Goal: Task Accomplishment & Management: Manage account settings

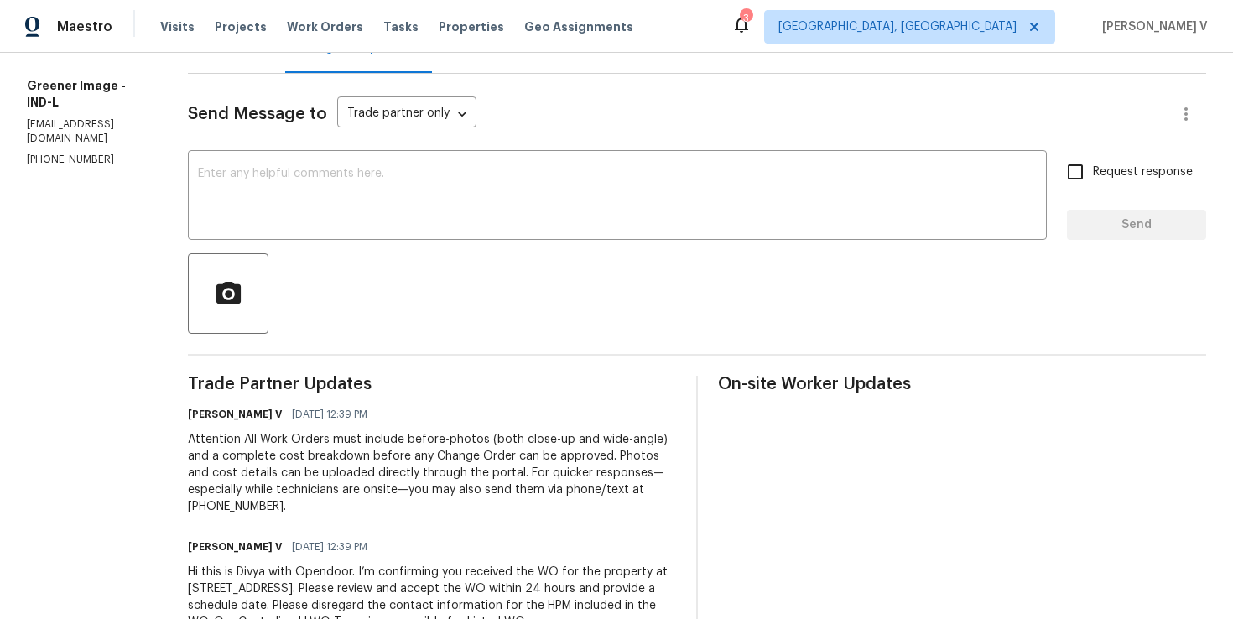
scroll to position [147, 0]
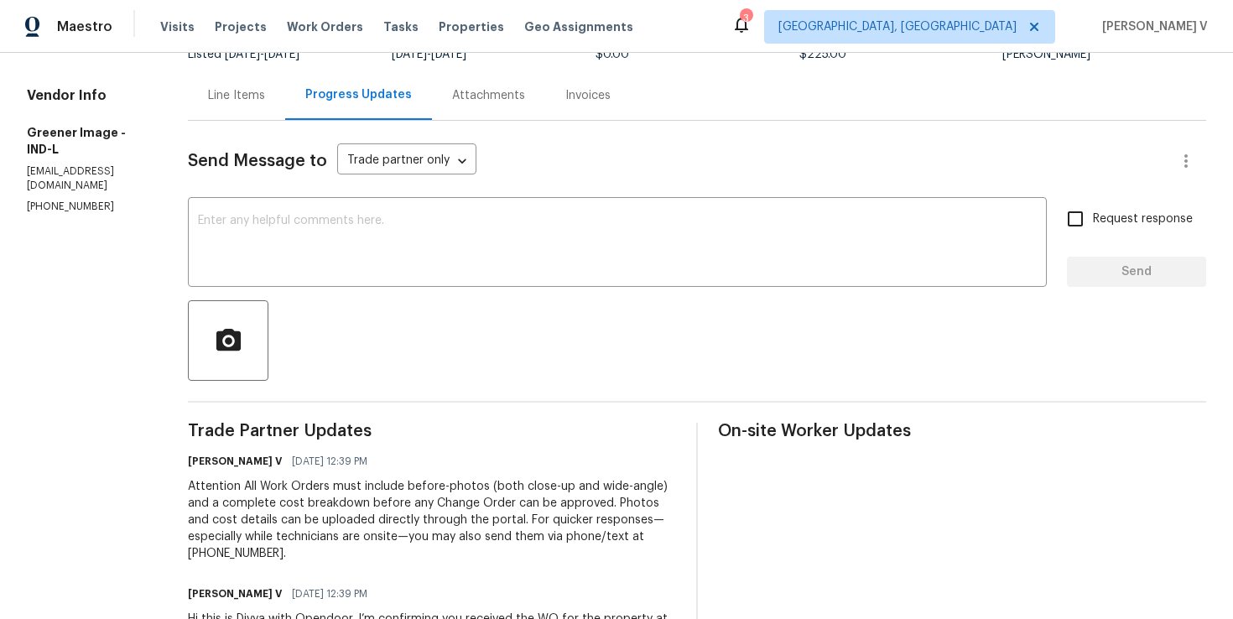
click at [230, 84] on div "Line Items" at bounding box center [236, 94] width 97 height 49
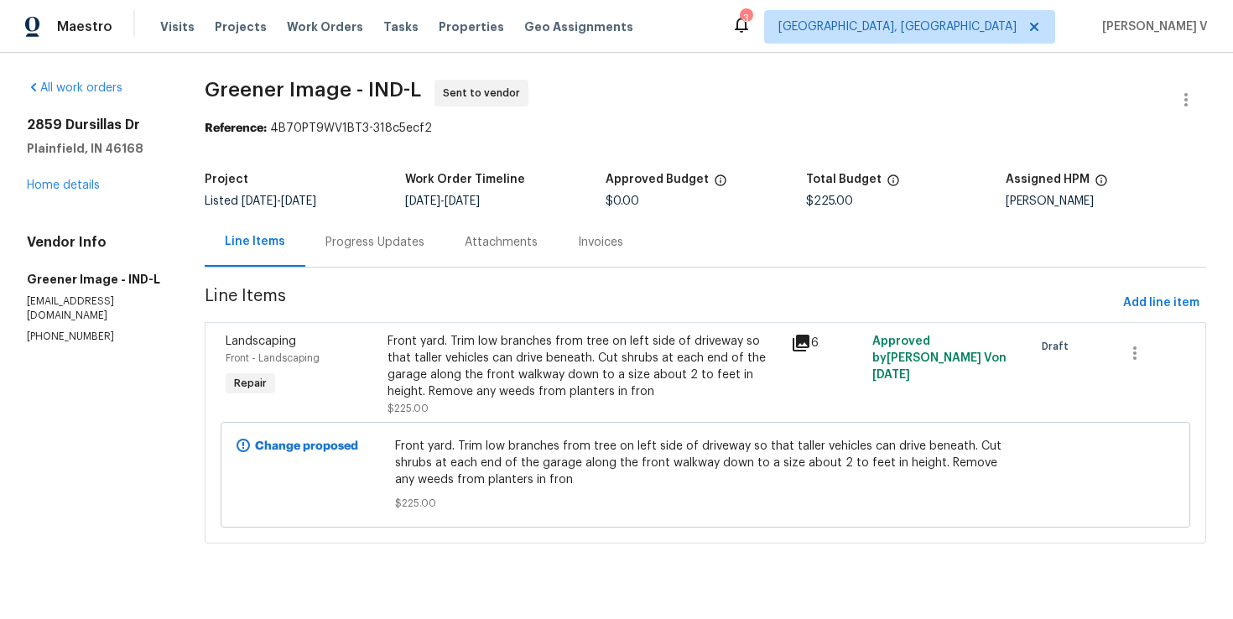
click at [565, 362] on div "Front yard. Trim low branches from tree on left side of driveway so that taller…" at bounding box center [585, 366] width 394 height 67
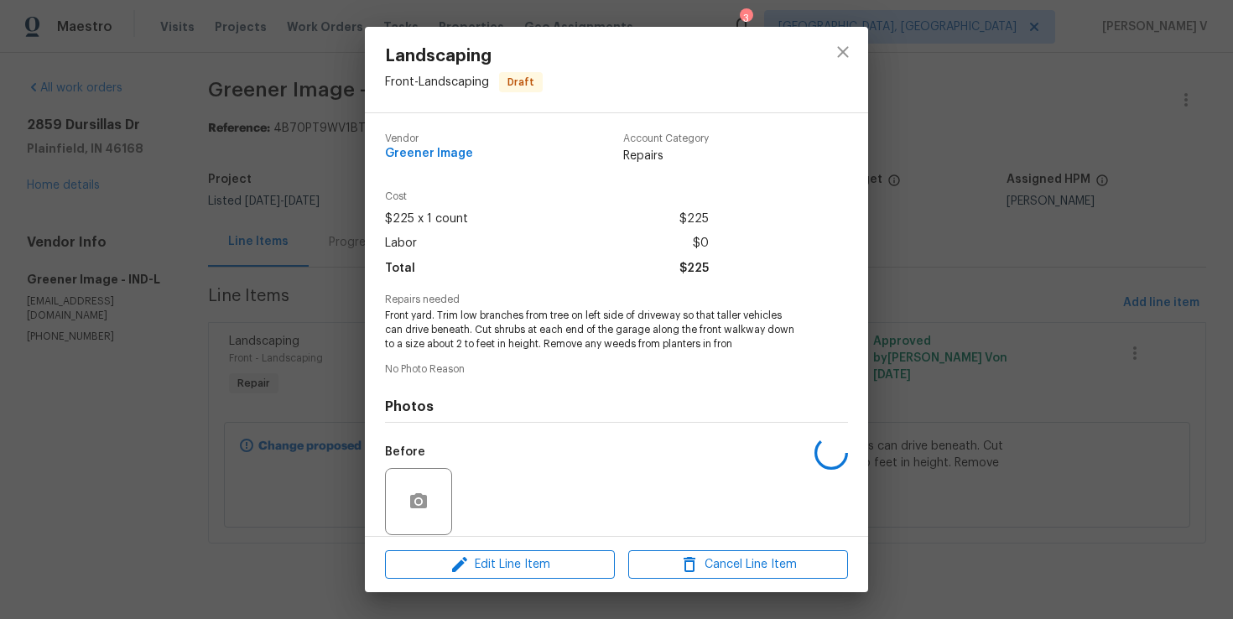
scroll to position [125, 0]
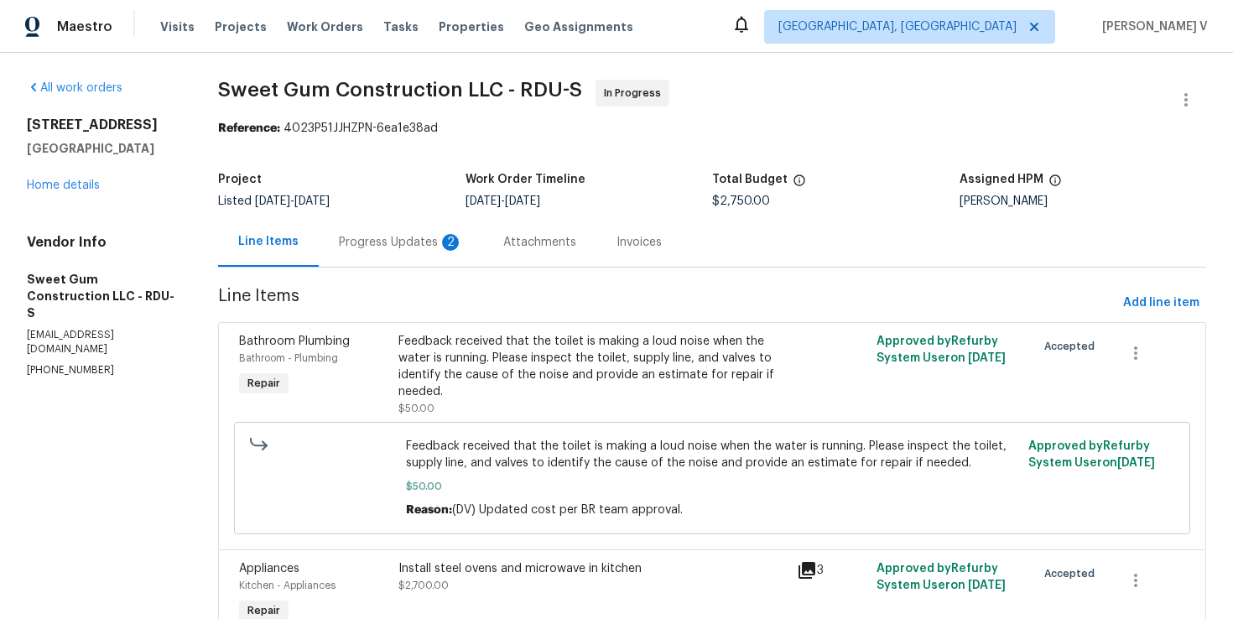
click at [434, 241] on div "Progress Updates 2" at bounding box center [401, 242] width 124 height 17
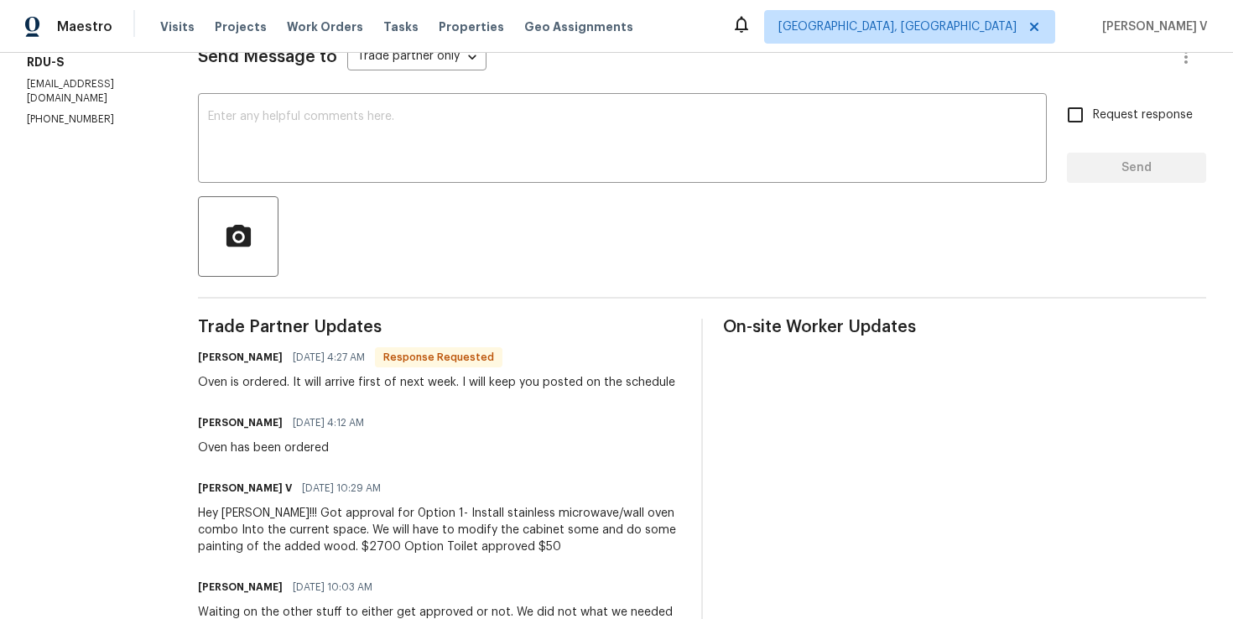
scroll to position [223, 0]
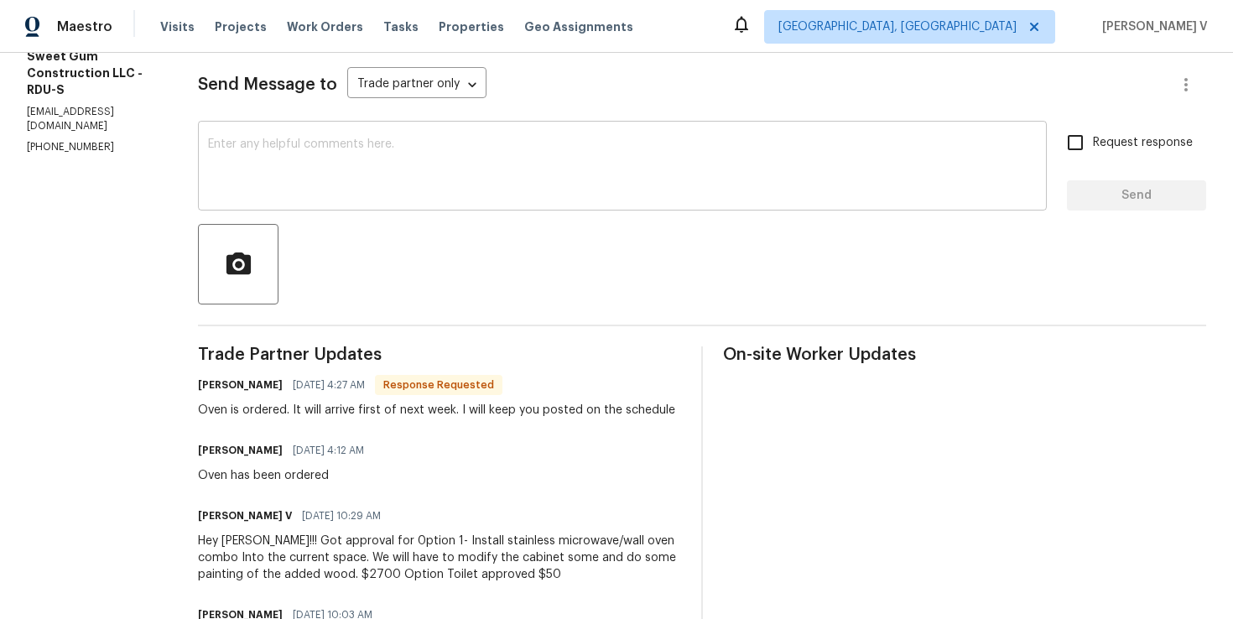
click at [372, 166] on textarea at bounding box center [622, 167] width 829 height 59
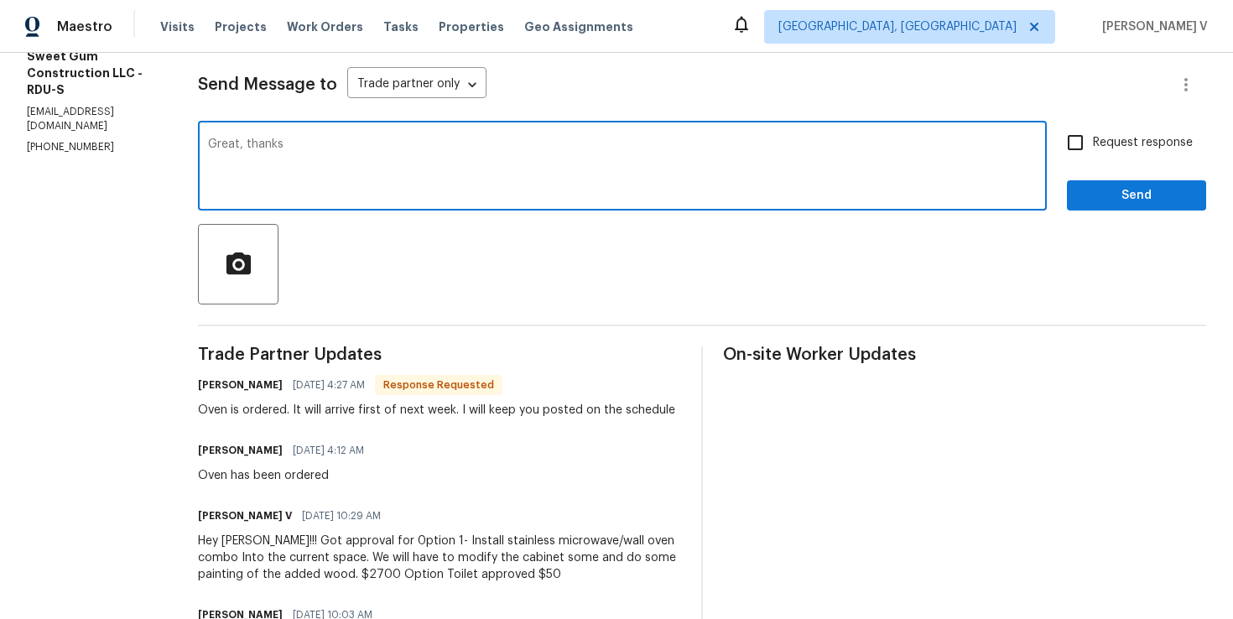
click at [243, 389] on h6 "Stacey Beakes" at bounding box center [240, 385] width 85 height 17
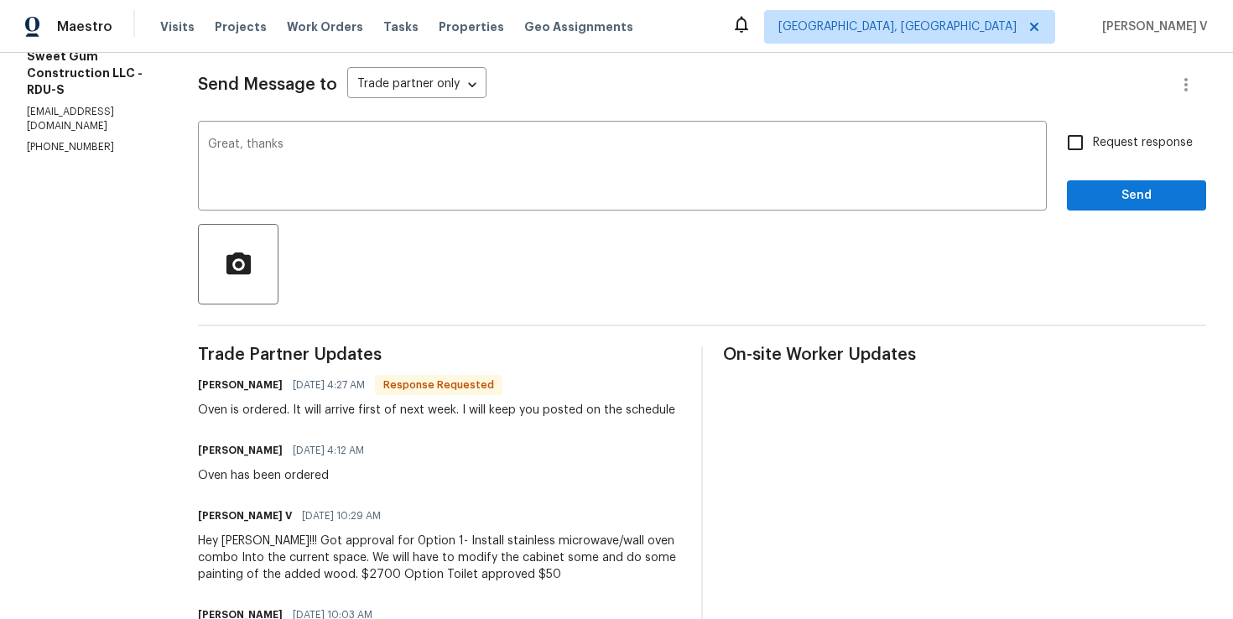
click at [243, 389] on h6 "Stacey Beakes" at bounding box center [240, 385] width 85 height 17
copy h6 "Stacey"
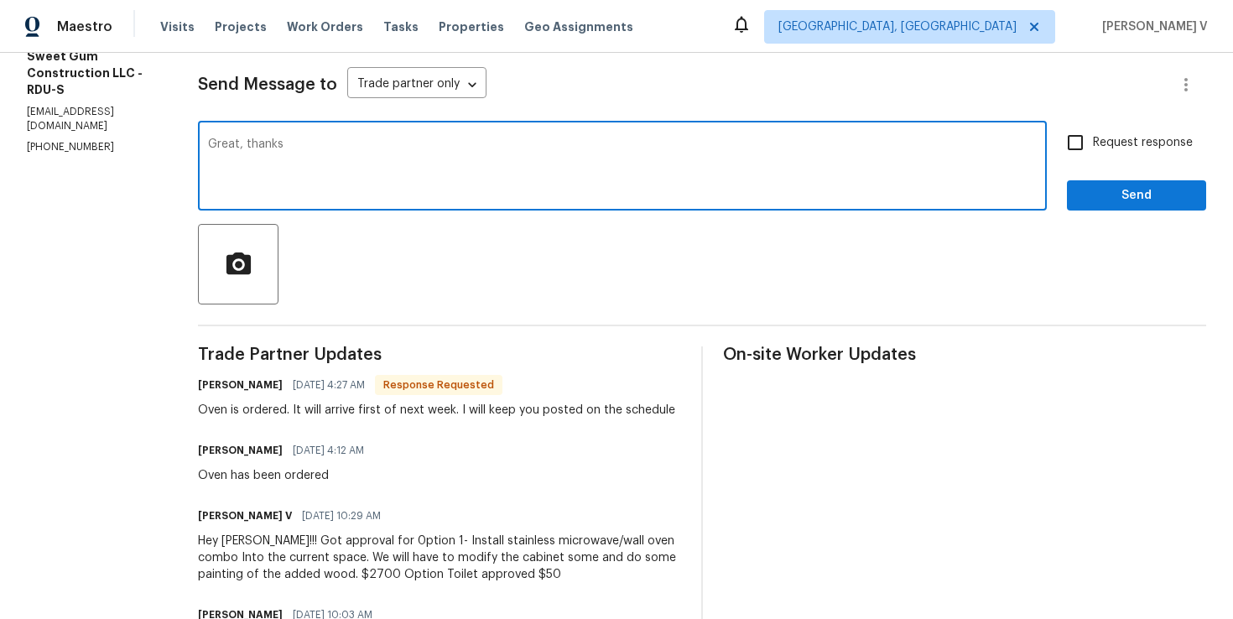
click at [393, 166] on textarea "Great, thanks" at bounding box center [622, 167] width 829 height 59
paste textarea "Stacey"
type textarea "Great, thanks Stacey!! how about the toilet repair?"
click at [1085, 143] on input "Request response" at bounding box center [1075, 142] width 35 height 35
checkbox input "true"
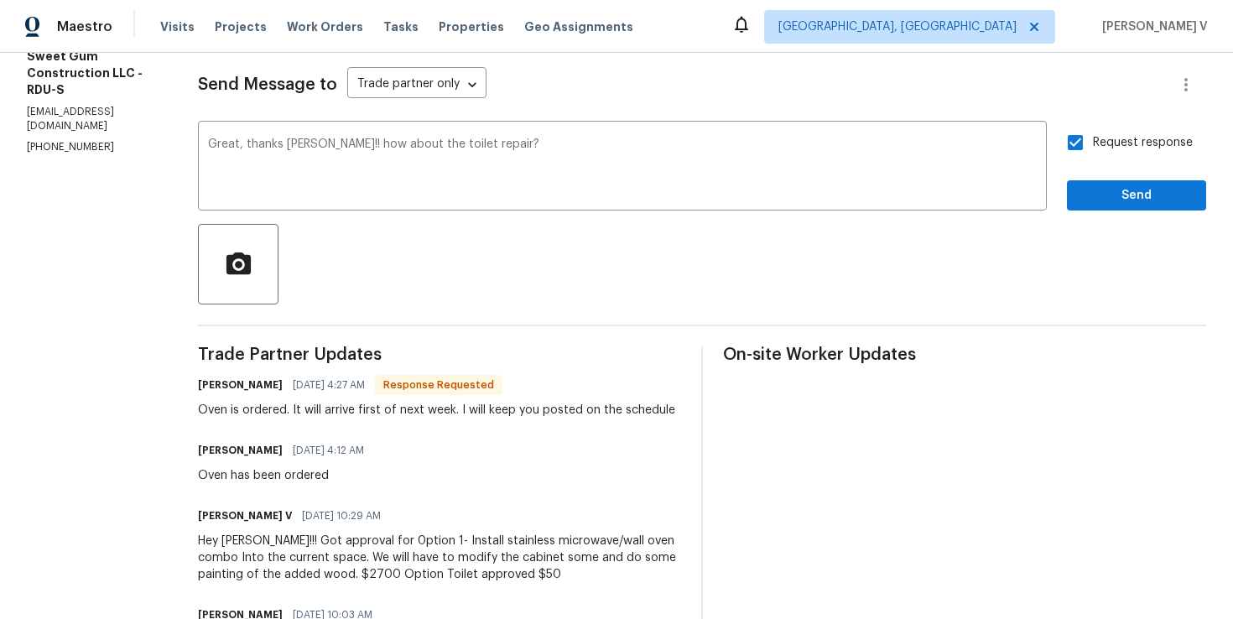
click at [1108, 198] on span "Send" at bounding box center [1136, 195] width 112 height 21
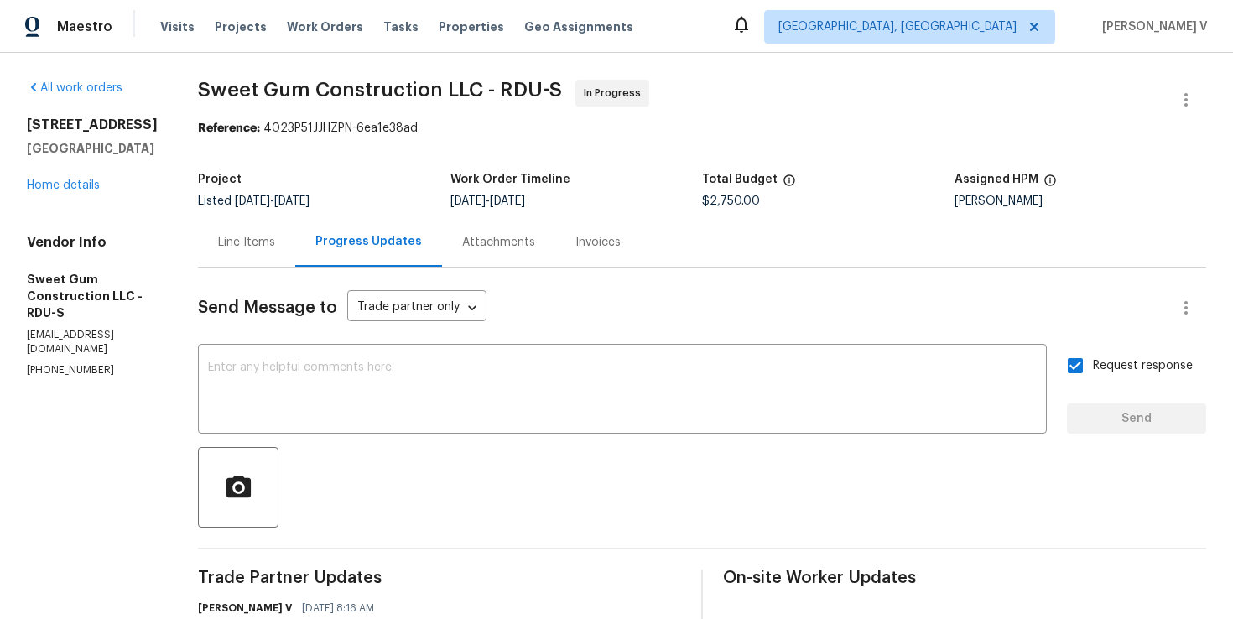
scroll to position [170, 0]
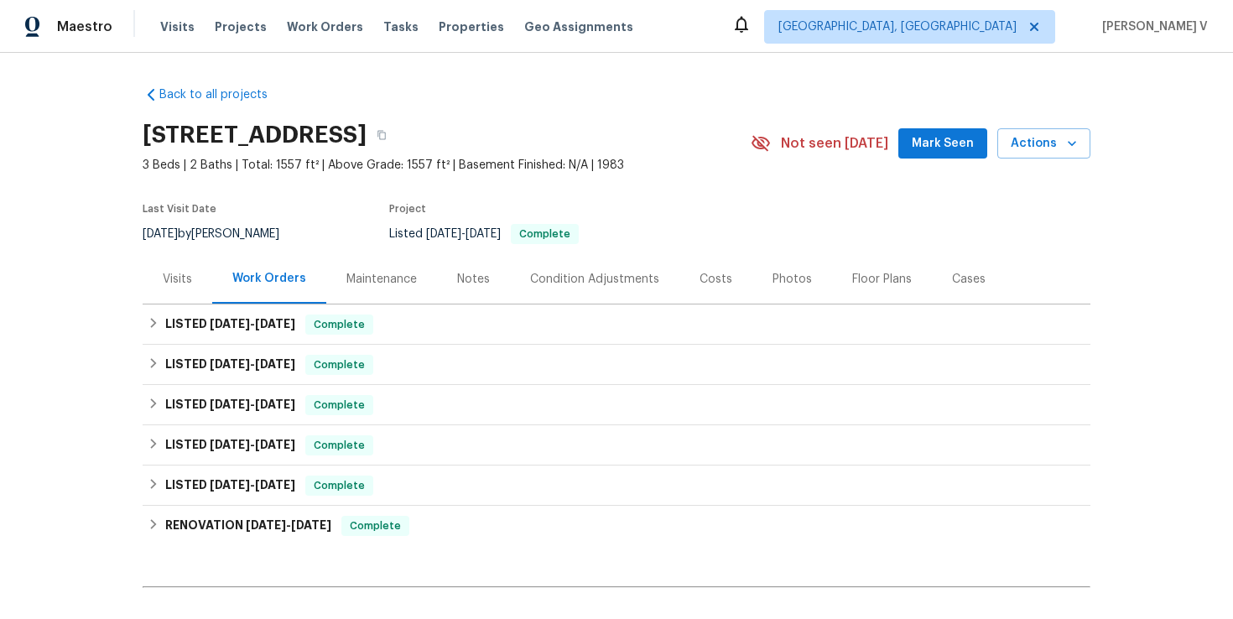
scroll to position [184, 0]
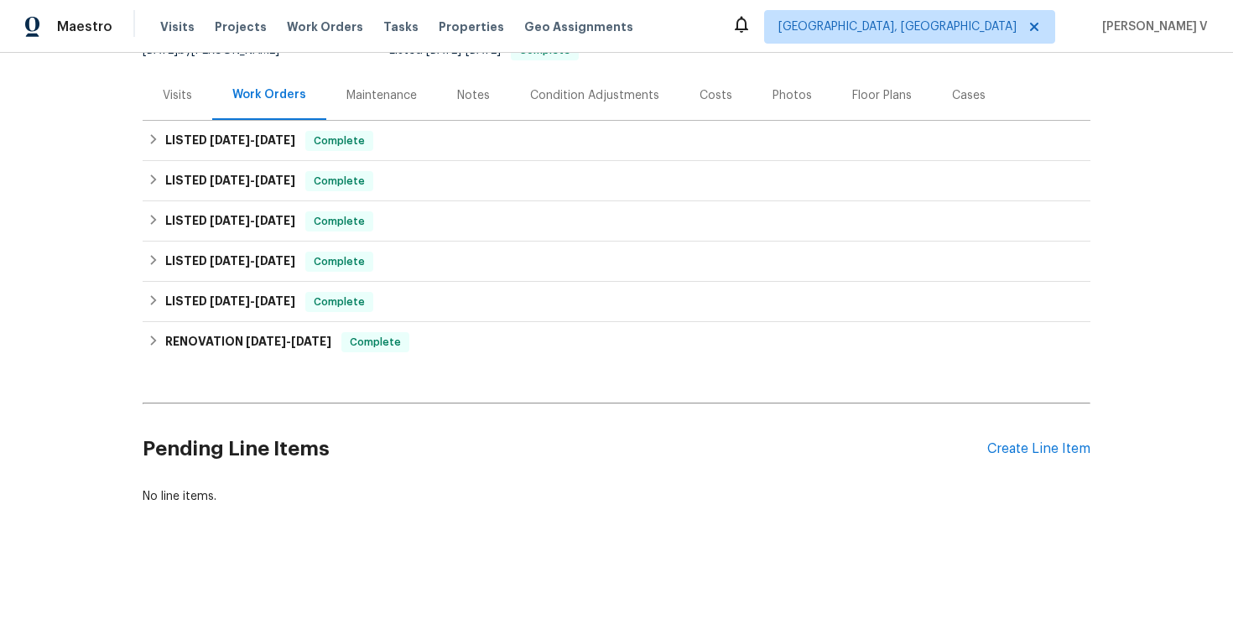
click at [1077, 434] on div "Pending Line Items Create Line Item" at bounding box center [617, 449] width 948 height 78
click at [1055, 444] on div "Create Line Item" at bounding box center [1038, 449] width 103 height 16
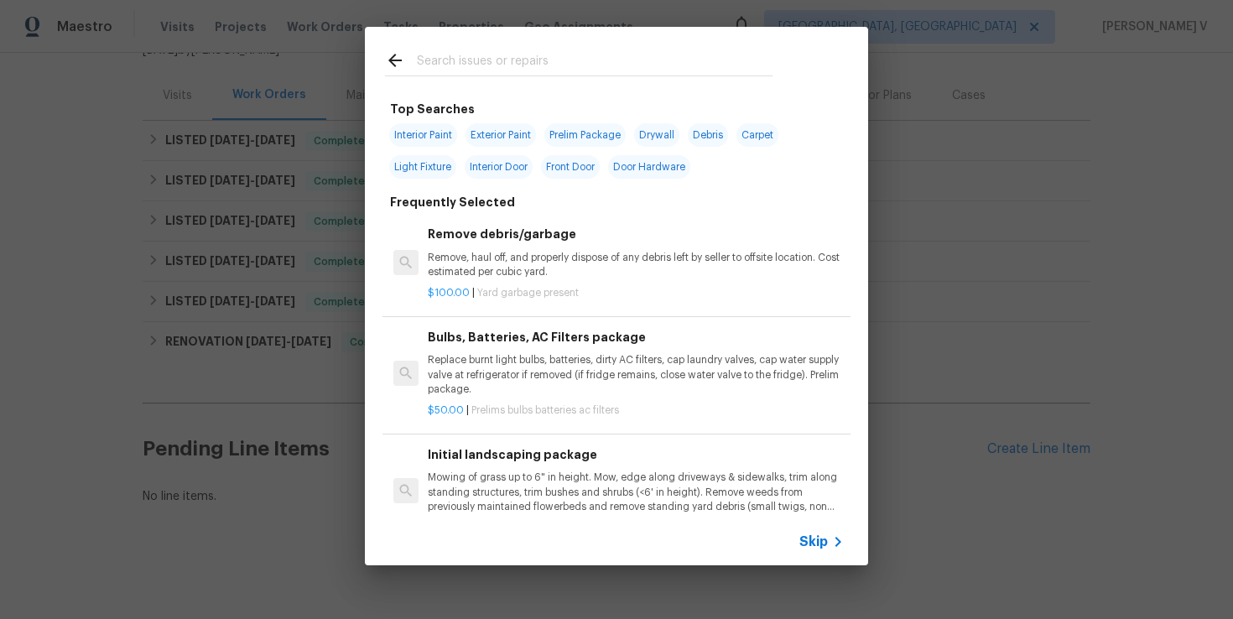
click at [831, 532] on icon at bounding box center [838, 542] width 20 height 20
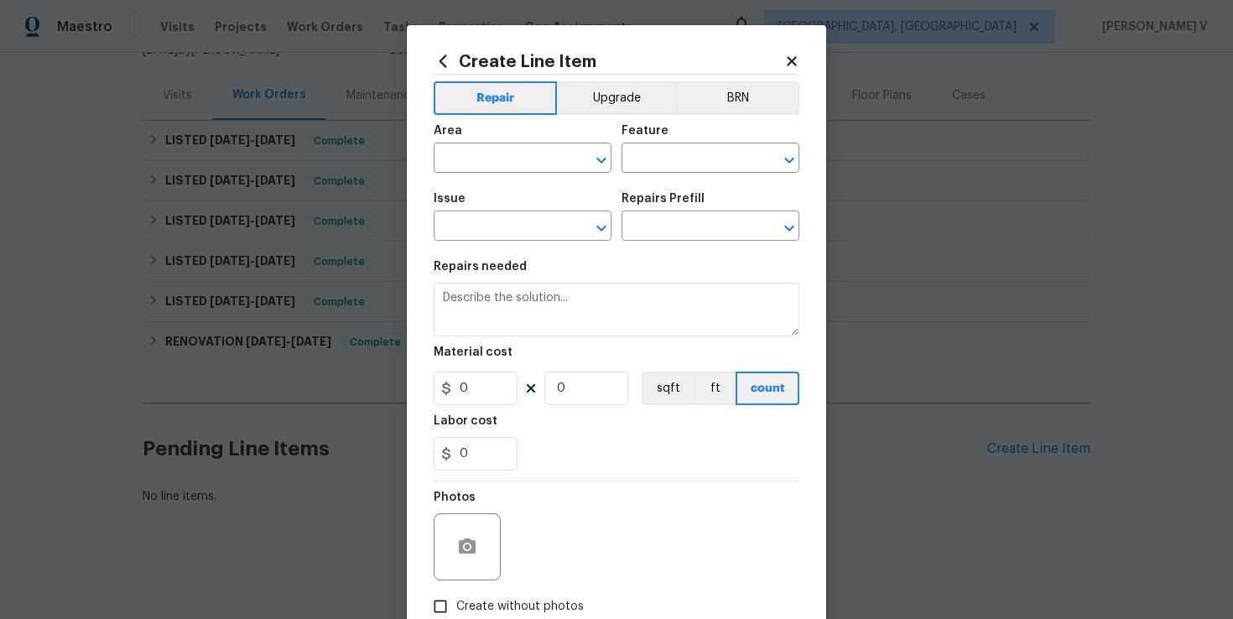
click at [517, 141] on div "Area" at bounding box center [523, 136] width 178 height 22
click at [504, 152] on input "text" at bounding box center [499, 160] width 131 height 26
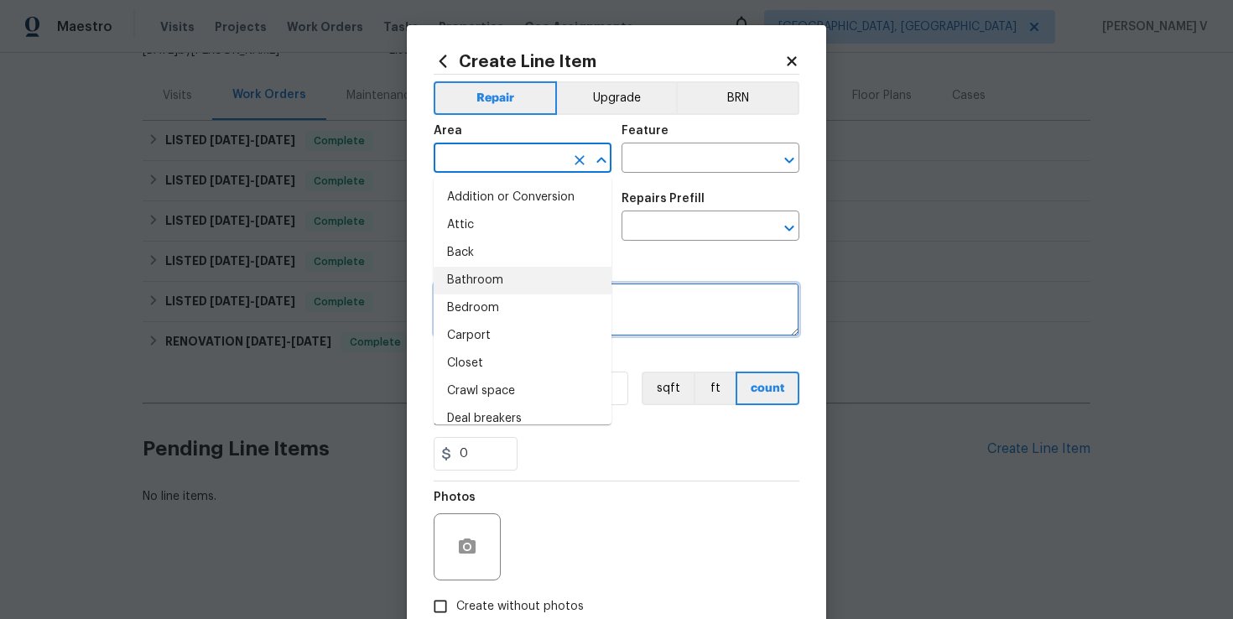
click at [647, 304] on textarea at bounding box center [617, 310] width 366 height 54
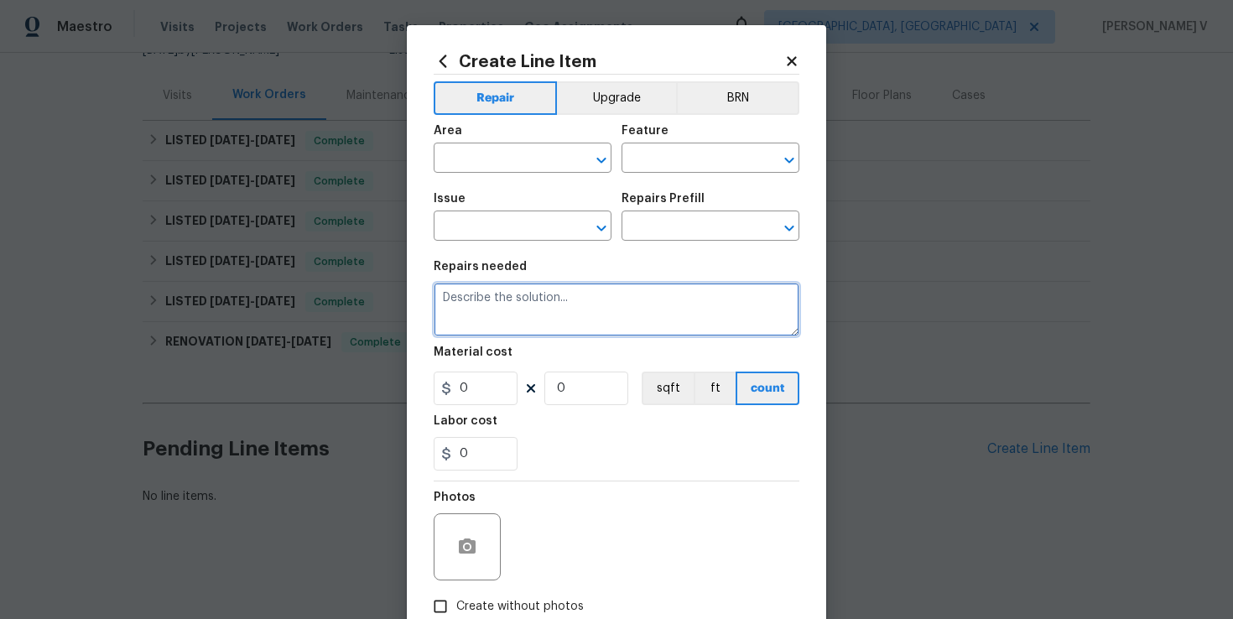
paste textarea "Pest Control treatment needed, inside and out."
type textarea "Pest Control treatment needed, inside and out."
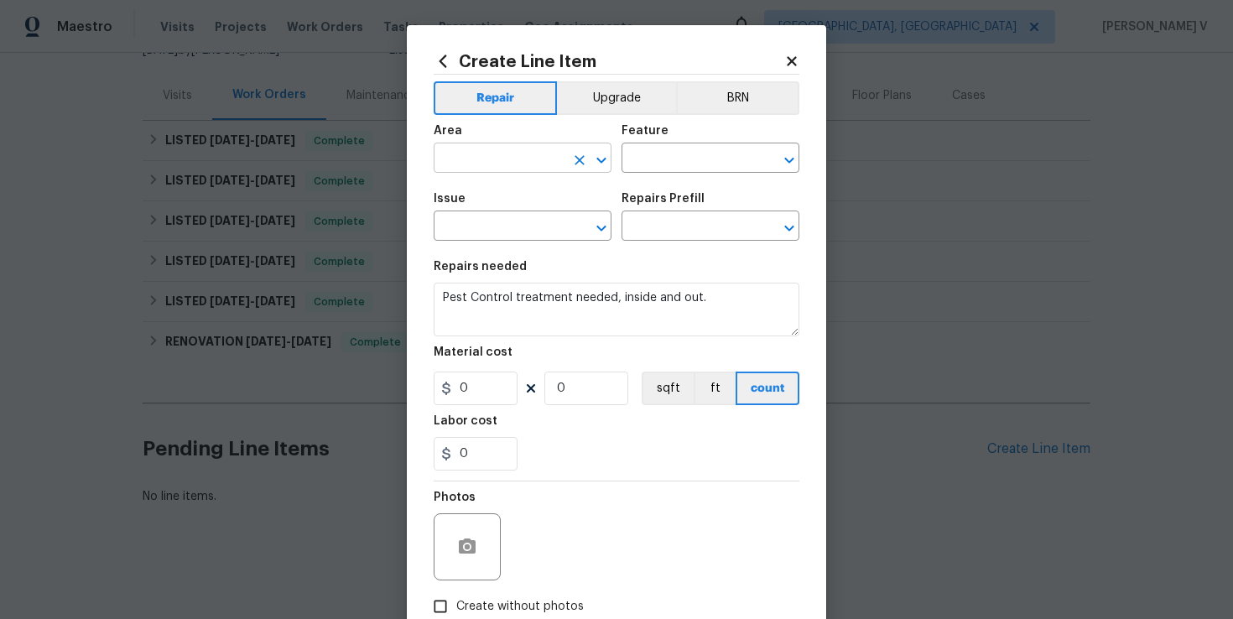
click at [506, 161] on input "text" at bounding box center [499, 160] width 131 height 26
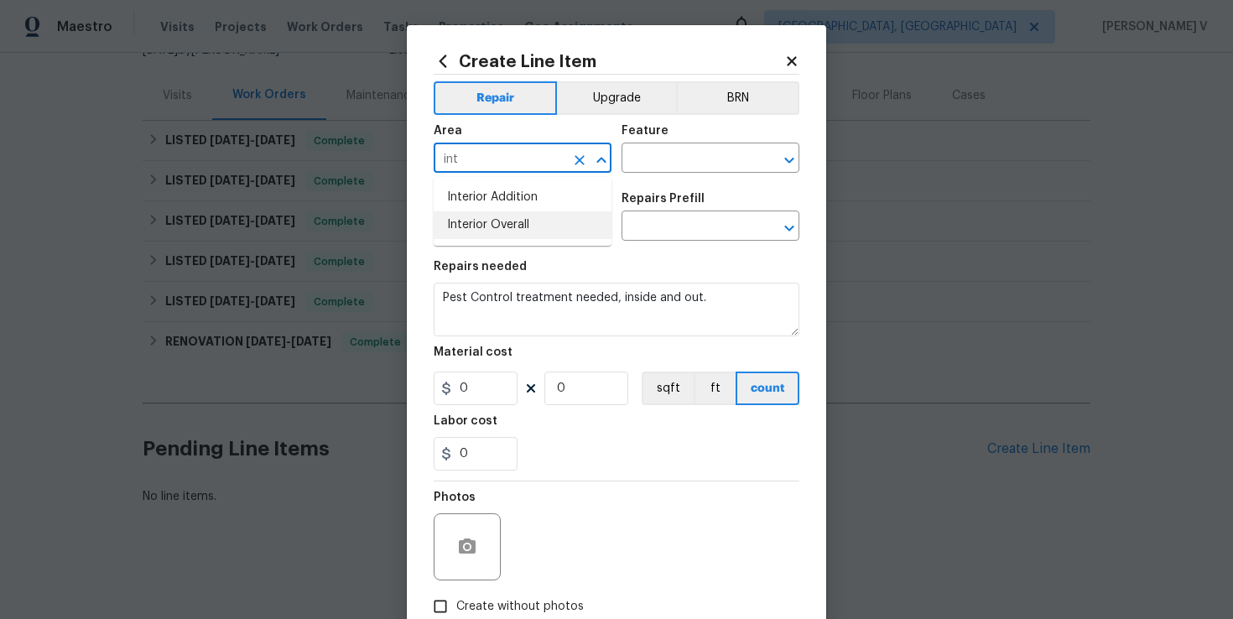
click at [511, 231] on li "Interior Overall" at bounding box center [523, 225] width 178 height 28
click at [511, 152] on input "Interior Overall" at bounding box center [499, 160] width 131 height 26
click at [528, 211] on li "Interior Overall" at bounding box center [523, 225] width 178 height 28
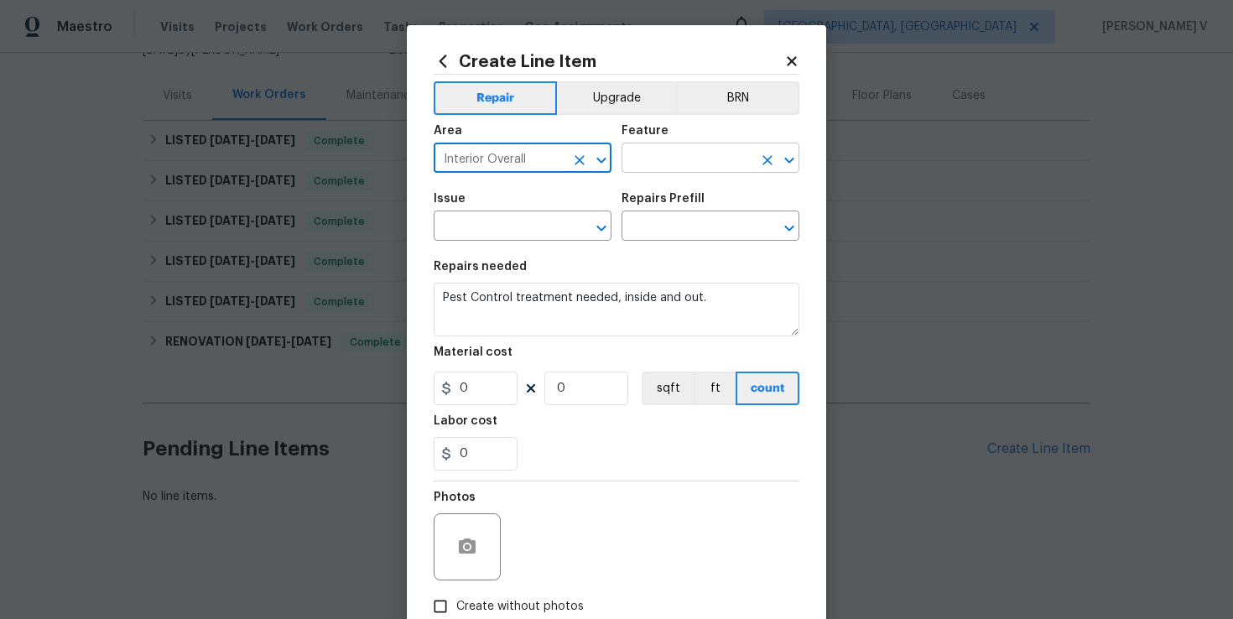
type input "Interior Overall"
click at [696, 154] on input "text" at bounding box center [687, 160] width 131 height 26
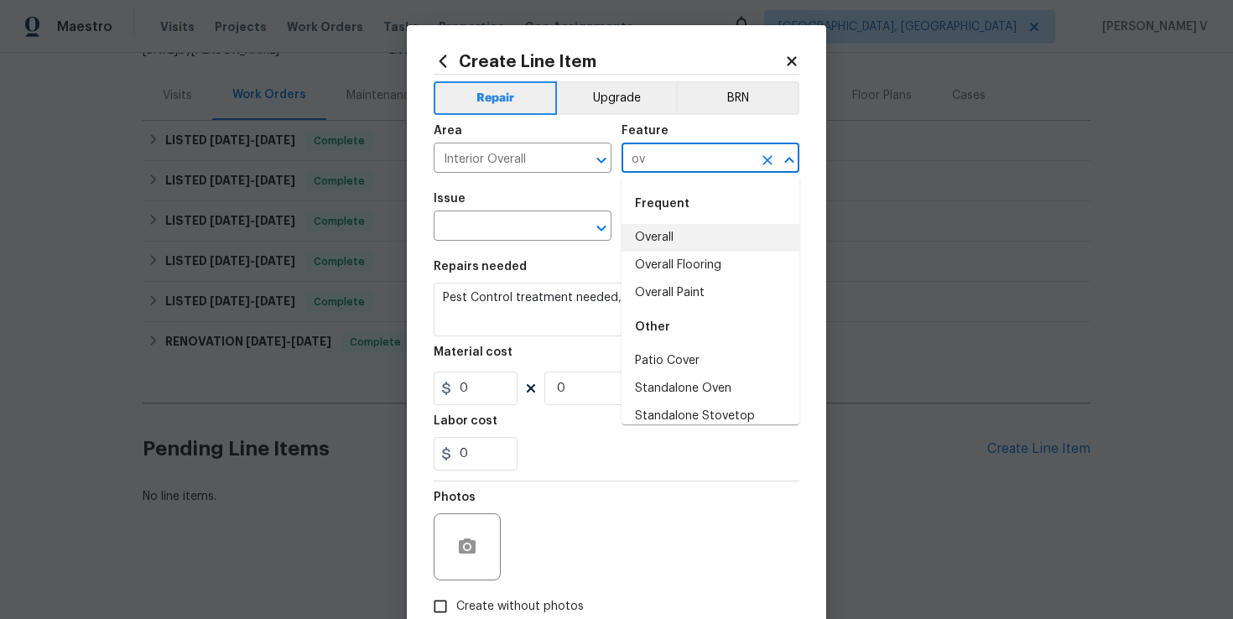
click at [671, 231] on li "Overall" at bounding box center [711, 238] width 178 height 28
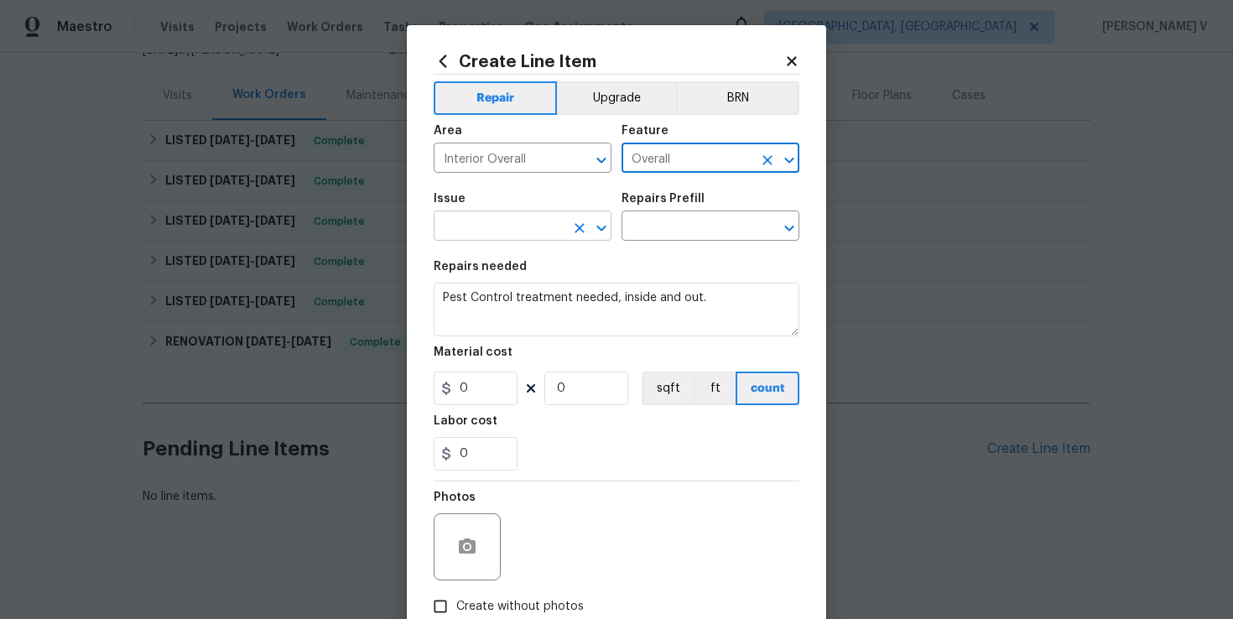
type input "Overall"
click at [507, 224] on input "text" at bounding box center [499, 228] width 131 height 26
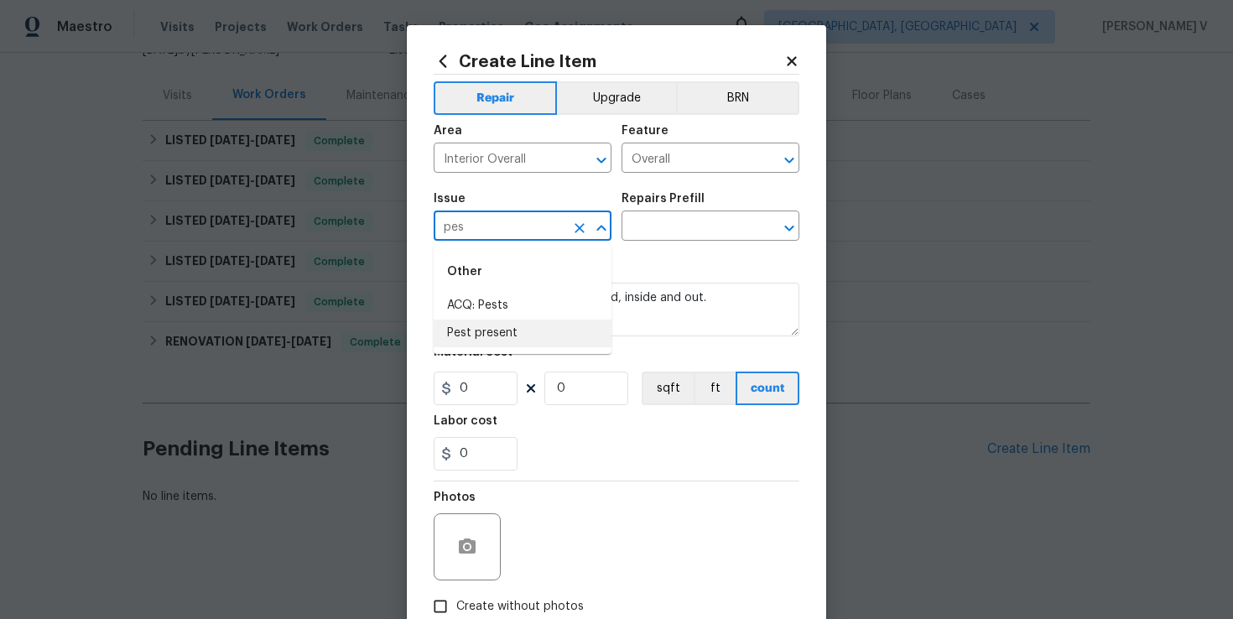
click at [514, 340] on li "Pest present" at bounding box center [523, 334] width 178 height 28
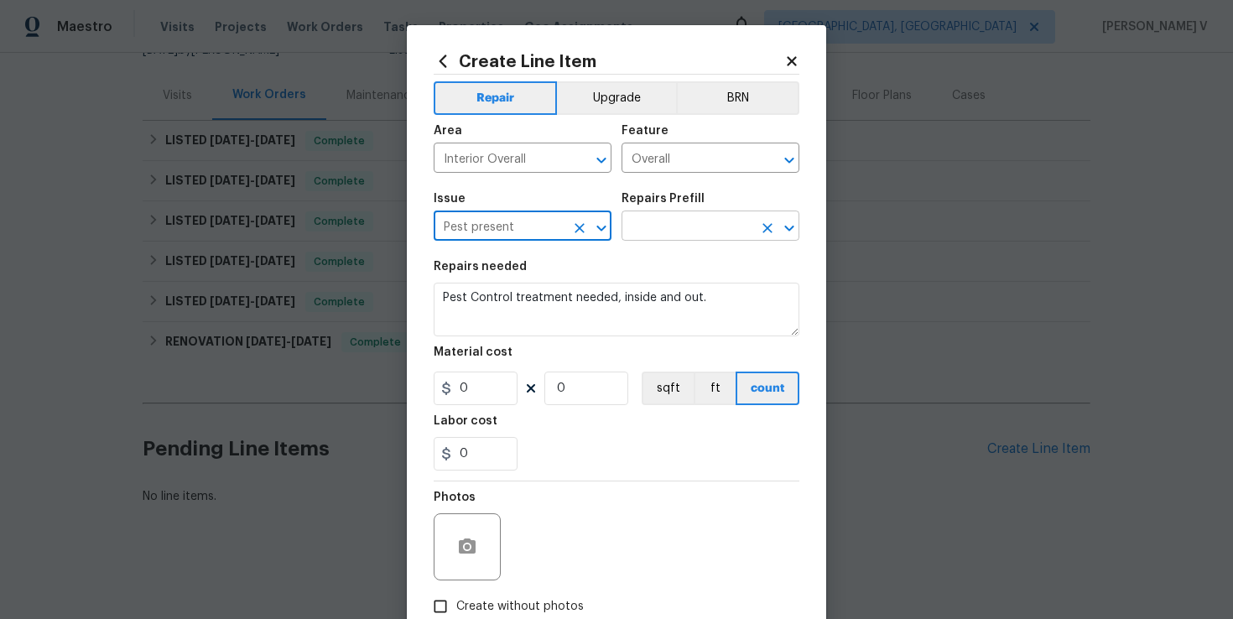
type input "Pest present"
click at [716, 216] on input "text" at bounding box center [687, 228] width 131 height 26
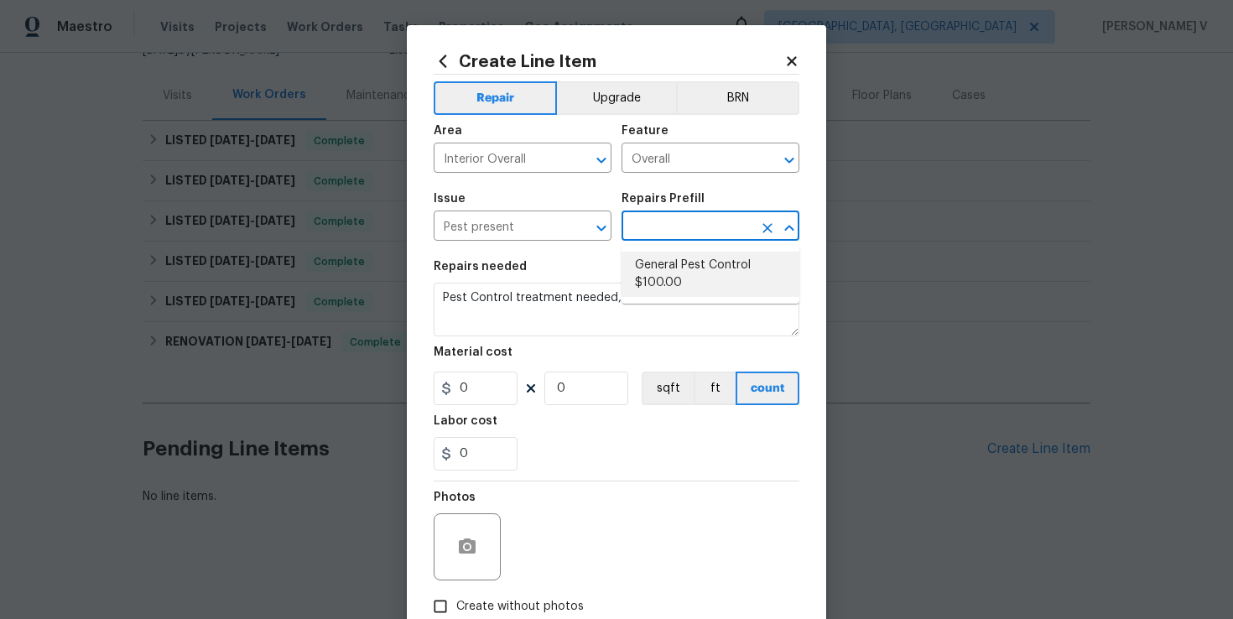
click at [668, 258] on li "General Pest Control $100.00" at bounding box center [711, 274] width 178 height 45
type input "Pests"
type input "General Pest Control $100.00"
type textarea "General pest treatment for active pest/insect infestation - non termite"
type input "100"
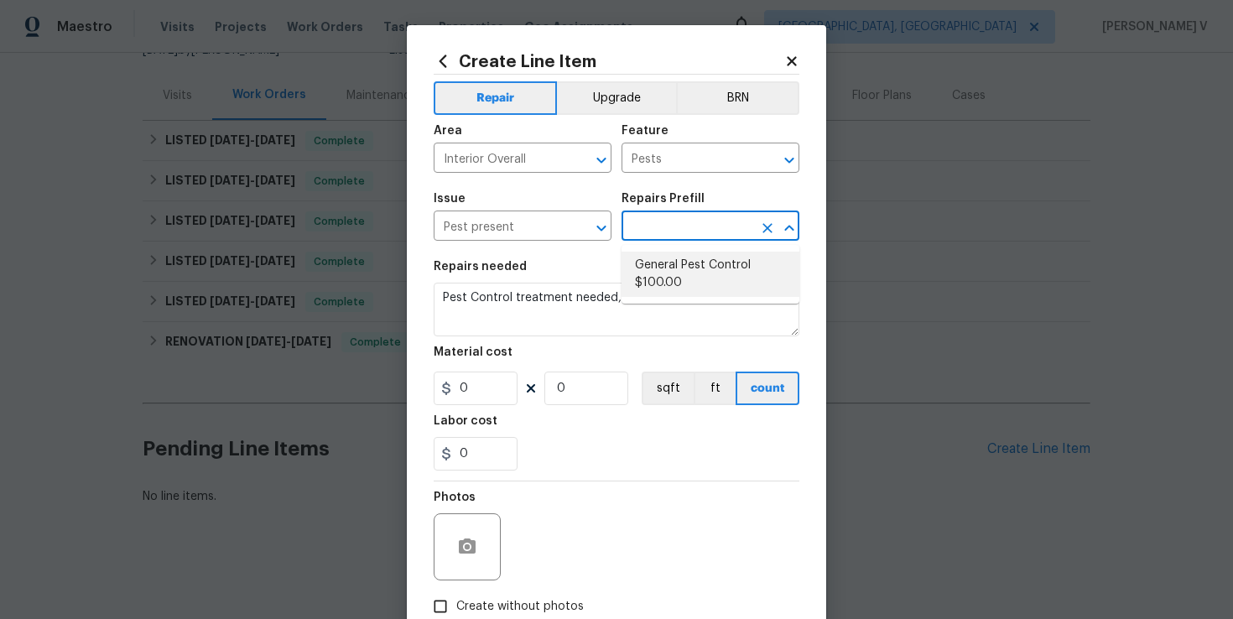
type input "1"
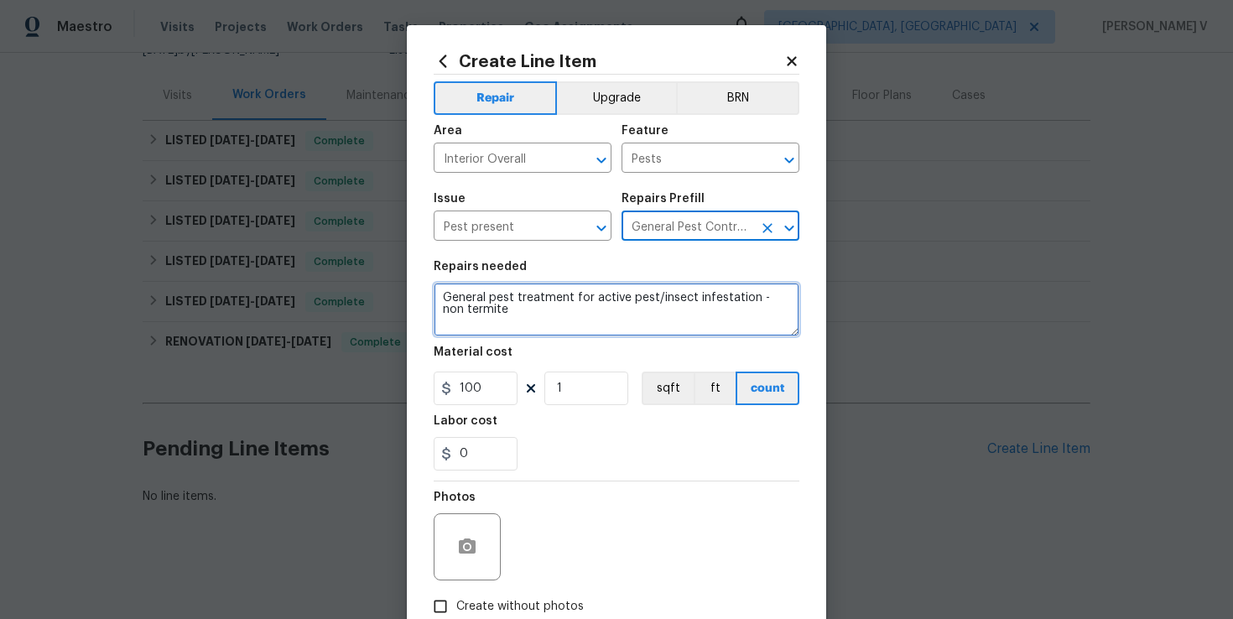
click at [582, 294] on textarea "General pest treatment for active pest/insect infestation - non termite" at bounding box center [617, 310] width 366 height 54
paste textarea "Pest Control treatment needed, inside and out."
click at [0, 0] on span "treatment" at bounding box center [0, 0] width 0 height 0
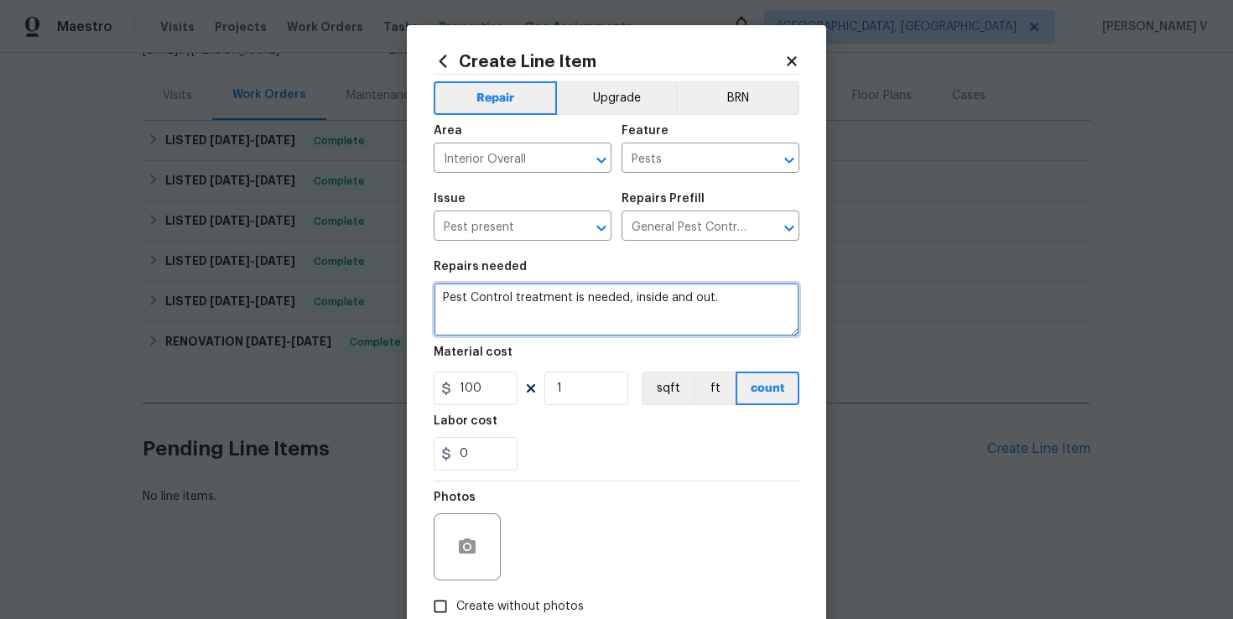
click at [0, 0] on span "control" at bounding box center [0, 0] width 0 height 0
type textarea "Pest control treatment is needed, inside and out."
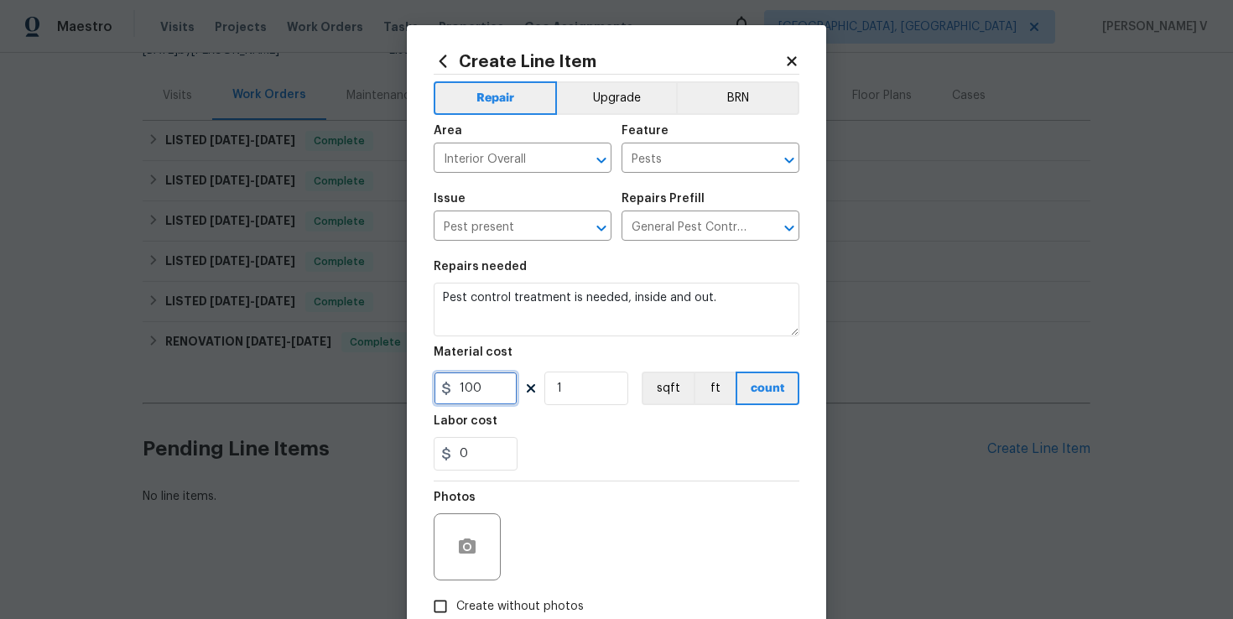
click at [470, 398] on input "100" at bounding box center [476, 389] width 84 height 34
type input "75"
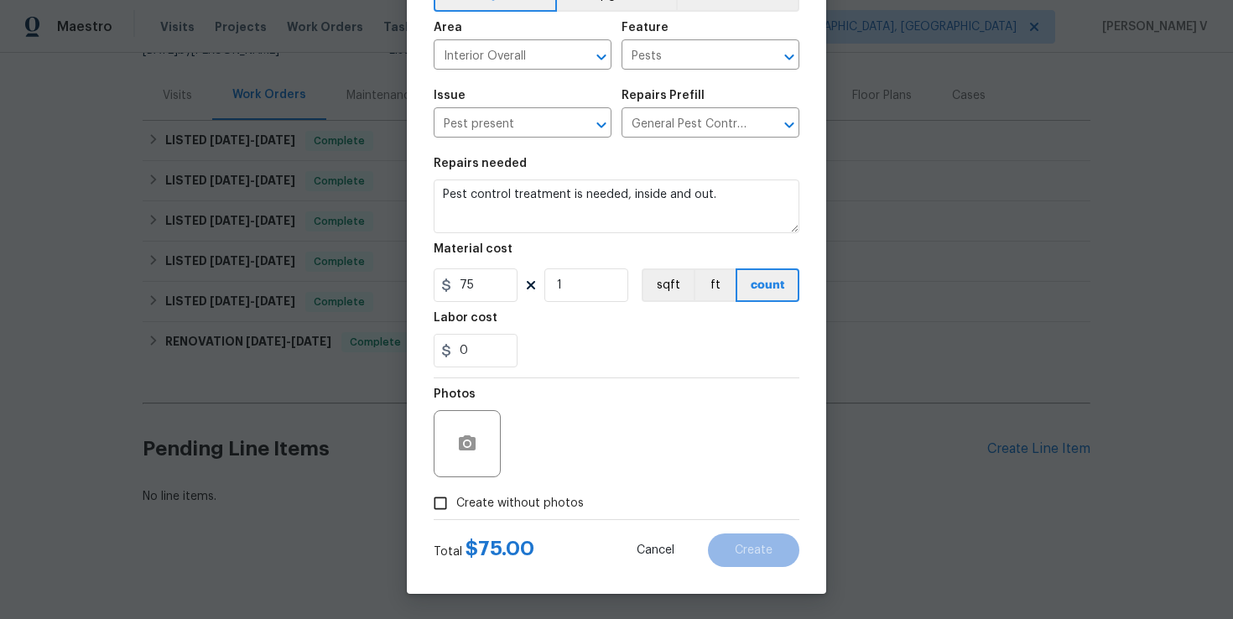
click at [431, 496] on input "Create without photos" at bounding box center [440, 503] width 32 height 32
click at [424, 487] on input "Create without photos" at bounding box center [440, 503] width 32 height 32
click at [571, 449] on div "Photos" at bounding box center [617, 432] width 366 height 109
click at [463, 497] on span "Create without photos" at bounding box center [520, 504] width 128 height 18
click at [456, 497] on input "Create without photos" at bounding box center [440, 503] width 32 height 32
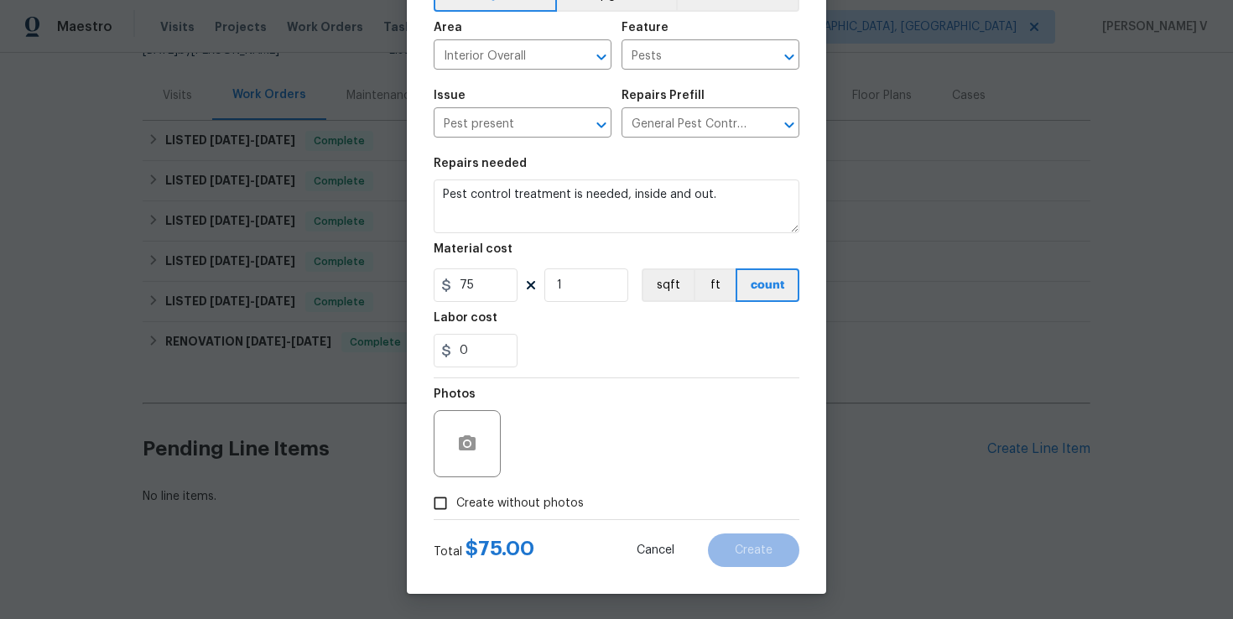
checkbox input "true"
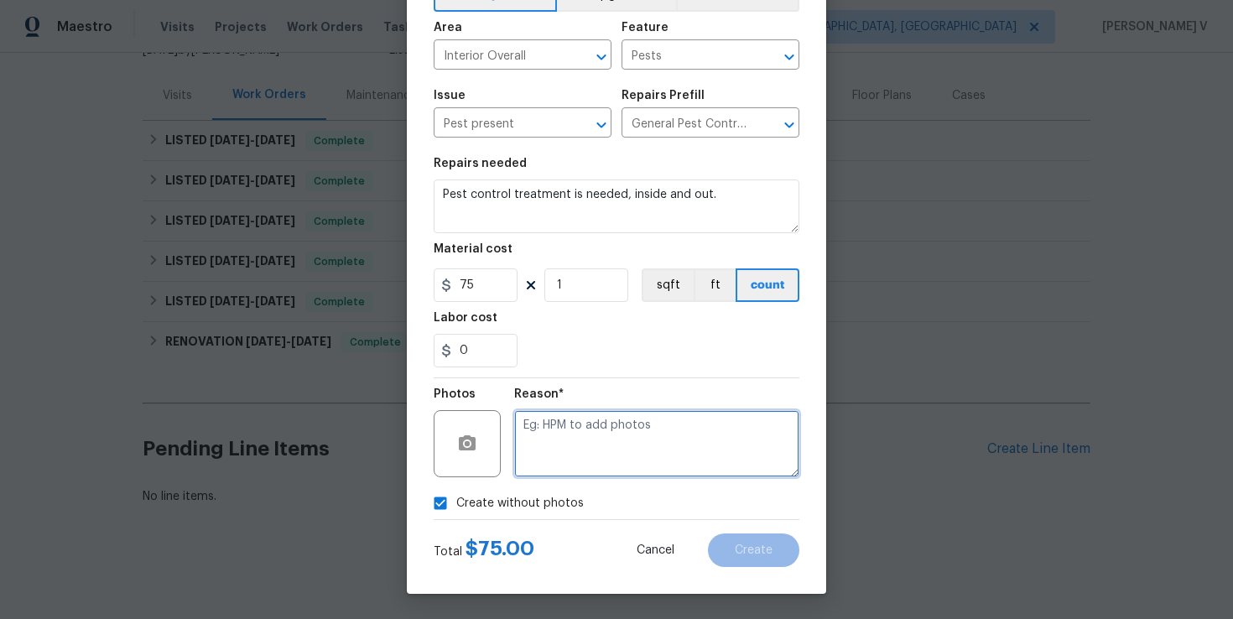
click at [602, 444] on textarea at bounding box center [656, 443] width 285 height 67
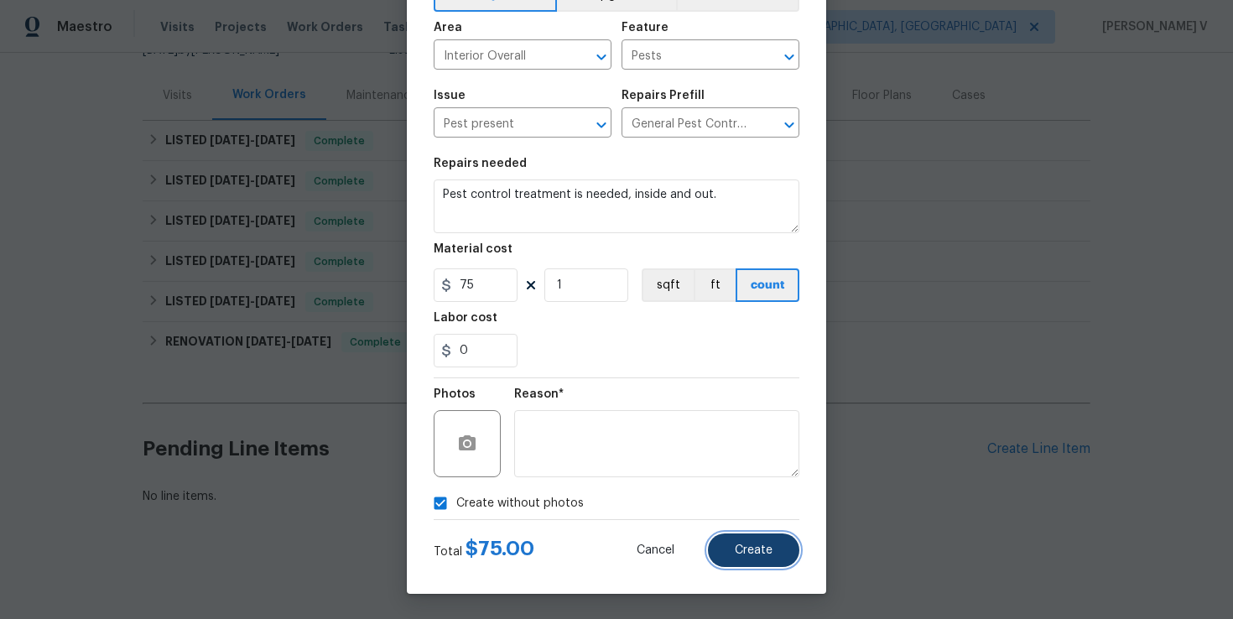
click at [768, 547] on span "Create" at bounding box center [754, 550] width 38 height 13
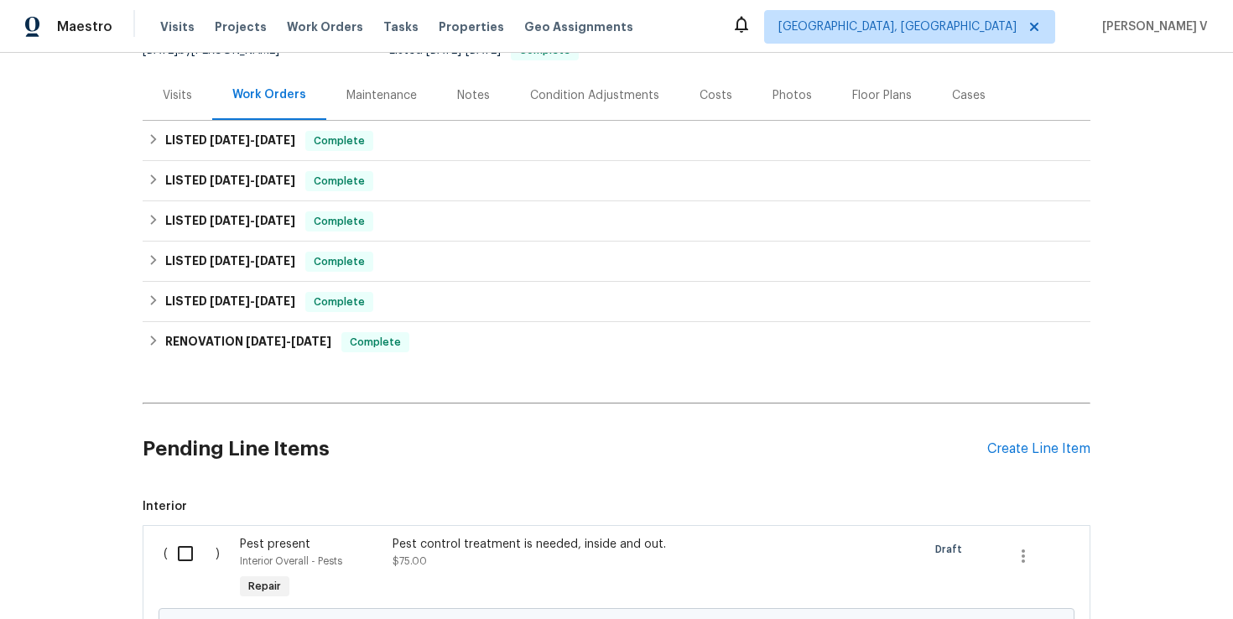
click at [186, 546] on input "checkbox" at bounding box center [192, 553] width 48 height 35
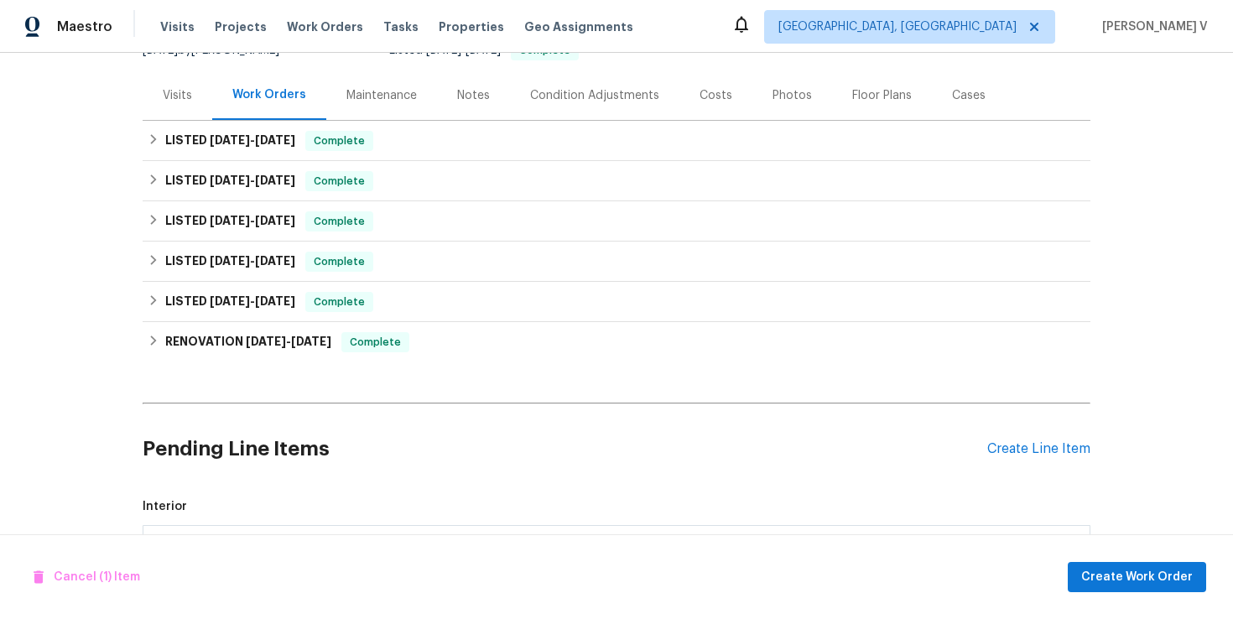
scroll to position [375, 0]
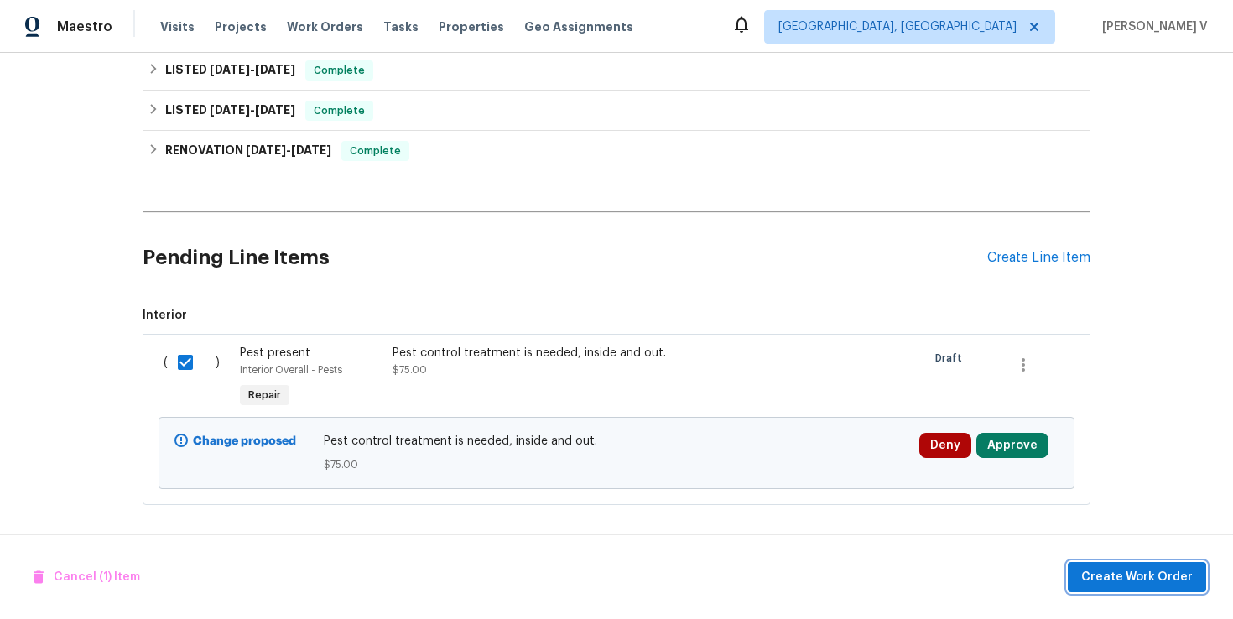
click at [1132, 587] on button "Create Work Order" at bounding box center [1137, 577] width 138 height 31
click at [190, 351] on input "checkbox" at bounding box center [192, 362] width 48 height 35
checkbox input "true"
click at [1130, 596] on div "Cancel (1) Item Create Work Order" at bounding box center [616, 577] width 1233 height 86
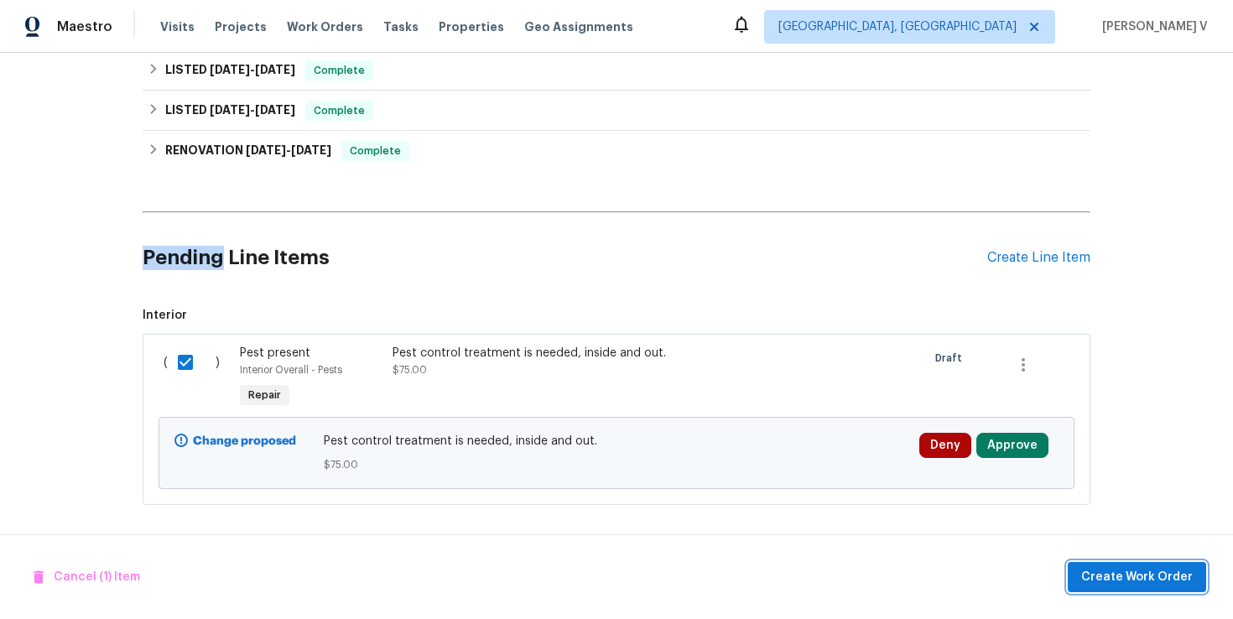
click at [1127, 582] on span "Create Work Order" at bounding box center [1137, 577] width 112 height 21
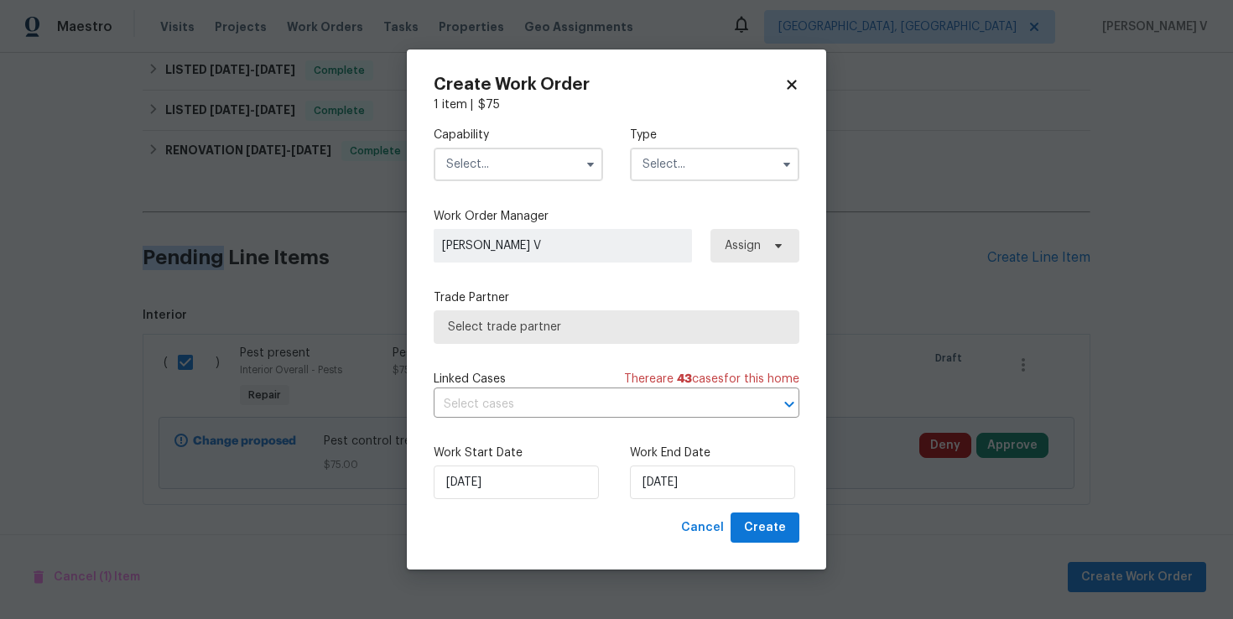
click at [596, 178] on input "text" at bounding box center [518, 165] width 169 height 34
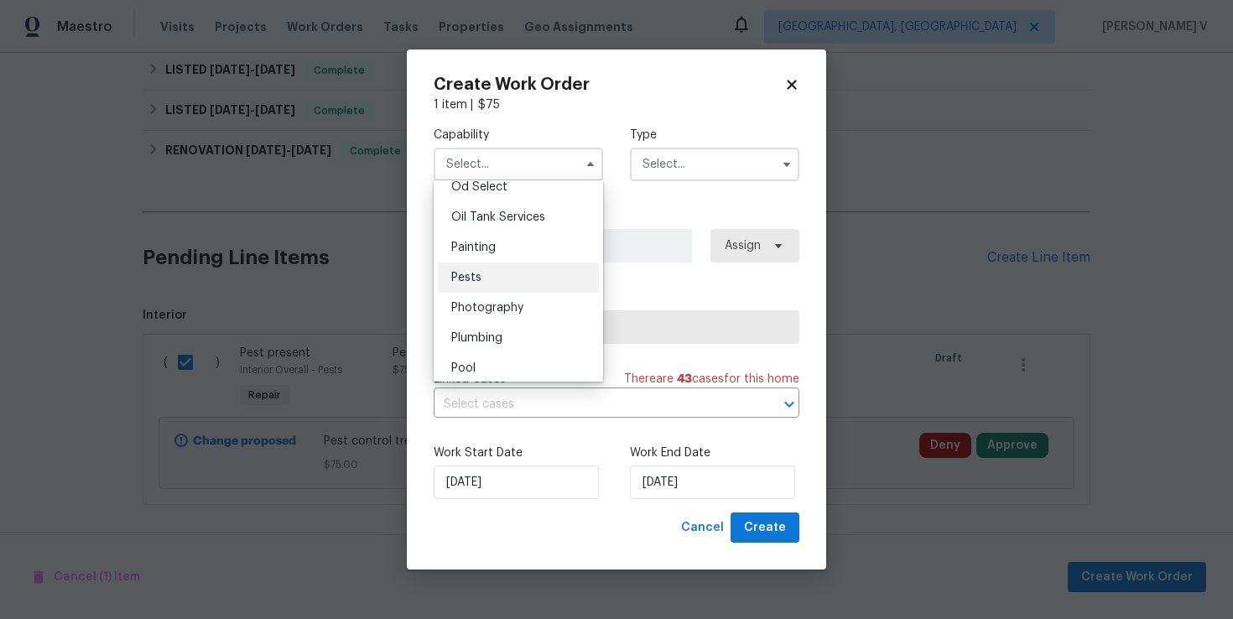
scroll to position [1370, 0]
click at [497, 266] on div "Pests" at bounding box center [518, 269] width 161 height 30
type input "Pests"
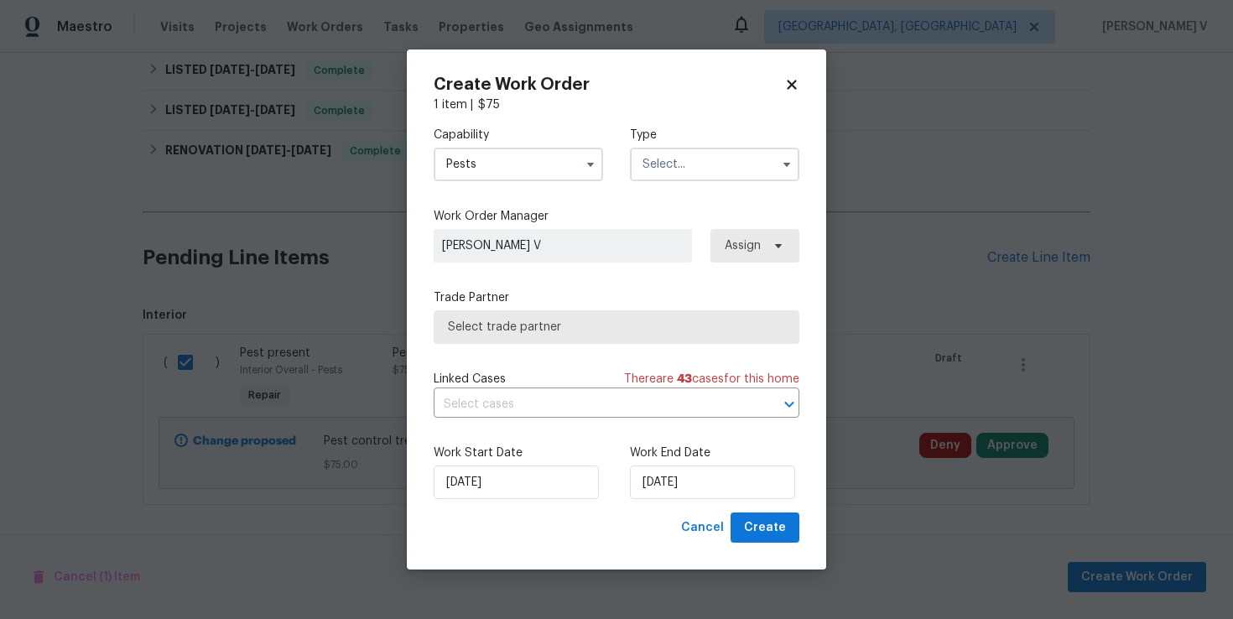
click at [648, 187] on div "Capability Pests Type" at bounding box center [617, 153] width 366 height 81
click at [671, 174] on input "text" at bounding box center [714, 165] width 169 height 34
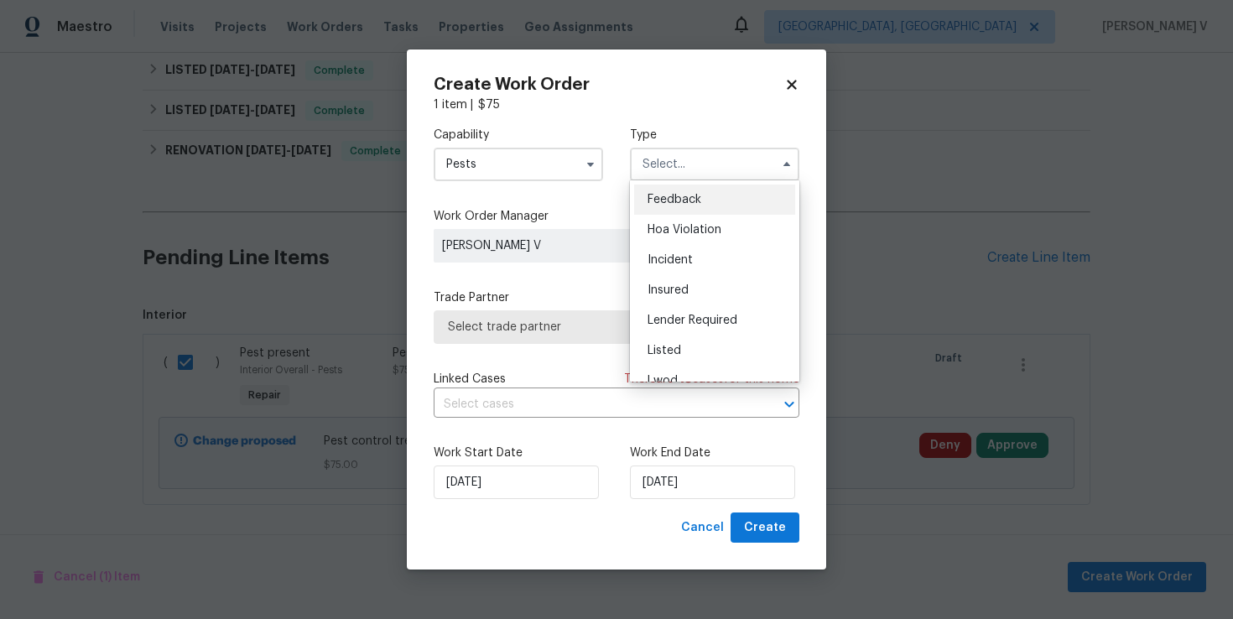
click at [663, 189] on div "Feedback" at bounding box center [714, 200] width 161 height 30
type input "Feedback"
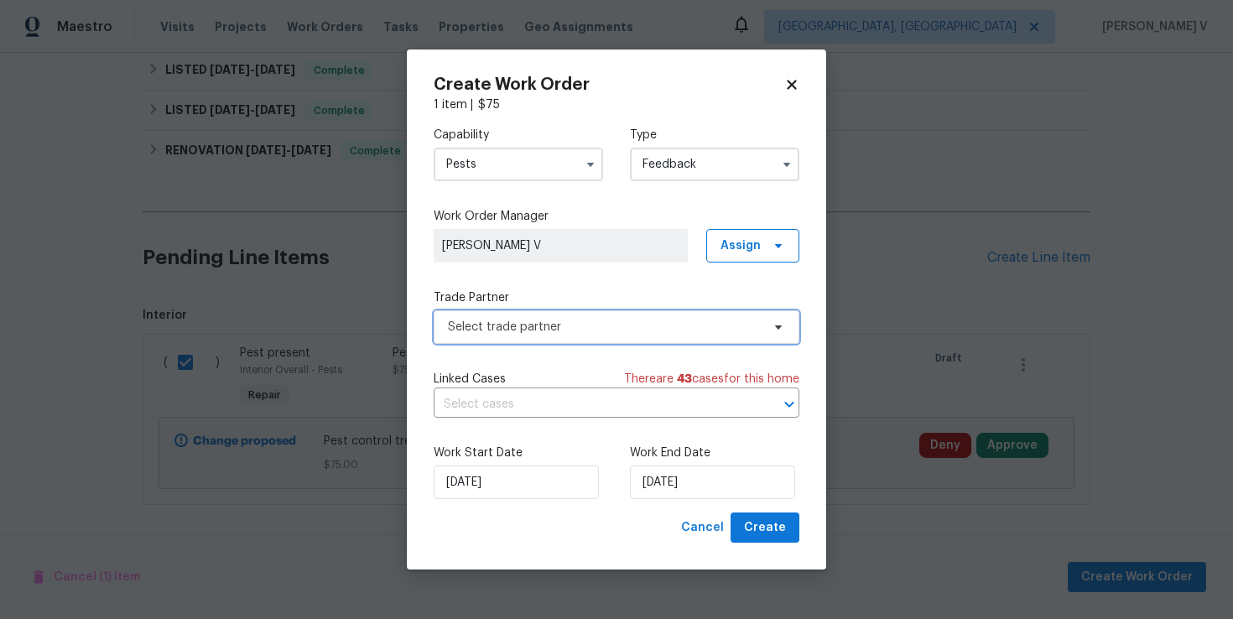
click at [580, 331] on span "Select trade partner" at bounding box center [604, 327] width 313 height 17
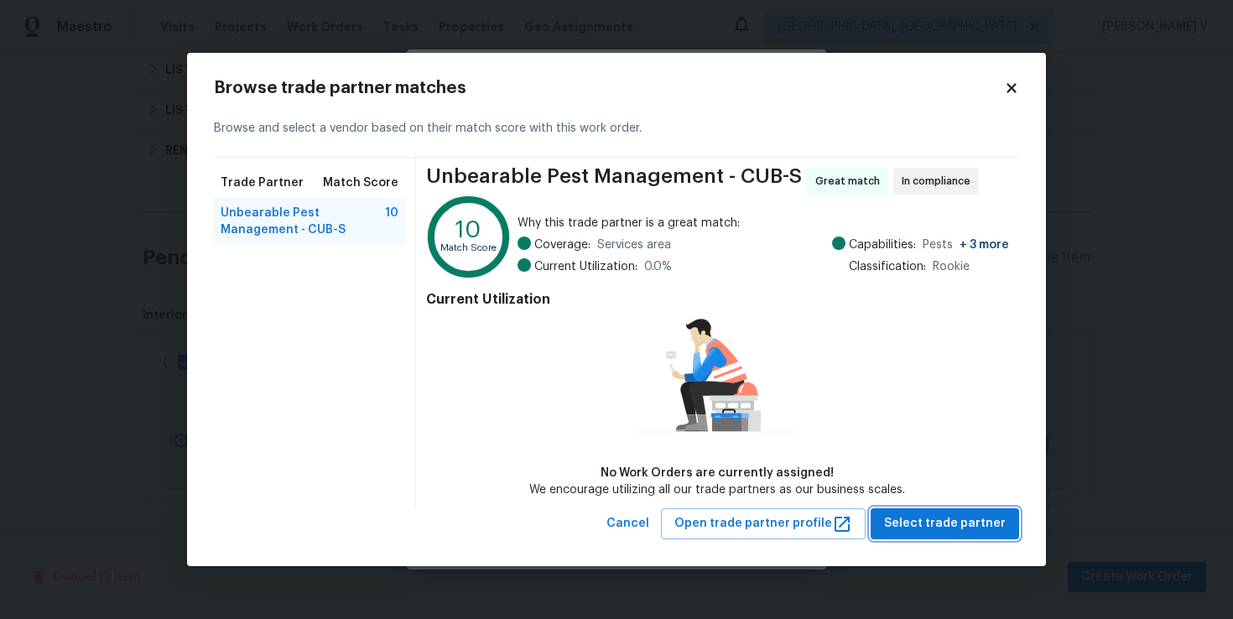
click at [975, 536] on button "Select trade partner" at bounding box center [945, 523] width 148 height 31
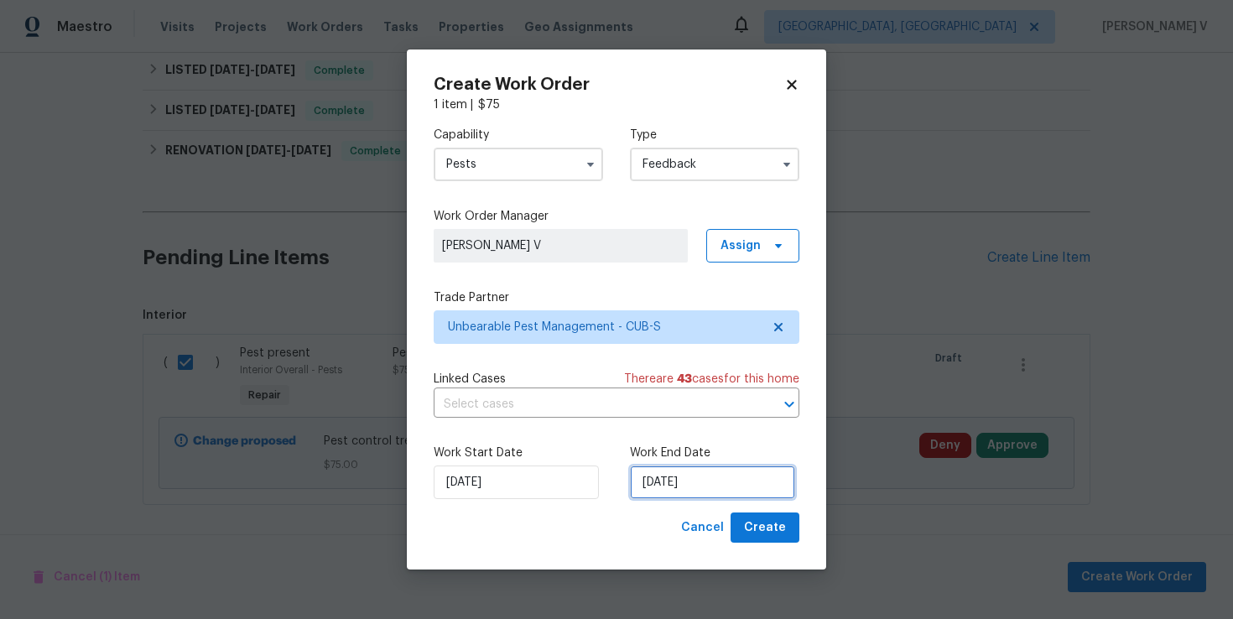
click at [702, 480] on input "08/10/2025" at bounding box center [712, 483] width 165 height 34
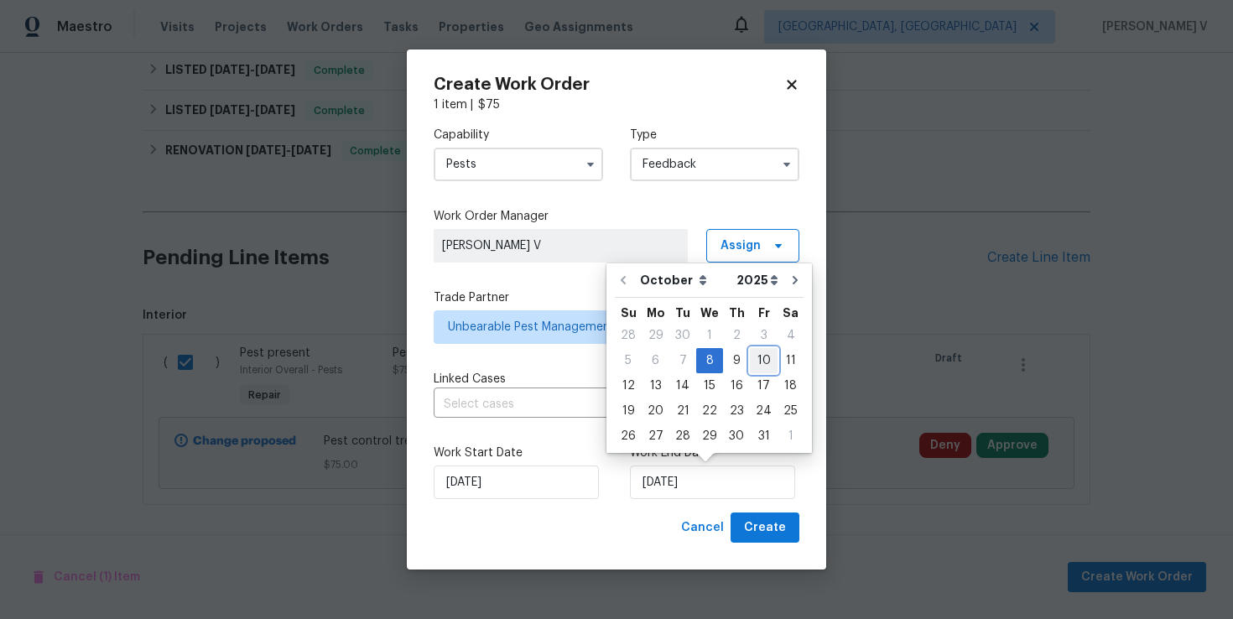
click at [755, 364] on div "10" at bounding box center [764, 360] width 28 height 23
type input "10/10/2025"
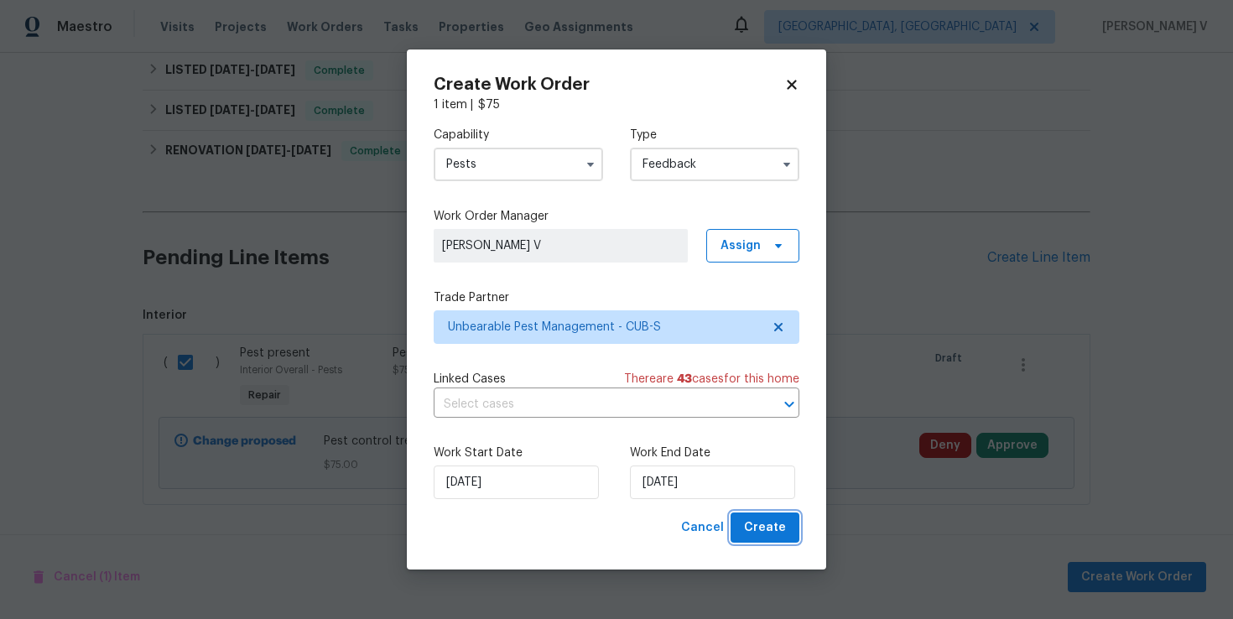
click at [768, 536] on span "Create" at bounding box center [765, 528] width 42 height 21
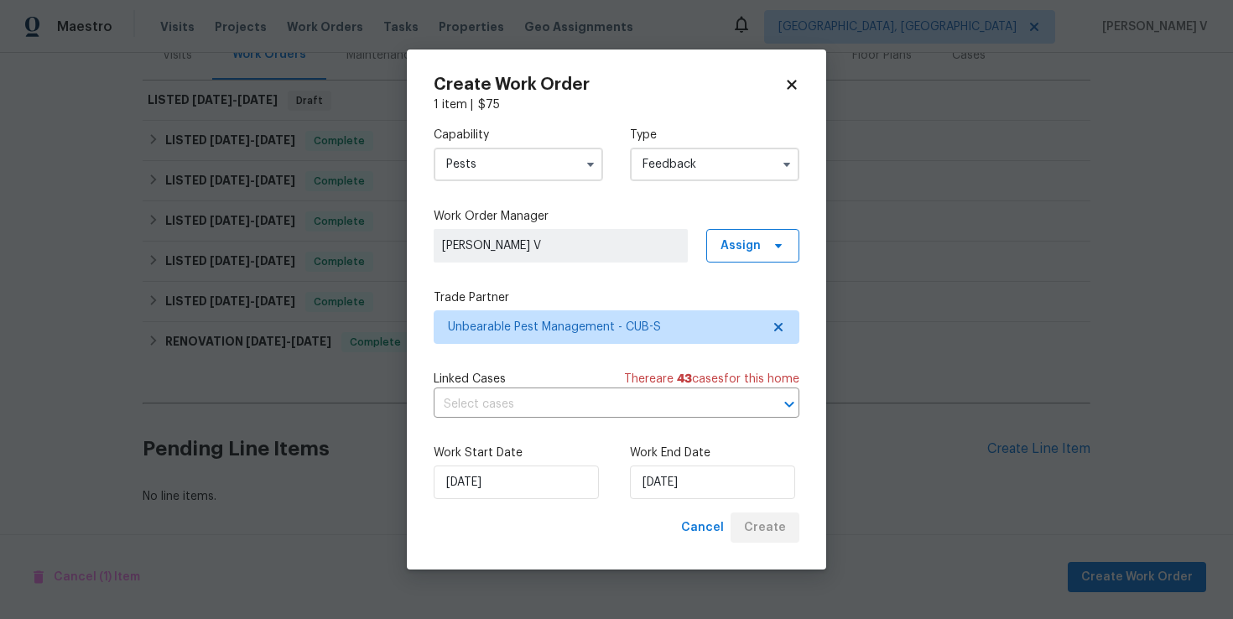
scroll to position [224, 0]
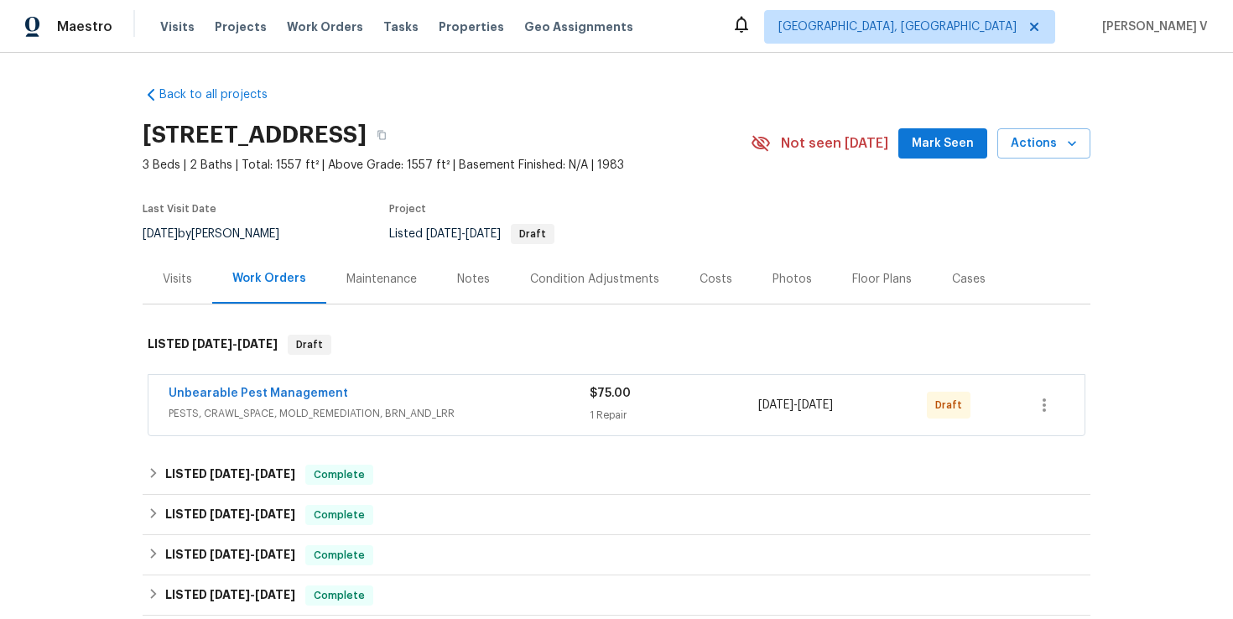
click at [273, 399] on span "Unbearable Pest Management" at bounding box center [259, 393] width 180 height 17
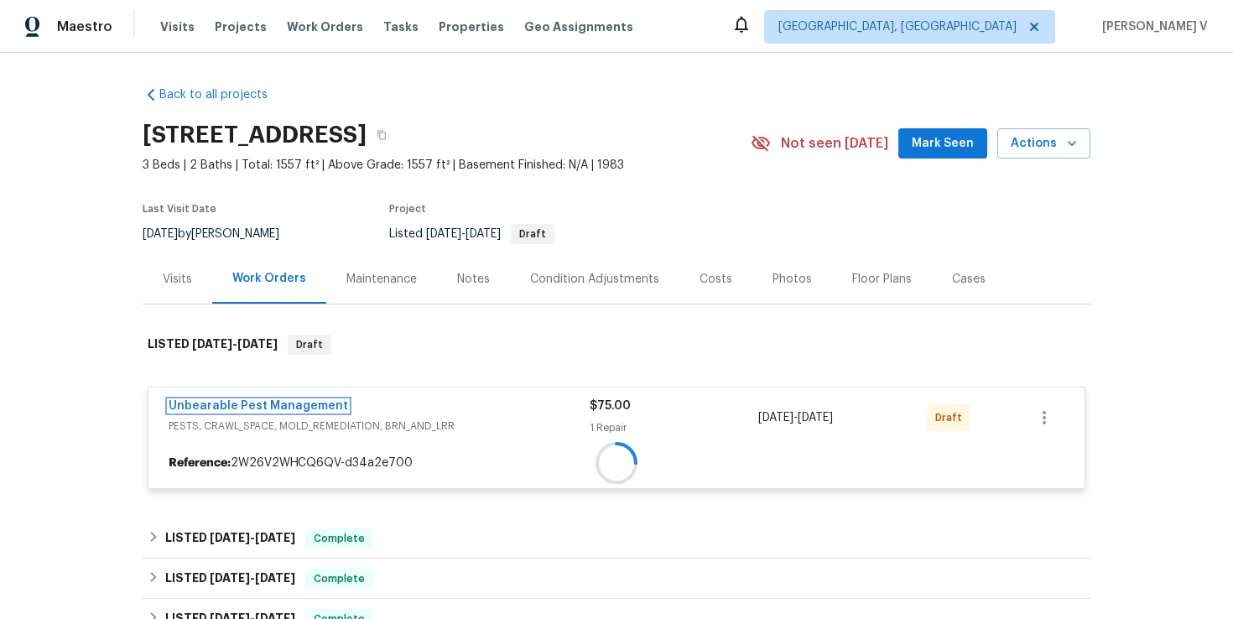
click at [273, 399] on div "Unbearable Pest Management PESTS, CRAWL_SPACE, MOLD_REMEDIATION, BRN_AND_LRR $7…" at bounding box center [617, 438] width 938 height 102
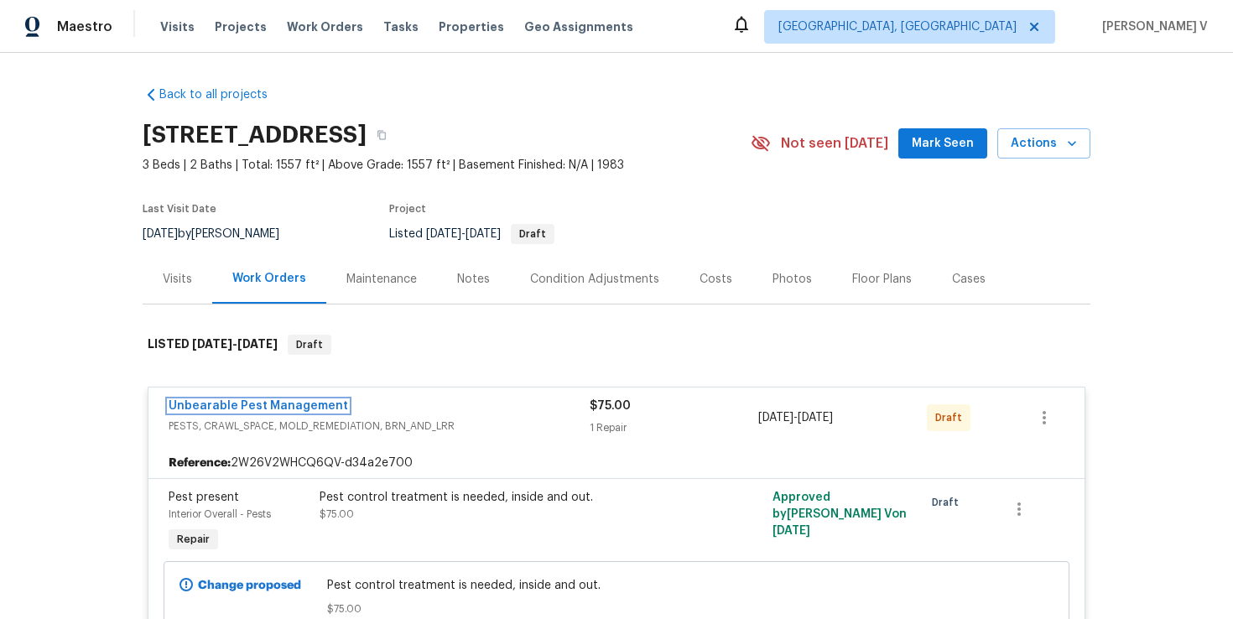
scroll to position [559, 0]
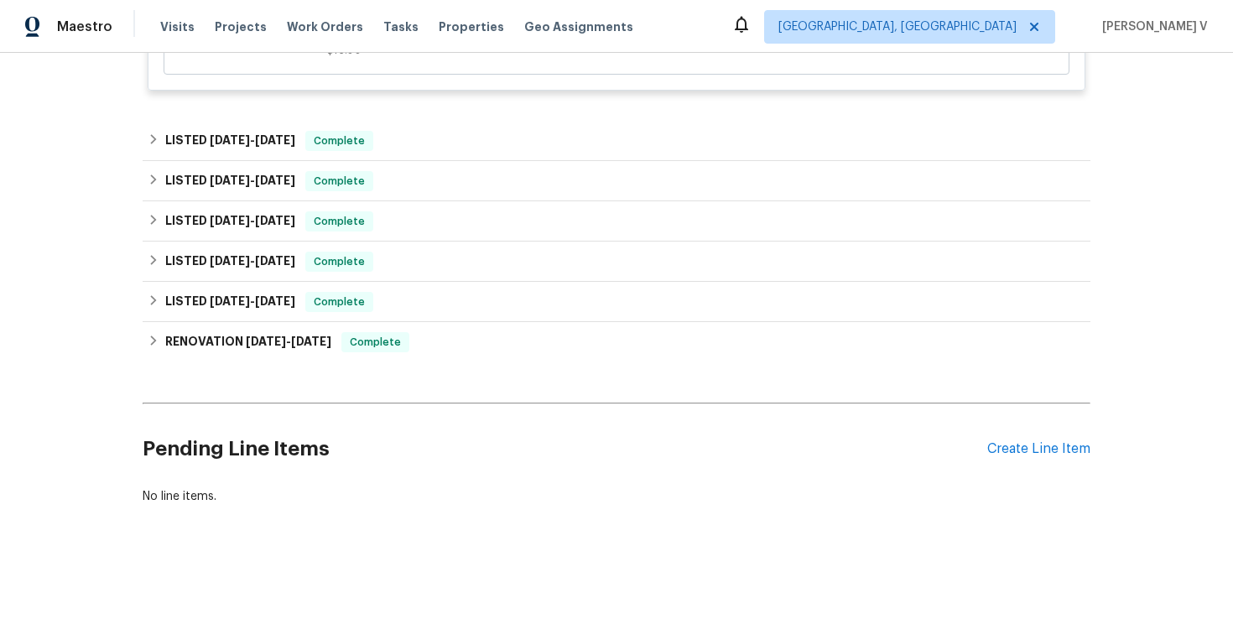
click at [1034, 457] on div "Pending Line Items Create Line Item" at bounding box center [617, 449] width 948 height 78
click at [1019, 444] on div "Create Line Item" at bounding box center [1038, 449] width 103 height 16
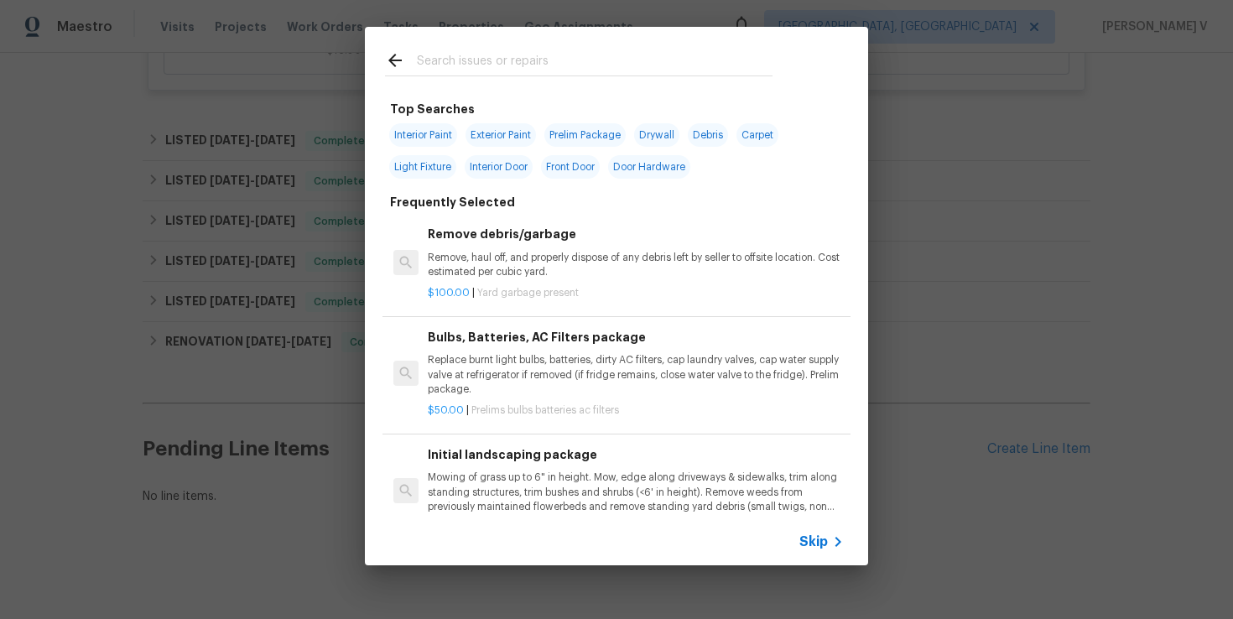
click at [823, 524] on div "Skip" at bounding box center [616, 541] width 503 height 47
click at [823, 538] on span "Skip" at bounding box center [813, 542] width 29 height 17
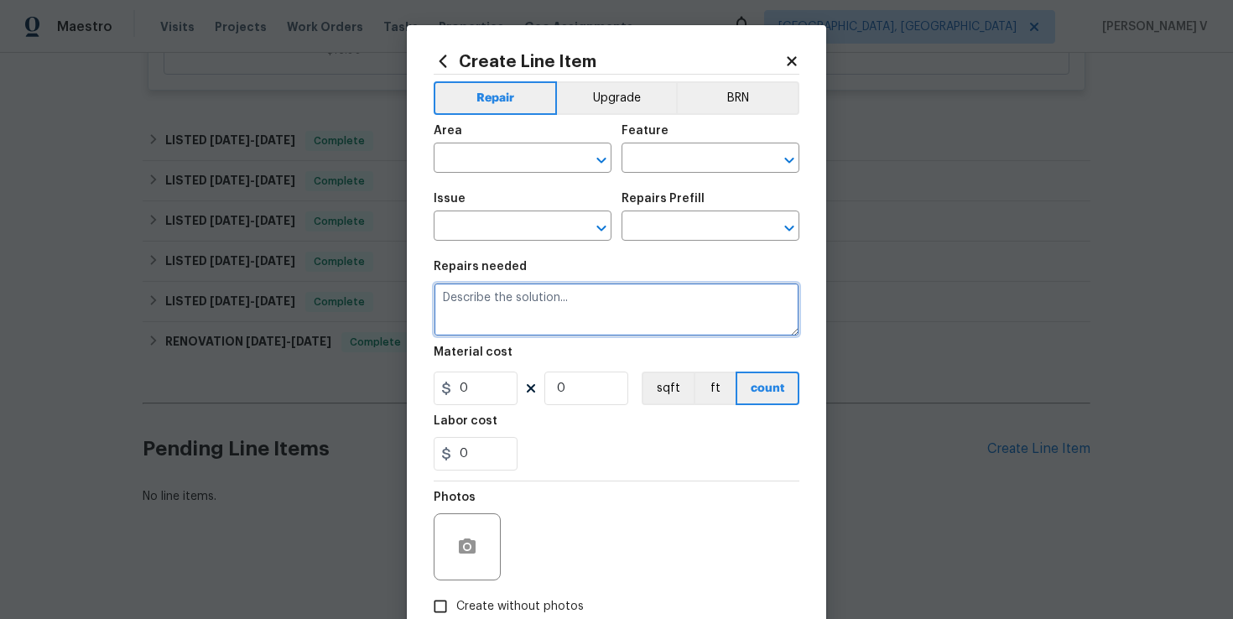
click at [481, 287] on textarea at bounding box center [617, 310] width 366 height 54
paste textarea "Master Bedroom overhead light doesn’t turn on/off."
type textarea "Master Bedroom overhead light doesn’t turn on/off."
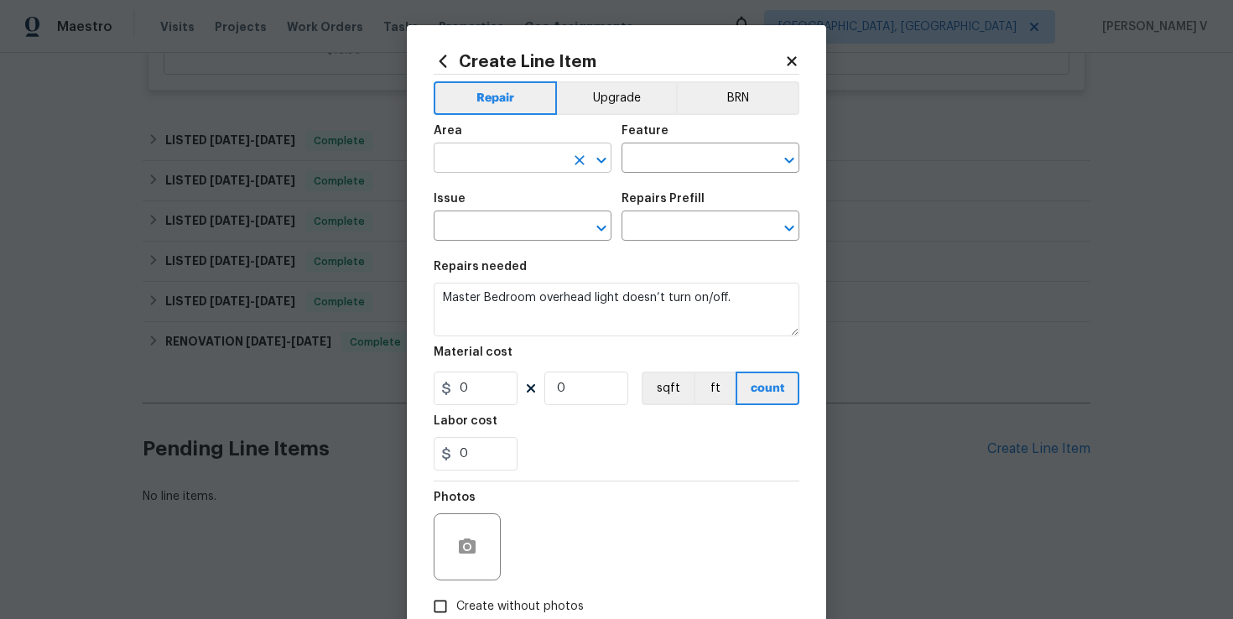
click at [496, 147] on input "text" at bounding box center [499, 160] width 131 height 26
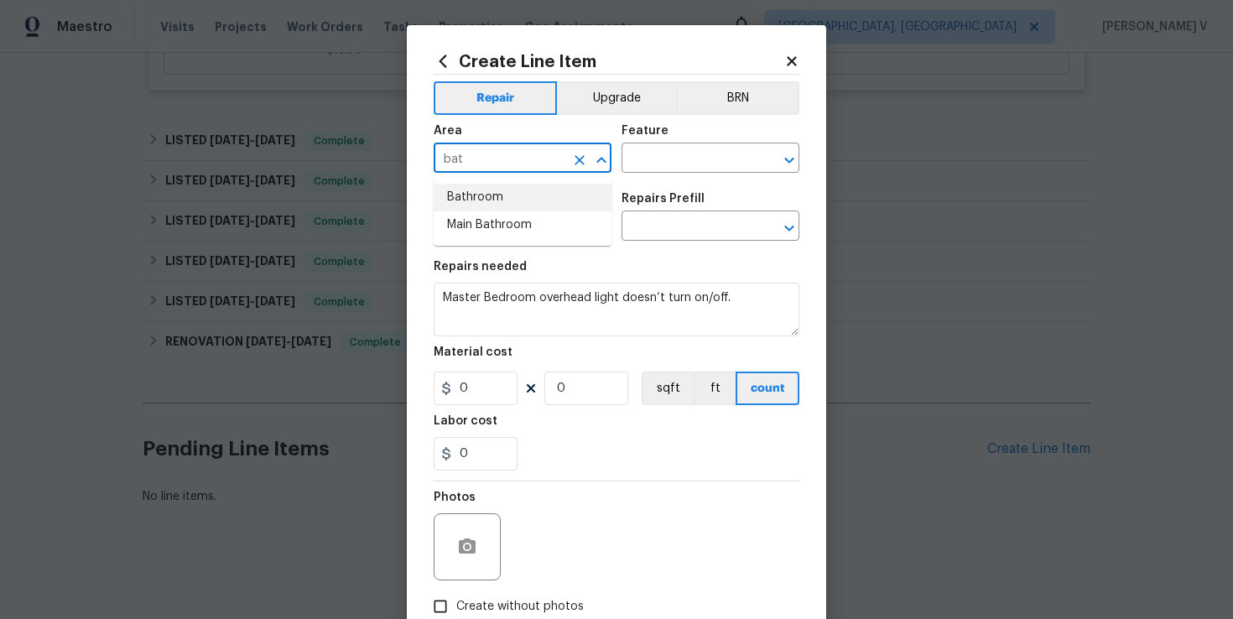
click at [511, 188] on li "Bathroom" at bounding box center [523, 198] width 178 height 28
type input "Bathroom"
click at [700, 175] on div "Area Bathroom ​ Feature ​" at bounding box center [617, 149] width 366 height 68
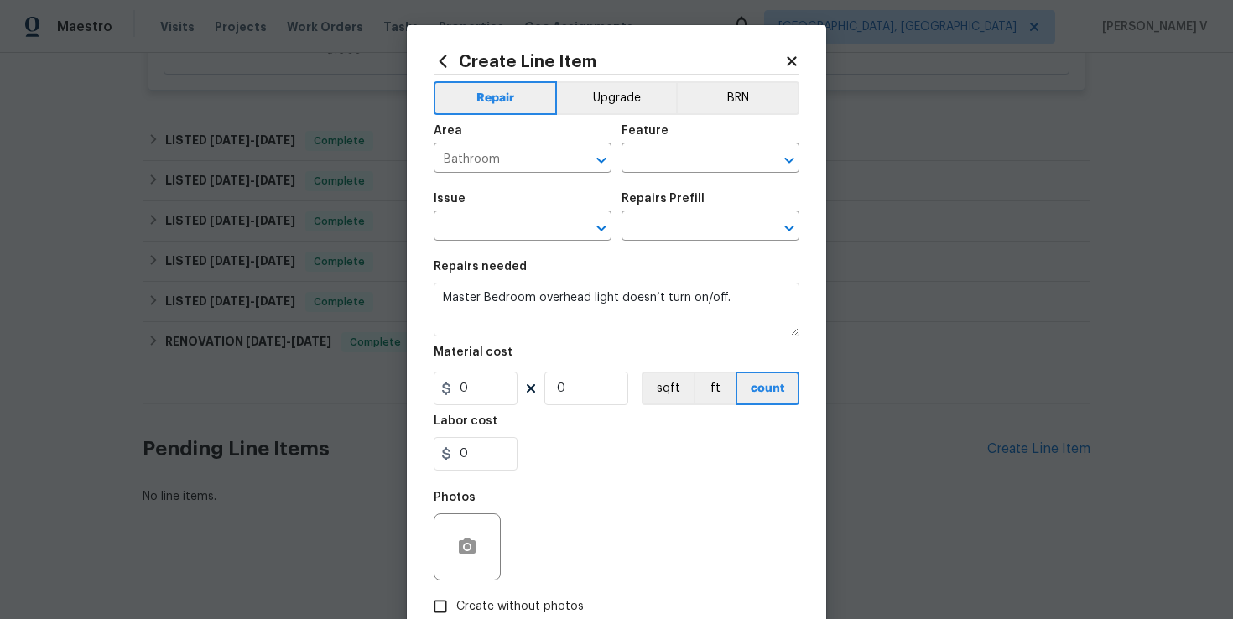
click at [700, 175] on div "Area Bathroom ​ Feature ​" at bounding box center [617, 149] width 366 height 68
click at [716, 163] on input "text" at bounding box center [687, 160] width 131 height 26
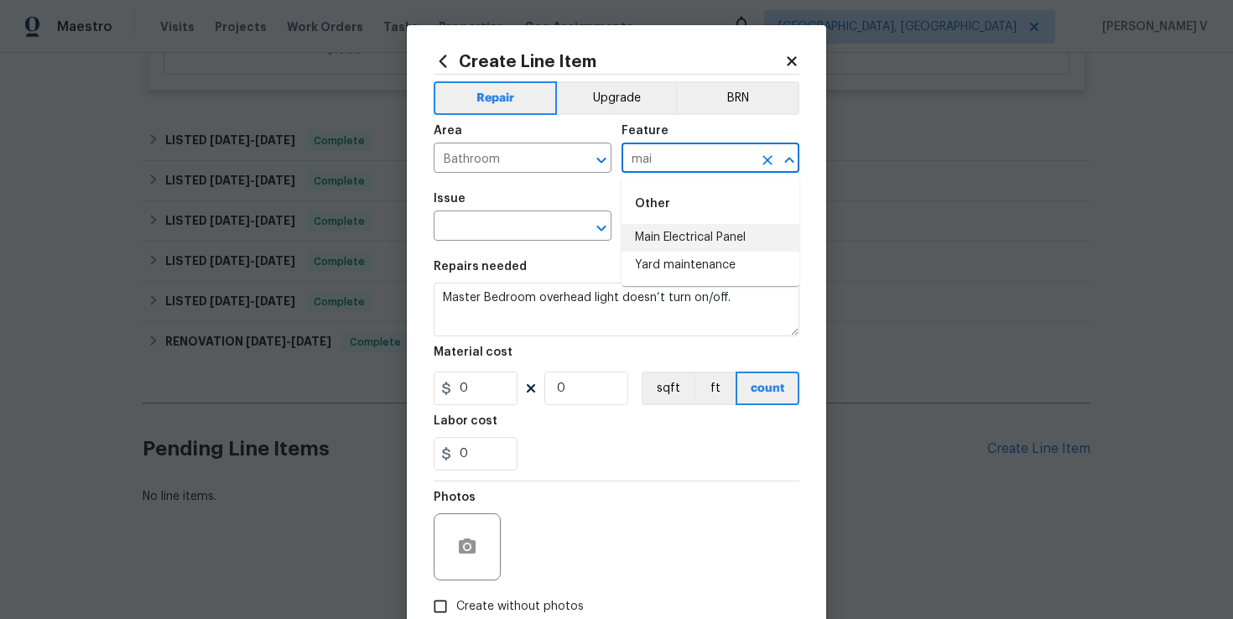
click at [665, 157] on input "mai" at bounding box center [687, 160] width 131 height 26
click at [631, 227] on li "Bathroom" at bounding box center [711, 238] width 178 height 28
type input "Bathroom"
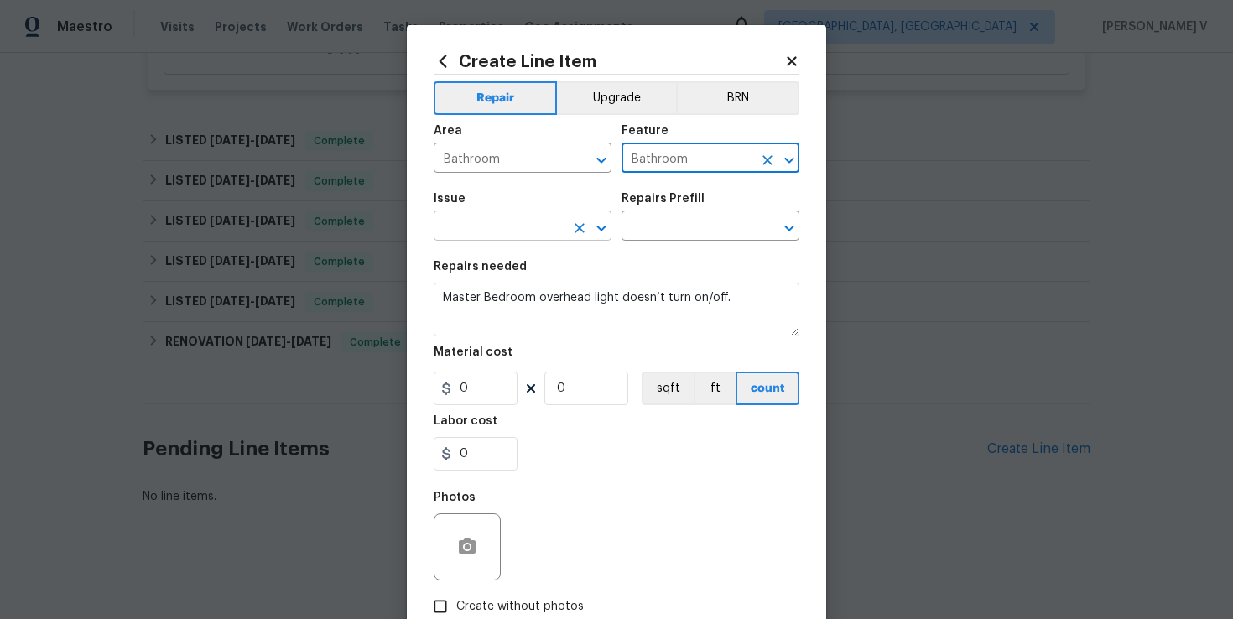
click at [503, 221] on input "text" at bounding box center [499, 228] width 131 height 26
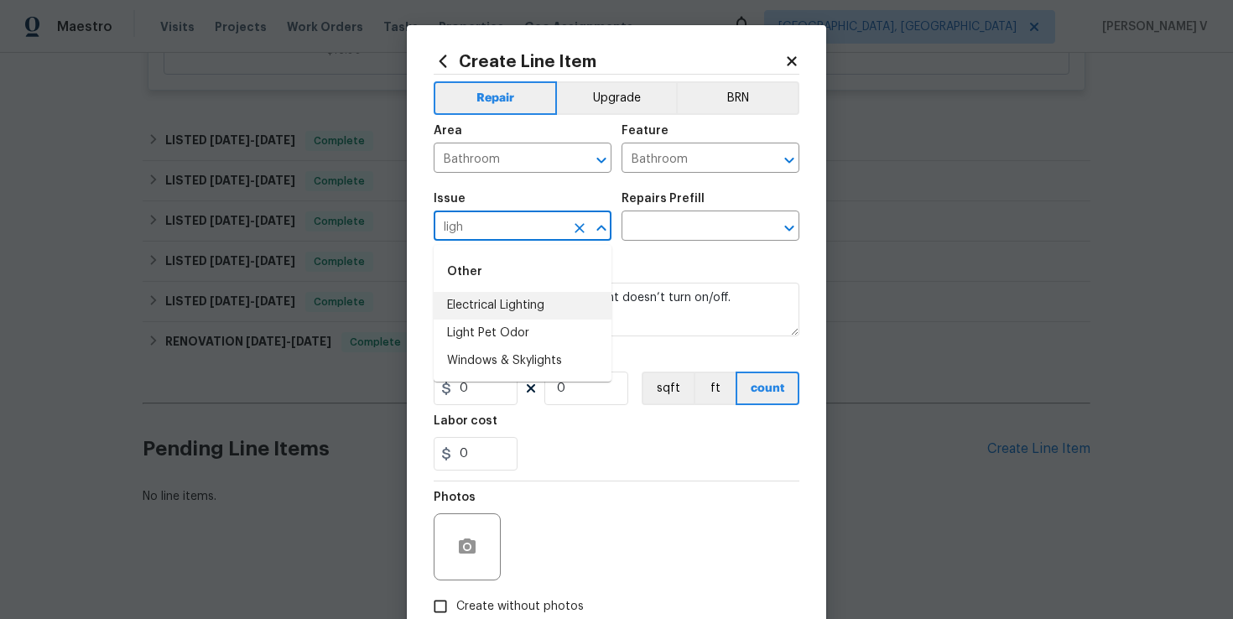
click at [513, 315] on li "Electrical Lighting" at bounding box center [523, 306] width 178 height 28
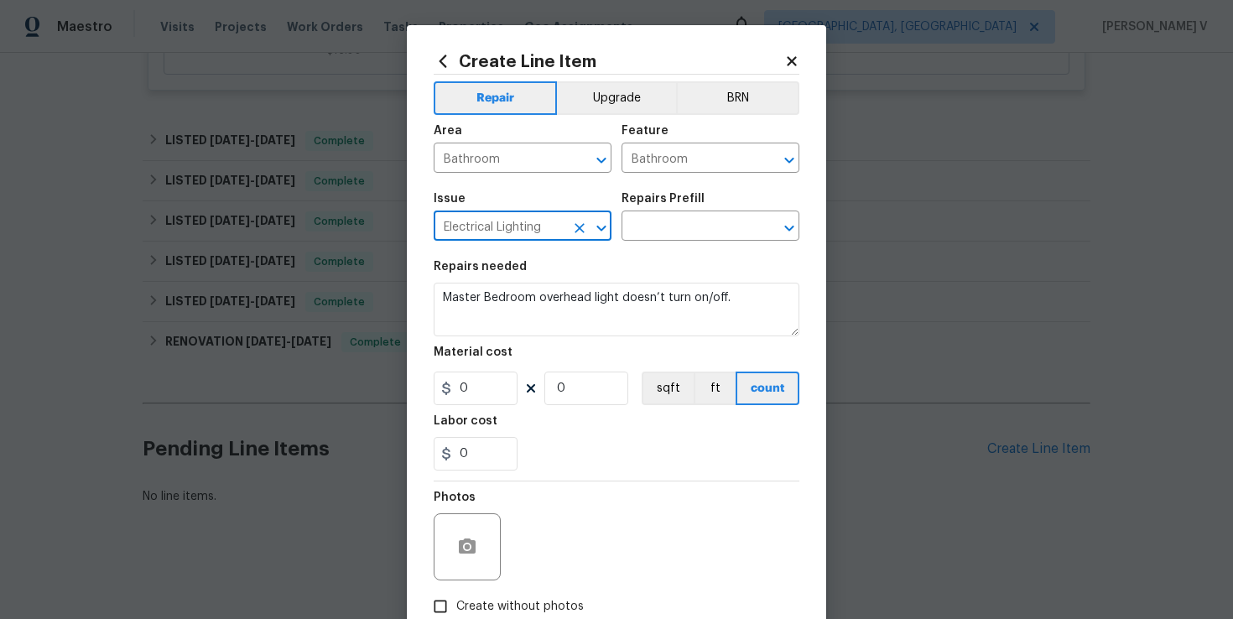
type input "Electrical Lighting"
click at [678, 242] on div "Issue Electrical Lighting ​ Repairs Prefill ​" at bounding box center [617, 217] width 366 height 68
click at [698, 227] on input "text" at bounding box center [687, 228] width 131 height 26
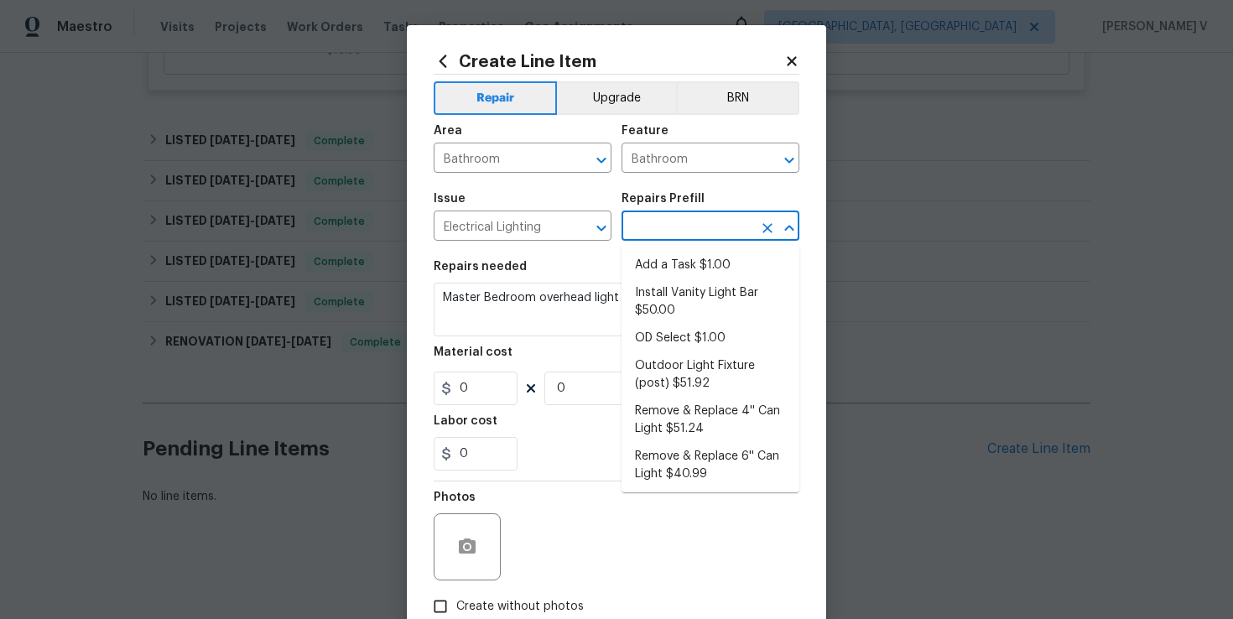
click at [669, 249] on ul "Add a Task $1.00 Install Vanity Light Bar $50.00 OD Select $1.00 Outdoor Light …" at bounding box center [711, 368] width 178 height 247
click at [658, 258] on li "Add a Task $1.00" at bounding box center [711, 266] width 178 height 28
type input "Add a Task $1.00"
type textarea "HPM to detail"
type input "1"
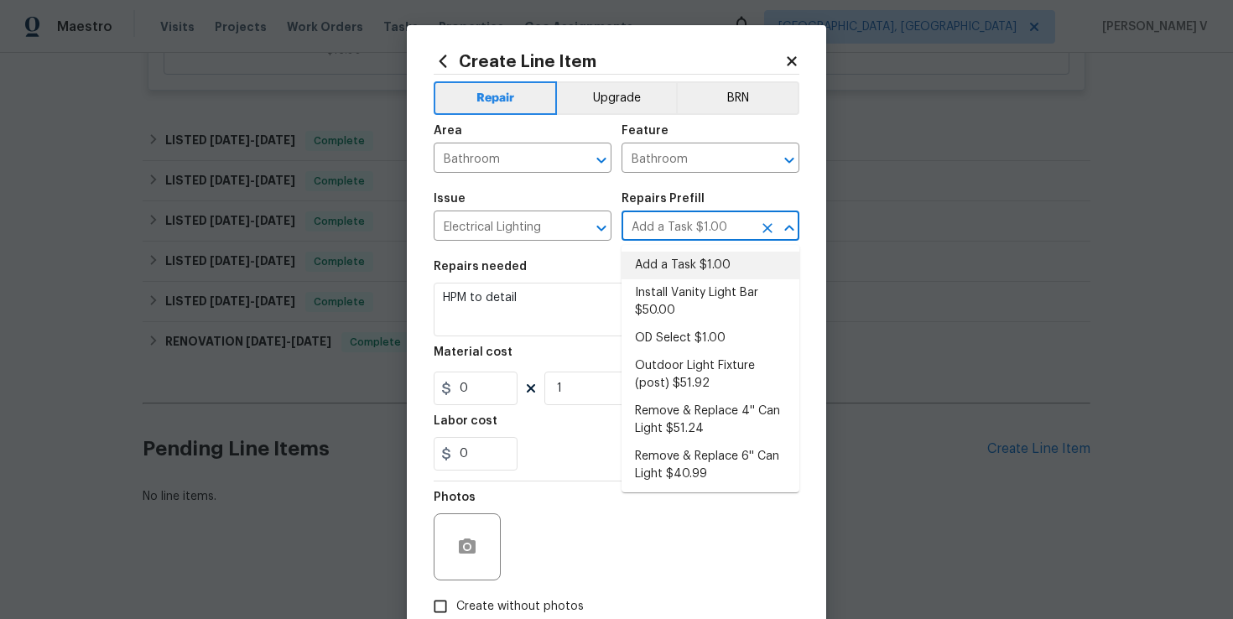
type input "1"
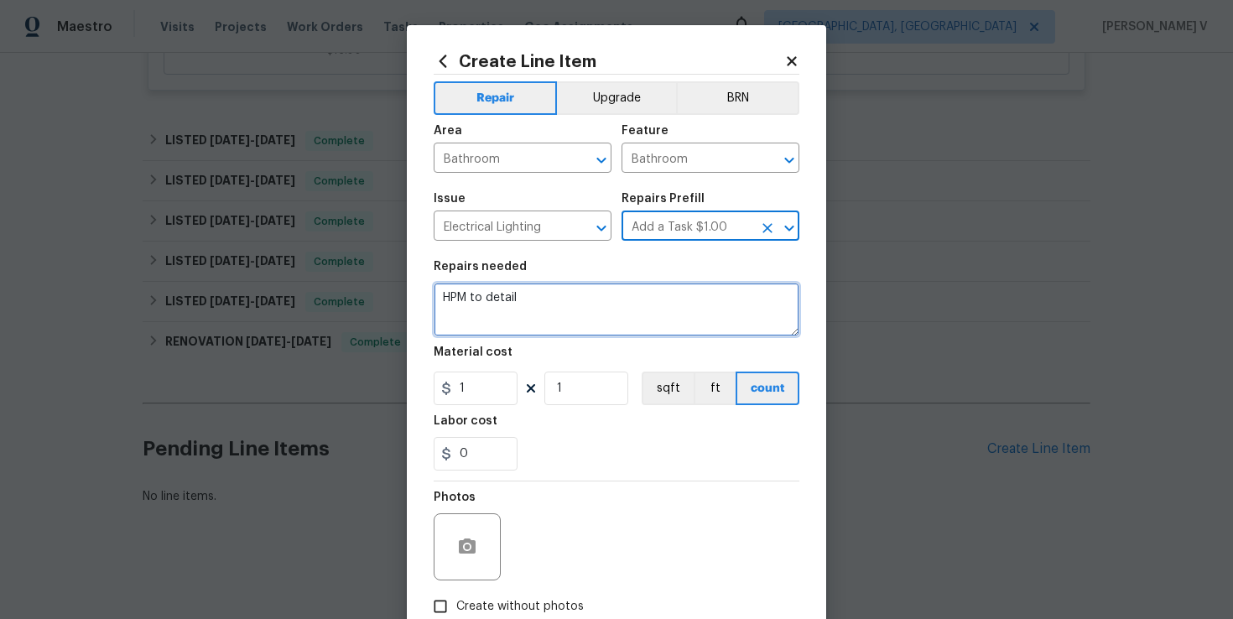
click at [584, 295] on textarea "HPM to detail" at bounding box center [617, 310] width 366 height 54
paste textarea "Master Bedroom overhead light doesn’t turn on/off."
type textarea "Master Bedroom overhead light doesn’t turn on/off."
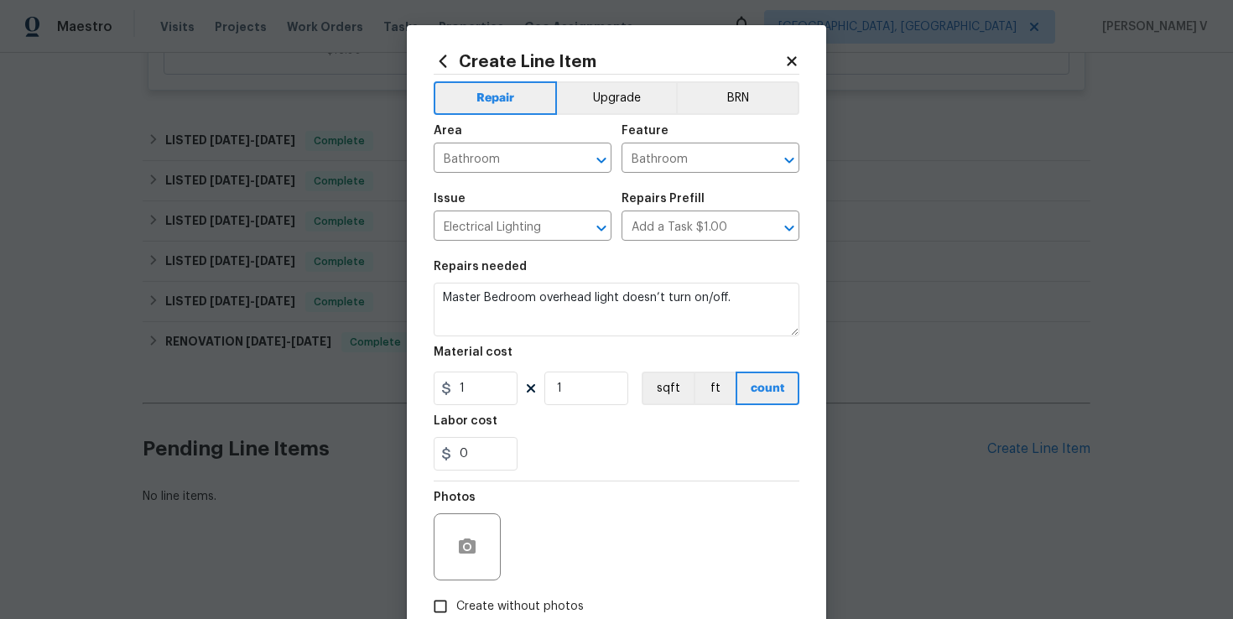
click at [469, 369] on figure "Material cost 1 1 sqft ft count" at bounding box center [617, 375] width 366 height 59
click at [470, 377] on input "1" at bounding box center [476, 389] width 84 height 34
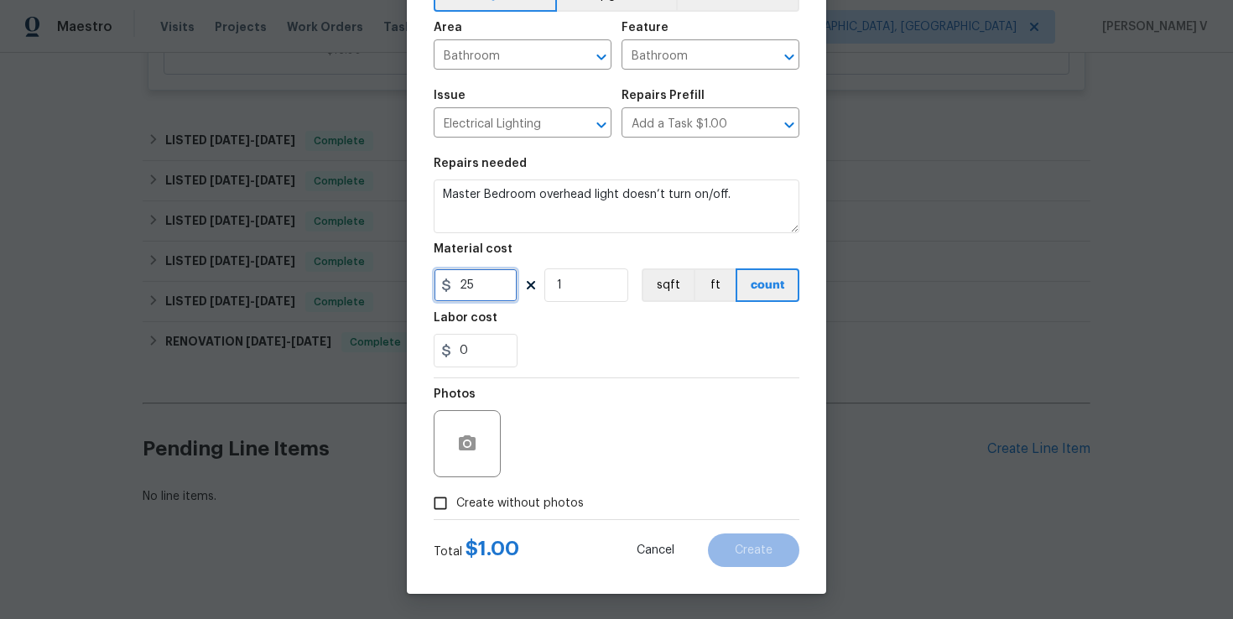
type input "25"
click at [450, 496] on input "Create without photos" at bounding box center [440, 503] width 32 height 32
click at [511, 476] on div "Photos" at bounding box center [617, 432] width 366 height 109
click at [473, 513] on label "Create without photos" at bounding box center [503, 503] width 159 height 32
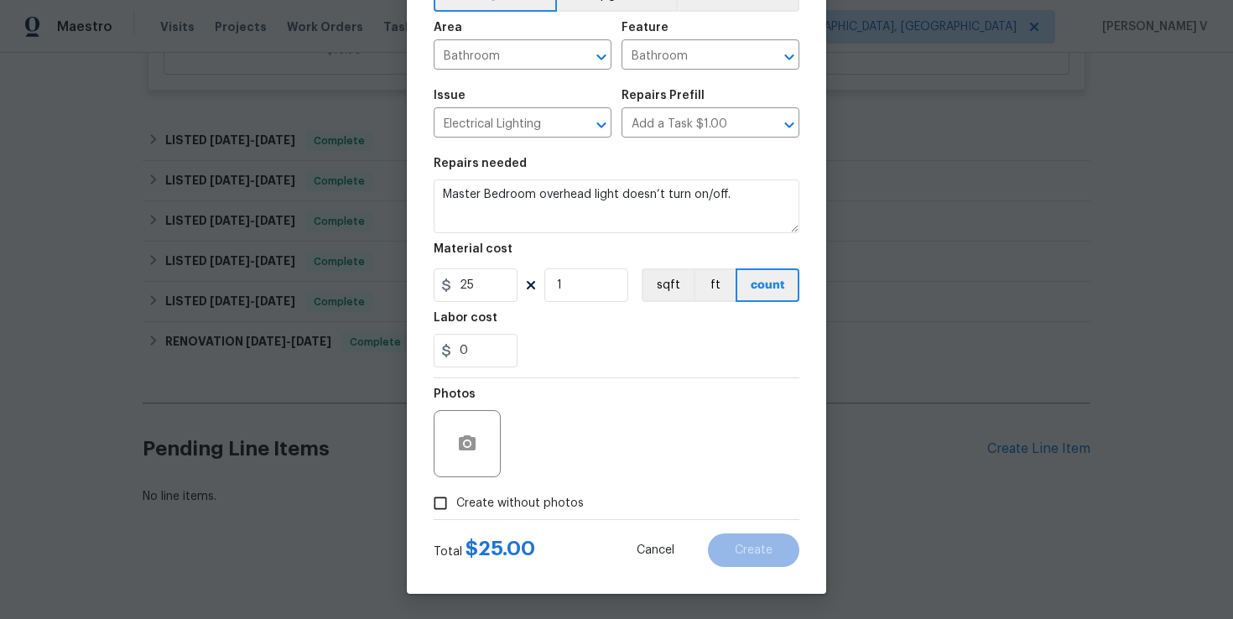
click at [456, 513] on input "Create without photos" at bounding box center [440, 503] width 32 height 32
checkbox input "true"
click at [575, 477] on div "Reason*" at bounding box center [656, 432] width 285 height 109
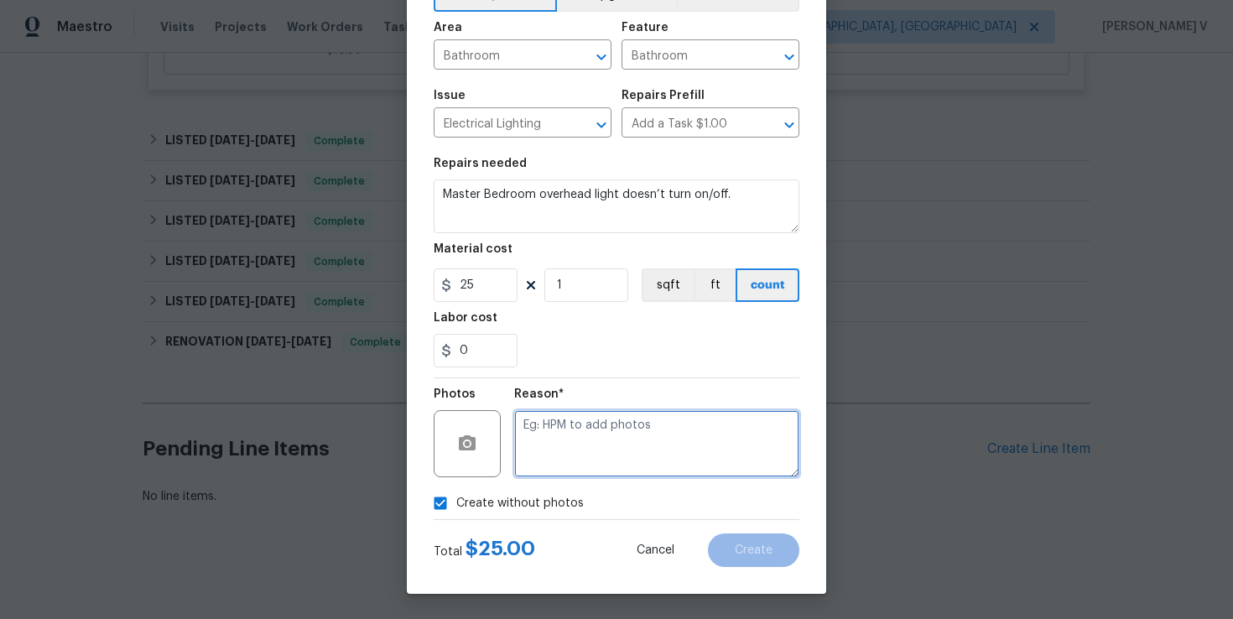
click at [625, 455] on textarea at bounding box center [656, 443] width 285 height 67
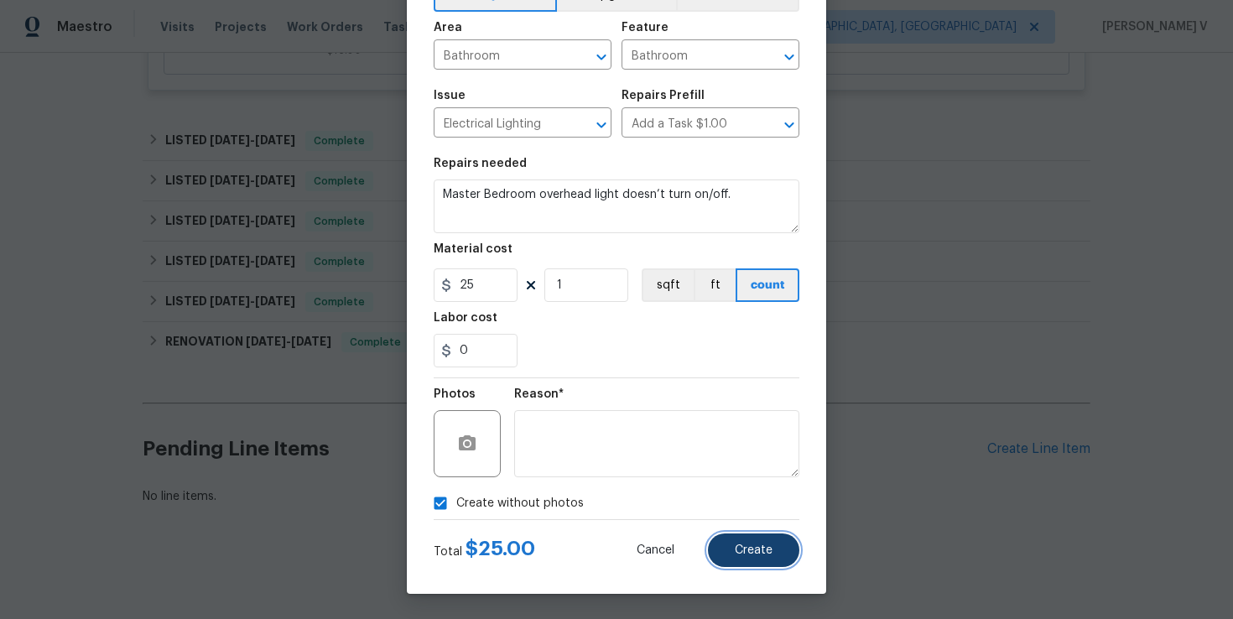
click at [753, 549] on span "Create" at bounding box center [754, 550] width 38 height 13
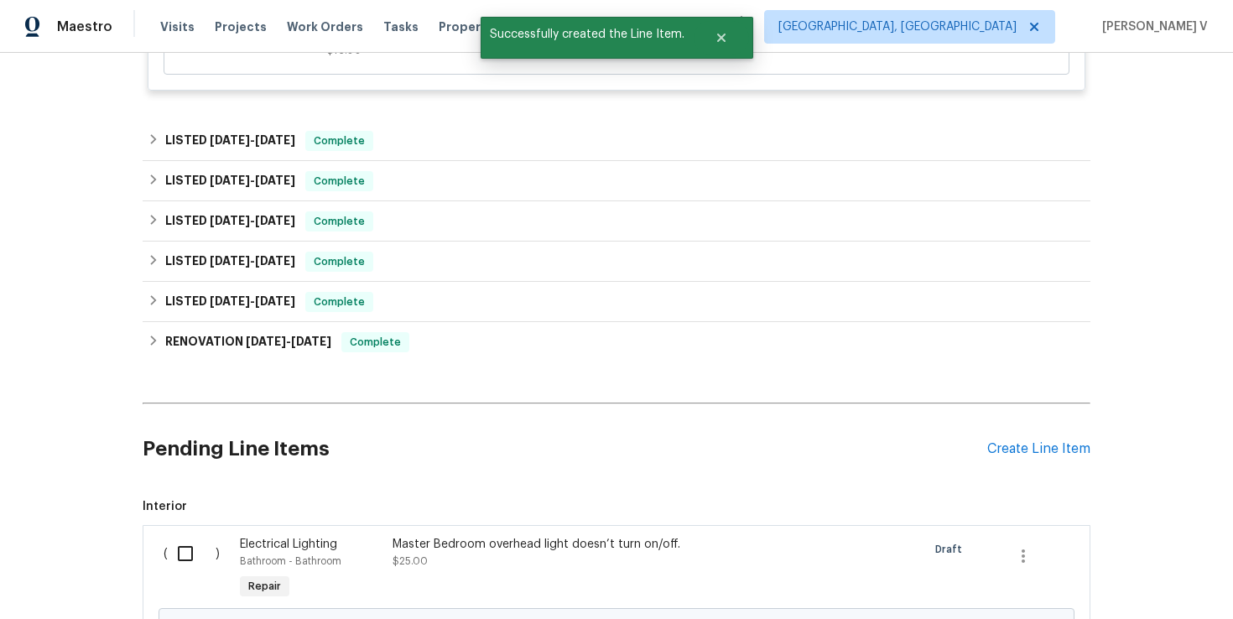
click at [186, 545] on input "checkbox" at bounding box center [192, 553] width 48 height 35
checkbox input "true"
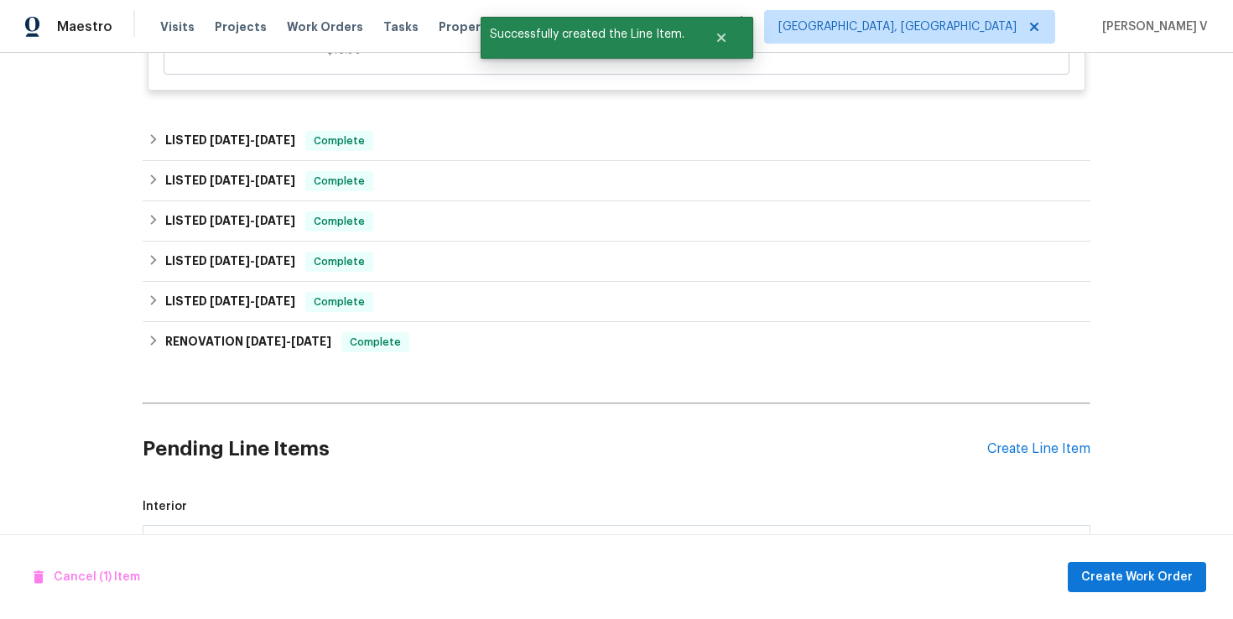
scroll to position [751, 0]
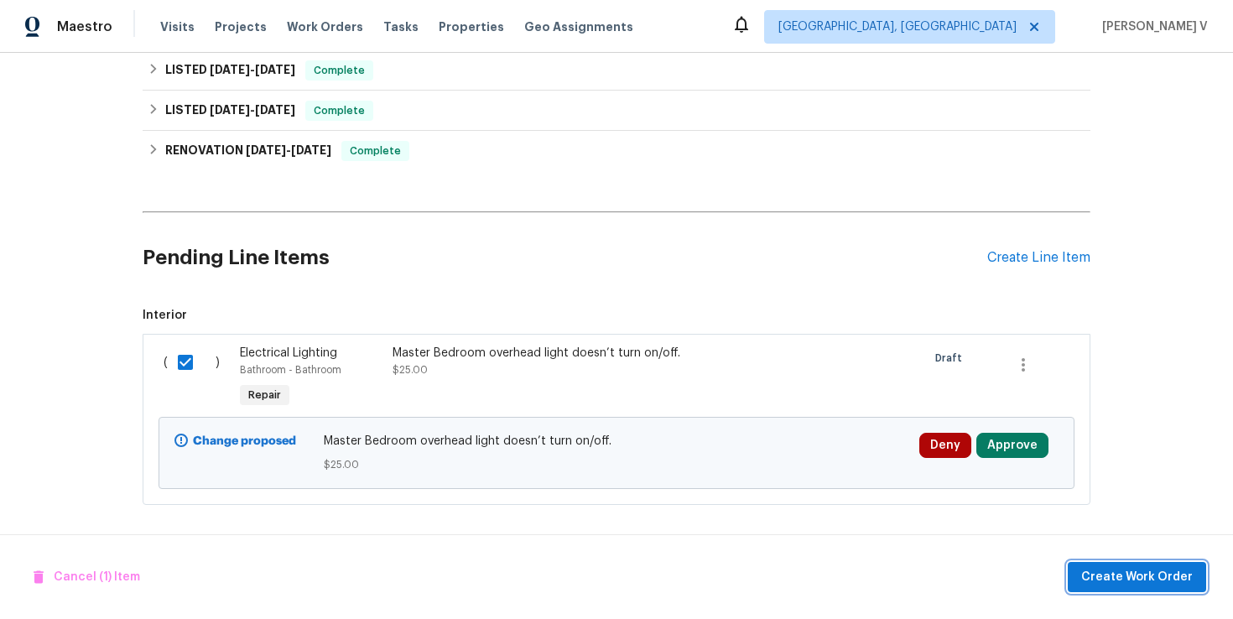
click at [1107, 567] on span "Create Work Order" at bounding box center [1137, 577] width 112 height 21
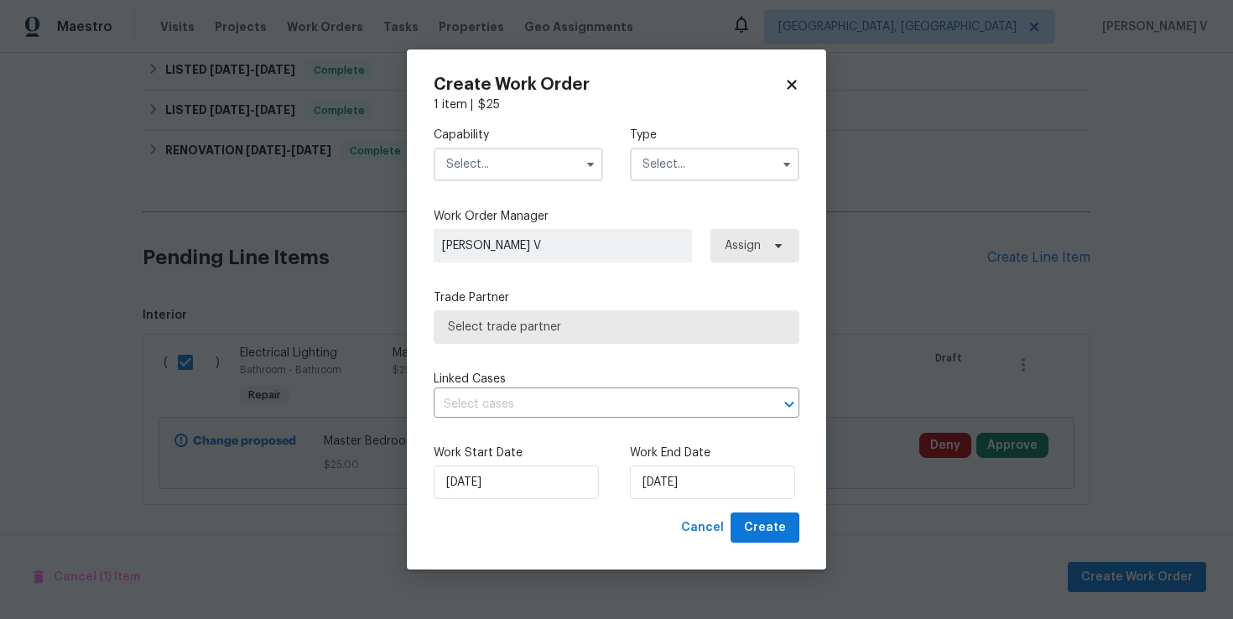
click at [502, 164] on input "text" at bounding box center [518, 165] width 169 height 34
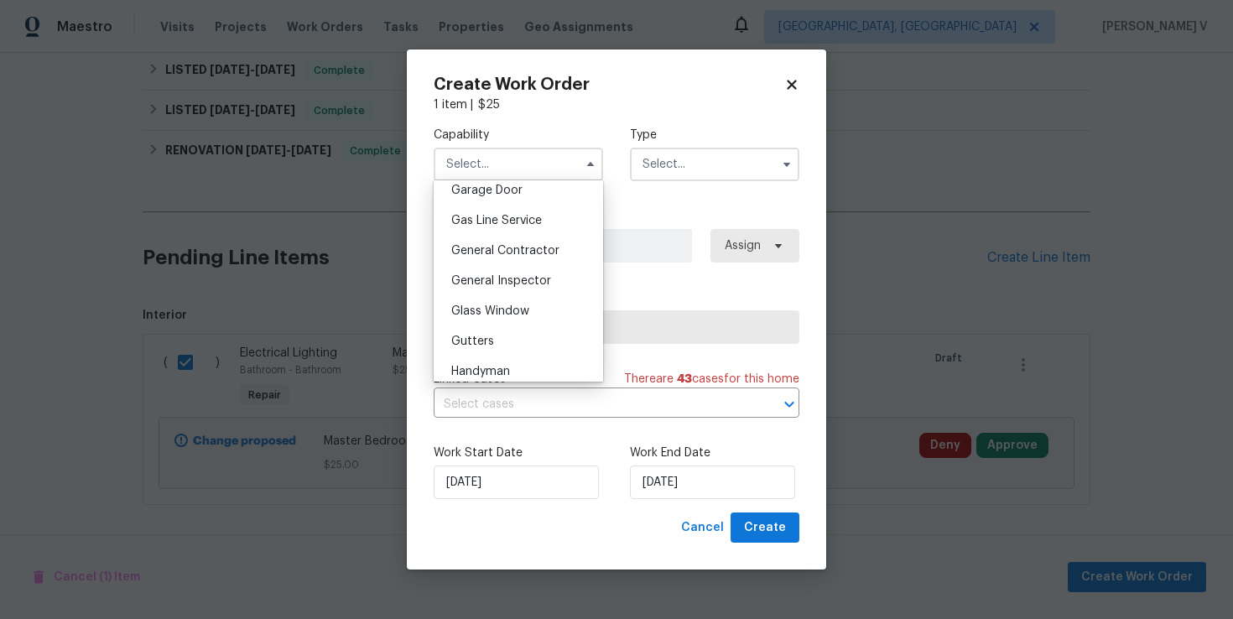
scroll to position [780, 0]
click at [533, 334] on div "Handyman" at bounding box center [518, 342] width 161 height 30
type input "Handyman"
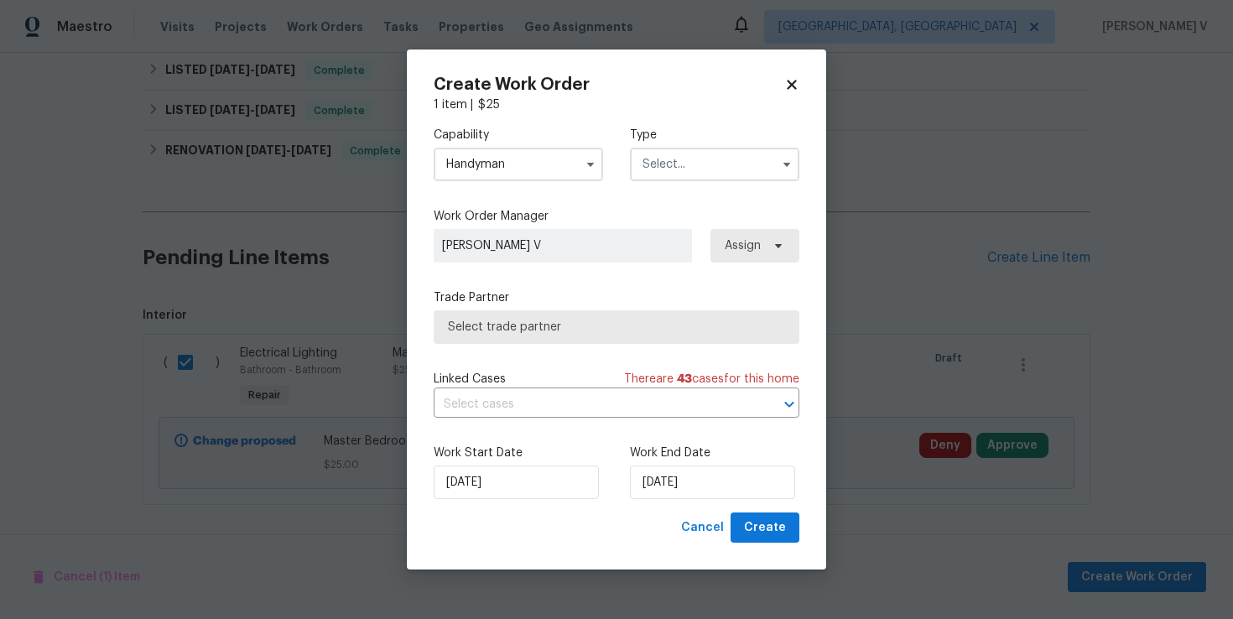
click at [700, 174] on input "text" at bounding box center [714, 165] width 169 height 34
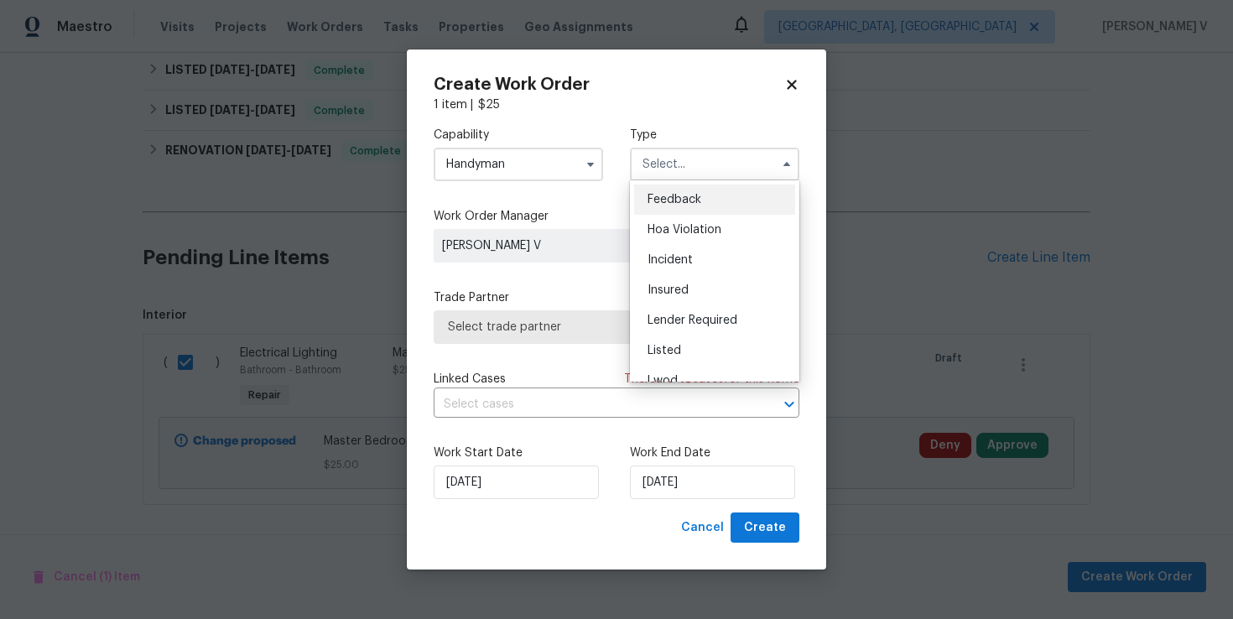
click at [652, 203] on span "Feedback" at bounding box center [675, 200] width 54 height 12
type input "Feedback"
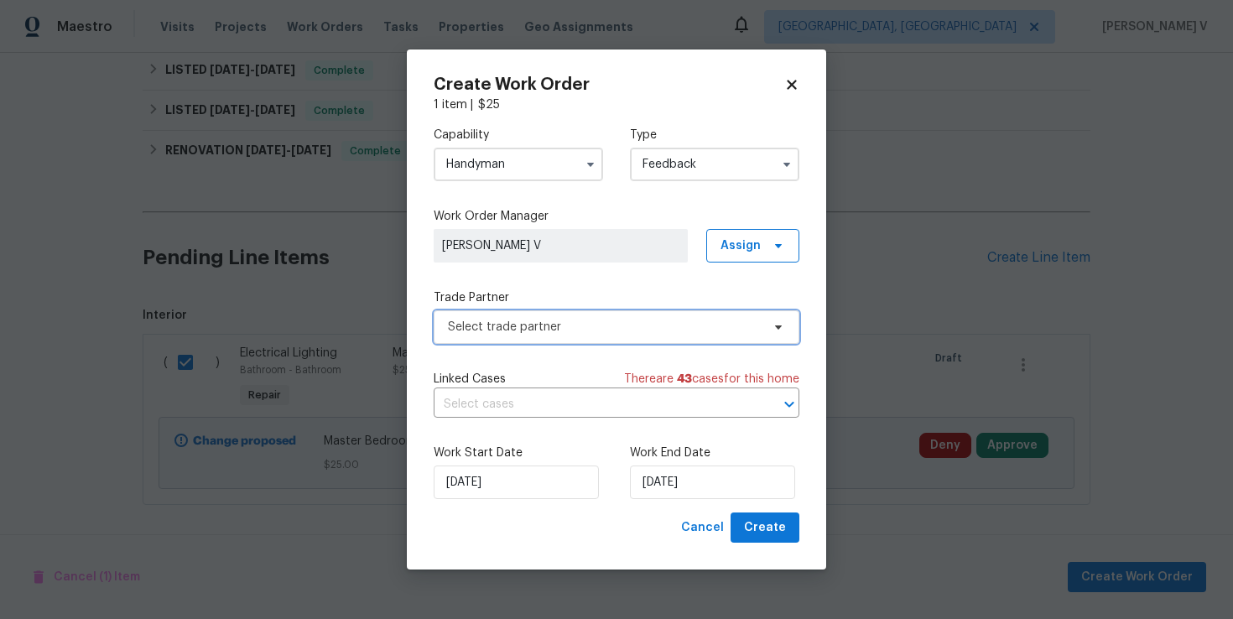
click at [586, 311] on span "Select trade partner" at bounding box center [617, 327] width 366 height 34
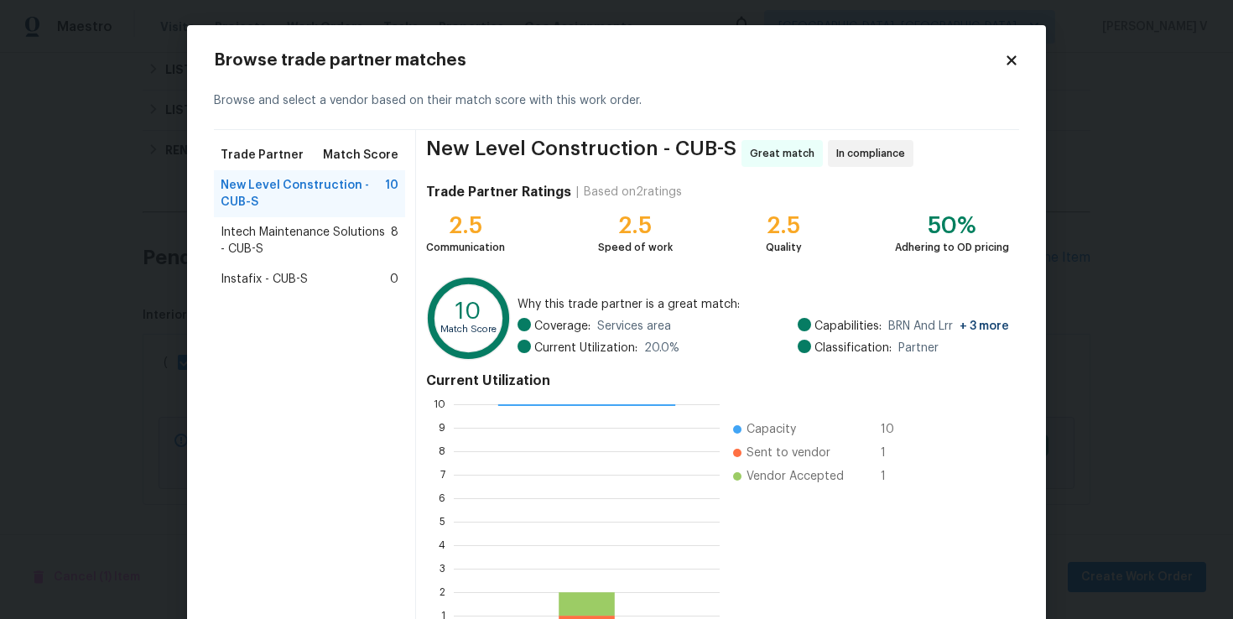
scroll to position [121, 0]
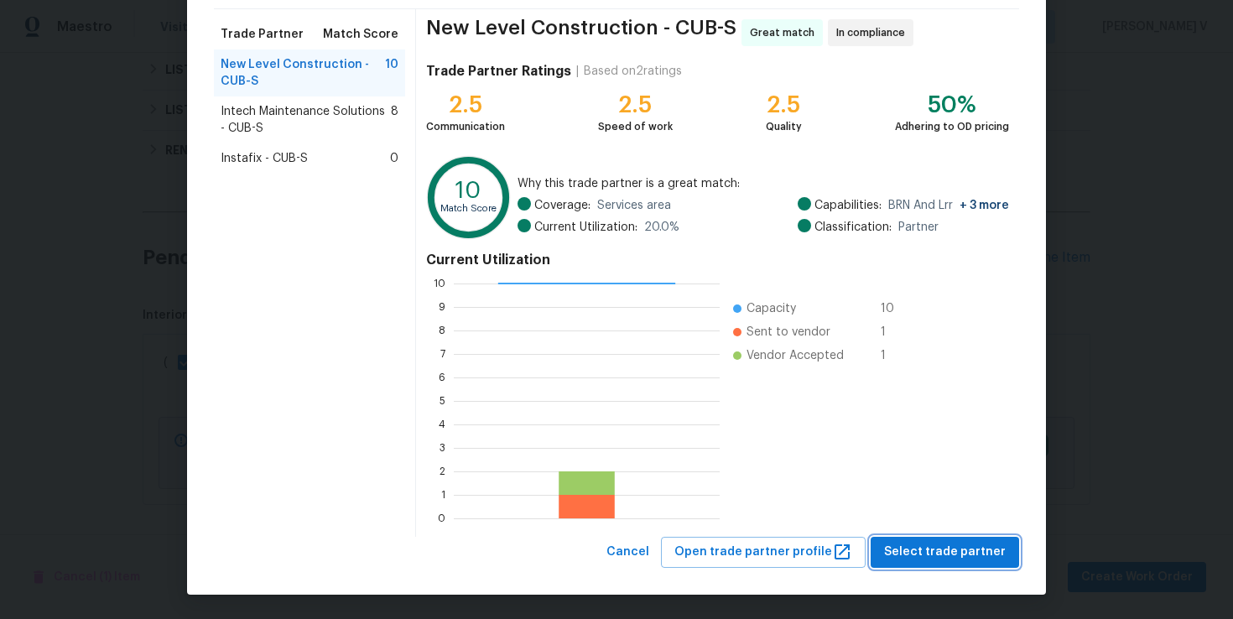
click at [929, 543] on span "Select trade partner" at bounding box center [945, 552] width 122 height 21
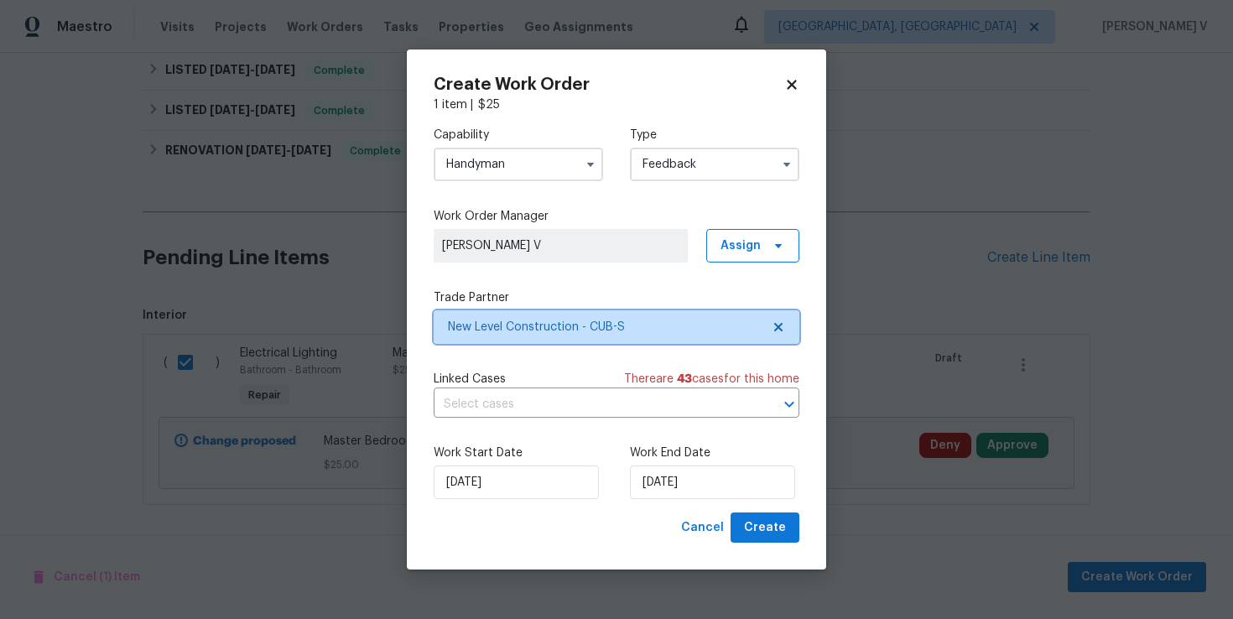
scroll to position [0, 0]
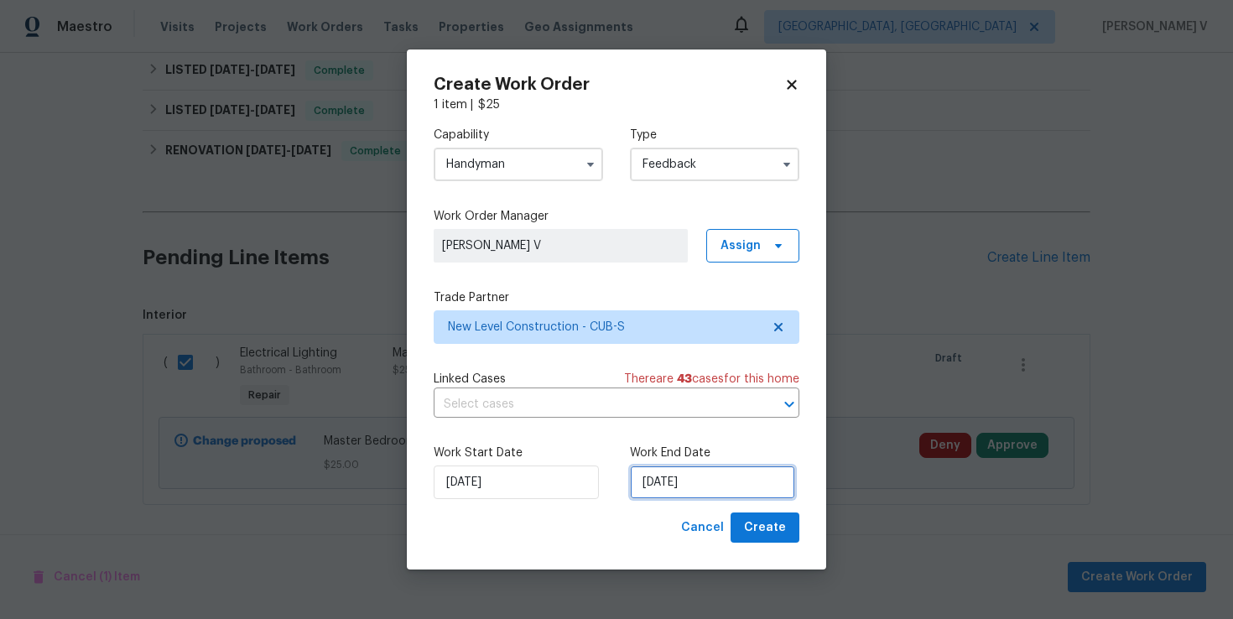
click at [701, 482] on input "08/10/2025" at bounding box center [712, 483] width 165 height 34
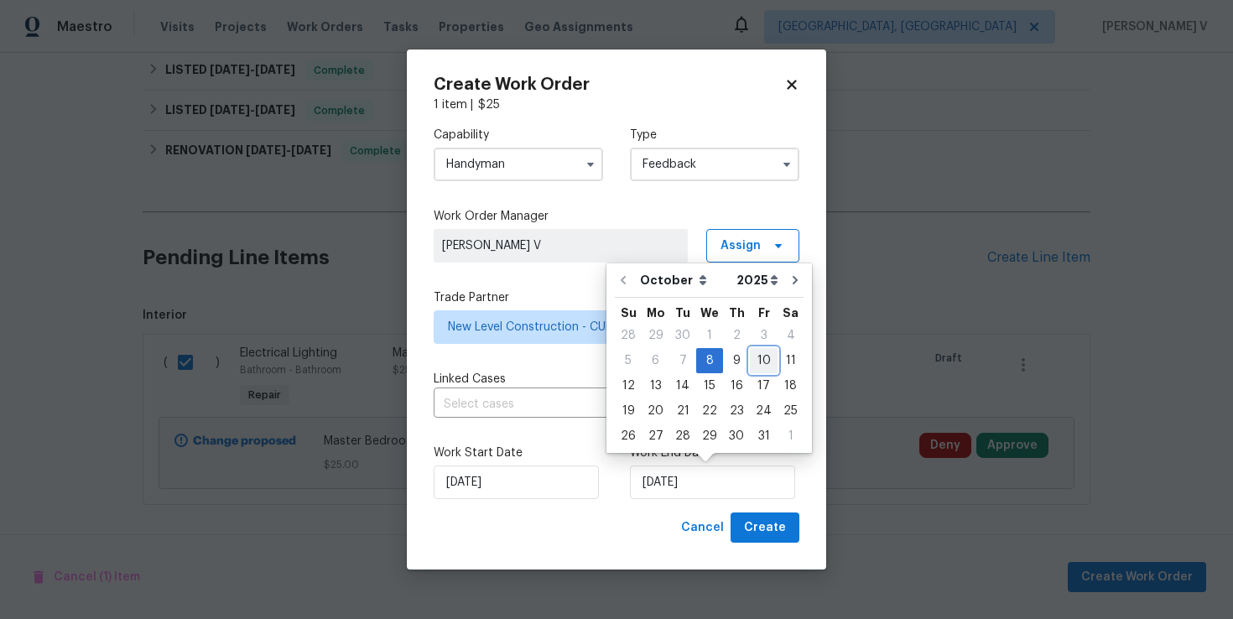
click at [750, 367] on div "10" at bounding box center [764, 360] width 28 height 23
type input "10/10/2025"
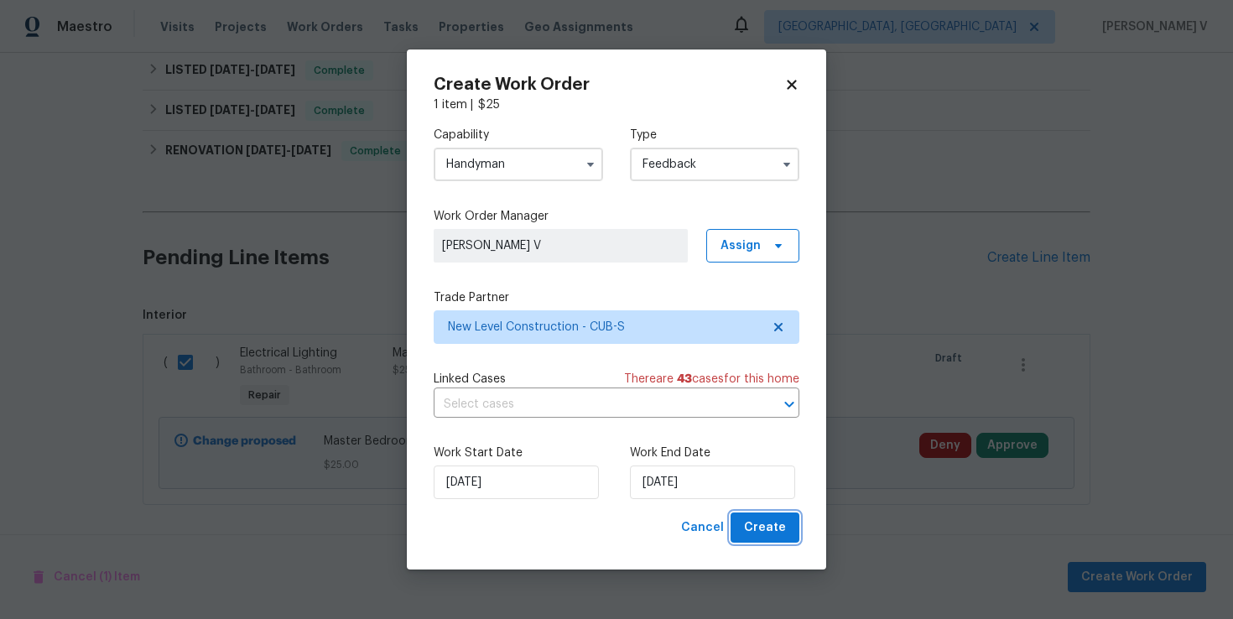
click at [786, 534] on button "Create" at bounding box center [765, 528] width 69 height 31
checkbox input "false"
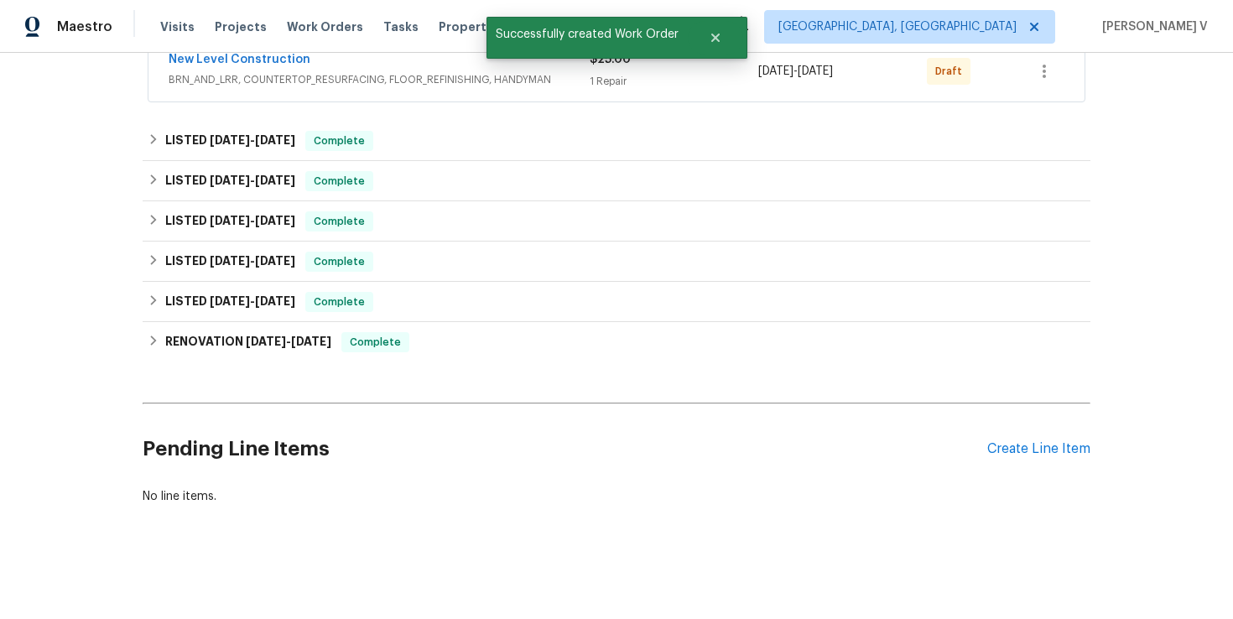
scroll to position [427, 0]
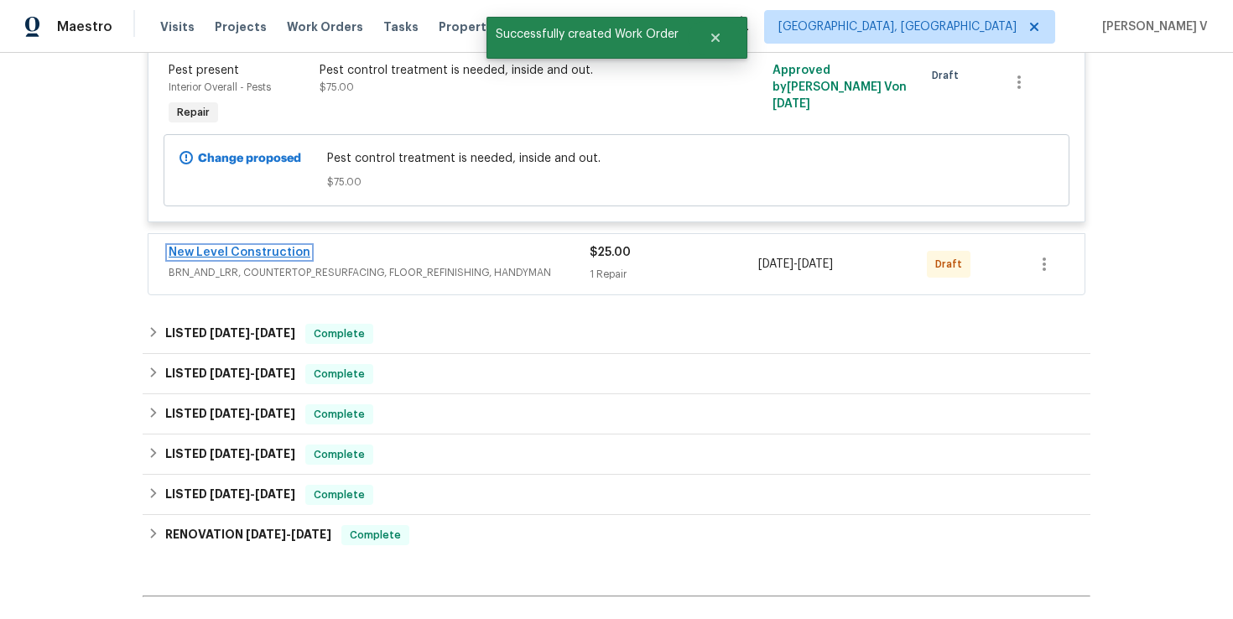
click at [268, 258] on link "New Level Construction" at bounding box center [240, 253] width 142 height 12
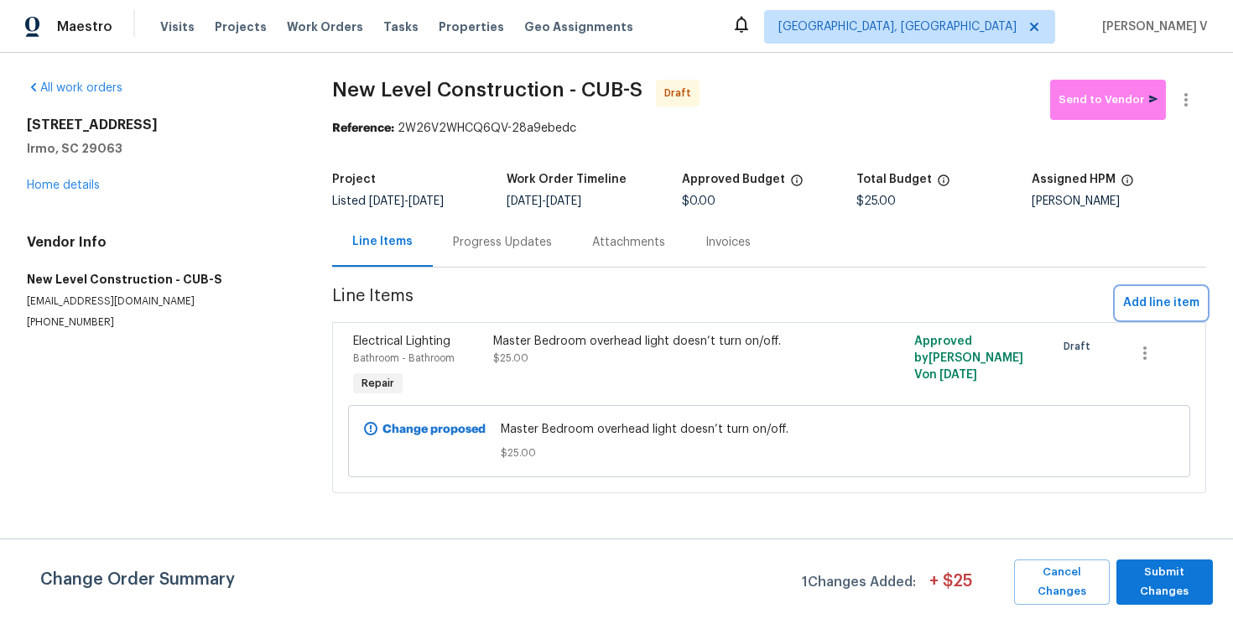
click at [1148, 303] on span "Add line item" at bounding box center [1161, 303] width 76 height 21
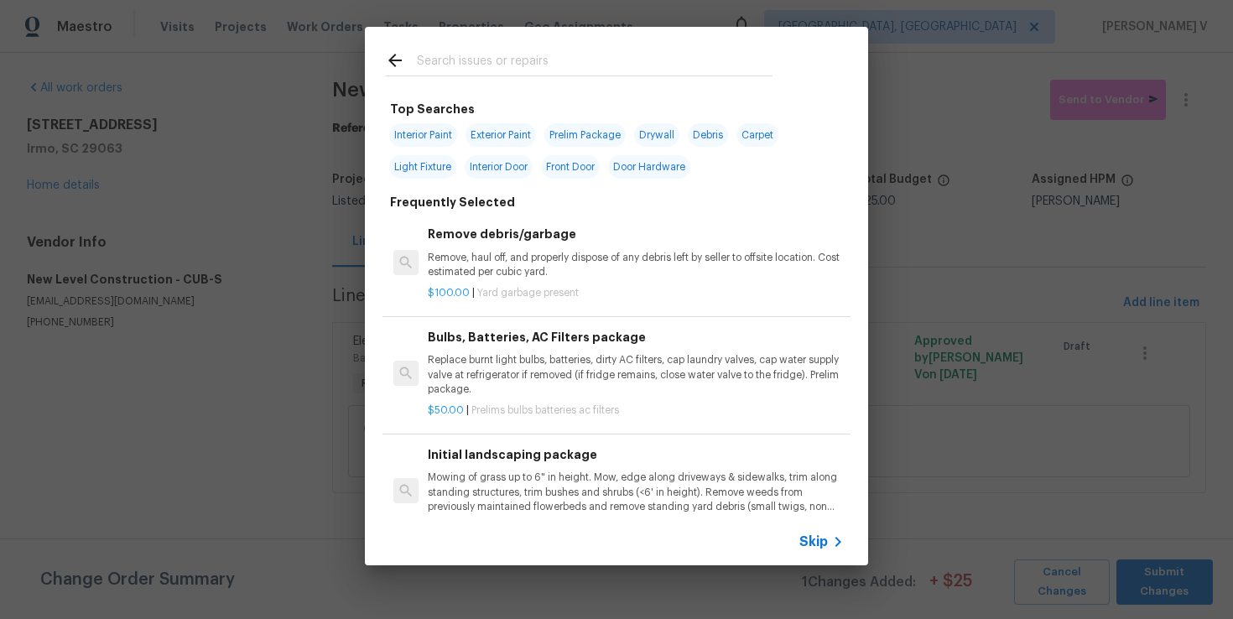
click at [815, 533] on div "Skip" at bounding box center [823, 542] width 49 height 20
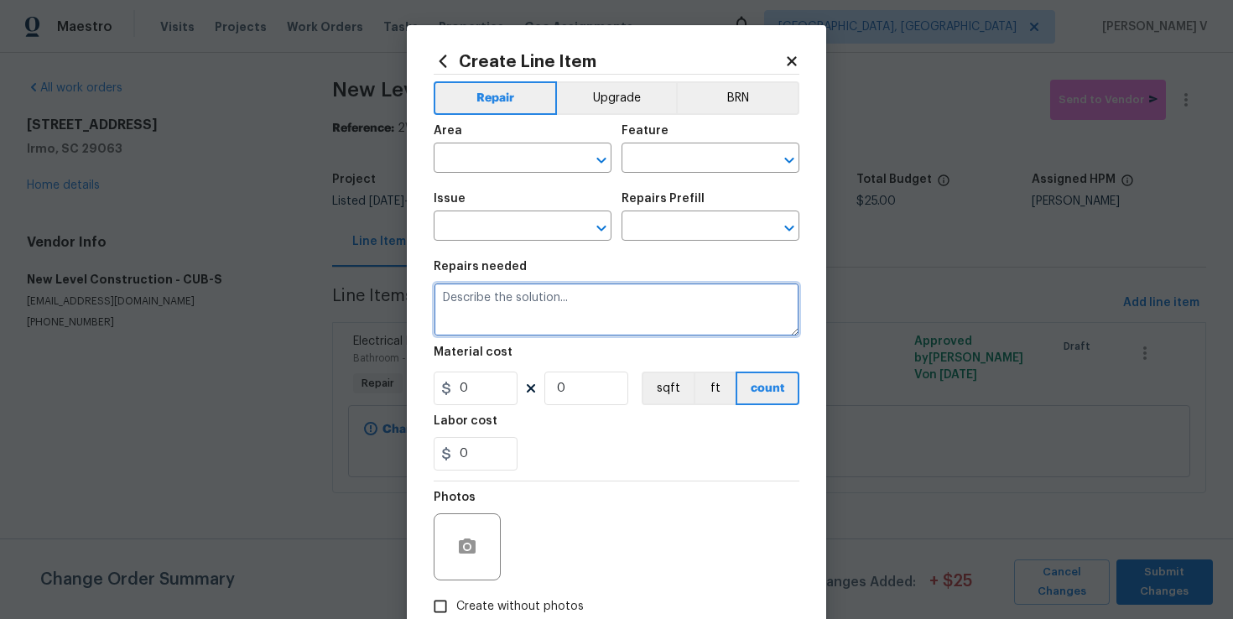
click at [558, 308] on textarea at bounding box center [617, 310] width 366 height 54
paste textarea "Right upstairs bedroom- no switch for closet light is installed so it doesn’t t…"
type textarea "Right upstairs bedroom- no switch for closet light is installed so it doesn’t t…"
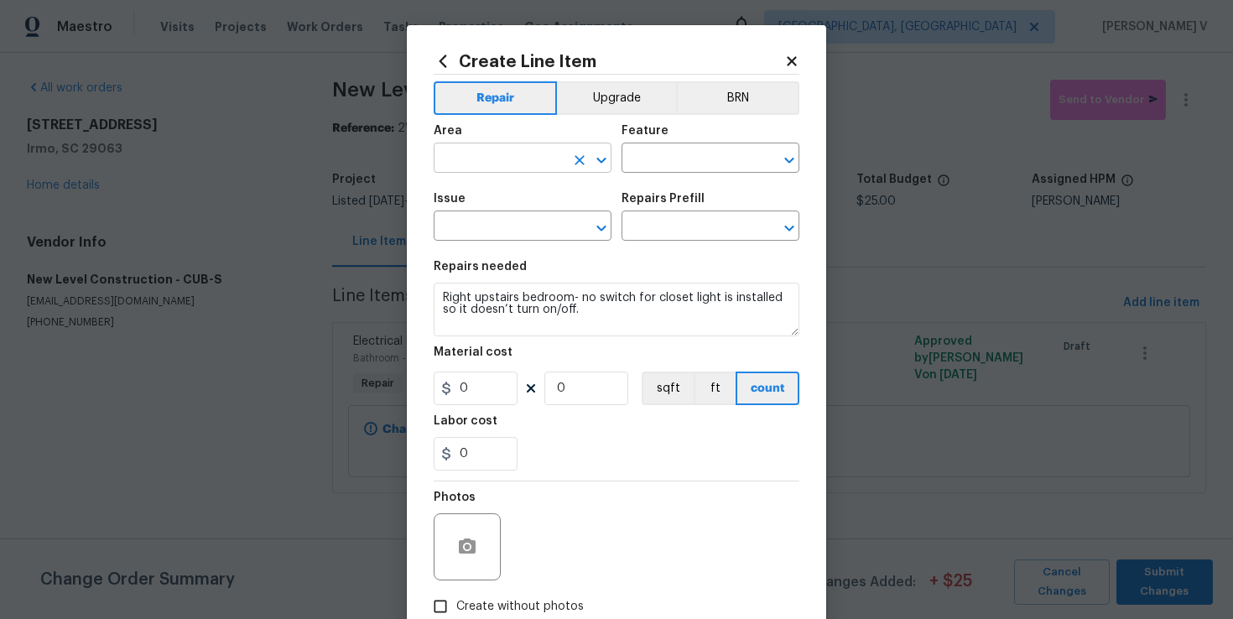
click at [540, 165] on input "text" at bounding box center [499, 160] width 131 height 26
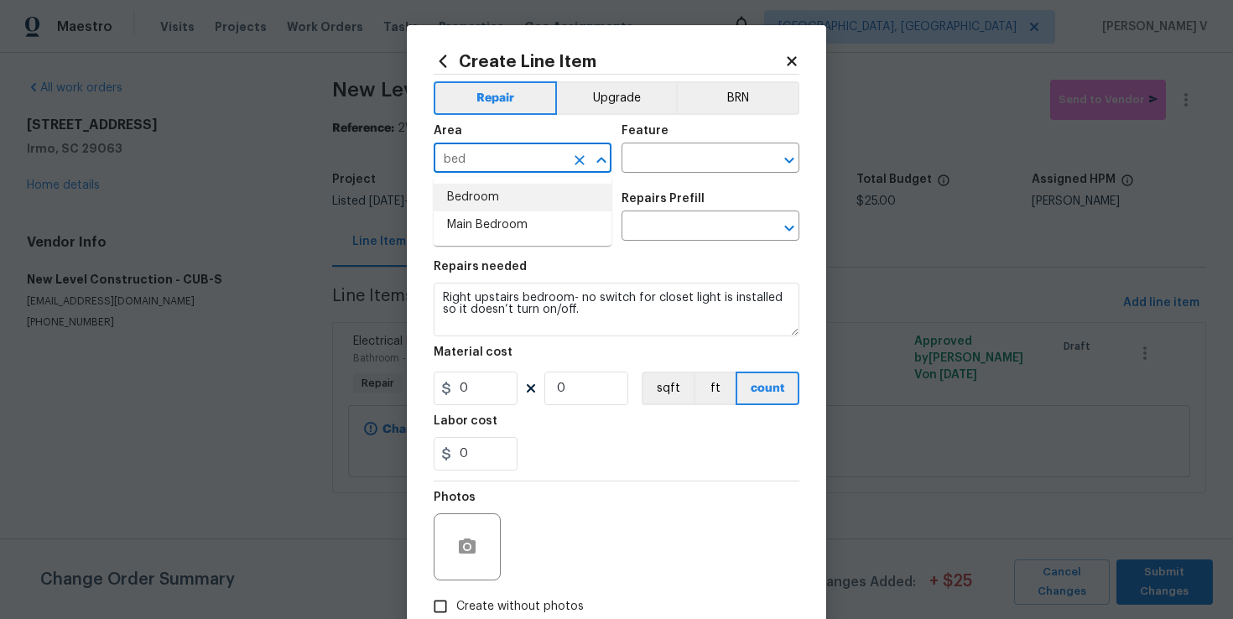
click at [535, 190] on li "Bedroom" at bounding box center [523, 198] width 178 height 28
type input "Bedroom"
click at [668, 159] on input "text" at bounding box center [687, 160] width 131 height 26
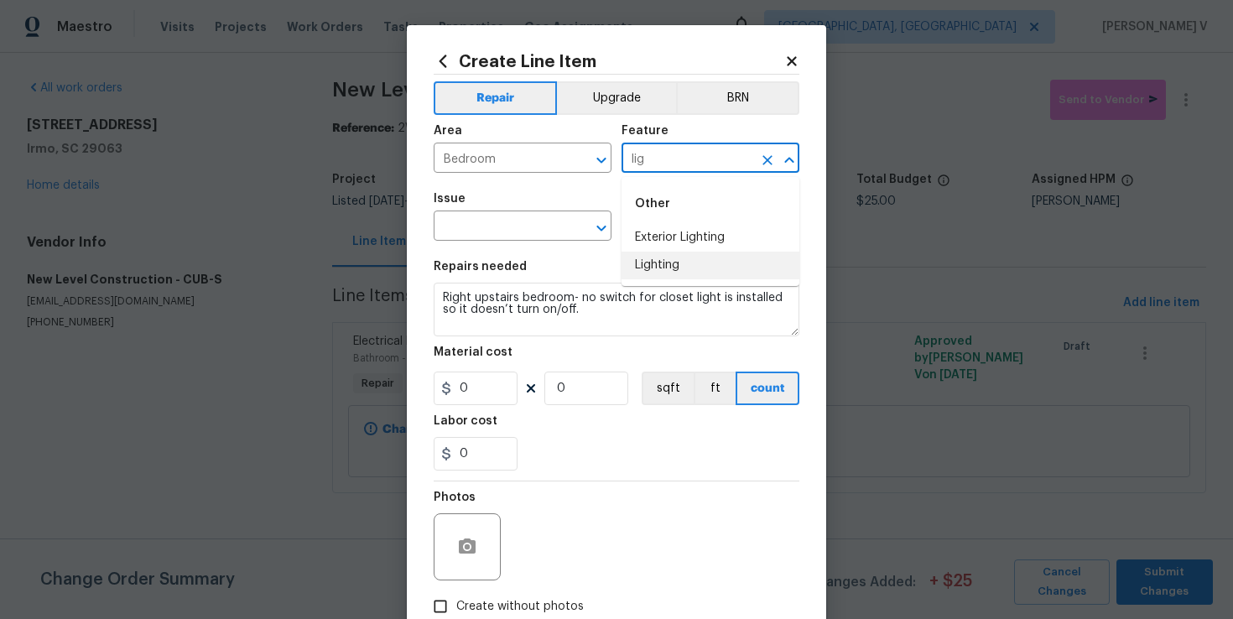
click at [675, 252] on li "Lighting" at bounding box center [711, 266] width 178 height 28
type input "Lighting"
click at [544, 223] on input "text" at bounding box center [499, 228] width 131 height 26
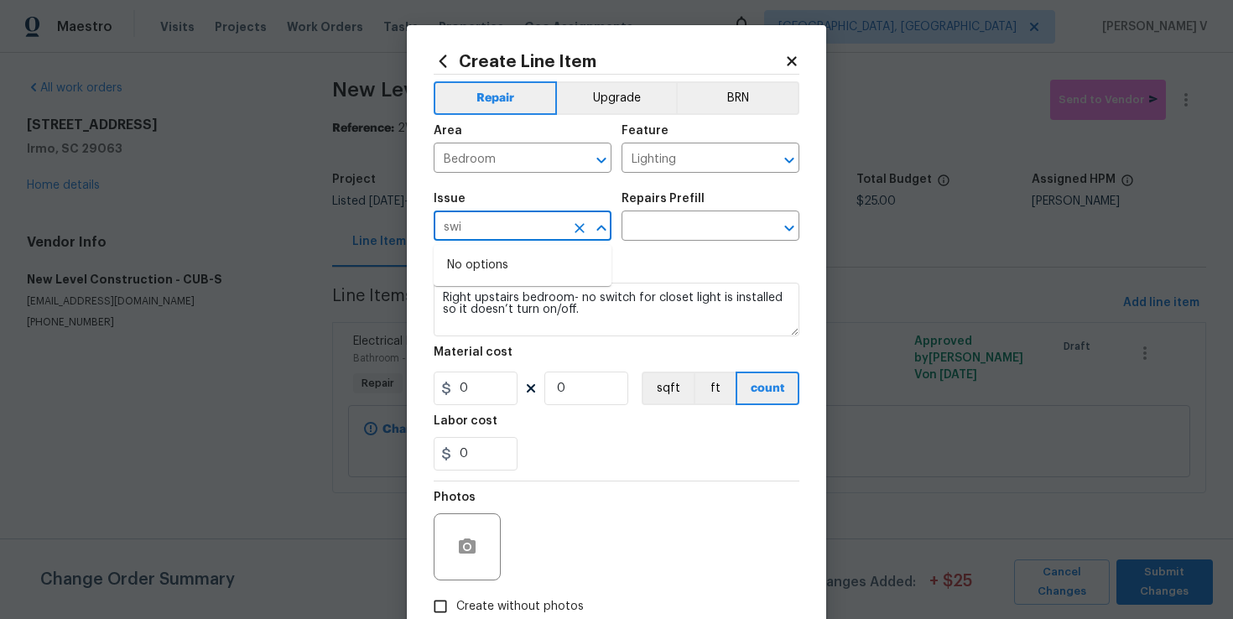
click at [530, 227] on input "swi" at bounding box center [499, 228] width 131 height 26
click at [535, 309] on li "Electrical" at bounding box center [523, 306] width 178 height 28
type input "Electrical"
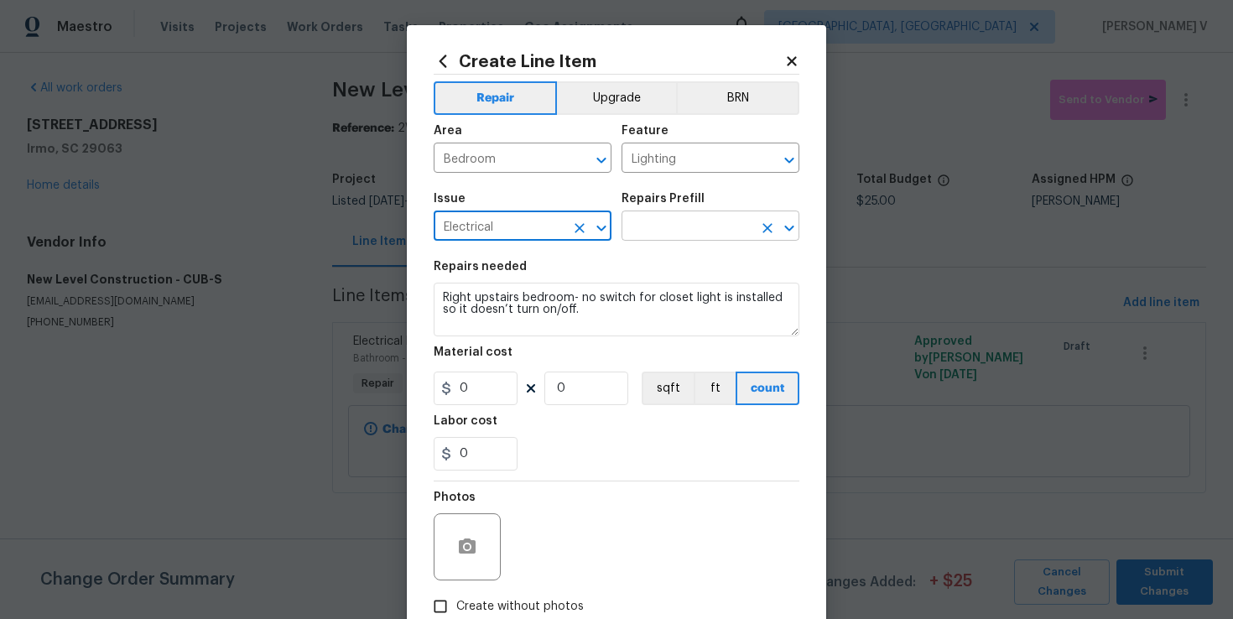
click at [700, 234] on input "text" at bounding box center [687, 228] width 131 height 26
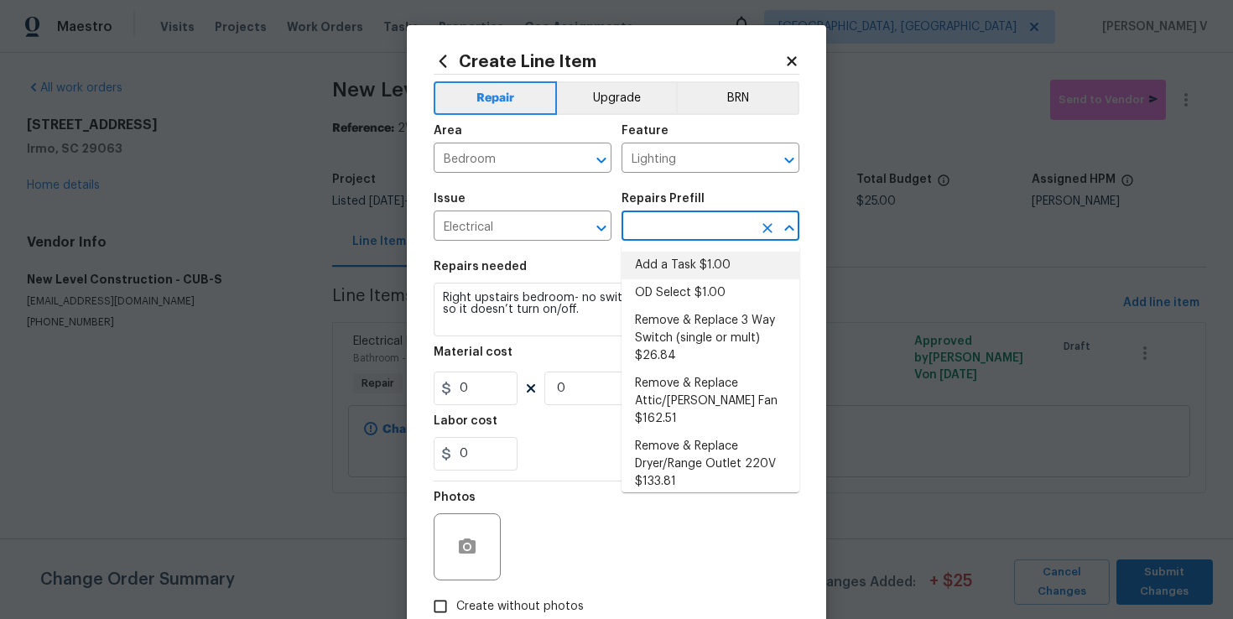
click at [655, 264] on li "Add a Task $1.00" at bounding box center [711, 266] width 178 height 28
type input "Add a Task $1.00"
type textarea "HPM to detail"
type input "1"
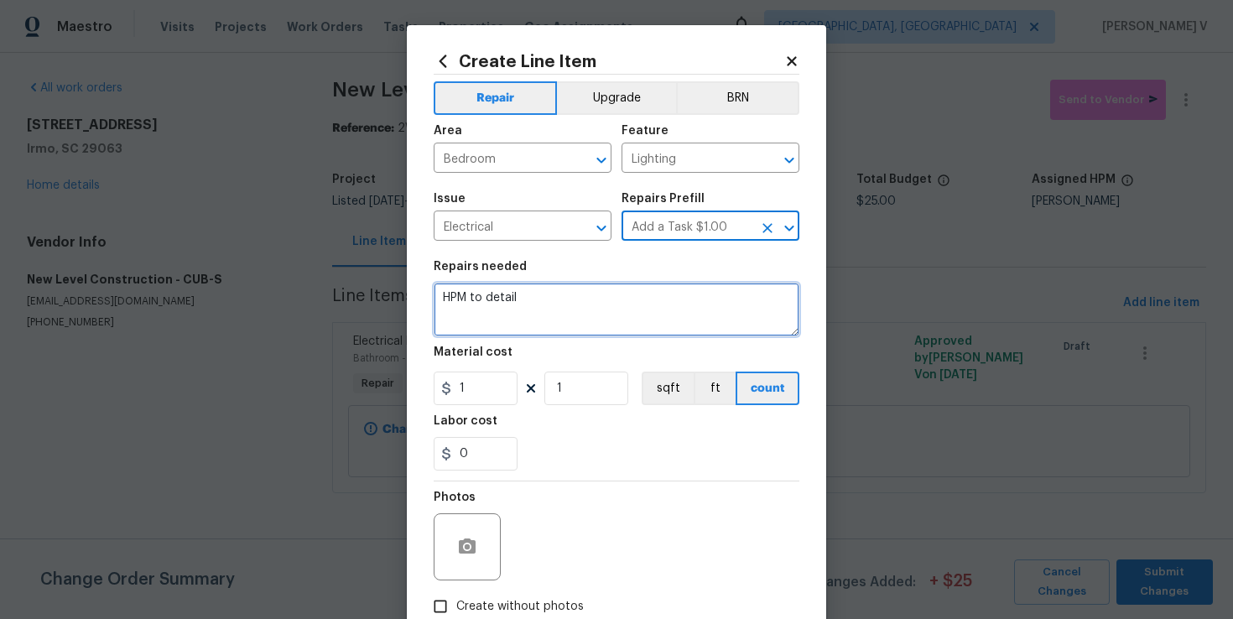
click at [576, 298] on textarea "HPM to detail" at bounding box center [617, 310] width 366 height 54
paste textarea "Right upstairs bedroom- no switch for closet light is installed so it doesn’t t…"
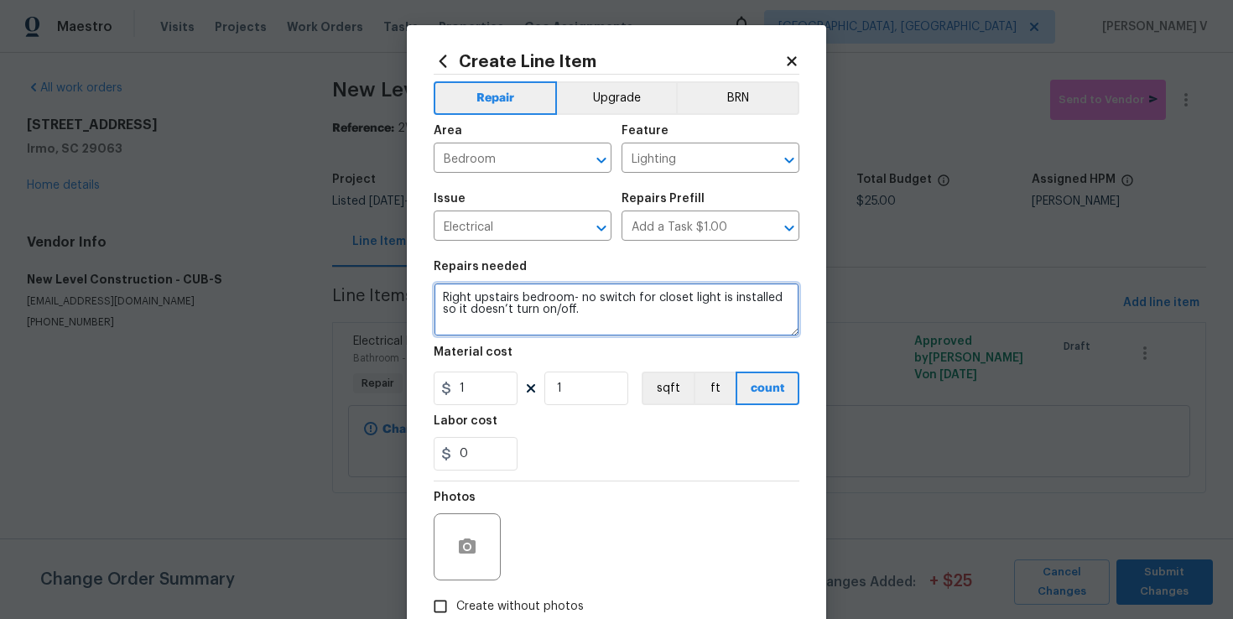
type textarea "Right upstairs bedroom- no switch for closet light is installed so it doesn’t t…"
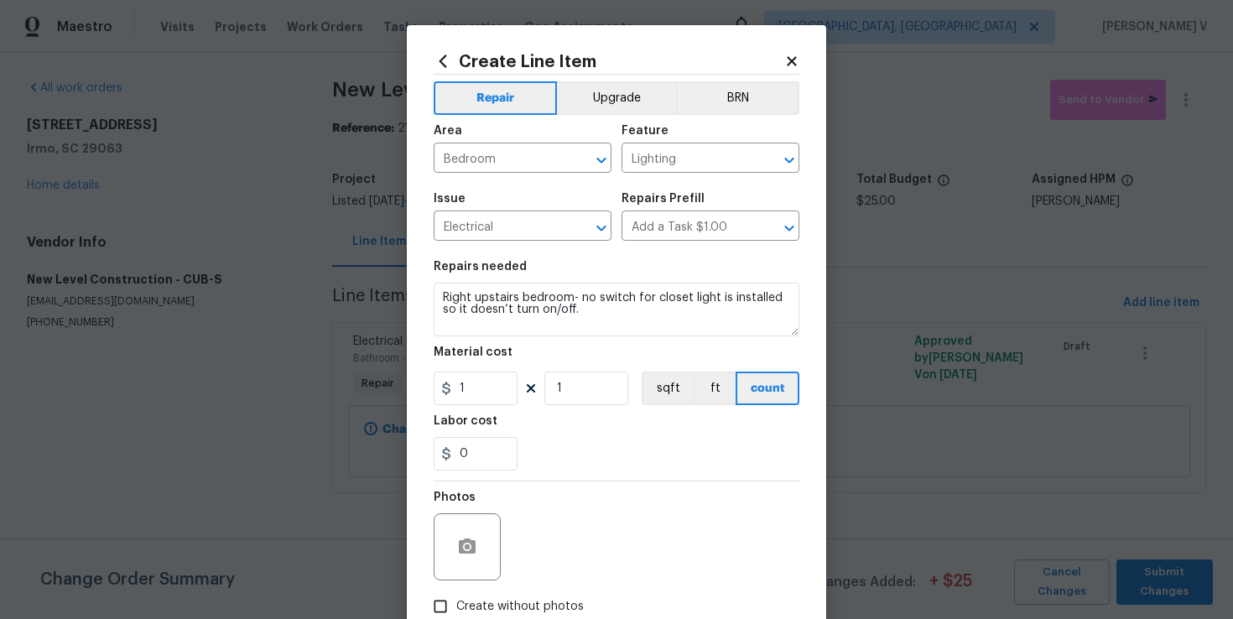
click at [452, 409] on section "Repairs needed Right upstairs bedroom- no switch for closet light is installed …" at bounding box center [617, 366] width 366 height 230
click at [466, 403] on input "1" at bounding box center [476, 389] width 84 height 34
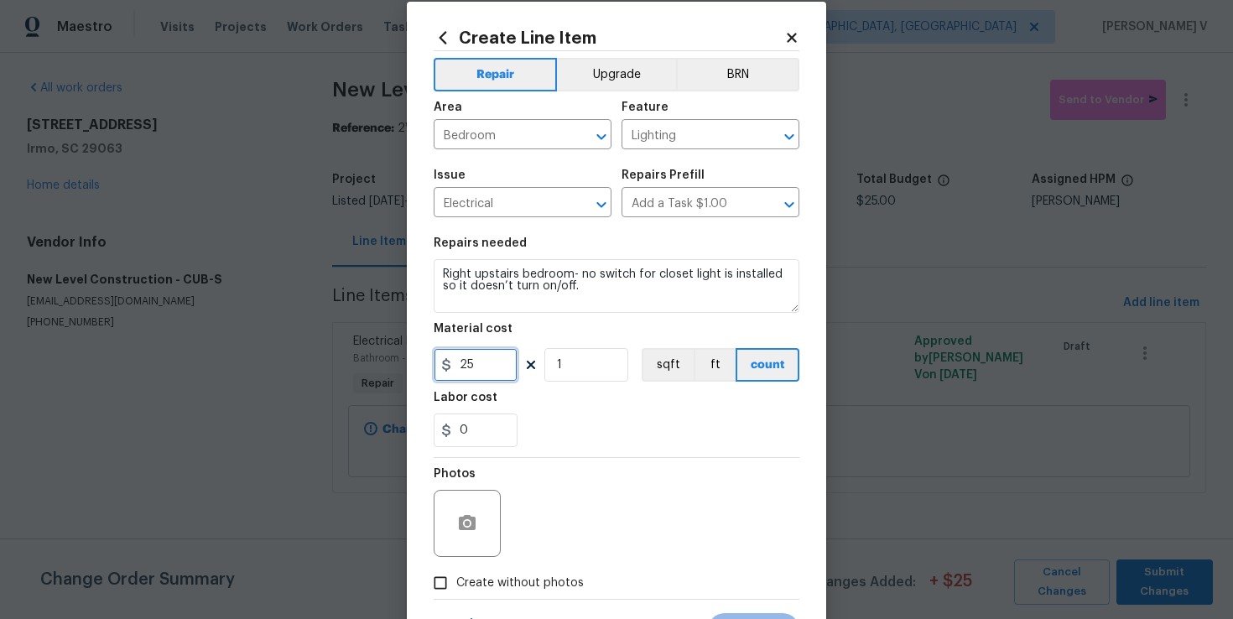
type input "25"
click at [454, 578] on input "Create without photos" at bounding box center [440, 583] width 32 height 32
checkbox input "true"
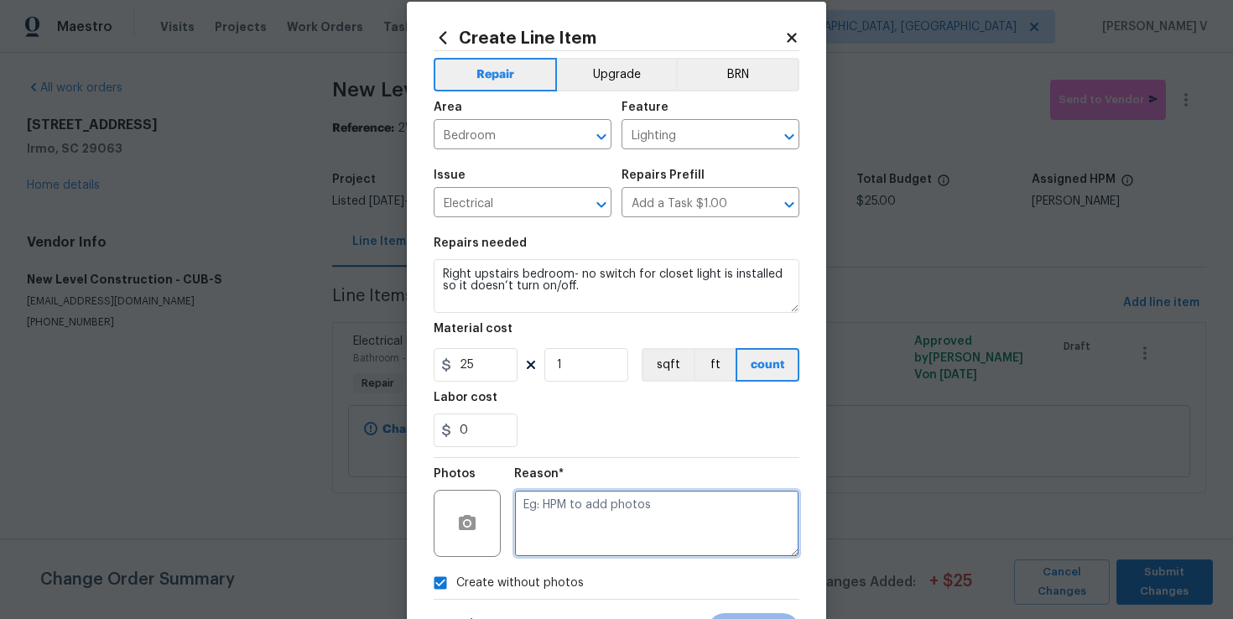
click at [601, 525] on textarea at bounding box center [656, 523] width 285 height 67
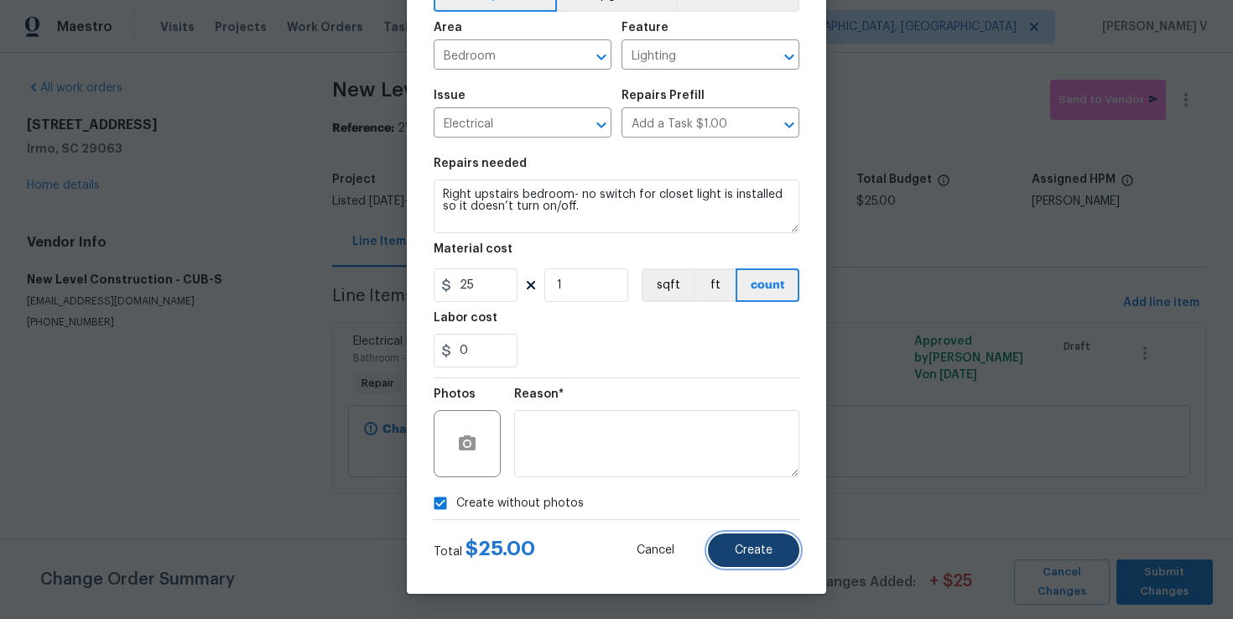
click at [773, 549] on button "Create" at bounding box center [753, 551] width 91 height 34
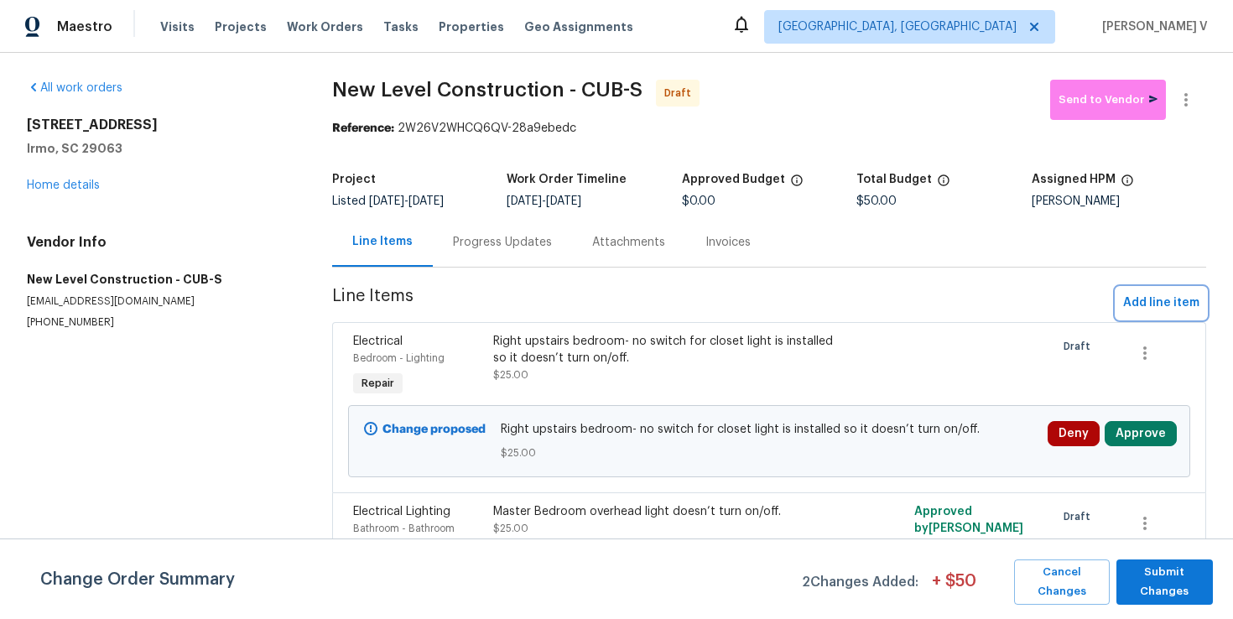
click at [1173, 305] on span "Add line item" at bounding box center [1161, 303] width 76 height 21
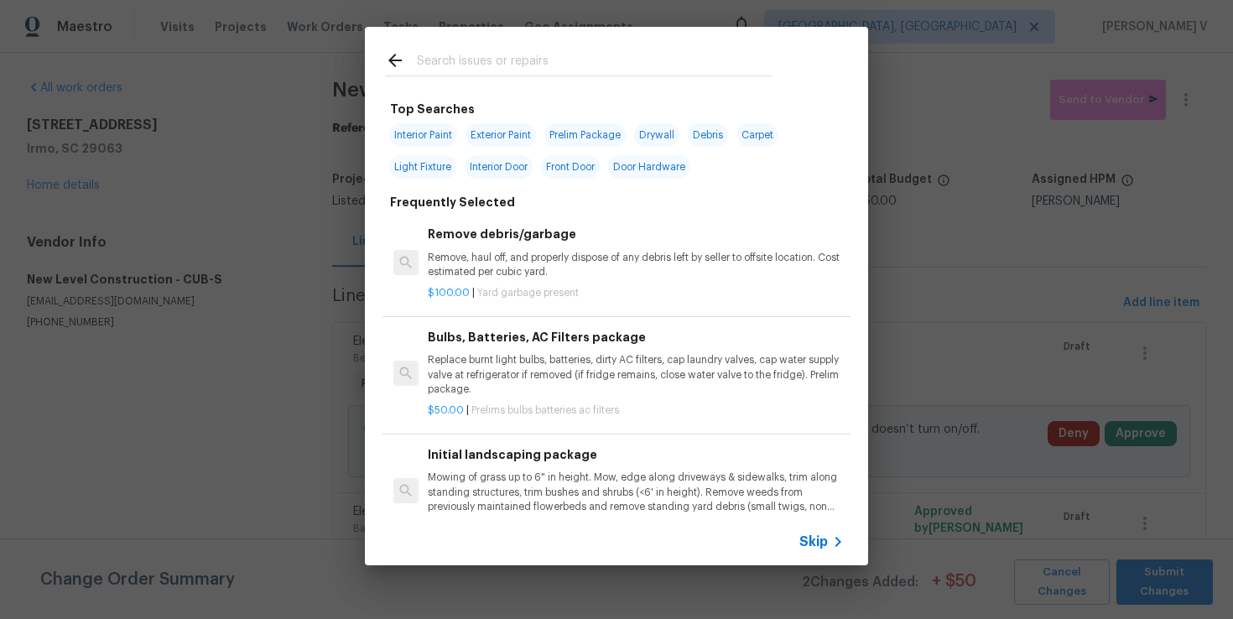
click at [815, 541] on span "Skip" at bounding box center [813, 542] width 29 height 17
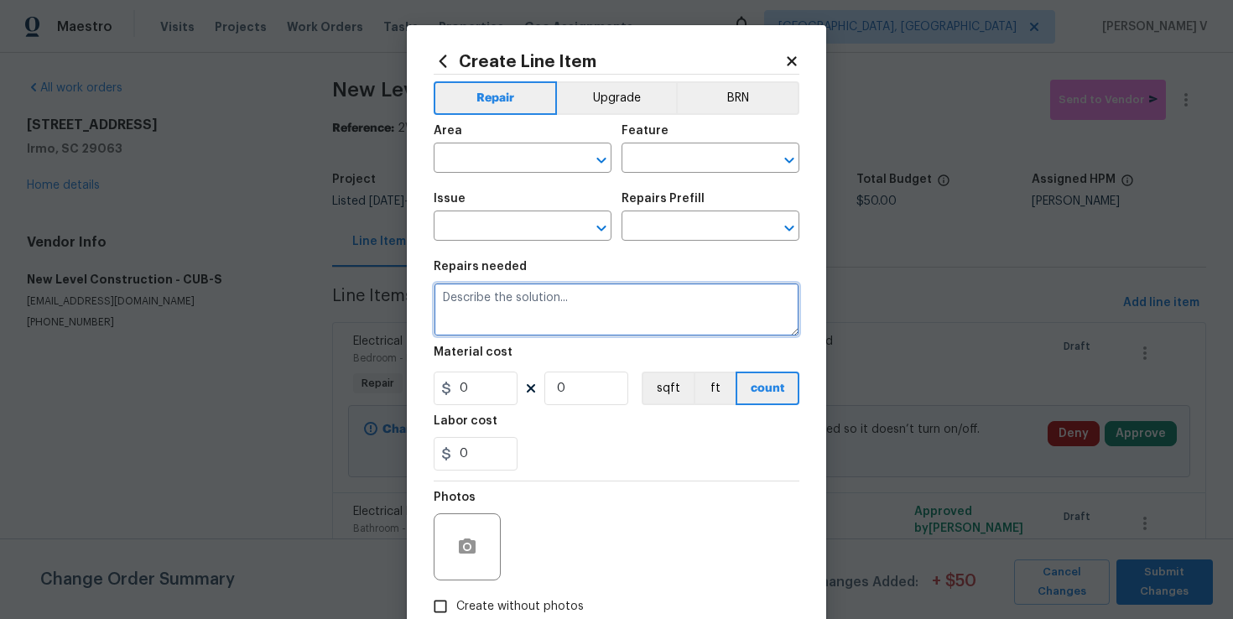
click at [627, 332] on textarea at bounding box center [617, 310] width 366 height 54
paste textarea "Linen Closet upstairs knob is broken off."
type textarea "Linen Closet upstairs knob is broken off."
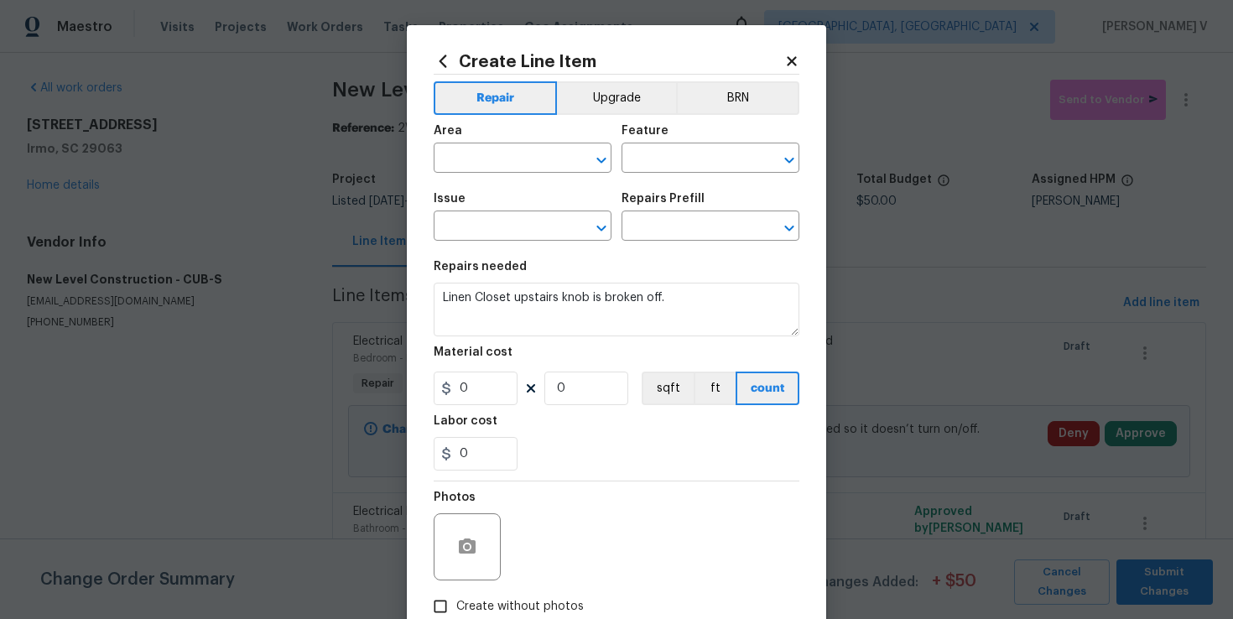
click at [533, 143] on div "Area" at bounding box center [523, 136] width 178 height 22
click at [523, 154] on input "text" at bounding box center [499, 160] width 131 height 26
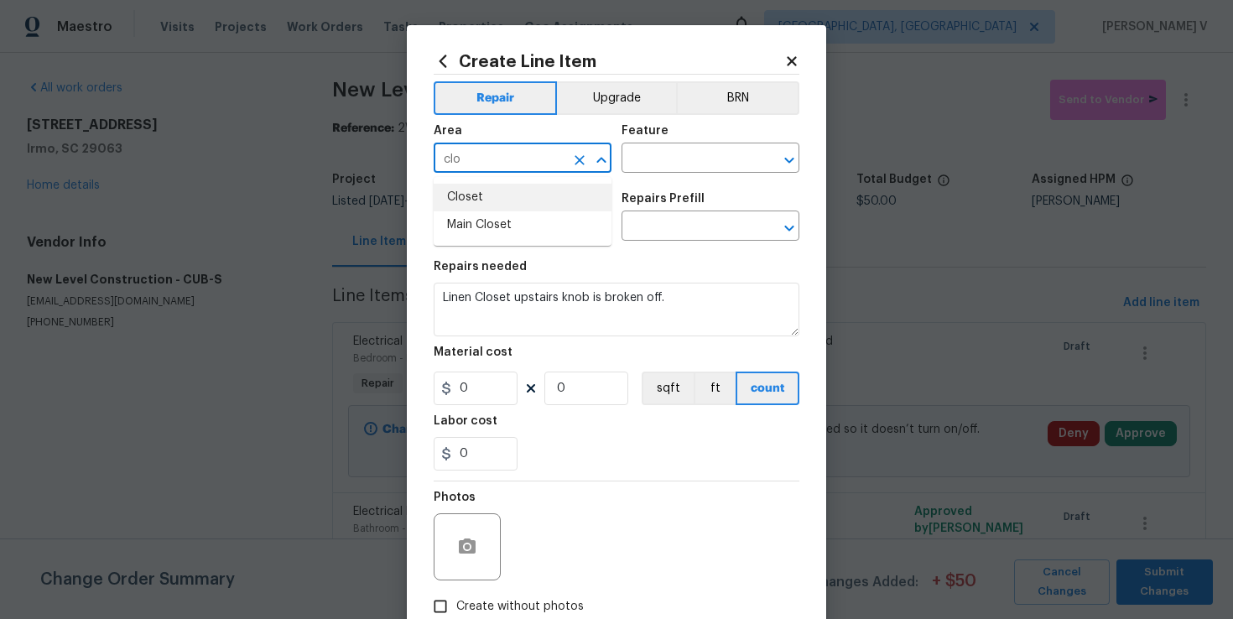
click at [512, 195] on li "Closet" at bounding box center [523, 198] width 178 height 28
type input "Closet"
click at [678, 157] on input "text" at bounding box center [687, 160] width 131 height 26
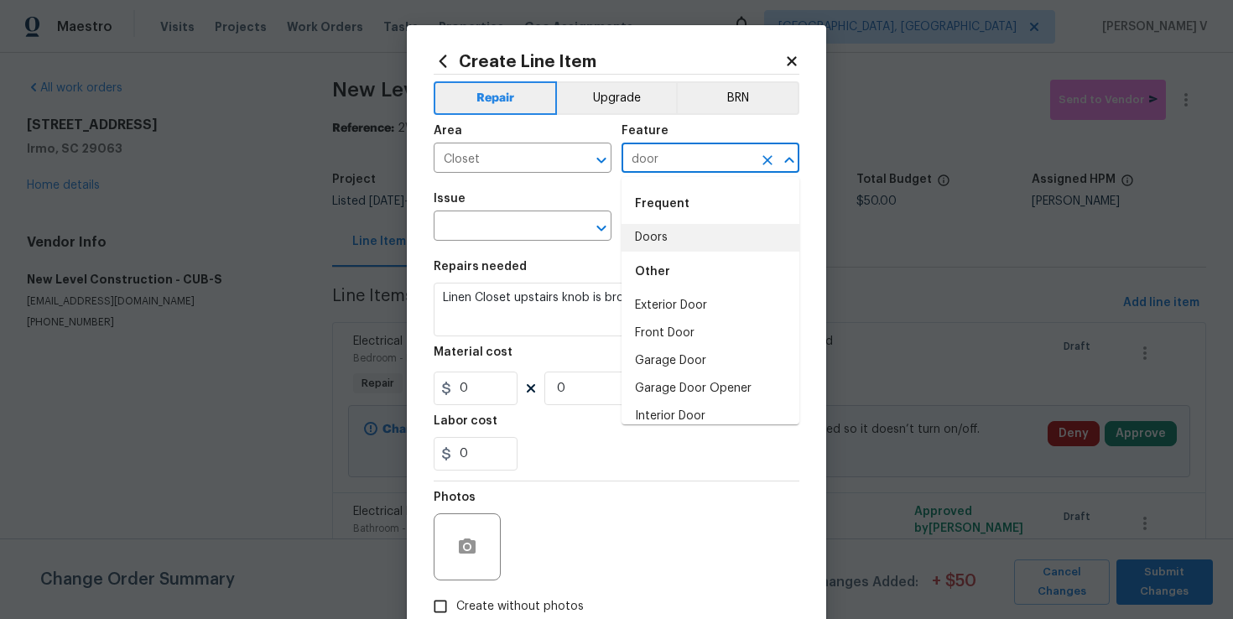
click at [647, 252] on div "Other" at bounding box center [711, 272] width 178 height 40
click at [670, 222] on div "Frequent" at bounding box center [711, 204] width 178 height 40
click at [643, 226] on li "Doors" at bounding box center [711, 238] width 178 height 28
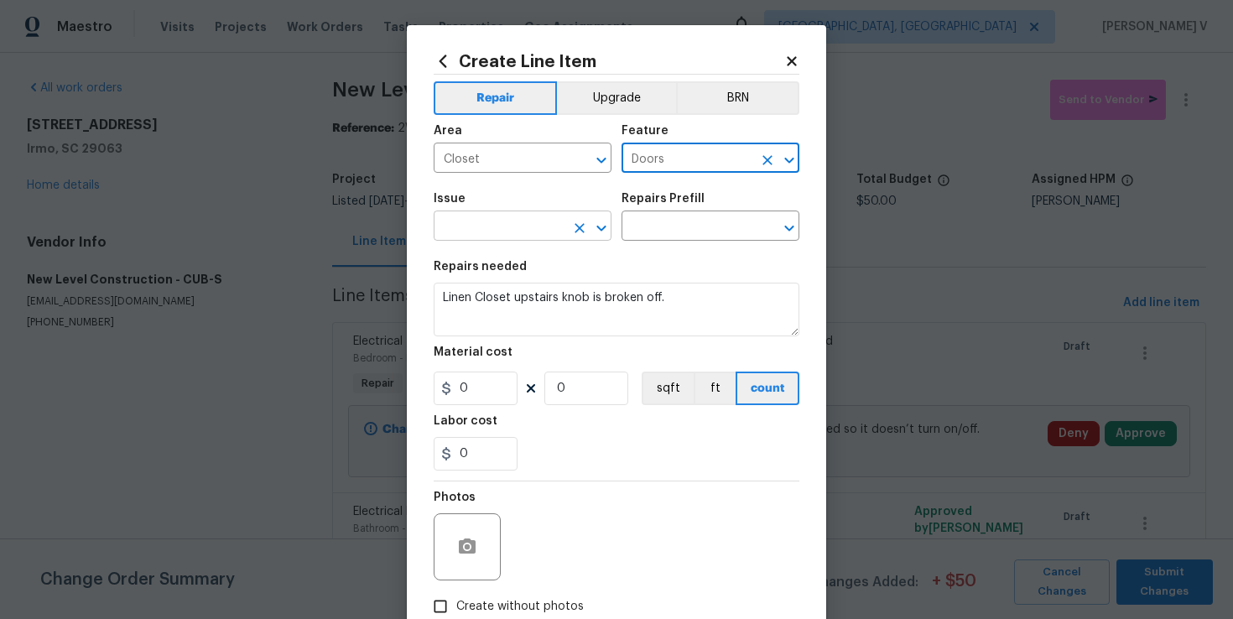
type input "Doors"
click at [534, 223] on input "text" at bounding box center [499, 228] width 131 height 26
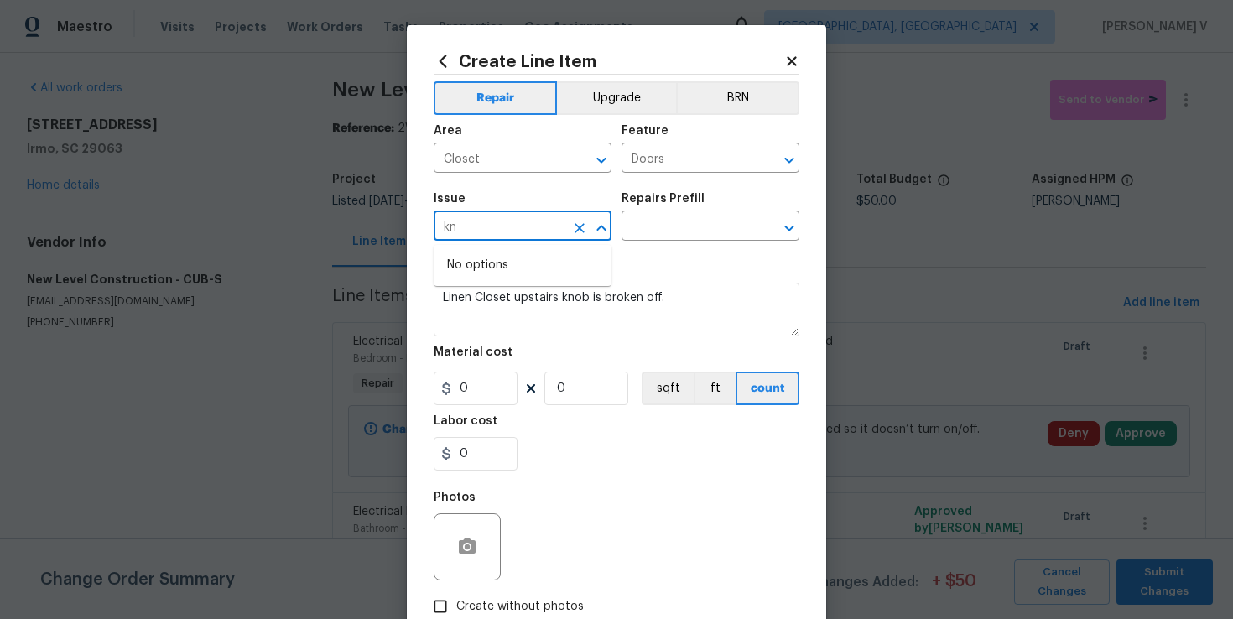
click at [534, 223] on input "kn" at bounding box center [499, 228] width 131 height 26
click at [523, 297] on li "Interior Closet Door" at bounding box center [523, 306] width 178 height 28
type input "Interior Closet Door"
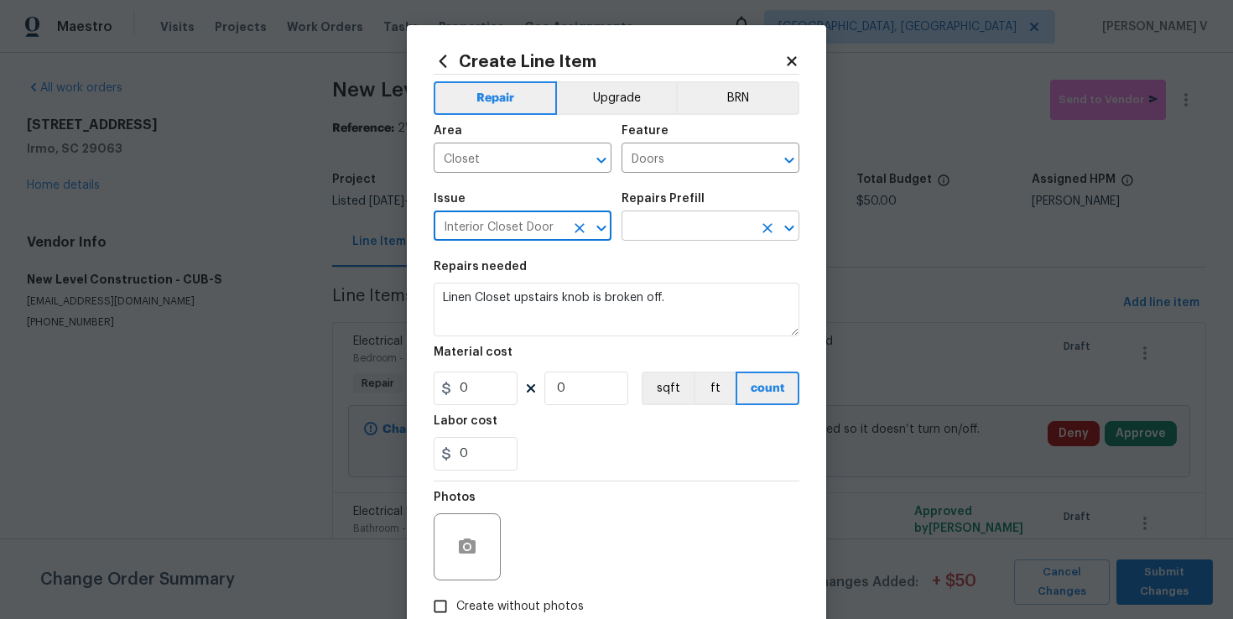
click at [695, 230] on input "text" at bounding box center [687, 228] width 131 height 26
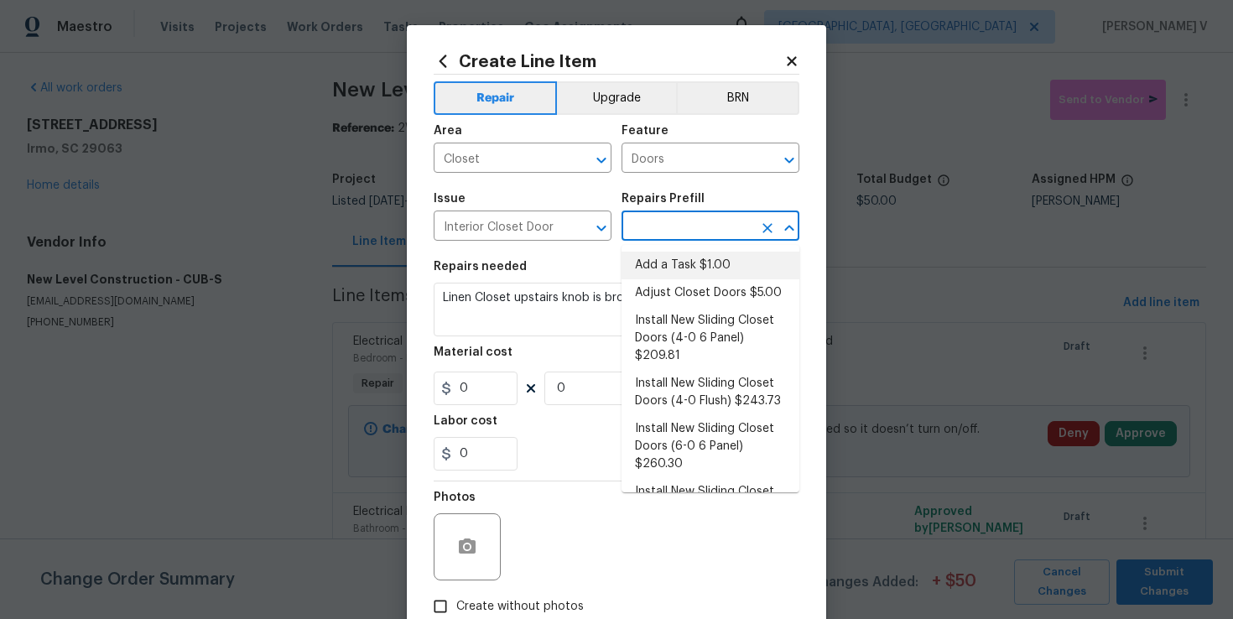
click at [660, 264] on li "Add a Task $1.00" at bounding box center [711, 266] width 178 height 28
type input "Interior Door"
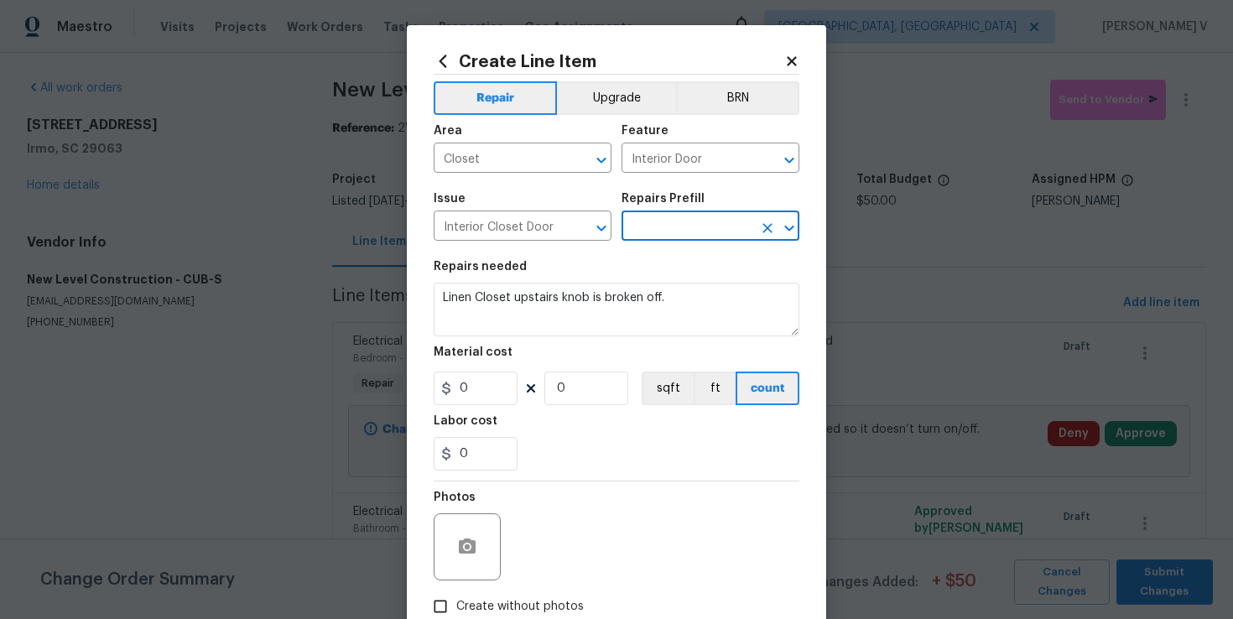
type input "Add a Task $1.00"
type textarea "HPM to detail"
type input "1"
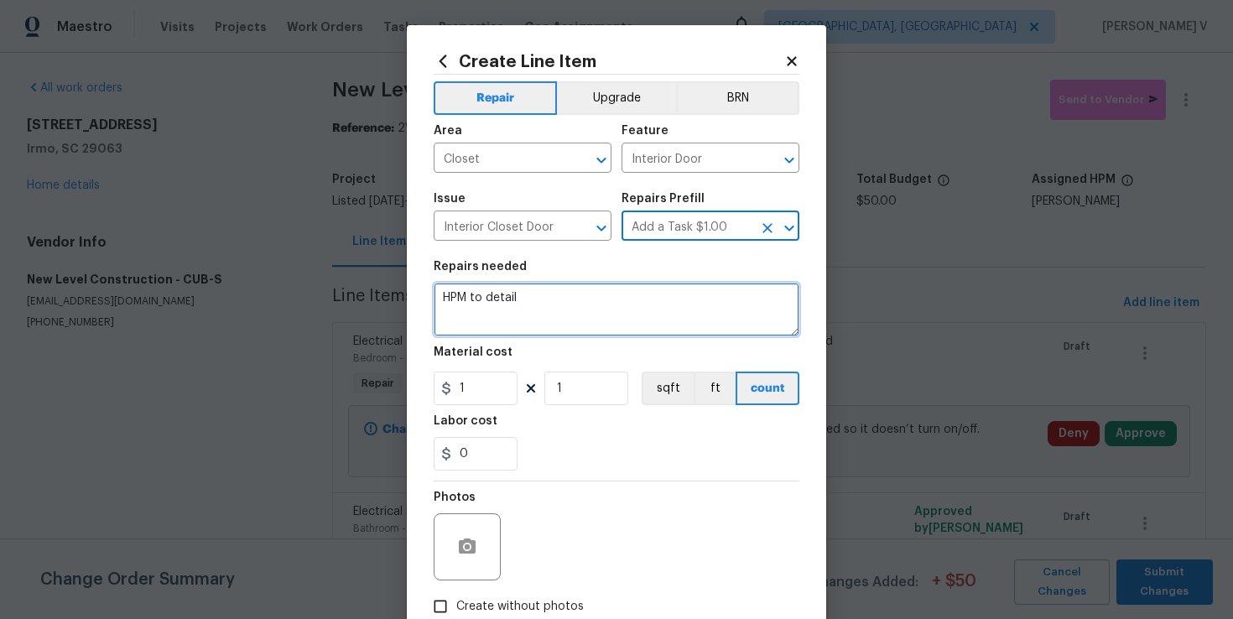
click at [580, 299] on textarea "HPM to detail" at bounding box center [617, 310] width 366 height 54
paste textarea "Linen Closet upstairs knob is broken off."
type textarea "Linen Closet upstairs knob is broken off."
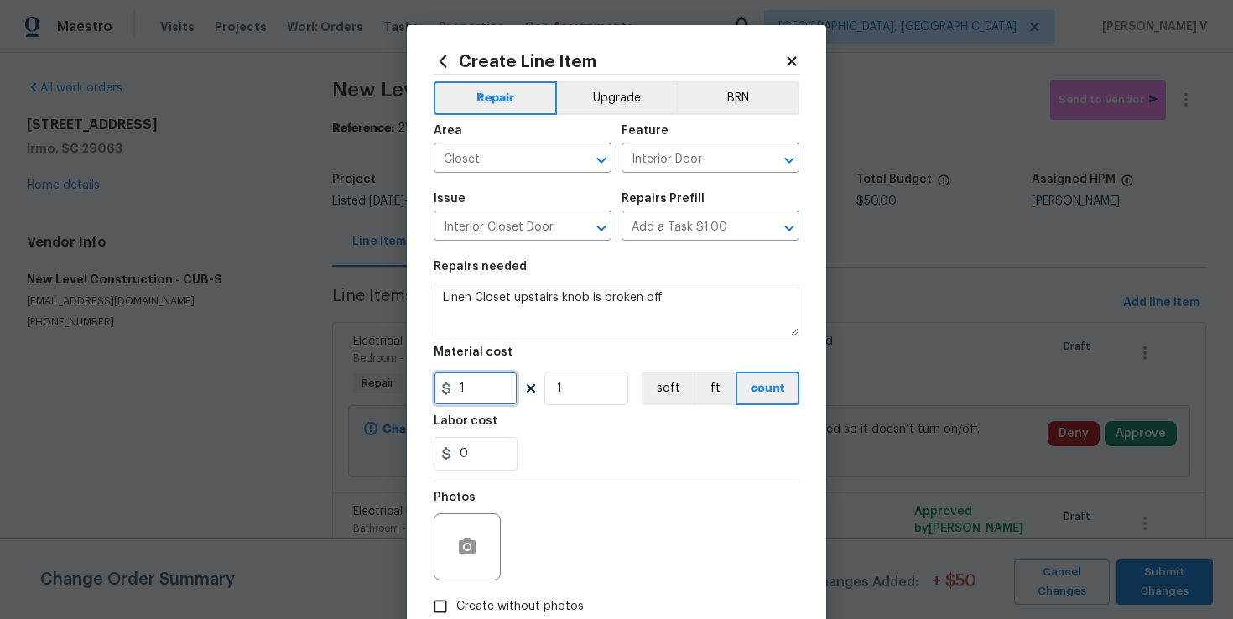
click at [484, 377] on input "1" at bounding box center [476, 389] width 84 height 34
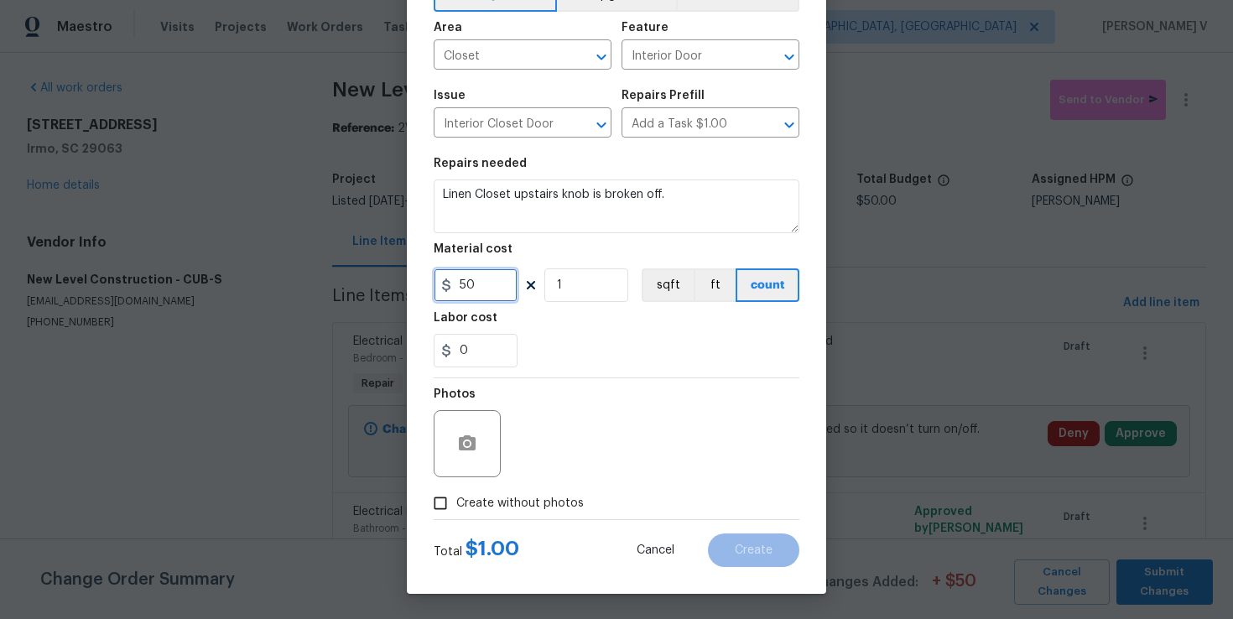
type input "50"
click at [440, 495] on input "Create without photos" at bounding box center [440, 503] width 32 height 32
checkbox input "true"
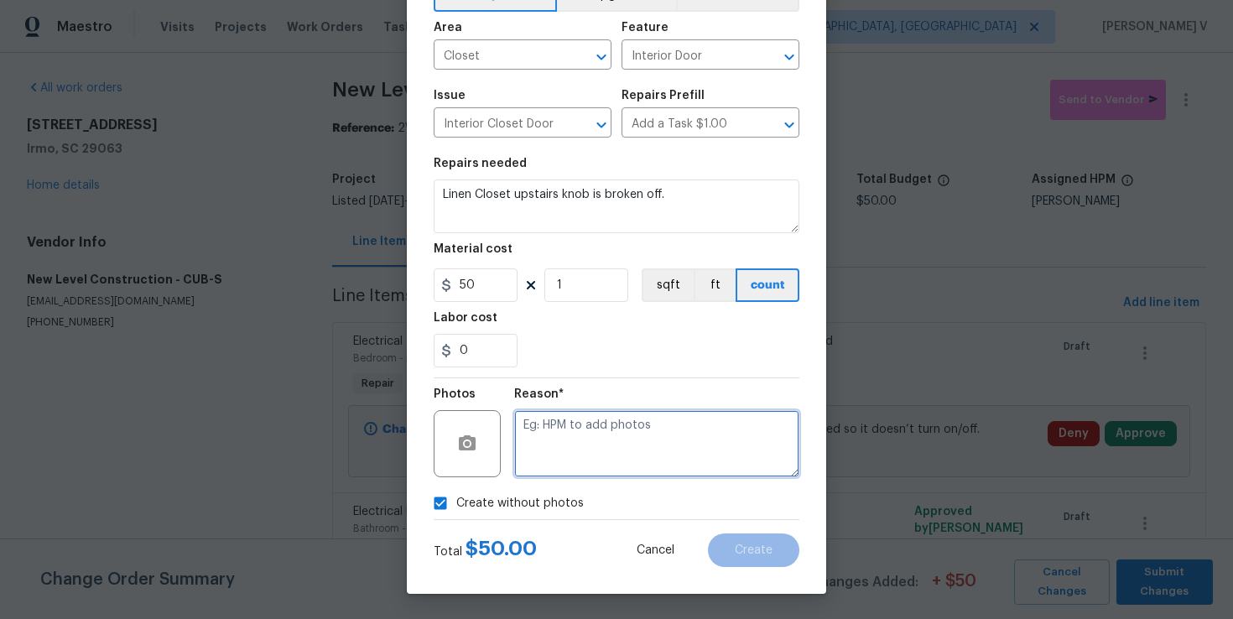
click at [587, 469] on textarea at bounding box center [656, 443] width 285 height 67
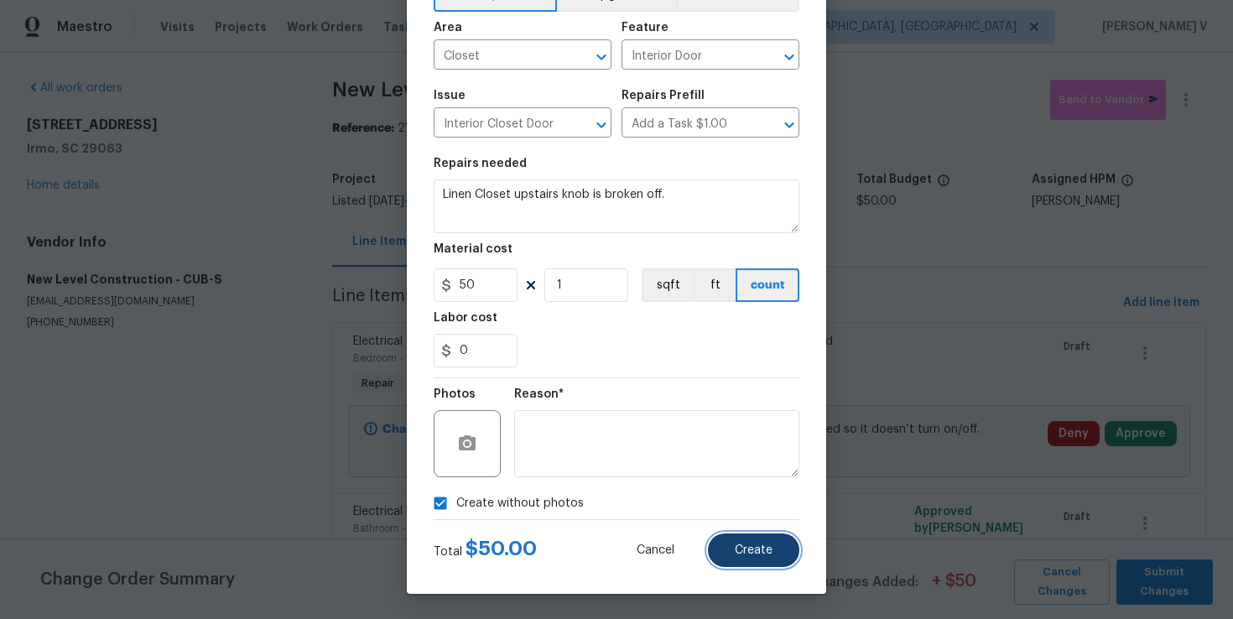
click at [778, 565] on button "Create" at bounding box center [753, 551] width 91 height 34
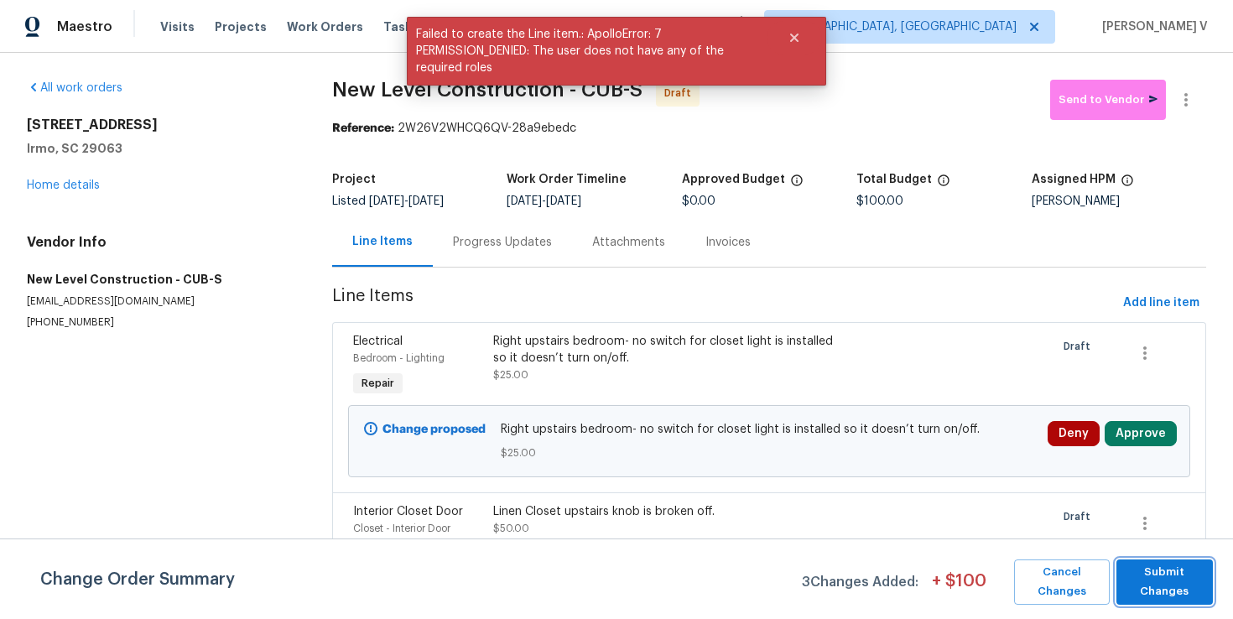
click at [1186, 601] on button "Submit Changes" at bounding box center [1165, 582] width 96 height 45
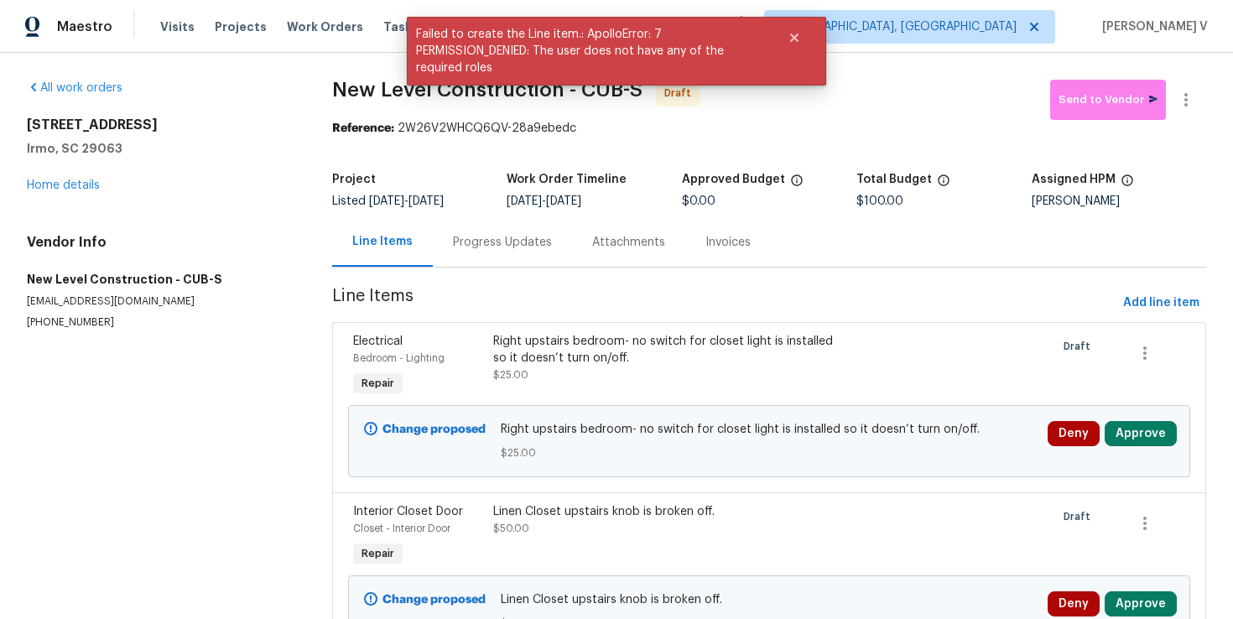
click at [517, 251] on div "Progress Updates" at bounding box center [502, 241] width 139 height 49
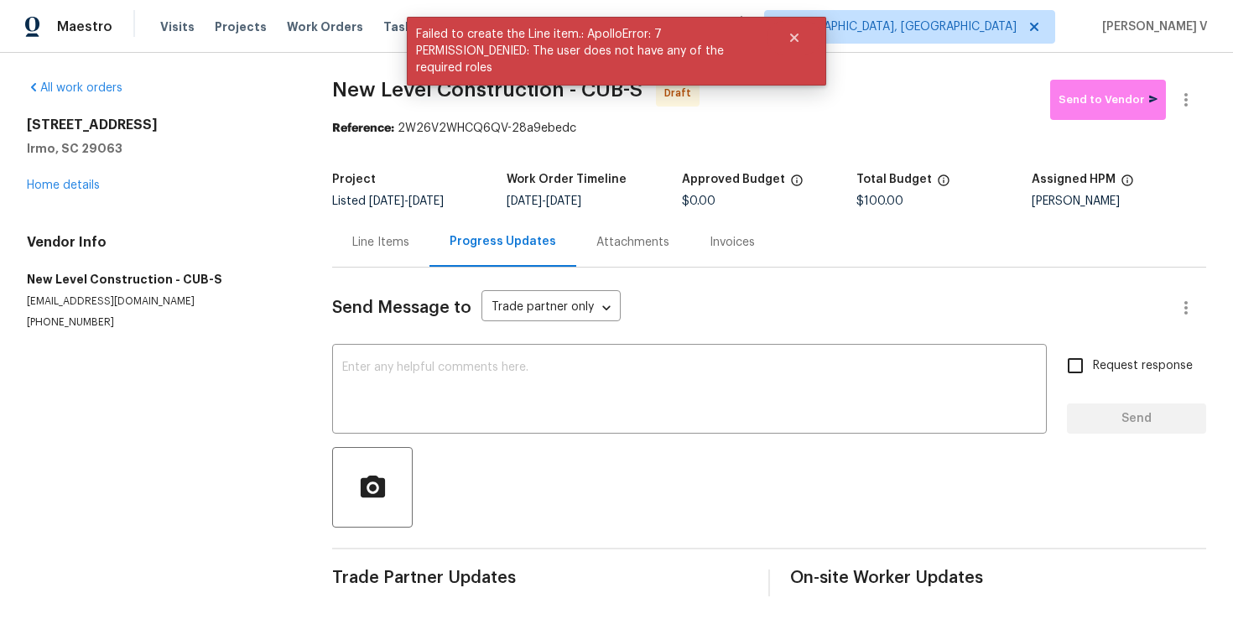
click at [358, 255] on div "Line Items" at bounding box center [380, 241] width 97 height 49
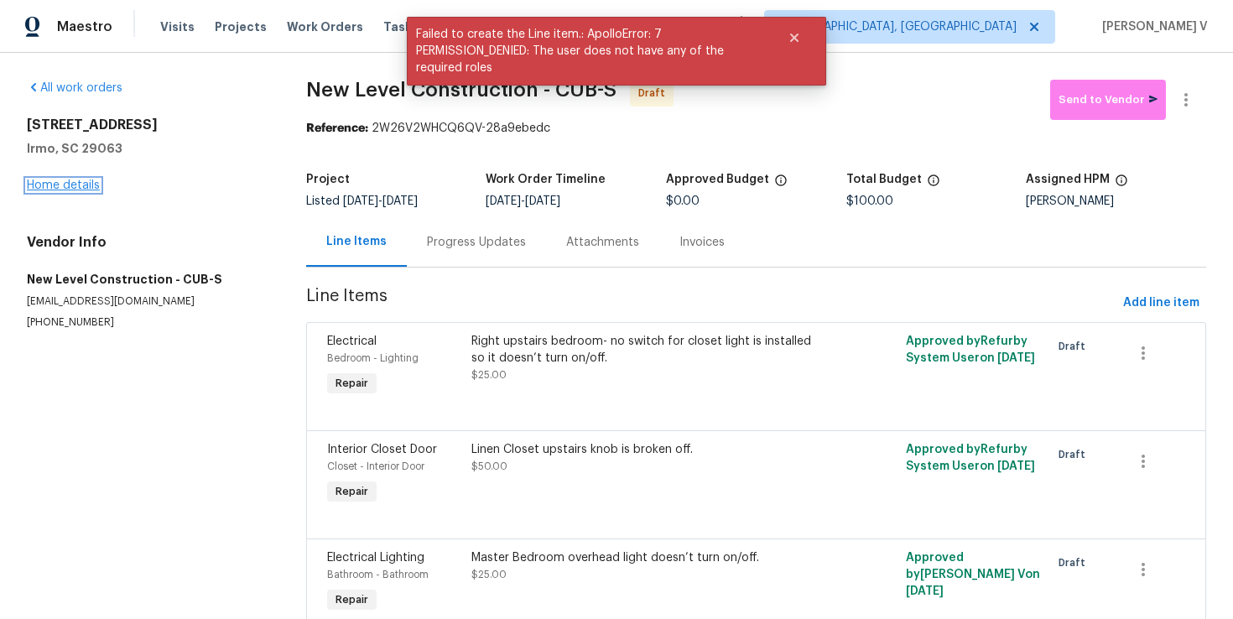
click at [84, 190] on link "Home details" at bounding box center [63, 186] width 73 height 12
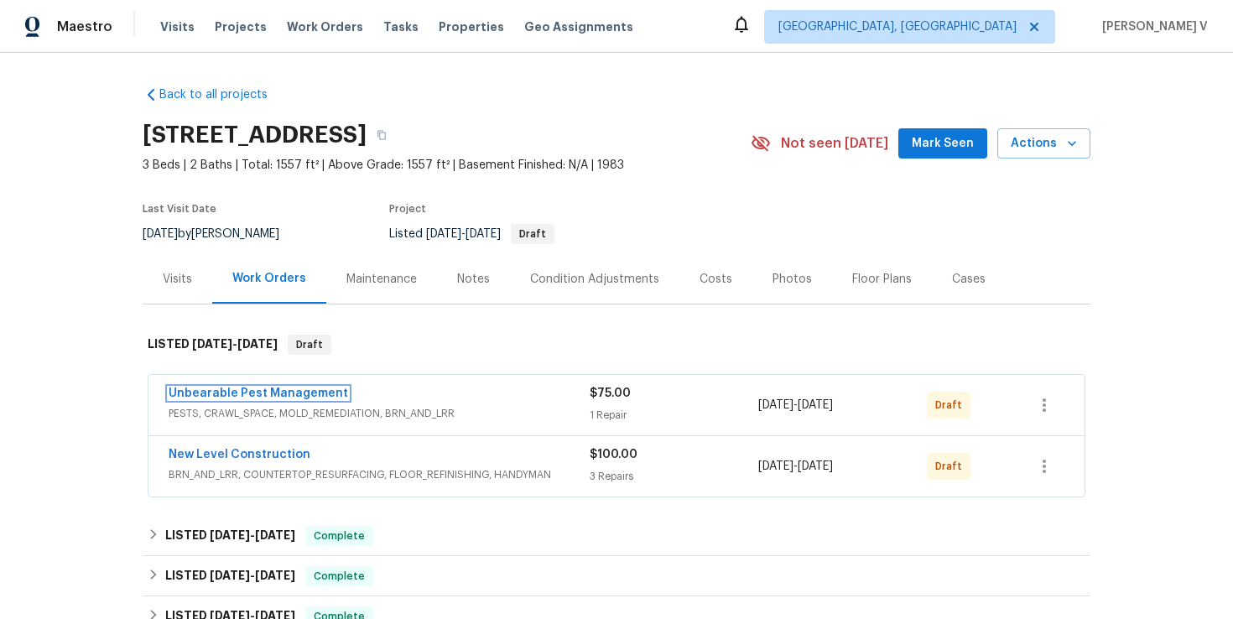
click at [250, 396] on link "Unbearable Pest Management" at bounding box center [259, 394] width 180 height 12
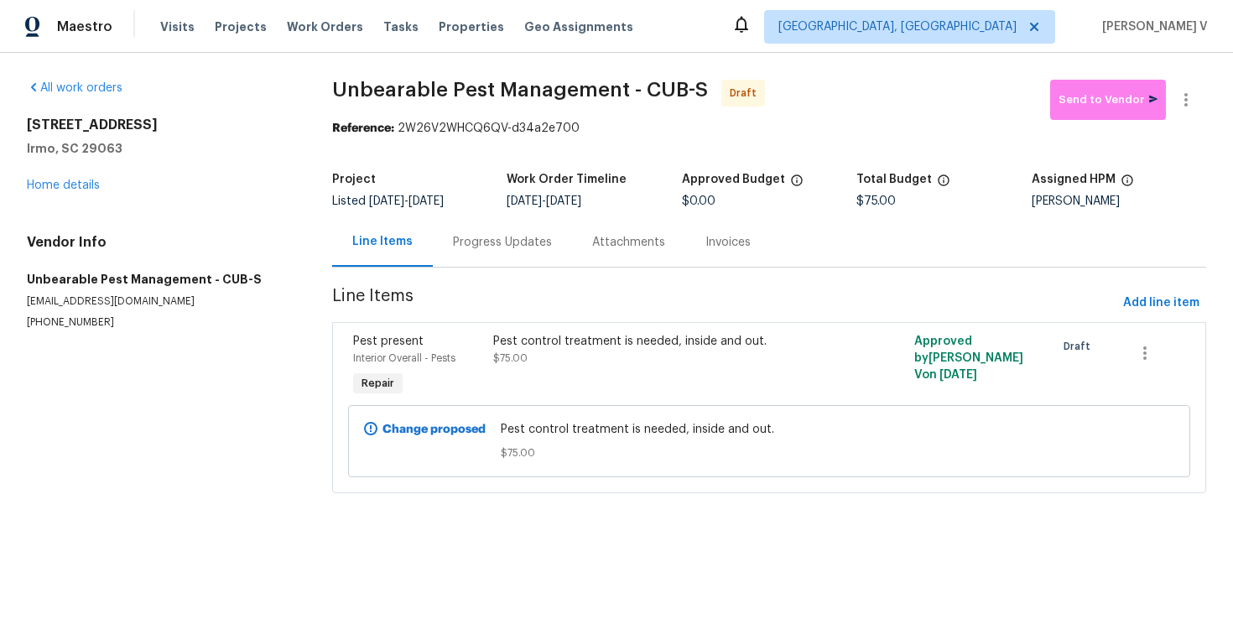
click at [453, 228] on div "Progress Updates" at bounding box center [502, 241] width 139 height 49
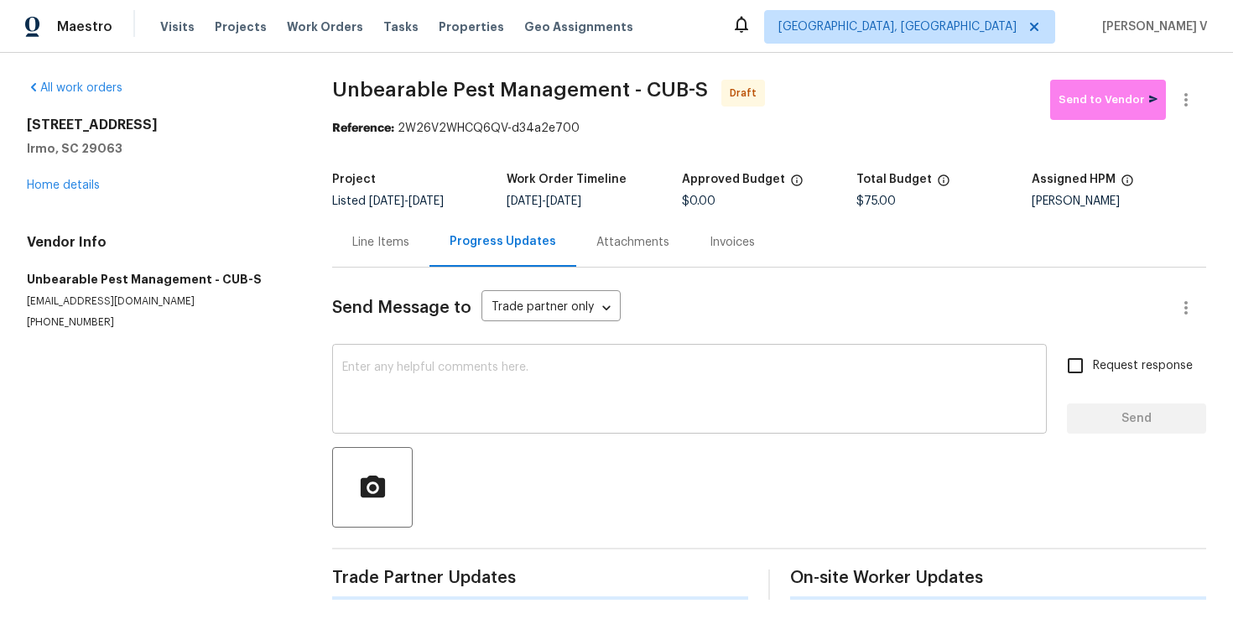
click at [468, 382] on textarea at bounding box center [689, 391] width 695 height 59
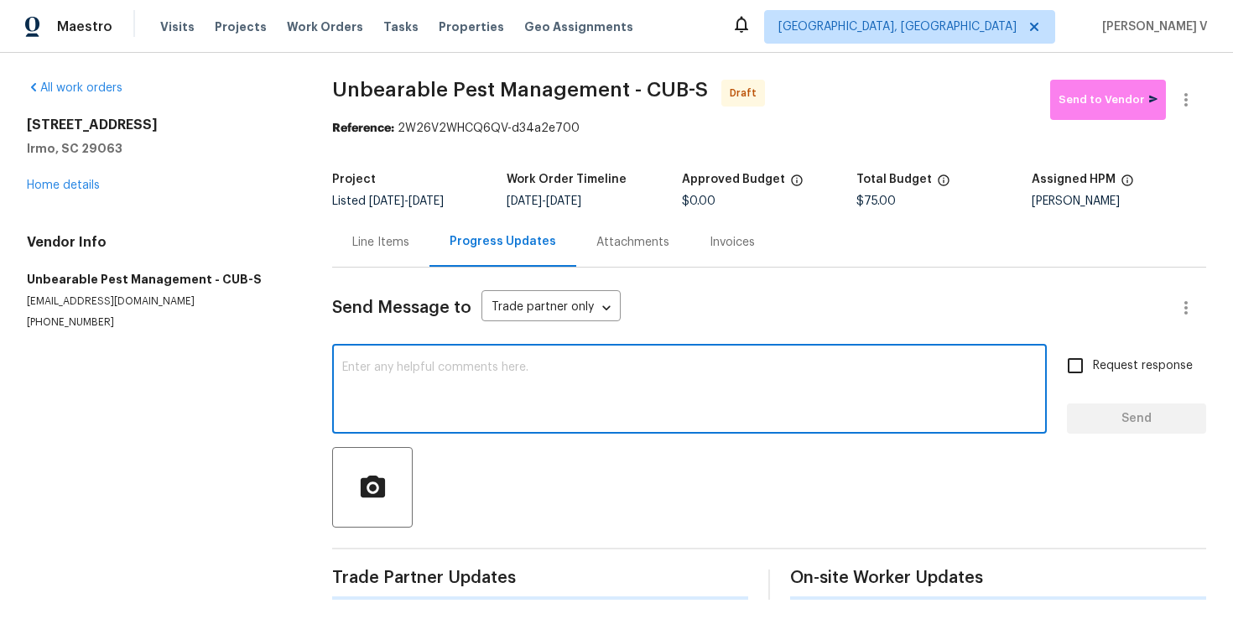
paste textarea "Hi this is Divya with Opendoor. I’m confirming you received the WO for the prop…"
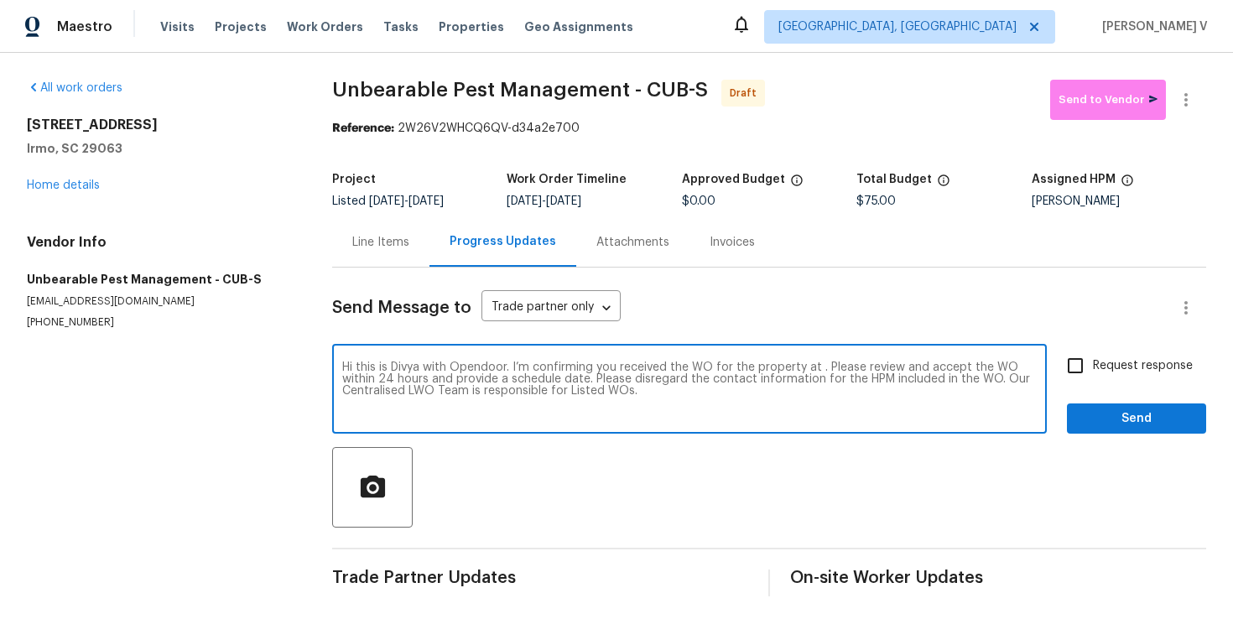
click at [820, 367] on textarea "Hi this is Divya with Opendoor. I’m confirming you received the WO for the prop…" at bounding box center [689, 391] width 695 height 59
paste textarea "457 Kingshead Ct, Irmo, SC 29063"
type textarea "Hi this is Divya with Opendoor. I’m confirming you received the WO for the prop…"
click at [1100, 383] on label "Request response" at bounding box center [1125, 365] width 135 height 35
click at [1093, 383] on input "Request response" at bounding box center [1075, 365] width 35 height 35
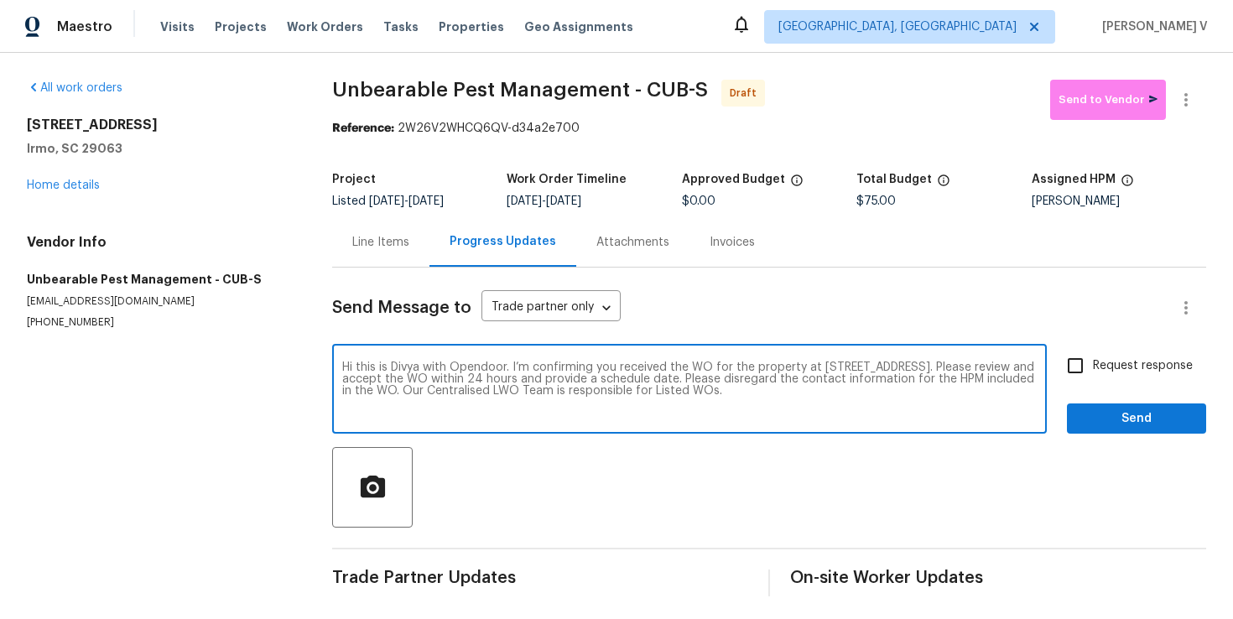
checkbox input "true"
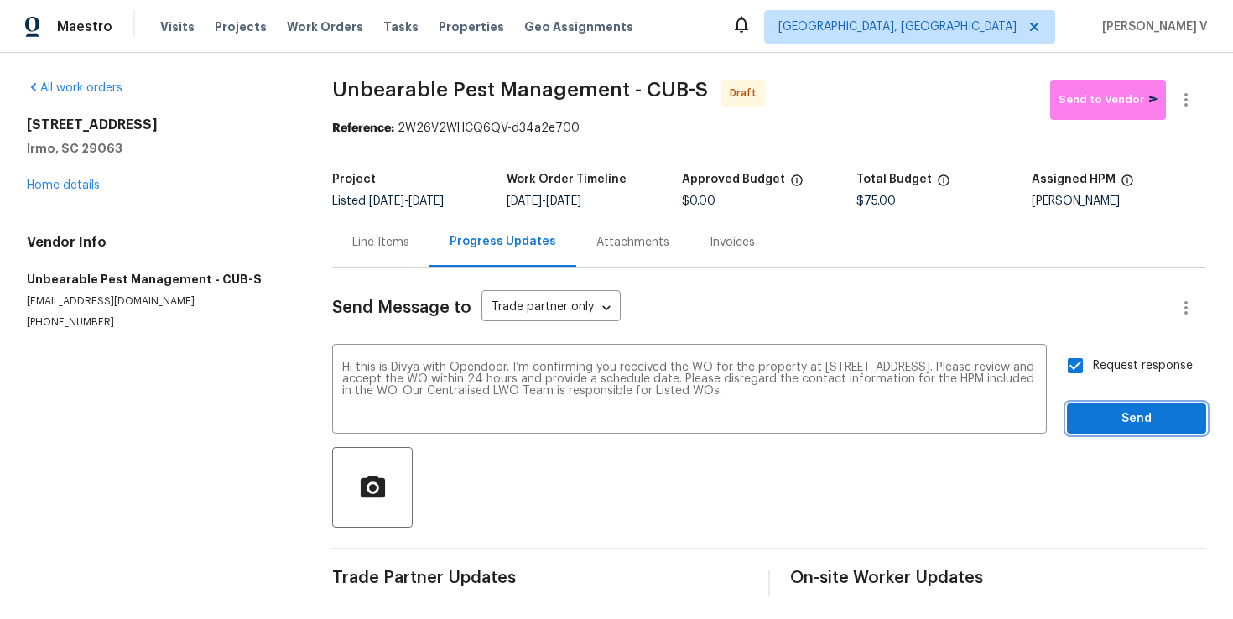
click at [1107, 415] on span "Send" at bounding box center [1136, 419] width 112 height 21
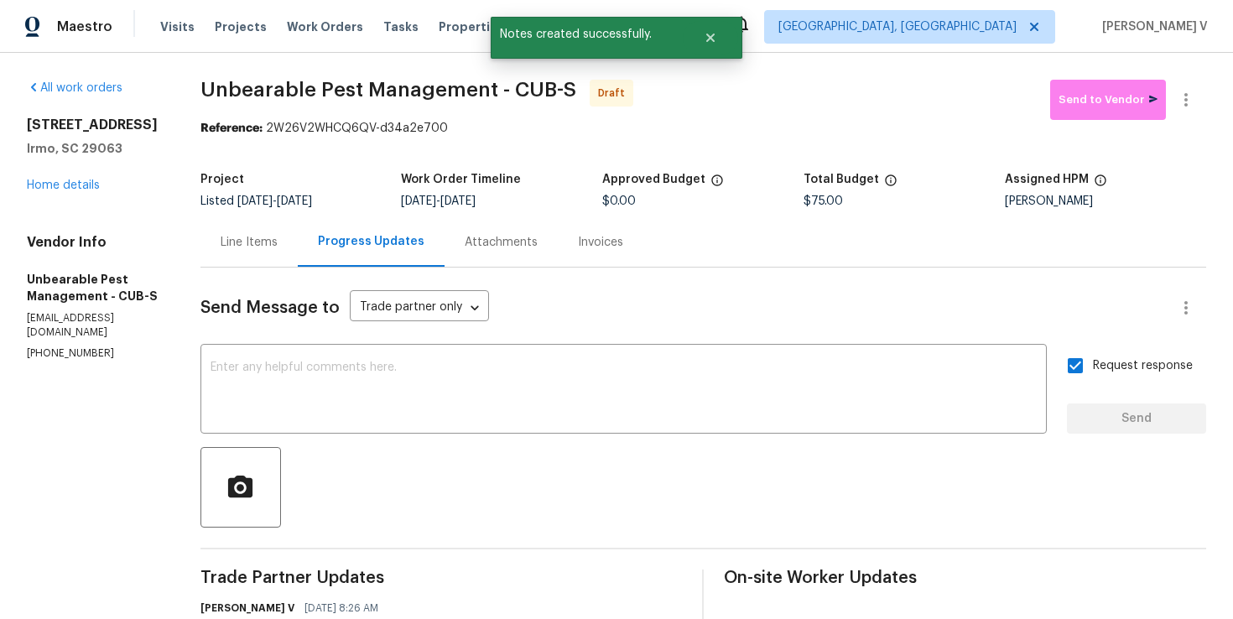
click at [394, 336] on div "Send Message to Trade partner only Trade partner only ​ x ​ Request response Se…" at bounding box center [703, 490] width 1006 height 445
click at [394, 381] on textarea at bounding box center [624, 391] width 826 height 59
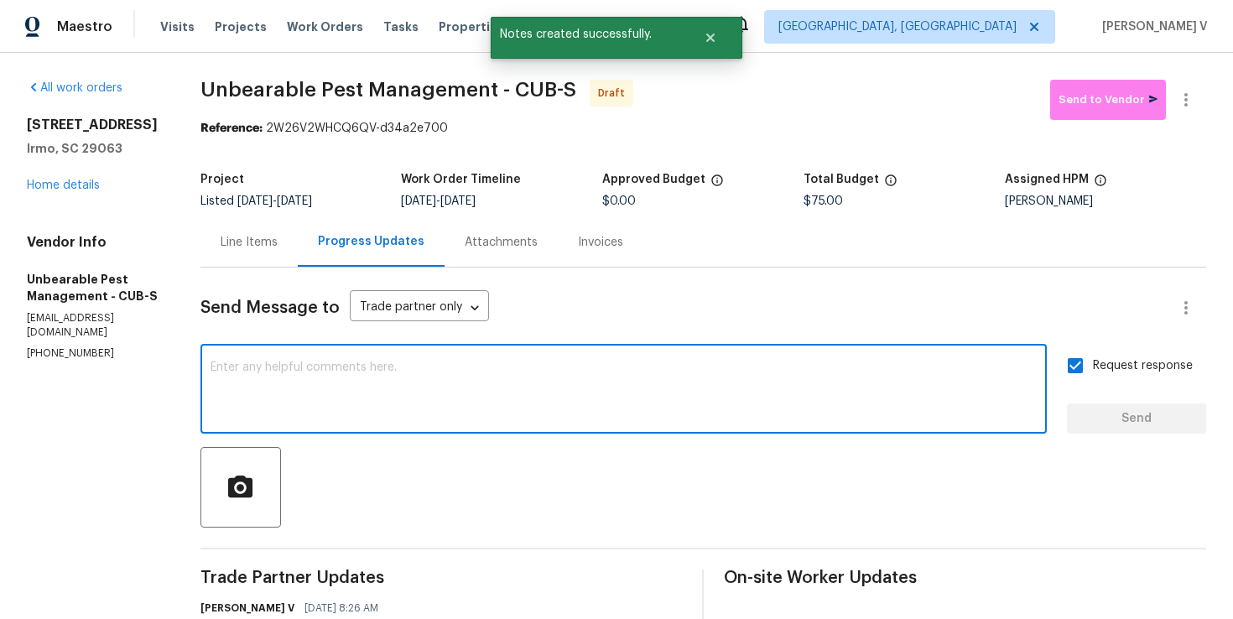
paste textarea "Attention All Work Orders must include before-photos (both close-up and wide-an…"
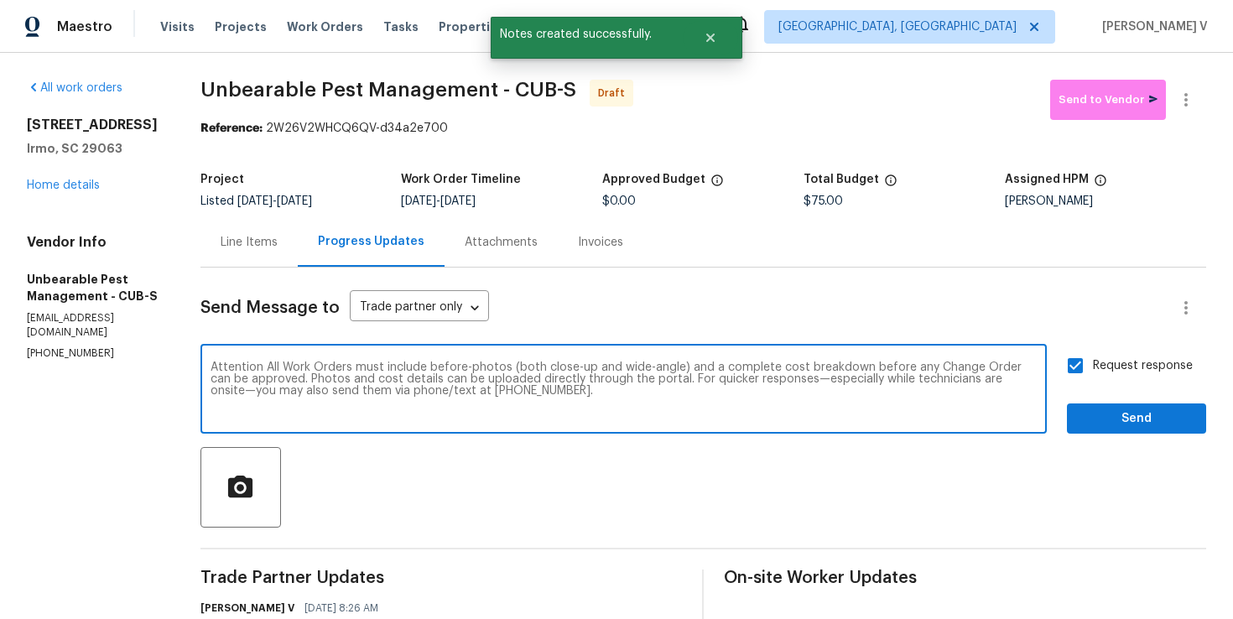
type textarea "Attention All Work Orders must include before-photos (both close-up and wide-an…"
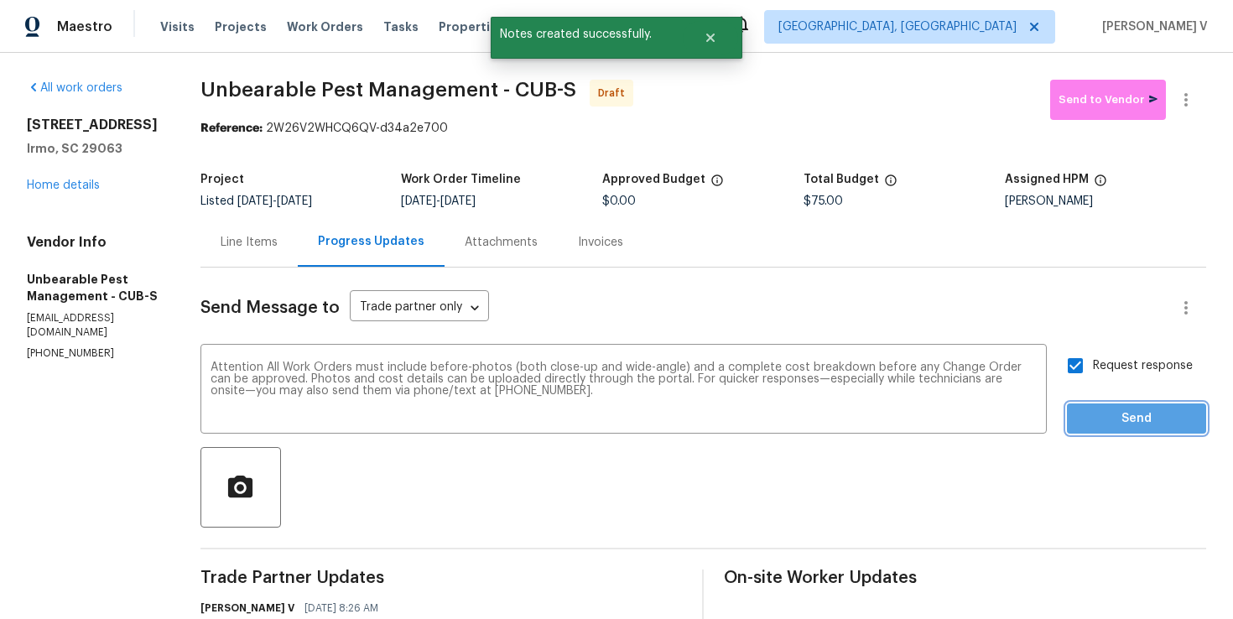
click at [1132, 410] on span "Send" at bounding box center [1136, 419] width 112 height 21
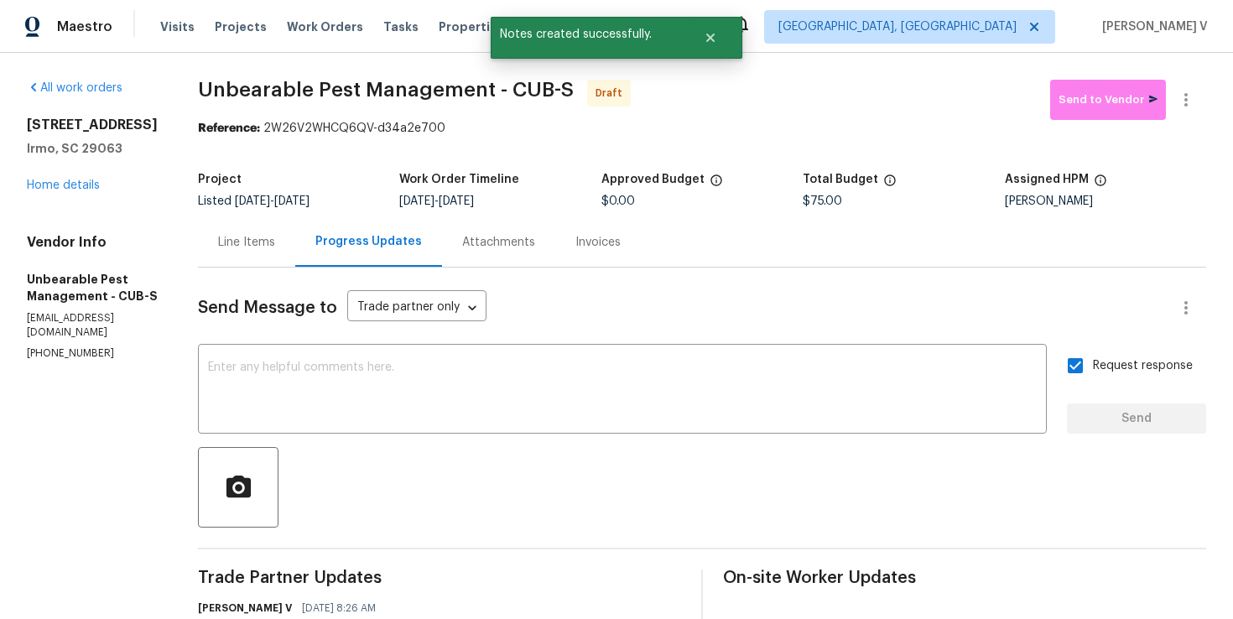
click at [120, 166] on div "457 Kingshead Ct Irmo, SC 29063 Home details" at bounding box center [92, 155] width 131 height 77
click at [1201, 96] on button "button" at bounding box center [1186, 100] width 40 height 40
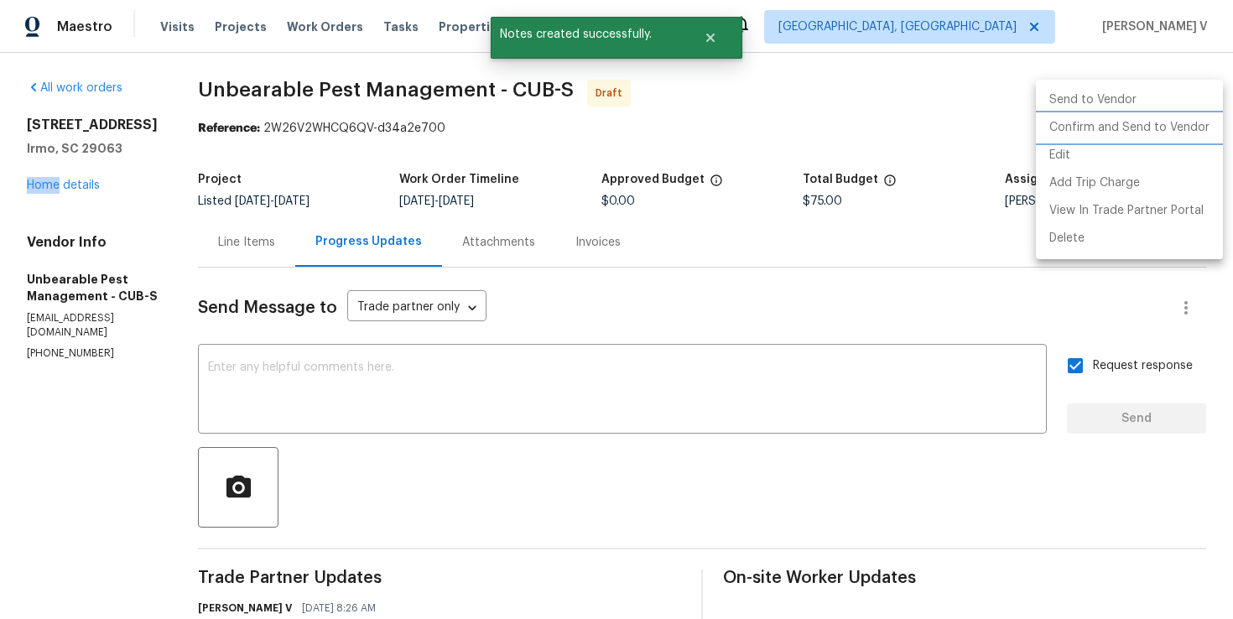
click at [1087, 132] on li "Confirm and Send to Vendor" at bounding box center [1129, 128] width 187 height 28
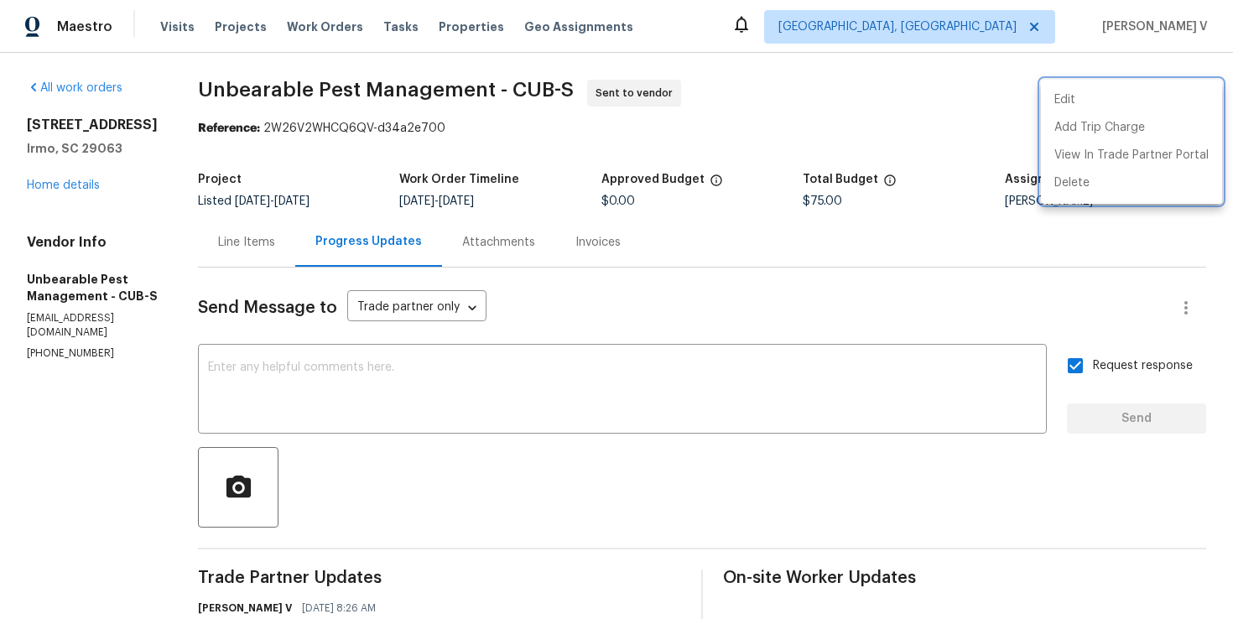
click at [356, 443] on div at bounding box center [616, 309] width 1233 height 619
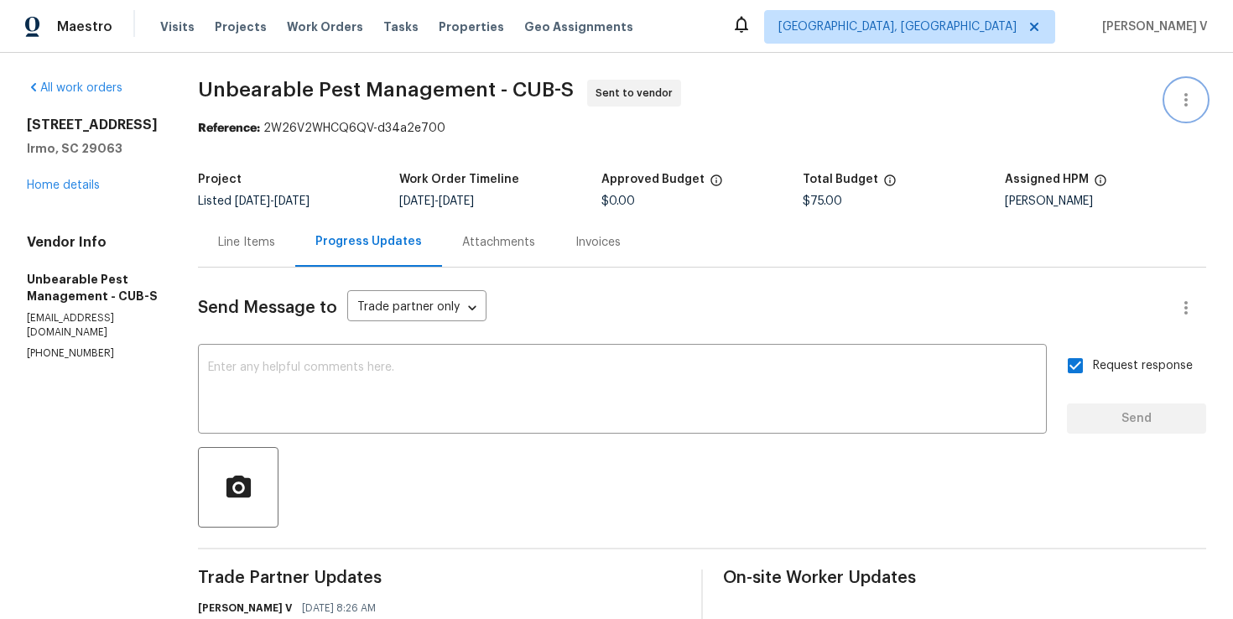
scroll to position [252, 0]
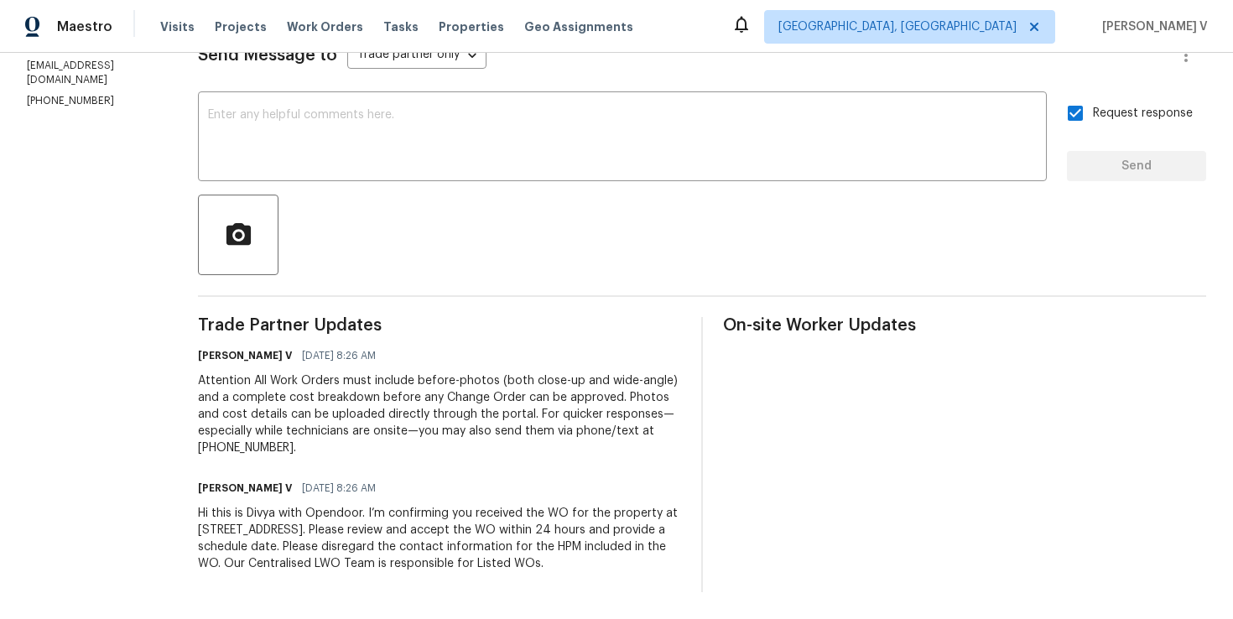
click at [325, 547] on div "Hi this is Divya with Opendoor. I’m confirming you received the WO for the prop…" at bounding box center [439, 538] width 483 height 67
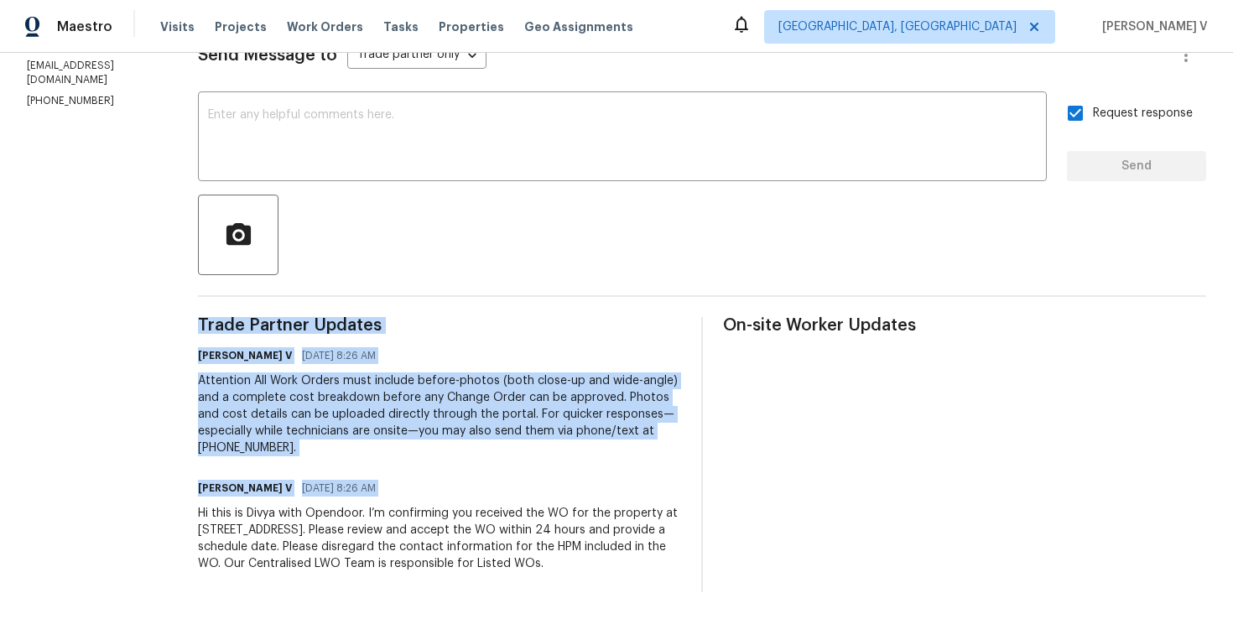
copy div "Trade Partner Updates Divya Dharshini V 10/08/2025 8:26 AM Attention All Work O…"
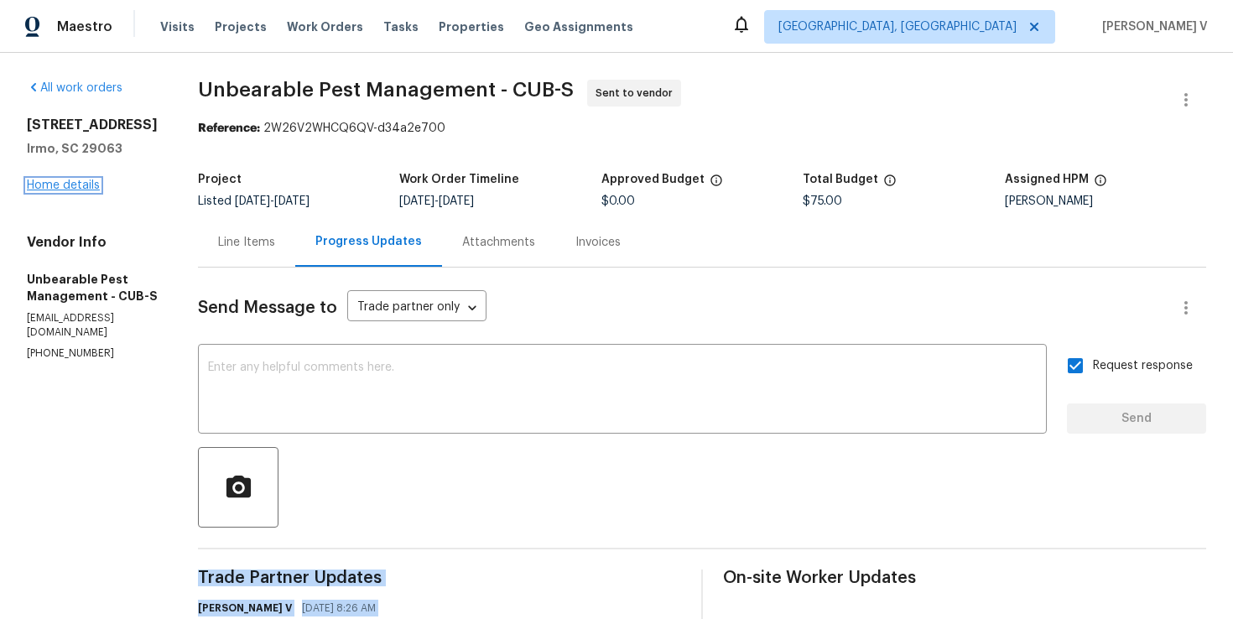
click at [70, 180] on link "Home details" at bounding box center [63, 186] width 73 height 12
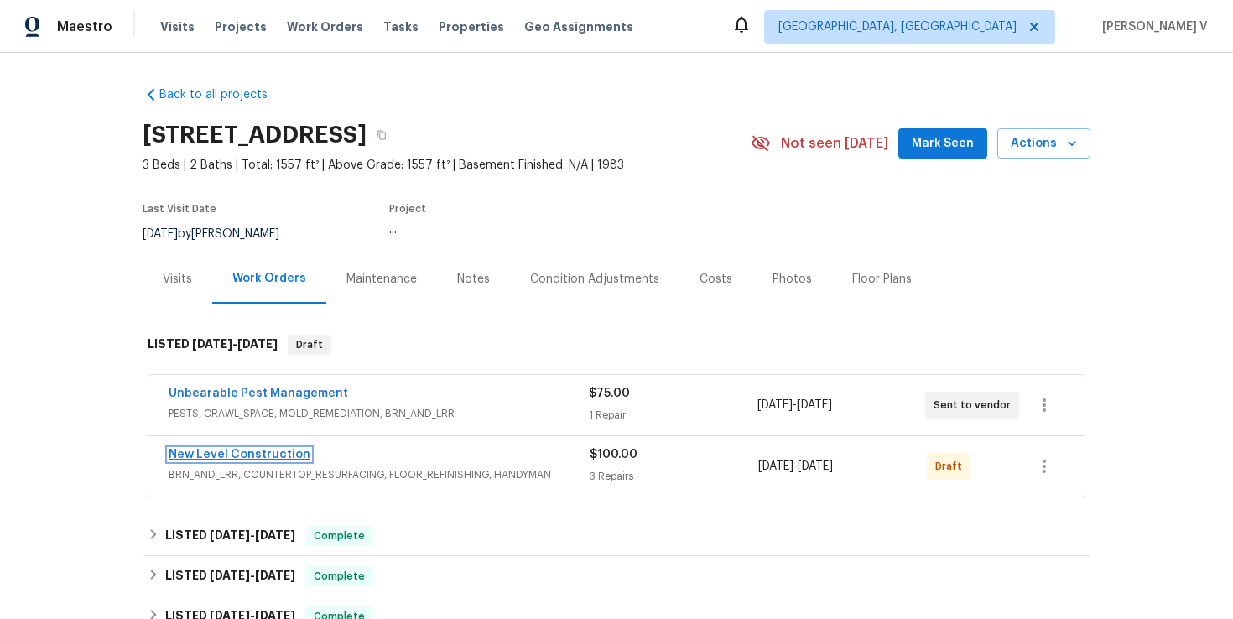
click at [271, 449] on link "New Level Construction" at bounding box center [240, 455] width 142 height 12
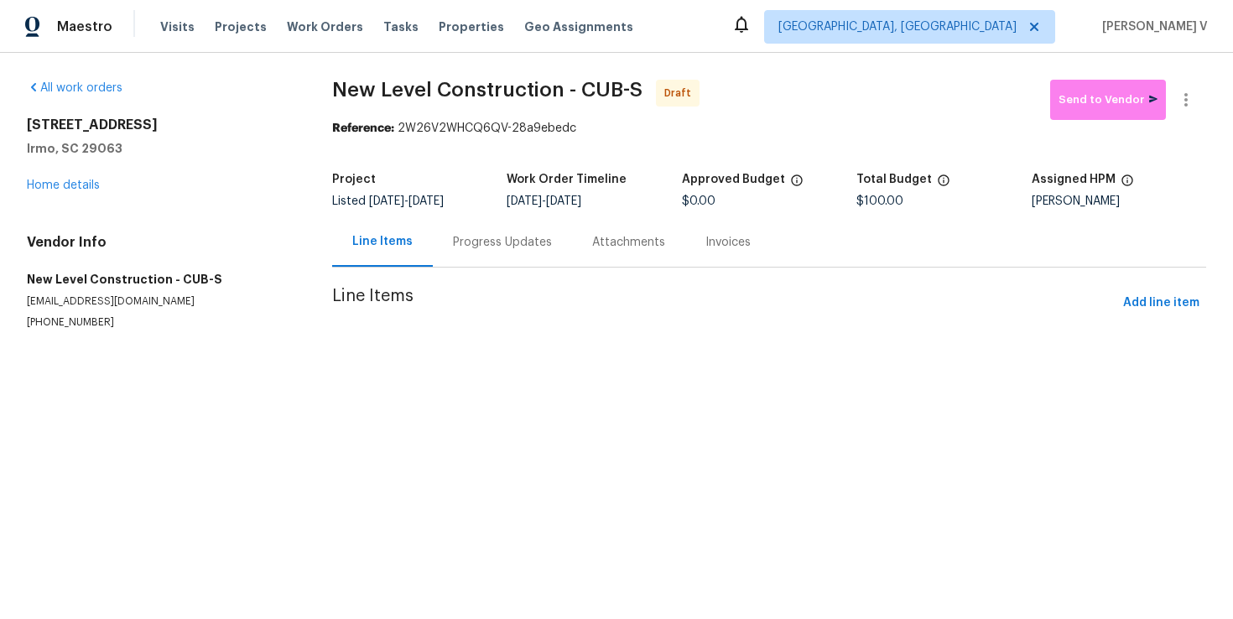
click at [515, 243] on div "Progress Updates" at bounding box center [502, 242] width 99 height 17
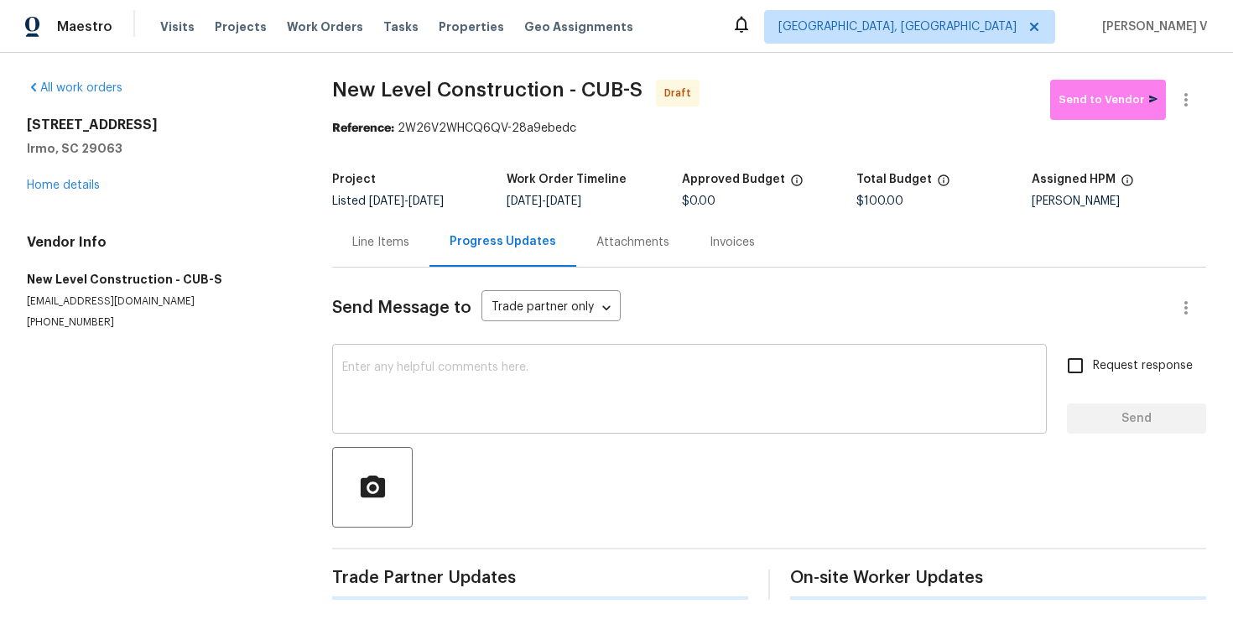
click at [492, 410] on textarea at bounding box center [689, 391] width 695 height 59
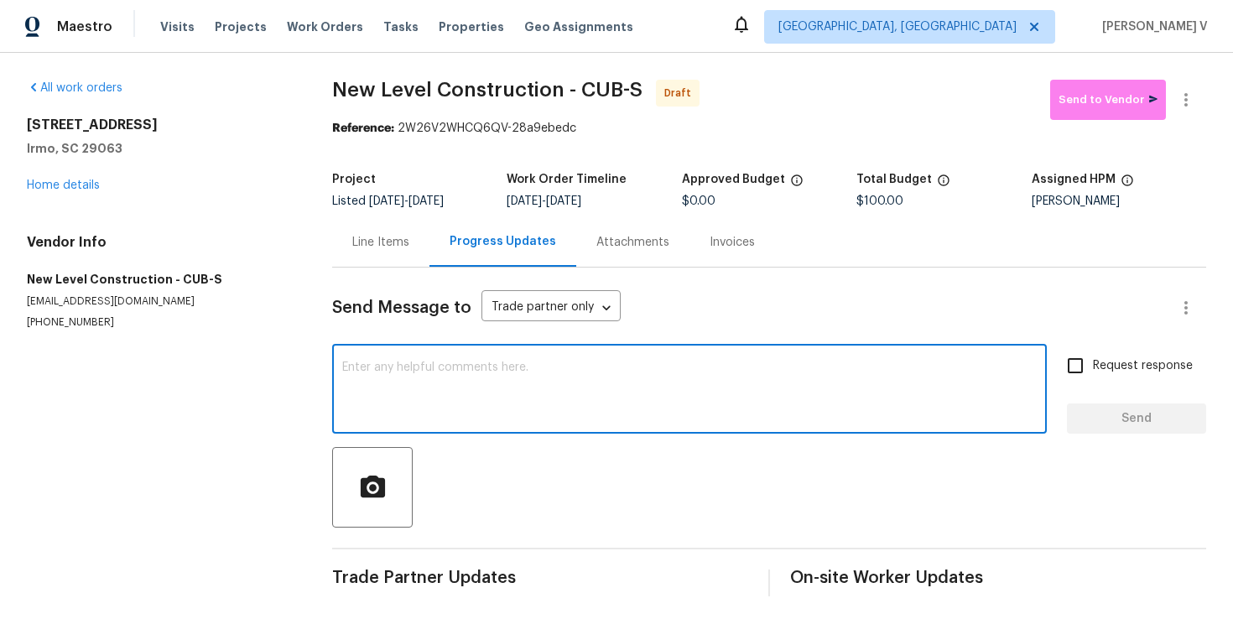
paste textarea "Hi this is Divya with Opendoor. I’m confirming you received the WO for the prop…"
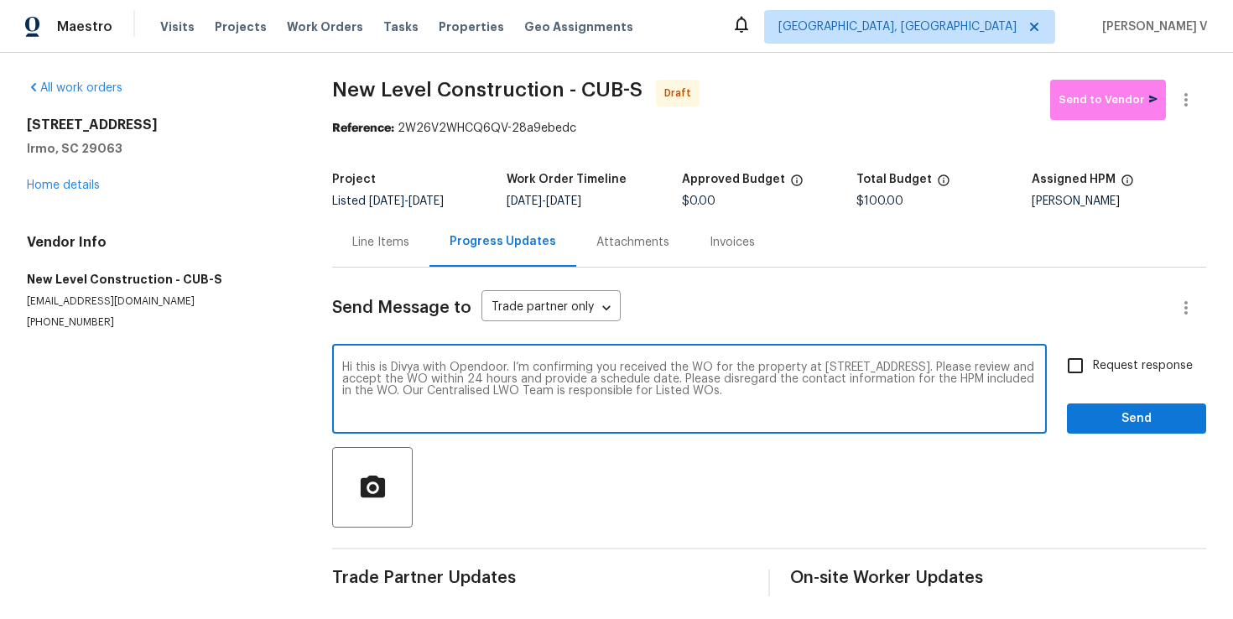
type textarea "Hi this is Divya with Opendoor. I’m confirming you received the WO for the prop…"
click at [1110, 360] on span "Request response" at bounding box center [1143, 366] width 100 height 18
click at [1093, 360] on input "Request response" at bounding box center [1075, 365] width 35 height 35
checkbox input "true"
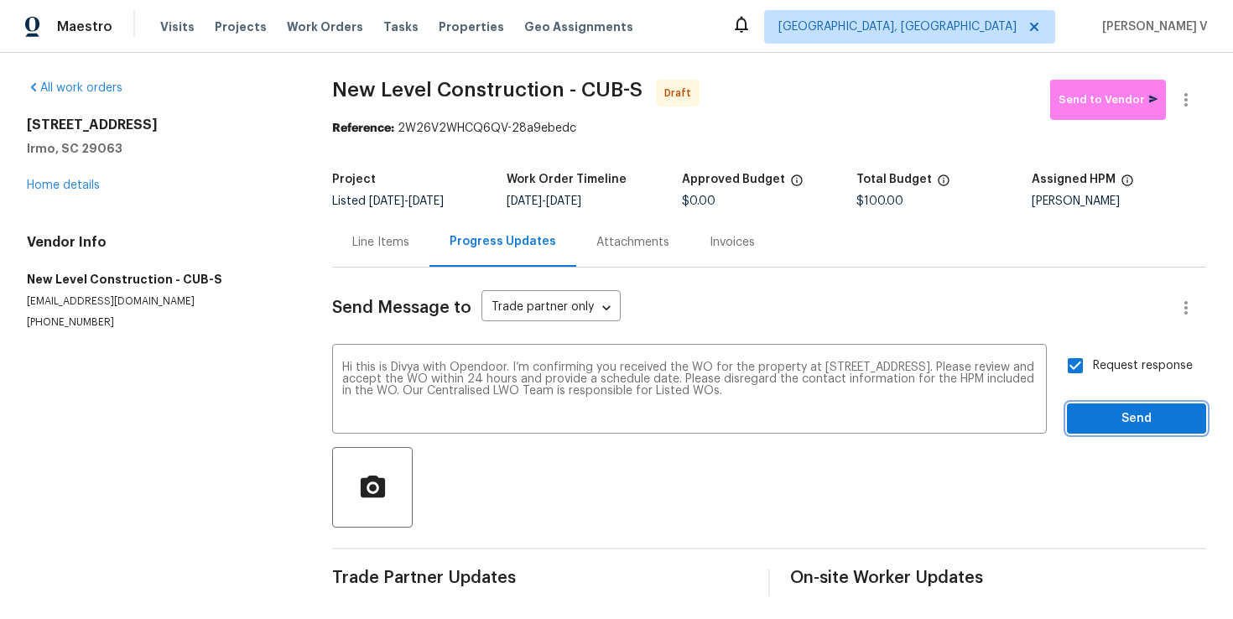
click at [1118, 409] on span "Send" at bounding box center [1136, 419] width 112 height 21
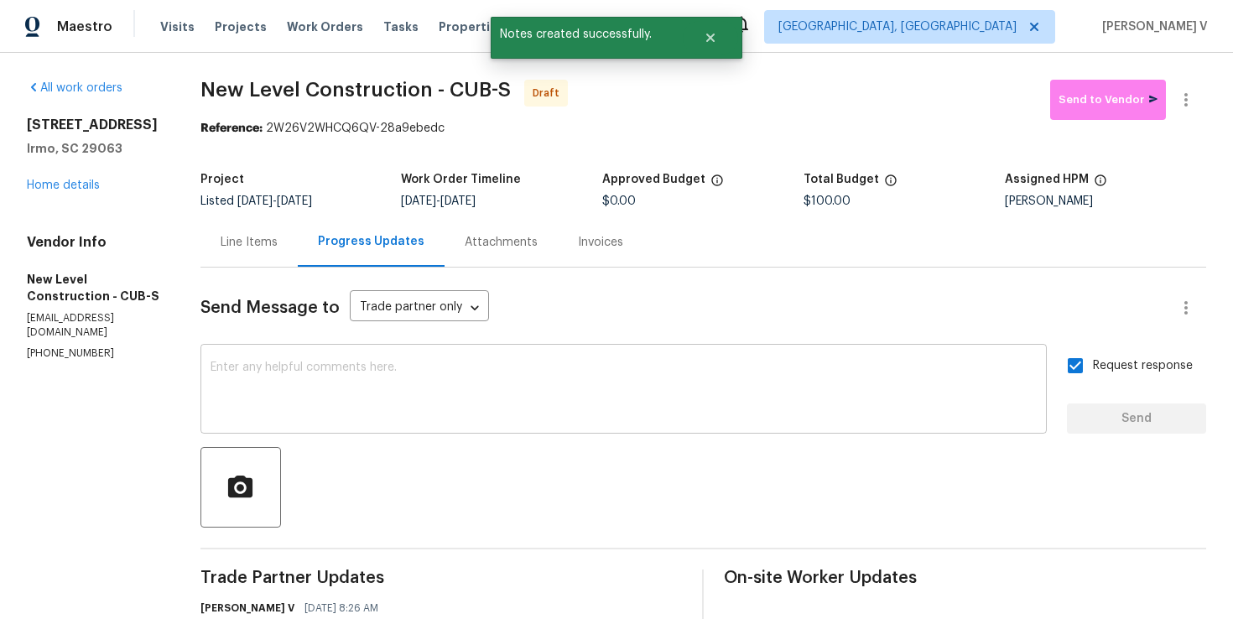
click at [356, 367] on textarea at bounding box center [624, 391] width 826 height 59
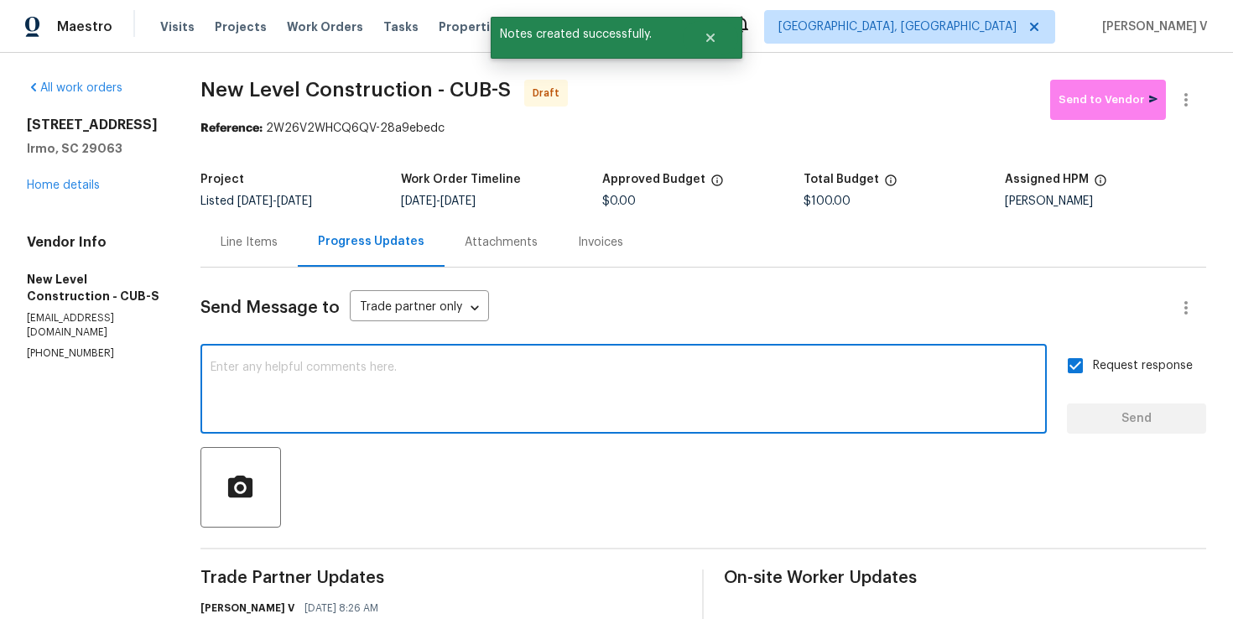
paste textarea "Attention All Work Orders must include before-photos (both close-up and wide-an…"
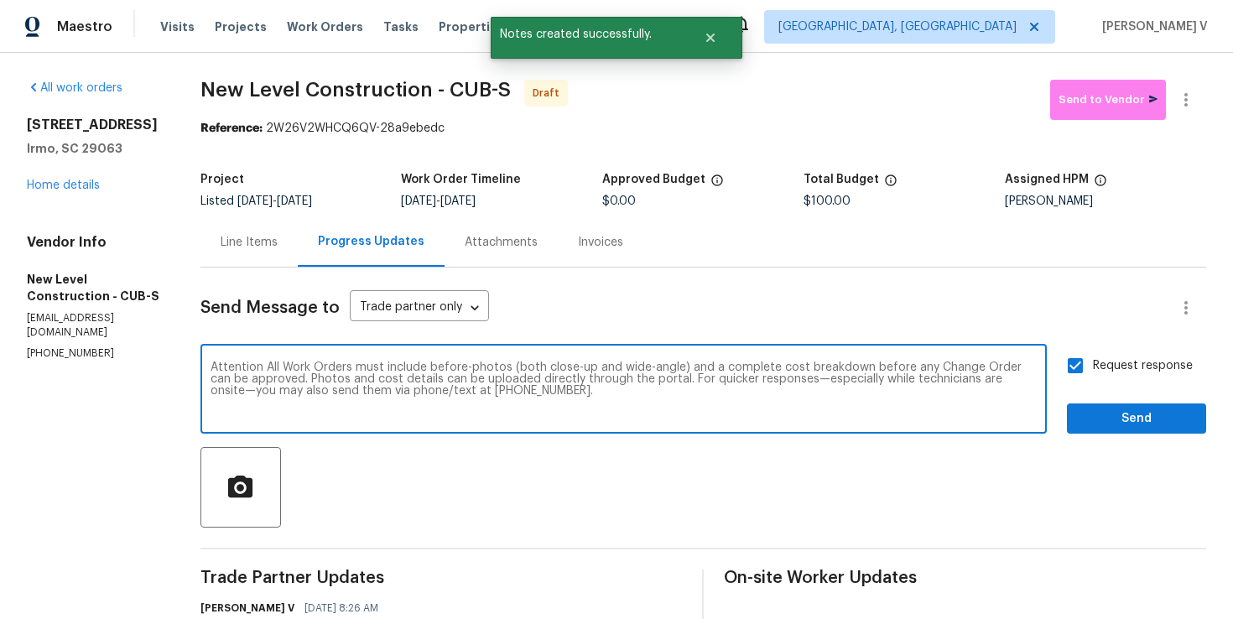
type textarea "Attention All Work Orders must include before-photos (both close-up and wide-an…"
click at [1175, 414] on span "Send" at bounding box center [1136, 419] width 112 height 21
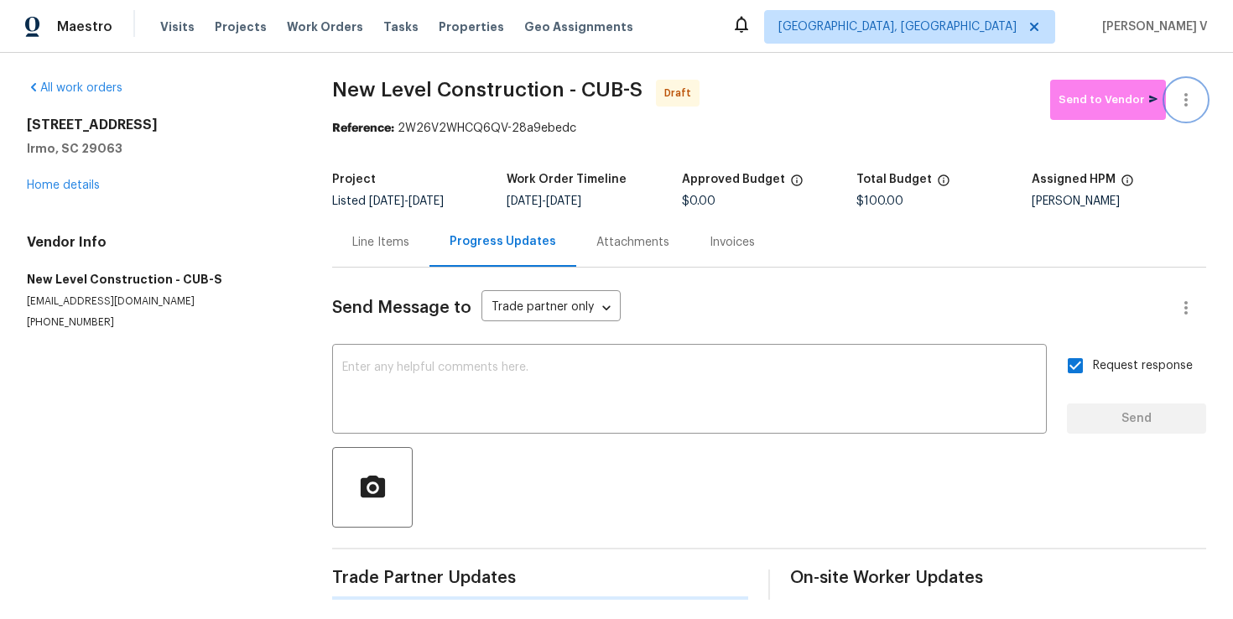
click at [1193, 95] on icon "button" at bounding box center [1186, 100] width 20 height 20
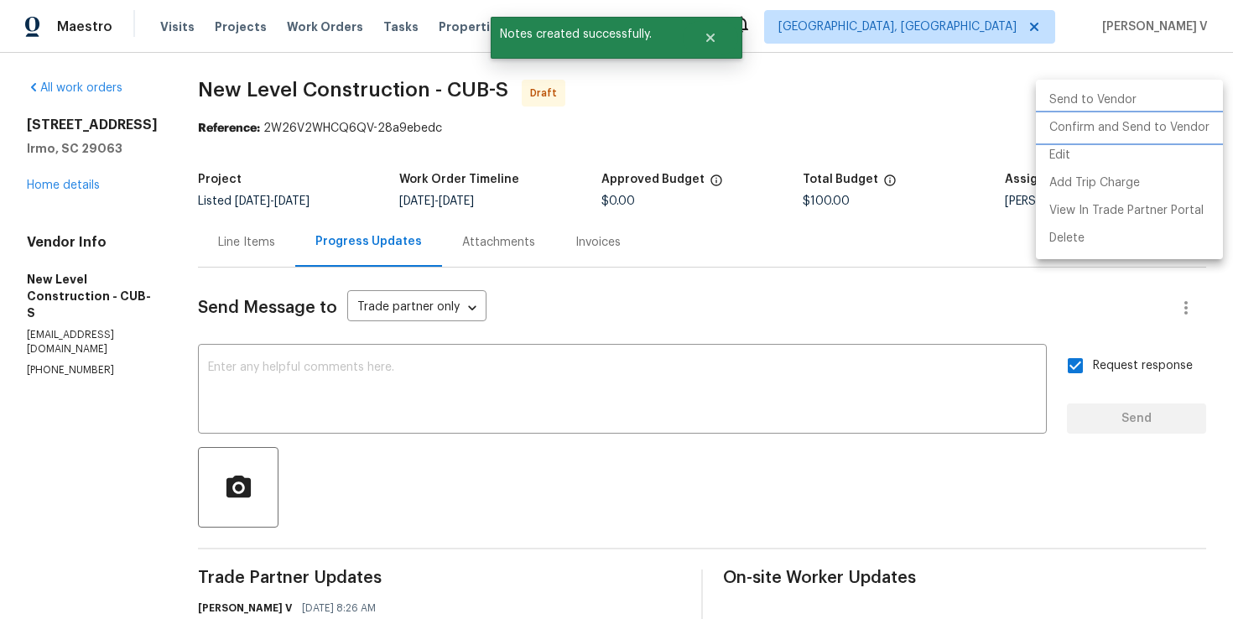
click at [1102, 138] on li "Confirm and Send to Vendor" at bounding box center [1129, 128] width 187 height 28
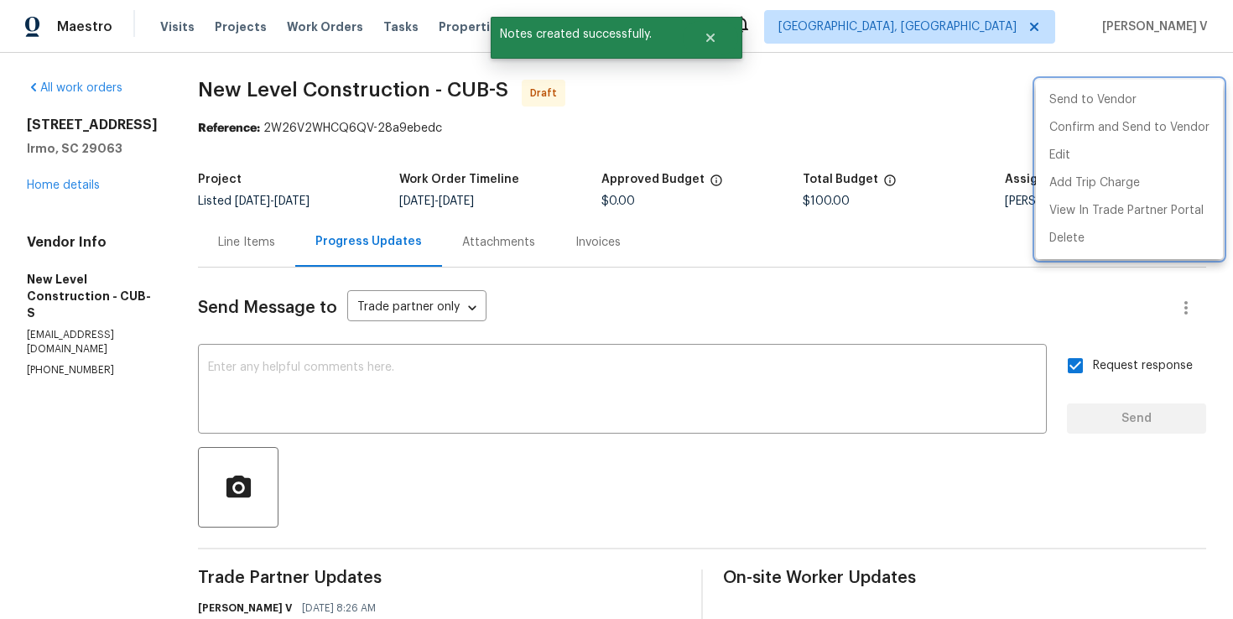
click at [351, 168] on div at bounding box center [616, 309] width 1233 height 619
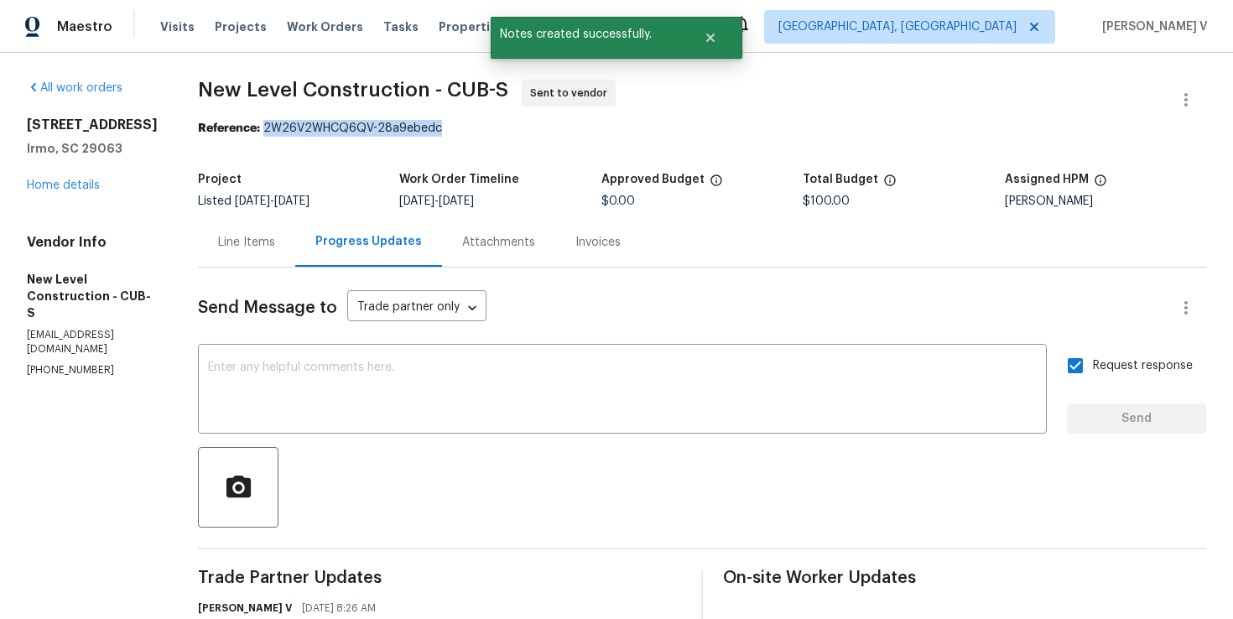
drag, startPoint x: 317, startPoint y: 129, endPoint x: 623, endPoint y: 133, distance: 306.2
click at [623, 133] on div "Reference: 2W26V2WHCQ6QV-28a9ebedc" at bounding box center [702, 128] width 1008 height 17
copy div "2W26V2WHCQ6QV-28a9ebedc"
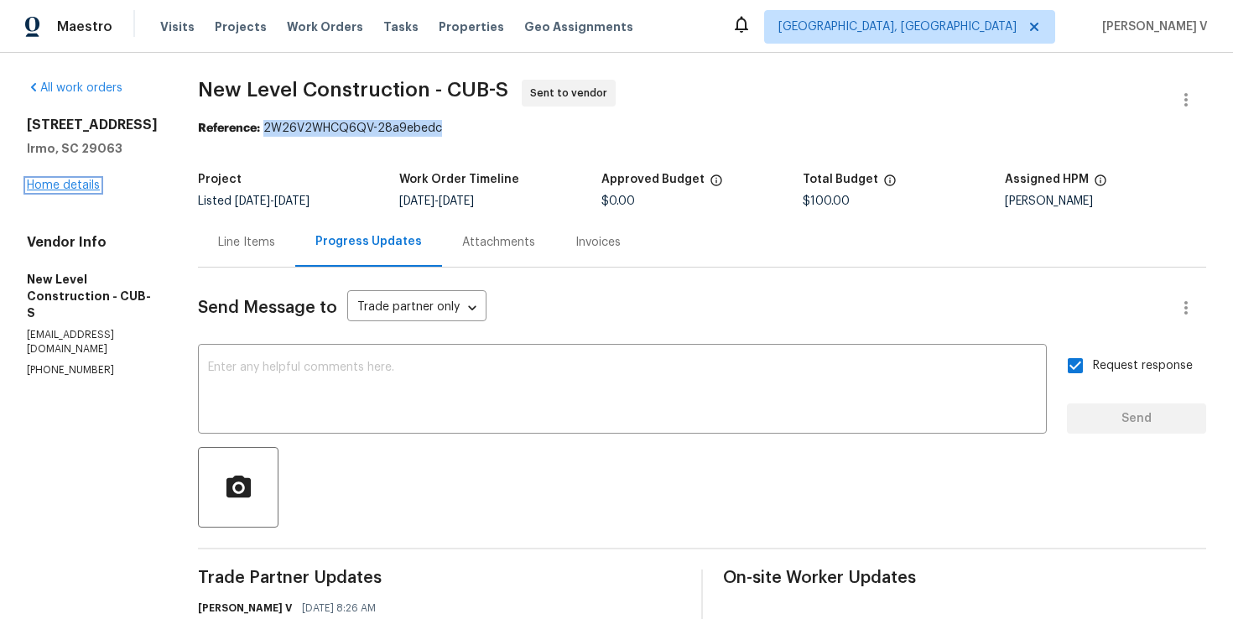
click at [64, 188] on link "Home details" at bounding box center [63, 186] width 73 height 12
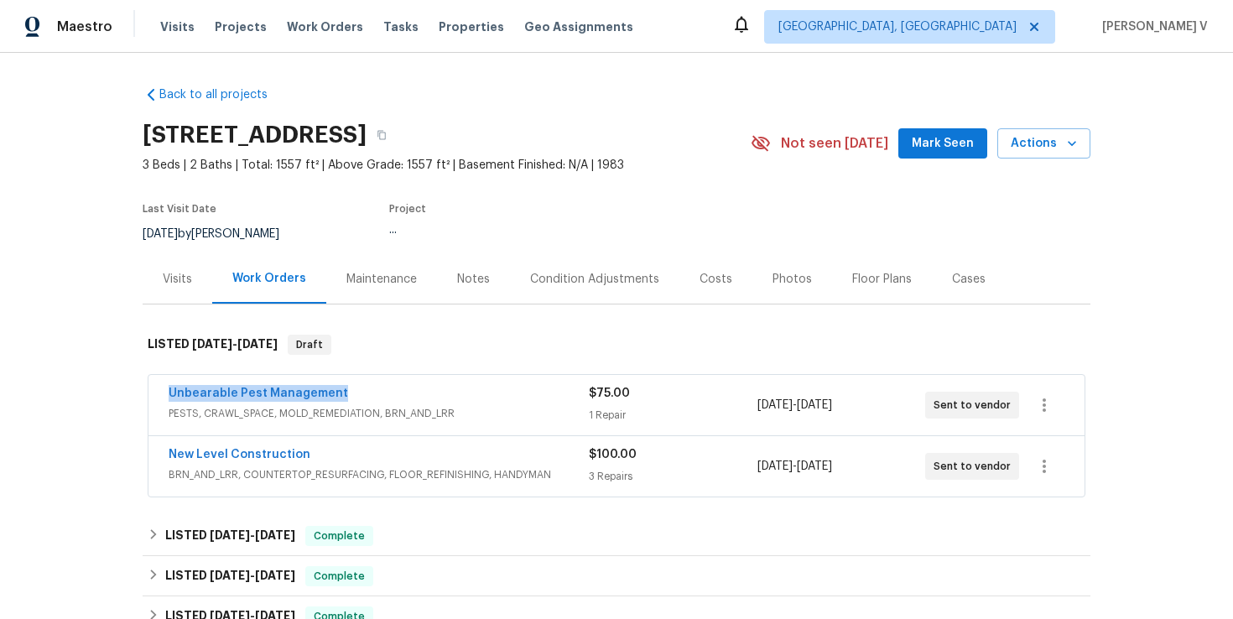
drag, startPoint x: 153, startPoint y: 385, endPoint x: 431, endPoint y: 385, distance: 278.5
click at [431, 385] on div "Unbearable Pest Management PESTS, CRAWL_SPACE, MOLD_REMEDIATION, BRN_AND_LRR $7…" at bounding box center [616, 405] width 936 height 60
copy link "Unbearable Pest Management"
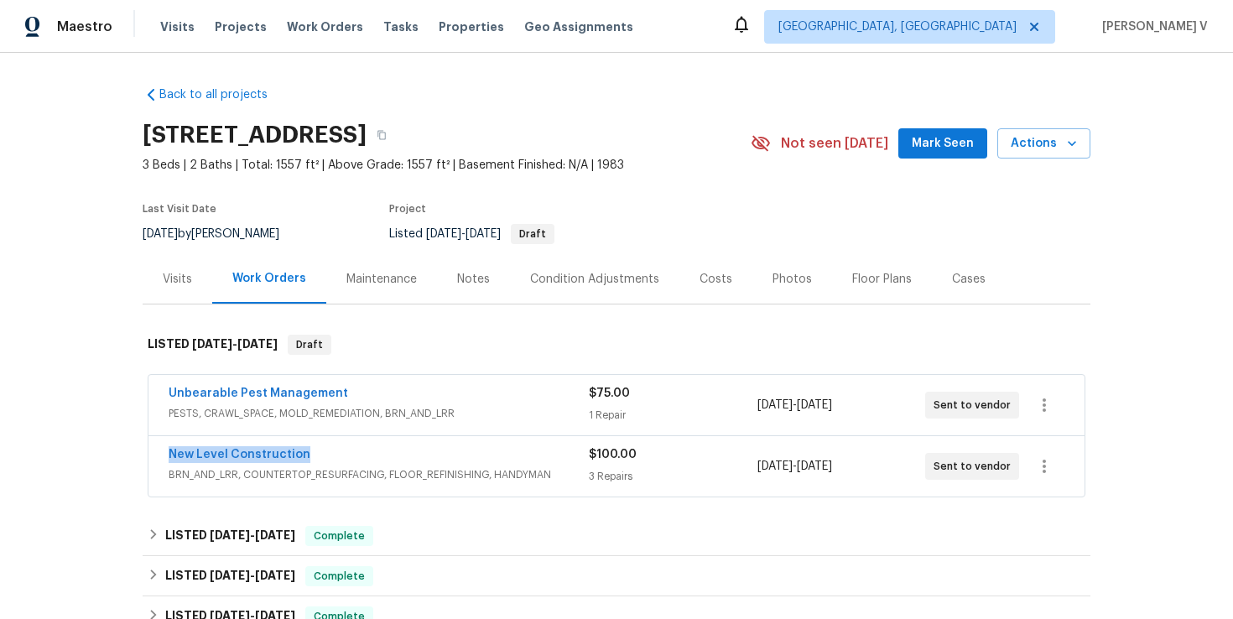
drag, startPoint x: 154, startPoint y: 455, endPoint x: 356, endPoint y: 455, distance: 202.2
click at [356, 455] on div "New Level Construction BRN_AND_LRR, COUNTERTOP_RESURFACING, FLOOR_REFINISHING, …" at bounding box center [616, 466] width 936 height 60
copy link "New Level Construction"
drag, startPoint x: 159, startPoint y: 393, endPoint x: 411, endPoint y: 393, distance: 252.5
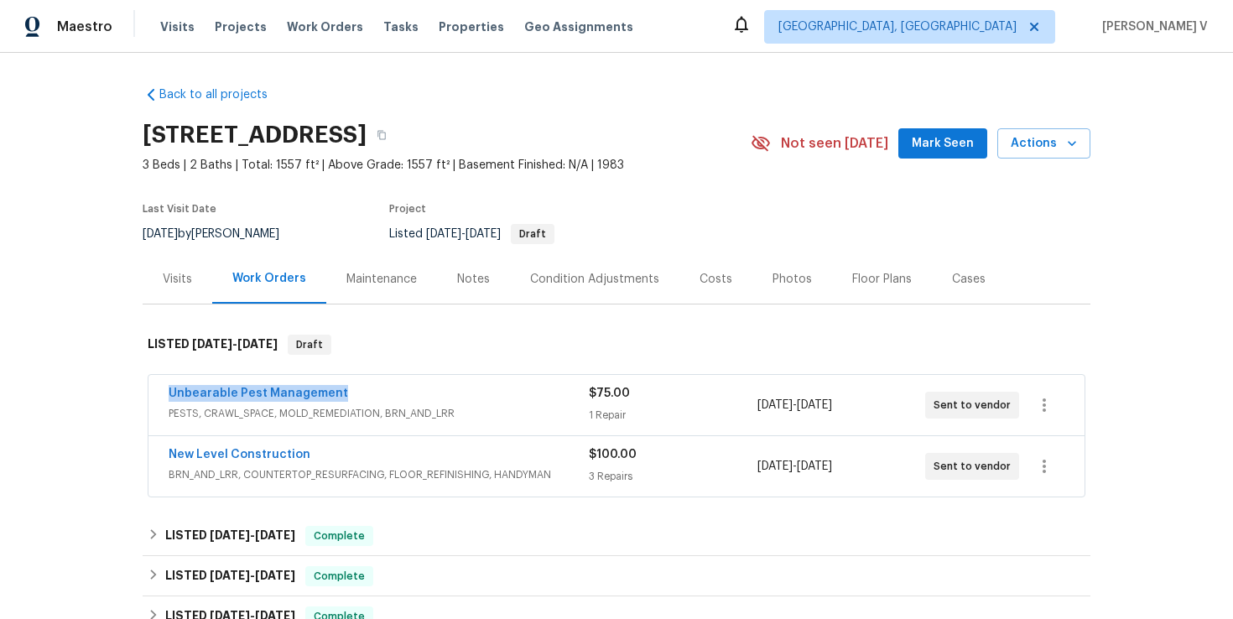
click at [411, 393] on div "Unbearable Pest Management PESTS, CRAWL_SPACE, MOLD_REMEDIATION, BRN_AND_LRR $7…" at bounding box center [616, 405] width 936 height 60
copy link "Unbearable Pest Management"
click at [273, 452] on link "New Level Construction" at bounding box center [240, 455] width 142 height 12
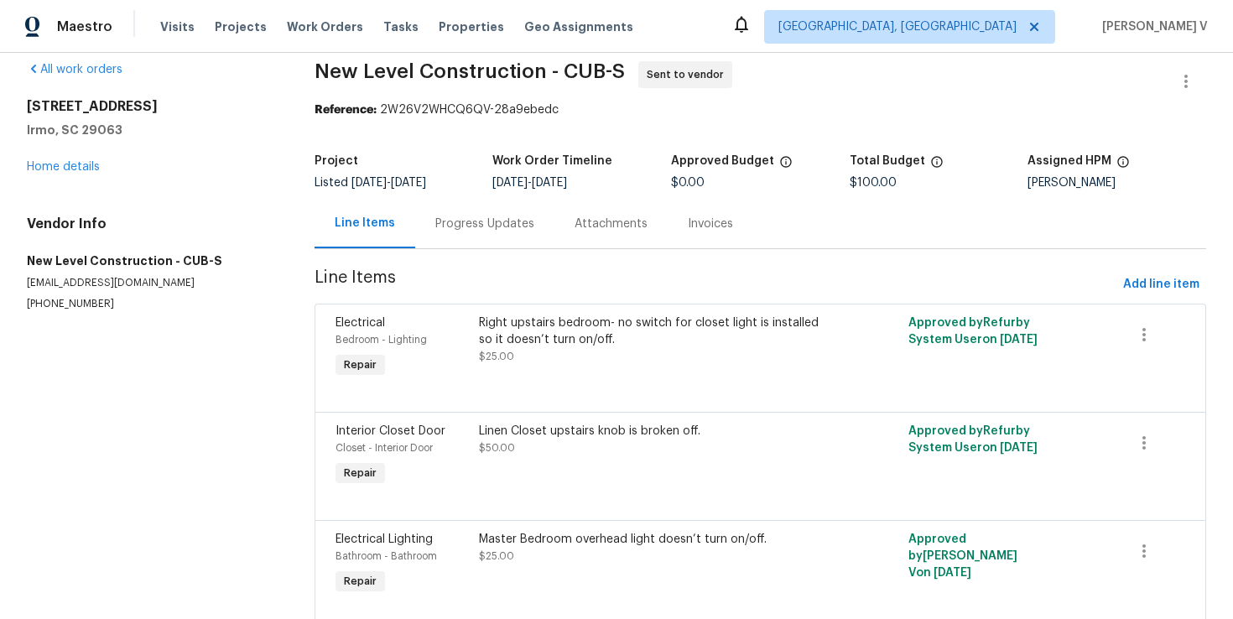
scroll to position [49, 0]
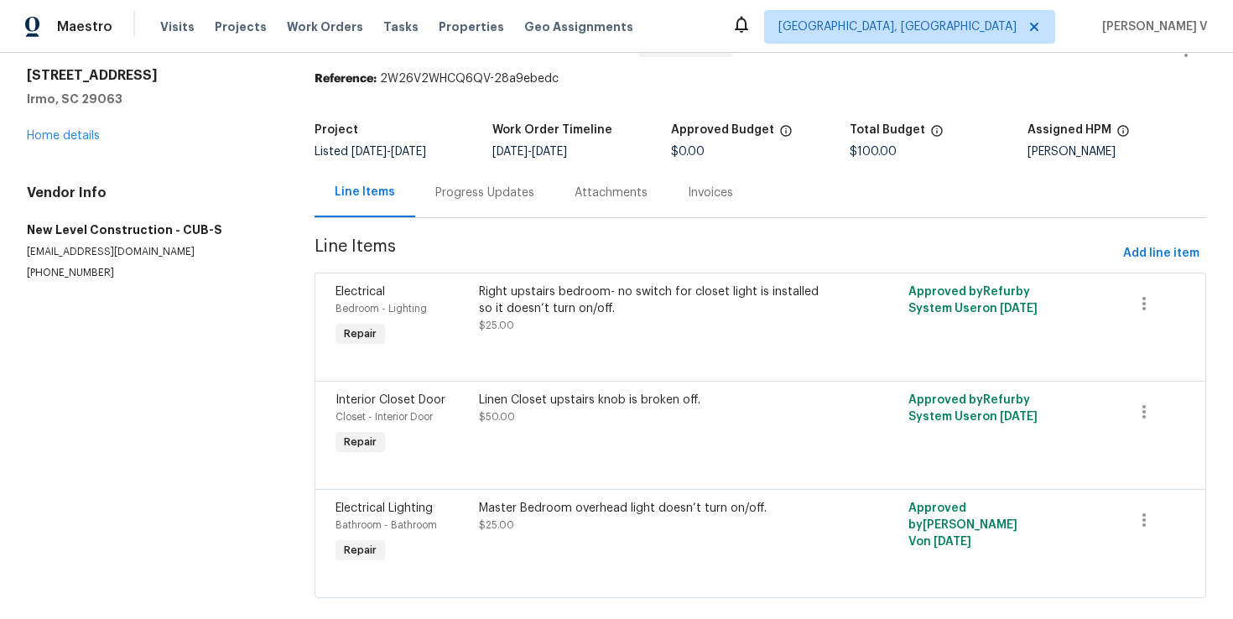
click at [540, 395] on div "Linen Closet upstairs knob is broken off." at bounding box center [653, 400] width 348 height 17
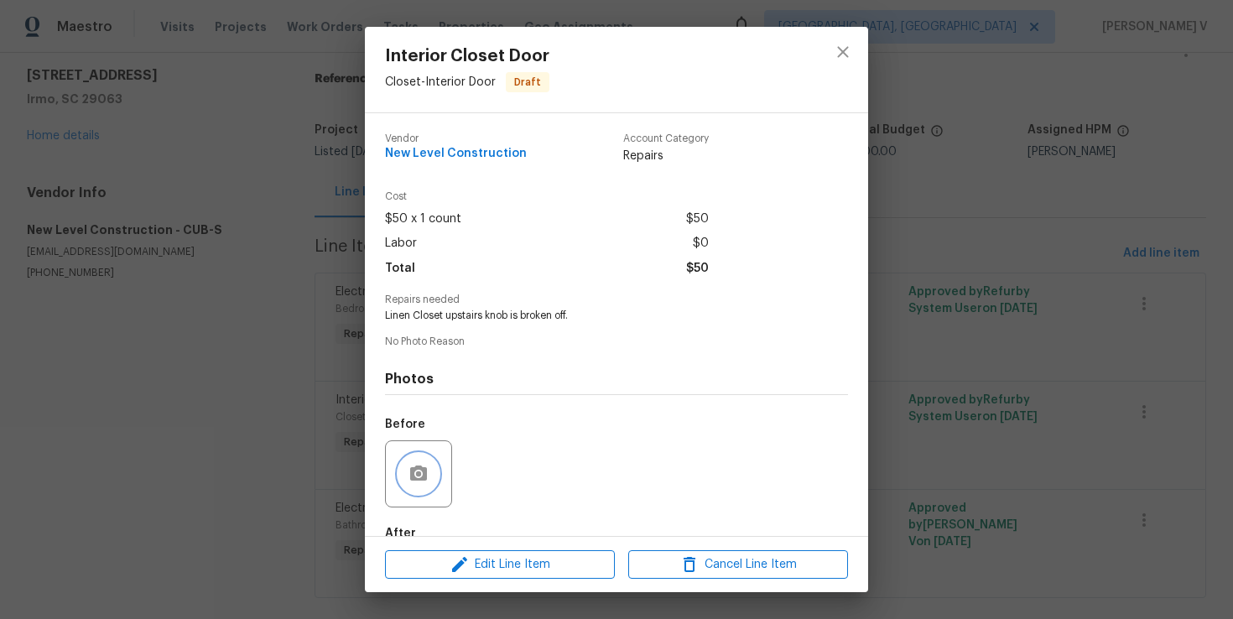
click at [409, 465] on icon "button" at bounding box center [419, 474] width 20 height 20
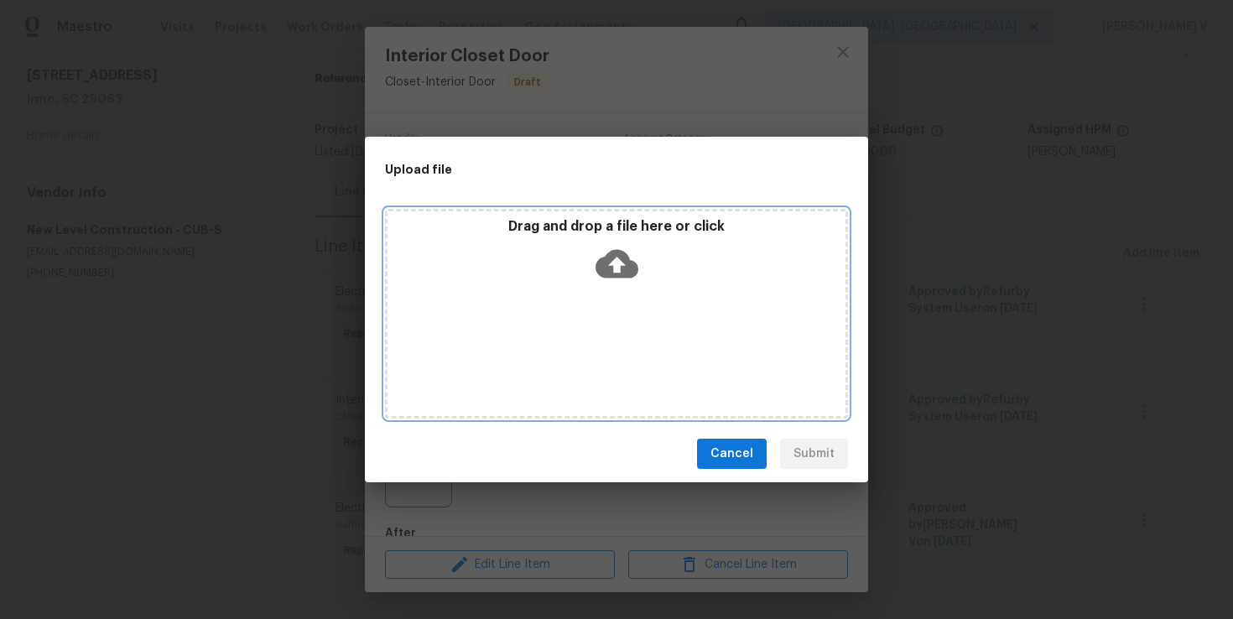
click at [626, 268] on icon at bounding box center [617, 264] width 43 height 29
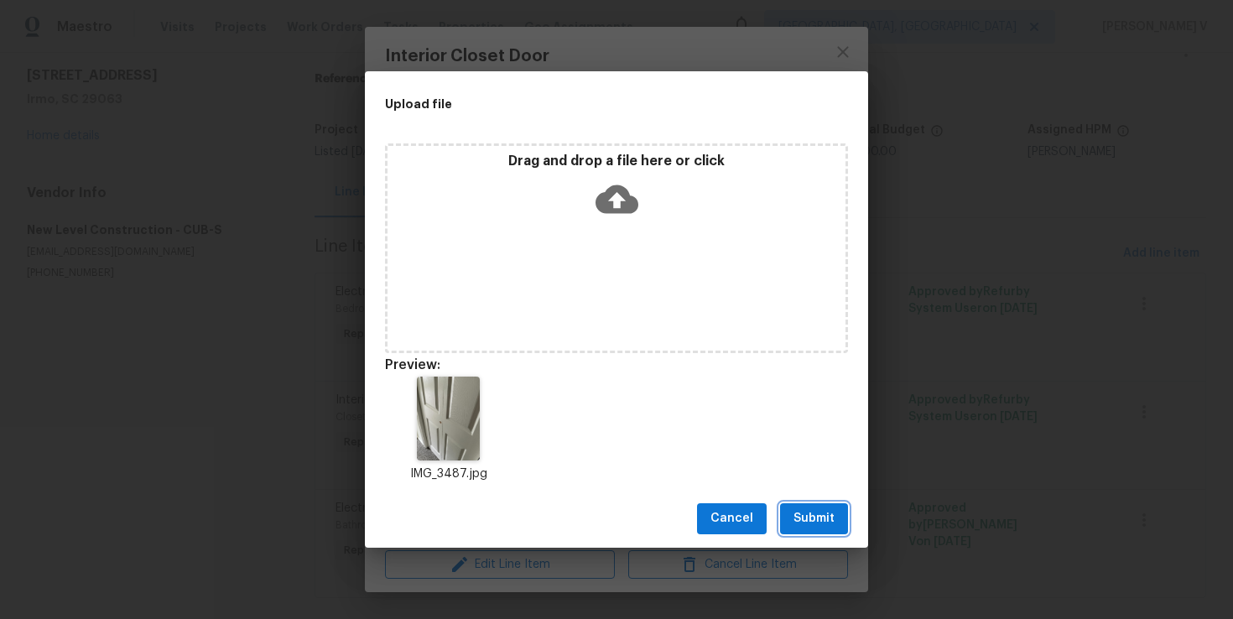
click at [797, 508] on span "Submit" at bounding box center [814, 518] width 41 height 21
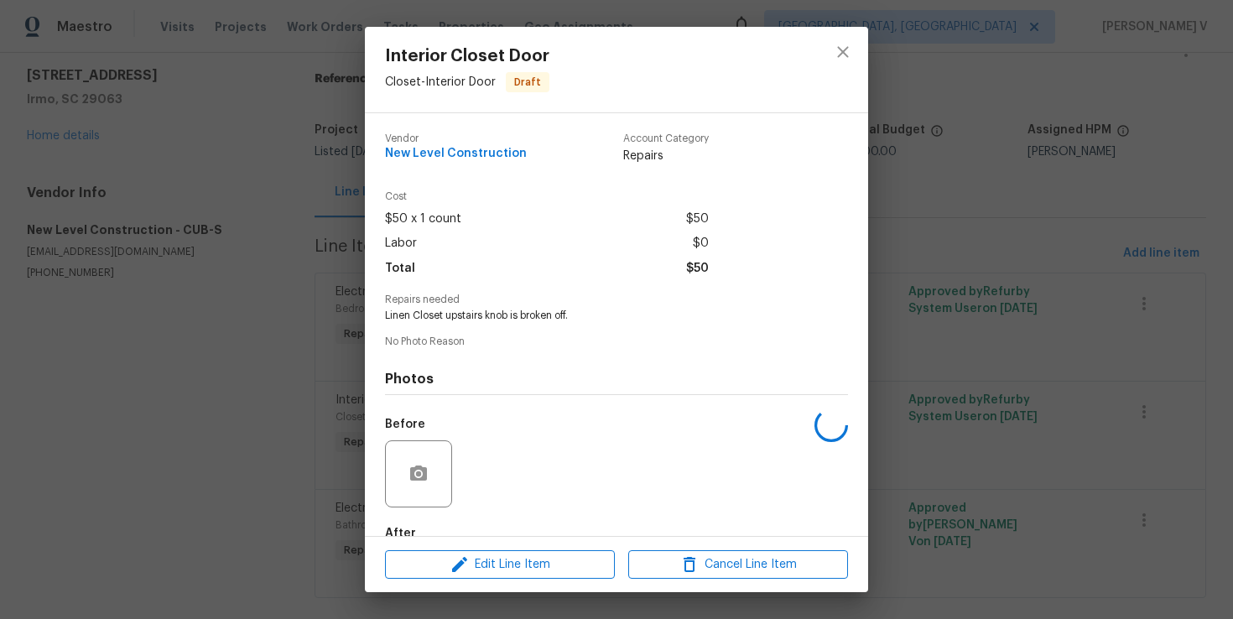
click at [1085, 450] on div "Interior Closet Door Closet - Interior Door Draft Vendor New Level Construction…" at bounding box center [616, 309] width 1233 height 619
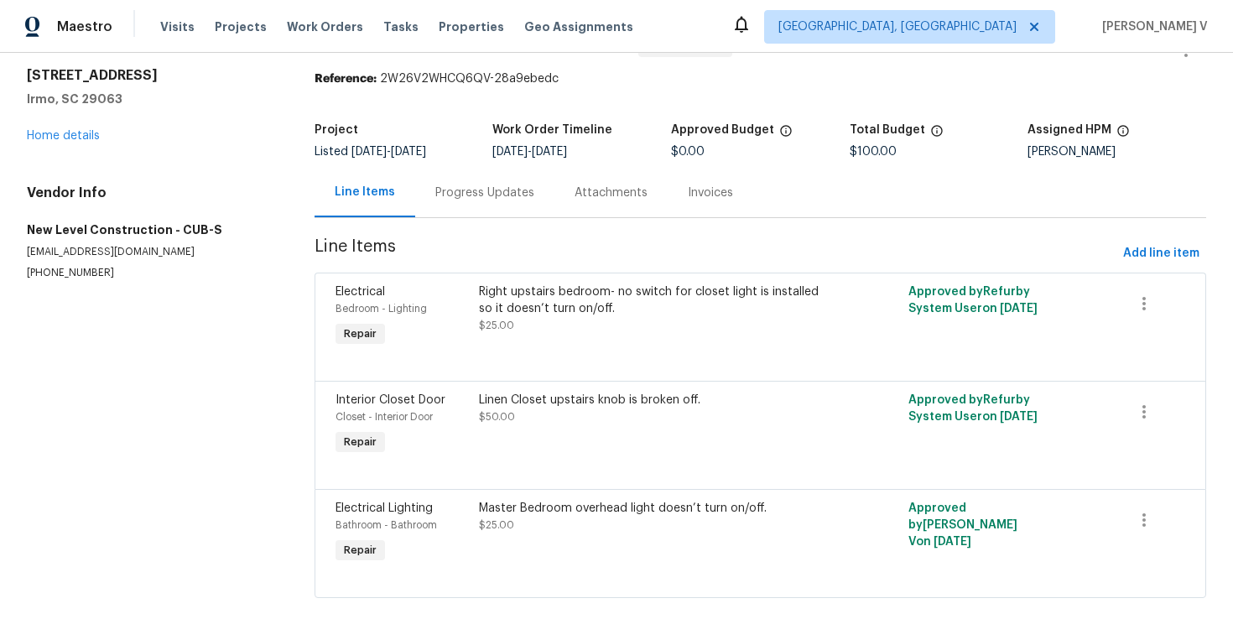
click at [625, 305] on div "Right upstairs bedroom- no switch for closet light is installed so it doesn’t t…" at bounding box center [653, 301] width 348 height 34
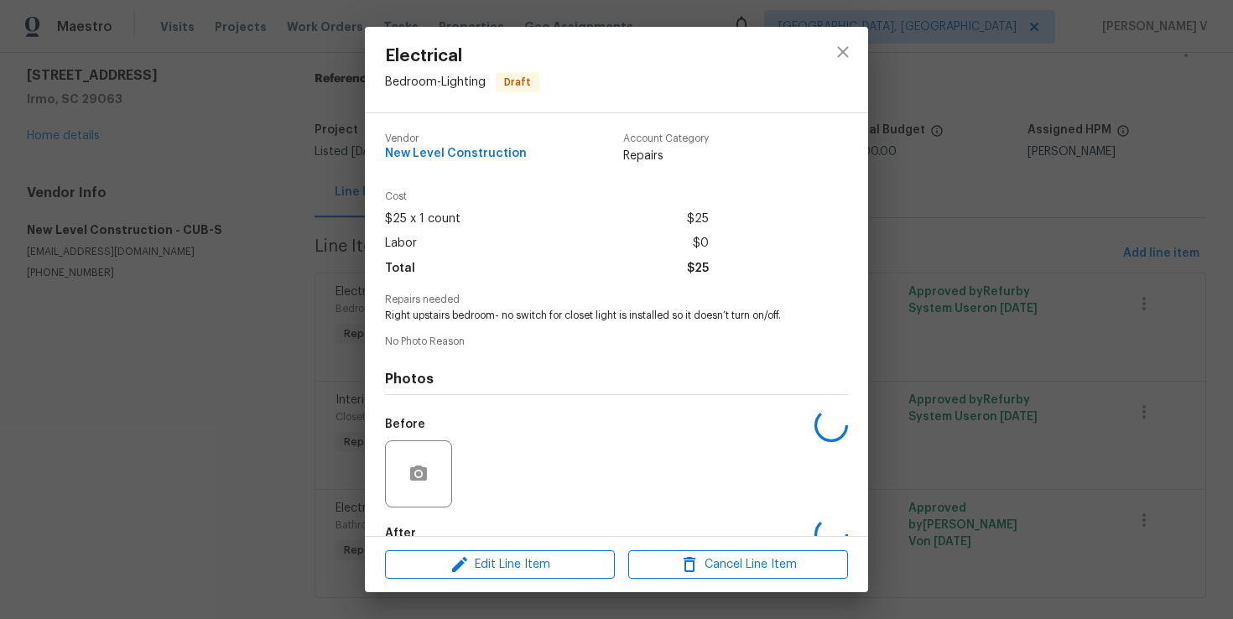
scroll to position [97, 0]
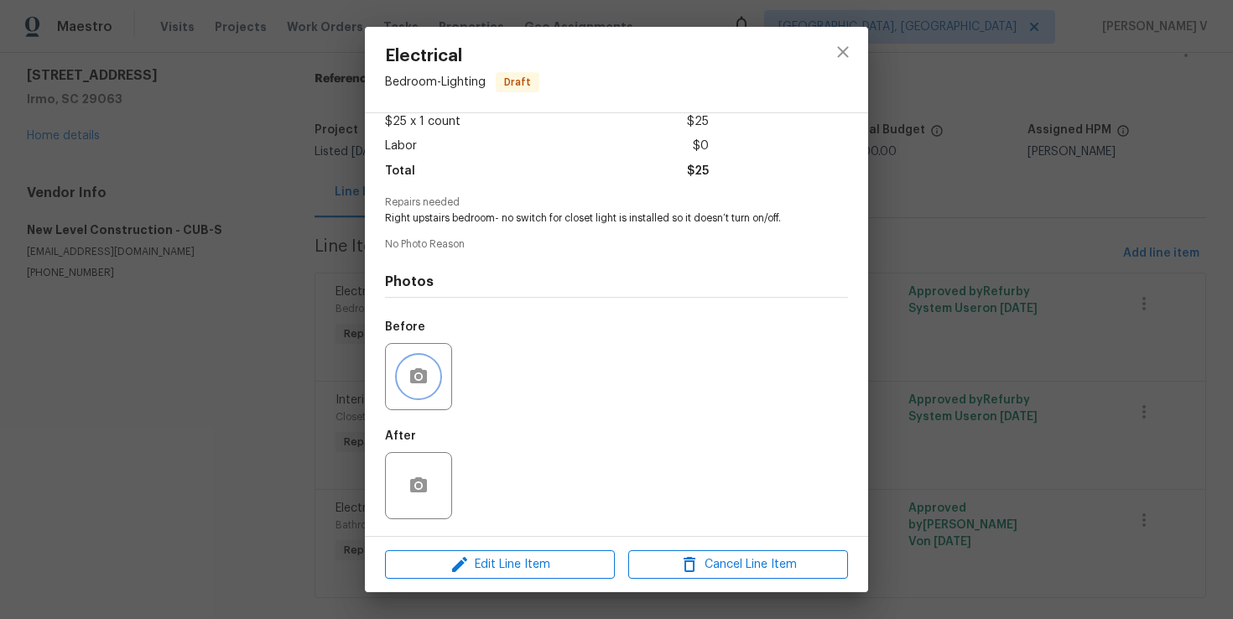
click at [423, 369] on icon "button" at bounding box center [419, 377] width 20 height 20
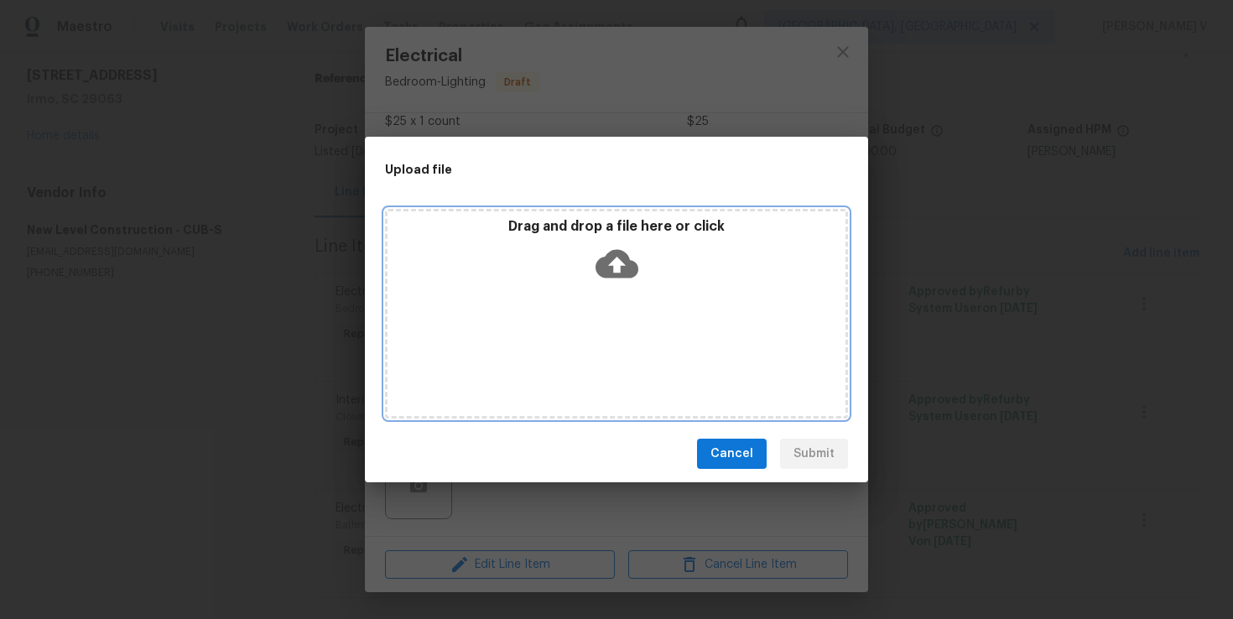
click at [600, 271] on icon at bounding box center [617, 264] width 43 height 29
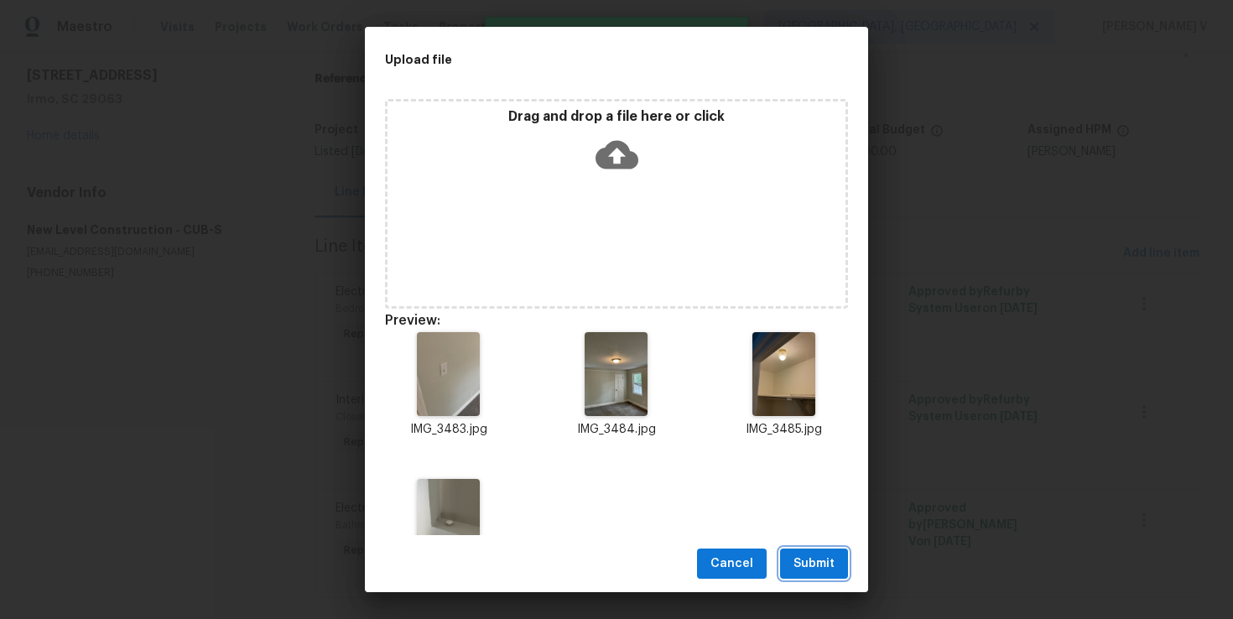
click at [816, 572] on span "Submit" at bounding box center [814, 564] width 41 height 21
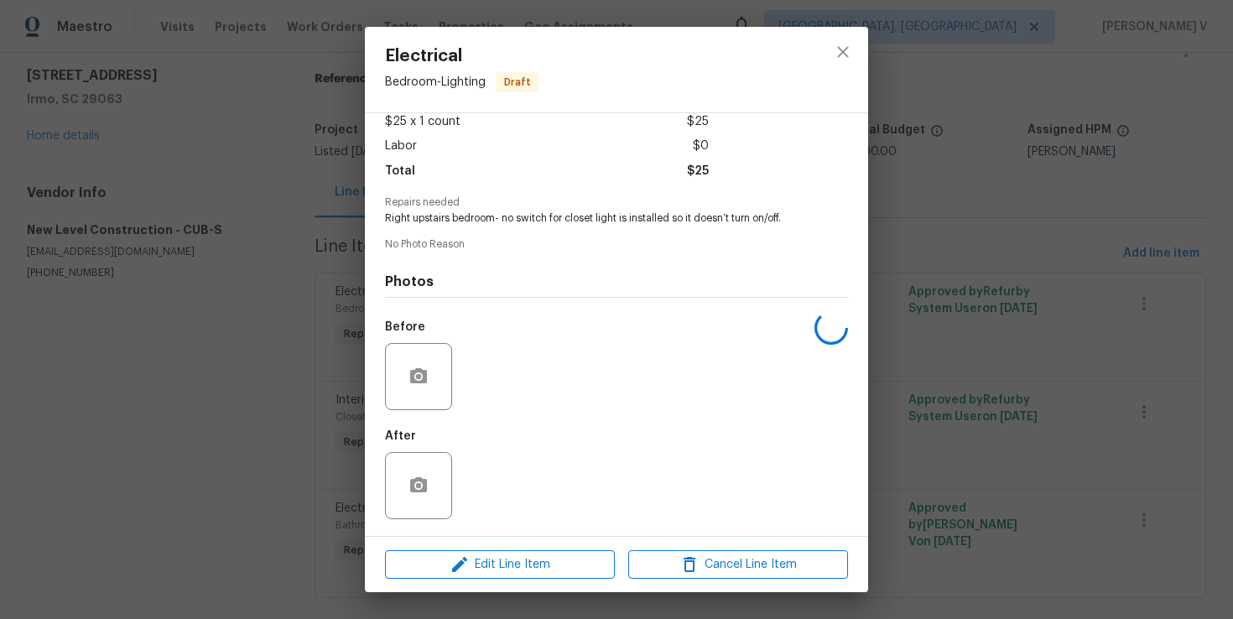
click at [973, 479] on div "Electrical Bedroom - Lighting Draft Vendor New Level Construction Account Categ…" at bounding box center [616, 309] width 1233 height 619
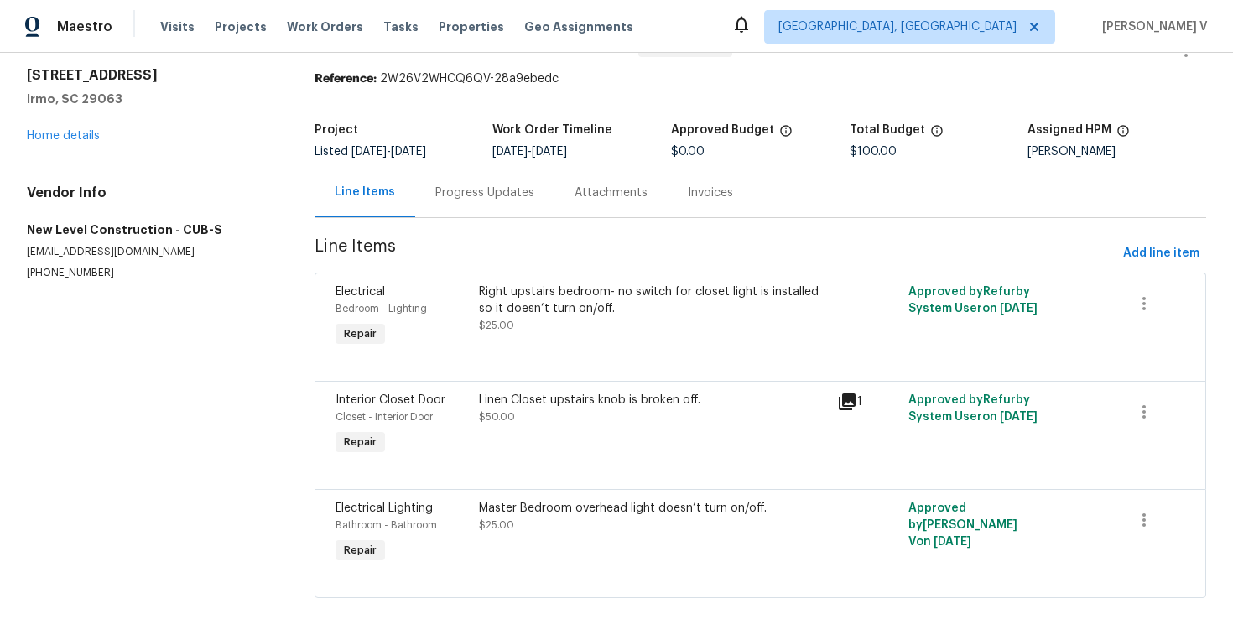
click at [638, 554] on div "Master Bedroom overhead light doesn’t turn on/off. $25.00" at bounding box center [653, 533] width 358 height 77
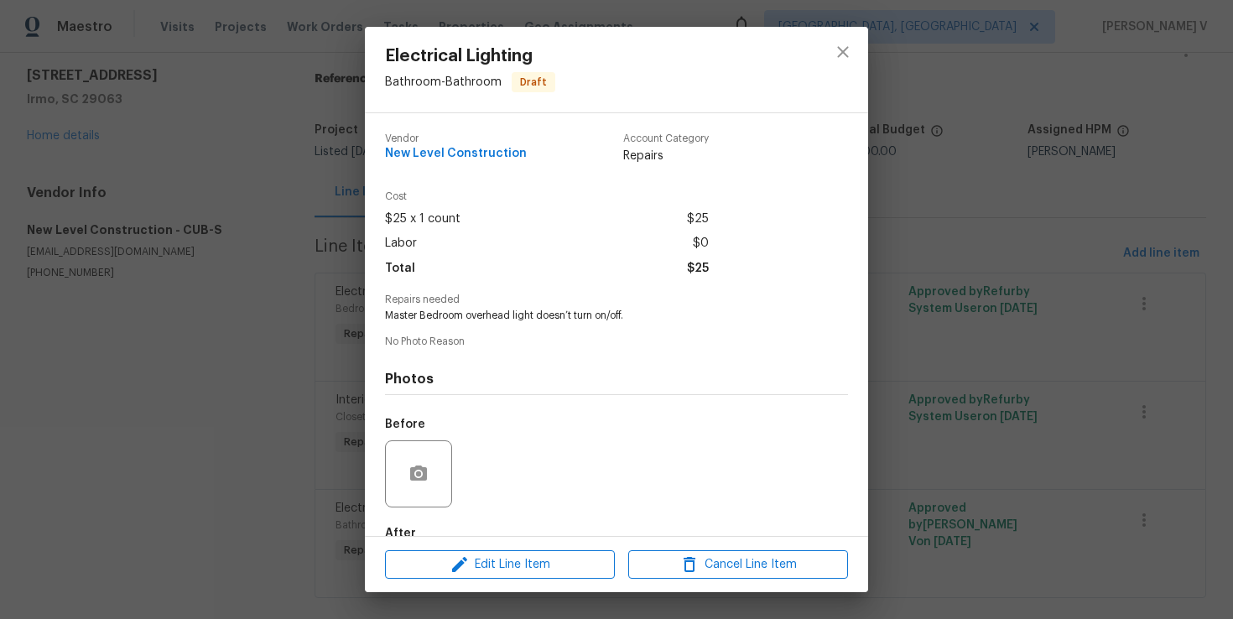
click at [440, 471] on div at bounding box center [418, 473] width 67 height 67
click at [433, 466] on button "button" at bounding box center [418, 474] width 40 height 40
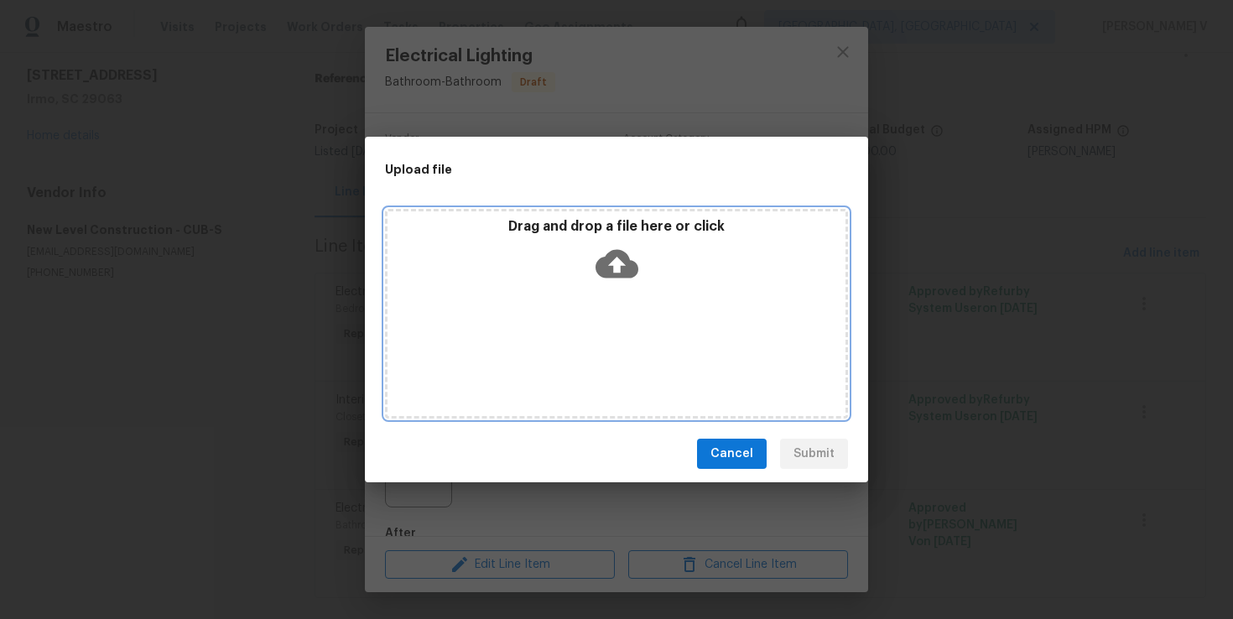
click at [633, 258] on icon at bounding box center [617, 263] width 43 height 43
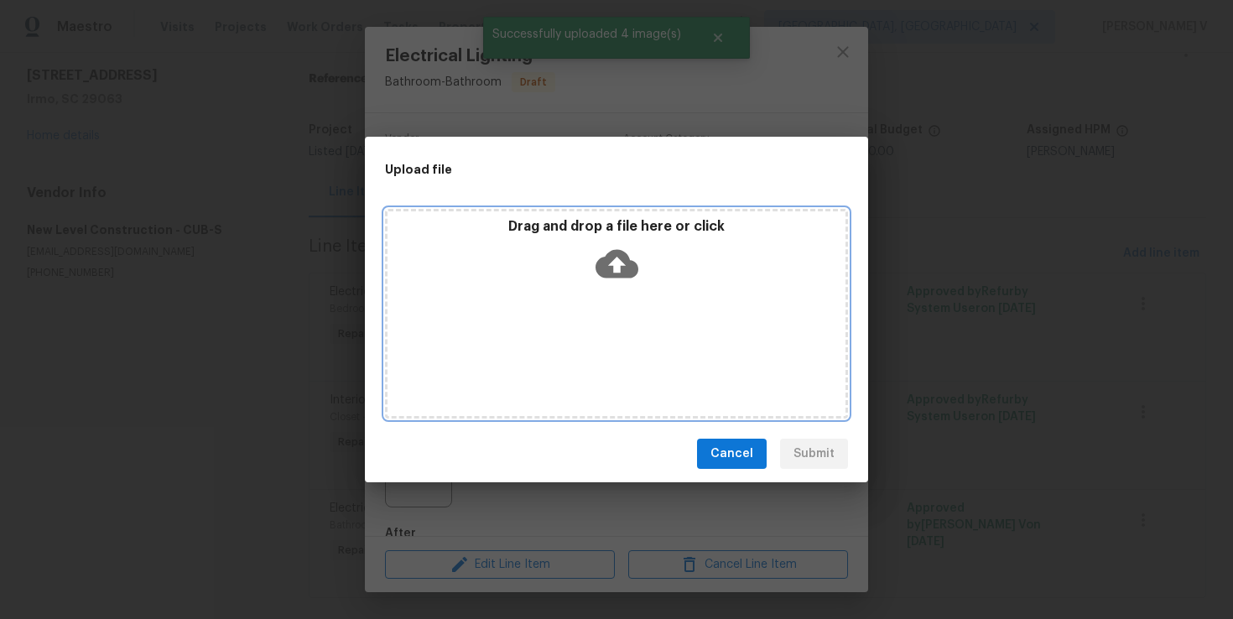
click at [607, 294] on div "Drag and drop a file here or click" at bounding box center [616, 314] width 463 height 210
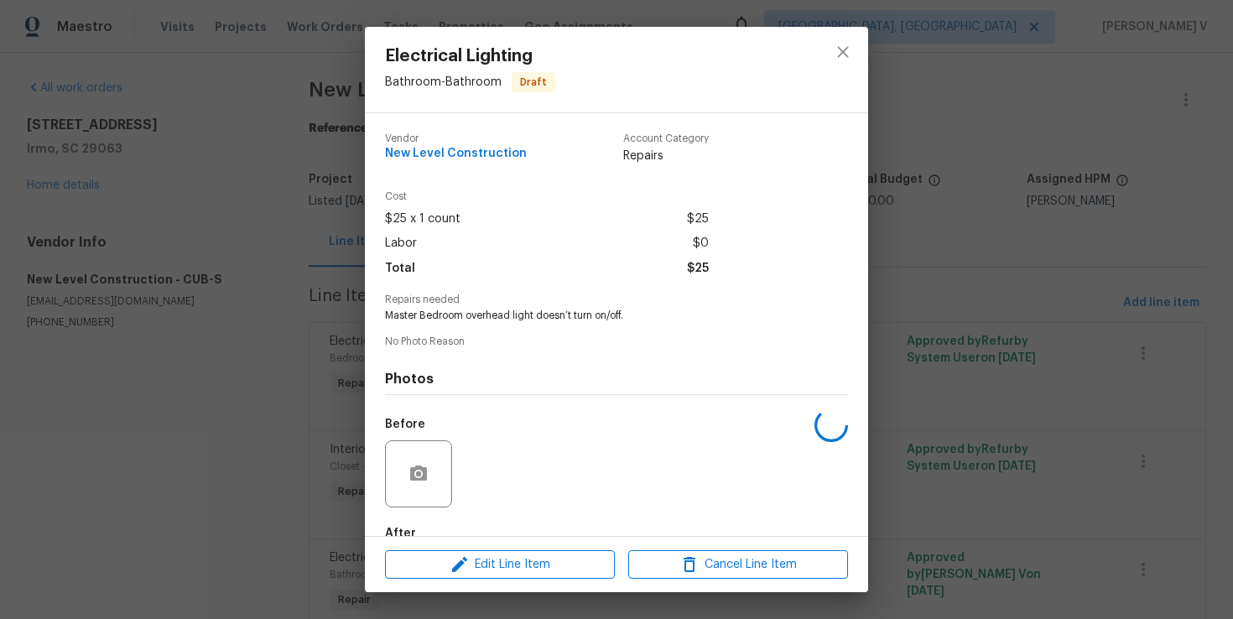
scroll to position [49, 0]
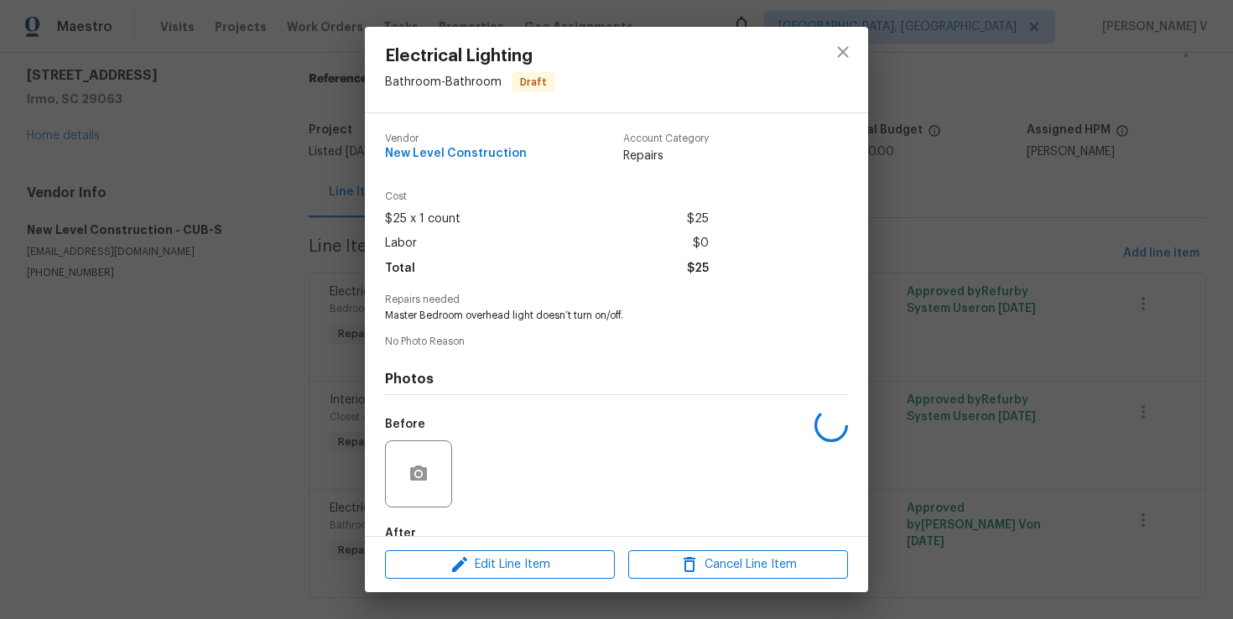
click at [244, 164] on div "Electrical Lighting Bathroom - Bathroom Draft Vendor New Level Construction Acc…" at bounding box center [616, 309] width 1233 height 619
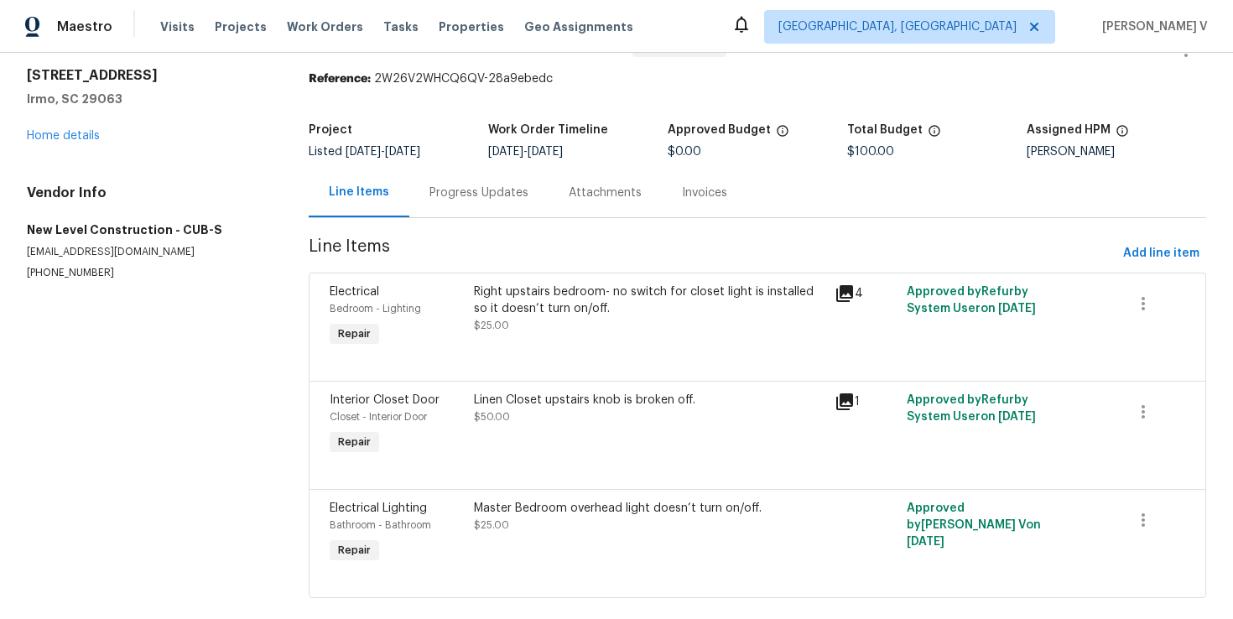
scroll to position [0, 0]
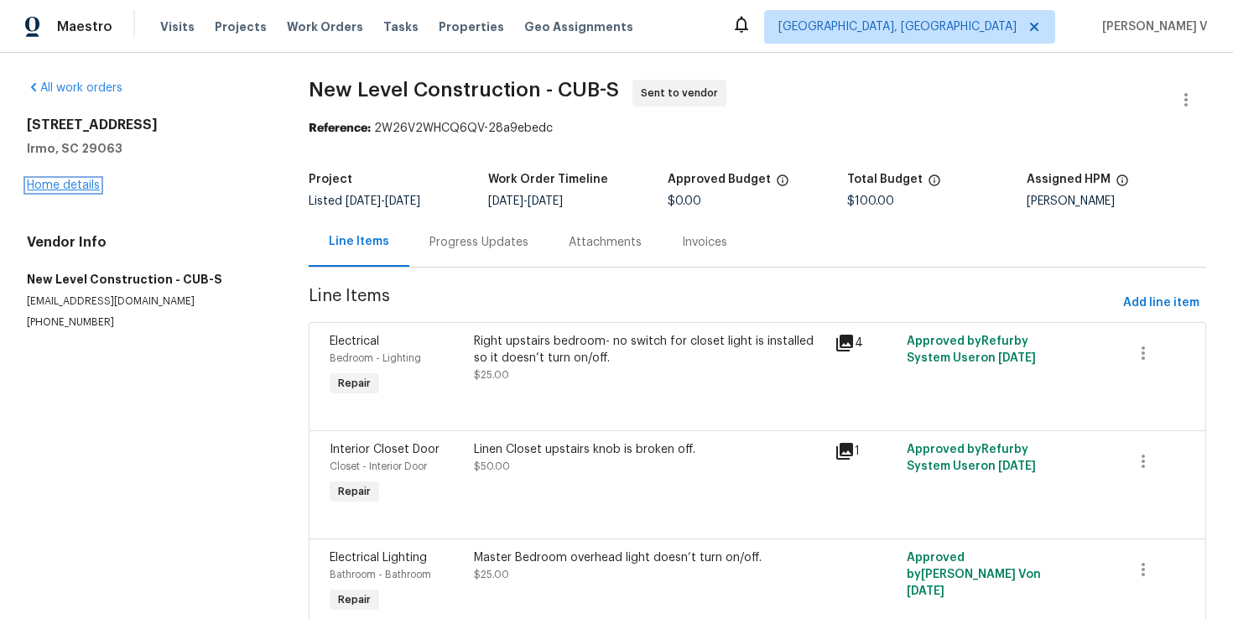
click at [86, 185] on link "Home details" at bounding box center [63, 186] width 73 height 12
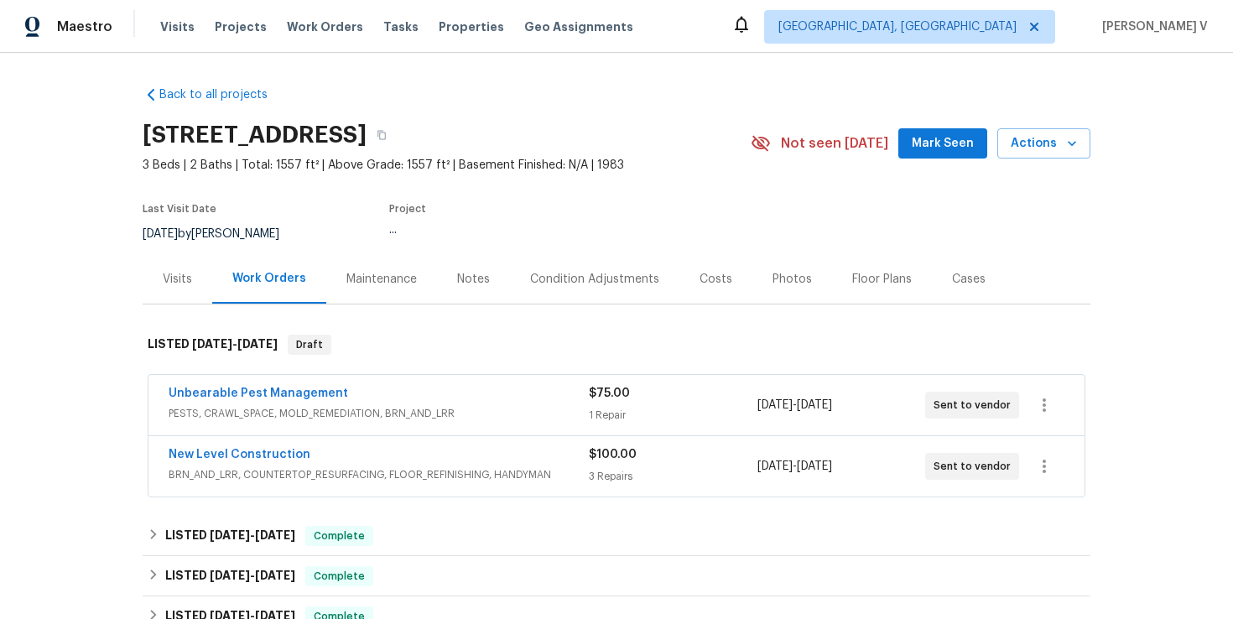
click at [399, 398] on div "Unbearable Pest Management" at bounding box center [379, 395] width 420 height 20
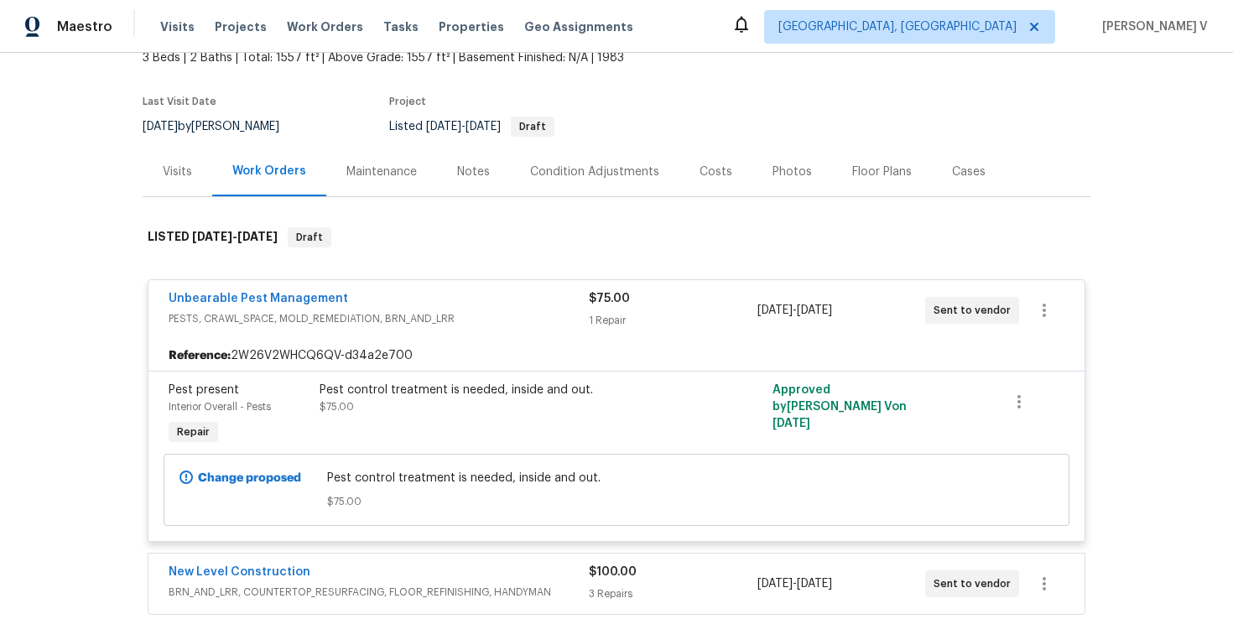
scroll to position [237, 0]
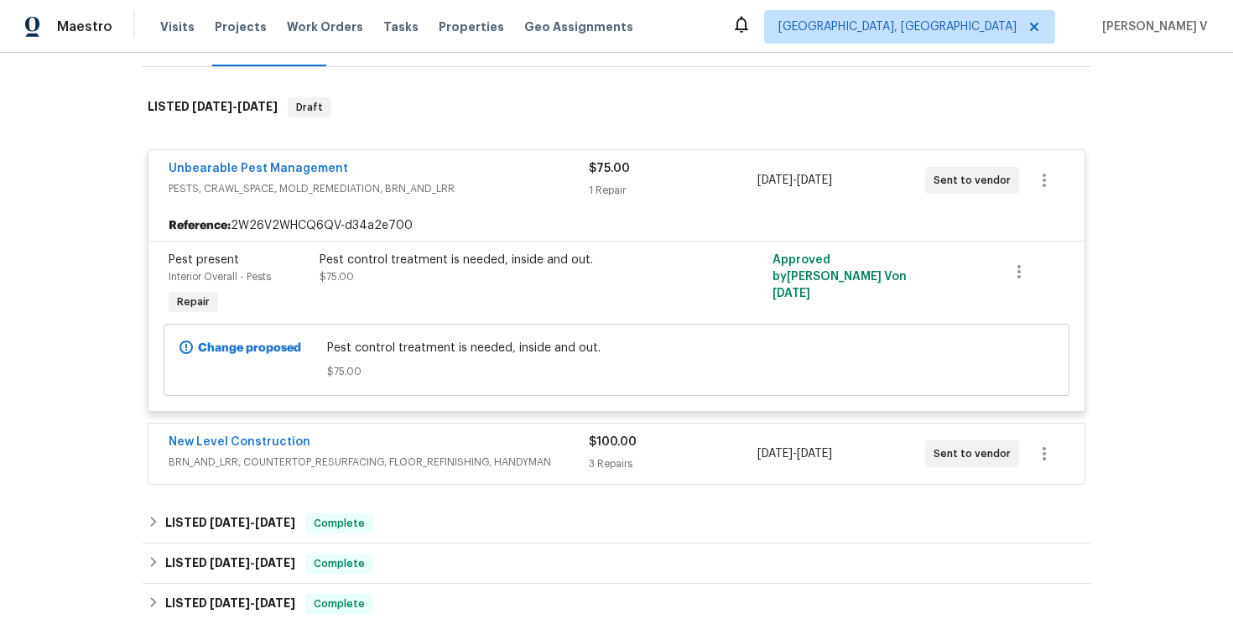
click at [383, 431] on div "New Level Construction BRN_AND_LRR, COUNTERTOP_RESURFACING, FLOOR_REFINISHING, …" at bounding box center [616, 454] width 936 height 60
click at [379, 451] on div "New Level Construction" at bounding box center [379, 444] width 420 height 20
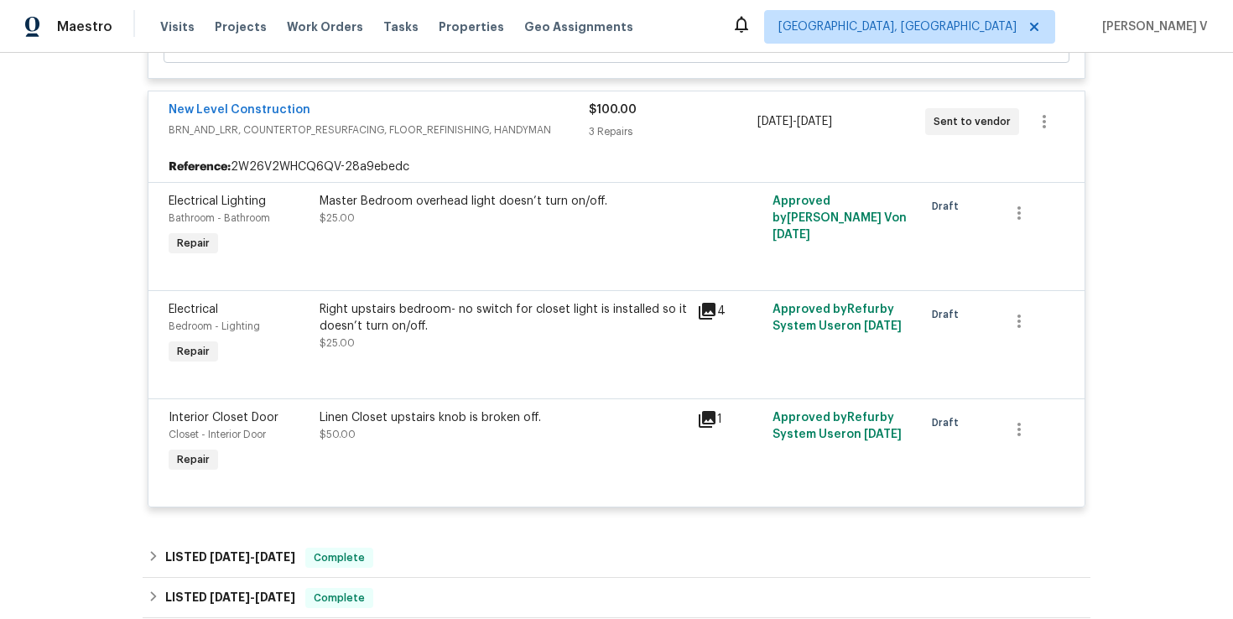
scroll to position [522, 0]
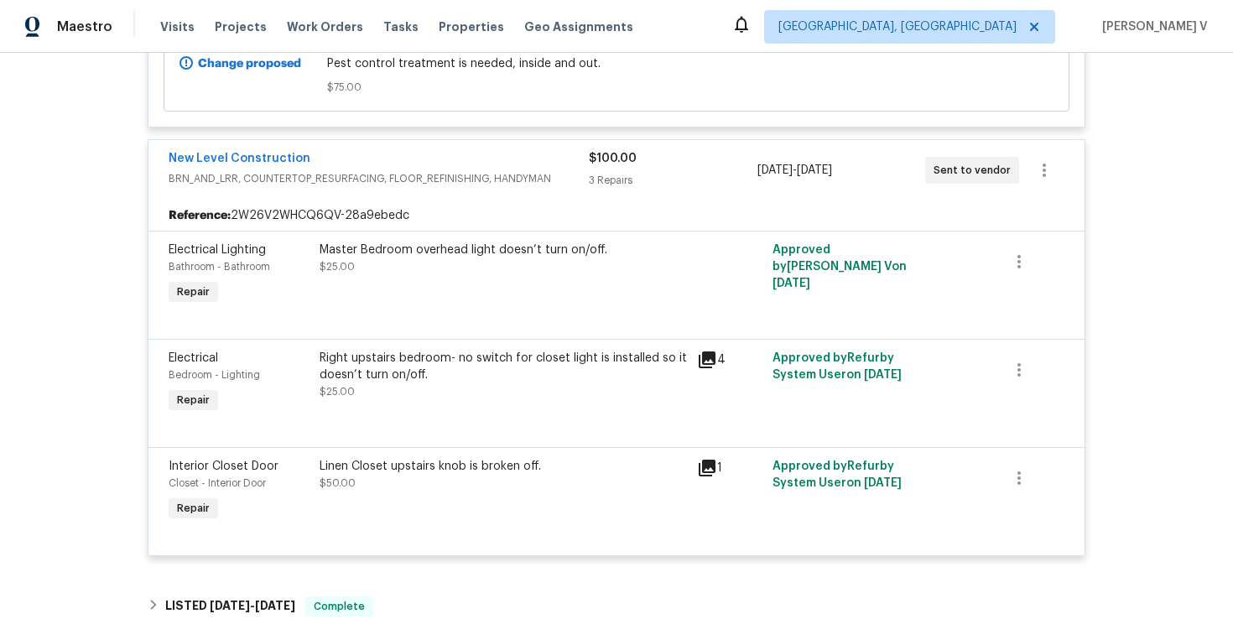
click at [429, 295] on div "Master Bedroom overhead light doesn’t turn on/off. $25.00" at bounding box center [503, 275] width 377 height 77
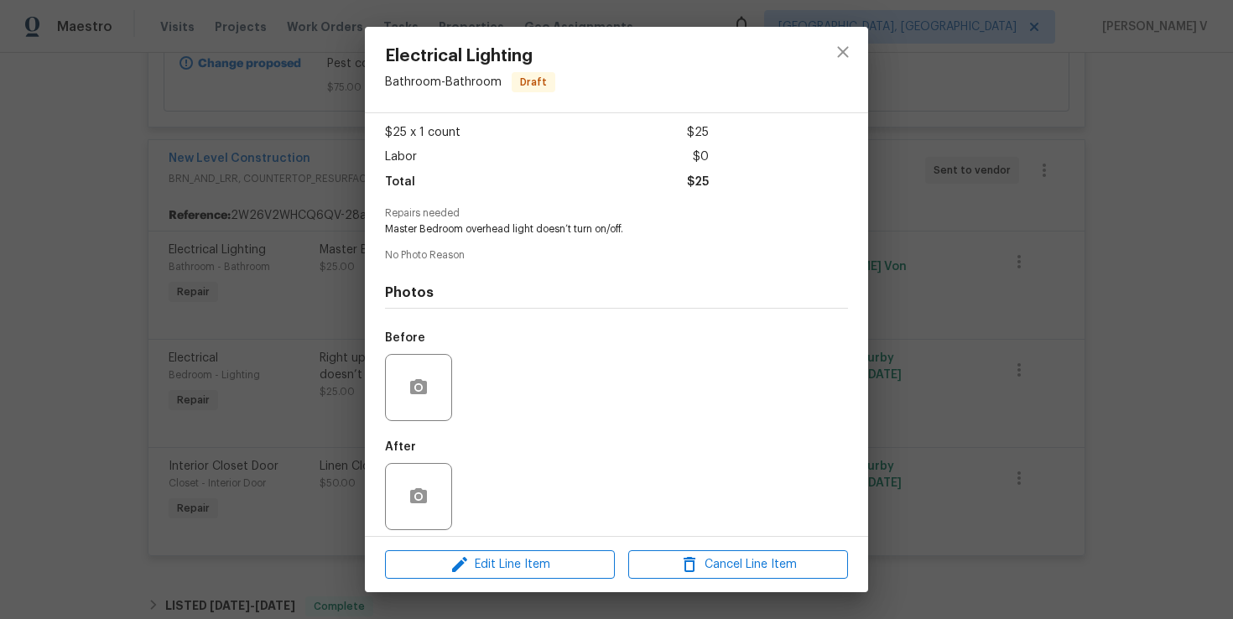
scroll to position [97, 0]
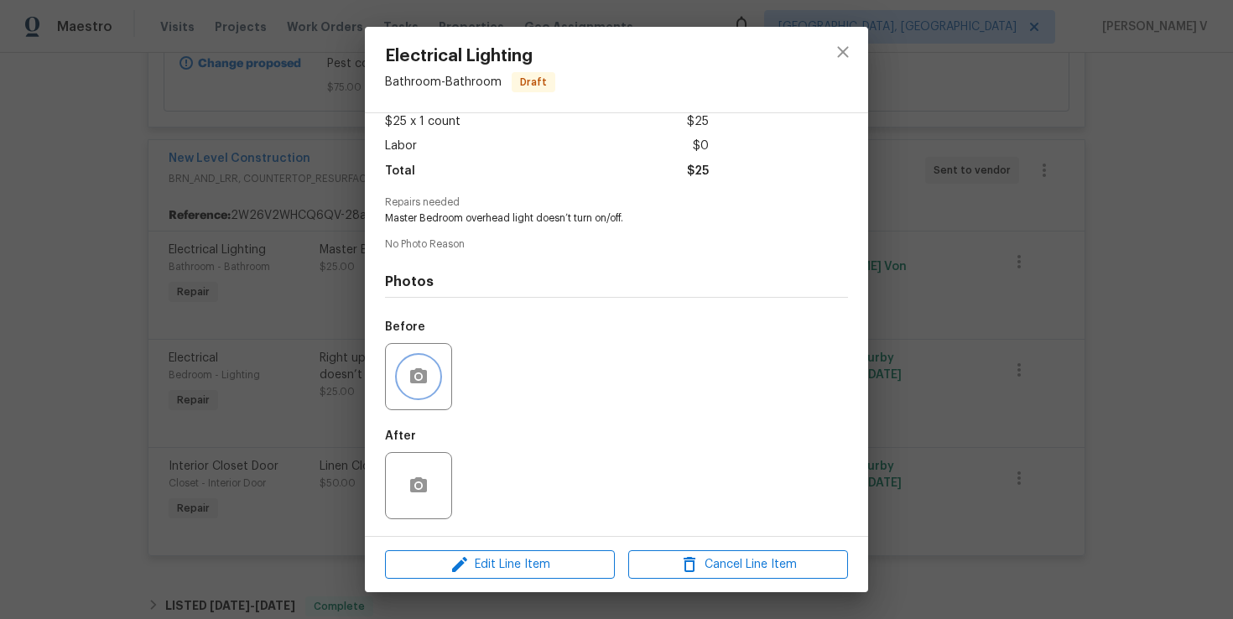
click at [423, 383] on icon "button" at bounding box center [419, 377] width 20 height 20
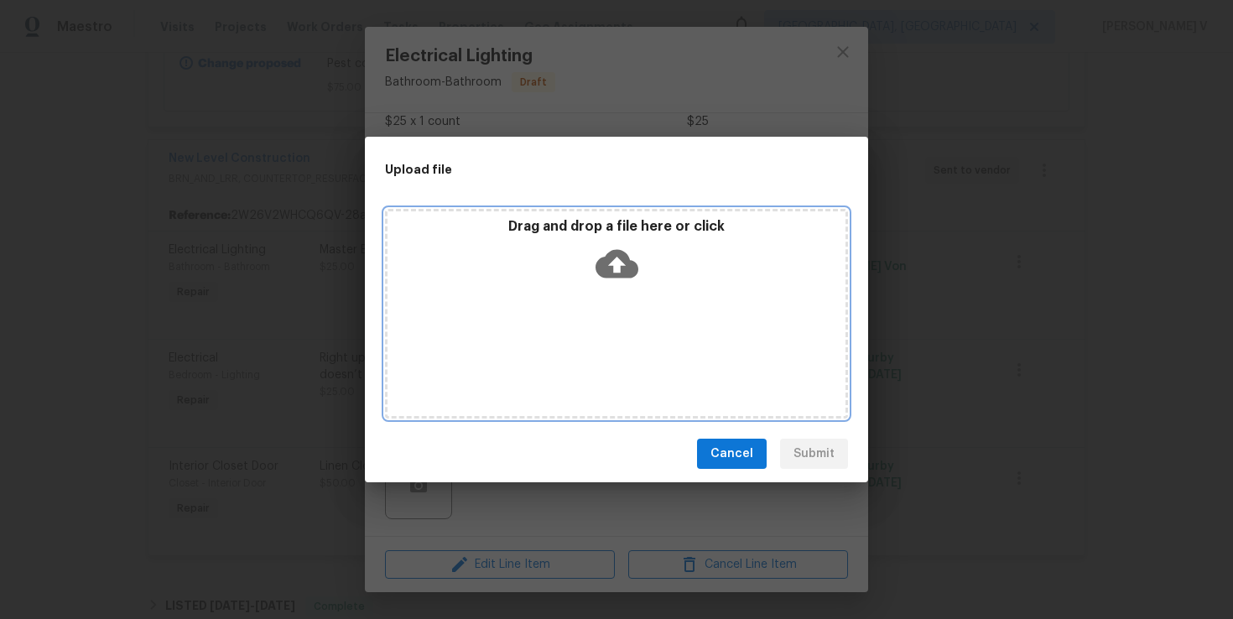
click at [629, 272] on icon at bounding box center [617, 264] width 43 height 29
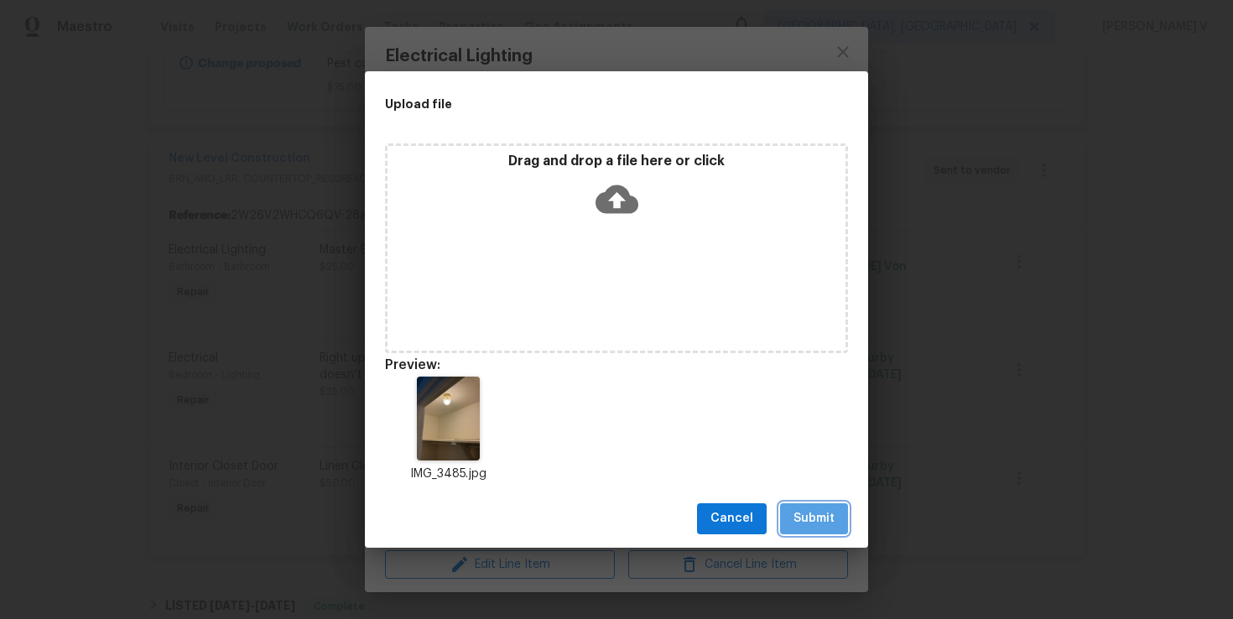
click at [790, 517] on button "Submit" at bounding box center [814, 518] width 68 height 31
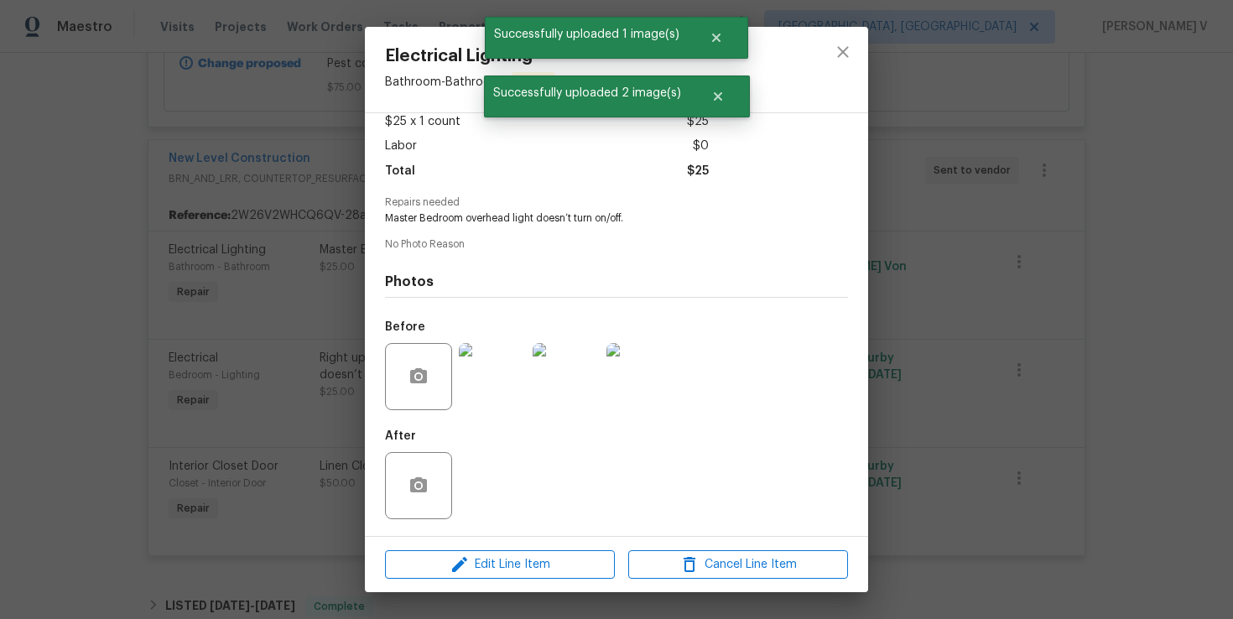
click at [205, 321] on div "Electrical Lighting Bathroom - Bathroom Draft Vendor New Level Construction Acc…" at bounding box center [616, 309] width 1233 height 619
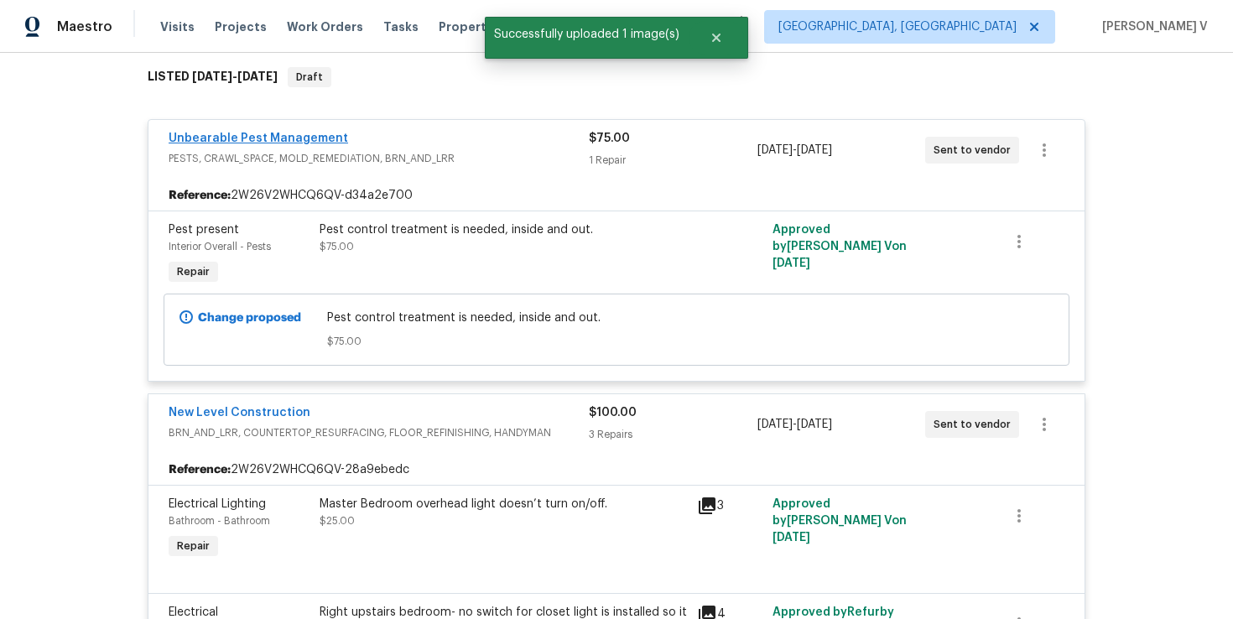
scroll to position [267, 0]
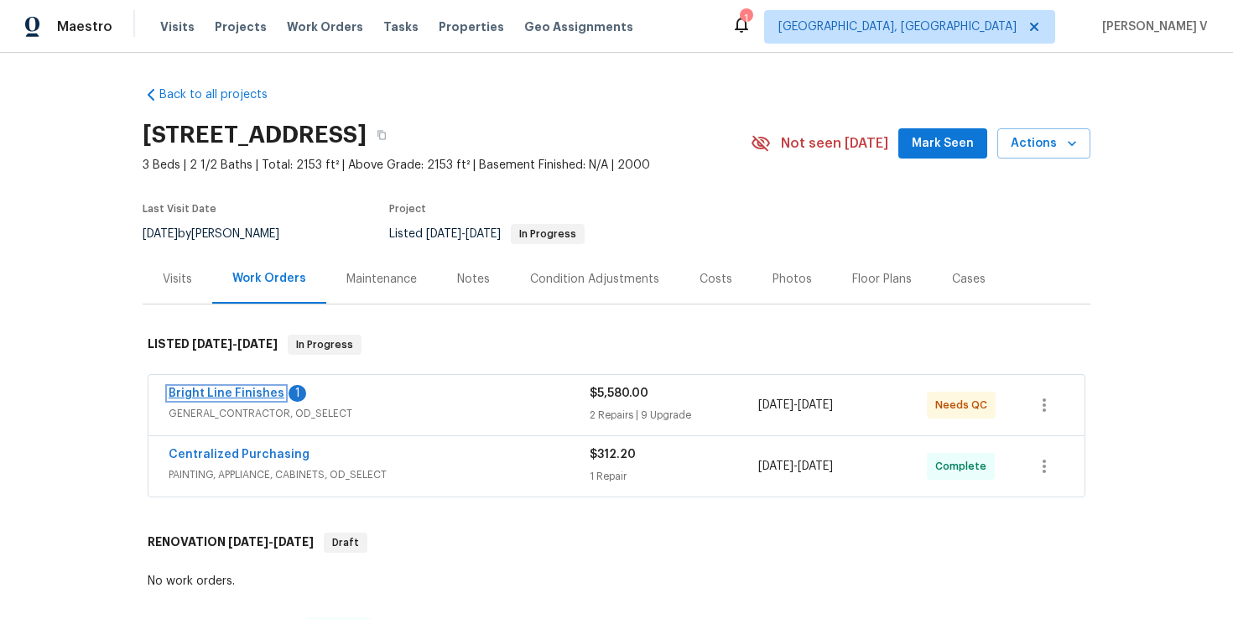
click at [210, 396] on link "Bright Line Finishes" at bounding box center [227, 394] width 116 height 12
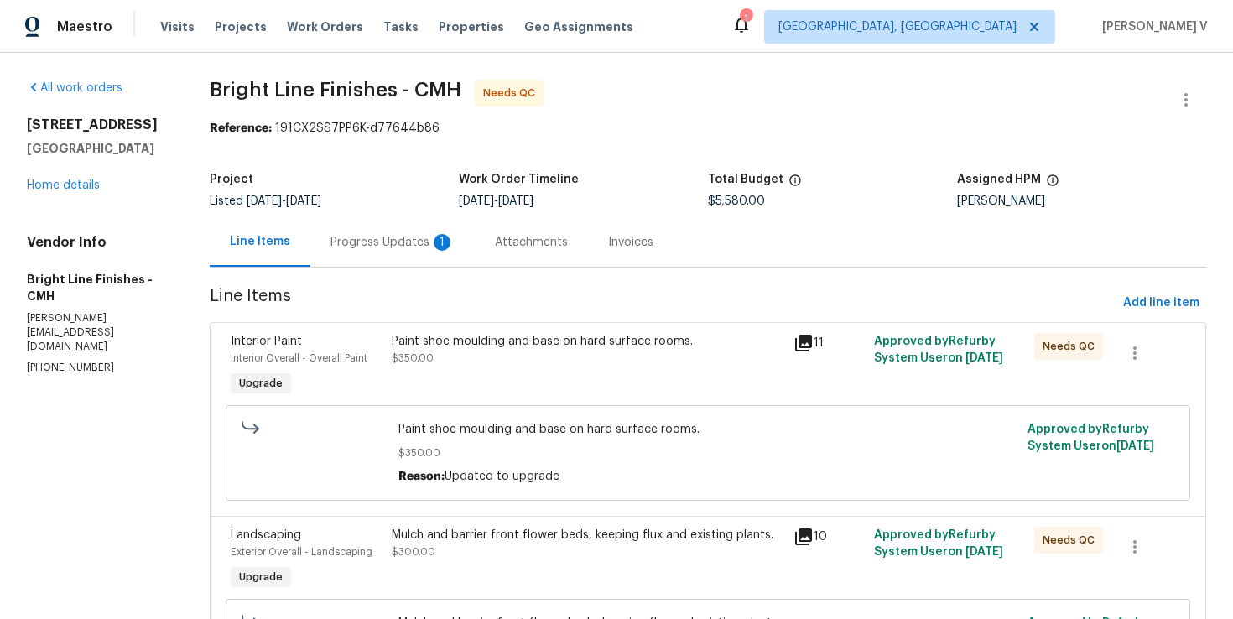
click at [448, 234] on div "Progress Updates 1" at bounding box center [393, 242] width 124 height 17
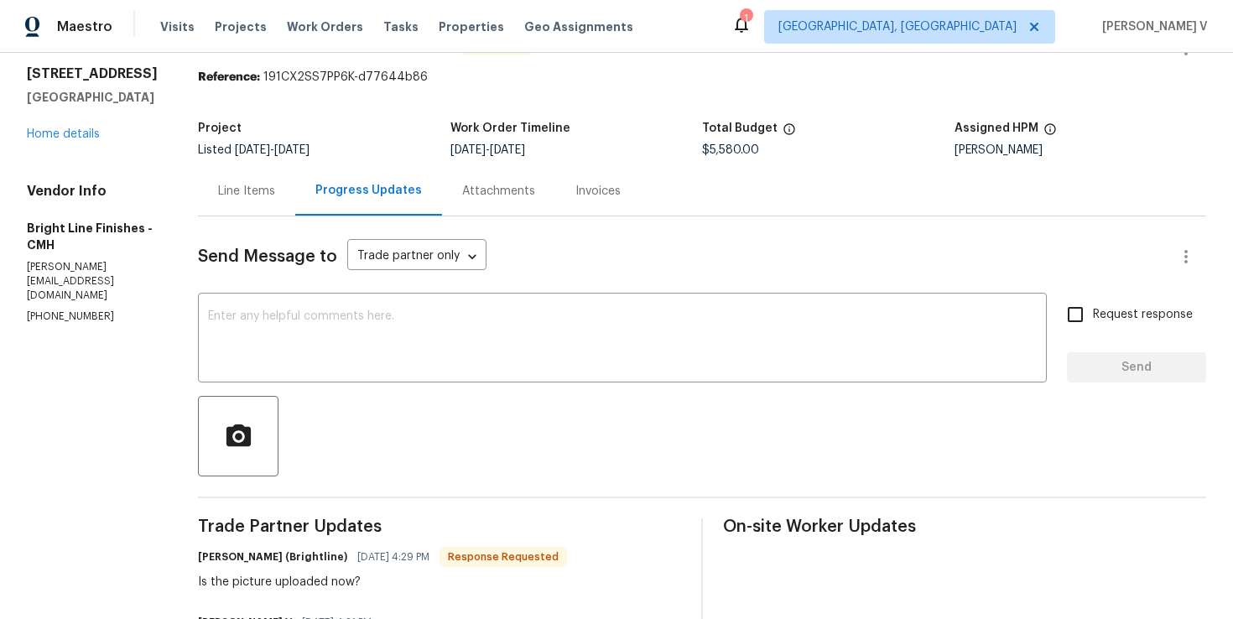
scroll to position [138, 0]
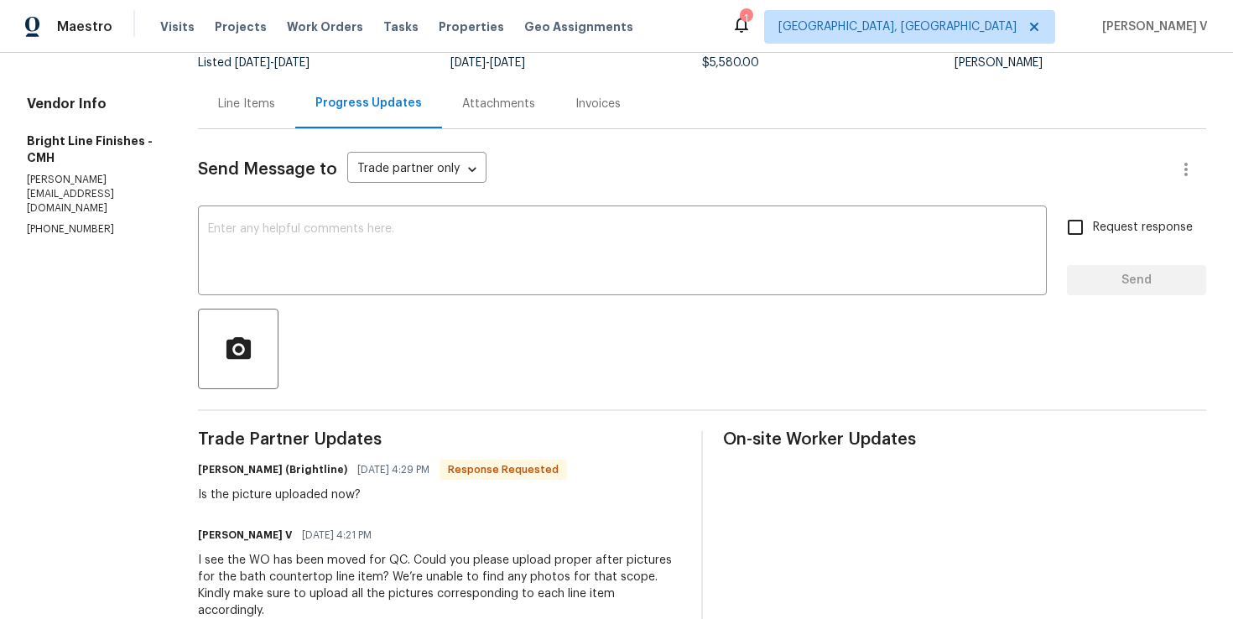
click at [229, 107] on div "Line Items" at bounding box center [246, 104] width 57 height 17
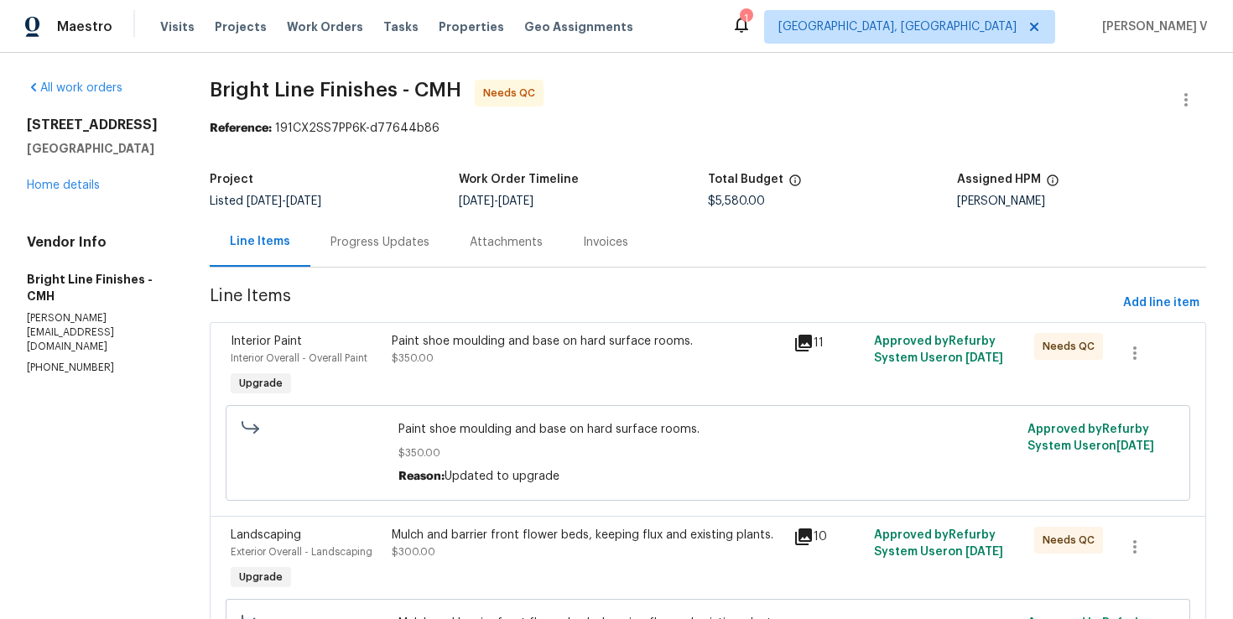
click at [375, 263] on div "Progress Updates" at bounding box center [379, 241] width 139 height 49
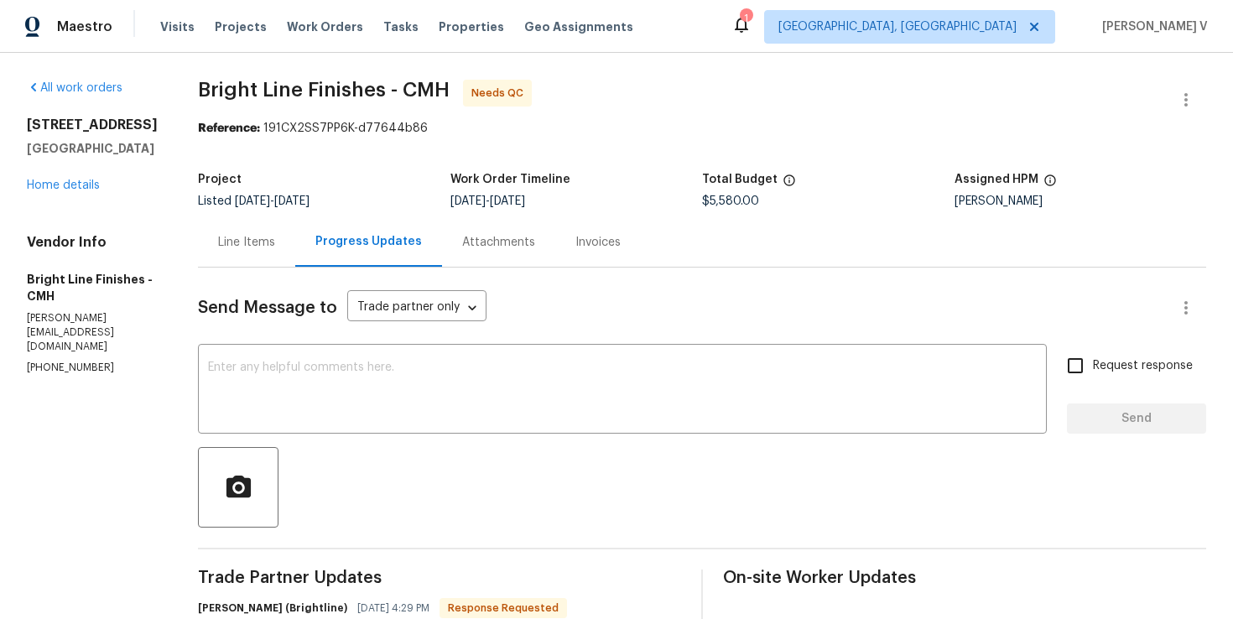
click at [275, 246] on div "Line Items" at bounding box center [246, 241] width 97 height 49
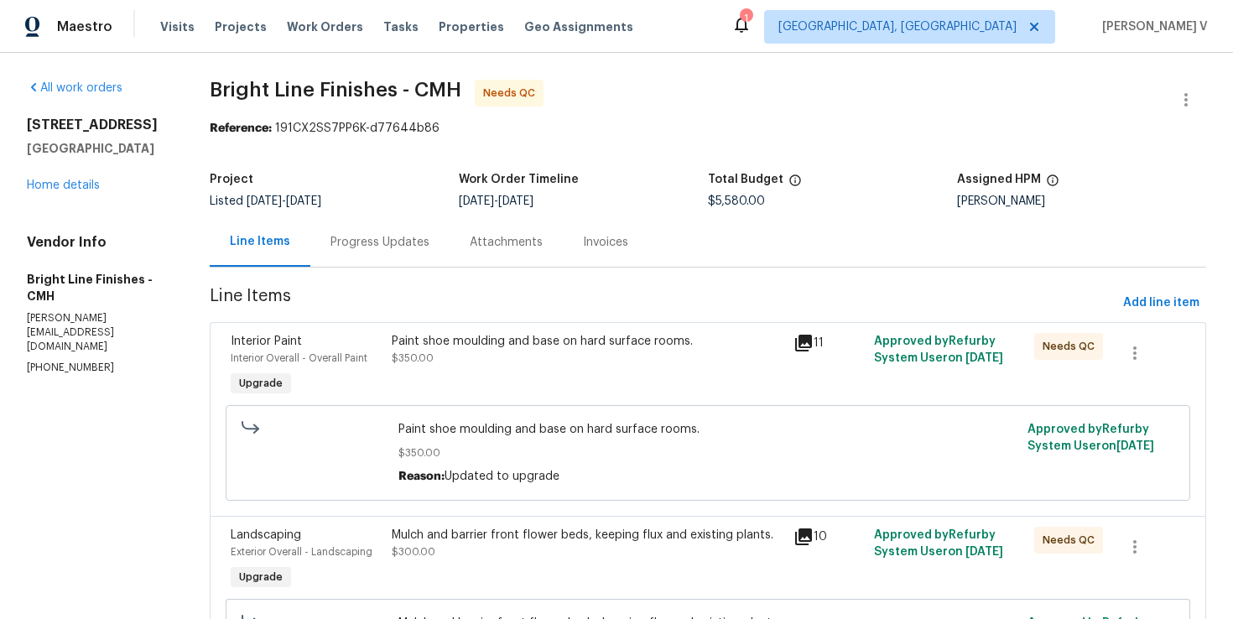
click at [475, 368] on div "Paint shoe moulding and base on hard surface rooms. $350.00" at bounding box center [588, 366] width 402 height 77
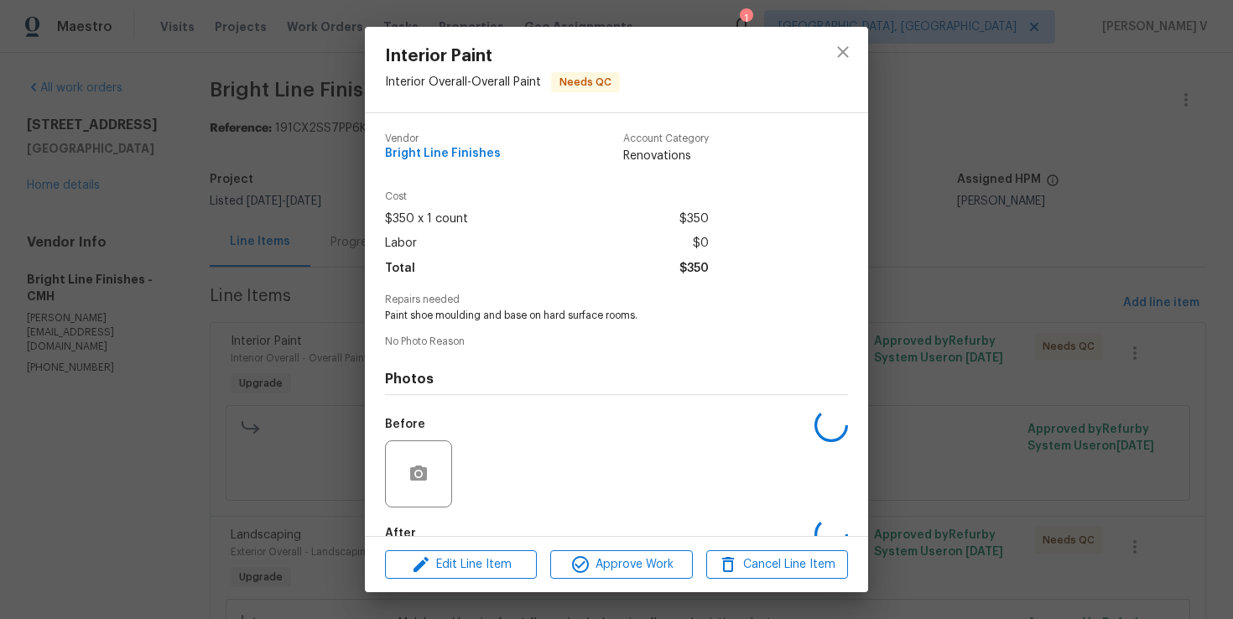
scroll to position [97, 0]
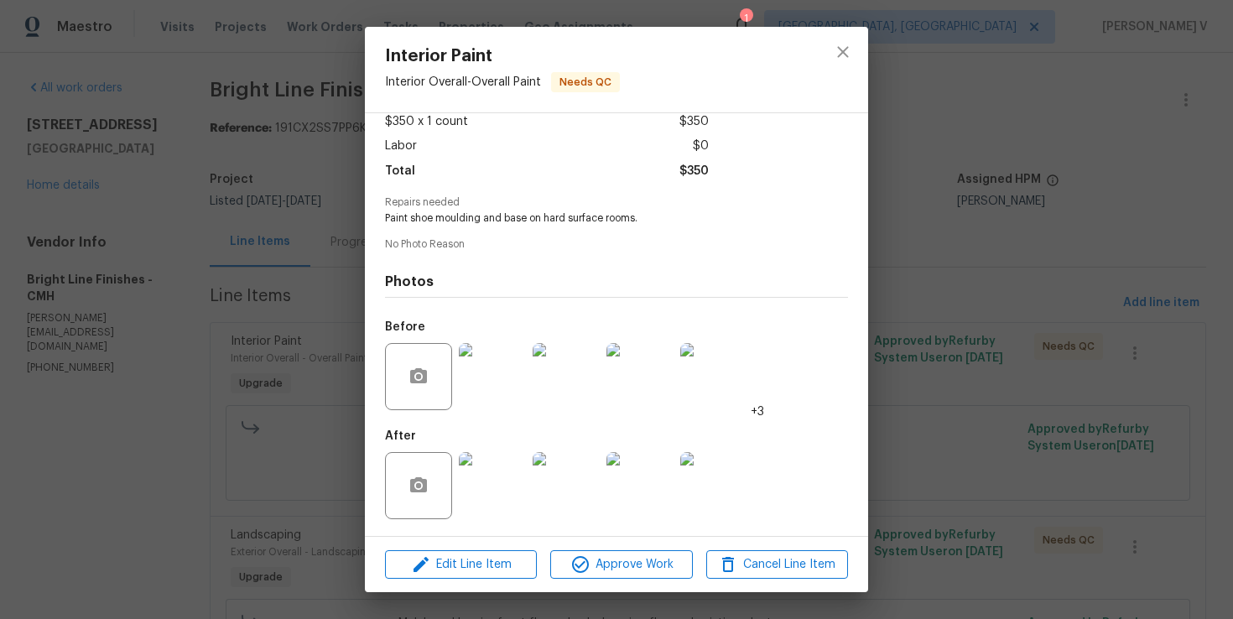
click at [492, 376] on img at bounding box center [492, 376] width 67 height 67
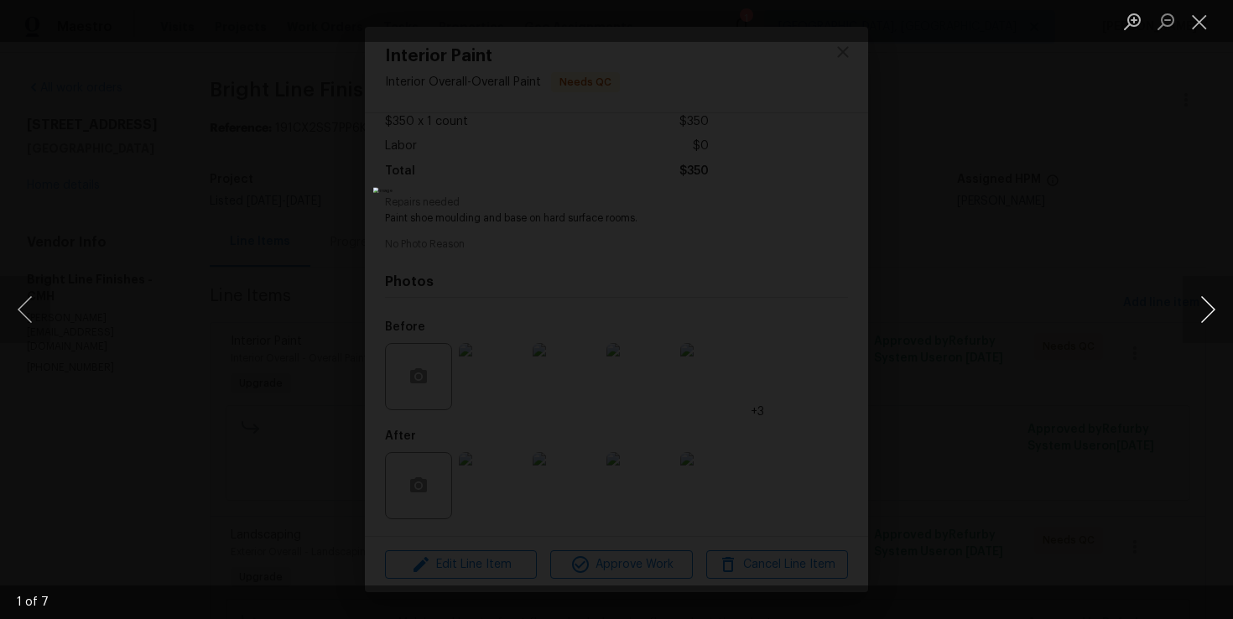
click at [1211, 307] on button "Next image" at bounding box center [1208, 309] width 50 height 67
click at [1160, 252] on div "Lightbox" at bounding box center [616, 309] width 1233 height 619
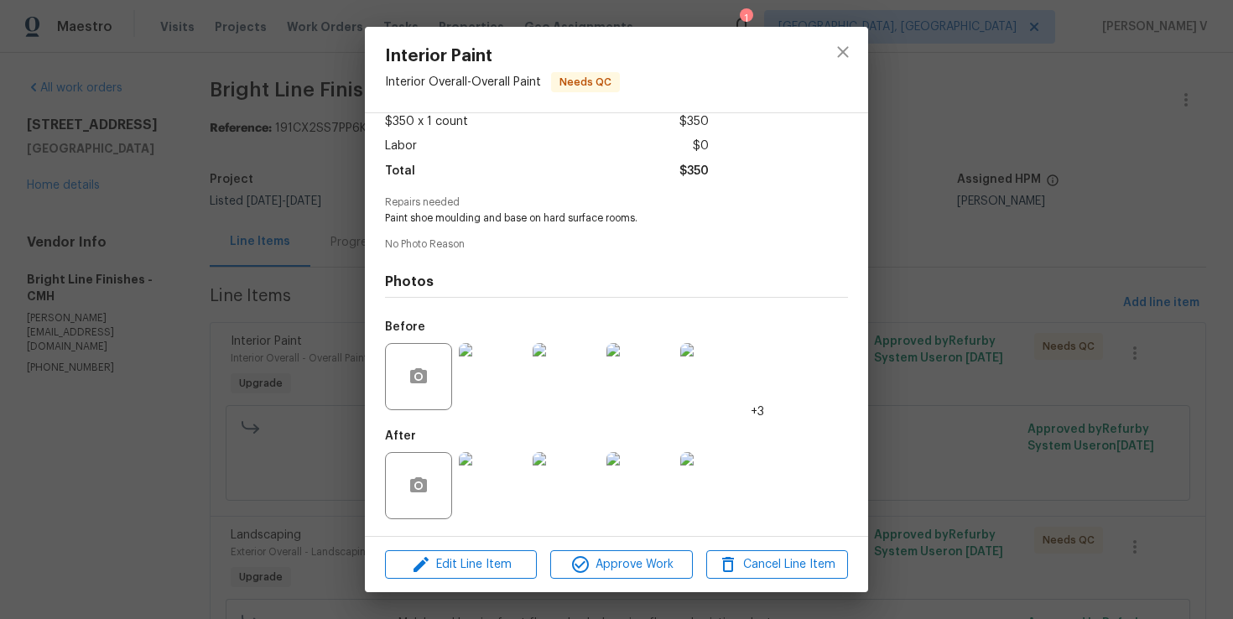
click at [497, 500] on img at bounding box center [492, 485] width 67 height 67
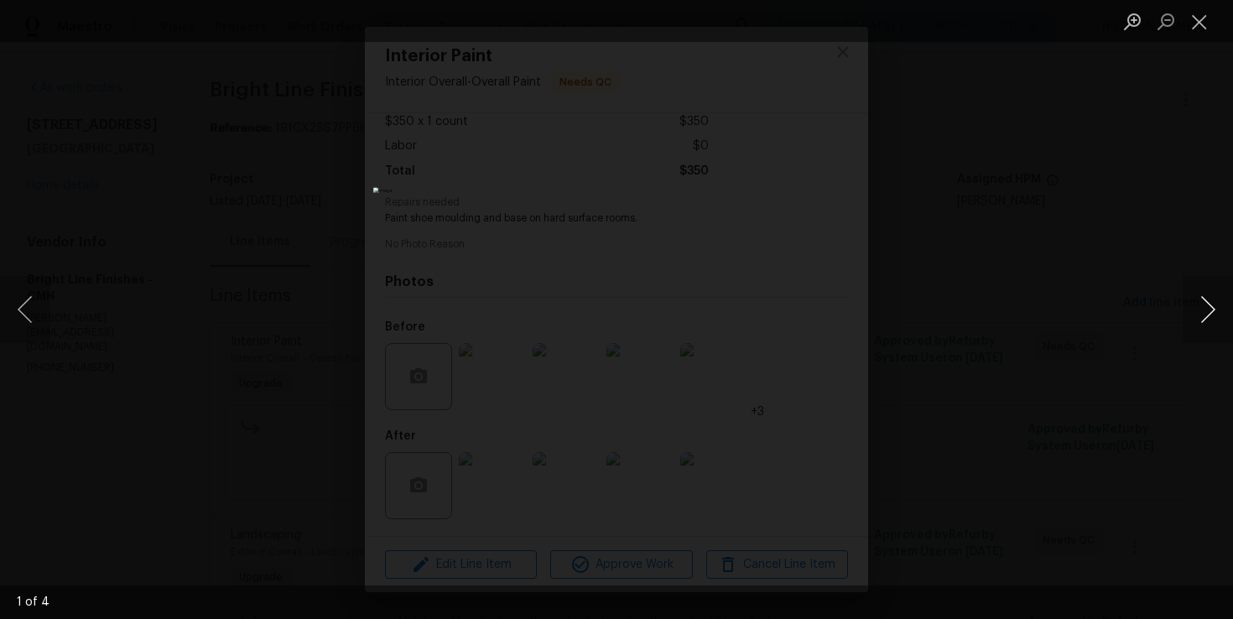
click at [1200, 319] on button "Next image" at bounding box center [1208, 309] width 50 height 67
click at [1096, 189] on div "Lightbox" at bounding box center [616, 309] width 1233 height 619
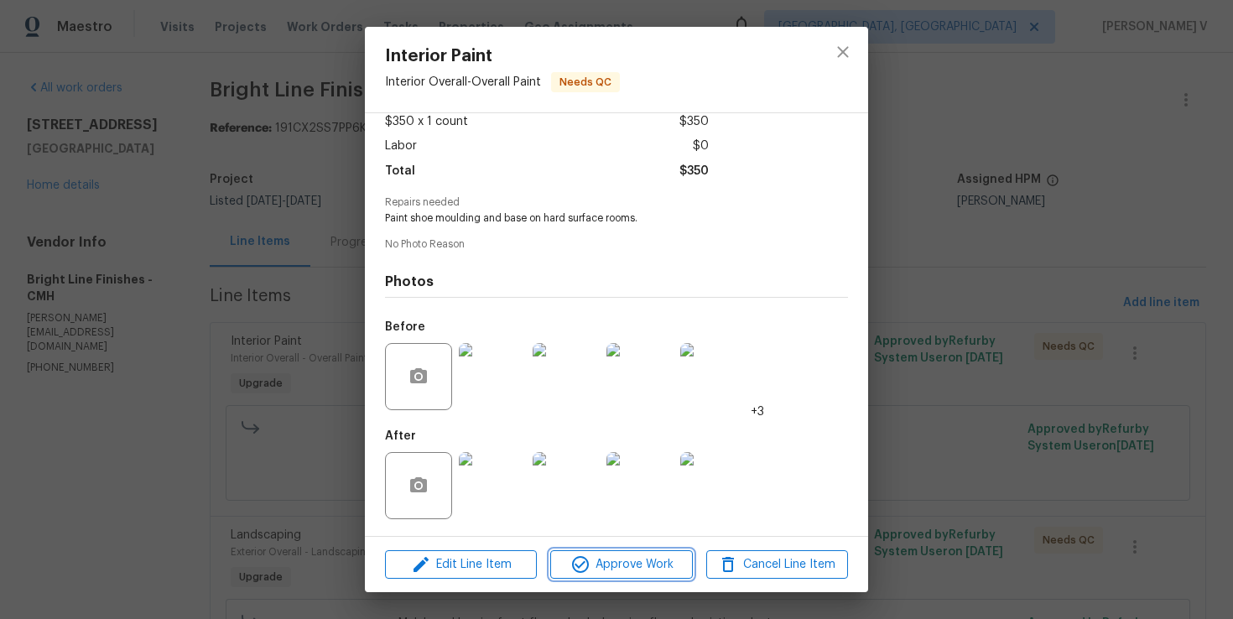
click at [618, 550] on button "Approve Work" at bounding box center [621, 564] width 142 height 29
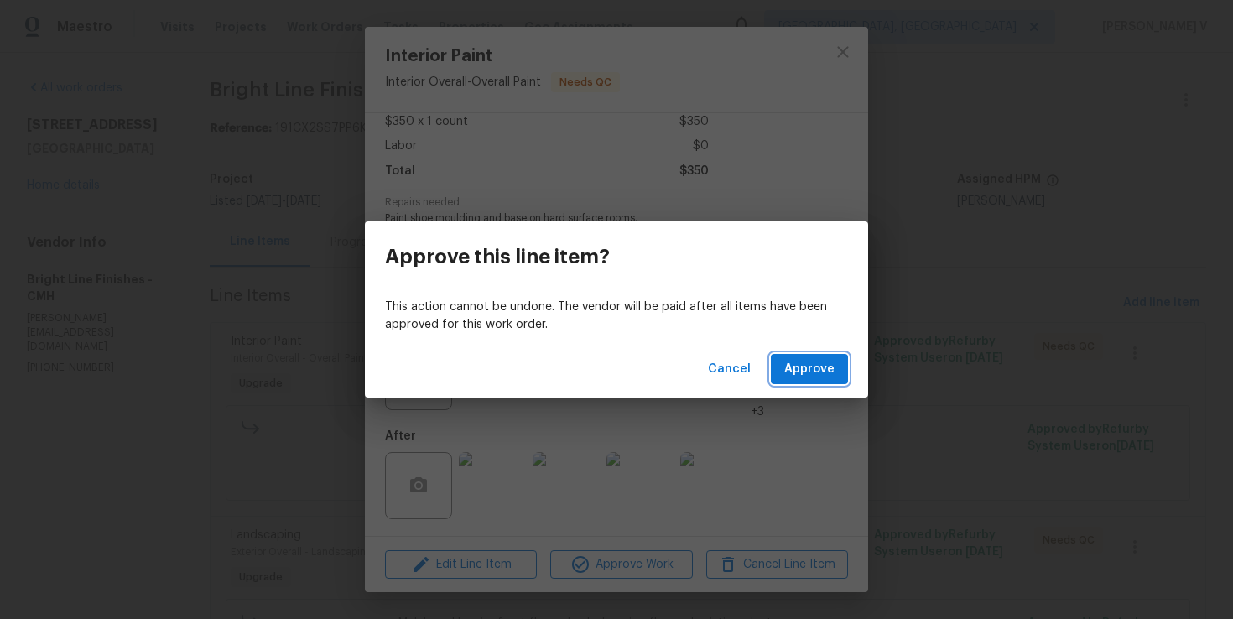
click at [796, 375] on span "Approve" at bounding box center [809, 369] width 50 height 21
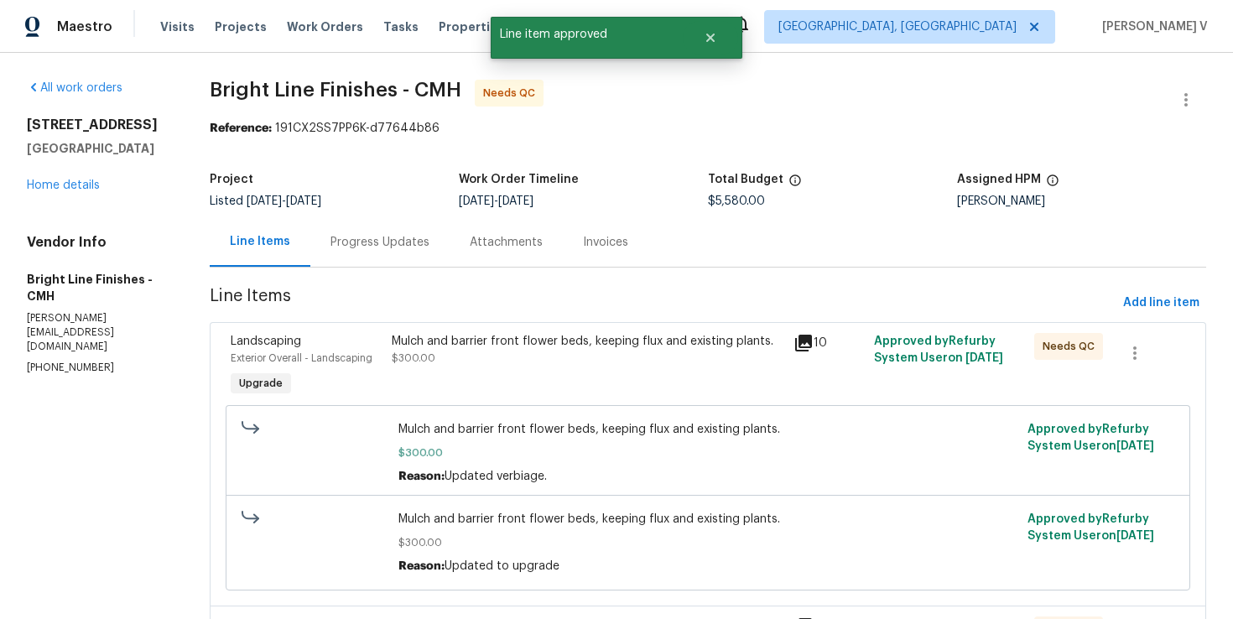
click at [483, 340] on div "Mulch and barrier front flower beds, keeping flux and existing plants." at bounding box center [588, 341] width 392 height 17
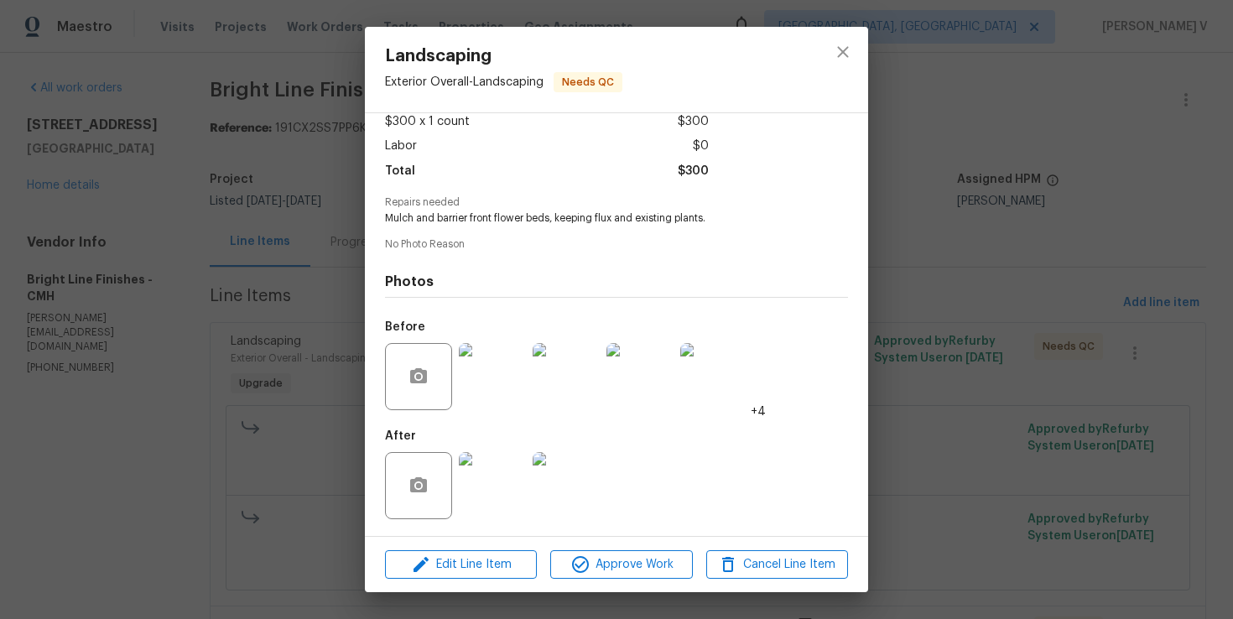
click at [501, 471] on img at bounding box center [492, 485] width 67 height 67
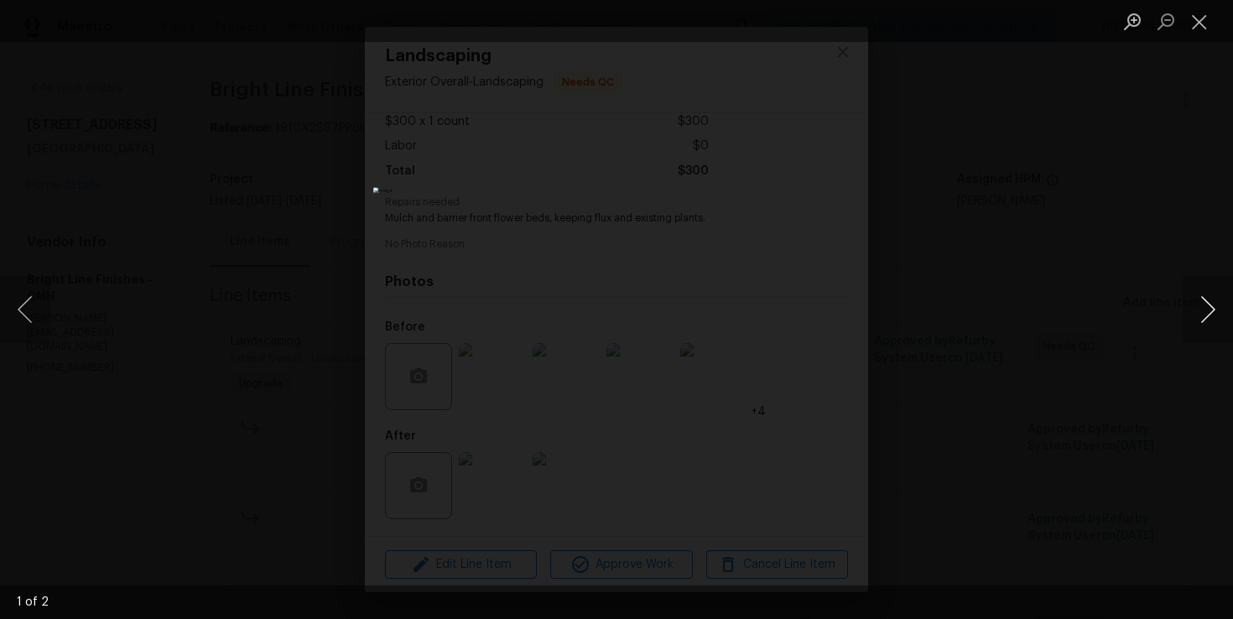
click at [1216, 320] on button "Next image" at bounding box center [1208, 309] width 50 height 67
click at [1165, 232] on div "Lightbox" at bounding box center [616, 309] width 1233 height 619
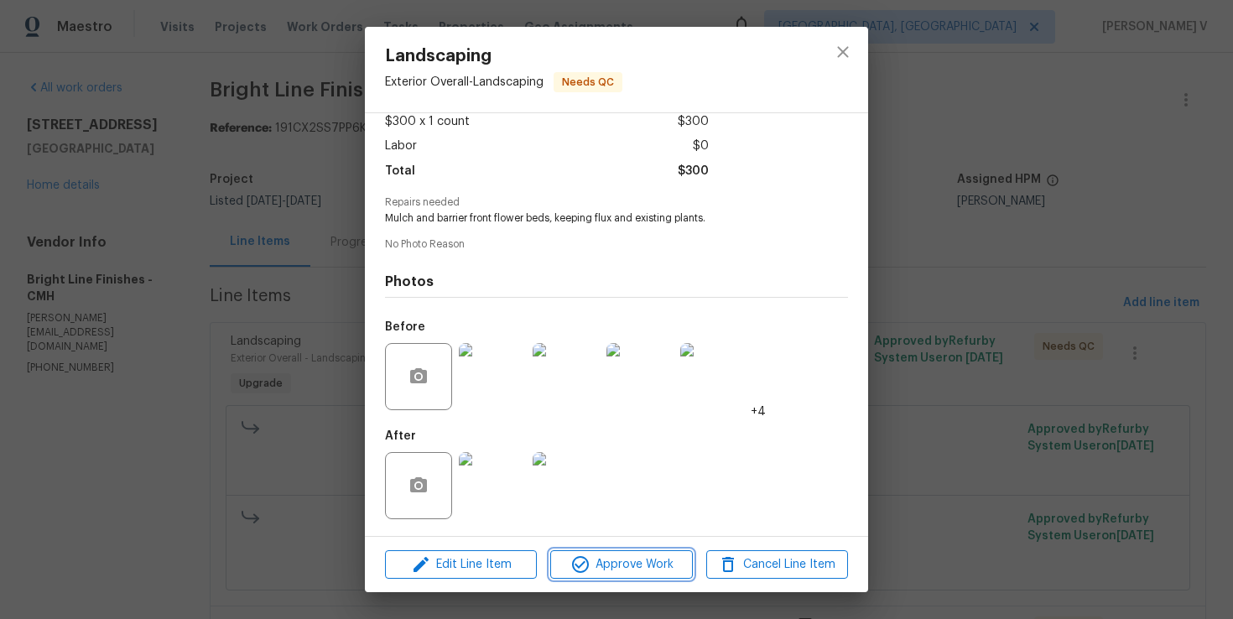
click at [655, 558] on span "Approve Work" at bounding box center [621, 564] width 132 height 21
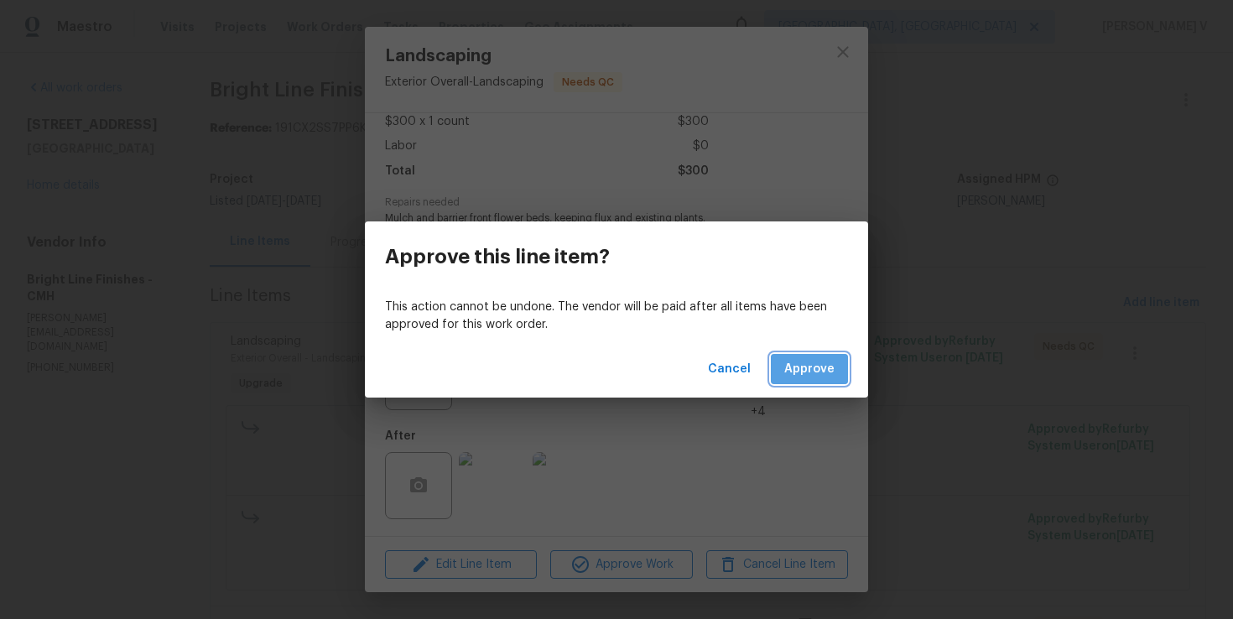
click at [807, 359] on span "Approve" at bounding box center [809, 369] width 50 height 21
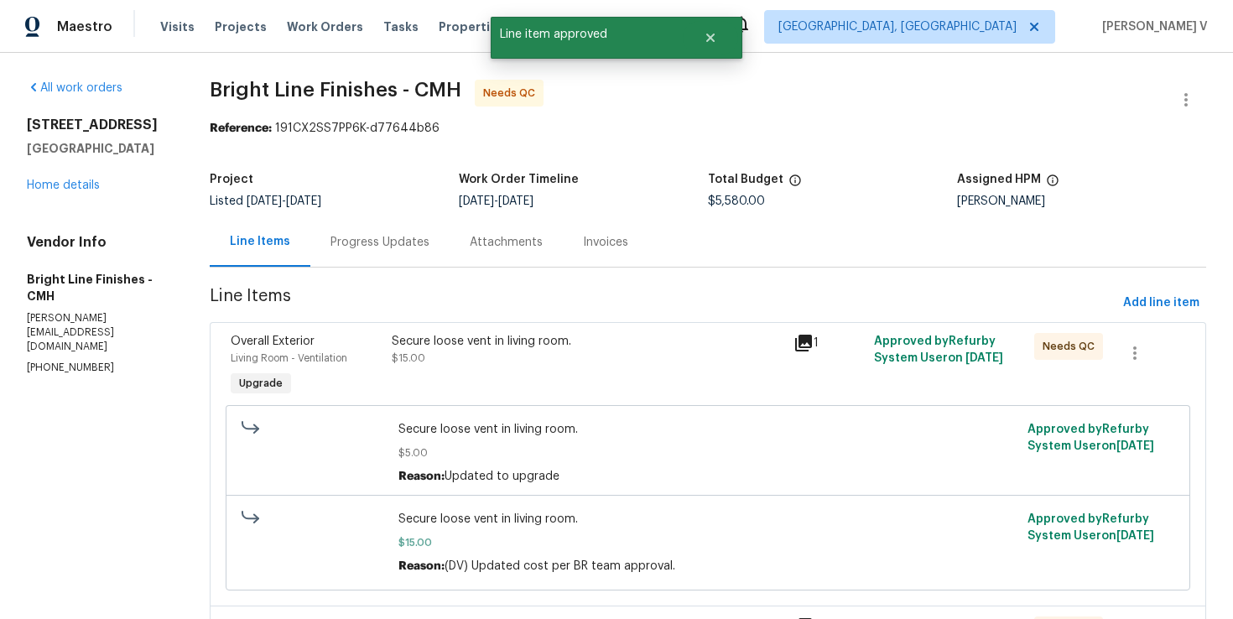
click at [554, 354] on div "Secure loose vent in living room. $15.00" at bounding box center [588, 350] width 392 height 34
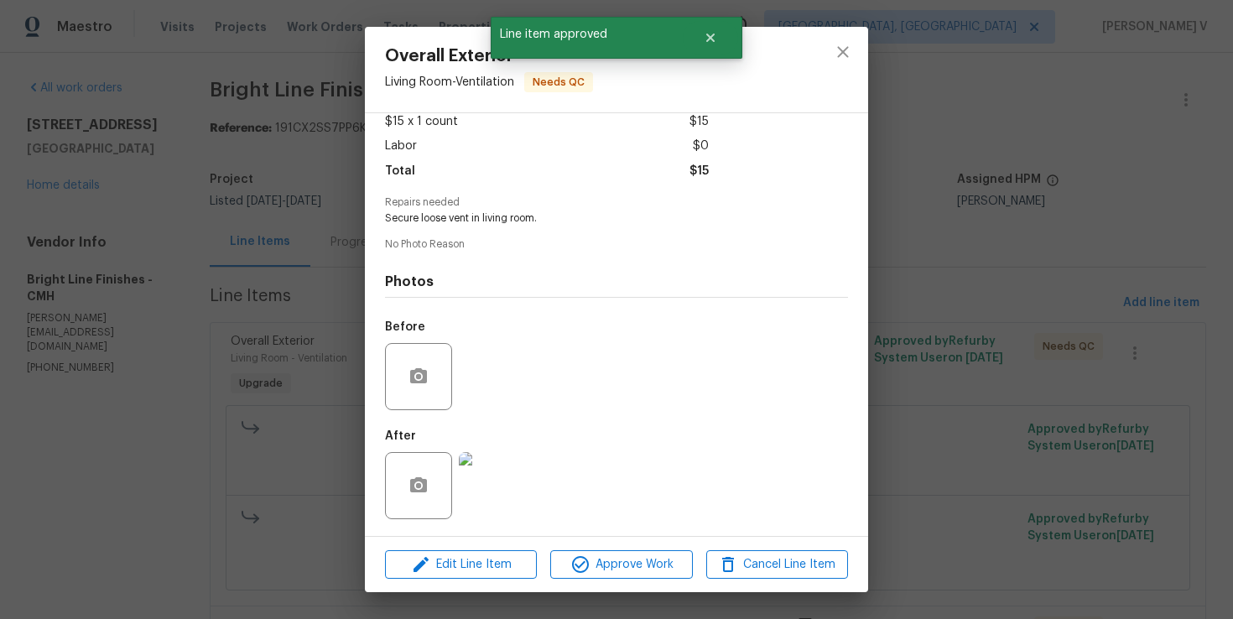
click at [483, 475] on img at bounding box center [492, 485] width 67 height 67
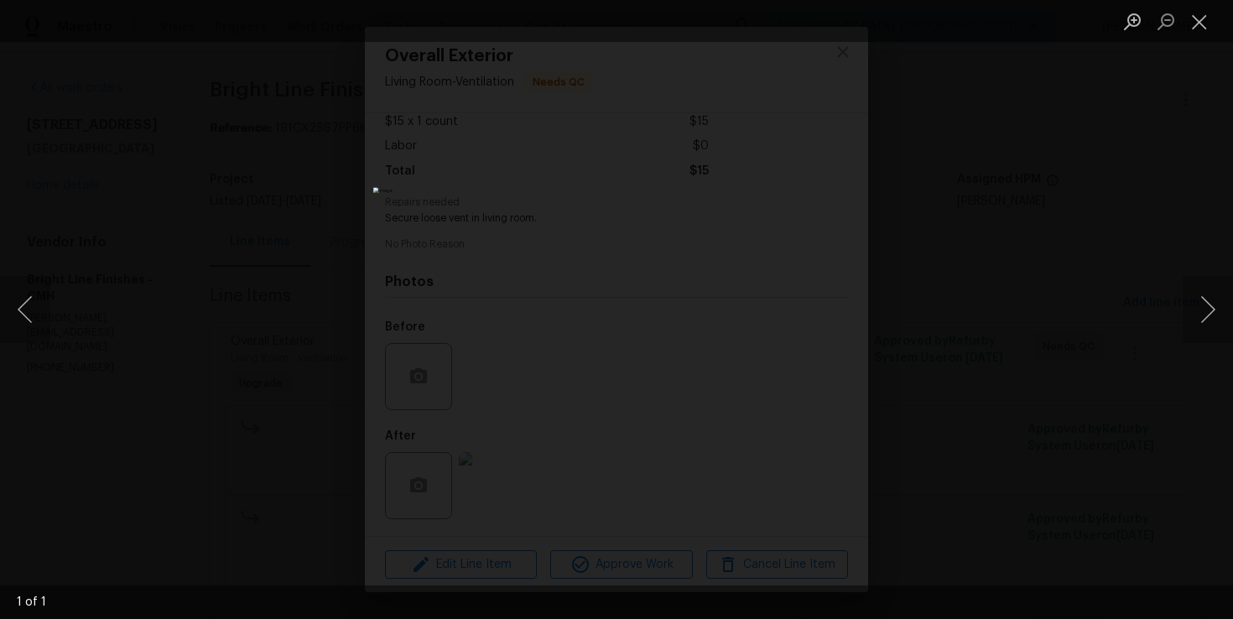
click at [1131, 212] on div "Lightbox" at bounding box center [616, 309] width 1233 height 619
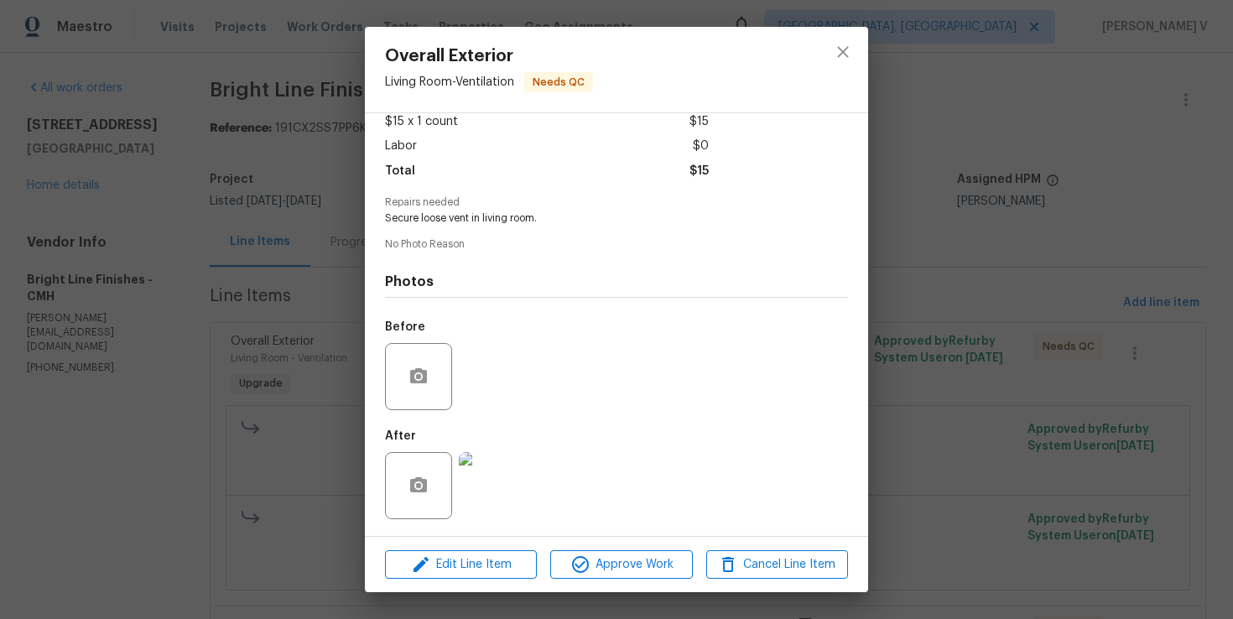
click at [503, 464] on img at bounding box center [492, 485] width 67 height 67
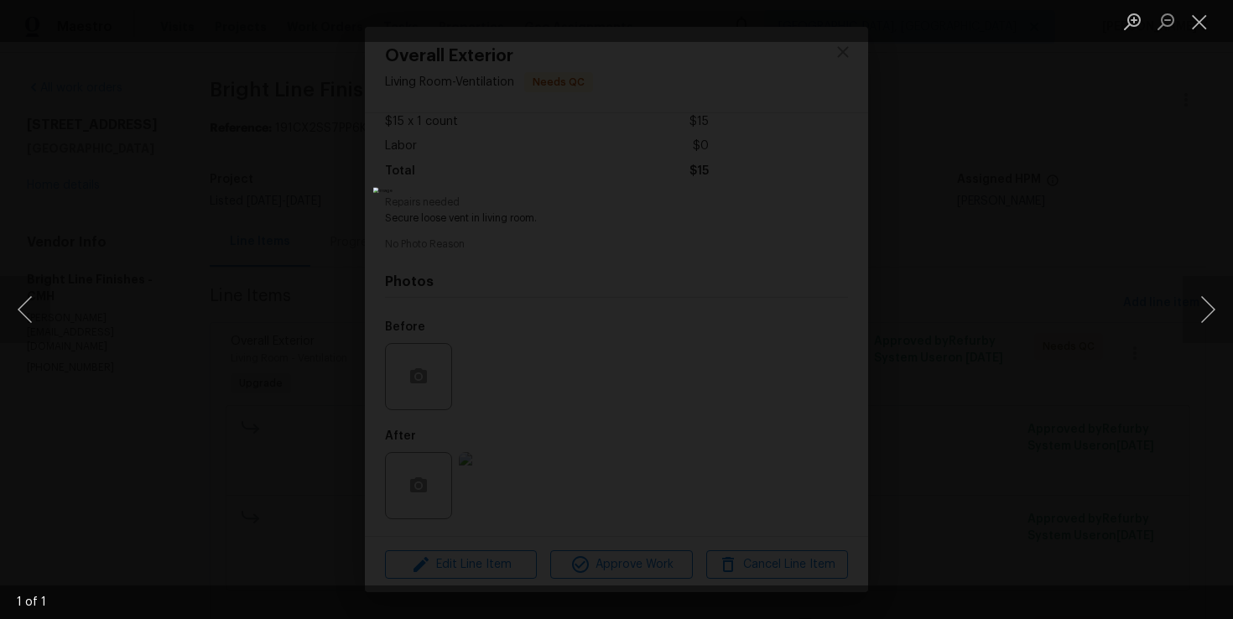
click at [1038, 244] on div "Lightbox" at bounding box center [616, 309] width 1233 height 619
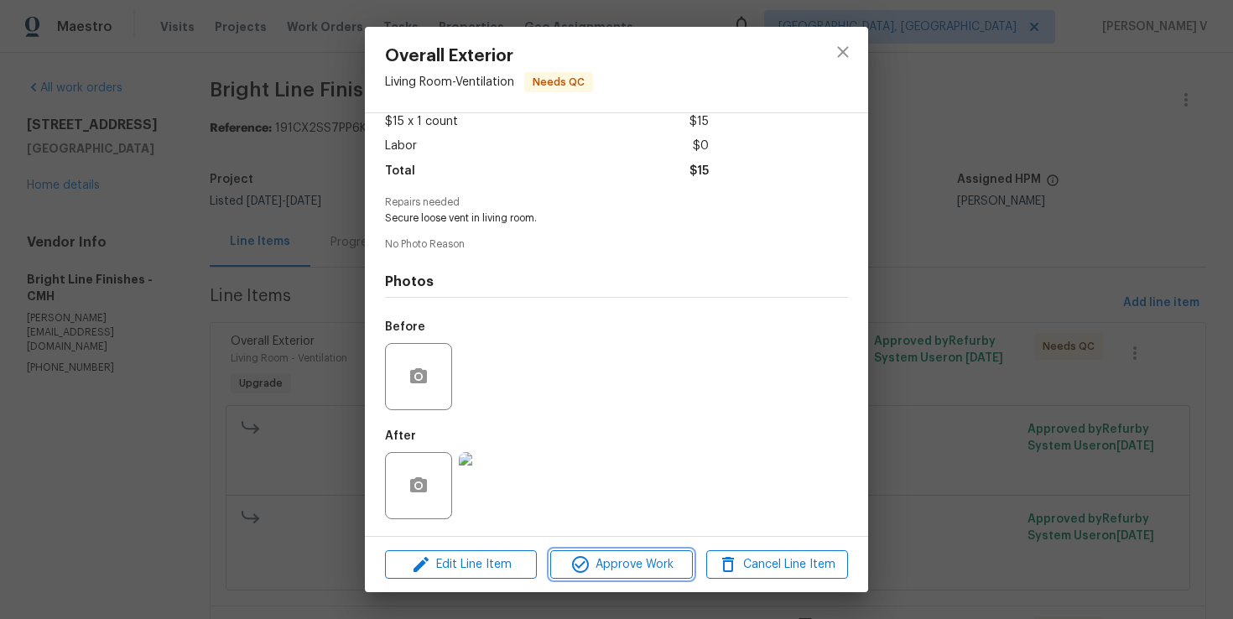
click at [583, 565] on icon "button" at bounding box center [580, 564] width 20 height 20
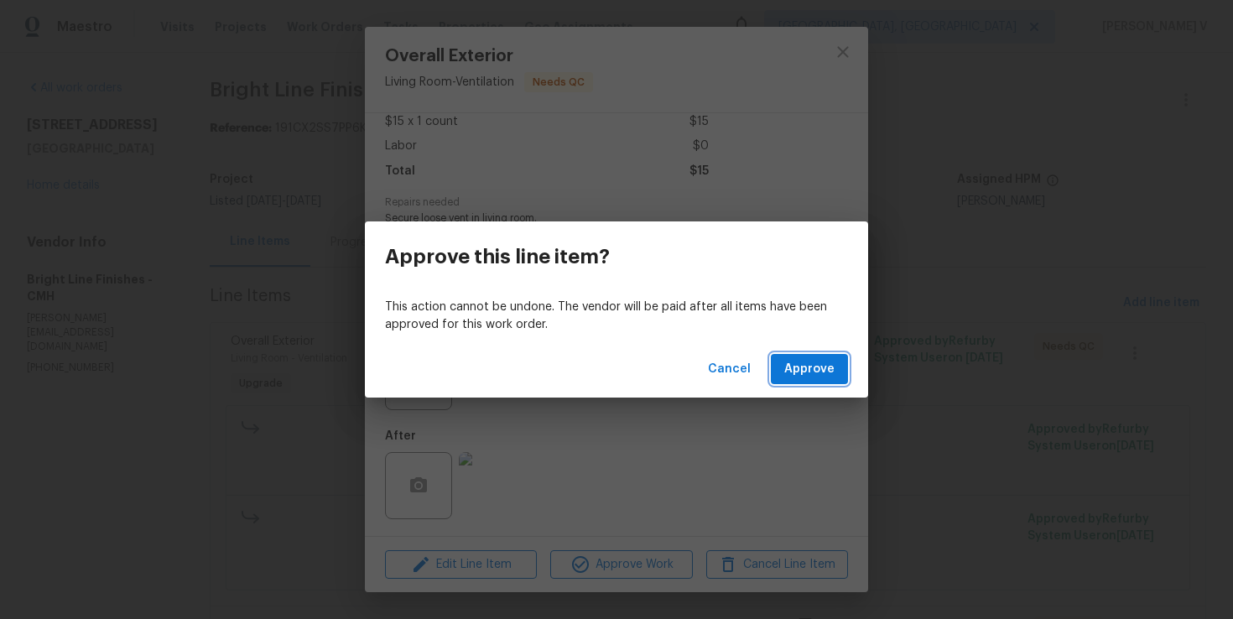
click at [823, 366] on span "Approve" at bounding box center [809, 369] width 50 height 21
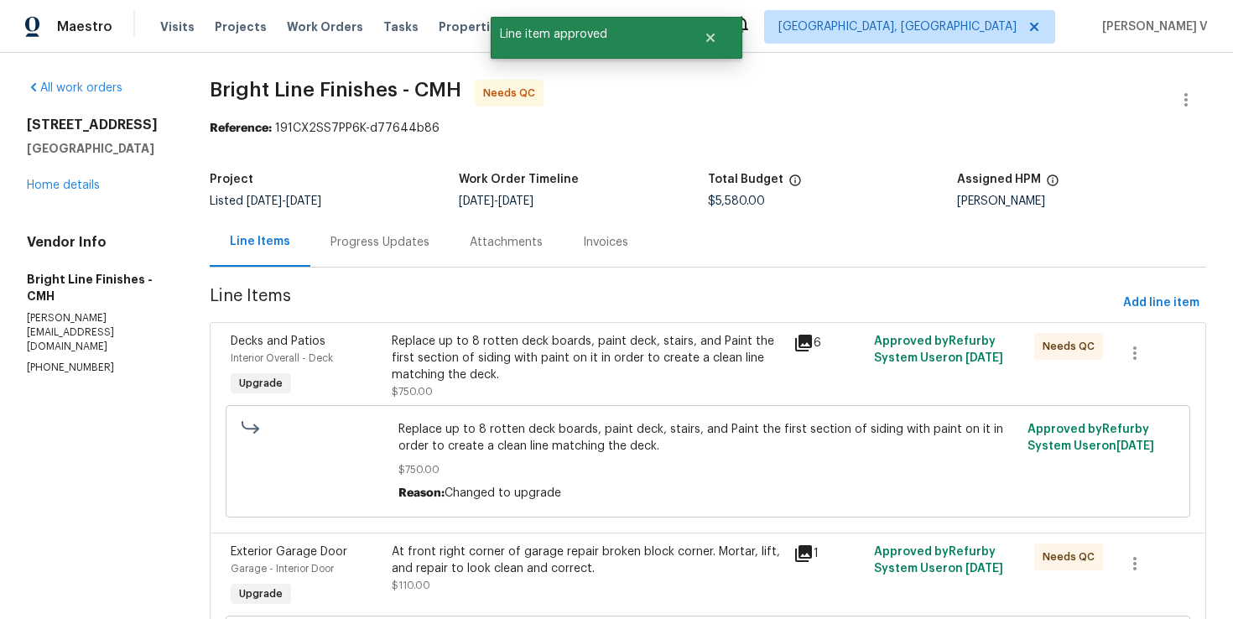
scroll to position [246, 0]
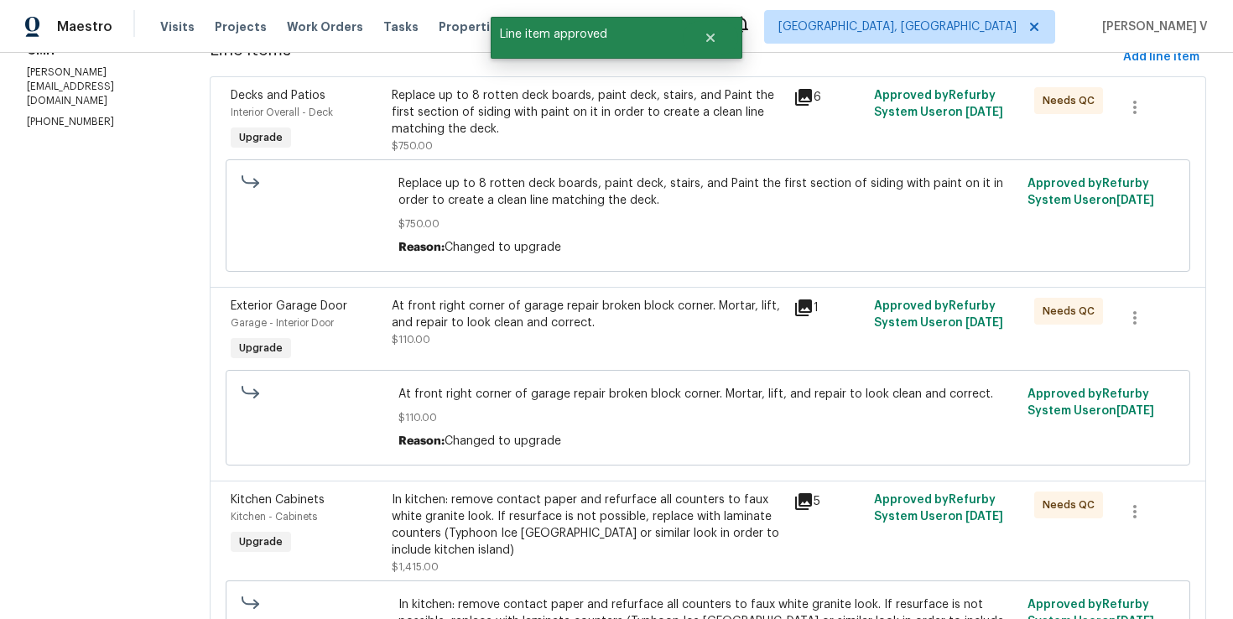
click at [508, 92] on div "Replace up to 8 rotten deck boards, paint deck, stairs, and Paint the first sec…" at bounding box center [588, 112] width 392 height 50
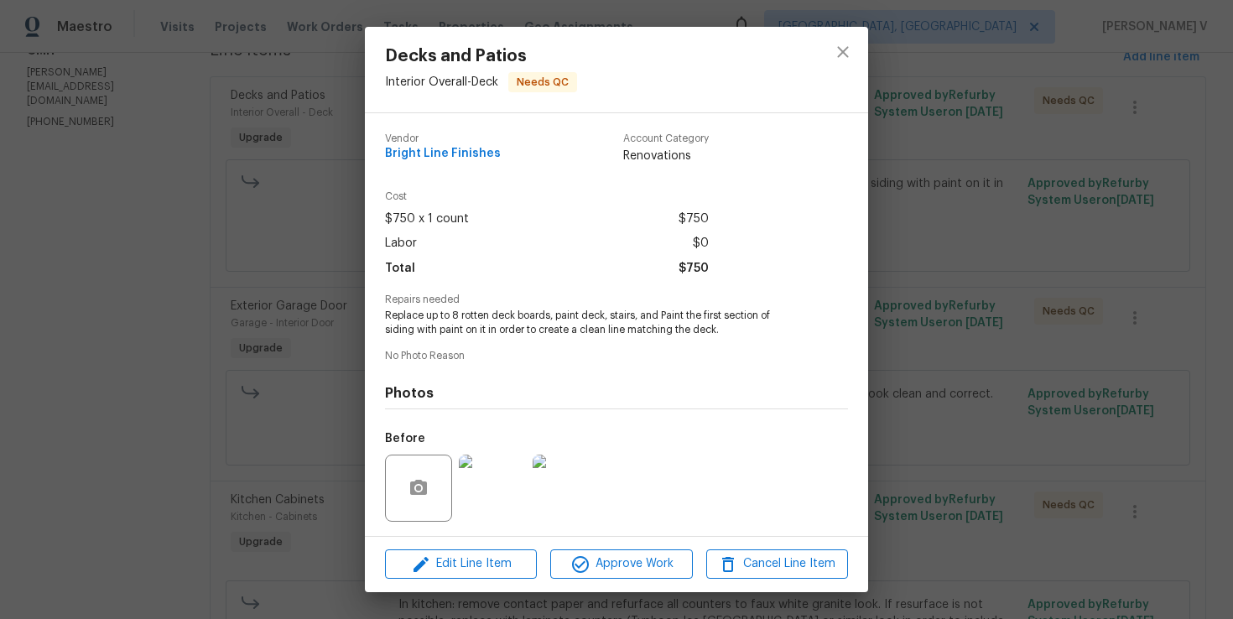
scroll to position [112, 0]
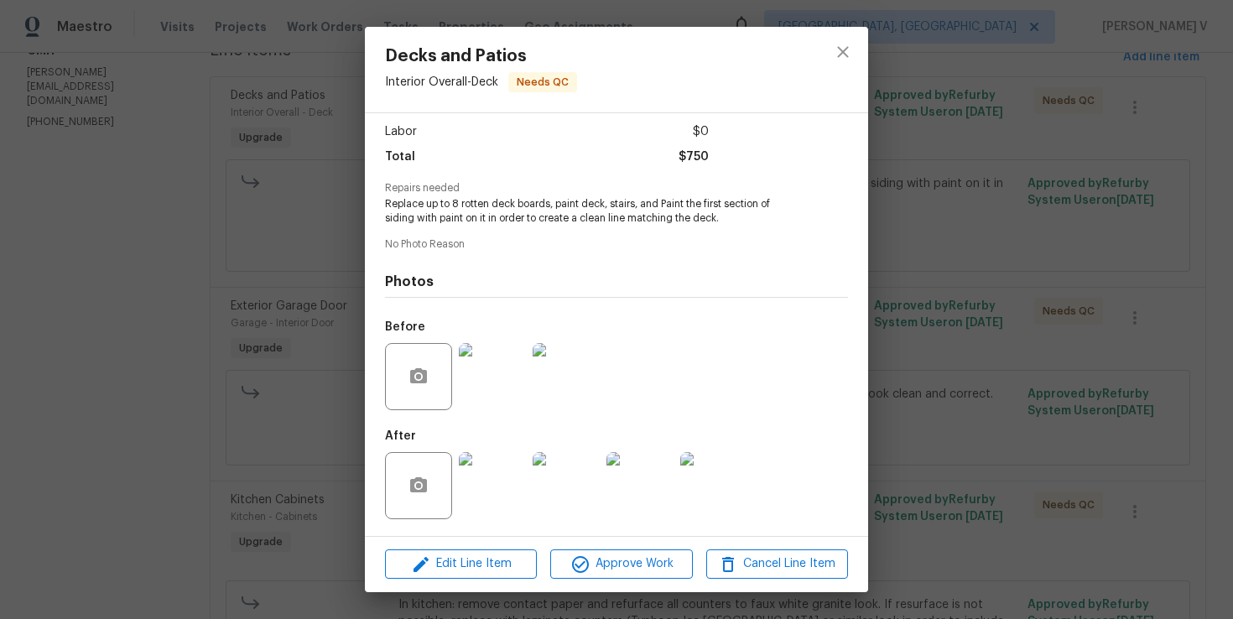
click at [494, 492] on img at bounding box center [492, 485] width 67 height 67
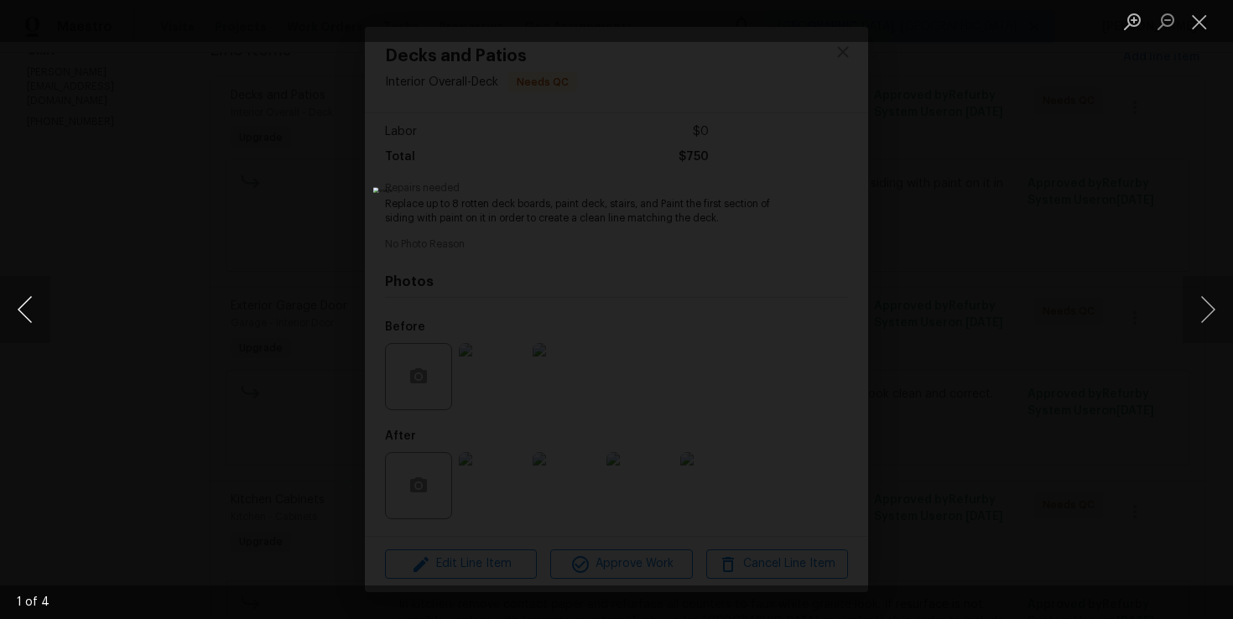
click at [39, 310] on button "Previous image" at bounding box center [25, 309] width 50 height 67
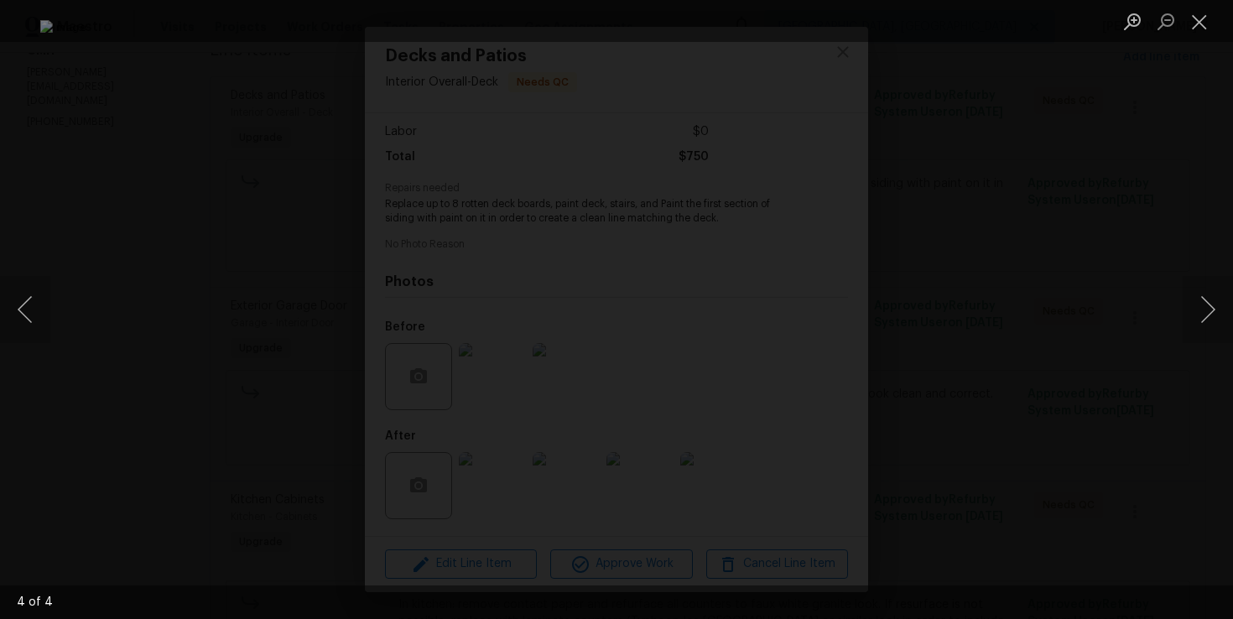
click at [133, 216] on div "Lightbox" at bounding box center [616, 309] width 1233 height 619
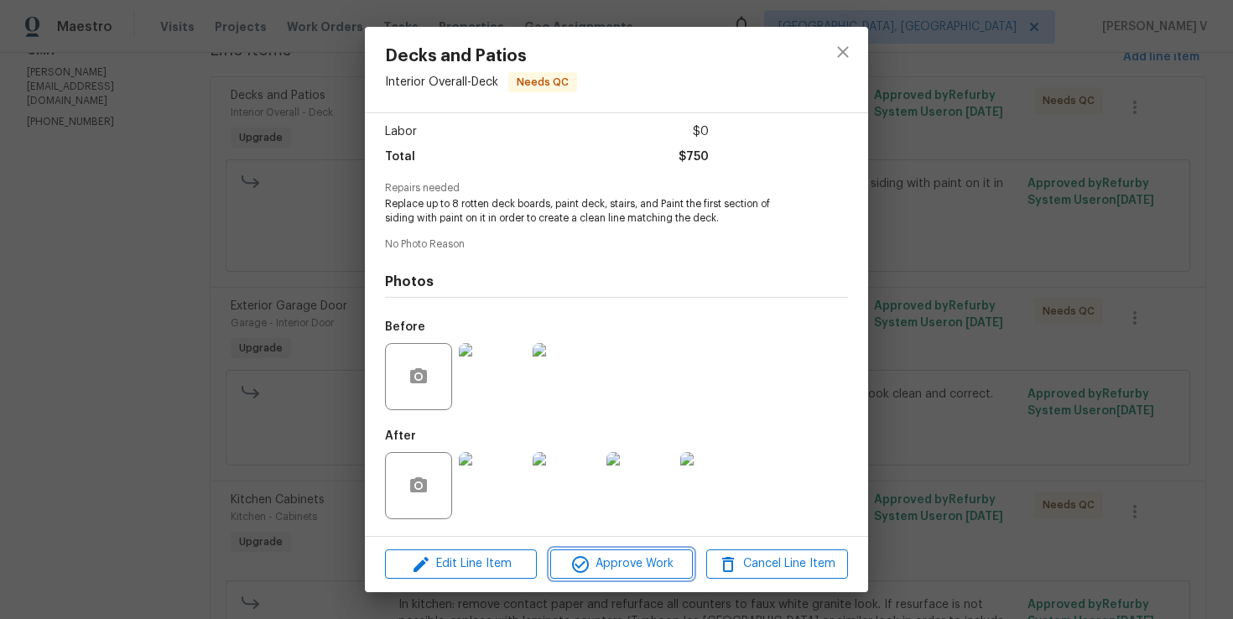
click at [633, 558] on span "Approve Work" at bounding box center [621, 564] width 132 height 21
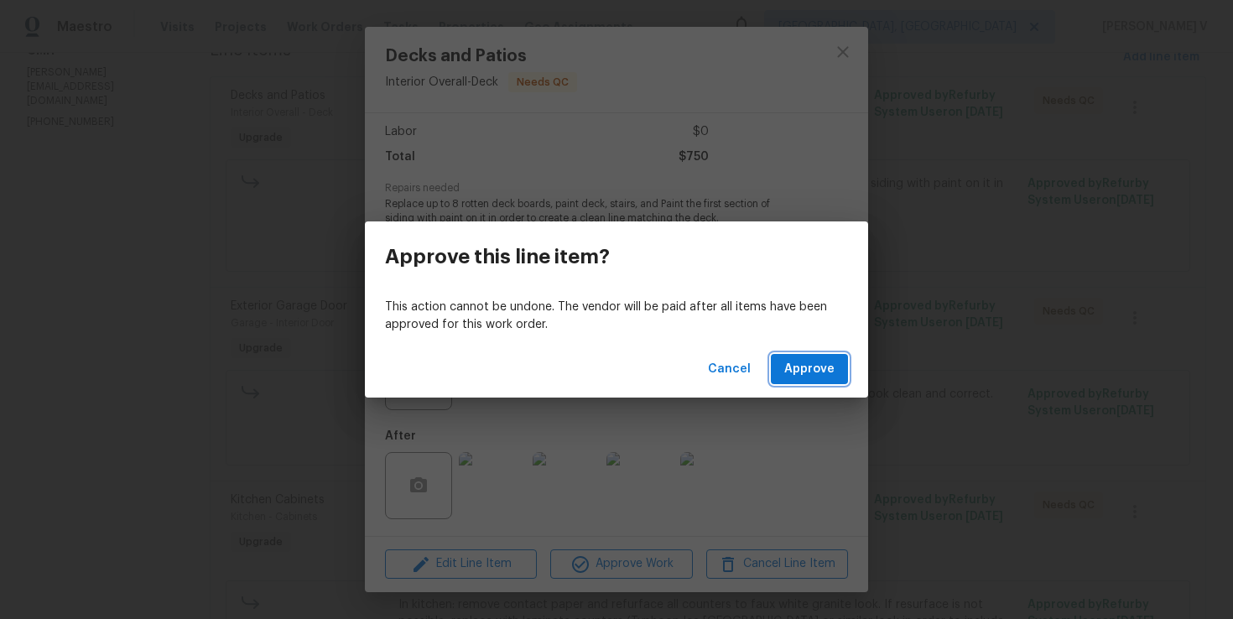
click at [794, 367] on span "Approve" at bounding box center [809, 369] width 50 height 21
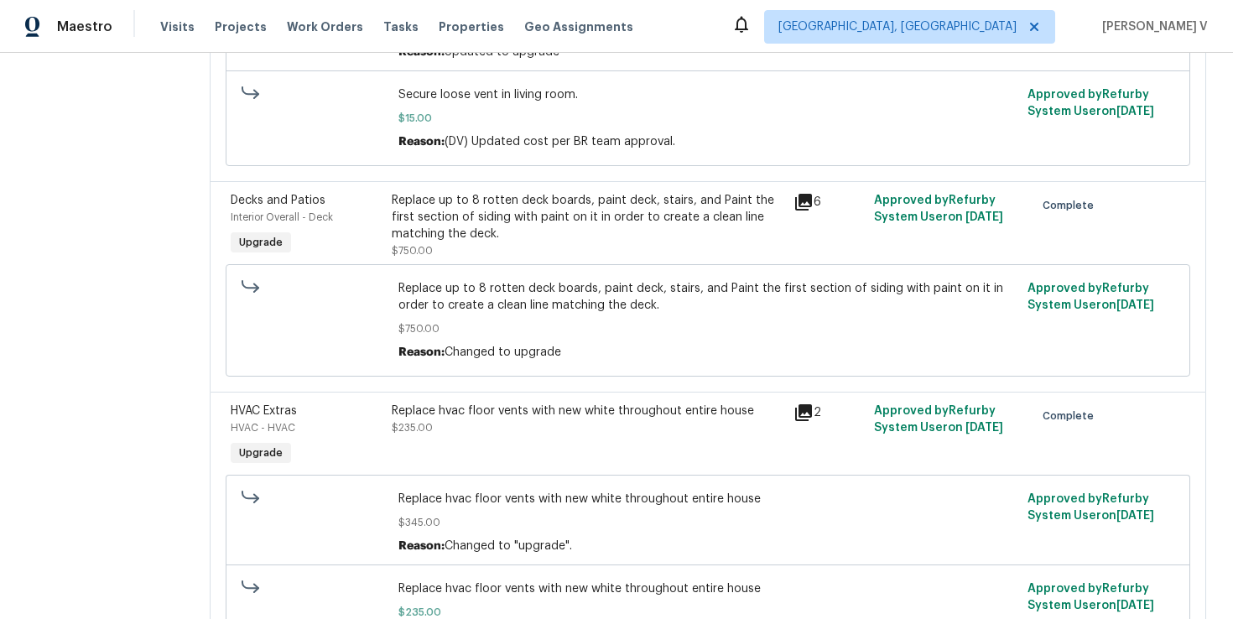
scroll to position [1786, 0]
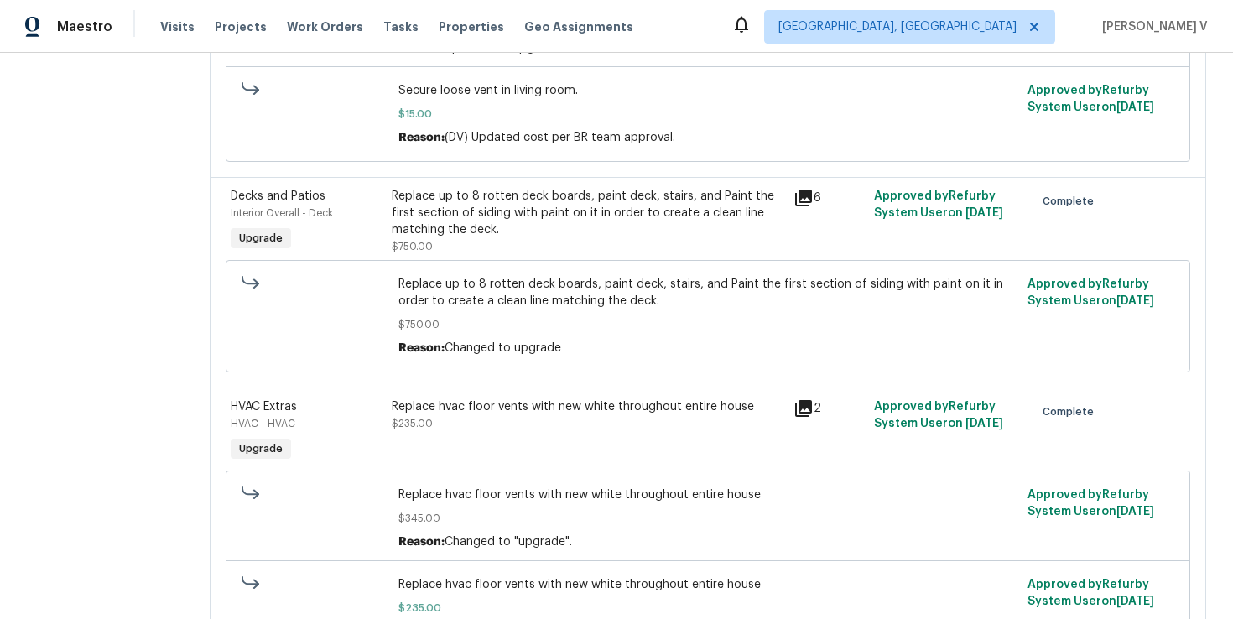
click at [624, 228] on div "Replace up to 8 rotten deck boards, paint deck, stairs, and Paint the first sec…" at bounding box center [588, 213] width 392 height 50
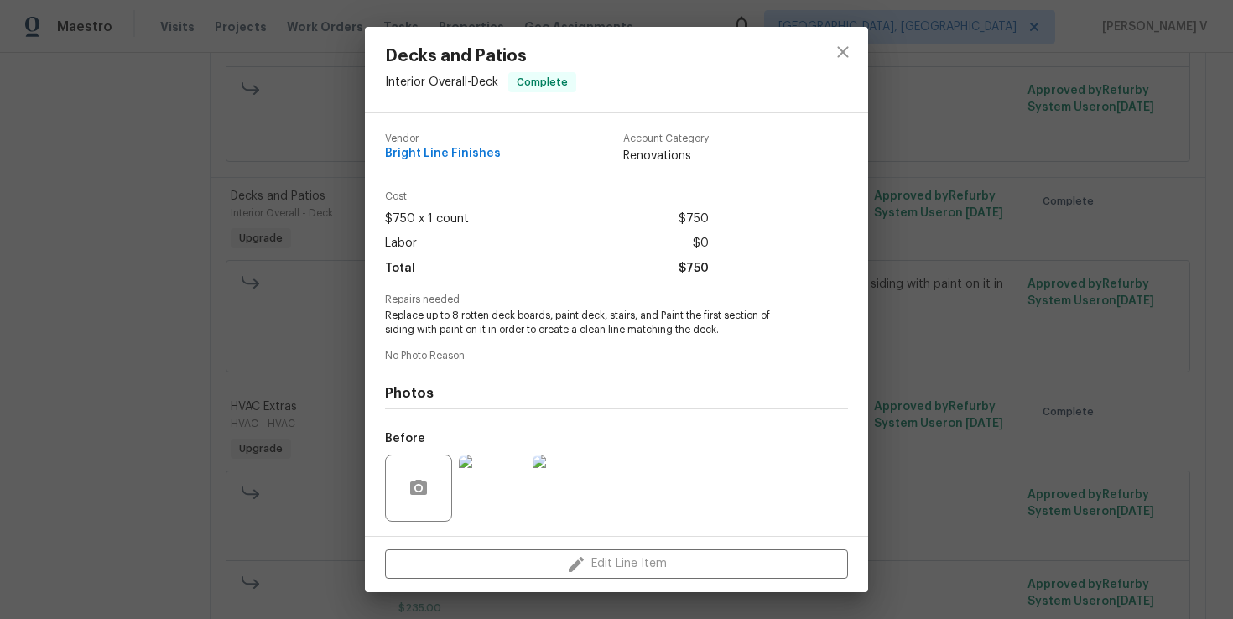
scroll to position [112, 0]
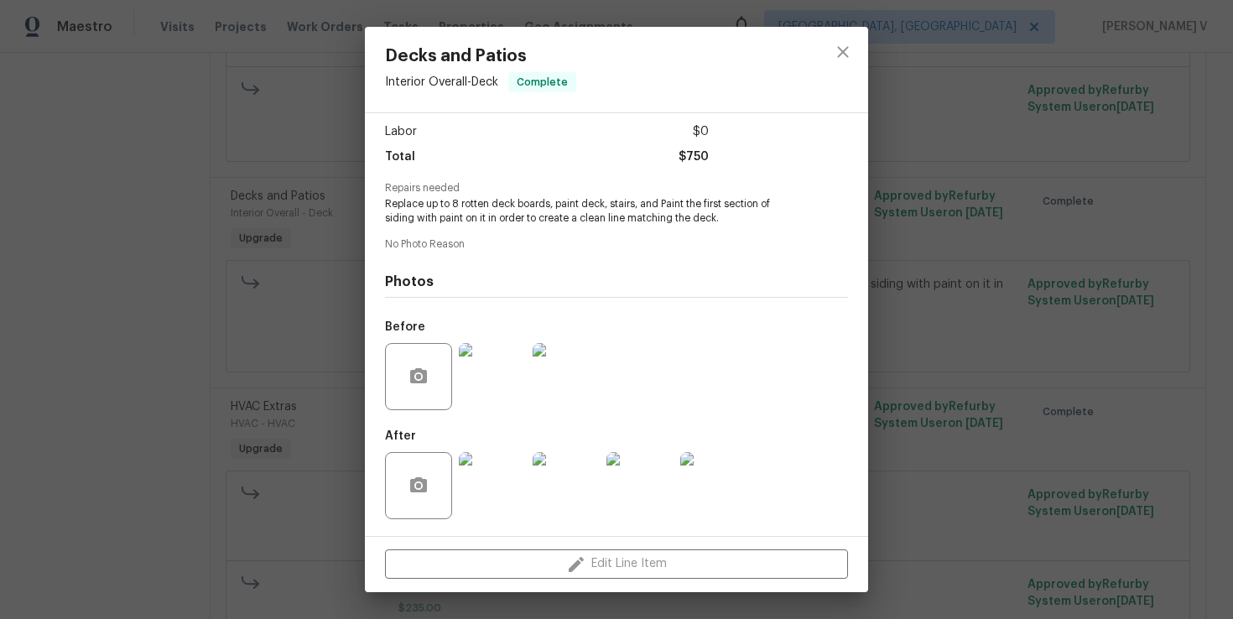
click at [498, 467] on img at bounding box center [492, 485] width 67 height 67
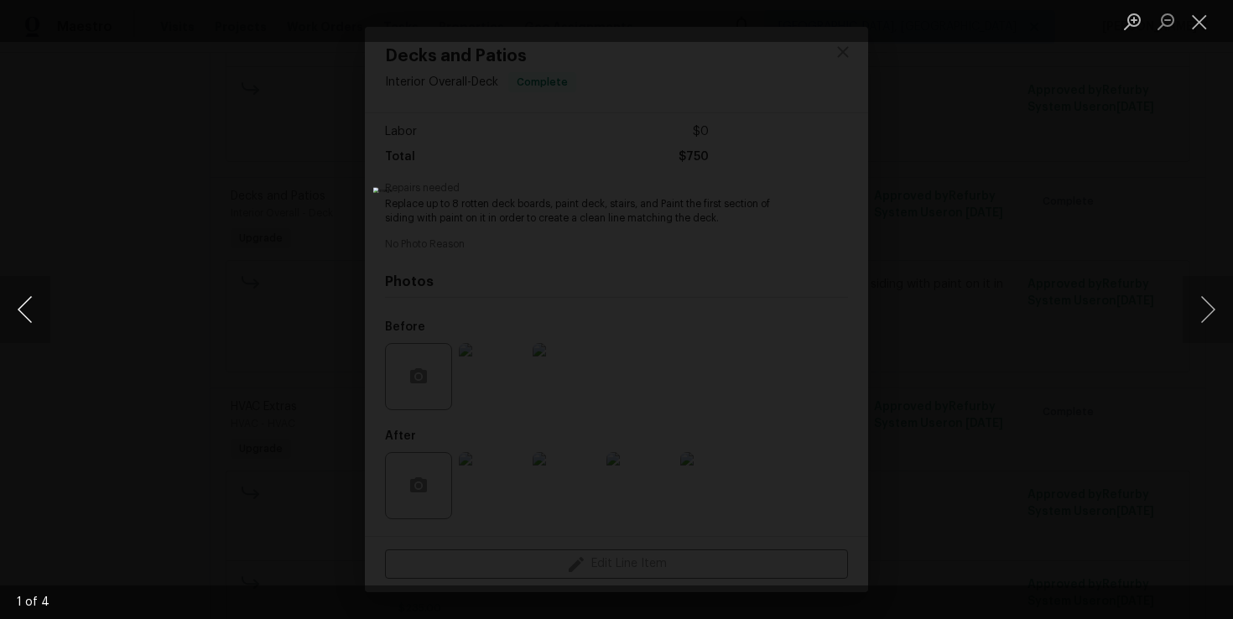
click at [3, 289] on button "Previous image" at bounding box center [25, 309] width 50 height 67
click at [15, 301] on button "Previous image" at bounding box center [25, 309] width 50 height 67
click at [117, 200] on div "Lightbox" at bounding box center [616, 309] width 1233 height 619
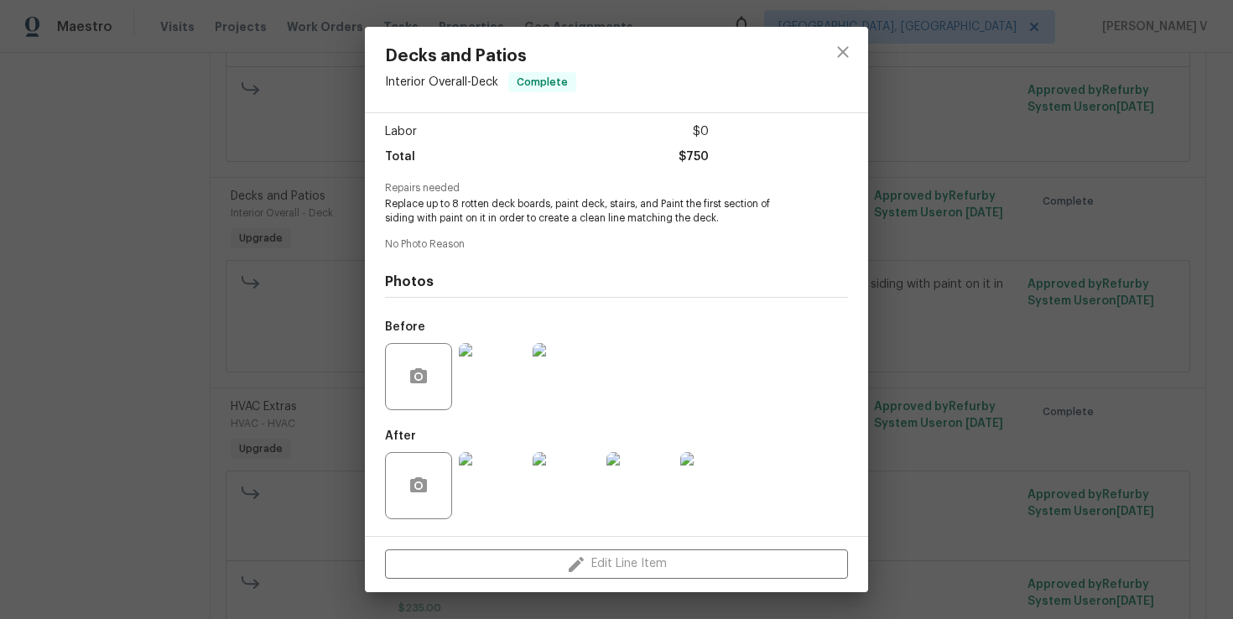
click at [385, 244] on span "No Photo Reason" at bounding box center [616, 244] width 463 height 11
click at [357, 243] on div "Decks and Patios Interior Overall - Deck Complete Vendor Bright Line Finishes A…" at bounding box center [616, 309] width 1233 height 619
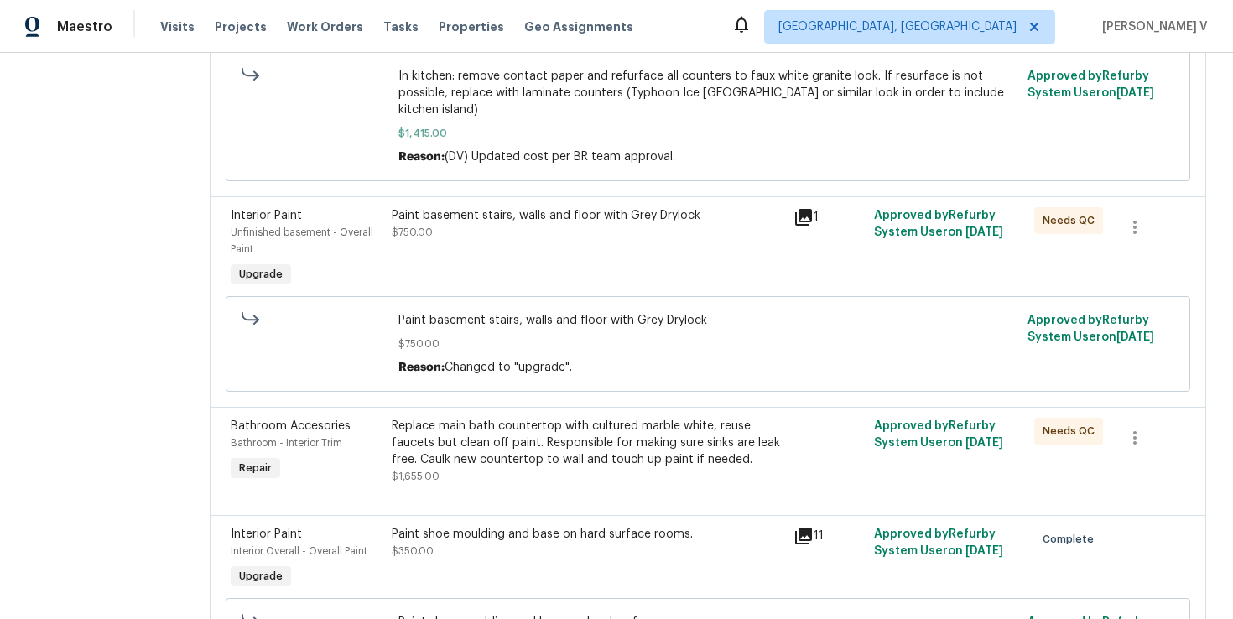
scroll to position [622, 0]
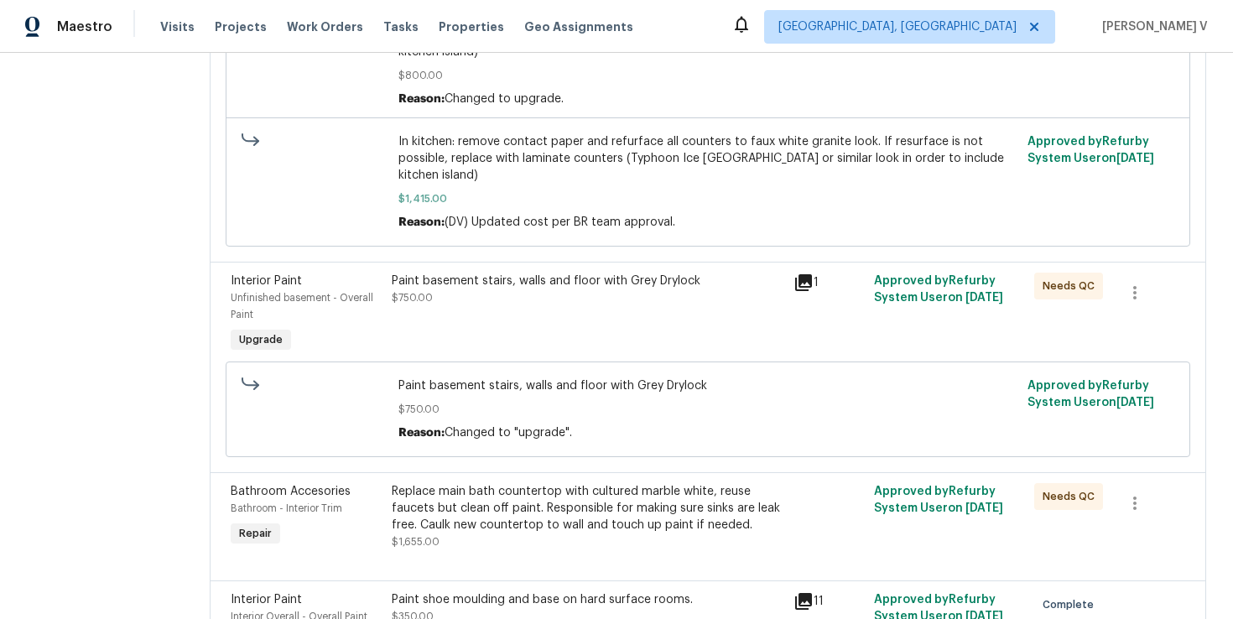
click at [575, 306] on div "Paint basement stairs, walls and floor with Grey Drylock $750.00" at bounding box center [588, 290] width 392 height 34
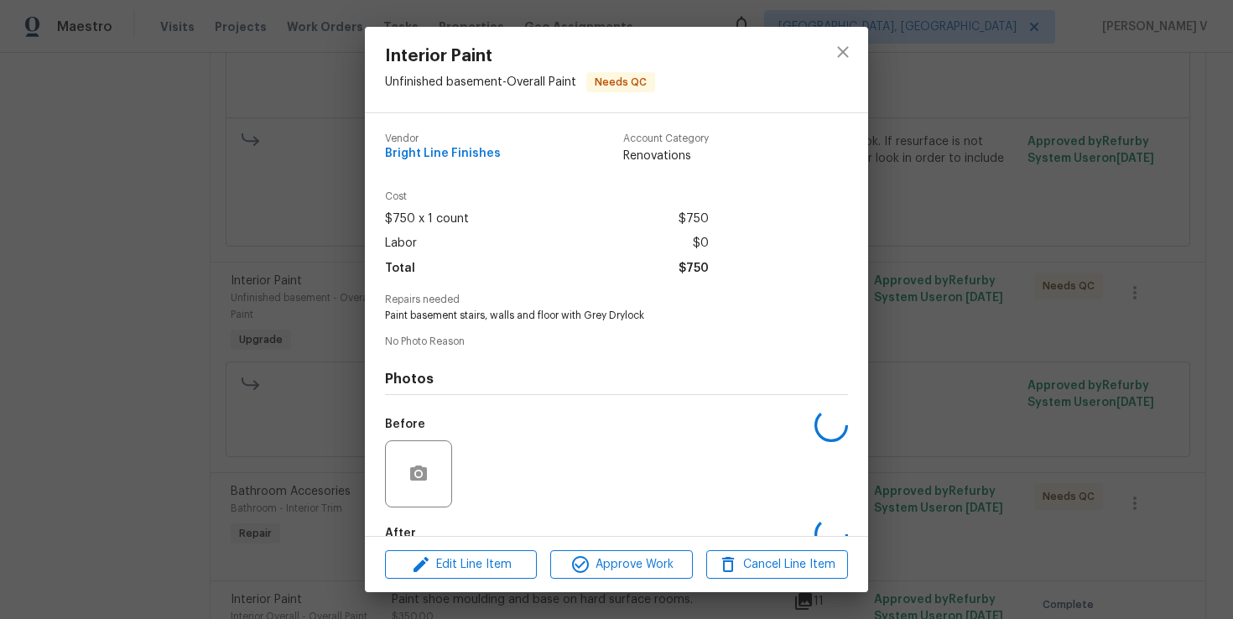
scroll to position [97, 0]
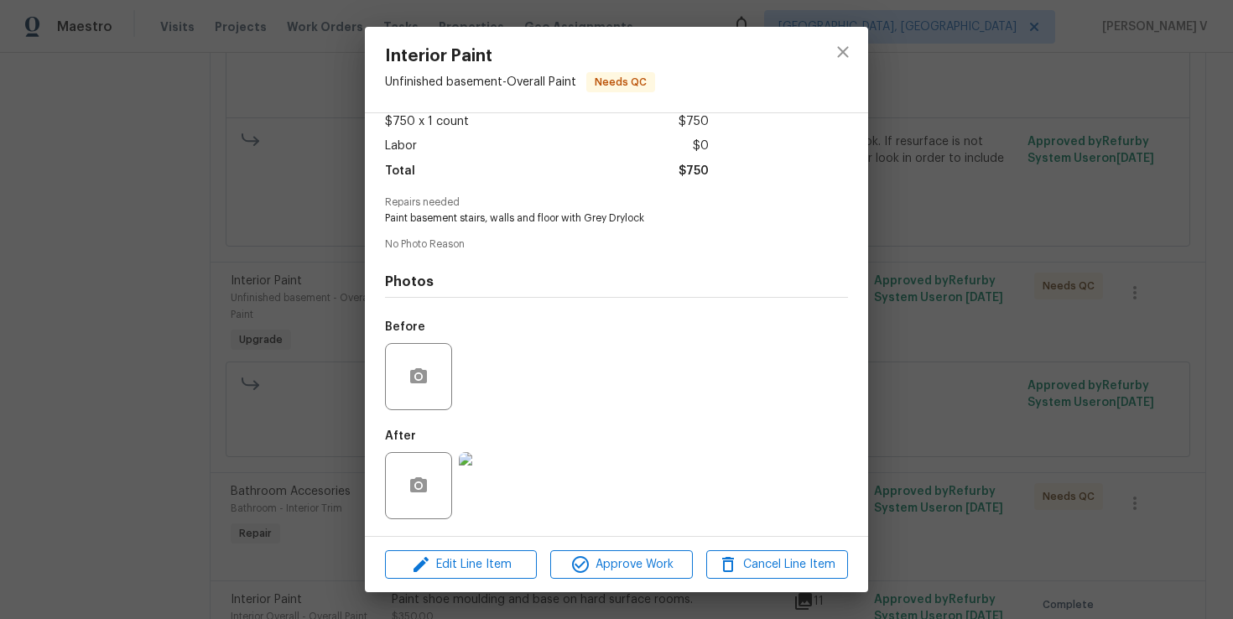
click at [497, 493] on img at bounding box center [492, 485] width 67 height 67
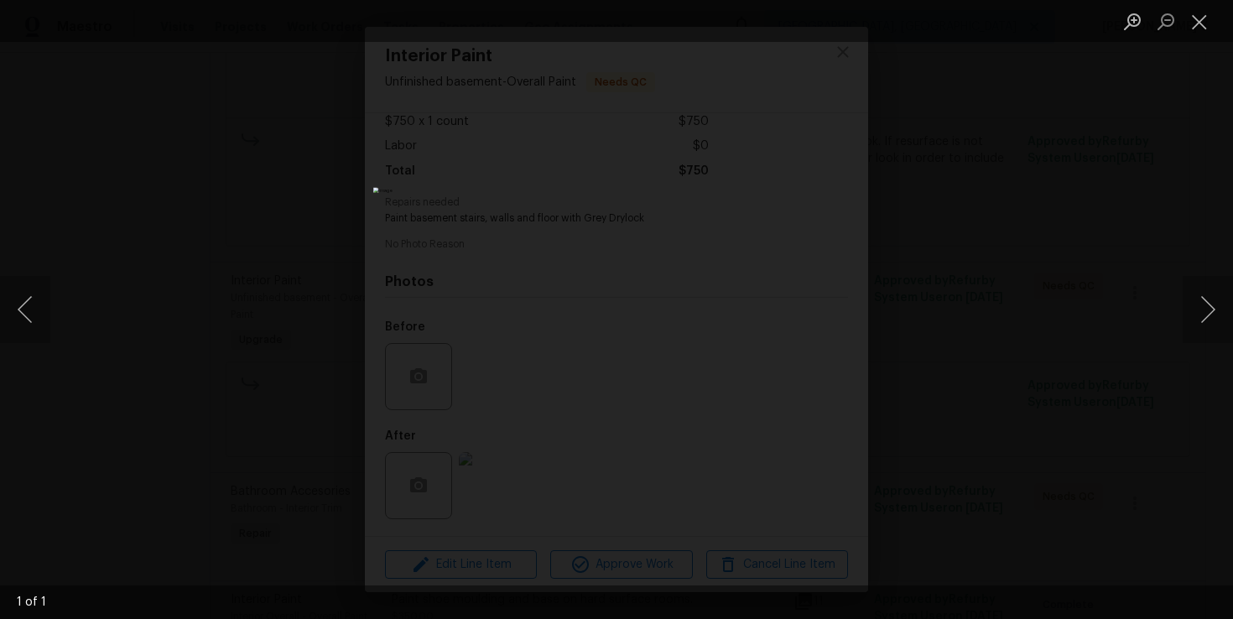
click at [1005, 227] on div "Lightbox" at bounding box center [616, 309] width 1233 height 619
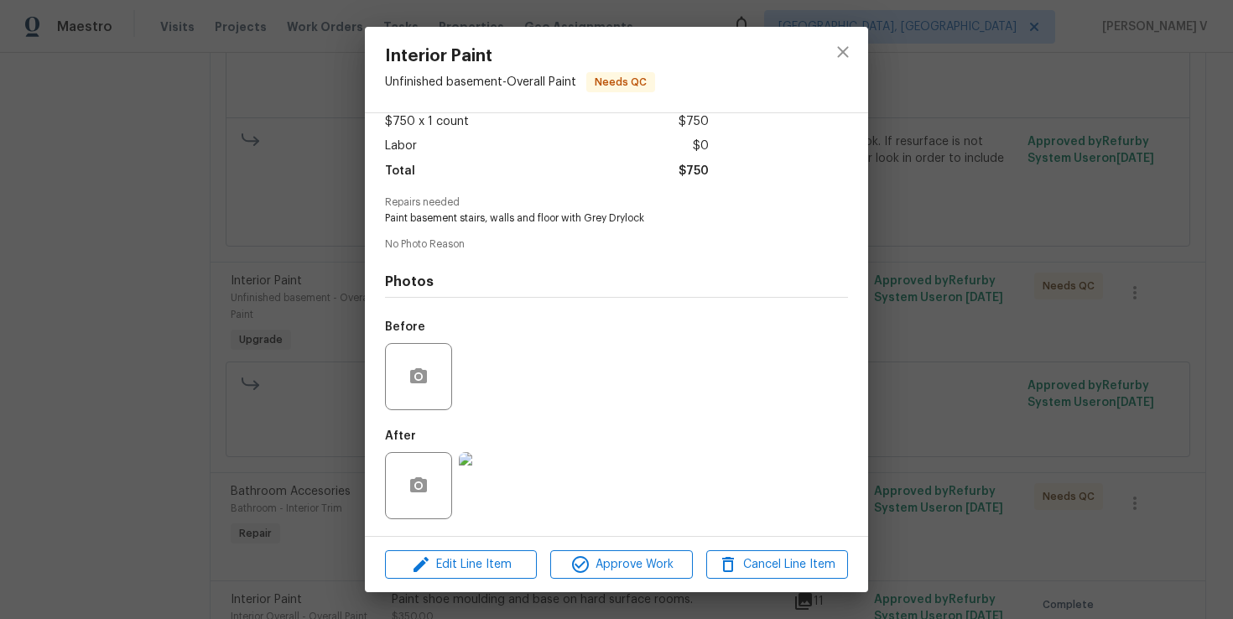
click at [466, 485] on img at bounding box center [492, 485] width 67 height 67
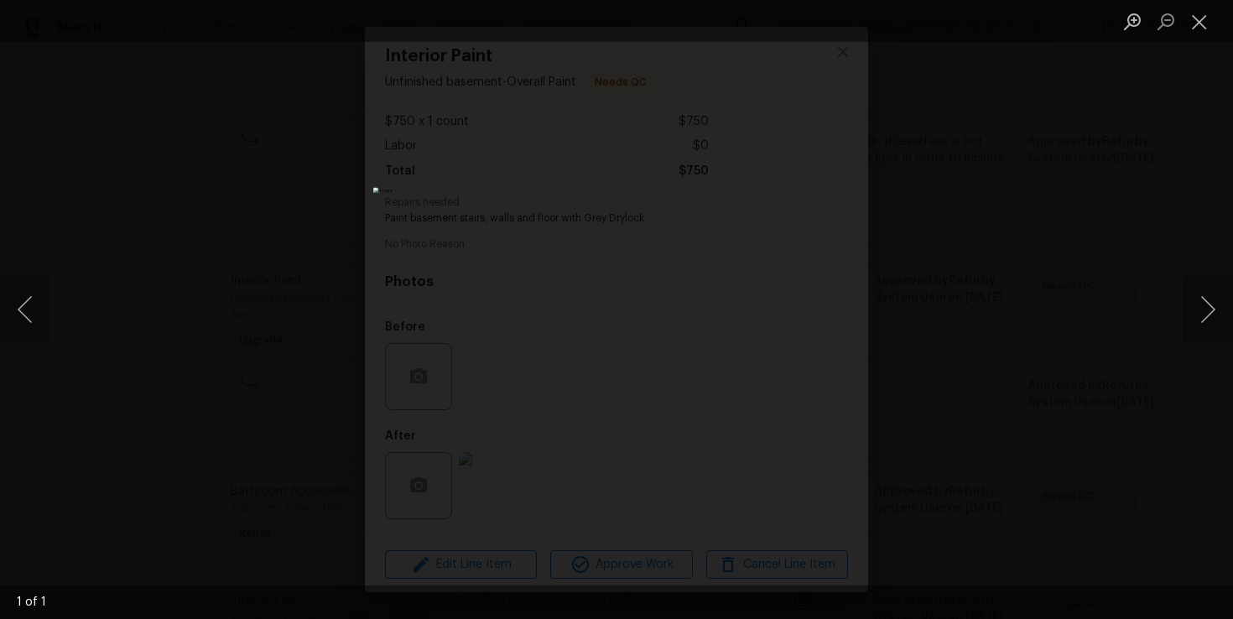
click at [1002, 251] on div "Lightbox" at bounding box center [616, 309] width 1233 height 619
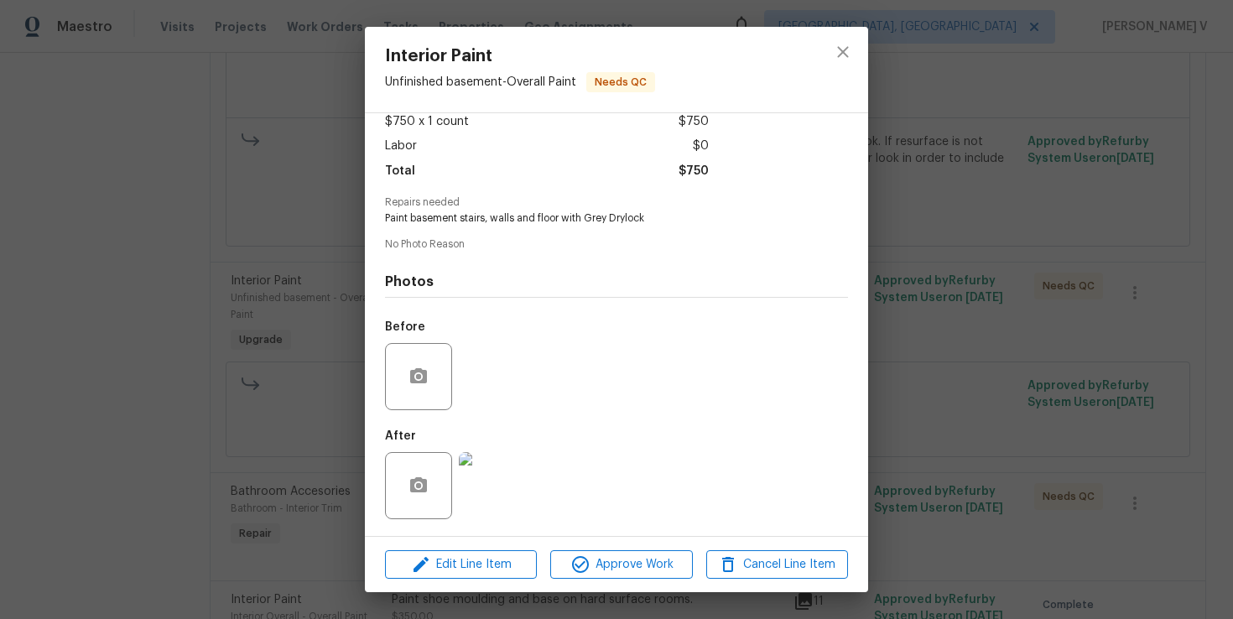
click at [981, 342] on div "Interior Paint Unfinished basement - Overall Paint Needs QC Vendor Bright Line …" at bounding box center [616, 309] width 1233 height 619
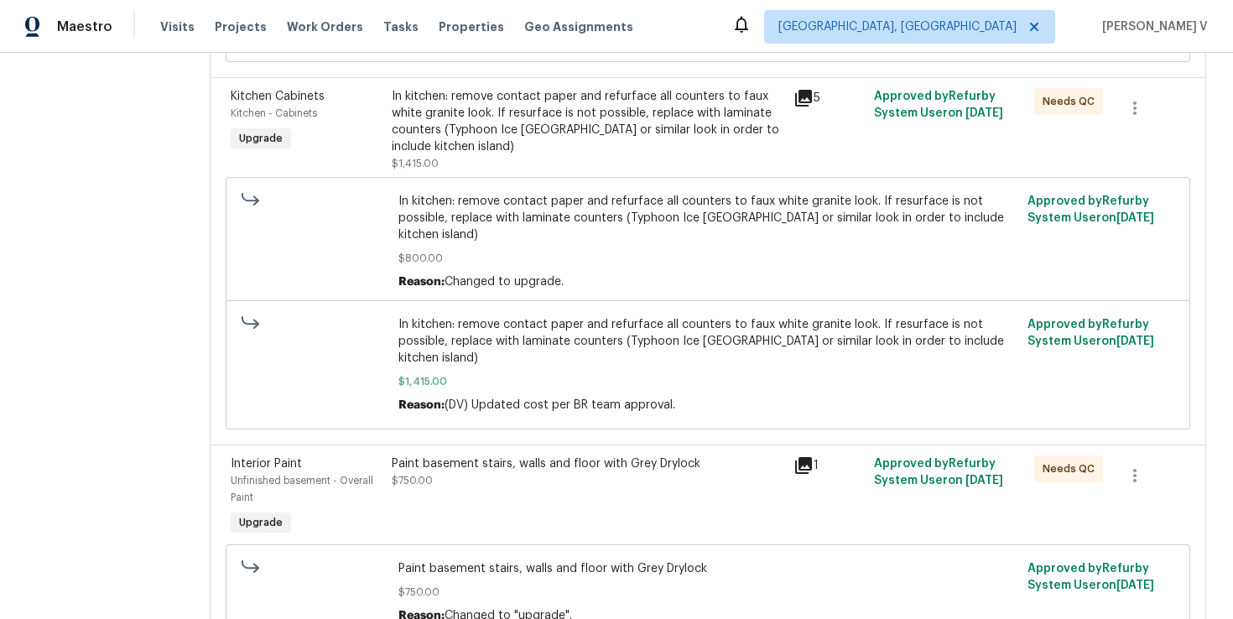
scroll to position [380, 0]
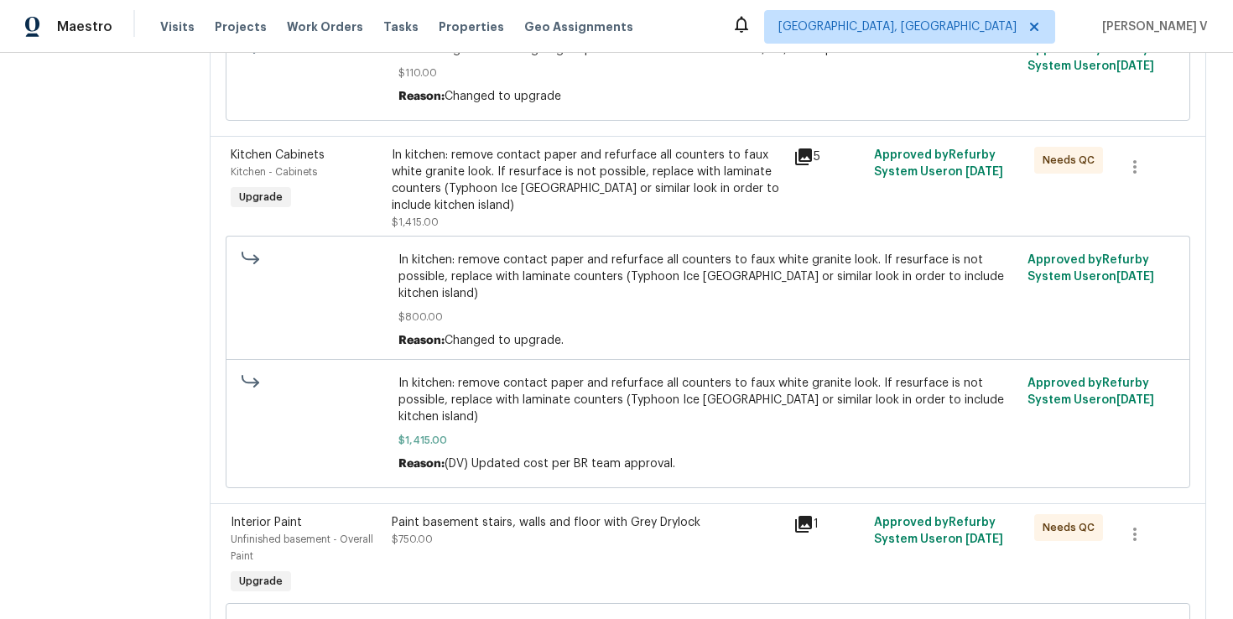
click at [599, 187] on div "In kitchen: remove contact paper and refurface all counters to faux white grani…" at bounding box center [588, 180] width 392 height 67
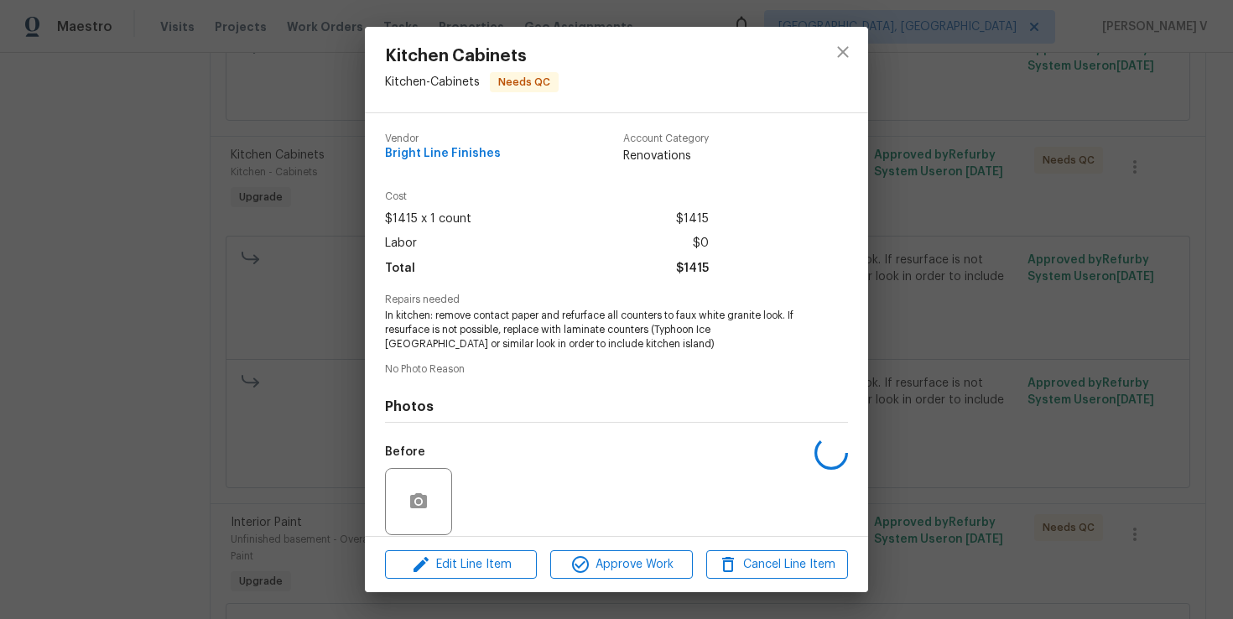
scroll to position [125, 0]
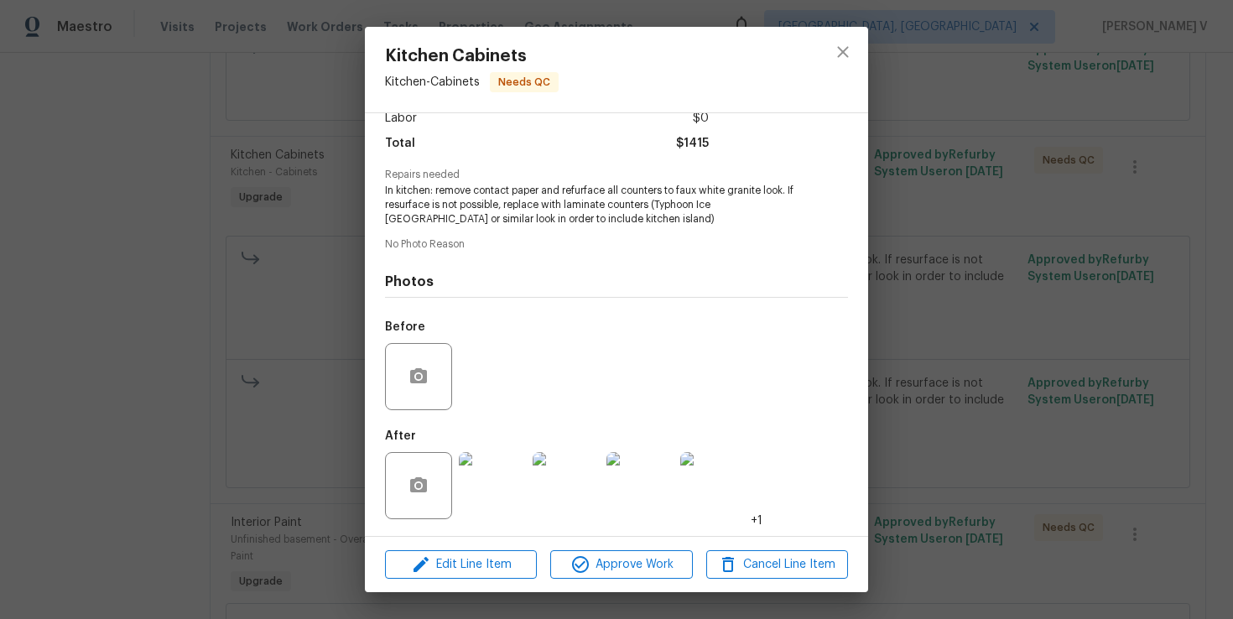
click at [523, 501] on img at bounding box center [492, 485] width 67 height 67
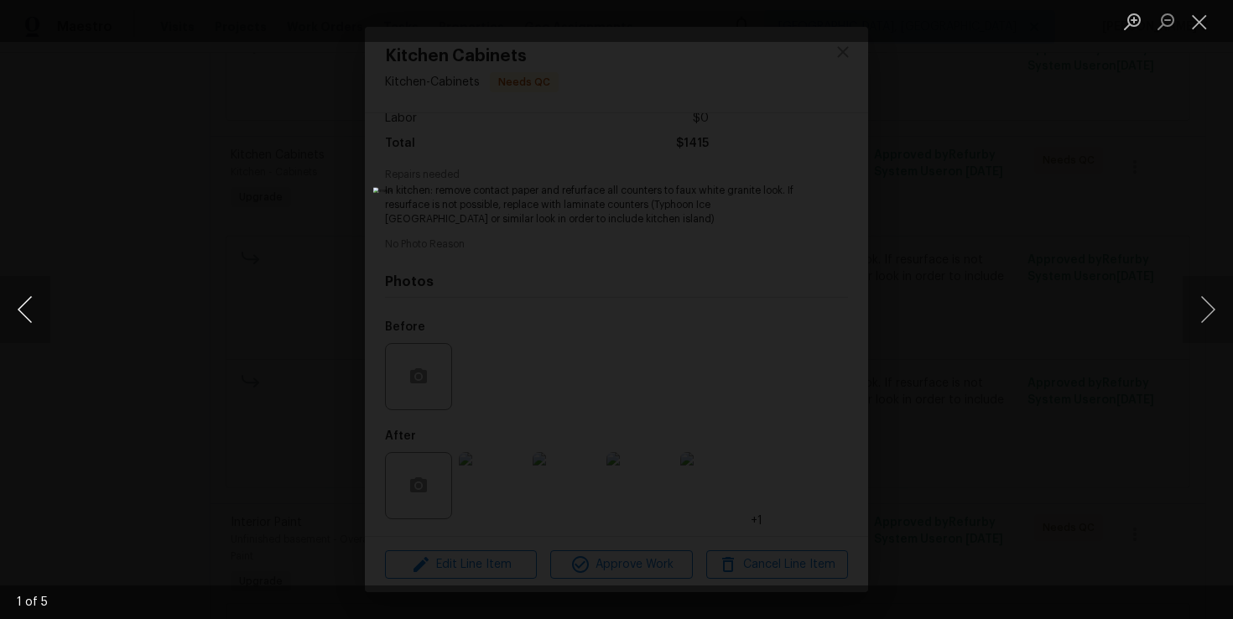
click at [30, 306] on button "Previous image" at bounding box center [25, 309] width 50 height 67
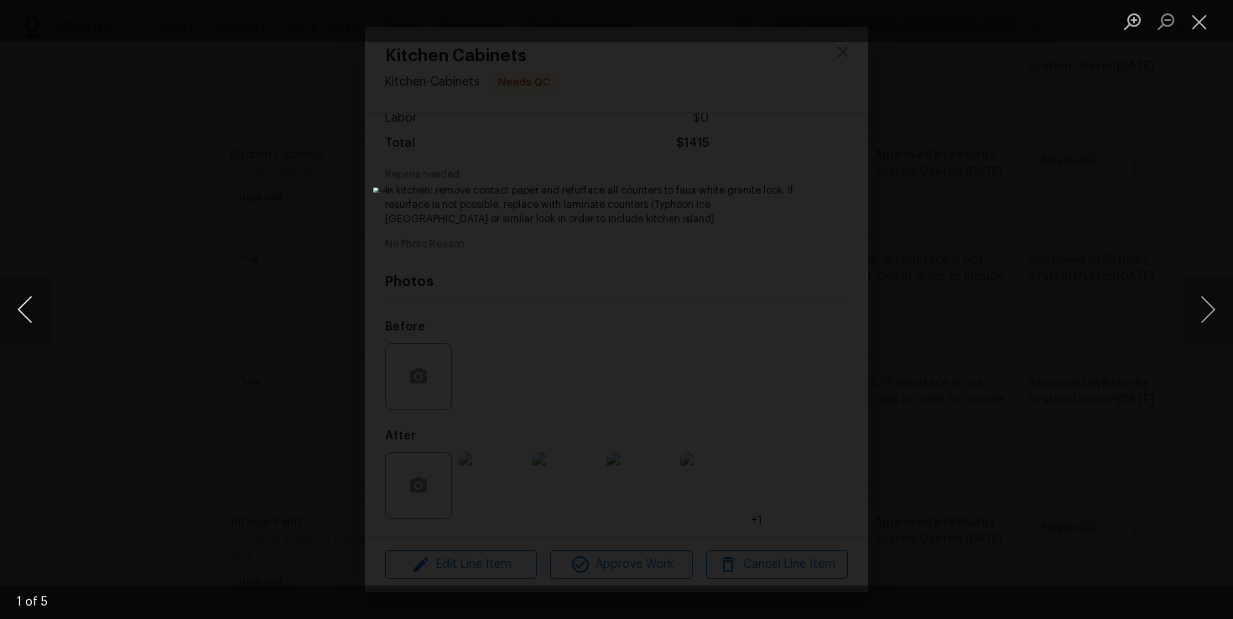
click at [30, 306] on button "Previous image" at bounding box center [25, 309] width 50 height 67
click at [145, 190] on div "Lightbox" at bounding box center [616, 309] width 1233 height 619
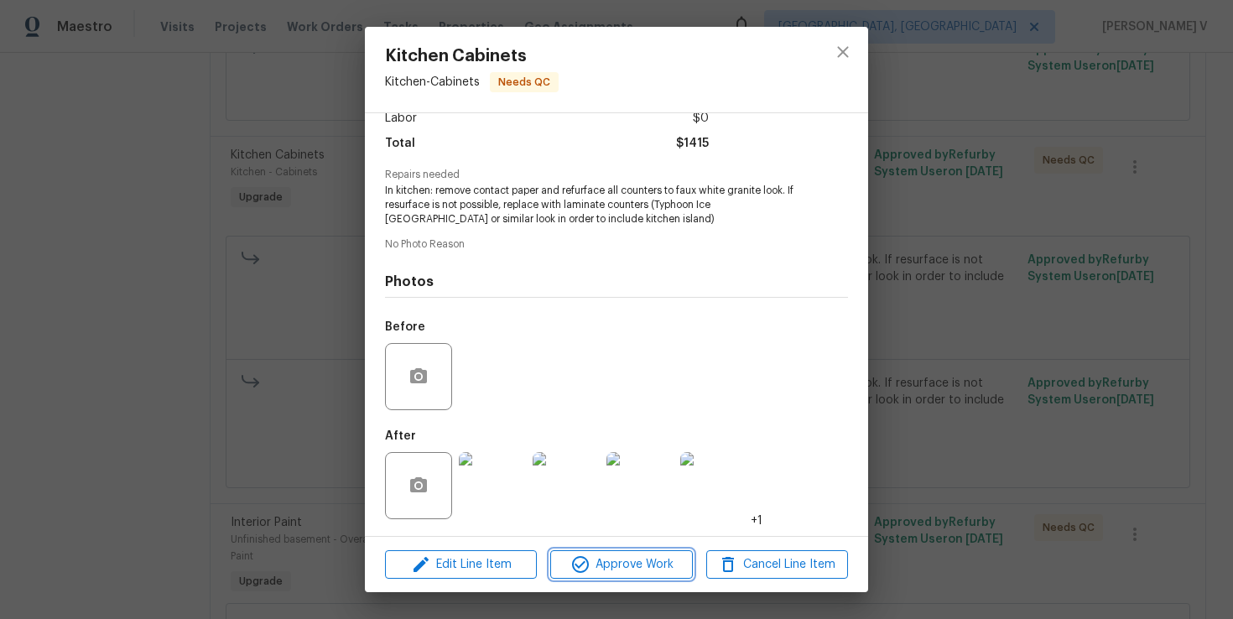
click at [634, 550] on button "Approve Work" at bounding box center [621, 564] width 142 height 29
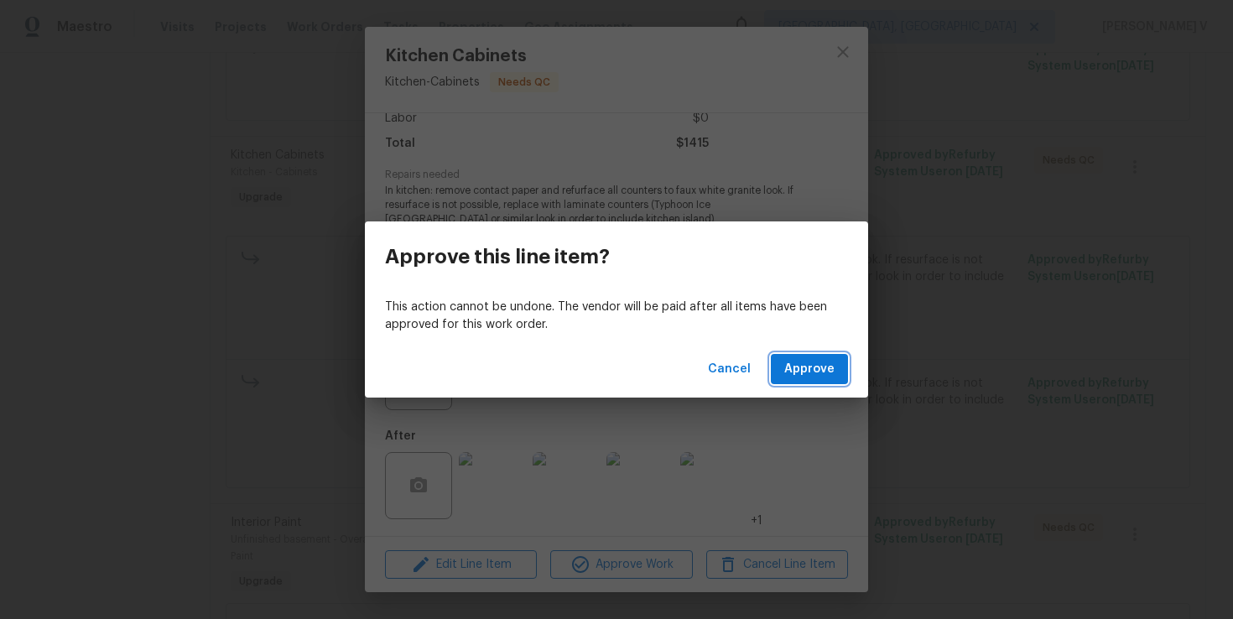
click at [830, 357] on button "Approve" at bounding box center [809, 369] width 77 height 31
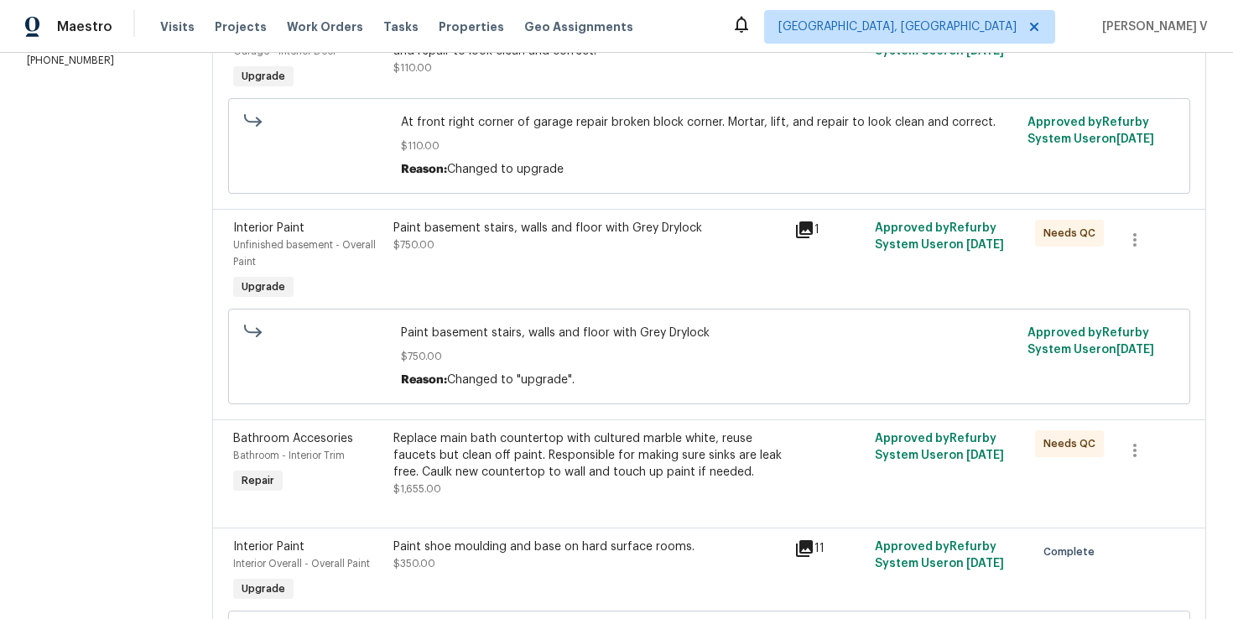
scroll to position [345, 0]
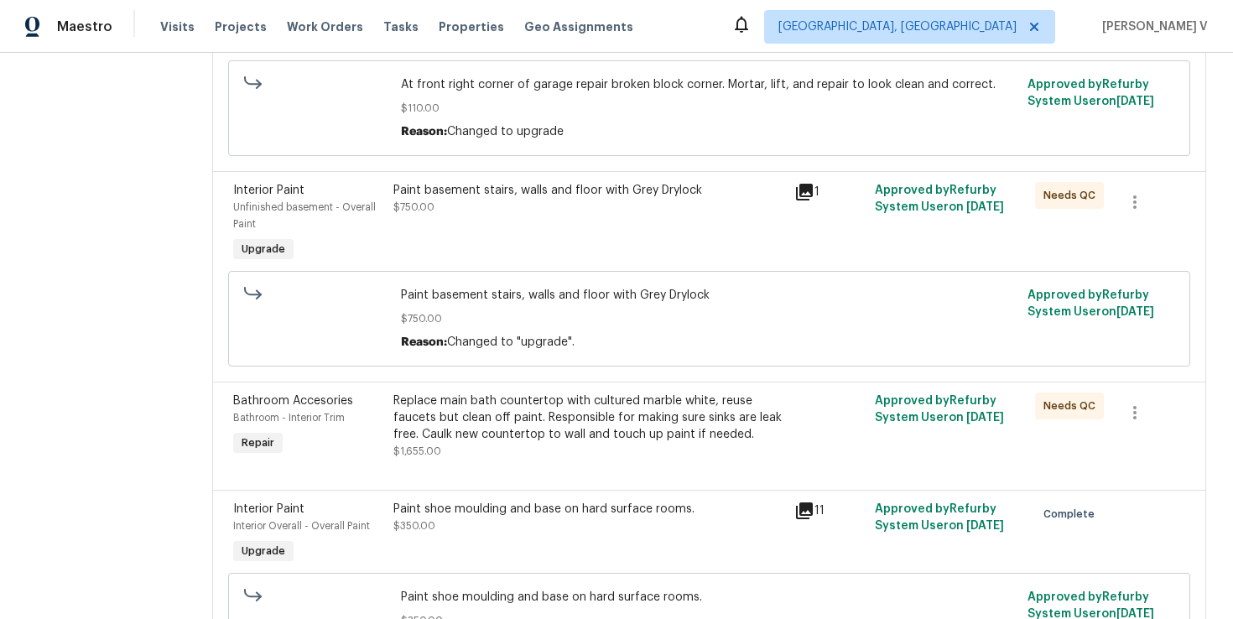
click at [560, 425] on div "Replace main bath countertop with cultured marble white, reuse faucets but clea…" at bounding box center [588, 418] width 391 height 50
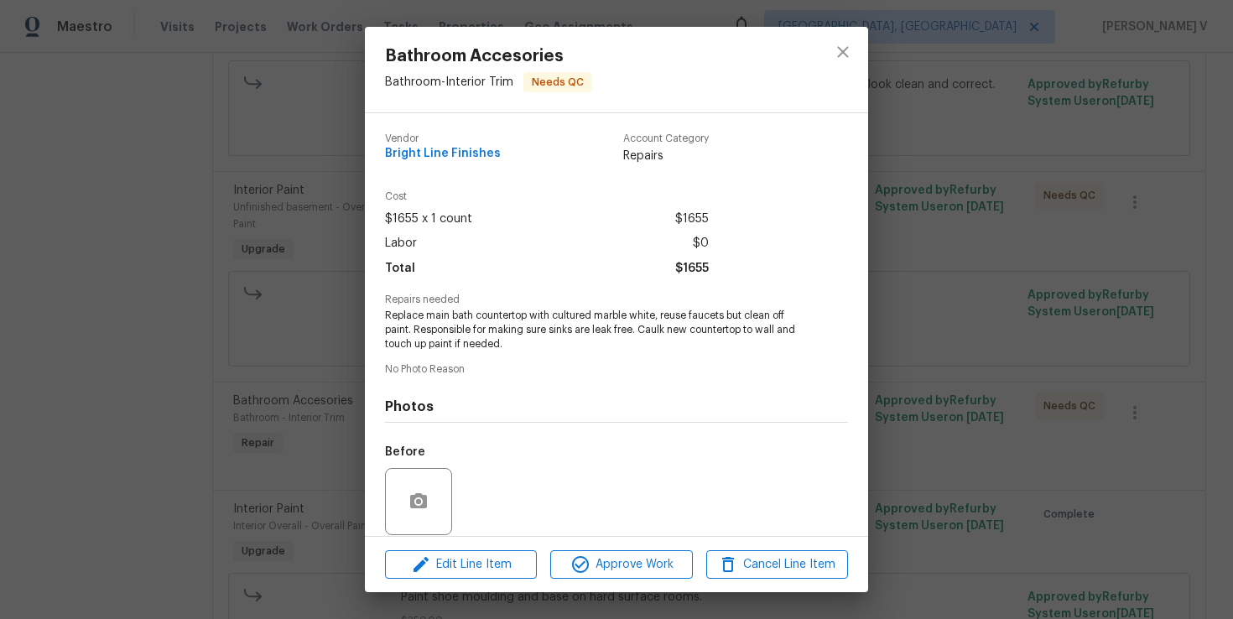
click at [242, 393] on div "Bathroom Accesories Bathroom - Interior Trim Needs QC Vendor Bright Line Finish…" at bounding box center [616, 309] width 1233 height 619
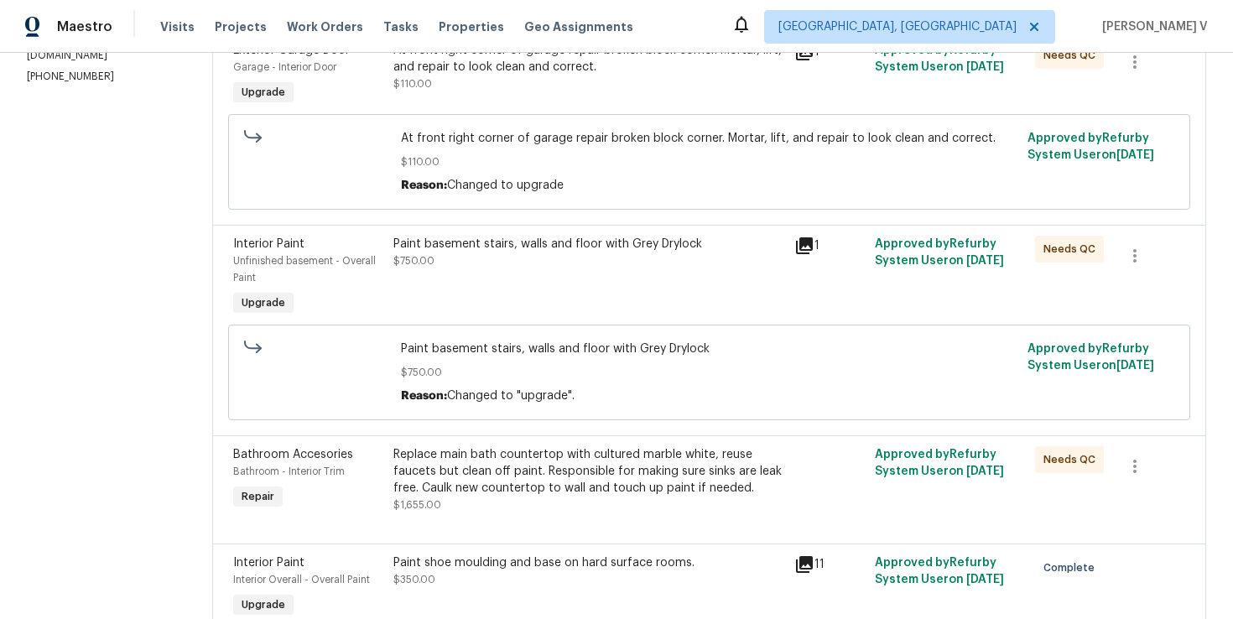
scroll to position [154, 0]
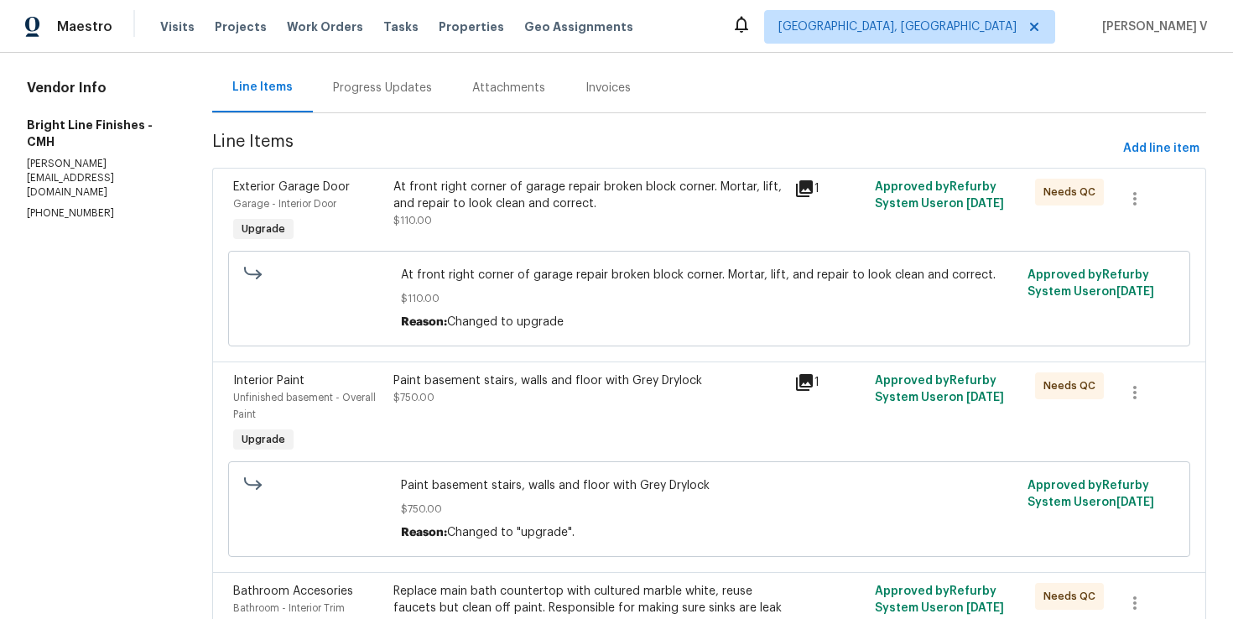
click at [472, 221] on div "At front right corner of garage repair broken block corner. Mortar, lift, and r…" at bounding box center [588, 204] width 391 height 50
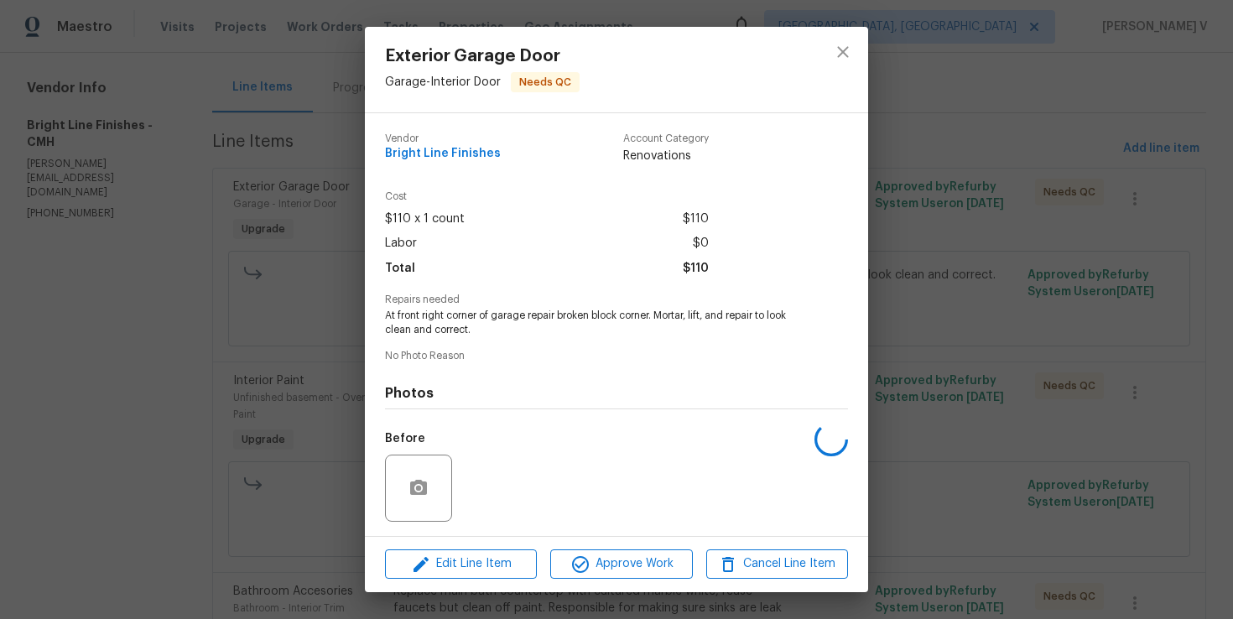
scroll to position [112, 0]
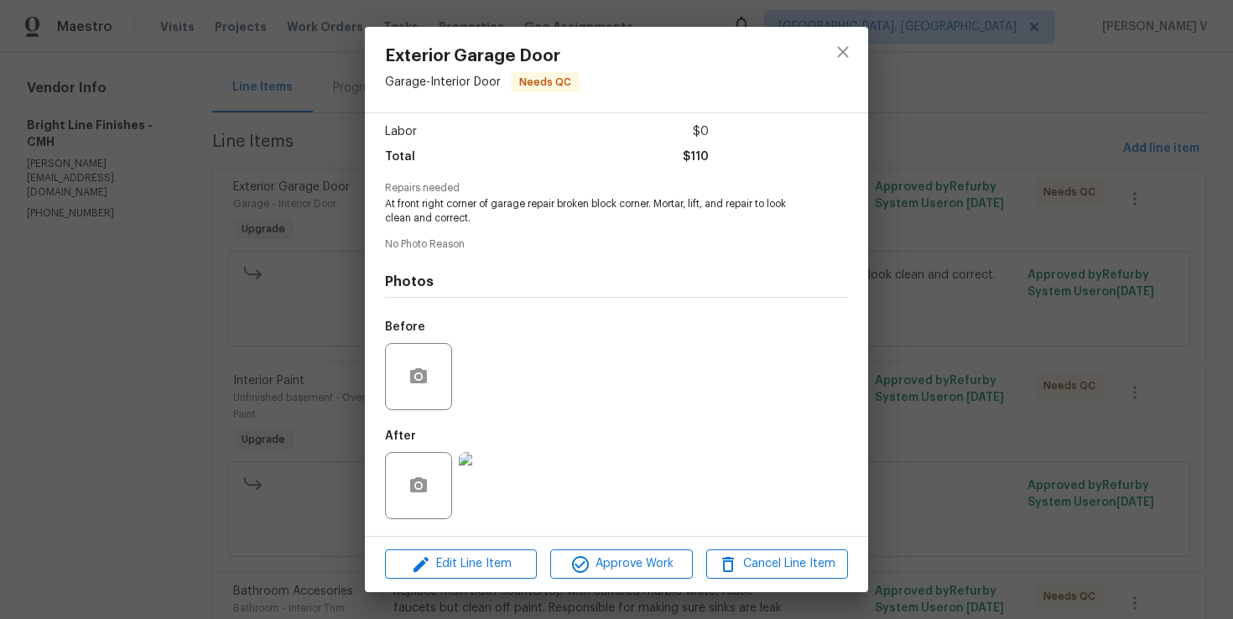
click at [461, 468] on img at bounding box center [492, 485] width 67 height 67
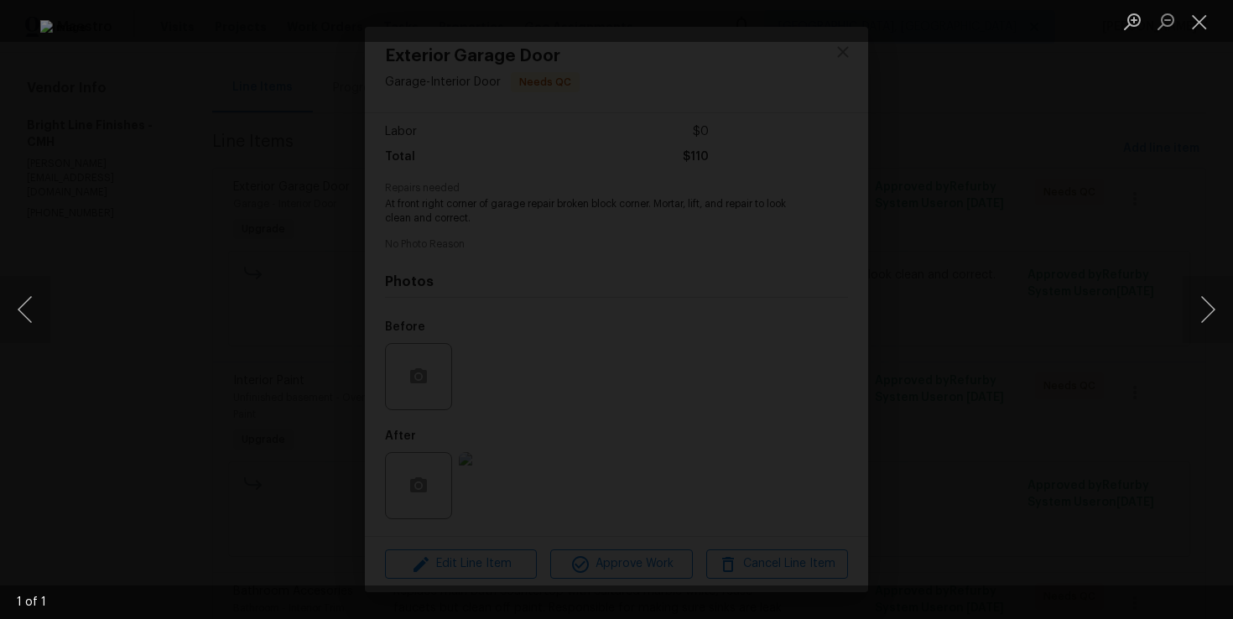
click at [1083, 207] on div "Lightbox" at bounding box center [616, 309] width 1233 height 619
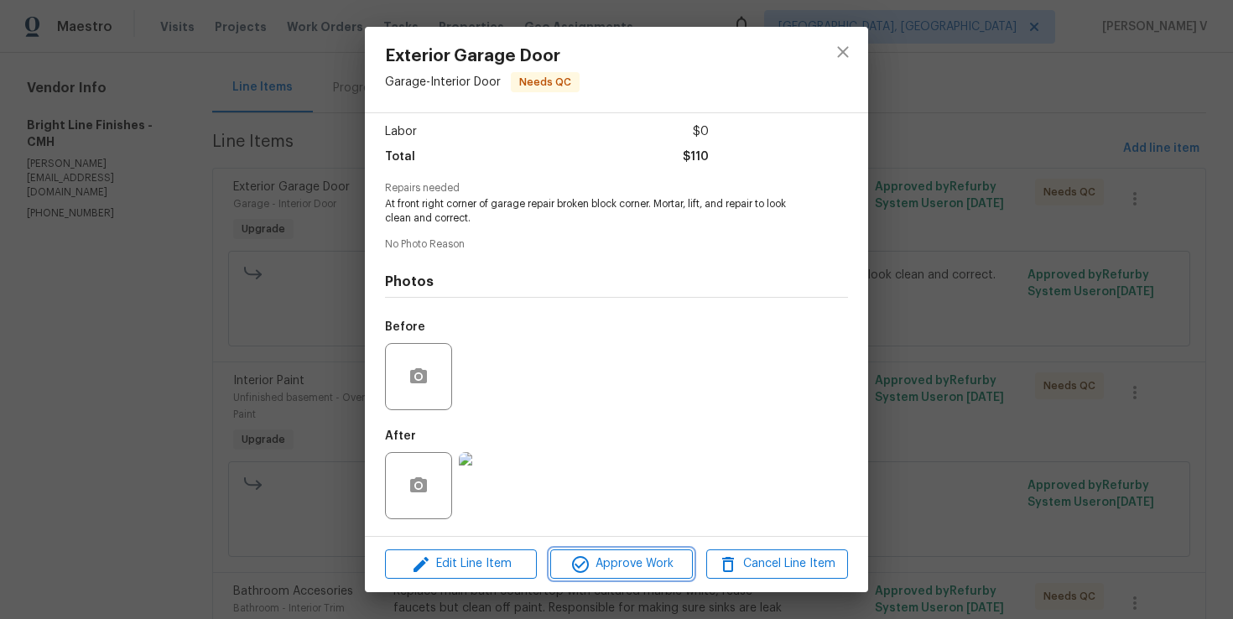
click at [605, 573] on span "Approve Work" at bounding box center [621, 564] width 132 height 21
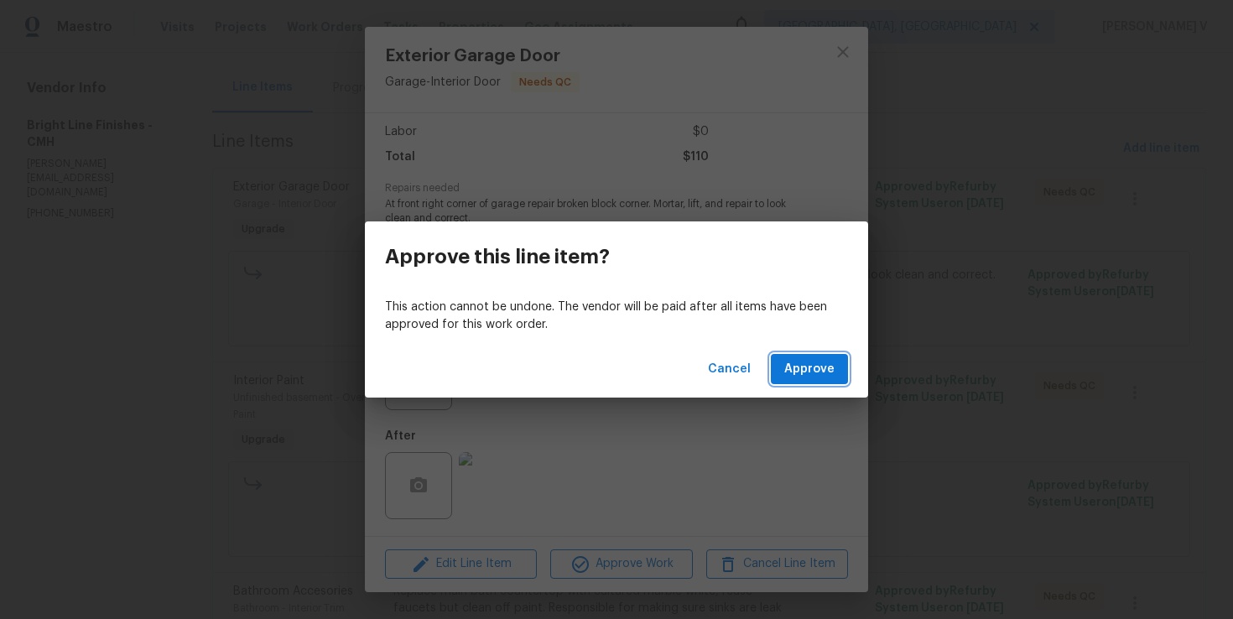
click at [836, 361] on button "Approve" at bounding box center [809, 369] width 77 height 31
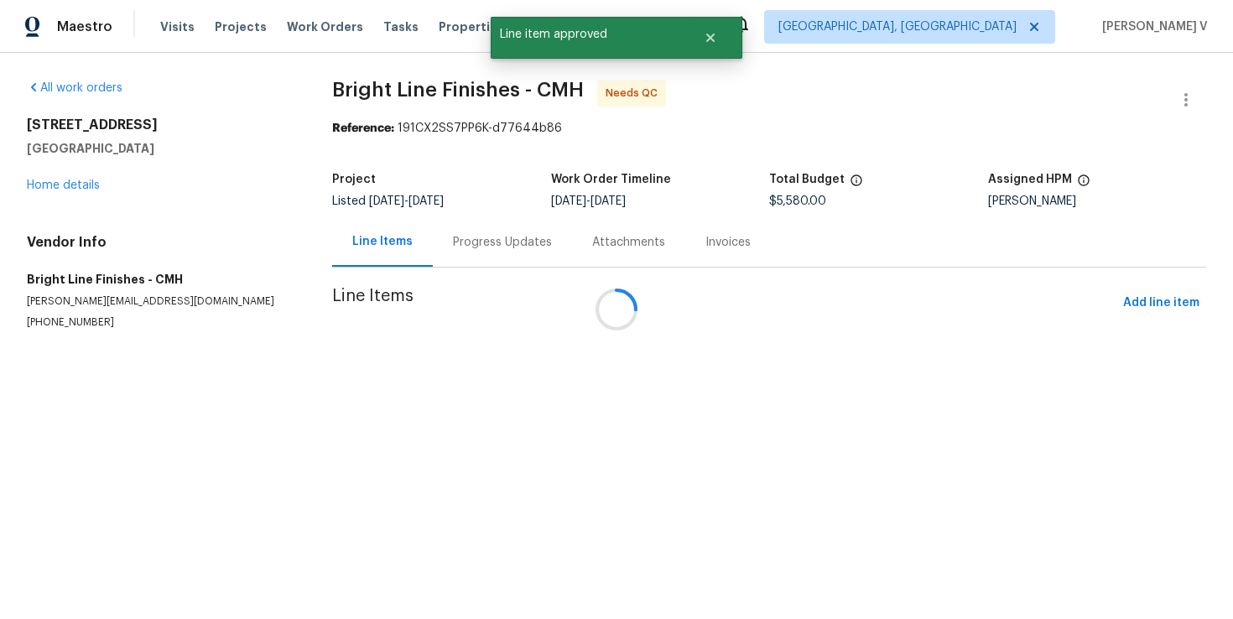
scroll to position [0, 0]
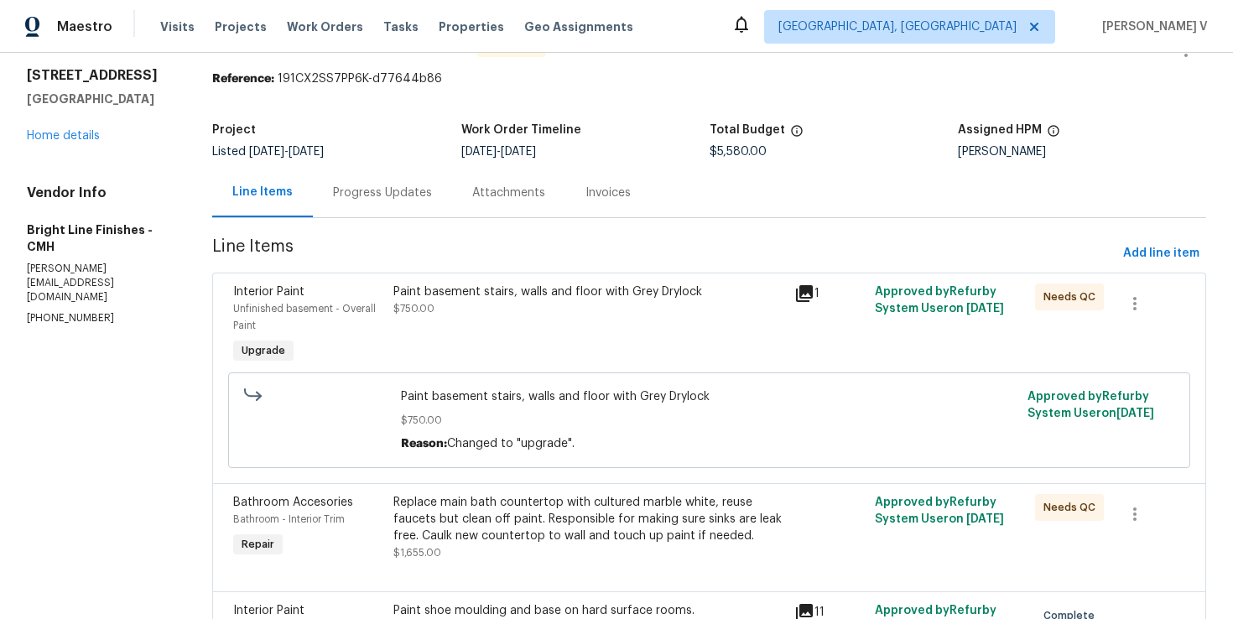
click at [422, 190] on div "Progress Updates" at bounding box center [382, 193] width 99 height 17
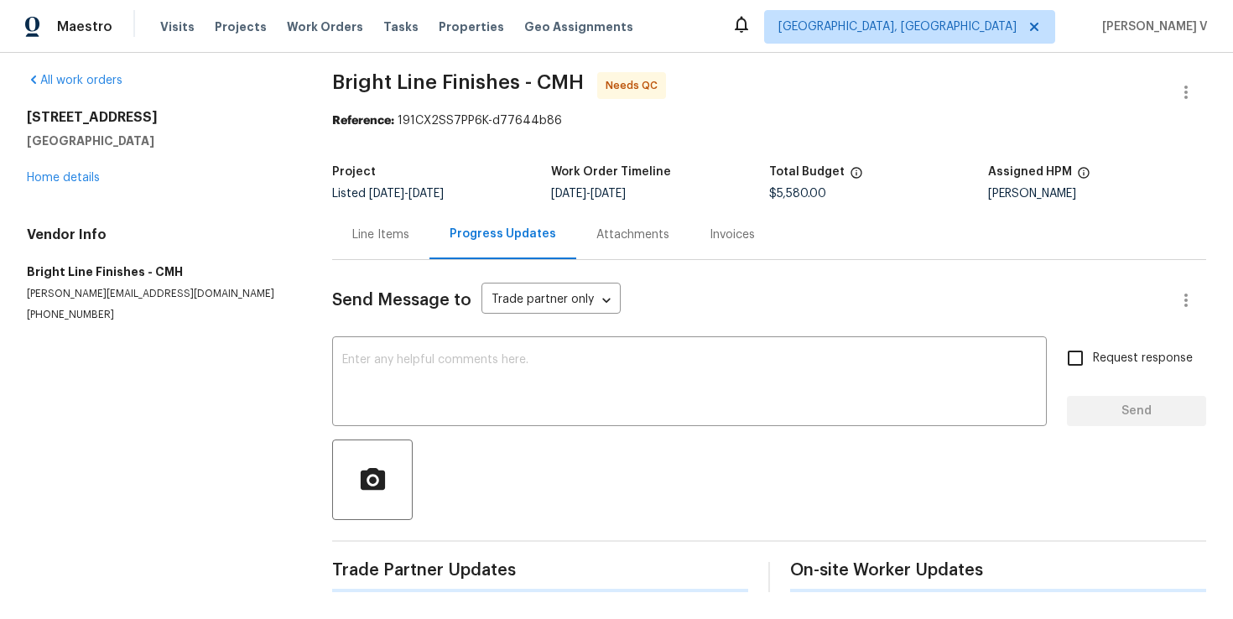
scroll to position [8, 0]
click at [457, 404] on textarea at bounding box center [689, 383] width 695 height 59
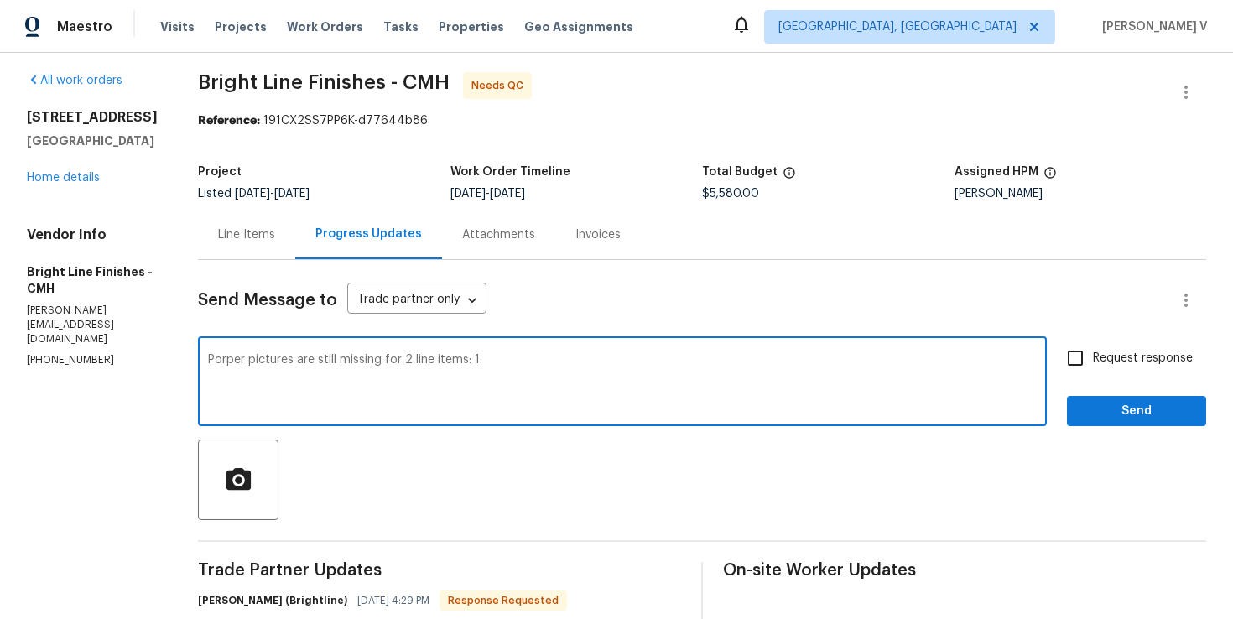
click at [454, 361] on textarea "Porper pictures are still missing for 2 line items: 1." at bounding box center [622, 383] width 829 height 59
click at [648, 368] on textarea "Porper pictures are still missing for 2 line items (which wasnt QC'd yet): 1." at bounding box center [622, 383] width 829 height 59
paste textarea "Paint basement stairs, walls and floor with Grey Drylock"
paste textarea "Replace main bath countertop with cultured marble white, reuse faucets but clea…"
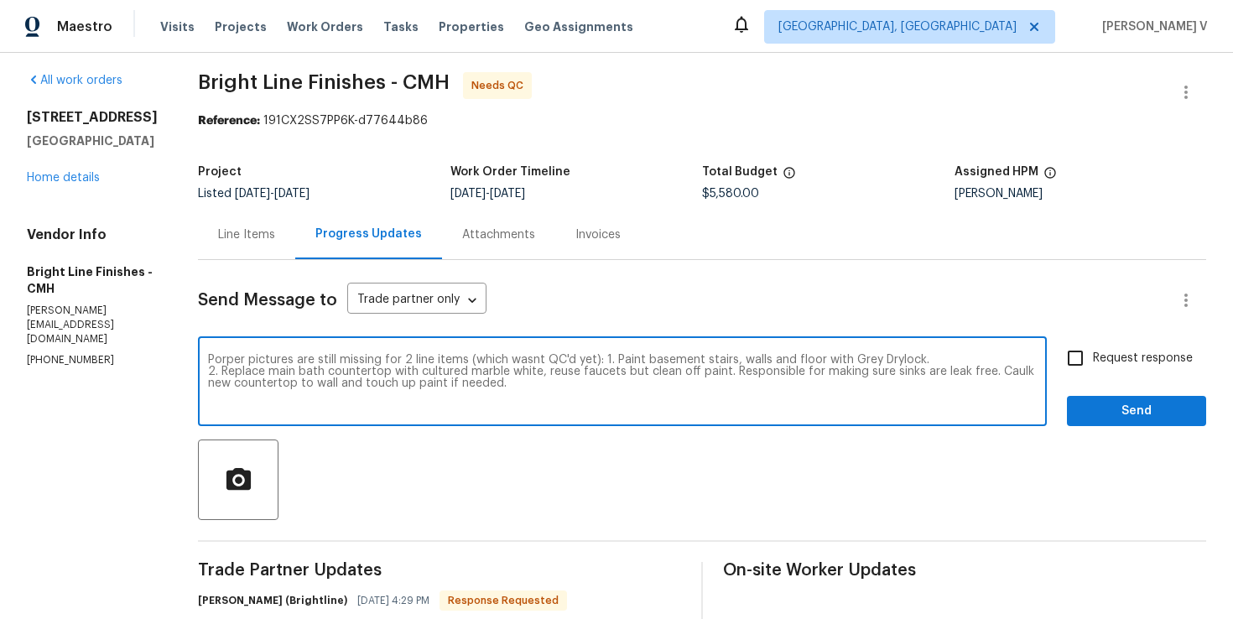
click at [607, 375] on textarea "Porper pictures are still missing for 2 line items (which wasnt QC'd yet): 1. P…" at bounding box center [622, 383] width 829 height 59
click at [560, 385] on textarea "Porper pictures are still missing for 2 line items (which wasnt QC'd yet): 1. P…" at bounding box center [622, 383] width 829 height 59
type textarea "Porper pictures are still missing for 2 line items (which wasnt QC'd yet): 1. P…"
click at [1132, 353] on span "Request response" at bounding box center [1143, 359] width 100 height 18
click at [1093, 353] on input "Request response" at bounding box center [1075, 358] width 35 height 35
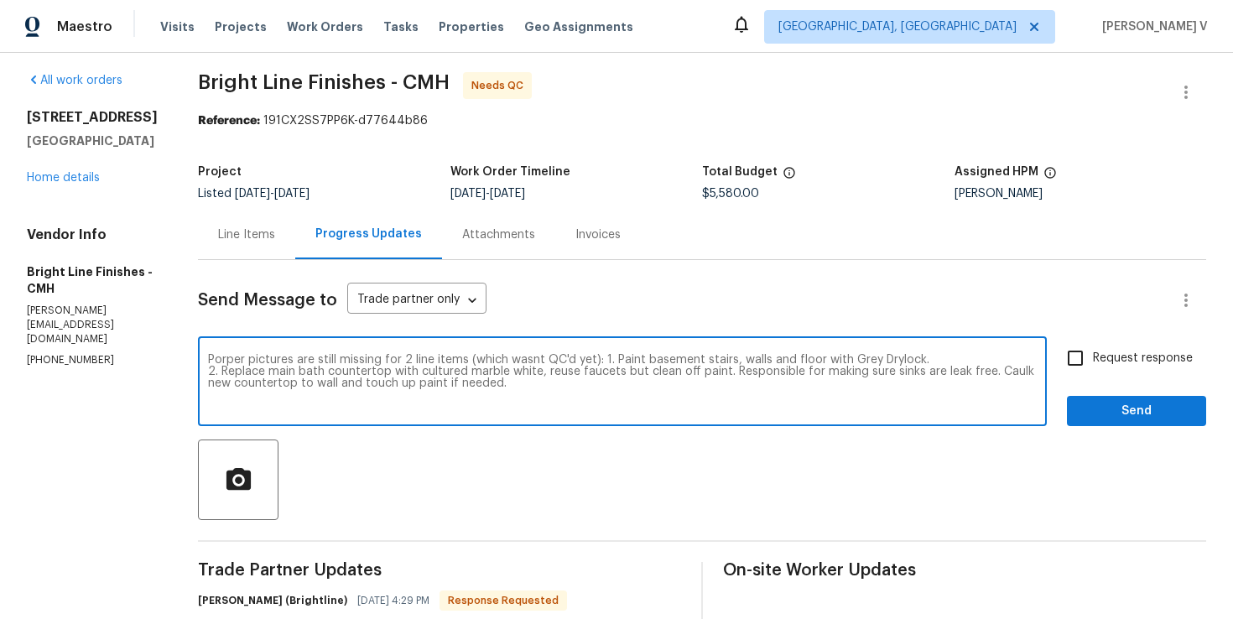
checkbox input "true"
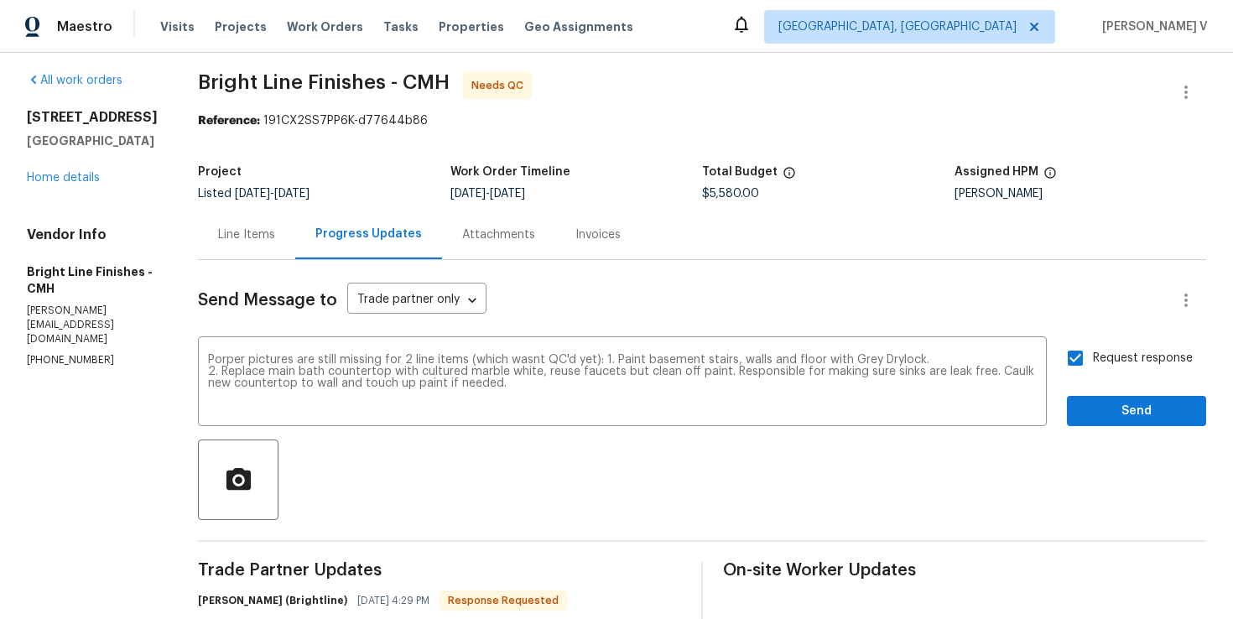
click at [0, 0] on span "Proper" at bounding box center [0, 0] width 0 height 0
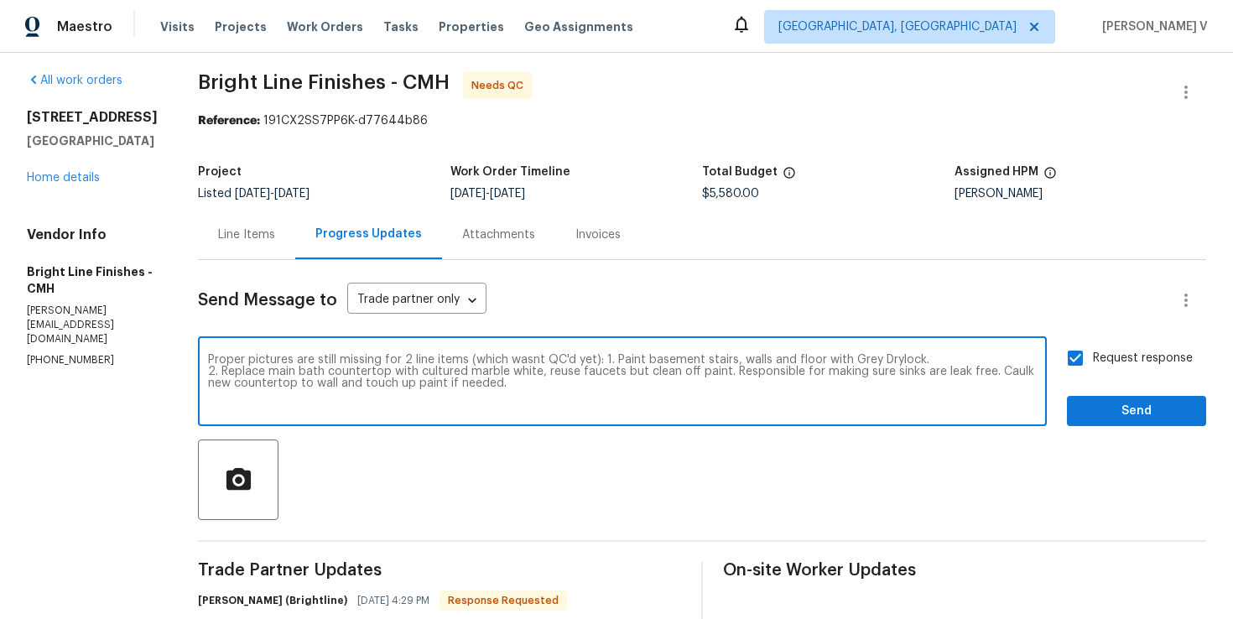
type textarea "Proper pictures are still missing for 2 line items (which wasnt QC'd yet): 1. P…"
click at [1096, 399] on button "Send" at bounding box center [1136, 411] width 139 height 31
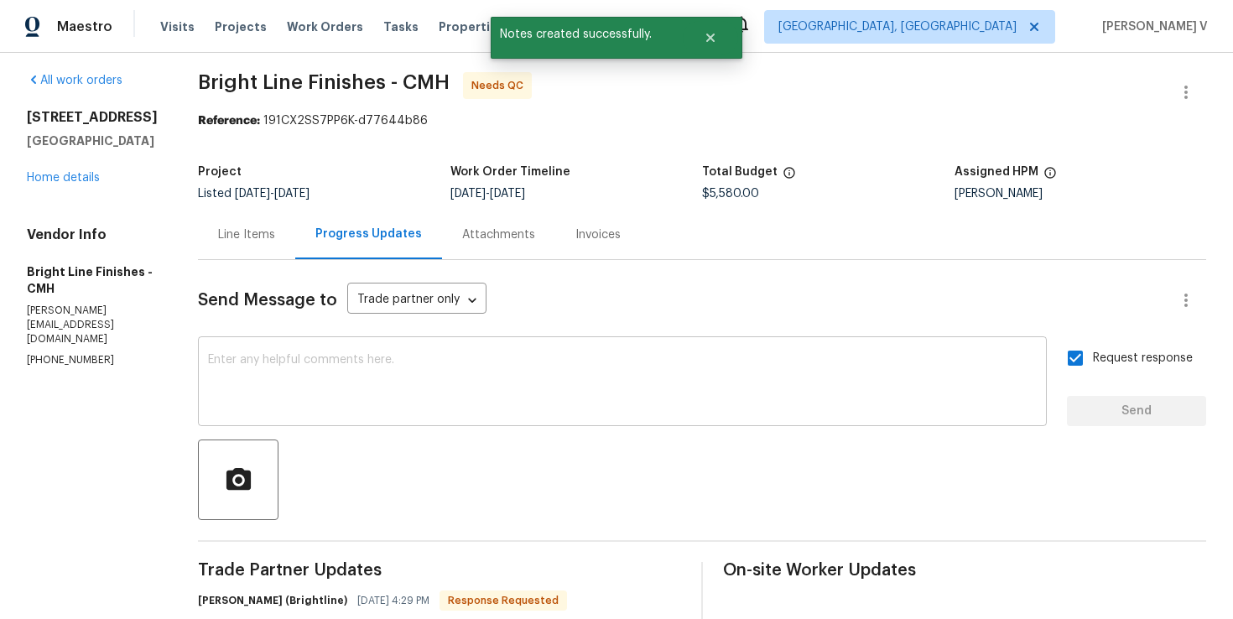
click at [484, 361] on textarea at bounding box center [622, 383] width 829 height 59
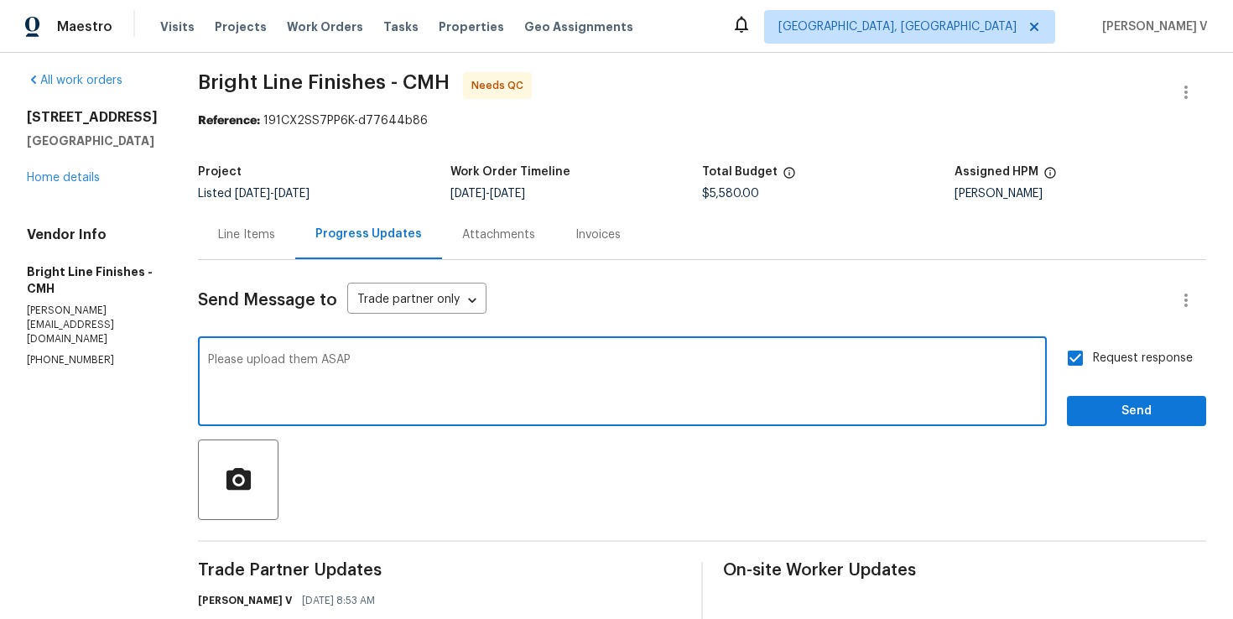
click at [484, 361] on textarea "Please upload them ASAP" at bounding box center [622, 383] width 829 height 59
type textarea "Please upload them ASAP"
click at [1106, 406] on span "Send" at bounding box center [1136, 411] width 112 height 21
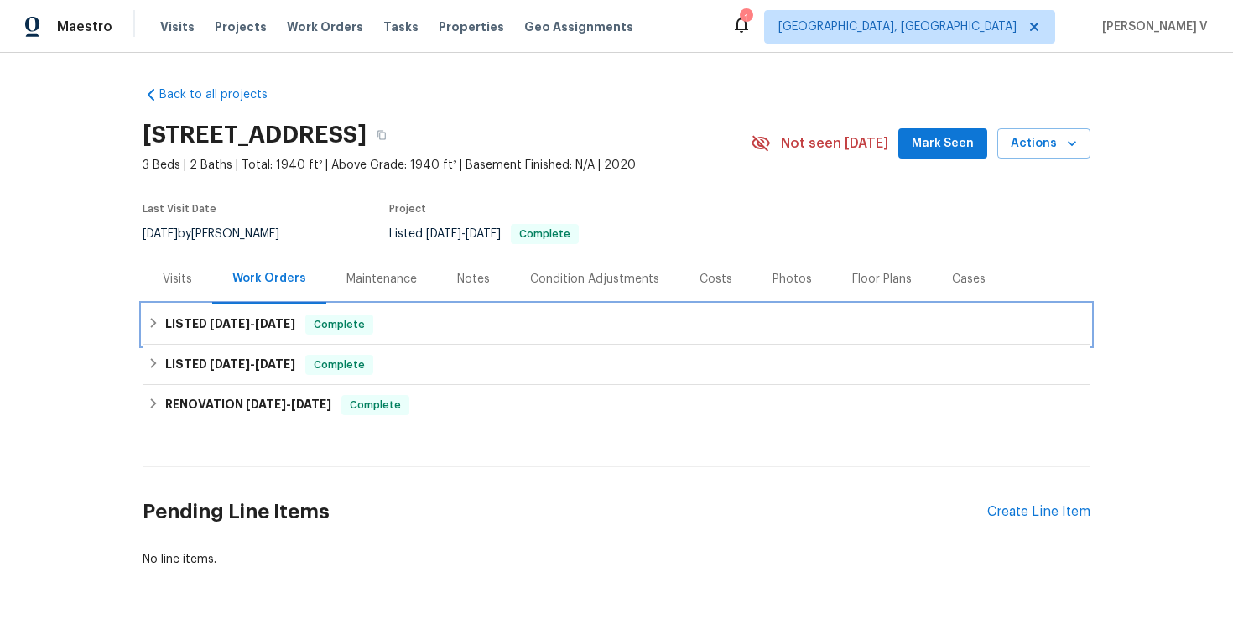
click at [282, 308] on div "LISTED [DATE] - [DATE] Complete" at bounding box center [617, 325] width 948 height 40
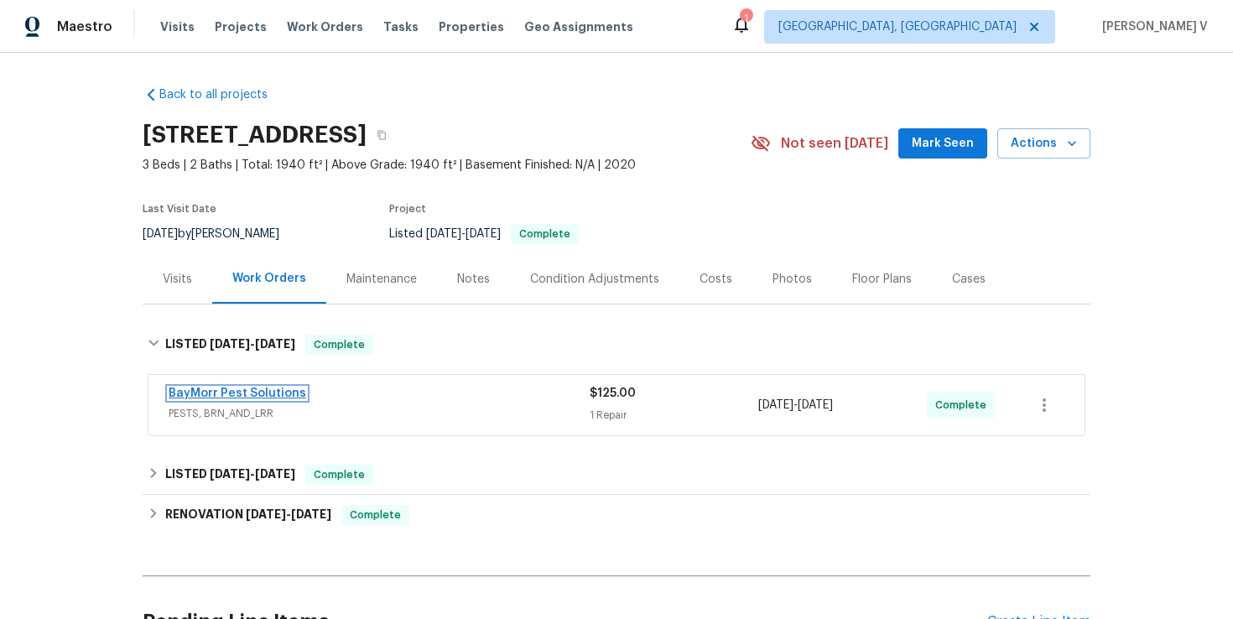
click at [249, 391] on link "BayMorr Pest Solutions" at bounding box center [238, 394] width 138 height 12
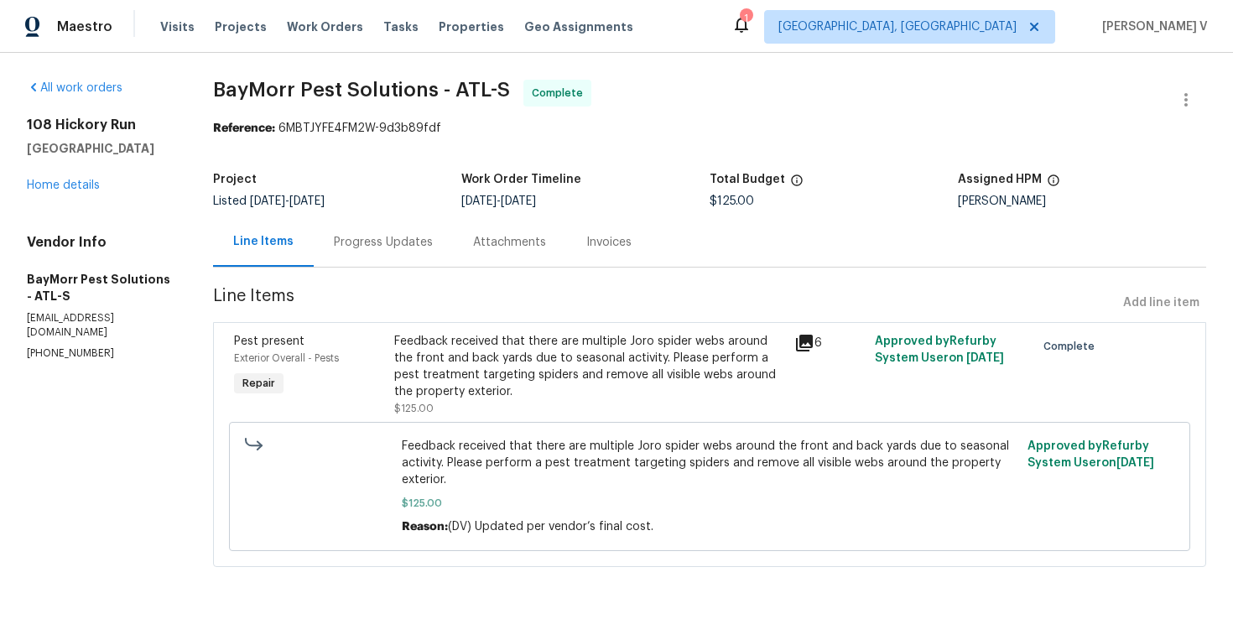
click at [428, 252] on div "Progress Updates" at bounding box center [383, 241] width 139 height 49
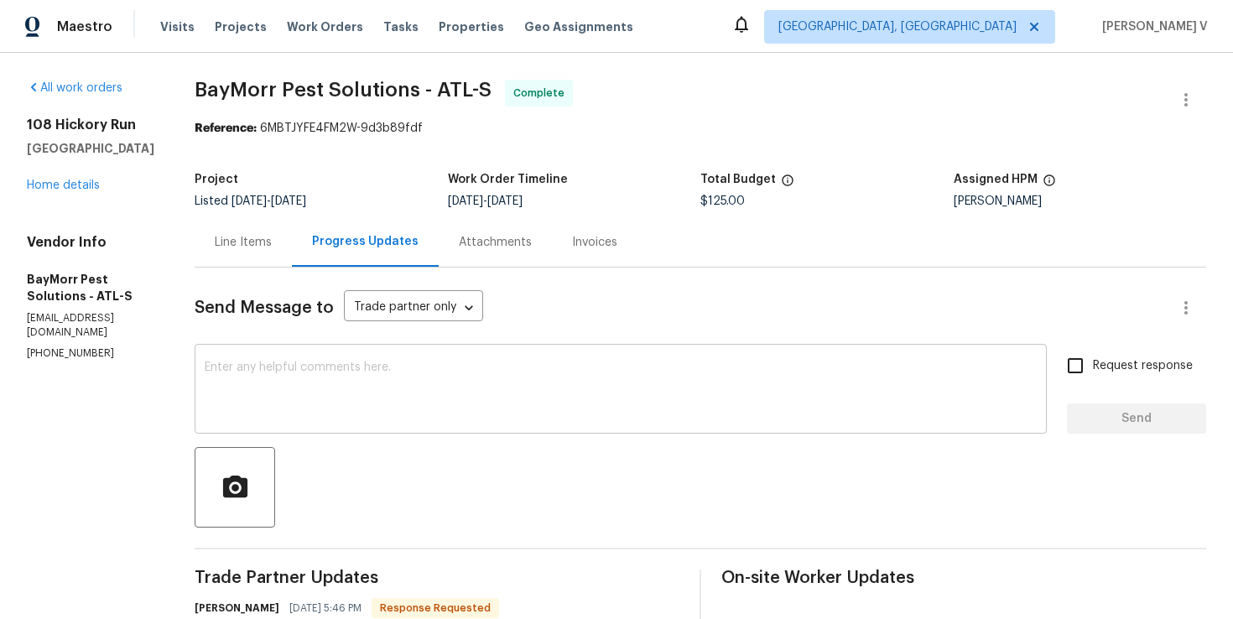
scroll to position [77, 0]
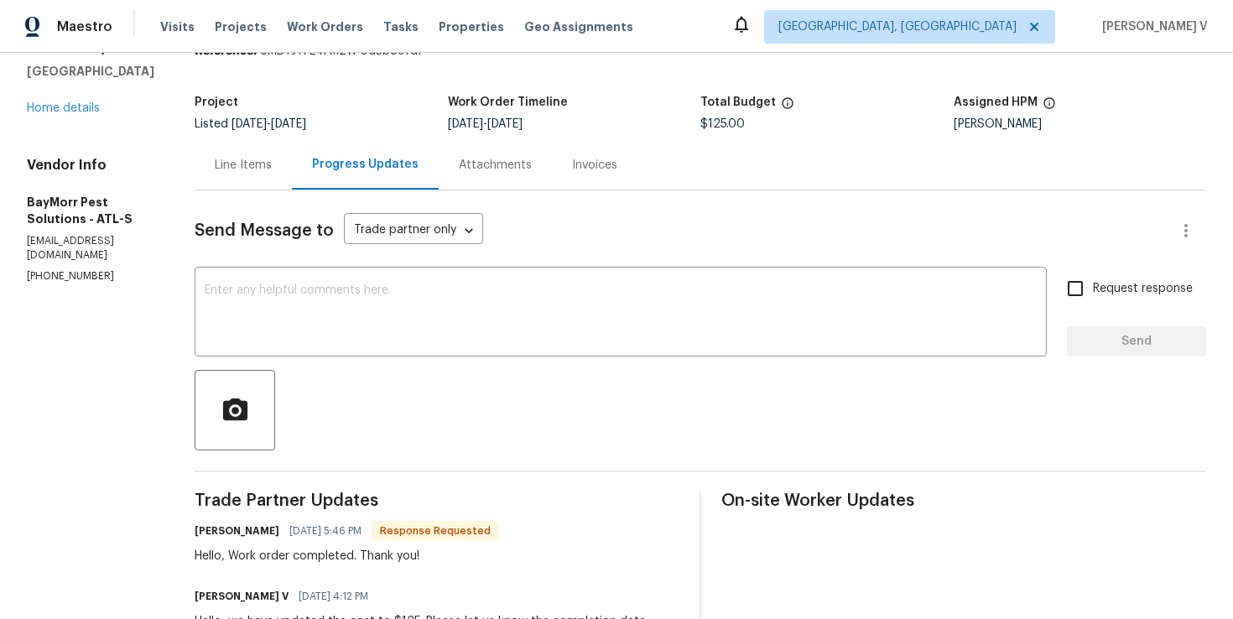
click at [242, 176] on div "Line Items" at bounding box center [243, 164] width 97 height 49
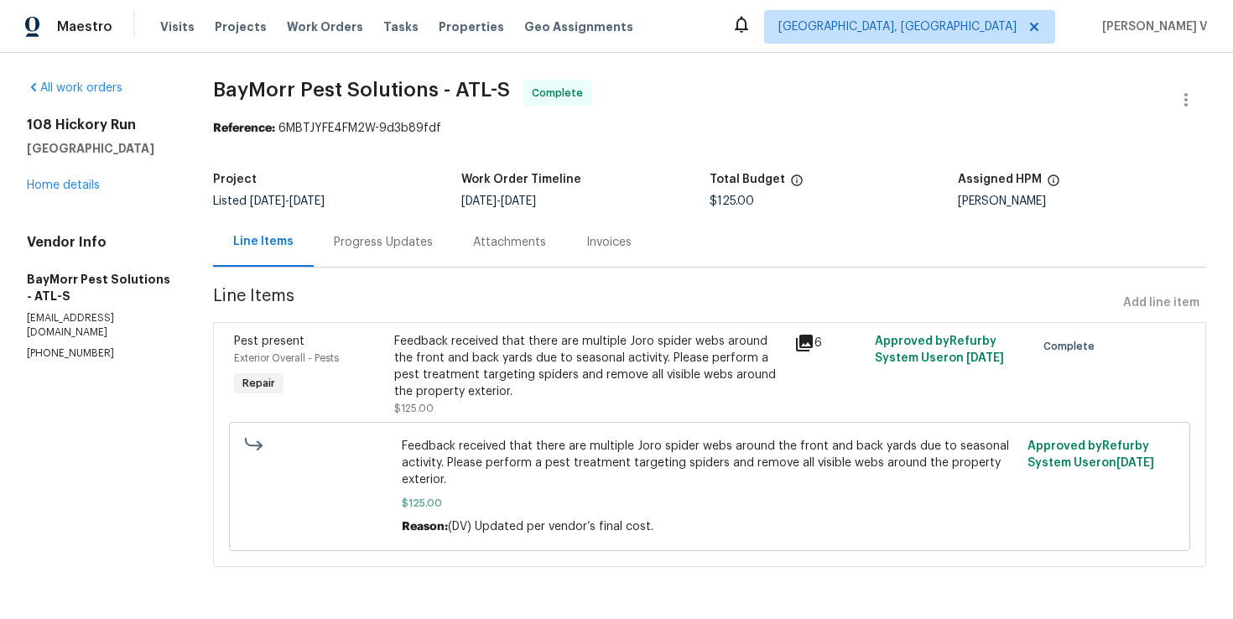
click at [475, 361] on div "Feedback received that there are multiple Joro spider webs around the front and…" at bounding box center [589, 366] width 390 height 67
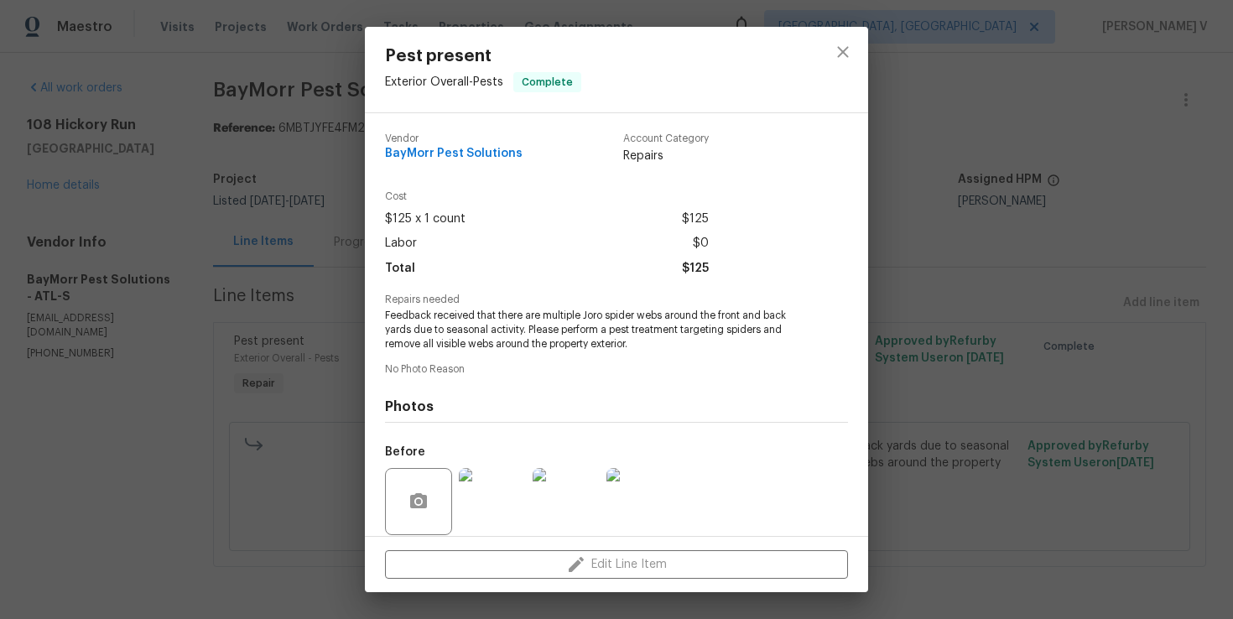
scroll to position [125, 0]
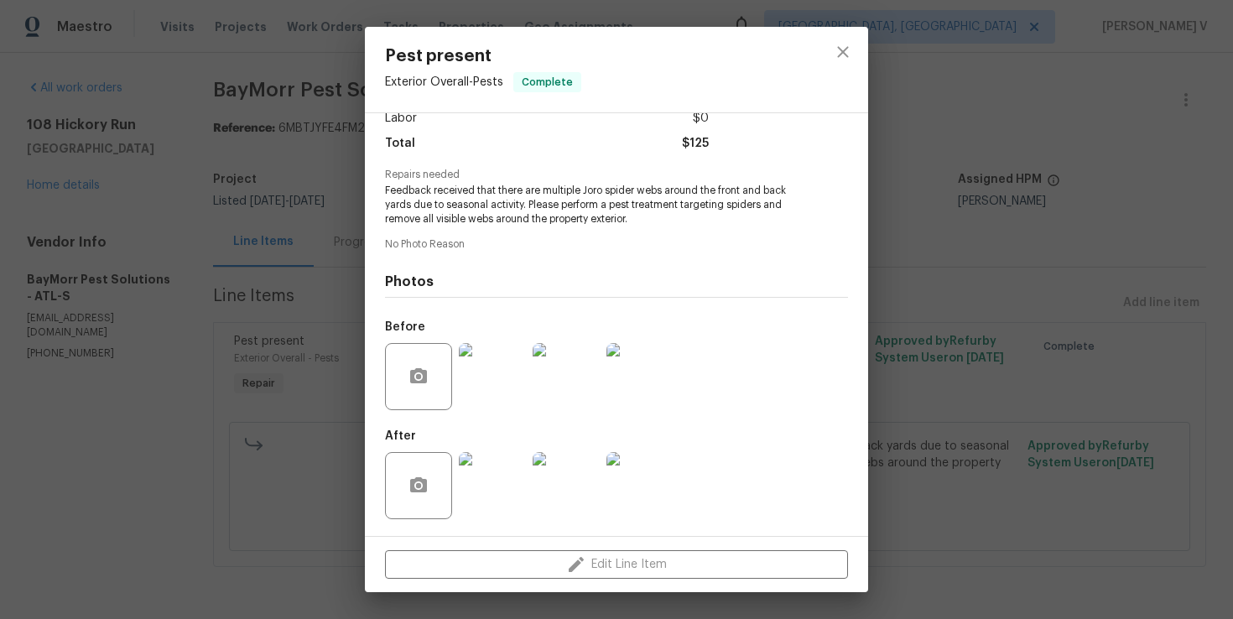
click at [312, 340] on div "Pest present Exterior Overall - Pests Complete Vendor BayMorr Pest Solutions Ac…" at bounding box center [616, 309] width 1233 height 619
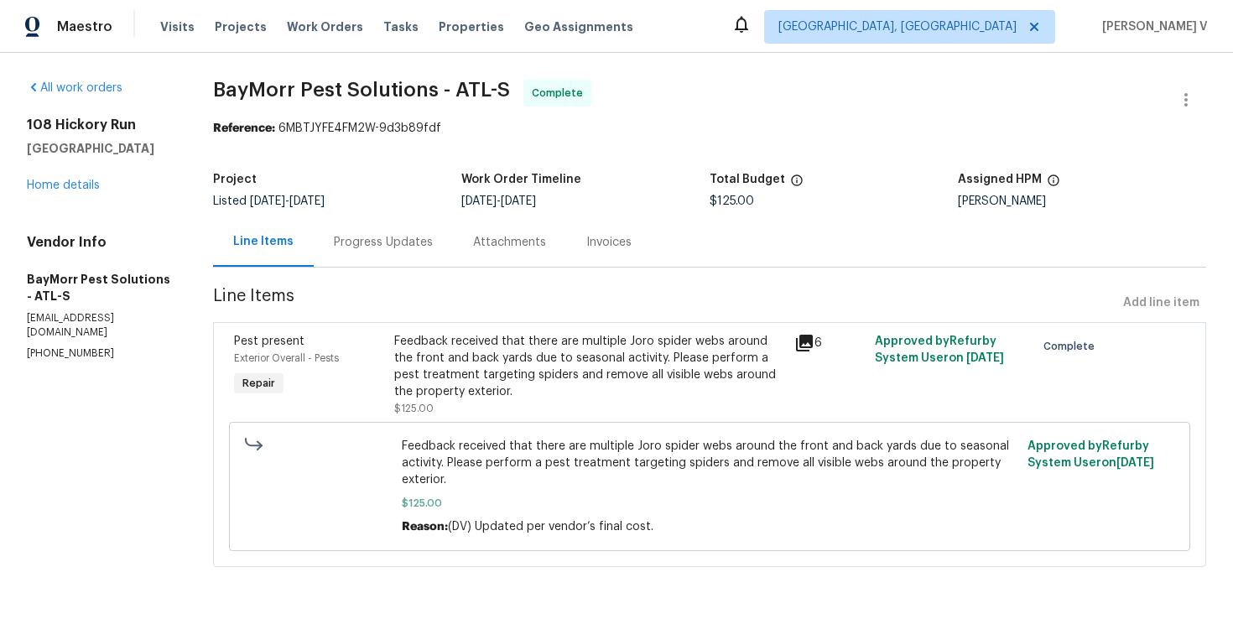
click at [379, 235] on div "Progress Updates" at bounding box center [383, 242] width 99 height 17
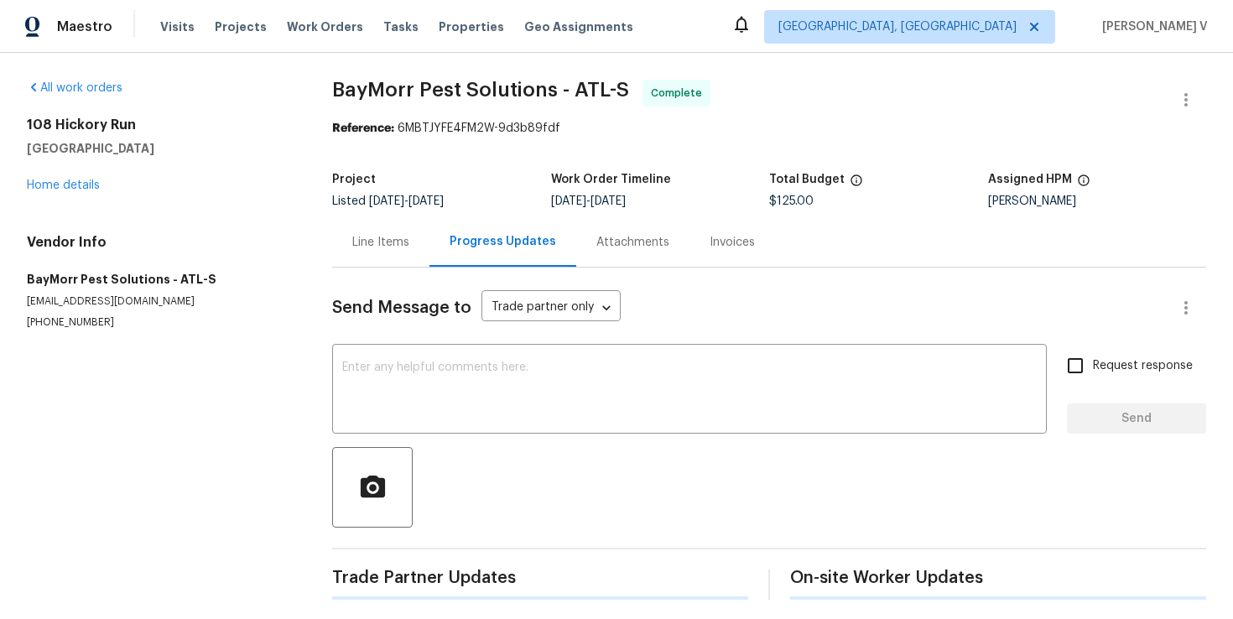
click at [384, 442] on div "Send Message to Trade partner only Trade partner only ​ x ​ Request response Se…" at bounding box center [769, 434] width 874 height 332
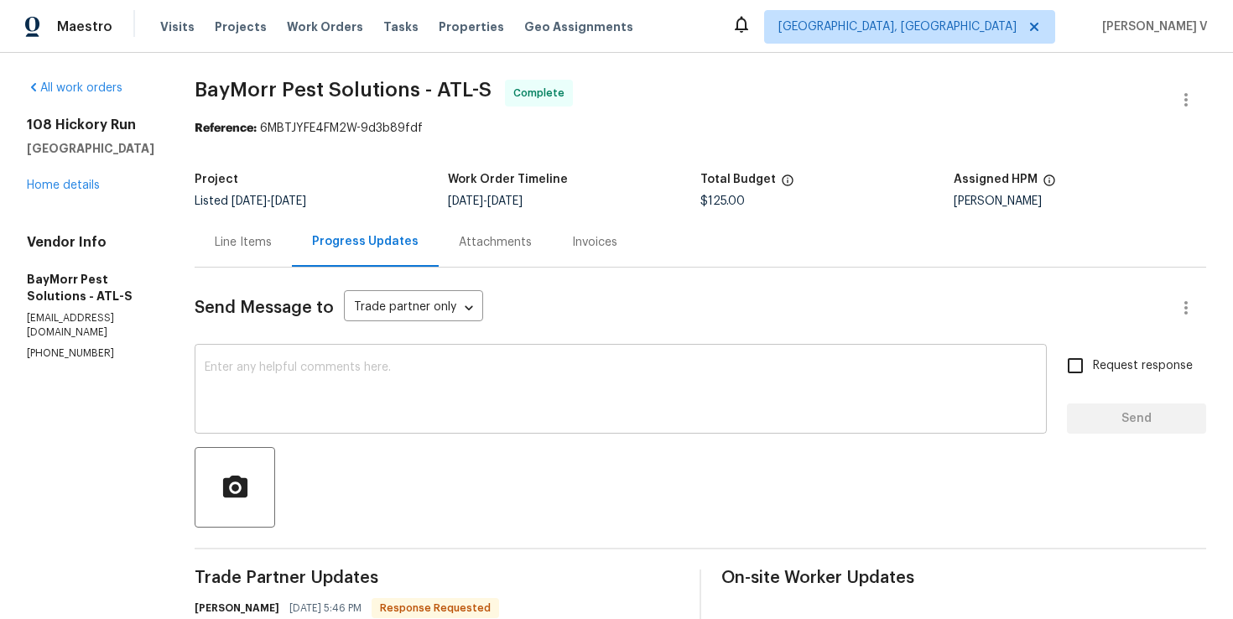
click at [412, 391] on textarea at bounding box center [621, 391] width 832 height 59
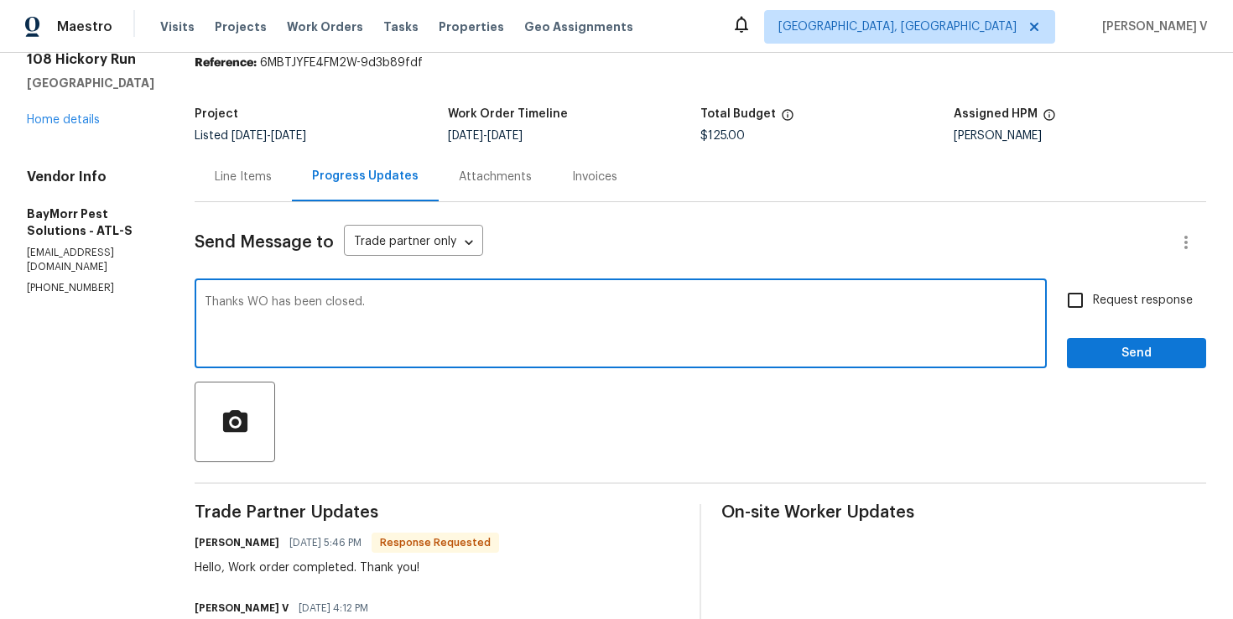
type textarea "Thanks WO has been closed."
click at [1196, 343] on button "Send" at bounding box center [1136, 353] width 139 height 31
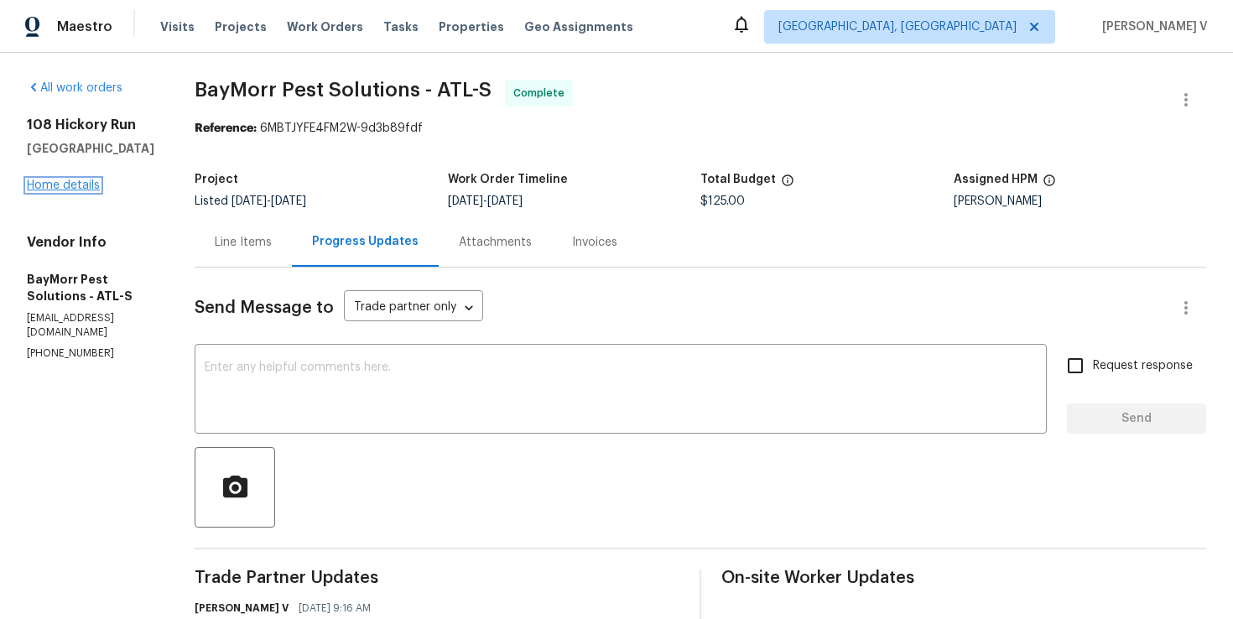
click at [79, 185] on link "Home details" at bounding box center [63, 186] width 73 height 12
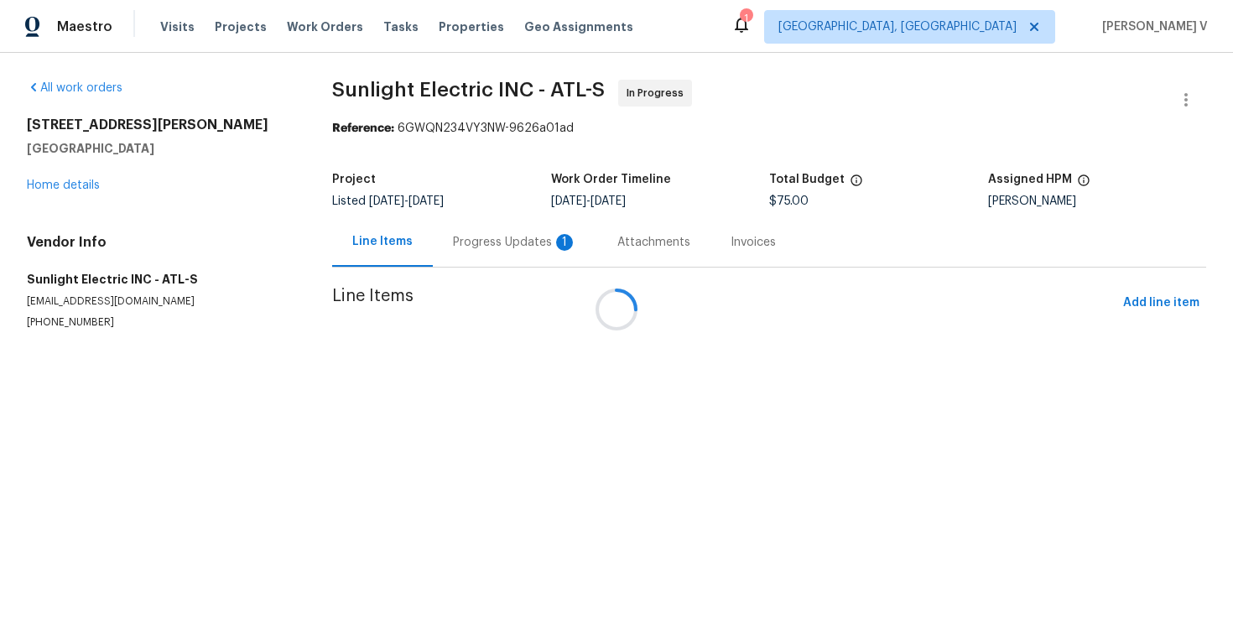
click at [459, 258] on div "Progress Updates 1" at bounding box center [515, 241] width 164 height 49
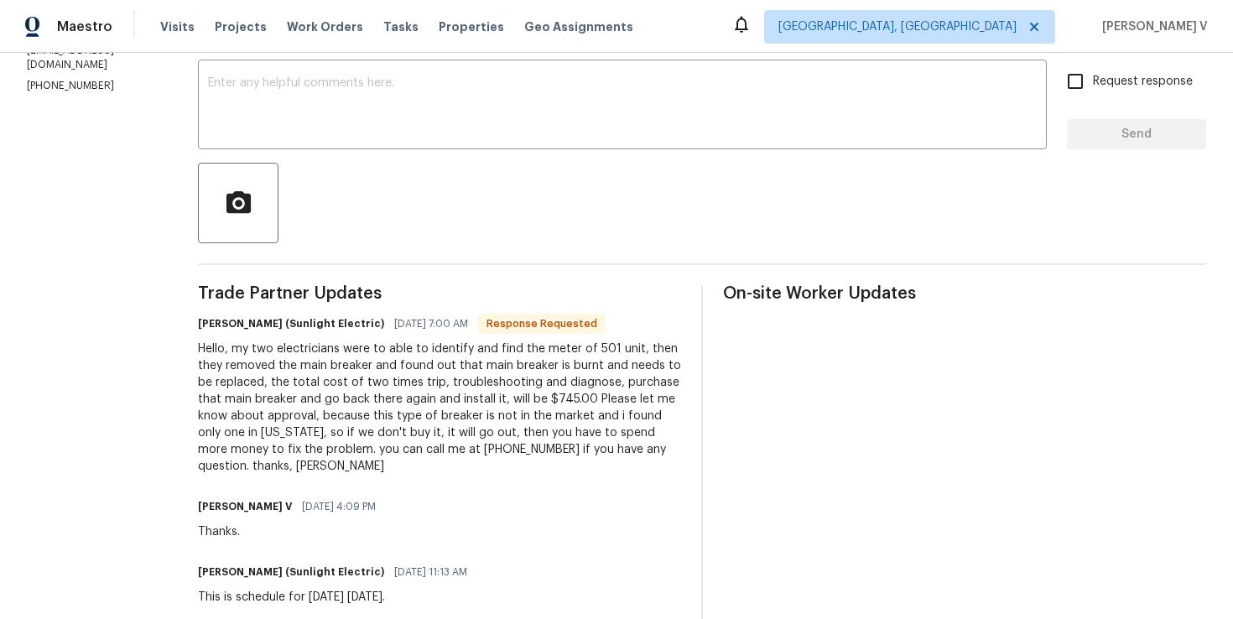
scroll to position [258, 0]
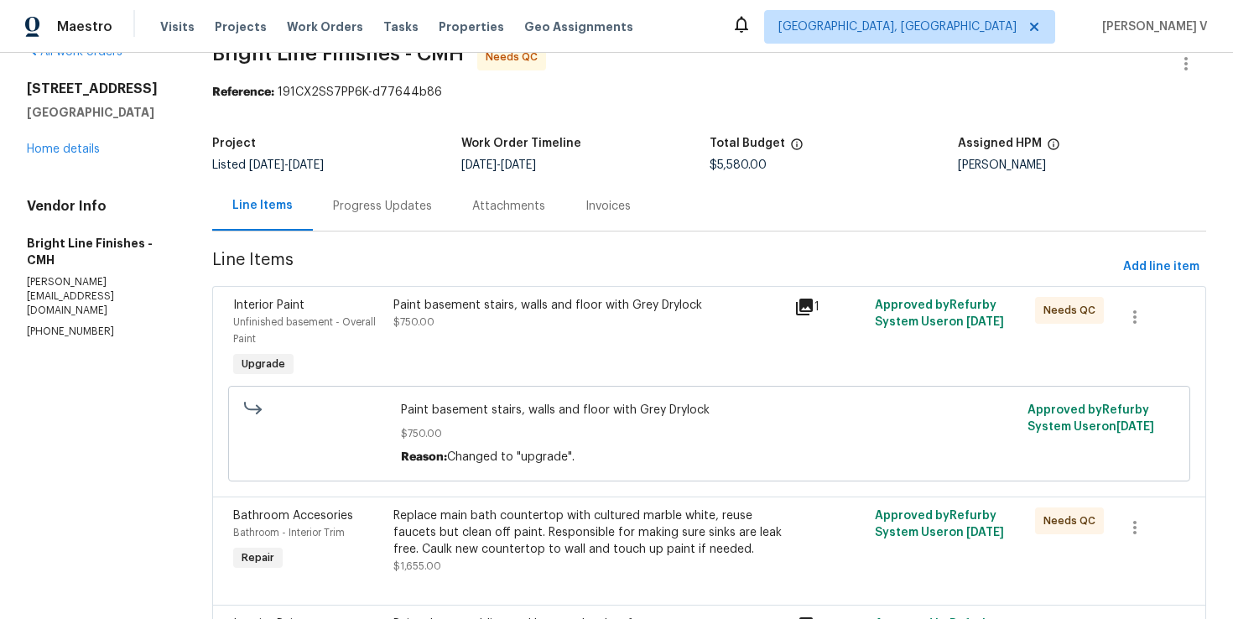
scroll to position [48, 0]
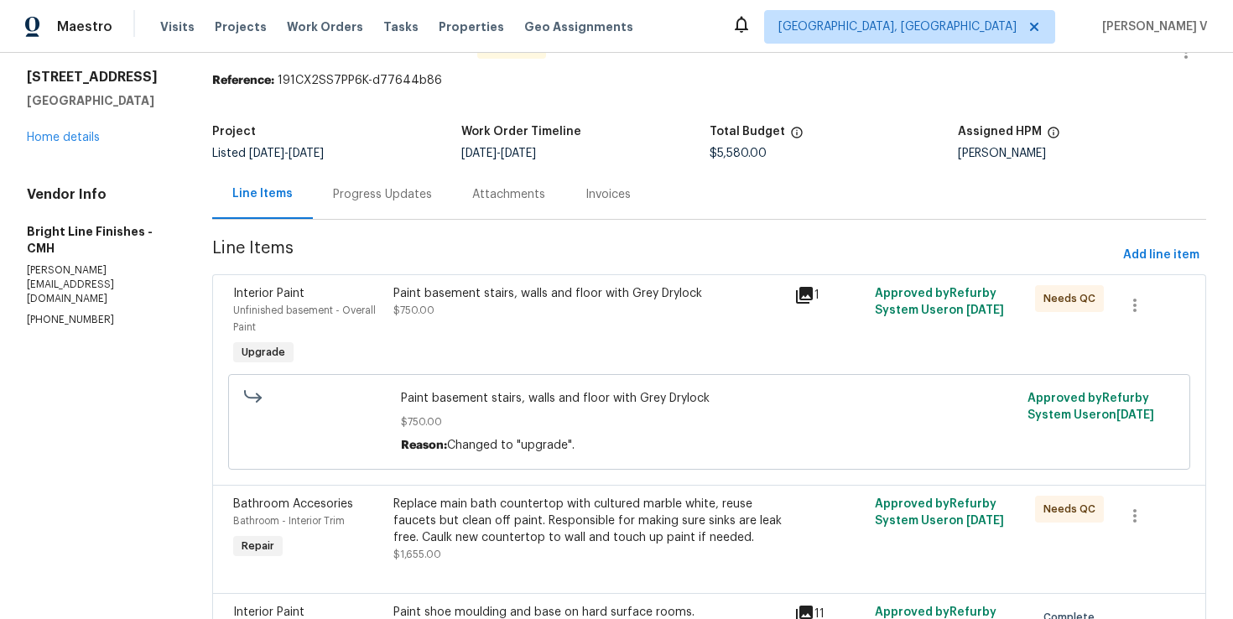
click at [454, 293] on div "Paint basement stairs, walls and floor with Grey Drylock" at bounding box center [588, 293] width 391 height 17
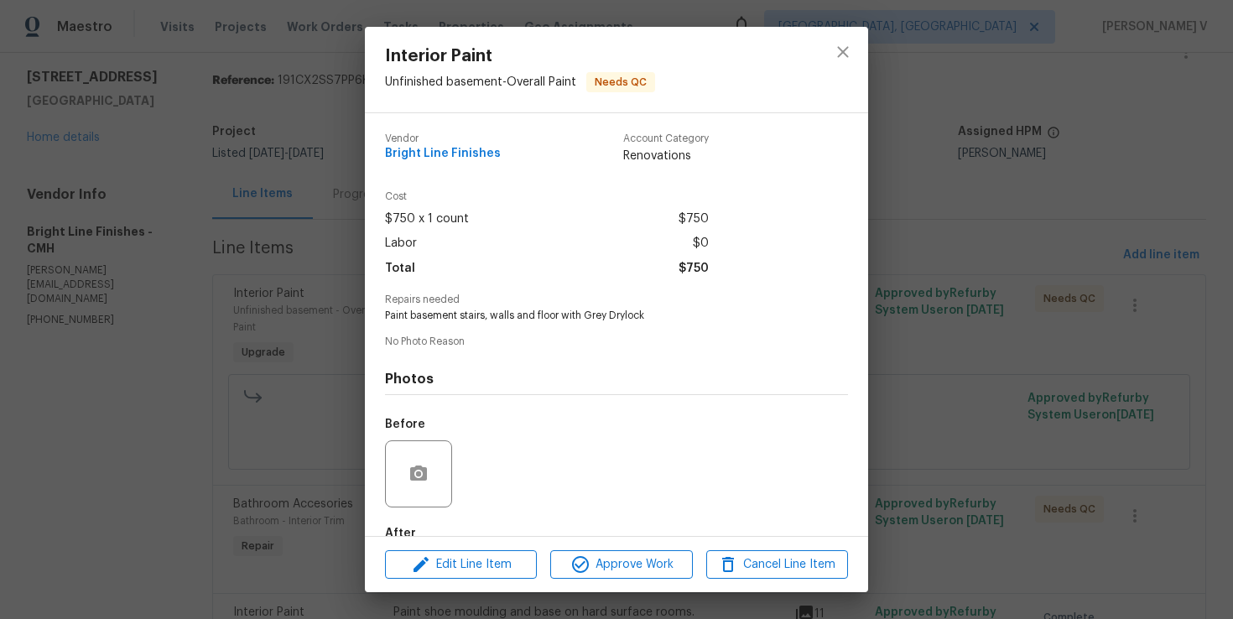
click at [471, 320] on span "Paint basement stairs, walls and floor with Grey Drylock" at bounding box center [593, 316] width 417 height 14
copy span "Paint basement stairs, walls and floor with Grey Drylock"
click at [310, 353] on div "Interior Paint Unfinished basement - Overall Paint Needs QC Vendor Bright Line …" at bounding box center [616, 309] width 1233 height 619
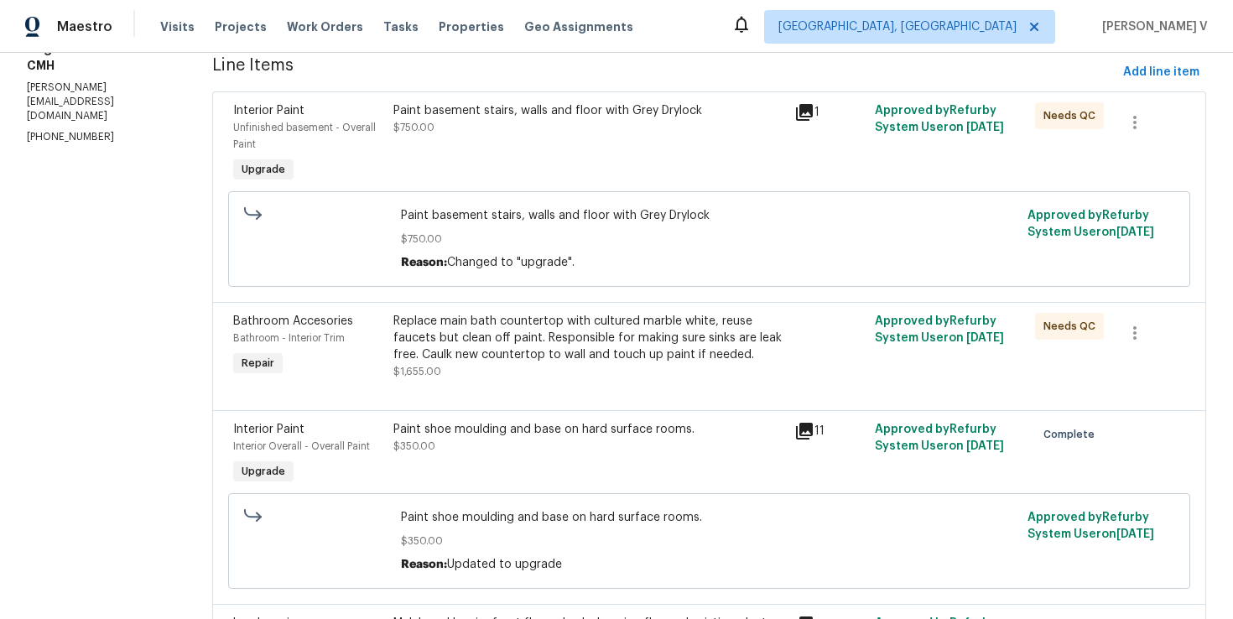
scroll to position [247, 0]
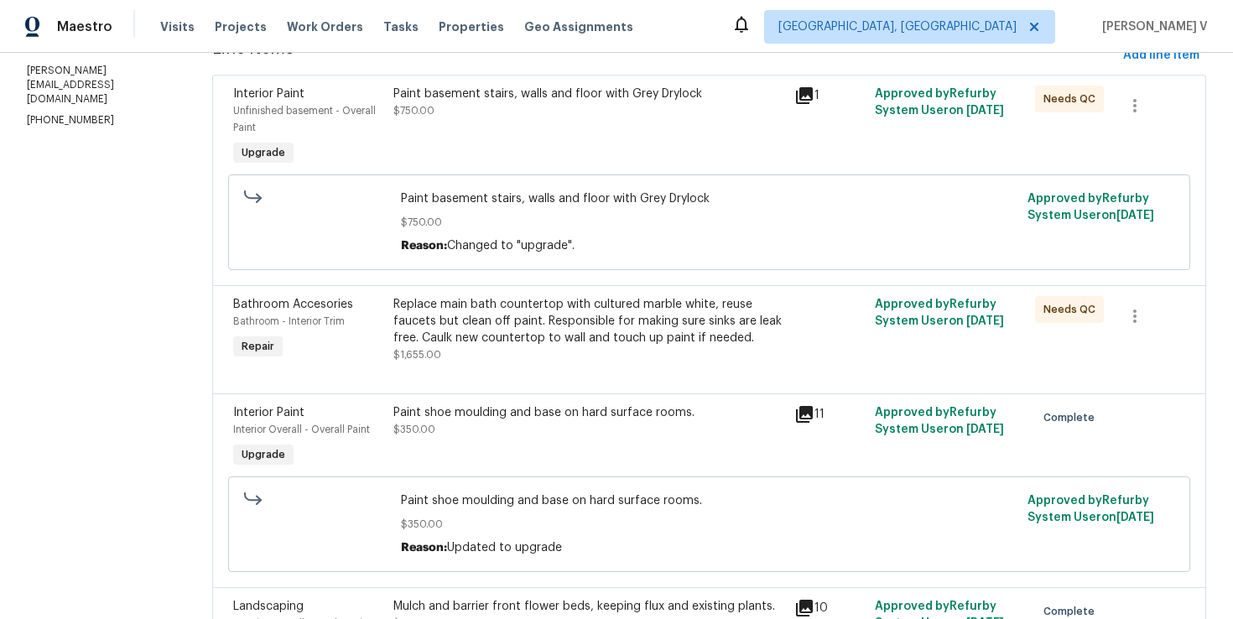
click at [511, 324] on div "Replace main bath countertop with cultured marble white, reuse faucets but clea…" at bounding box center [588, 321] width 391 height 50
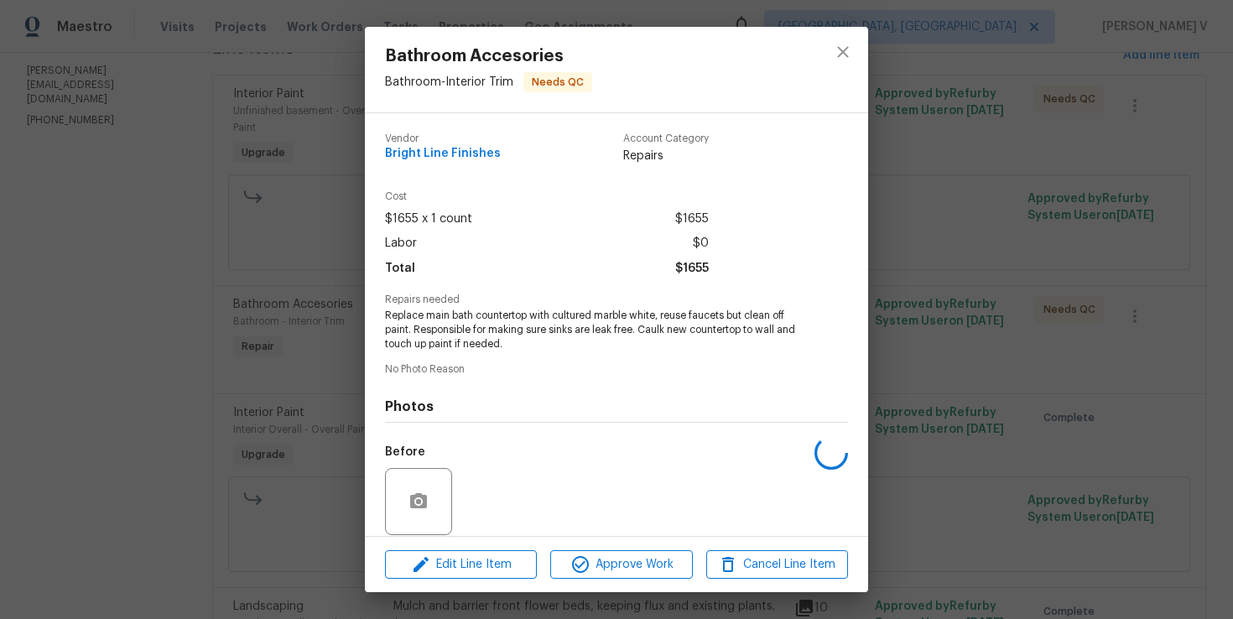
click at [511, 324] on span "Replace main bath countertop with cultured marble white, reuse faucets but clea…" at bounding box center [593, 330] width 417 height 42
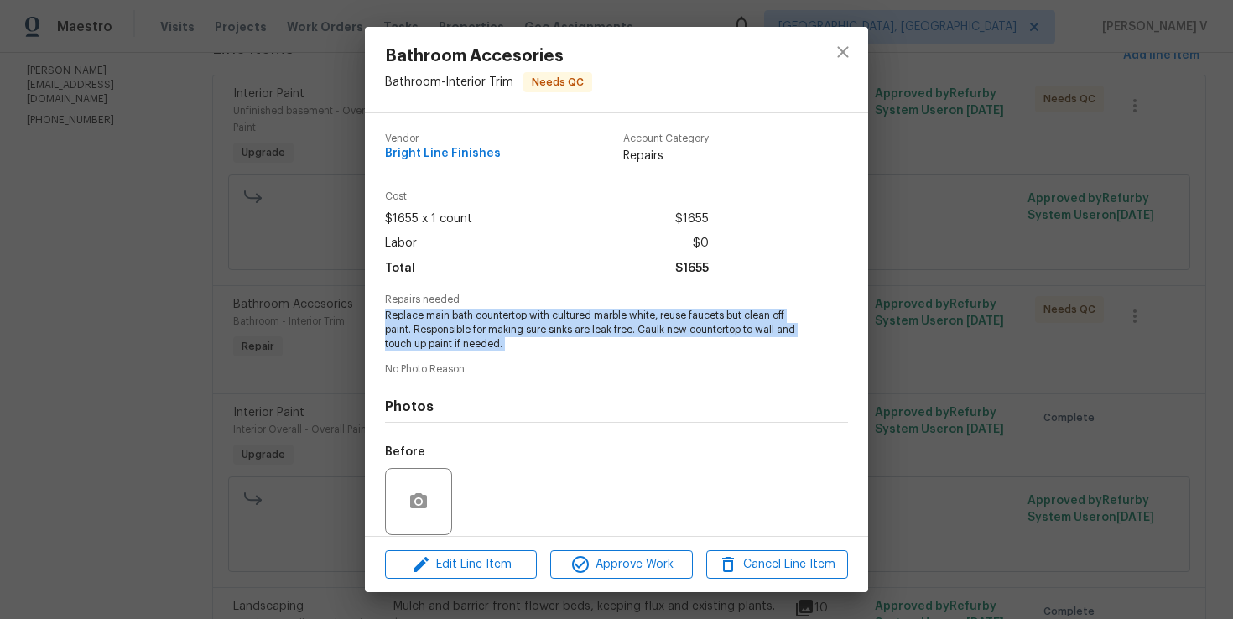
click at [511, 324] on span "Replace main bath countertop with cultured marble white, reuse faucets but clea…" at bounding box center [593, 330] width 417 height 42
copy span "Replace main bath countertop with cultured marble white, reuse faucets but clea…"
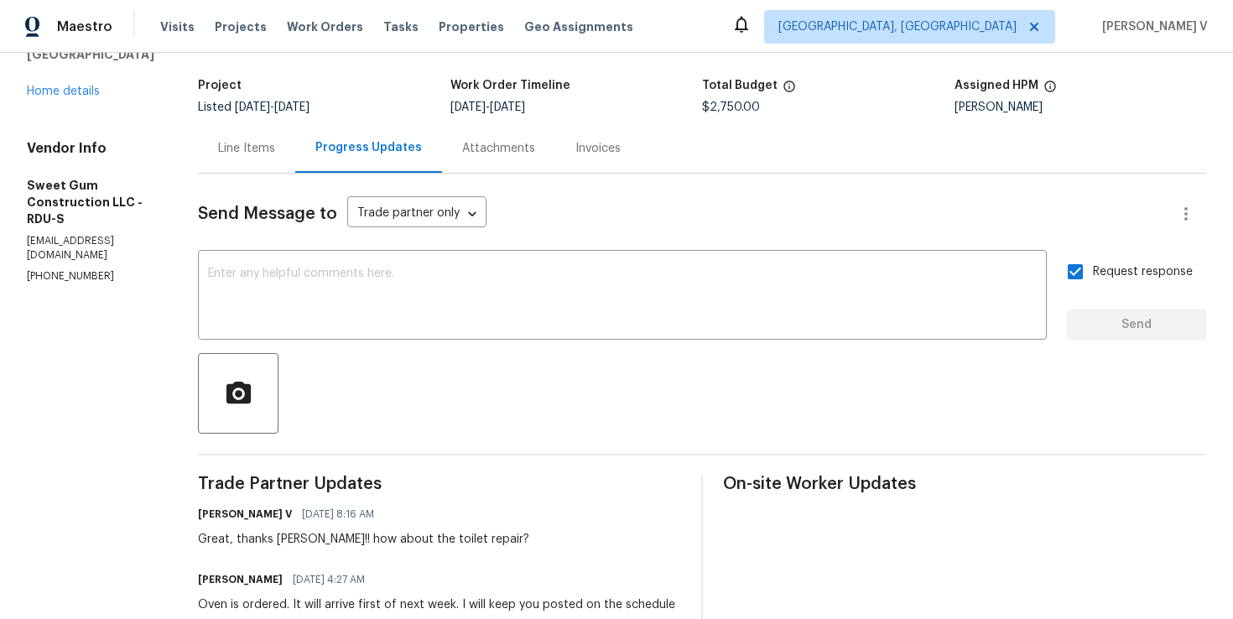
scroll to position [186, 0]
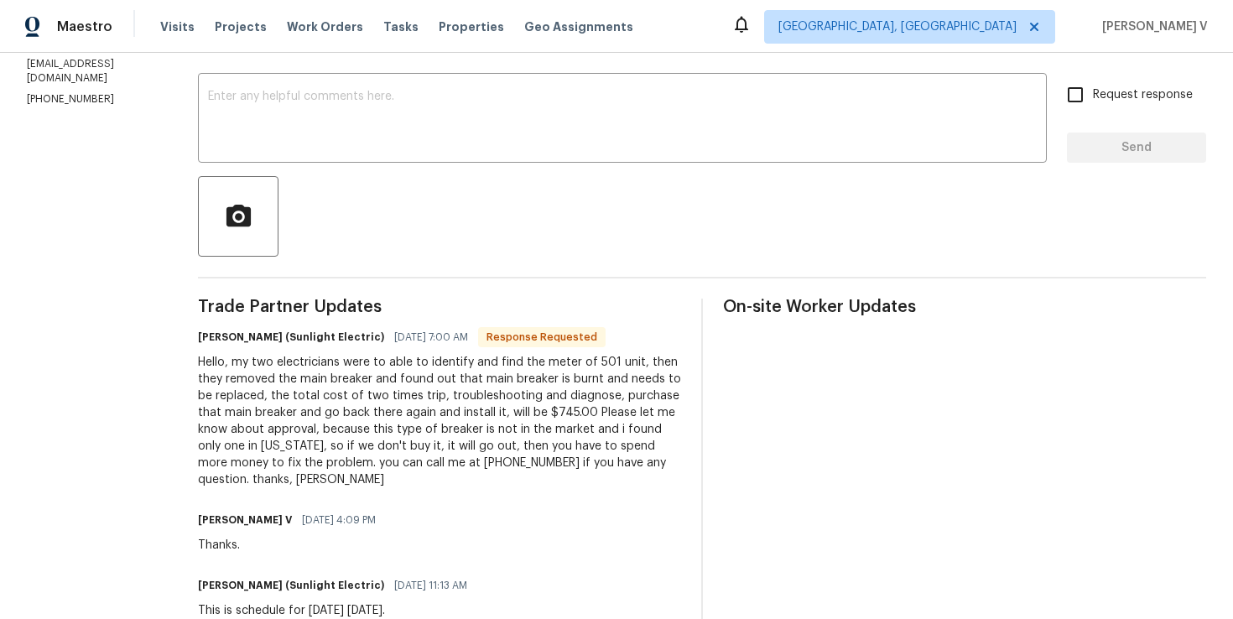
scroll to position [208, 0]
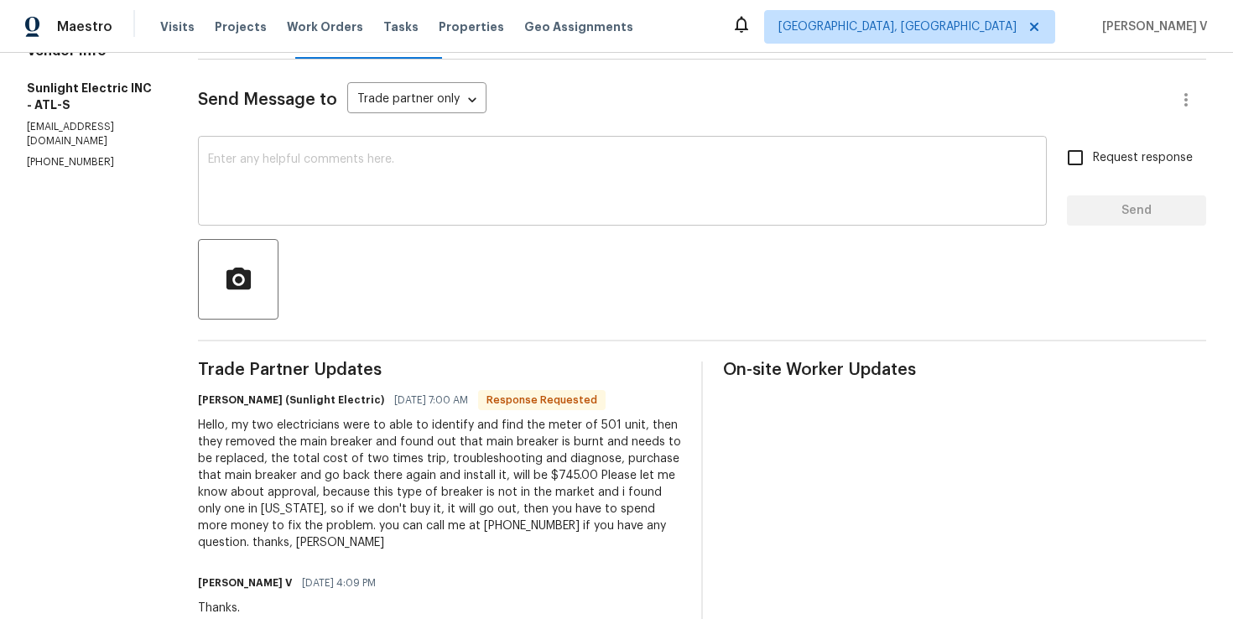
click at [436, 201] on textarea at bounding box center [622, 183] width 829 height 59
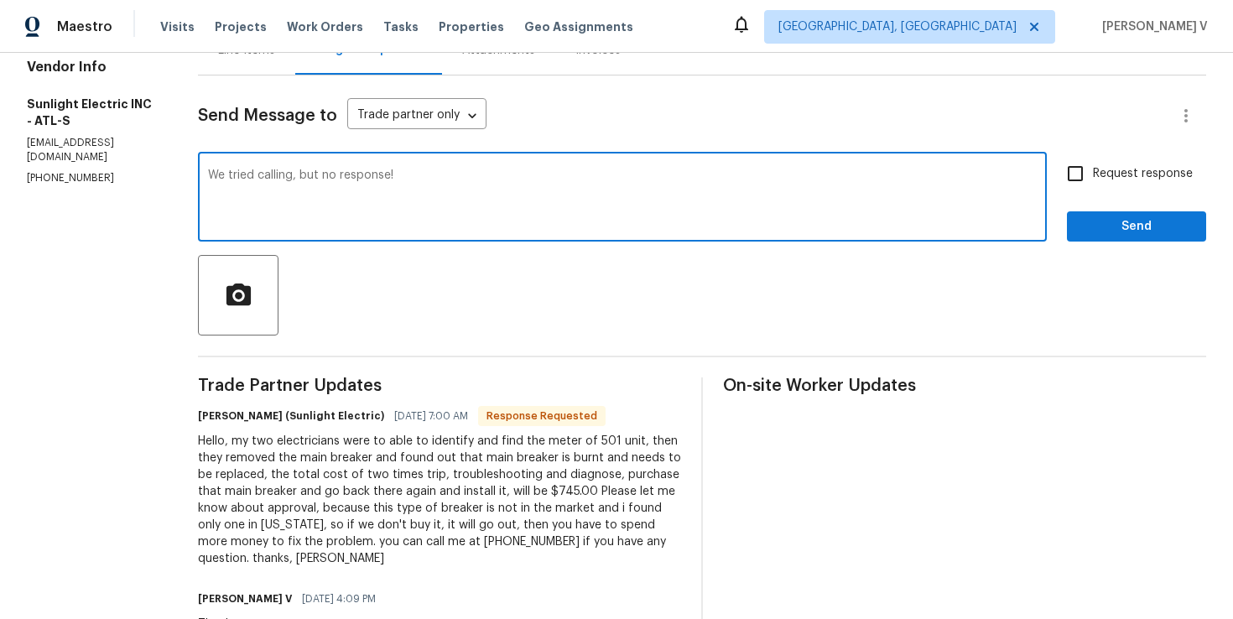
scroll to position [190, 0]
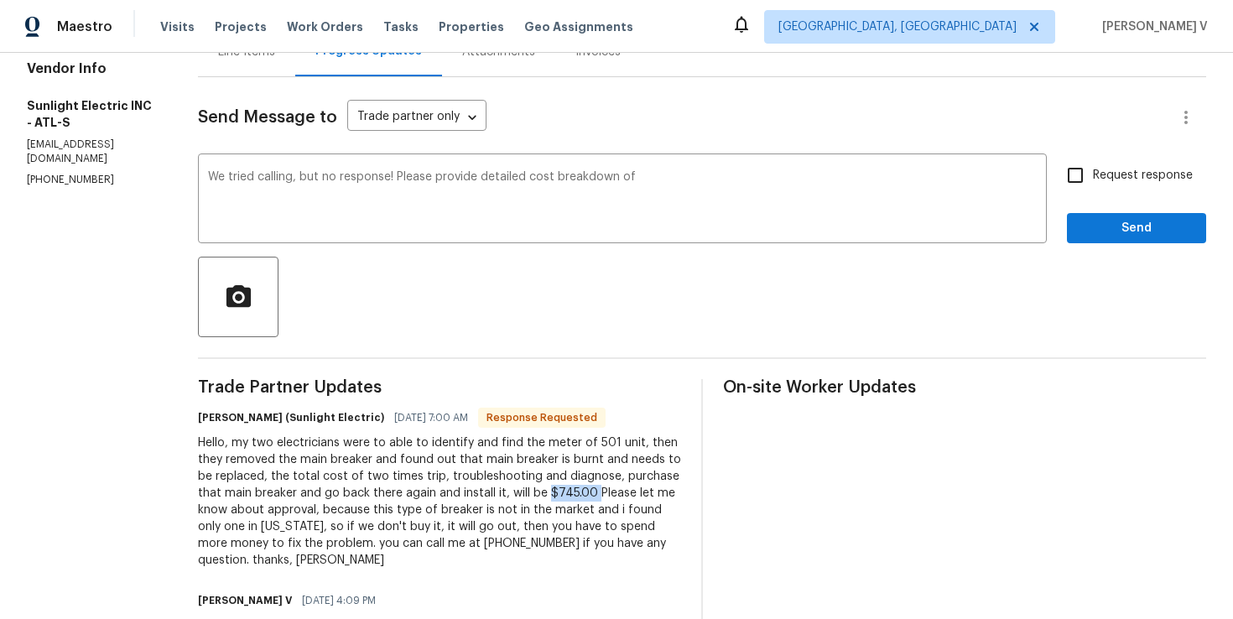
drag, startPoint x: 567, startPoint y: 492, endPoint x: 613, endPoint y: 495, distance: 46.2
click at [613, 495] on div "Hello, my two electricians were to able to identify and find the meter of 501 u…" at bounding box center [439, 502] width 483 height 134
copy div "$745.00"
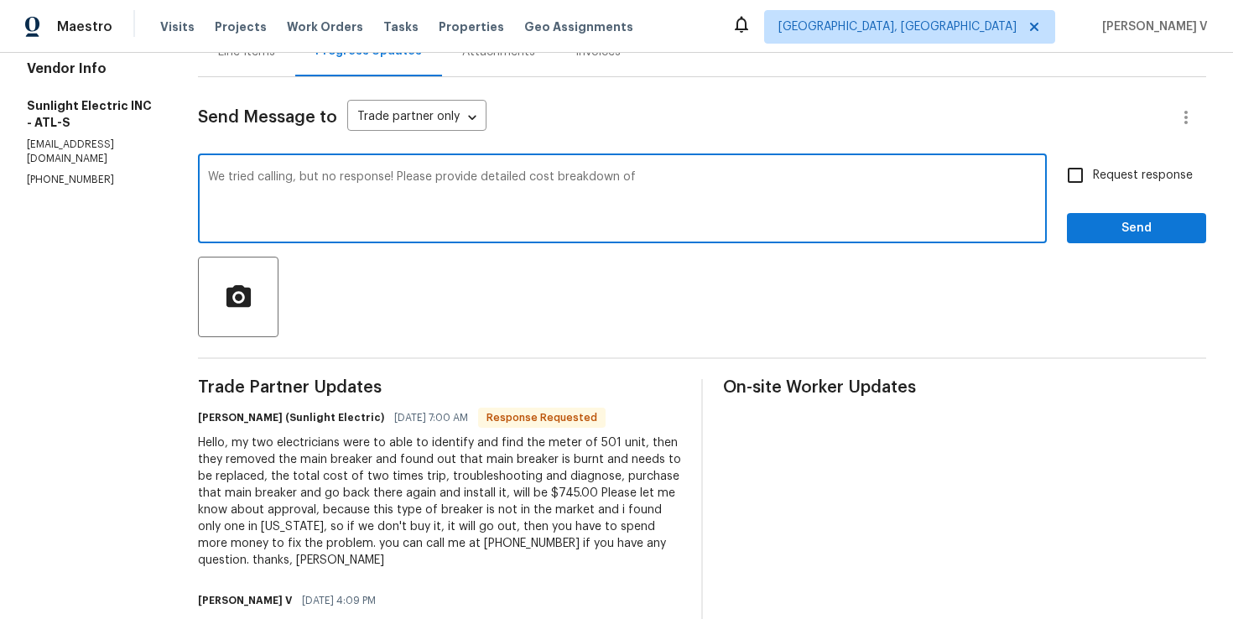
click at [742, 221] on textarea "We tried calling, but no response! Please provide detailed cost breakdown of" at bounding box center [622, 200] width 829 height 59
paste textarea "$745.00"
type textarea "We tried calling, but no response! Please provide detailed cost breakdown of $7…"
click at [1132, 168] on span "Request response" at bounding box center [1143, 176] width 100 height 18
click at [1093, 168] on input "Request response" at bounding box center [1075, 175] width 35 height 35
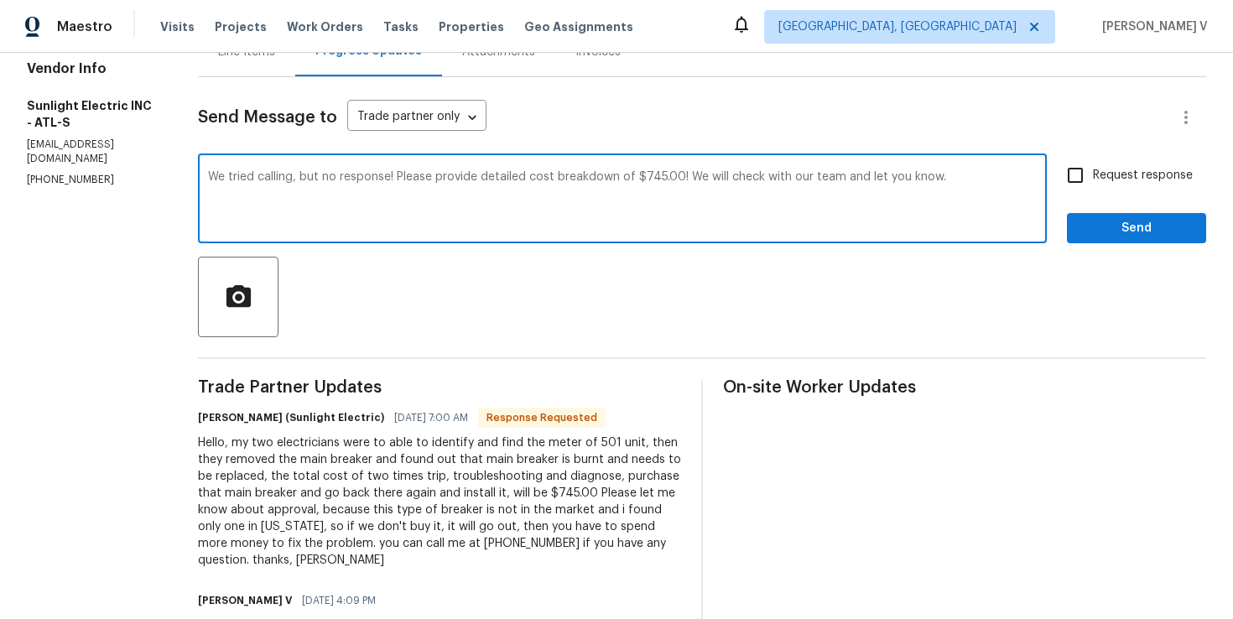
checkbox input "true"
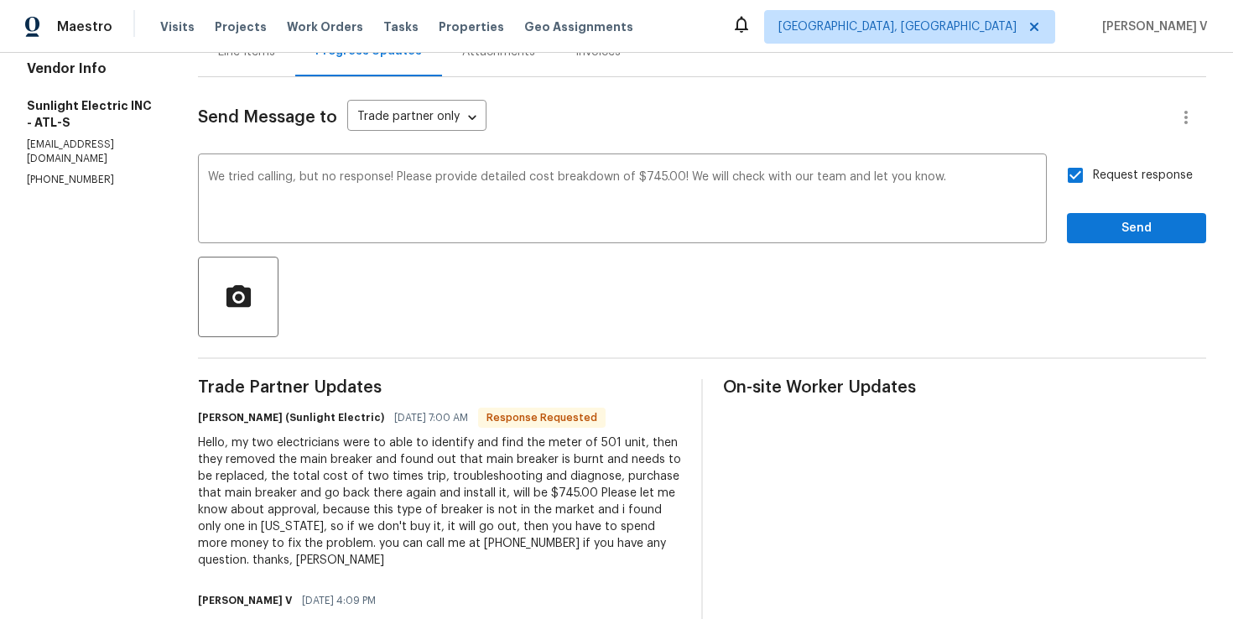
click at [0, 0] on span "detailed" at bounding box center [0, 0] width 0 height 0
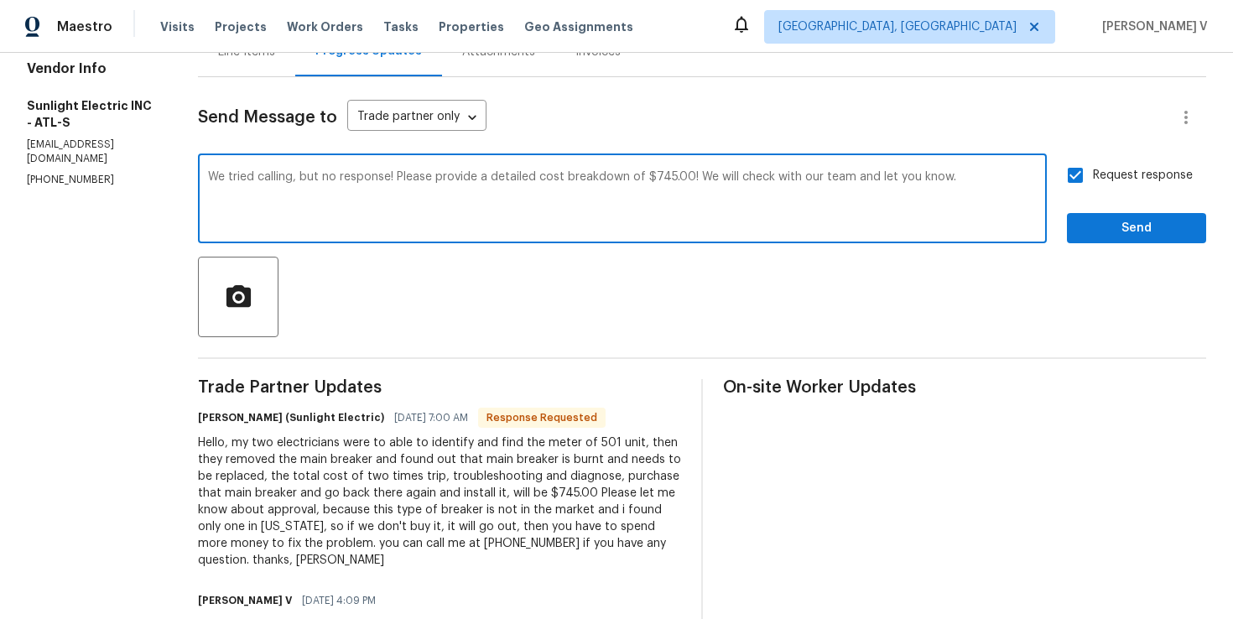
type textarea "We tried calling, but no response! Please provide a detailed cost breakdown of …"
click at [1108, 237] on span "Send" at bounding box center [1136, 228] width 112 height 21
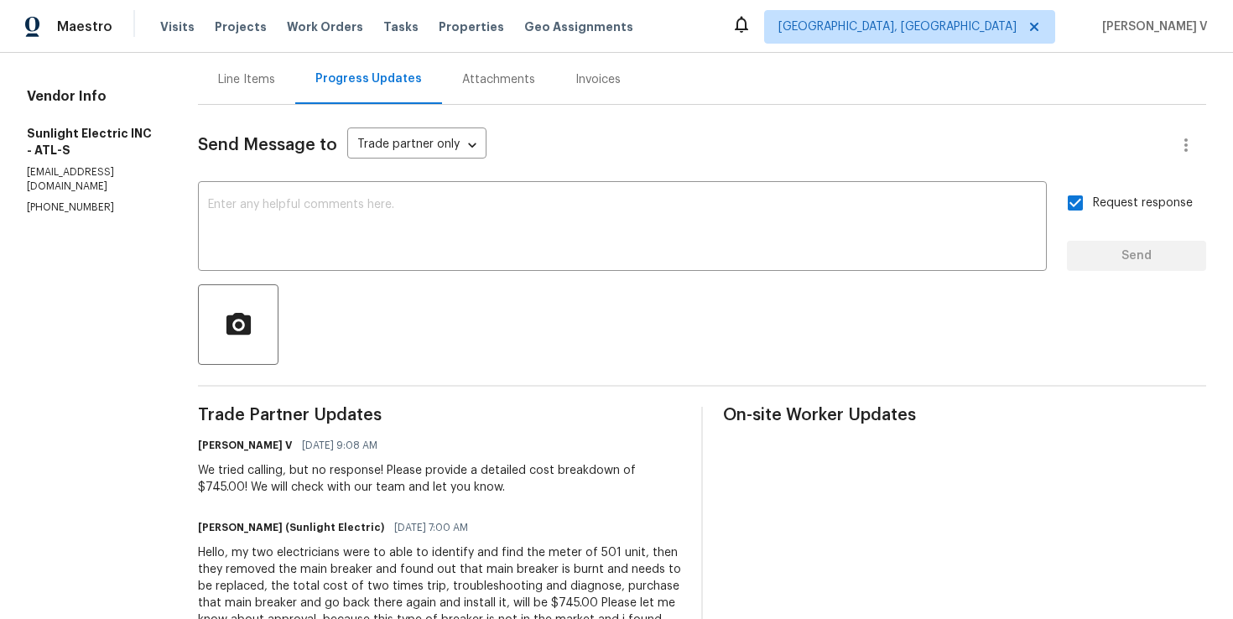
scroll to position [0, 0]
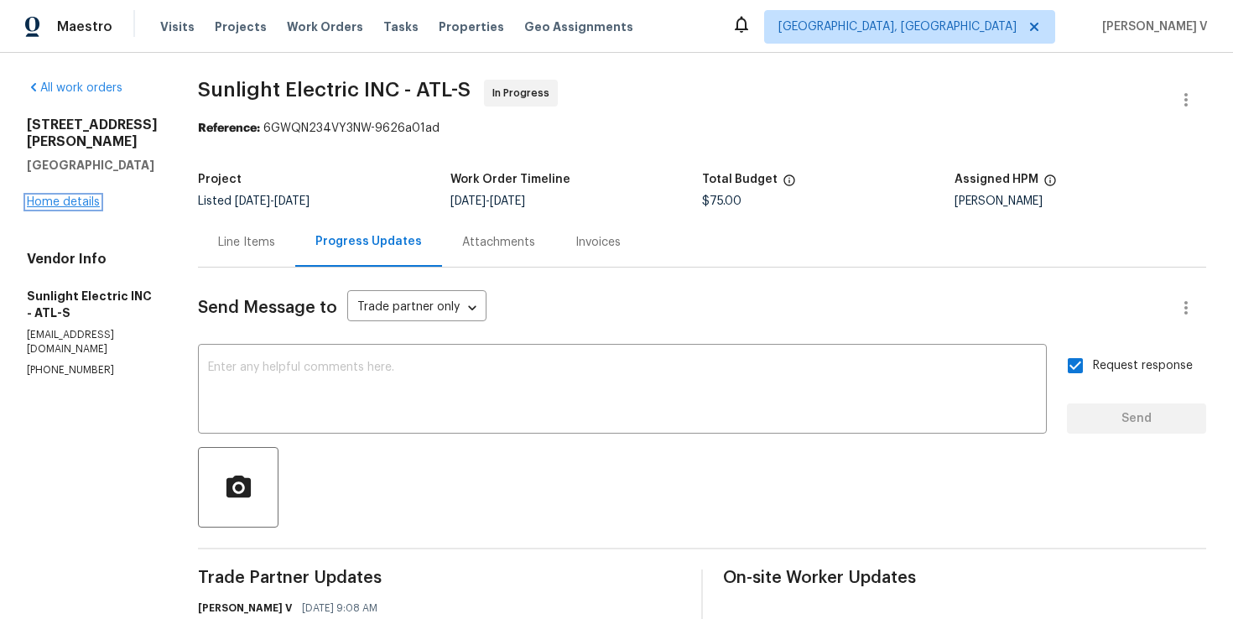
click at [82, 196] on link "Home details" at bounding box center [63, 202] width 73 height 12
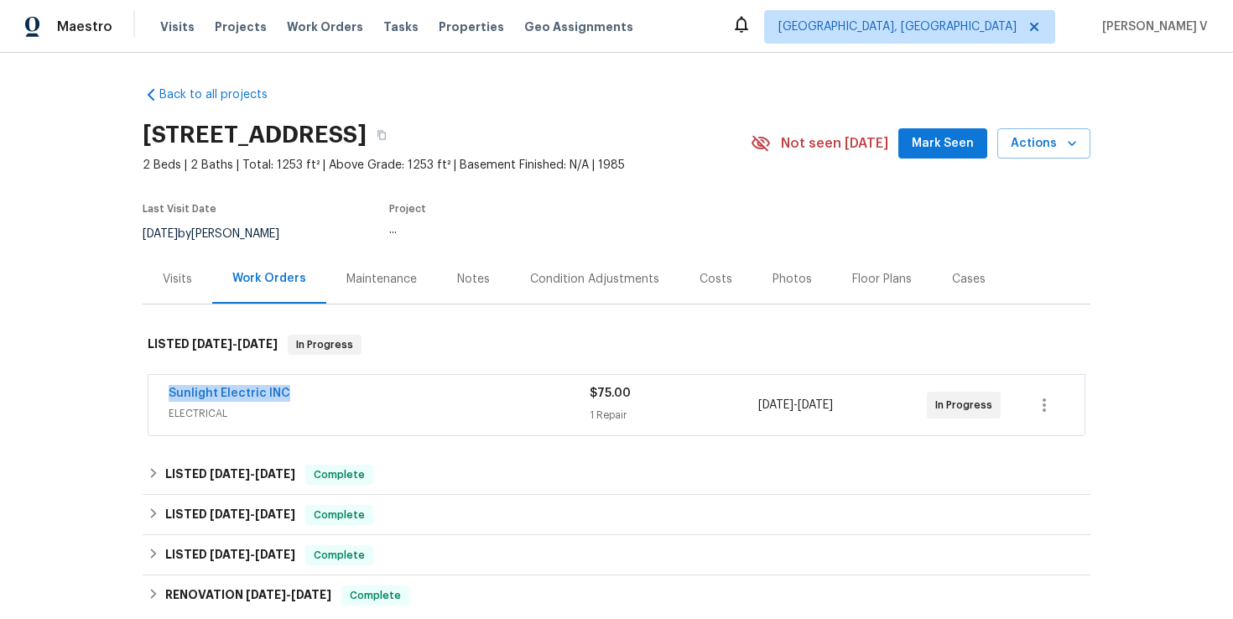
drag, startPoint x: 164, startPoint y: 391, endPoint x: 359, endPoint y: 391, distance: 195.5
click at [359, 391] on div "Sunlight Electric INC ELECTRICAL $75.00 1 Repair 9/29/2025 - 10/1/2025 In Progr…" at bounding box center [616, 405] width 936 height 60
copy link "Sunlight Electric INC"
click at [204, 398] on link "Sunlight Electric INC" at bounding box center [230, 394] width 122 height 12
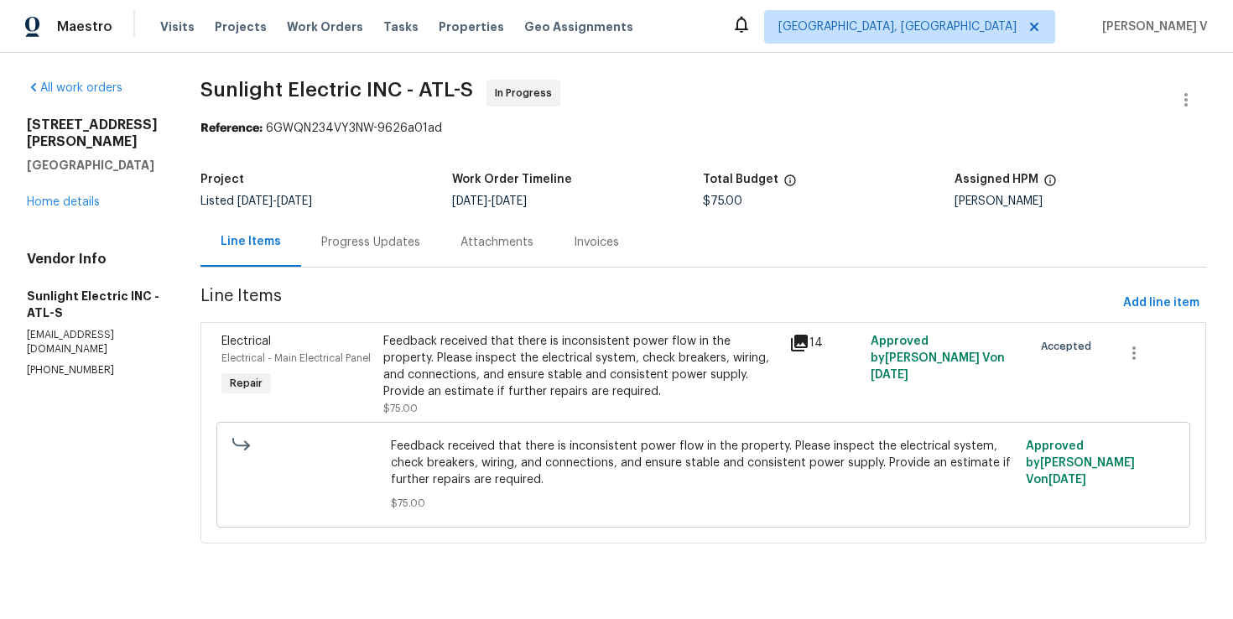
click at [531, 351] on div "Feedback received that there is inconsistent power flow in the property. Please…" at bounding box center [581, 366] width 396 height 67
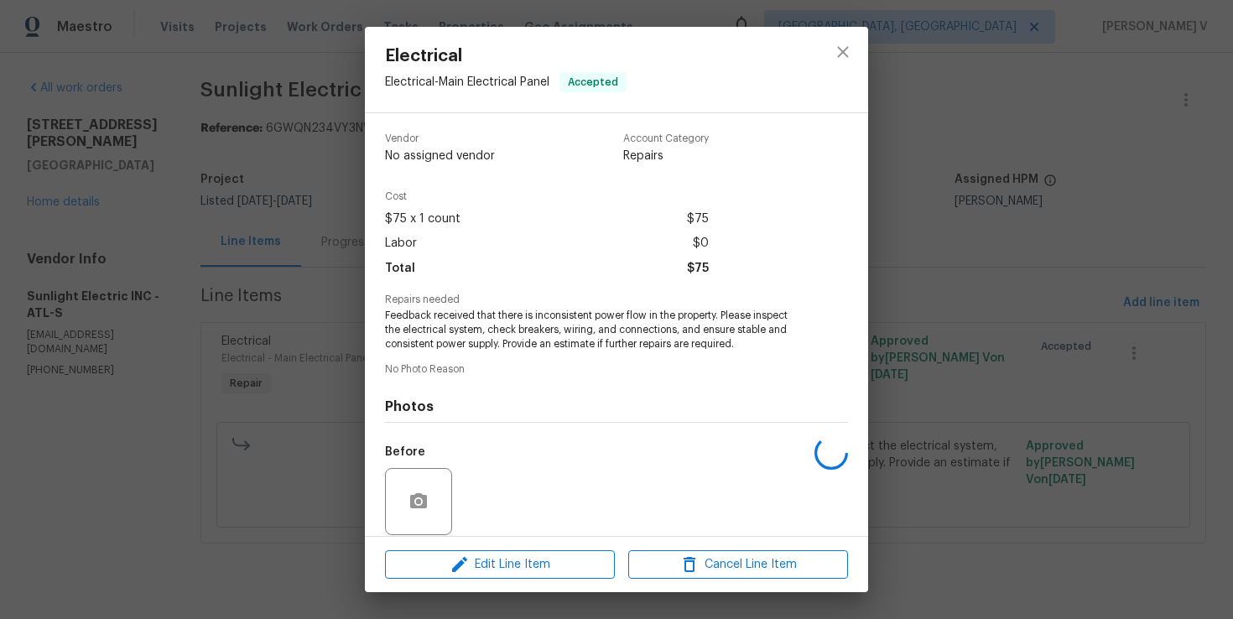
click at [513, 340] on span "Feedback received that there is inconsistent power flow in the property. Please…" at bounding box center [593, 330] width 417 height 42
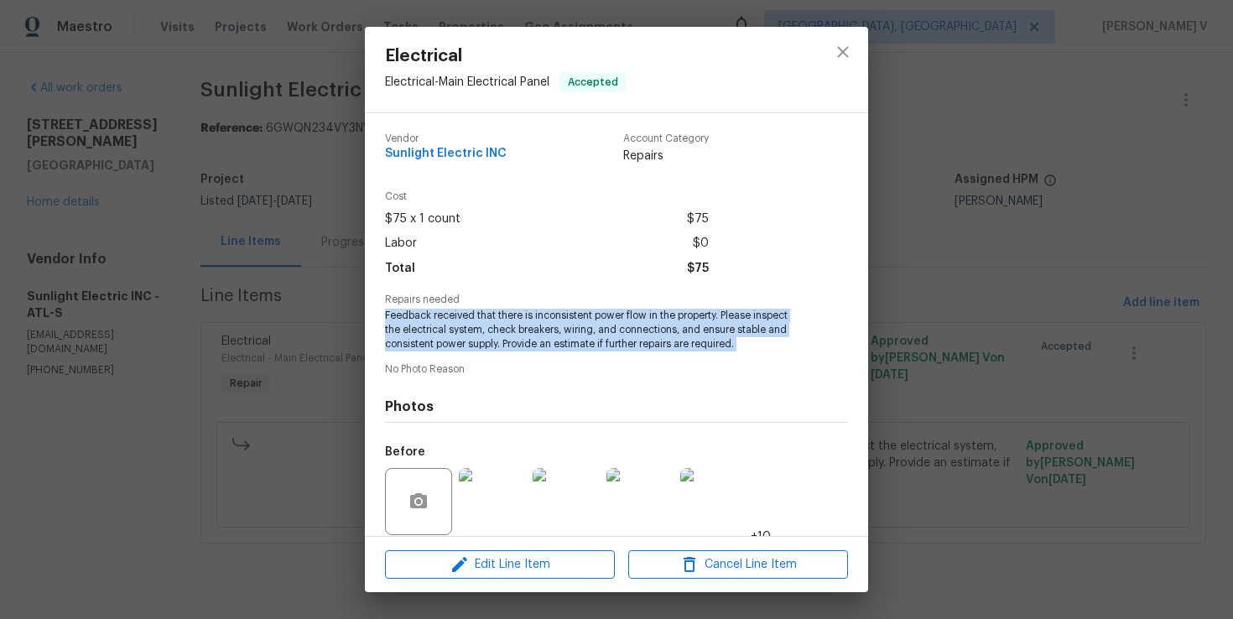
copy span "Feedback received that there is inconsistent power flow in the property. Please…"
click at [341, 257] on div "Electrical Electrical - Main Electrical Panel Accepted Vendor Sunlight Electric…" at bounding box center [616, 309] width 1233 height 619
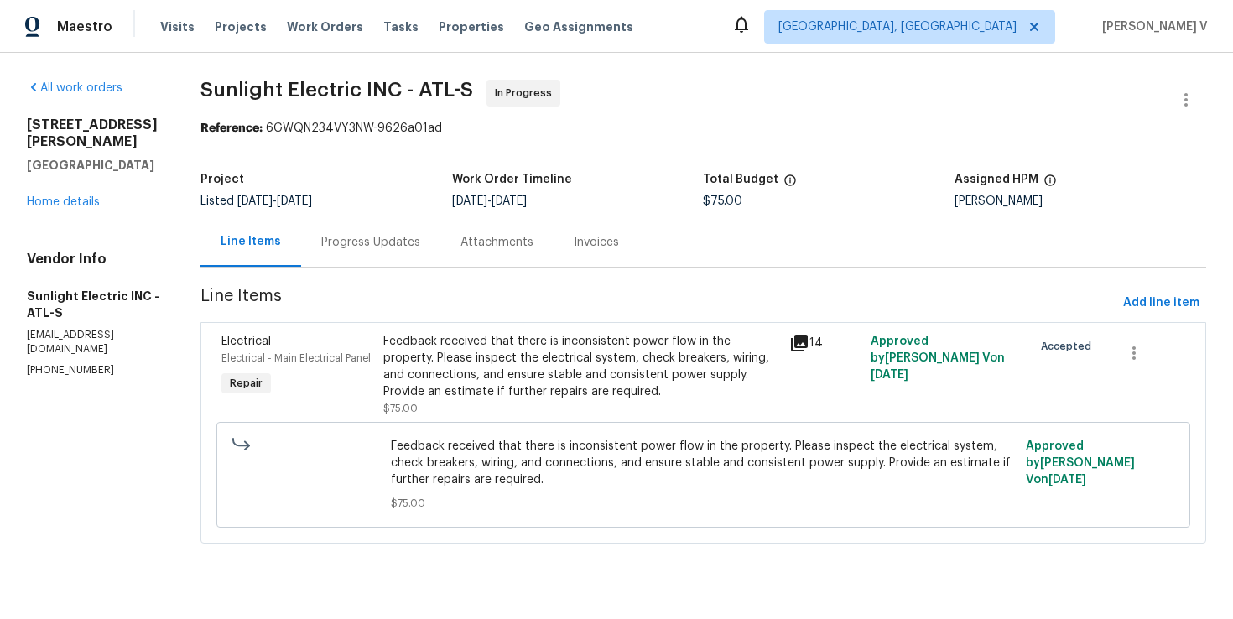
click at [341, 257] on div "Progress Updates" at bounding box center [370, 241] width 139 height 49
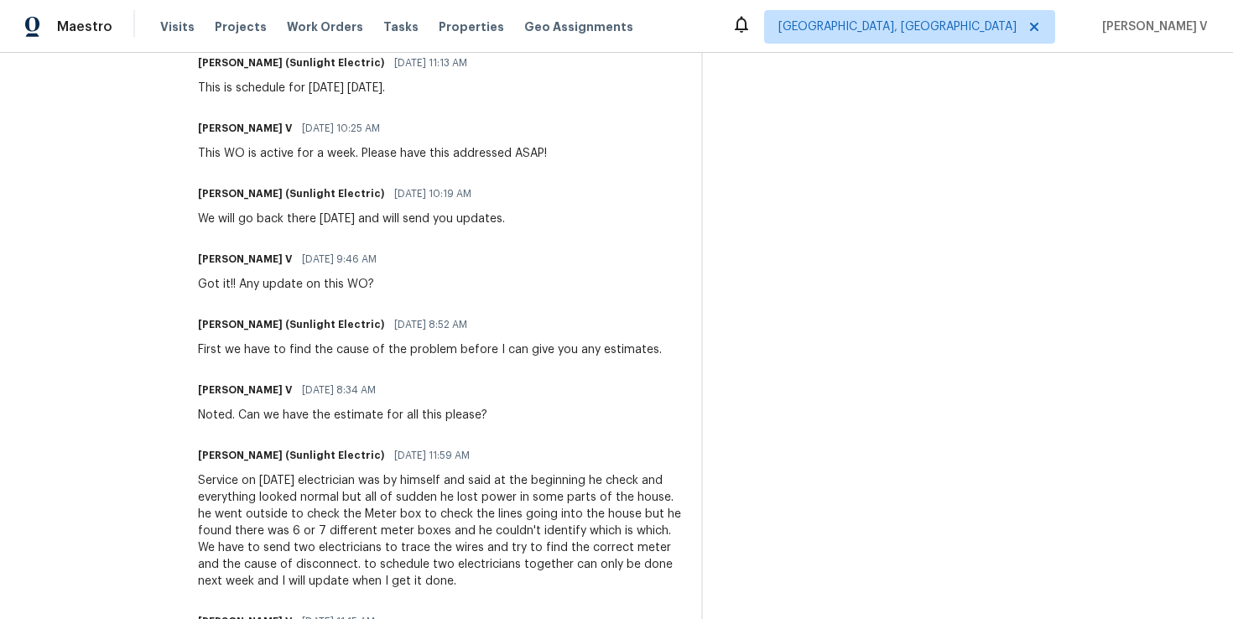
scroll to position [964, 0]
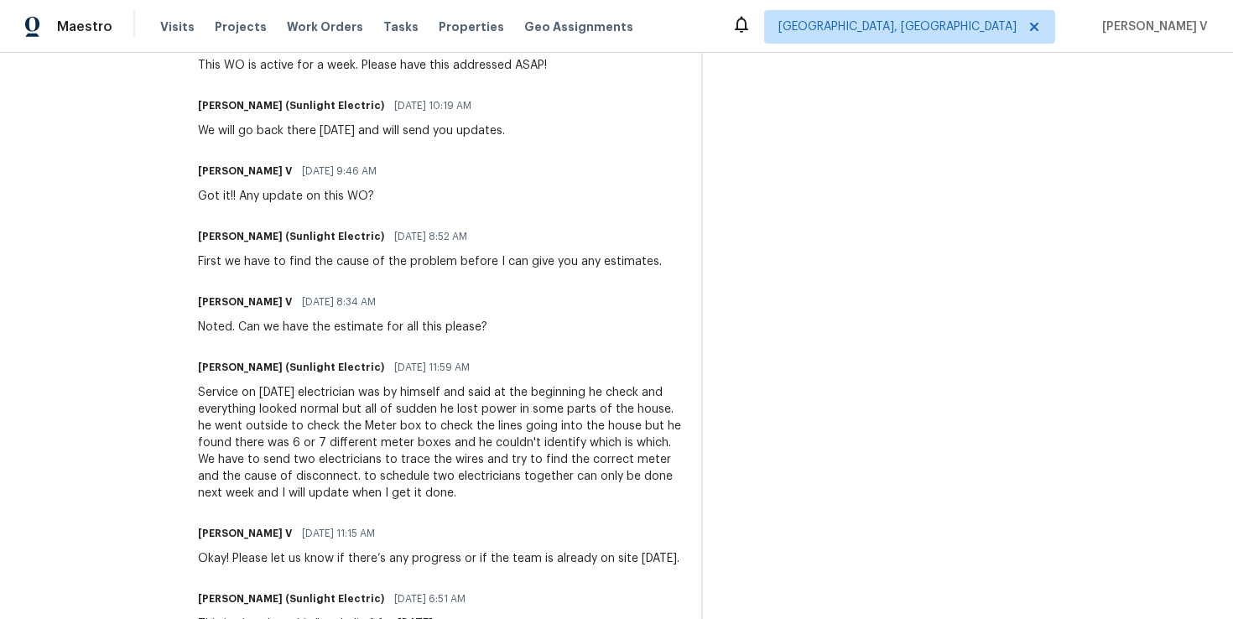
click at [331, 417] on div "Service on 10/02/2025 electrician was by himself and said at the beginning he c…" at bounding box center [439, 442] width 483 height 117
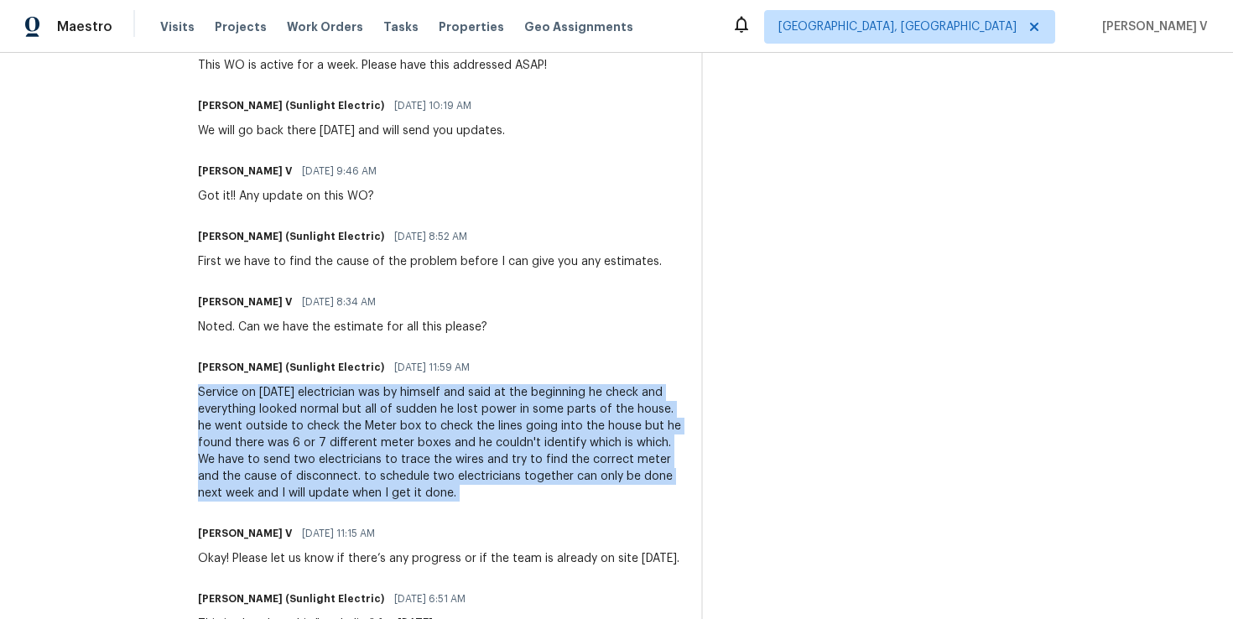
copy div "Service on 10/02/2025 electrician was by himself and said at the beginning he c…"
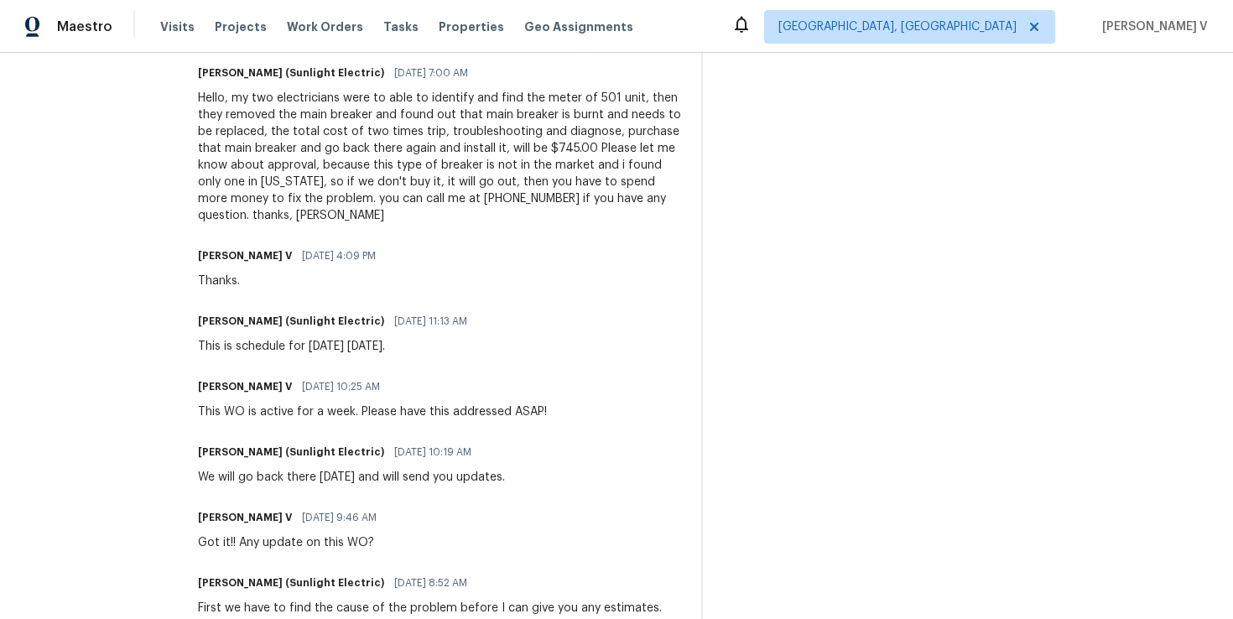
scroll to position [612, 0]
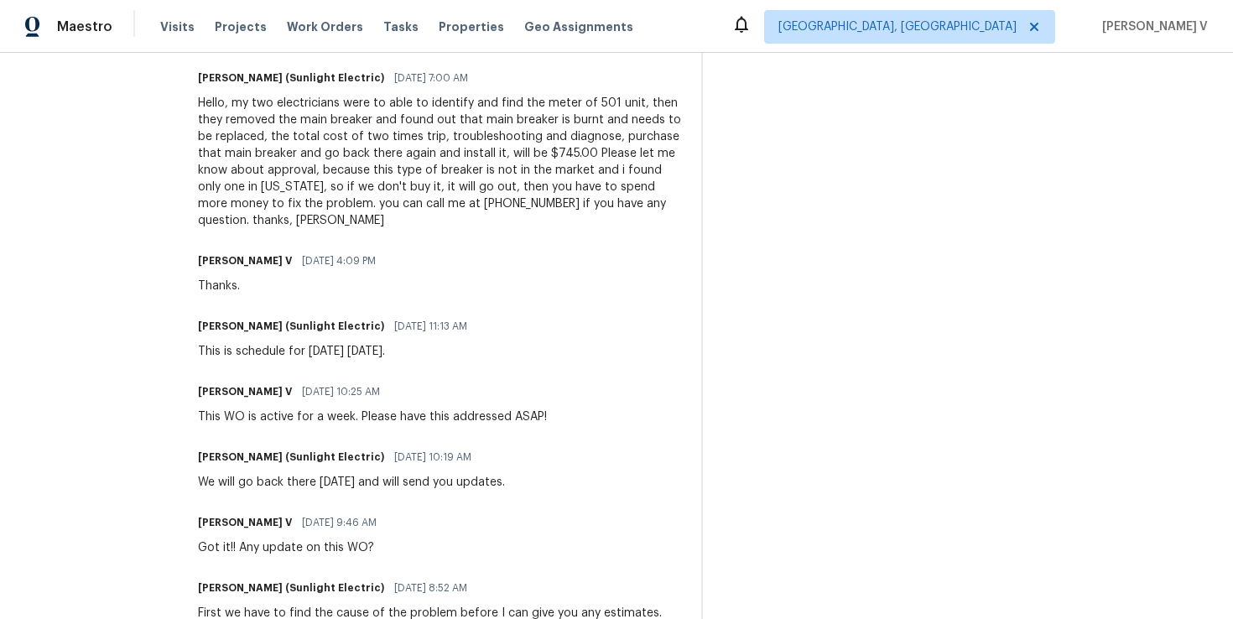
click at [304, 186] on div "Hello, my two electricians were to able to identify and find the meter of 501 u…" at bounding box center [439, 162] width 483 height 134
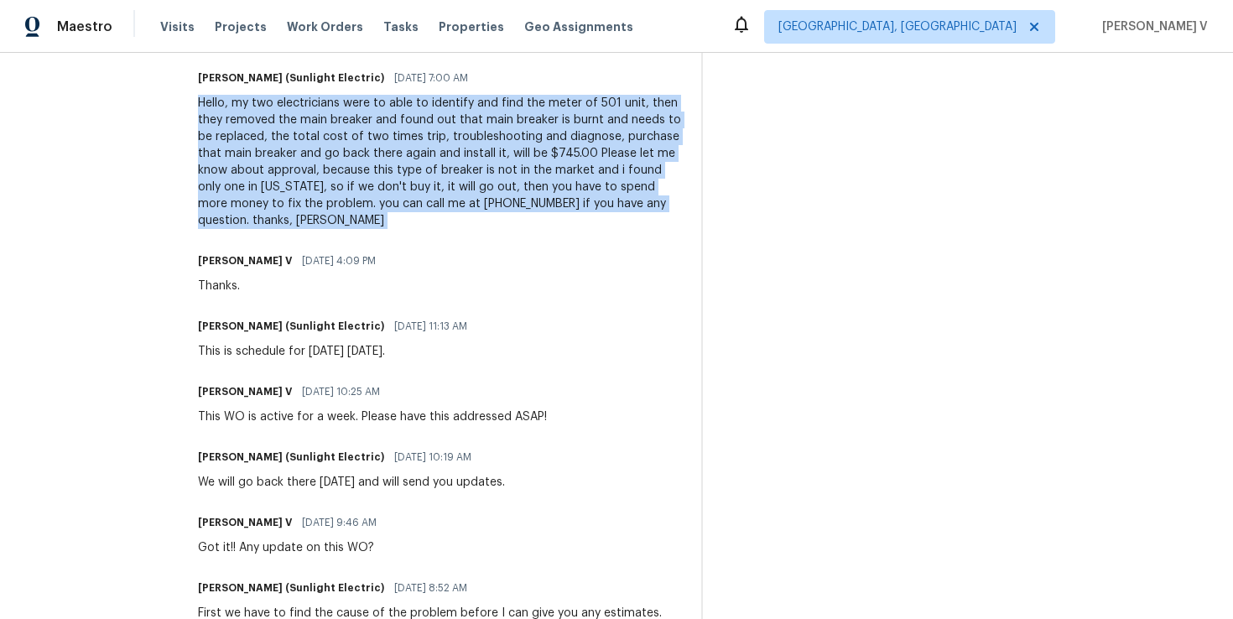
copy div "Hello, my two electricians were to able to identify and find the meter of 501 u…"
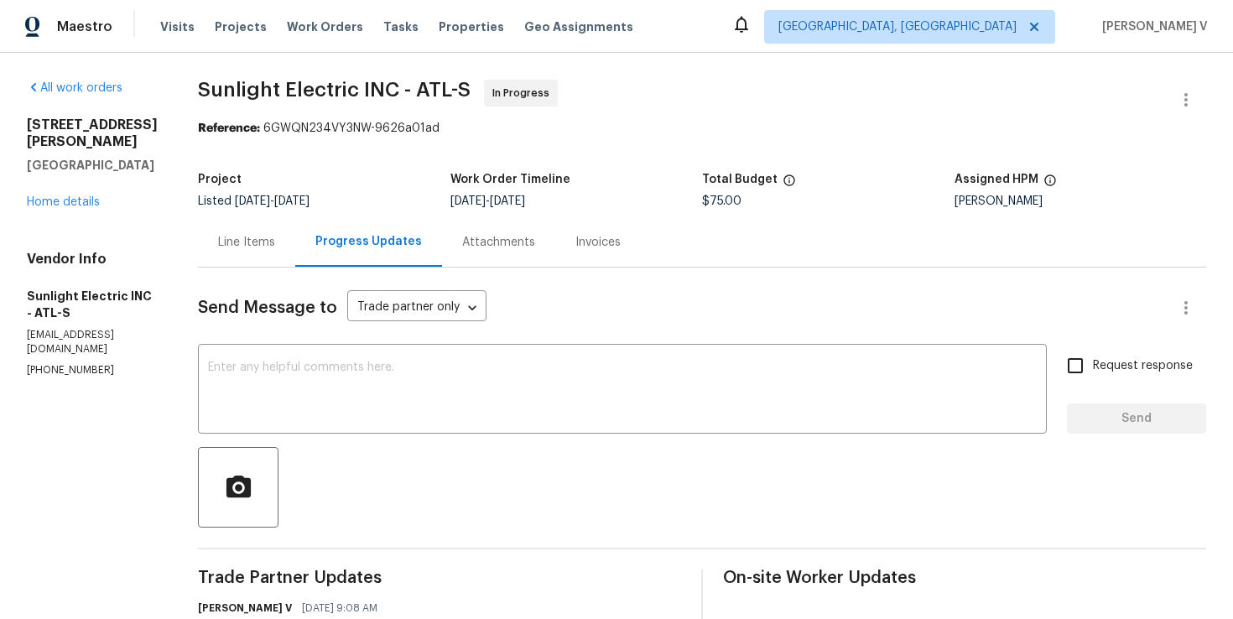
click at [742, 204] on span "$75.00" at bounding box center [721, 201] width 39 height 12
copy span "$75.00"
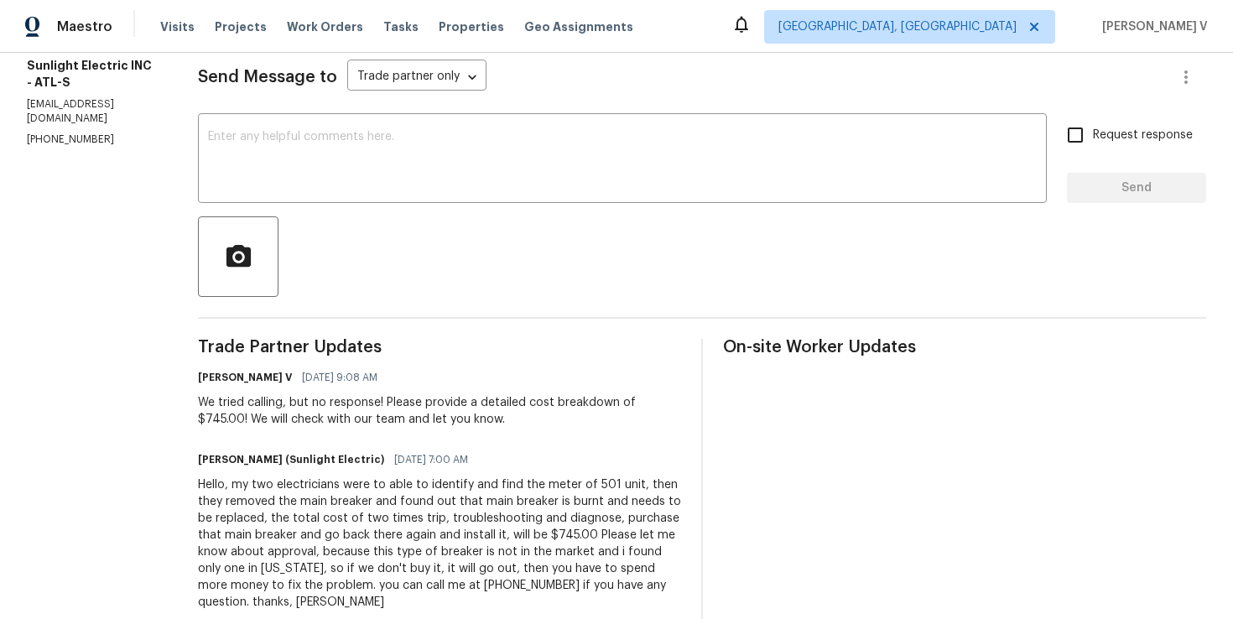
click at [312, 412] on div "We tried calling, but no response! Please provide a detailed cost breakdown of …" at bounding box center [439, 411] width 483 height 34
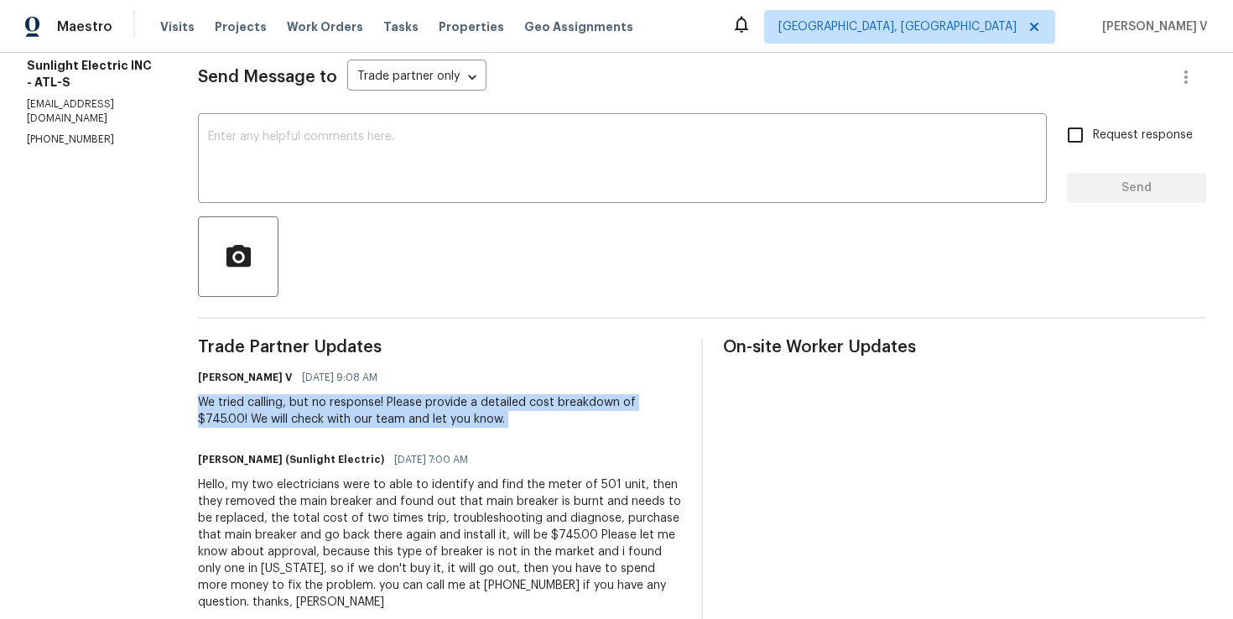
copy div "We tried calling, but no response! Please provide a detailed cost breakdown of …"
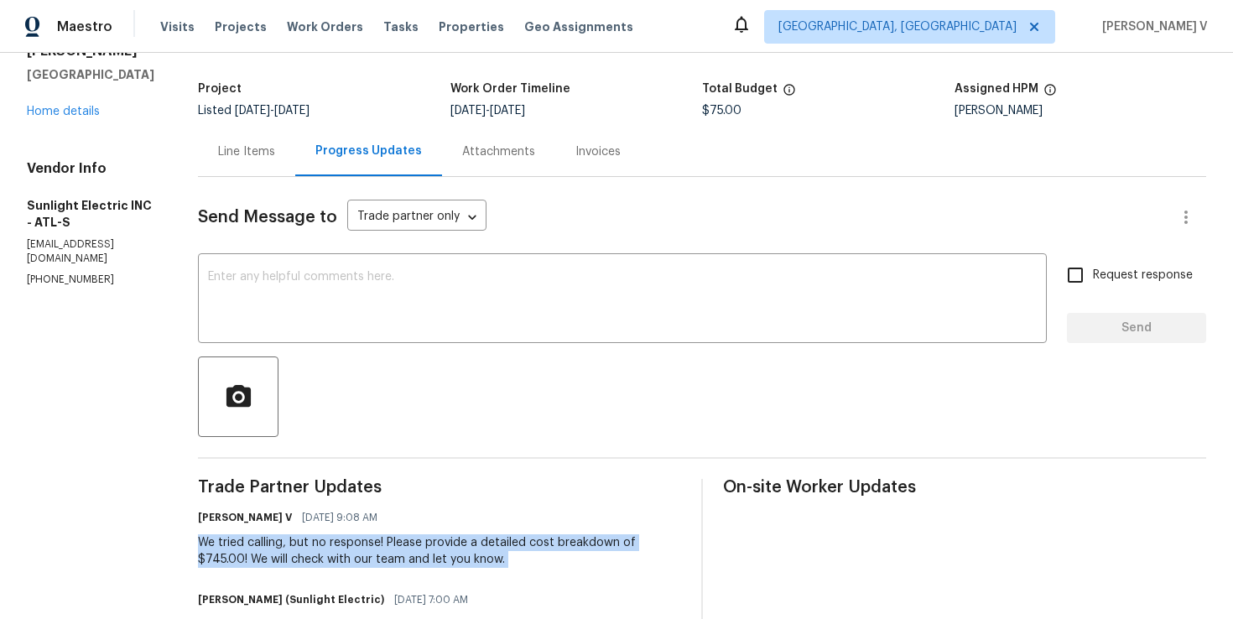
click at [275, 152] on div "Line Items" at bounding box center [246, 151] width 57 height 17
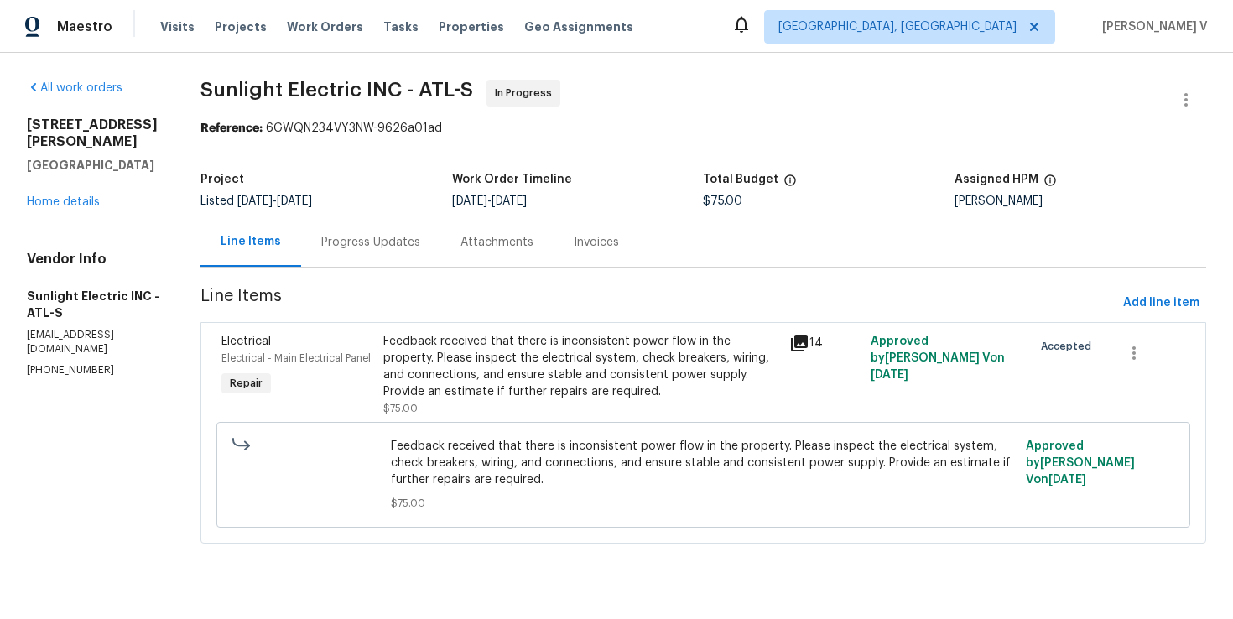
click at [528, 372] on div "Feedback received that there is inconsistent power flow in the property. Please…" at bounding box center [581, 366] width 396 height 67
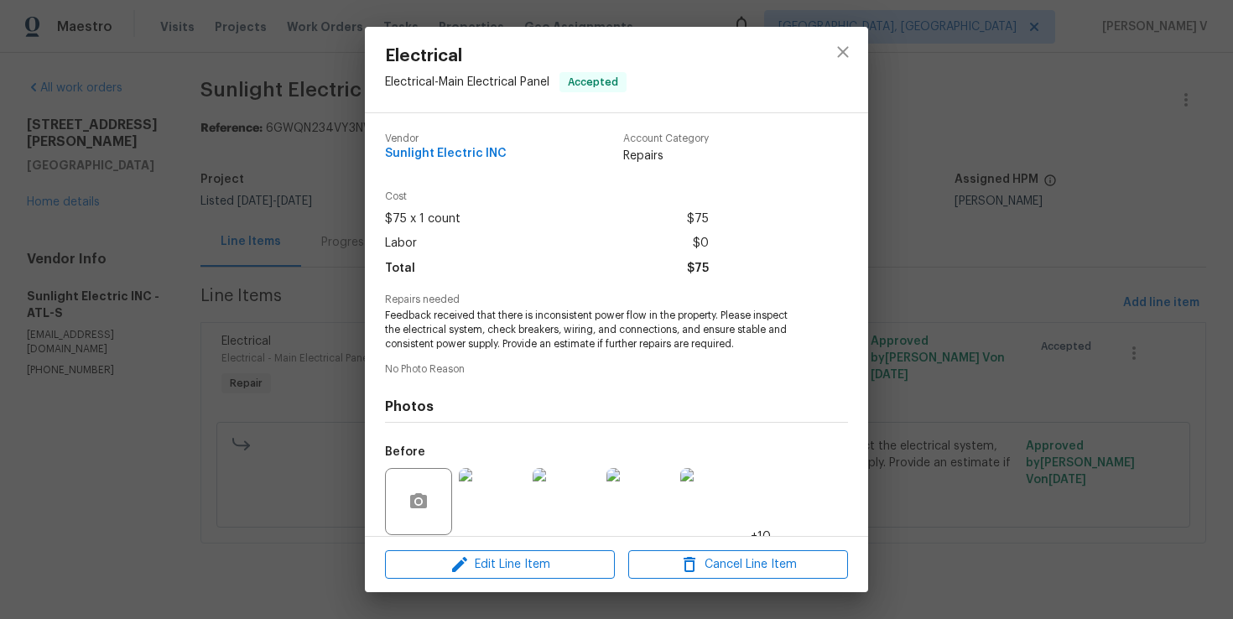
scroll to position [125, 0]
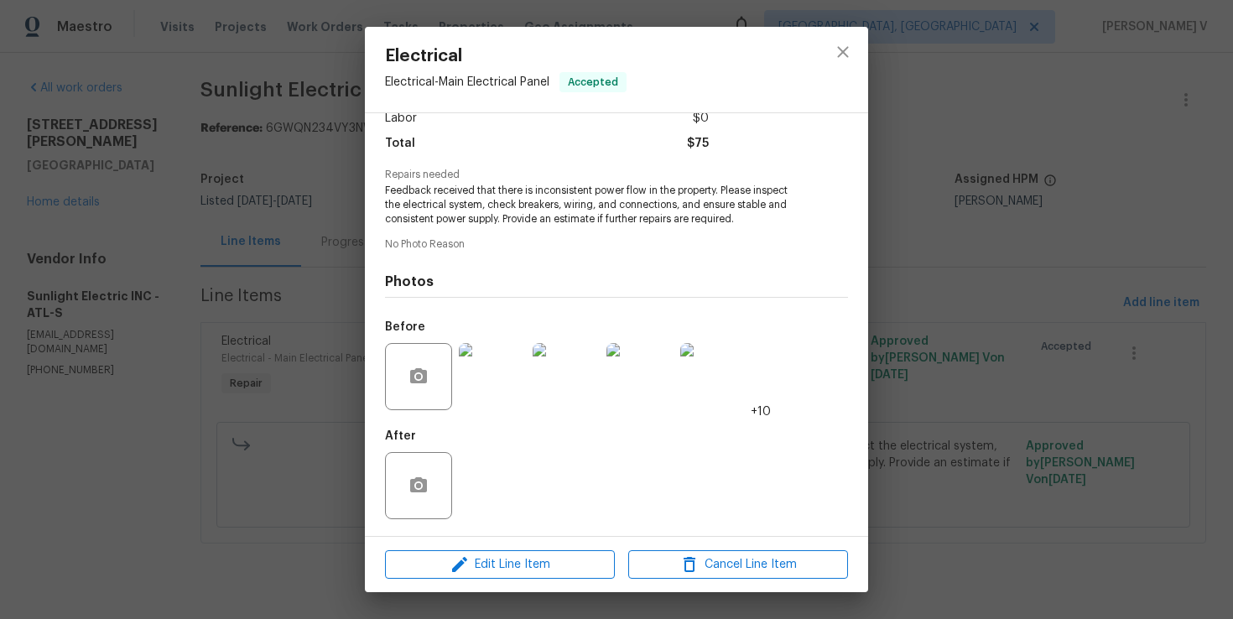
click at [519, 404] on img at bounding box center [492, 376] width 67 height 67
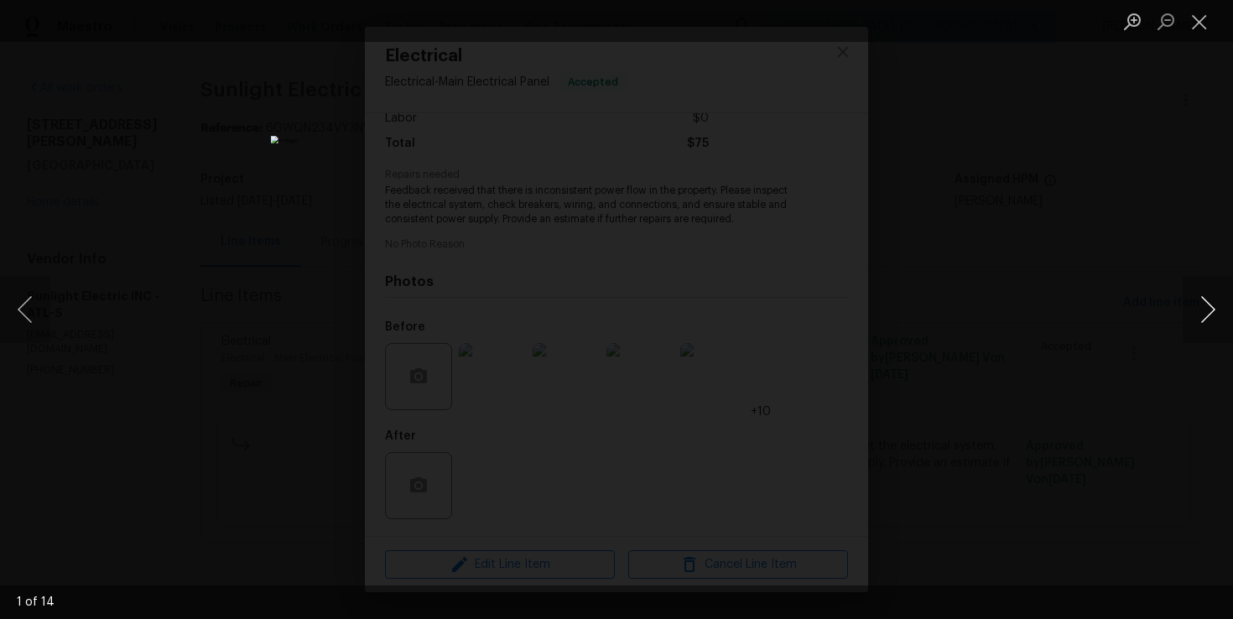
click at [1192, 306] on button "Next image" at bounding box center [1208, 309] width 50 height 67
click at [1179, 316] on div "Lightbox" at bounding box center [616, 309] width 1233 height 619
click at [1222, 320] on button "Next image" at bounding box center [1208, 309] width 50 height 67
click at [1180, 303] on div "Lightbox" at bounding box center [616, 309] width 1233 height 619
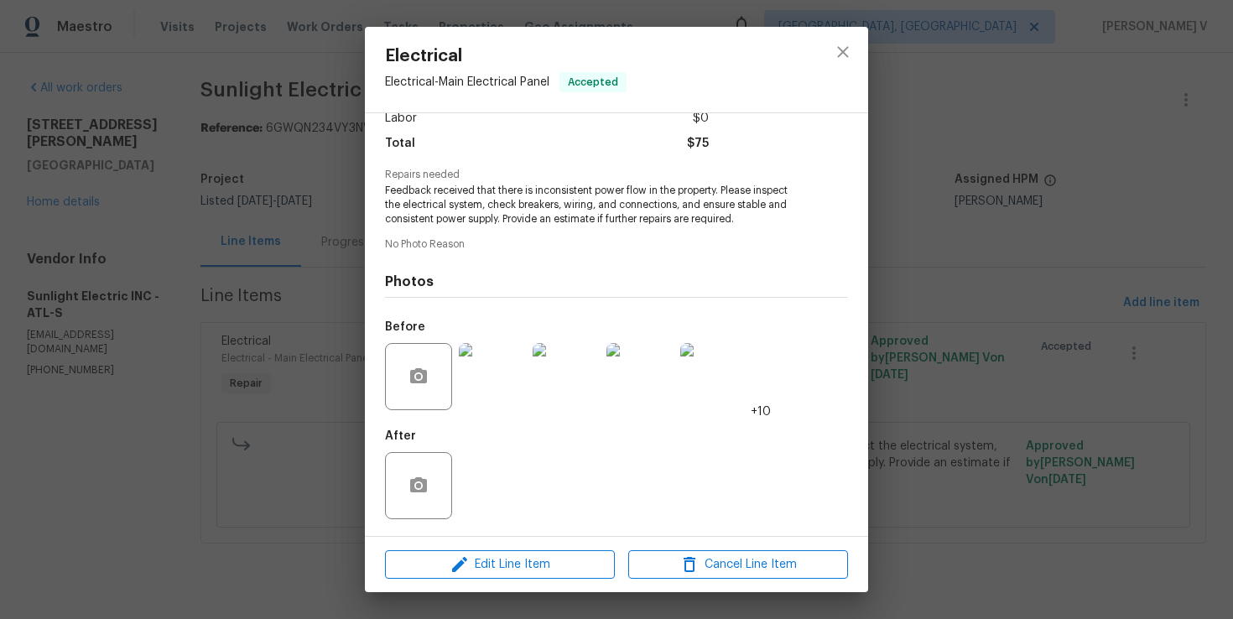
click at [683, 395] on img at bounding box center [713, 376] width 67 height 67
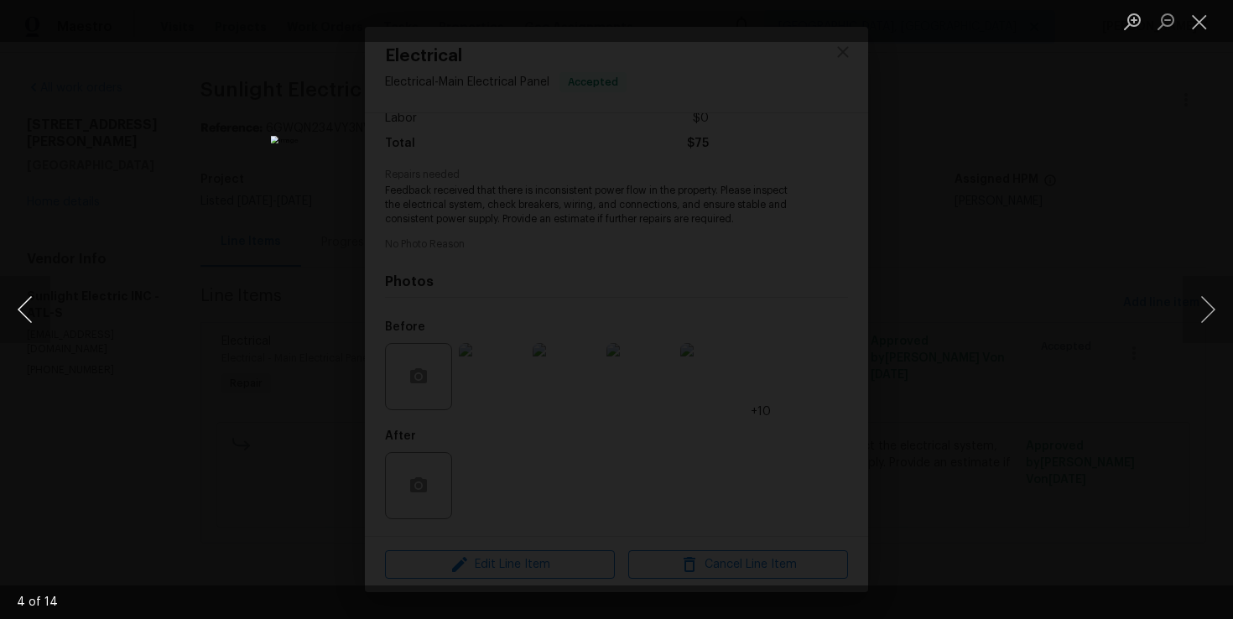
click at [21, 317] on button "Previous image" at bounding box center [25, 309] width 50 height 67
click at [766, 310] on img "Lightbox" at bounding box center [617, 309] width 692 height 347
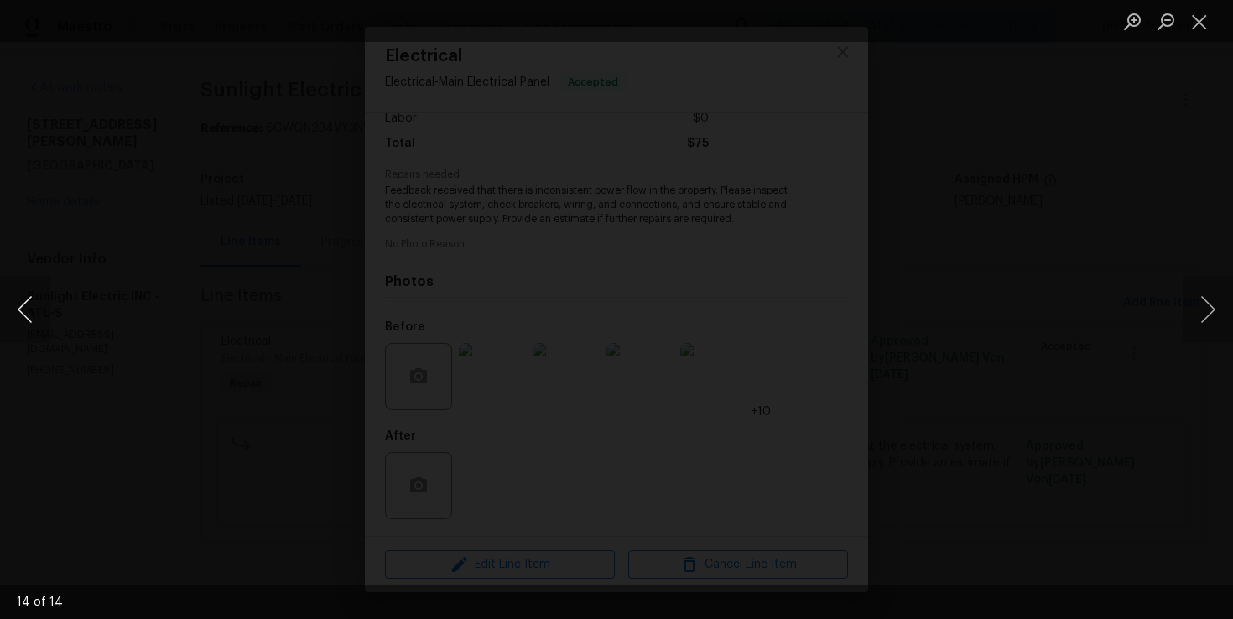
click at [30, 306] on button "Previous image" at bounding box center [25, 309] width 50 height 67
click at [716, 320] on img "Lightbox" at bounding box center [617, 309] width 692 height 347
click at [14, 306] on button "Previous image" at bounding box center [25, 309] width 50 height 67
click at [20, 296] on button "Previous image" at bounding box center [25, 309] width 50 height 67
click at [242, 285] on div "Lightbox" at bounding box center [616, 309] width 1233 height 619
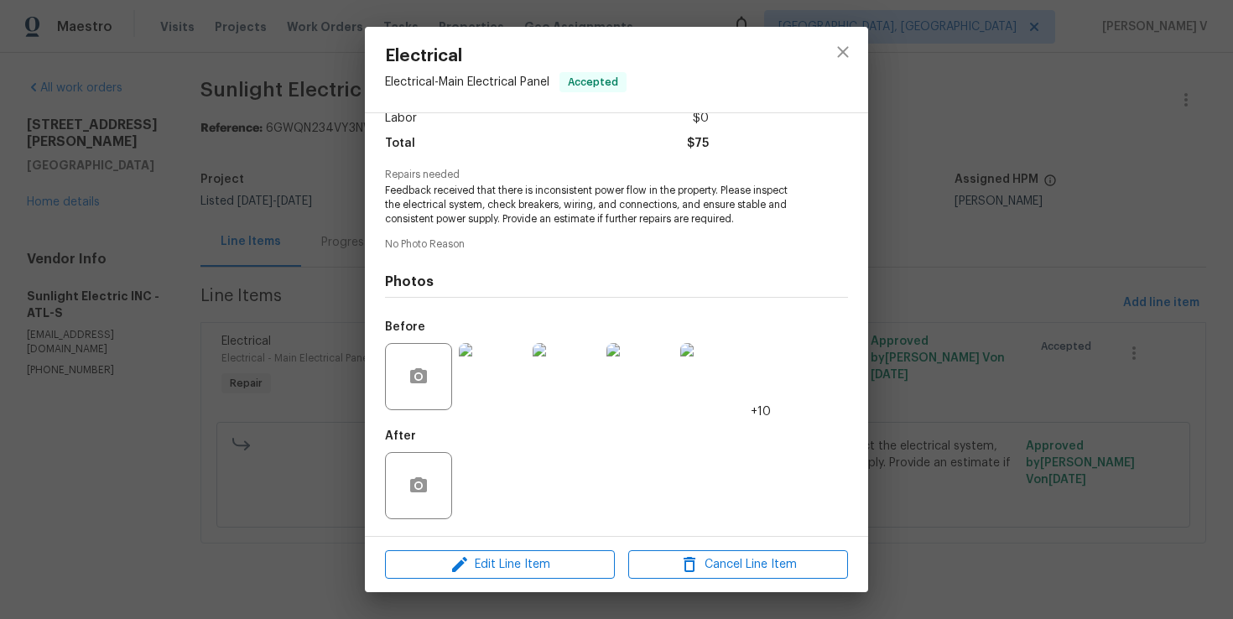
click at [242, 285] on div "Electrical Electrical - Main Electrical Panel Accepted Vendor Sunlight Electric…" at bounding box center [616, 309] width 1233 height 619
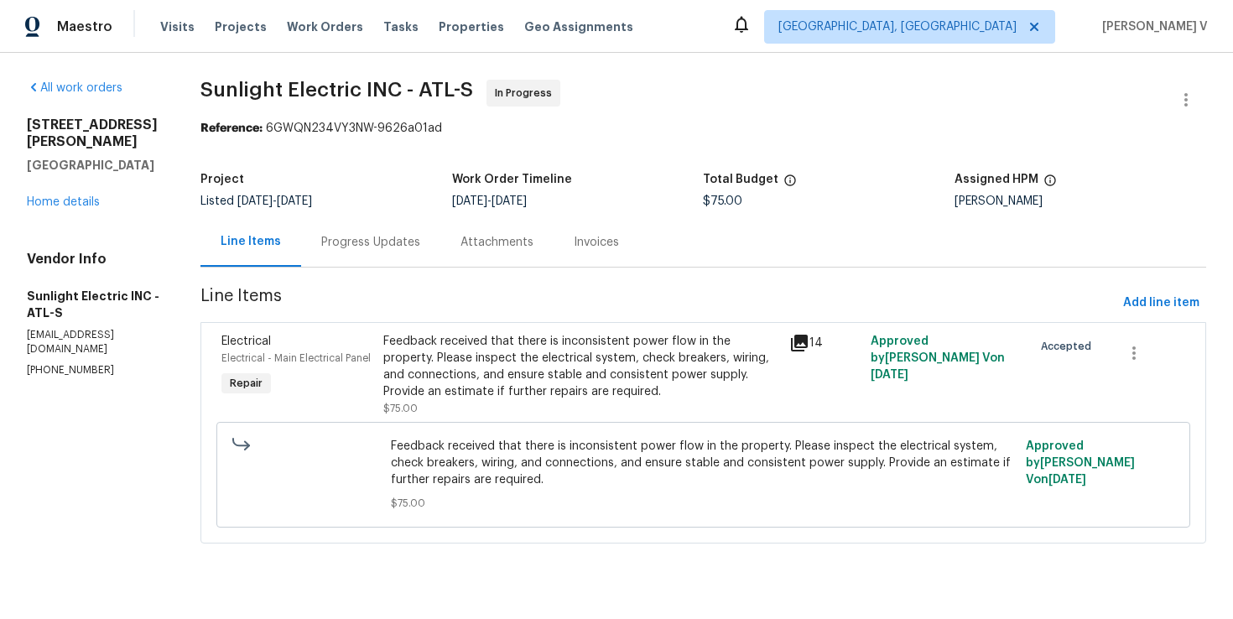
click at [373, 258] on div "Progress Updates" at bounding box center [370, 241] width 139 height 49
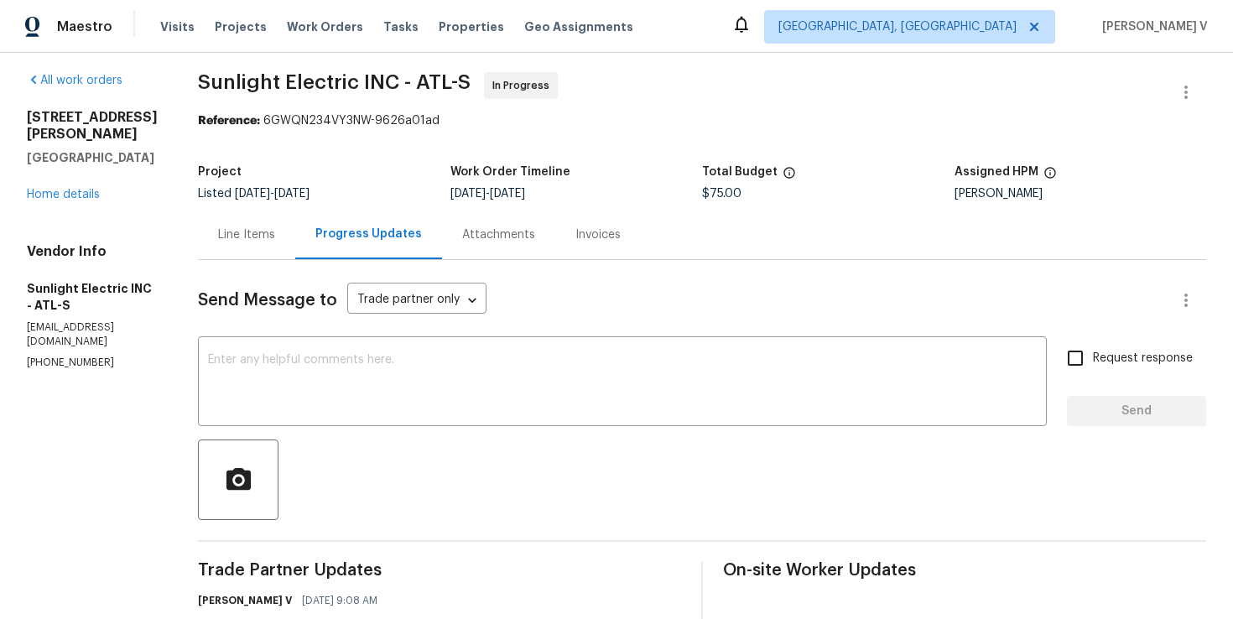
scroll to position [88, 0]
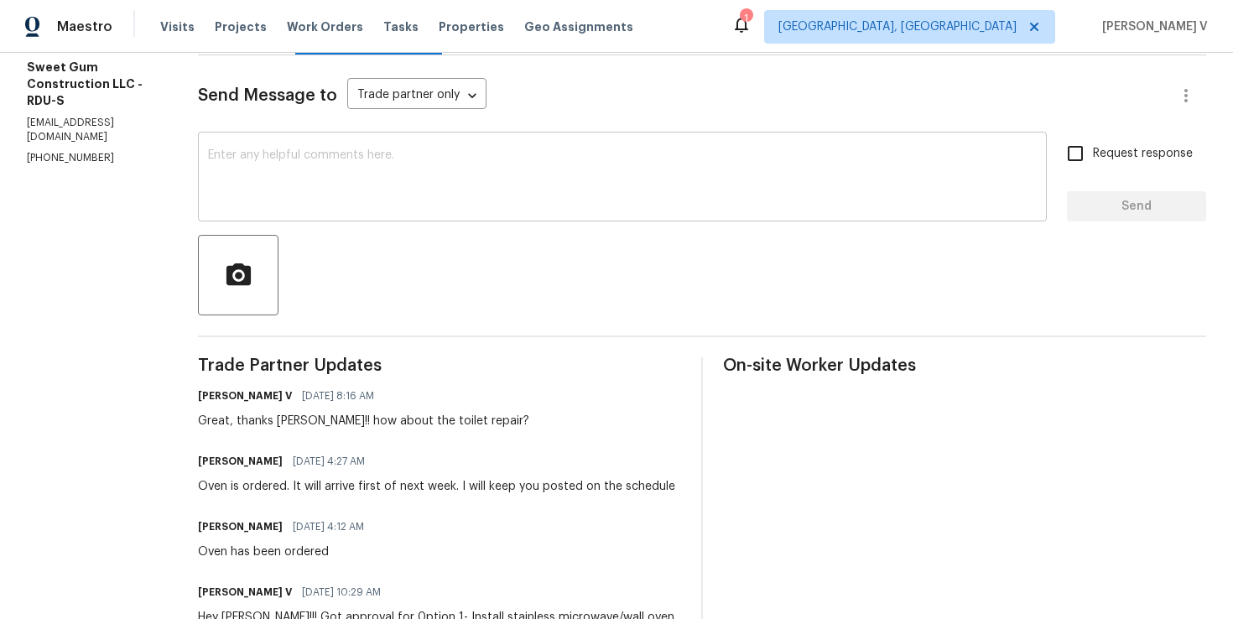
scroll to position [288, 0]
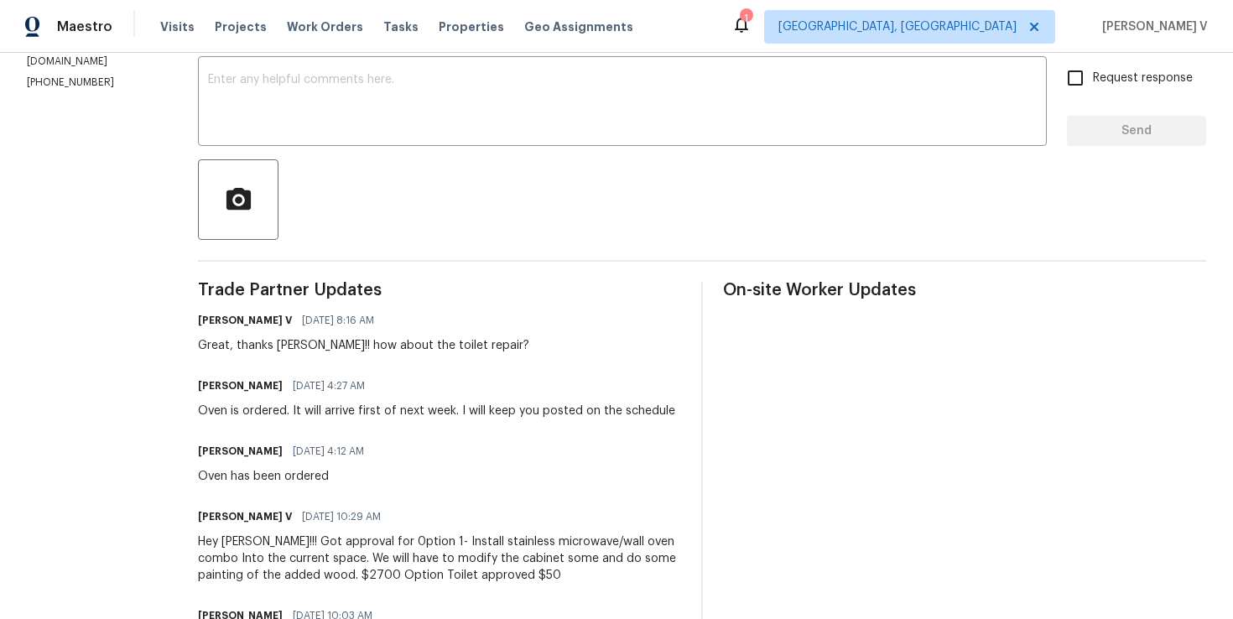
click at [284, 419] on div "Oven is ordered. It will arrive first of next week. I will keep you posted on t…" at bounding box center [436, 411] width 477 height 17
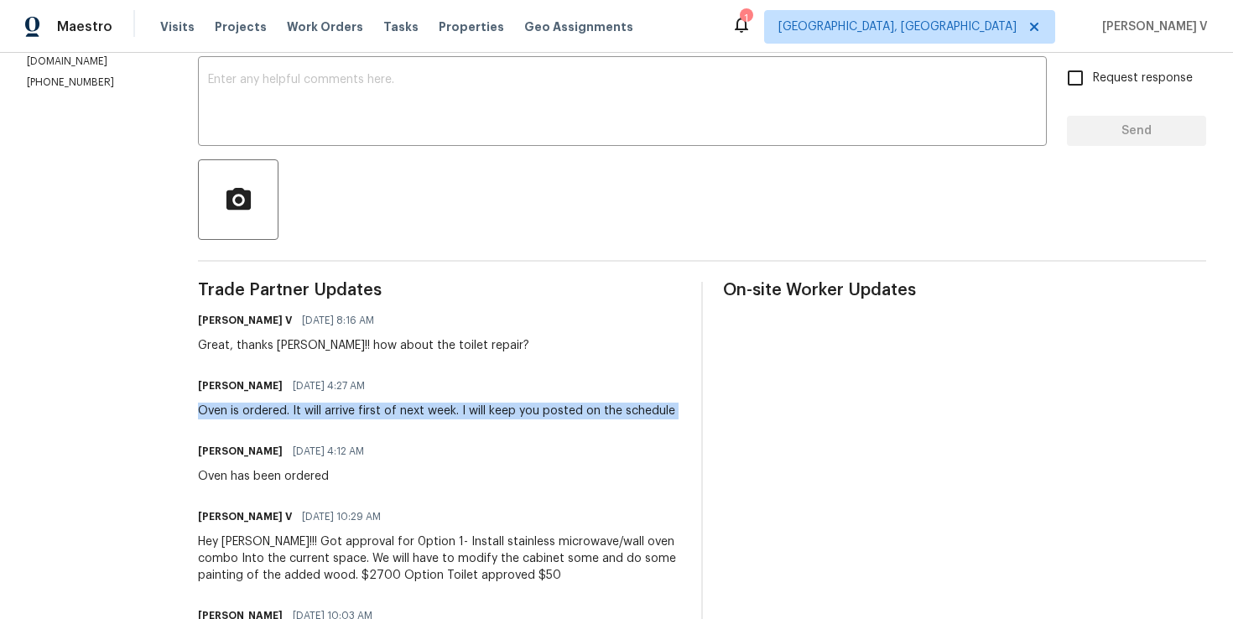
copy div "Oven is ordered. It will arrive first of next week. I will keep you posted on t…"
click at [270, 384] on h6 "[PERSON_NAME]" at bounding box center [240, 385] width 85 height 17
drag, startPoint x: 230, startPoint y: 409, endPoint x: 491, endPoint y: 414, distance: 260.9
copy div "Oven is ordered. It will arrive first of next week"
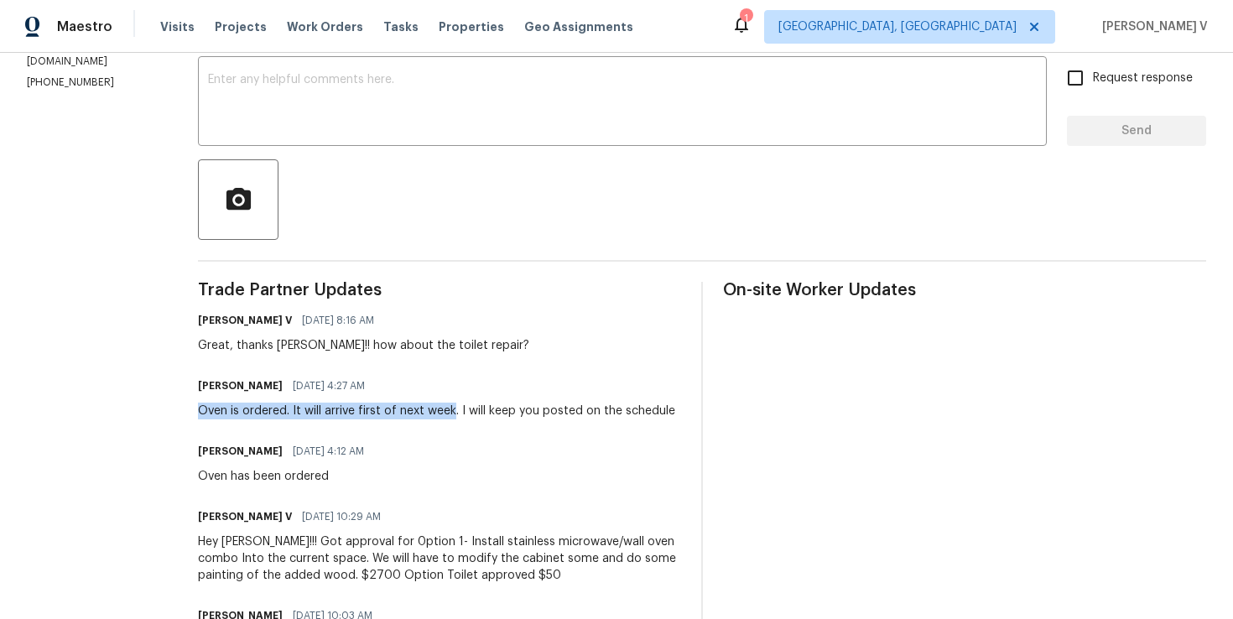
scroll to position [0, 0]
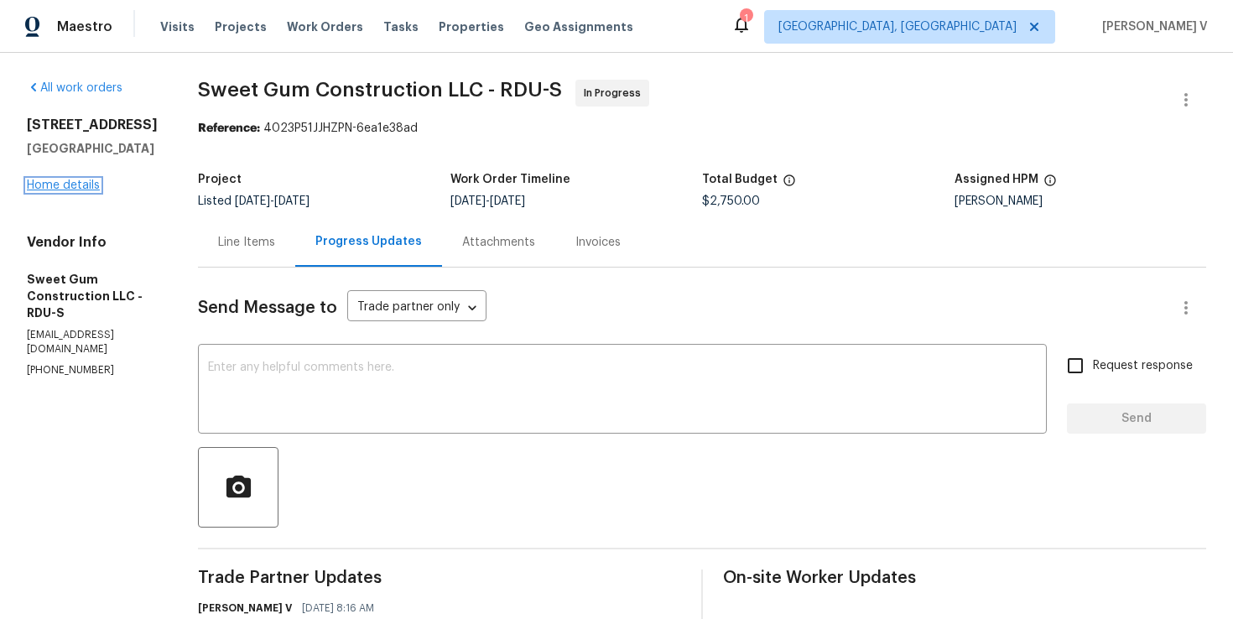
click at [56, 188] on link "Home details" at bounding box center [63, 186] width 73 height 12
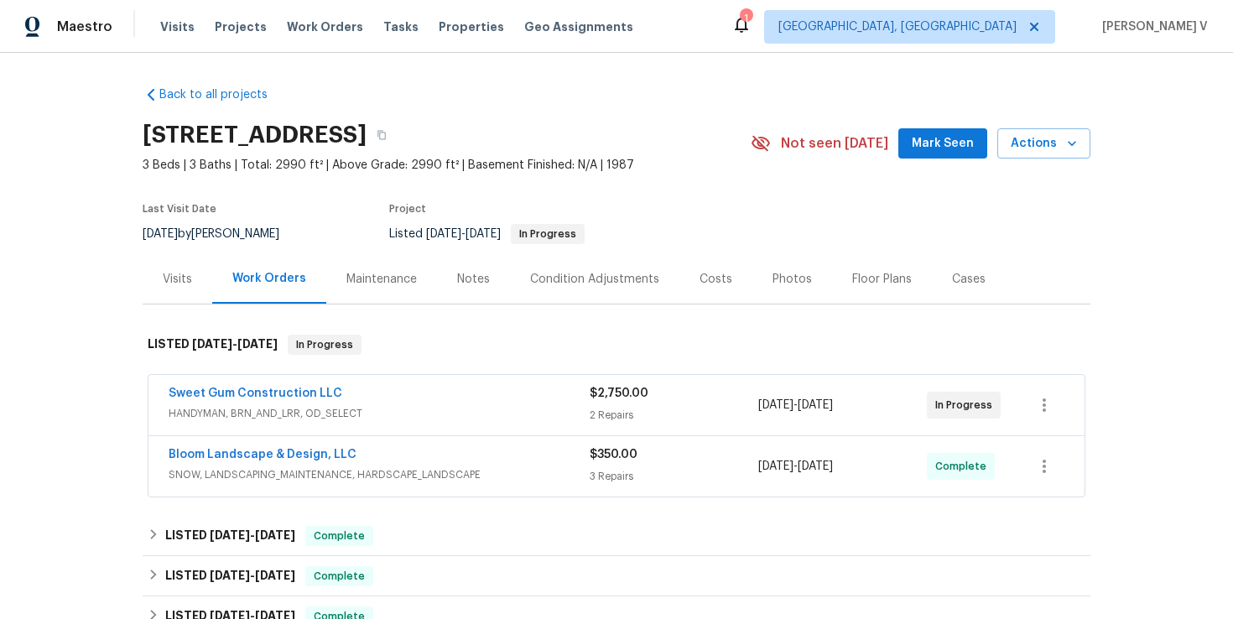
click at [482, 294] on div "Notes" at bounding box center [473, 278] width 73 height 49
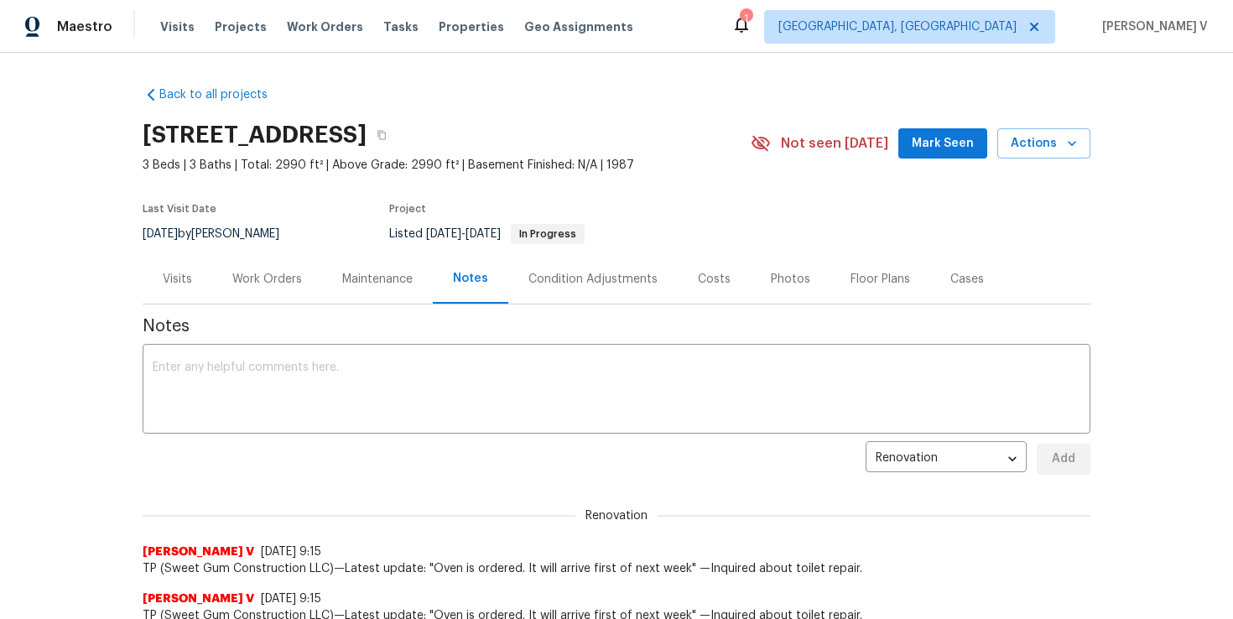
scroll to position [56, 0]
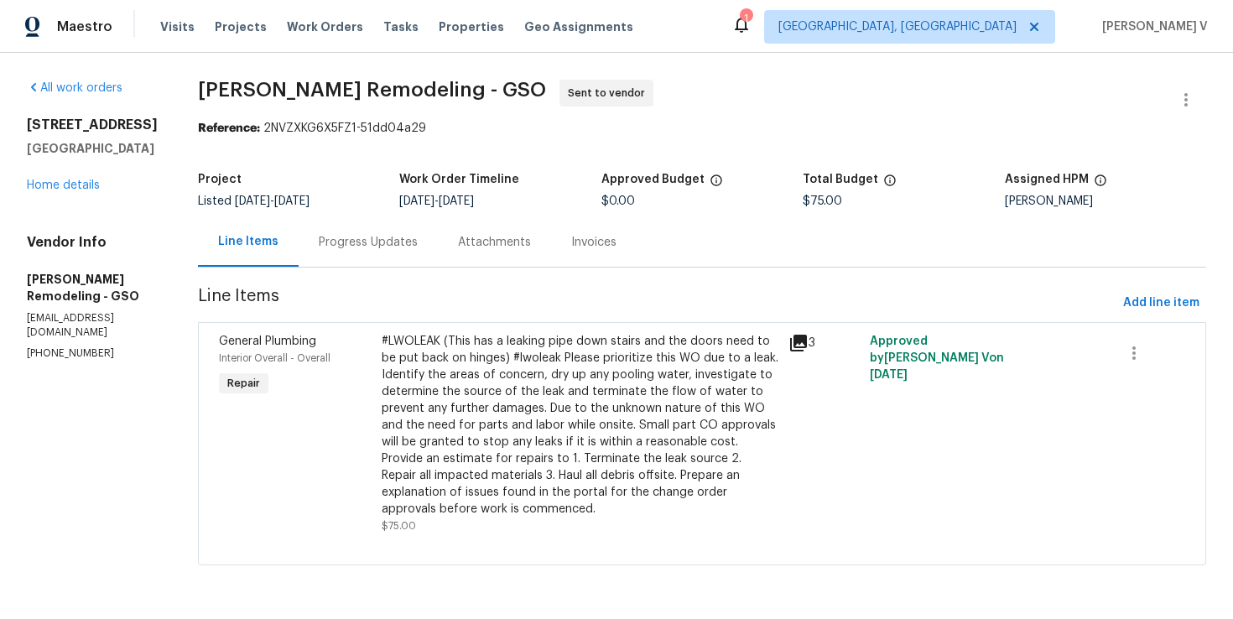
click at [372, 256] on div "Progress Updates" at bounding box center [368, 241] width 139 height 49
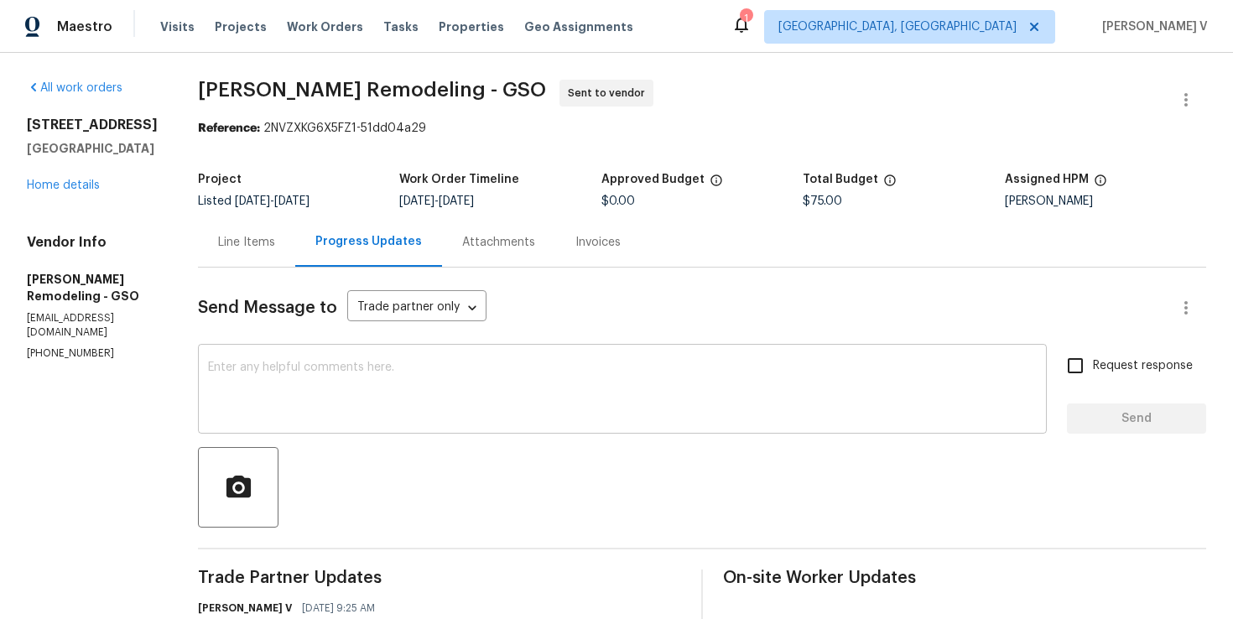
click at [453, 355] on div "x ​" at bounding box center [622, 391] width 849 height 86
paste textarea "Hi Team, Could you please accept the work order and provide the progress status…"
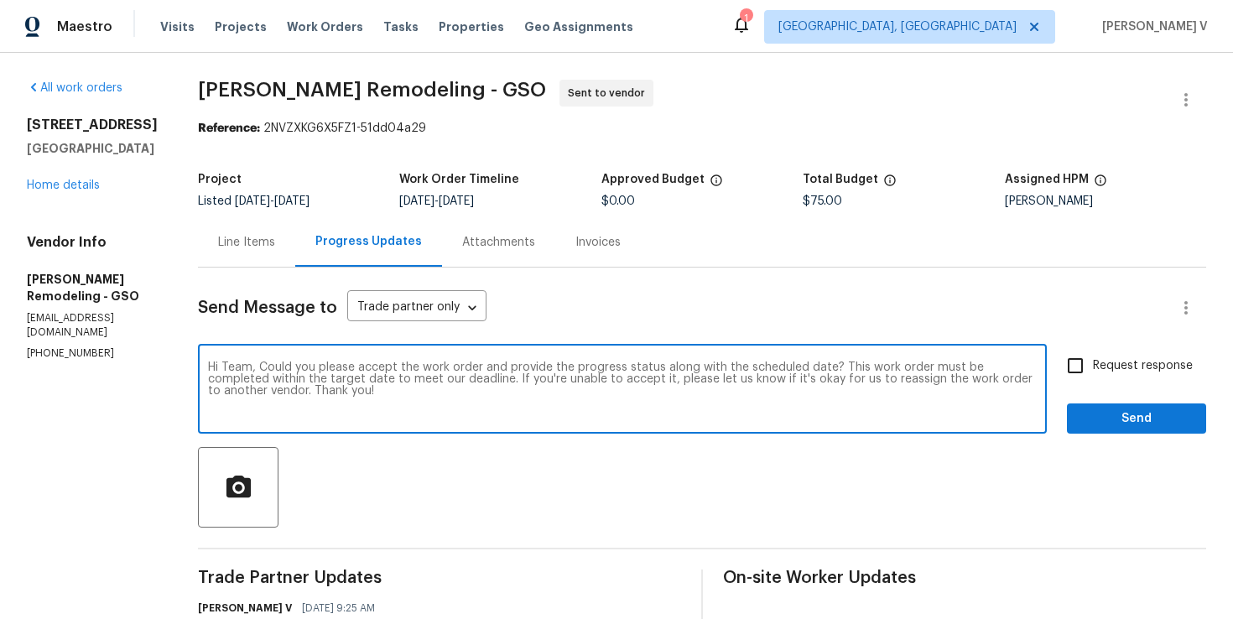
type textarea "Hi Team, Could you please accept the work order and provide the progress status…"
click at [1058, 330] on div "Send Message to Trade partner only Trade partner only ​ Hi Team, Could you plea…" at bounding box center [702, 556] width 1008 height 577
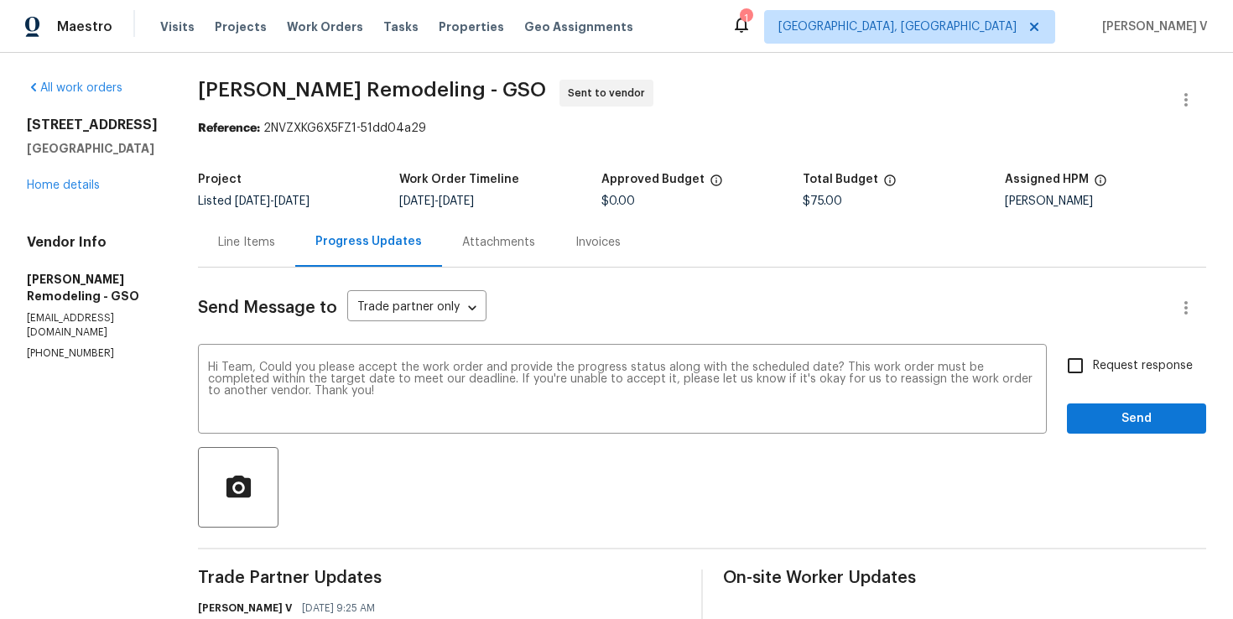
click at [1091, 360] on input "Request response" at bounding box center [1075, 365] width 35 height 35
checkbox input "true"
click at [1111, 423] on span "Send" at bounding box center [1136, 419] width 112 height 21
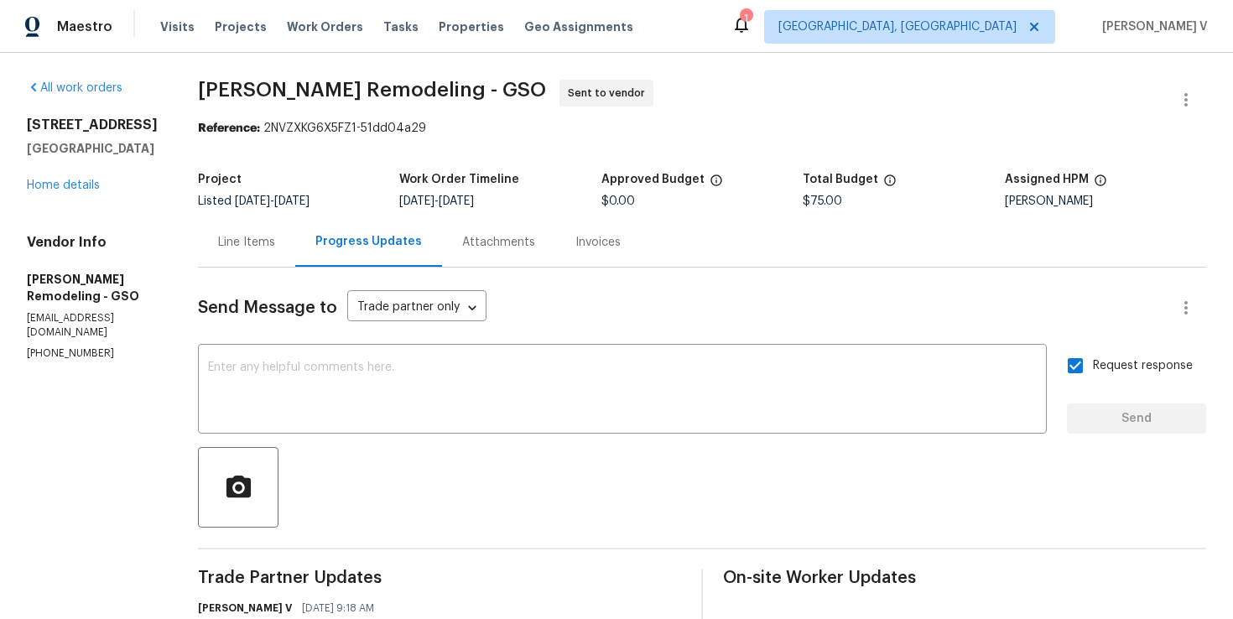
scroll to position [28, 0]
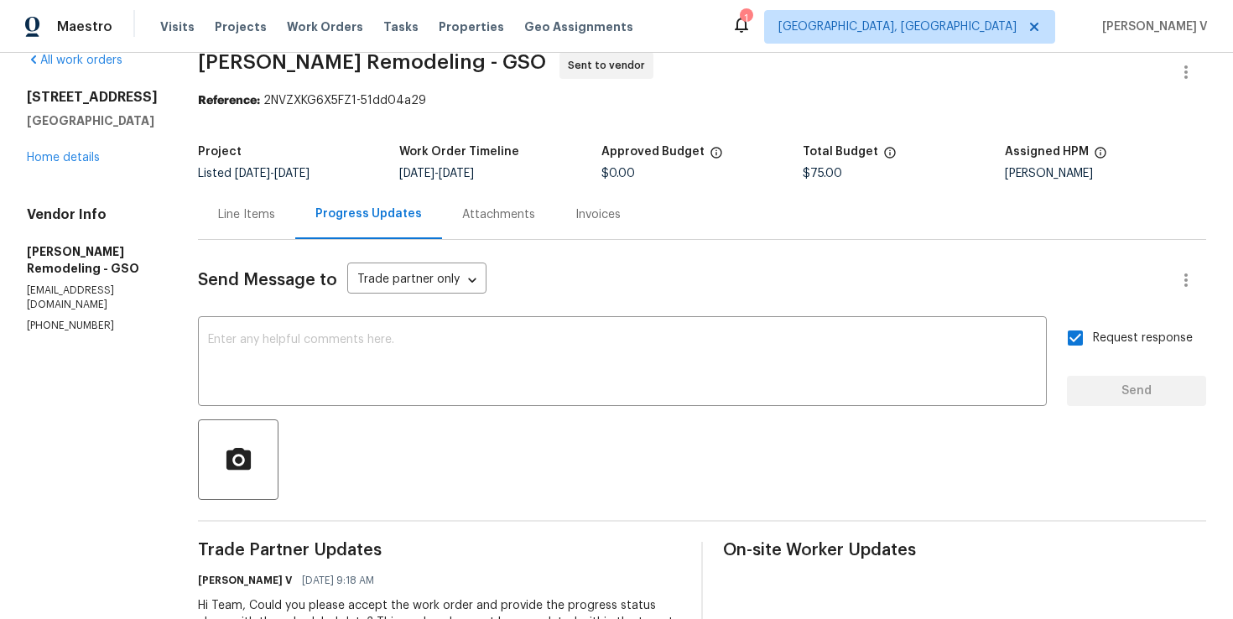
click at [68, 300] on div "Vendor Info [PERSON_NAME] Remodeling - GSO [EMAIL_ADDRESS][DOMAIN_NAME] [PHONE_…" at bounding box center [92, 269] width 131 height 127
copy p "[PHONE_NUMBER]"
click at [1161, 73] on span "[PERSON_NAME] Remodeling - GSO Sent to vendor" at bounding box center [682, 72] width 968 height 40
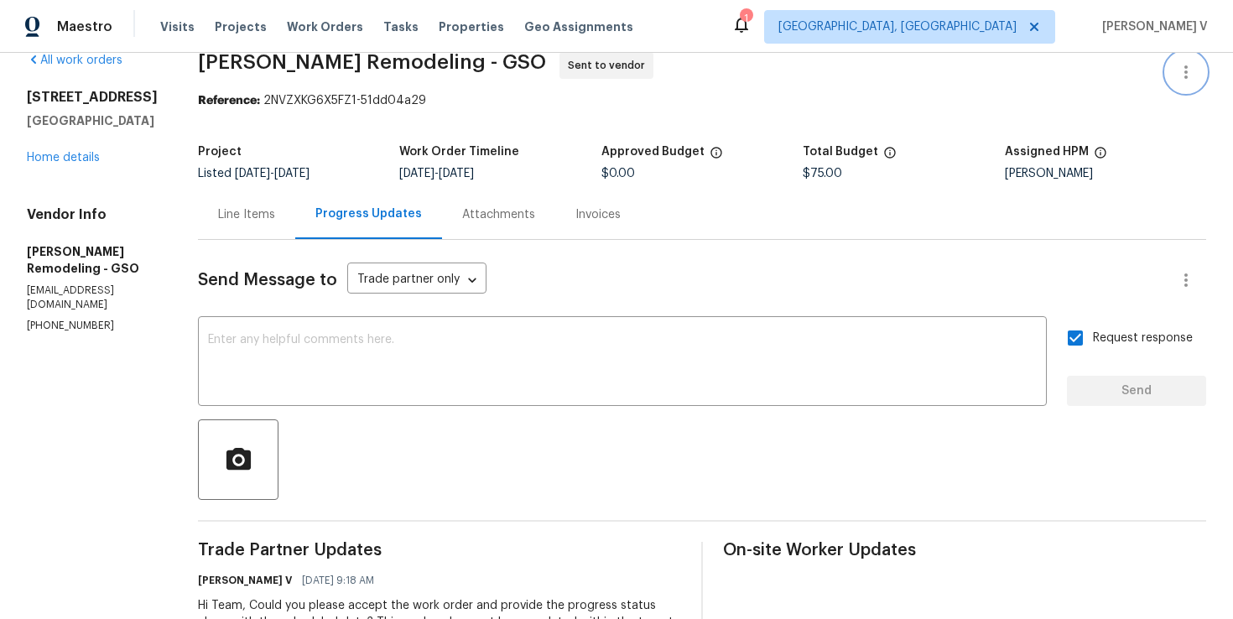
click at [1176, 71] on icon "button" at bounding box center [1186, 72] width 20 height 20
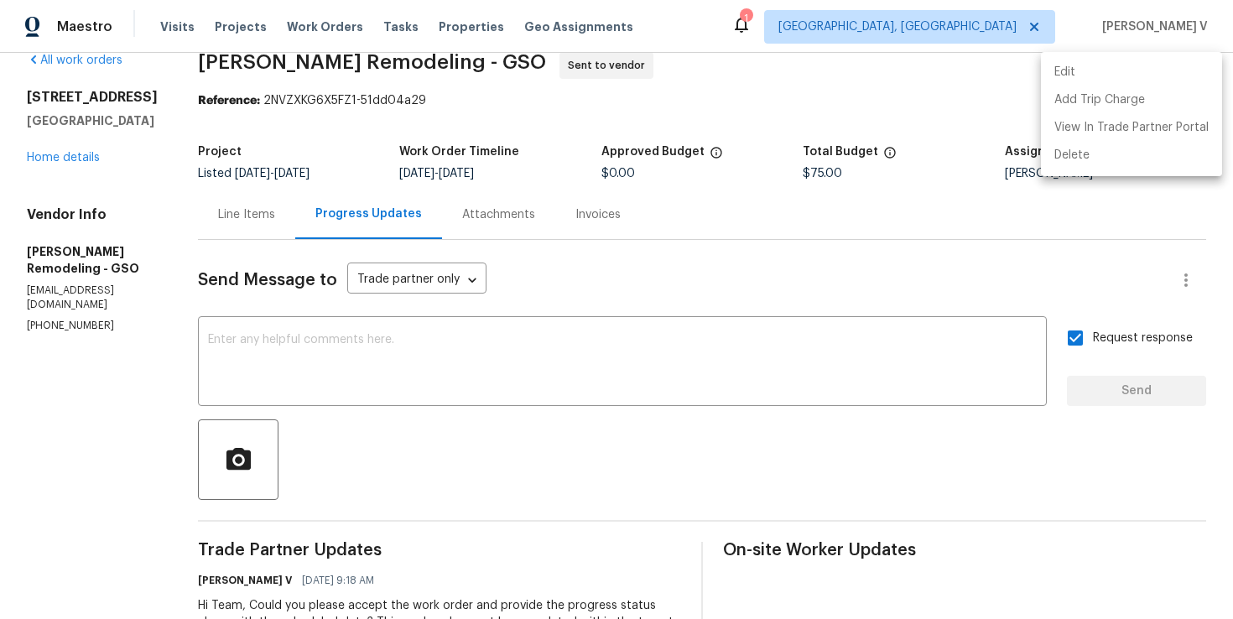
click at [1175, 71] on li "Edit" at bounding box center [1131, 73] width 181 height 28
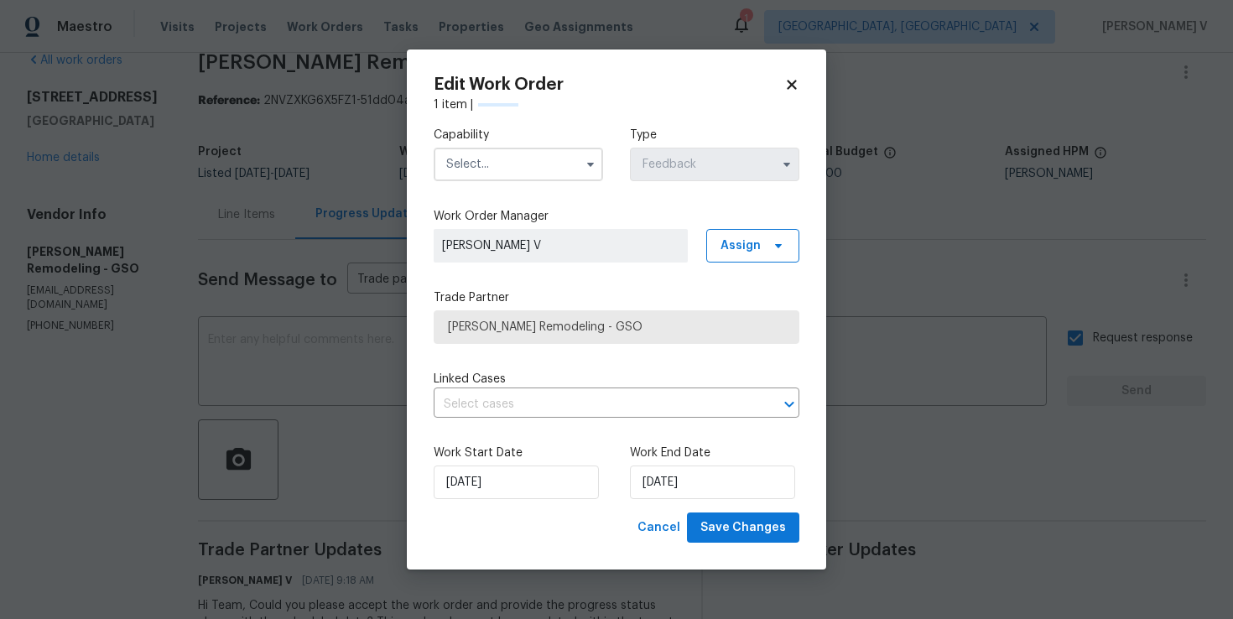
scroll to position [27, 0]
click at [557, 165] on input "text" at bounding box center [518, 165] width 169 height 34
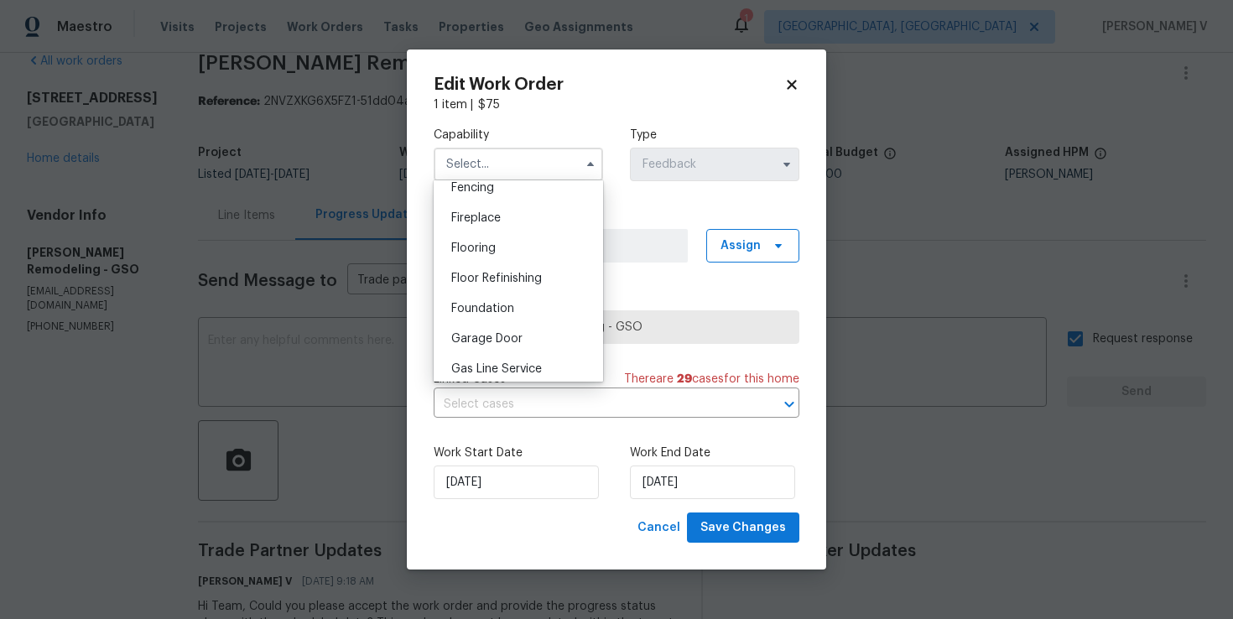
scroll to position [721, 0]
click at [524, 276] on span "General Contractor" at bounding box center [505, 281] width 108 height 12
type input "General Contractor"
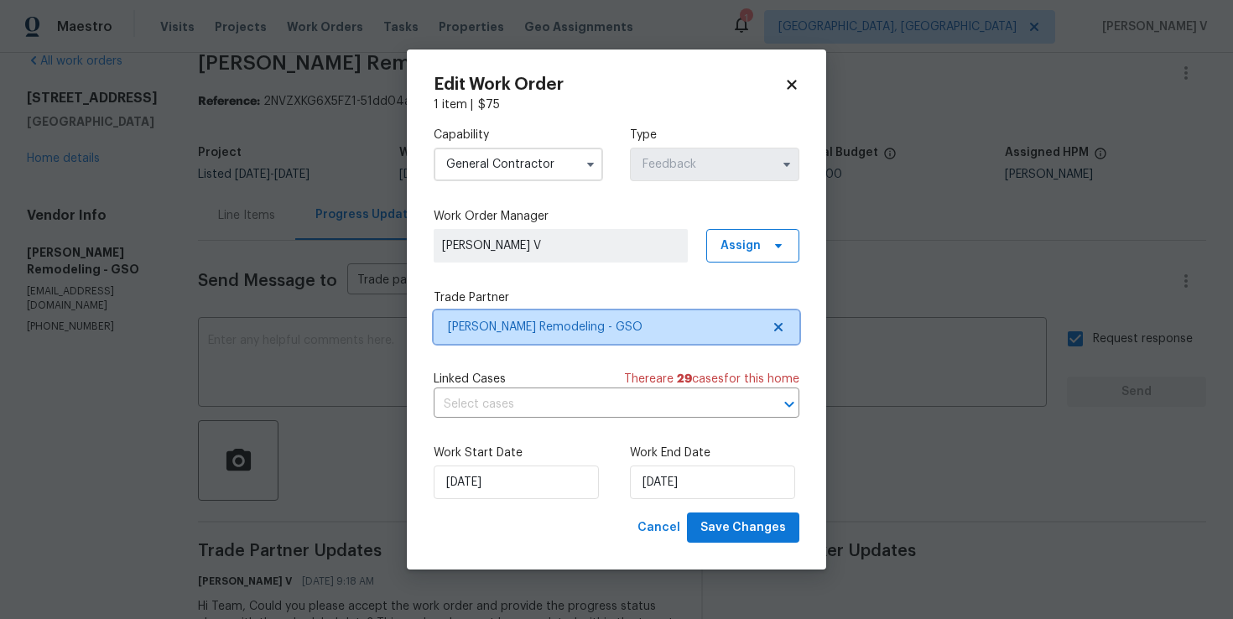
click at [794, 330] on span "Pino Remodeling - GSO" at bounding box center [617, 327] width 366 height 34
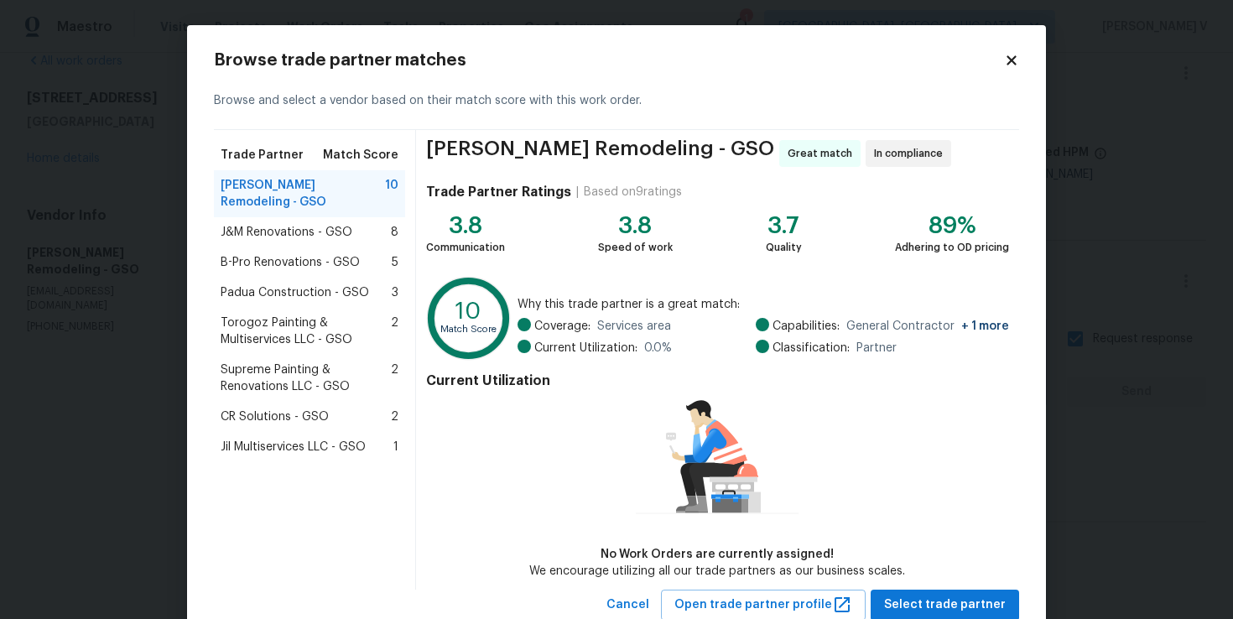
click at [358, 224] on div "J&M Renovations - GSO 8" at bounding box center [310, 232] width 178 height 17
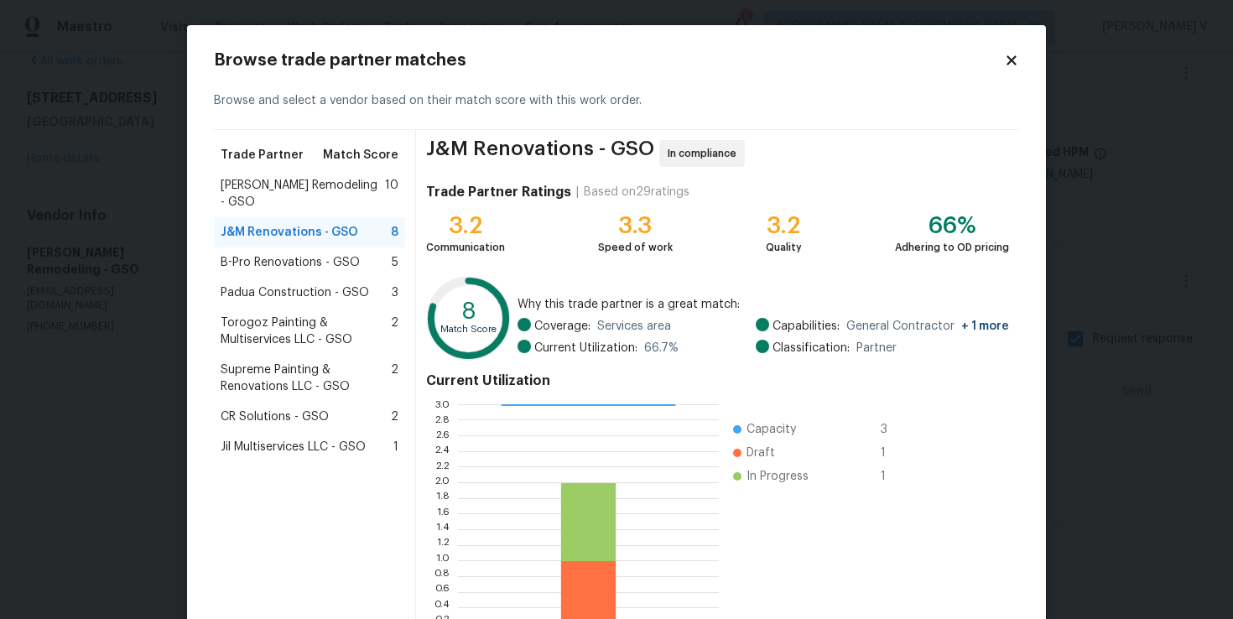
scroll to position [121, 0]
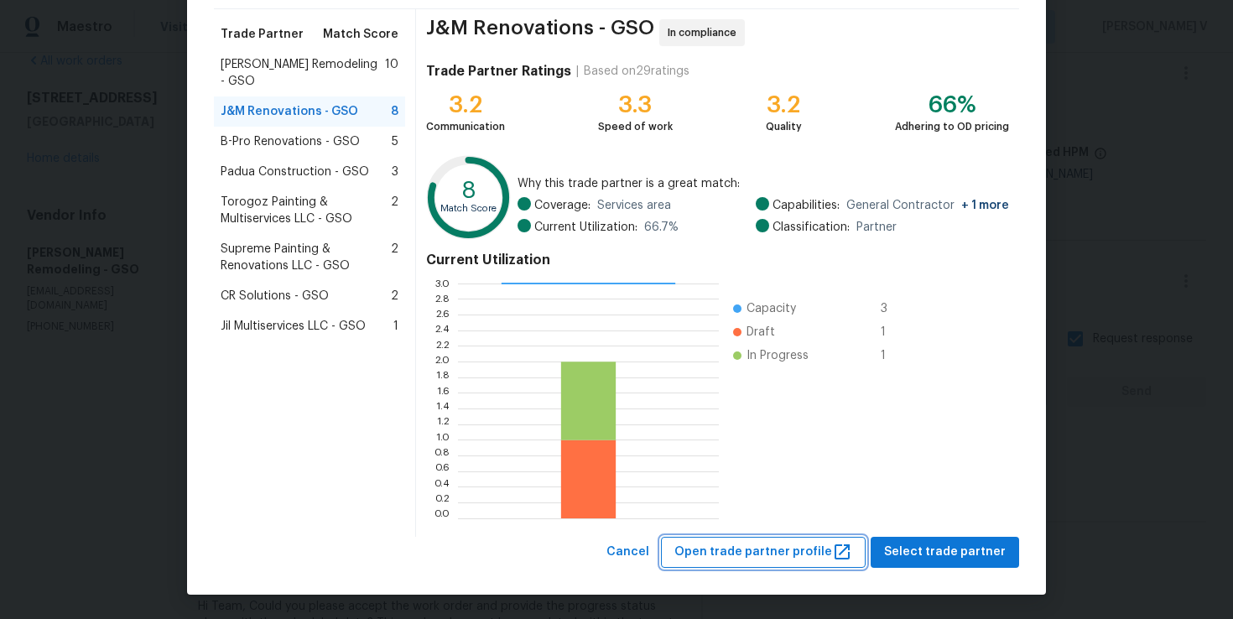
click at [747, 554] on span "Open trade partner profile" at bounding box center [763, 552] width 178 height 21
click at [284, 53] on div "Pino Remodeling - GSO 10" at bounding box center [309, 72] width 191 height 47
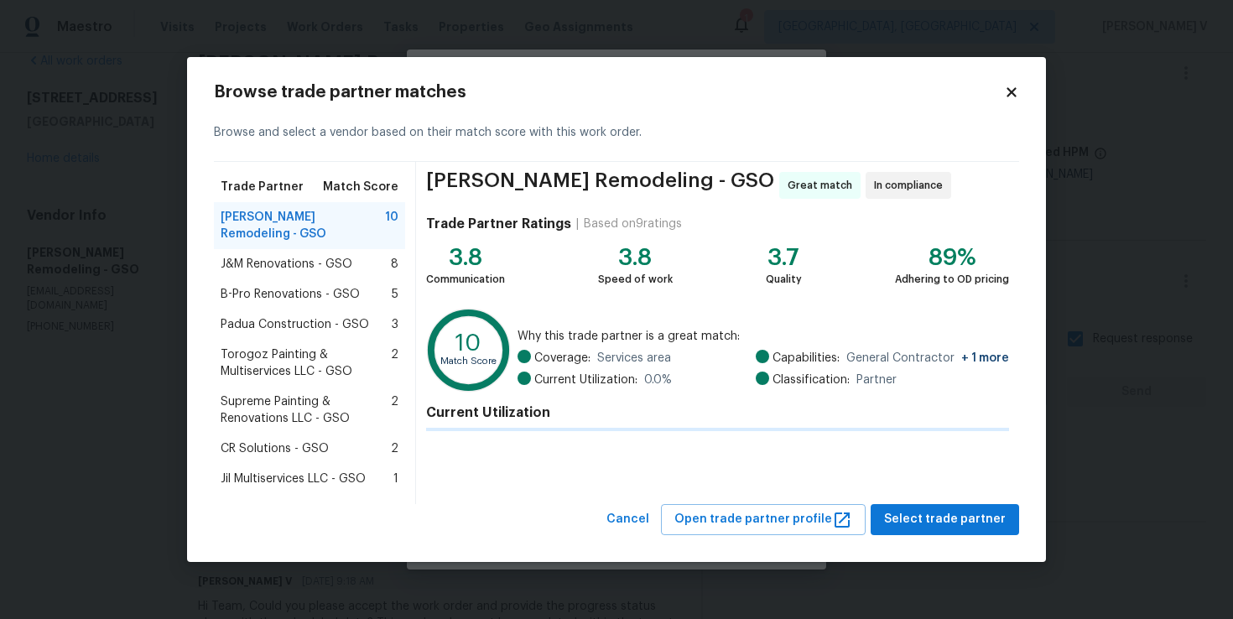
scroll to position [0, 0]
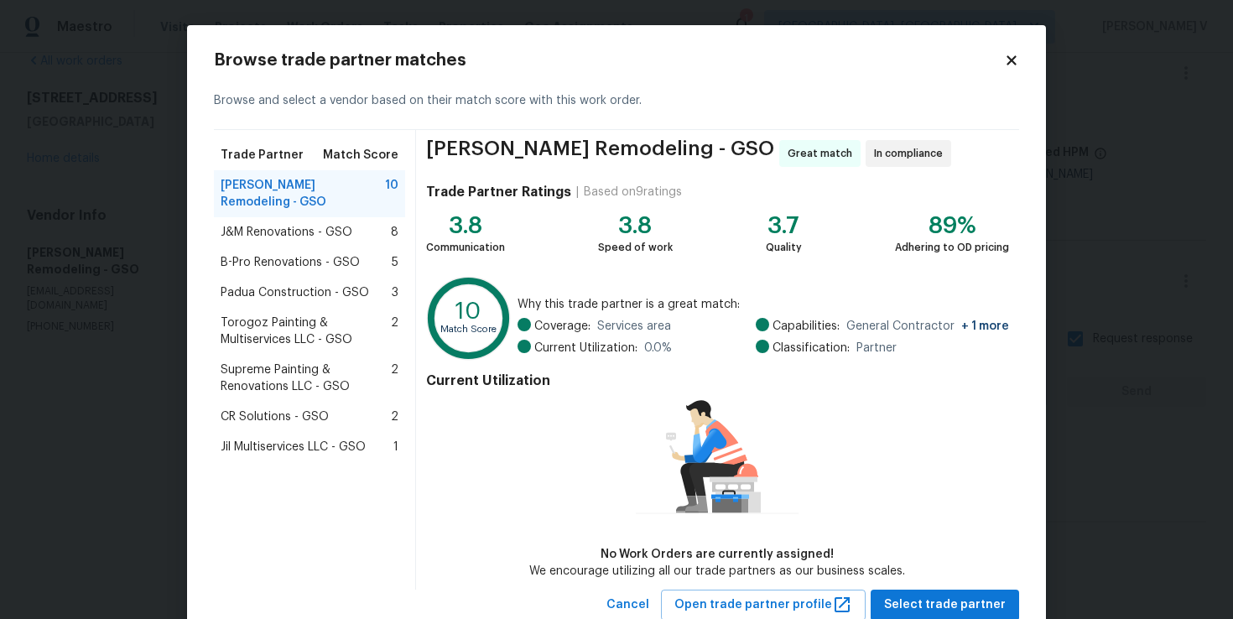
click at [268, 224] on span "J&M Renovations - GSO" at bounding box center [287, 232] width 132 height 17
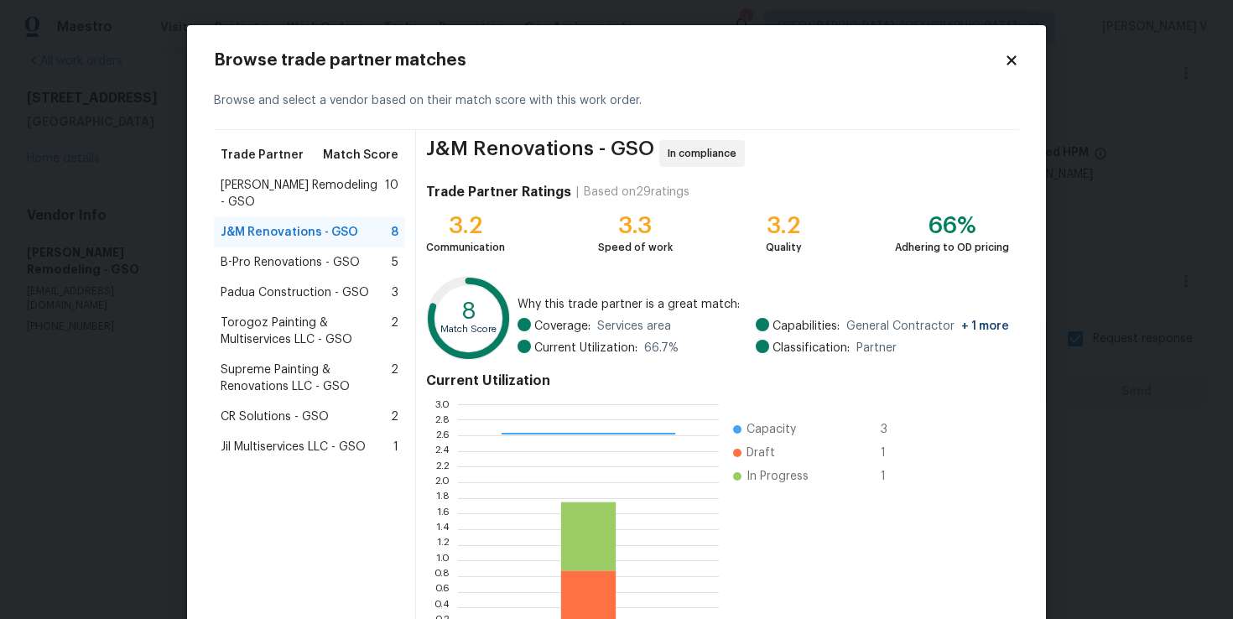
scroll to position [121, 0]
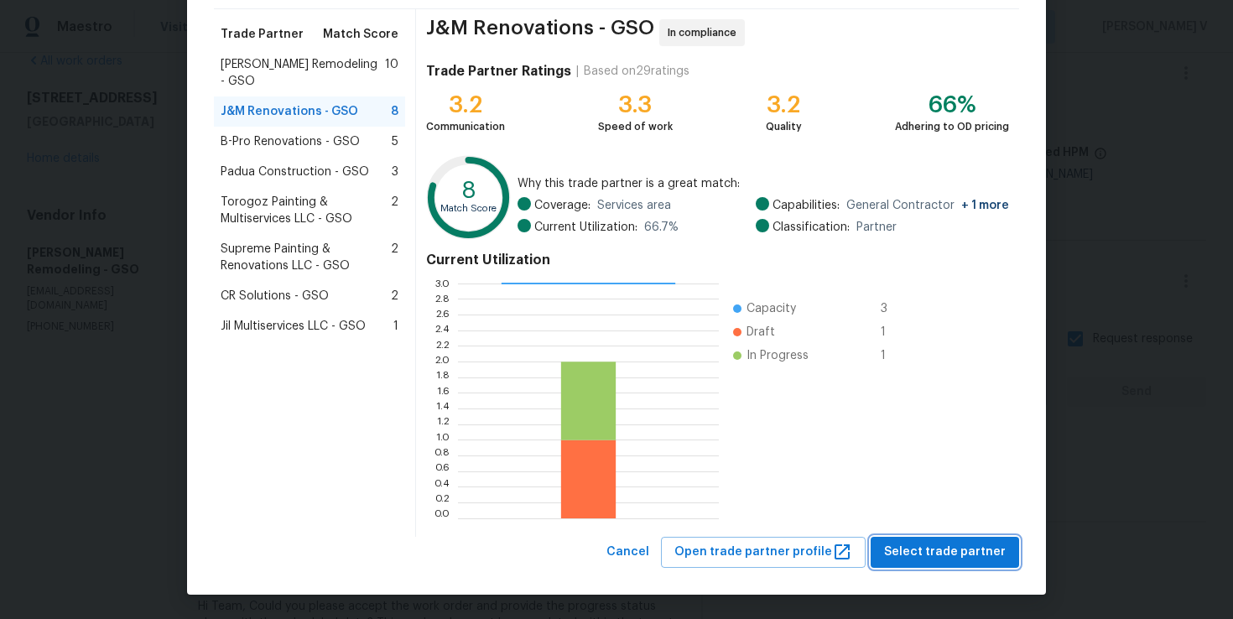
click at [940, 547] on span "Select trade partner" at bounding box center [945, 552] width 122 height 21
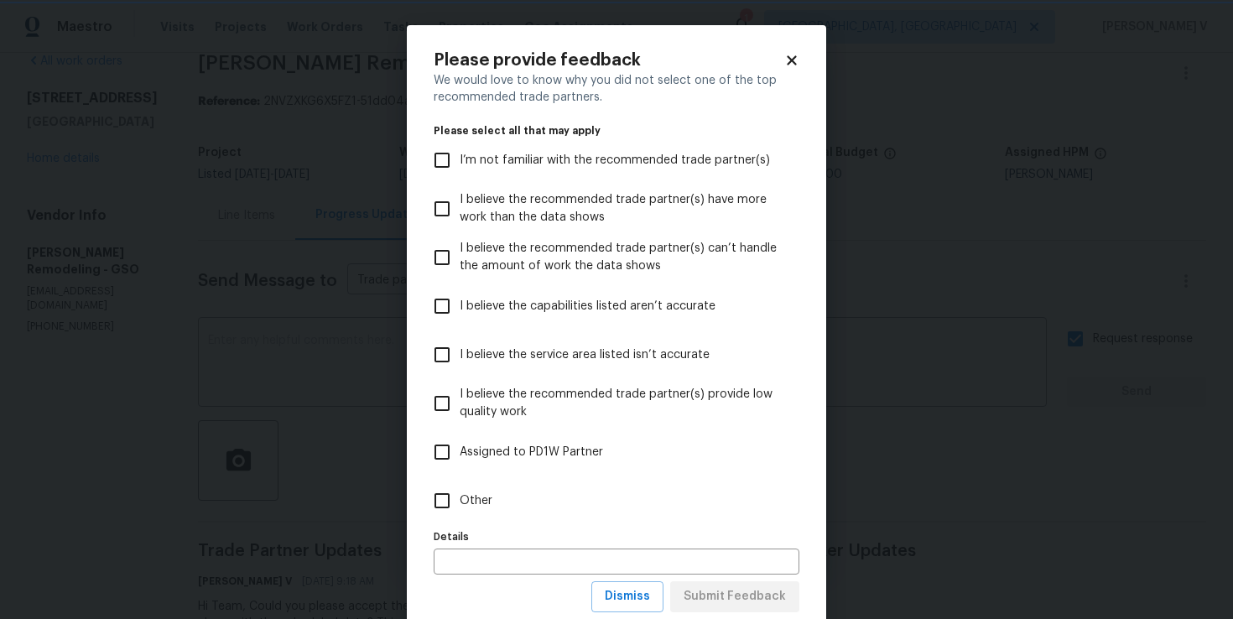
scroll to position [0, 0]
click at [637, 511] on label "Other" at bounding box center [605, 500] width 362 height 49
click at [460, 511] on input "Other" at bounding box center [441, 500] width 35 height 35
checkbox input "true"
click at [755, 587] on span "Submit Feedback" at bounding box center [735, 596] width 102 height 21
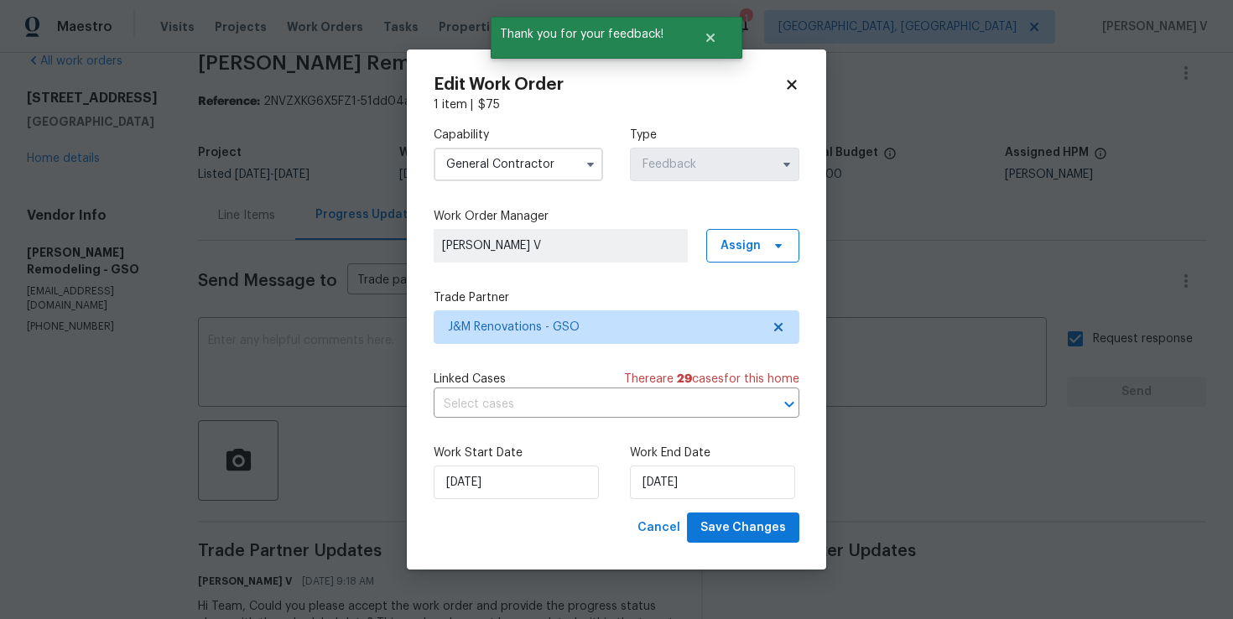
click at [207, 364] on body "Maestro Visits Projects Work Orders Tasks Properties Geo Assignments 1 Albuquer…" at bounding box center [616, 309] width 1233 height 619
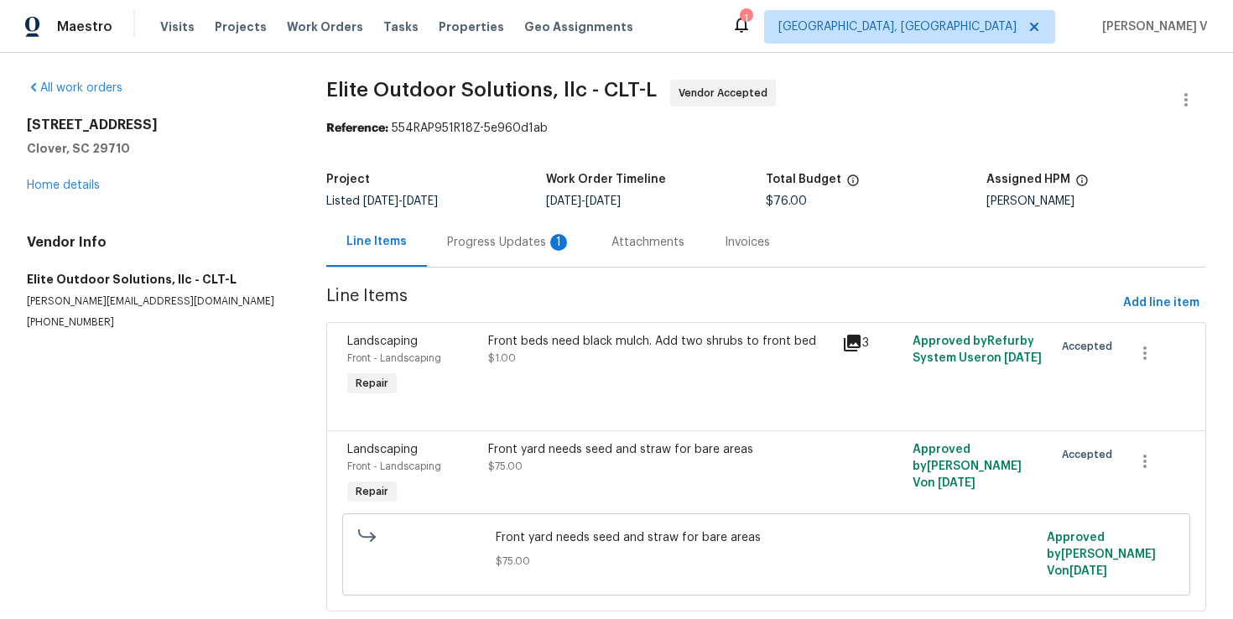
click at [491, 266] on div "Progress Updates 1" at bounding box center [509, 241] width 164 height 49
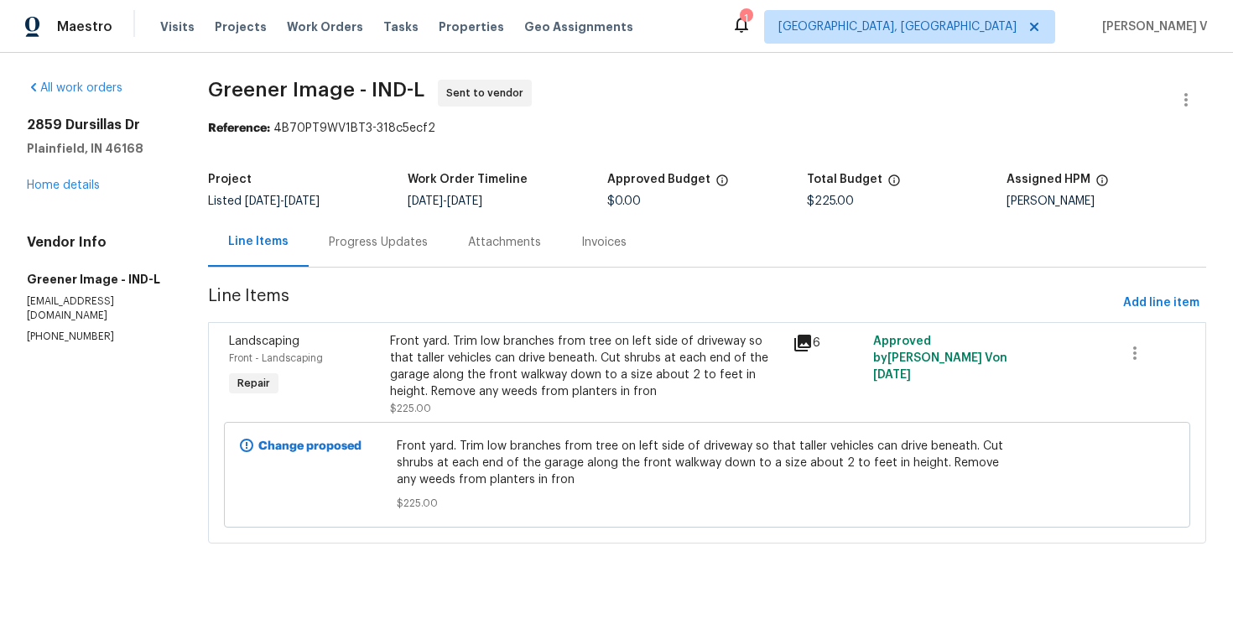
click at [367, 213] on div "Project Listed [DATE] - [DATE] Work Order Timeline [DATE] - [DATE] Approved Bud…" at bounding box center [707, 191] width 998 height 54
click at [372, 243] on div "Progress Updates" at bounding box center [378, 242] width 99 height 17
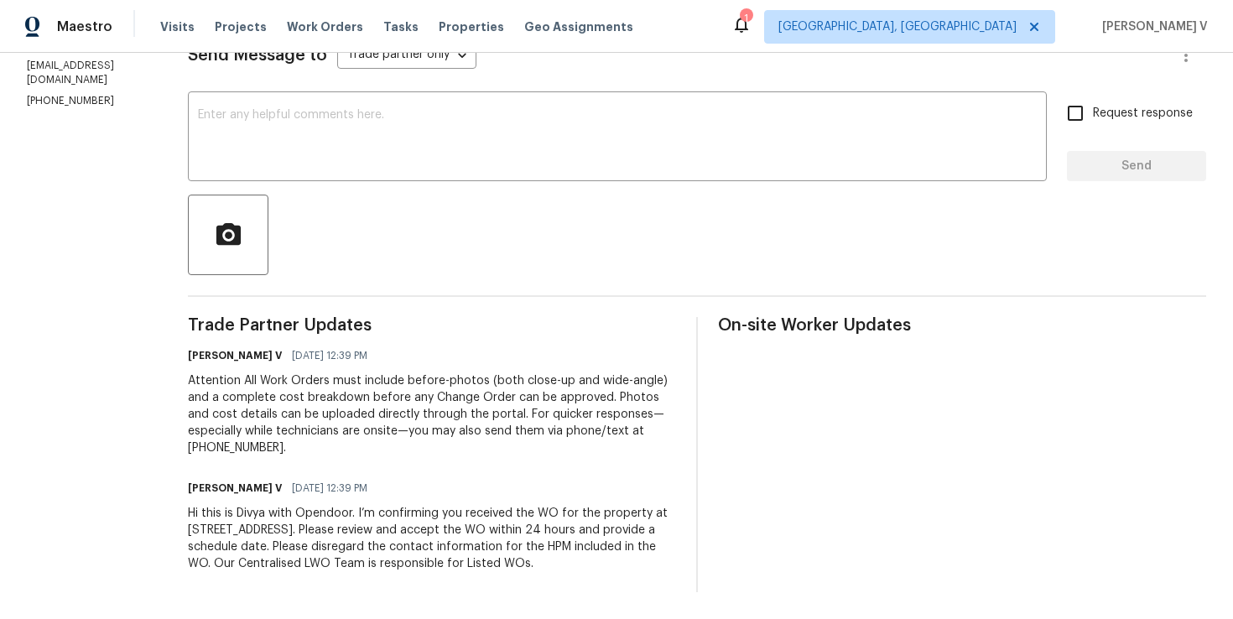
scroll to position [106, 0]
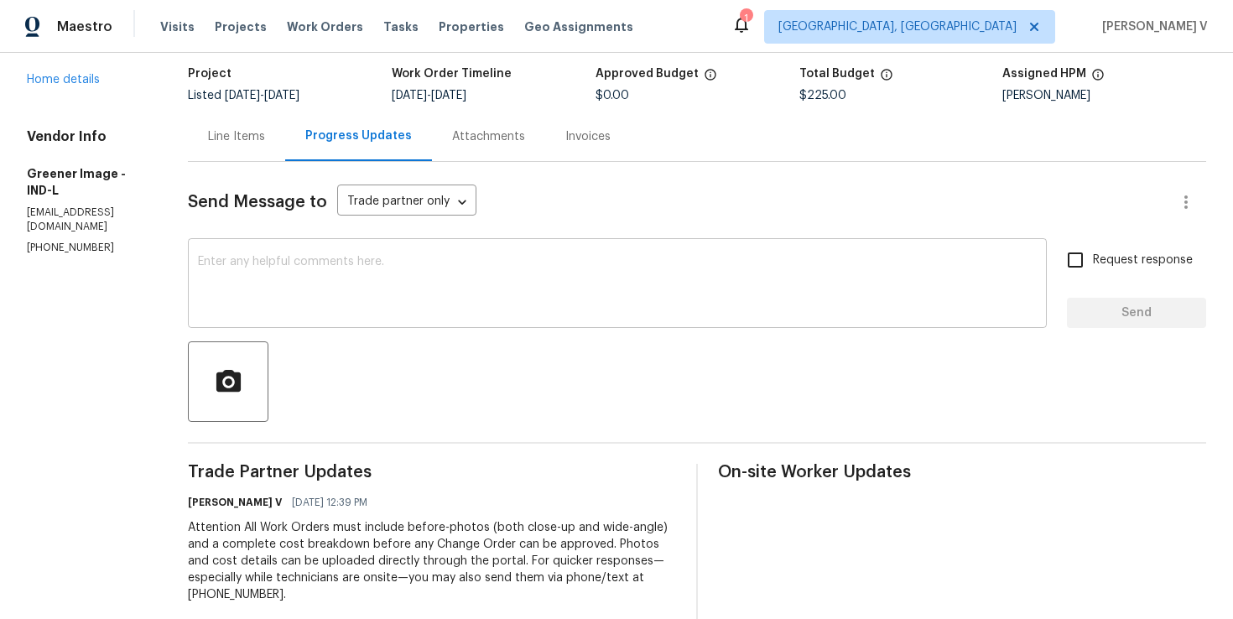
click at [359, 256] on textarea at bounding box center [617, 285] width 839 height 59
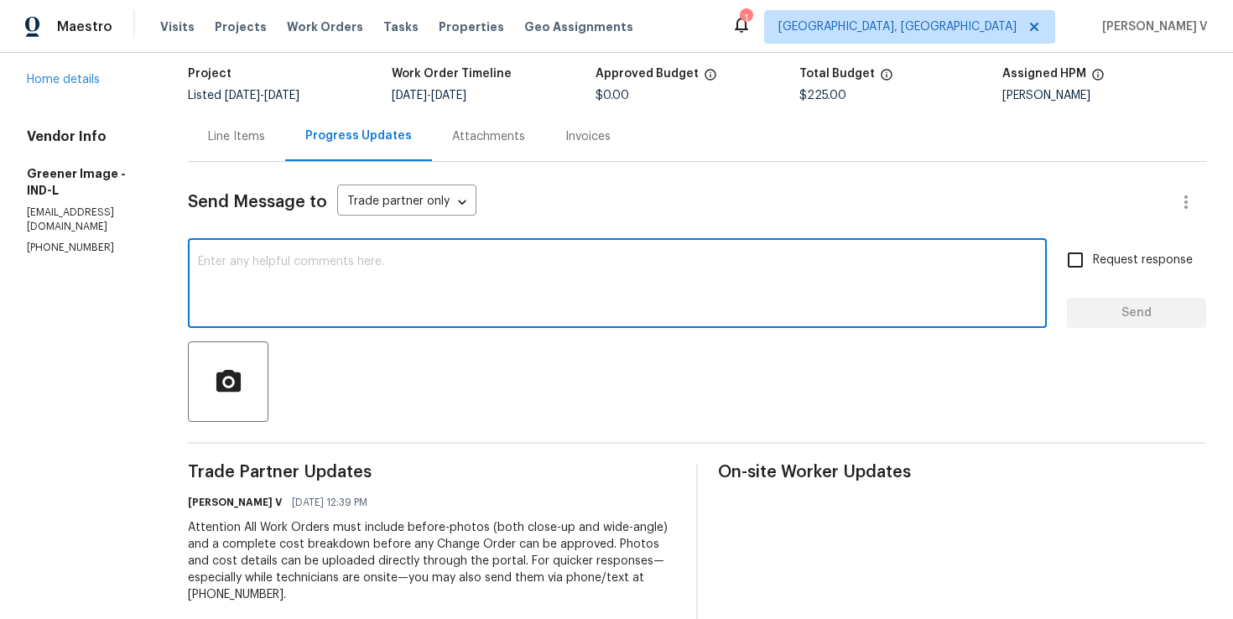
paste textarea "Hi Team, Could you please accept the work order and provide the progress status…"
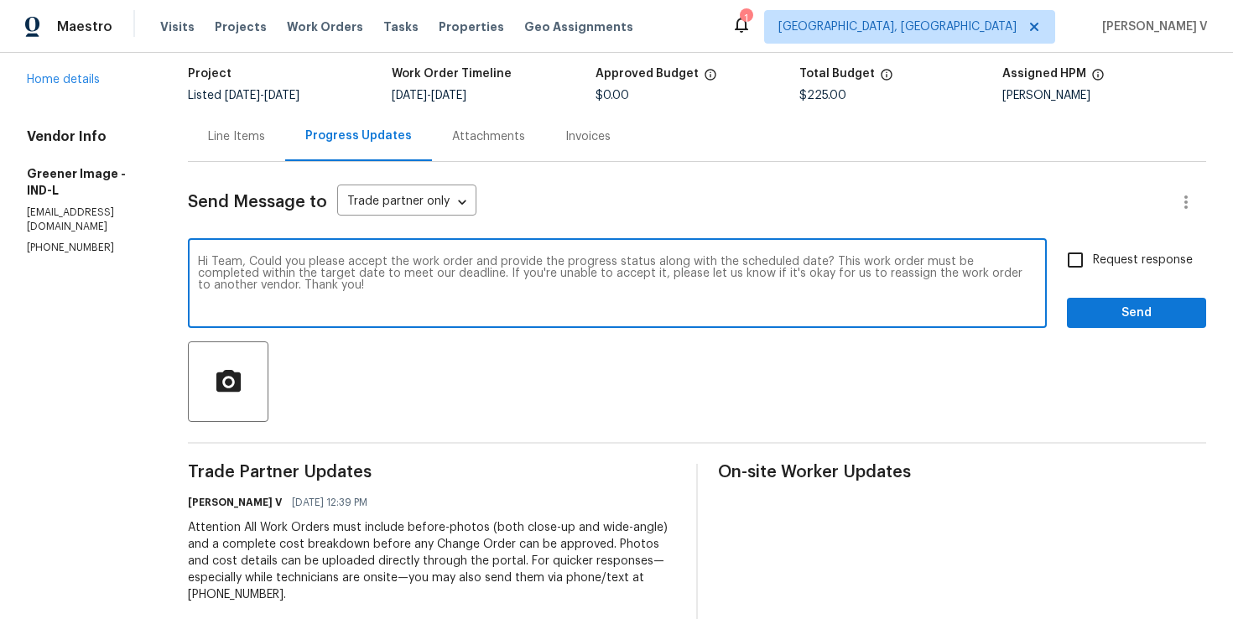
type textarea "Hi Team, Could you please accept the work order and provide the progress status…"
click at [1116, 271] on label "Request response" at bounding box center [1125, 259] width 135 height 35
click at [1093, 271] on input "Request response" at bounding box center [1075, 259] width 35 height 35
checkbox input "true"
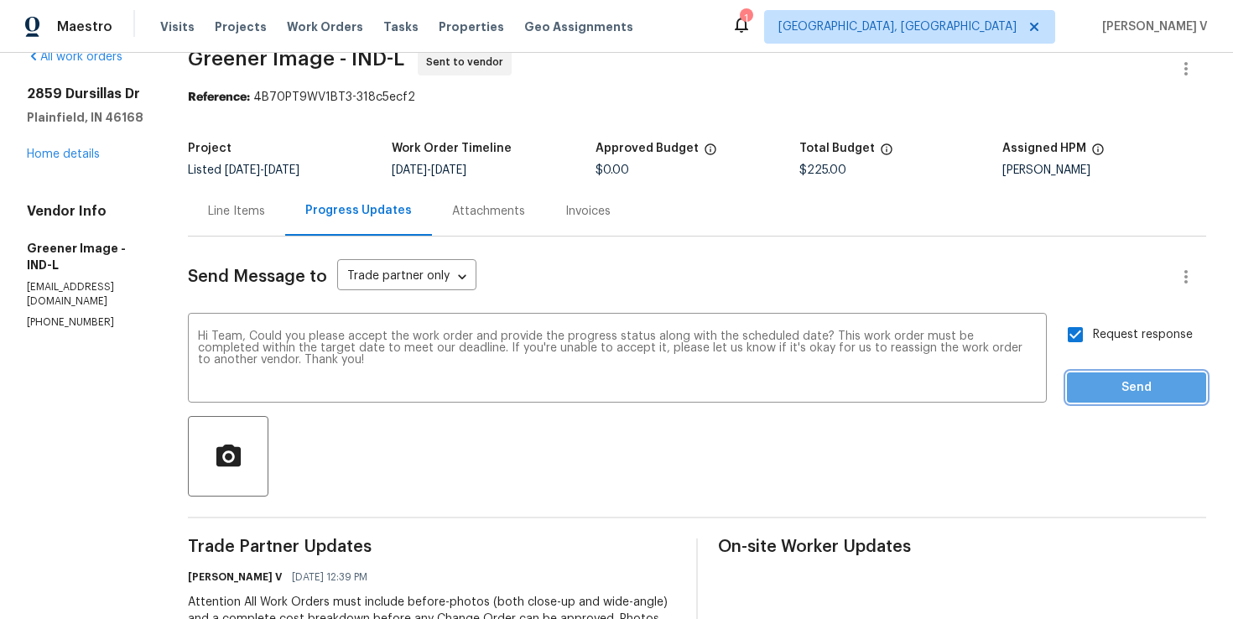
click at [1120, 398] on button "Send" at bounding box center [1136, 387] width 139 height 31
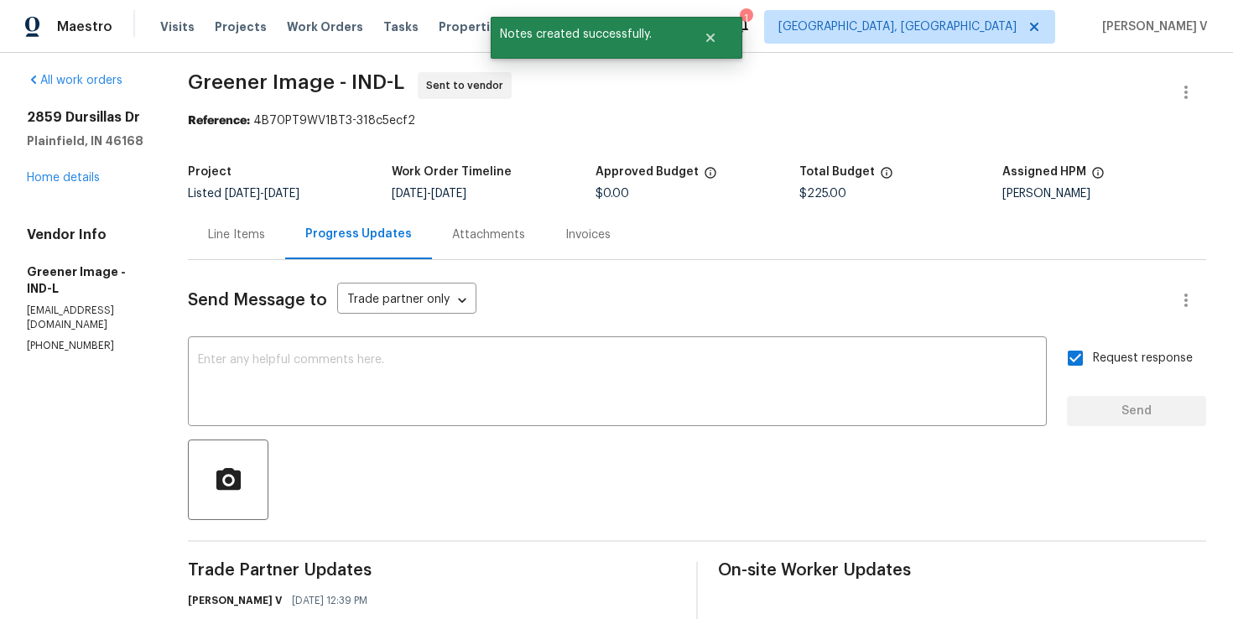
scroll to position [31, 0]
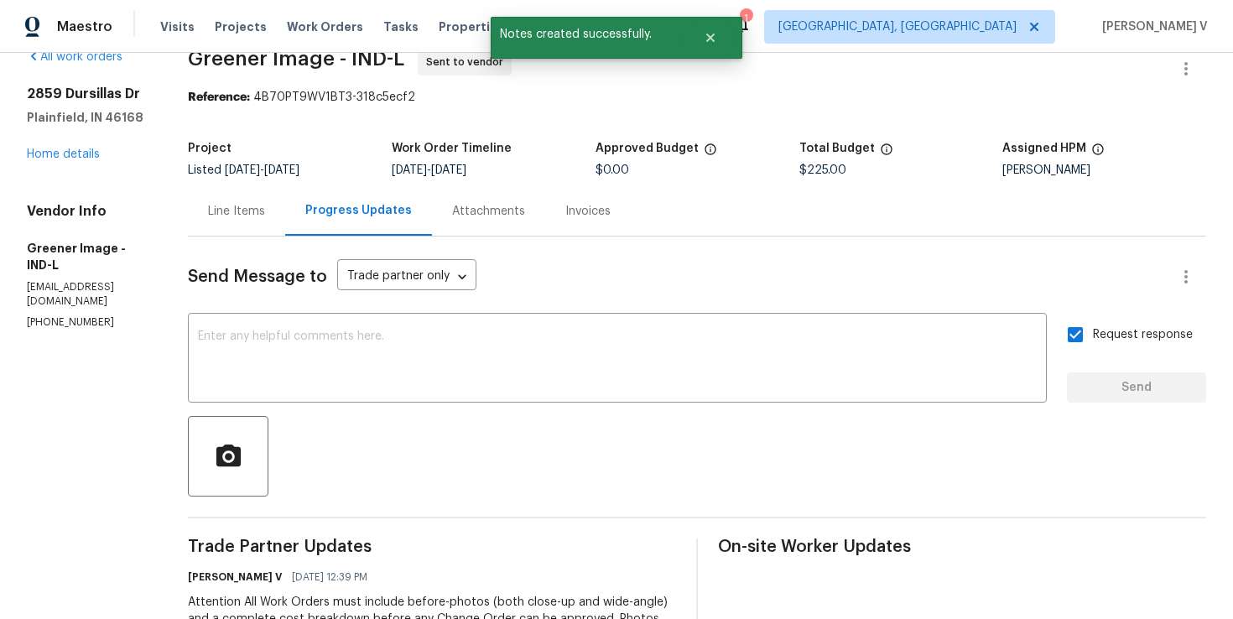
click at [56, 315] on p "[PHONE_NUMBER]" at bounding box center [87, 322] width 121 height 14
copy p "[PHONE_NUMBER]"
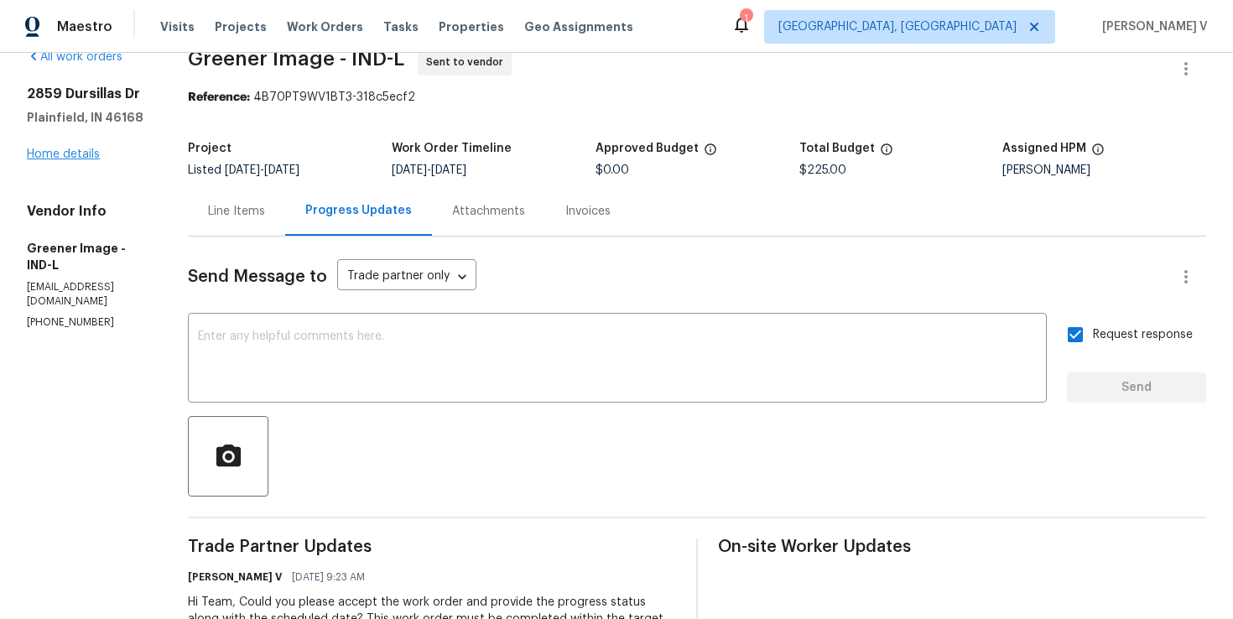
click at [105, 148] on div "[STREET_ADDRESS][PERSON_NAME] Home details" at bounding box center [87, 124] width 121 height 77
click at [96, 148] on link "Home details" at bounding box center [63, 154] width 73 height 12
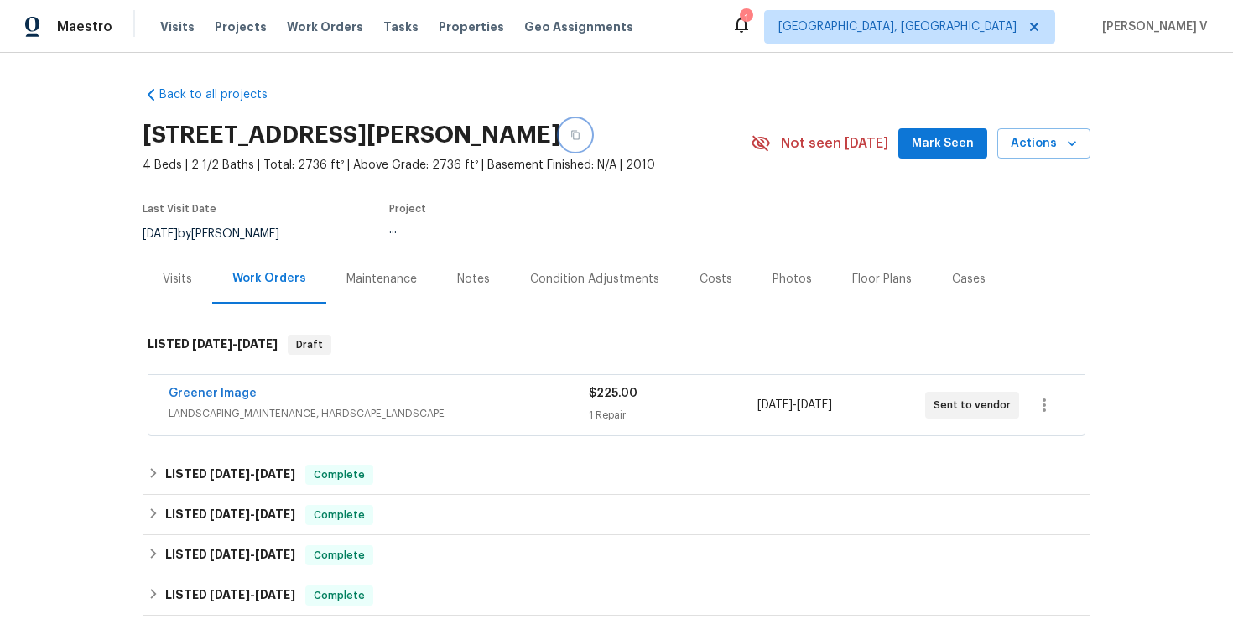
click at [572, 132] on button "button" at bounding box center [575, 135] width 30 height 30
click at [206, 399] on span "Greener Image" at bounding box center [213, 393] width 88 height 17
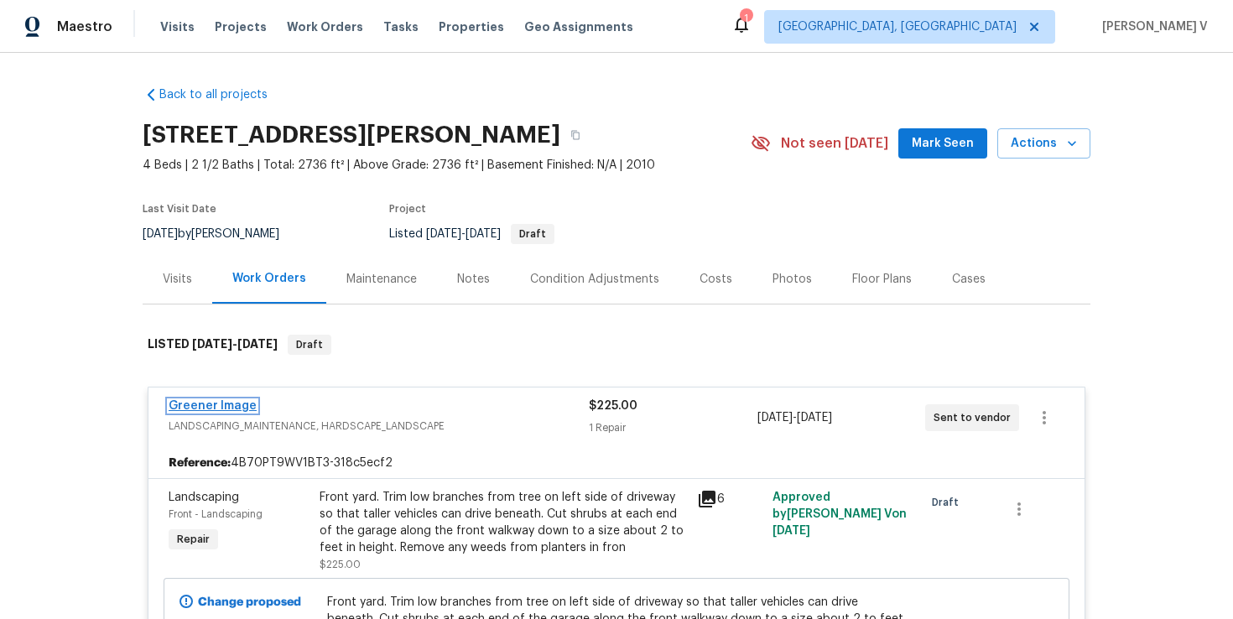
click at [216, 405] on link "Greener Image" at bounding box center [213, 406] width 88 height 12
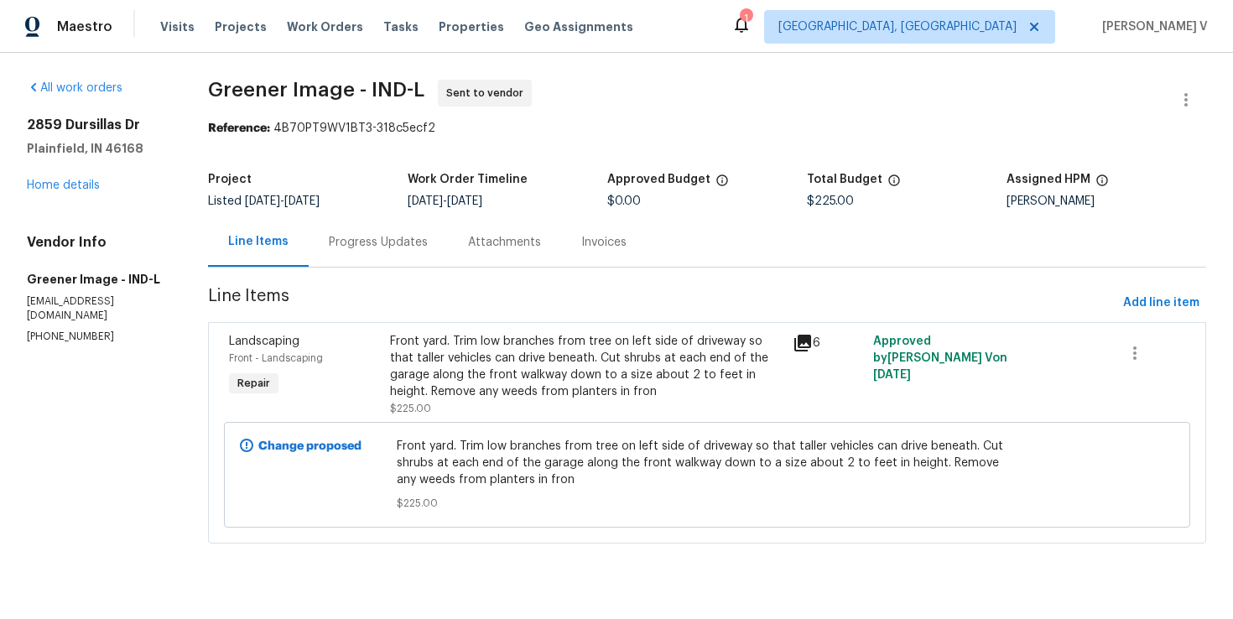
click at [311, 289] on span "Line Items" at bounding box center [662, 303] width 908 height 31
click at [365, 252] on div "Progress Updates" at bounding box center [378, 241] width 139 height 49
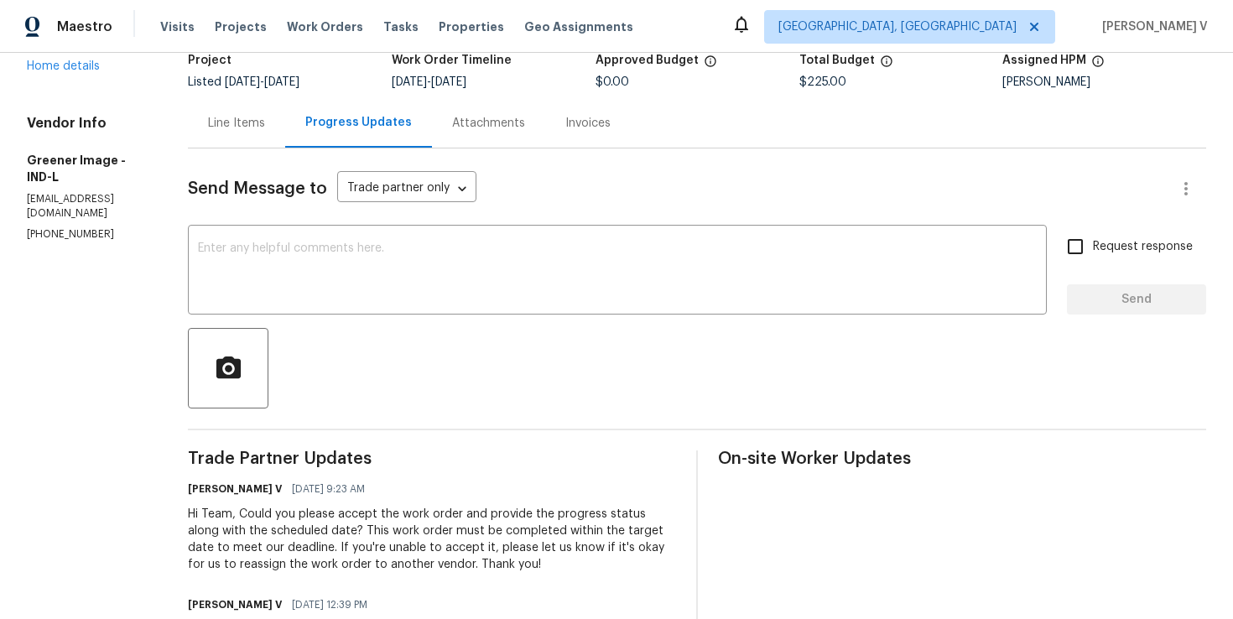
scroll to position [232, 0]
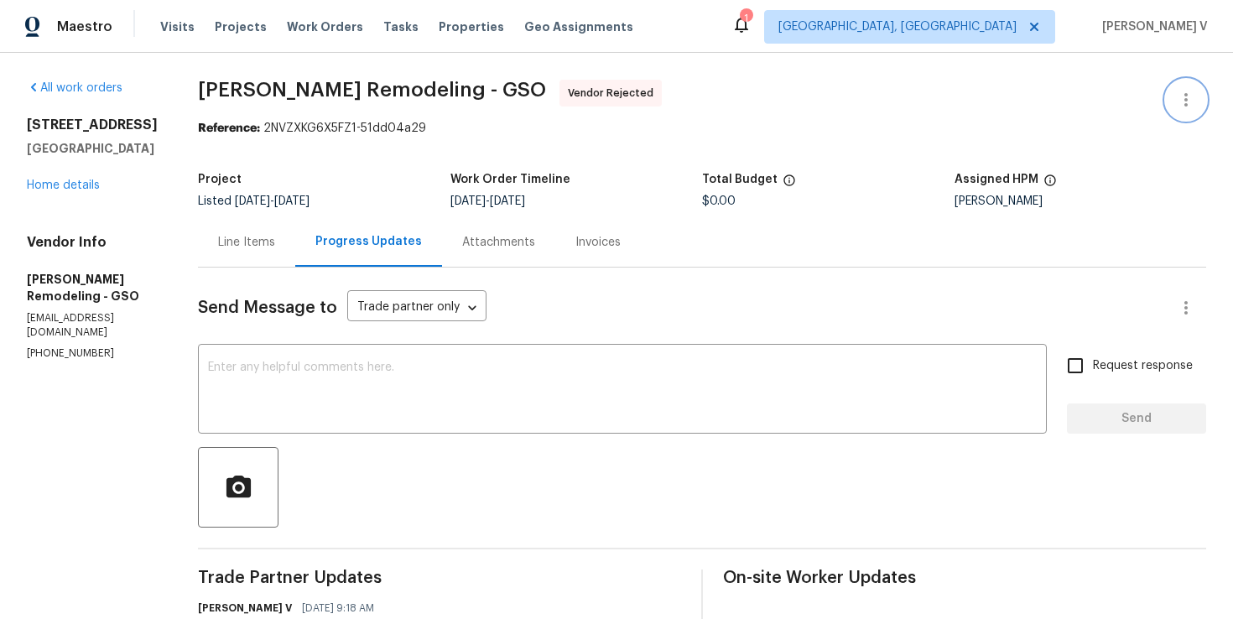
click at [1199, 102] on button "button" at bounding box center [1186, 100] width 40 height 40
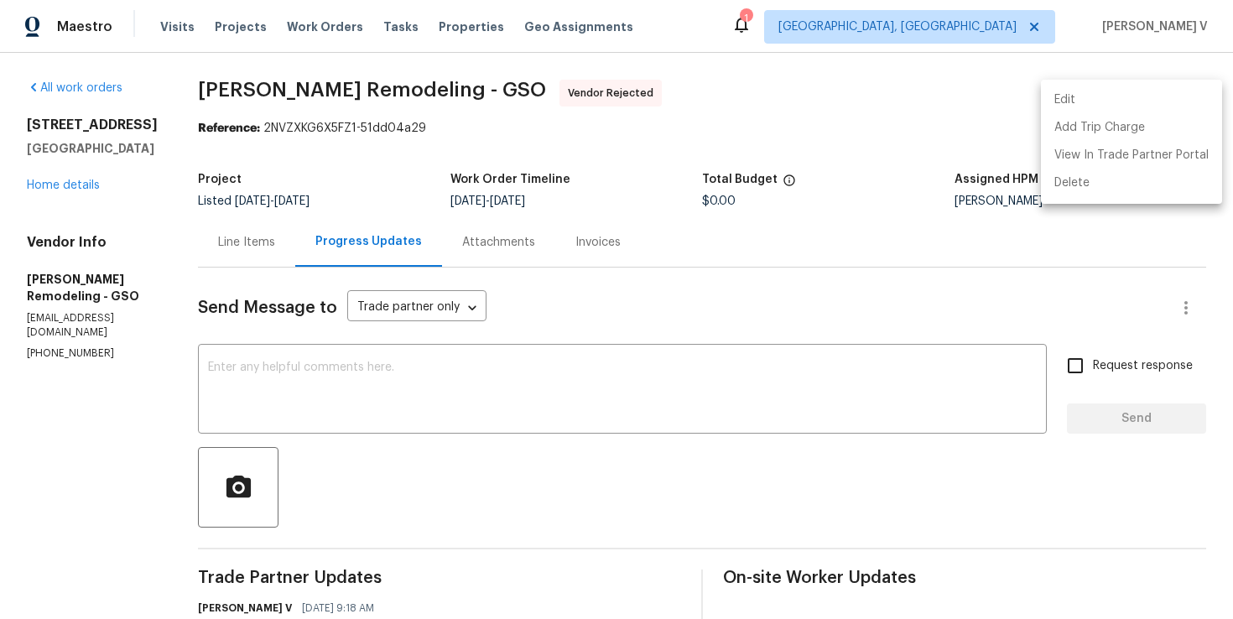
click at [1140, 101] on li "Edit" at bounding box center [1131, 100] width 181 height 28
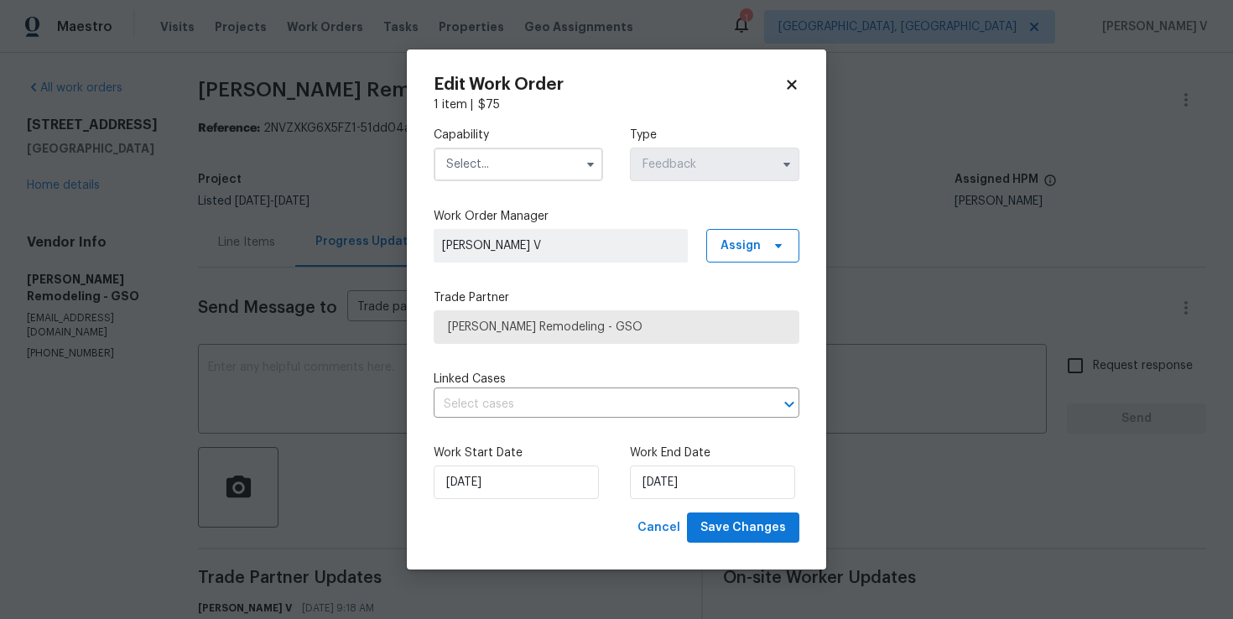
click at [518, 170] on input "text" at bounding box center [518, 165] width 169 height 34
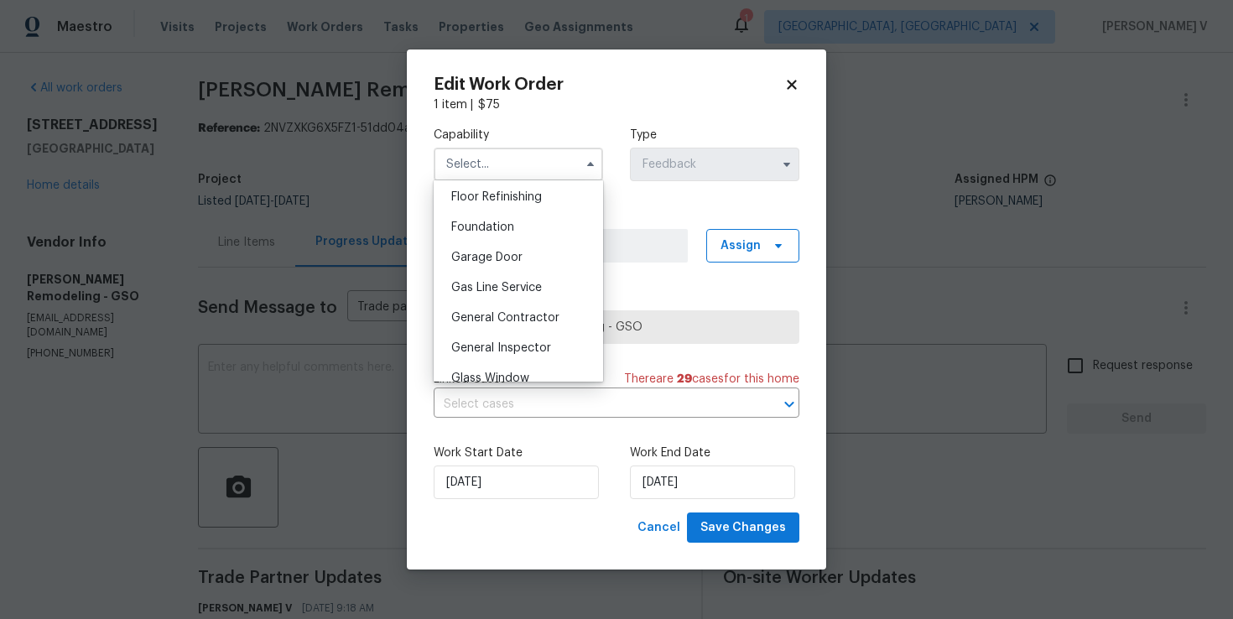
scroll to position [696, 0]
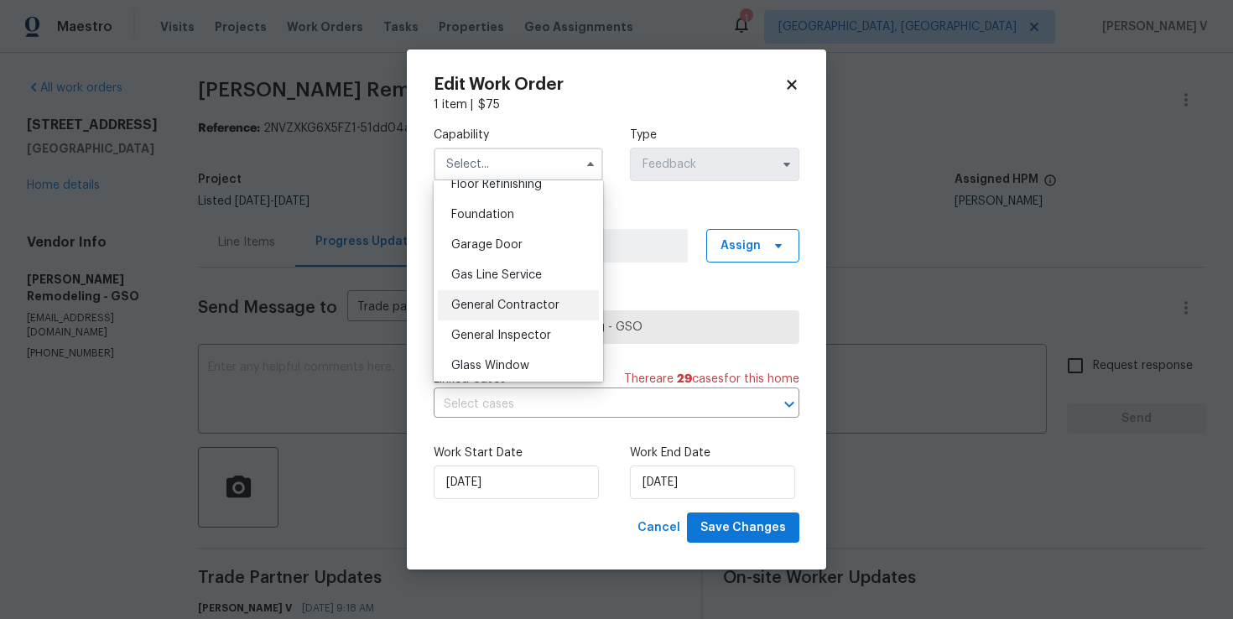
click at [490, 302] on span "General Contractor" at bounding box center [505, 305] width 108 height 12
type input "General Contractor"
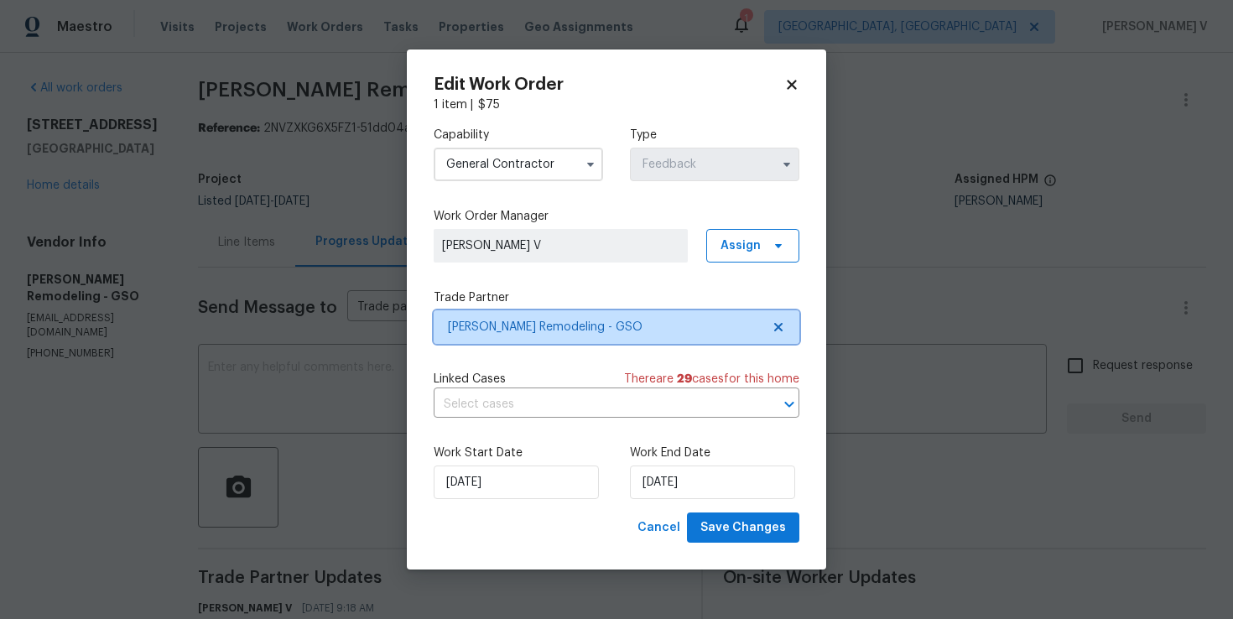
click at [780, 317] on span "[PERSON_NAME] Remodeling - GSO" at bounding box center [617, 327] width 366 height 34
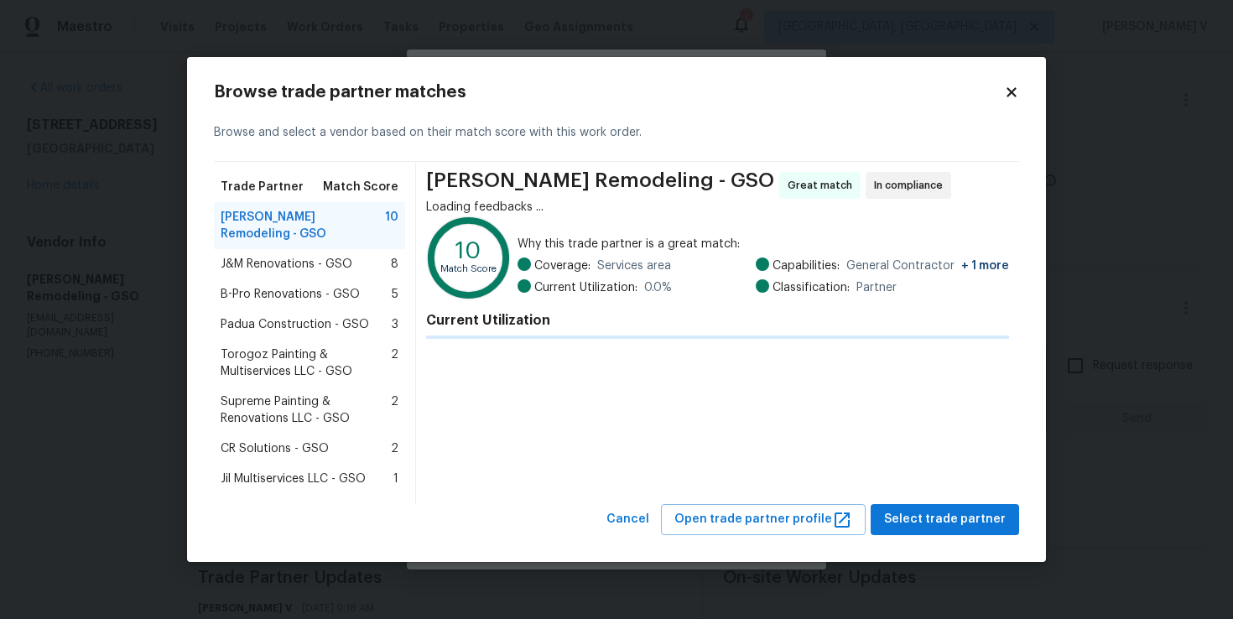
click at [780, 317] on div "Current Utilization" at bounding box center [717, 322] width 583 height 34
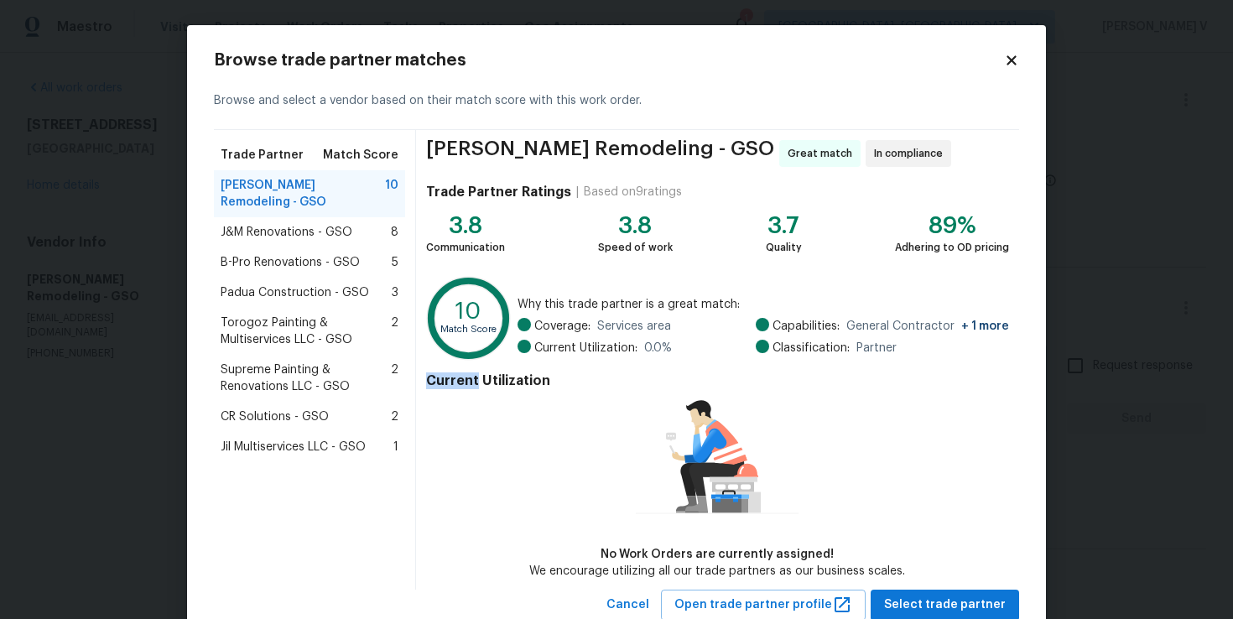
click at [345, 230] on div "J&M Renovations - GSO 8" at bounding box center [309, 232] width 191 height 30
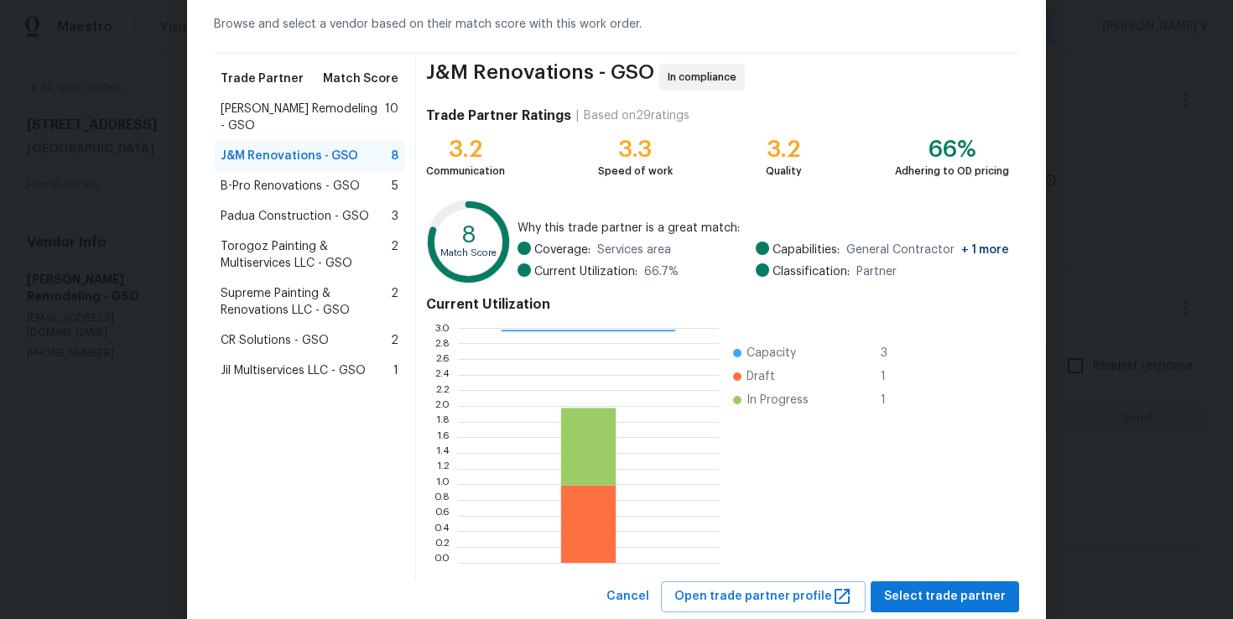
scroll to position [121, 0]
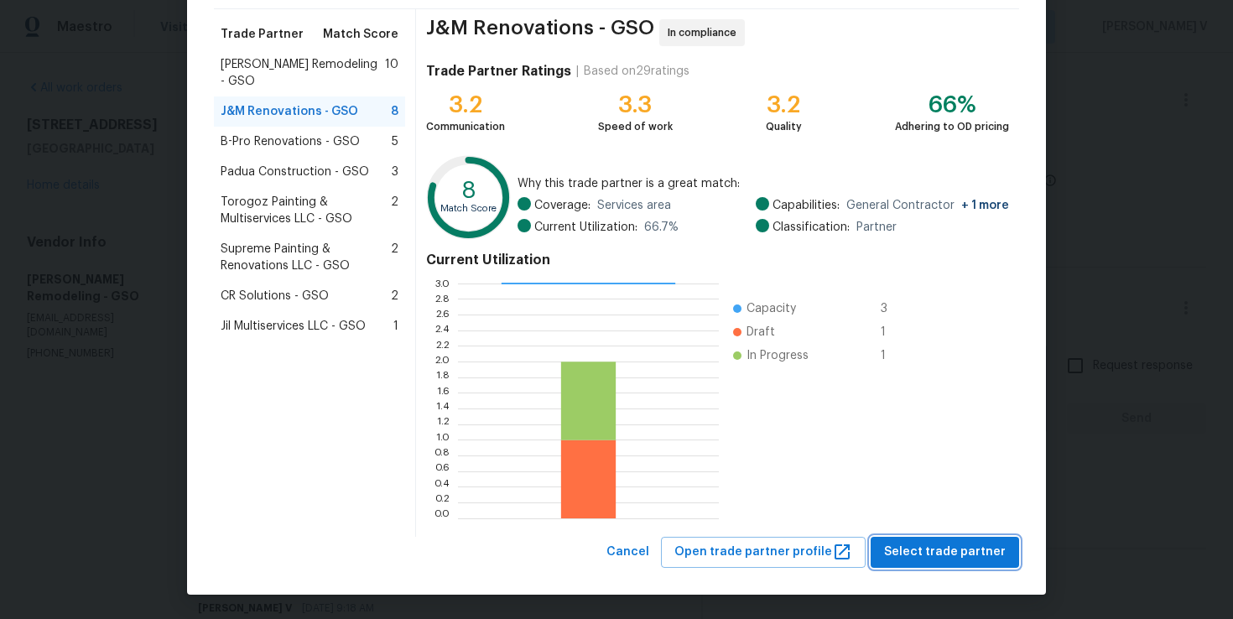
click at [984, 551] on span "Select trade partner" at bounding box center [945, 552] width 122 height 21
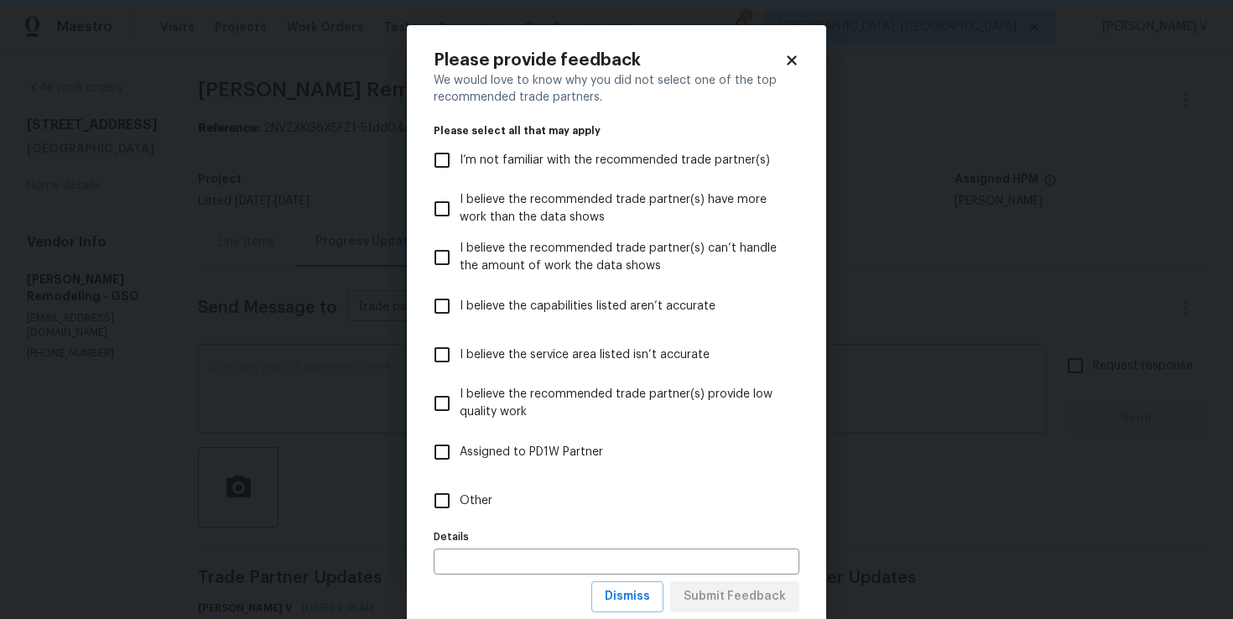
scroll to position [0, 0]
click at [660, 503] on label "Other" at bounding box center [605, 500] width 362 height 49
click at [460, 503] on input "Other" at bounding box center [441, 500] width 35 height 35
checkbox input "true"
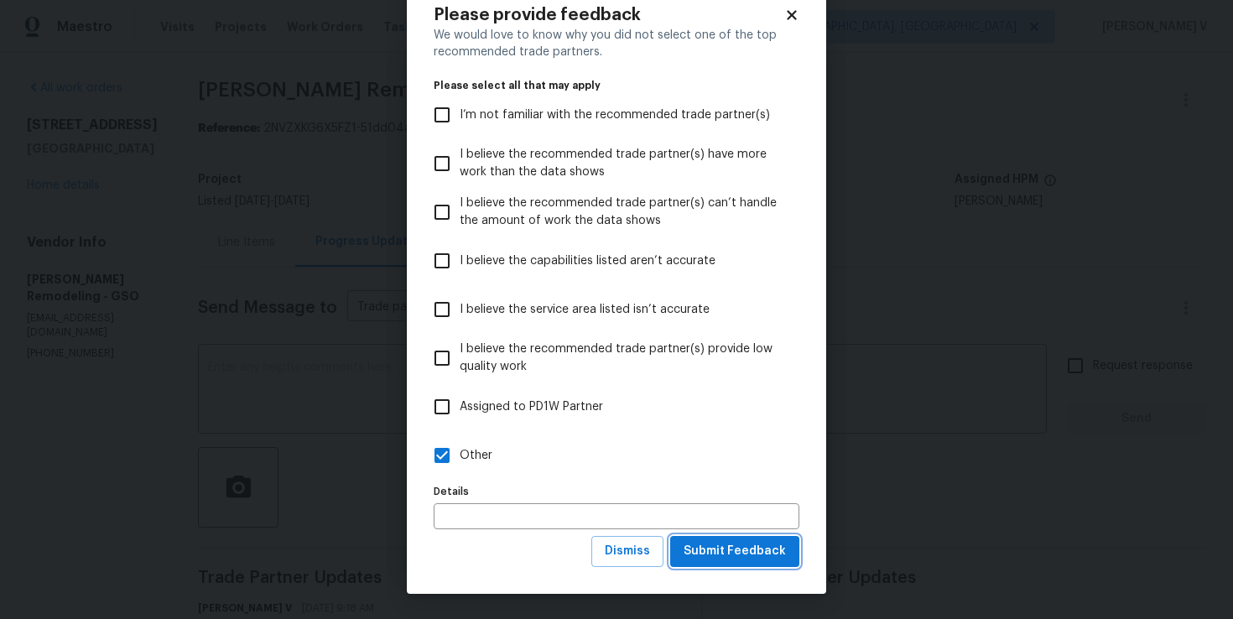
click at [700, 544] on span "Submit Feedback" at bounding box center [735, 551] width 102 height 21
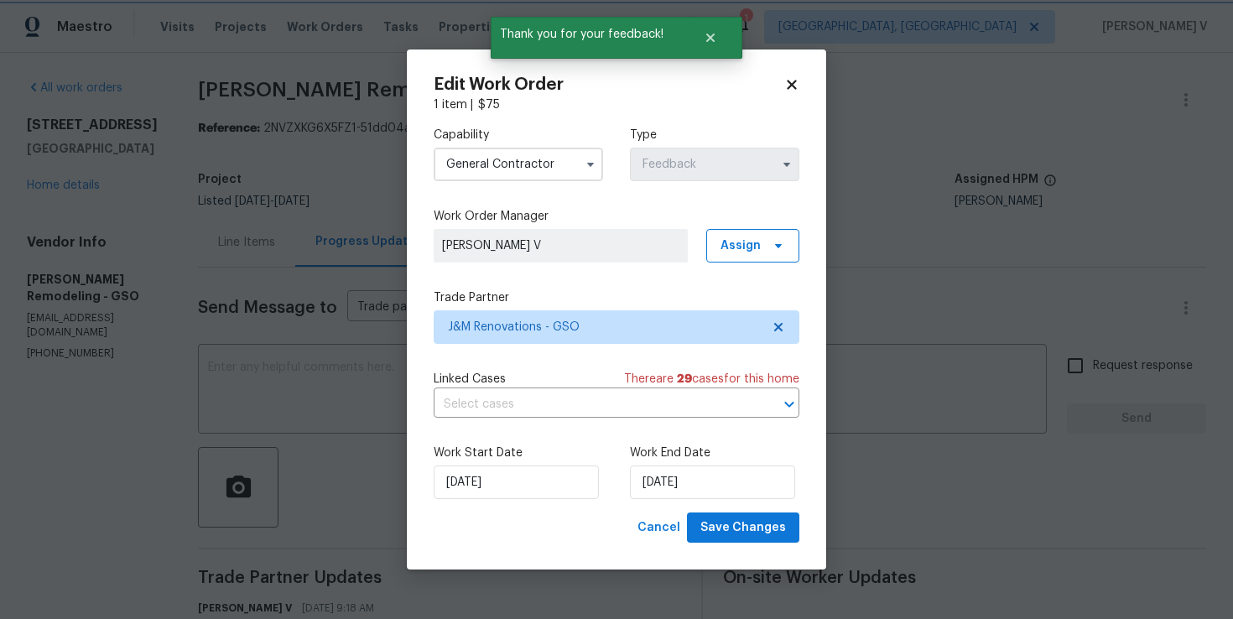
scroll to position [0, 0]
click at [644, 469] on input "09/10/2025" at bounding box center [712, 483] width 165 height 34
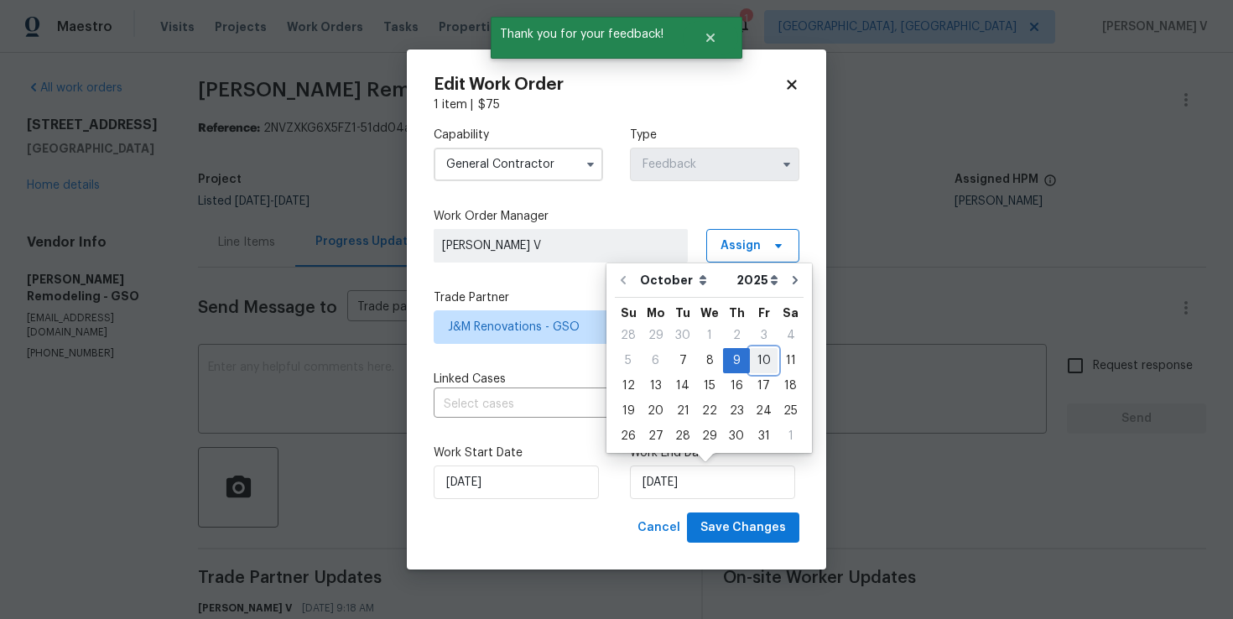
click at [761, 354] on div "10" at bounding box center [764, 360] width 28 height 23
type input "[DATE]"
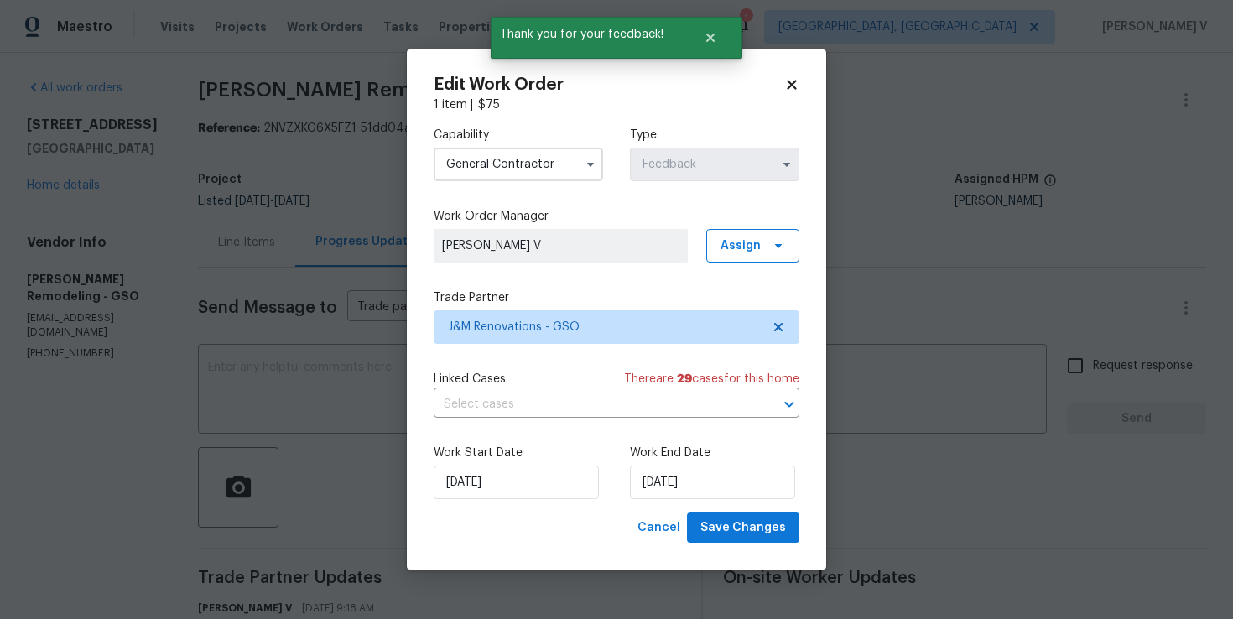
click at [473, 503] on div "Work Start Date 07/10/2025 Work End Date 10/10/2025" at bounding box center [617, 471] width 366 height 81
click at [499, 474] on input "07/10/2025" at bounding box center [516, 483] width 165 height 34
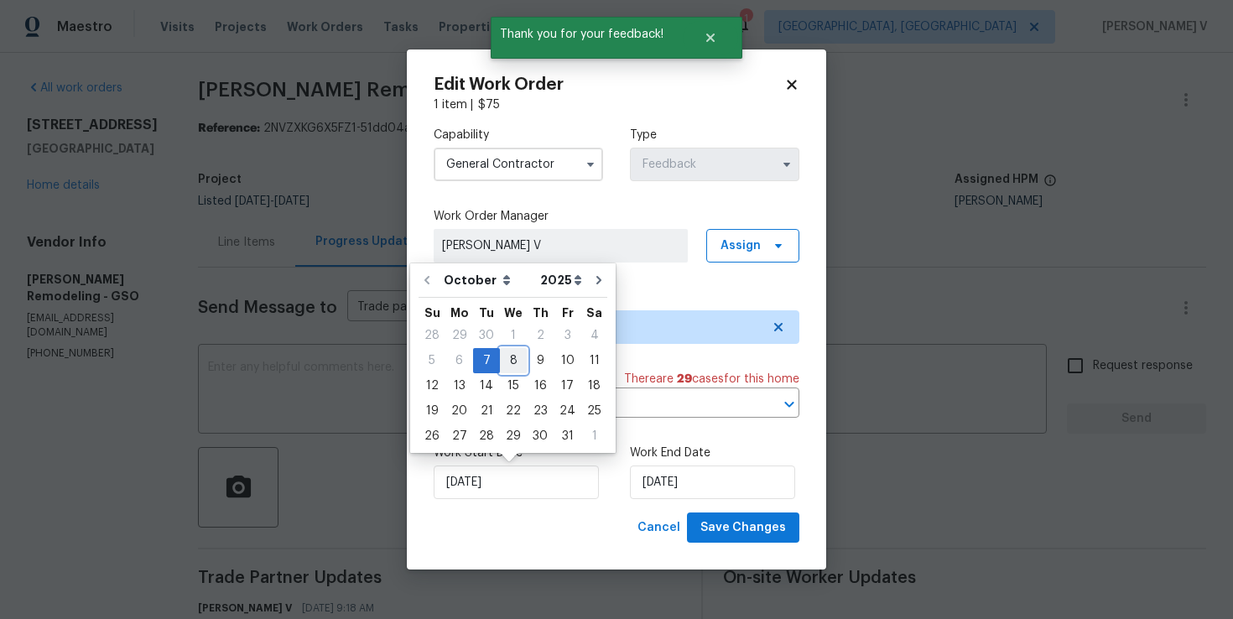
click at [512, 357] on div "8" at bounding box center [513, 360] width 27 height 23
type input "[DATE]"
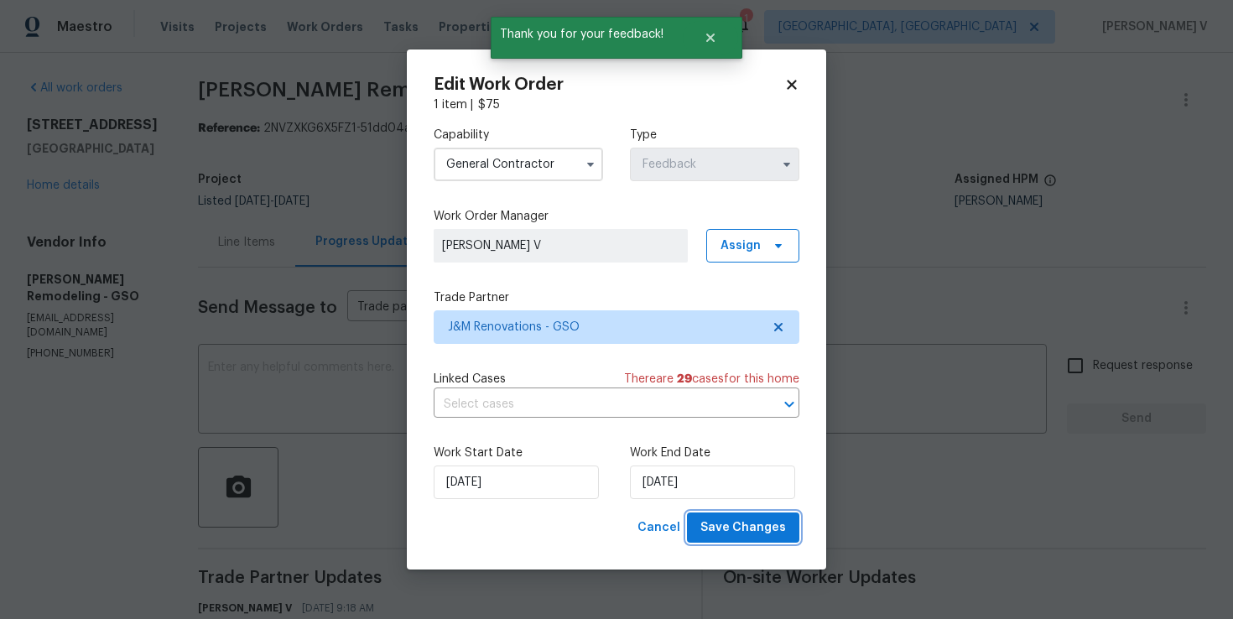
click at [737, 522] on span "Save Changes" at bounding box center [743, 528] width 86 height 21
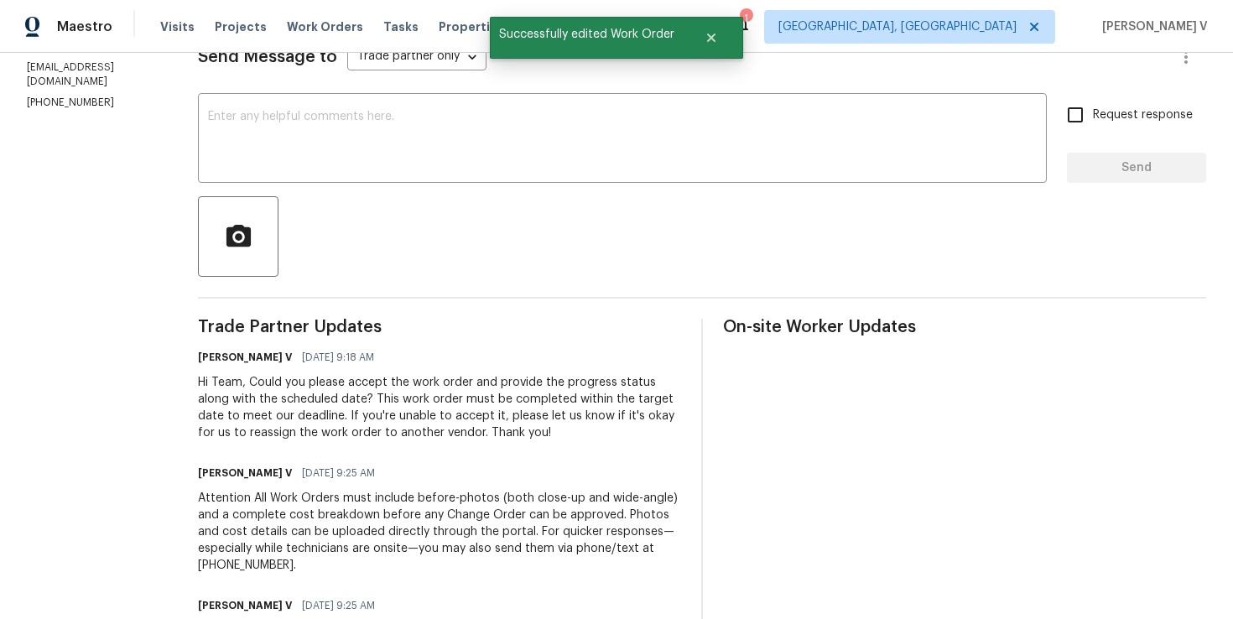
scroll to position [364, 0]
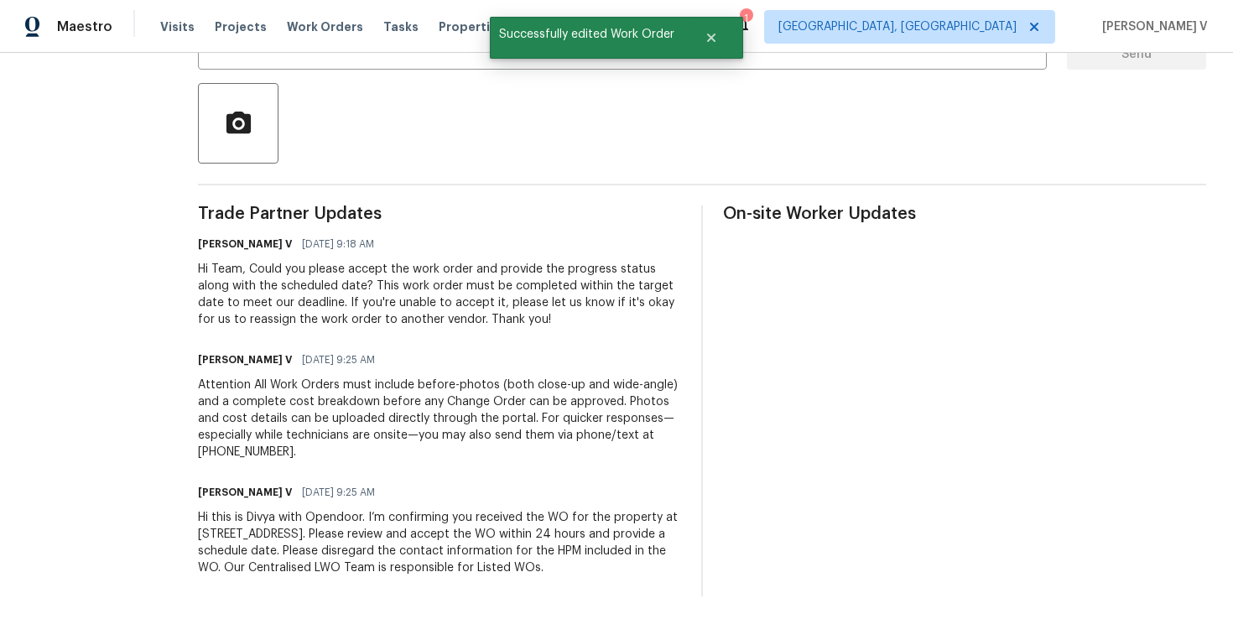
click at [270, 564] on div "Hi this is Divya with Opendoor. I’m confirming you received the WO for the prop…" at bounding box center [439, 542] width 483 height 67
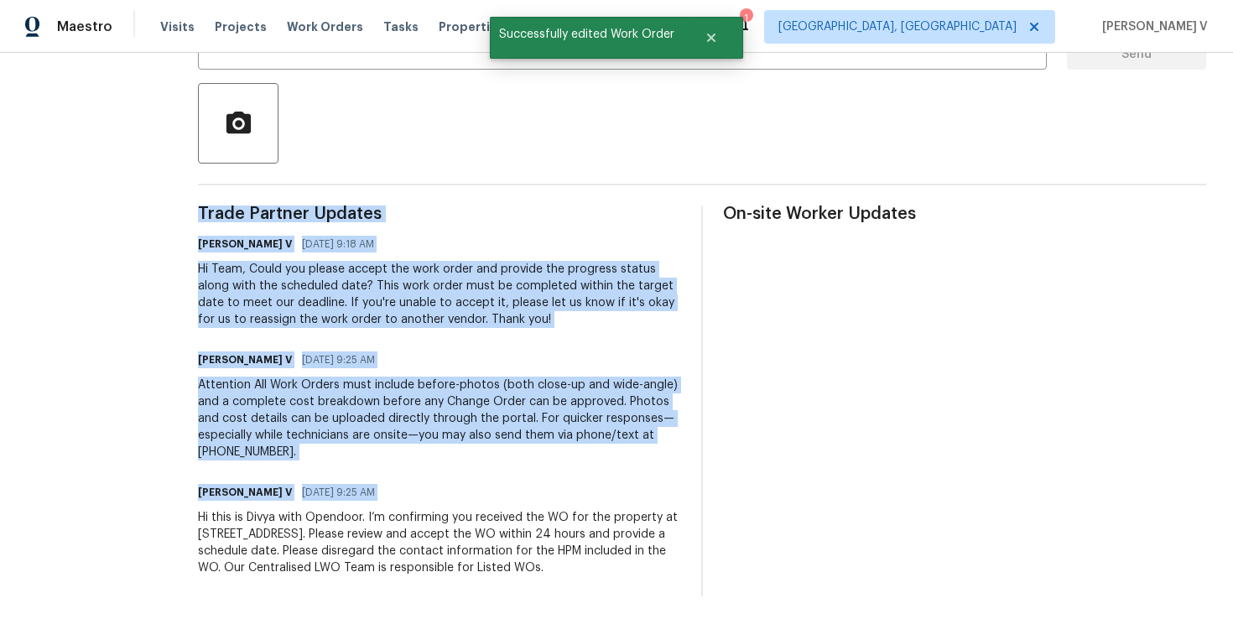
copy div "Trade Partner Updates Divya Dharshini V 10/08/2025 9:18 AM Hi Team, Could you p…"
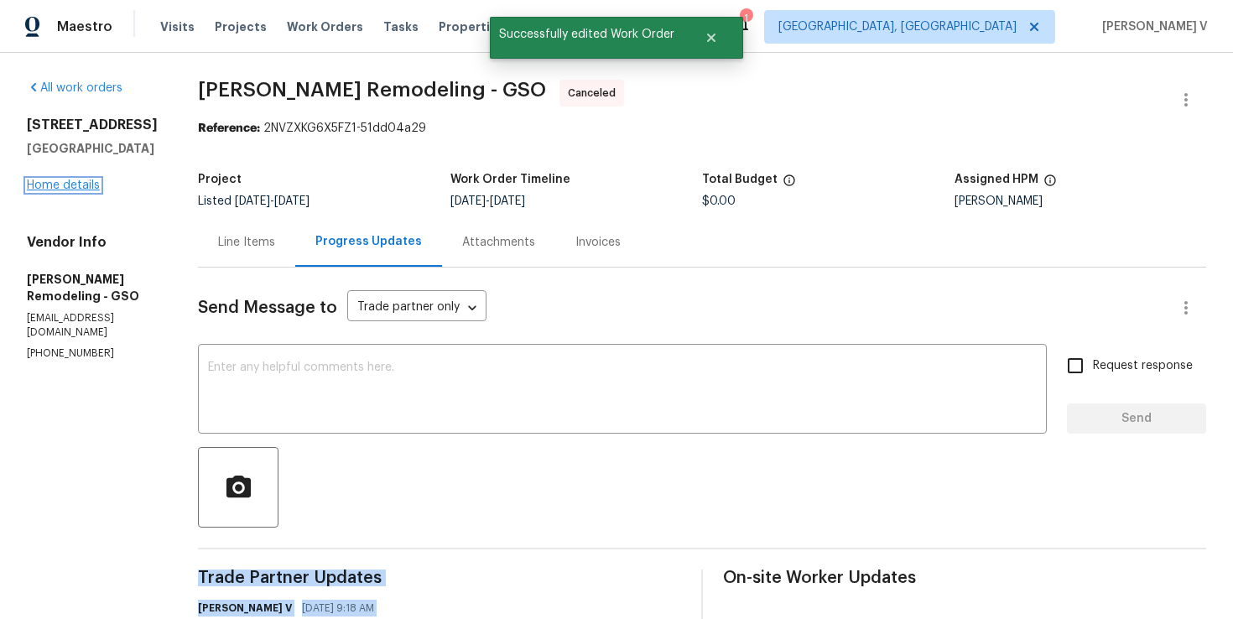
click at [63, 191] on link "Home details" at bounding box center [63, 186] width 73 height 12
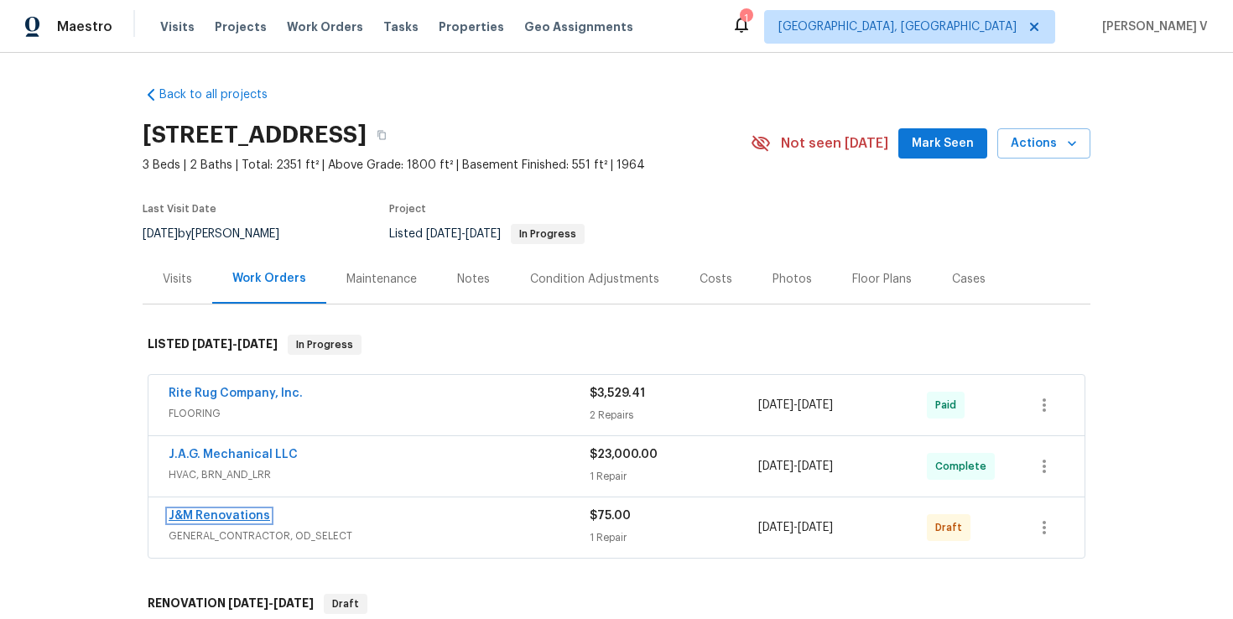
click at [222, 510] on link "J&M Renovations" at bounding box center [220, 516] width 102 height 12
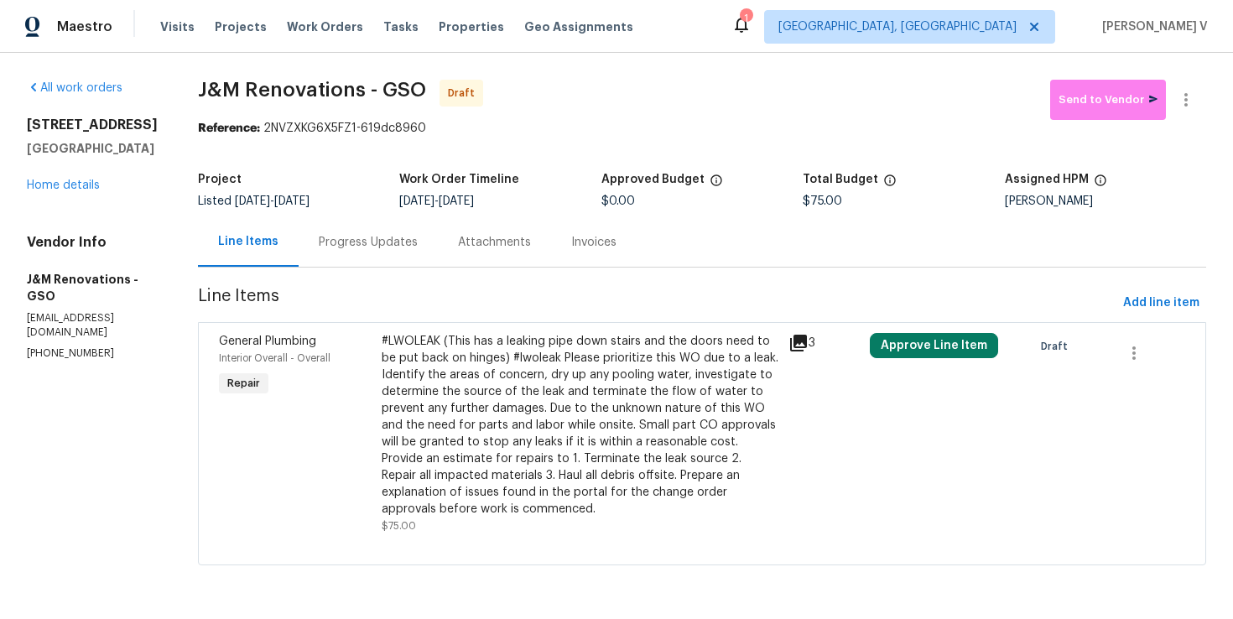
click at [442, 254] on div "Attachments" at bounding box center [494, 241] width 113 height 49
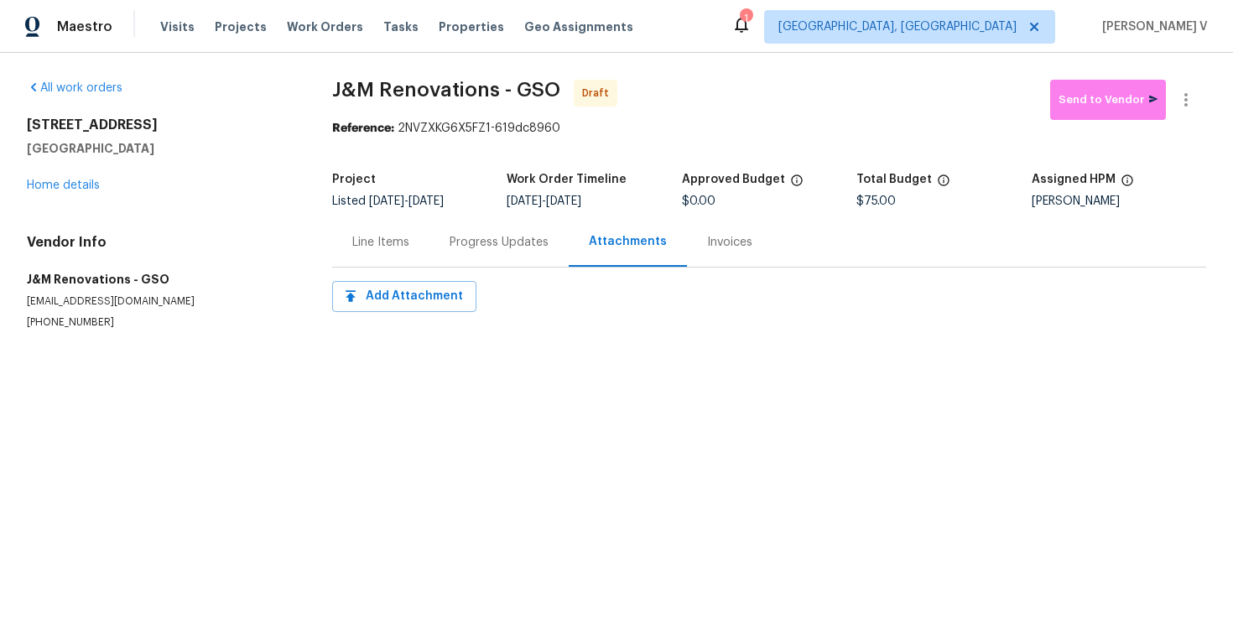
click at [442, 254] on div "Progress Updates" at bounding box center [498, 241] width 139 height 49
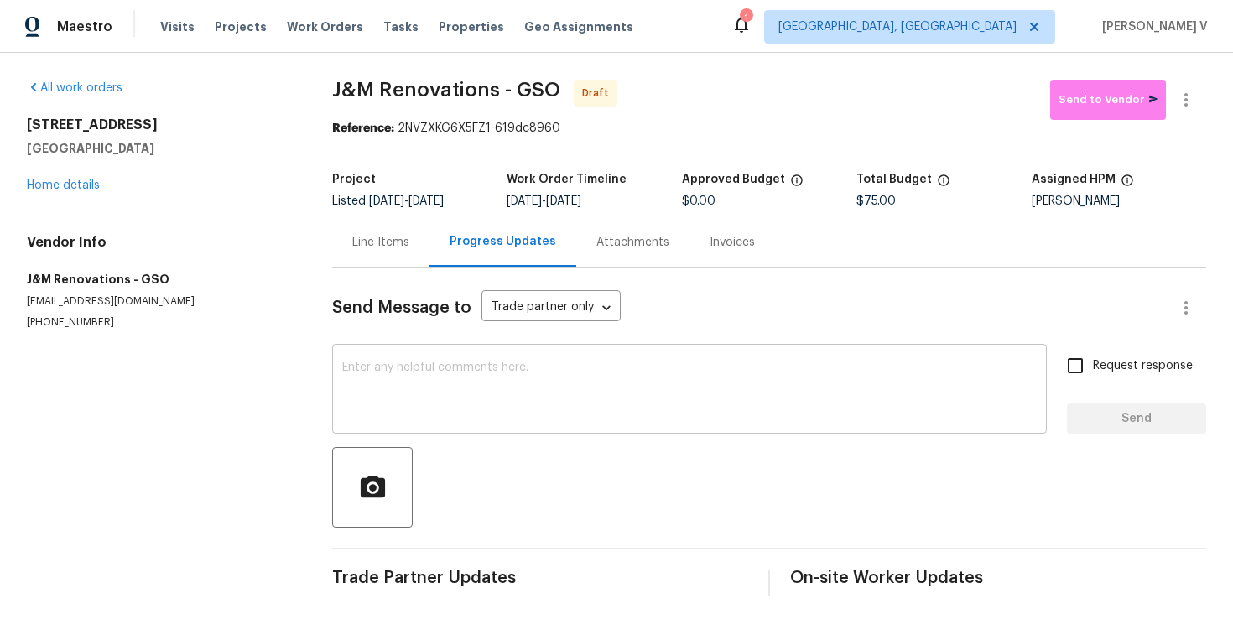
click at [485, 398] on textarea at bounding box center [689, 391] width 695 height 59
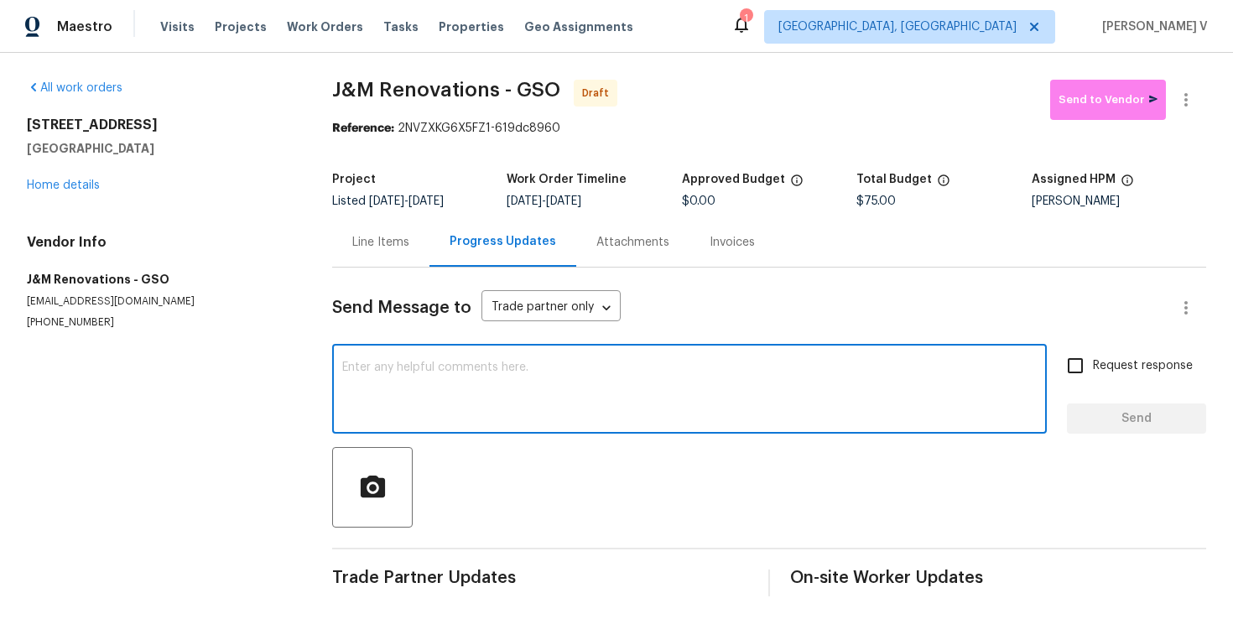
paste textarea "Hi this is Divya with Opendoor. I’m confirming you received the WO for the prop…"
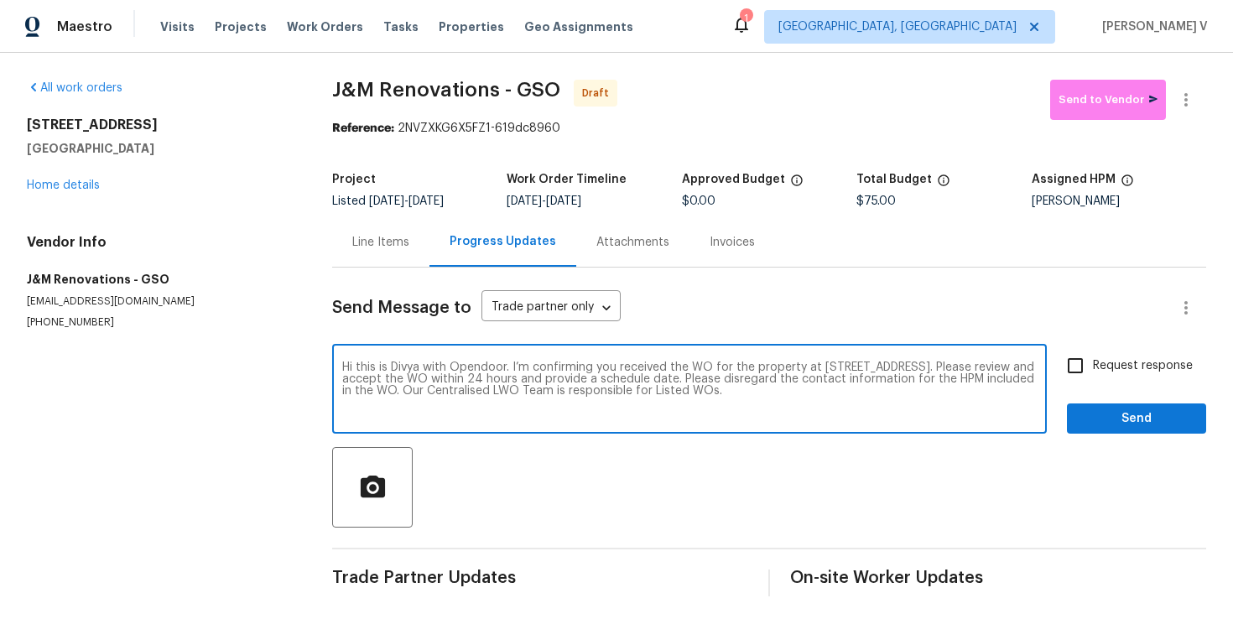
type textarea "Hi this is Divya with Opendoor. I’m confirming you received the WO for the prop…"
click at [1109, 375] on label "Request response" at bounding box center [1125, 365] width 135 height 35
click at [1093, 375] on input "Request response" at bounding box center [1075, 365] width 35 height 35
checkbox input "true"
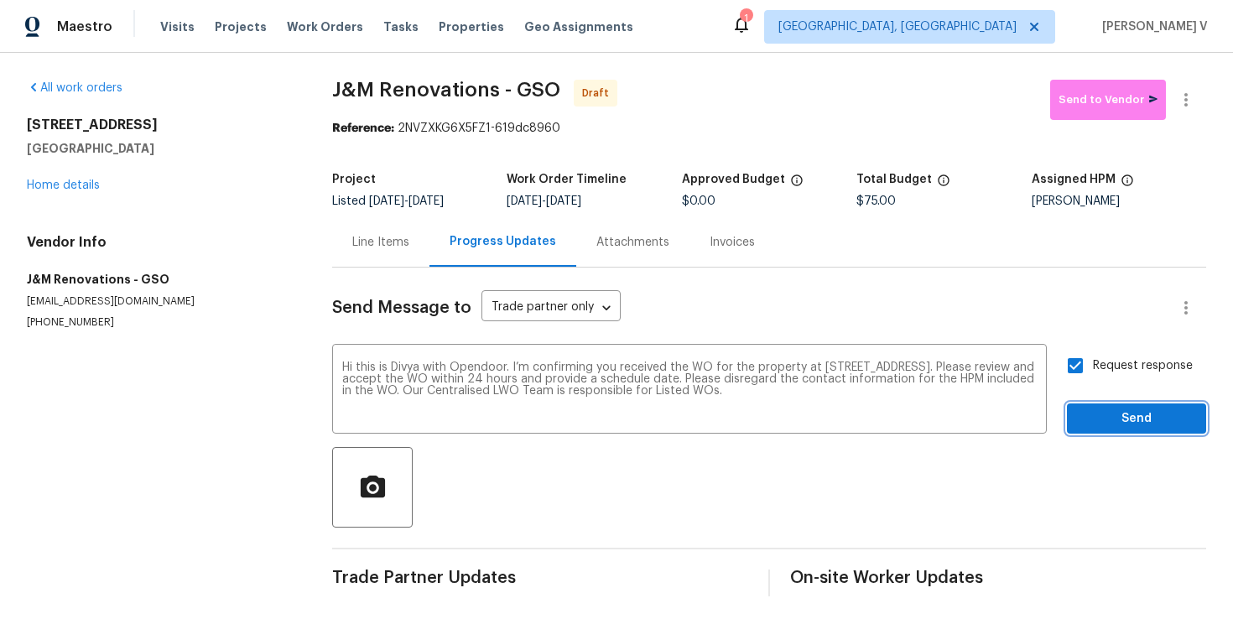
click at [1124, 422] on span "Send" at bounding box center [1136, 419] width 112 height 21
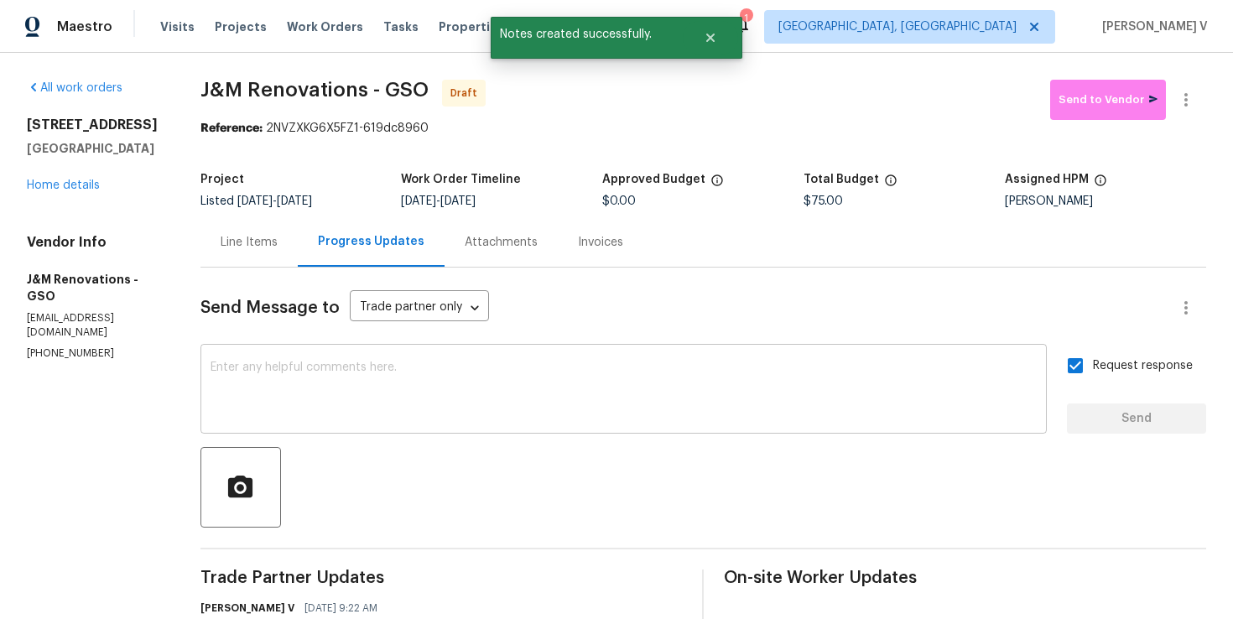
click at [393, 383] on textarea at bounding box center [624, 391] width 826 height 59
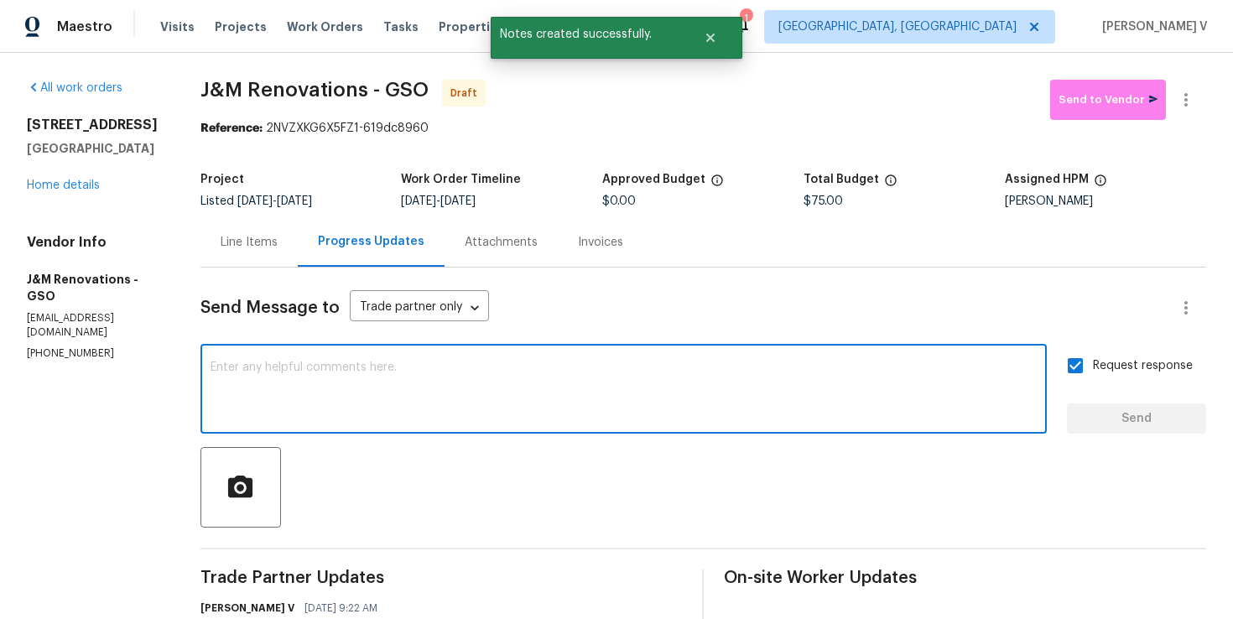
paste textarea "Attention All Work Orders must include before-photos (both close-up and wide-an…"
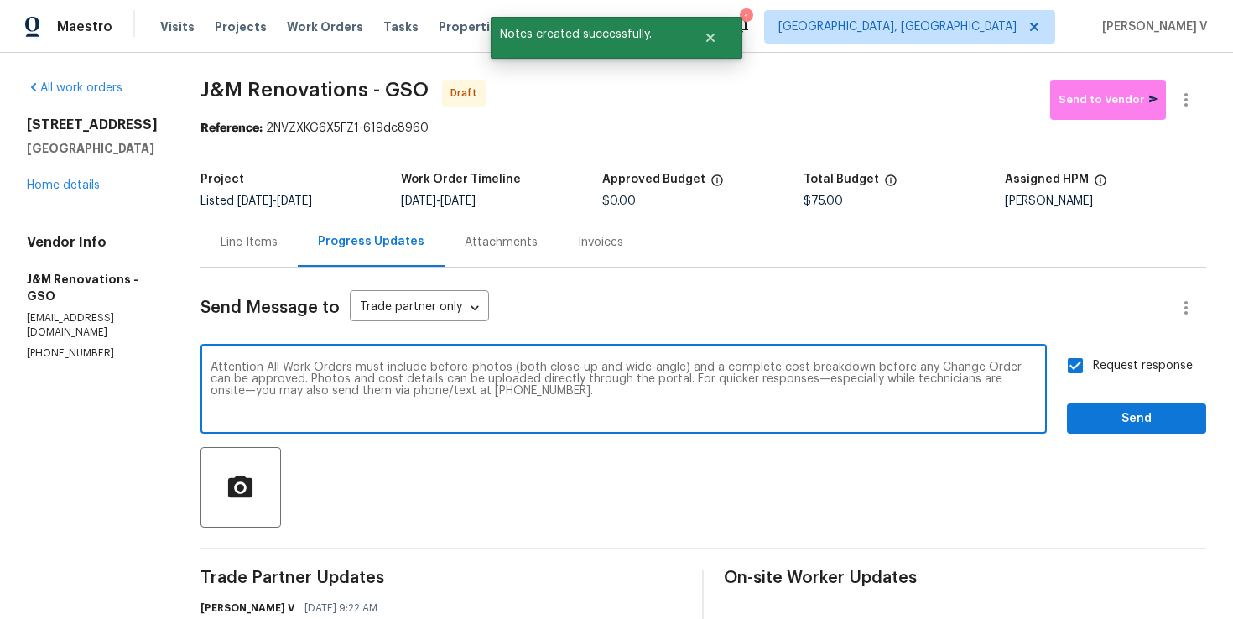
type textarea "Attention All Work Orders must include before-photos (both close-up and wide-an…"
click at [1150, 435] on div "Send Message to Trade partner only Trade partner only ​ Attention All Work Orde…" at bounding box center [703, 490] width 1006 height 445
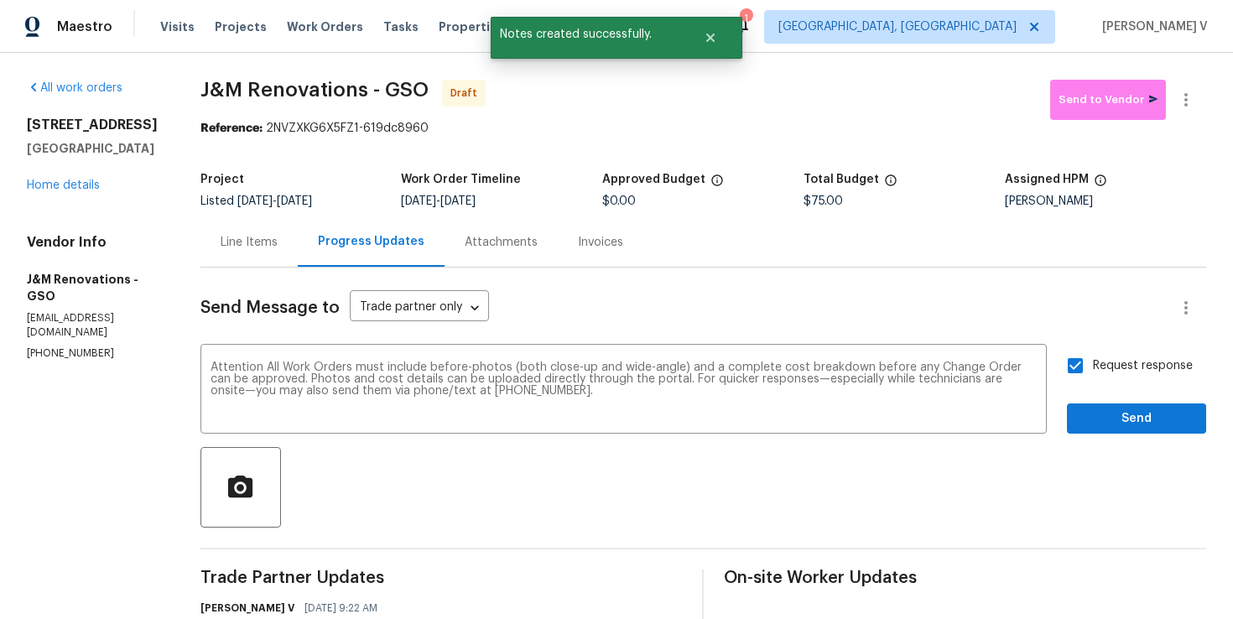
click at [1150, 435] on div "Send Message to Trade partner only Trade partner only ​ Attention All Work Orde…" at bounding box center [703, 490] width 1006 height 445
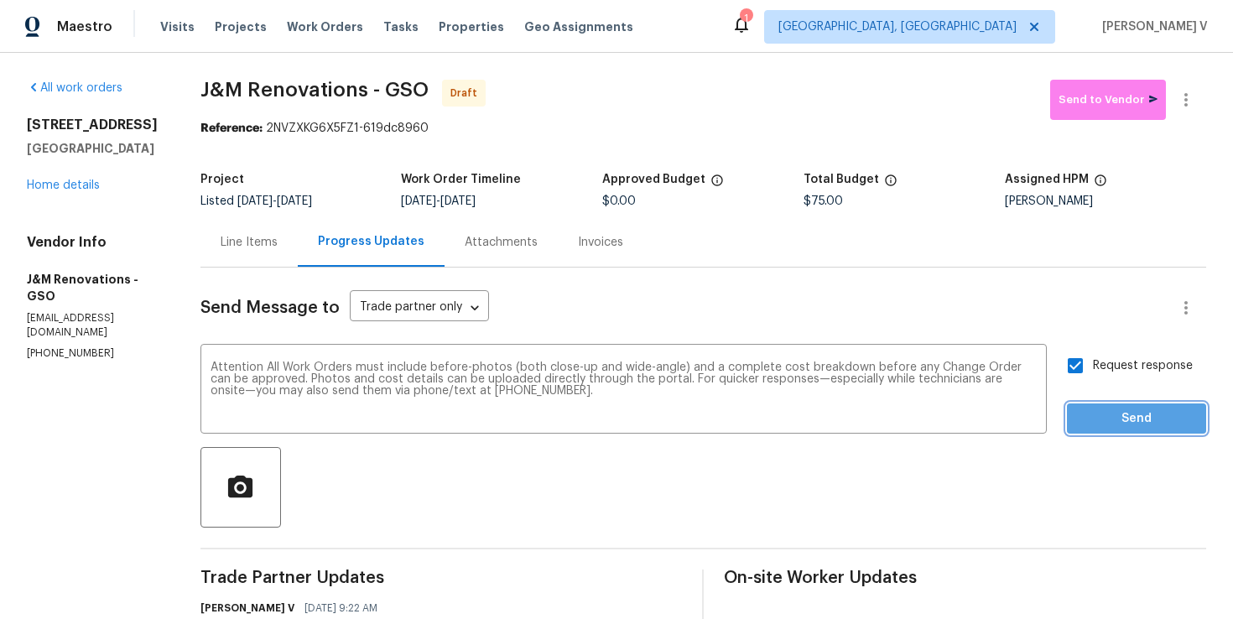
click at [1154, 426] on span "Send" at bounding box center [1136, 419] width 112 height 21
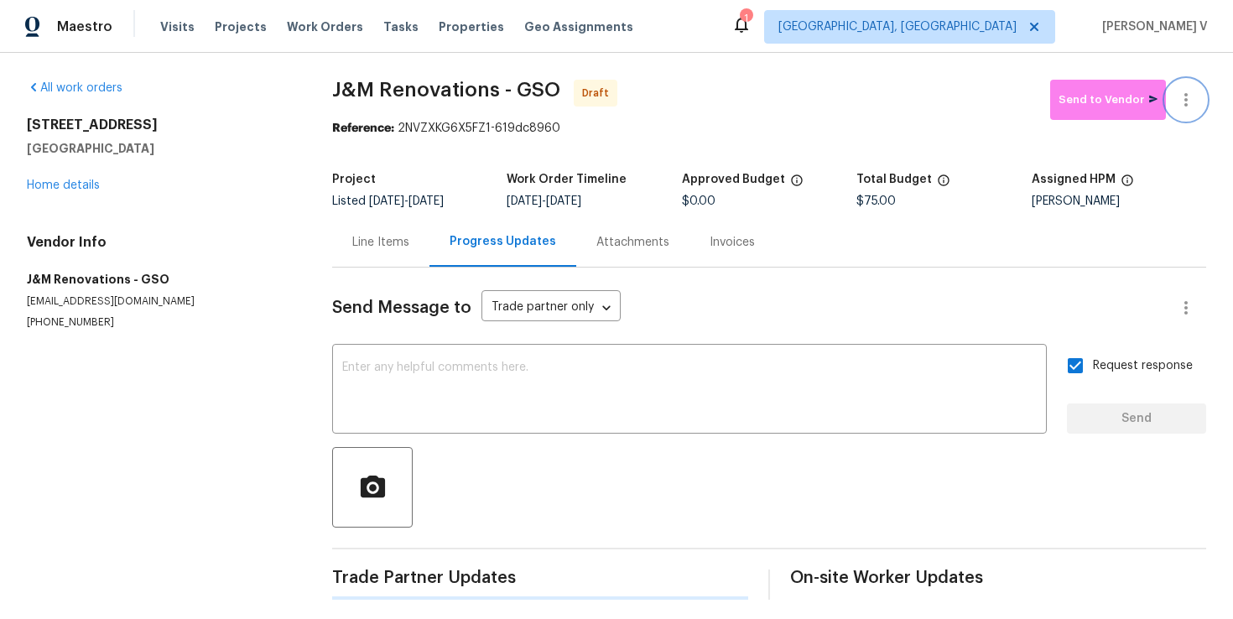
click at [1198, 94] on button "button" at bounding box center [1186, 100] width 40 height 40
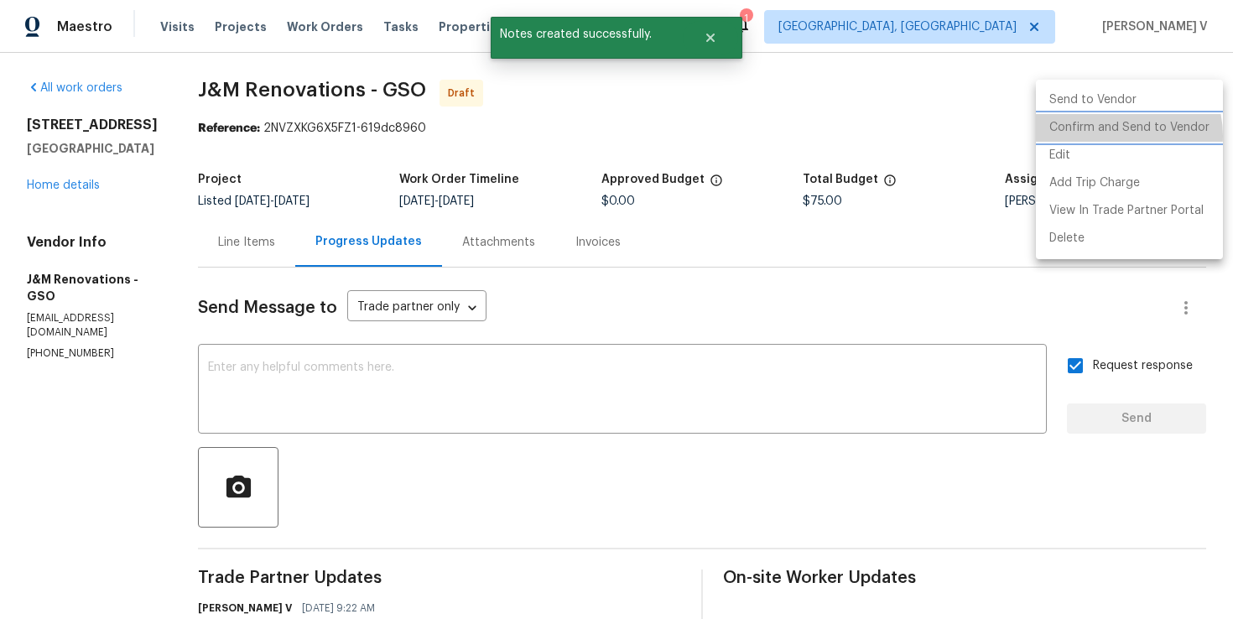
click at [1112, 136] on li "Confirm and Send to Vendor" at bounding box center [1129, 128] width 187 height 28
click at [276, 129] on div at bounding box center [616, 309] width 1233 height 619
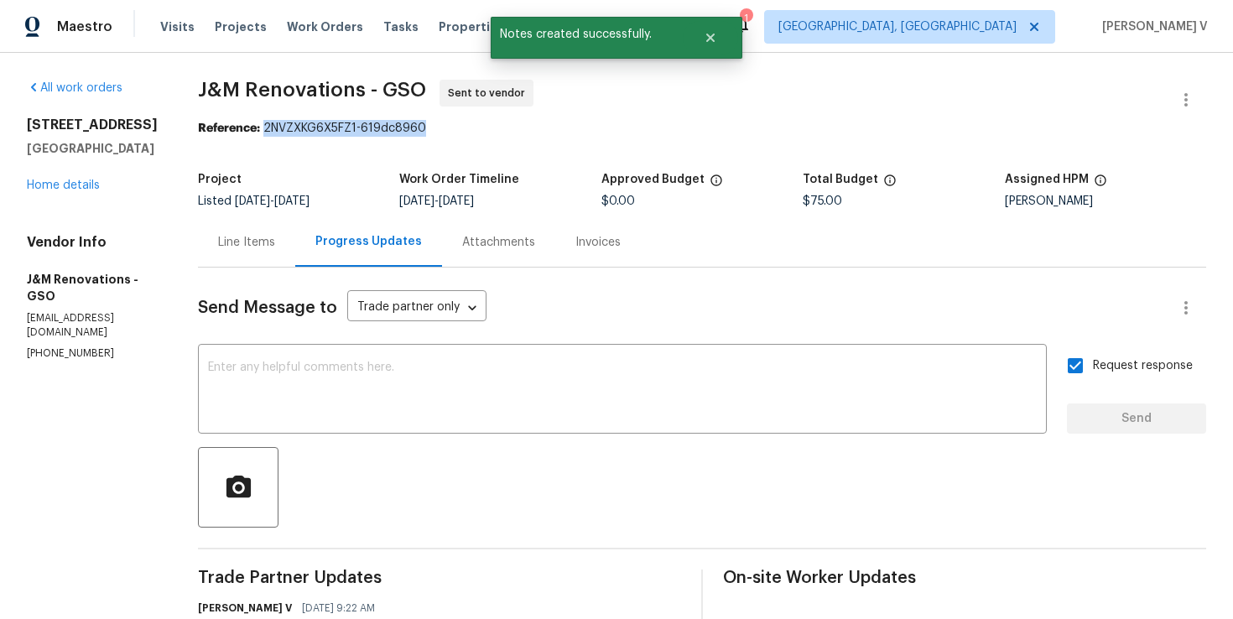
drag, startPoint x: 267, startPoint y: 128, endPoint x: 587, endPoint y: 127, distance: 320.4
click at [591, 127] on div "Reference: 2NVZXKG6X5FZ1-619dc8960" at bounding box center [702, 128] width 1008 height 17
click at [84, 191] on link "Home details" at bounding box center [63, 186] width 73 height 12
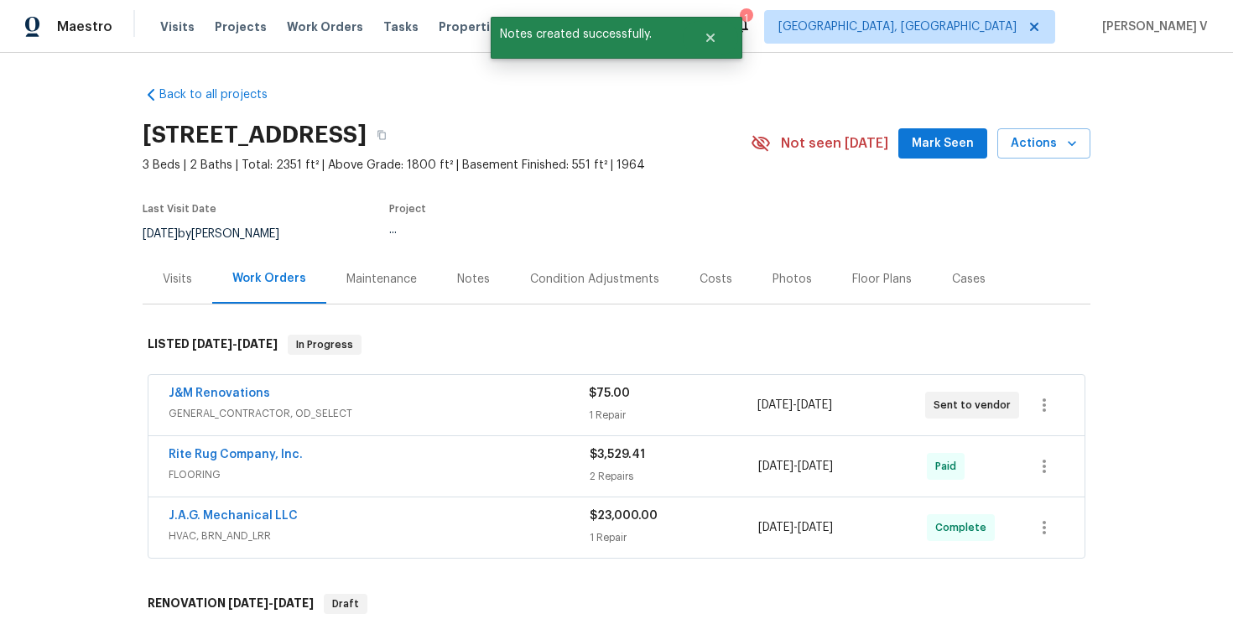
drag, startPoint x: 166, startPoint y: 391, endPoint x: 529, endPoint y: 374, distance: 363.6
click at [529, 374] on div "J&M Renovations GENERAL_CONTRACTOR, OD_SELECT $75.00 1 Repair 10/8/2025 - 10/10…" at bounding box center [617, 405] width 938 height 62
drag, startPoint x: 148, startPoint y: 393, endPoint x: 419, endPoint y: 392, distance: 270.1
click at [419, 392] on div "J&M Renovations GENERAL_CONTRACTOR, OD_SELECT $75.00 1 Repair 10/8/2025 - 10/10…" at bounding box center [616, 405] width 936 height 60
copy link "J&M Renovations"
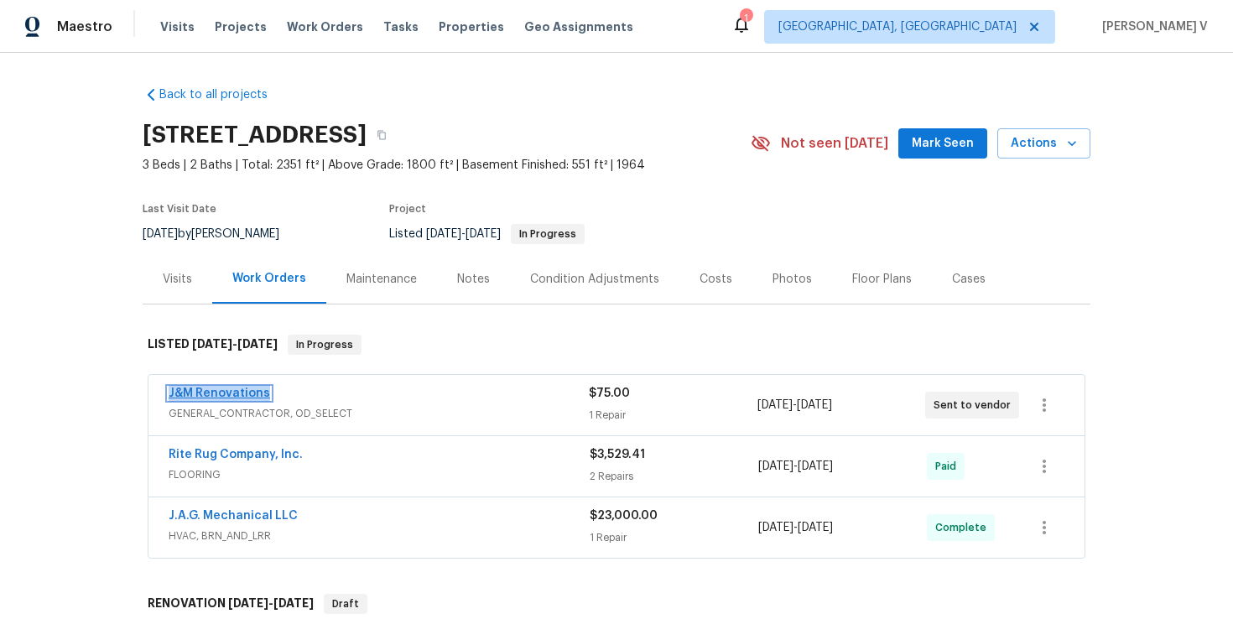
click at [235, 388] on link "J&M Renovations" at bounding box center [220, 394] width 102 height 12
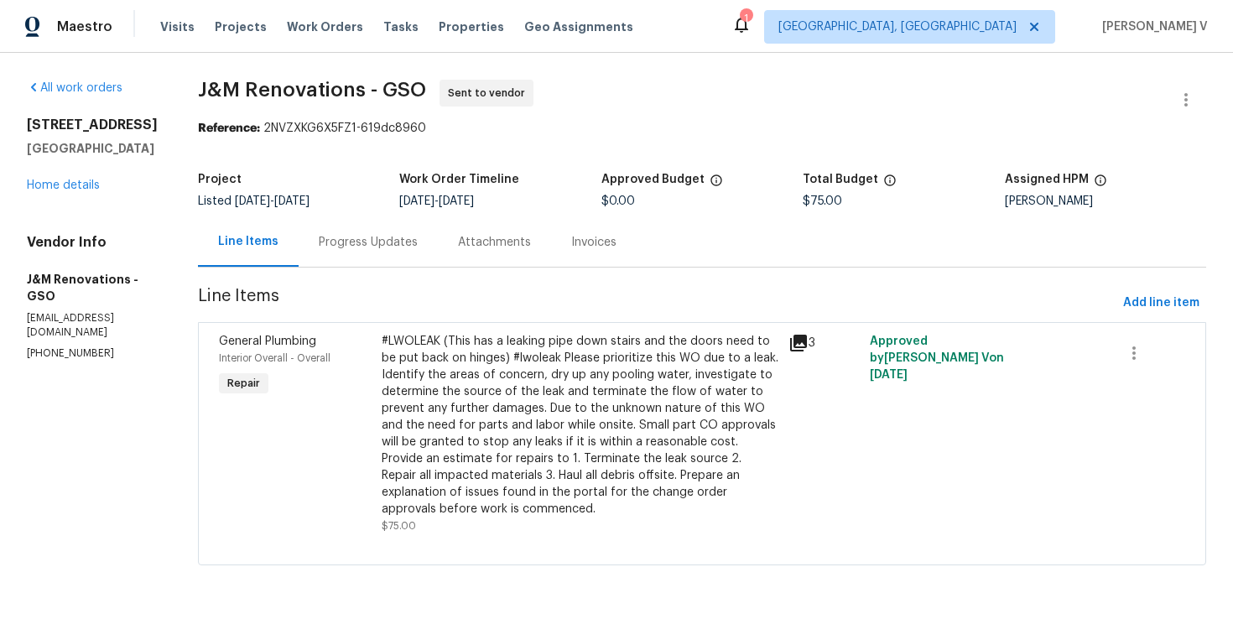
click at [379, 220] on div "Progress Updates" at bounding box center [368, 241] width 139 height 49
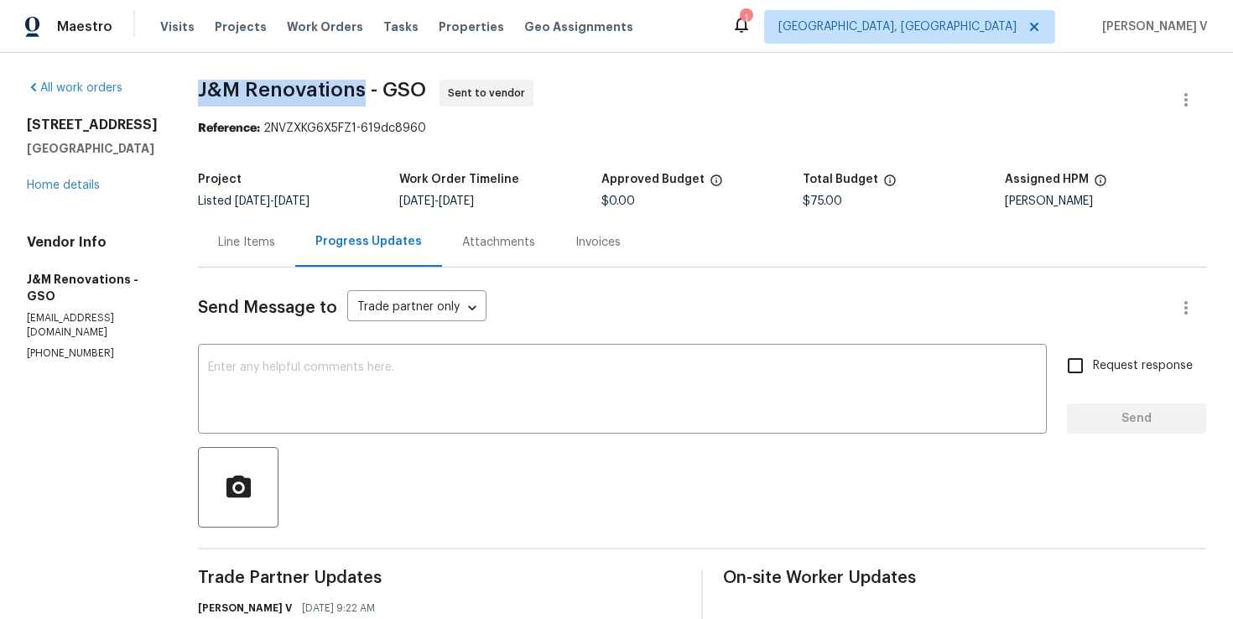
drag, startPoint x: 191, startPoint y: 95, endPoint x: 359, endPoint y: 93, distance: 167.8
click at [359, 93] on div "All work orders 4555 Old Town Dr Winston Salem, NC 27106 Home details Vendor In…" at bounding box center [616, 462] width 1233 height 819
copy span "J&M Renovations"
click at [66, 191] on link "Home details" at bounding box center [63, 186] width 73 height 12
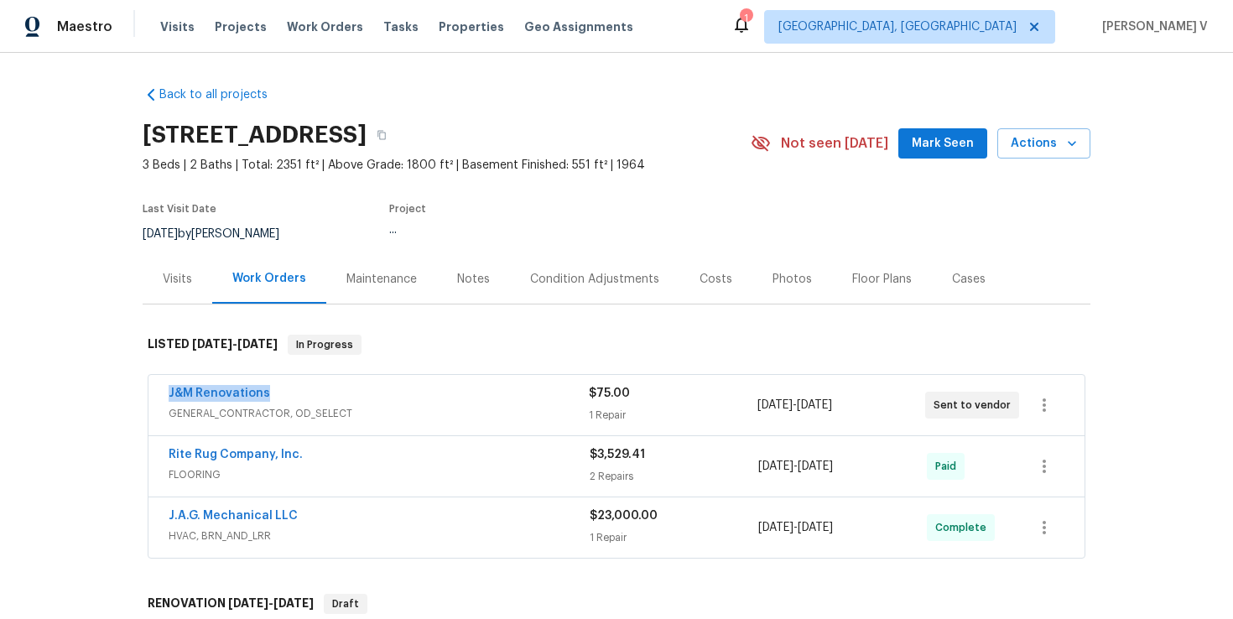
drag, startPoint x: 154, startPoint y: 394, endPoint x: 492, endPoint y: 395, distance: 338.9
click at [492, 394] on div "J&M Renovations GENERAL_CONTRACTOR, OD_SELECT $75.00 1 Repair 10/8/2025 - 10/10…" at bounding box center [616, 405] width 936 height 60
copy link "J&M Renovations"
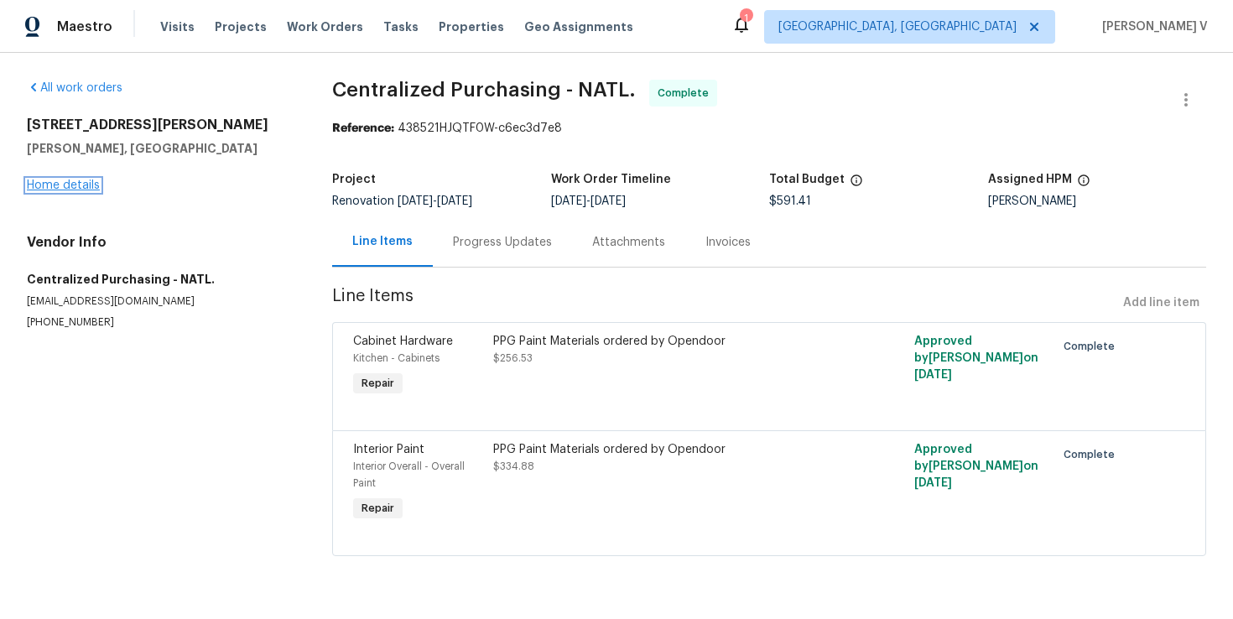
click at [70, 180] on link "Home details" at bounding box center [63, 186] width 73 height 12
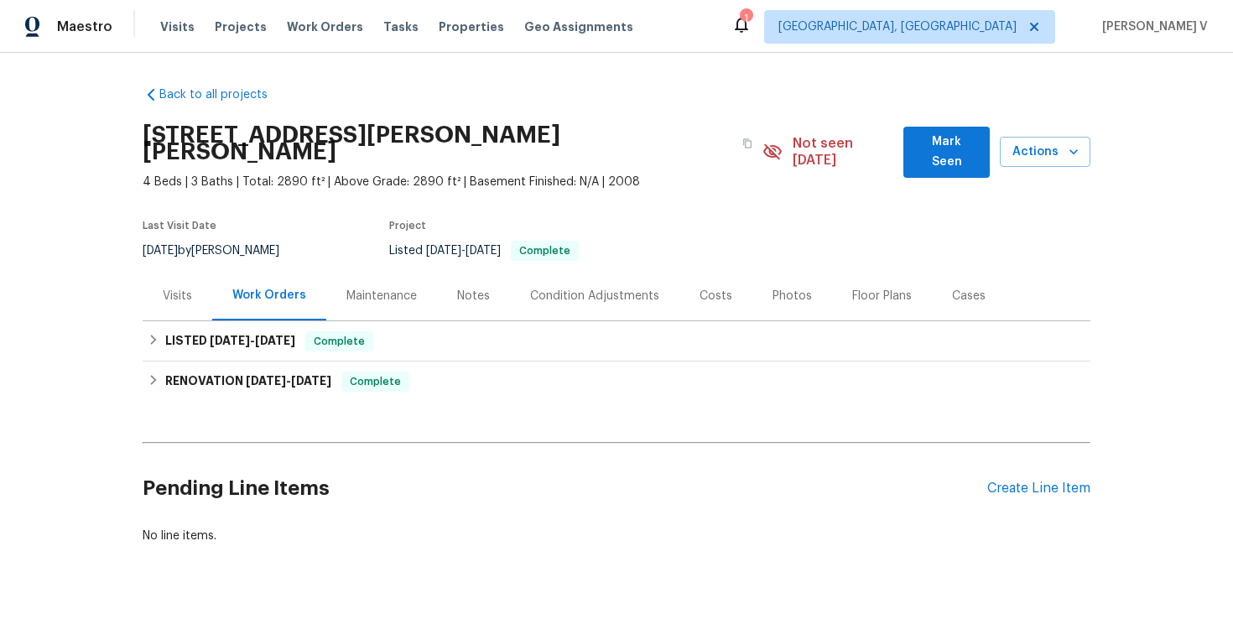
scroll to position [23, 0]
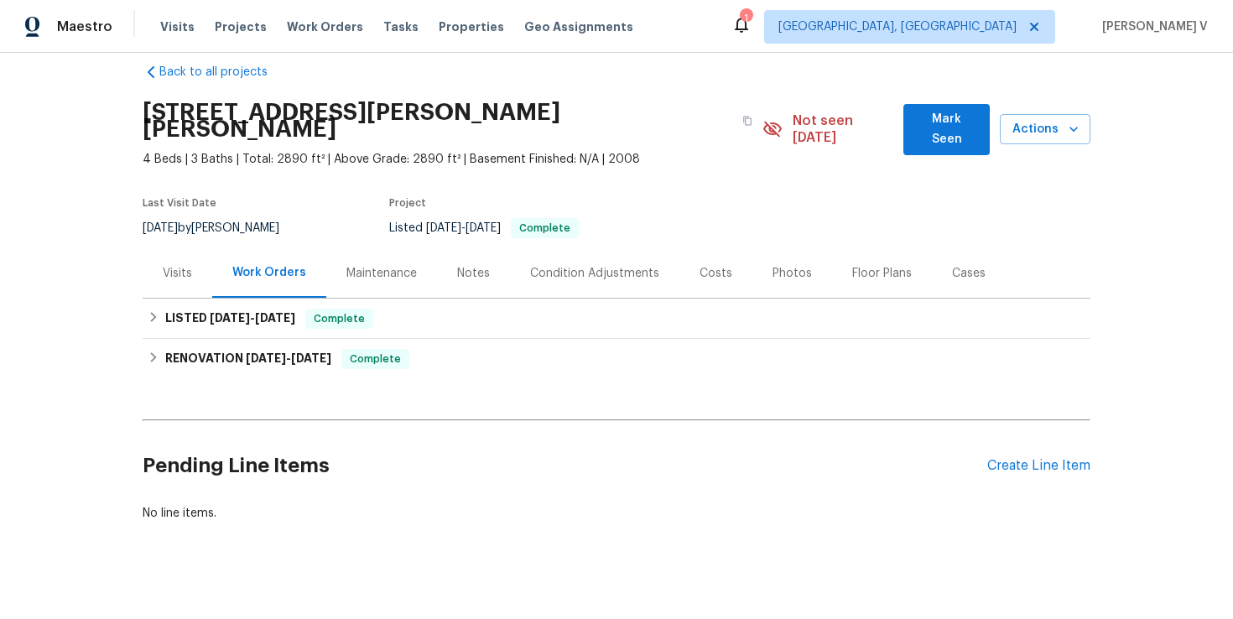
click at [1053, 433] on div "Pending Line Items Create Line Item" at bounding box center [617, 466] width 948 height 78
click at [1034, 458] on div "Create Line Item" at bounding box center [1038, 466] width 103 height 16
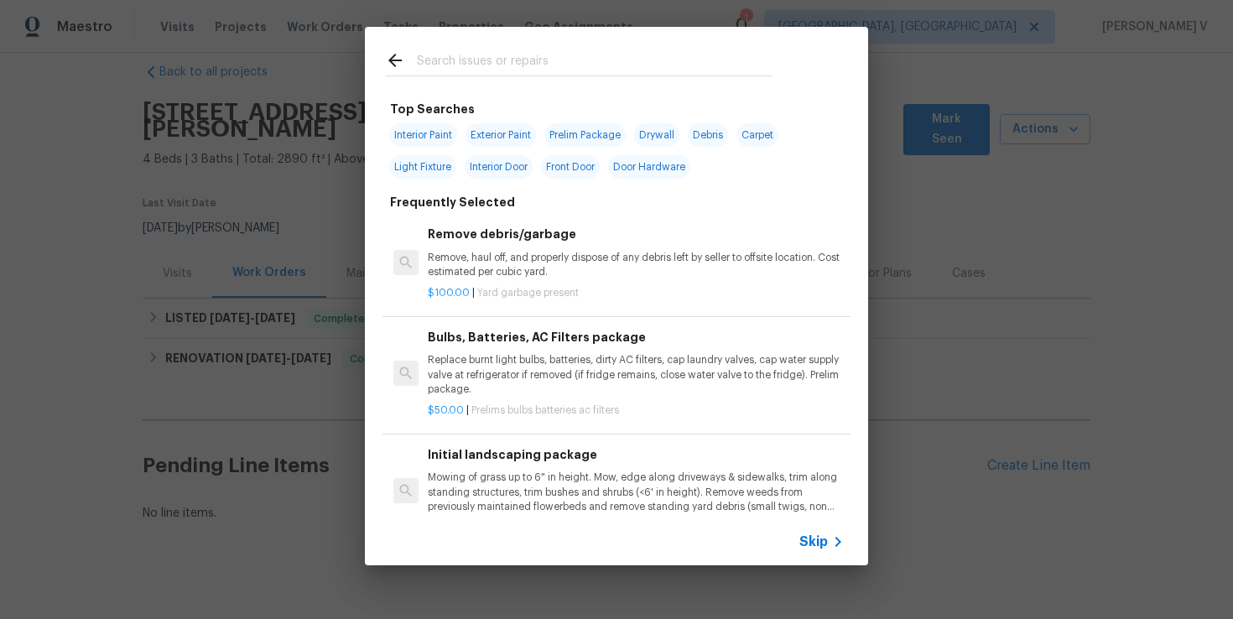
click at [824, 549] on span "Skip" at bounding box center [813, 542] width 29 height 17
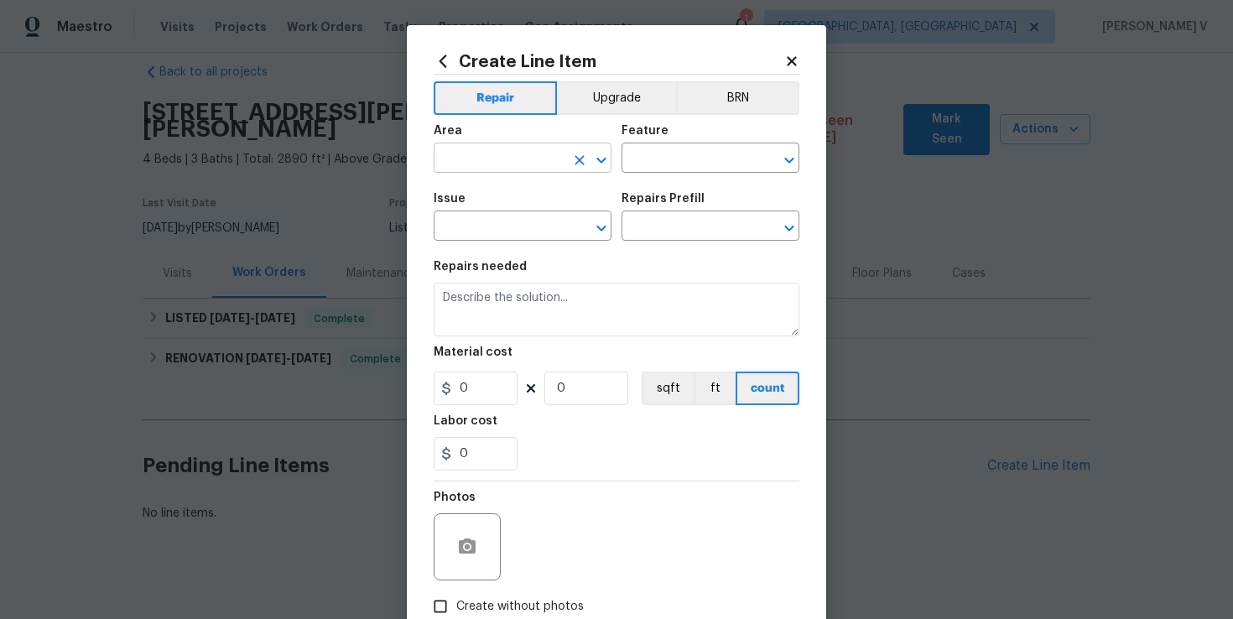
click at [492, 172] on input "text" at bounding box center [499, 160] width 131 height 26
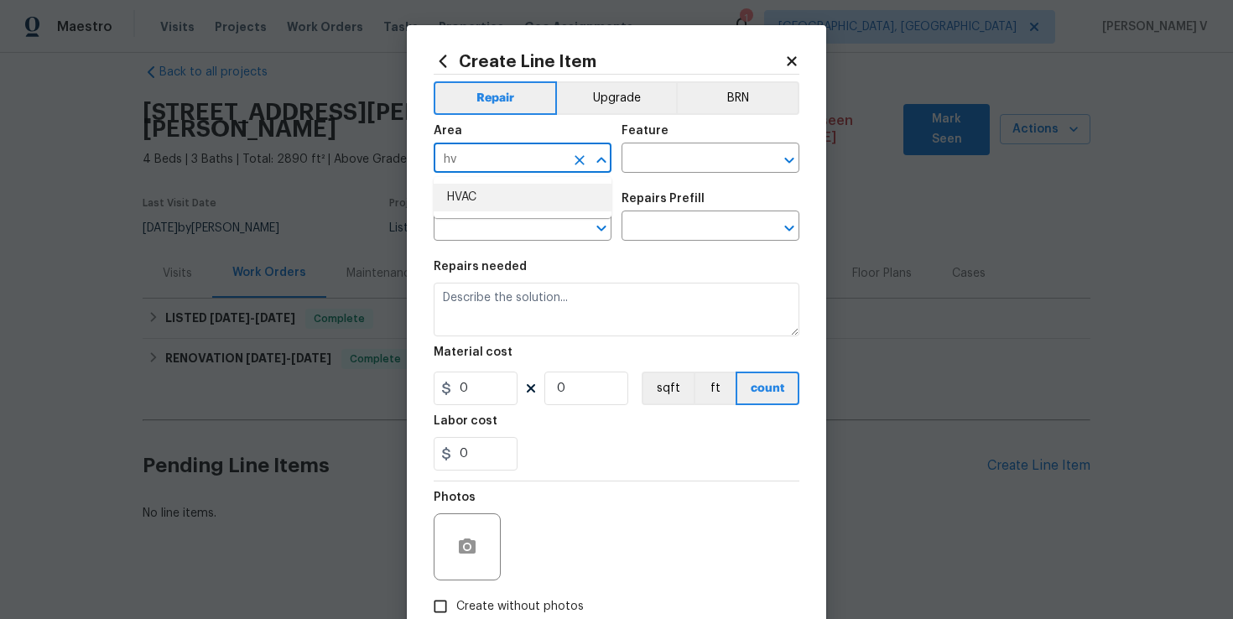
click at [467, 196] on li "HVAC" at bounding box center [523, 198] width 178 height 28
type input "HVAC"
click at [644, 185] on div "Issue ​ Repairs Prefill ​" at bounding box center [617, 217] width 366 height 68
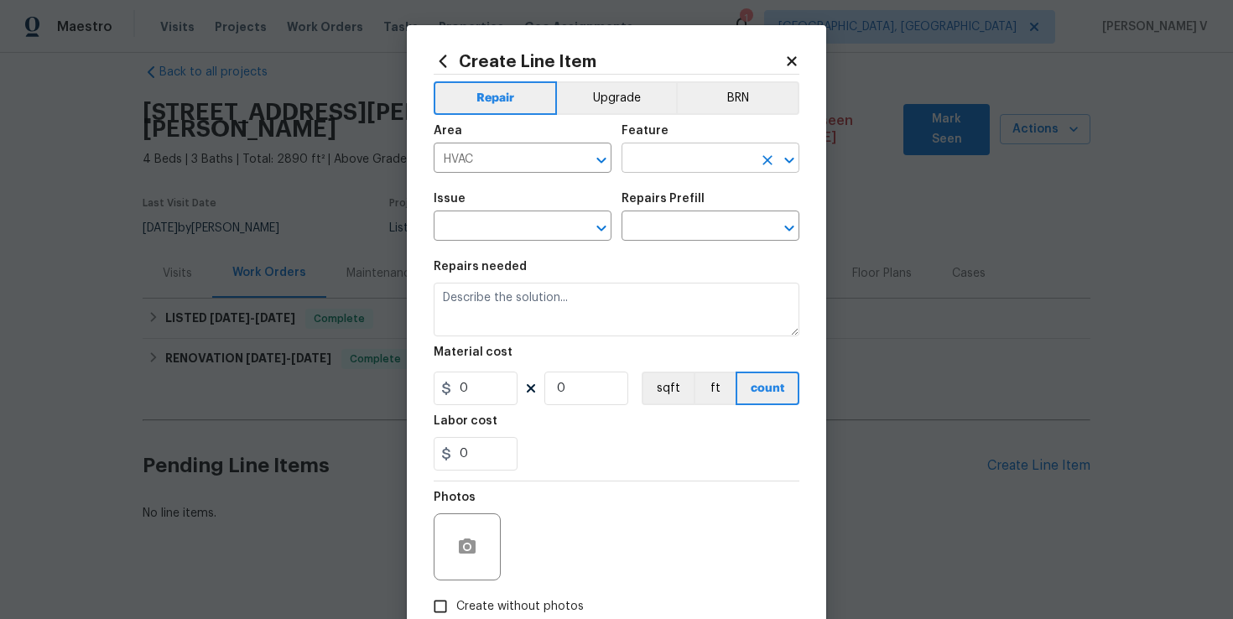
click at [671, 164] on input "text" at bounding box center [687, 160] width 131 height 26
click at [665, 232] on li "HVAC" at bounding box center [711, 238] width 178 height 28
type input "HVAC"
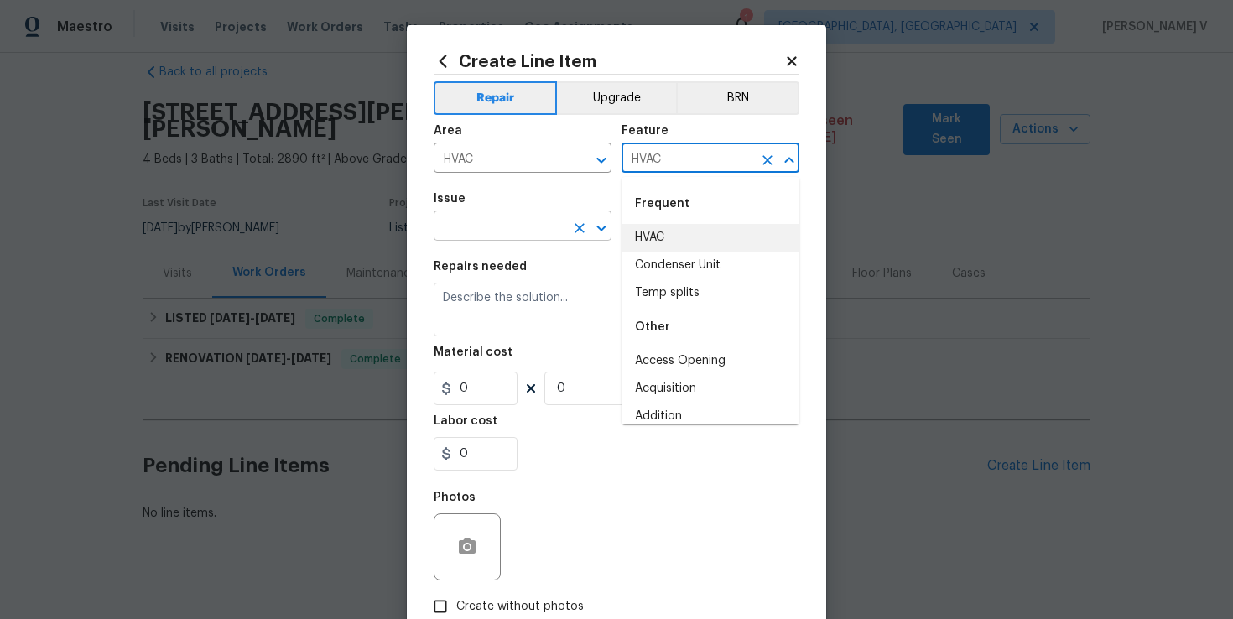
click at [465, 221] on input "text" at bounding box center [499, 228] width 131 height 26
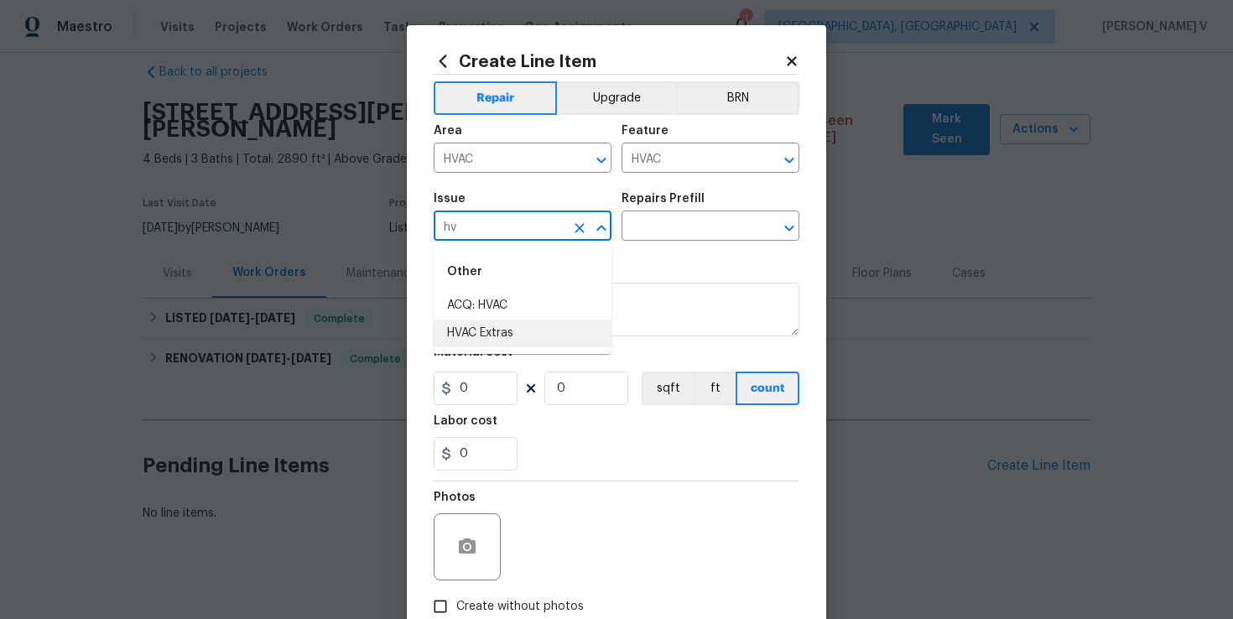
click at [504, 339] on li "HVAC Extras" at bounding box center [523, 334] width 178 height 28
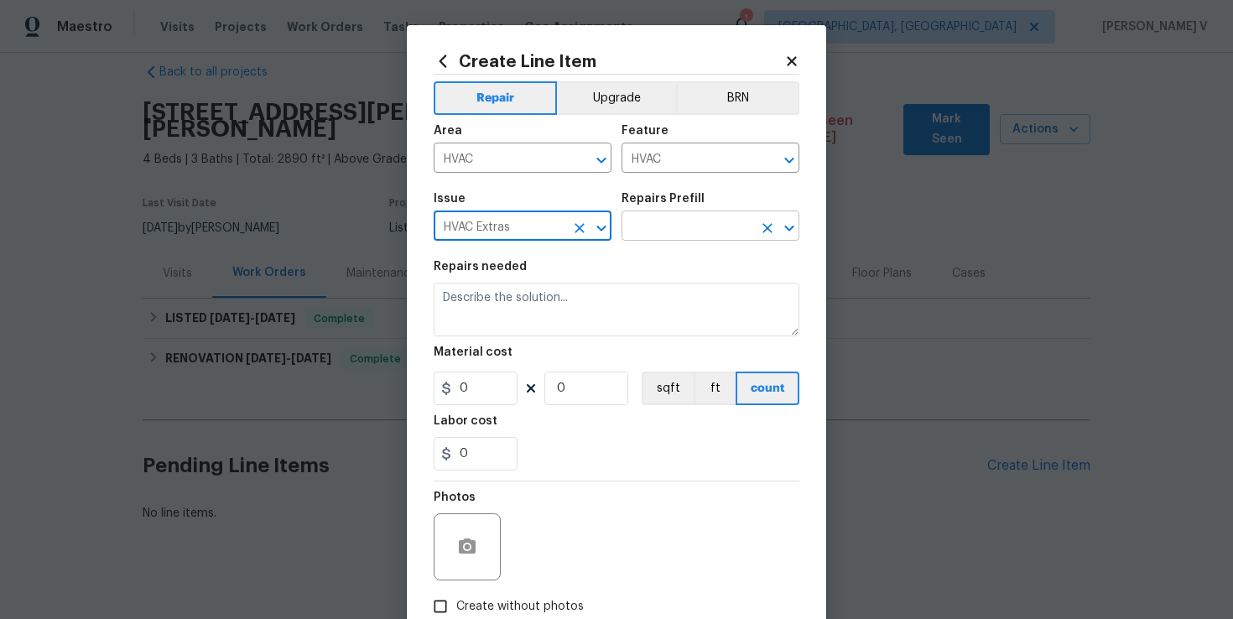
type input "HVAC Extras"
click at [684, 228] on input "text" at bounding box center [687, 228] width 131 height 26
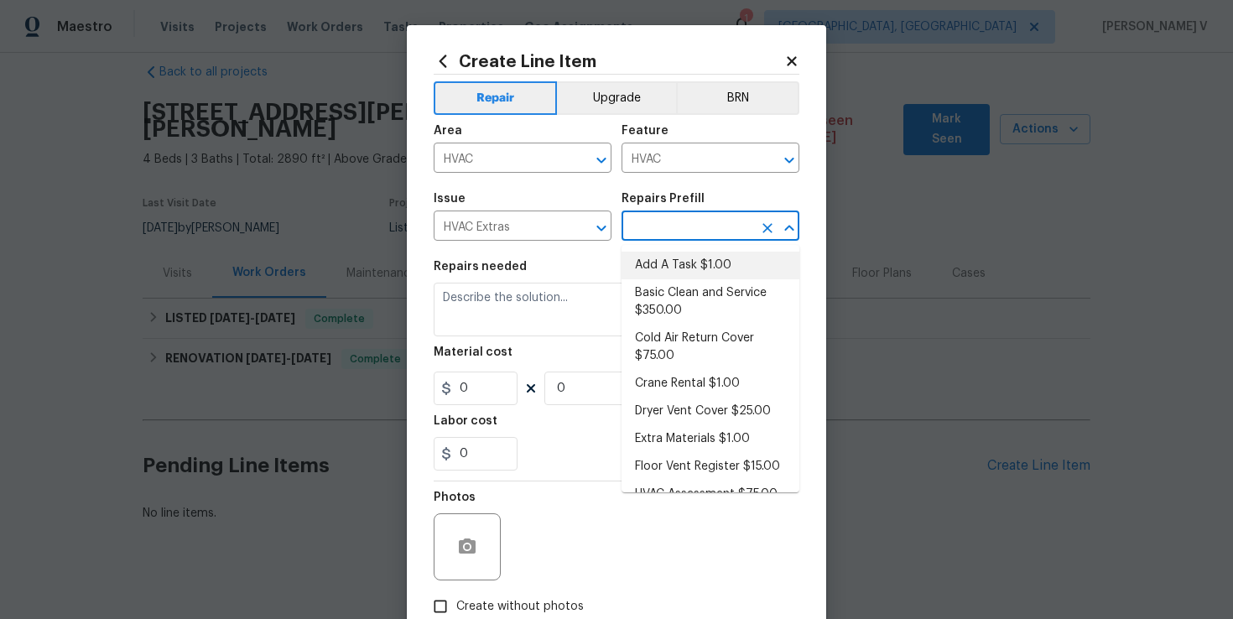
click at [658, 268] on li "Add A Task $1.00" at bounding box center [711, 266] width 178 height 28
type input "Add A Task $1.00"
type textarea "HPM to detail"
type input "1"
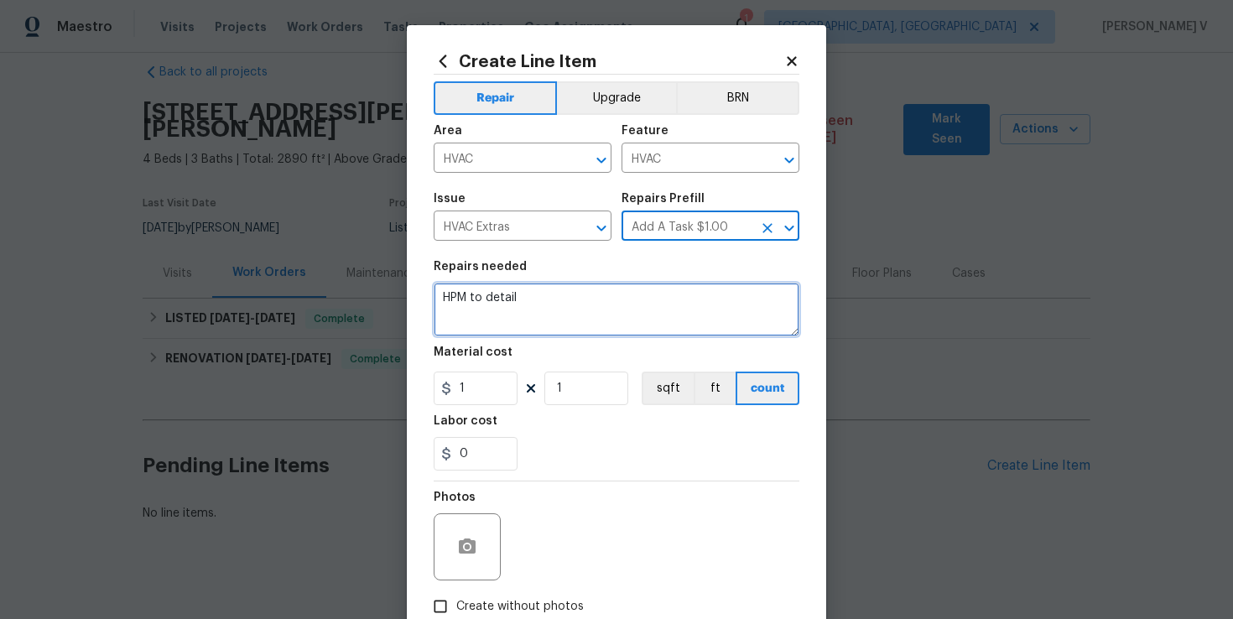
click at [539, 303] on textarea "HPM to detail" at bounding box center [617, 310] width 366 height 54
paste textarea "Feedback received that the AC unit is making a loud clanging noise. Please asse…"
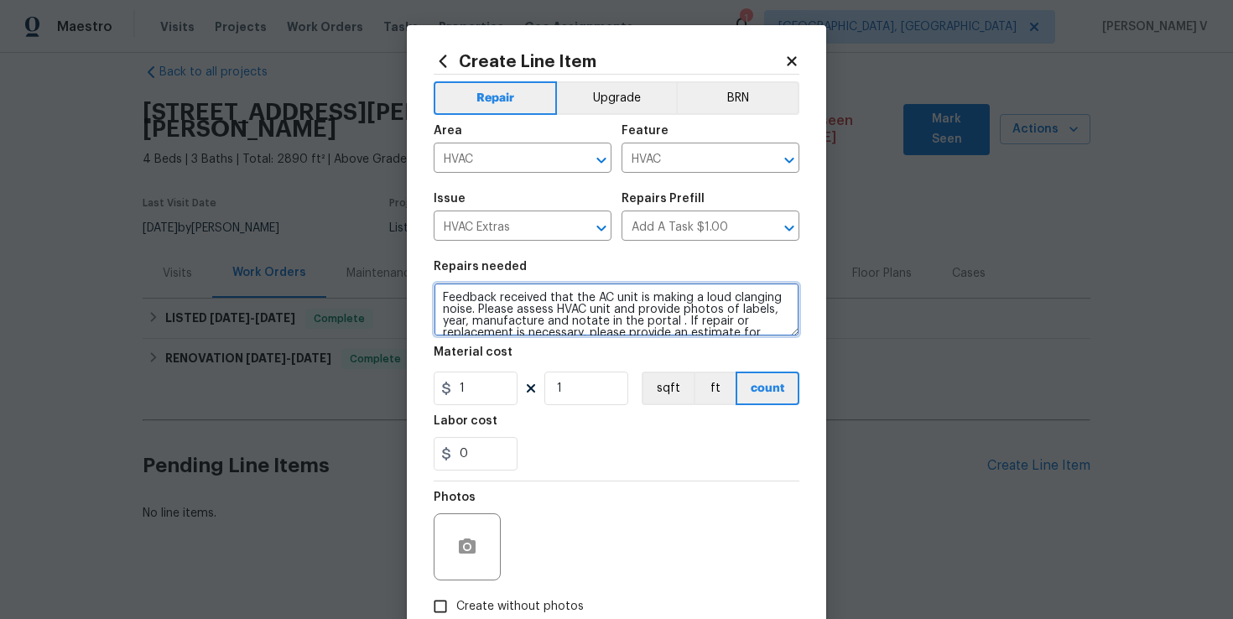
scroll to position [27, 0]
type textarea "Feedback received that the AC unit is making a loud clanging noise. Please asse…"
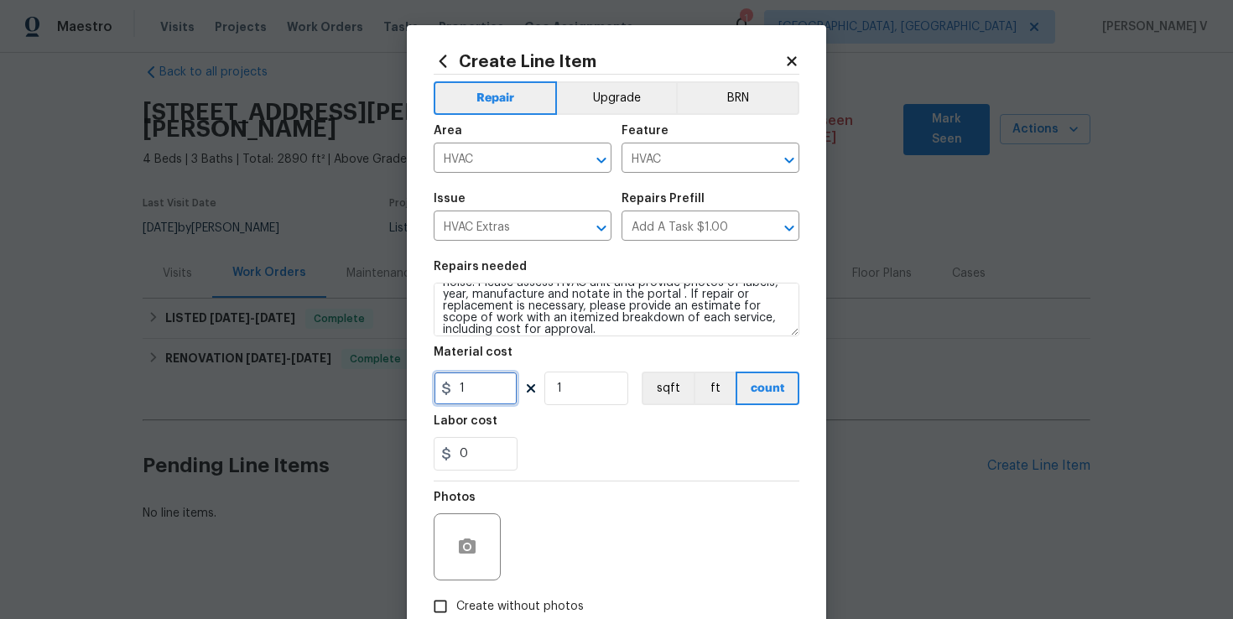
click at [477, 394] on input "1" at bounding box center [476, 389] width 84 height 34
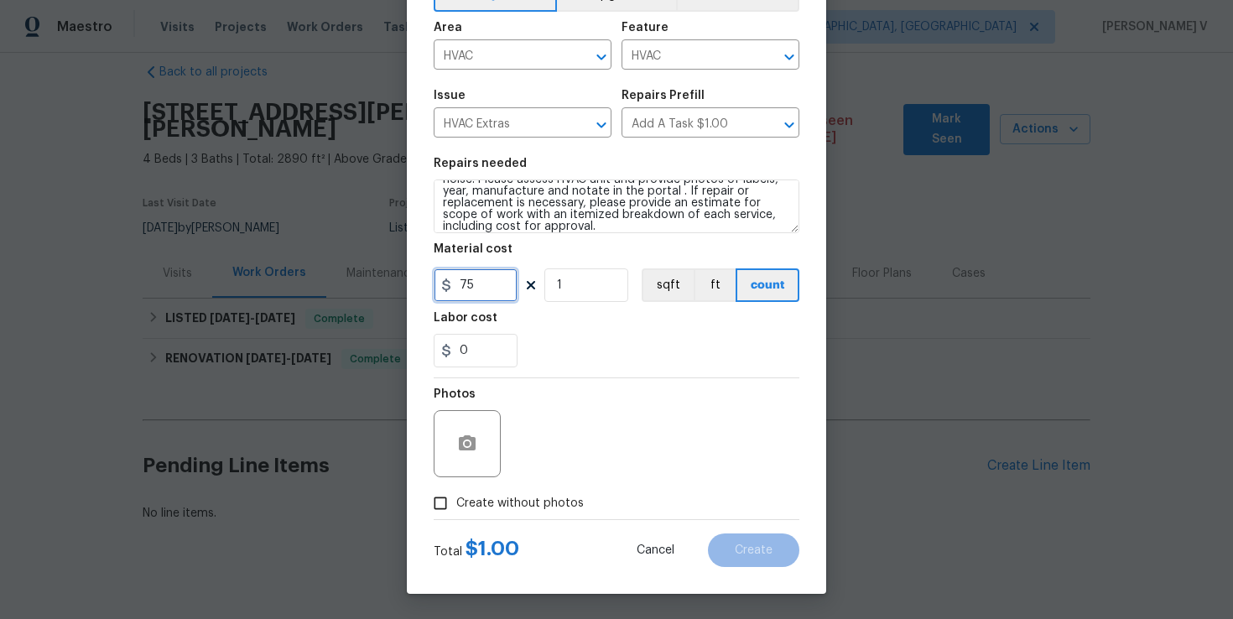
type input "75"
click at [442, 502] on div "Photos Create without photos" at bounding box center [617, 448] width 366 height 141
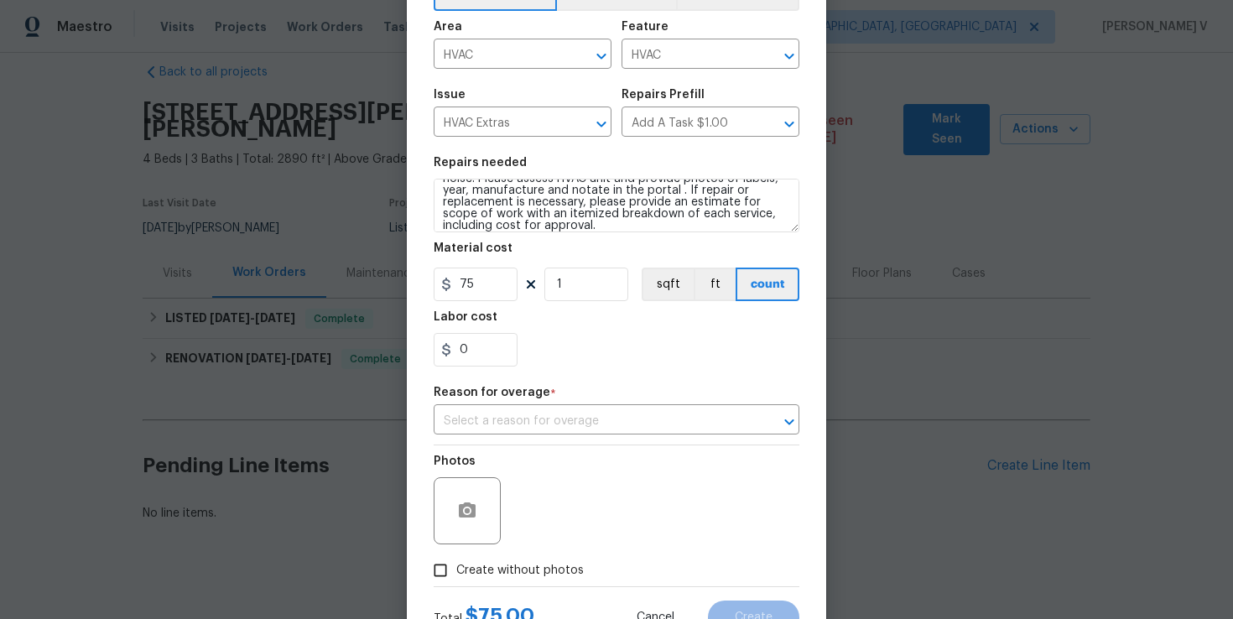
click at [632, 443] on div "Repair Upgrade BRN Area HVAC ​ Feature HVAC ​ Issue HVAC Extras ​ Repairs Prefi…" at bounding box center [617, 279] width 366 height 616
click at [573, 421] on input "text" at bounding box center [593, 422] width 319 height 26
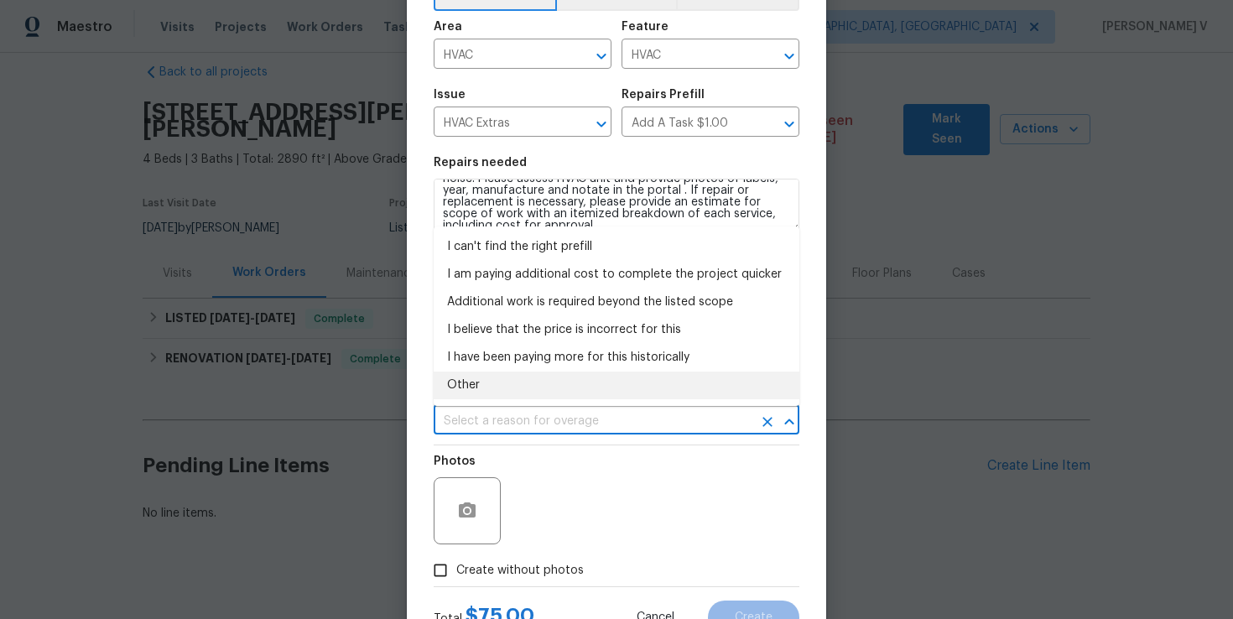
click at [564, 388] on li "Other" at bounding box center [617, 386] width 366 height 28
type input "Other"
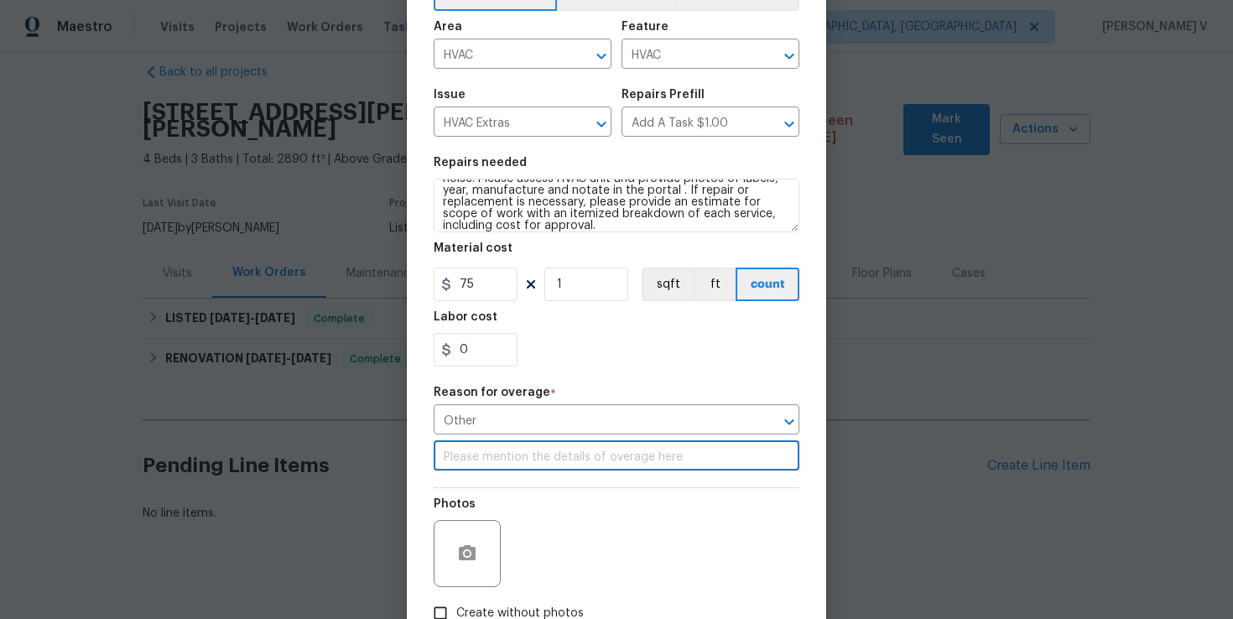
click at [548, 459] on input "text" at bounding box center [617, 458] width 366 height 26
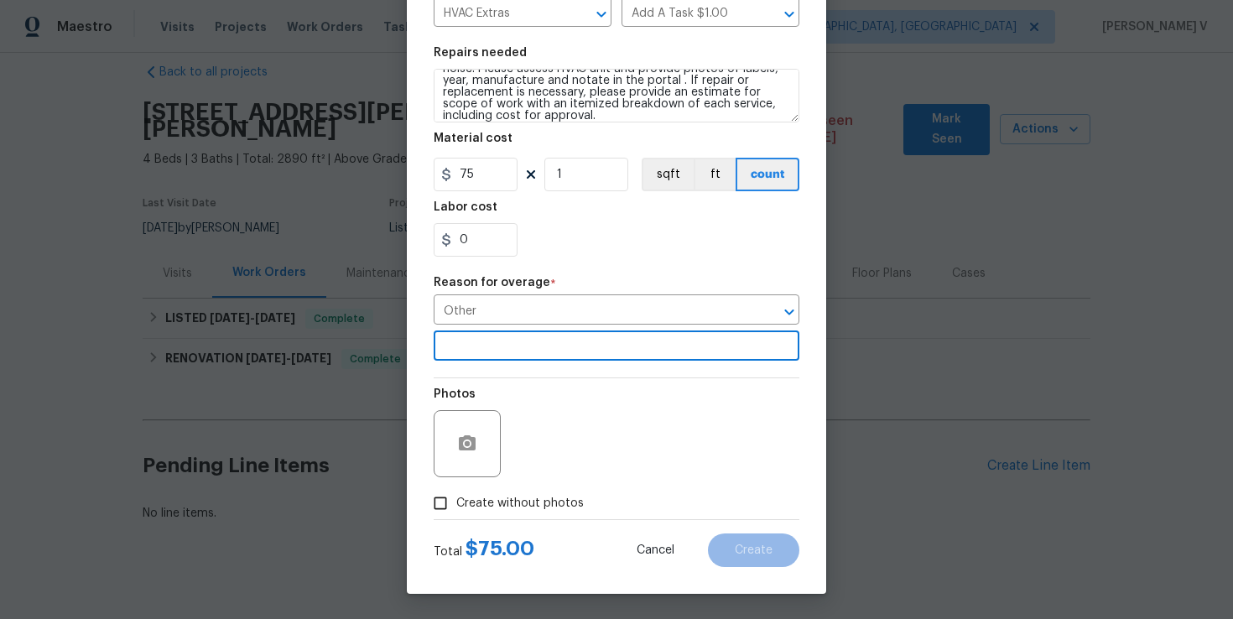
click at [513, 499] on span "Create without photos" at bounding box center [520, 504] width 128 height 18
click at [456, 499] on input "Create without photos" at bounding box center [440, 503] width 32 height 32
checkbox input "true"
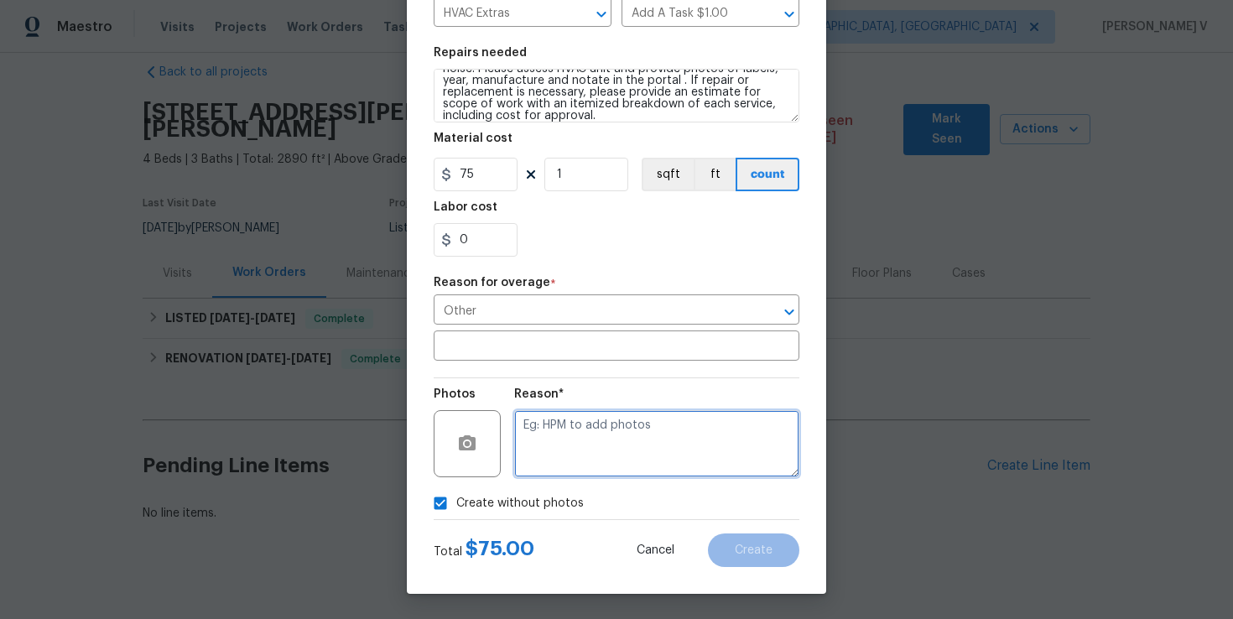
click at [632, 445] on textarea at bounding box center [656, 443] width 285 height 67
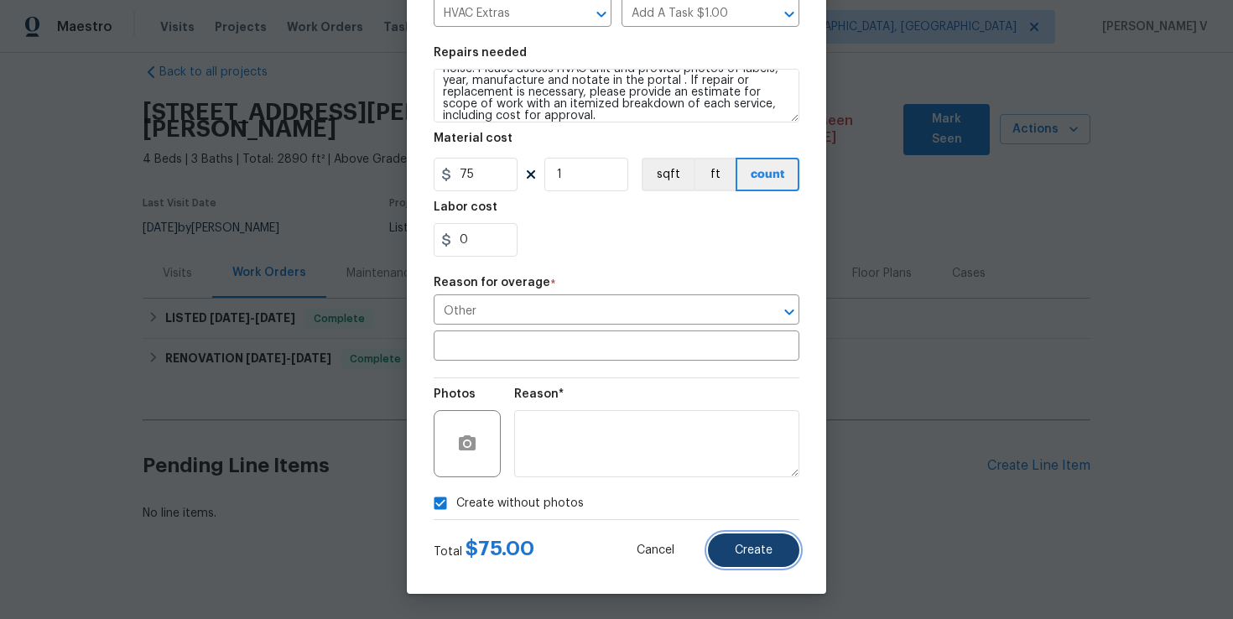
click at [758, 543] on button "Create" at bounding box center [753, 551] width 91 height 34
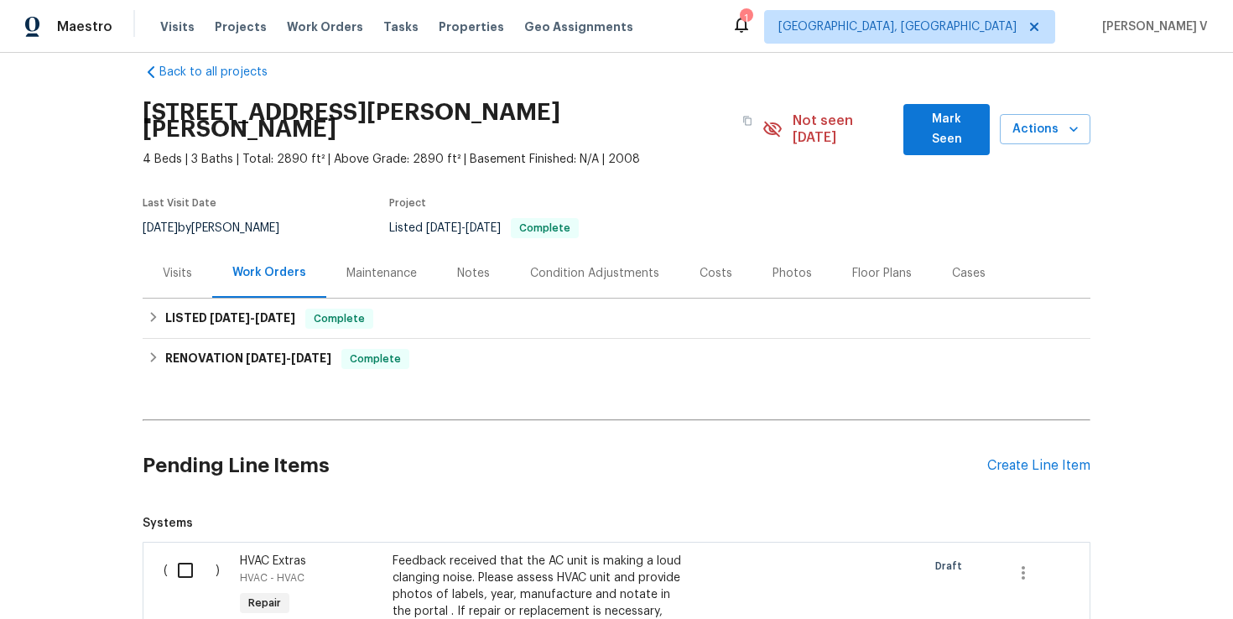
scroll to position [186, 0]
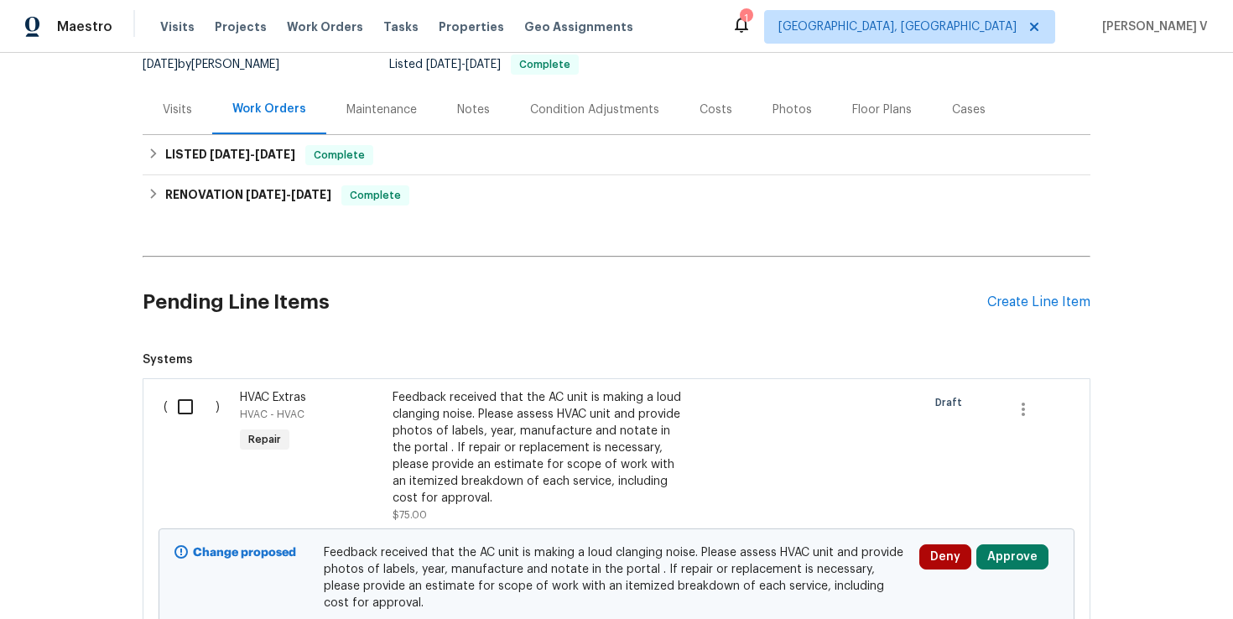
click at [192, 389] on input "checkbox" at bounding box center [192, 406] width 48 height 35
checkbox input "true"
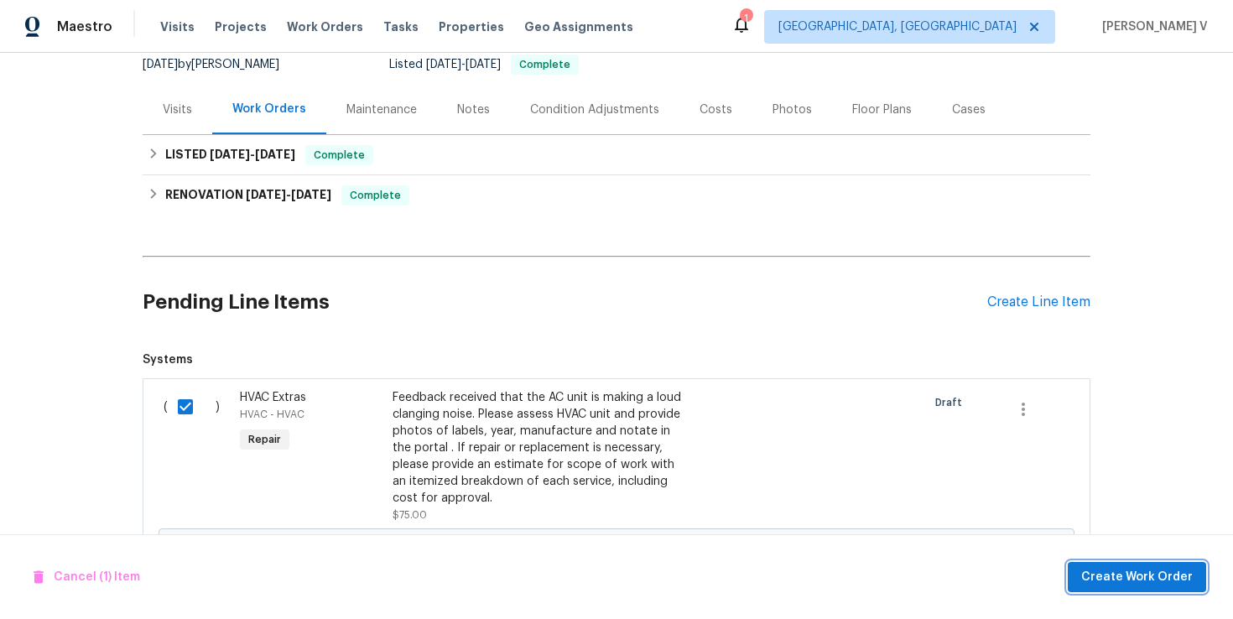
click at [1137, 576] on span "Create Work Order" at bounding box center [1137, 577] width 112 height 21
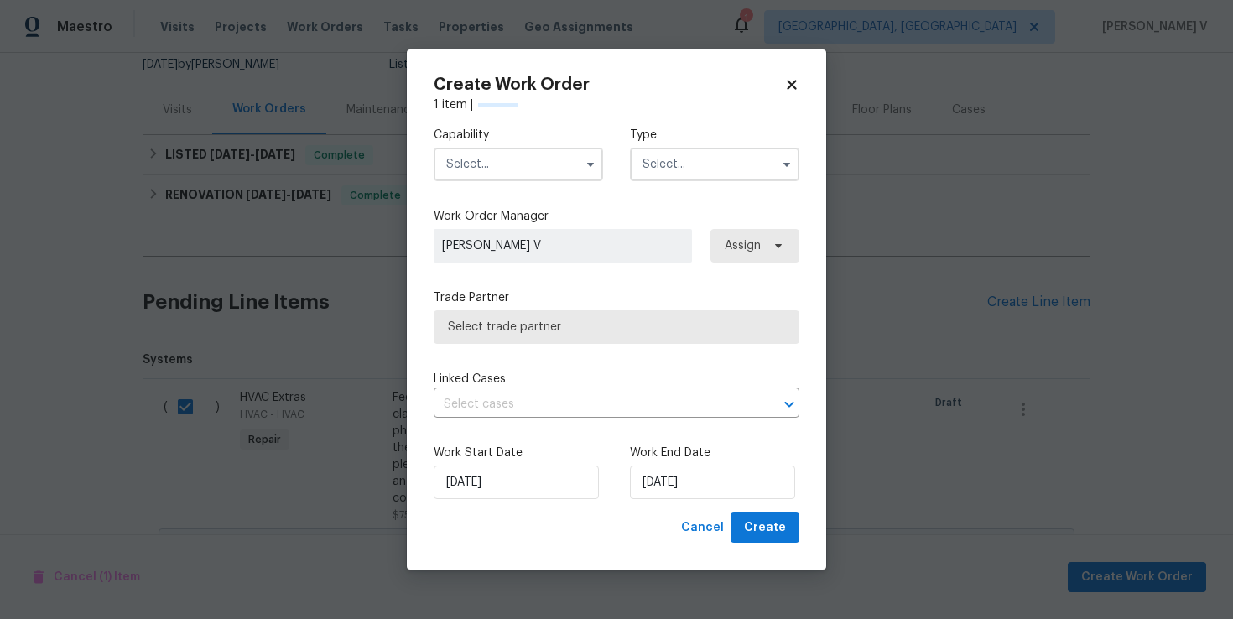
click at [532, 160] on input "text" at bounding box center [518, 165] width 169 height 34
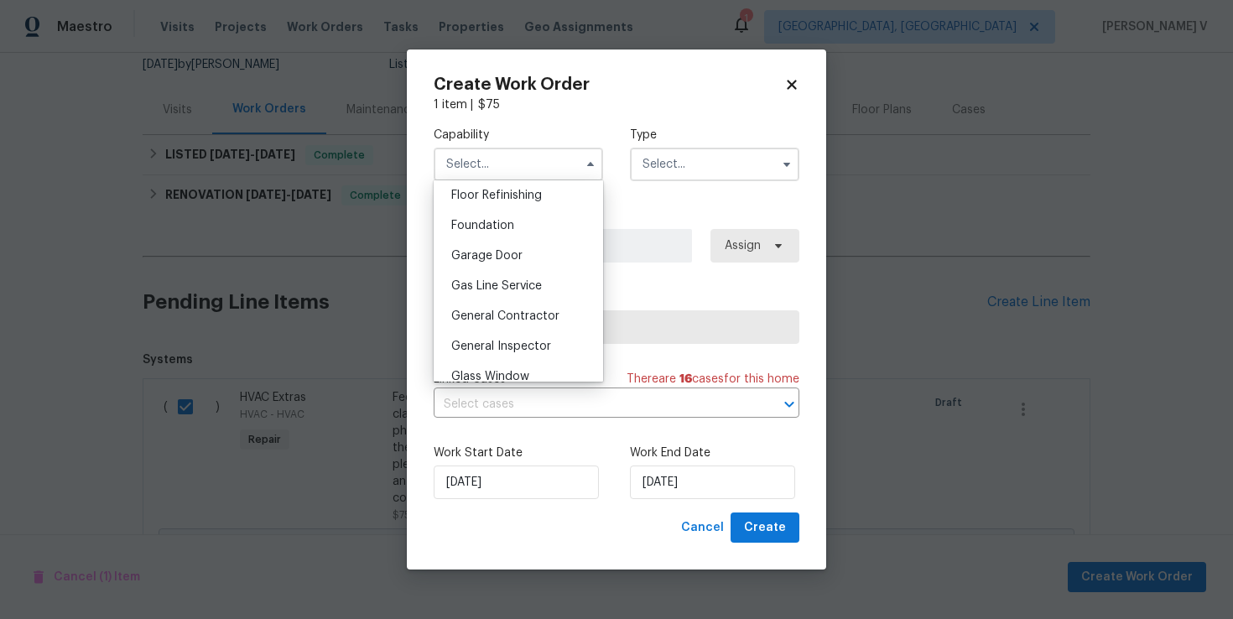
scroll to position [884, 0]
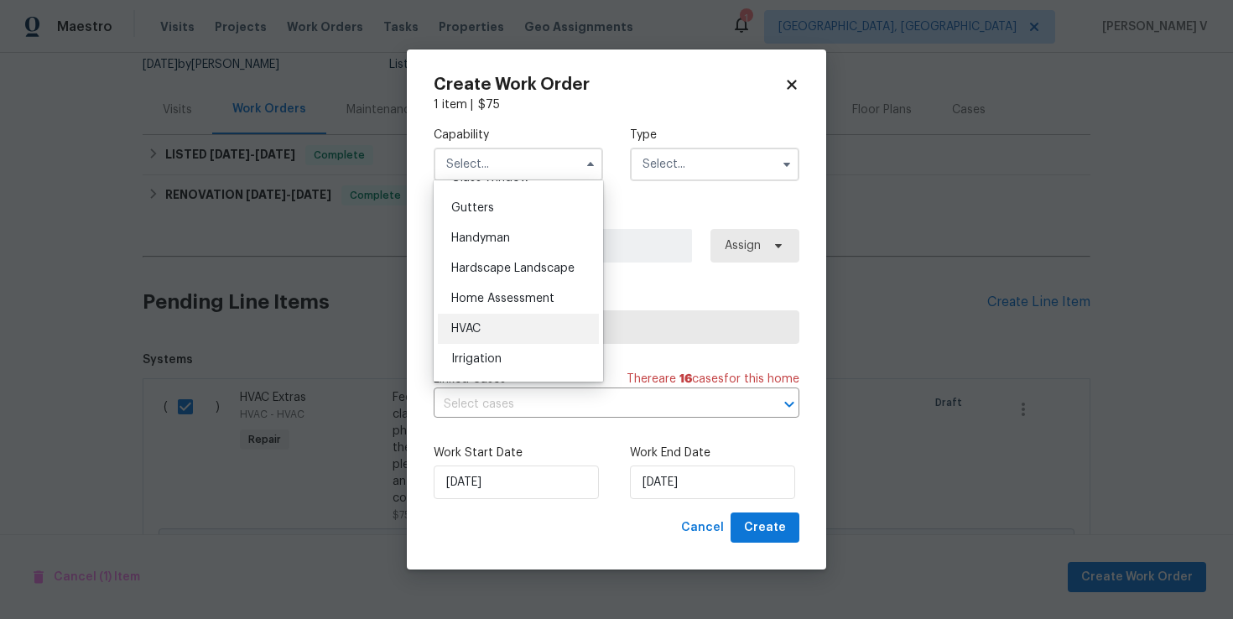
click at [500, 327] on div "HVAC" at bounding box center [518, 329] width 161 height 30
type input "HVAC"
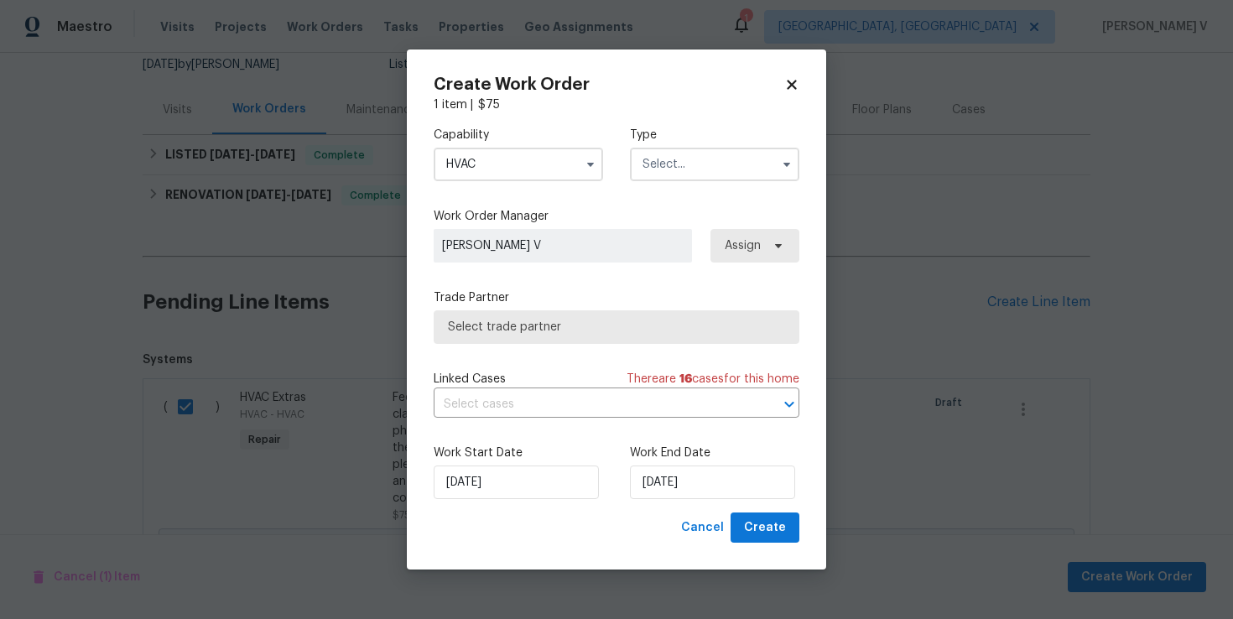
click at [654, 167] on input "text" at bounding box center [714, 165] width 169 height 34
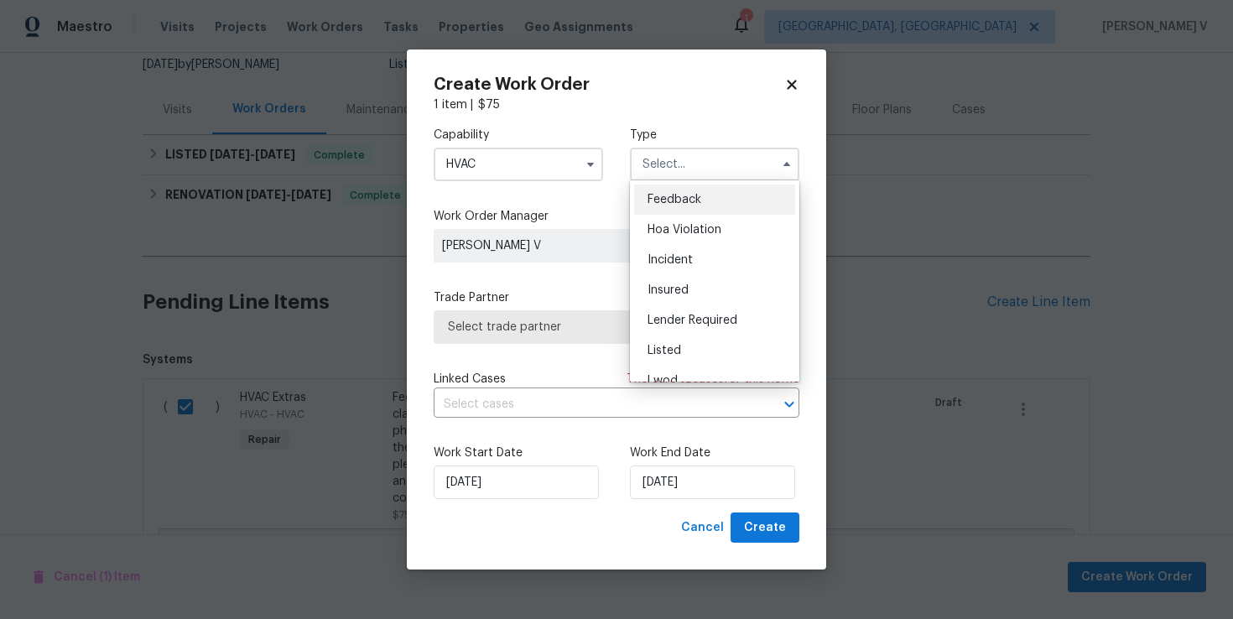
click at [647, 190] on div "Feedback" at bounding box center [714, 200] width 161 height 30
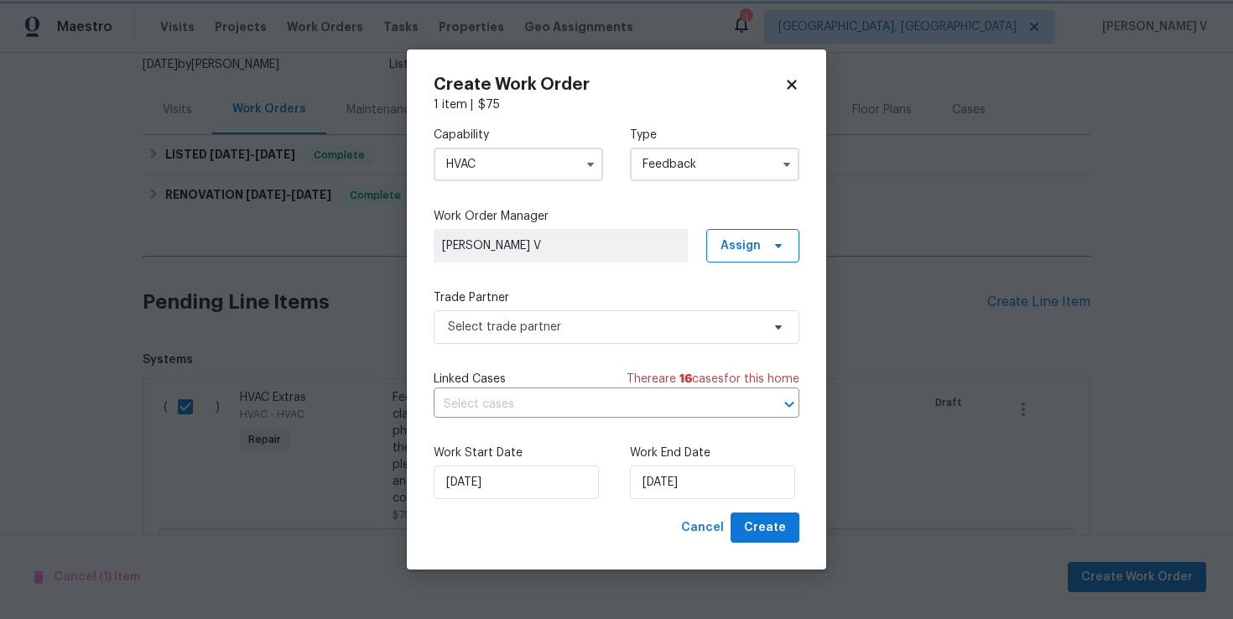
type input "Feedback"
click at [559, 322] on span "Select trade partner" at bounding box center [604, 327] width 313 height 17
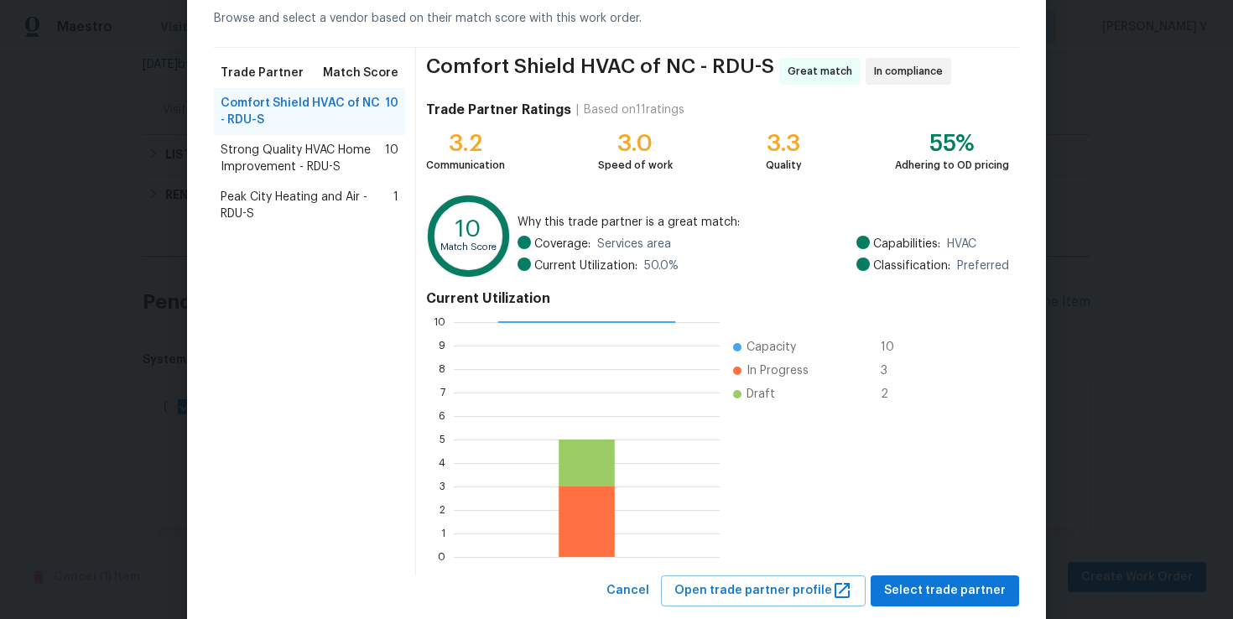
scroll to position [121, 0]
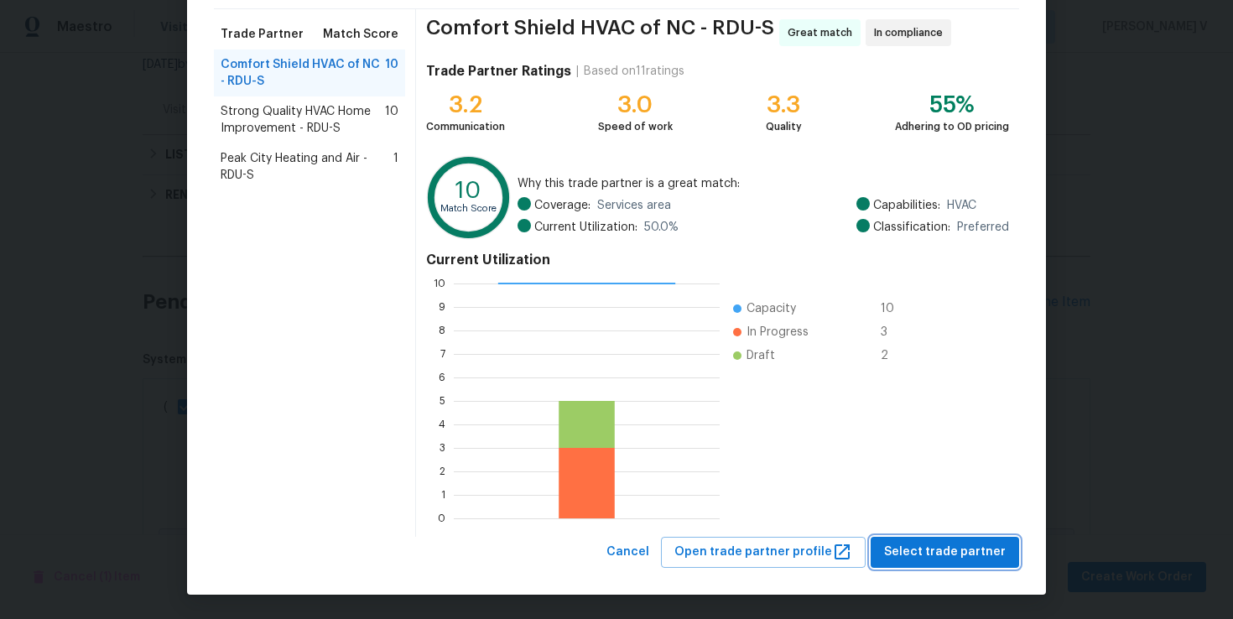
click at [915, 543] on span "Select trade partner" at bounding box center [945, 552] width 122 height 21
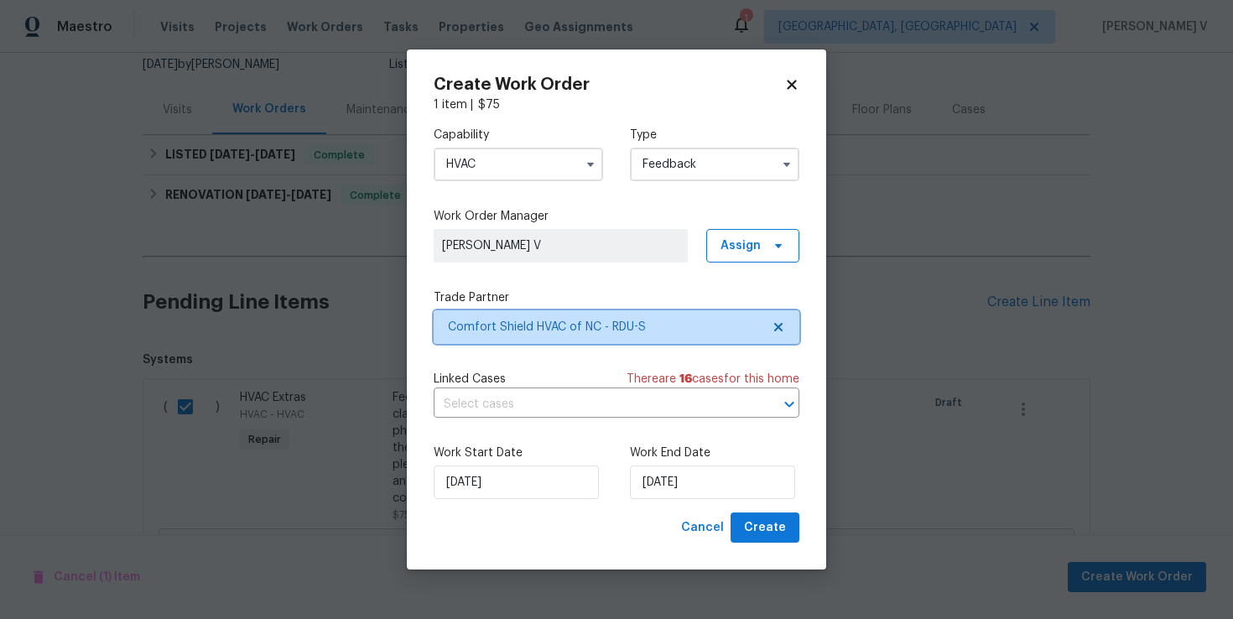
scroll to position [0, 0]
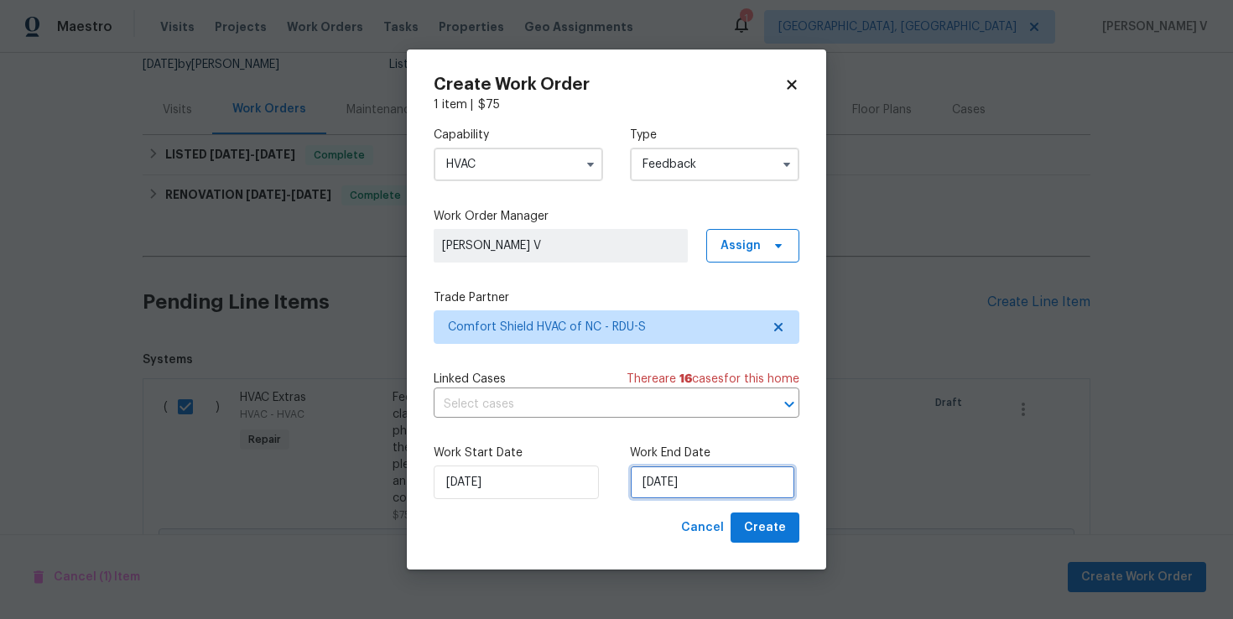
click at [708, 476] on input "08/10/2025" at bounding box center [712, 483] width 165 height 34
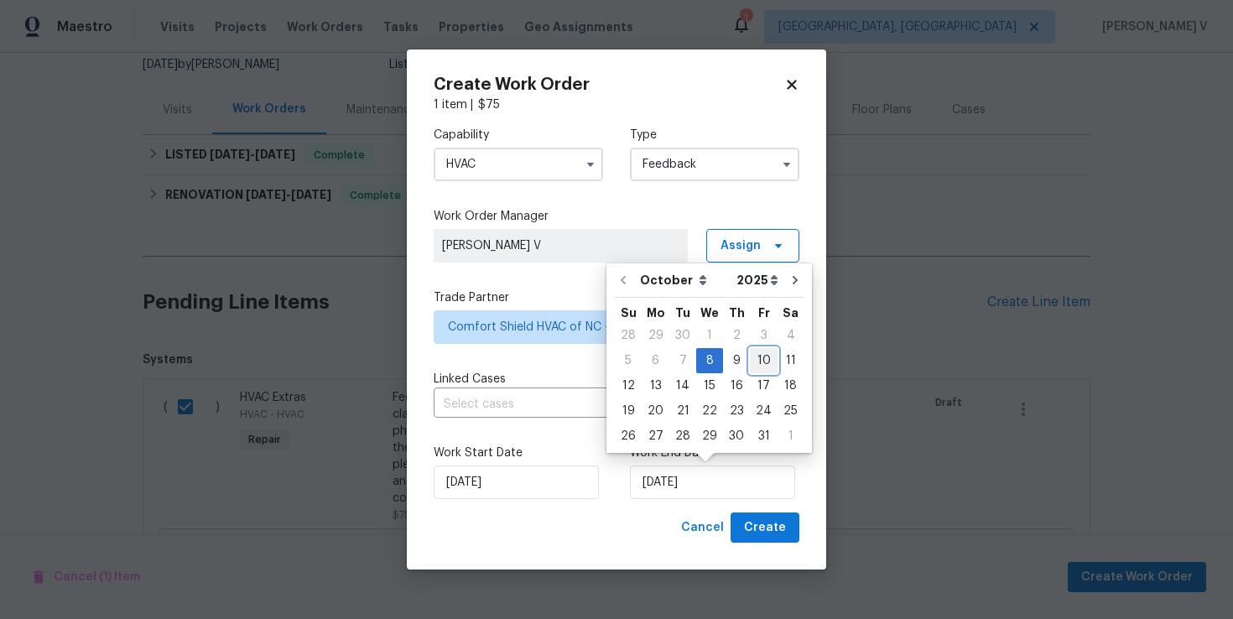
click at [757, 355] on div "10" at bounding box center [764, 360] width 28 height 23
type input "[DATE]"
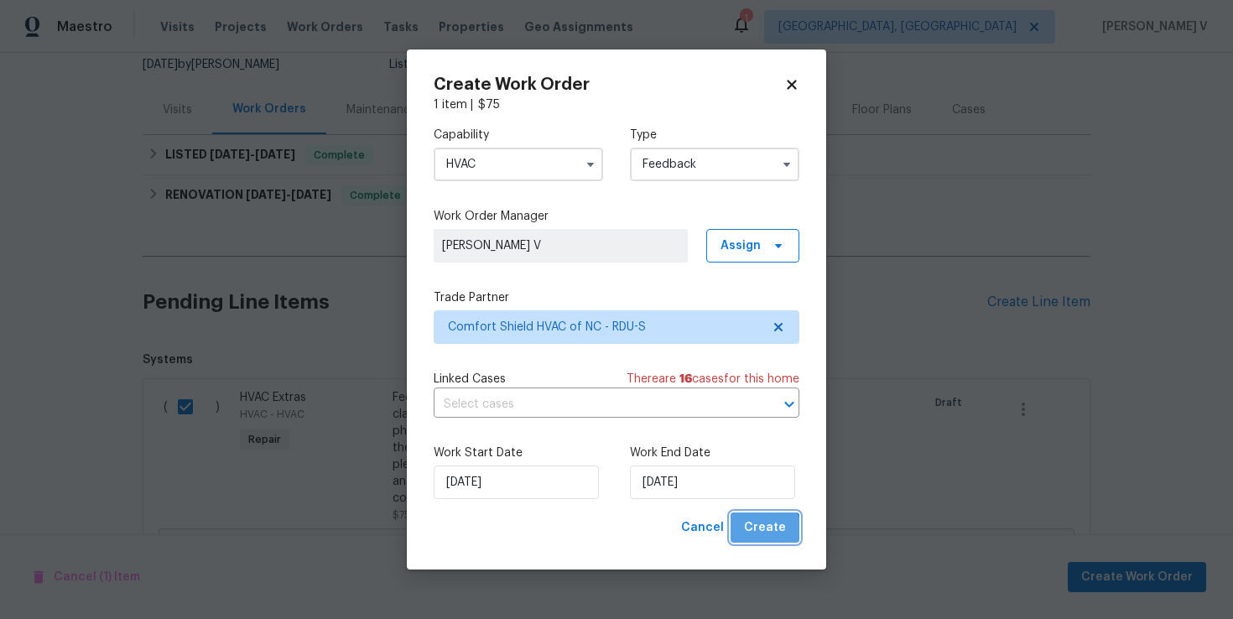
click at [767, 534] on span "Create" at bounding box center [765, 528] width 42 height 21
checkbox input "false"
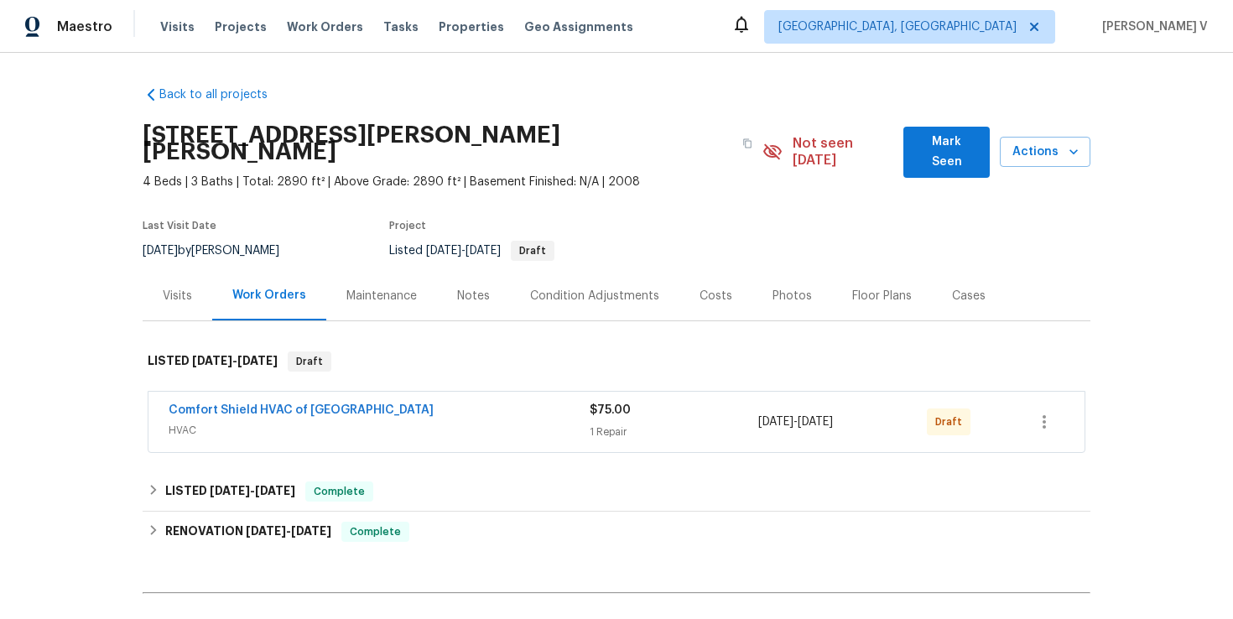
scroll to position [169, 0]
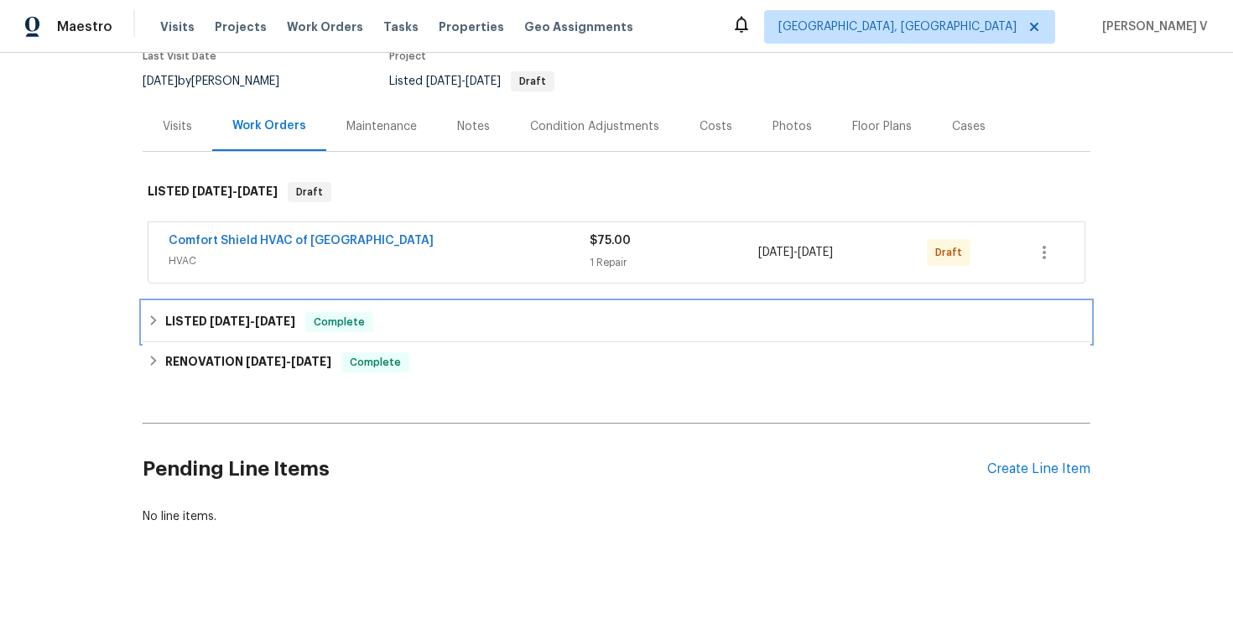
click at [445, 312] on div "LISTED [DATE] - [DATE] Complete" at bounding box center [617, 322] width 938 height 20
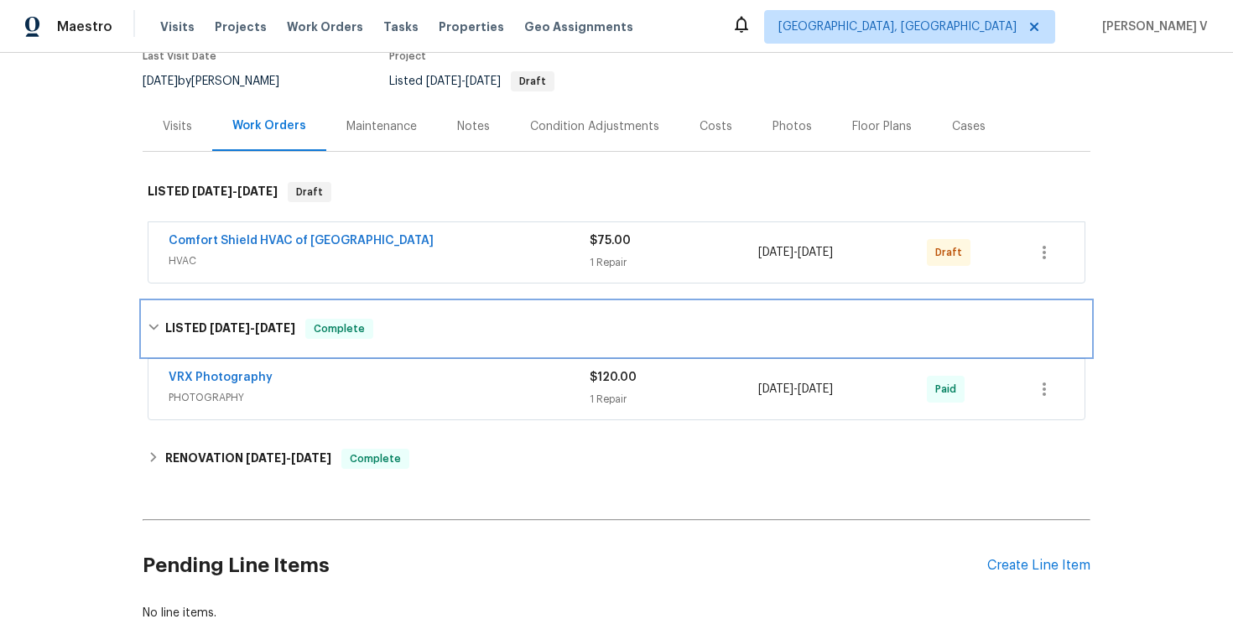
scroll to position [215, 0]
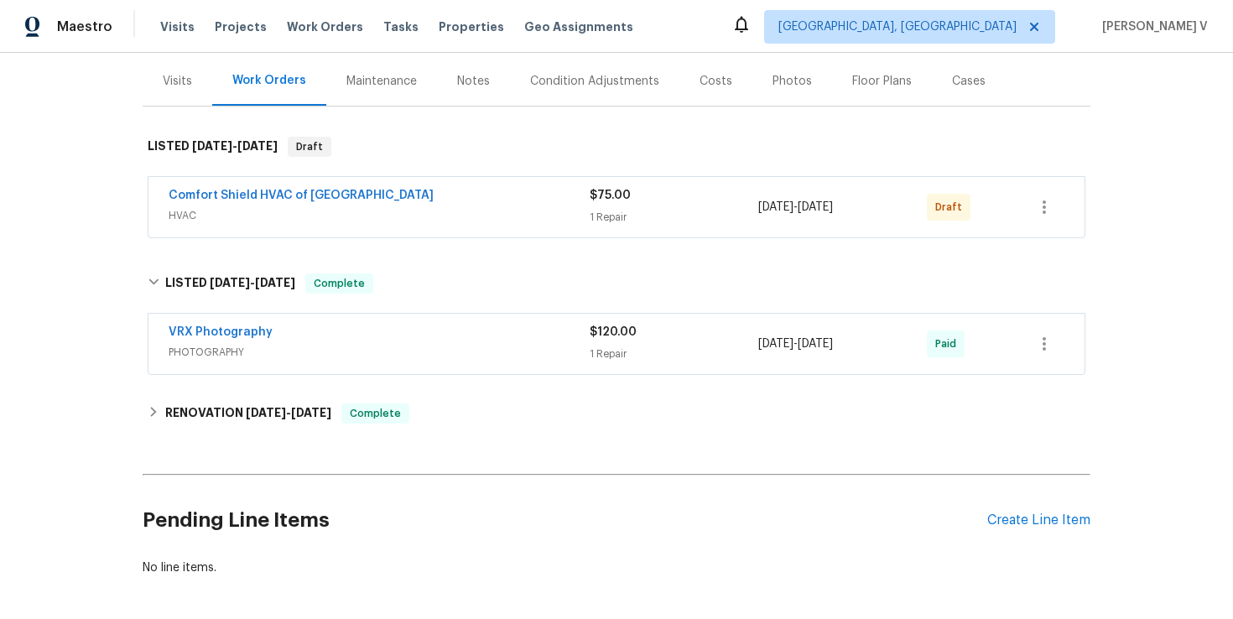
click at [411, 365] on div "Back to all projects [STREET_ADDRESS][PERSON_NAME][PERSON_NAME] 4 Beds | 3 Bath…" at bounding box center [617, 223] width 948 height 731
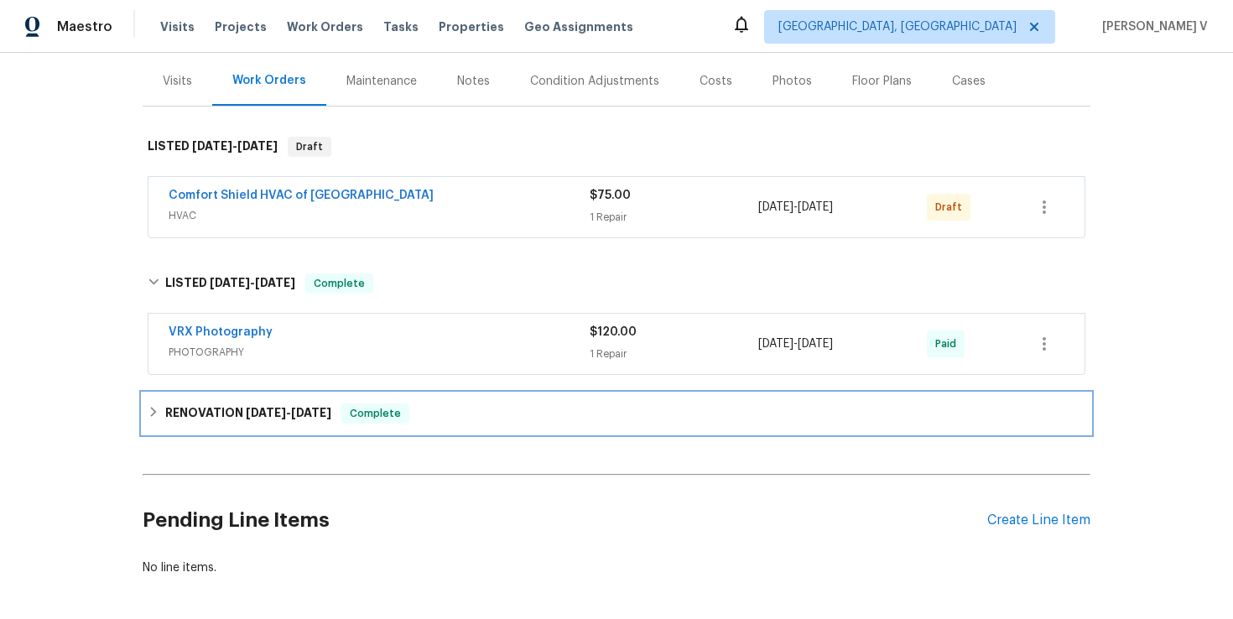
click at [406, 403] on div "RENOVATION [DATE] - [DATE] Complete" at bounding box center [617, 413] width 938 height 20
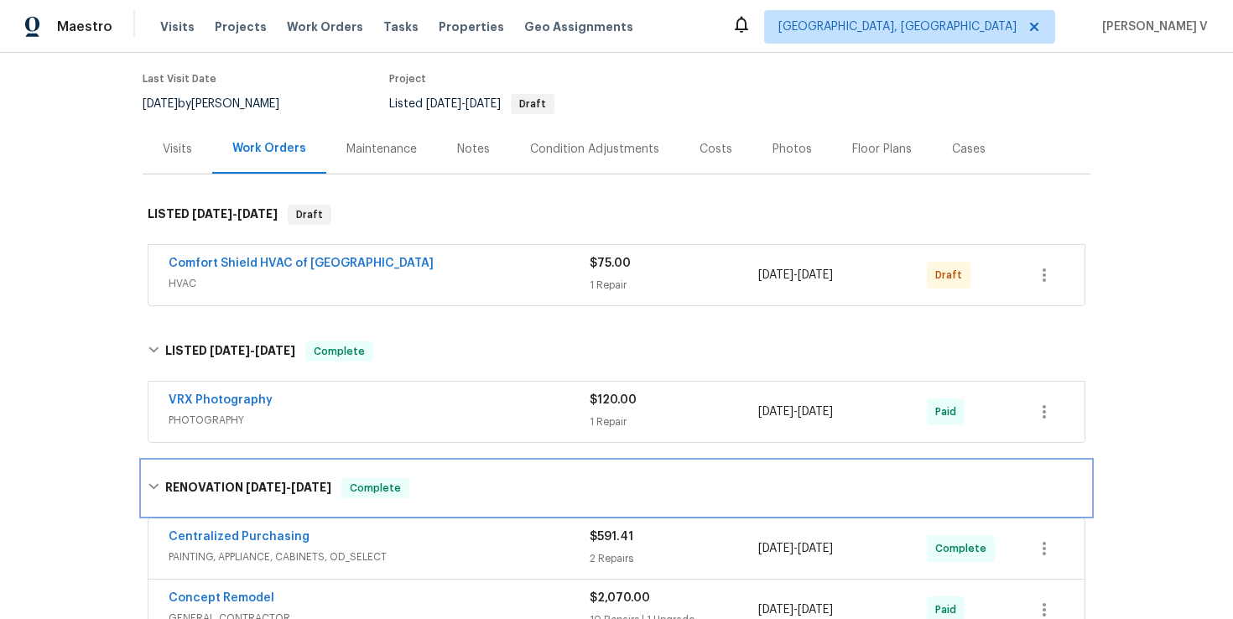
scroll to position [139, 0]
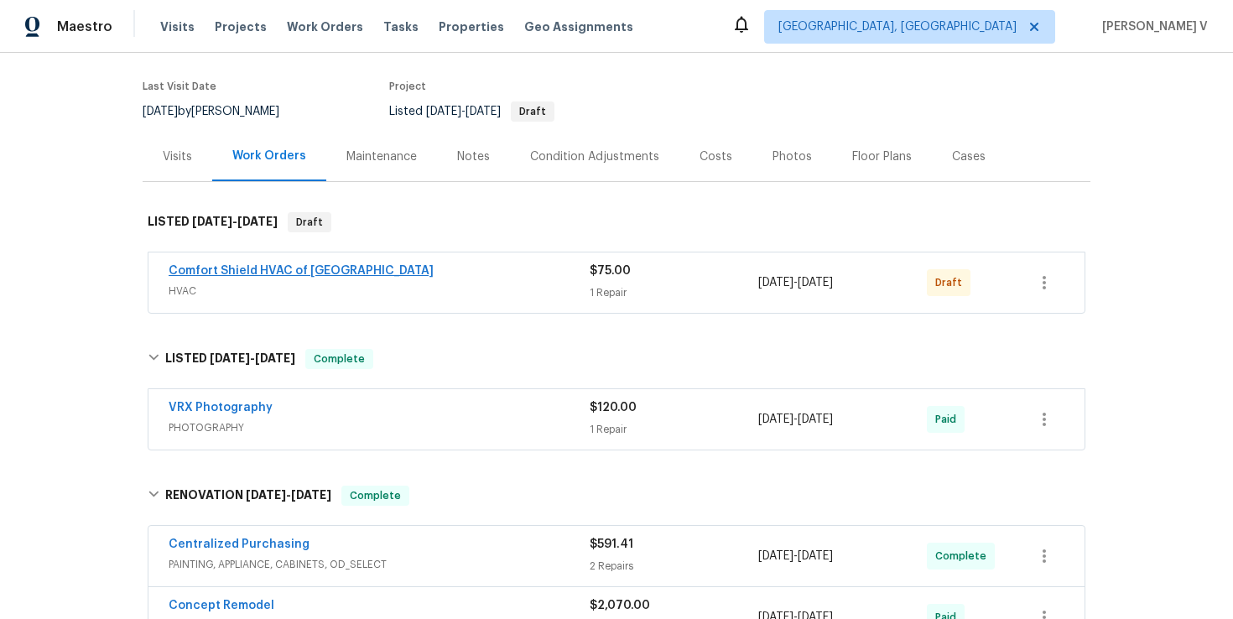
click at [258, 265] on link "Comfort Shield HVAC of [GEOGRAPHIC_DATA]" at bounding box center [301, 271] width 265 height 12
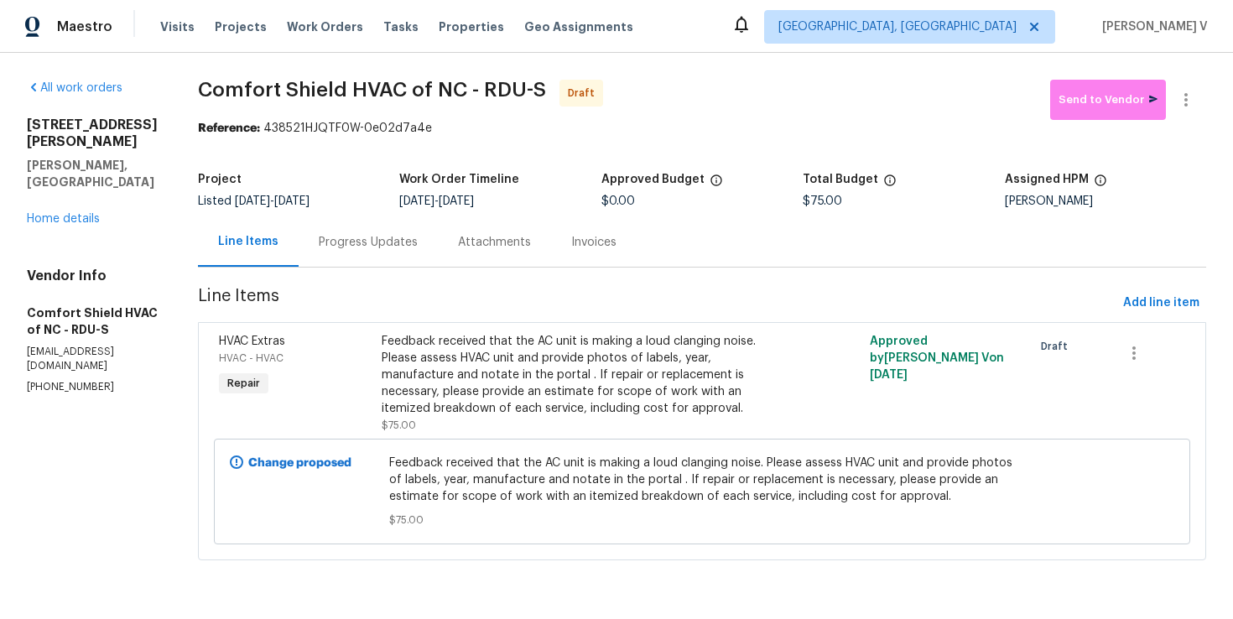
click at [389, 250] on div "Progress Updates" at bounding box center [368, 242] width 99 height 17
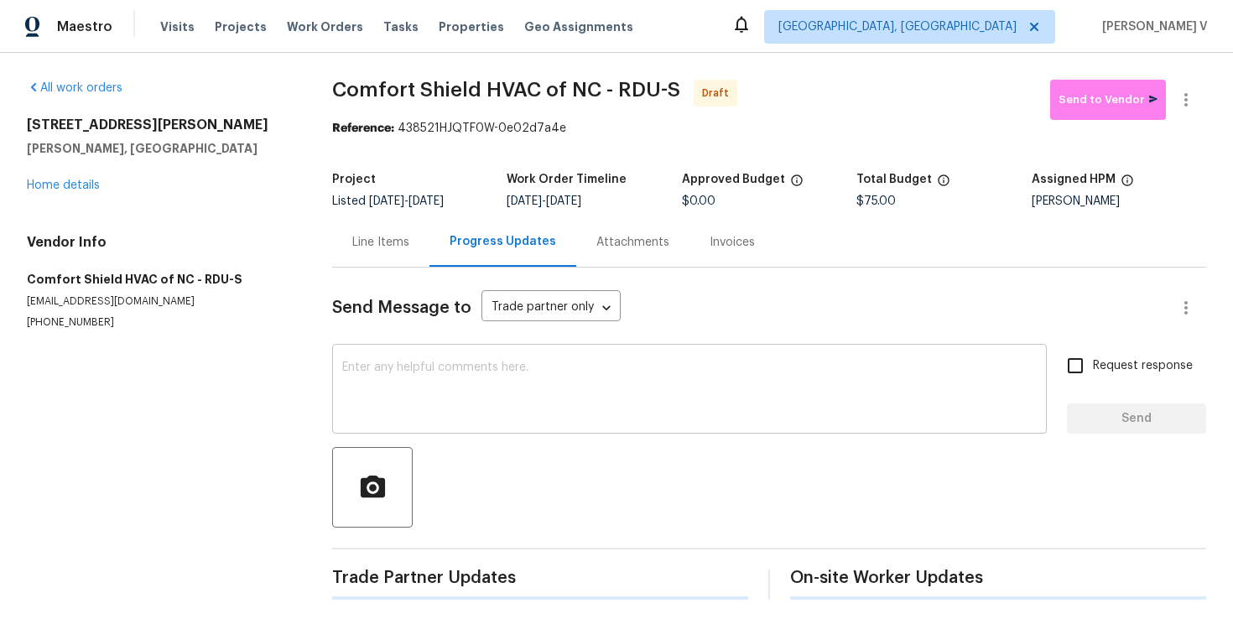
click at [409, 383] on textarea at bounding box center [689, 391] width 695 height 59
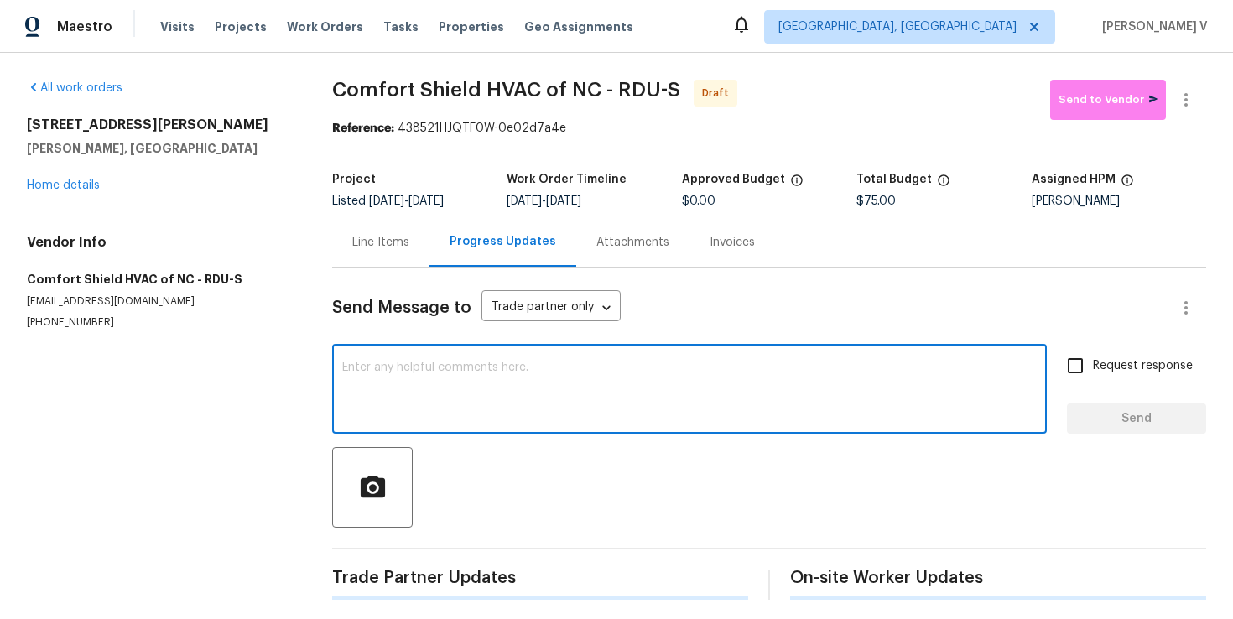
paste textarea "Hi this is Divya with Opendoor. I’m confirming you received the WO for the prop…"
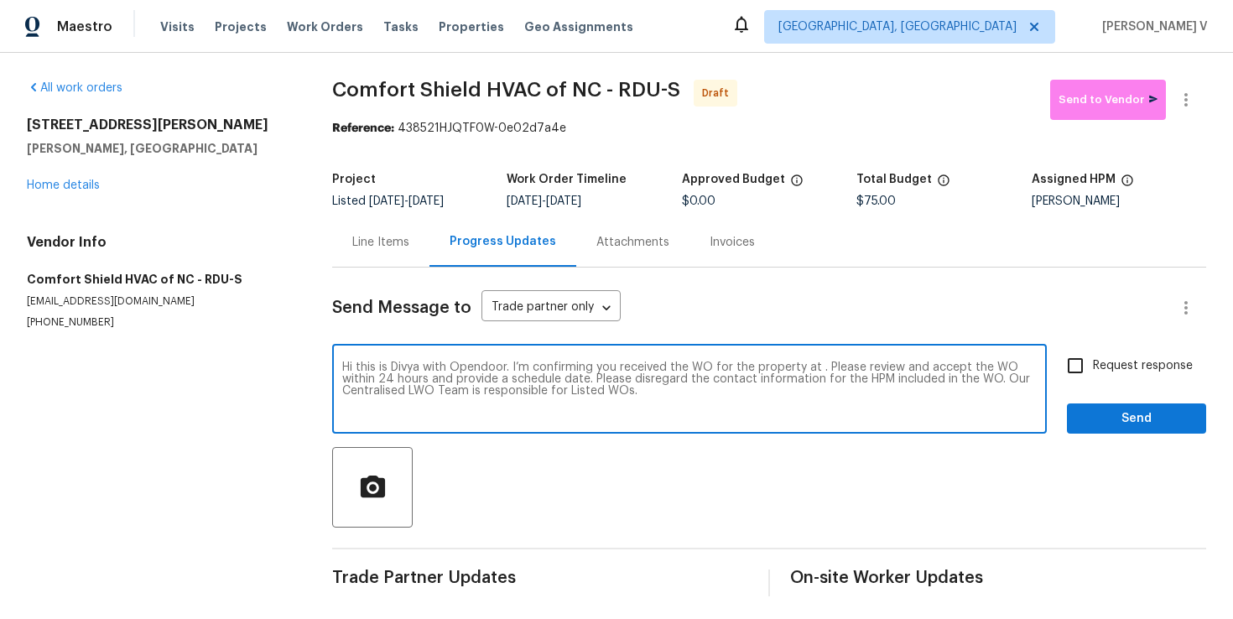
click at [819, 372] on textarea "Hi this is Divya with Opendoor. I’m confirming you received the WO for the prop…" at bounding box center [689, 391] width 695 height 59
paste textarea "[STREET_ADDRESS][PERSON_NAME][PERSON_NAME]"
type textarea "Hi this is Divya with Opendoor. I’m confirming you received the WO for the prop…"
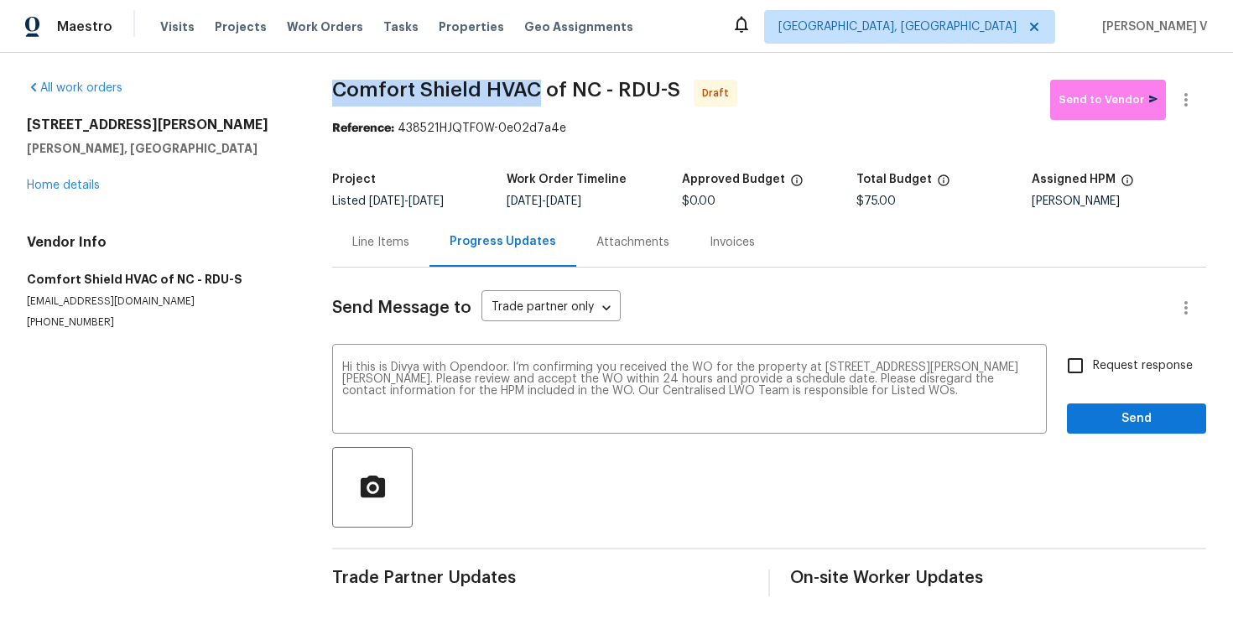
drag, startPoint x: 333, startPoint y: 91, endPoint x: 540, endPoint y: 86, distance: 207.3
click at [540, 86] on span "Comfort Shield HVAC of NC - RDU-S" at bounding box center [506, 90] width 348 height 20
copy span "Comfort Shield HVAC"
click at [1197, 96] on button "button" at bounding box center [1186, 100] width 40 height 40
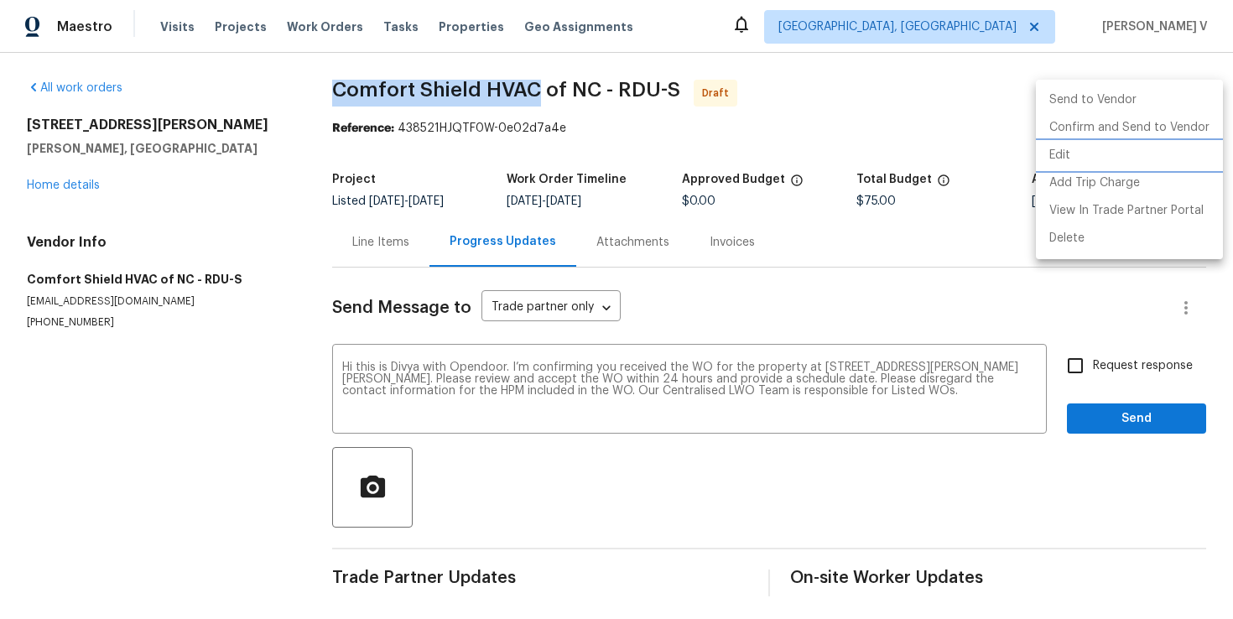
click at [1076, 144] on li "Edit" at bounding box center [1129, 156] width 187 height 28
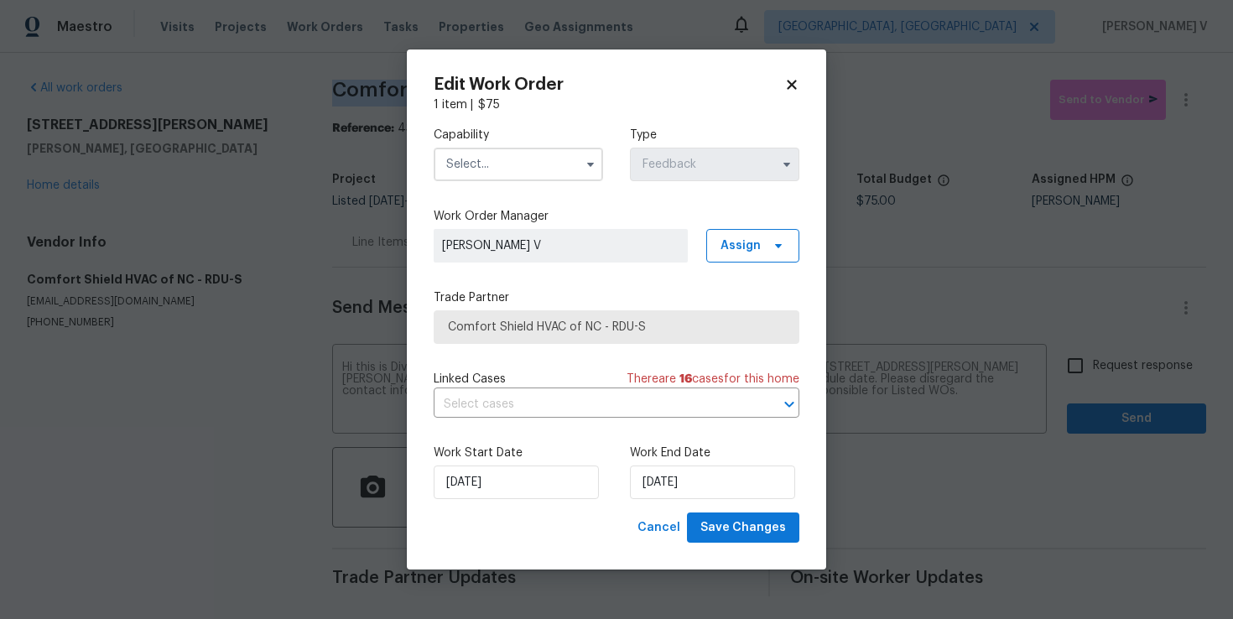
click at [492, 150] on input "text" at bounding box center [518, 165] width 169 height 34
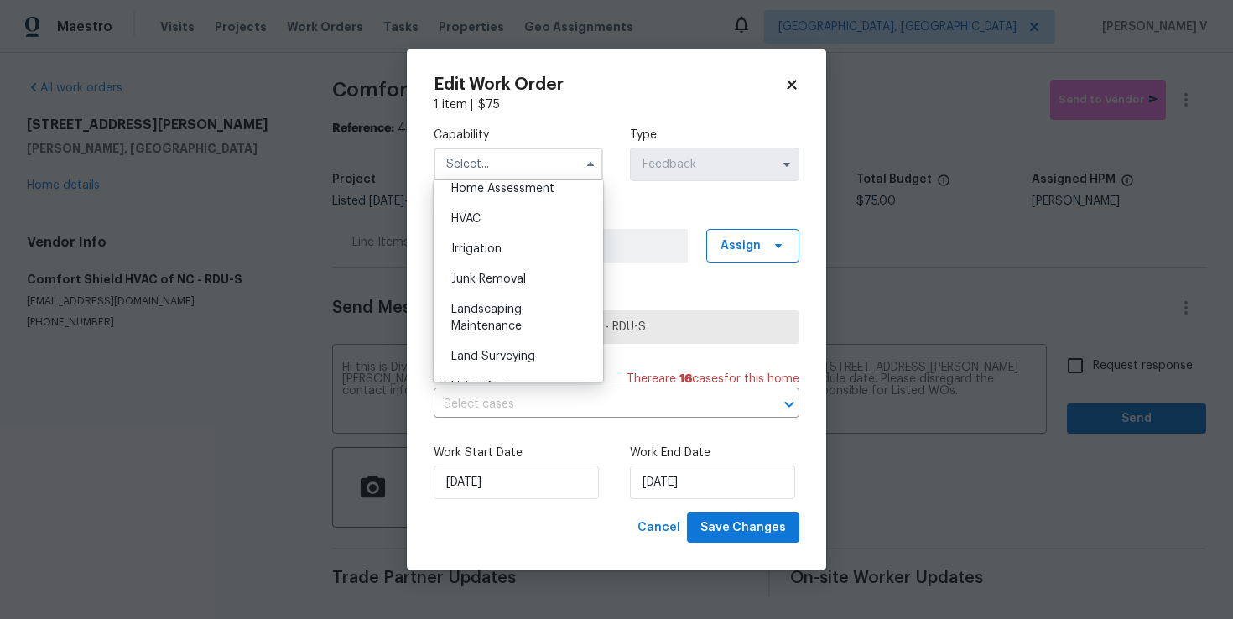
scroll to position [966, 0]
click at [497, 254] on div "HVAC" at bounding box center [518, 247] width 161 height 30
type input "HVAC"
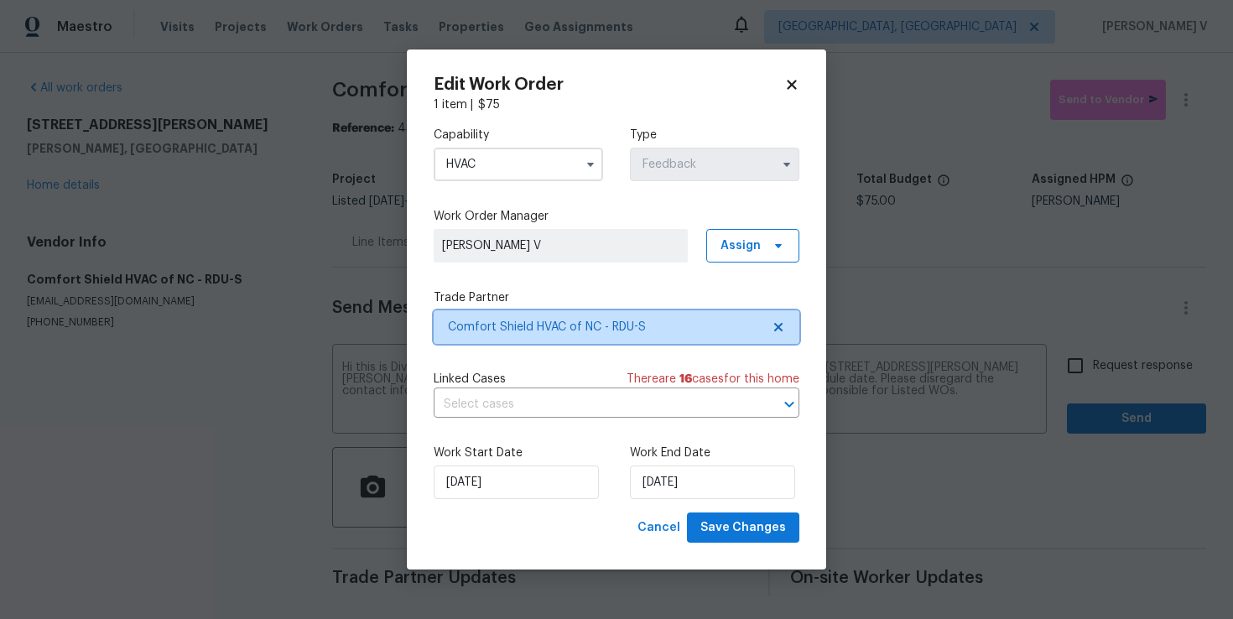
click at [775, 323] on icon at bounding box center [778, 327] width 8 height 8
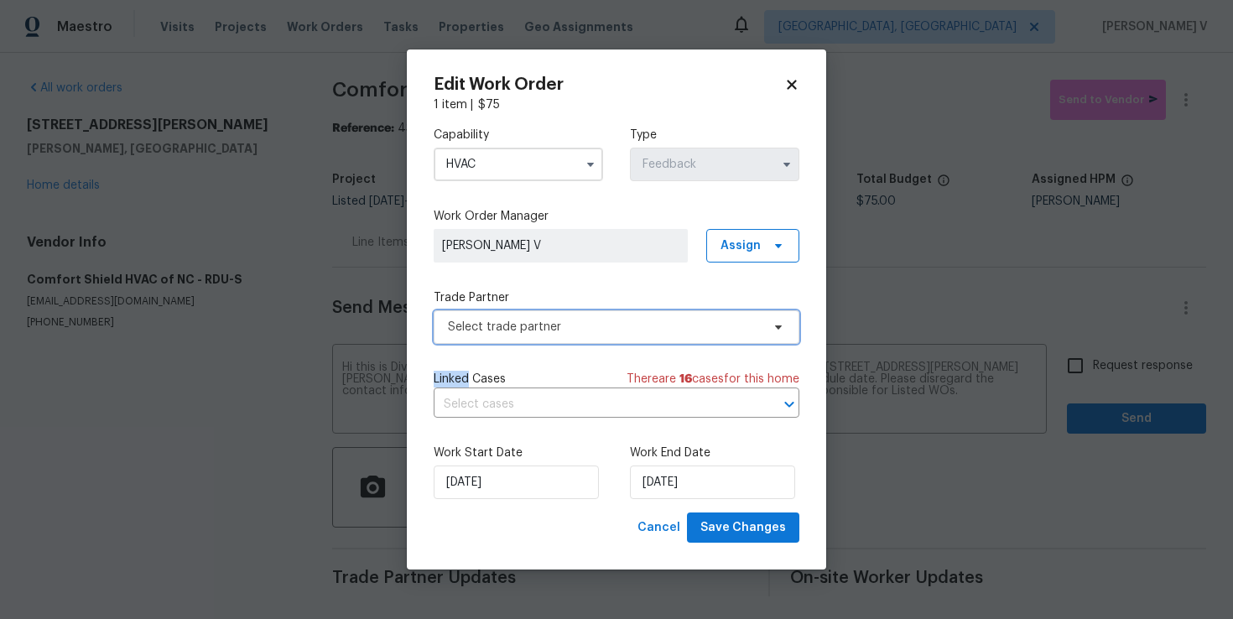
click at [775, 323] on icon at bounding box center [778, 326] width 13 height 13
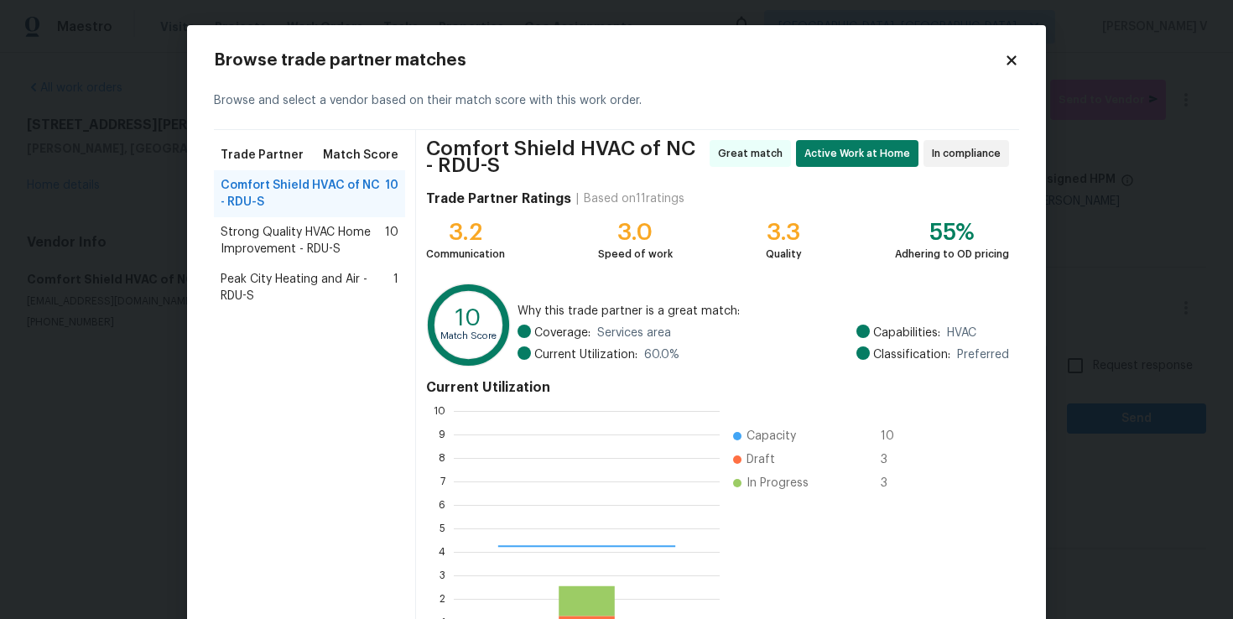
scroll to position [235, 266]
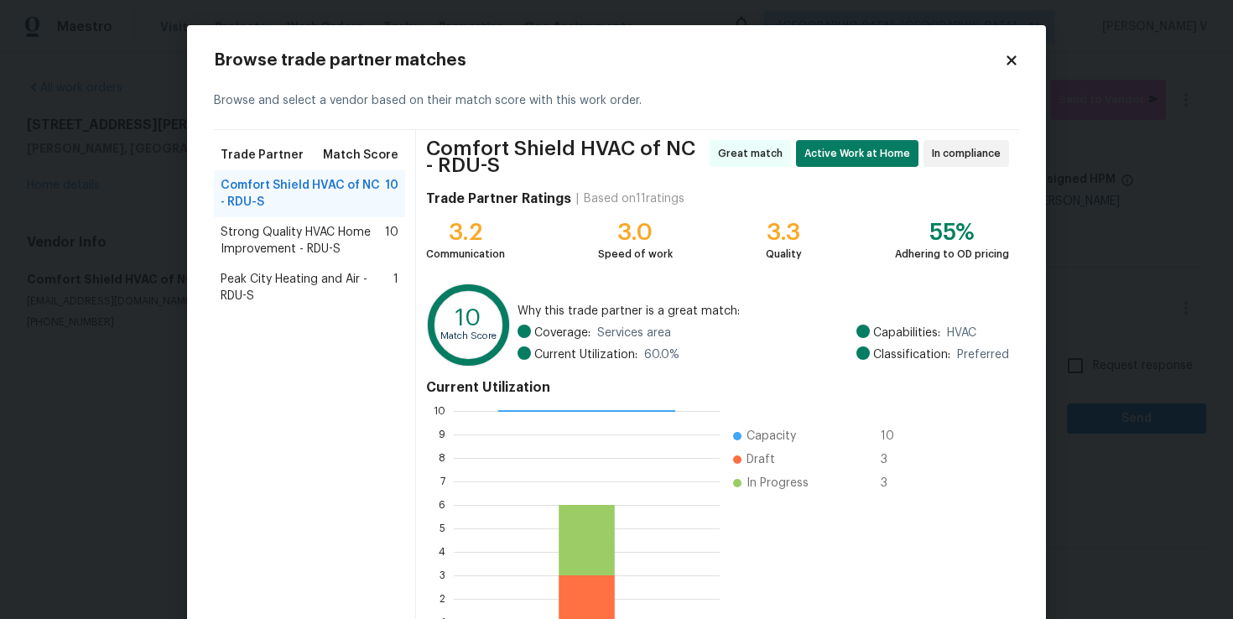
click at [301, 284] on span "Peak City Heating and Air - RDU-S" at bounding box center [307, 288] width 173 height 34
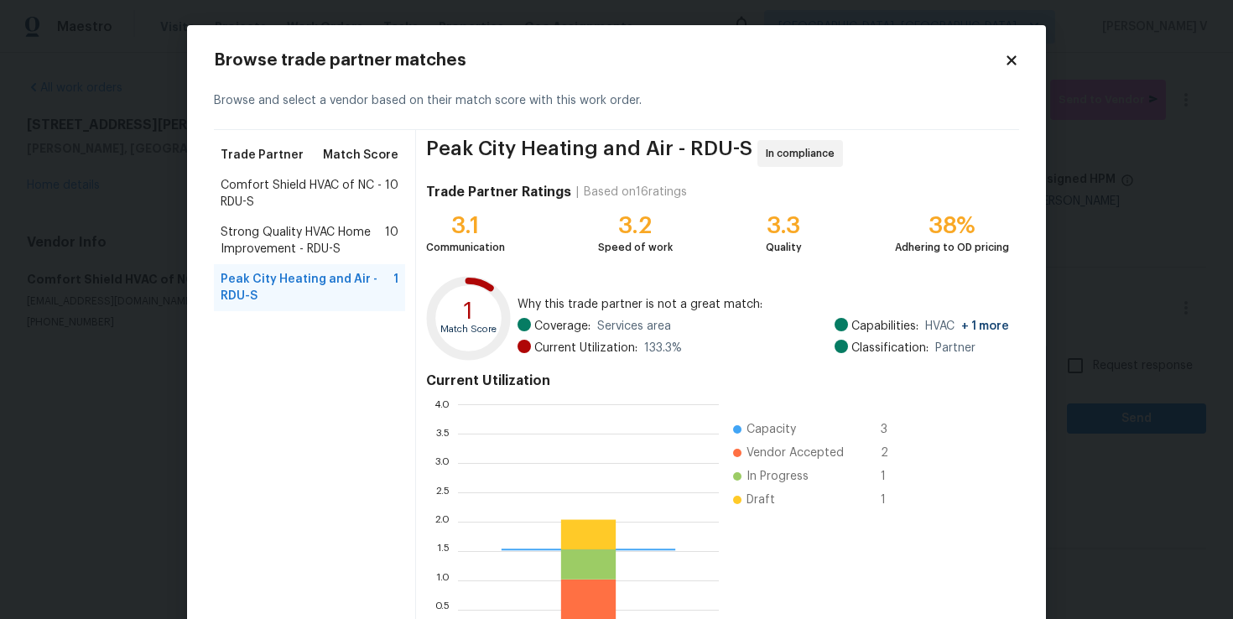
scroll to position [235, 261]
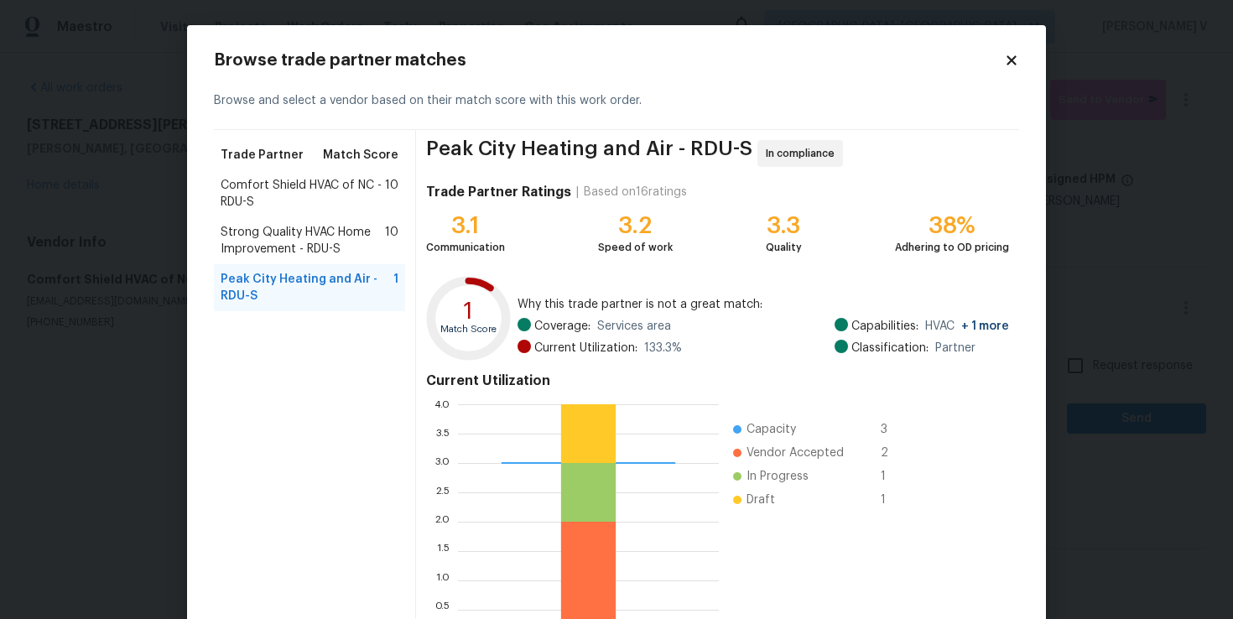
click at [345, 245] on span "Strong Quality HVAC Home Improvement - RDU-S" at bounding box center [303, 241] width 164 height 34
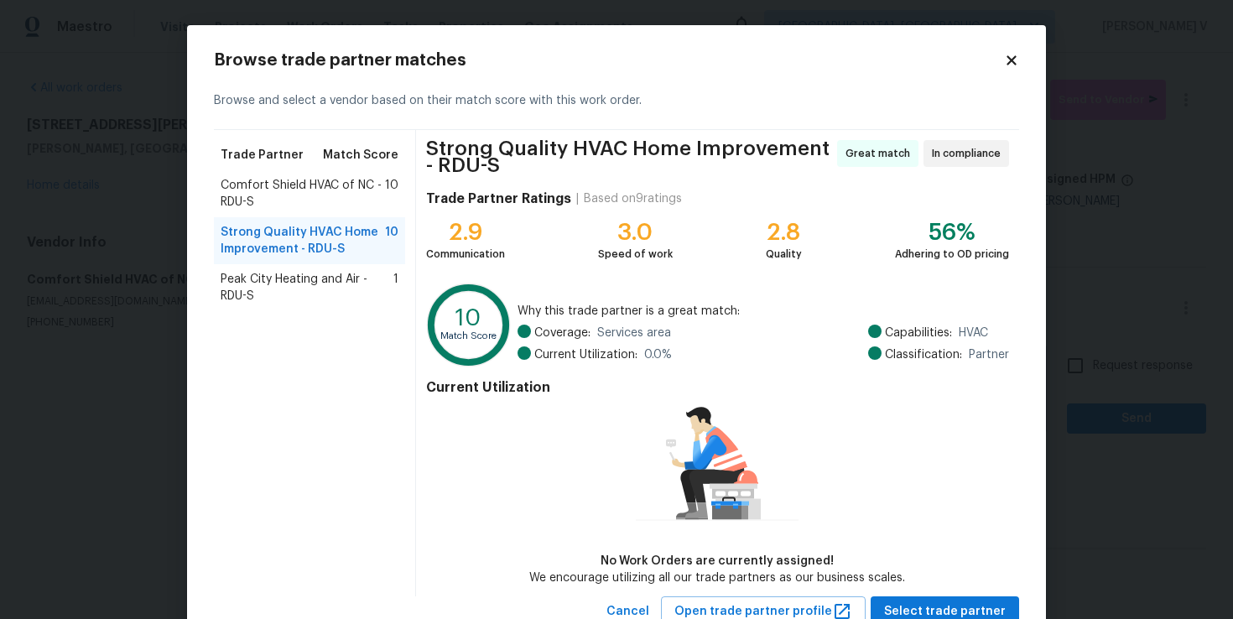
click at [327, 204] on span "Comfort Shield HVAC of NC - RDU-S" at bounding box center [303, 194] width 164 height 34
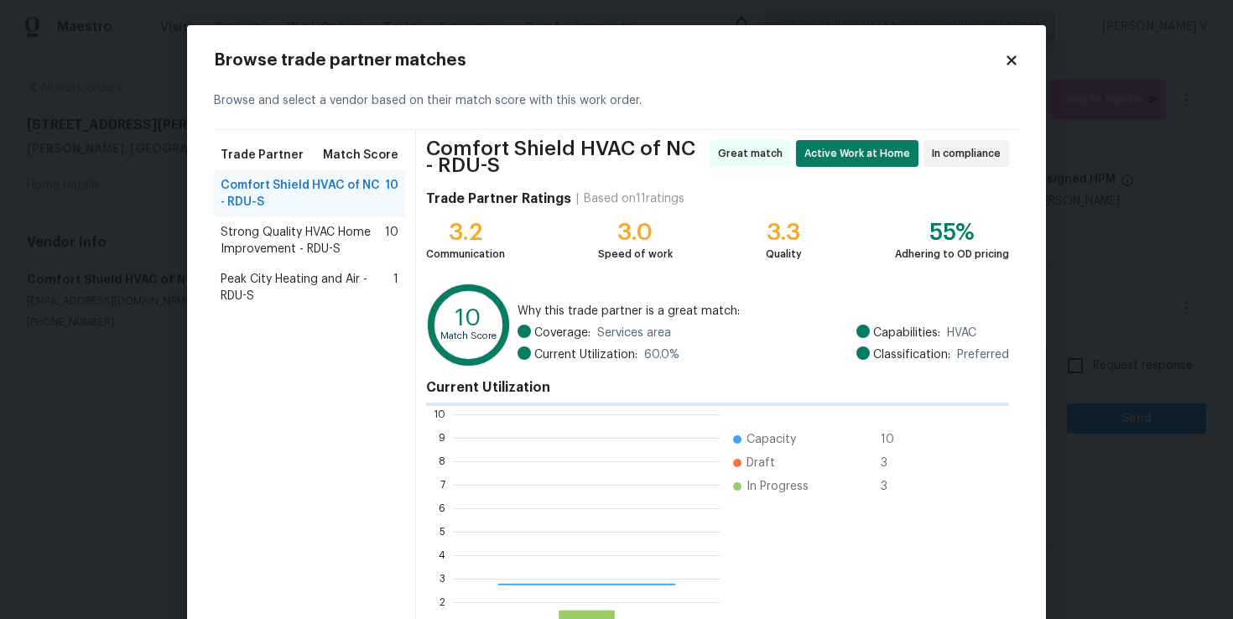
scroll to position [235, 266]
click at [304, 299] on span "Peak City Heating and Air - RDU-S" at bounding box center [307, 288] width 173 height 34
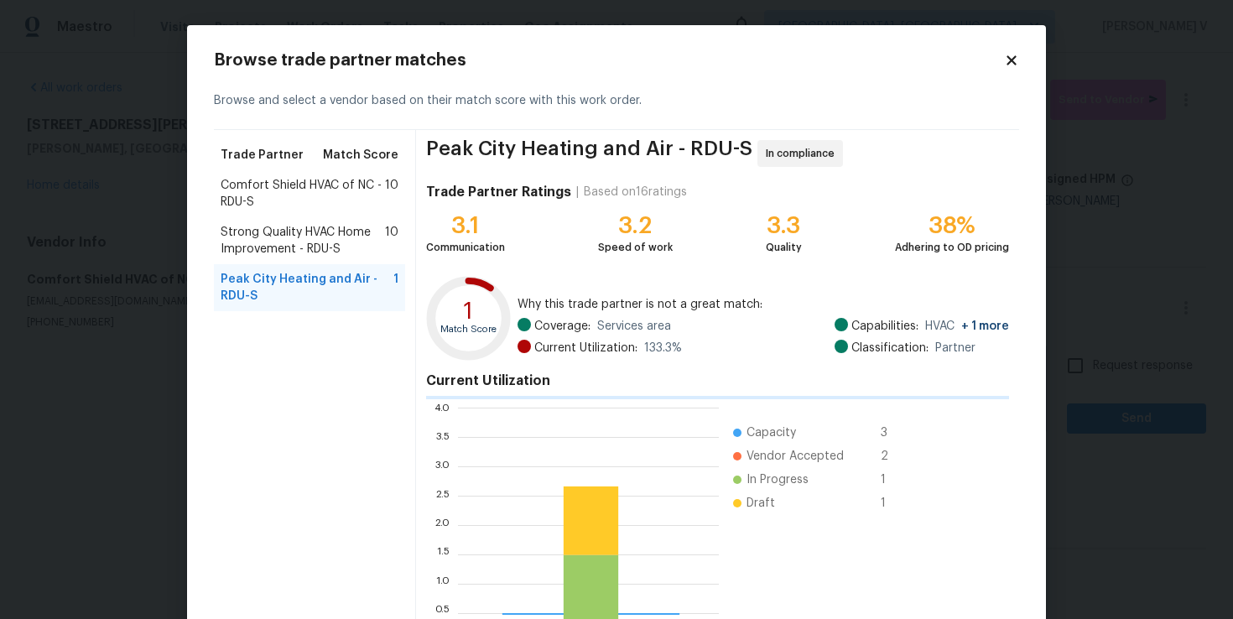
scroll to position [2, 1]
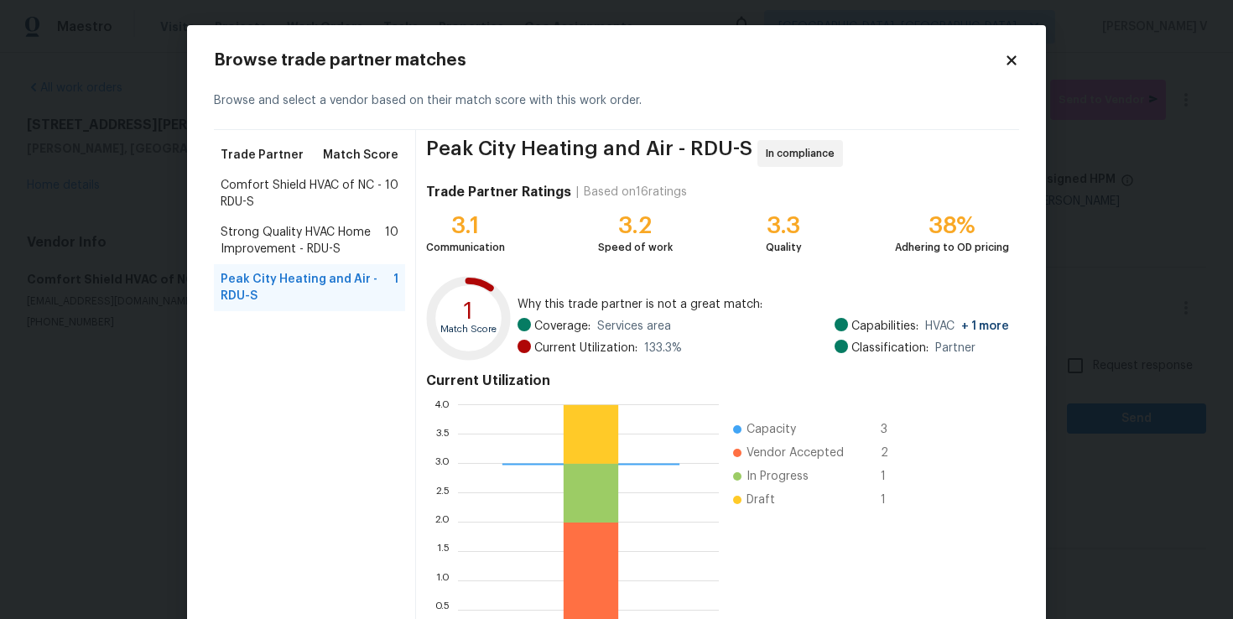
click at [381, 174] on div "Comfort Shield HVAC of NC - RDU-S 10" at bounding box center [309, 193] width 191 height 47
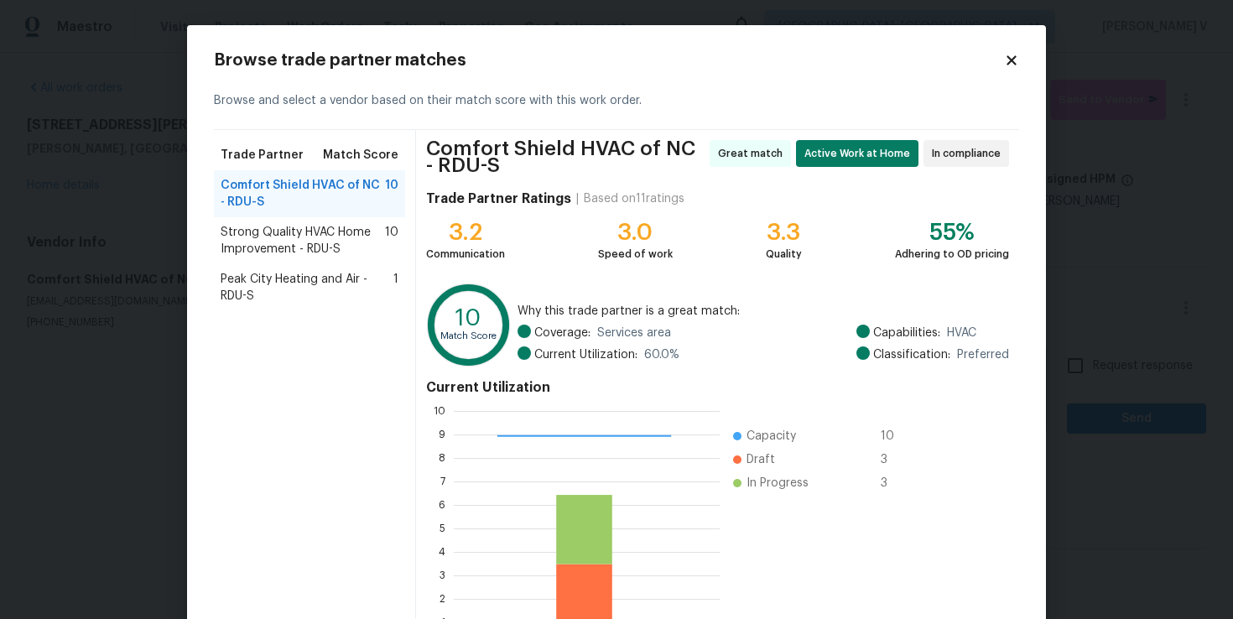
scroll to position [128, 0]
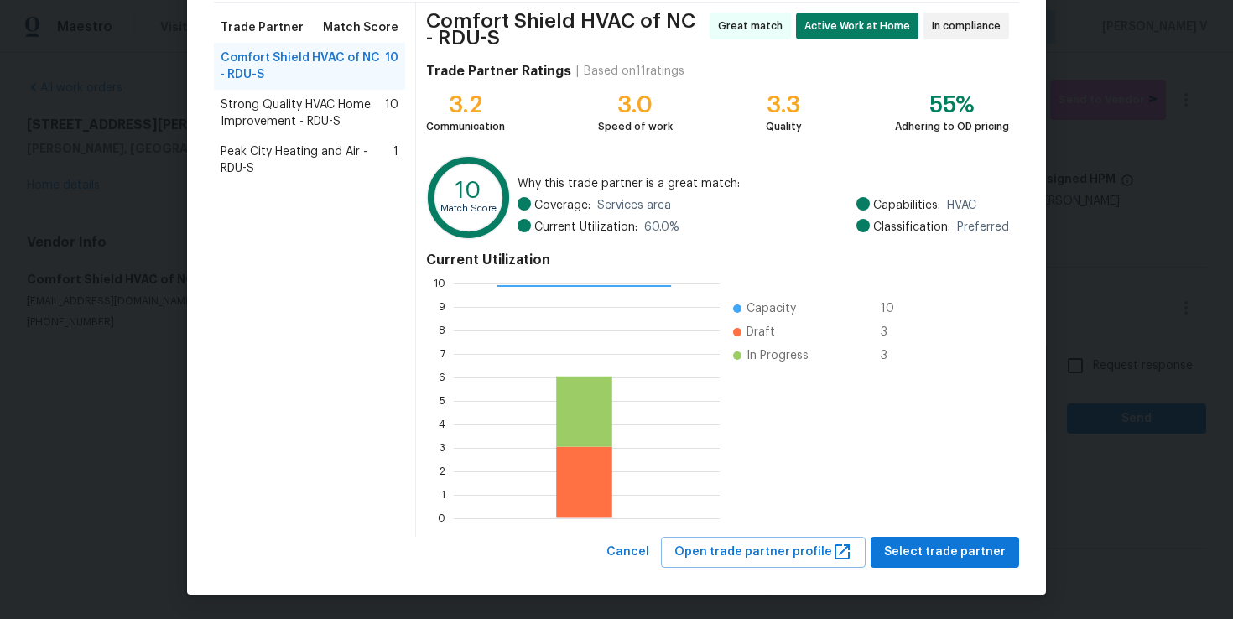
click at [200, 420] on div "Browse trade partner matches Browse and select a vendor based on their match sc…" at bounding box center [616, 246] width 859 height 697
click at [128, 400] on body "Maestro Visits Projects Work Orders Tasks Properties Geo Assignments [GEOGRAPHI…" at bounding box center [616, 309] width 1233 height 619
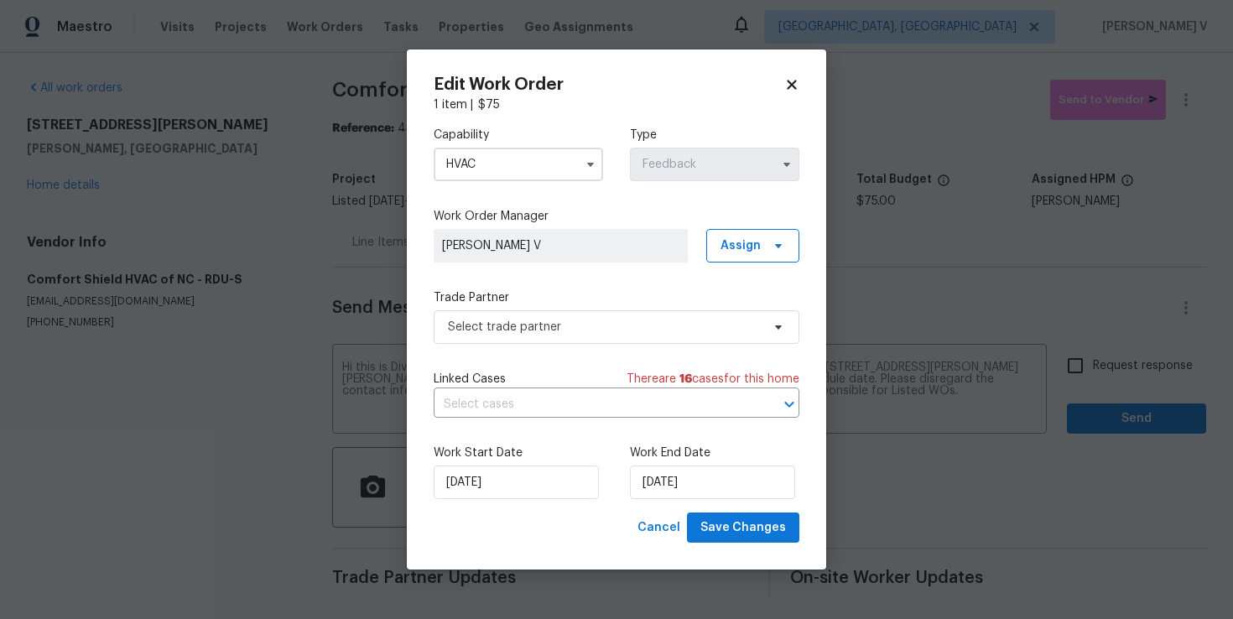
click at [128, 400] on body "Maestro Visits Projects Work Orders Tasks Properties Geo Assignments [GEOGRAPHI…" at bounding box center [616, 309] width 1233 height 619
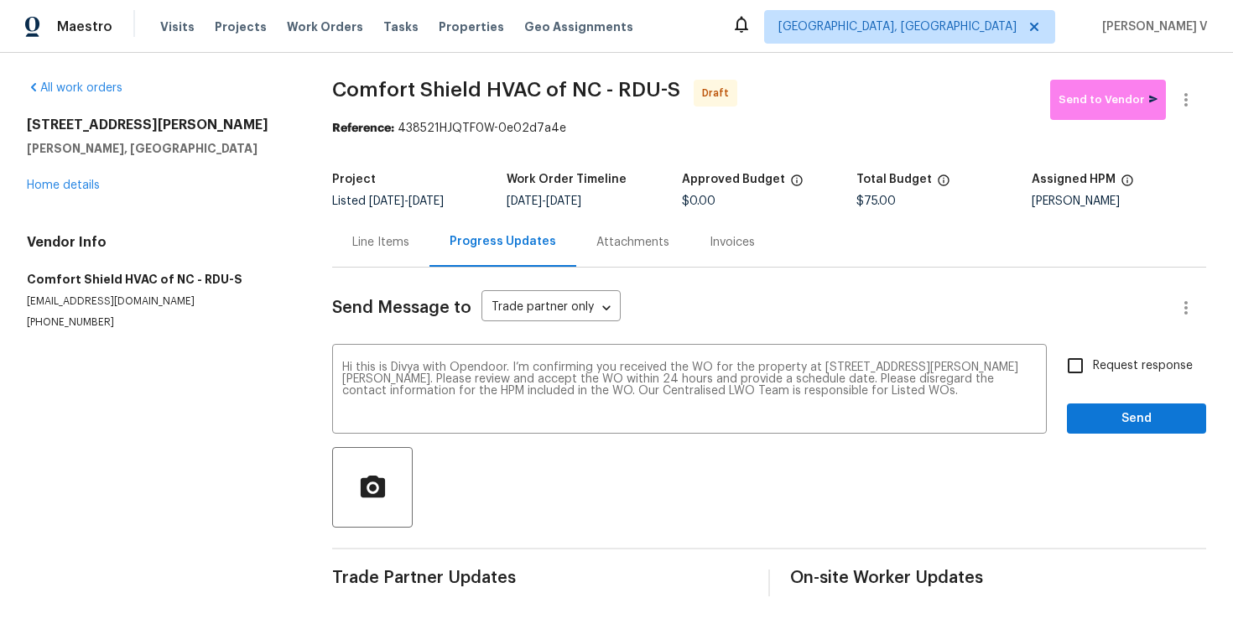
scroll to position [0, 0]
click at [1121, 367] on span "Request response" at bounding box center [1143, 366] width 100 height 18
click at [1093, 367] on input "Request response" at bounding box center [1075, 365] width 35 height 35
checkbox input "true"
click at [1117, 411] on span "Send" at bounding box center [1136, 419] width 112 height 21
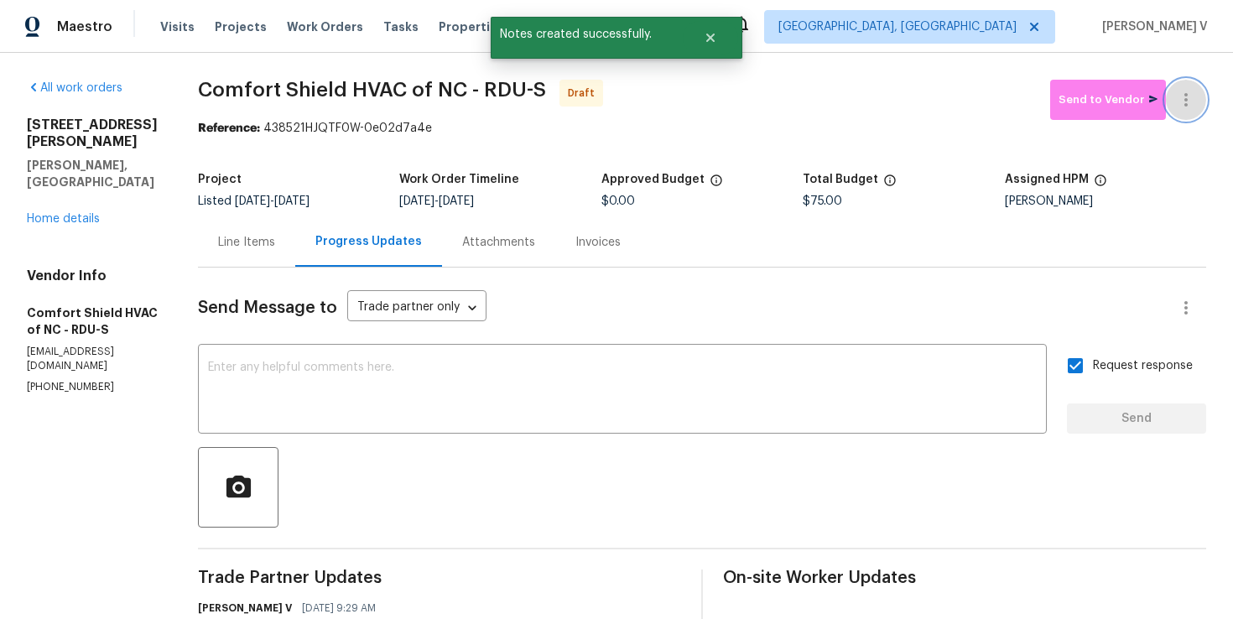
click at [1193, 94] on icon "button" at bounding box center [1186, 100] width 20 height 20
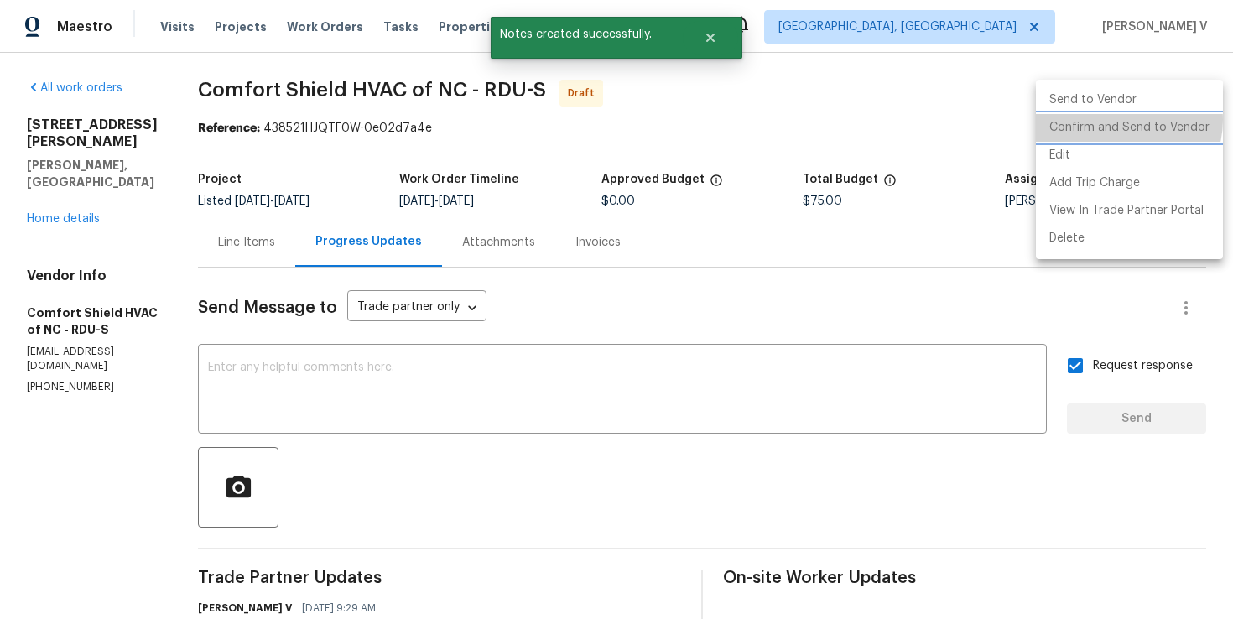
click at [1122, 120] on li "Confirm and Send to Vendor" at bounding box center [1129, 128] width 187 height 28
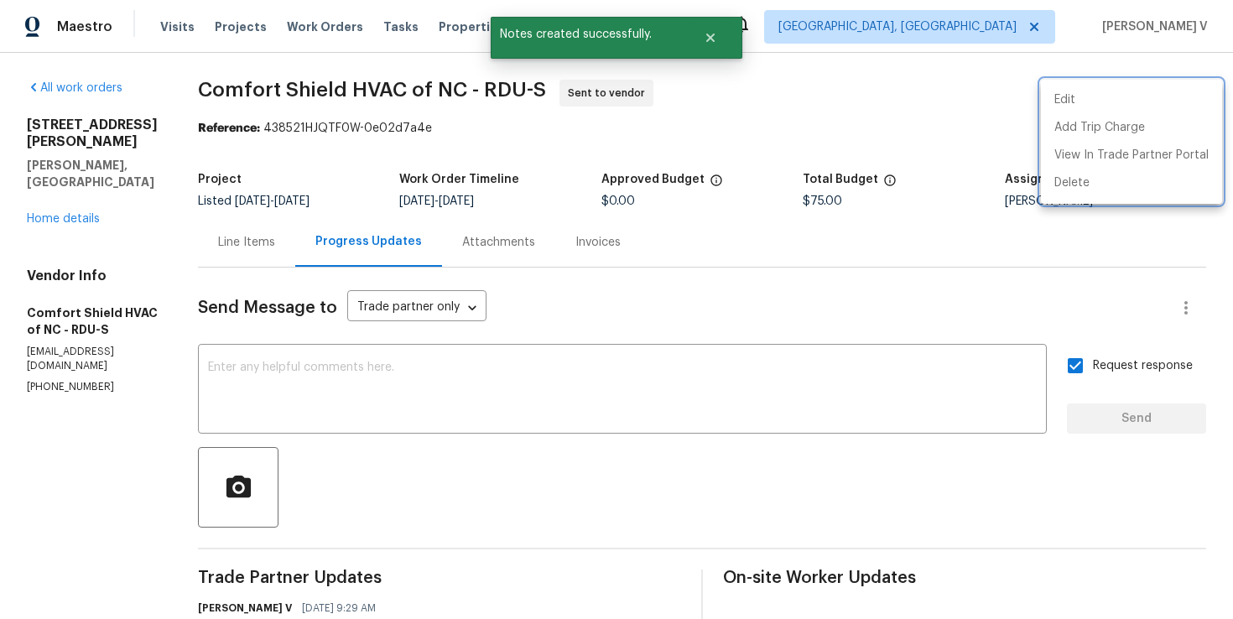
click at [404, 383] on div at bounding box center [616, 309] width 1233 height 619
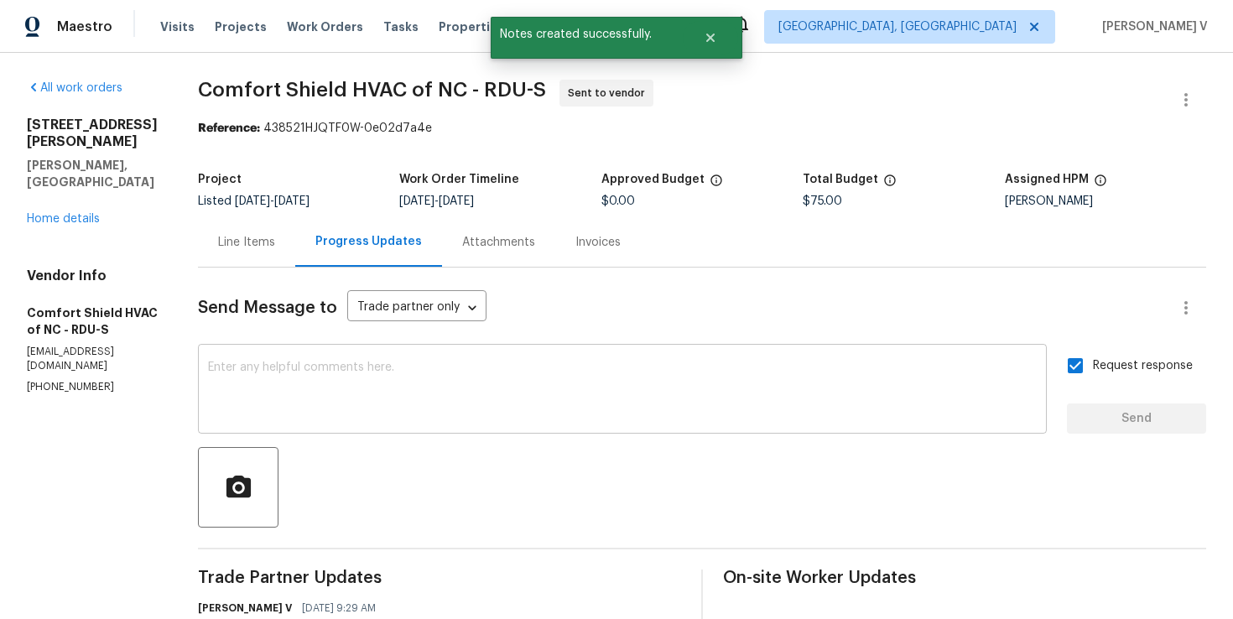
click at [812, 402] on textarea at bounding box center [622, 391] width 829 height 59
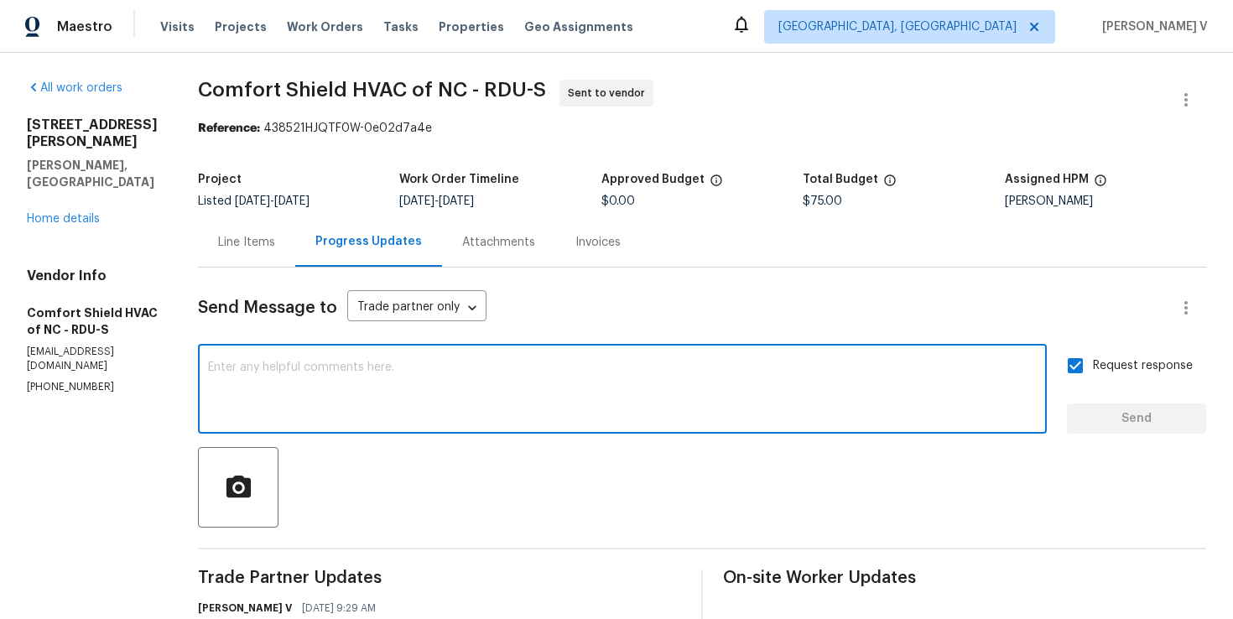
paste textarea "Attention All Work Orders must include before-photos (both close-up and wide-an…"
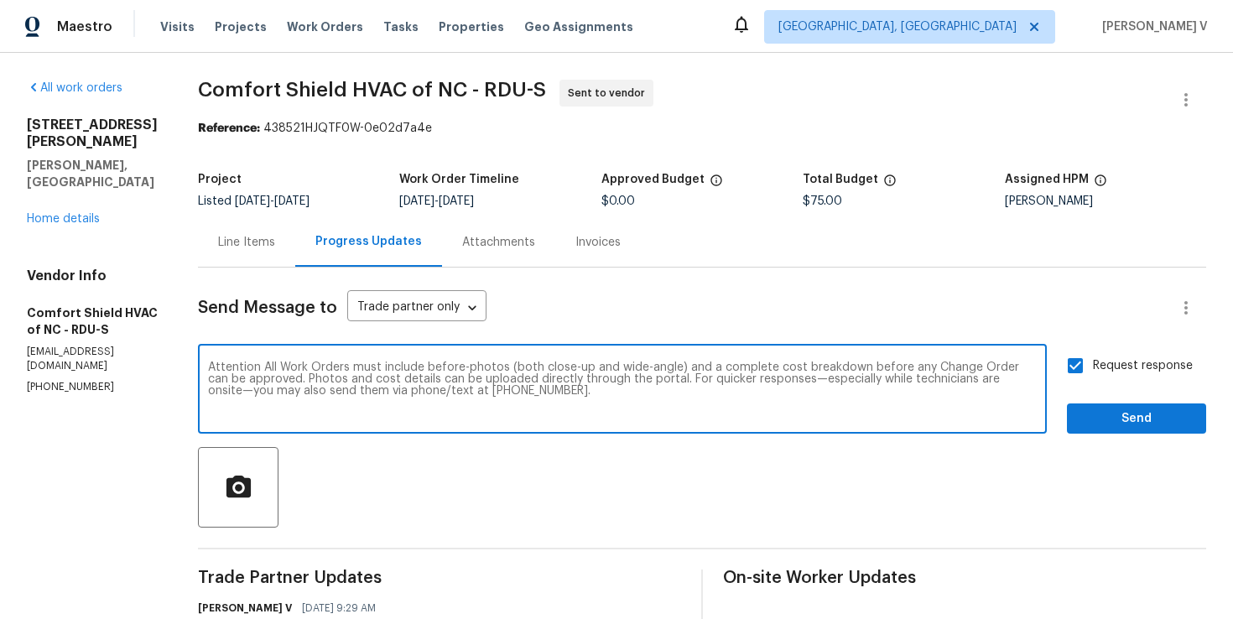
type textarea "Attention All Work Orders must include before-photos (both close-up and wide-an…"
click at [1136, 423] on span "Send" at bounding box center [1136, 419] width 112 height 21
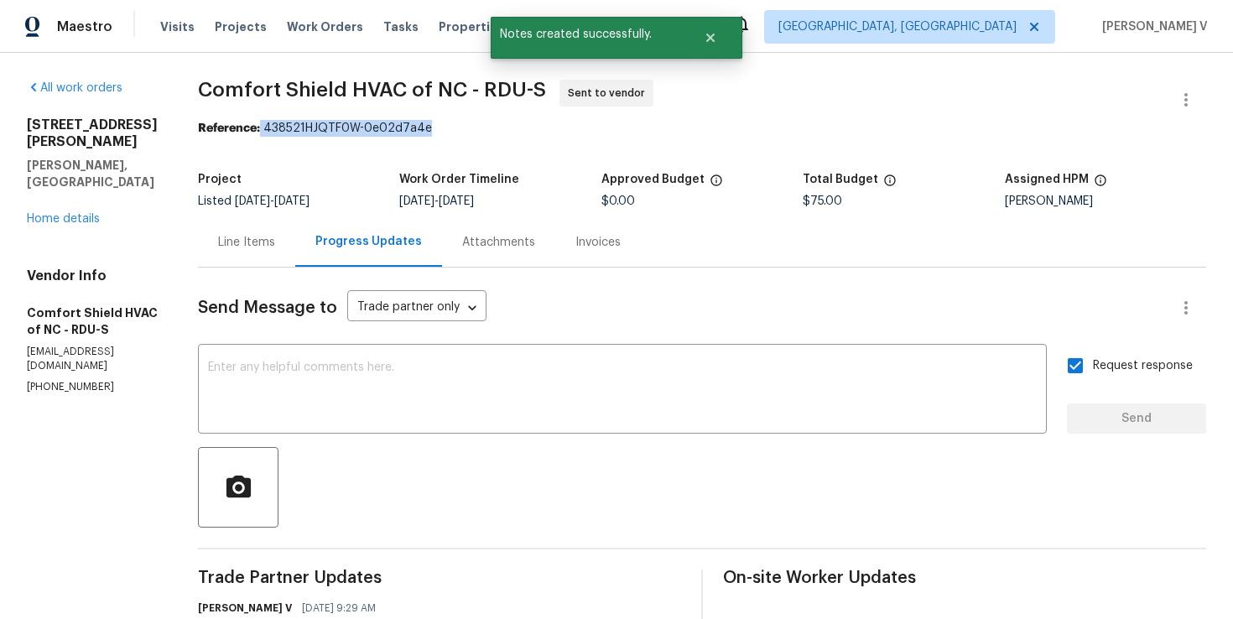
drag, startPoint x: 306, startPoint y: 128, endPoint x: 557, endPoint y: 128, distance: 250.8
click at [557, 128] on div "Reference: 438521HJQTF0W-0e02d7a4e" at bounding box center [702, 128] width 1008 height 17
copy div "438521HJQTF0W-0e02d7a4e"
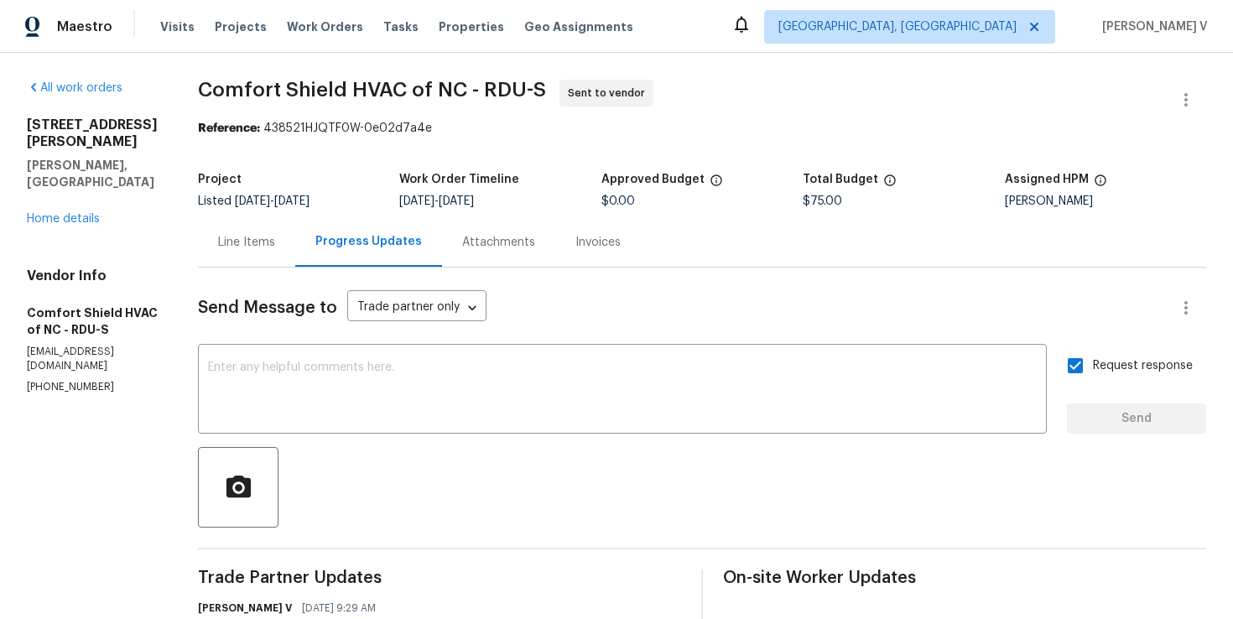
click at [65, 176] on div "[STREET_ADDRESS][PERSON_NAME][PERSON_NAME] Home details" at bounding box center [92, 172] width 131 height 111
click at [70, 213] on link "Home details" at bounding box center [63, 219] width 73 height 12
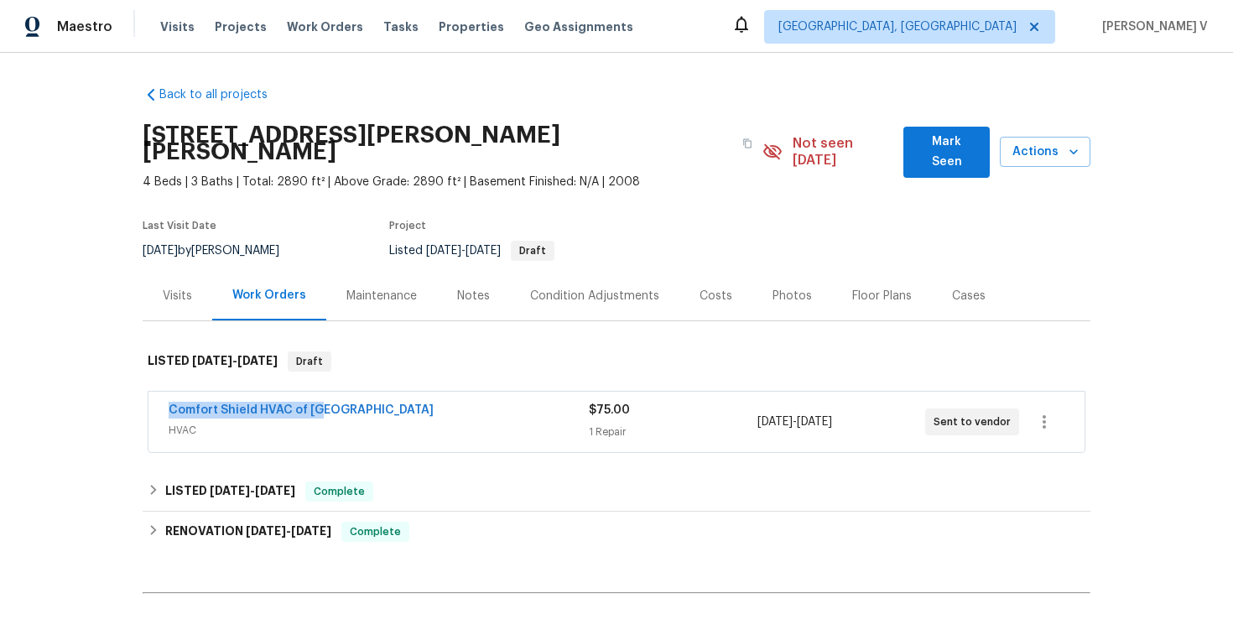
drag, startPoint x: 155, startPoint y: 393, endPoint x: 365, endPoint y: 393, distance: 209.7
click at [365, 393] on div "Comfort Shield HVAC of NC HVAC $75.00 1 Repair [DATE] - [DATE] Sent to vendor" at bounding box center [616, 422] width 936 height 60
copy link "Comfort Shield HVAC of [GEOGRAPHIC_DATA]"
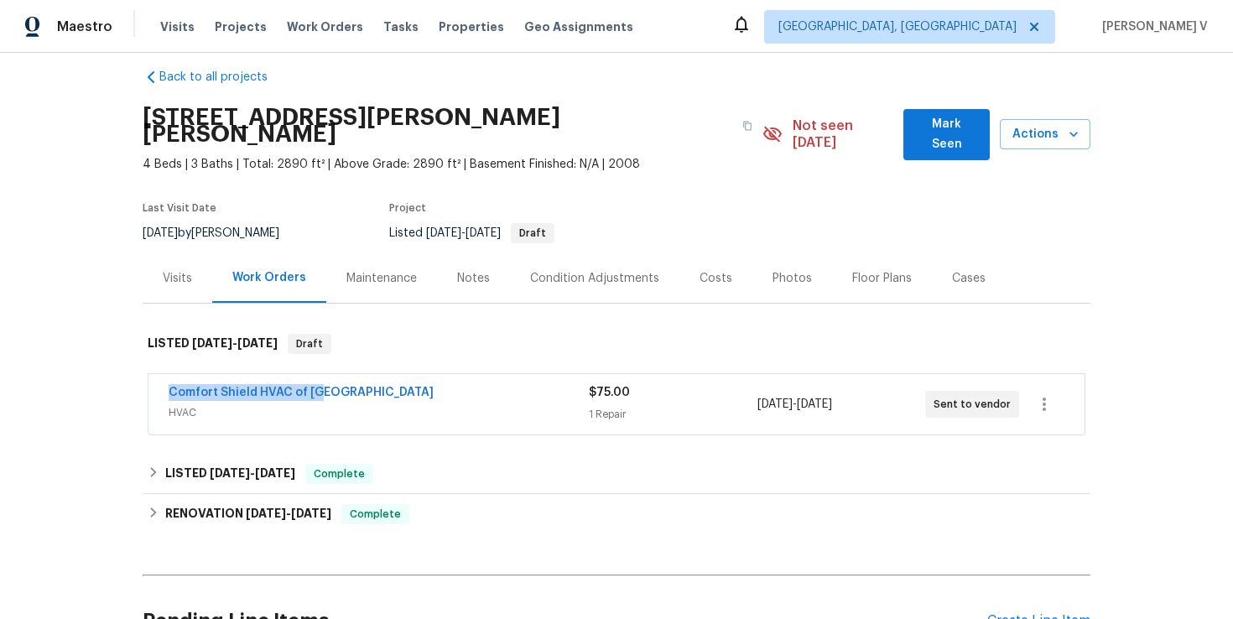
scroll to position [19, 0]
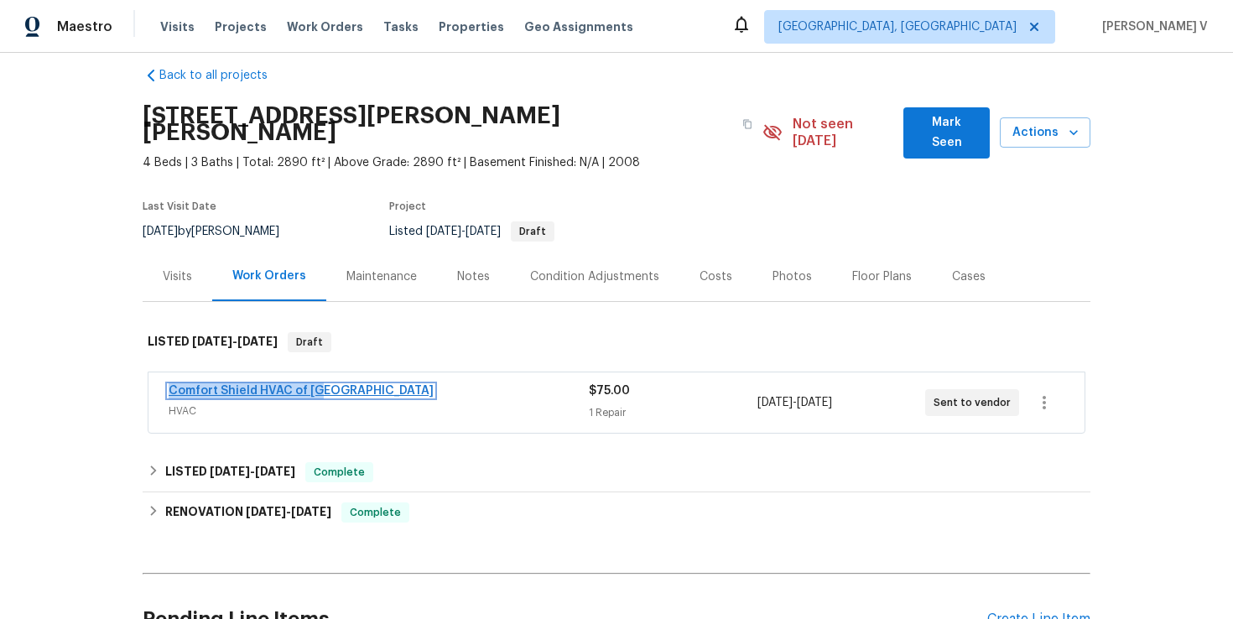
click at [250, 385] on link "Comfort Shield HVAC of [GEOGRAPHIC_DATA]" at bounding box center [301, 391] width 265 height 12
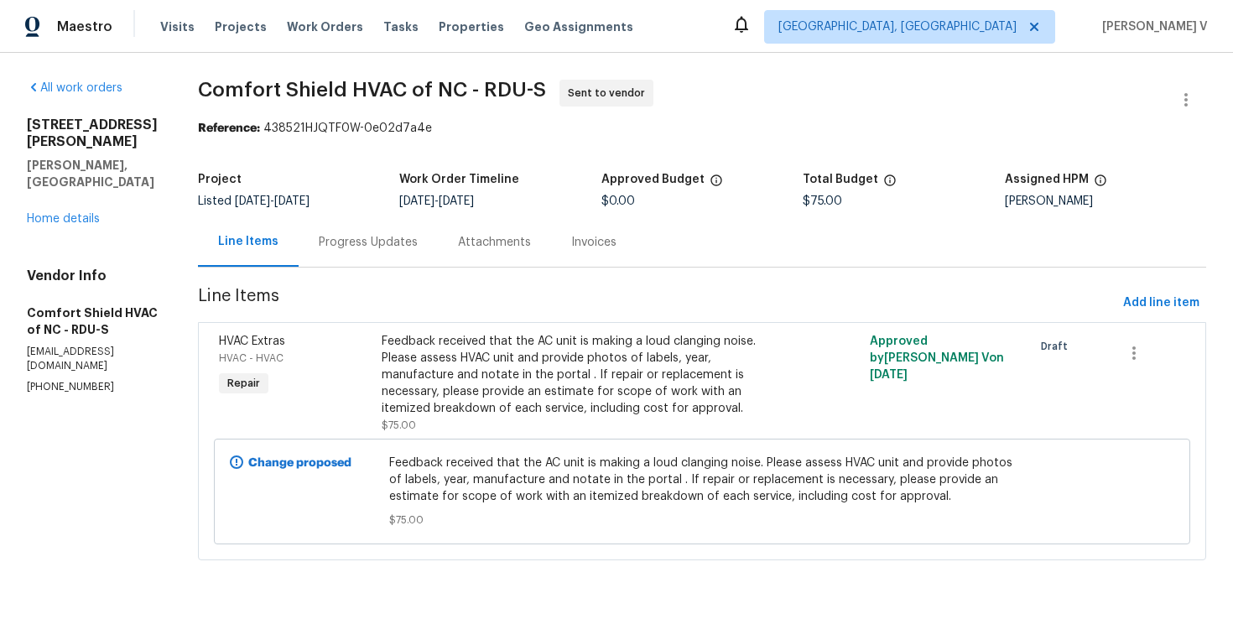
click at [401, 221] on div "Progress Updates" at bounding box center [368, 241] width 139 height 49
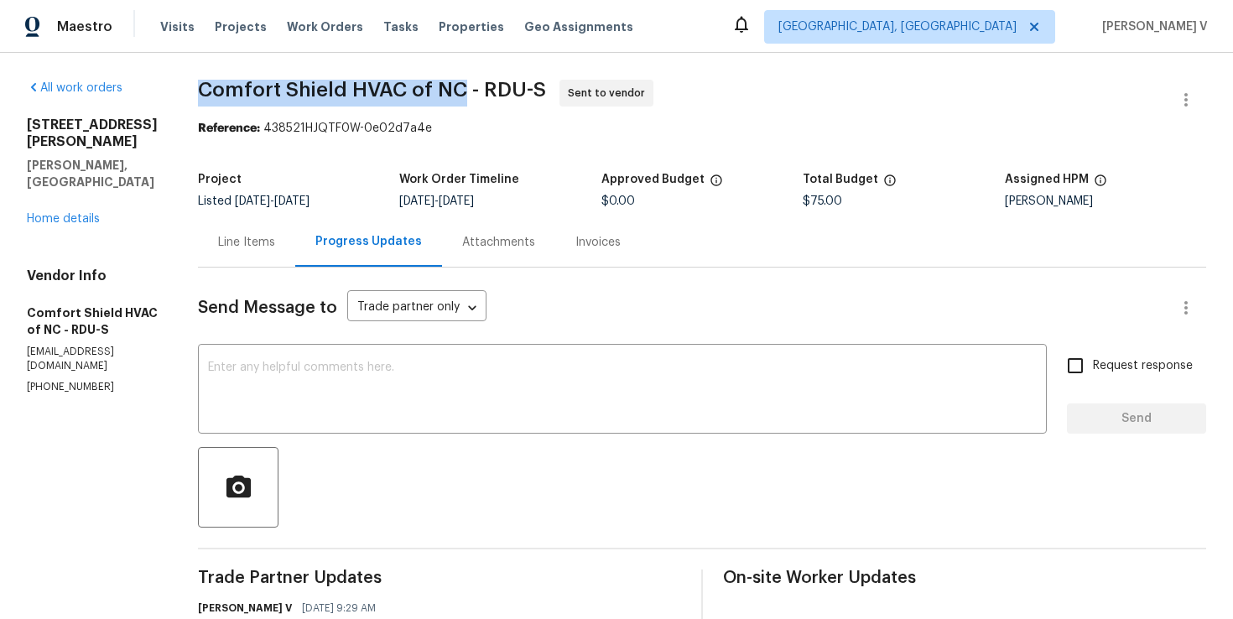
drag, startPoint x: 247, startPoint y: 93, endPoint x: 507, endPoint y: 87, distance: 260.1
click at [507, 87] on span "Comfort Shield HVAC of NC - RDU-S" at bounding box center [372, 90] width 348 height 20
copy span "Comfort Shield HVAC of [GEOGRAPHIC_DATA]"
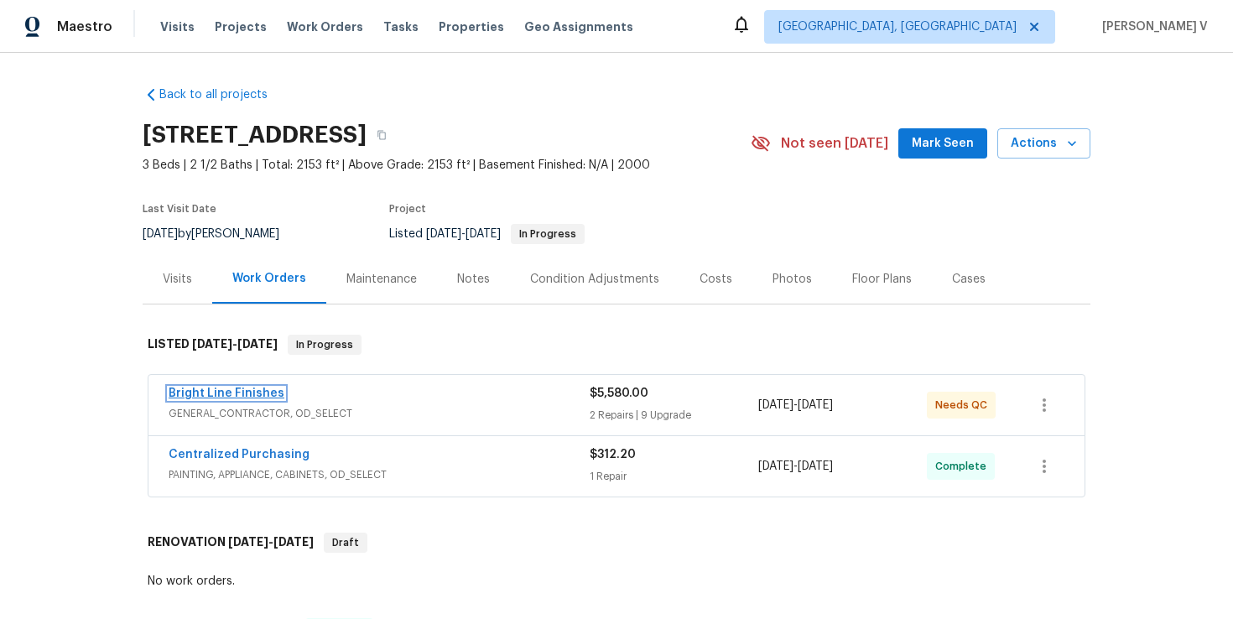
click at [230, 393] on link "Bright Line Finishes" at bounding box center [227, 394] width 116 height 12
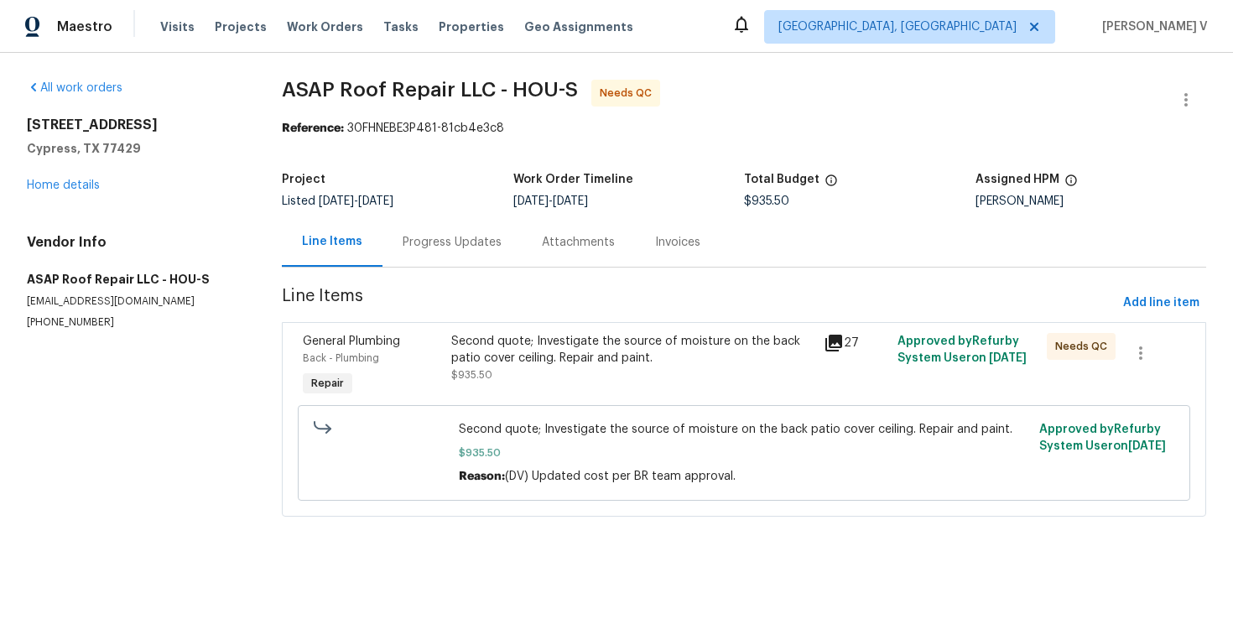
click at [436, 231] on div "Progress Updates" at bounding box center [452, 241] width 139 height 49
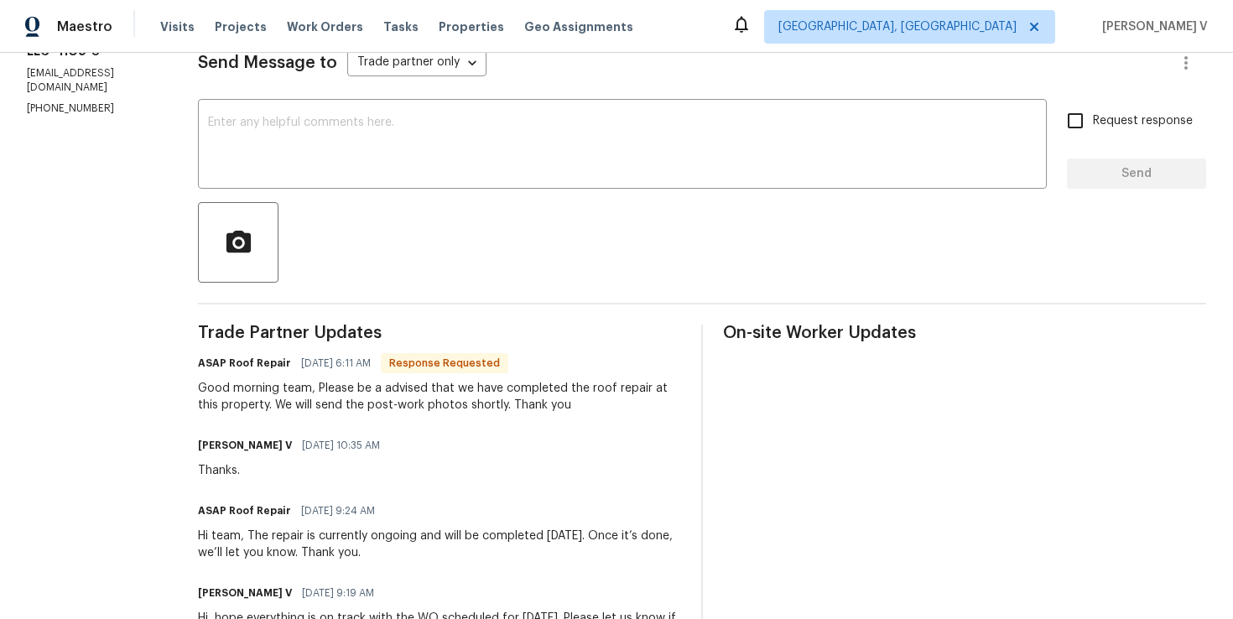
scroll to position [195, 0]
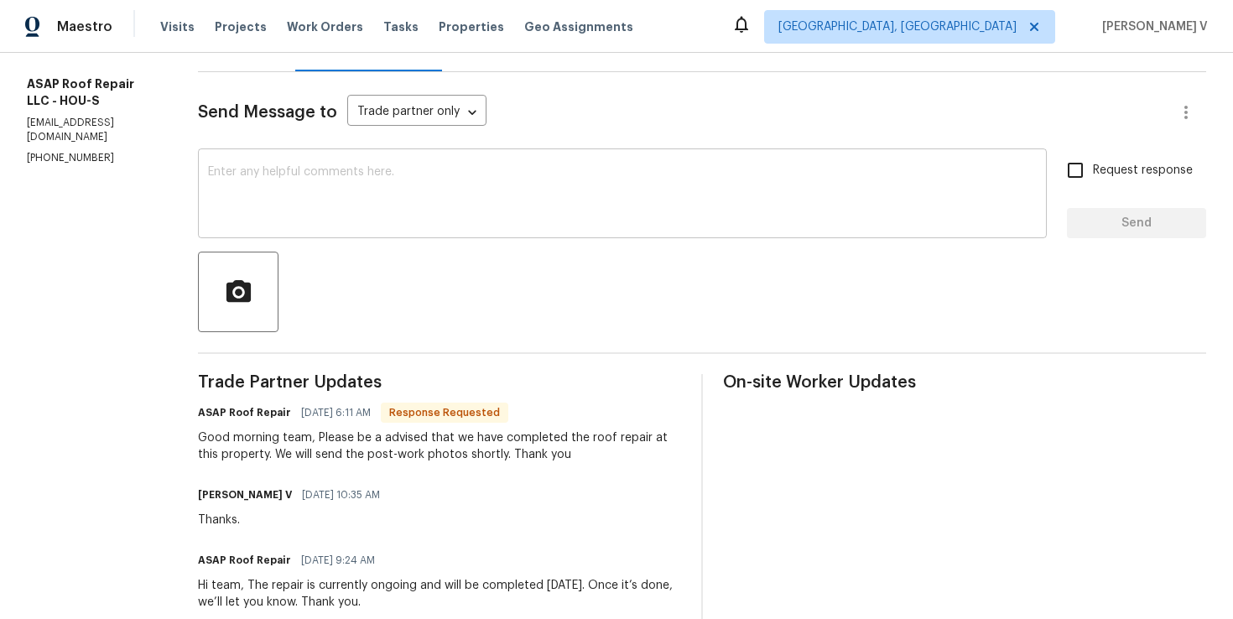
click at [292, 185] on textarea at bounding box center [622, 195] width 829 height 59
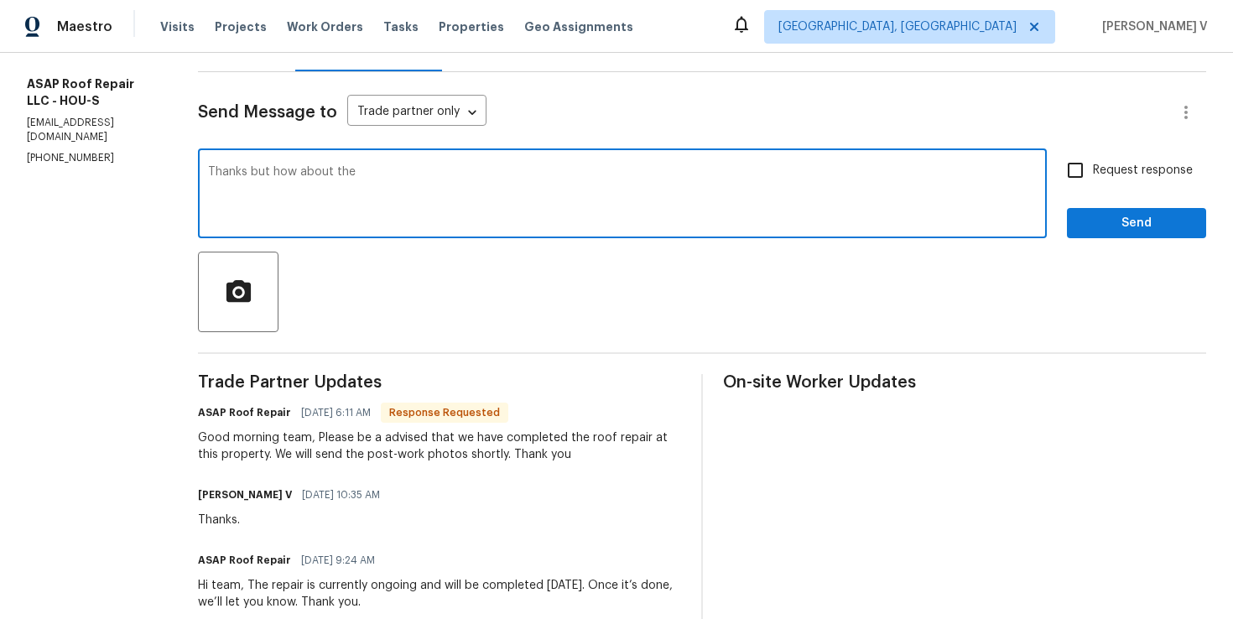
paste textarea "price to repair the hole in the porch ceiling"
type textarea "Thanks but how about the price to repair the hole in the porch ceiling?"
click at [1091, 184] on input "Request response" at bounding box center [1075, 170] width 35 height 35
checkbox input "true"
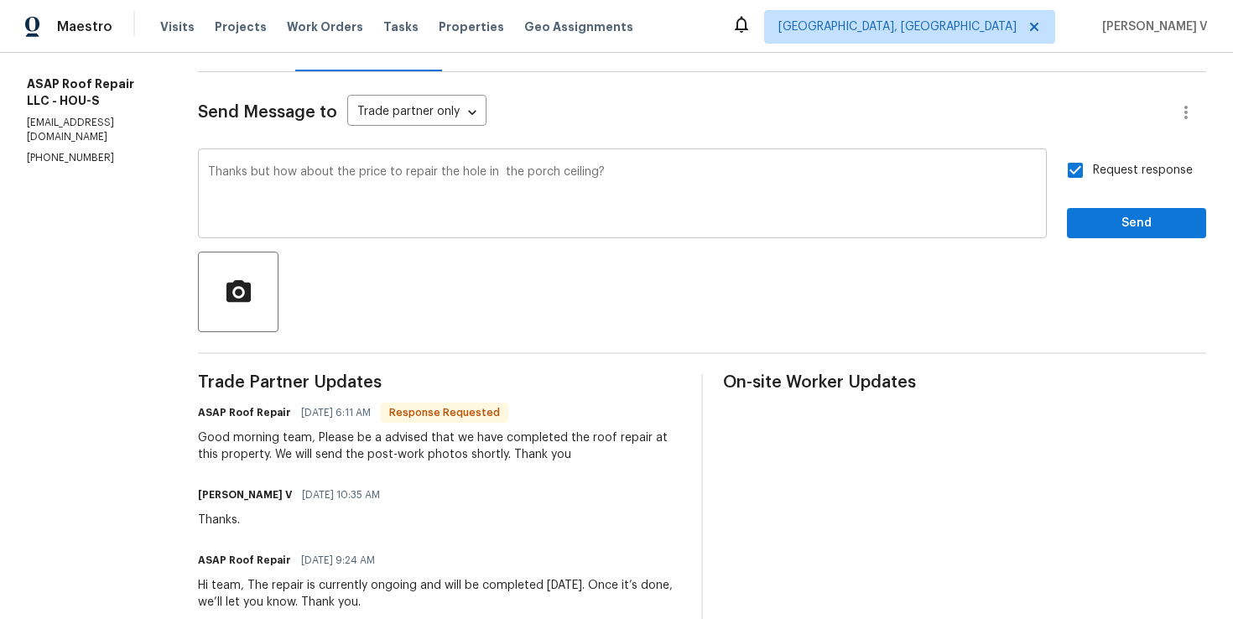
click at [493, 178] on textarea "Thanks but how about the price to repair the hole in the porch ceiling?" at bounding box center [622, 195] width 829 height 59
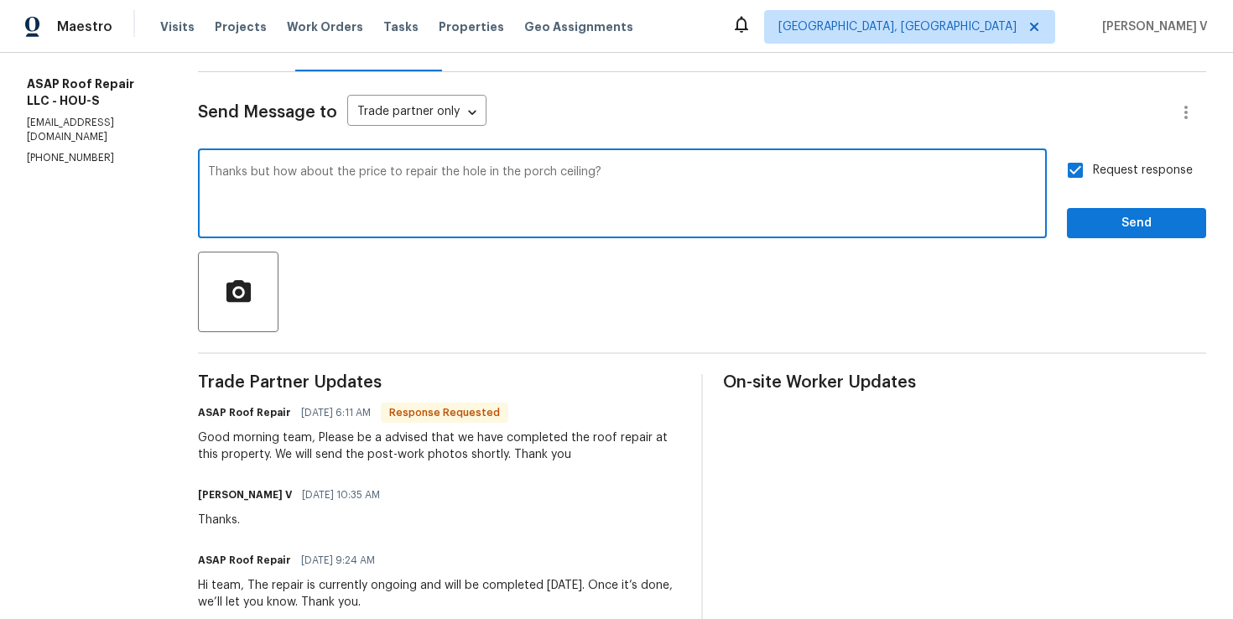
type textarea "Thanks but how about the price to repair the hole in the porch ceiling?"
click at [1119, 222] on span "Send" at bounding box center [1136, 223] width 112 height 21
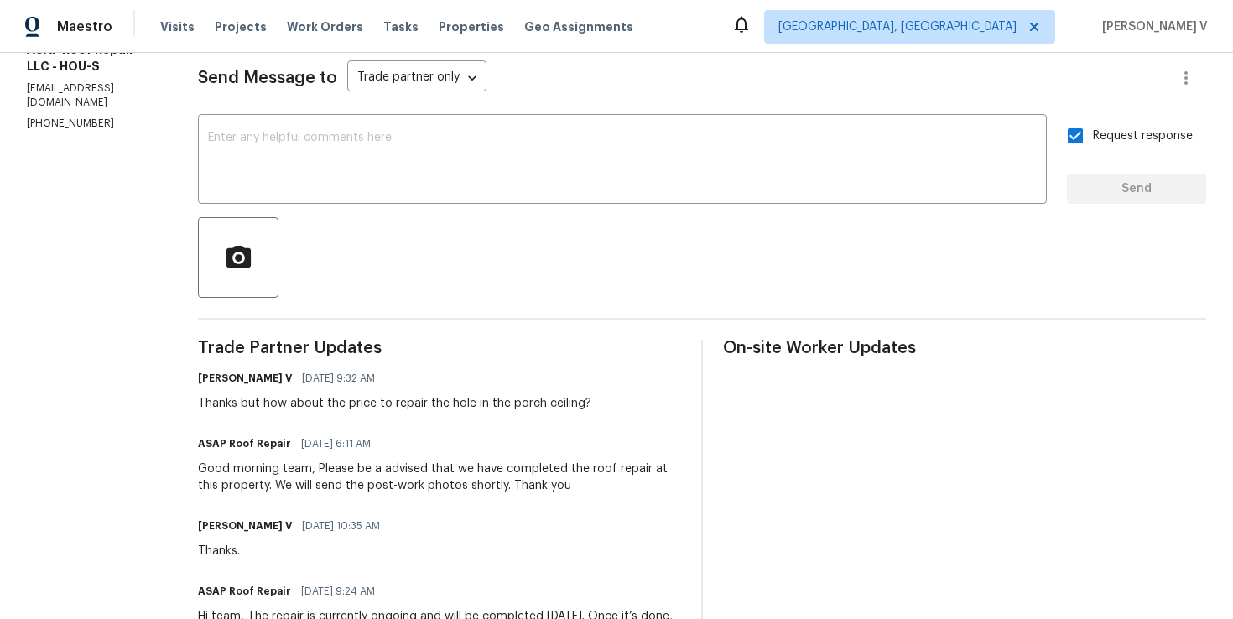
scroll to position [0, 0]
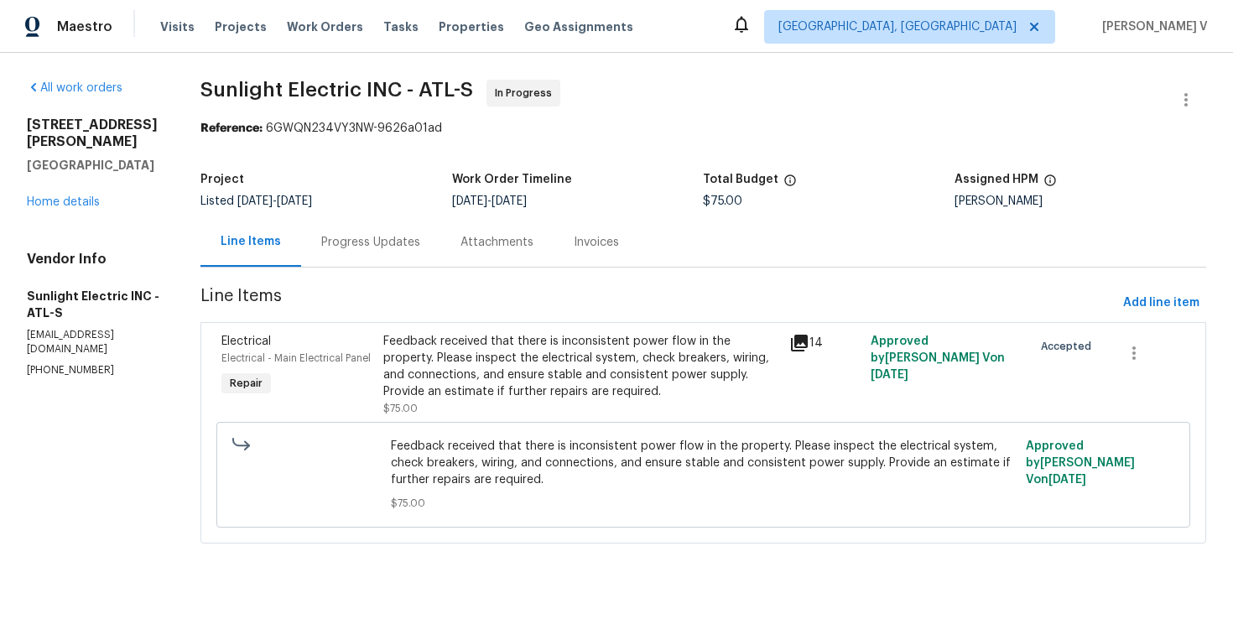
click at [420, 264] on div "Progress Updates" at bounding box center [370, 241] width 139 height 49
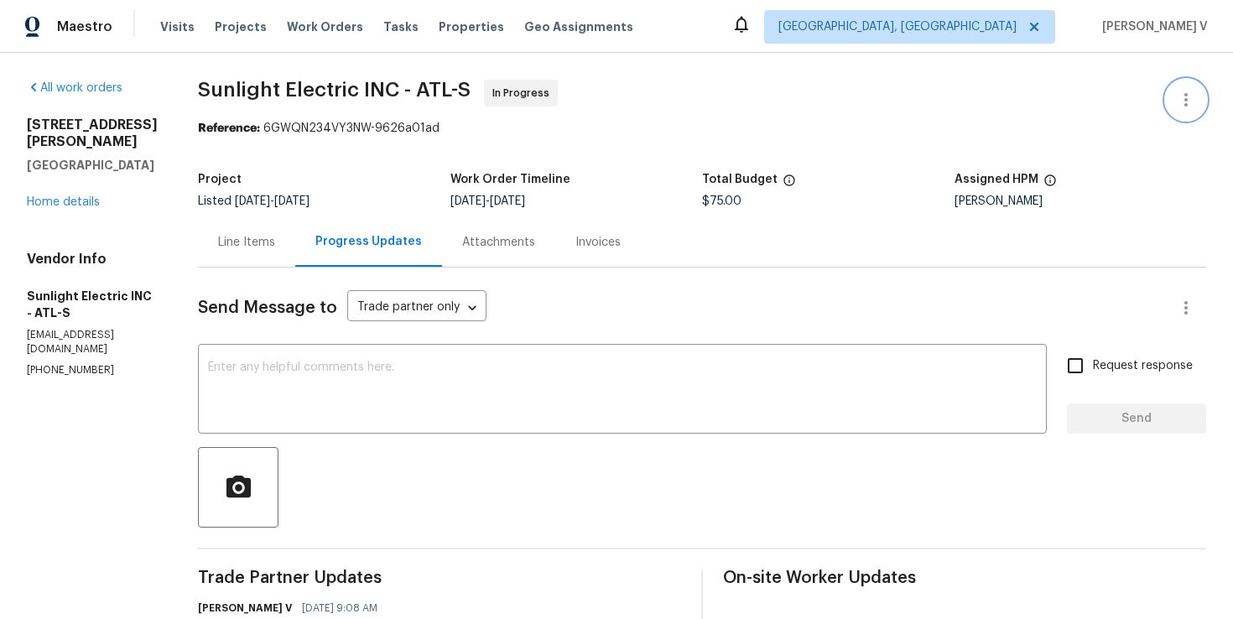
click at [1183, 96] on icon "button" at bounding box center [1186, 100] width 20 height 20
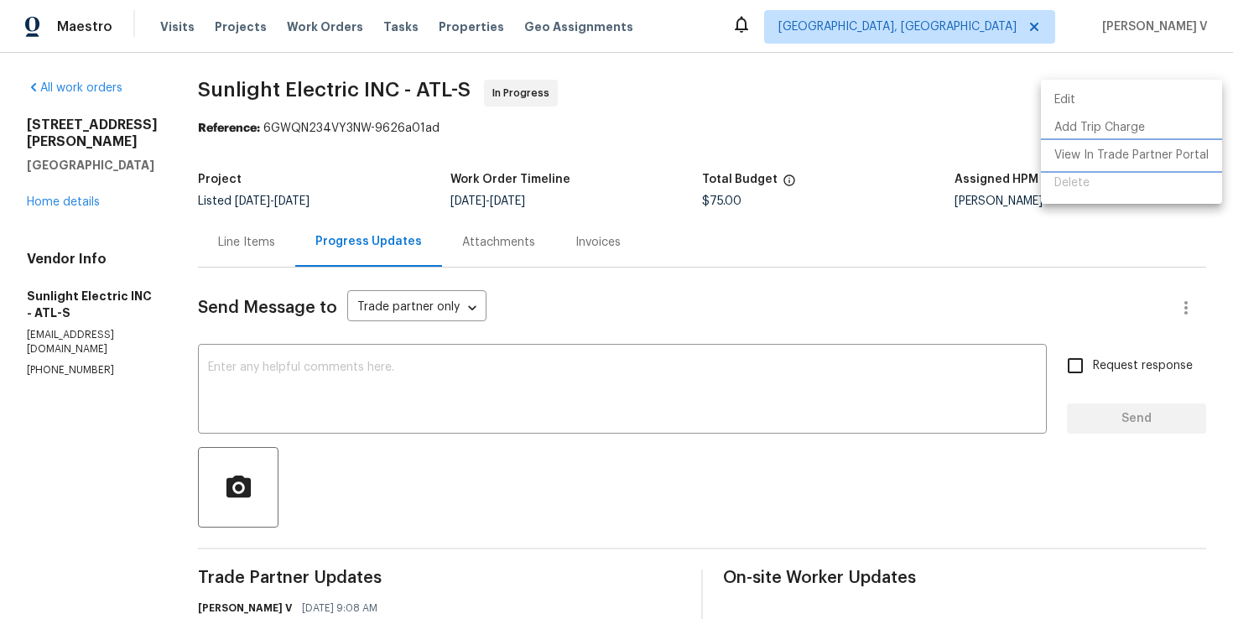
click at [1123, 163] on li "View In Trade Partner Portal" at bounding box center [1131, 156] width 181 height 28
click at [778, 136] on div at bounding box center [616, 309] width 1233 height 619
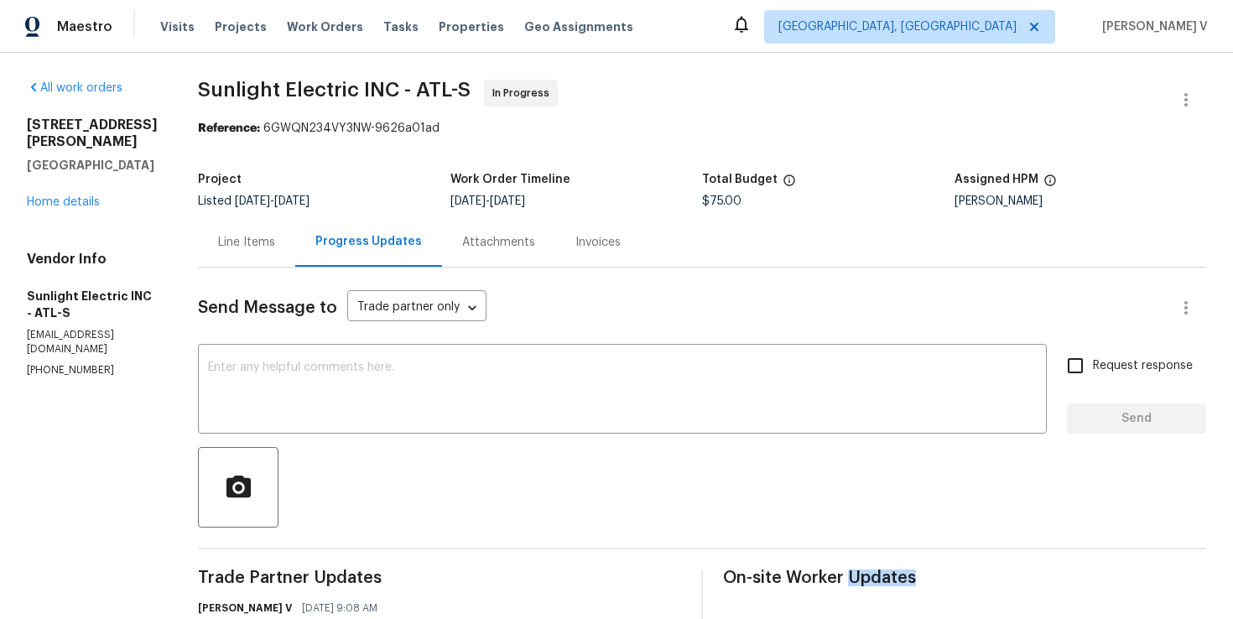
click at [778, 136] on div "Edit Add Trip Charge View In Trade Partner Portal Delete" at bounding box center [616, 309] width 1233 height 619
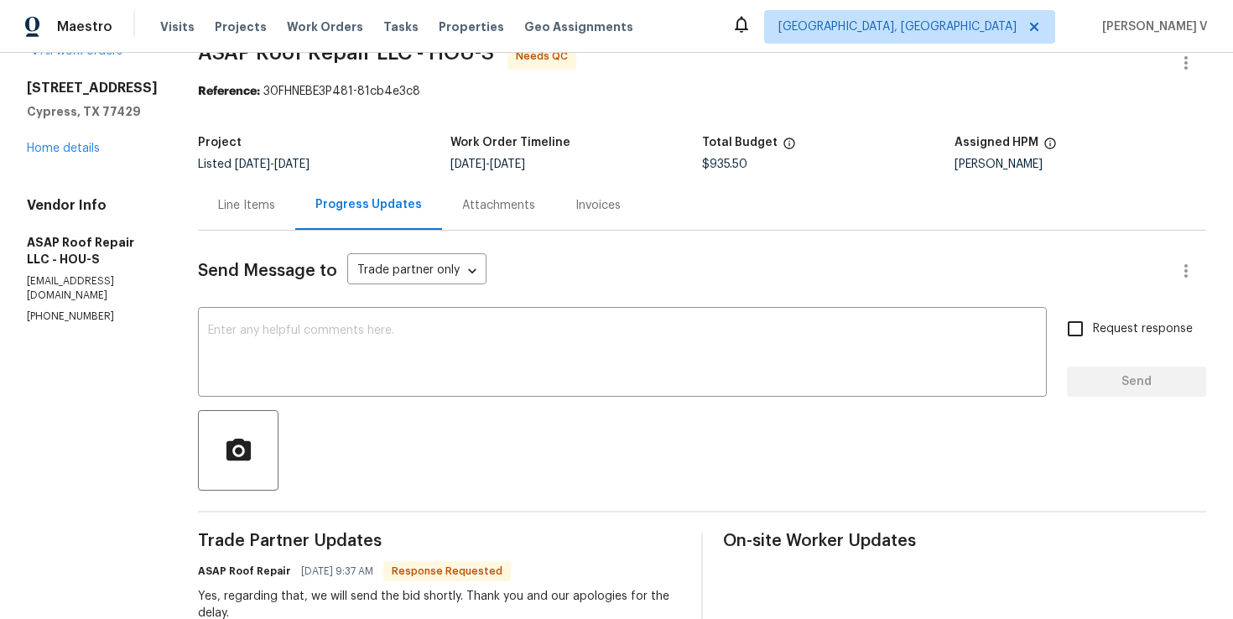
scroll to position [87, 0]
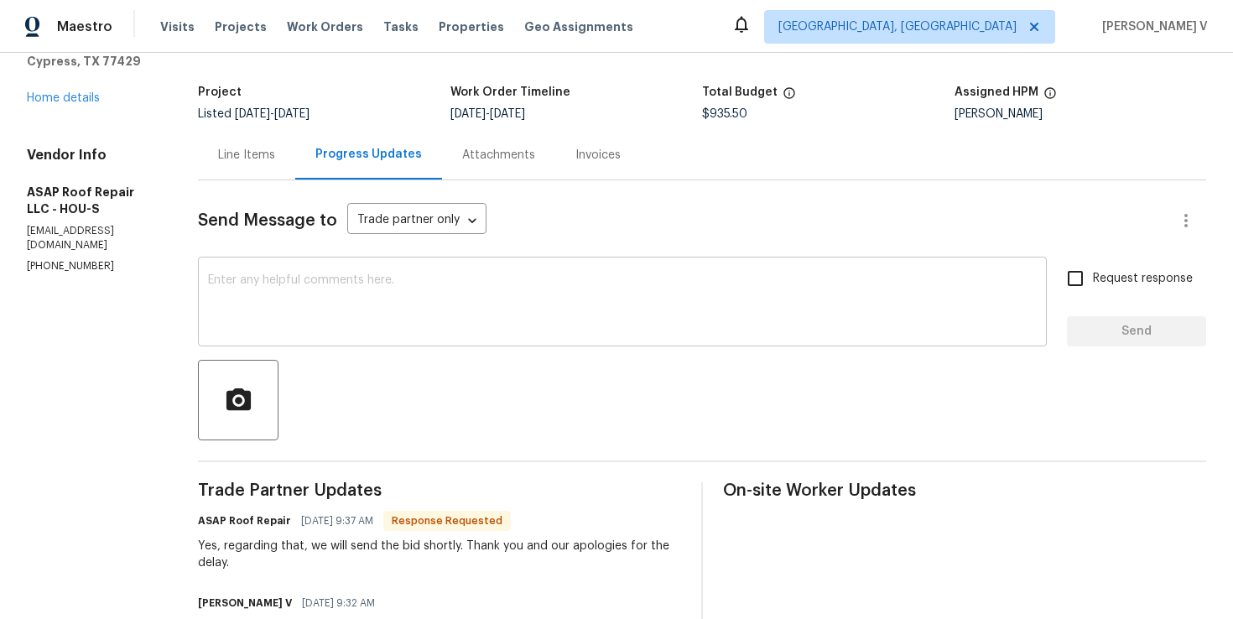
click at [281, 264] on div "x ​" at bounding box center [622, 304] width 849 height 86
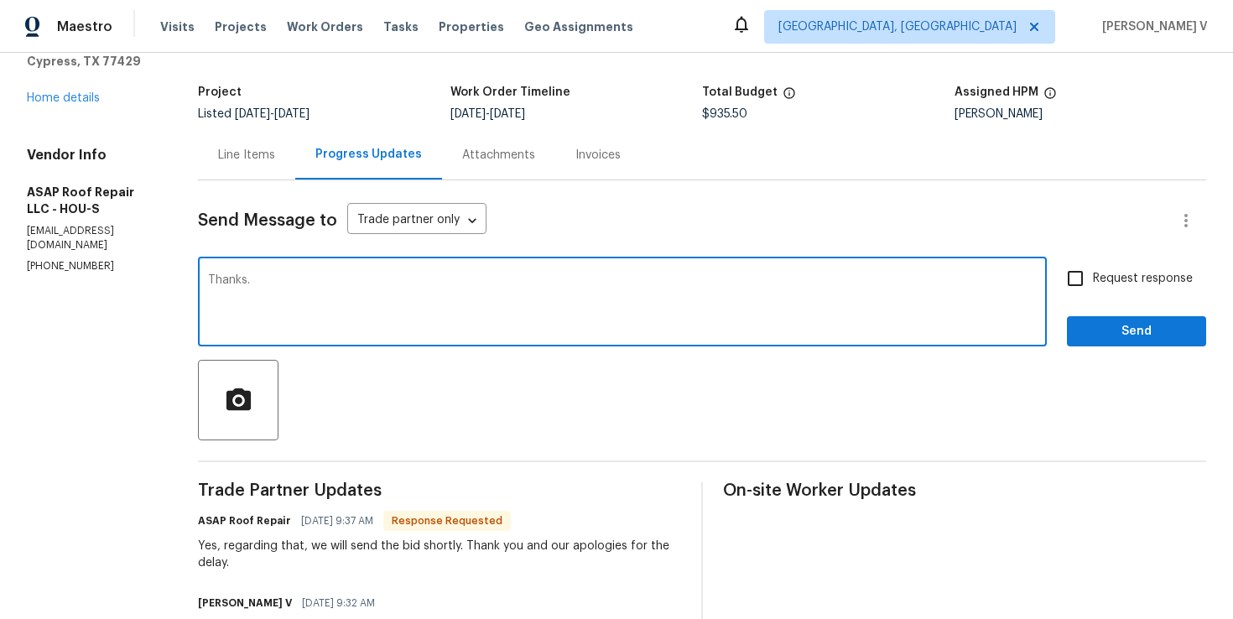
type textarea "Thanks."
click at [1106, 315] on div "Request response Send" at bounding box center [1136, 304] width 139 height 86
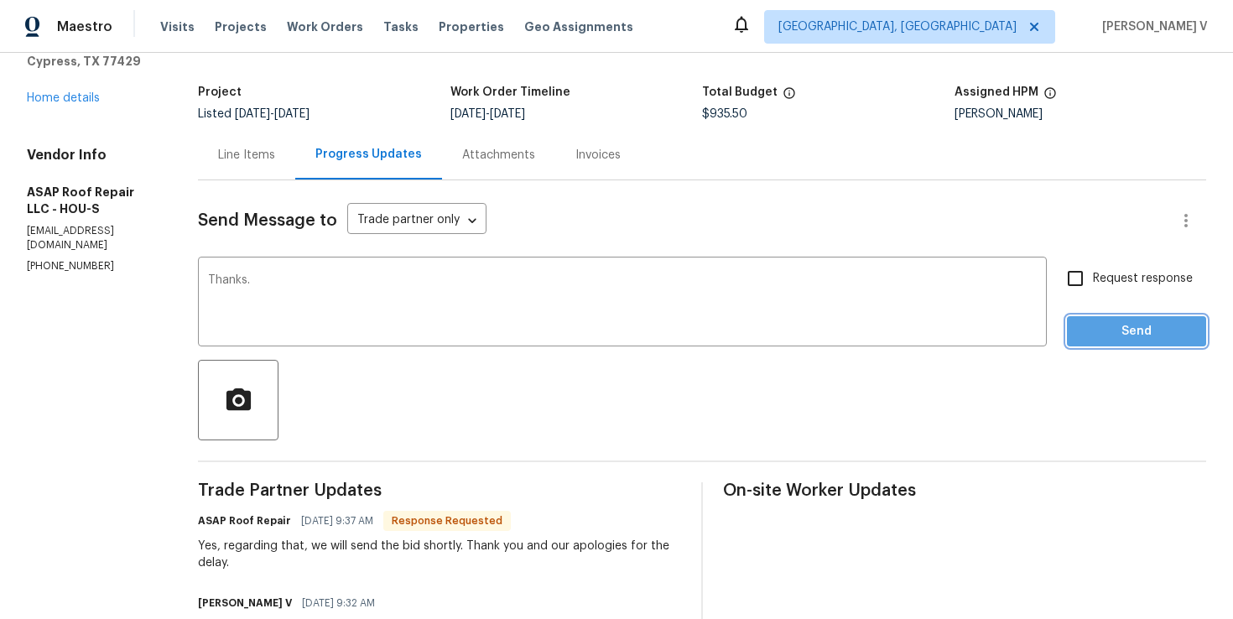
click at [1106, 319] on button "Send" at bounding box center [1136, 331] width 139 height 31
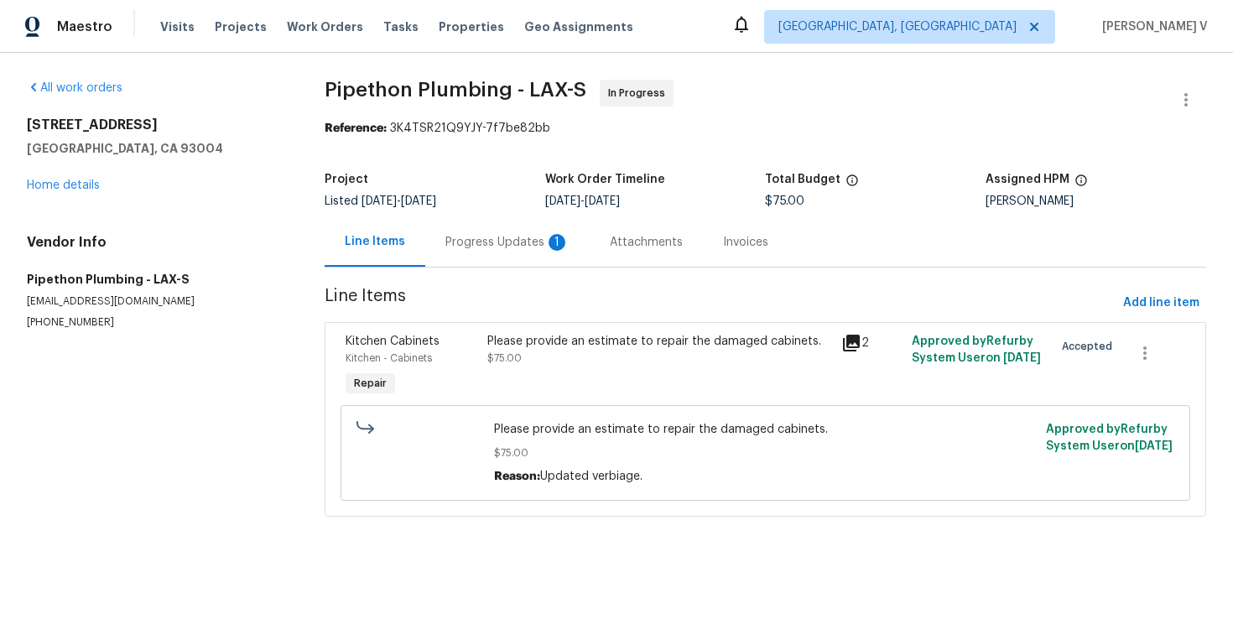
click at [424, 209] on div "Project Listed [DATE] - [DATE] Work Order Timeline [DATE] - [DATE] Total Budget…" at bounding box center [766, 191] width 882 height 54
click at [476, 237] on div "Progress Updates 1" at bounding box center [507, 242] width 124 height 17
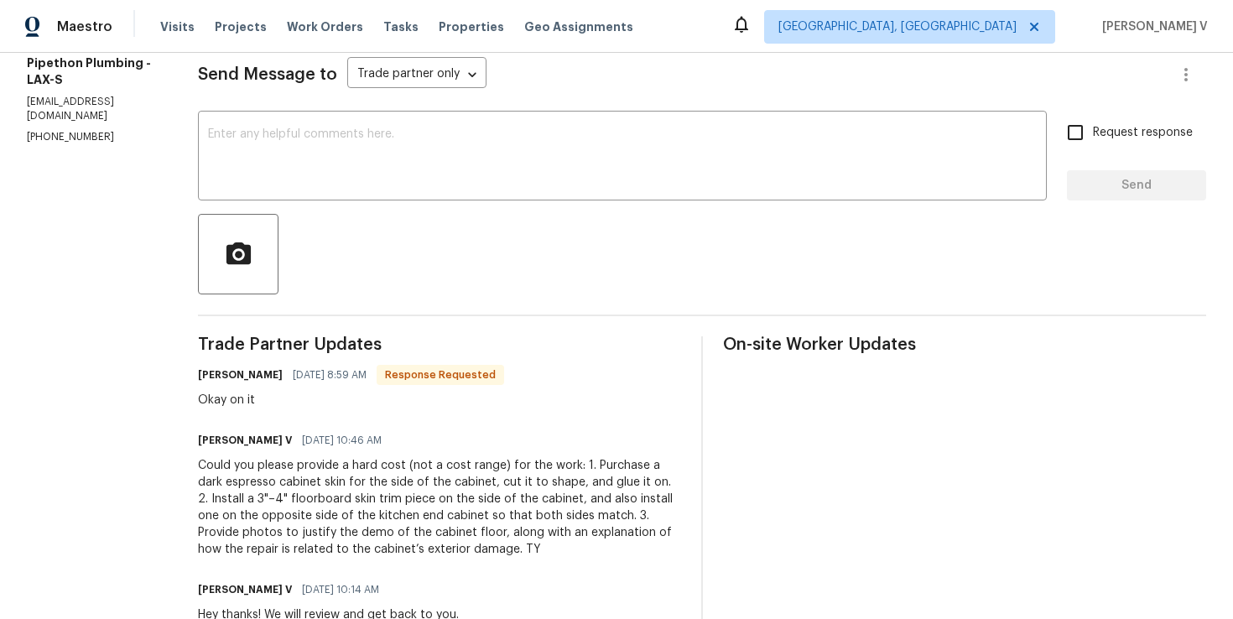
scroll to position [241, 0]
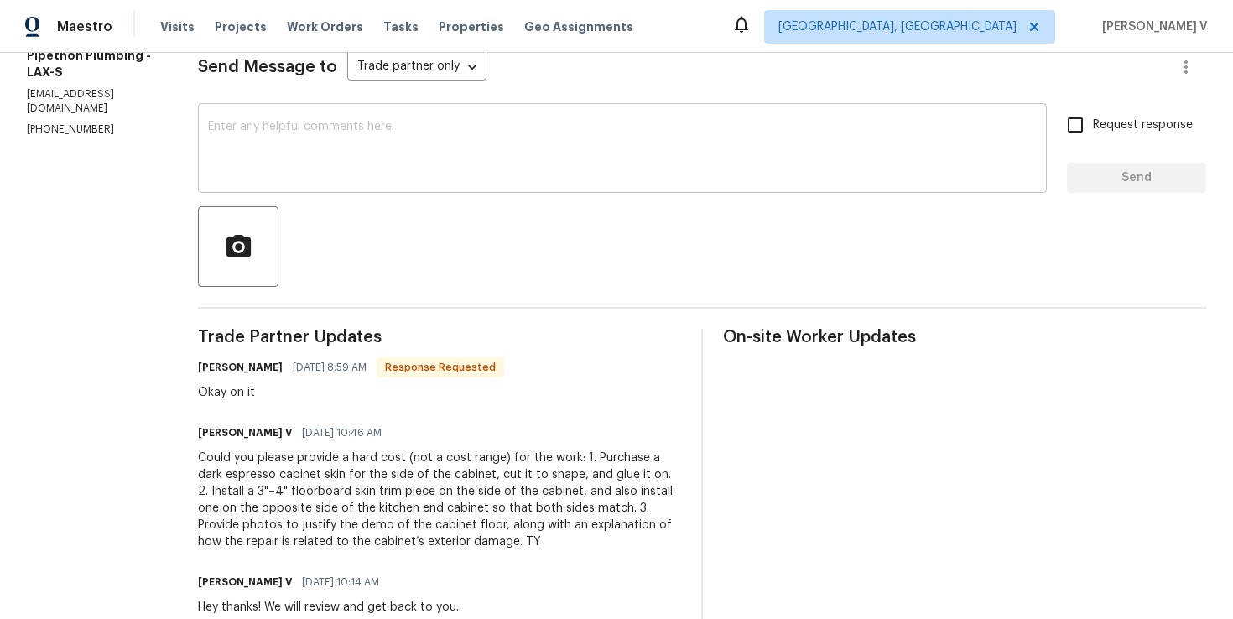
click at [418, 162] on textarea at bounding box center [622, 150] width 829 height 59
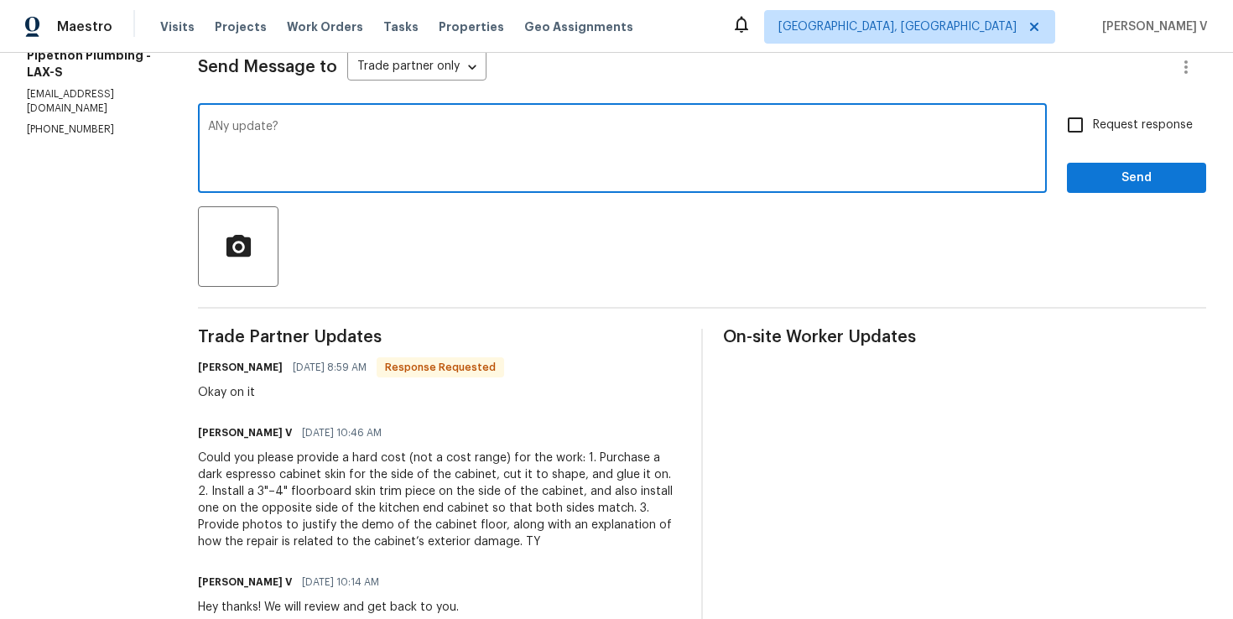
click at [245, 124] on textarea "ANy update?" at bounding box center [622, 150] width 829 height 59
click at [337, 121] on textarea "Any update?" at bounding box center [622, 150] width 829 height 59
type textarea "Any update? Please?"
click at [1127, 134] on label "Request response" at bounding box center [1125, 124] width 135 height 35
click at [1093, 134] on input "Request response" at bounding box center [1075, 124] width 35 height 35
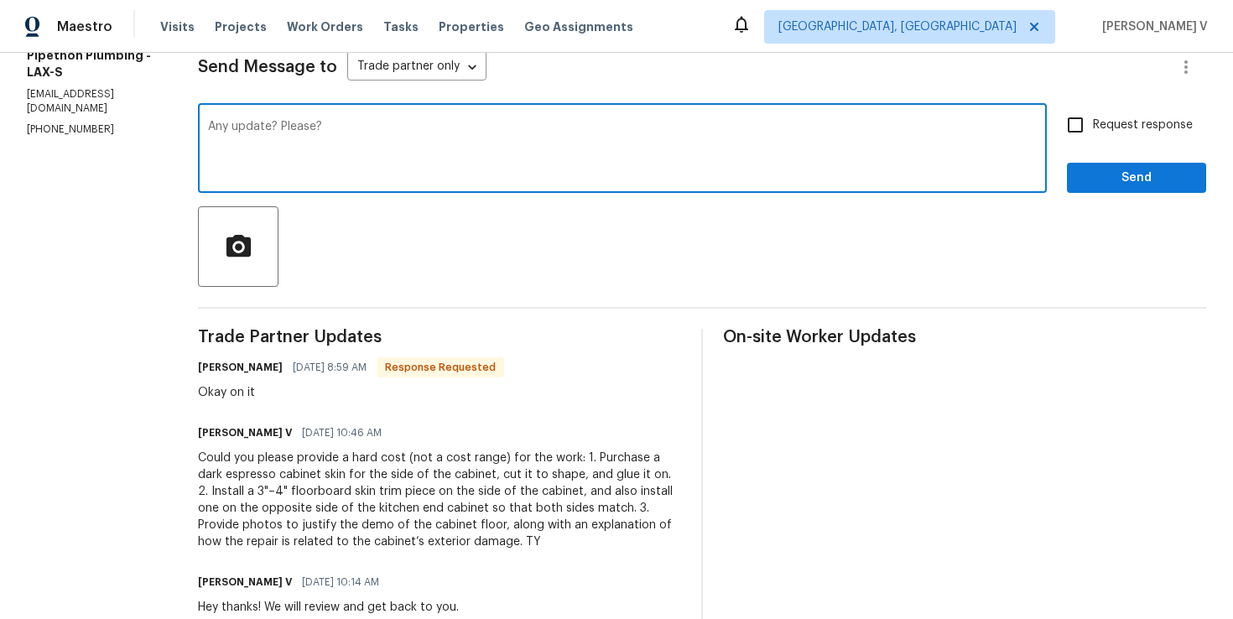
checkbox input "true"
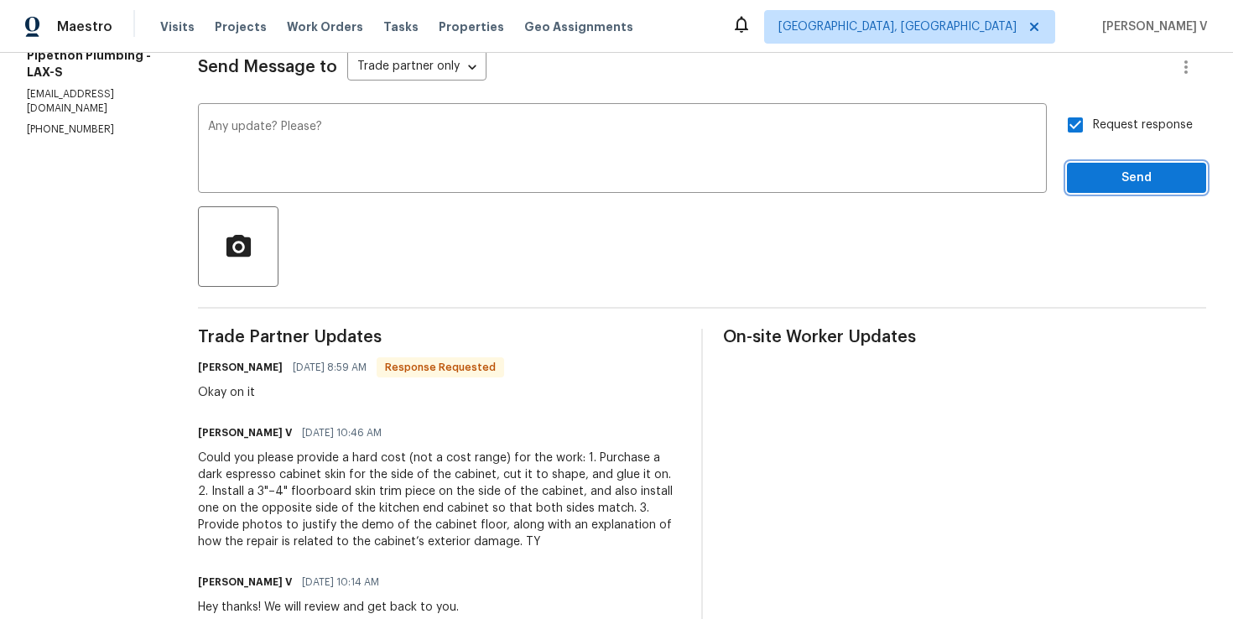
click at [1131, 186] on span "Send" at bounding box center [1136, 178] width 112 height 21
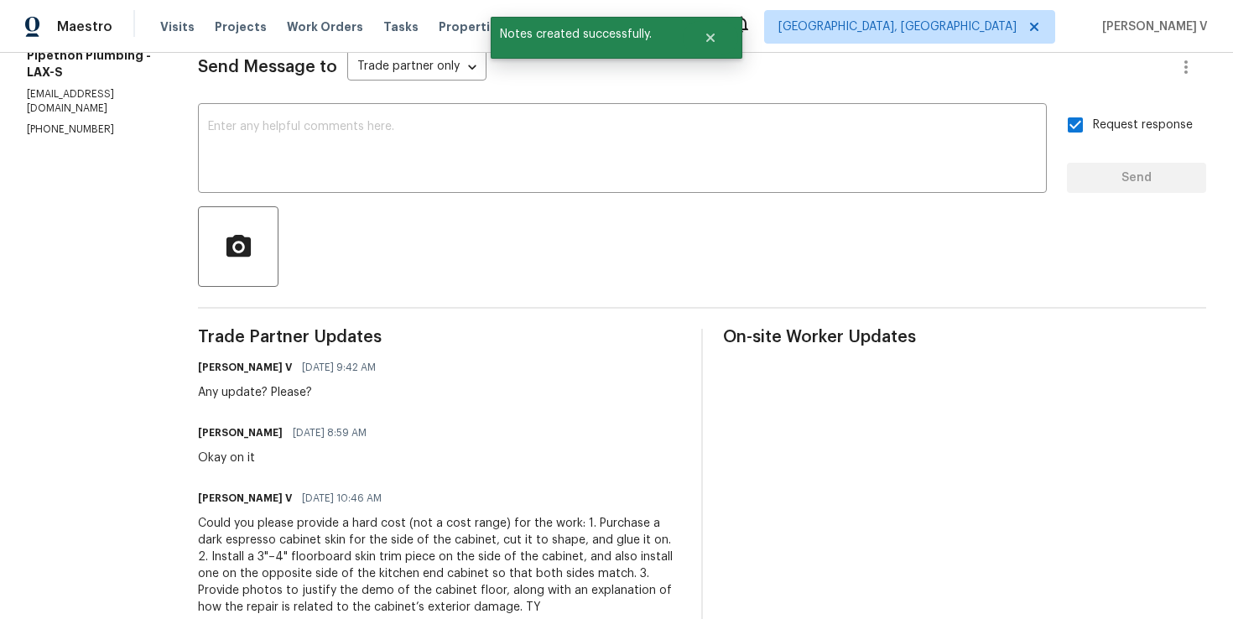
click at [66, 87] on p "service@pipethonplumbing.com" at bounding box center [92, 101] width 131 height 29
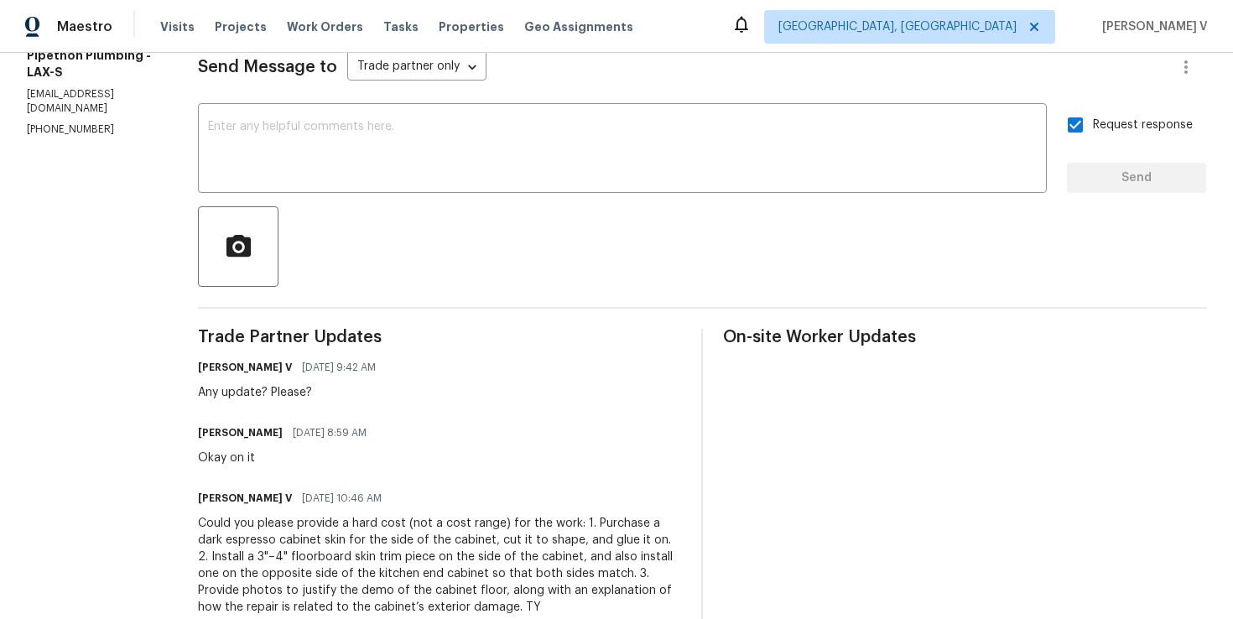
copy p "(323) 328-6363"
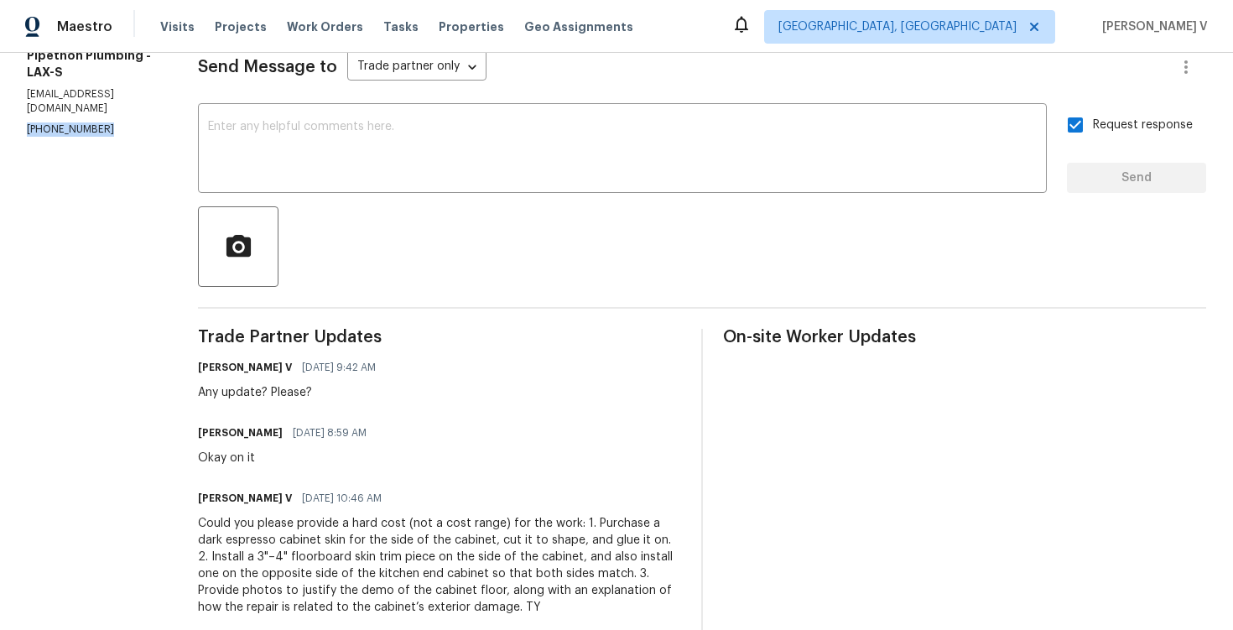
scroll to position [0, 0]
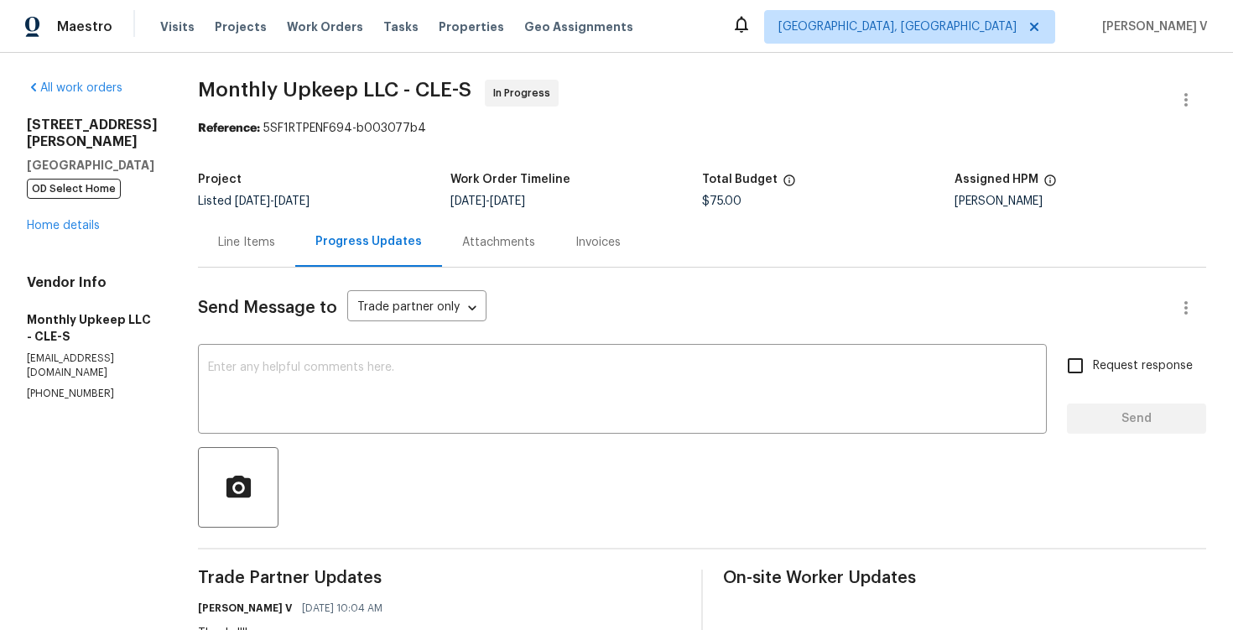
scroll to position [240, 0]
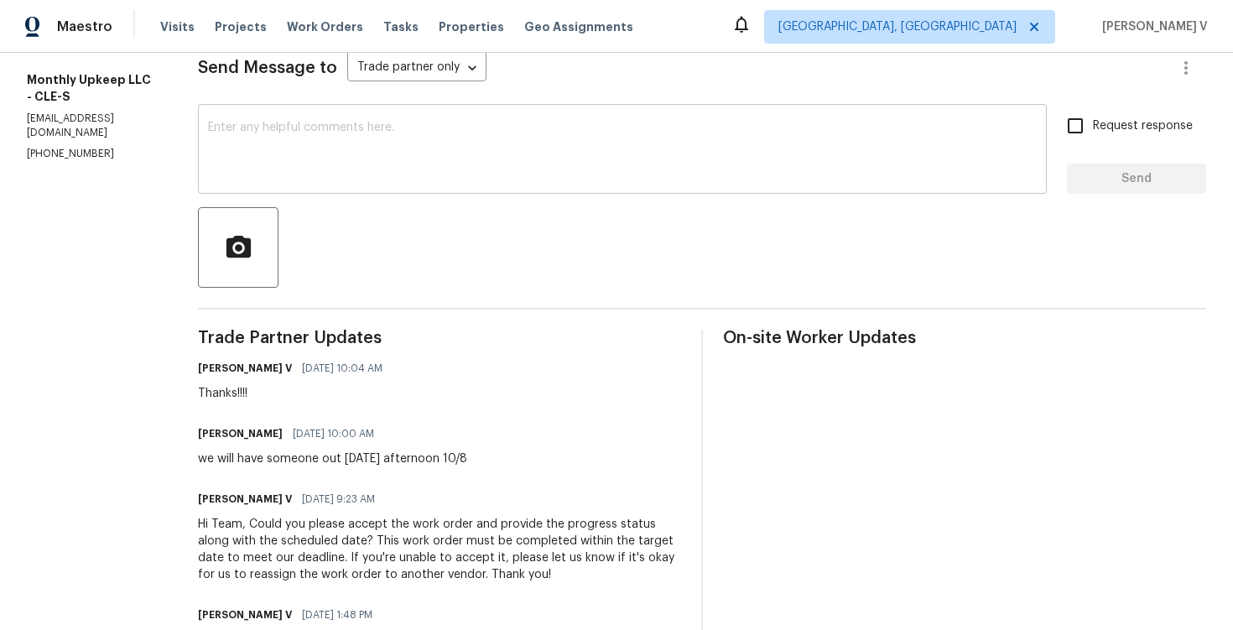
click at [483, 187] on div "x ​" at bounding box center [622, 151] width 849 height 86
paste textarea "Hi, hope everything is on track with the WO scheduled for [DATE]. Please let us…"
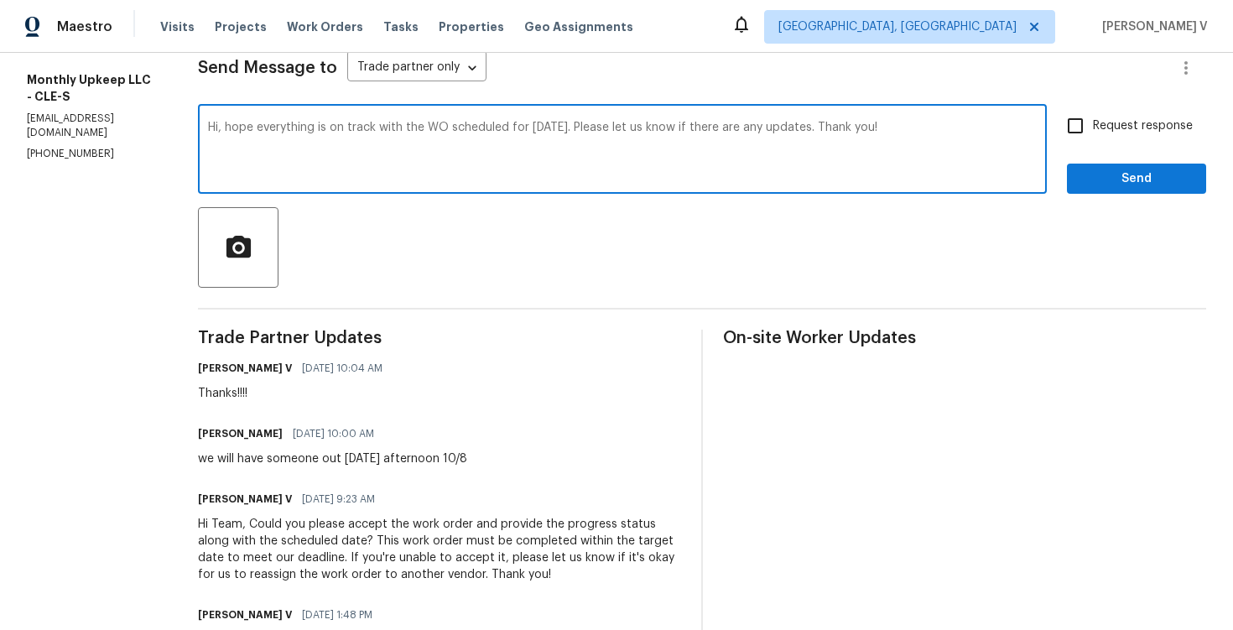
type textarea "Hi, hope everything is on track with the WO scheduled for [DATE]. Please let us…"
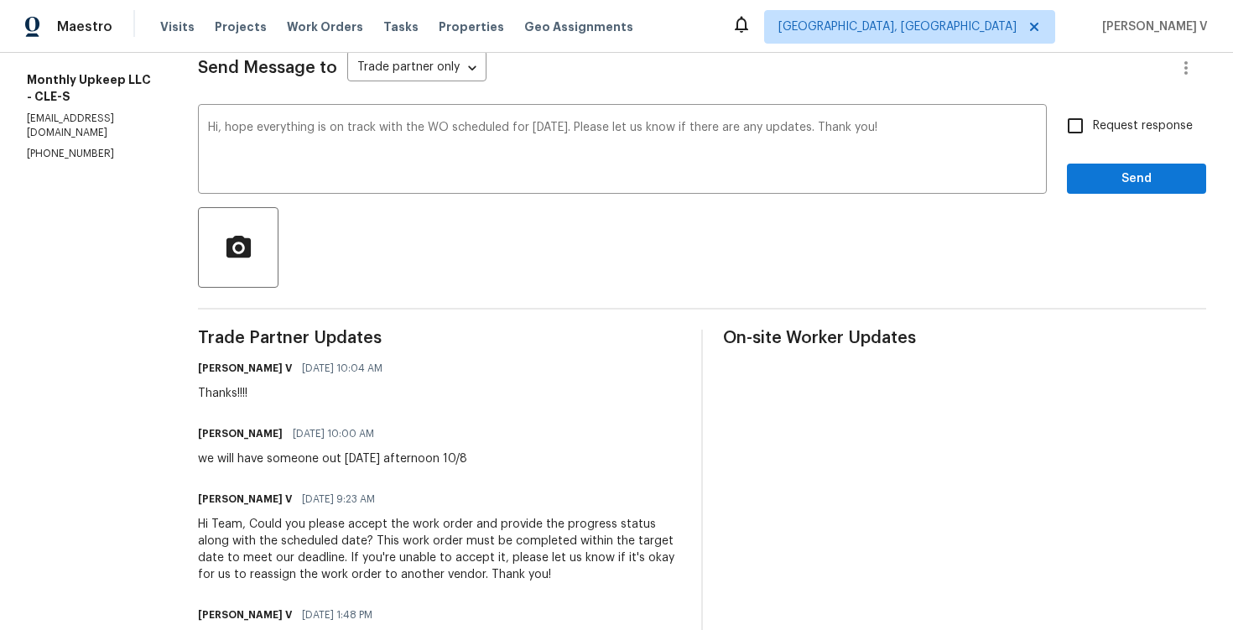
click at [1137, 107] on div "Send Message to Trade partner only Trade partner only ​ Hi, hope everything is …" at bounding box center [702, 448] width 1008 height 841
click at [1112, 128] on span "Request response" at bounding box center [1143, 126] width 100 height 18
click at [1093, 128] on input "Request response" at bounding box center [1075, 125] width 35 height 35
checkbox input "true"
click at [1112, 180] on span "Send" at bounding box center [1136, 179] width 112 height 21
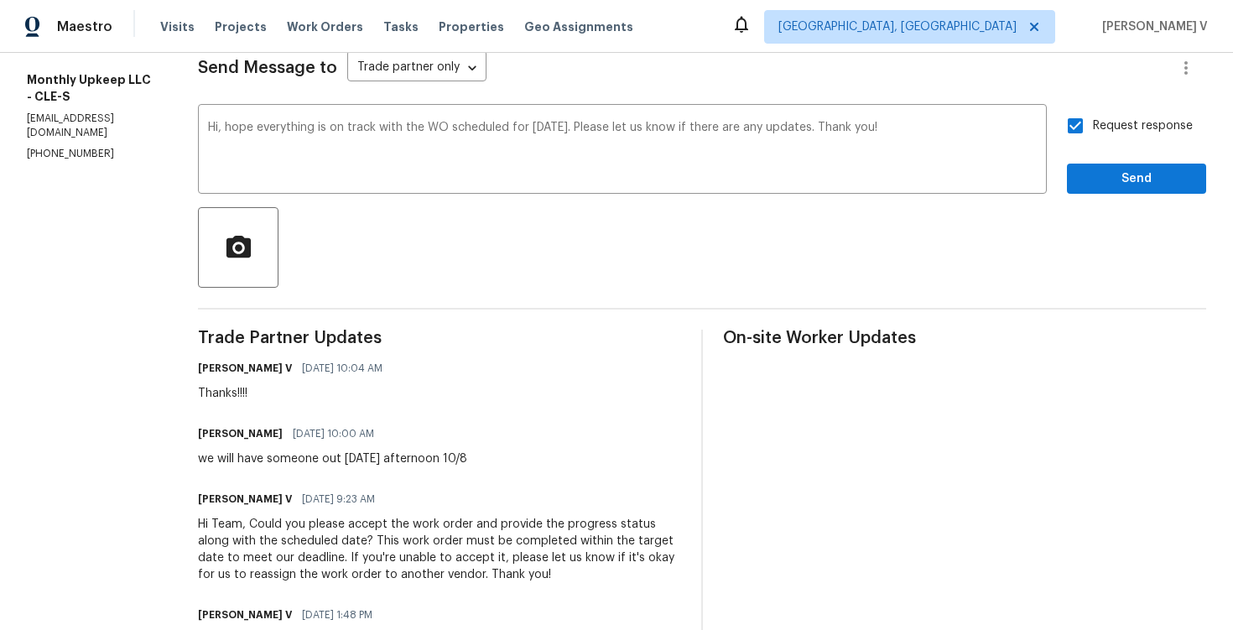
scroll to position [0, 0]
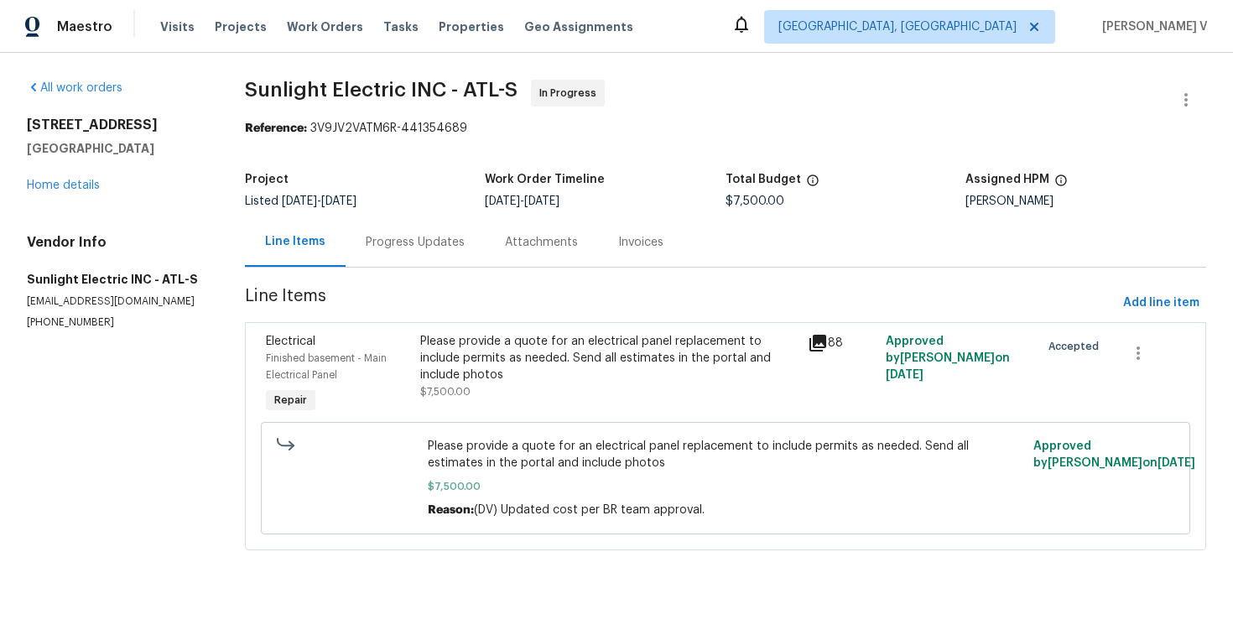
click at [435, 229] on div "Progress Updates" at bounding box center [415, 241] width 139 height 49
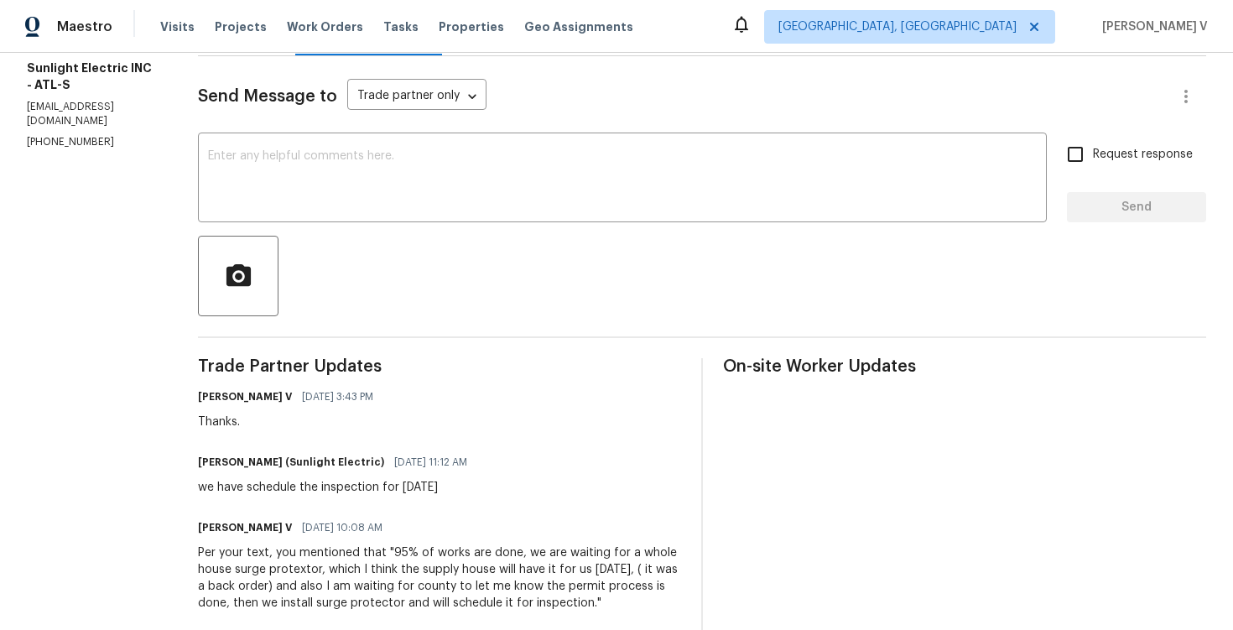
scroll to position [242, 0]
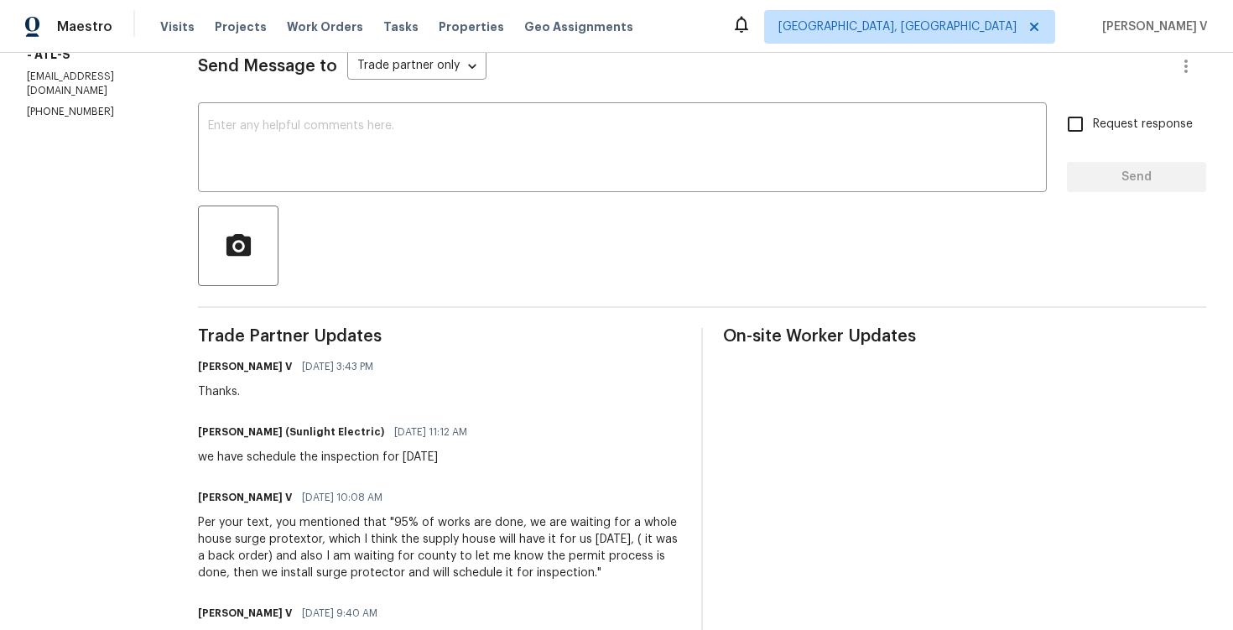
drag, startPoint x: 267, startPoint y: 459, endPoint x: 614, endPoint y: 459, distance: 347.3
click at [614, 459] on div "John Badiei (Sunlight Electric) 10/07/2025 11:12 AM we have schedule the inspec…" at bounding box center [439, 442] width 483 height 45
copy div "schedule the inspection for Thursday 10/09/2025"
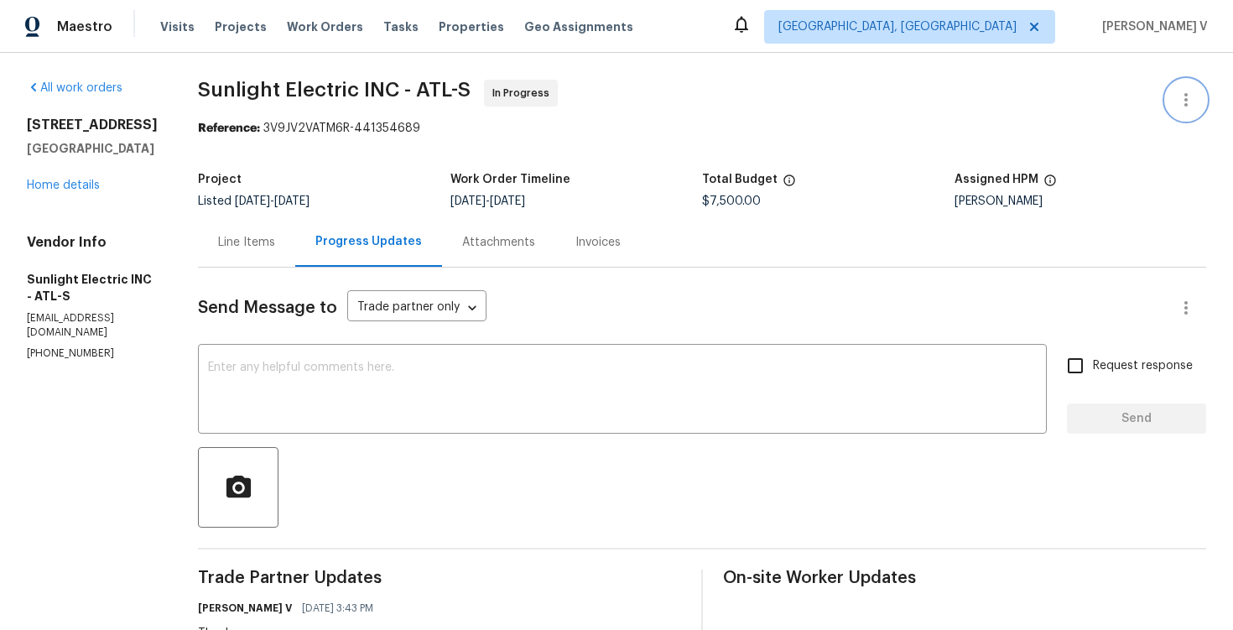
click at [1195, 102] on icon "button" at bounding box center [1186, 100] width 20 height 20
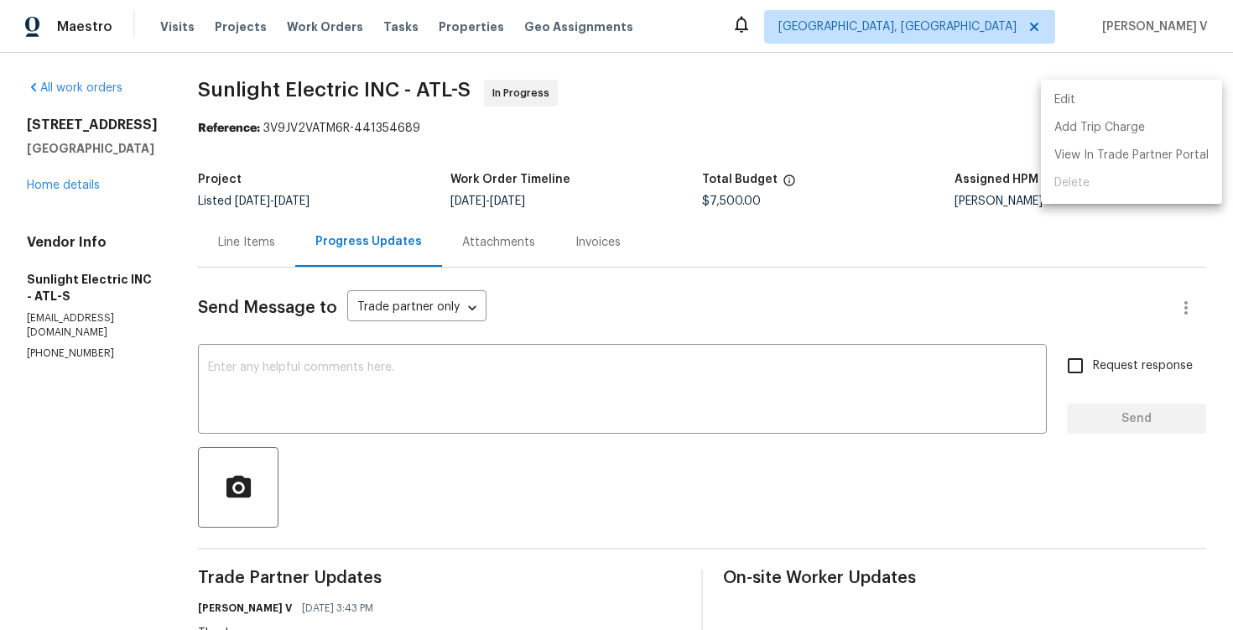
click at [1195, 102] on li "Edit" at bounding box center [1131, 100] width 181 height 28
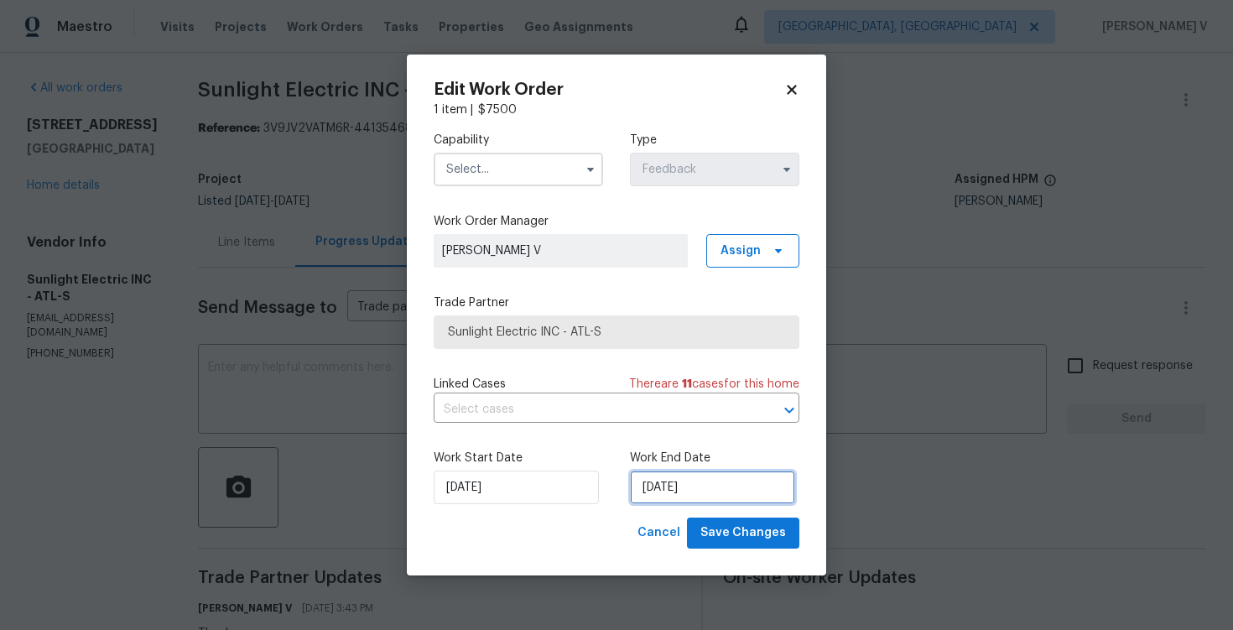
click at [673, 491] on input "01/10/2025" at bounding box center [712, 488] width 165 height 34
select select "9"
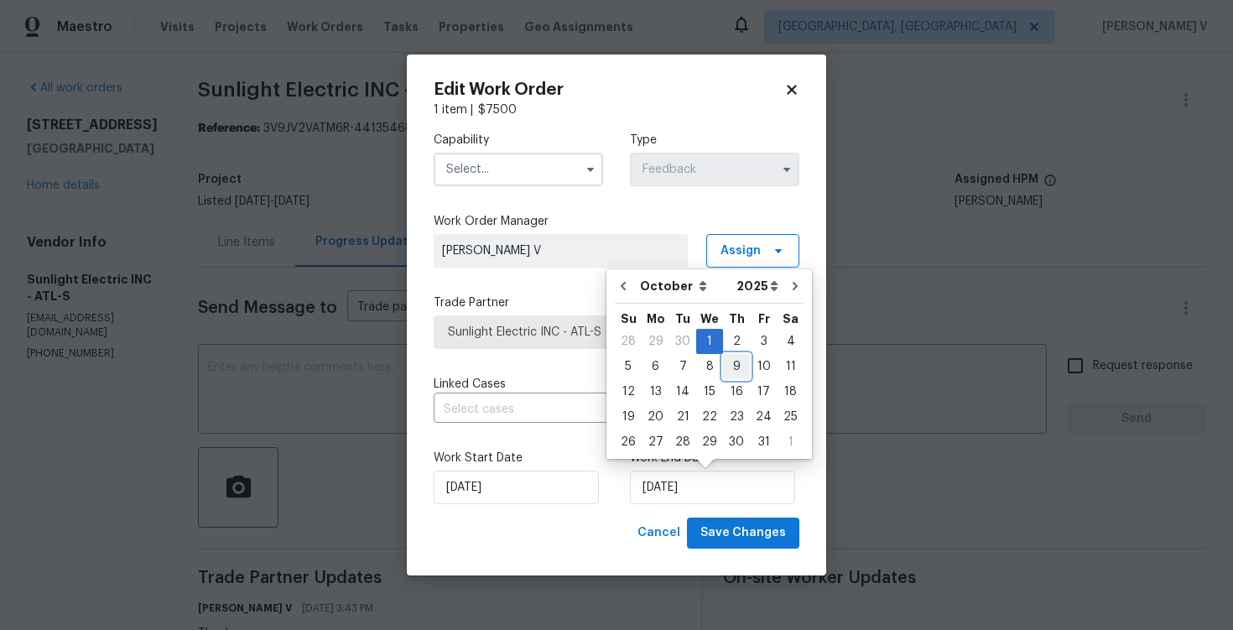
click at [730, 373] on div "9" at bounding box center [736, 366] width 27 height 23
type input "09/10/2025"
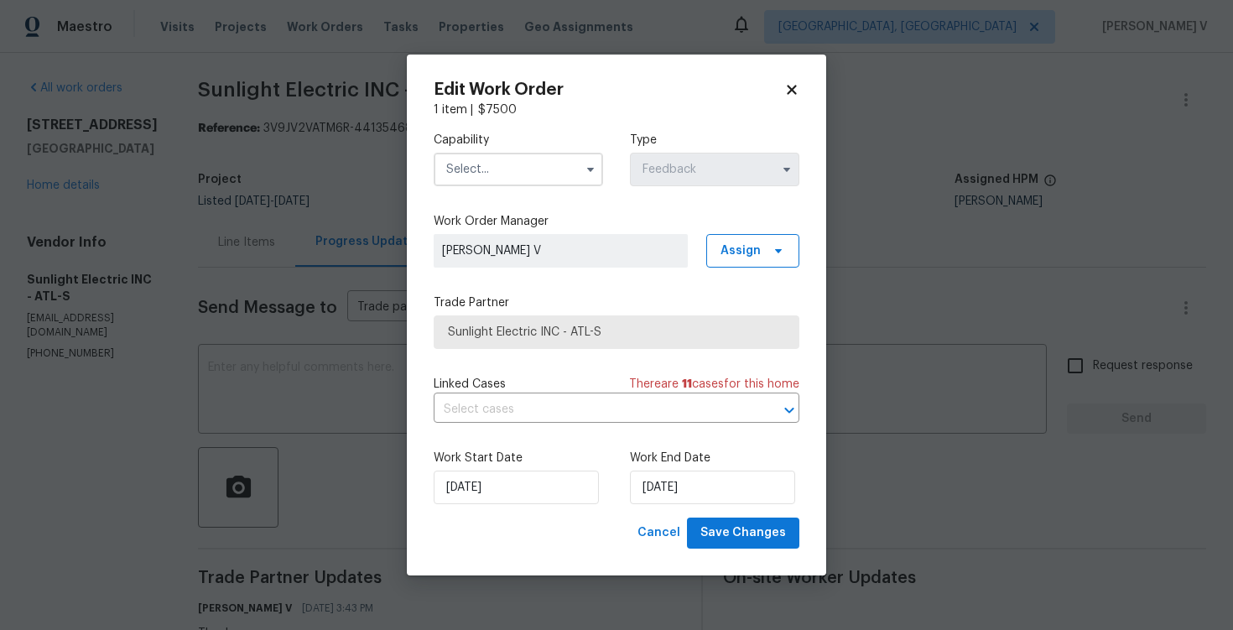
click at [549, 194] on div "Capability Type Feedback" at bounding box center [617, 158] width 366 height 81
click at [539, 177] on input "text" at bounding box center [518, 170] width 169 height 34
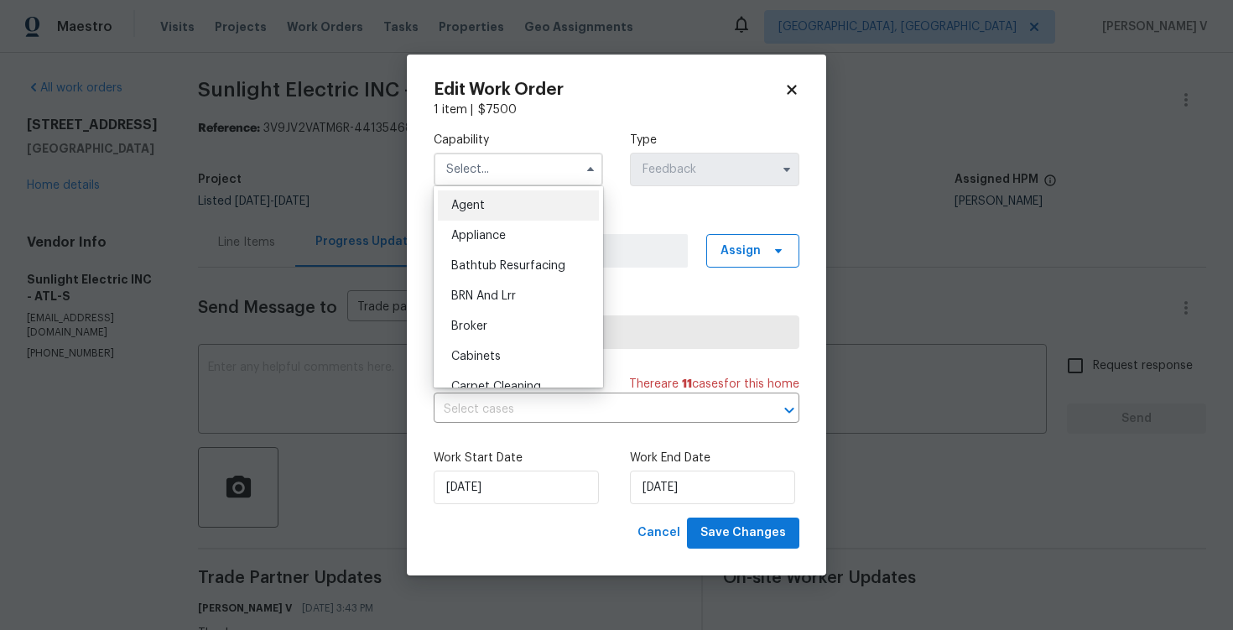
click at [502, 215] on div "Agent" at bounding box center [518, 205] width 161 height 30
type input "Agent"
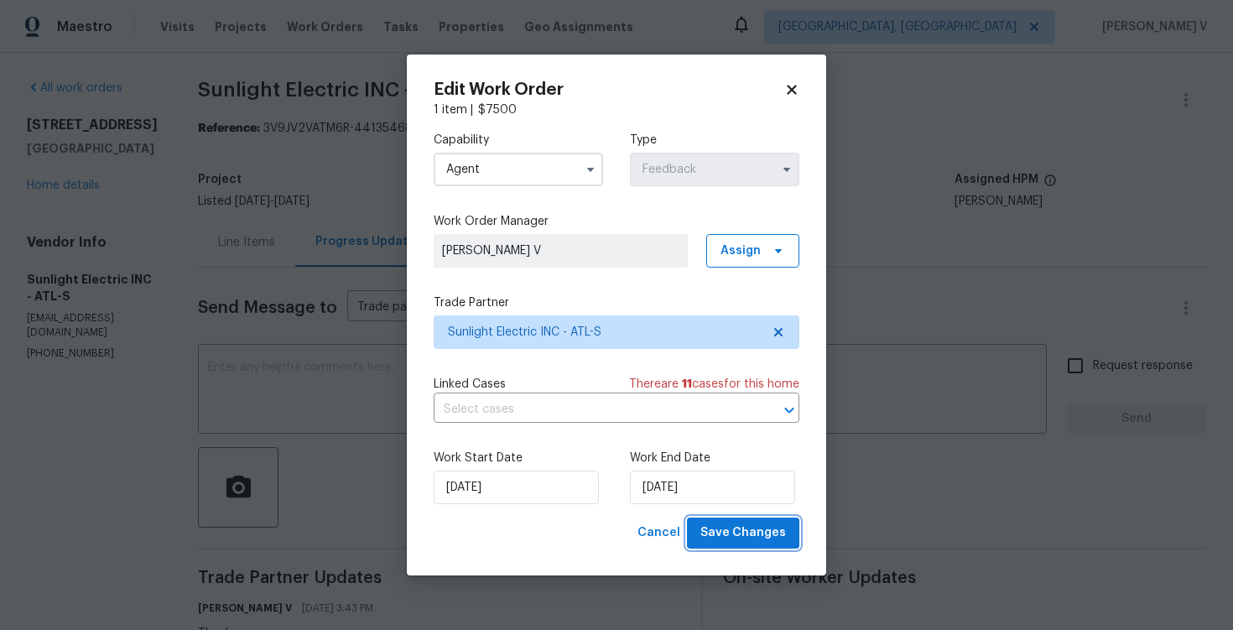
click at [725, 539] on span "Save Changes" at bounding box center [743, 533] width 86 height 21
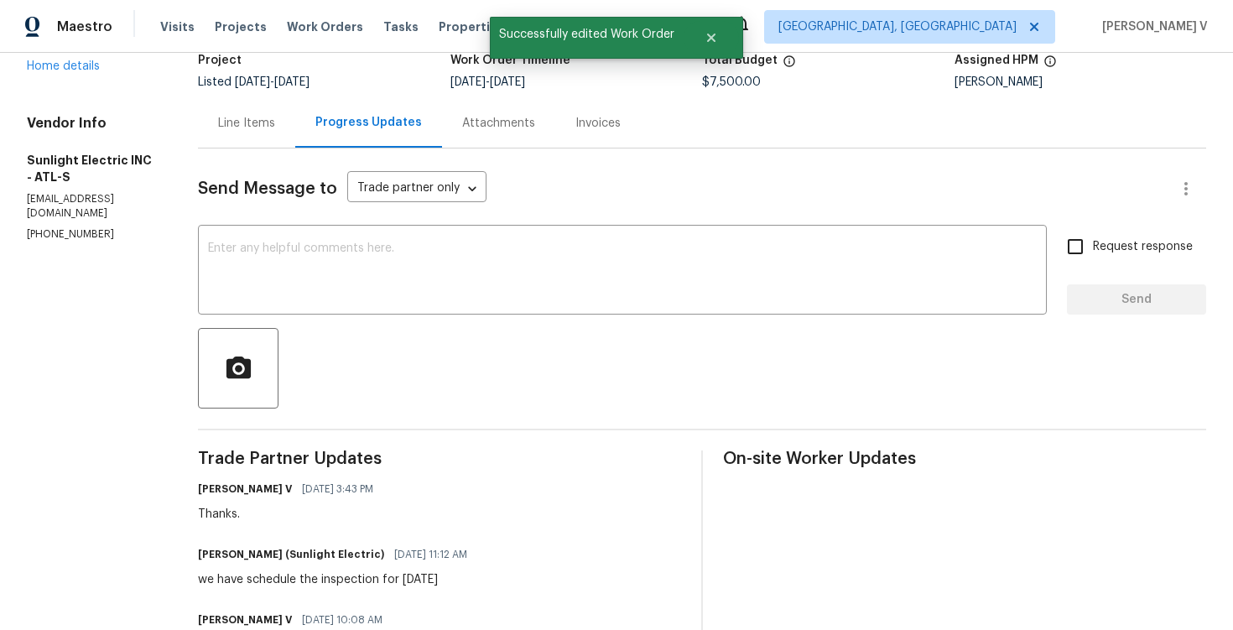
scroll to position [143, 0]
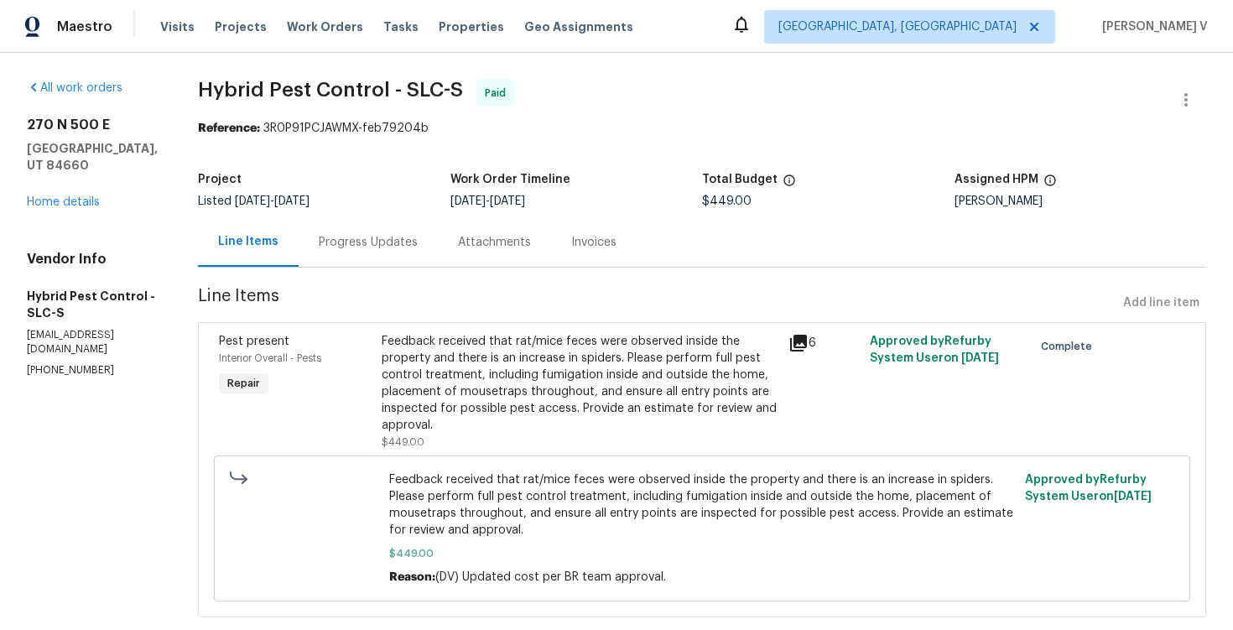
click at [400, 243] on div "Progress Updates" at bounding box center [368, 242] width 99 height 17
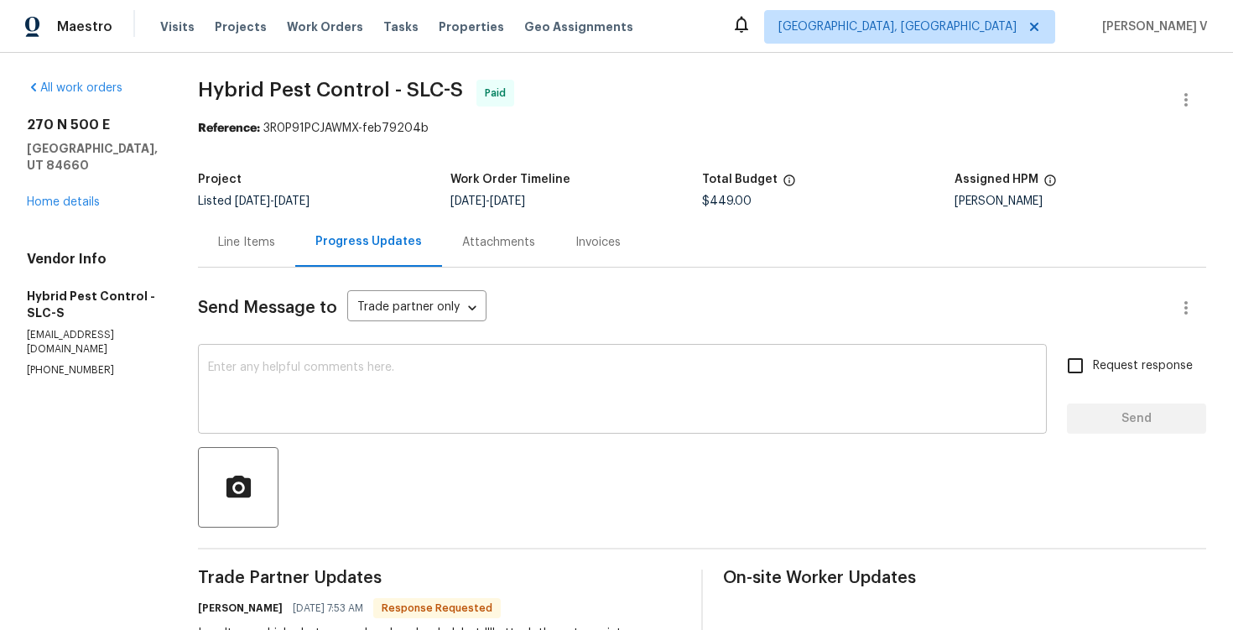
click at [364, 367] on textarea at bounding box center [622, 391] width 829 height 59
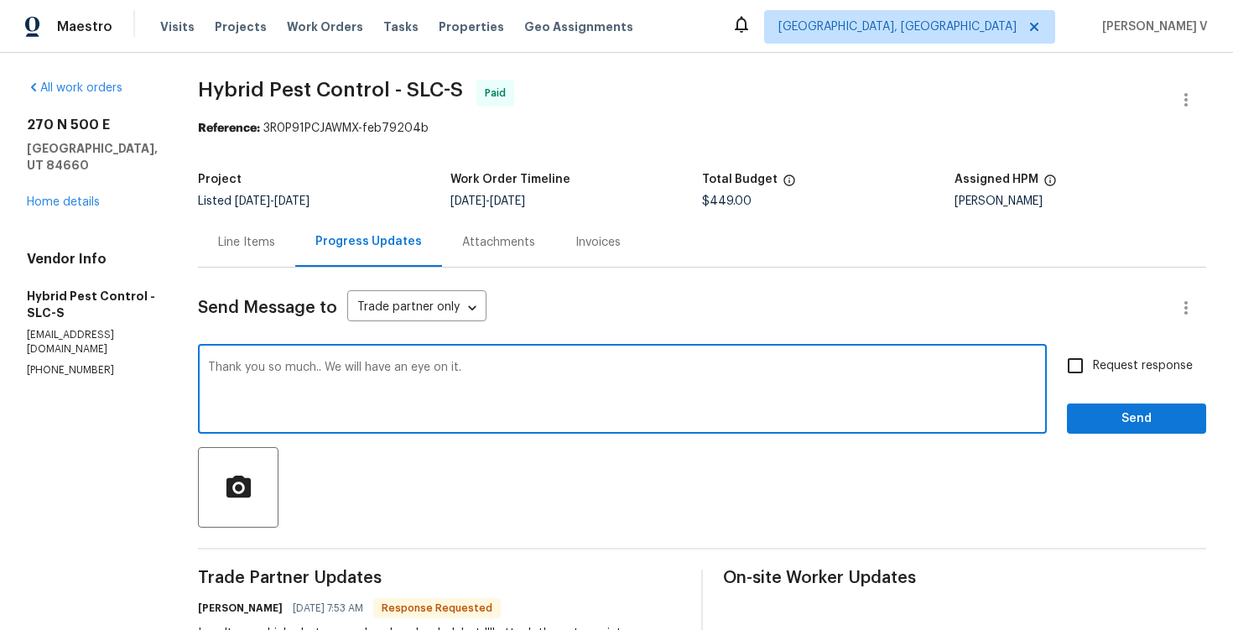
type textarea "Thank you so much.. We will have an eye on it."
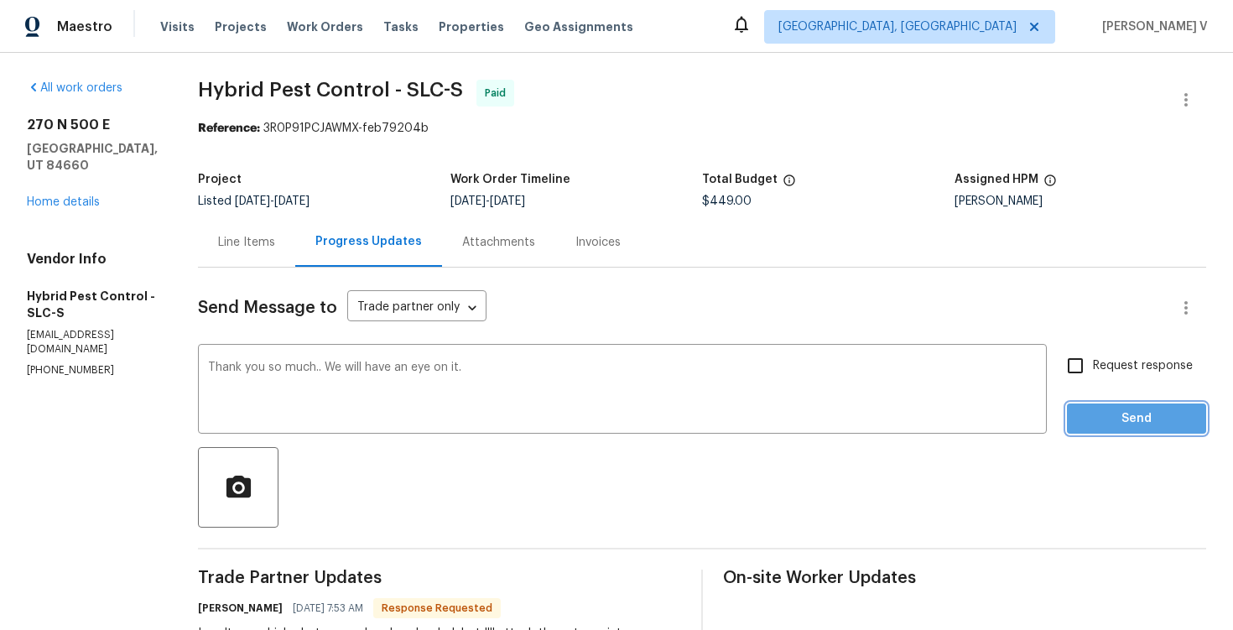
click at [1112, 416] on span "Send" at bounding box center [1136, 419] width 112 height 21
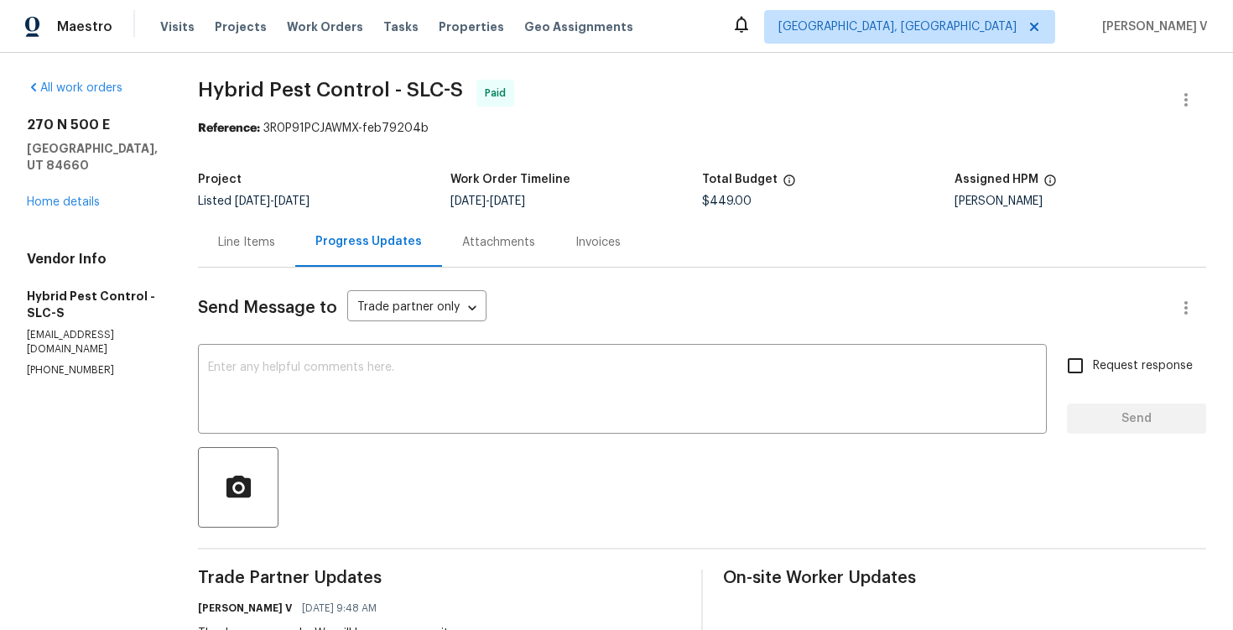
click at [76, 191] on div "[STREET_ADDRESS] Home details" at bounding box center [92, 164] width 131 height 94
click at [76, 196] on link "Home details" at bounding box center [63, 202] width 73 height 12
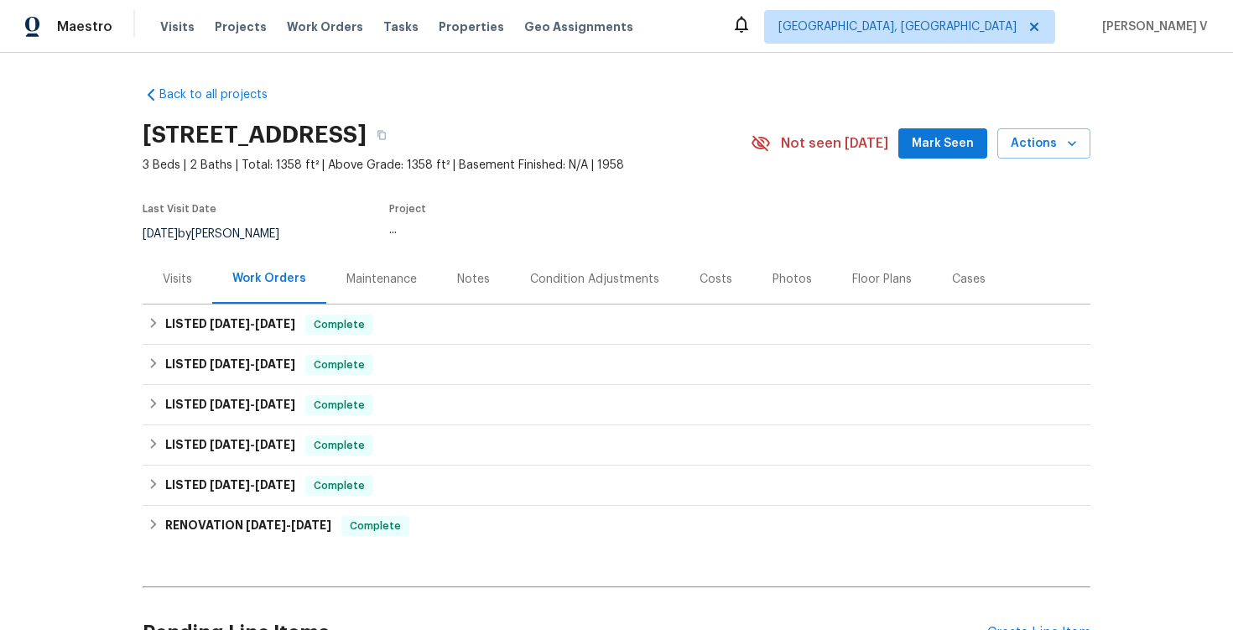
click at [316, 313] on div "LISTED [DATE] - [DATE] Complete" at bounding box center [617, 325] width 948 height 40
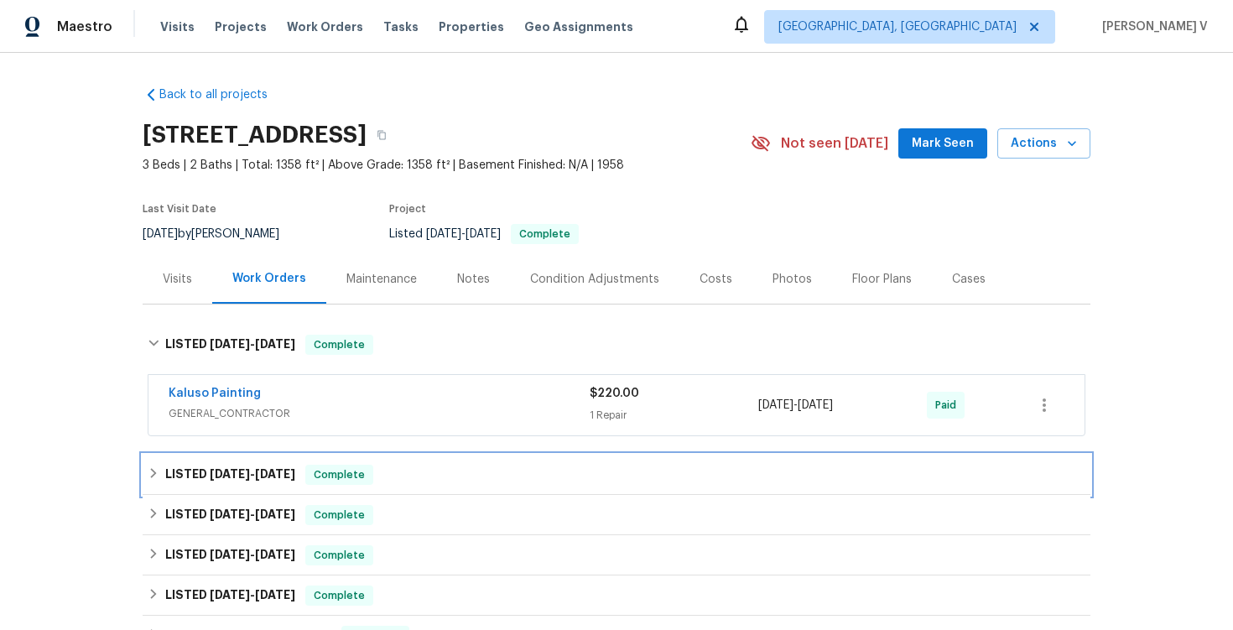
click at [255, 481] on h6 "LISTED [DATE] - [DATE]" at bounding box center [230, 475] width 130 height 20
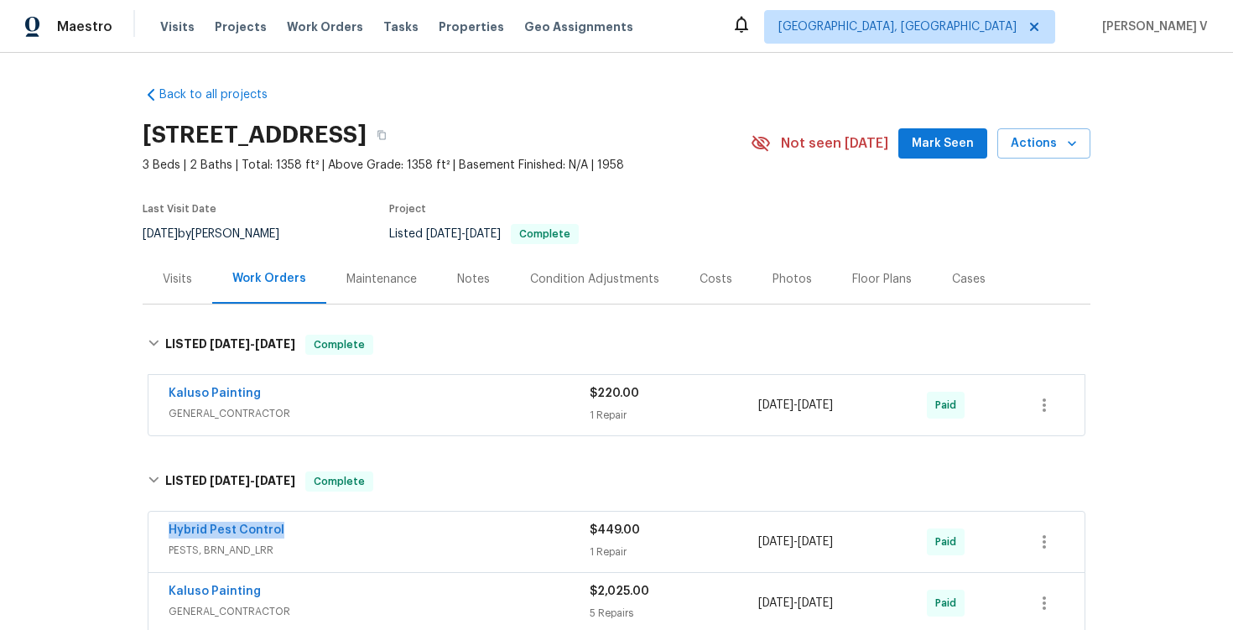
drag, startPoint x: 153, startPoint y: 537, endPoint x: 340, endPoint y: 536, distance: 187.1
click at [340, 536] on div "Hybrid Pest Control PESTS, BRN_AND_LRR $449.00 1 Repair [DATE] - [DATE] Paid" at bounding box center [616, 542] width 936 height 60
copy link "Hybrid Pest Control"
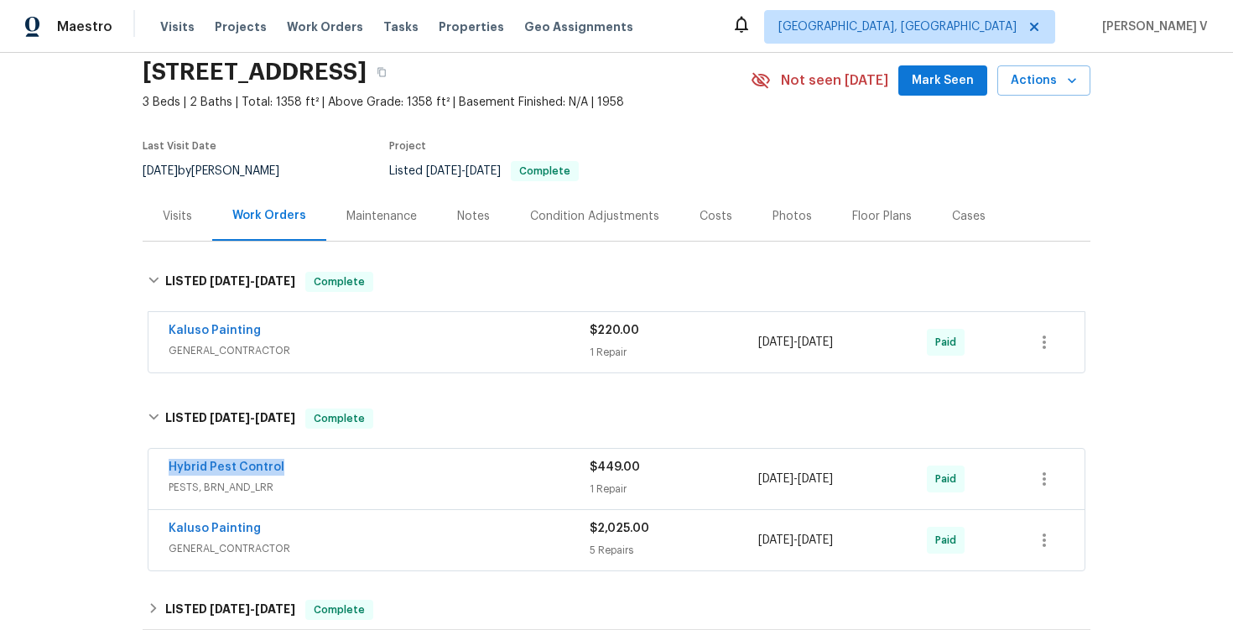
click at [438, 484] on span "PESTS, BRN_AND_LRR" at bounding box center [379, 487] width 421 height 17
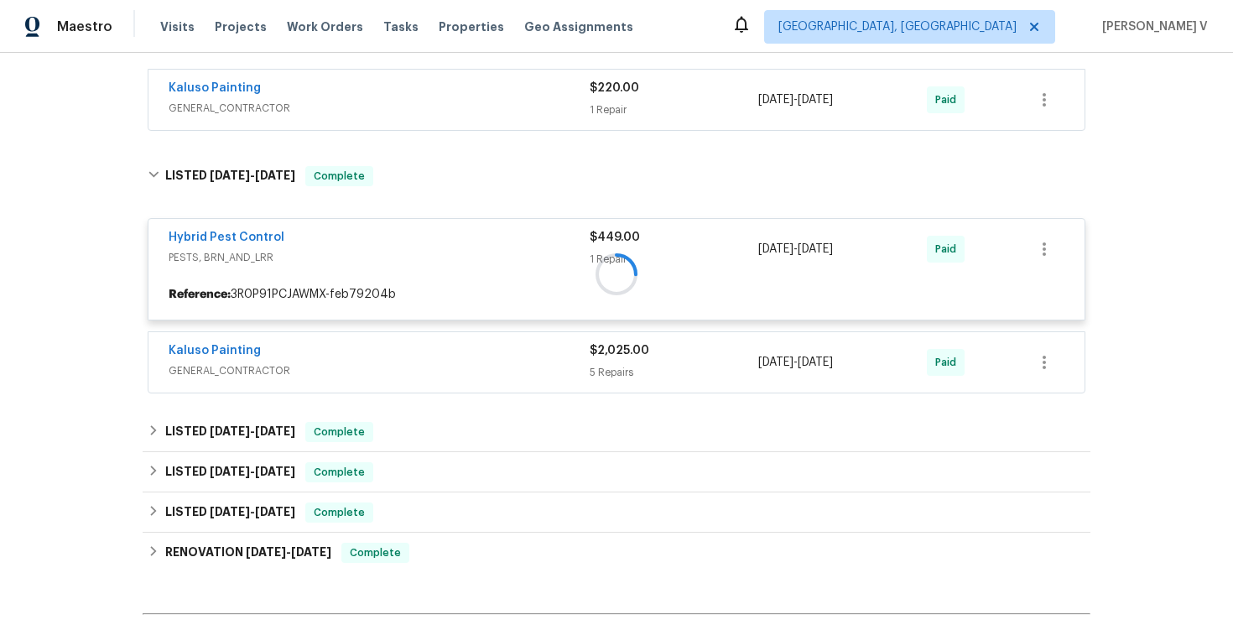
scroll to position [324, 0]
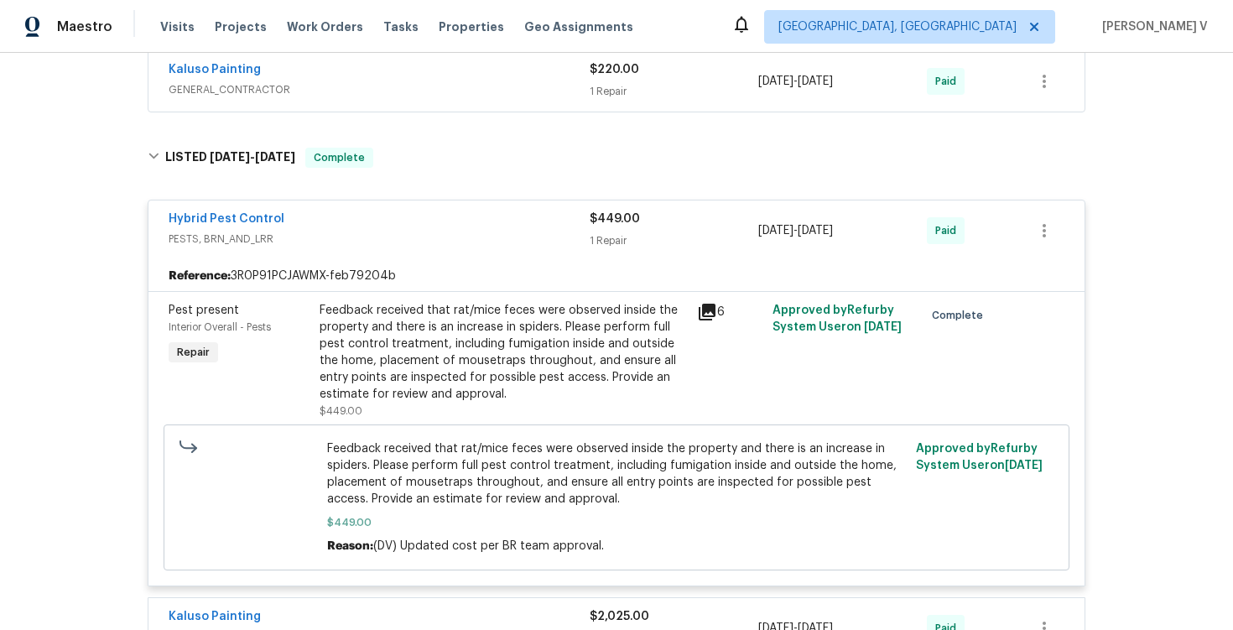
click at [384, 303] on div "Feedback received that rat/mice feces were observed inside the property and the…" at bounding box center [503, 352] width 367 height 101
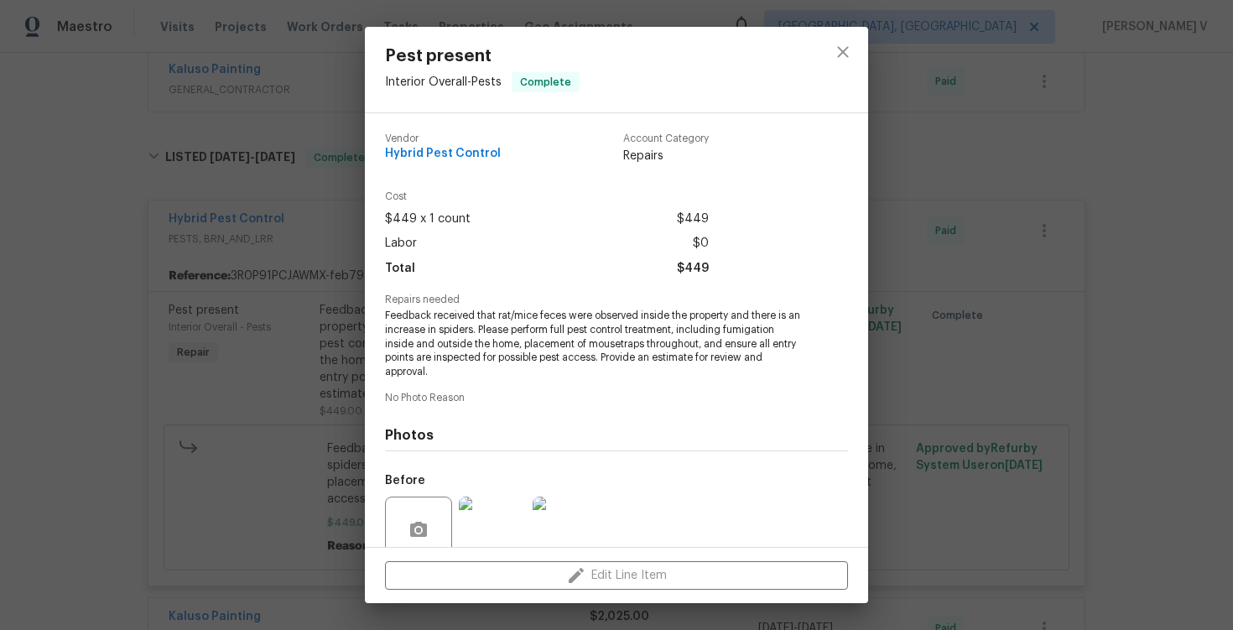
click at [414, 318] on span "Feedback received that rat/mice feces were observed inside the property and the…" at bounding box center [593, 344] width 417 height 70
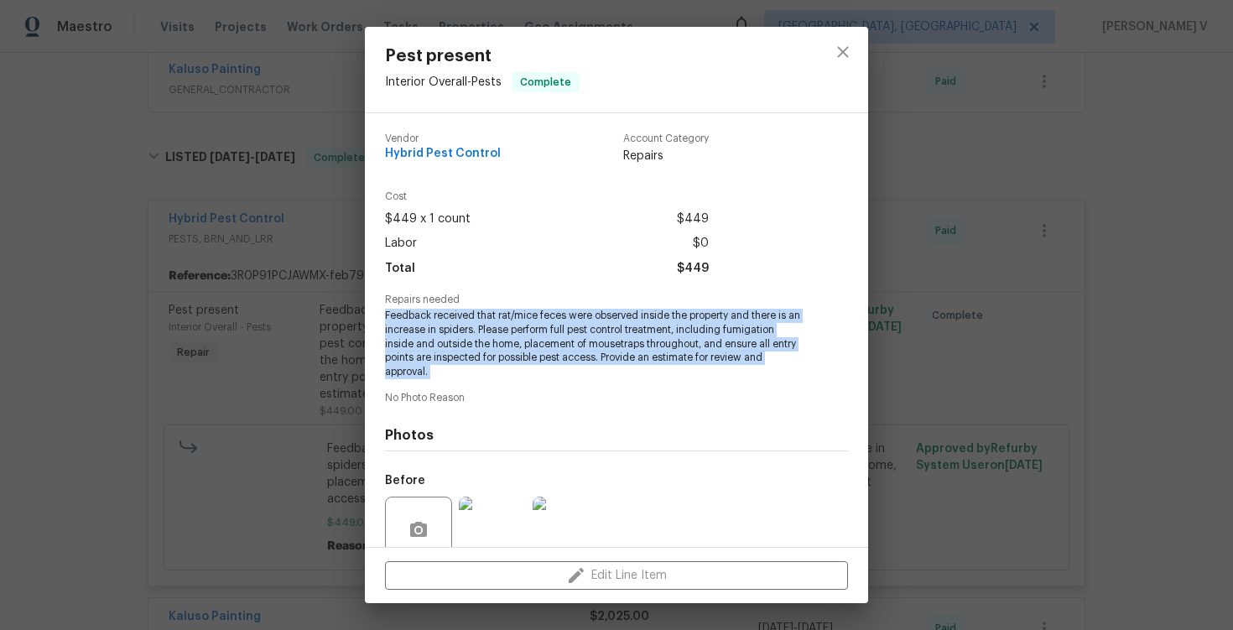
copy span "Feedback received that rat/mice feces were observed inside the property and the…"
click at [305, 229] on div "Pest present Interior Overall - Pests Complete Vendor Hybrid Pest Control Accou…" at bounding box center [616, 315] width 1233 height 630
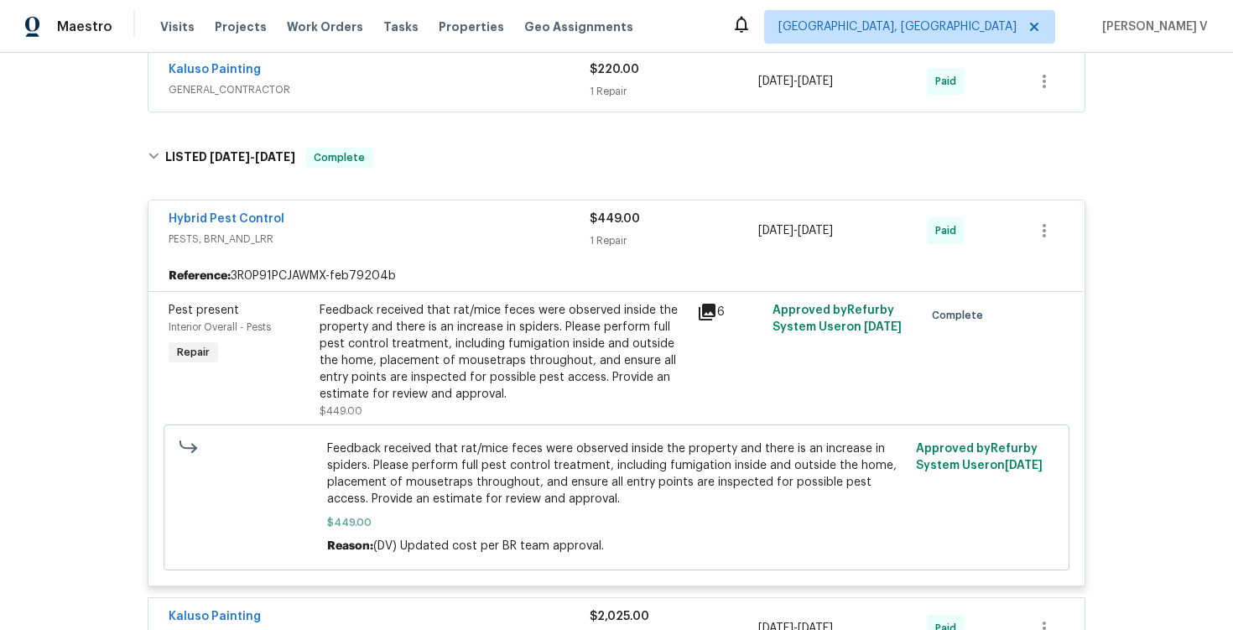
click at [225, 209] on div "Hybrid Pest Control PESTS, BRN_AND_LRR $449.00 1 Repair 9/11/2025 - 9/12/2025 P…" at bounding box center [616, 230] width 936 height 60
click at [225, 216] on link "Hybrid Pest Control" at bounding box center [227, 219] width 116 height 12
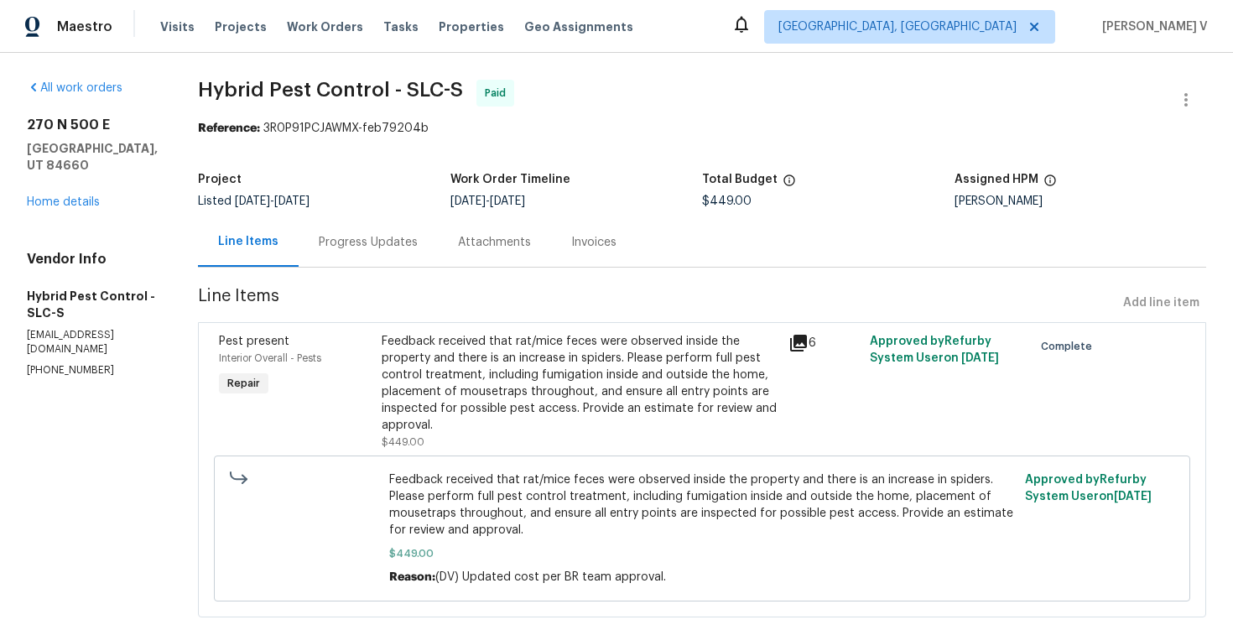
click at [348, 290] on span "Line Items" at bounding box center [657, 303] width 919 height 31
click at [396, 251] on div "Progress Updates" at bounding box center [368, 241] width 139 height 49
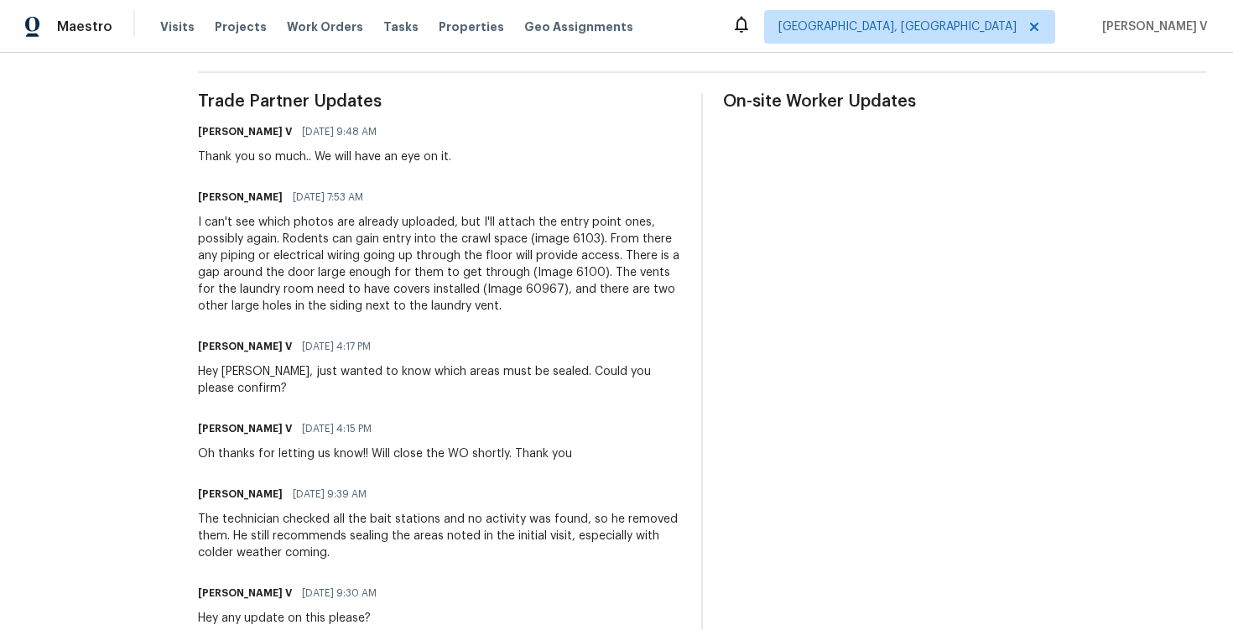
scroll to position [589, 0]
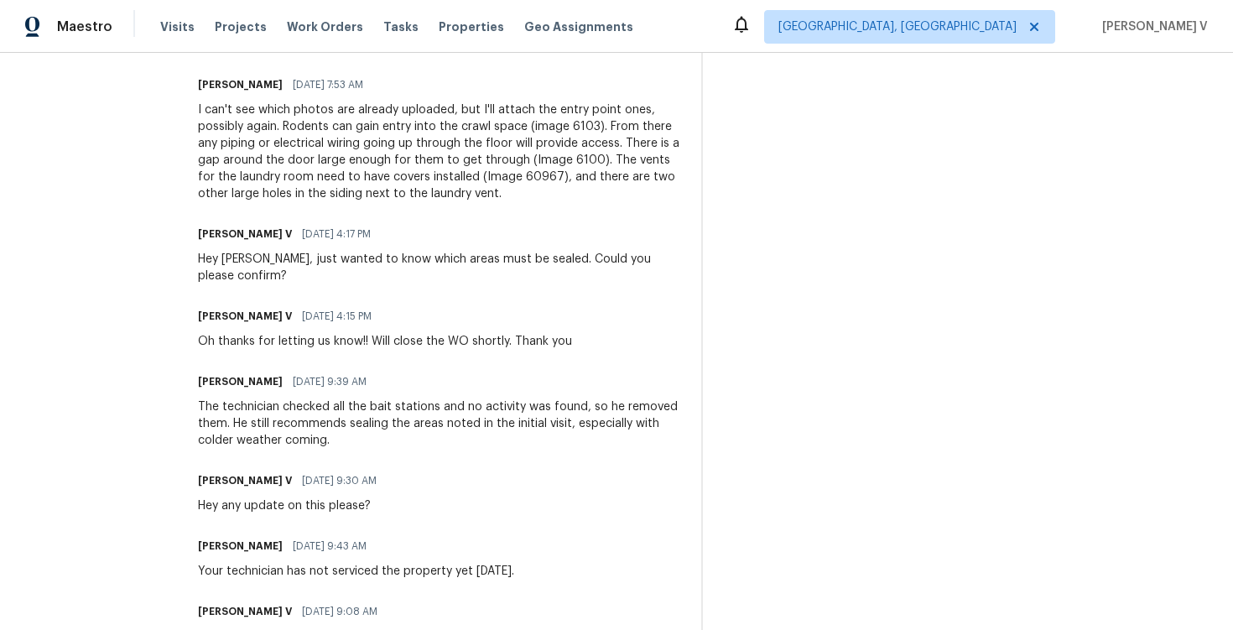
click at [290, 399] on div "The technician checked all the bait stations and no activity was found, so he r…" at bounding box center [439, 423] width 483 height 50
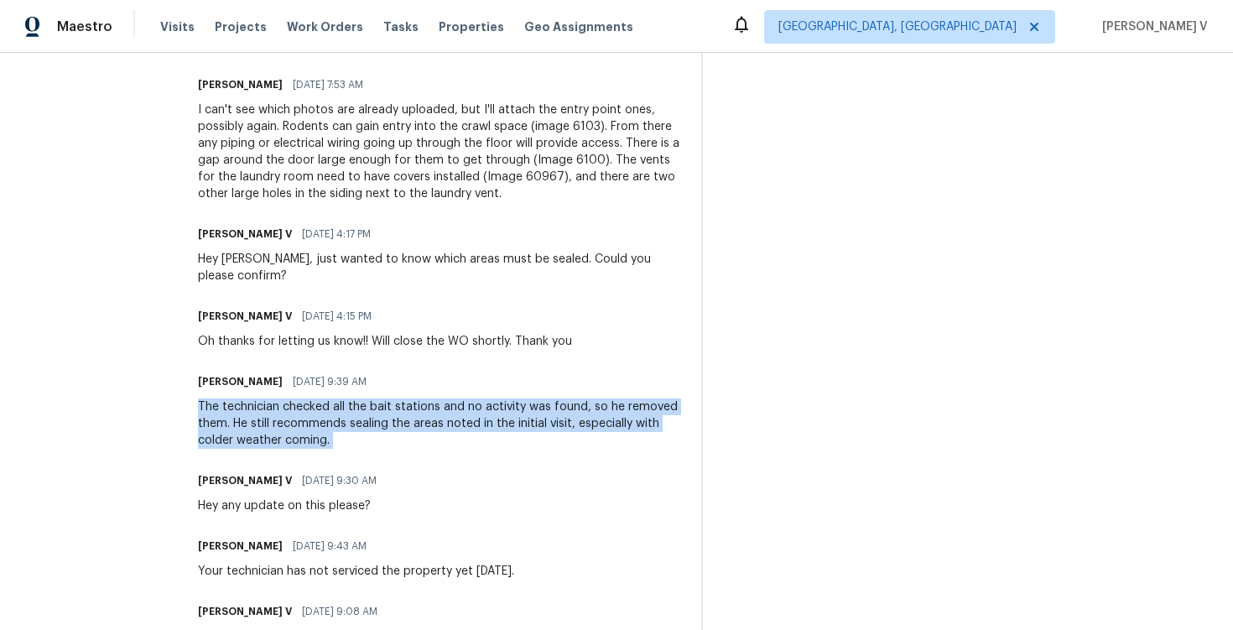
copy div "The technician checked all the bait stations and no activity was found, so he r…"
click at [285, 154] on div "I can't see which photos are already uploaded, but I'll attach the entry point …" at bounding box center [439, 152] width 483 height 101
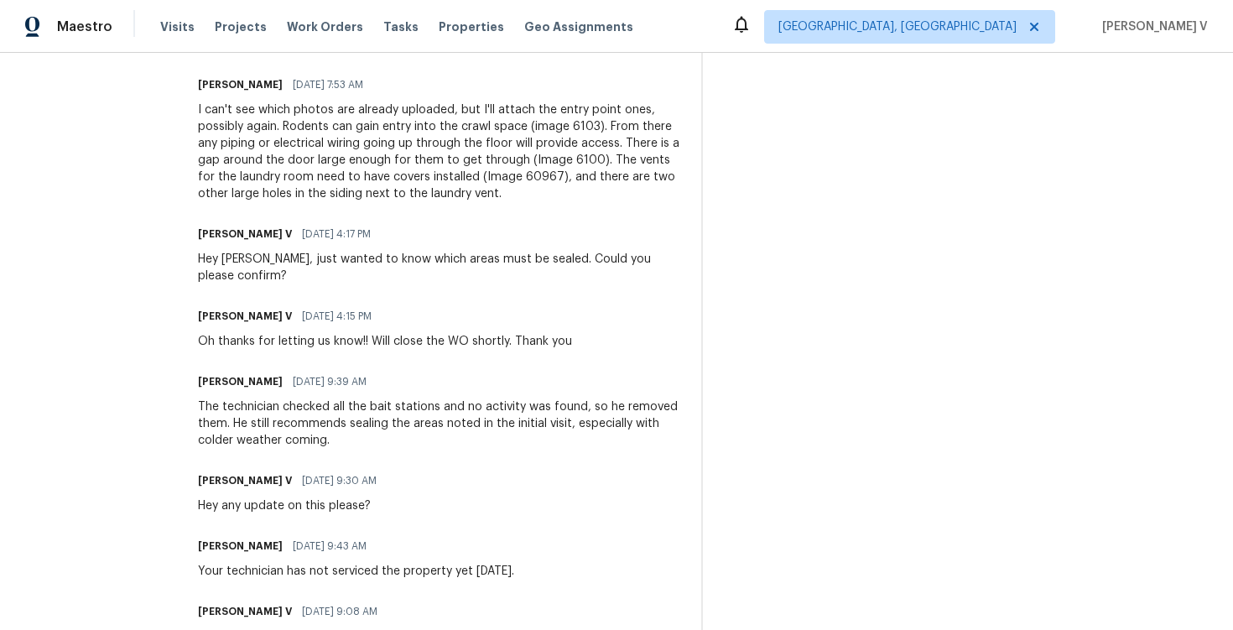
click at [285, 154] on div "I can't see which photos are already uploaded, but I'll attach the entry point …" at bounding box center [439, 152] width 483 height 101
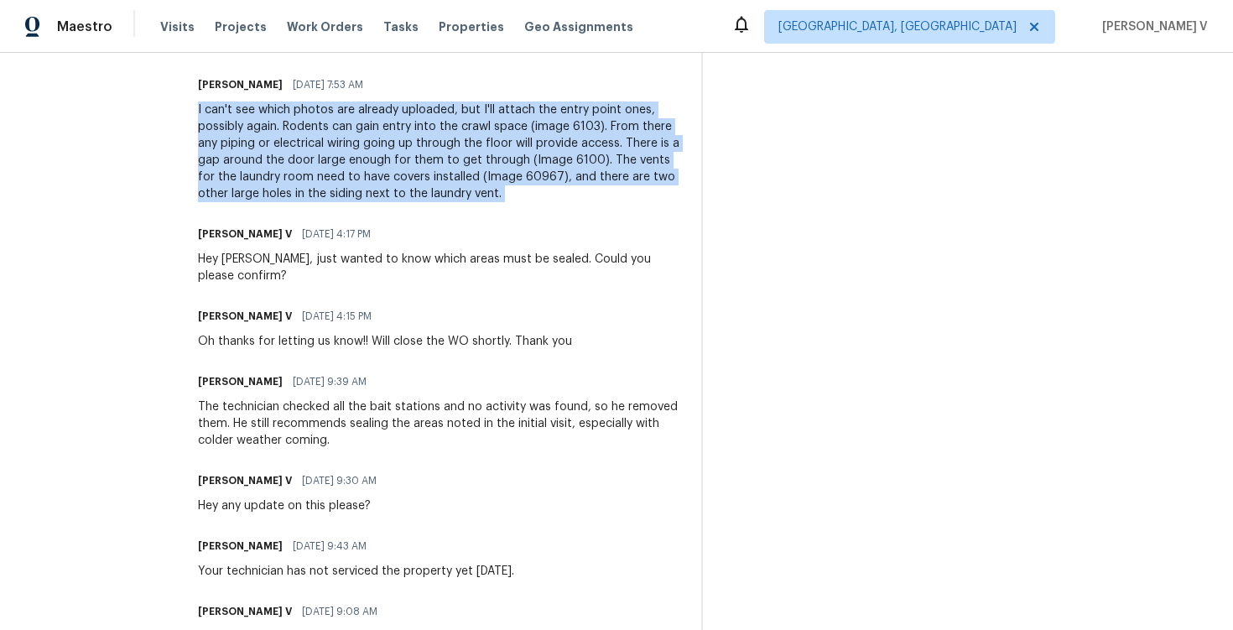
copy div "I can't see which photos are already uploaded, but I'll attach the entry point …"
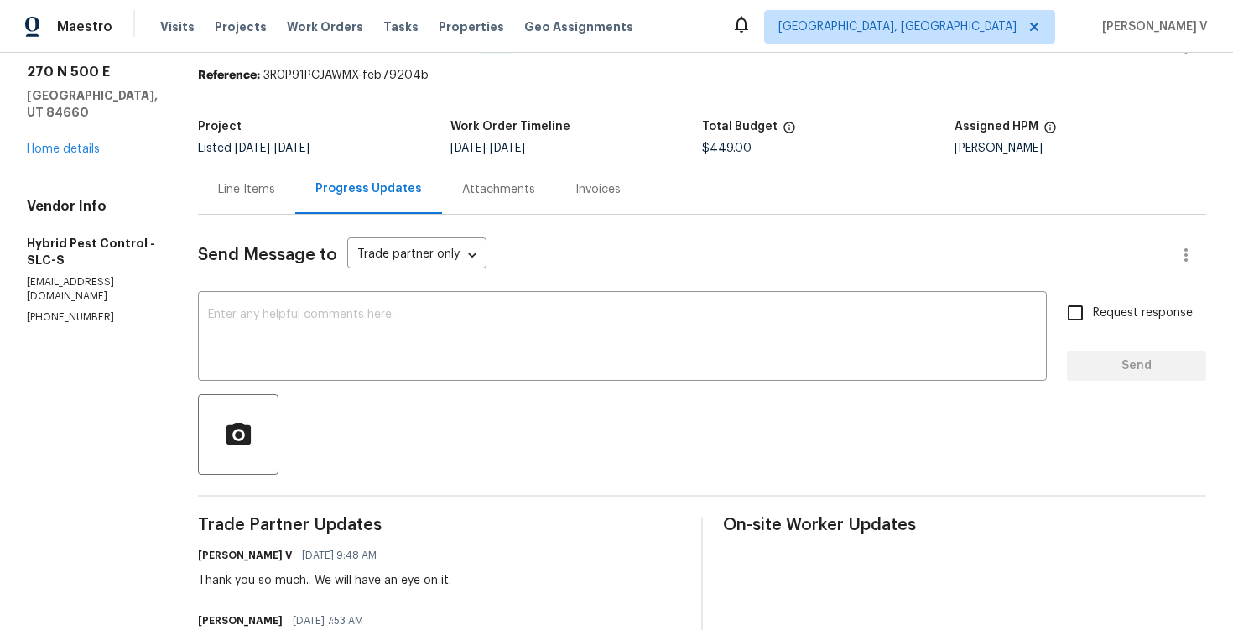
click at [275, 190] on div "Line Items" at bounding box center [246, 189] width 57 height 17
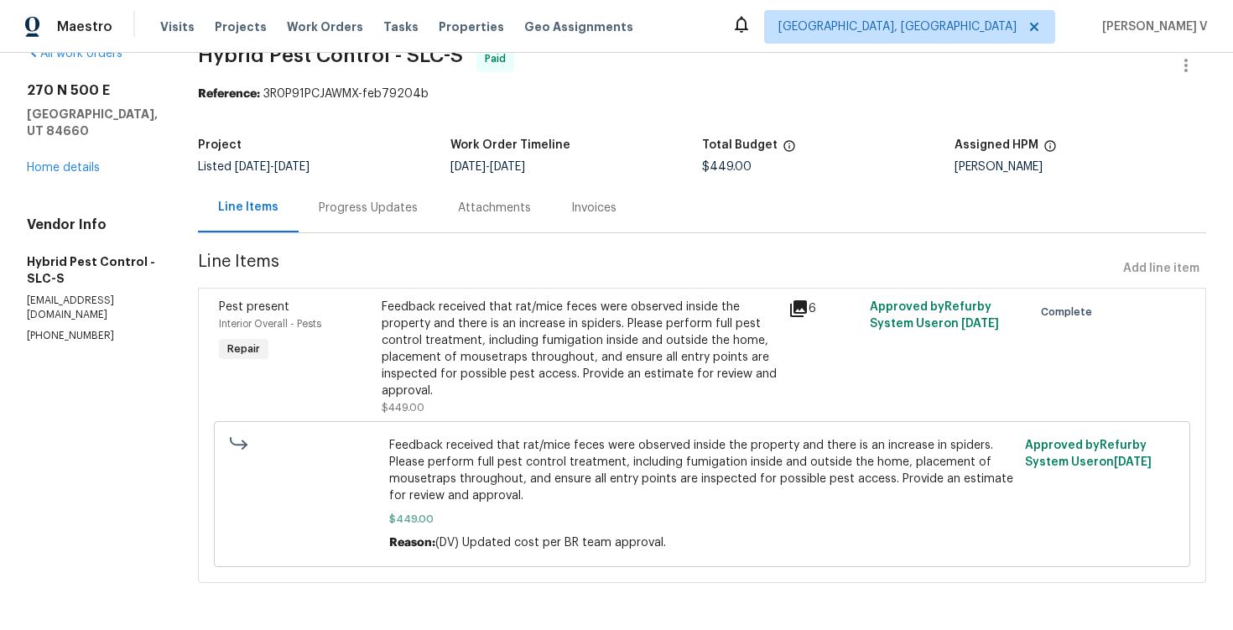
click at [492, 289] on div "Pest present Interior Overall - Pests Repair Feedback received that rat/mice fe…" at bounding box center [702, 435] width 1008 height 295
click at [502, 320] on div "Feedback received that rat/mice feces were observed inside the property and the…" at bounding box center [580, 349] width 397 height 101
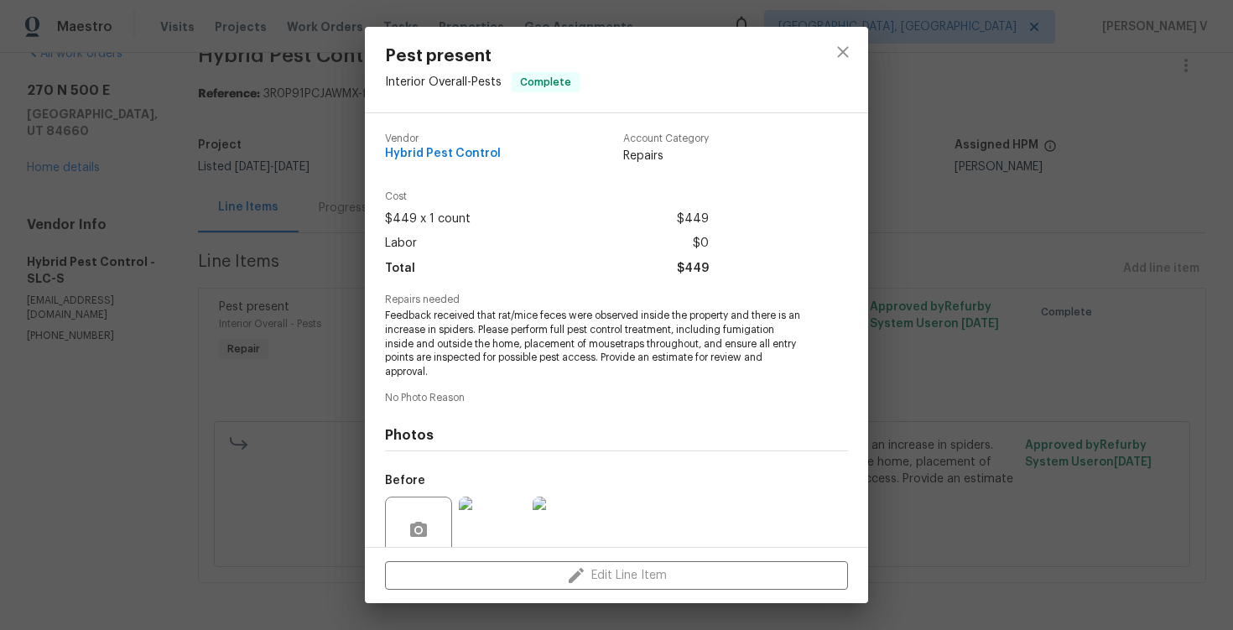
scroll to position [143, 0]
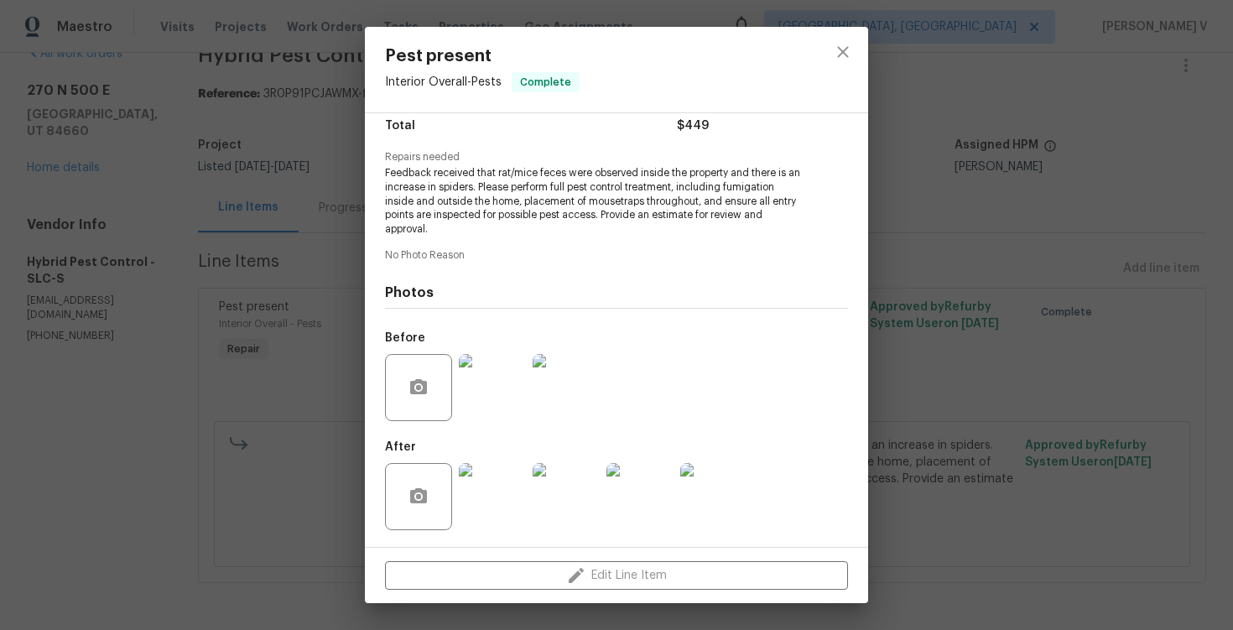
click at [497, 476] on img at bounding box center [492, 496] width 67 height 67
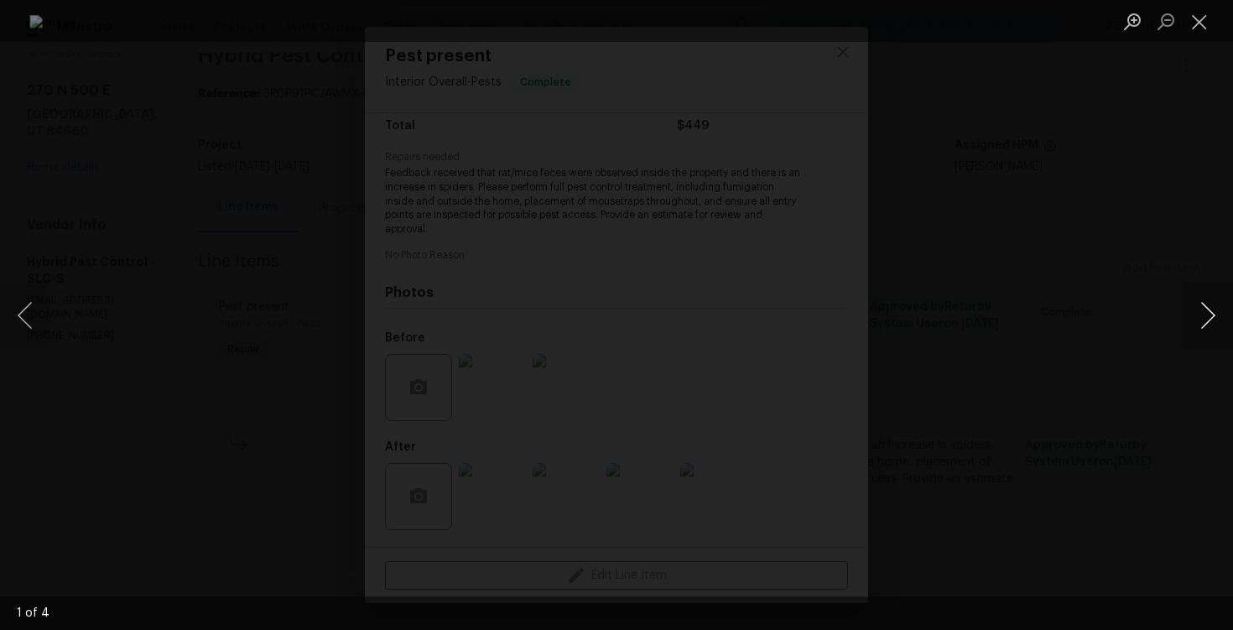
click at [1206, 325] on button "Next image" at bounding box center [1208, 315] width 50 height 67
click at [1192, 305] on button "Next image" at bounding box center [1208, 315] width 50 height 67
click at [1225, 317] on button "Next image" at bounding box center [1208, 315] width 50 height 67
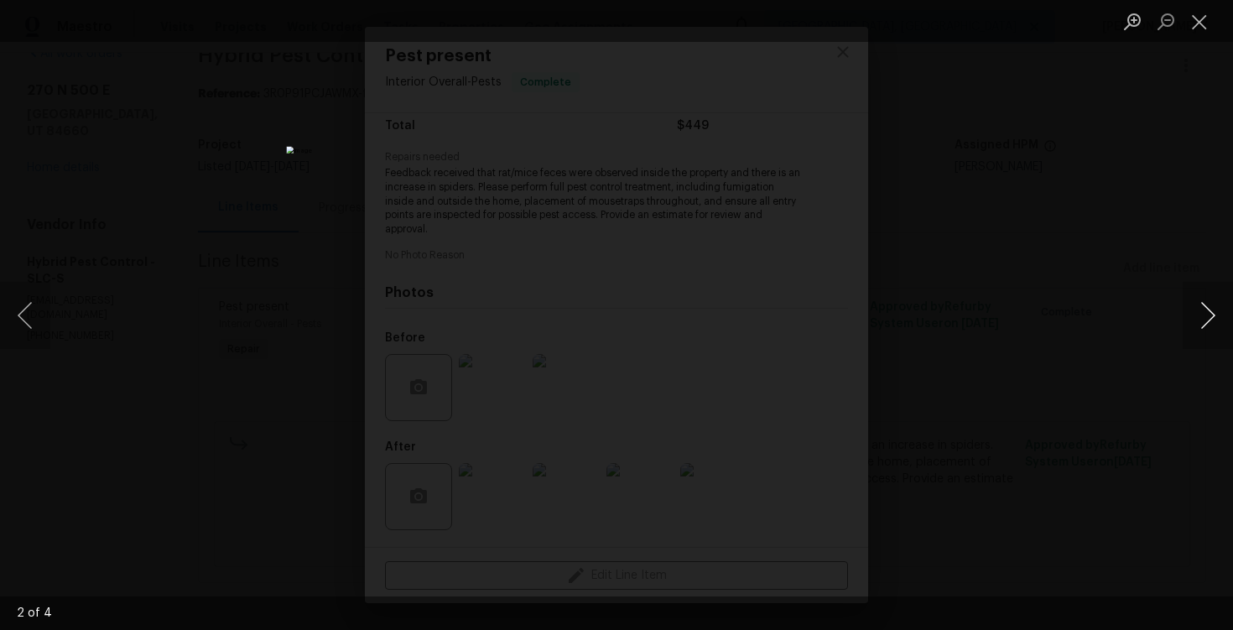
click at [1229, 313] on button "Next image" at bounding box center [1208, 315] width 50 height 67
click at [1153, 106] on div "Lightbox" at bounding box center [616, 315] width 1233 height 630
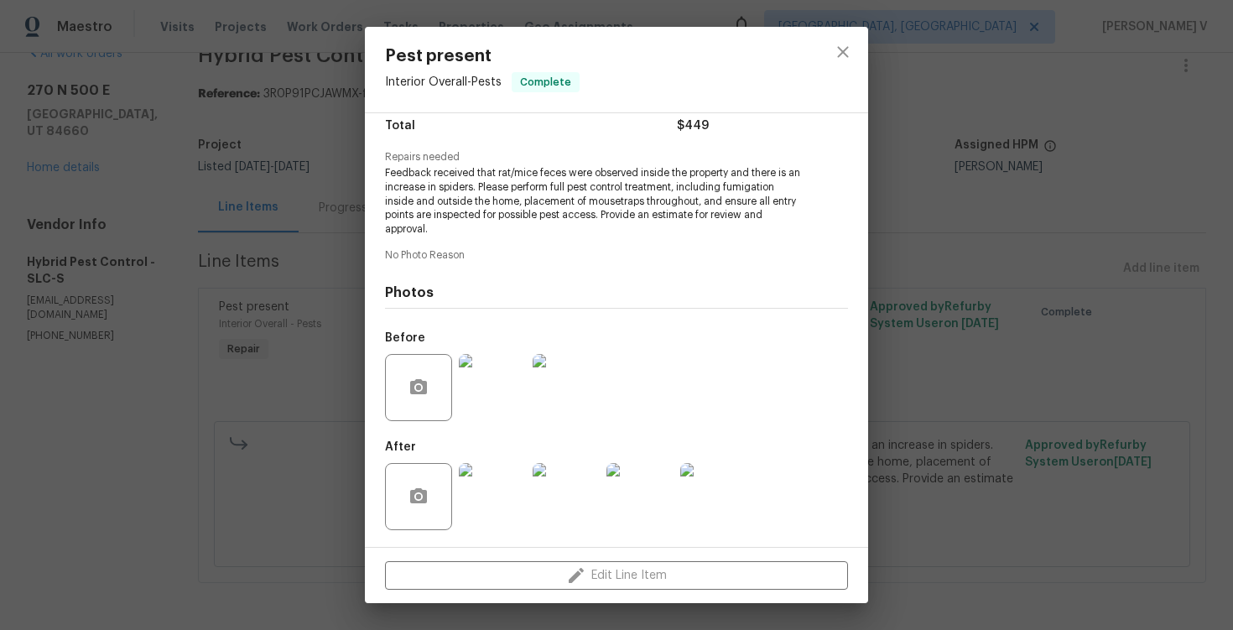
click at [1153, 106] on div "Pest present Interior Overall - Pests Complete Vendor Hybrid Pest Control Accou…" at bounding box center [616, 315] width 1233 height 630
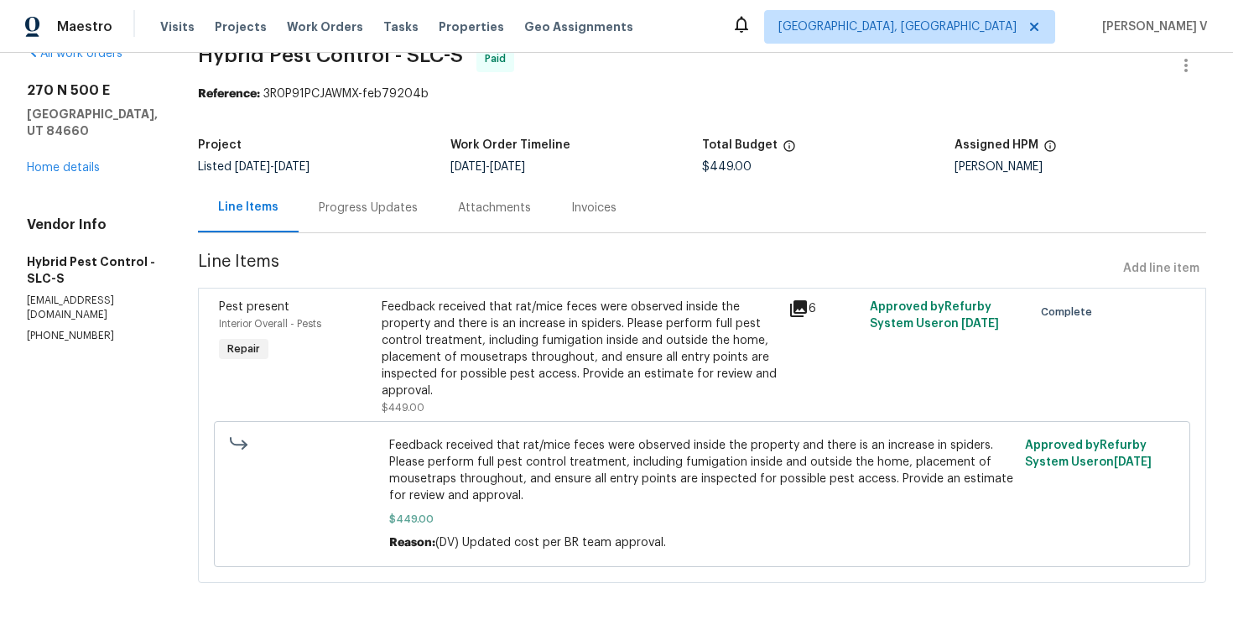
click at [567, 355] on div "Feedback received that rat/mice feces were observed inside the property and the…" at bounding box center [580, 349] width 397 height 101
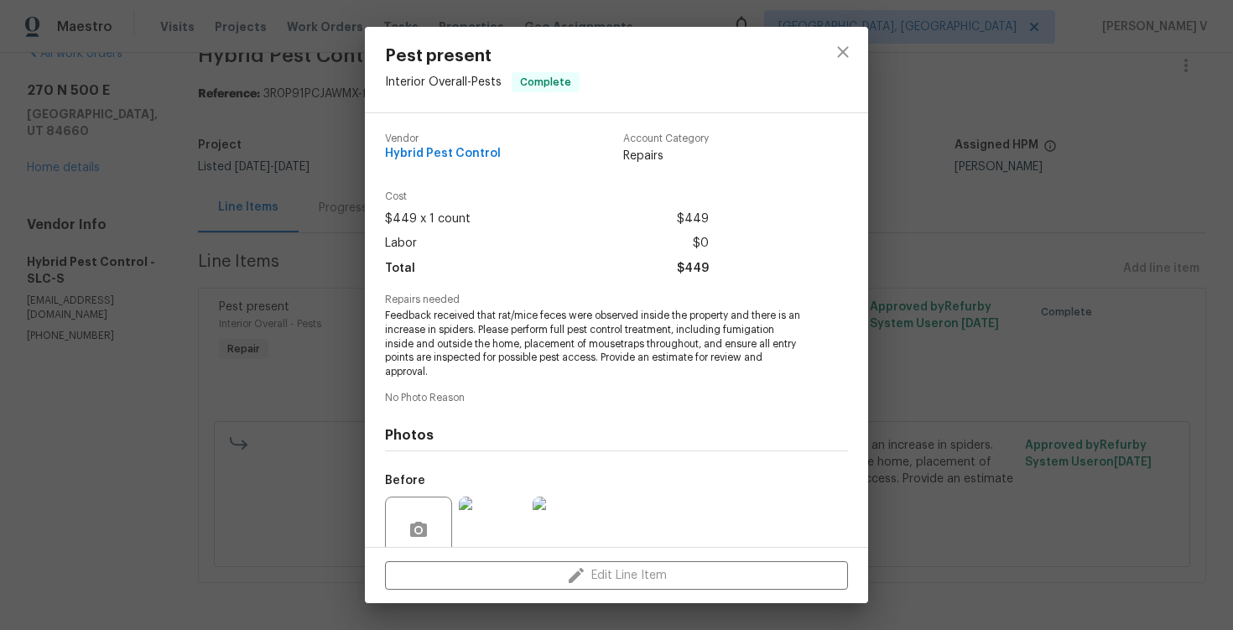
click at [484, 529] on img at bounding box center [492, 530] width 67 height 67
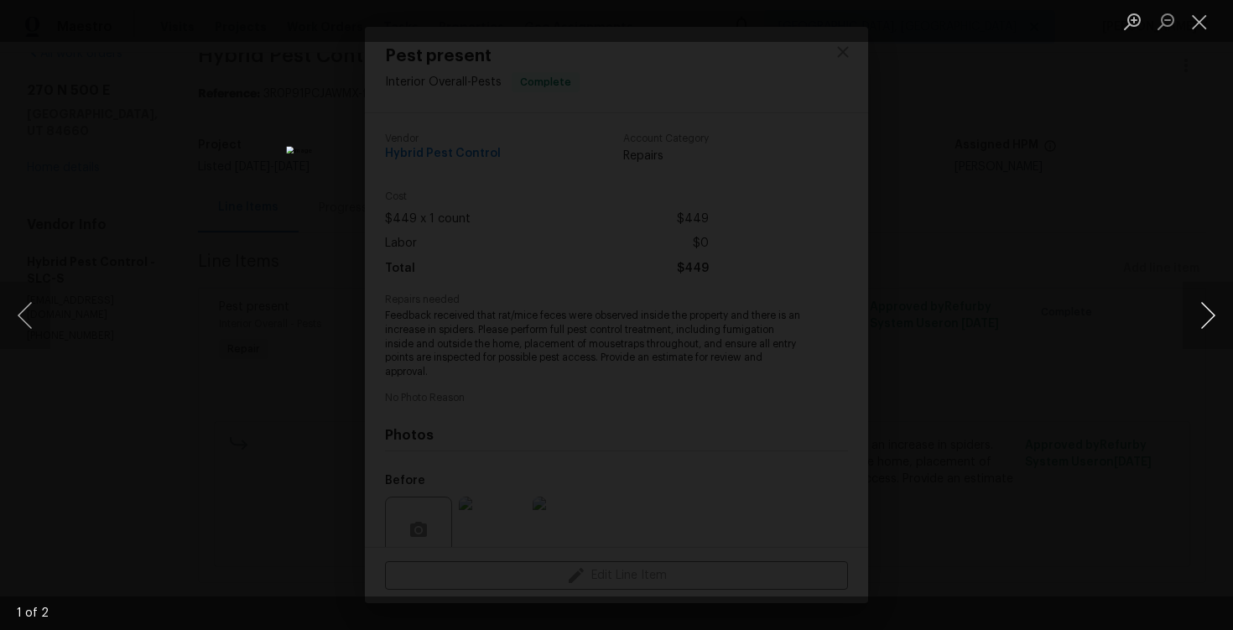
click at [1210, 315] on button "Next image" at bounding box center [1208, 315] width 50 height 67
click at [68, 282] on div "Lightbox" at bounding box center [616, 315] width 1233 height 630
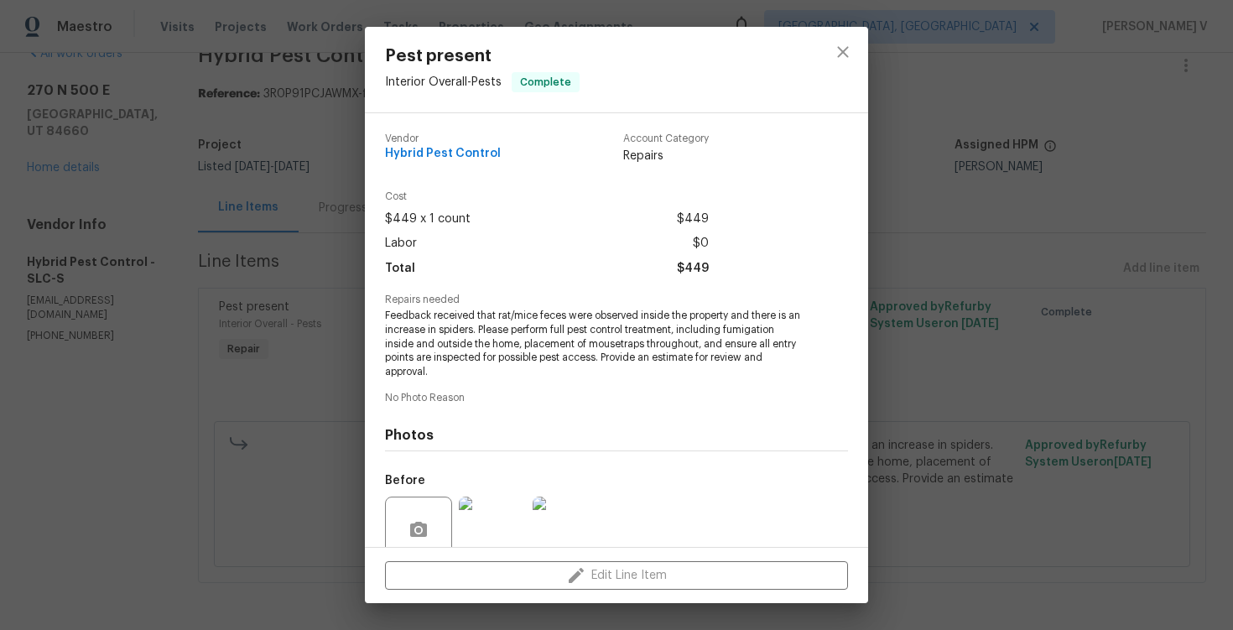
click at [68, 282] on div "Pest present Interior Overall - Pests Complete Vendor Hybrid Pest Control Accou…" at bounding box center [616, 315] width 1233 height 630
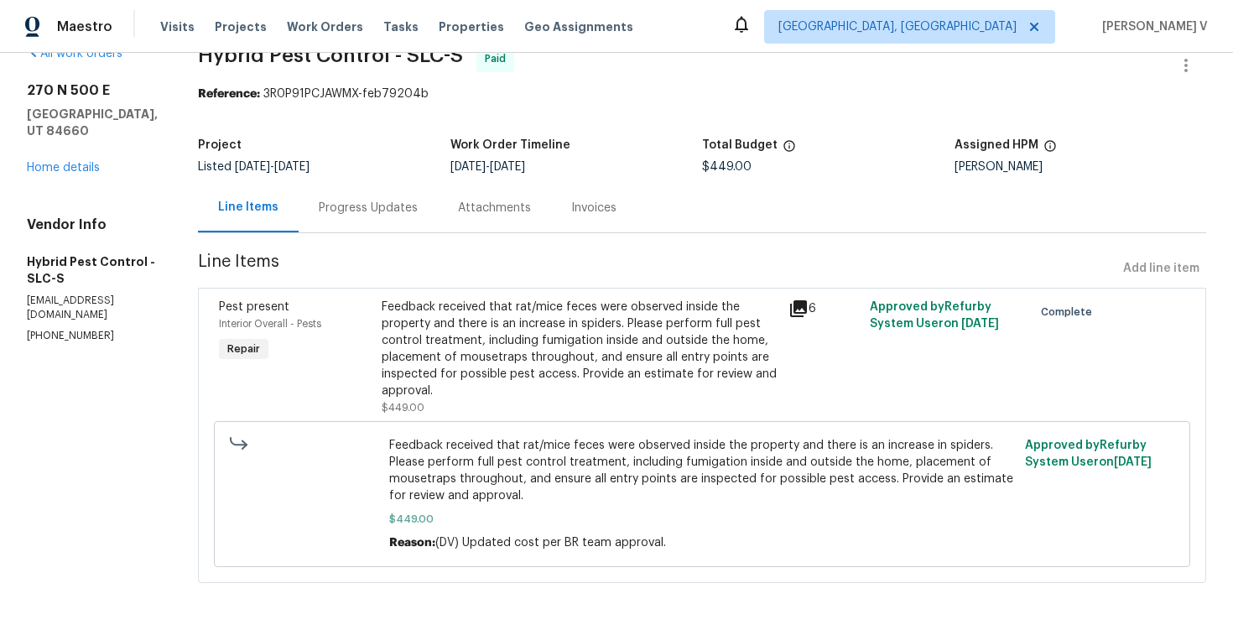
click at [411, 201] on div "Progress Updates" at bounding box center [368, 208] width 99 height 17
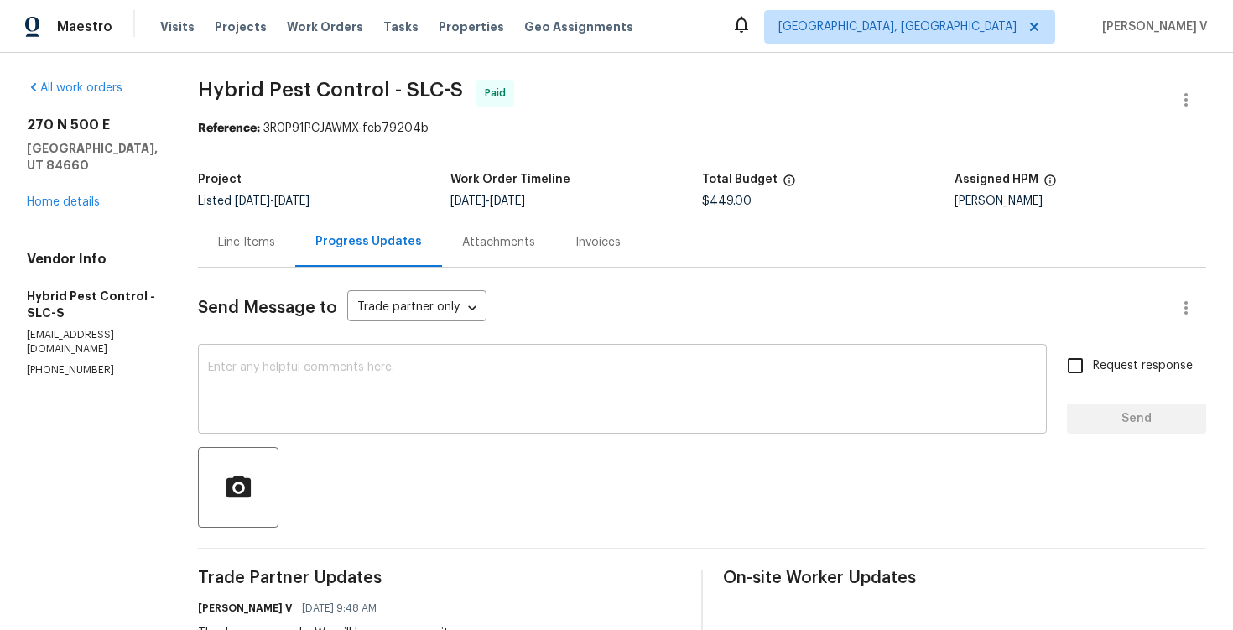
scroll to position [198, 0]
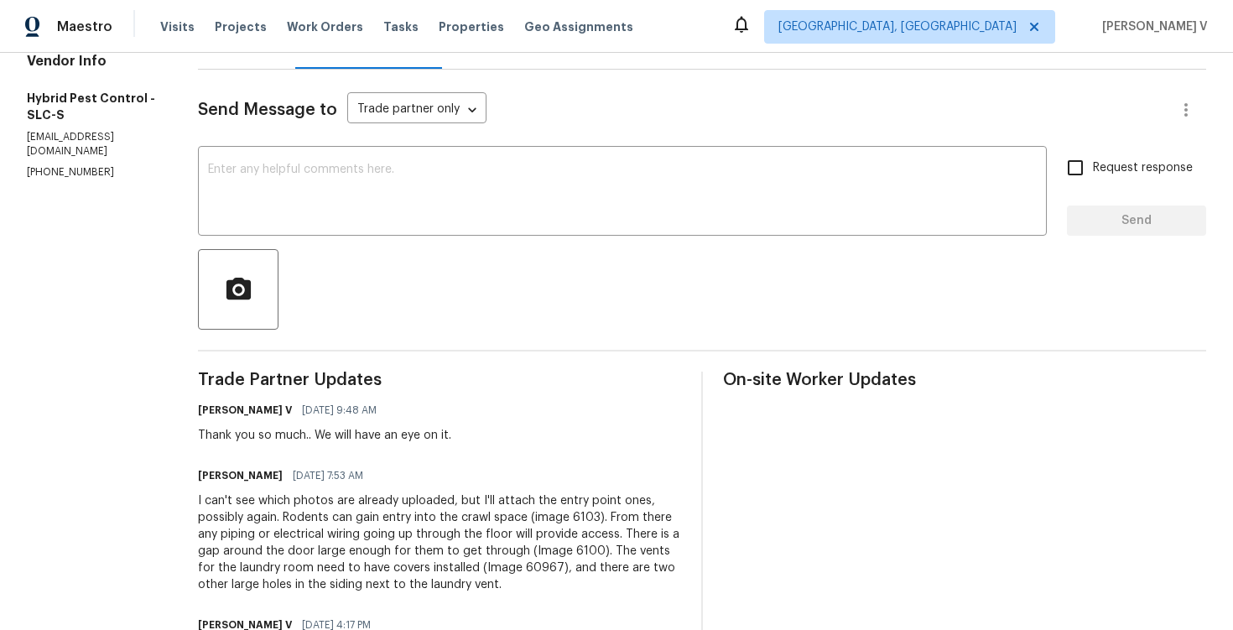
click at [301, 523] on div "I can't see which photos are already uploaded, but I'll attach the entry point …" at bounding box center [439, 542] width 483 height 101
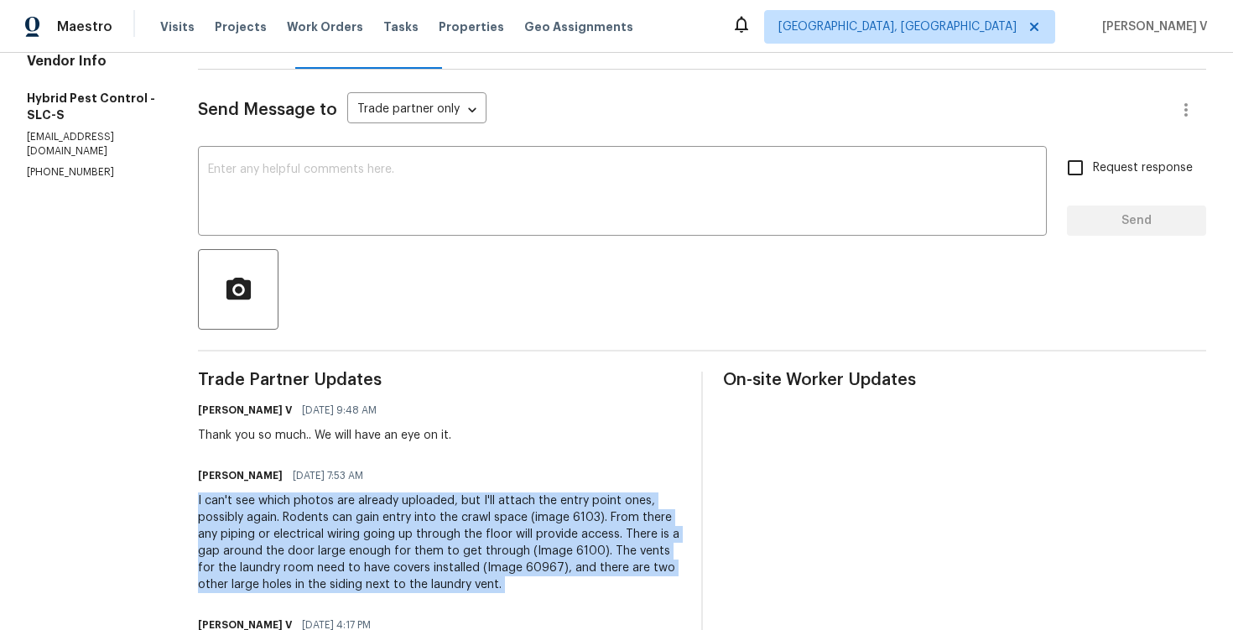
copy div "I can't see which photos are already uploaded, but I'll attach the entry point …"
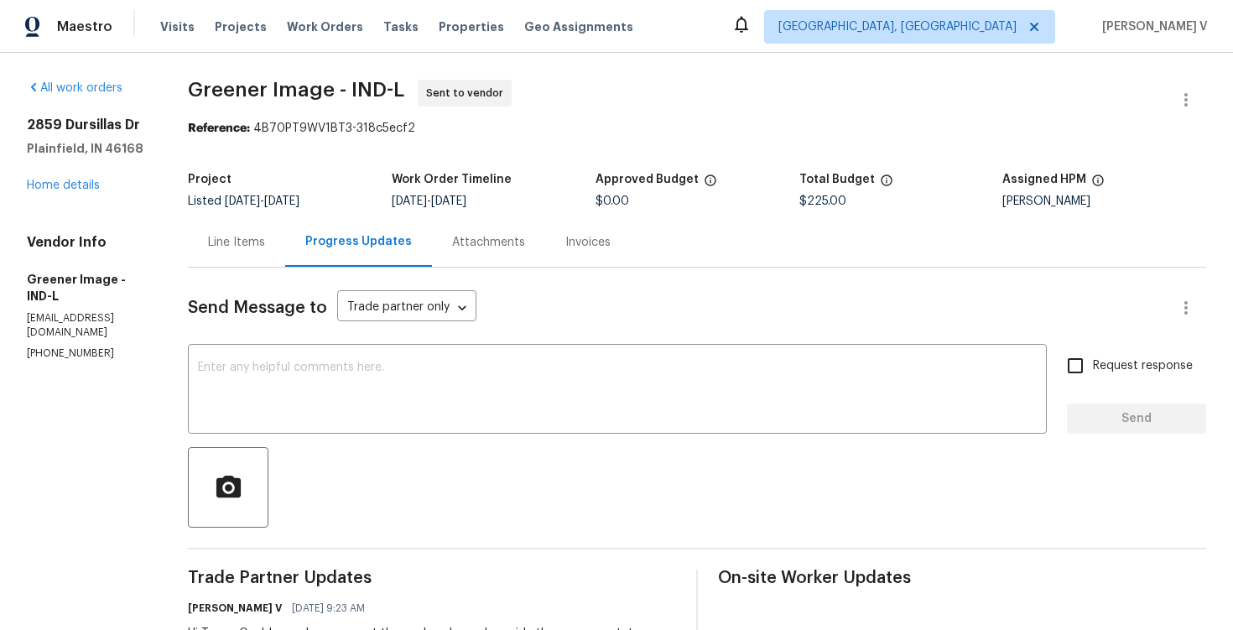
scroll to position [232, 0]
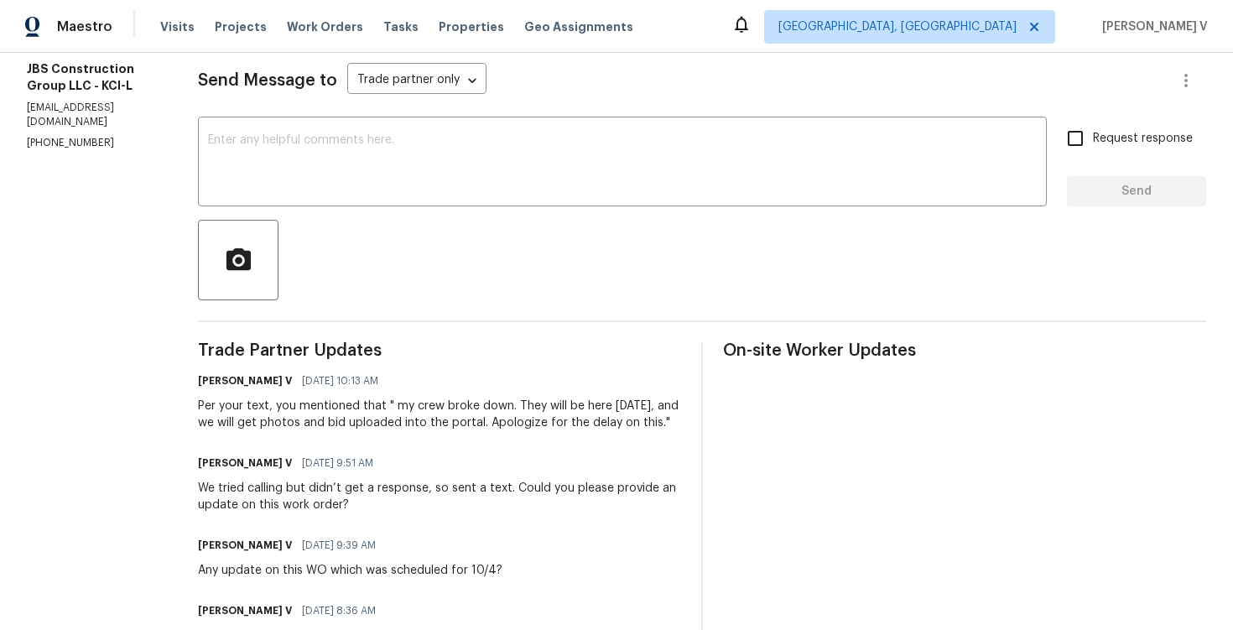
scroll to position [151, 0]
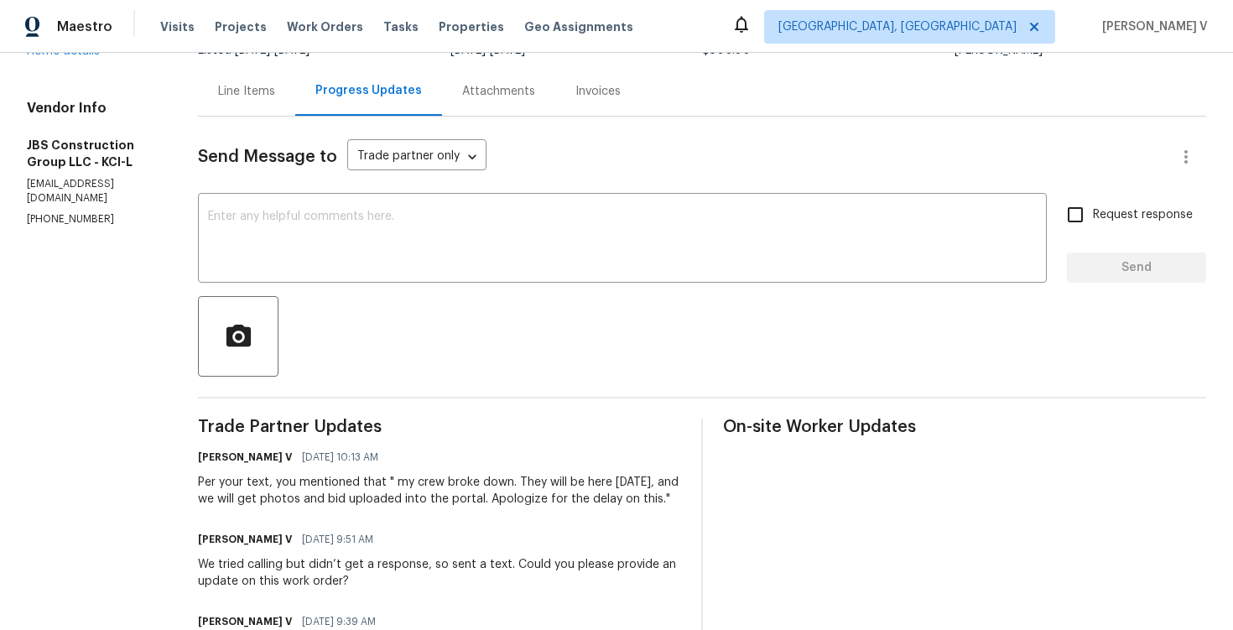
copy p "[PHONE_NUMBER]"
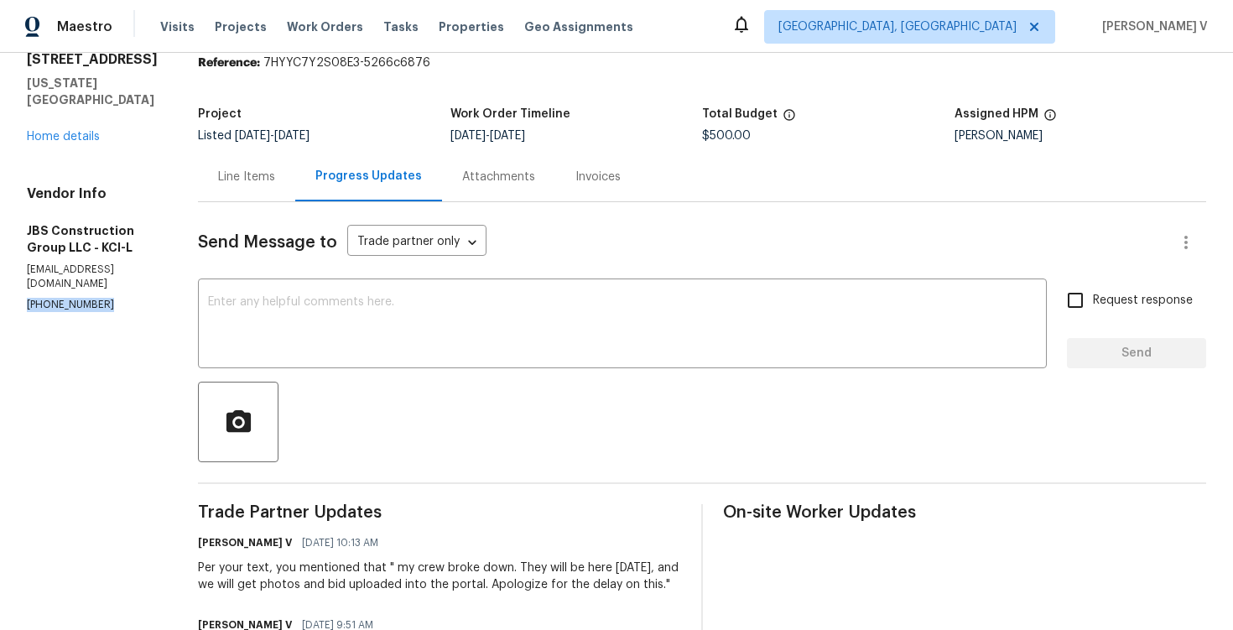
scroll to position [0, 0]
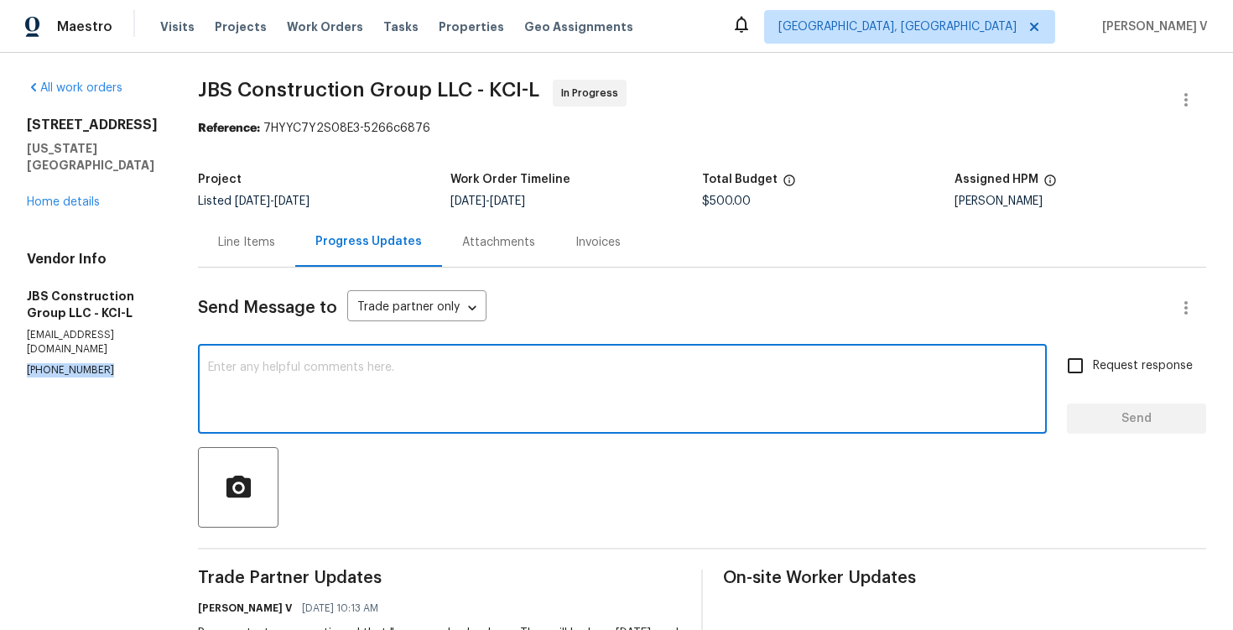
click at [362, 390] on textarea at bounding box center [622, 391] width 829 height 59
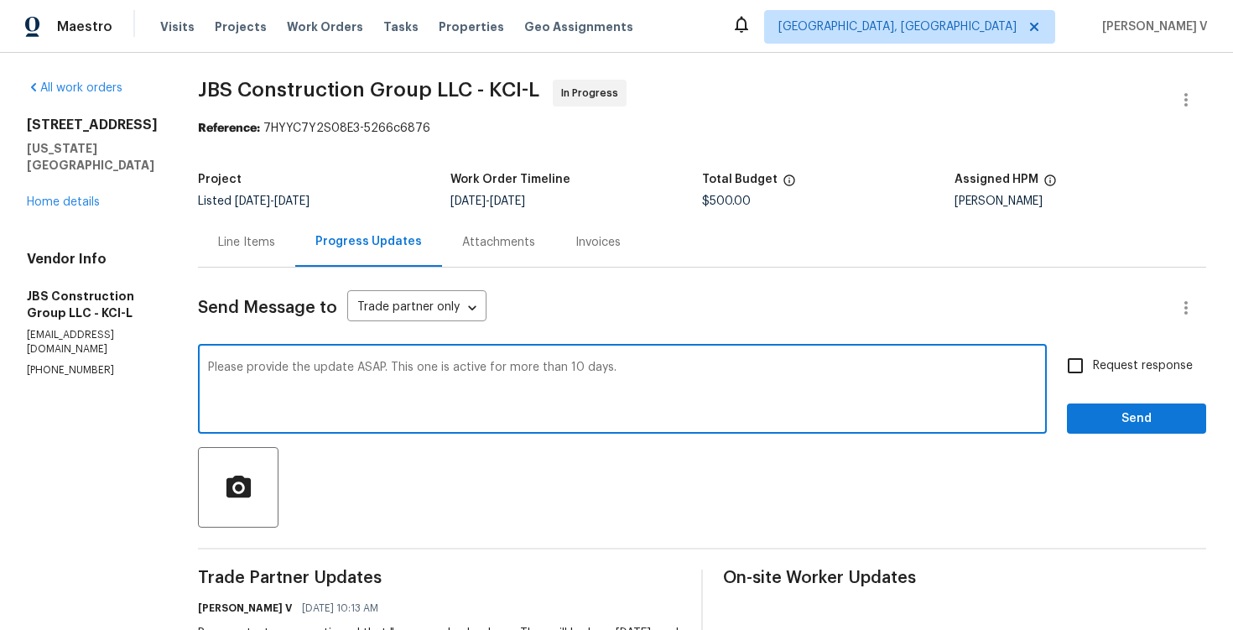
type textarea "Please provide the update ASAP. This one is active for more than 10 days."
click at [1112, 369] on span "Request response" at bounding box center [1143, 366] width 100 height 18
click at [1093, 369] on input "Request response" at bounding box center [1075, 365] width 35 height 35
checkbox input "true"
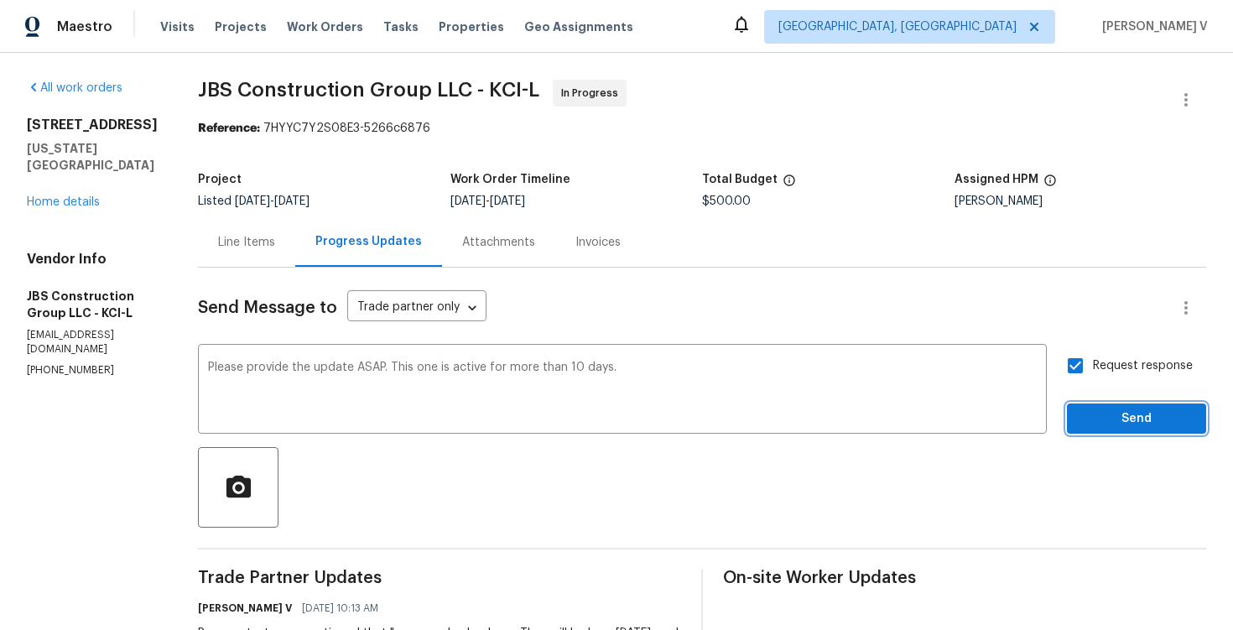
click at [1112, 429] on button "Send" at bounding box center [1136, 418] width 139 height 31
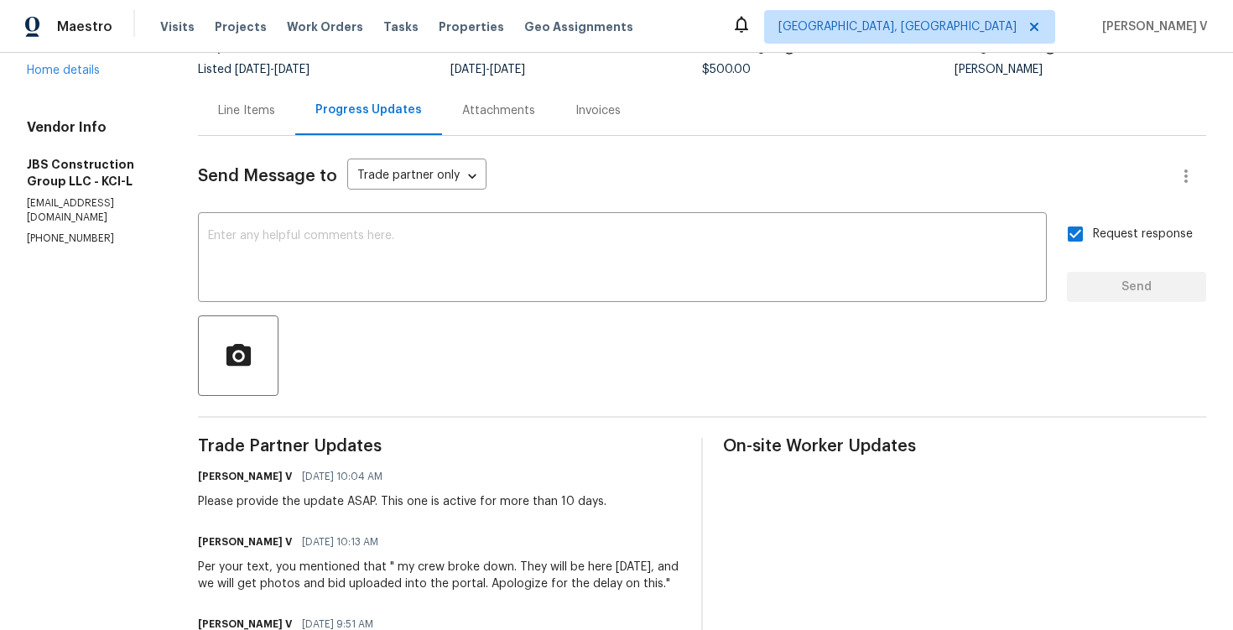
scroll to position [226, 0]
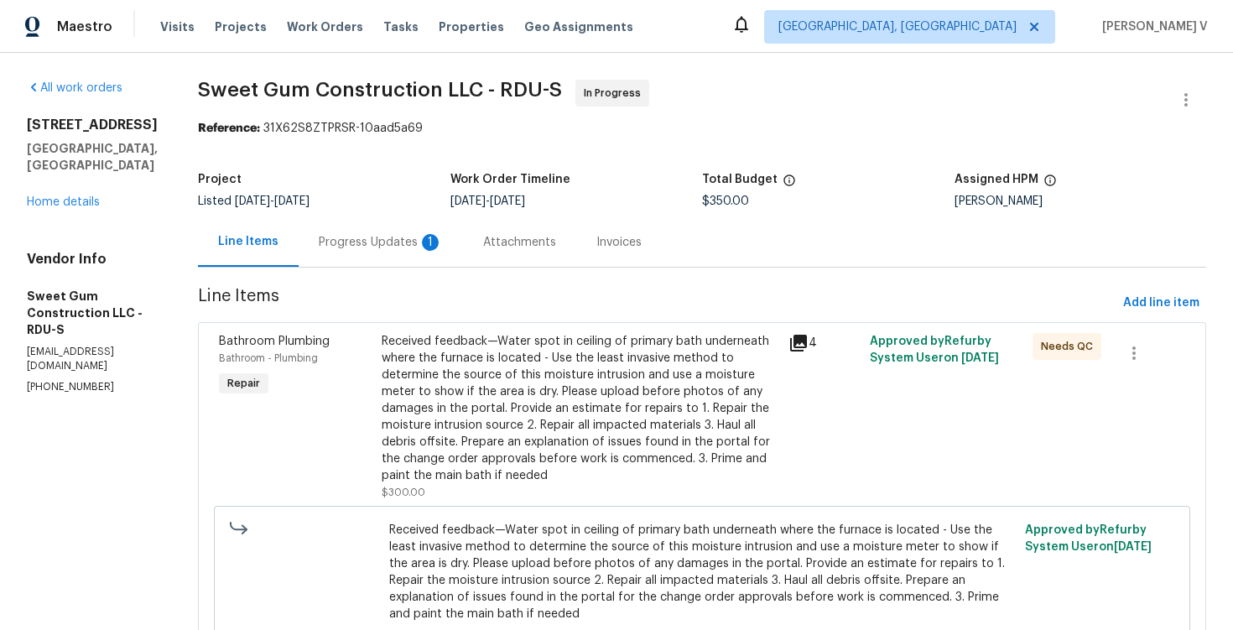
click at [376, 241] on div "Progress Updates 1" at bounding box center [381, 242] width 124 height 17
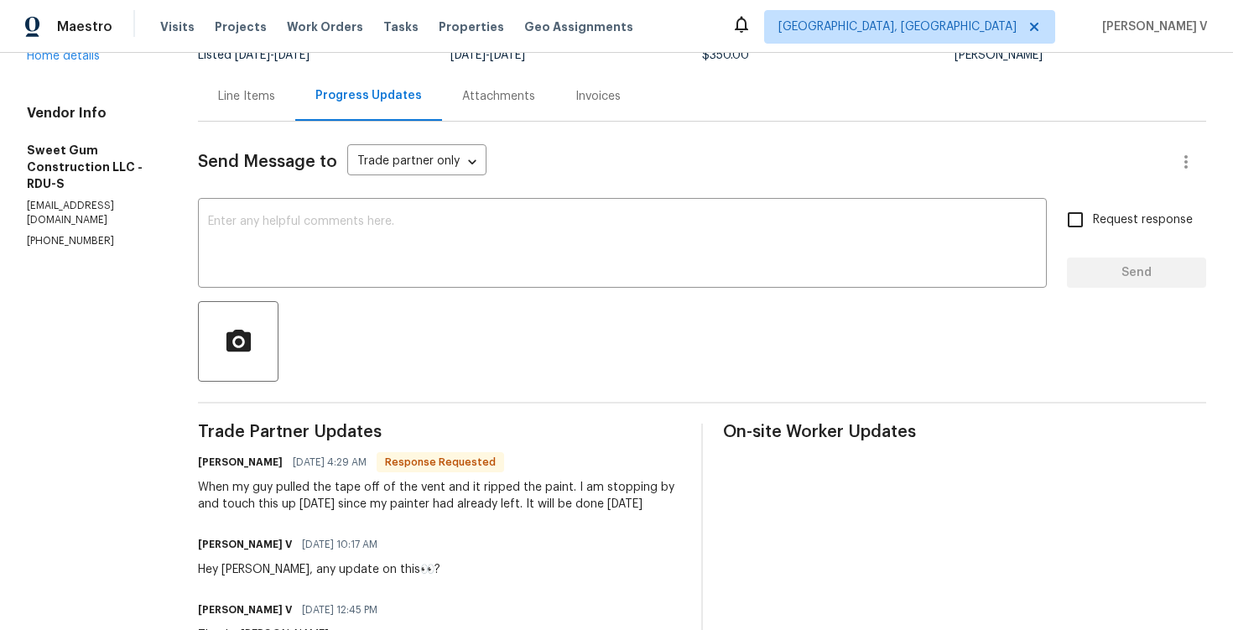
scroll to position [106, 0]
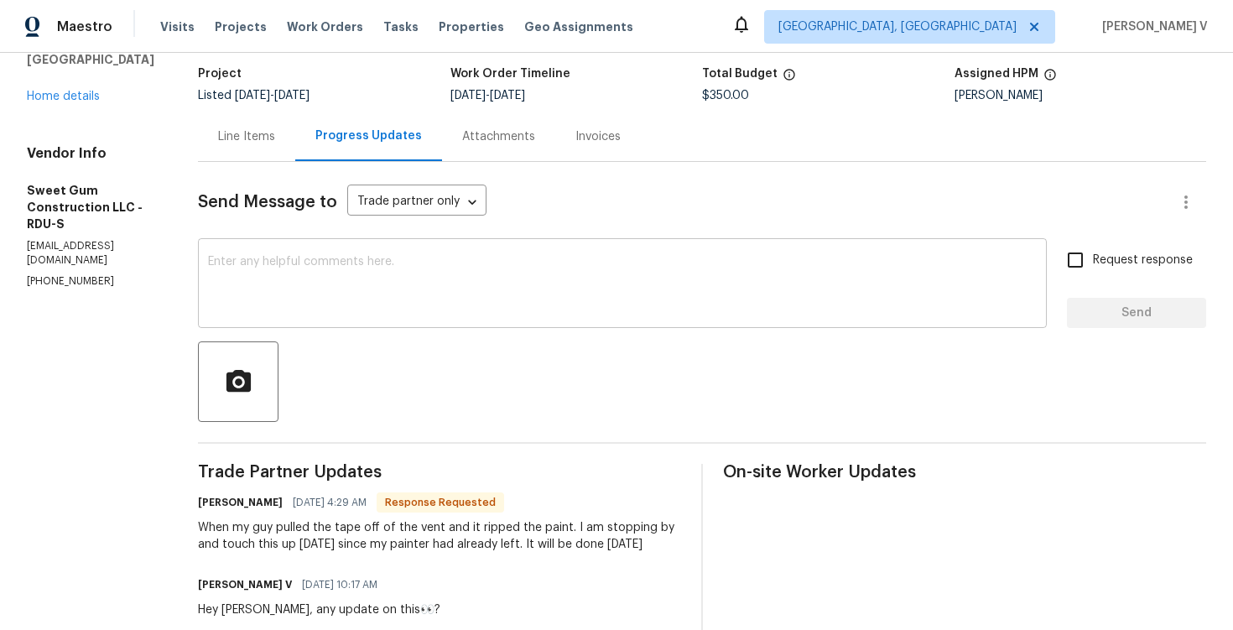
click at [380, 300] on textarea at bounding box center [622, 285] width 829 height 59
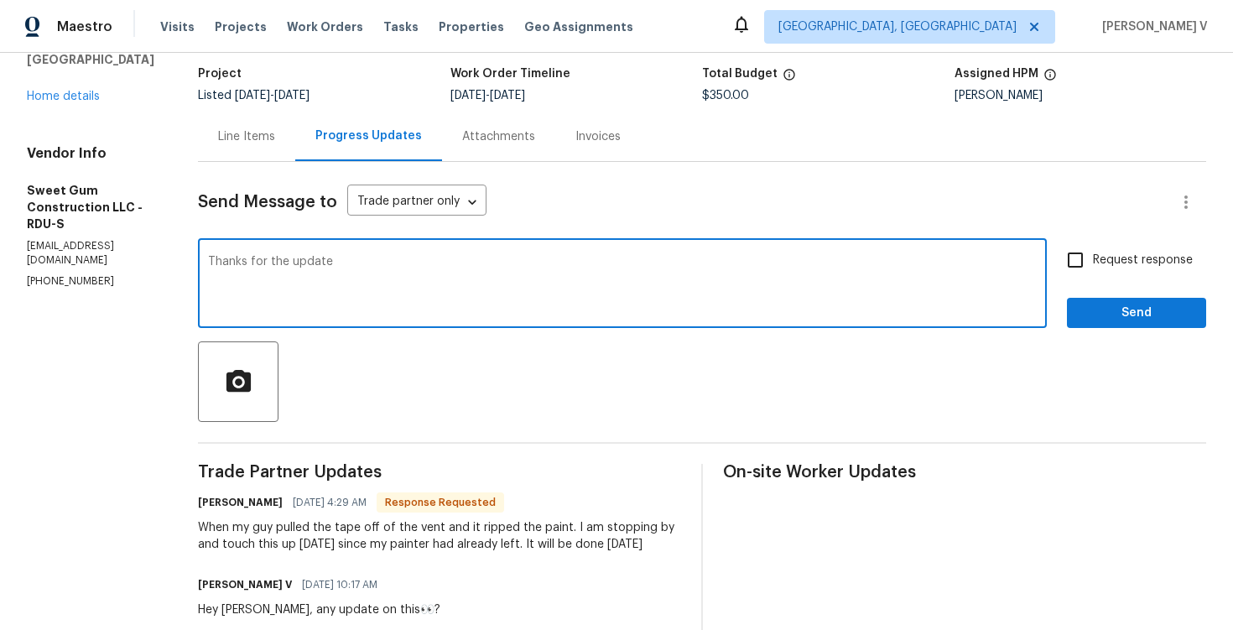
click at [252, 500] on h6 "Stacey Beakes" at bounding box center [240, 502] width 85 height 17
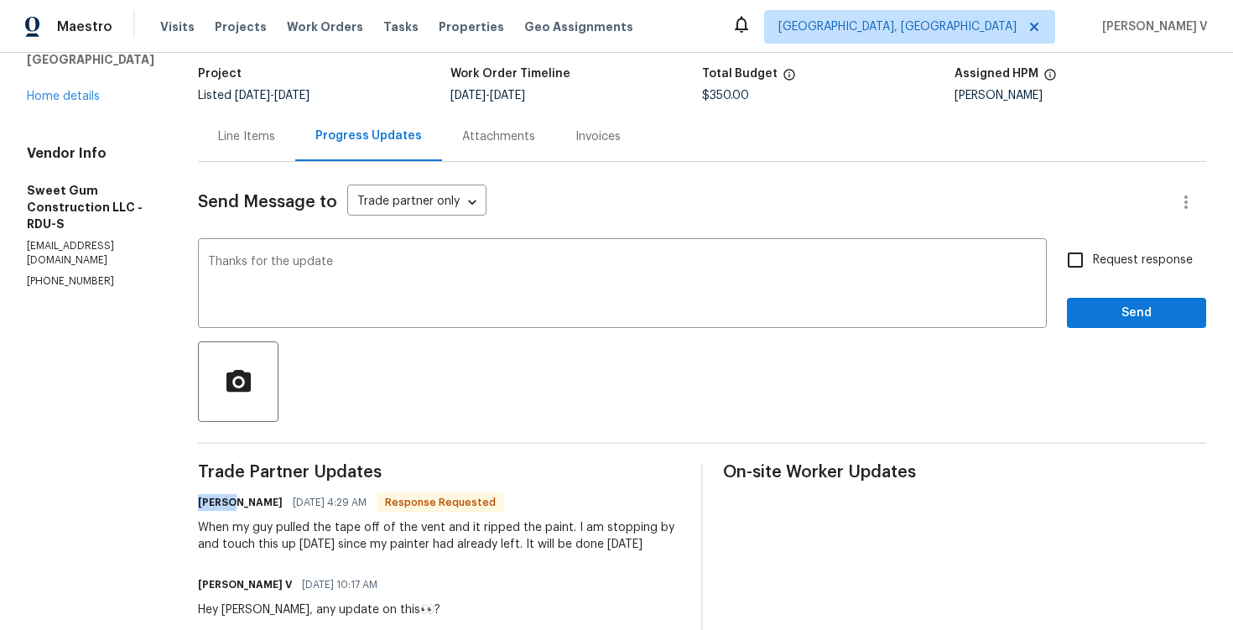
copy h6 "Stacey"
click at [451, 271] on textarea "Thanks for the update" at bounding box center [622, 285] width 829 height 59
paste textarea "Stacey"
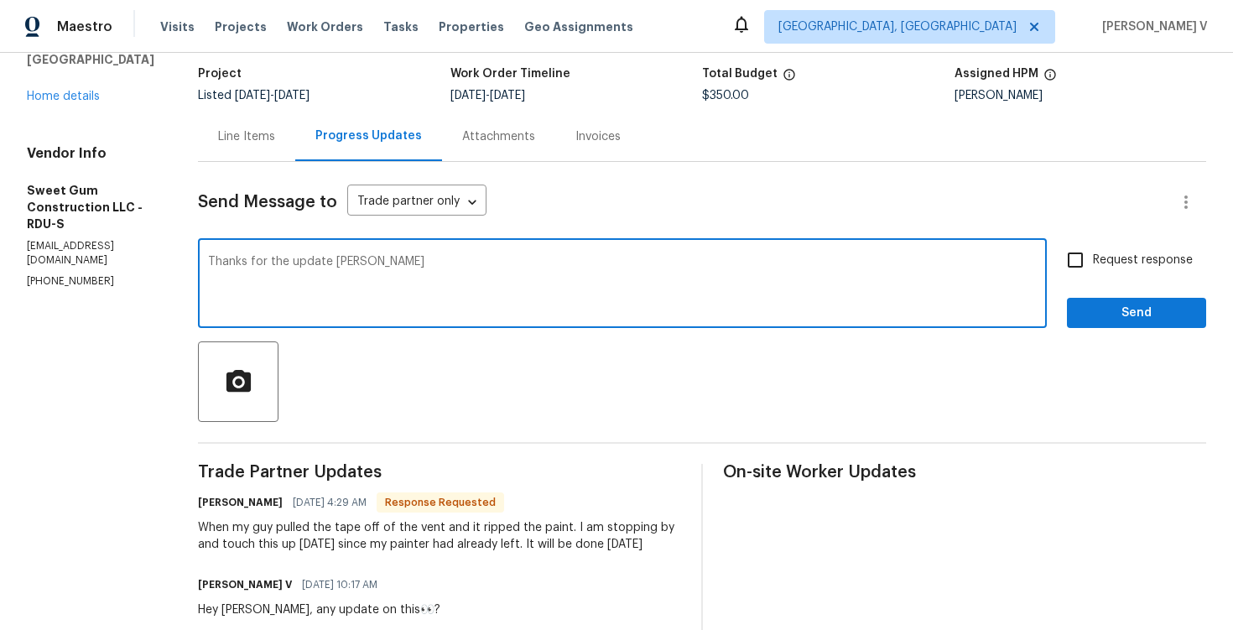
click at [429, 256] on textarea "Thanks for the update Stacey" at bounding box center [622, 285] width 829 height 59
click at [439, 263] on textarea "Thanks for the update Stacey" at bounding box center [622, 285] width 829 height 59
click at [441, 263] on textarea "Thanks for the update Stacey" at bounding box center [622, 285] width 829 height 59
type textarea "Thanks for the update Stacey 😁"
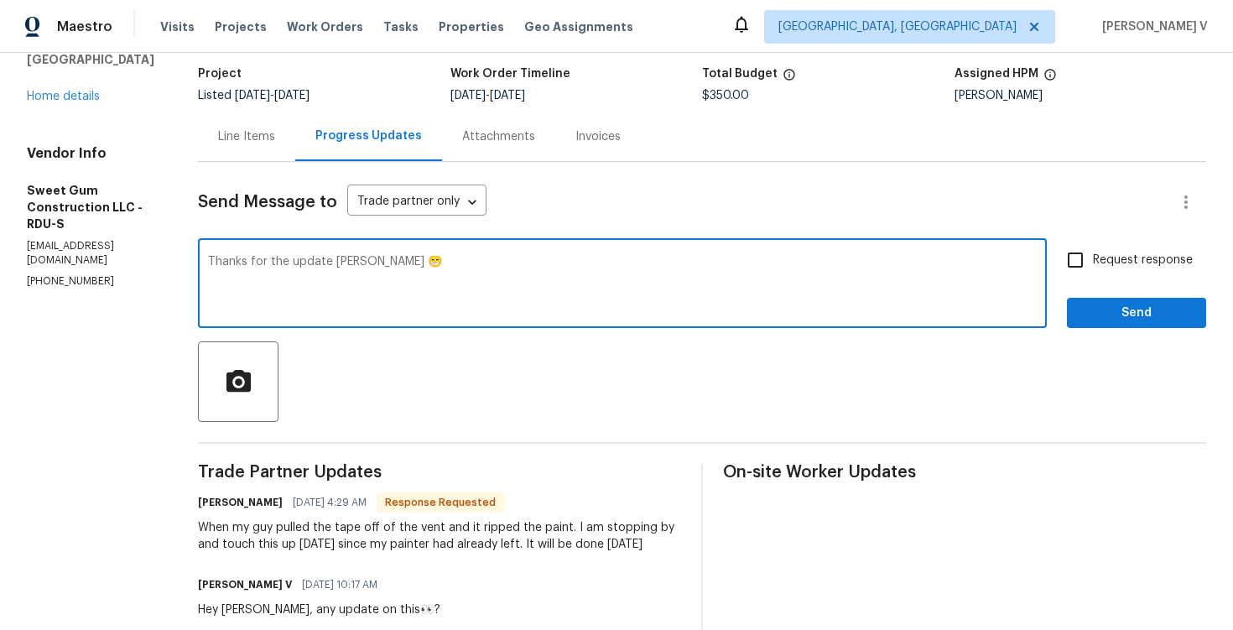
click at [1073, 279] on div "Request response Send" at bounding box center [1136, 285] width 139 height 86
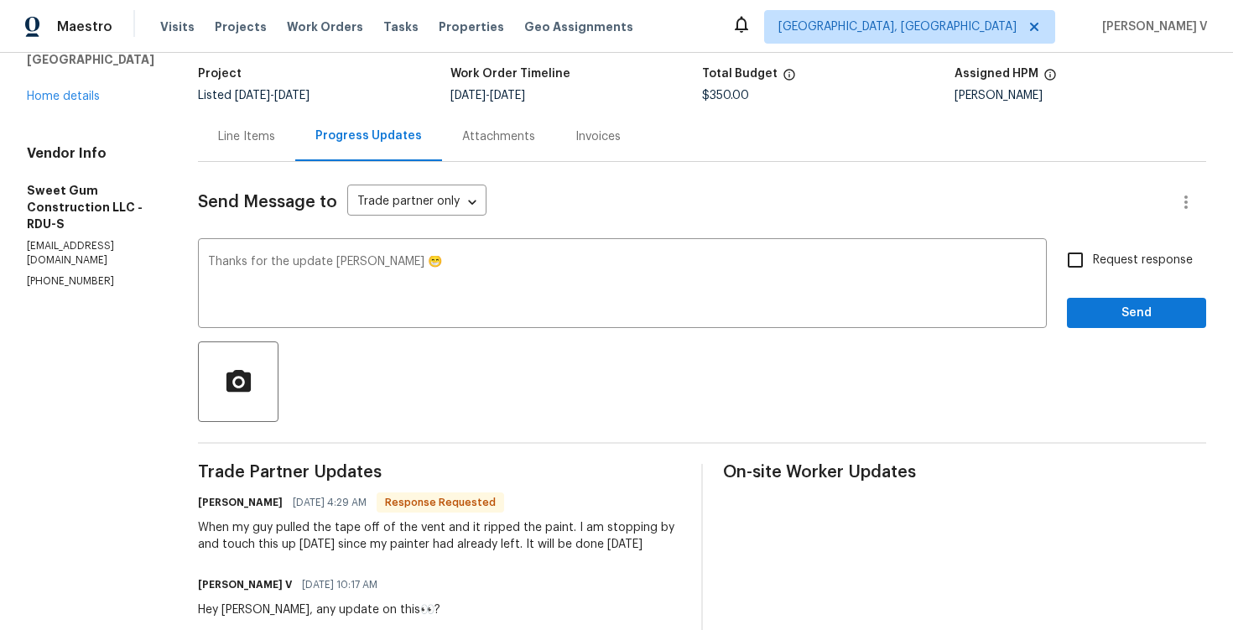
click at [1085, 277] on input "Request response" at bounding box center [1075, 259] width 35 height 35
checkbox input "true"
click at [1101, 315] on span "Send" at bounding box center [1136, 313] width 112 height 21
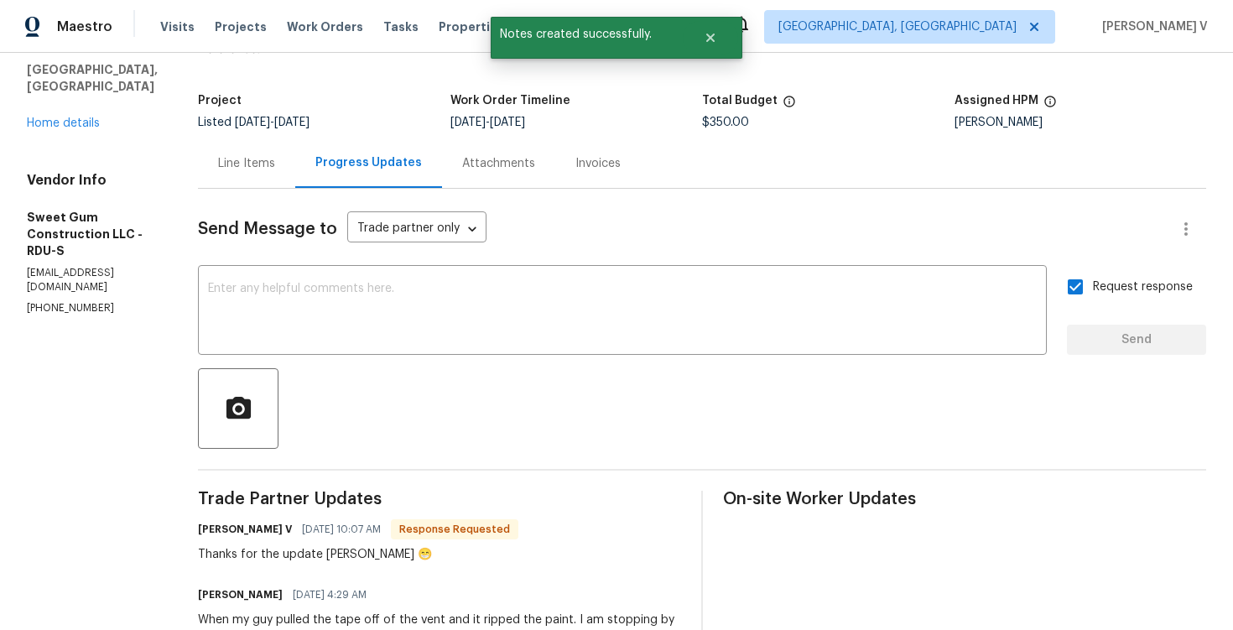
scroll to position [137, 0]
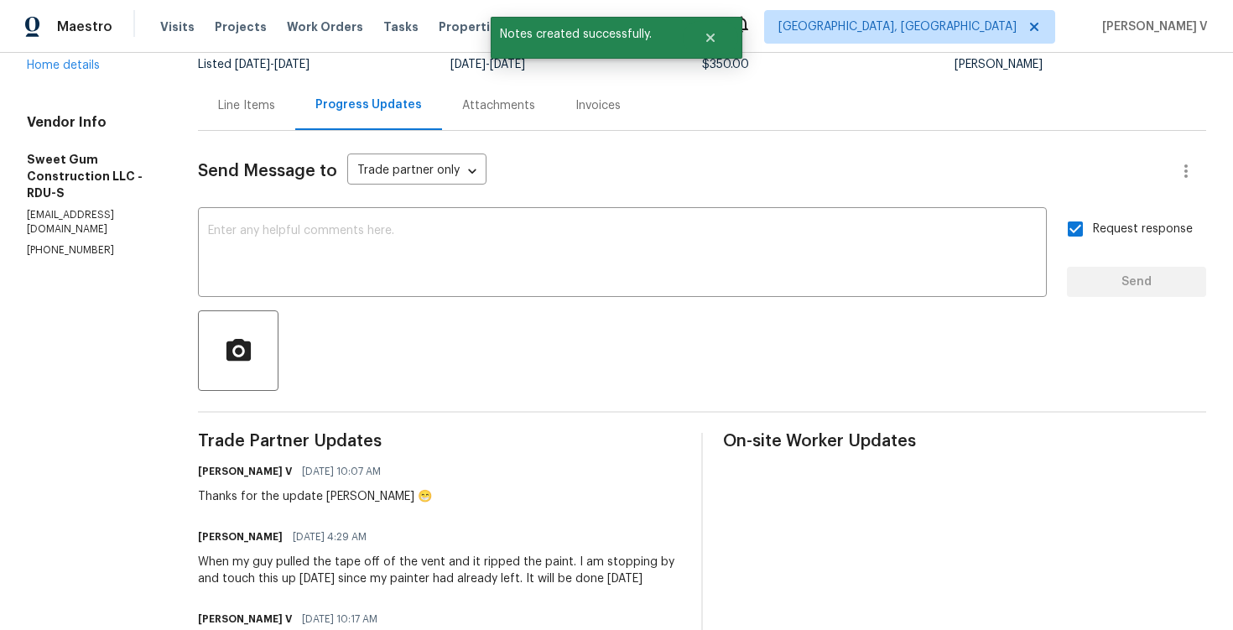
click at [294, 564] on div "When my guy pulled the tape off of the vent and it ripped the paint. I am stopp…" at bounding box center [439, 571] width 483 height 34
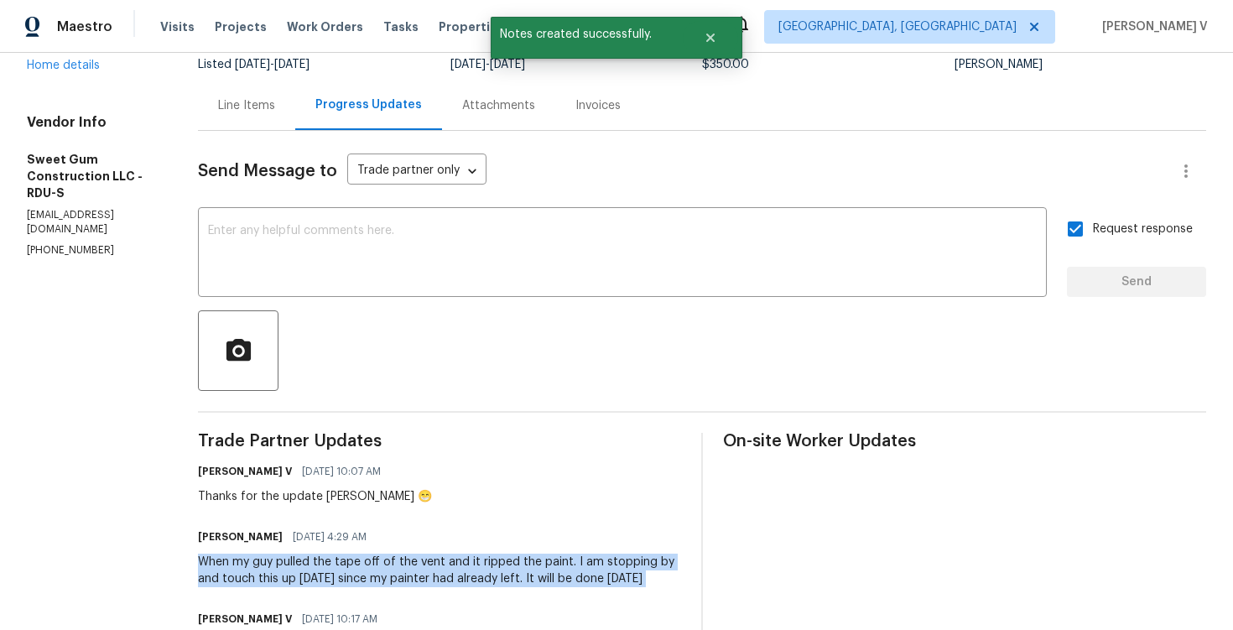
copy div "When my guy pulled the tape off of the vent and it ripped the paint. I am stopp…"
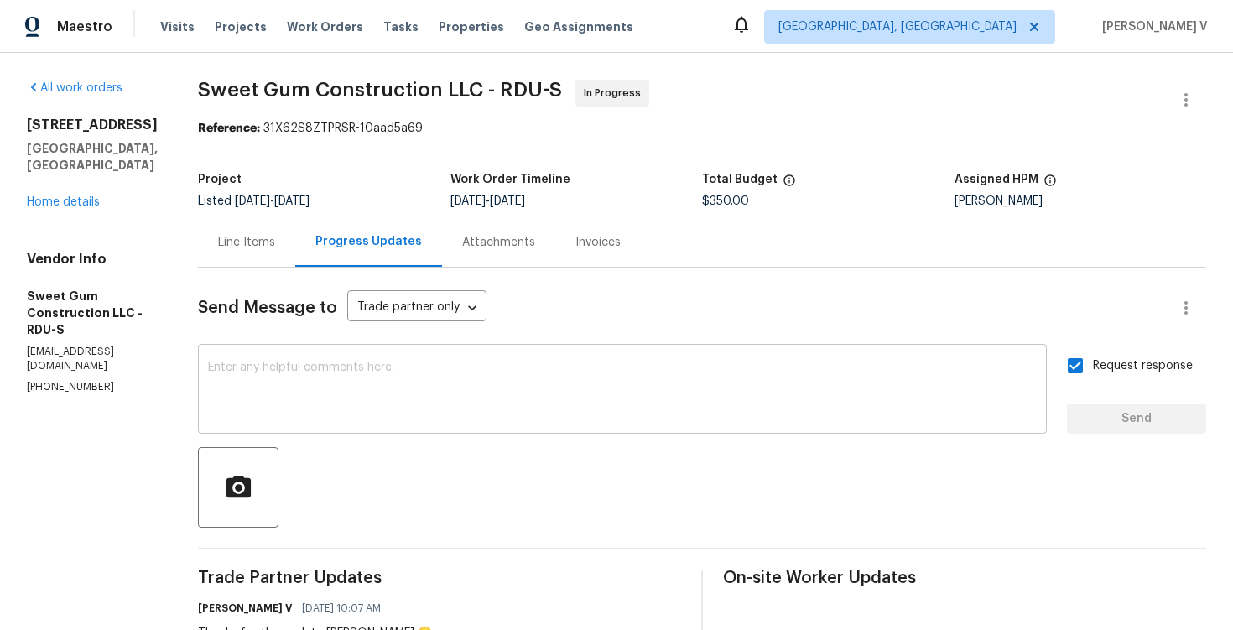
scroll to position [23, 0]
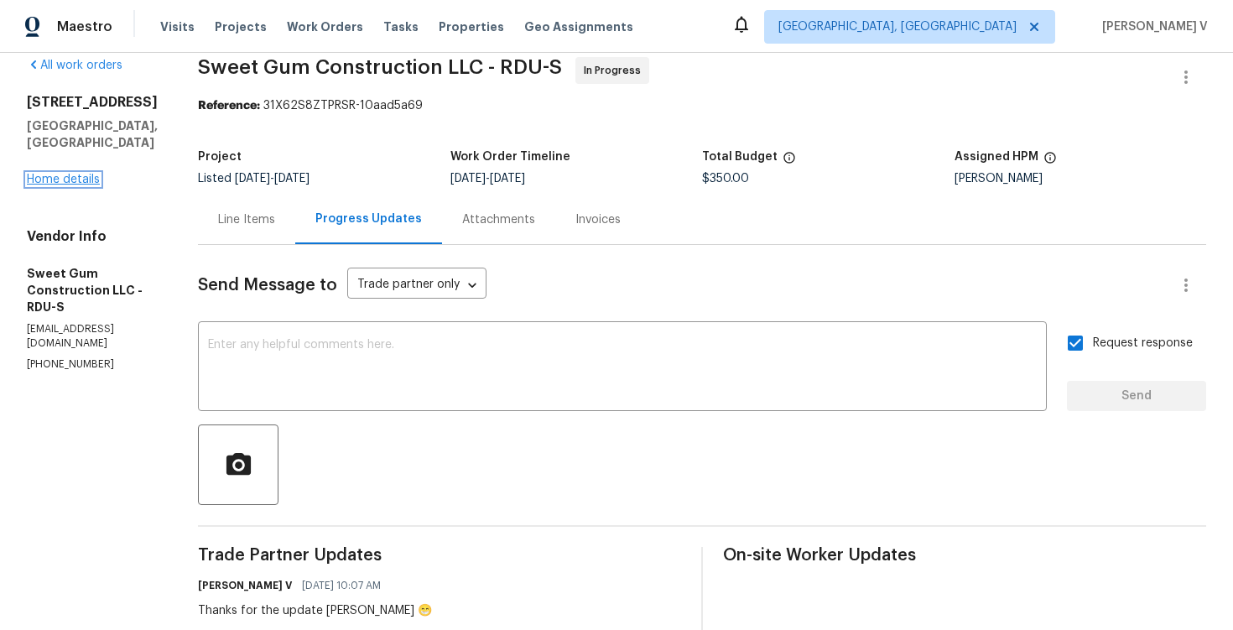
click at [89, 174] on link "Home details" at bounding box center [63, 180] width 73 height 12
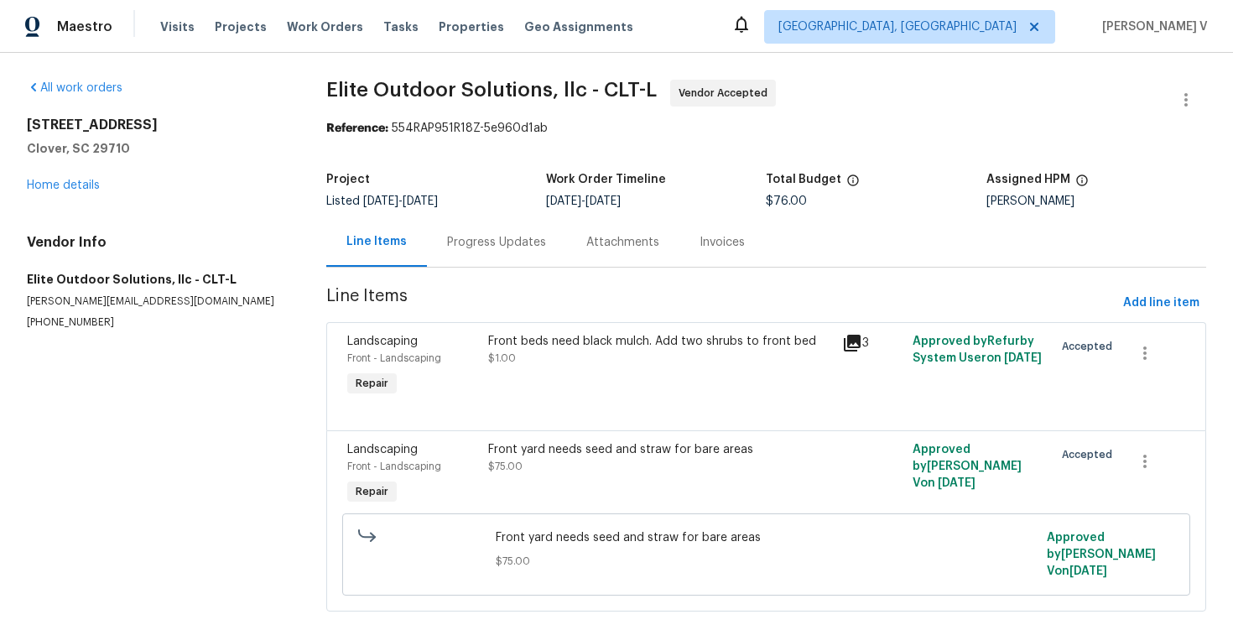
click at [447, 247] on div "Progress Updates" at bounding box center [496, 242] width 99 height 17
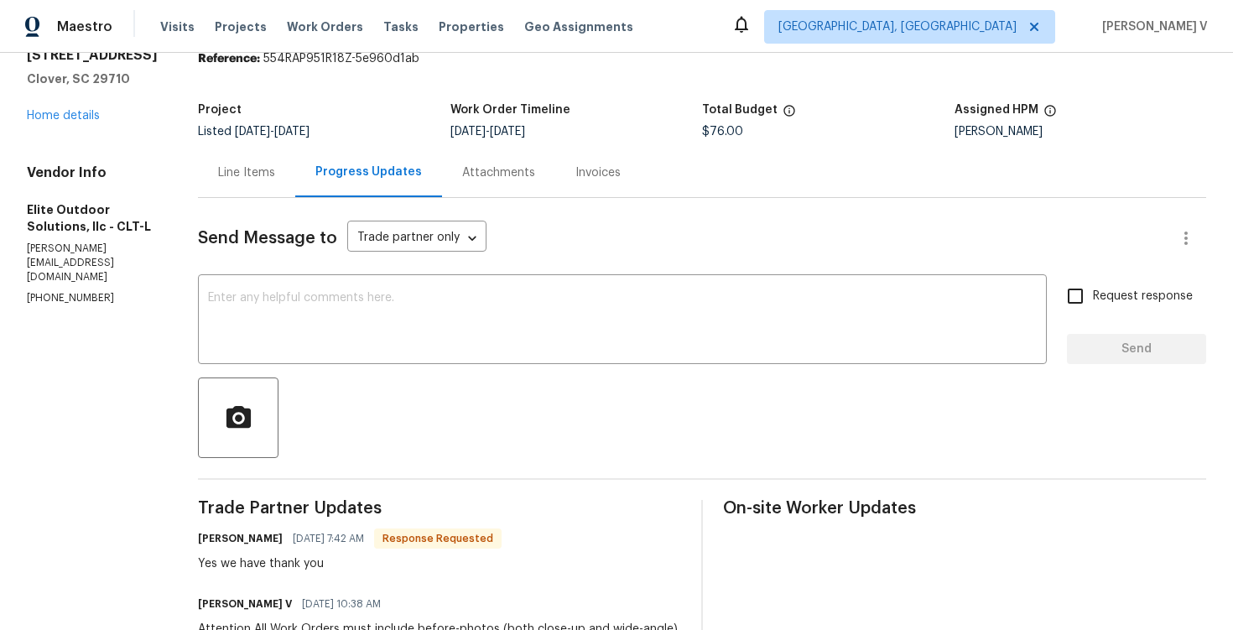
scroll to position [71, 0]
click at [476, 401] on div at bounding box center [702, 416] width 1008 height 81
click at [380, 295] on textarea at bounding box center [622, 319] width 829 height 59
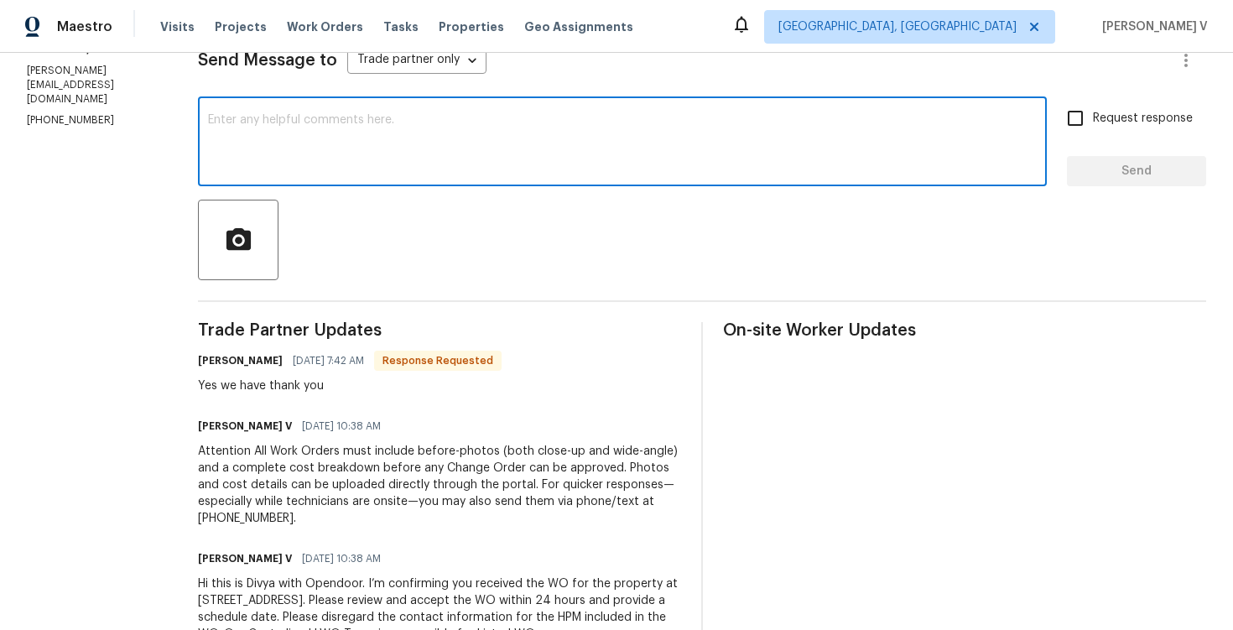
scroll to position [0, 0]
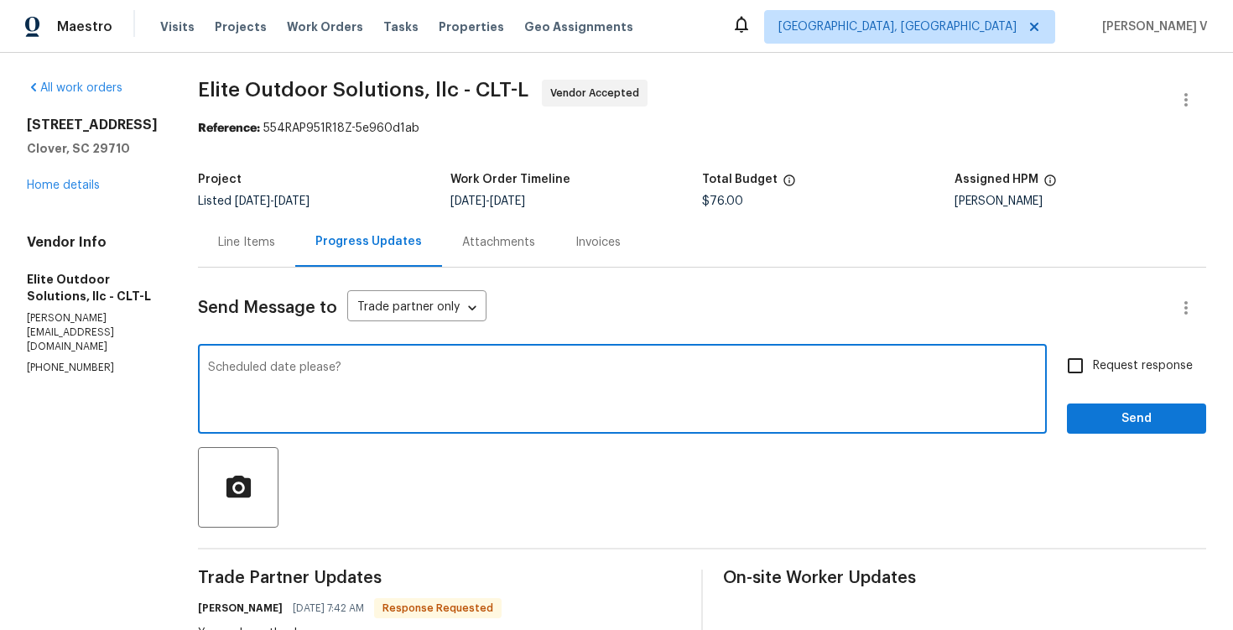
type textarea "Scheduled date please?"
click at [1117, 352] on label "Request response" at bounding box center [1125, 365] width 135 height 35
click at [1093, 352] on input "Request response" at bounding box center [1075, 365] width 35 height 35
checkbox input "true"
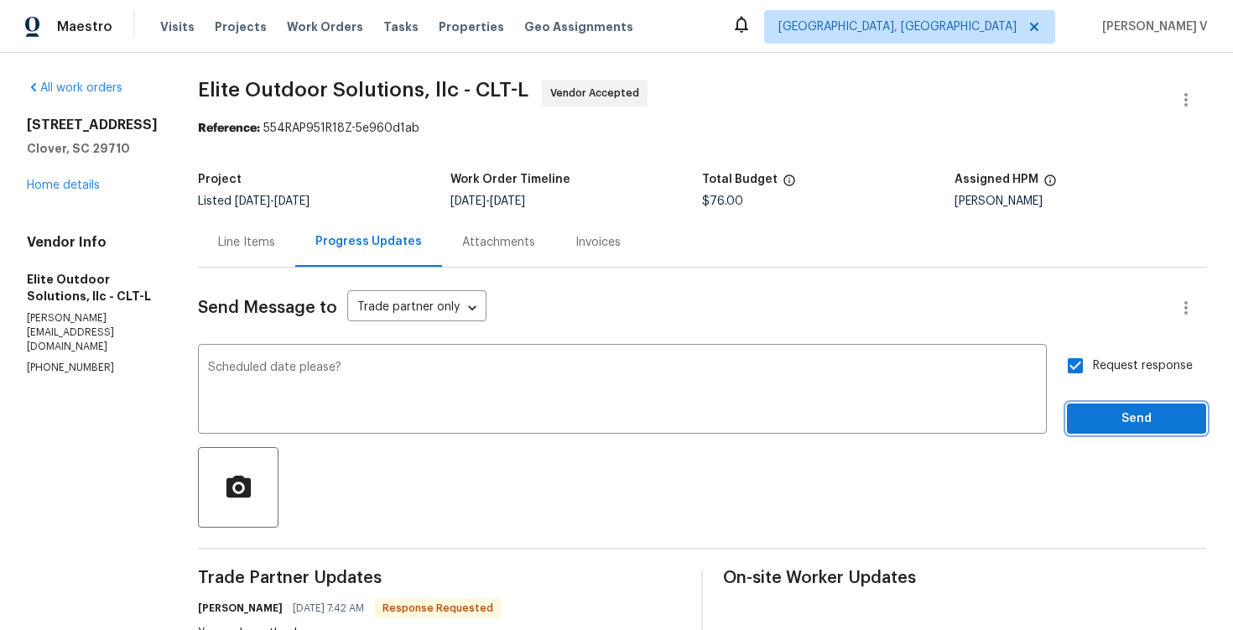
click at [1122, 405] on button "Send" at bounding box center [1136, 418] width 139 height 31
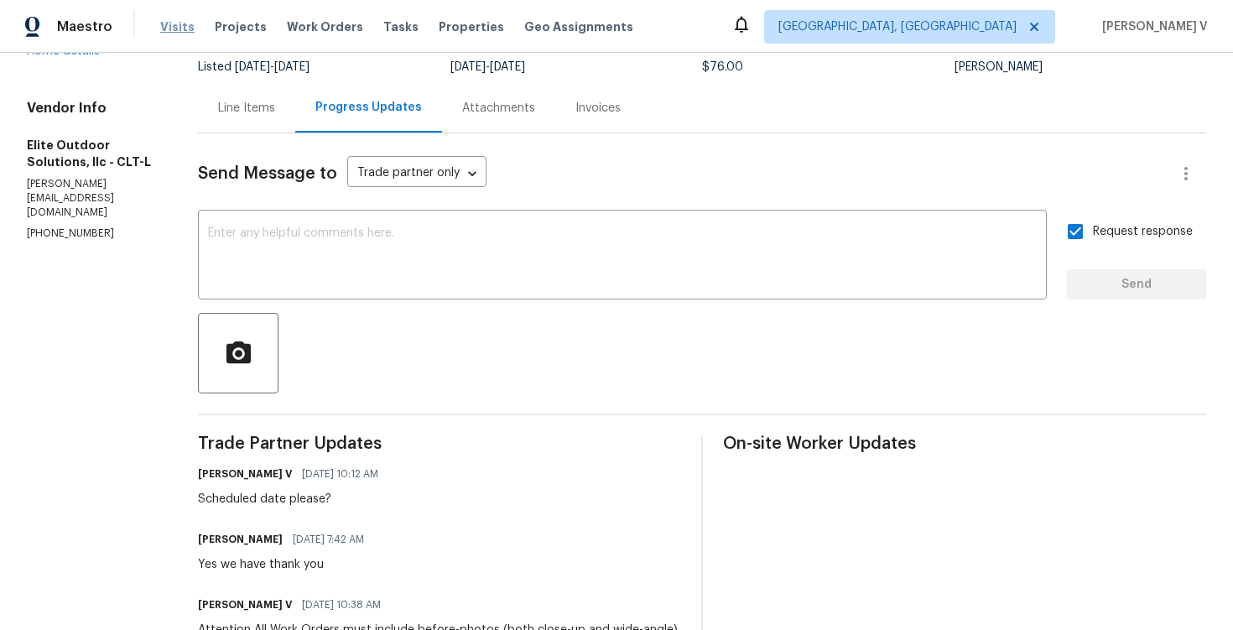
scroll to position [174, 0]
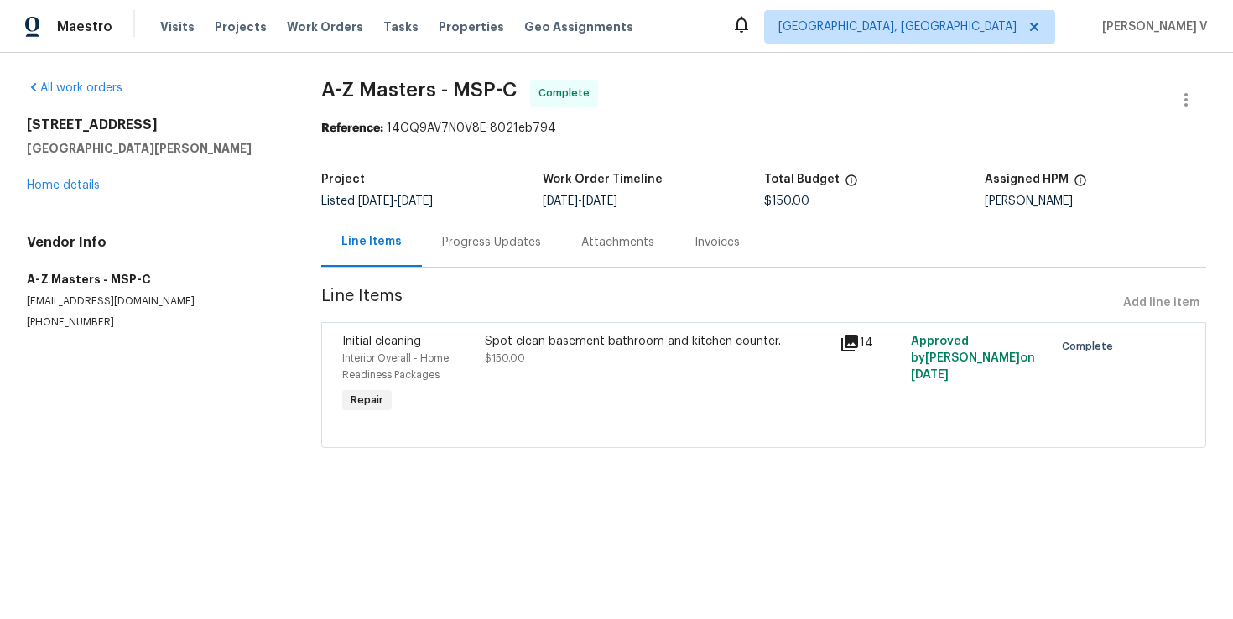
click at [434, 232] on div "Progress Updates" at bounding box center [491, 241] width 139 height 49
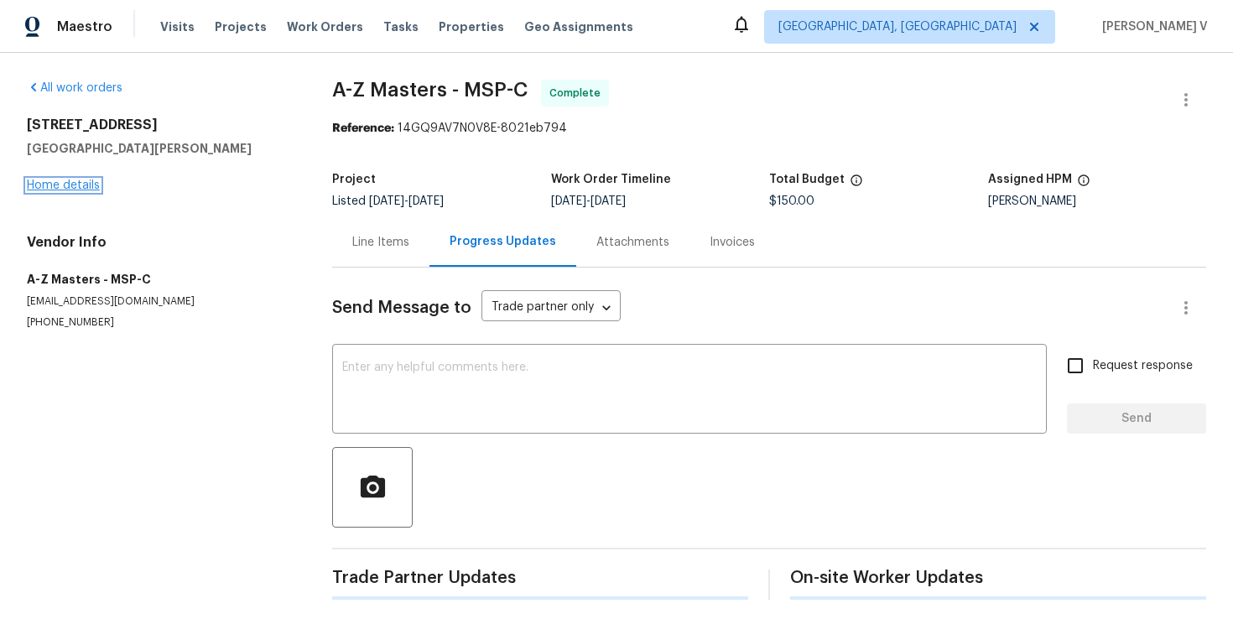
click at [55, 188] on link "Home details" at bounding box center [63, 186] width 73 height 12
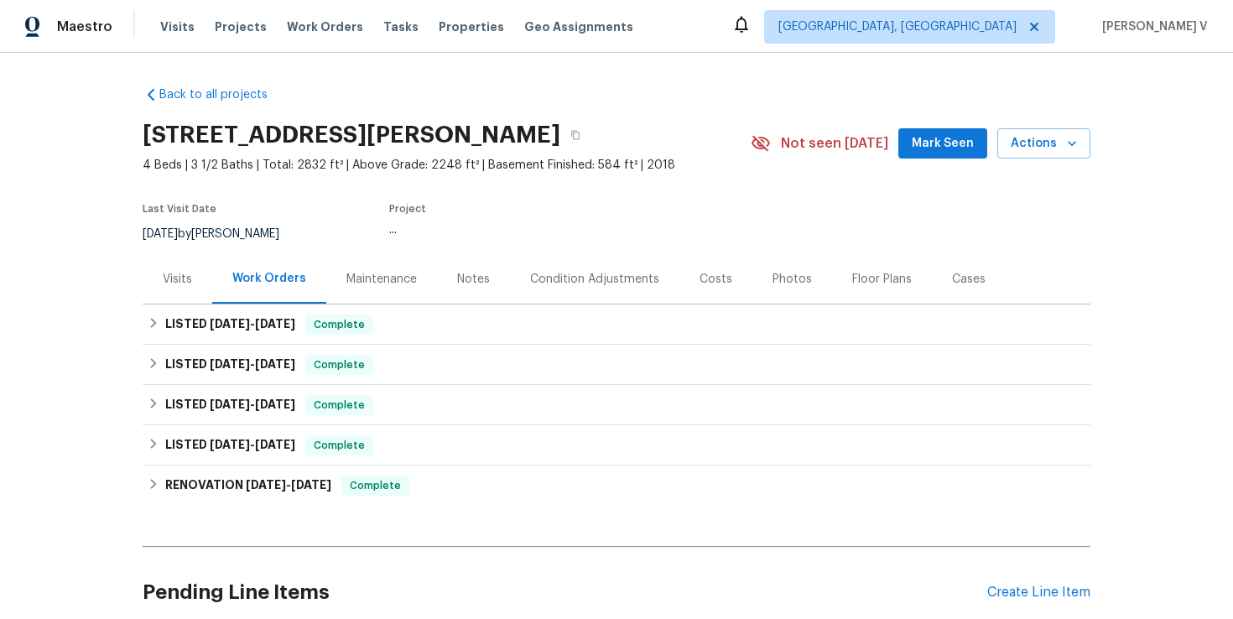
scroll to position [18, 0]
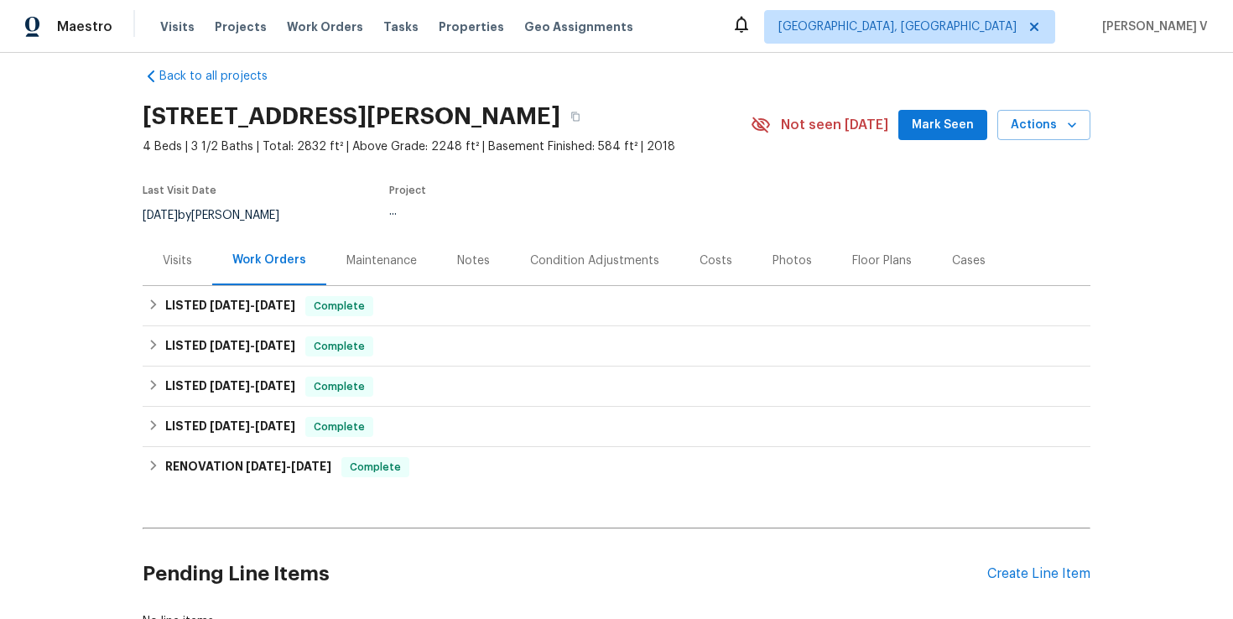
click at [500, 284] on div "Notes" at bounding box center [473, 260] width 73 height 49
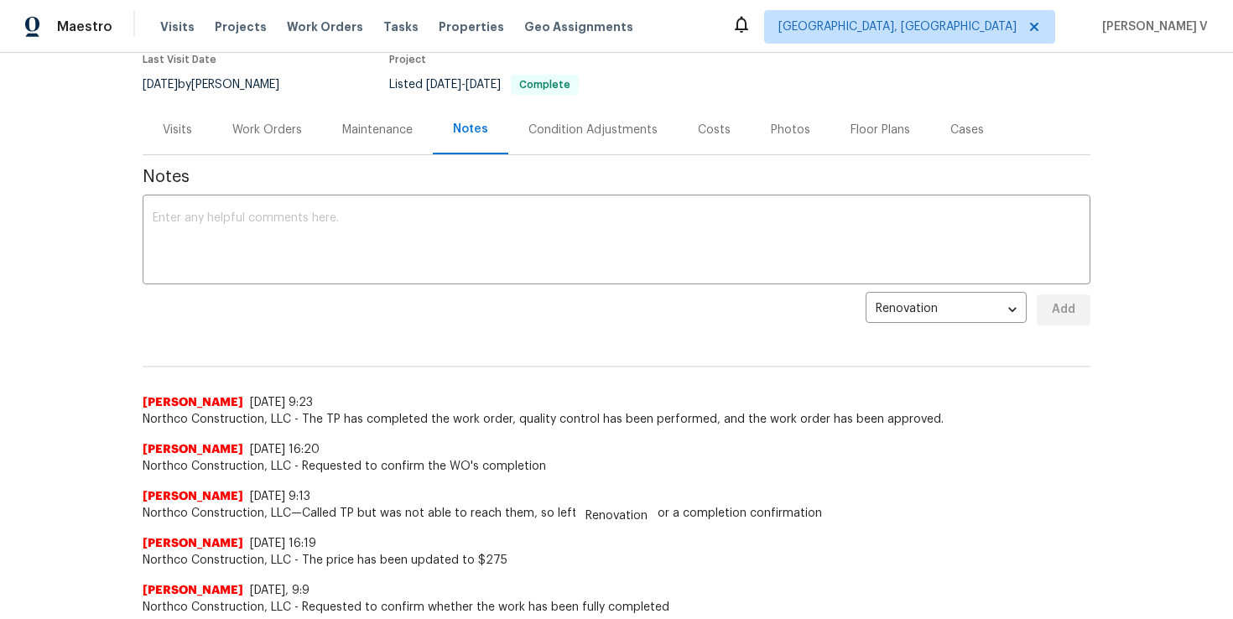
click at [283, 135] on div "Work Orders" at bounding box center [267, 130] width 70 height 17
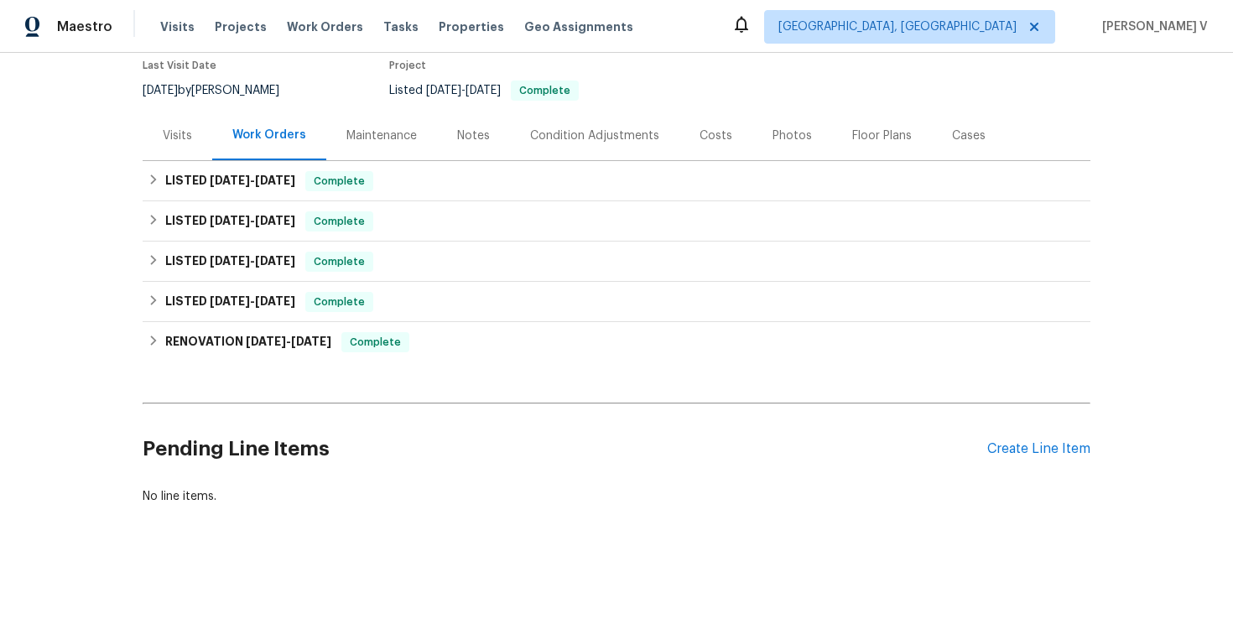
scroll to position [143, 0]
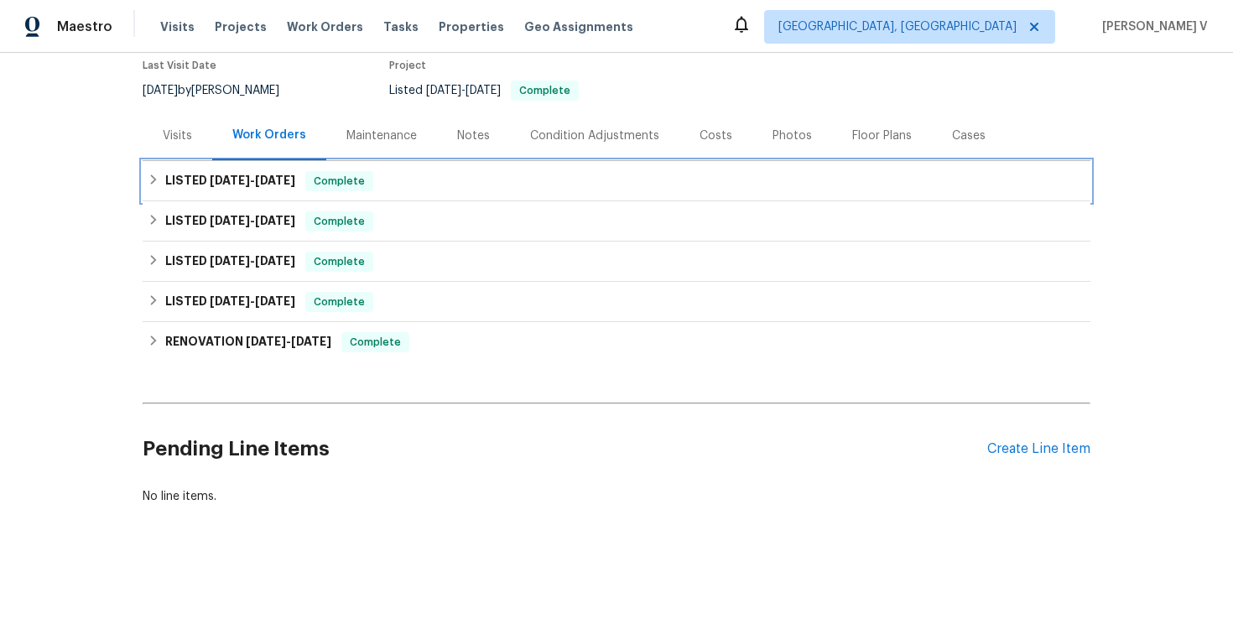
click at [276, 186] on h6 "LISTED 8/26/25 - 9/25/25" at bounding box center [230, 181] width 130 height 20
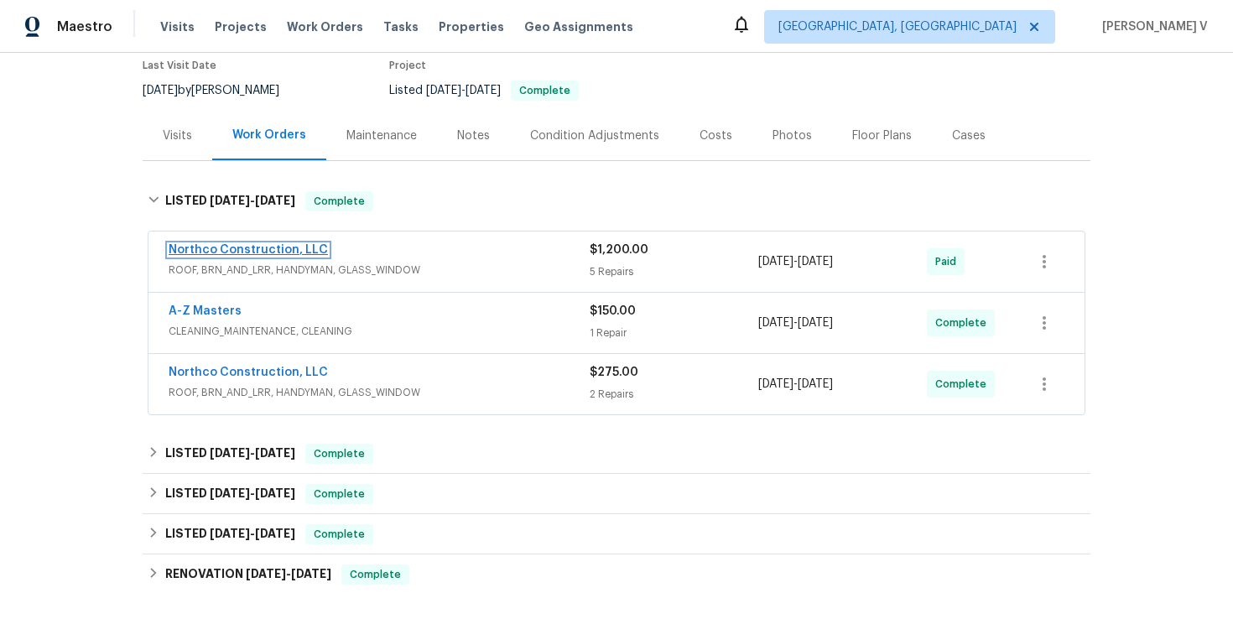
click at [244, 253] on link "Northco Construction, LLC" at bounding box center [248, 250] width 159 height 12
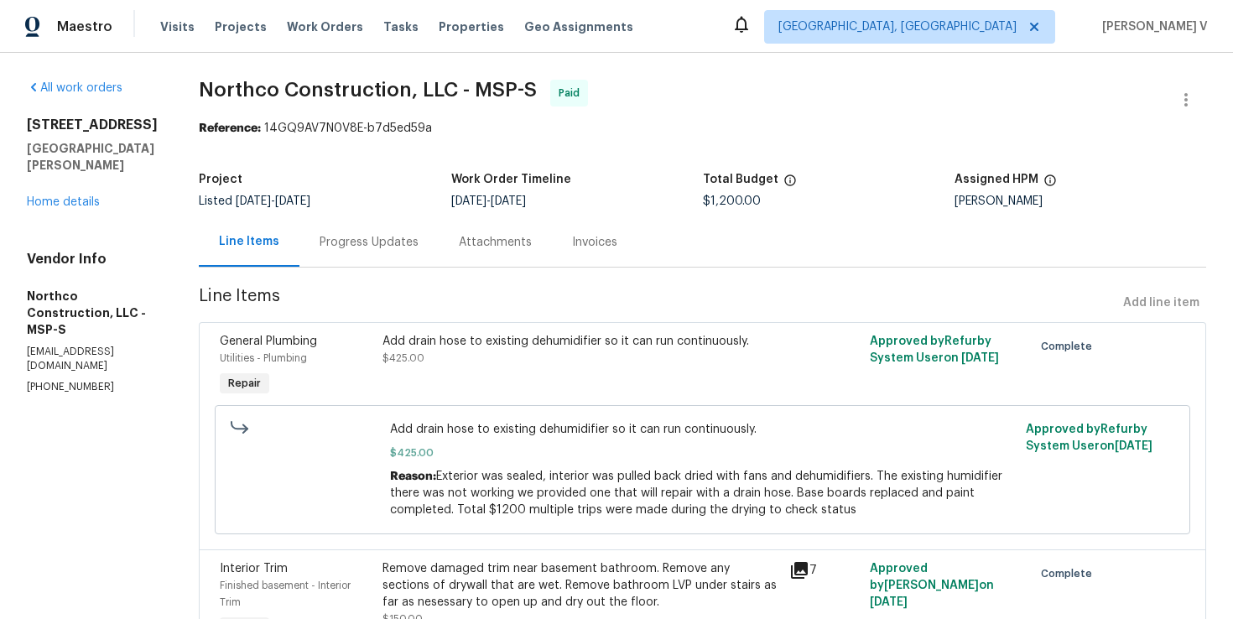
click at [393, 237] on div "Progress Updates" at bounding box center [369, 242] width 99 height 17
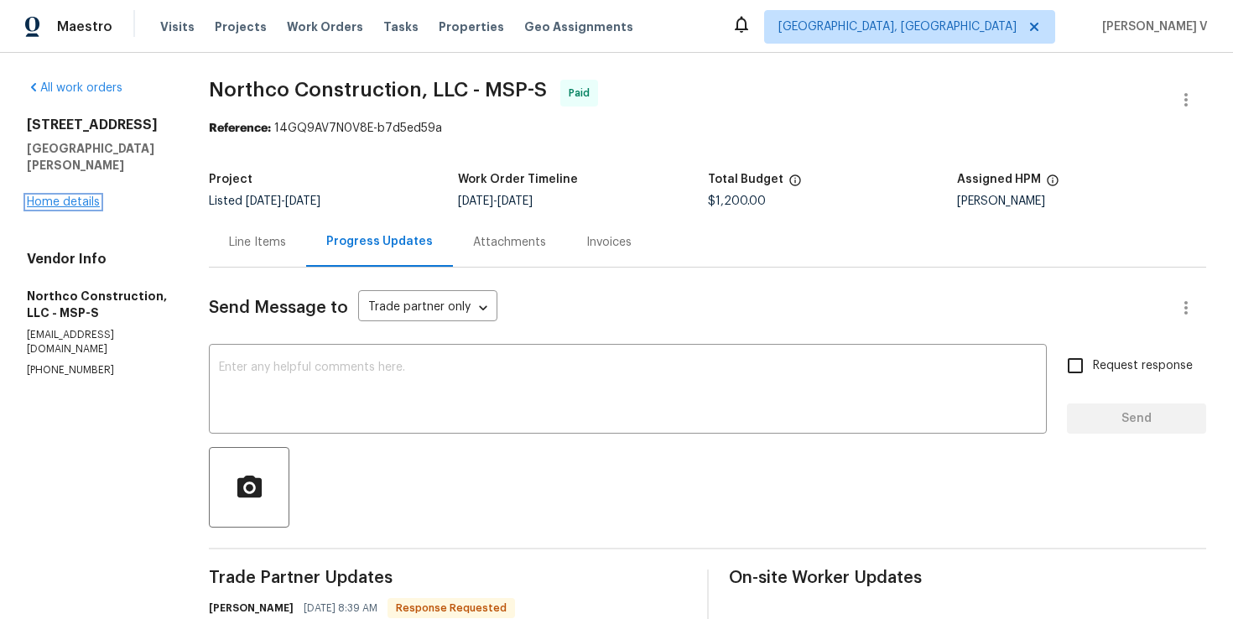
click at [65, 196] on link "Home details" at bounding box center [63, 202] width 73 height 12
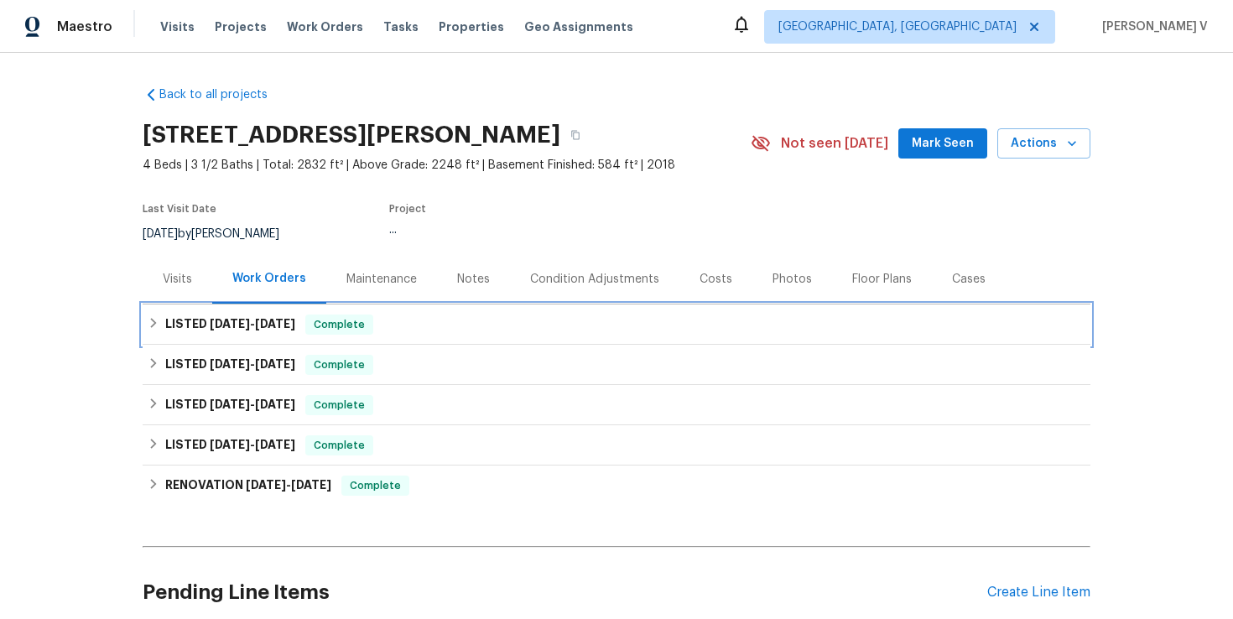
click at [431, 331] on div "LISTED 8/26/25 - 9/25/25 Complete" at bounding box center [617, 325] width 938 height 20
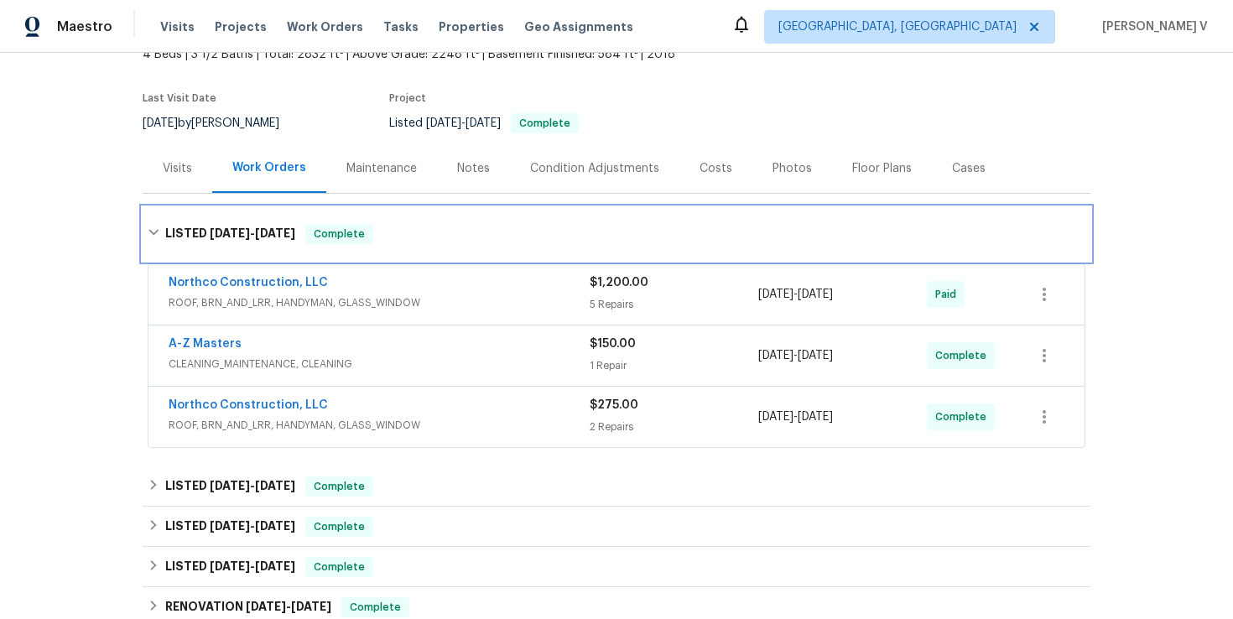
scroll to position [138, 0]
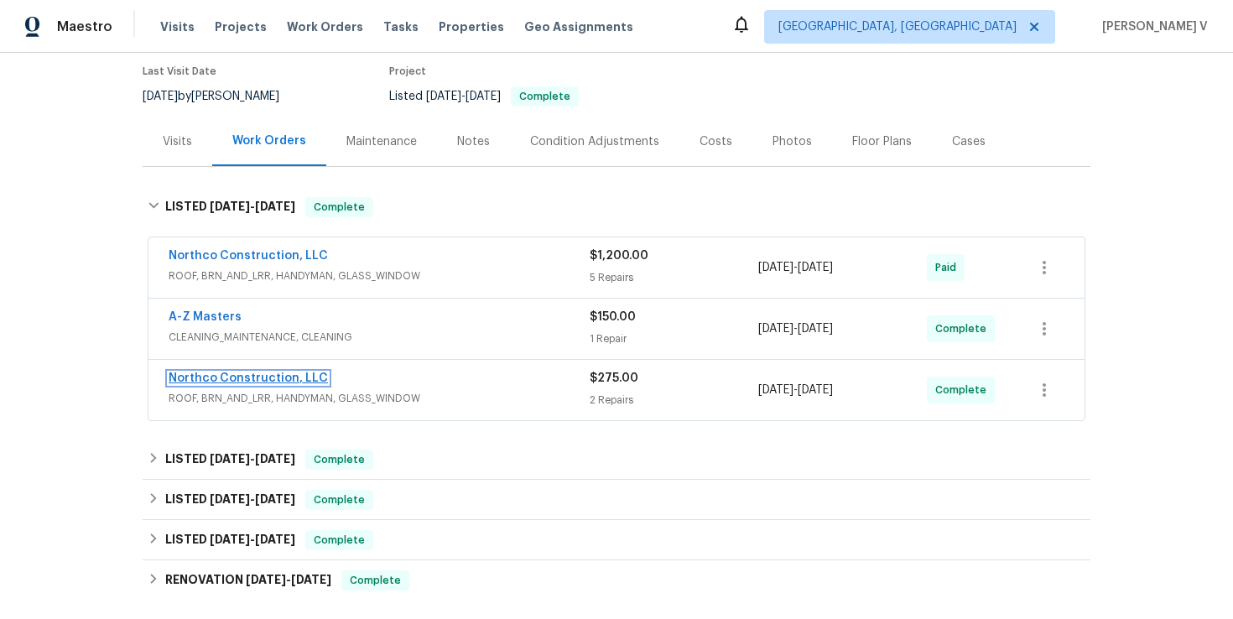
click at [257, 375] on link "Northco Construction, LLC" at bounding box center [248, 378] width 159 height 12
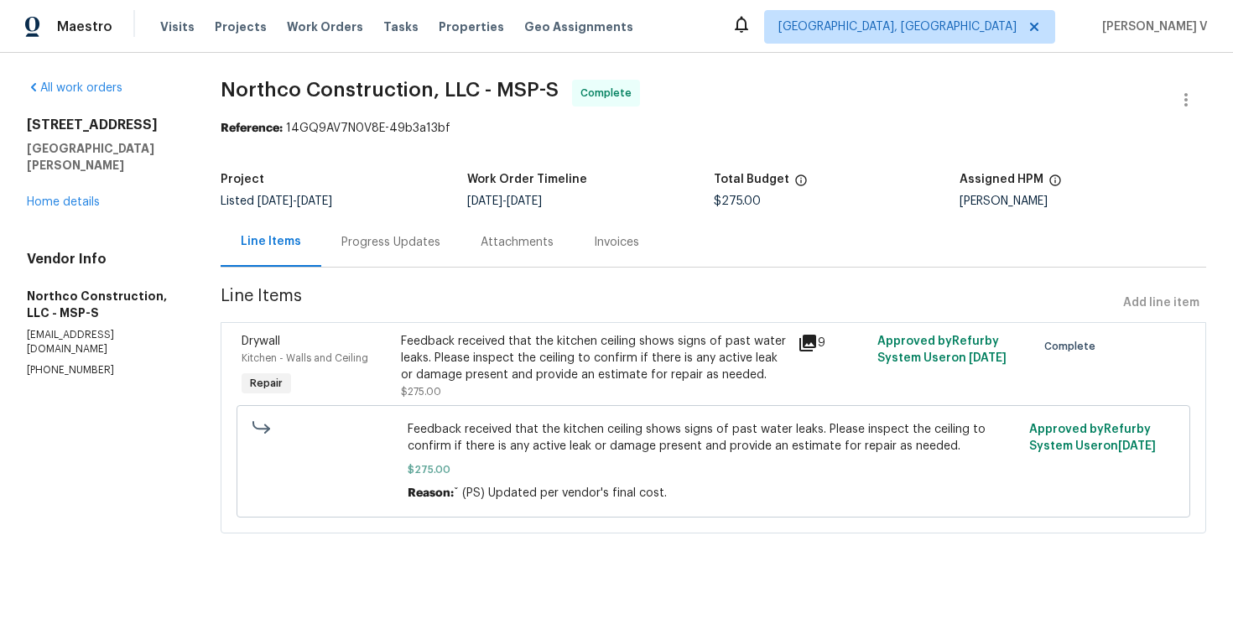
click at [379, 252] on div "Progress Updates" at bounding box center [390, 241] width 139 height 49
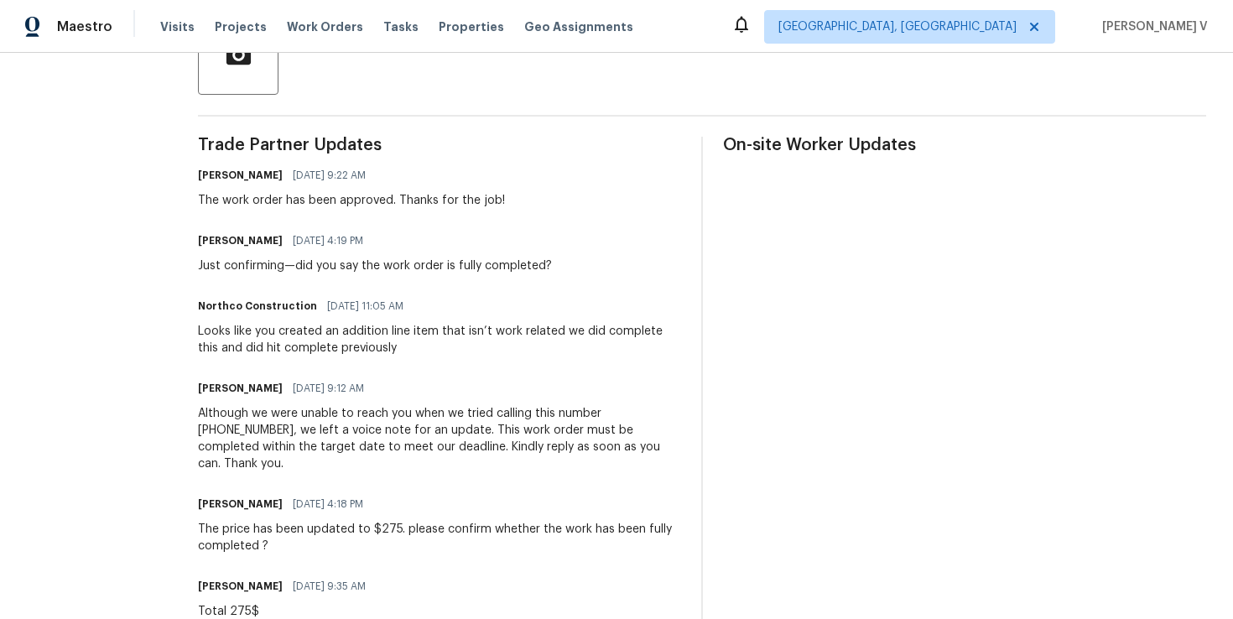
scroll to position [908, 0]
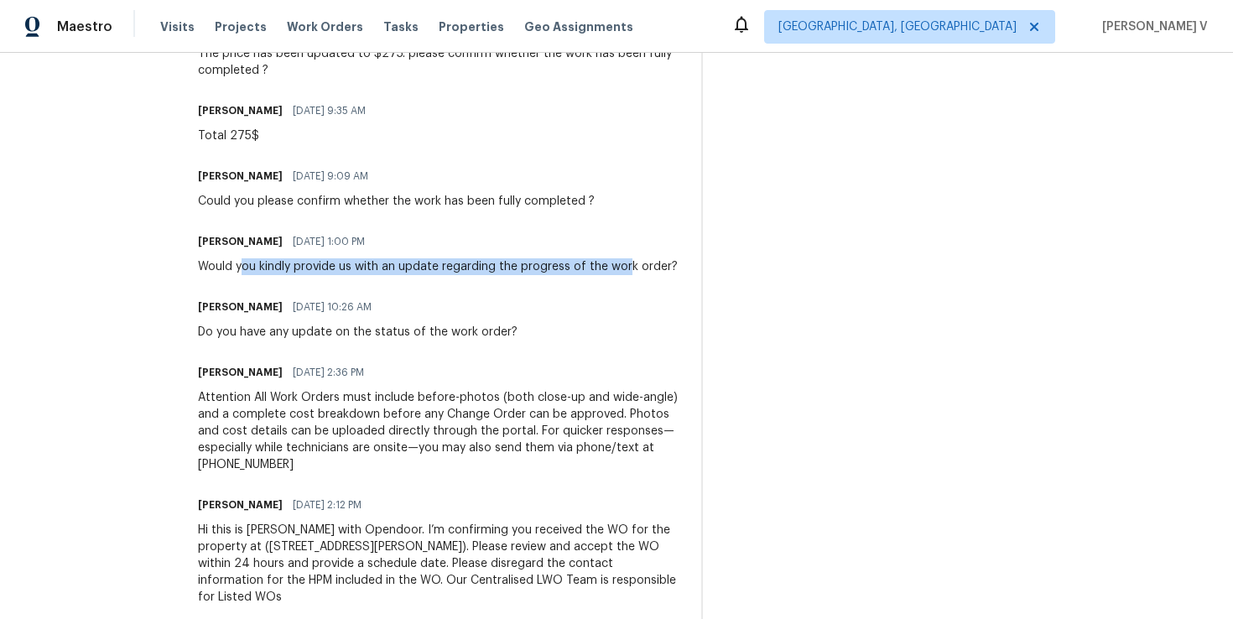
drag, startPoint x: 232, startPoint y: 253, endPoint x: 620, endPoint y: 242, distance: 387.7
click at [620, 258] on div "Would you kindly provide us with an update regarding the progress of the work o…" at bounding box center [438, 266] width 480 height 17
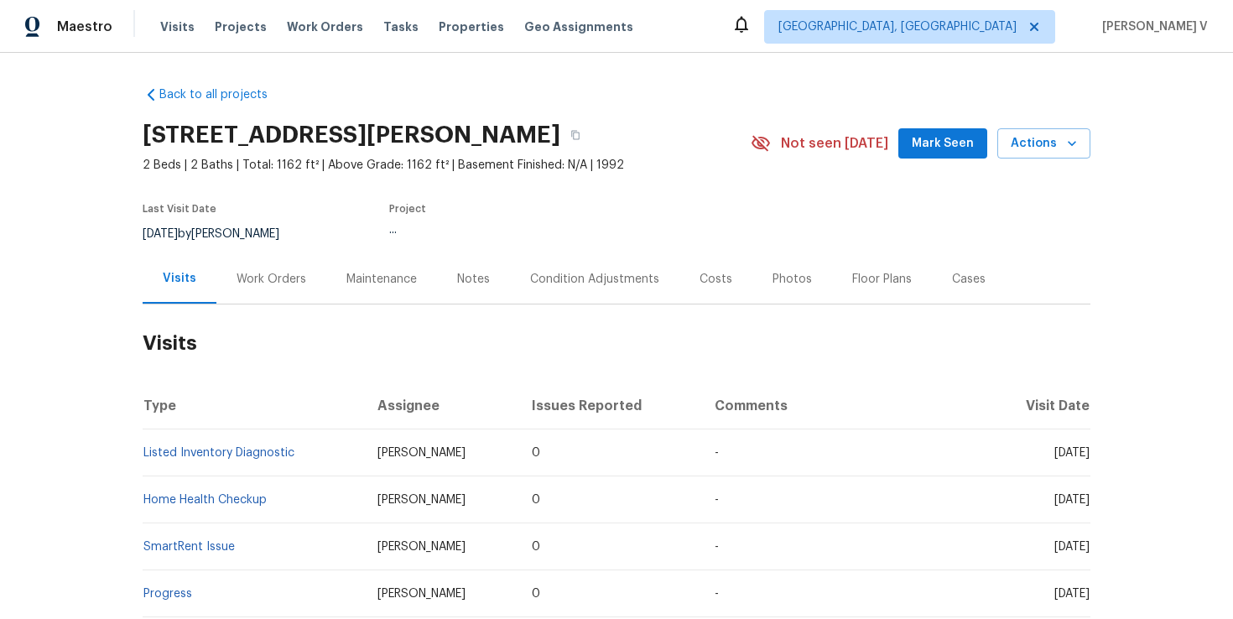
click at [263, 288] on div "Work Orders" at bounding box center [272, 279] width 70 height 17
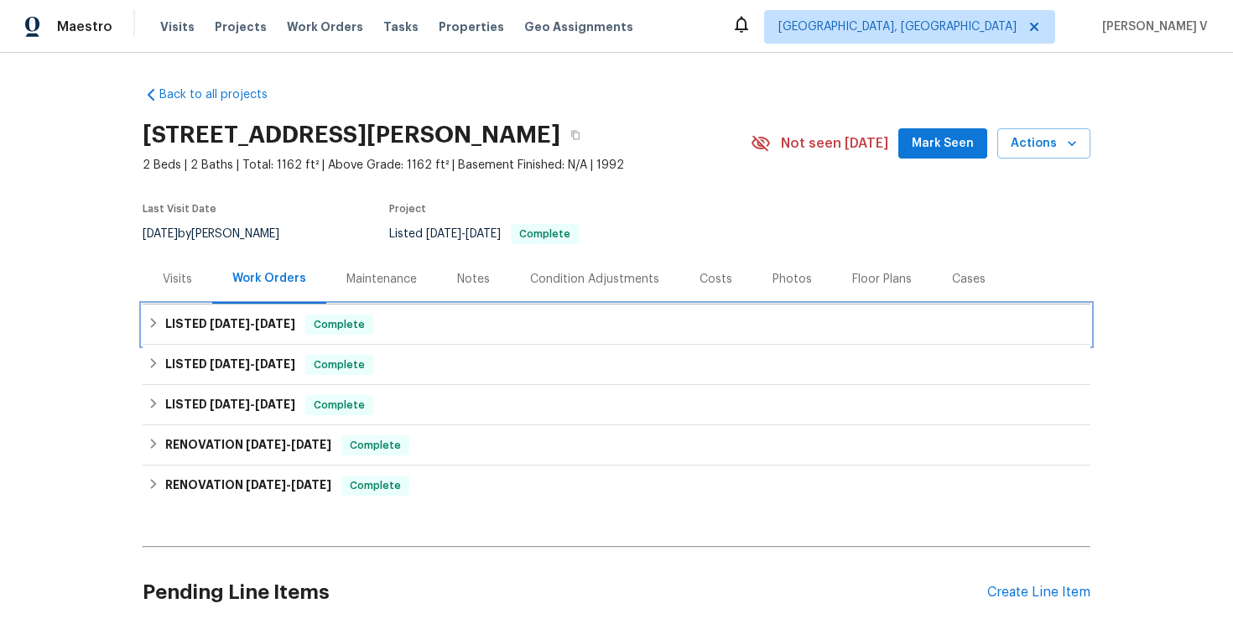
click at [320, 333] on span "Complete" at bounding box center [339, 324] width 65 height 17
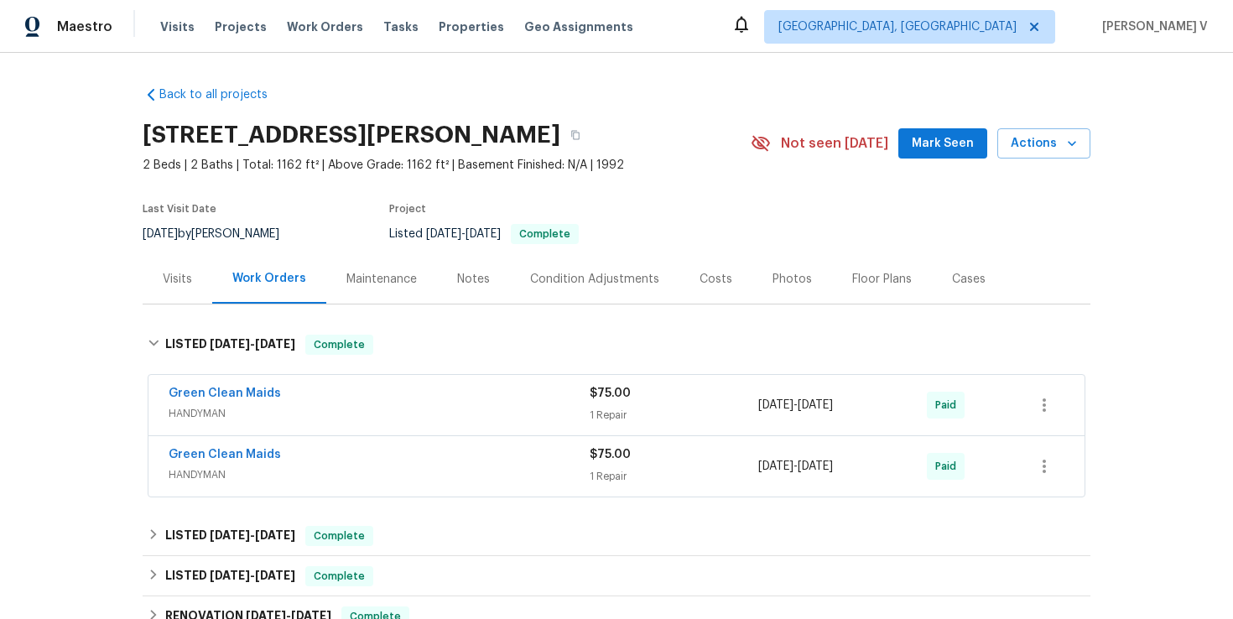
click at [465, 287] on div "Notes" at bounding box center [473, 278] width 73 height 49
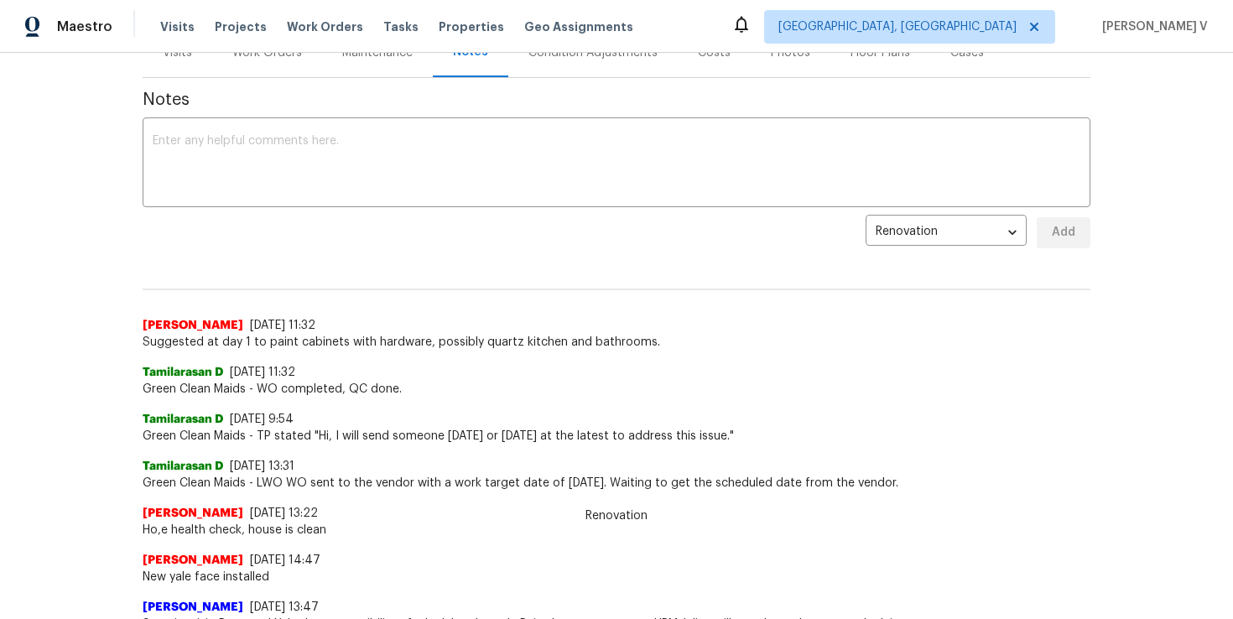
scroll to position [59, 0]
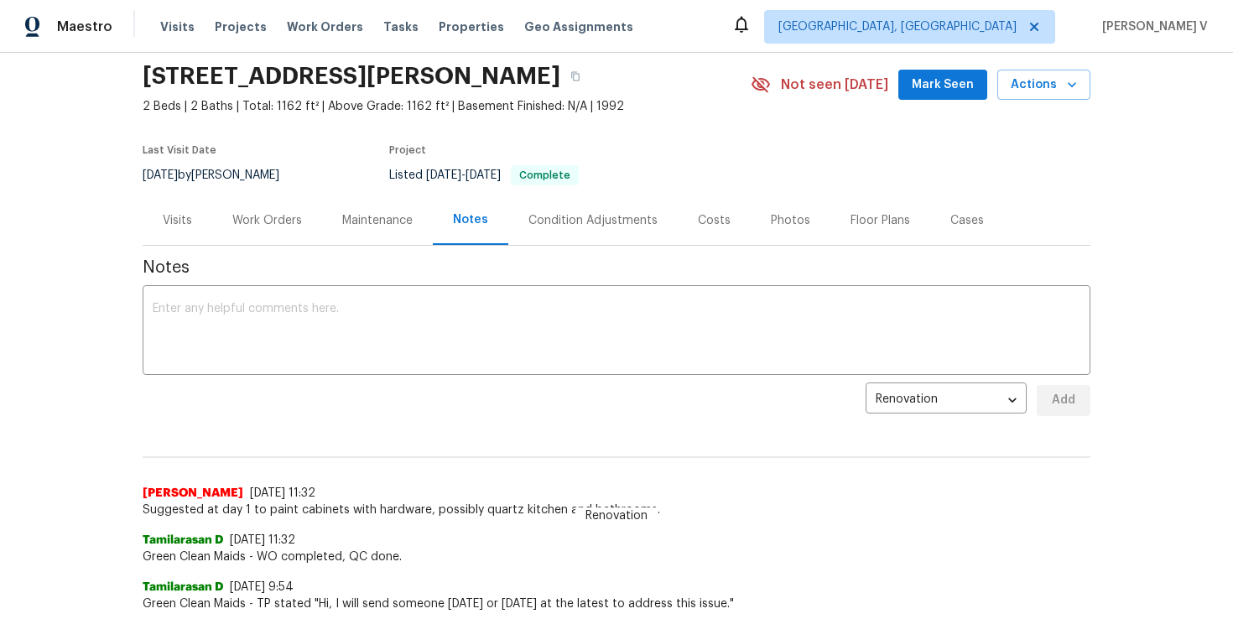
click at [299, 229] on div "Work Orders" at bounding box center [267, 220] width 70 height 17
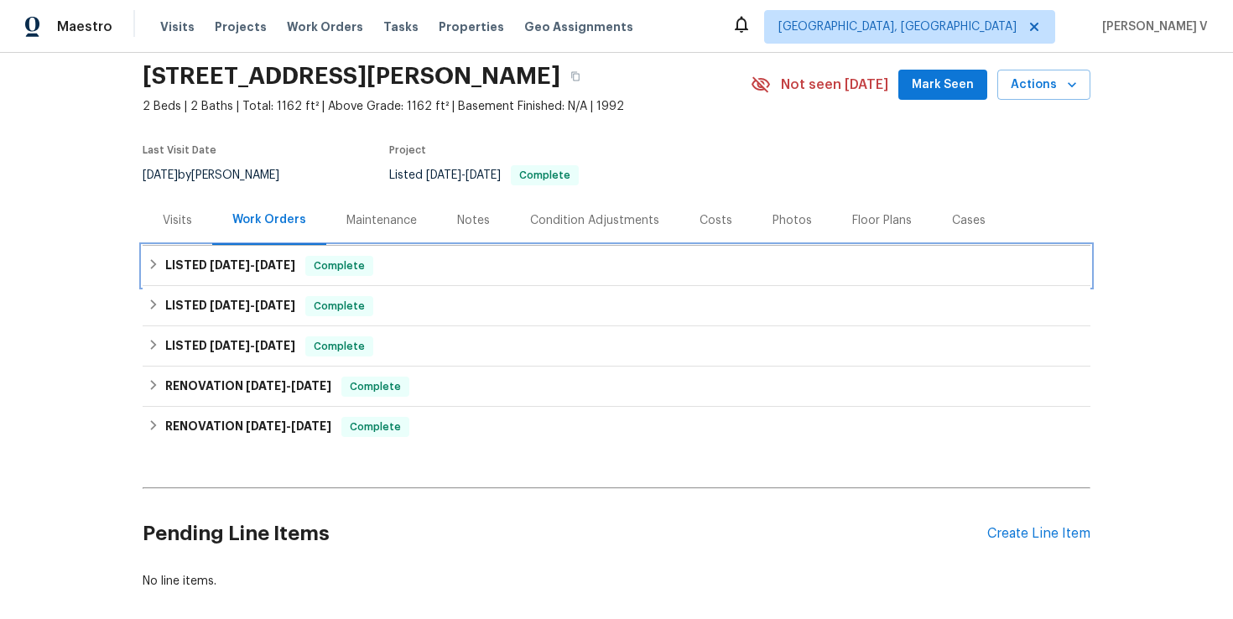
click at [275, 286] on div "LISTED 8/26/25 - 9/3/25 Complete" at bounding box center [617, 266] width 948 height 40
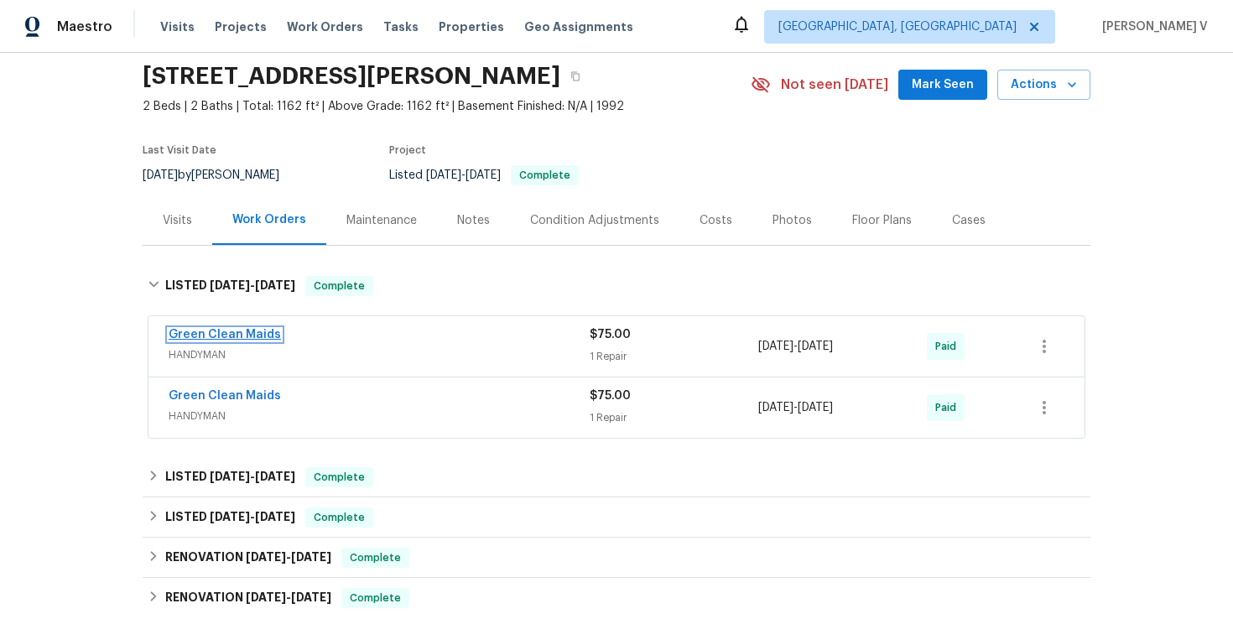
click at [207, 341] on link "Green Clean Maids" at bounding box center [225, 335] width 112 height 12
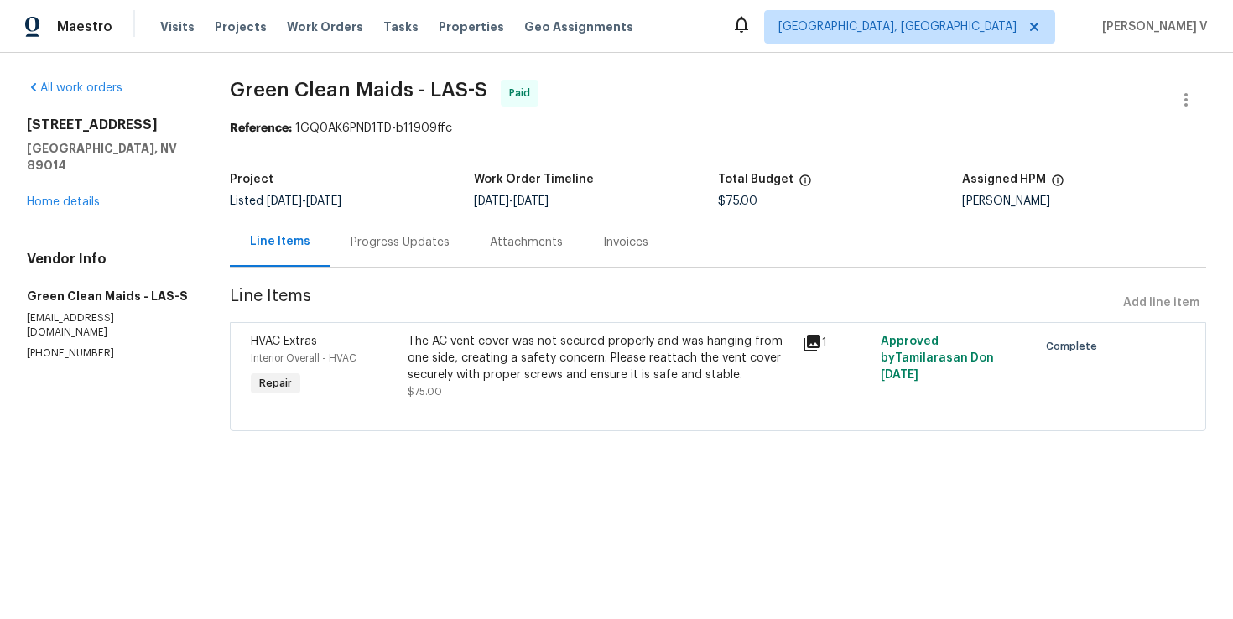
click at [370, 235] on div "Progress Updates" at bounding box center [400, 242] width 99 height 17
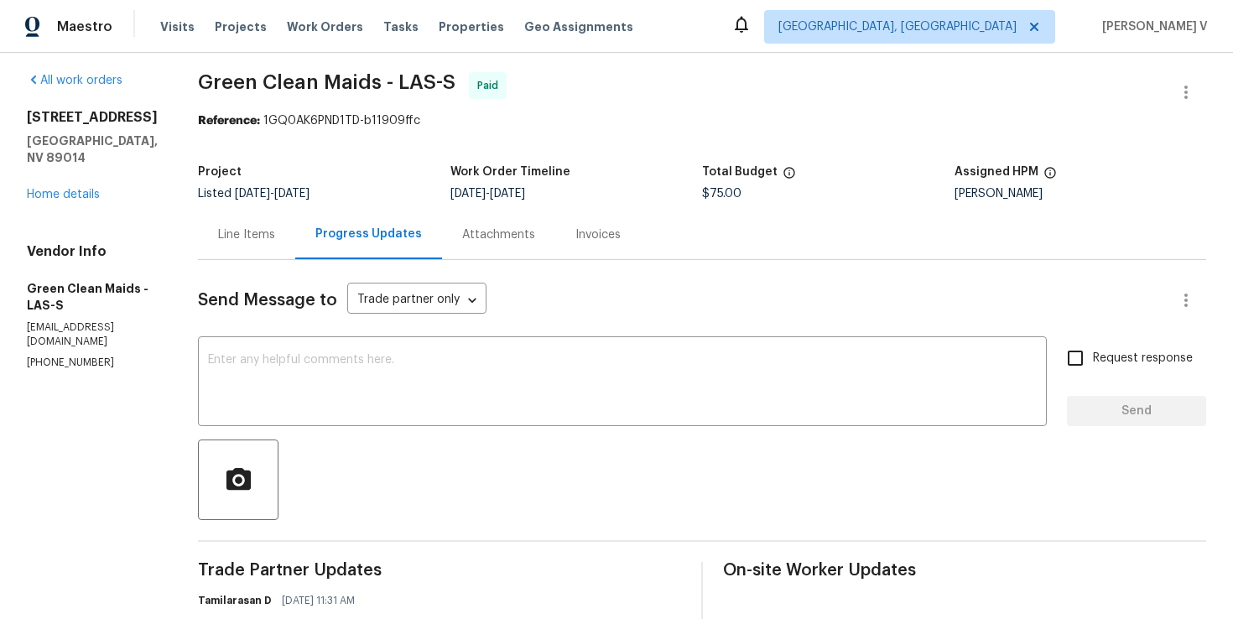
scroll to position [350, 0]
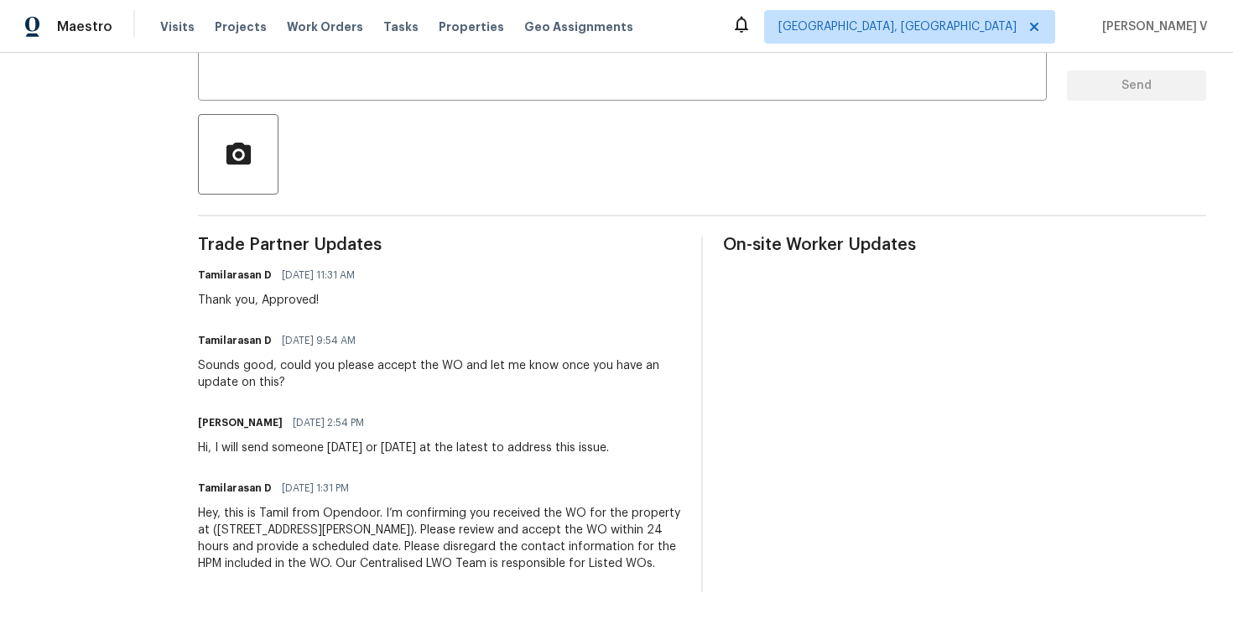
drag, startPoint x: 351, startPoint y: 445, endPoint x: 455, endPoint y: 443, distance: 103.2
click at [455, 443] on div "Trade Partner Updates Tamilarasan D 09/03/2025 11:31 AM Thank you, Approved! Ta…" at bounding box center [439, 415] width 483 height 356
drag, startPoint x: 233, startPoint y: 369, endPoint x: 395, endPoint y: 370, distance: 161.9
click at [395, 371] on div "Sounds good, could you please accept the WO and let me know once you have an up…" at bounding box center [439, 374] width 483 height 34
drag, startPoint x: 352, startPoint y: 438, endPoint x: 564, endPoint y: 437, distance: 211.4
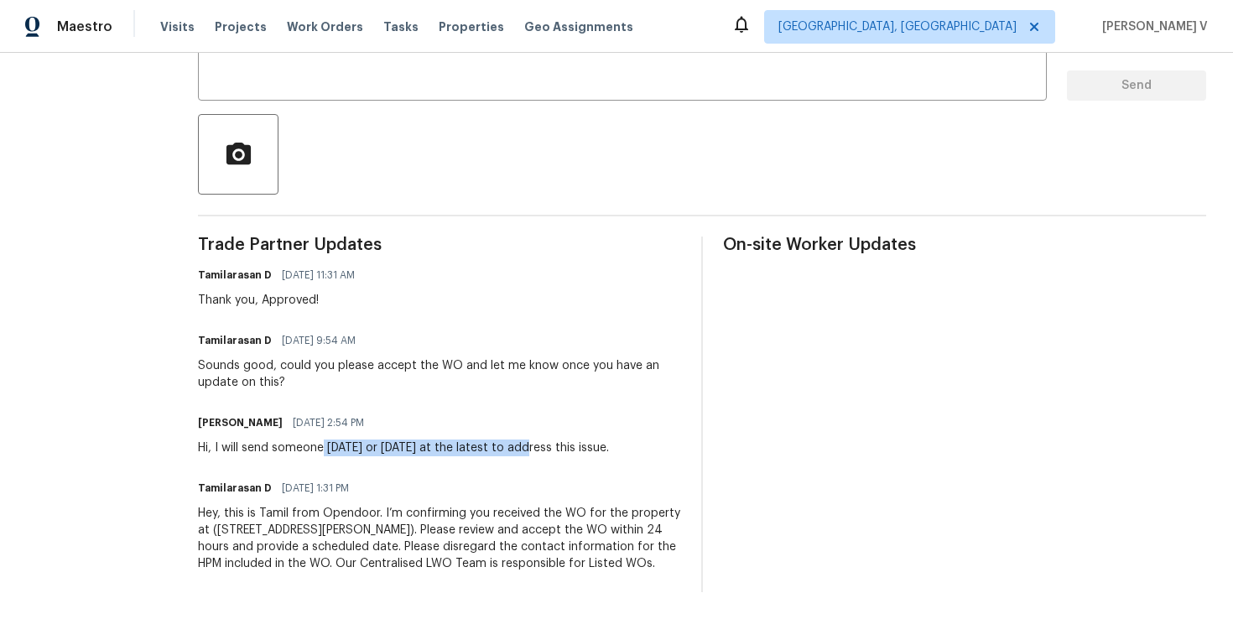
click at [564, 440] on div "Hi, I will send someone tomorrow or Sunday at the latest to address this issue." at bounding box center [403, 448] width 411 height 17
drag, startPoint x: 631, startPoint y: 430, endPoint x: 357, endPoint y: 430, distance: 273.5
click at [357, 440] on div "Hi, I will send someone tomorrow or Sunday at the latest to address this issue." at bounding box center [403, 448] width 411 height 17
drag, startPoint x: 230, startPoint y: 346, endPoint x: 690, endPoint y: 437, distance: 469.4
click at [681, 437] on div "Trade Partner Updates Tamilarasan D 09/03/2025 11:31 AM Thank you, Approved! Ta…" at bounding box center [439, 415] width 483 height 356
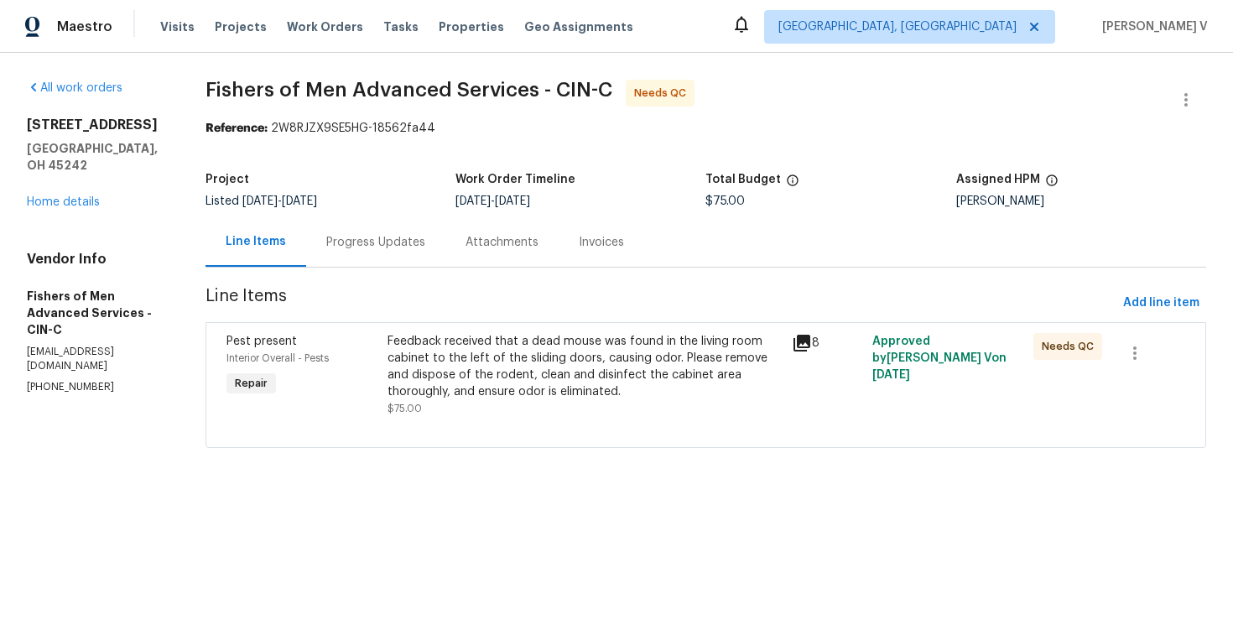
click at [432, 222] on div "Progress Updates" at bounding box center [375, 241] width 139 height 49
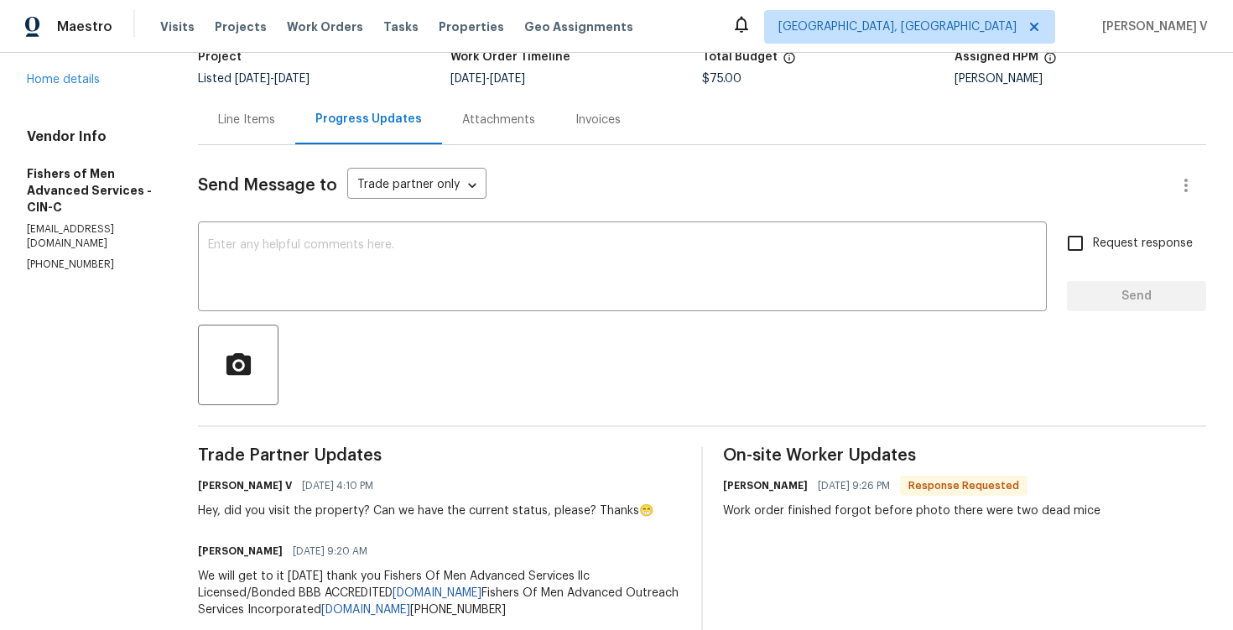
scroll to position [83, 0]
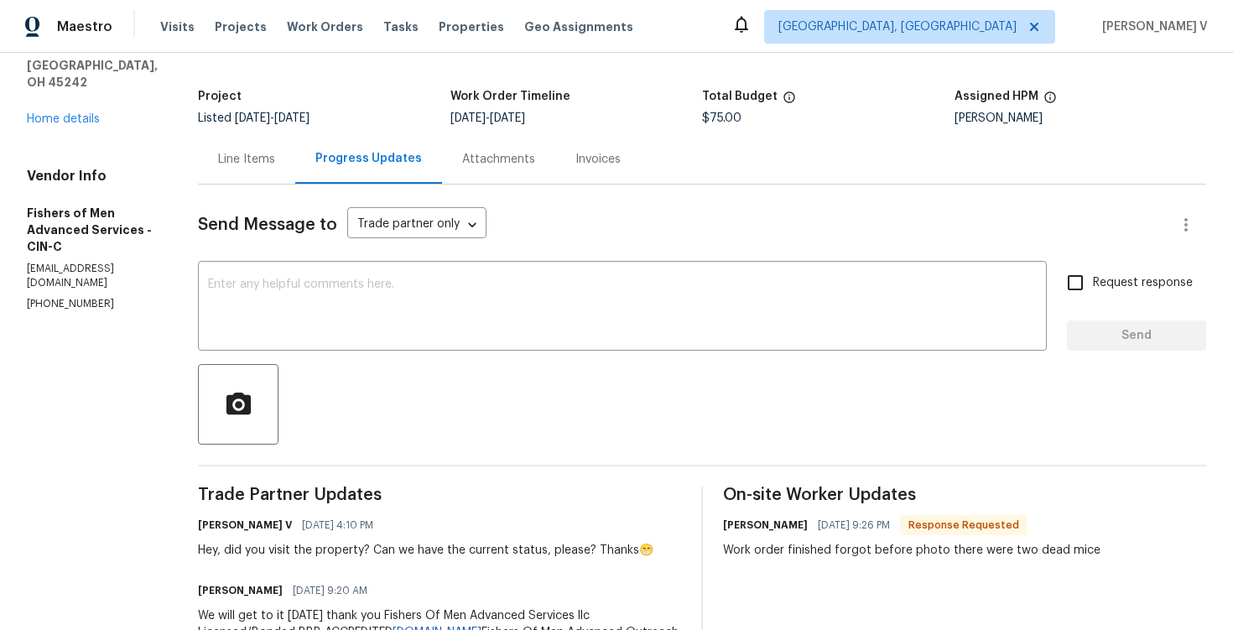
click at [287, 177] on div "Line Items" at bounding box center [246, 158] width 97 height 49
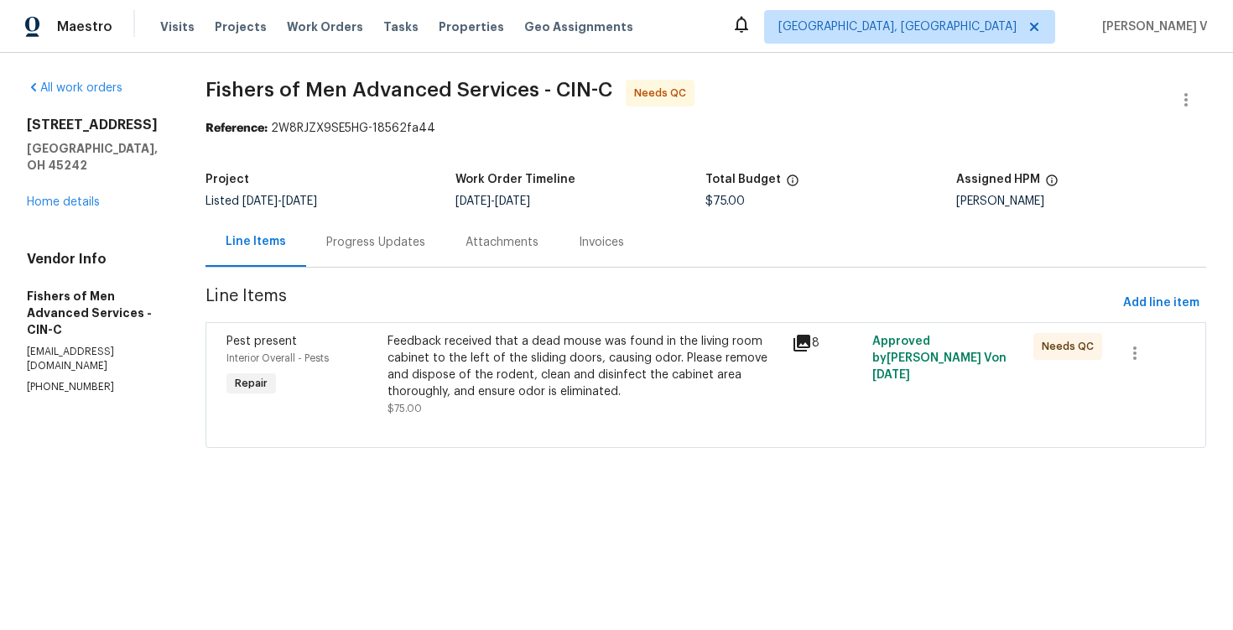
click at [547, 371] on div "Feedback received that a dead mouse was found in the living room cabinet to the…" at bounding box center [584, 366] width 393 height 67
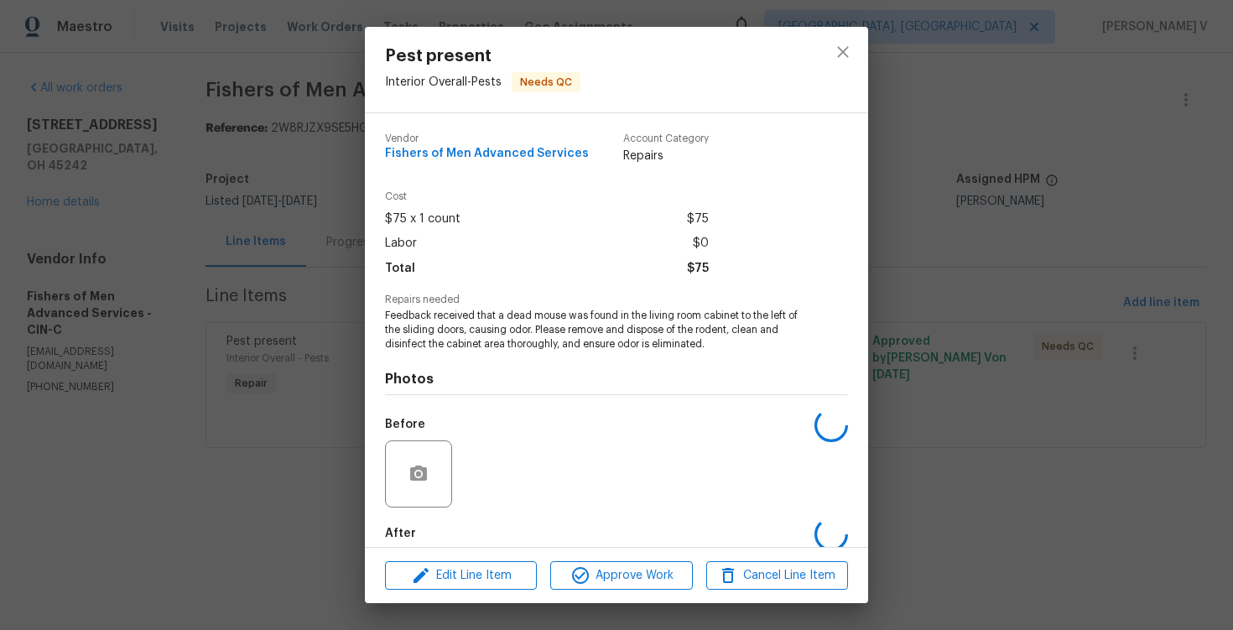
scroll to position [86, 0]
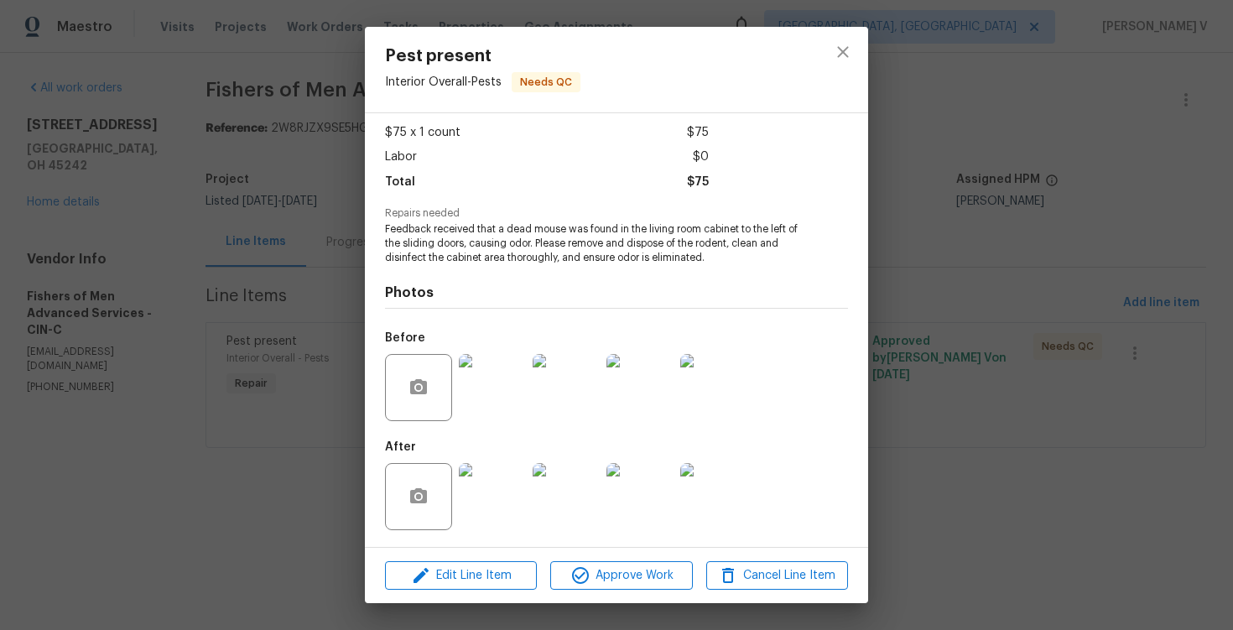
click at [500, 493] on img at bounding box center [492, 496] width 67 height 67
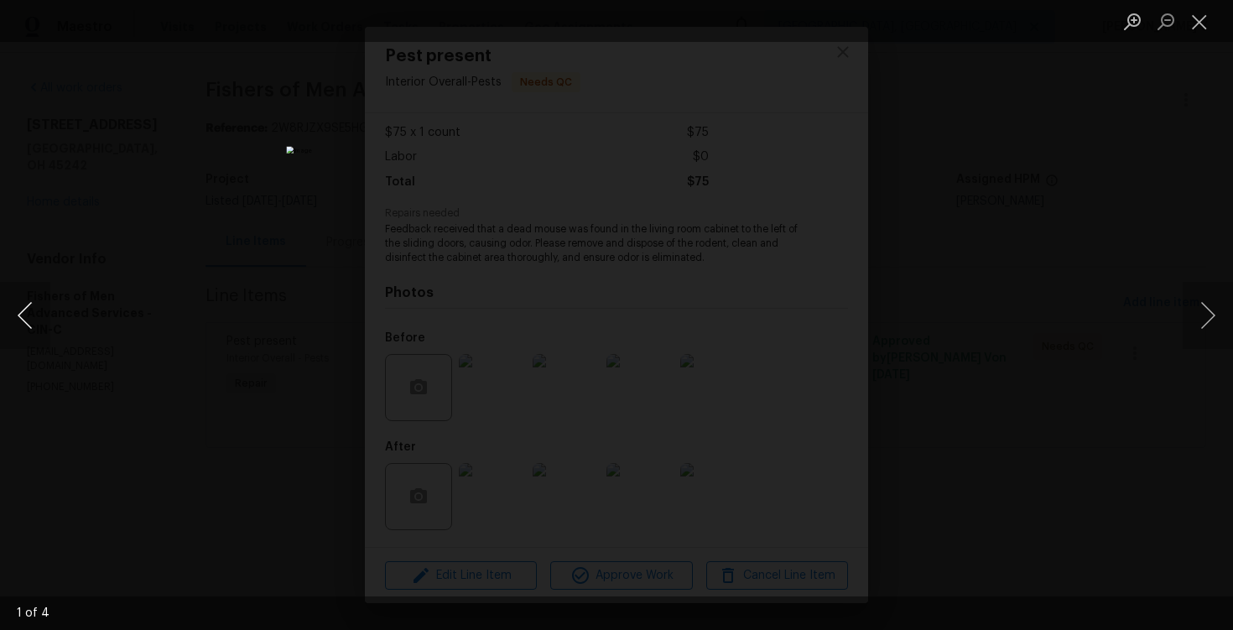
click at [33, 325] on button "Previous image" at bounding box center [25, 315] width 50 height 67
click at [92, 243] on div "Lightbox" at bounding box center [616, 315] width 1233 height 630
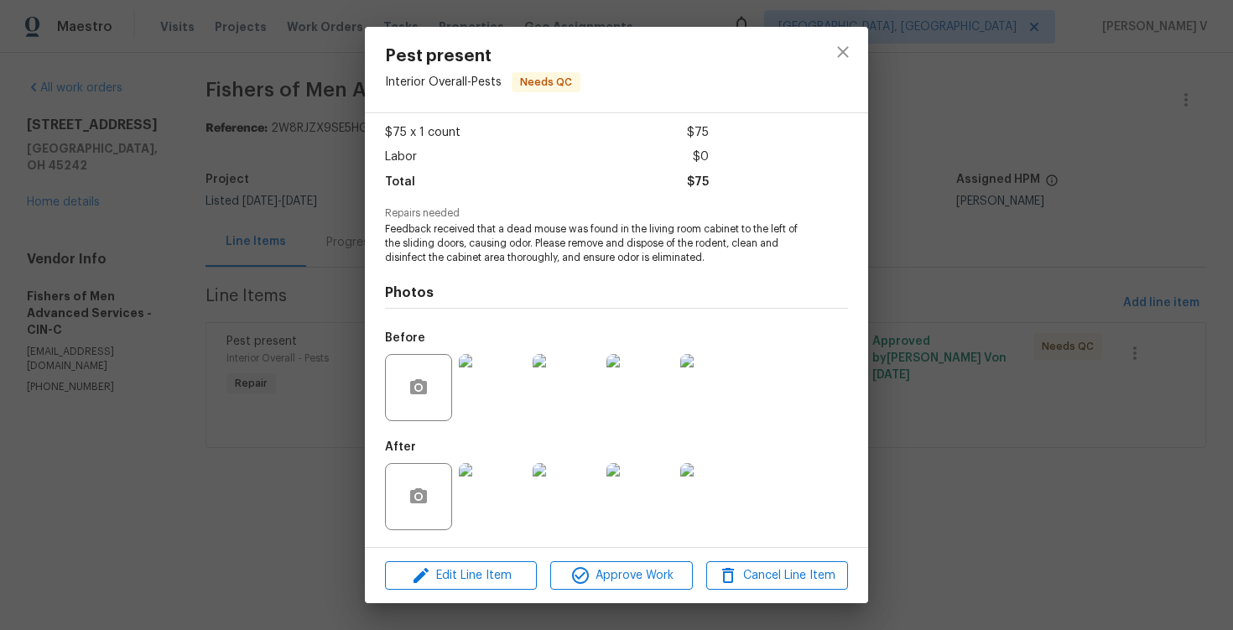
click at [211, 275] on div "Pest present Interior Overall - Pests Needs QC Vendor Fishers of Men Advanced S…" at bounding box center [616, 315] width 1233 height 630
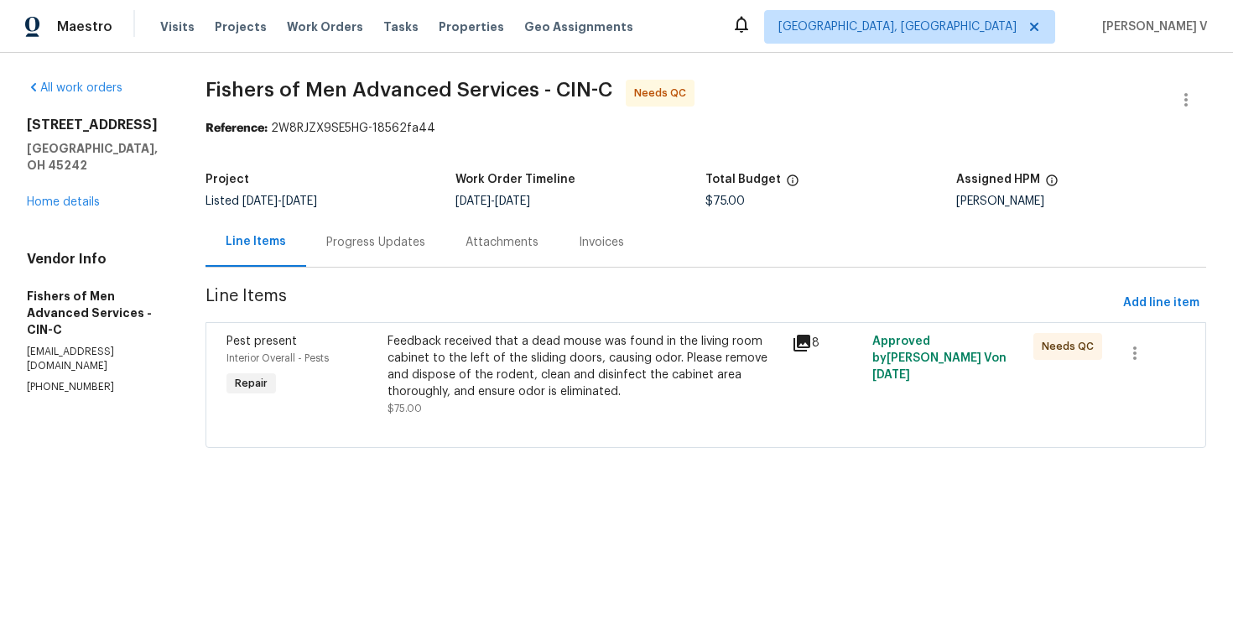
click at [381, 226] on div "Progress Updates" at bounding box center [375, 241] width 139 height 49
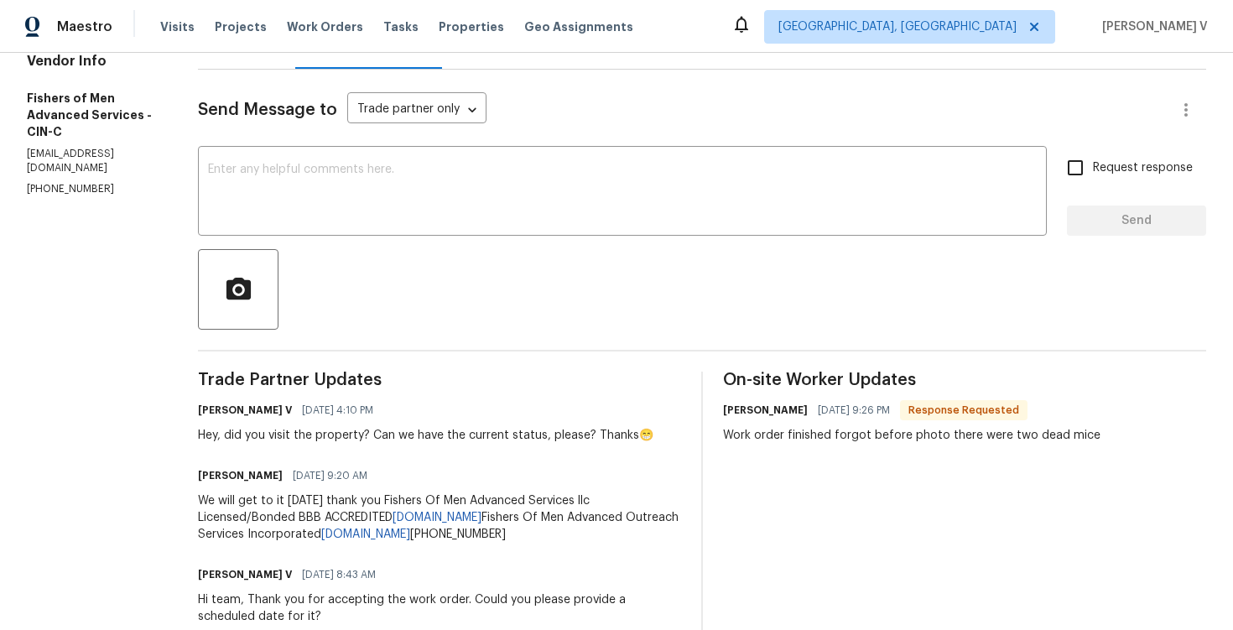
scroll to position [185, 0]
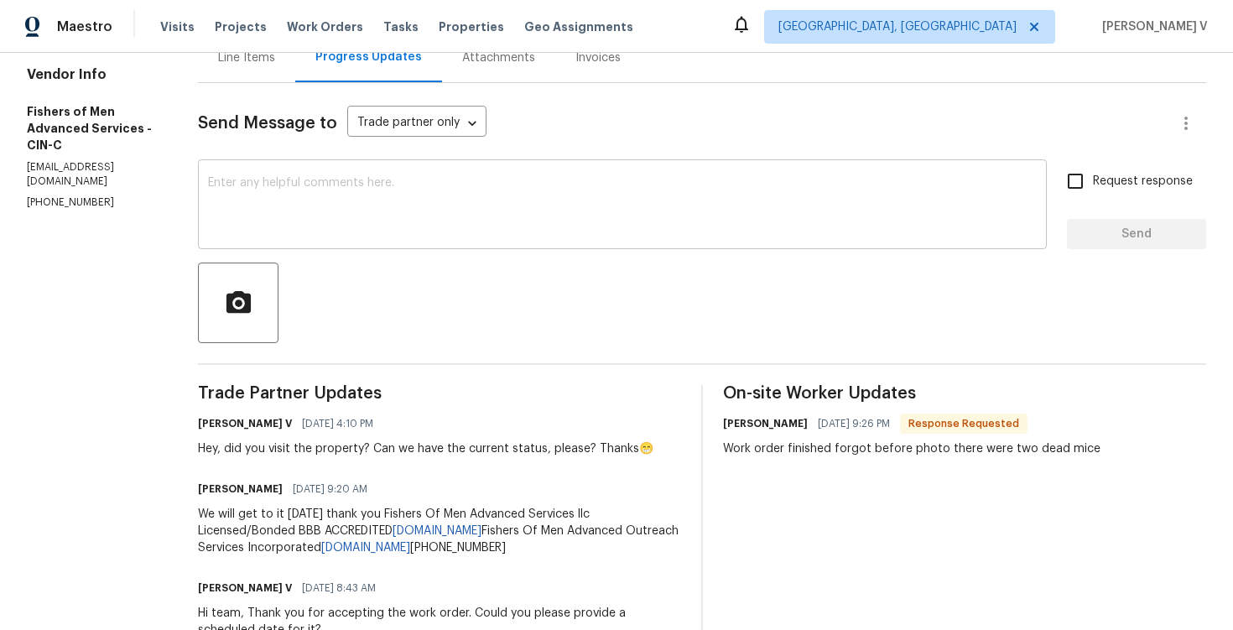
click at [330, 242] on div "x ​" at bounding box center [622, 207] width 849 height 86
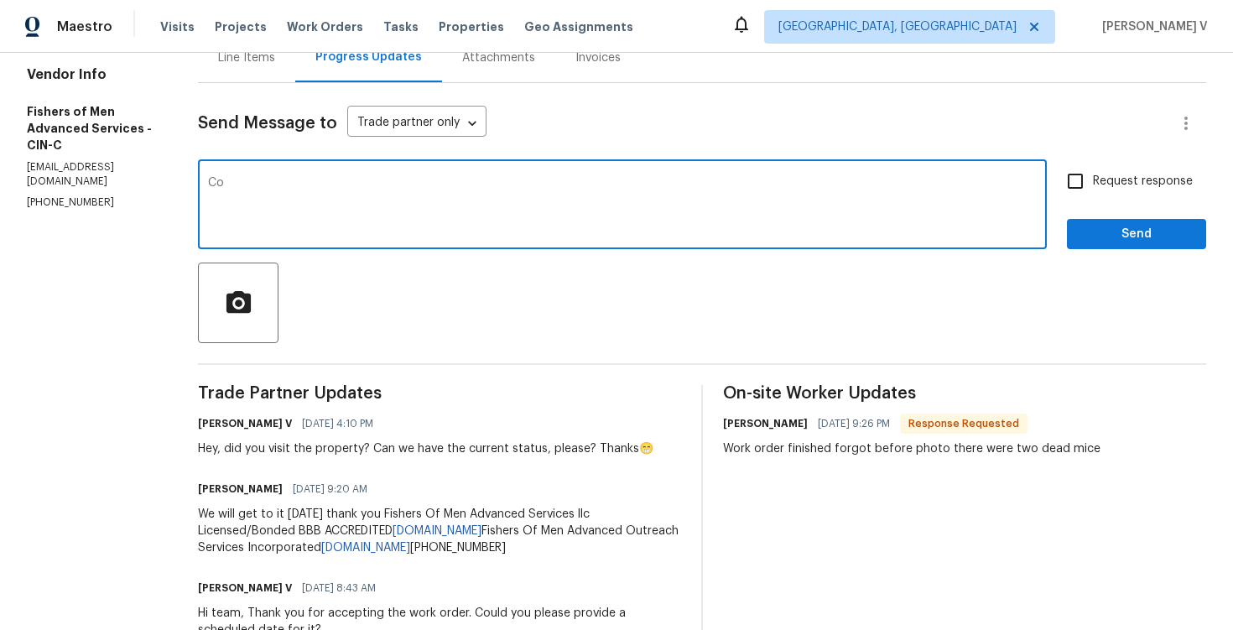
type textarea "C"
click at [320, 181] on textarea "Got it!! Couldyou please confirm if the" at bounding box center [622, 206] width 829 height 59
click at [510, 186] on textarea "Got it!! Could you please confirm if the" at bounding box center [622, 206] width 829 height 59
type textarea "Got it!! Could you please confirm if there were any odor?"
click at [1087, 200] on div "Request response Send" at bounding box center [1136, 207] width 139 height 86
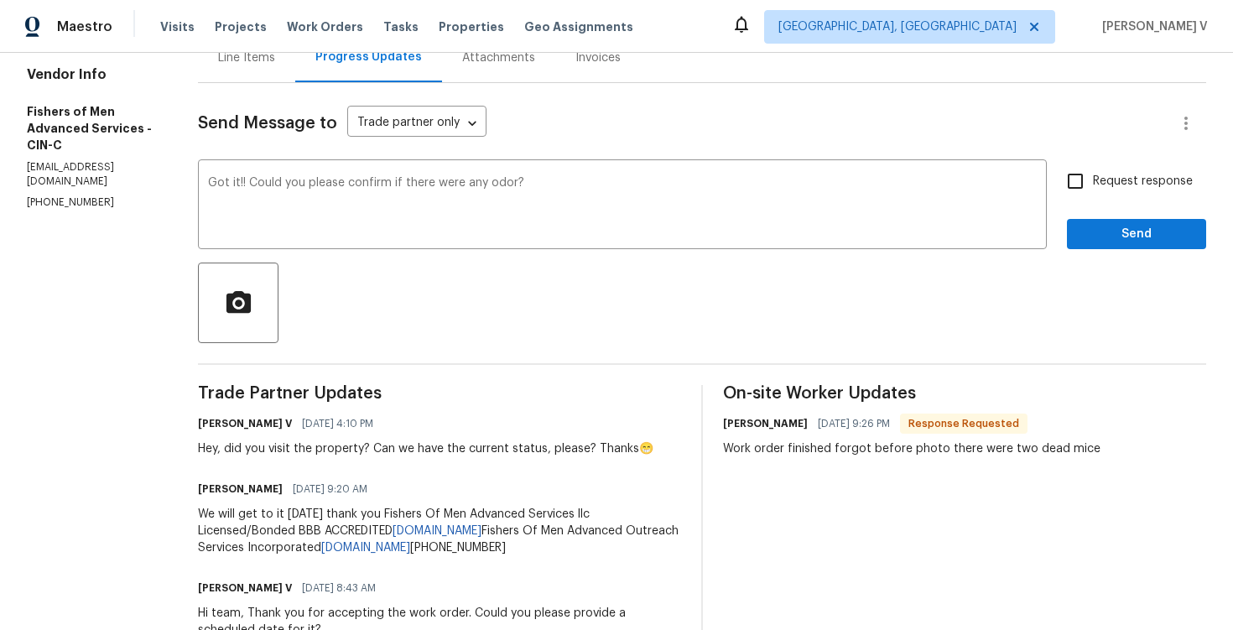
click at [1093, 180] on input "Request response" at bounding box center [1075, 181] width 35 height 35
checkbox input "true"
click at [0, 0] on span "was" at bounding box center [0, 0] width 0 height 0
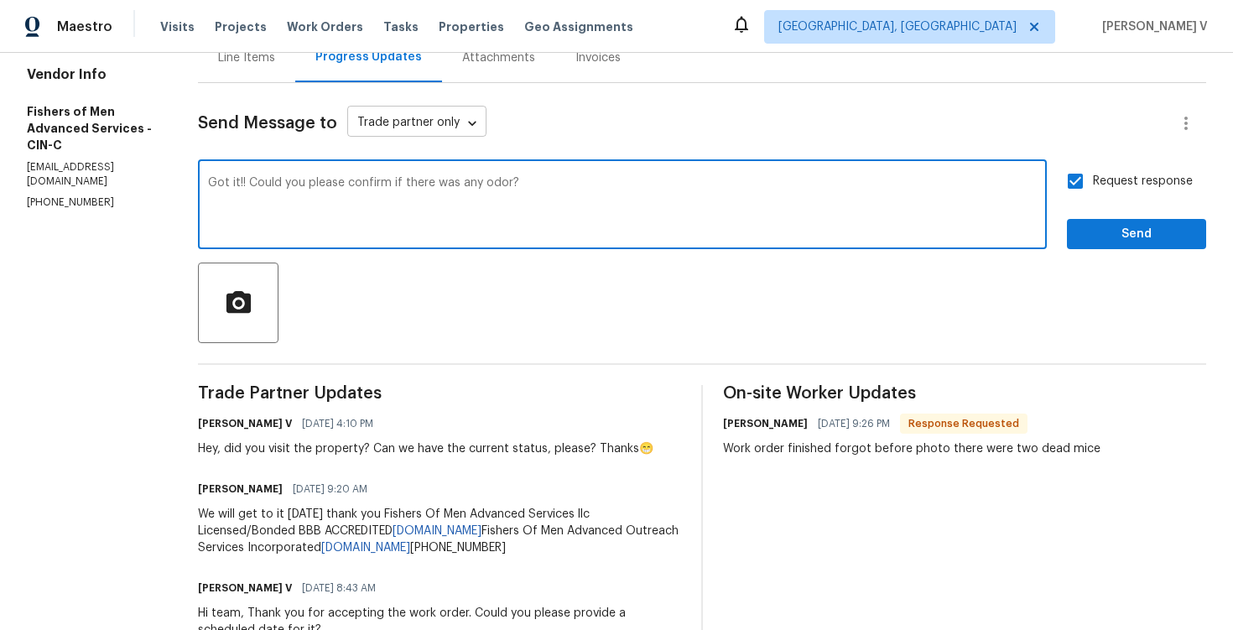
type textarea "Got it!! Could you please confirm if there was any odor?"
click at [439, 123] on body "Maestro Visits Projects Work Orders Tasks Properties Geo Assignments Albuquerqu…" at bounding box center [616, 315] width 1233 height 630
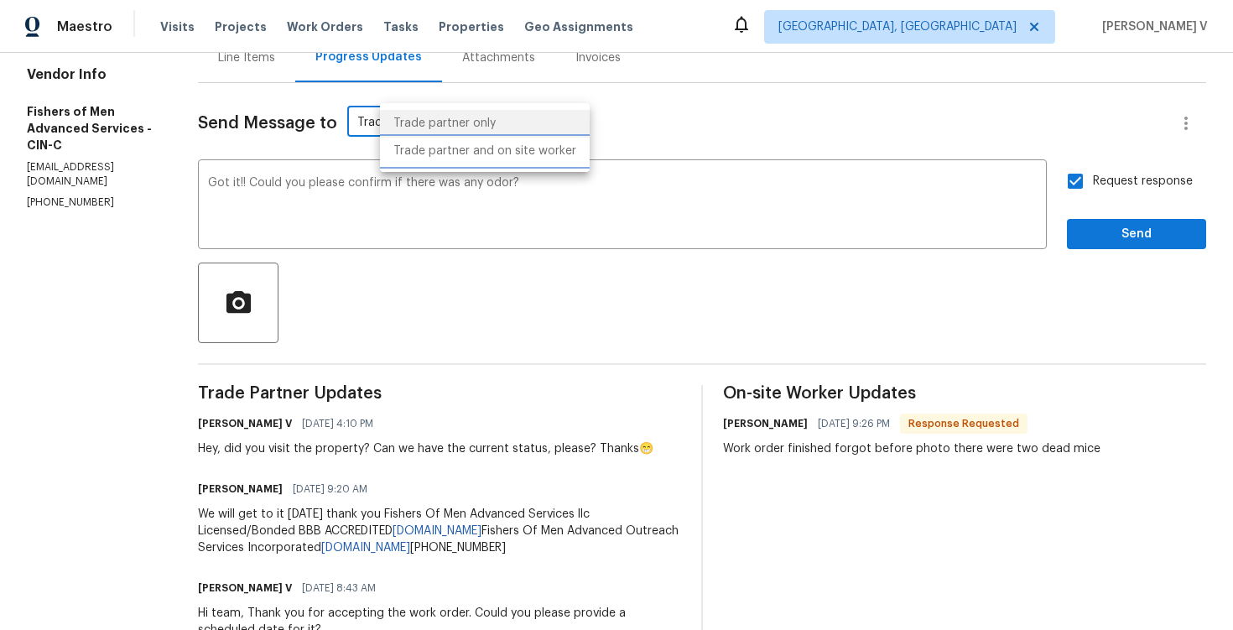
click at [427, 154] on li "Trade partner and on site worker" at bounding box center [485, 152] width 210 height 28
type input "Trade Partner and On-Site Worker"
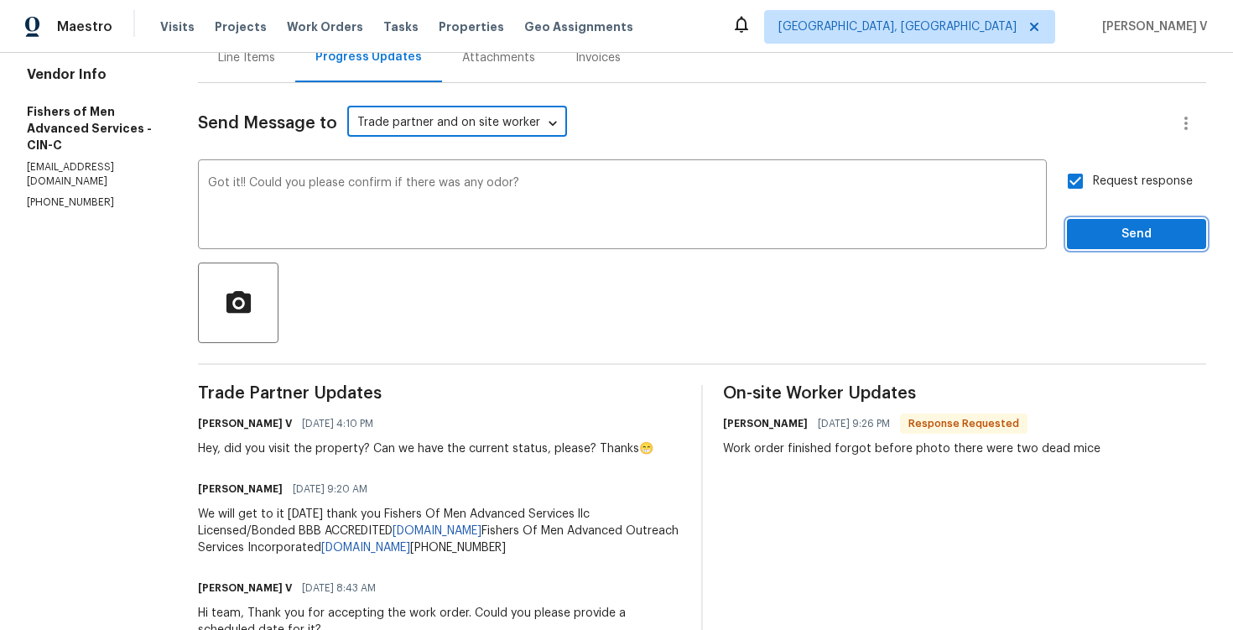
click at [1180, 240] on span "Send" at bounding box center [1136, 234] width 112 height 21
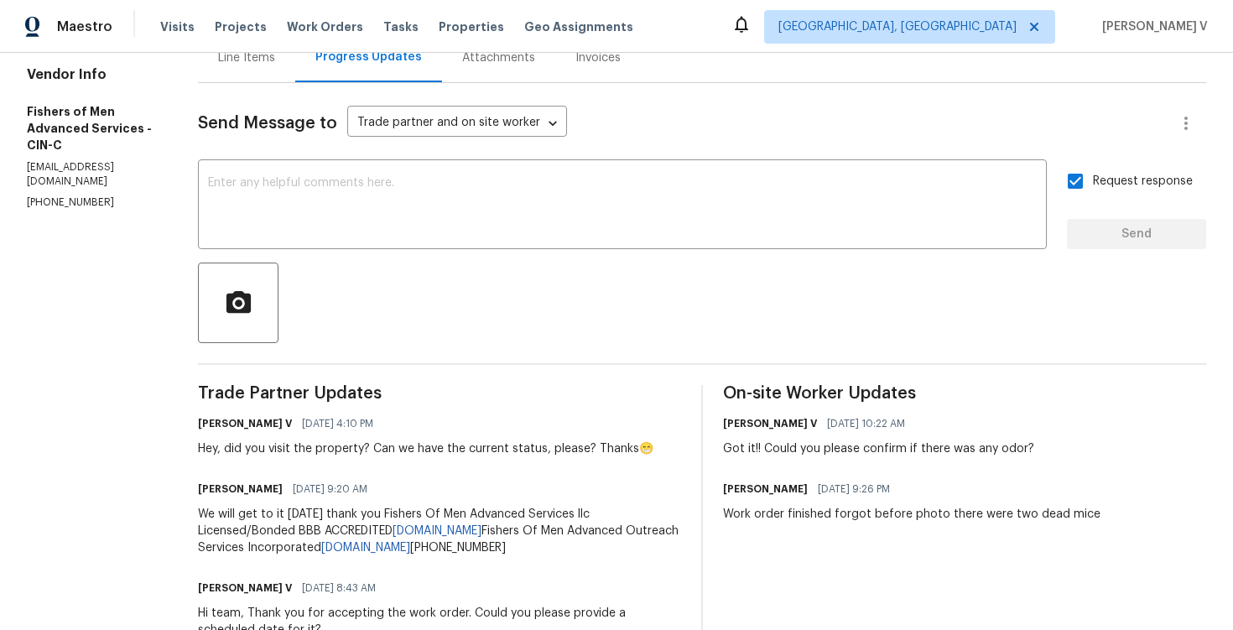
click at [846, 508] on div "Work order finished forgot before photo there were two dead mice" at bounding box center [911, 514] width 377 height 17
copy div "Work order finished forgot before photo there were two dead mice"
click at [292, 68] on div "Line Items" at bounding box center [246, 57] width 97 height 49
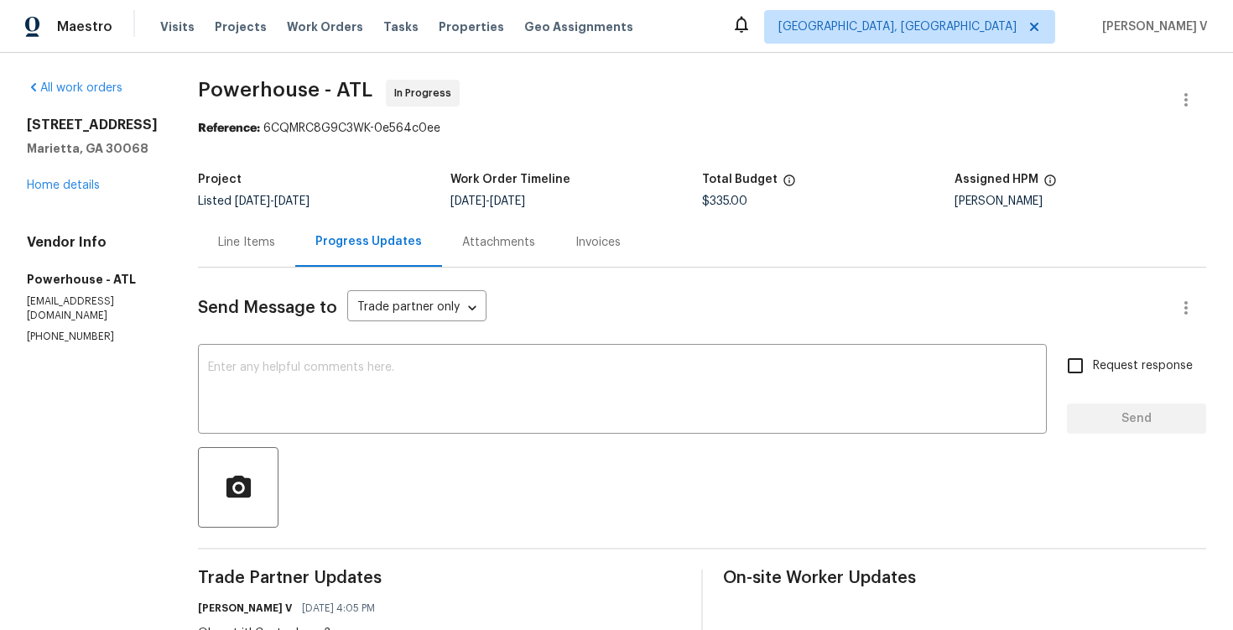
click at [295, 258] on div "Line Items" at bounding box center [246, 241] width 97 height 49
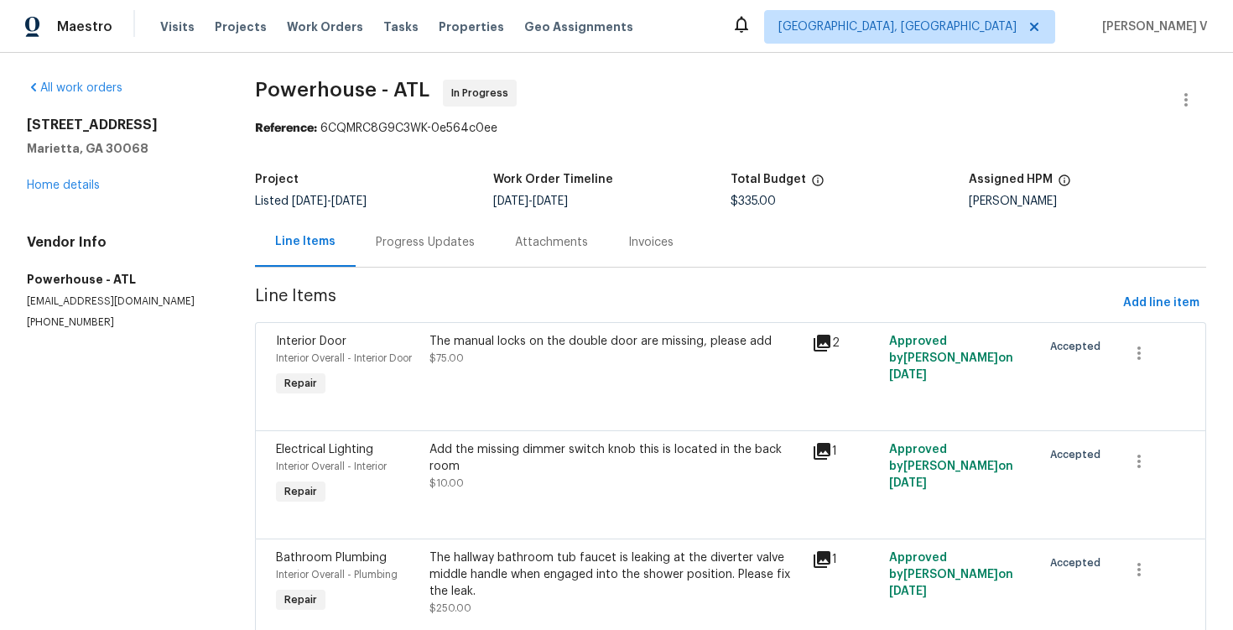
click at [435, 257] on div "Progress Updates" at bounding box center [425, 241] width 139 height 49
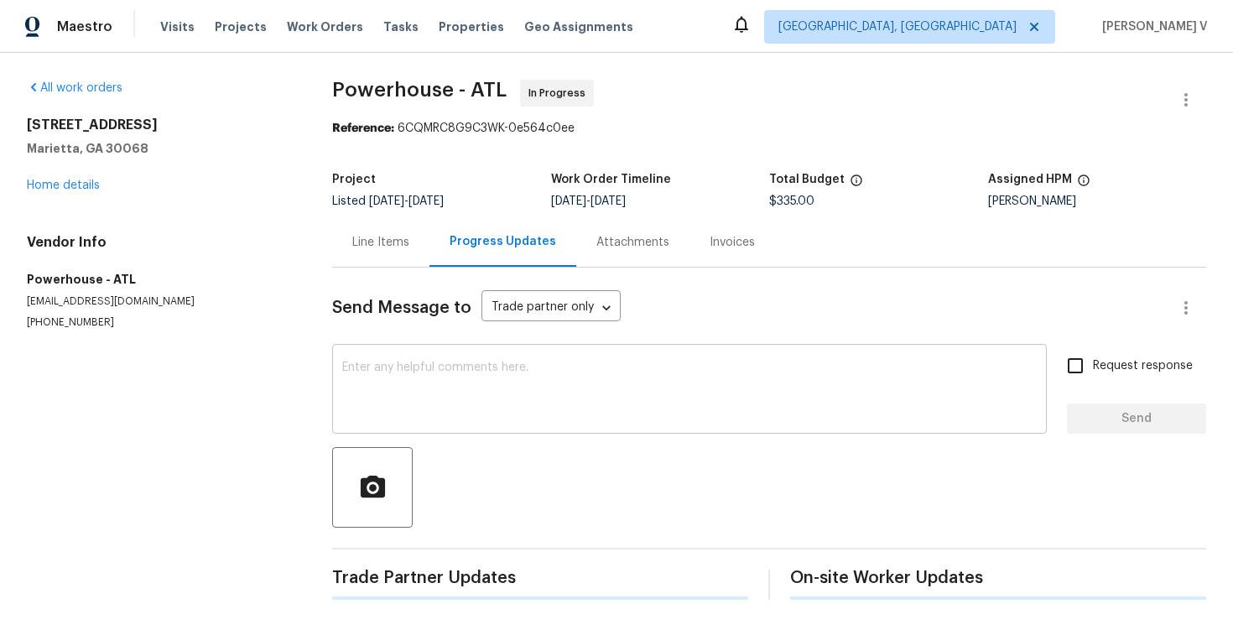
click at [455, 395] on textarea at bounding box center [689, 391] width 695 height 59
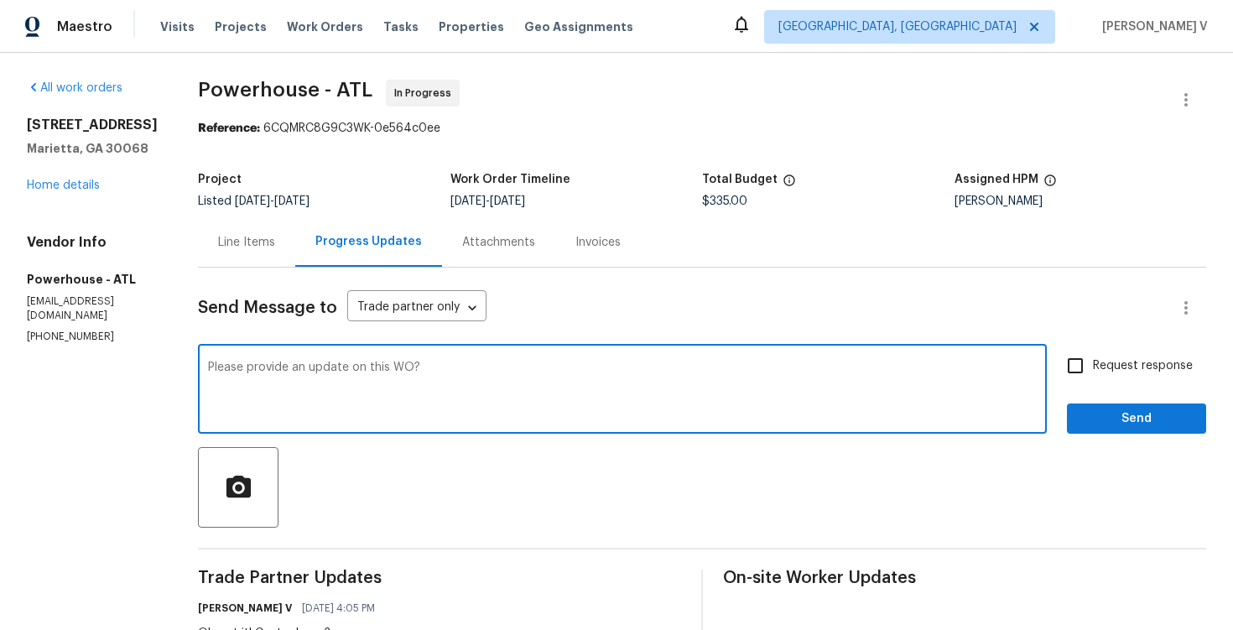
type textarea "Please provide an update on this WO?"
click at [1132, 385] on div "Request response Send" at bounding box center [1136, 391] width 139 height 86
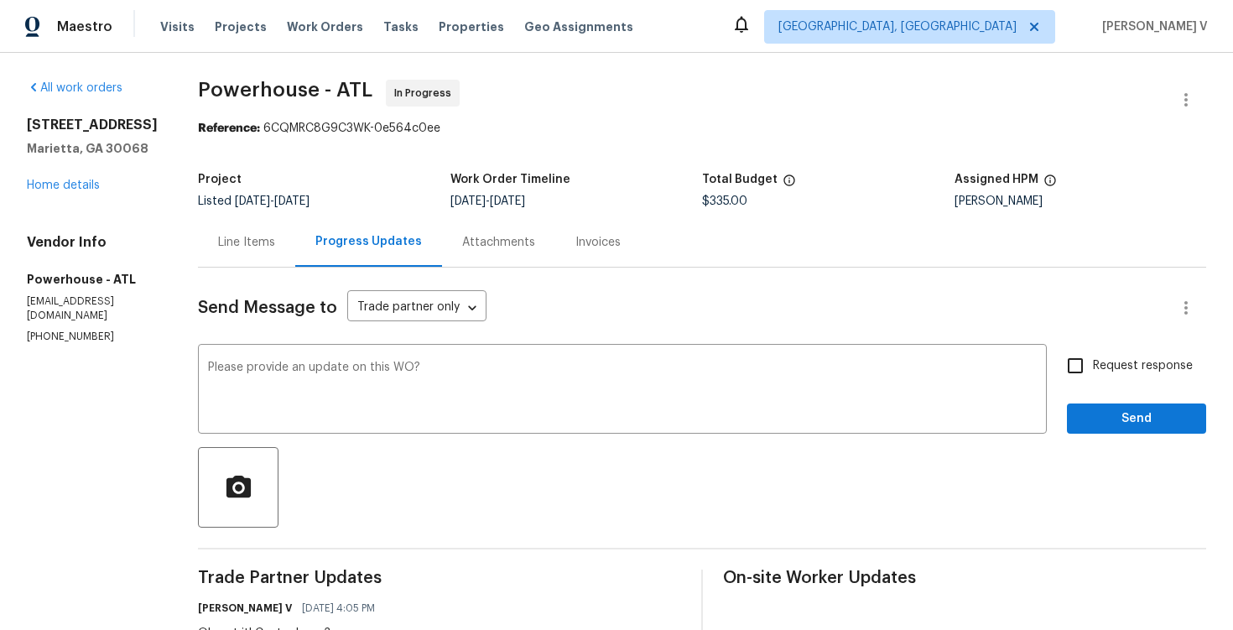
click at [1103, 382] on label "Request response" at bounding box center [1125, 365] width 135 height 35
click at [1093, 382] on input "Request response" at bounding box center [1075, 365] width 35 height 35
checkbox input "true"
click at [1103, 405] on button "Send" at bounding box center [1136, 418] width 139 height 31
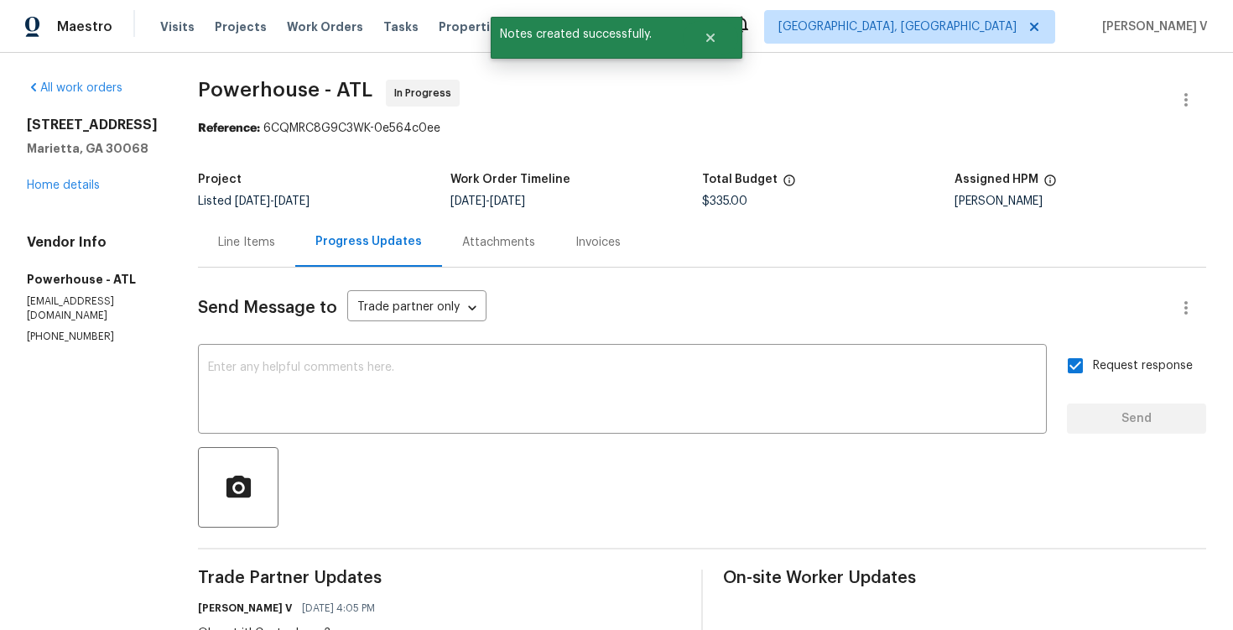
click at [54, 314] on div "Vendor Info Powerhouse - ATL [EMAIL_ADDRESS][DOMAIN_NAME] [PHONE_NUMBER]" at bounding box center [92, 289] width 131 height 110
copy p "[PHONE_NUMBER]"
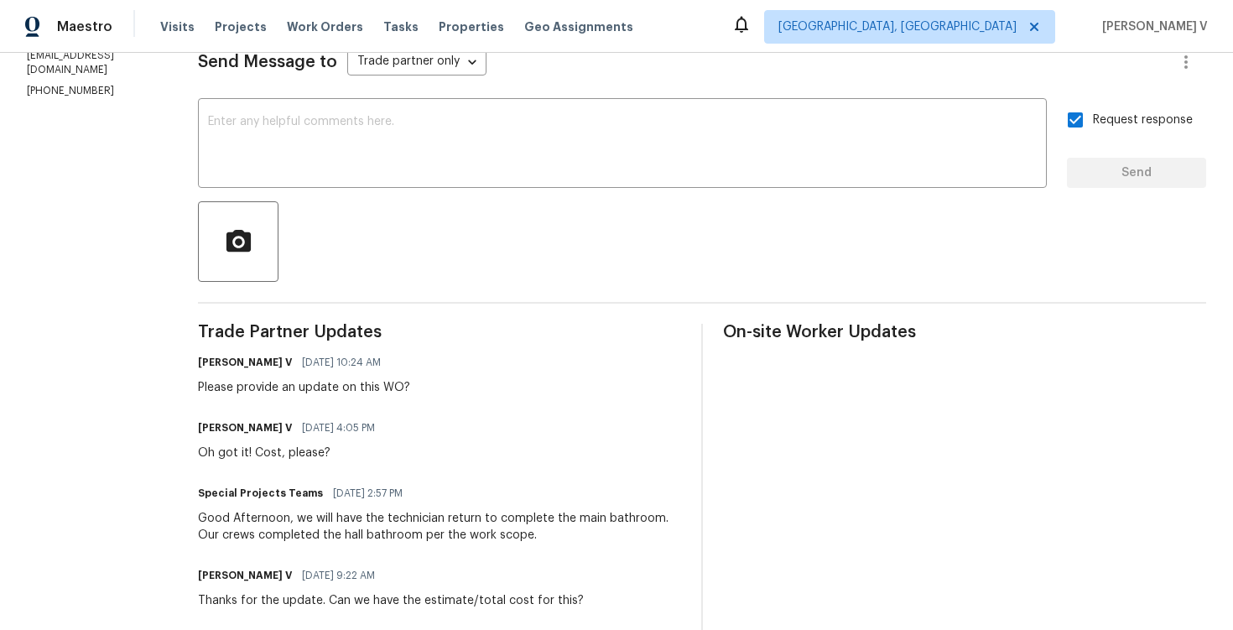
scroll to position [366, 0]
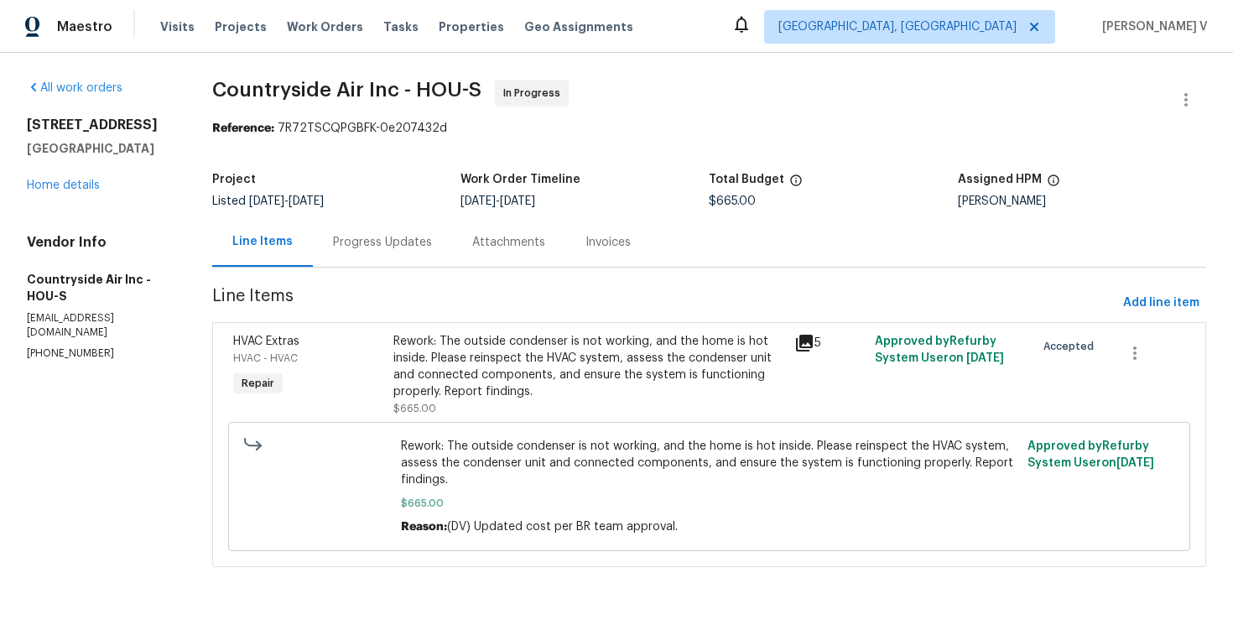
click at [388, 258] on div "Progress Updates" at bounding box center [382, 241] width 139 height 49
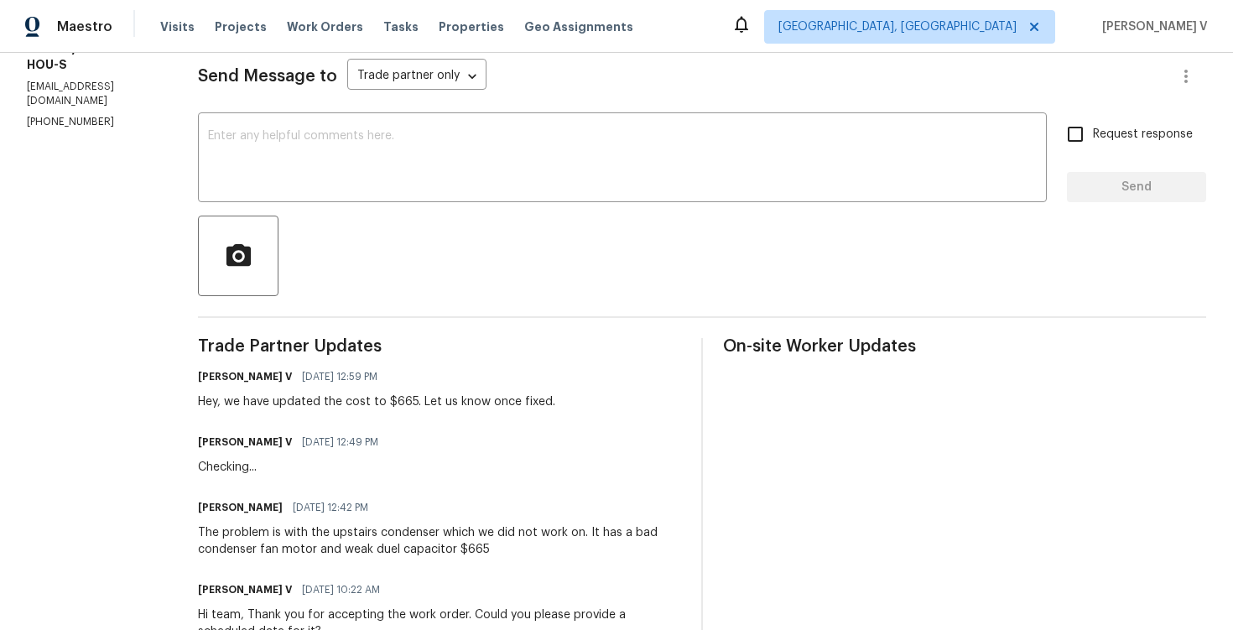
scroll to position [289, 0]
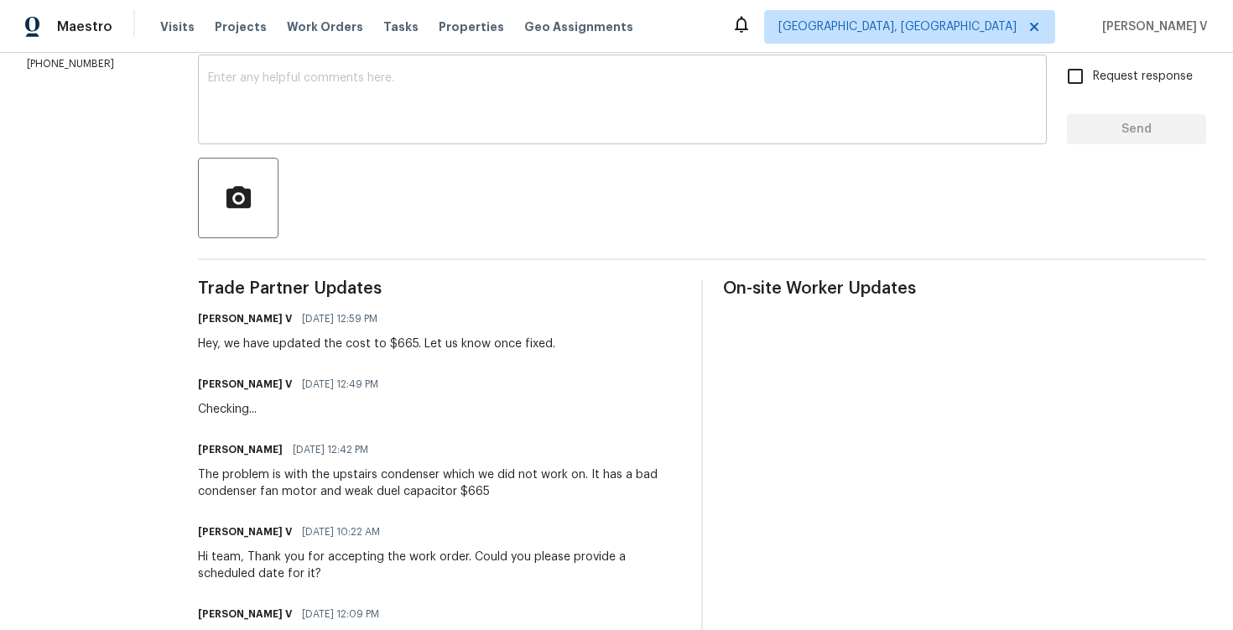
click at [388, 122] on textarea at bounding box center [622, 101] width 829 height 59
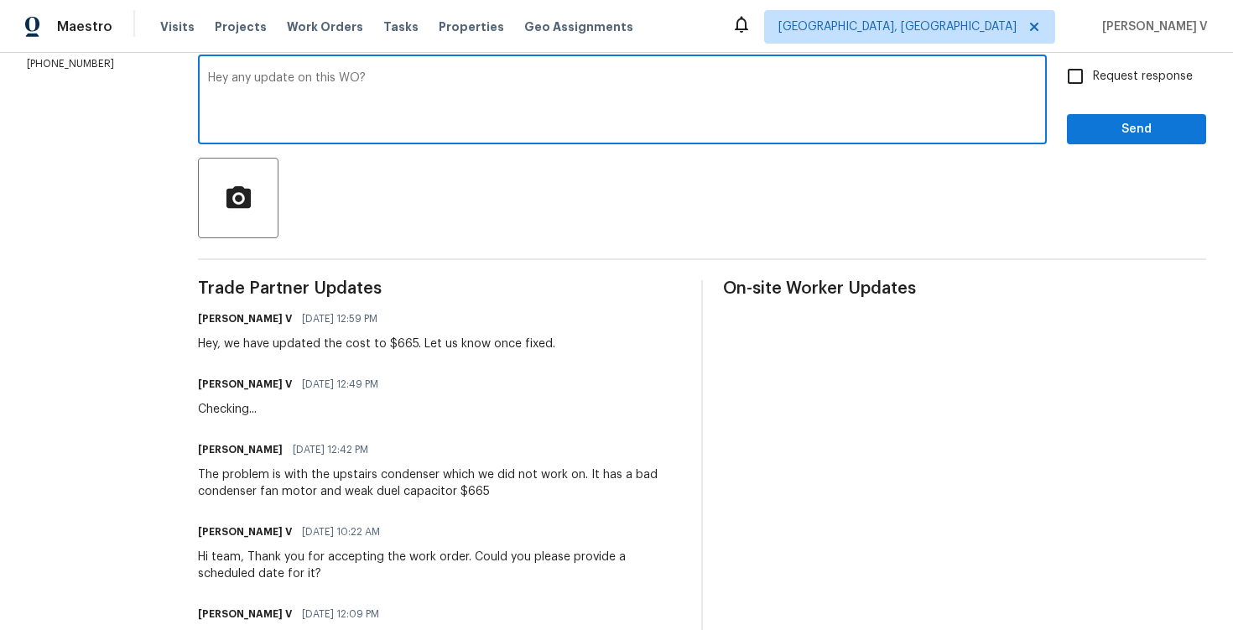
type textarea "Hey any update on this WO?"
click at [1083, 78] on input "Request response" at bounding box center [1075, 76] width 35 height 35
checkbox input "true"
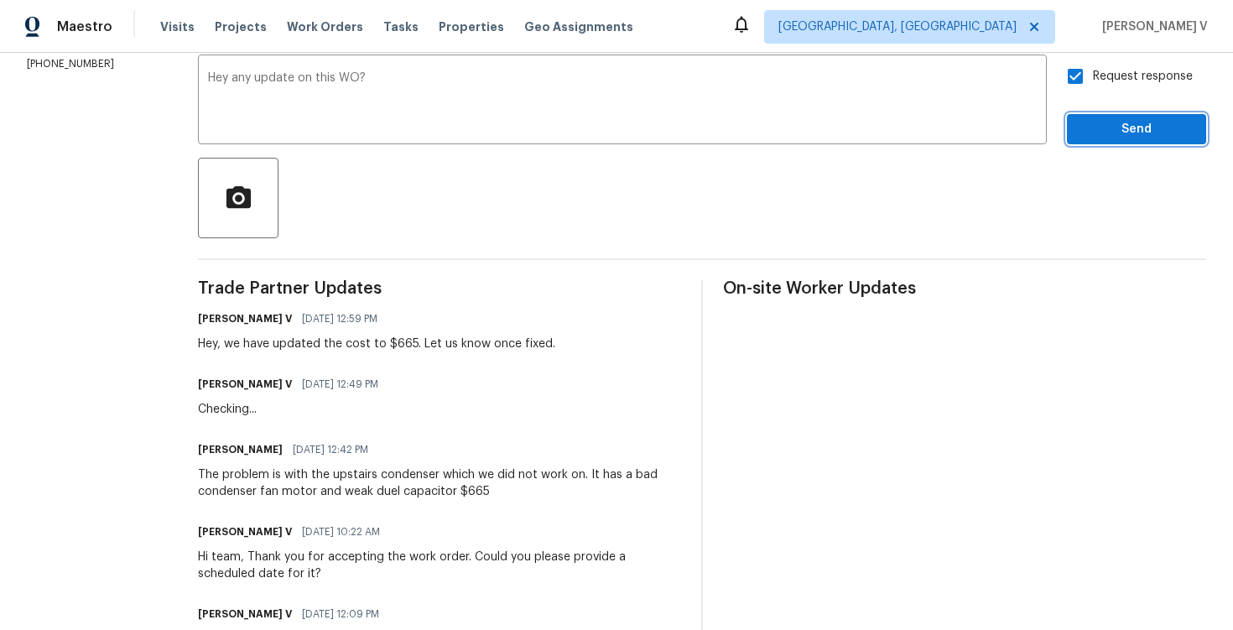
click at [1106, 128] on span "Send" at bounding box center [1136, 129] width 112 height 21
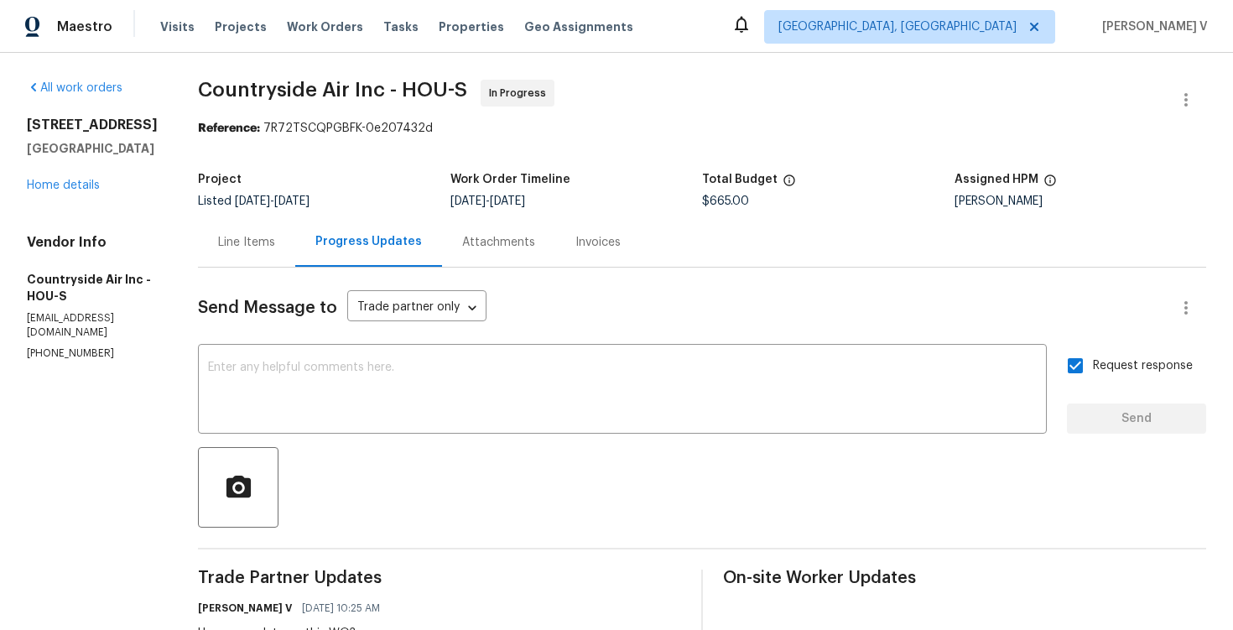
scroll to position [252, 0]
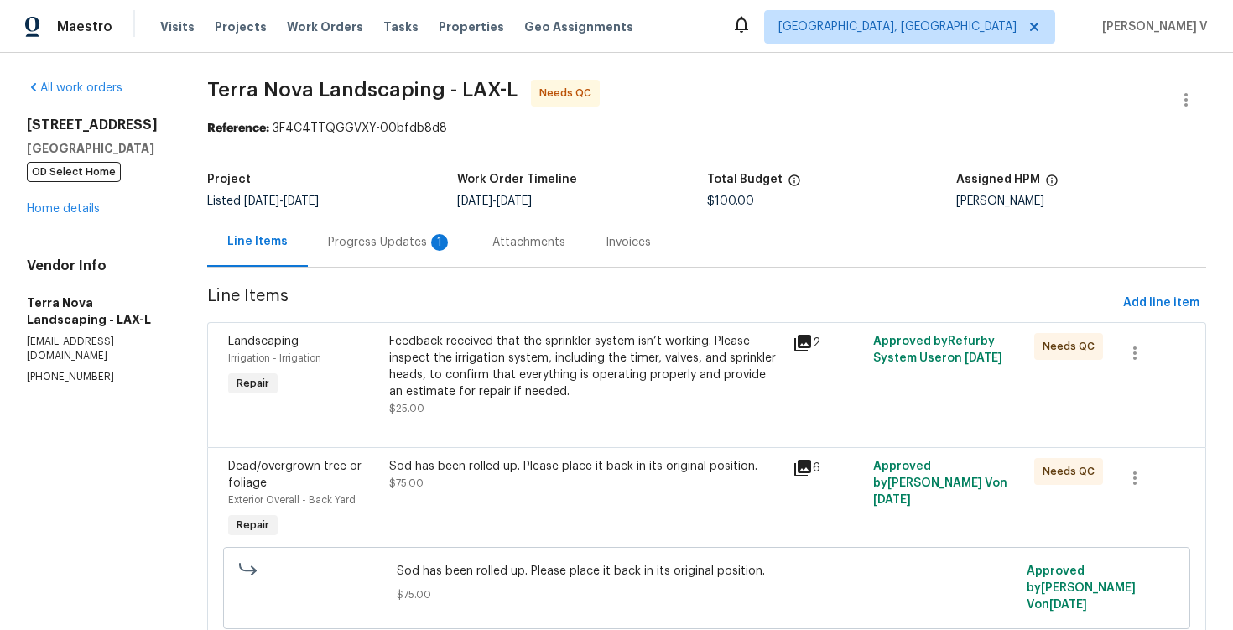
click at [379, 227] on div "Progress Updates 1" at bounding box center [390, 241] width 164 height 49
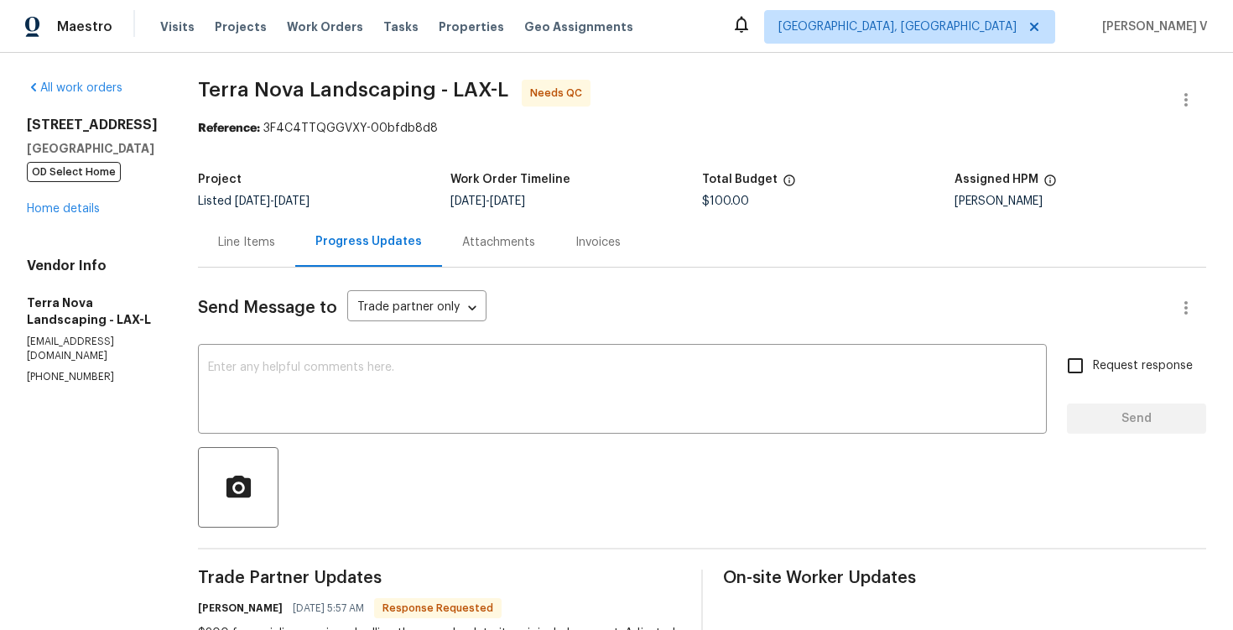
click at [243, 220] on div "Line Items" at bounding box center [246, 241] width 97 height 49
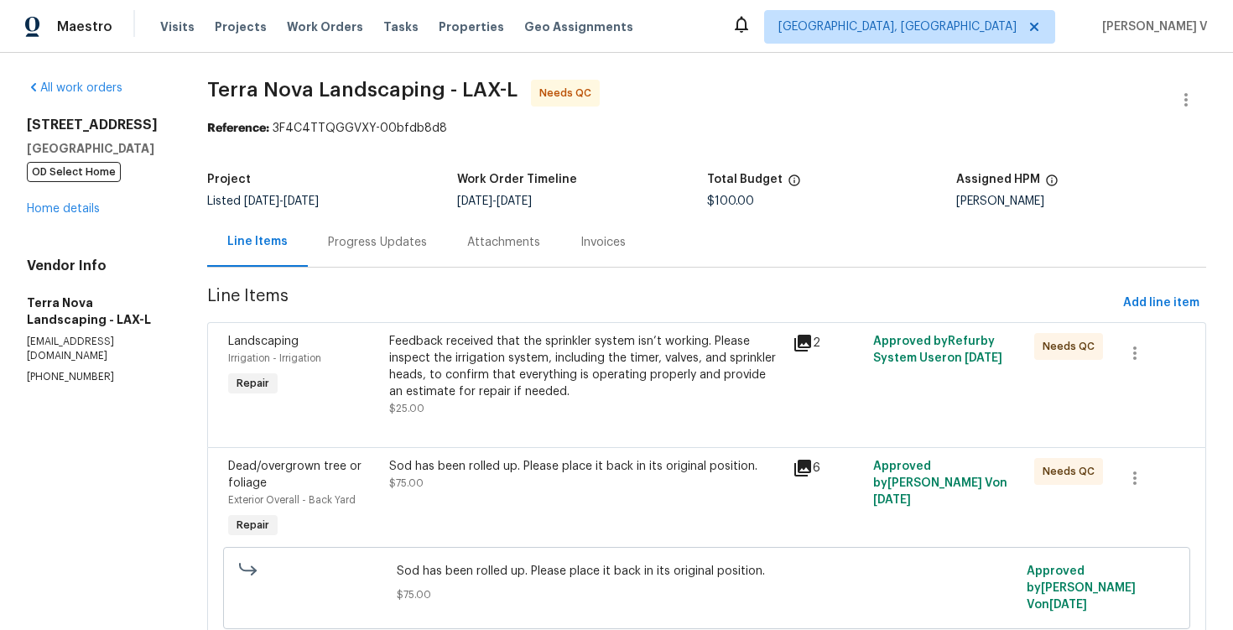
click at [477, 393] on div "Feedback received that the sprinkler system isn’t working. Please inspect the i…" at bounding box center [585, 366] width 393 height 67
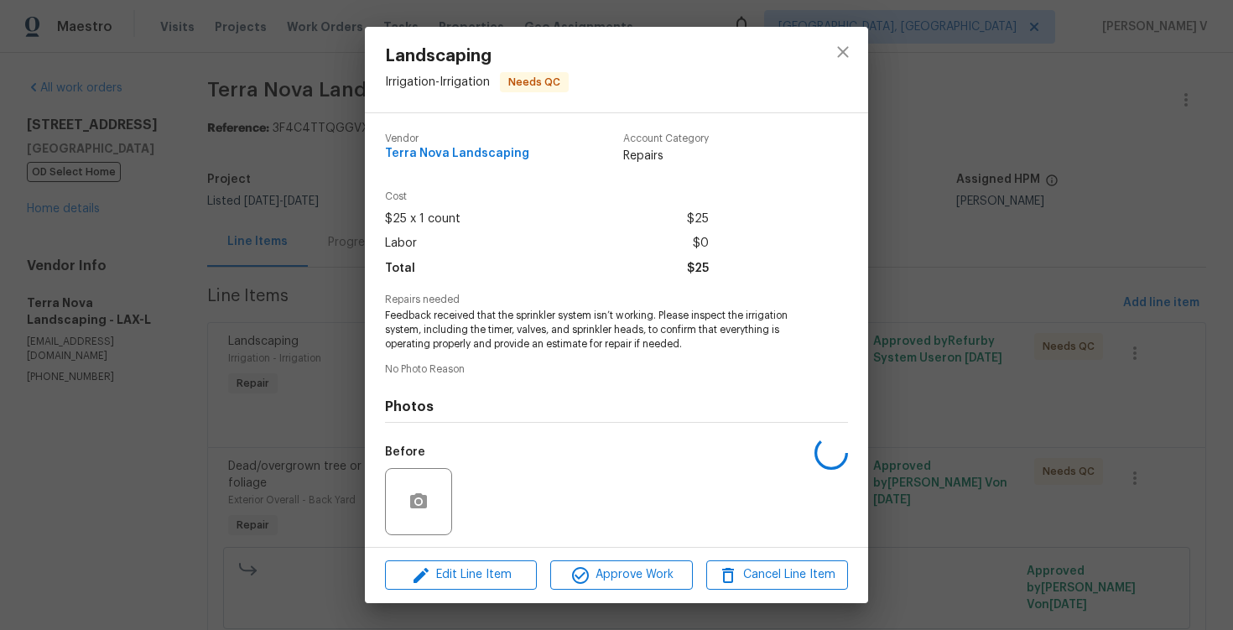
scroll to position [114, 0]
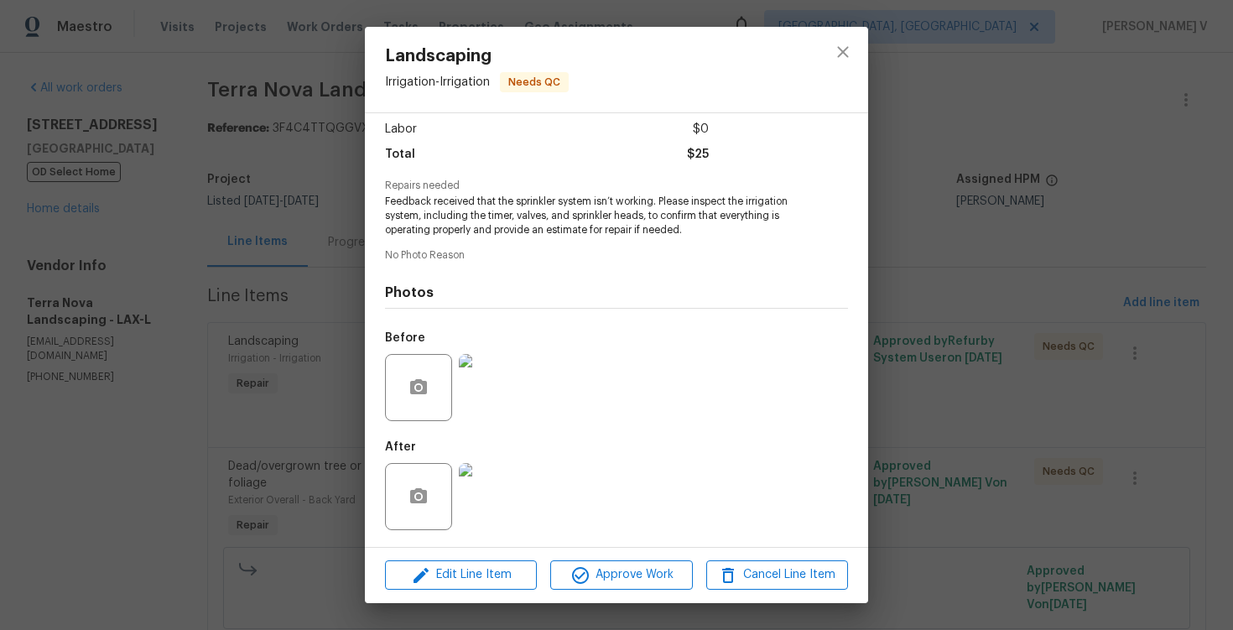
click at [286, 406] on div "Landscaping Irrigation - Irrigation Needs QC Vendor Terra Nova Landscaping Acco…" at bounding box center [616, 315] width 1233 height 630
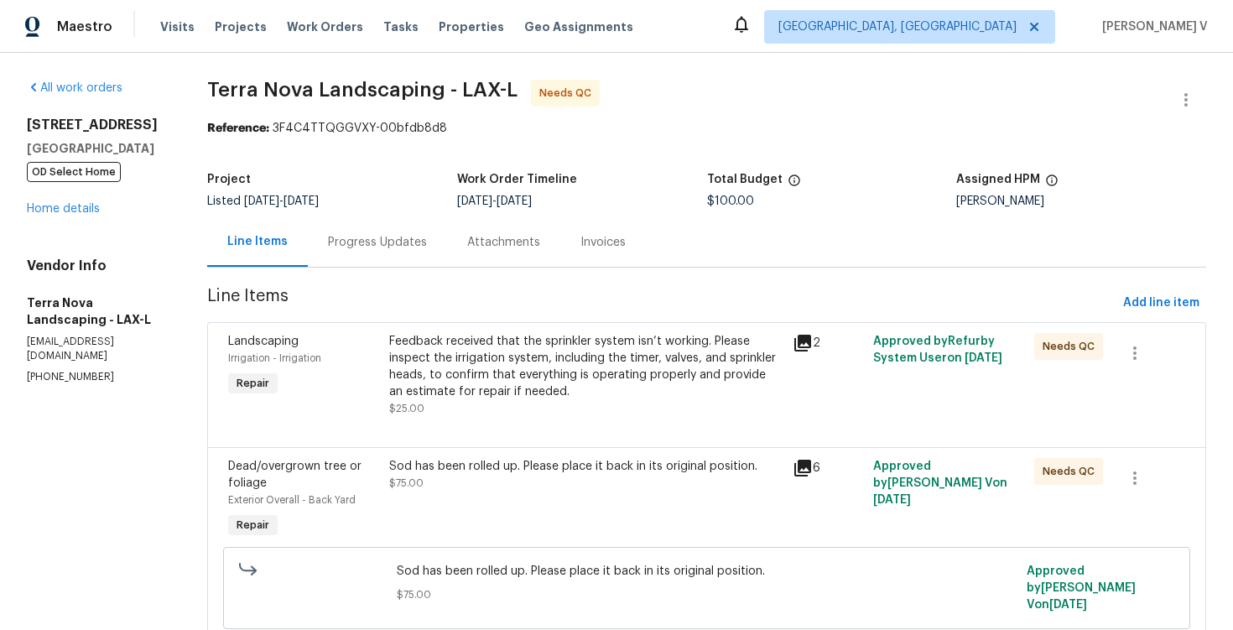
click at [378, 228] on div "Progress Updates" at bounding box center [377, 241] width 139 height 49
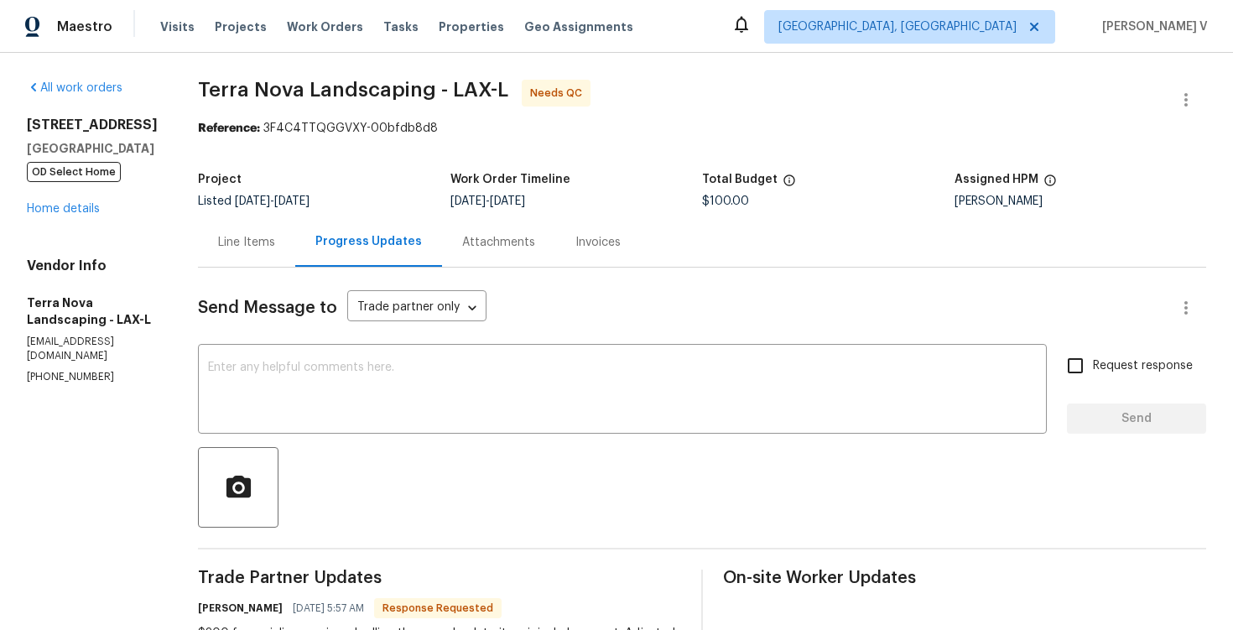
scroll to position [112, 0]
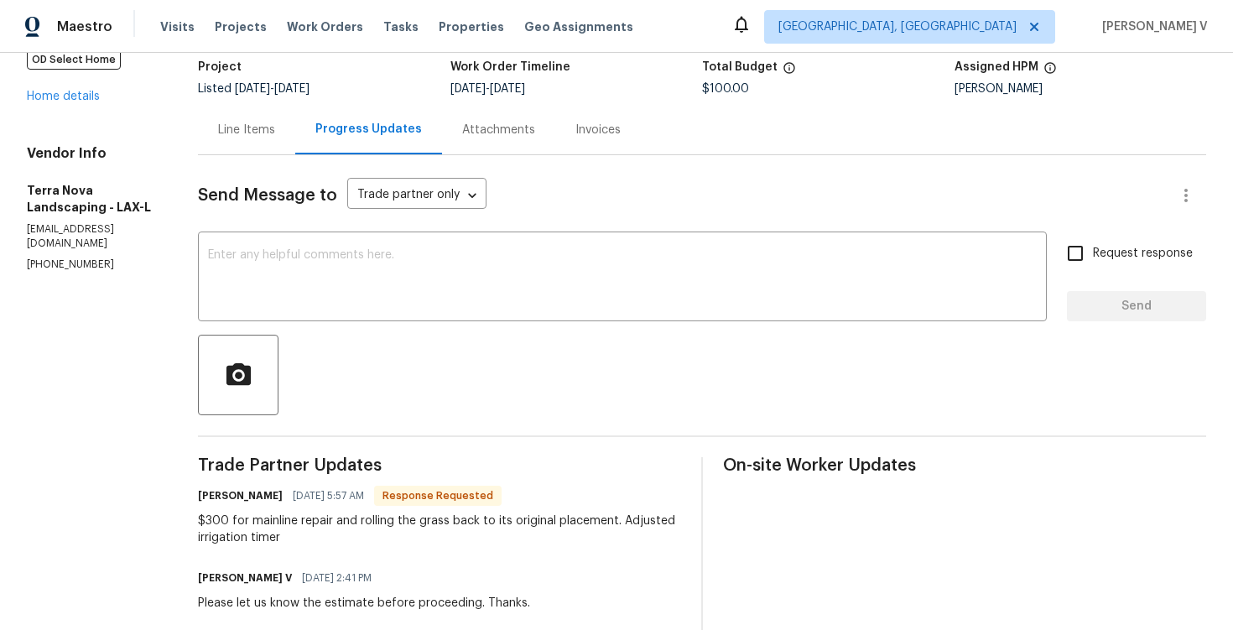
click at [241, 128] on div "Line Items" at bounding box center [246, 130] width 57 height 17
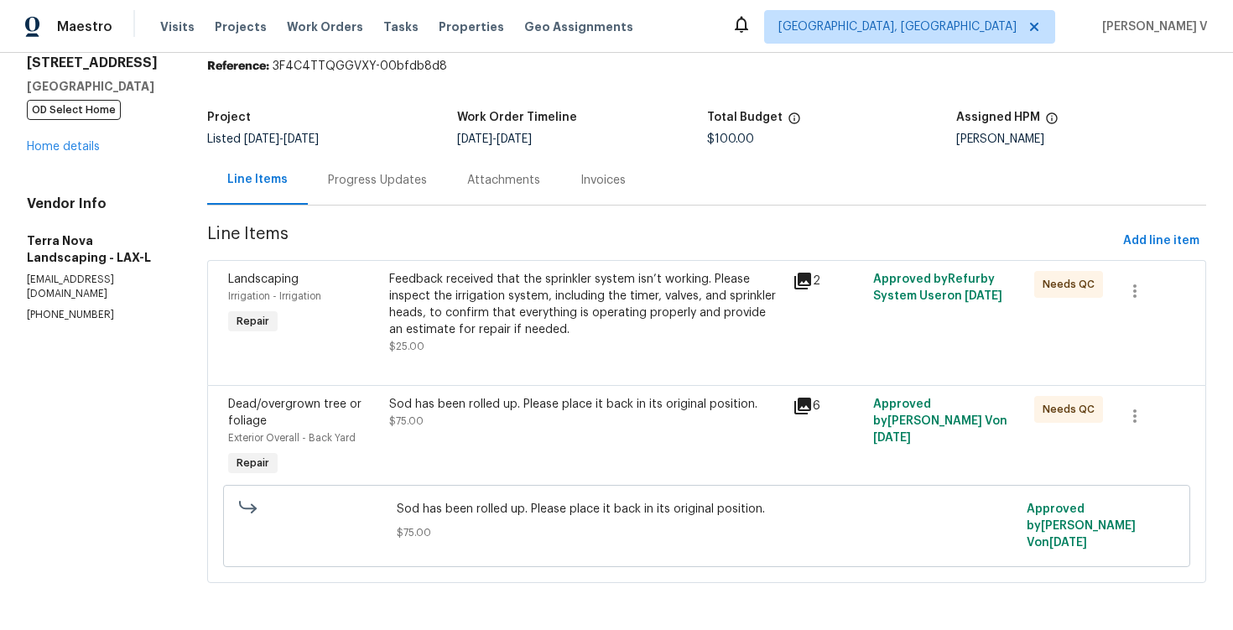
scroll to position [53, 0]
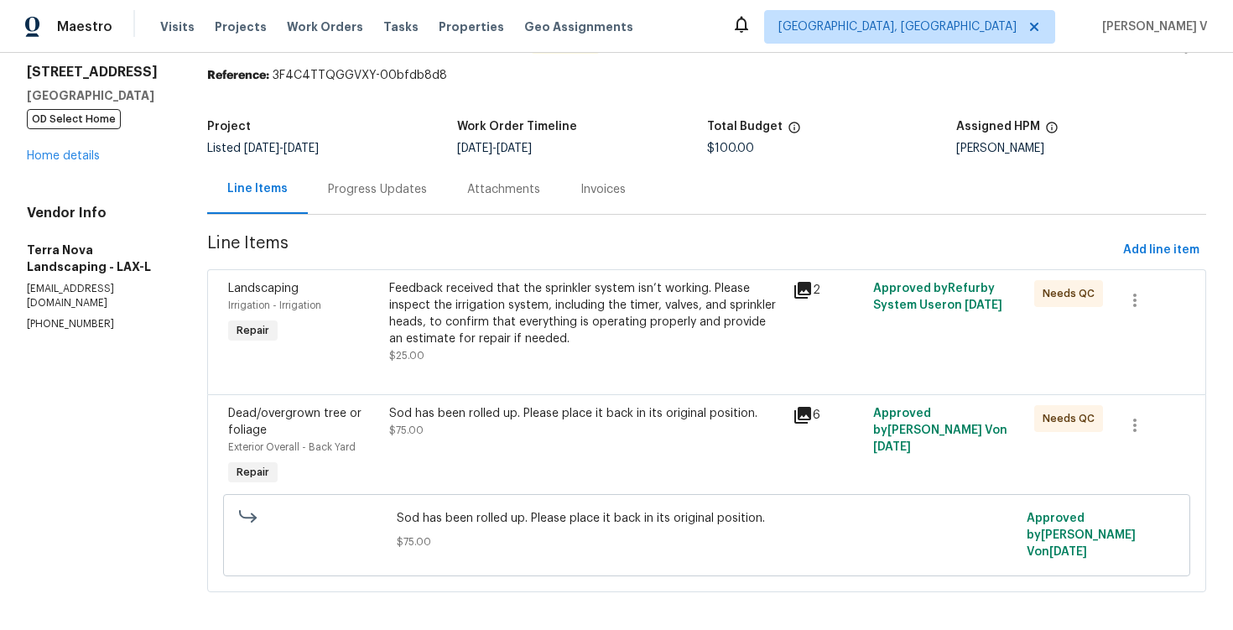
click at [541, 450] on div "Sod has been rolled up. Please place it back in its original position. $75.00" at bounding box center [585, 447] width 403 height 94
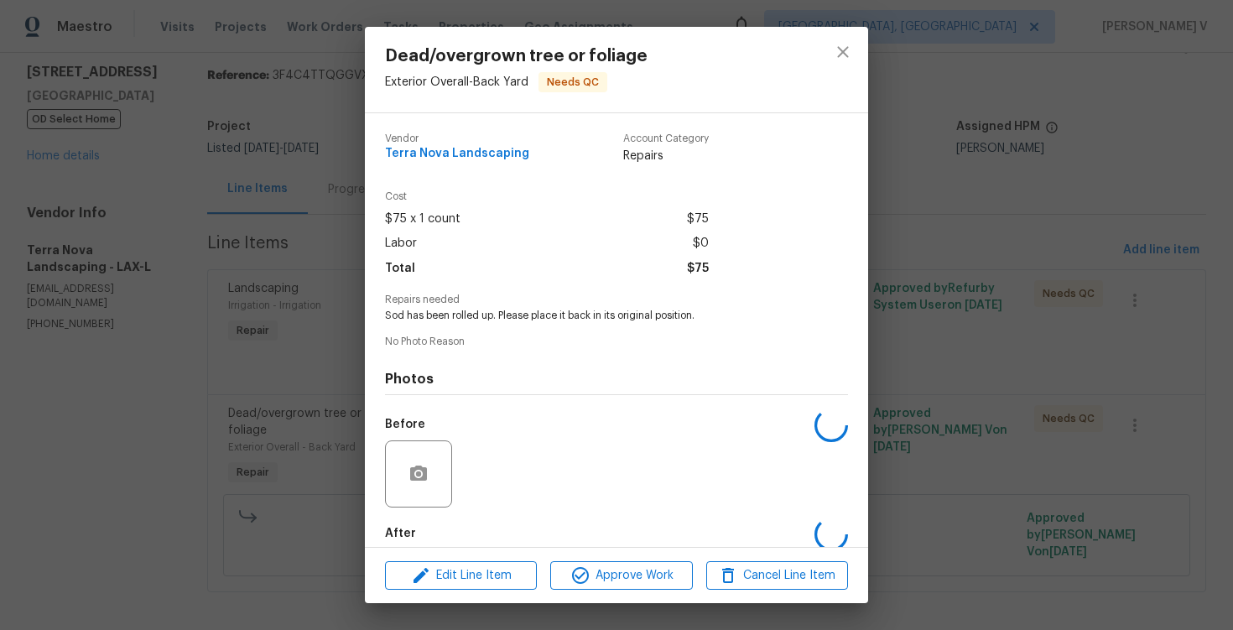
scroll to position [86, 0]
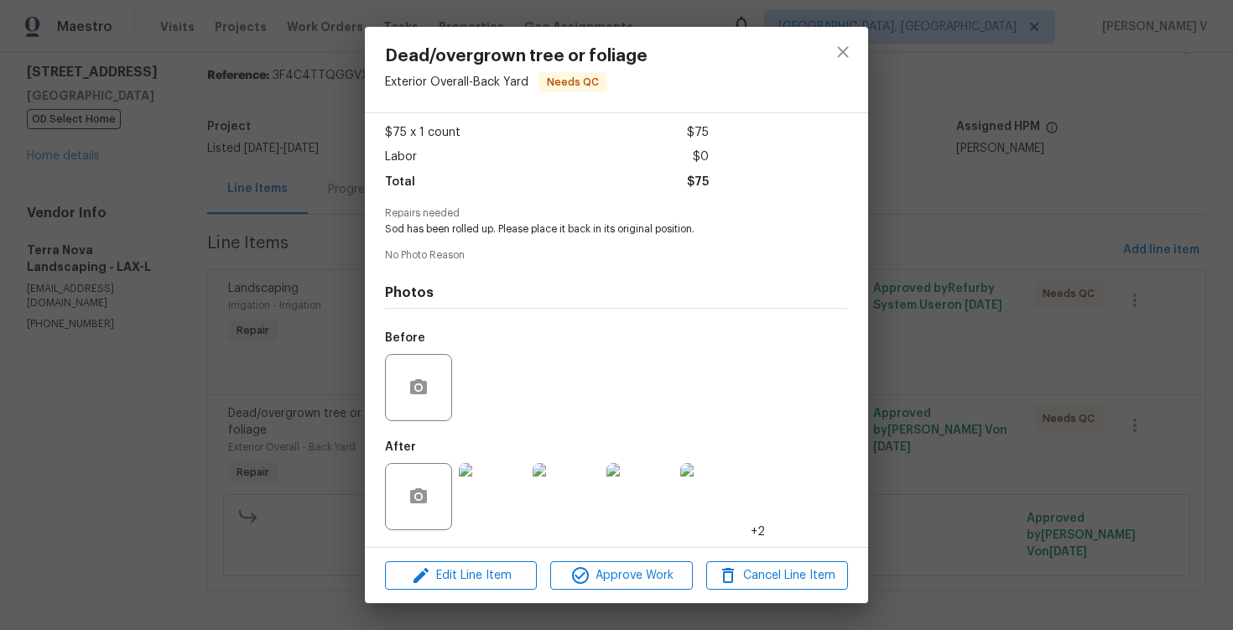
click at [245, 394] on div "Dead/overgrown tree or foliage Exterior Overall - Back Yard Needs QC Vendor Ter…" at bounding box center [616, 315] width 1233 height 630
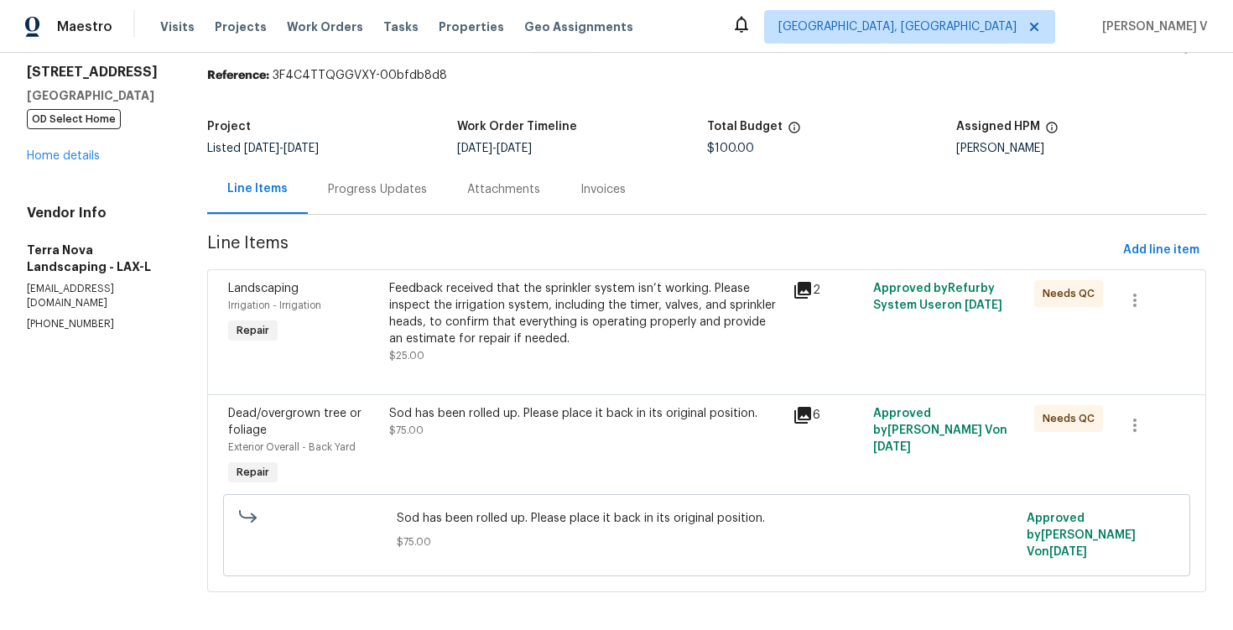
click at [378, 185] on div "Progress Updates" at bounding box center [377, 189] width 99 height 17
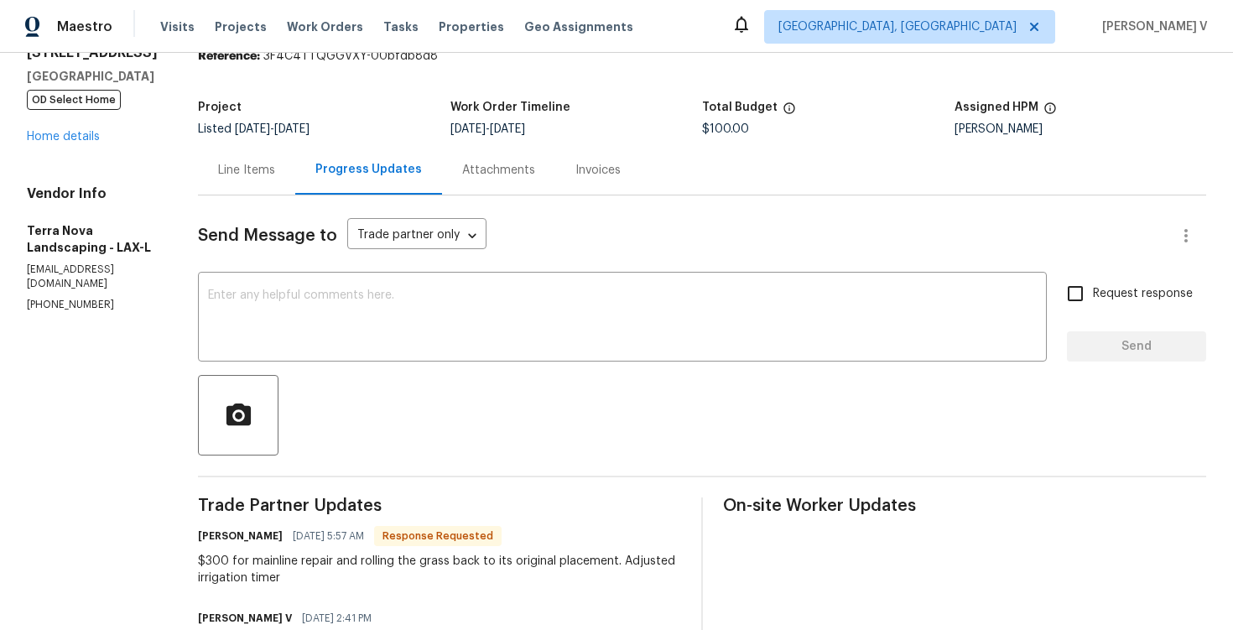
click at [225, 149] on div "Line Items" at bounding box center [246, 169] width 97 height 49
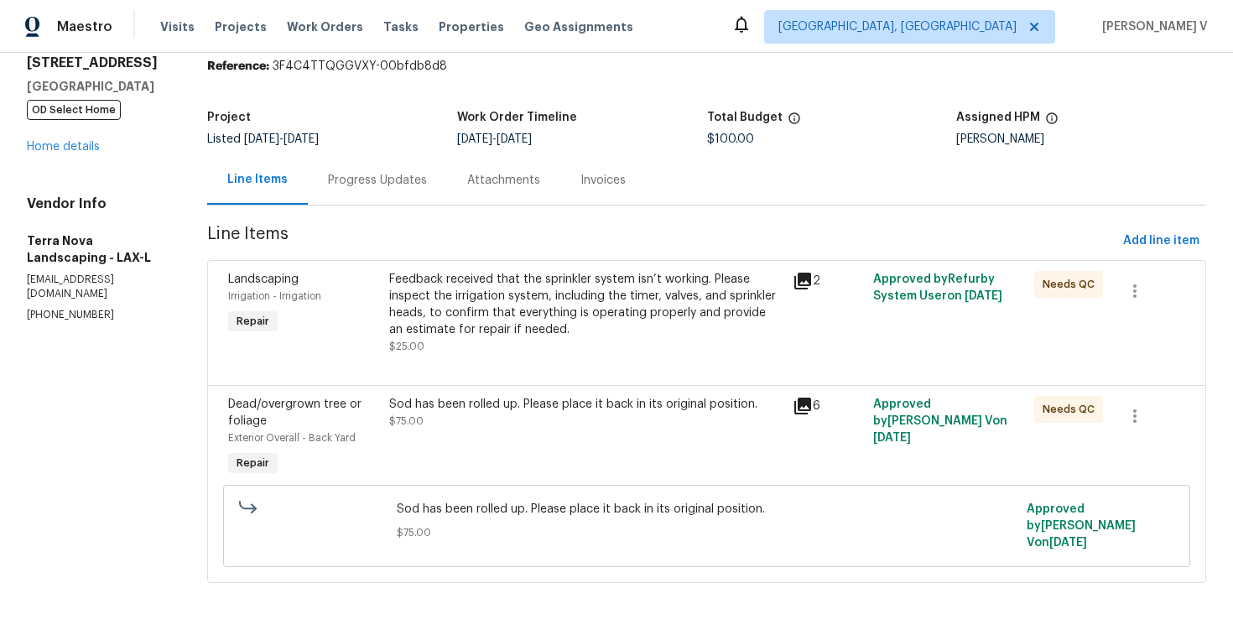
scroll to position [53, 0]
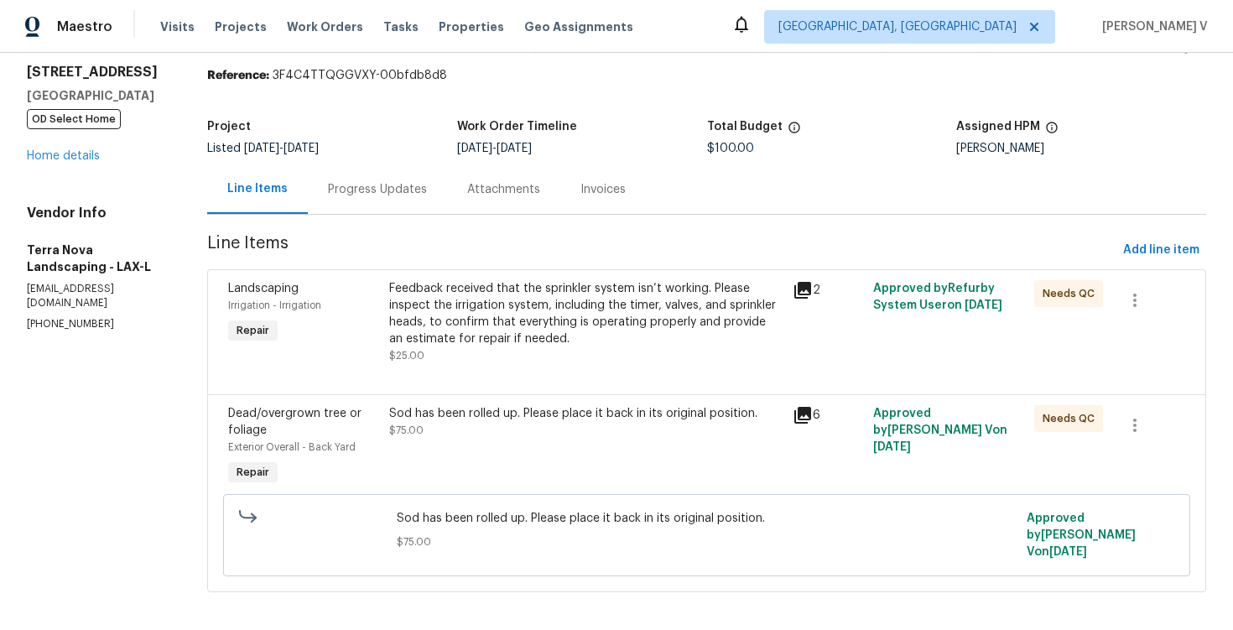
click at [472, 315] on div "Feedback received that the sprinkler system isn’t working. Please inspect the i…" at bounding box center [585, 313] width 393 height 67
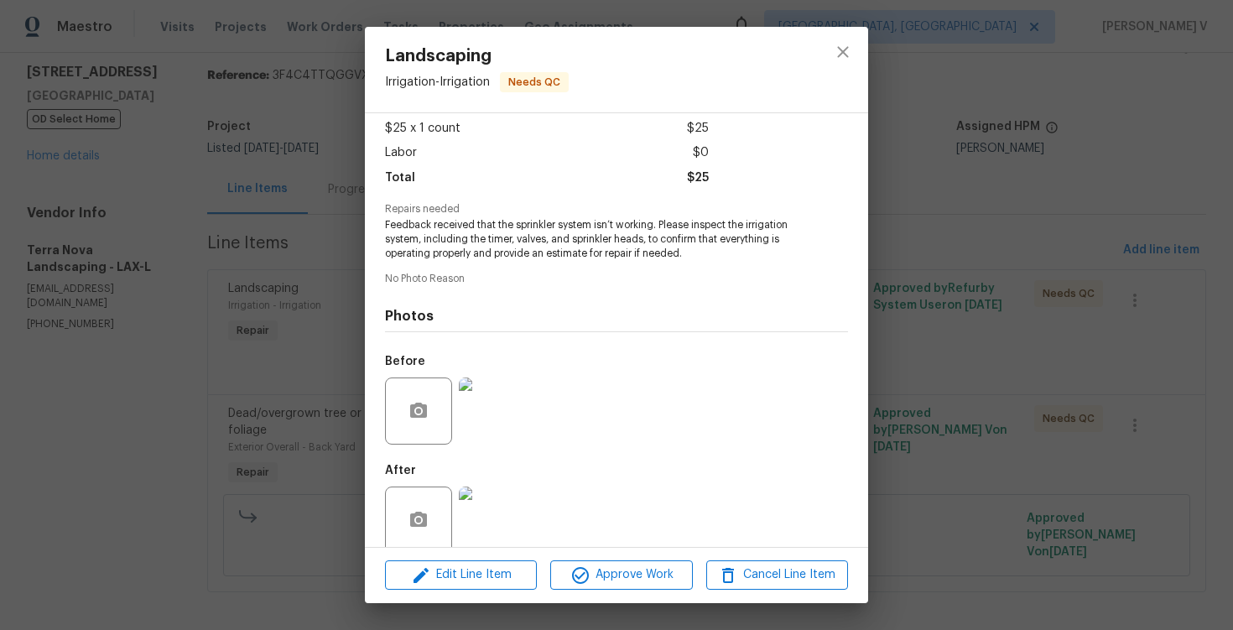
scroll to position [114, 0]
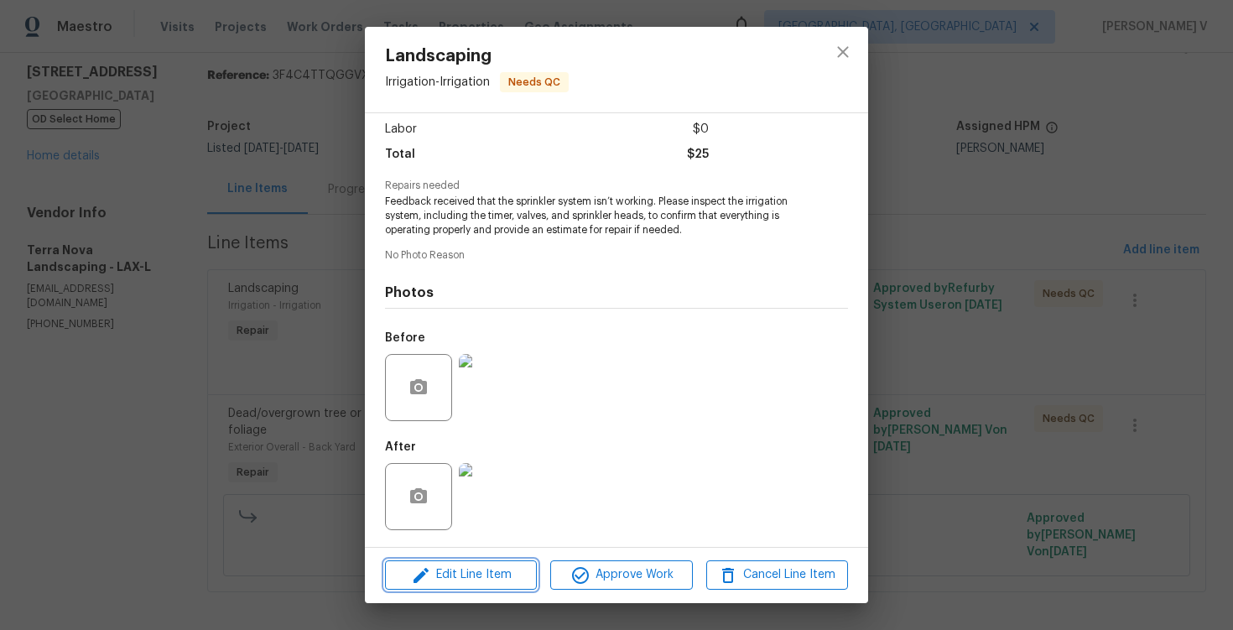
click at [429, 572] on icon "button" at bounding box center [421, 575] width 20 height 20
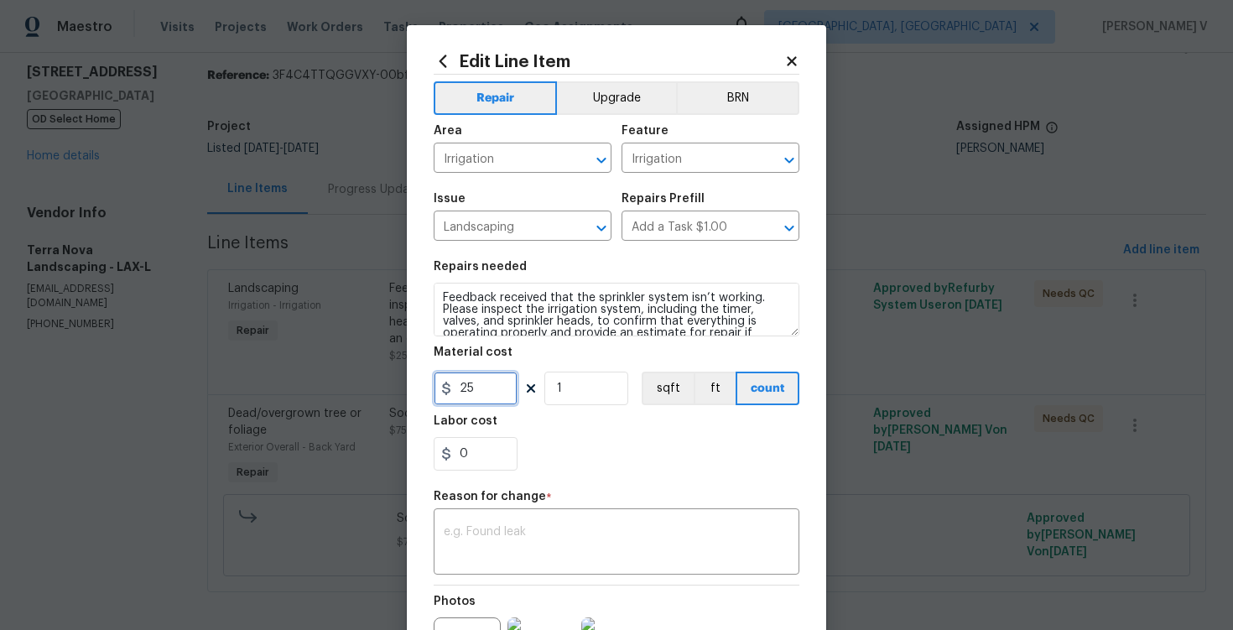
click at [457, 383] on input "25" at bounding box center [476, 389] width 84 height 34
type input "225"
click at [555, 549] on textarea at bounding box center [617, 543] width 346 height 35
paste textarea "(DV) Updated per vendor’s final cost."
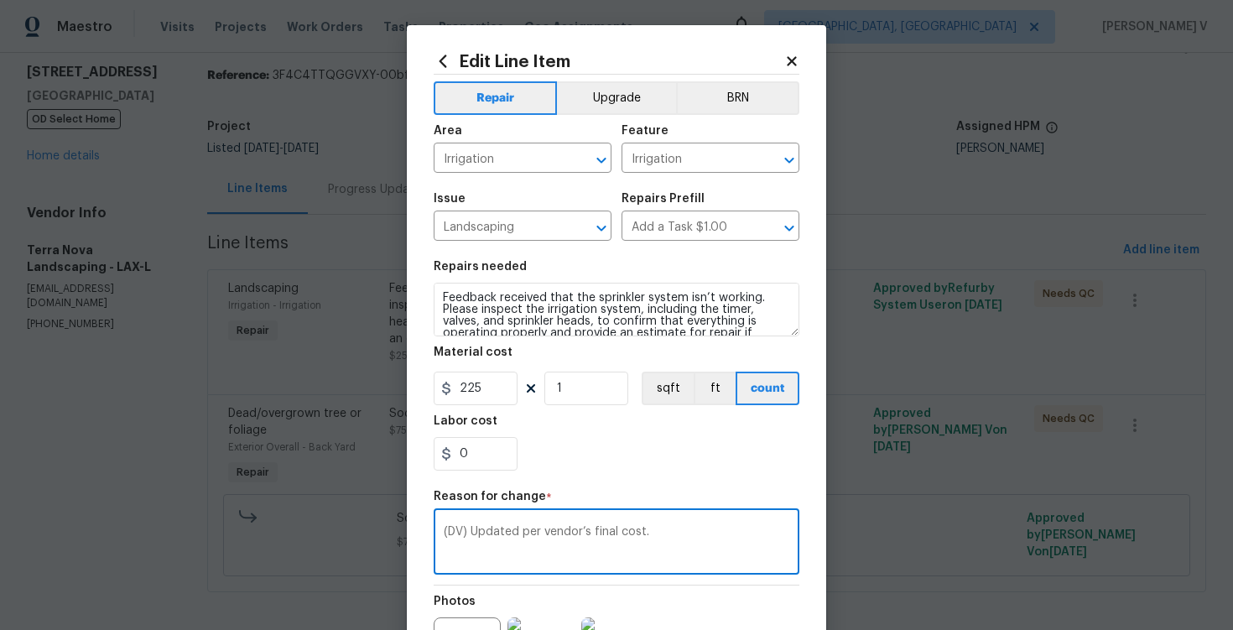
scroll to position [197, 0]
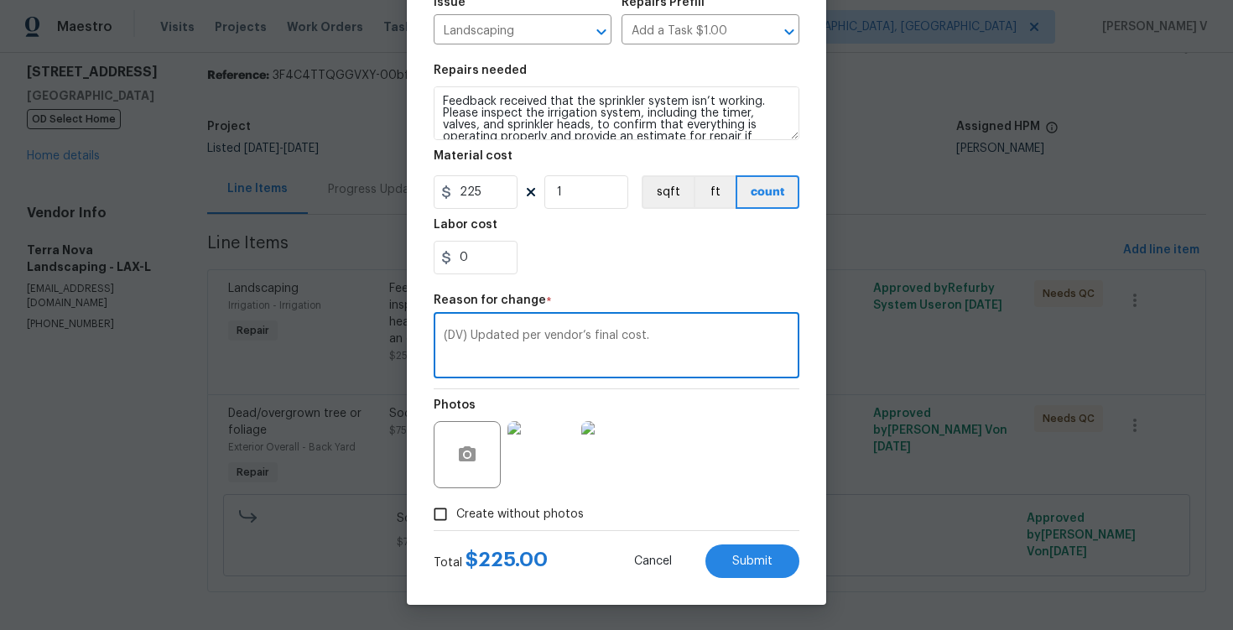
type textarea "(DV) Updated per vendor’s final cost."
click at [748, 544] on div "Total $ 225.00 Cancel Submit" at bounding box center [617, 554] width 366 height 47
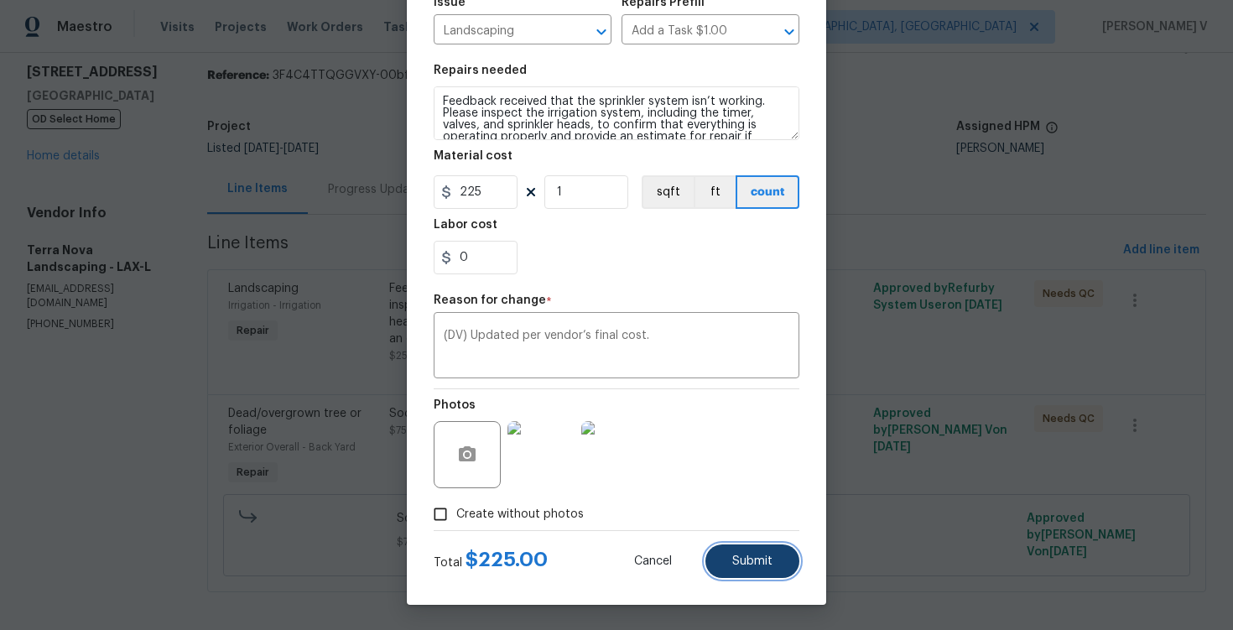
click at [748, 560] on span "Submit" at bounding box center [752, 561] width 40 height 13
type input "25"
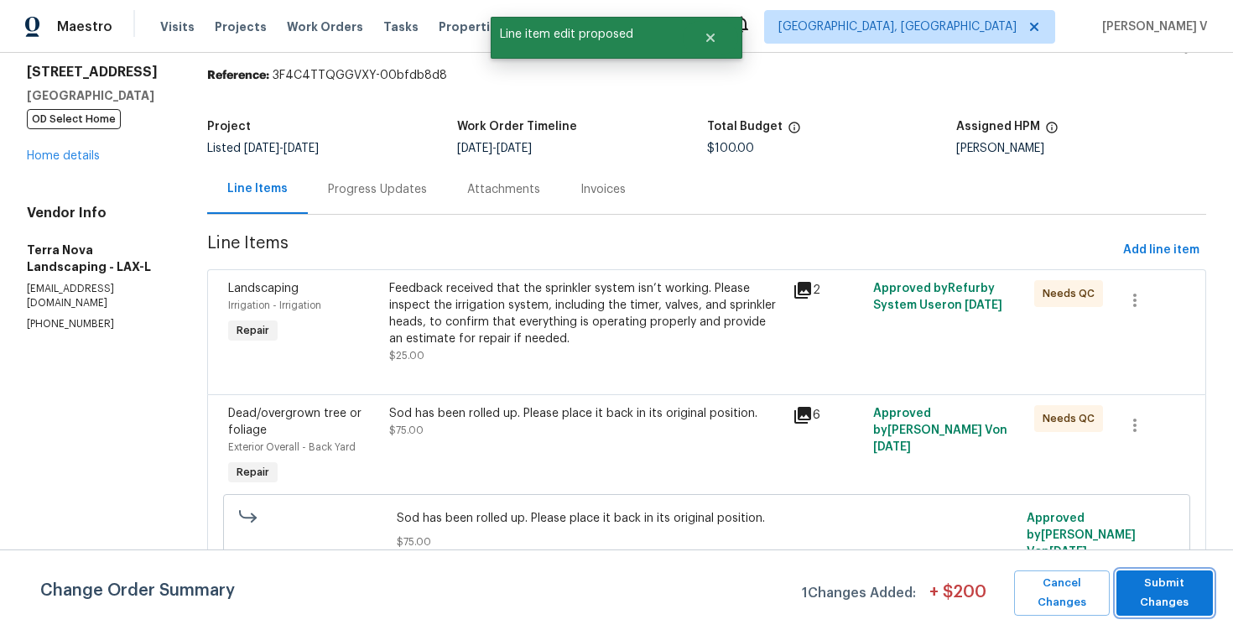
click at [1192, 580] on span "Submit Changes" at bounding box center [1165, 593] width 80 height 39
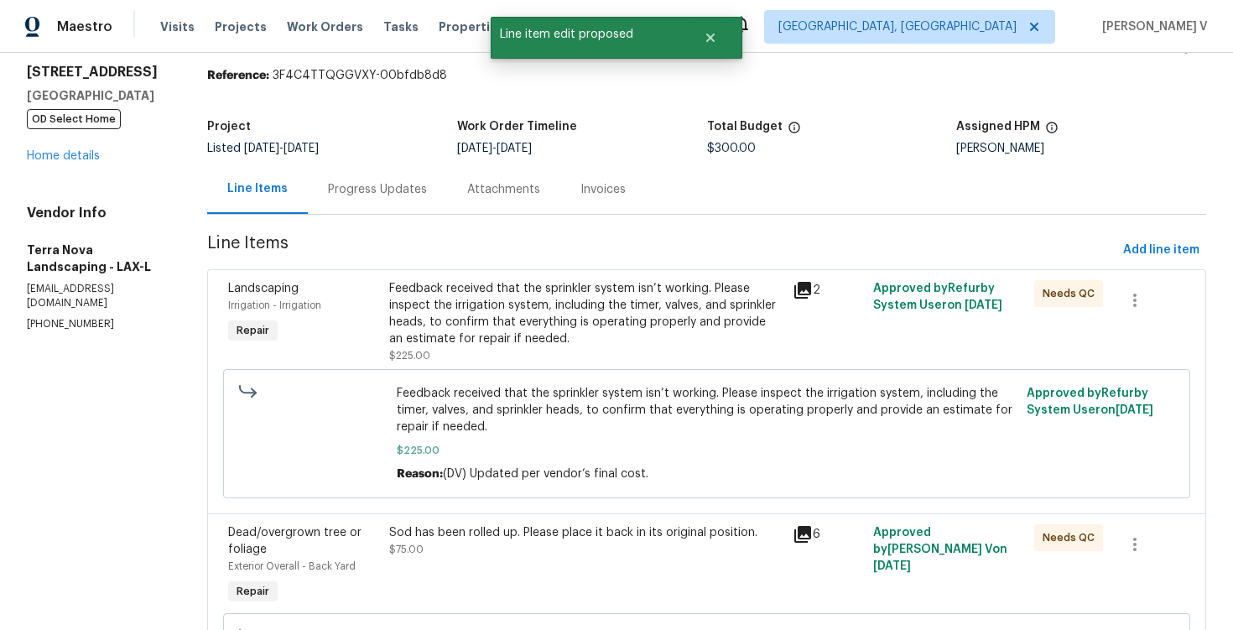
click at [366, 185] on div "Progress Updates" at bounding box center [377, 189] width 99 height 17
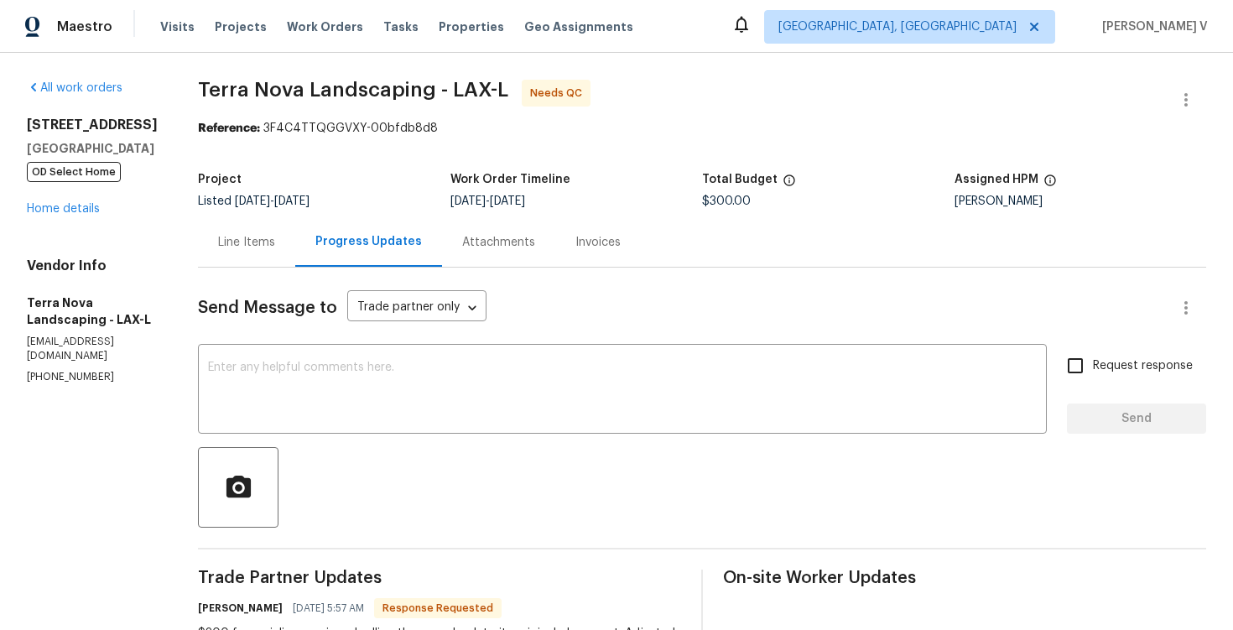
click at [220, 249] on div "Line Items" at bounding box center [246, 242] width 57 height 17
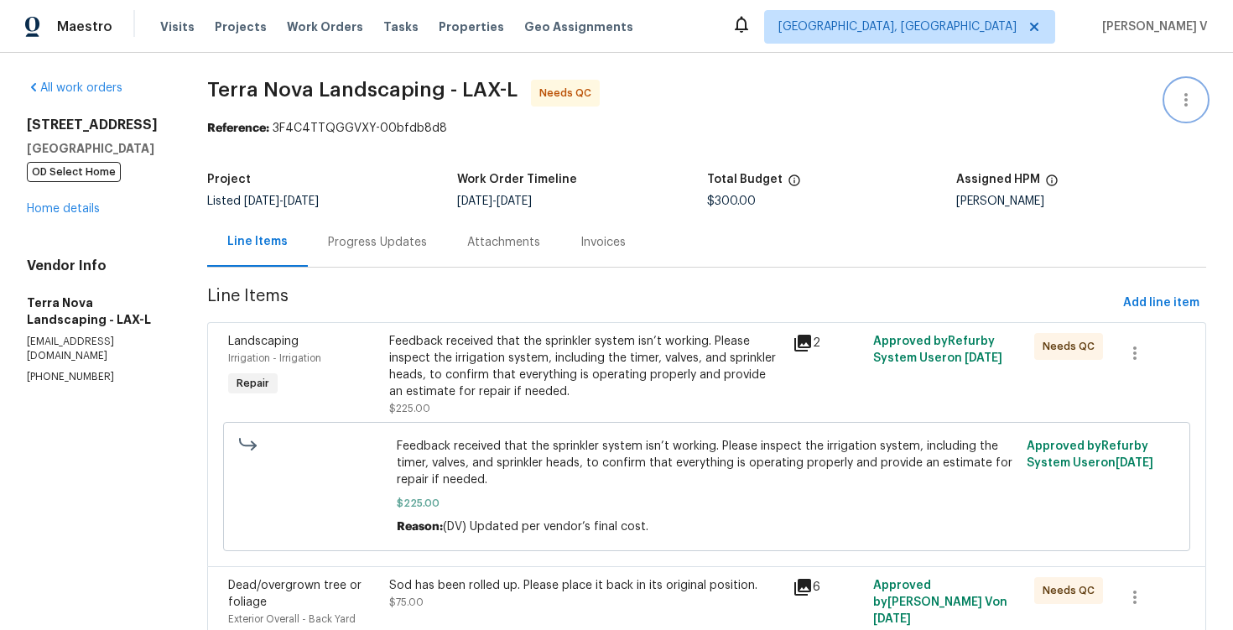
click at [1188, 96] on icon "button" at bounding box center [1186, 100] width 20 height 20
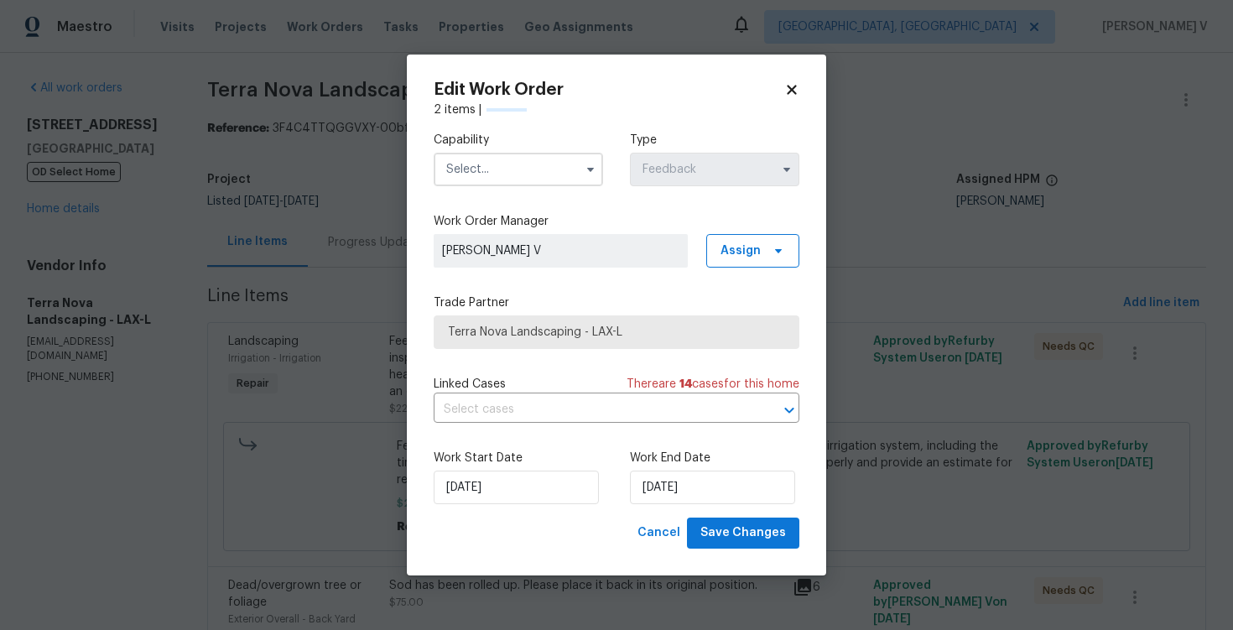
click at [538, 144] on label "Capability" at bounding box center [518, 140] width 169 height 17
click at [513, 159] on input "text" at bounding box center [518, 170] width 169 height 34
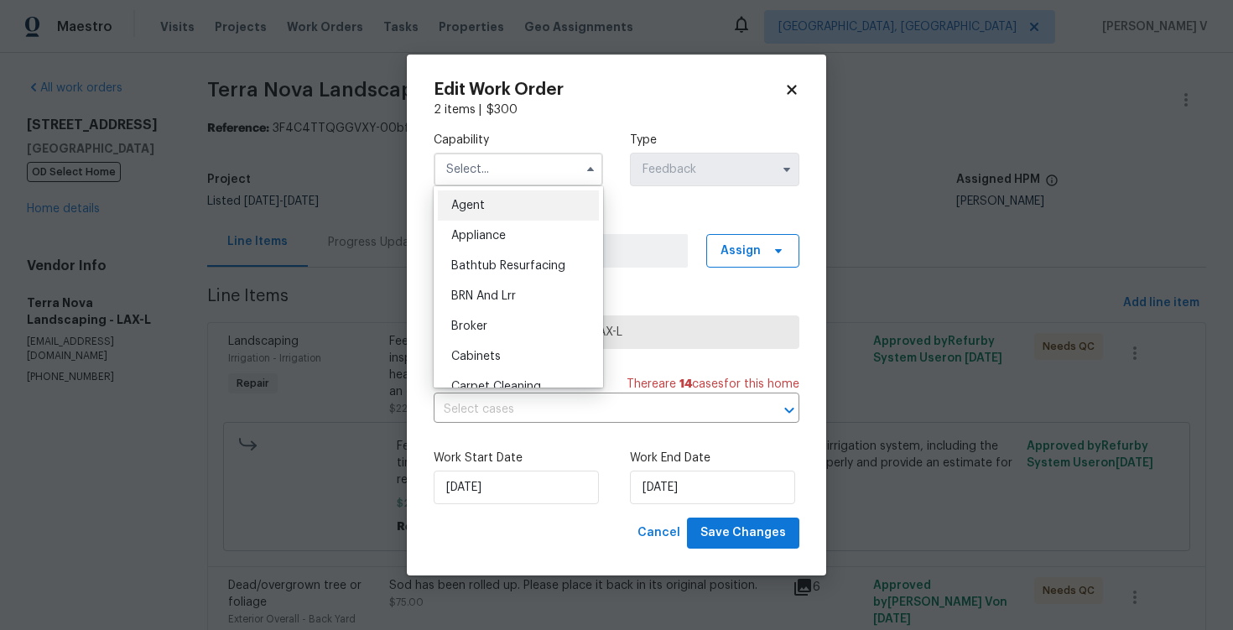
click at [476, 194] on div "Agent" at bounding box center [518, 205] width 161 height 30
type input "Agent"
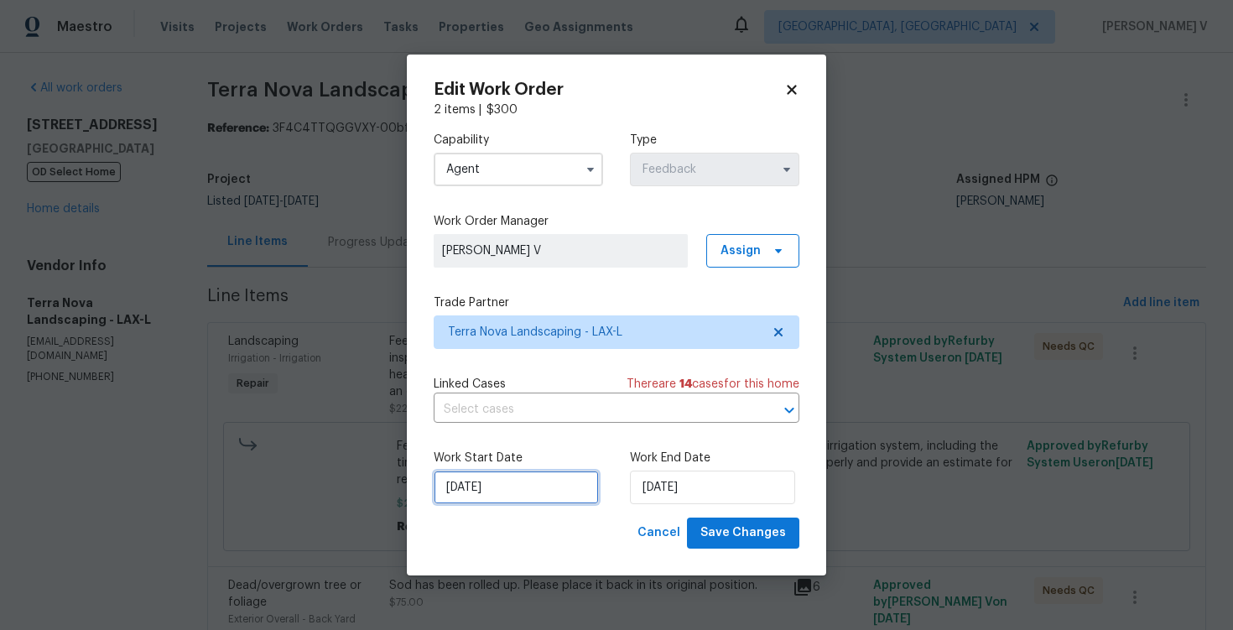
click at [538, 501] on input "02/10/2025" at bounding box center [516, 488] width 165 height 34
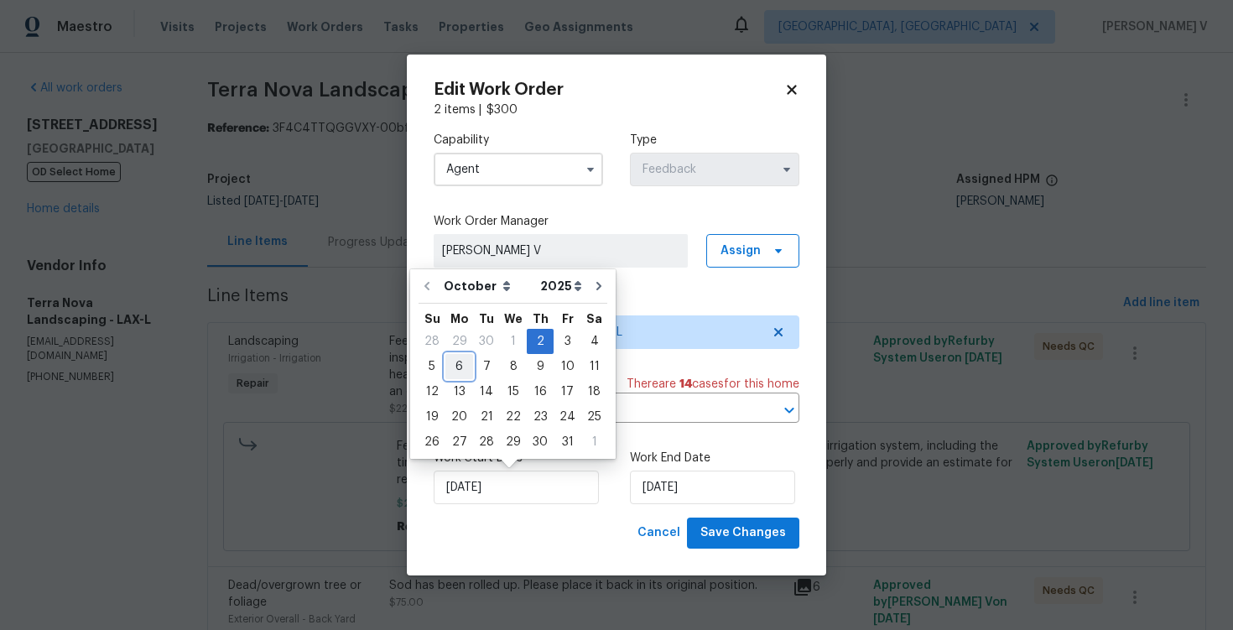
click at [450, 369] on div "6" at bounding box center [459, 366] width 28 height 23
type input "06/10/2025"
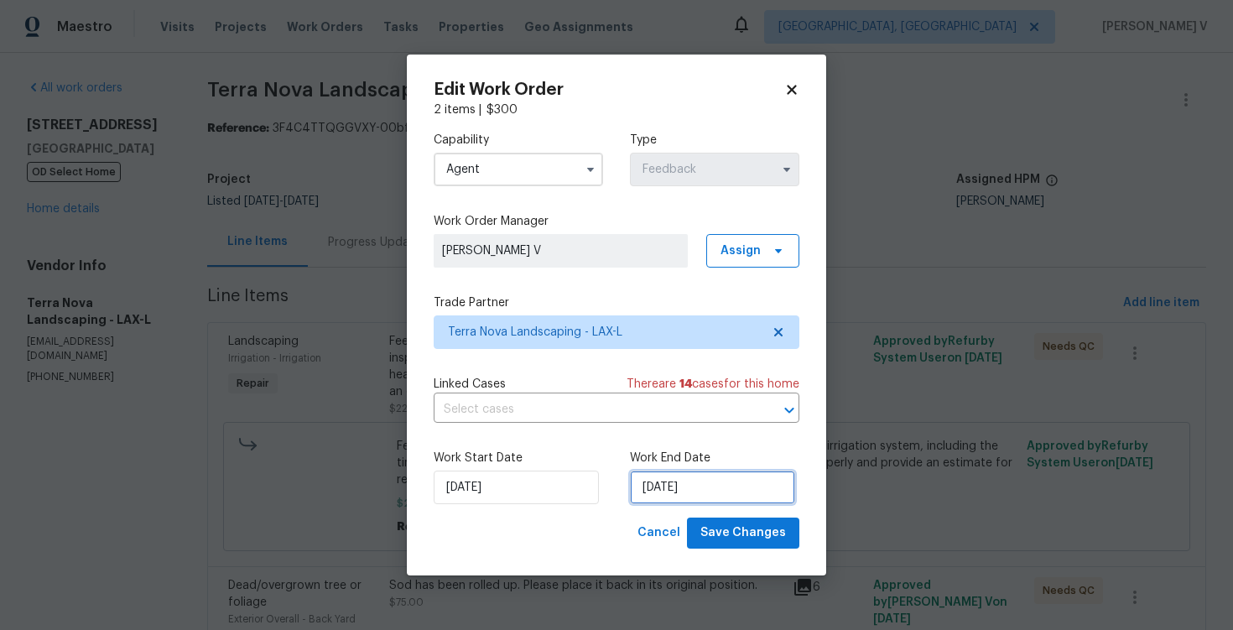
click at [663, 492] on input "06/10/2025" at bounding box center [712, 488] width 165 height 34
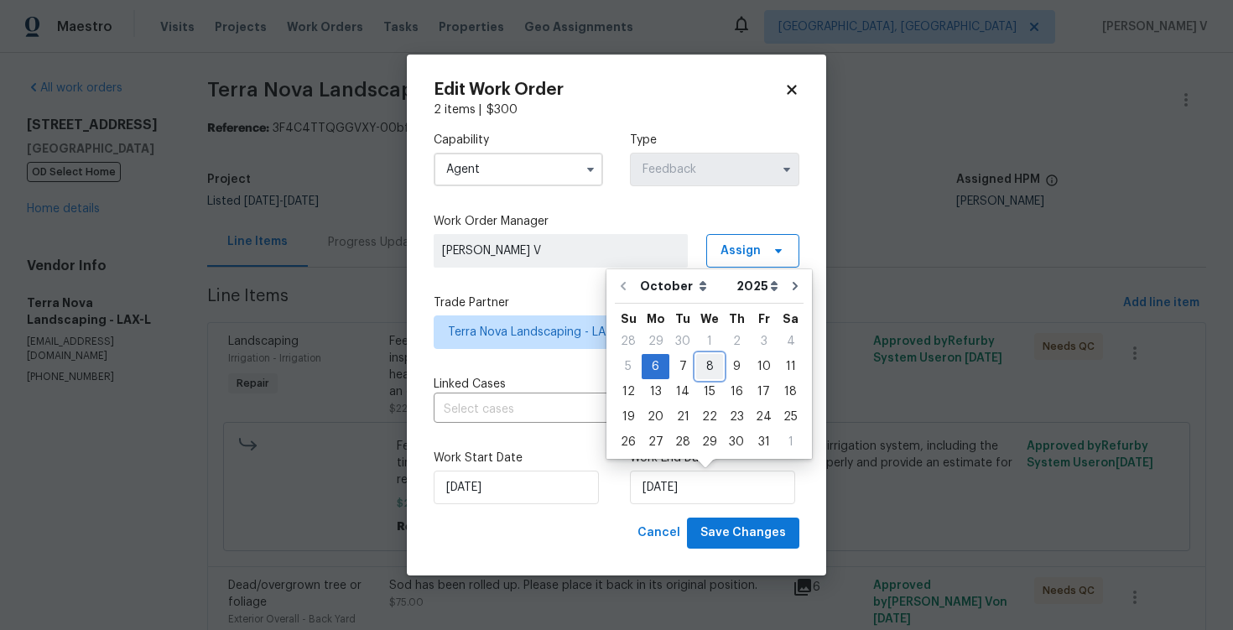
click at [716, 370] on div "8" at bounding box center [709, 366] width 27 height 23
type input "08/10/2025"
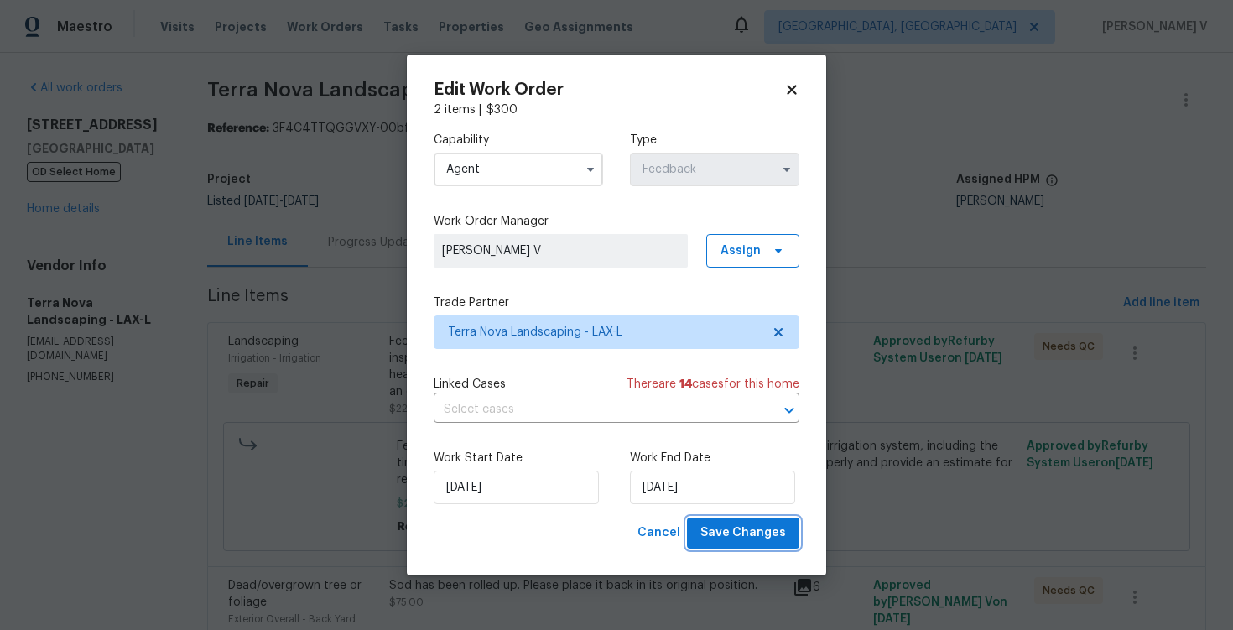
click at [740, 525] on span "Save Changes" at bounding box center [743, 533] width 86 height 21
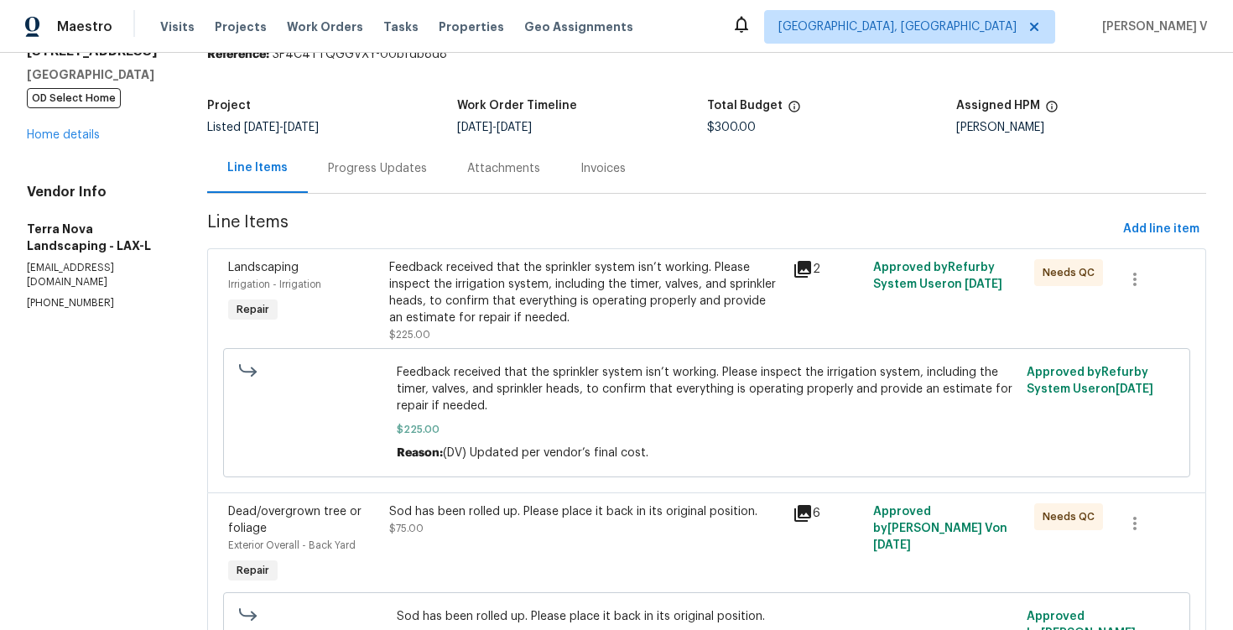
scroll to position [86, 0]
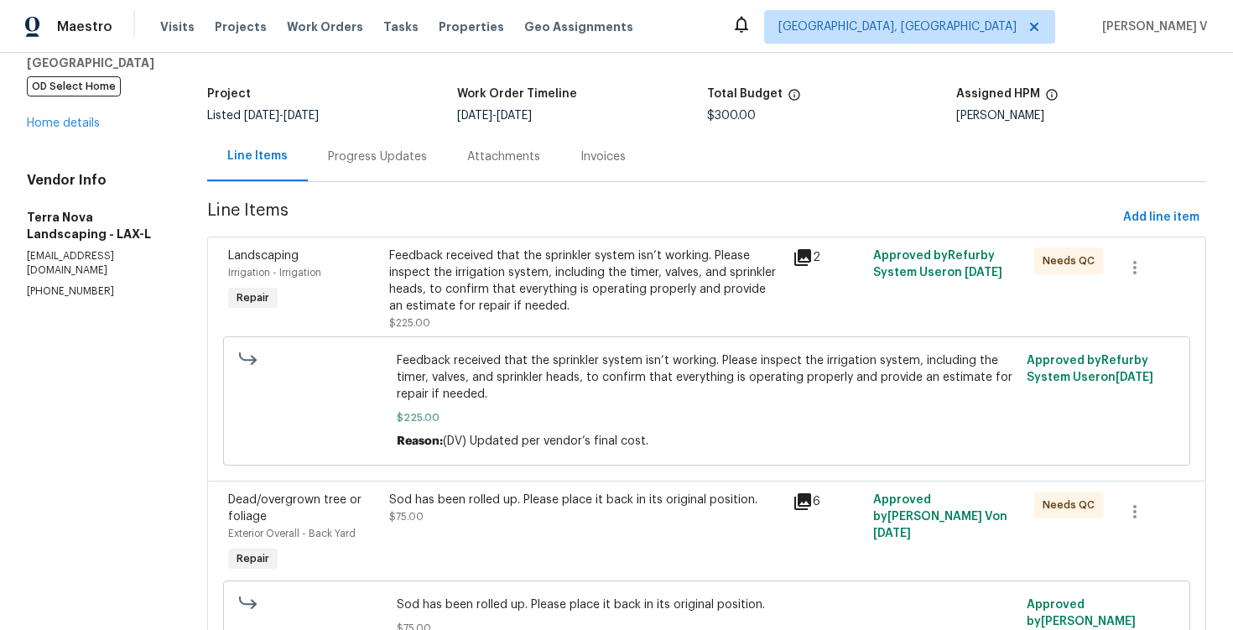
click at [377, 159] on div "Progress Updates" at bounding box center [377, 156] width 99 height 17
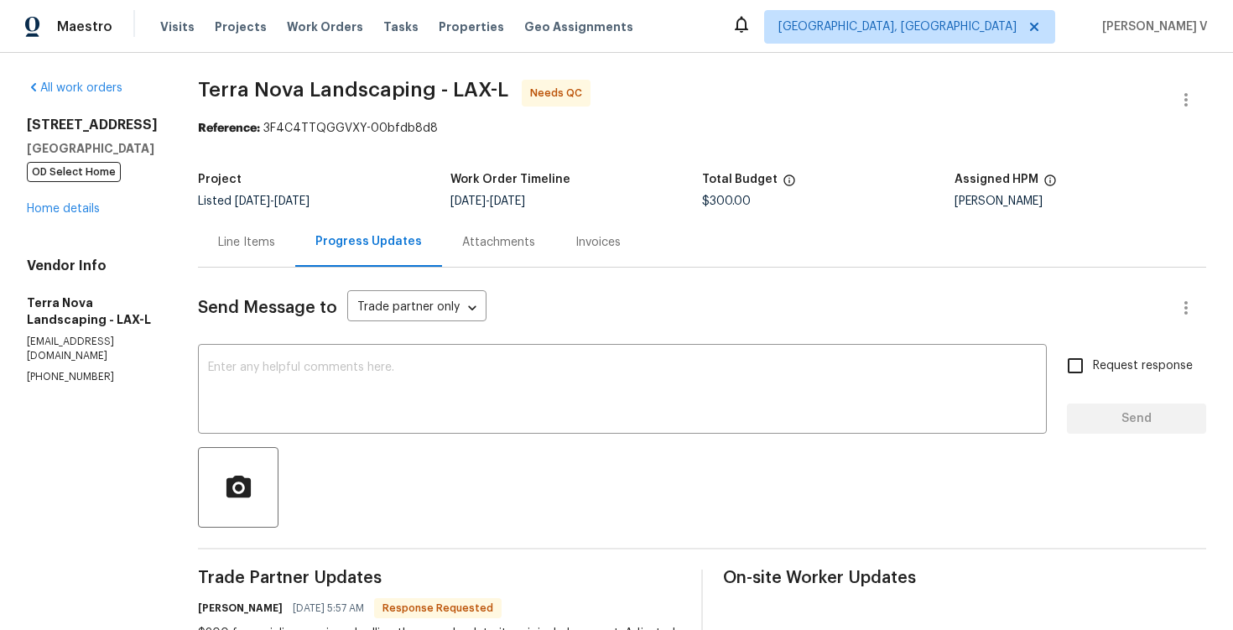
click at [258, 228] on div "Line Items" at bounding box center [246, 241] width 97 height 49
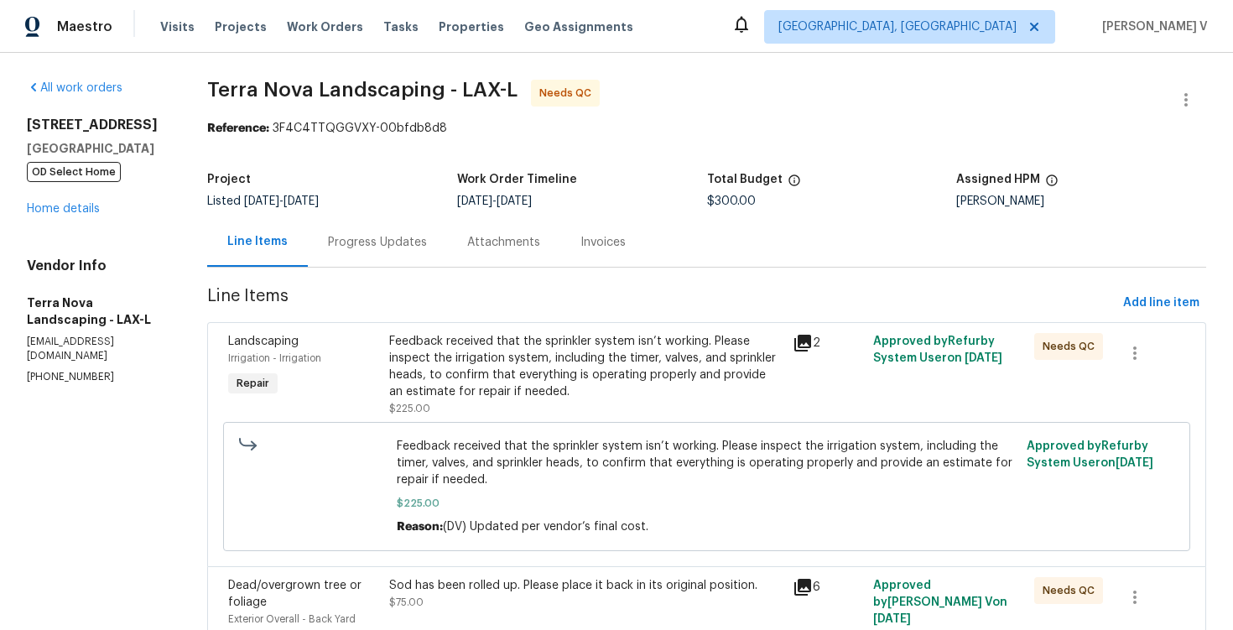
click at [529, 388] on div "Feedback received that the sprinkler system isn’t working. Please inspect the i…" at bounding box center [585, 366] width 393 height 67
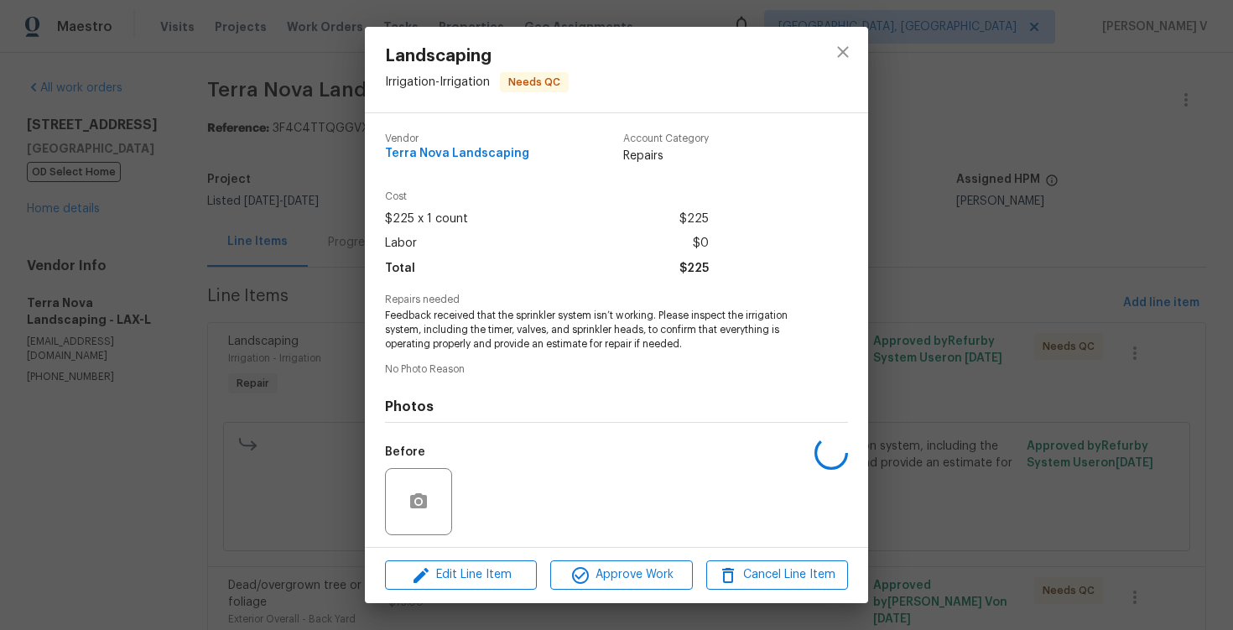
scroll to position [114, 0]
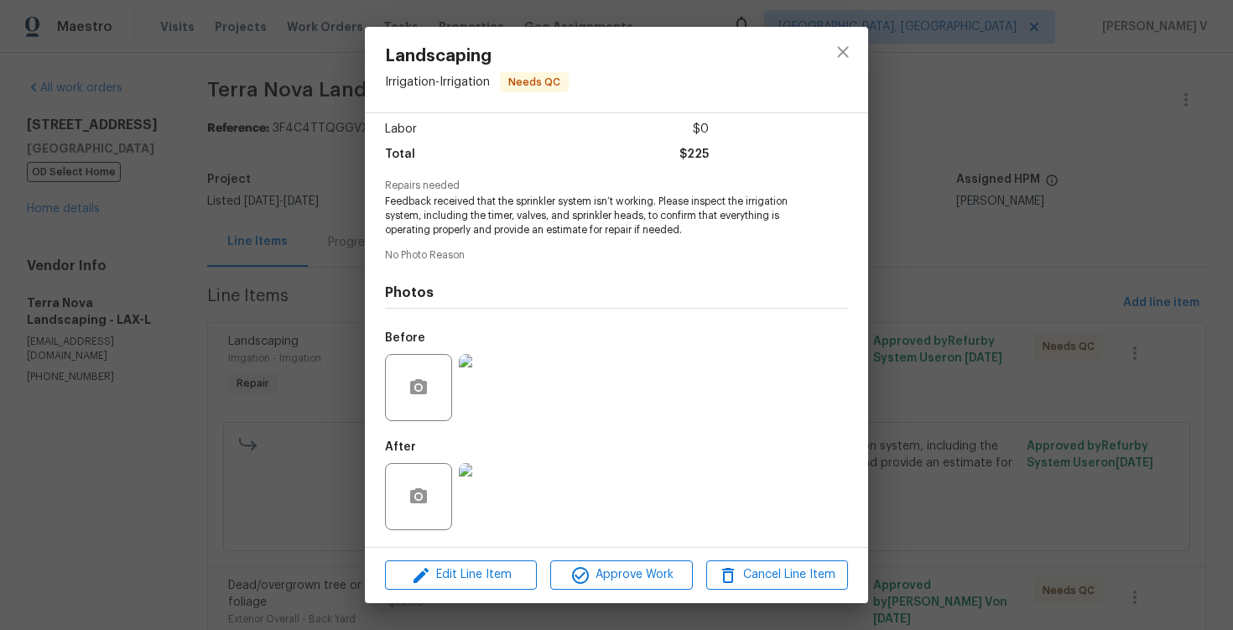
click at [485, 492] on img at bounding box center [492, 496] width 67 height 67
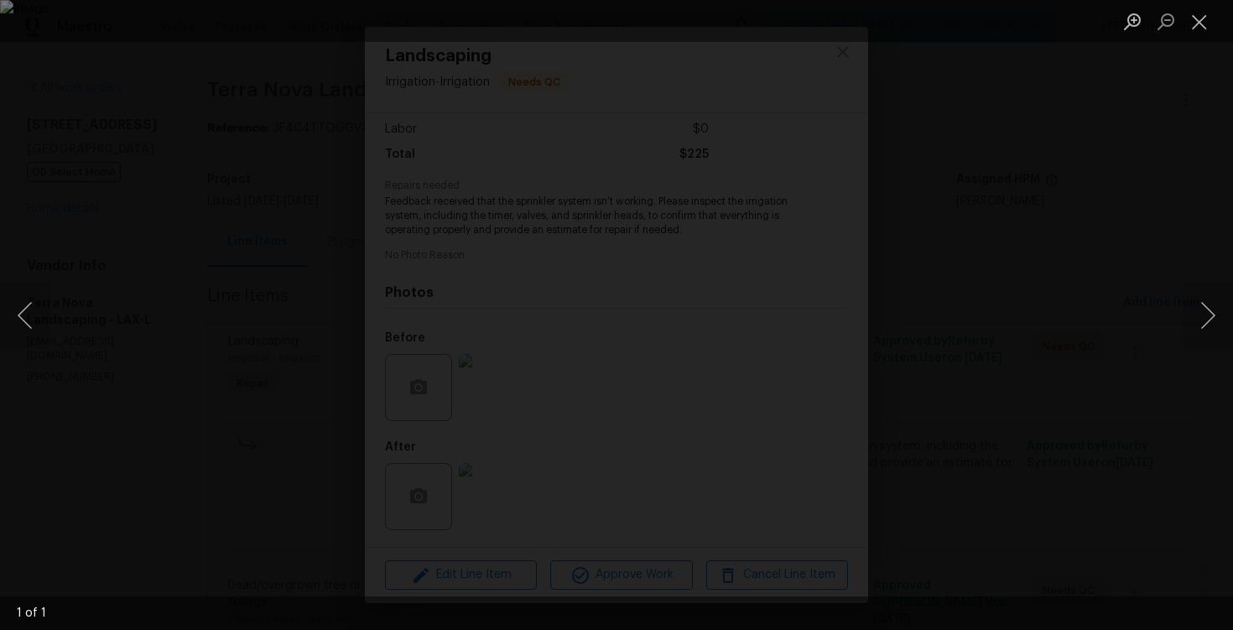
click at [1168, 121] on div "Lightbox" at bounding box center [616, 315] width 1233 height 630
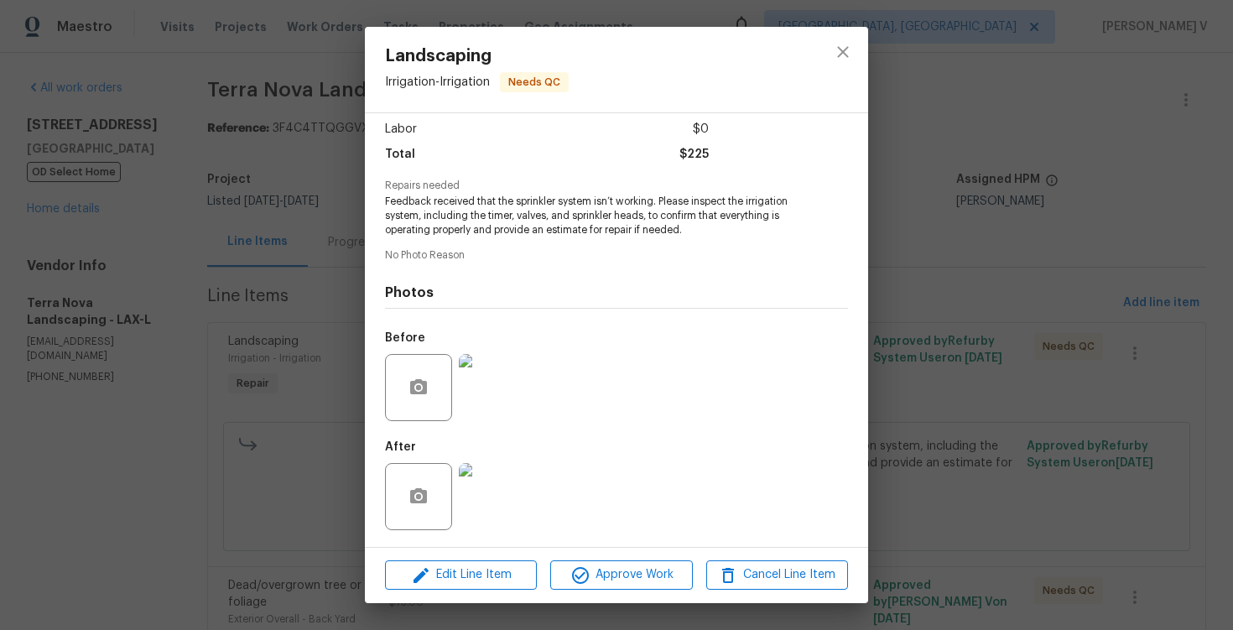
click at [505, 358] on img at bounding box center [492, 387] width 67 height 67
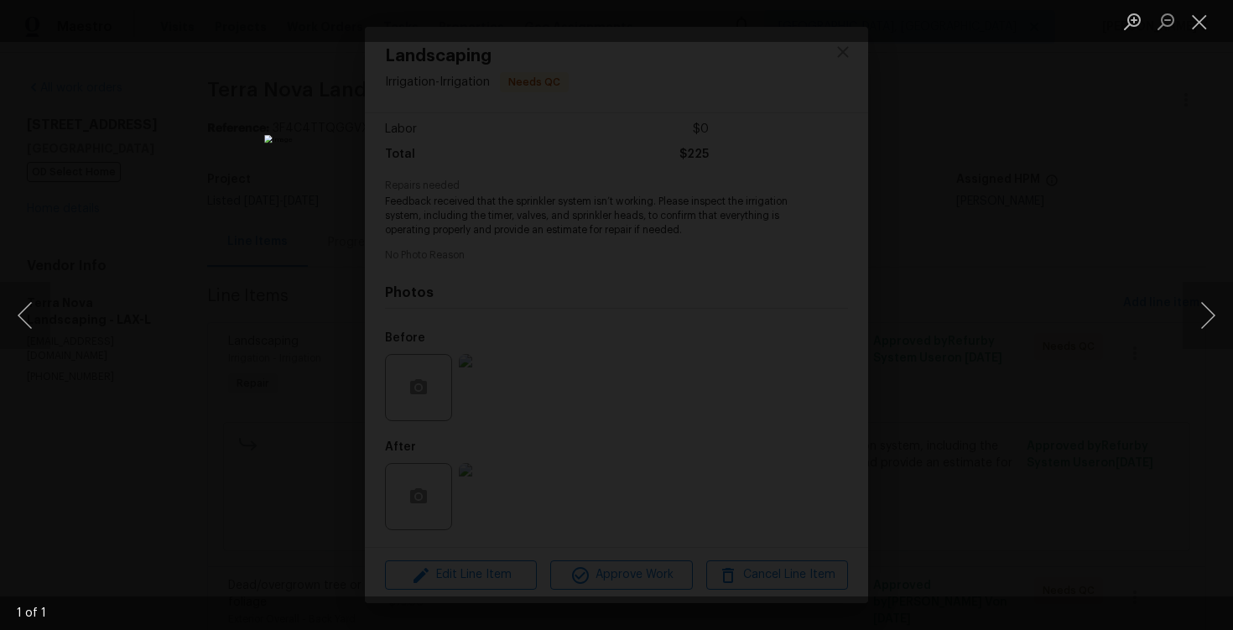
click at [973, 265] on div "Lightbox" at bounding box center [616, 315] width 1233 height 630
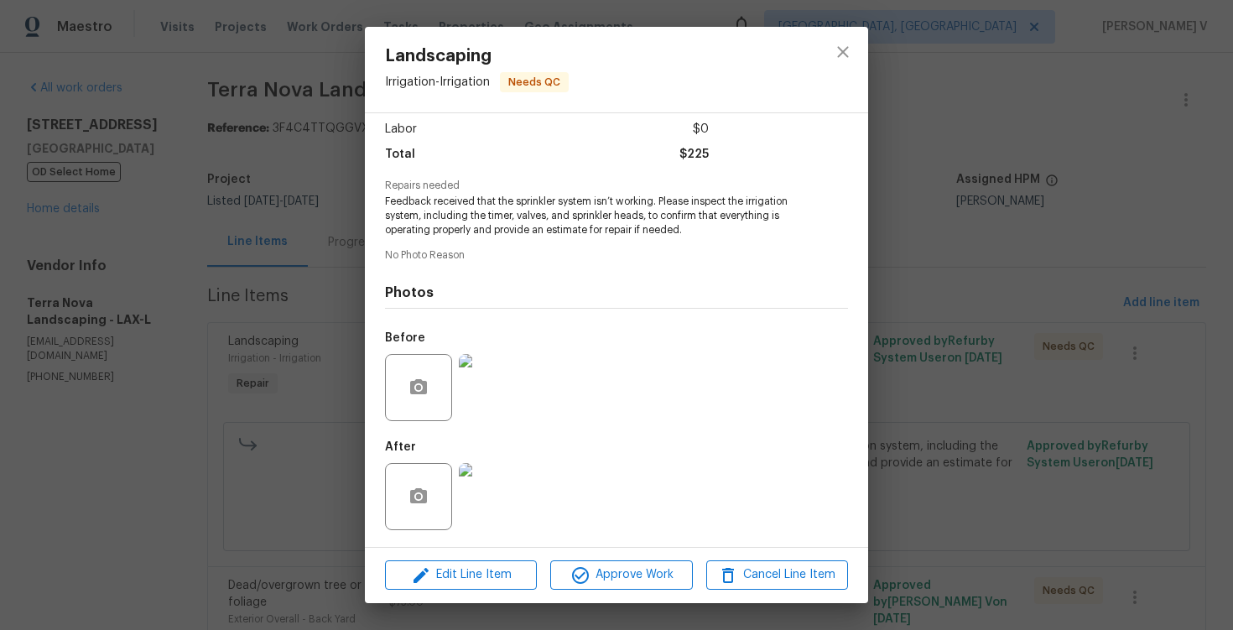
click at [526, 479] on div at bounding box center [492, 496] width 74 height 87
click at [509, 481] on img at bounding box center [492, 496] width 67 height 67
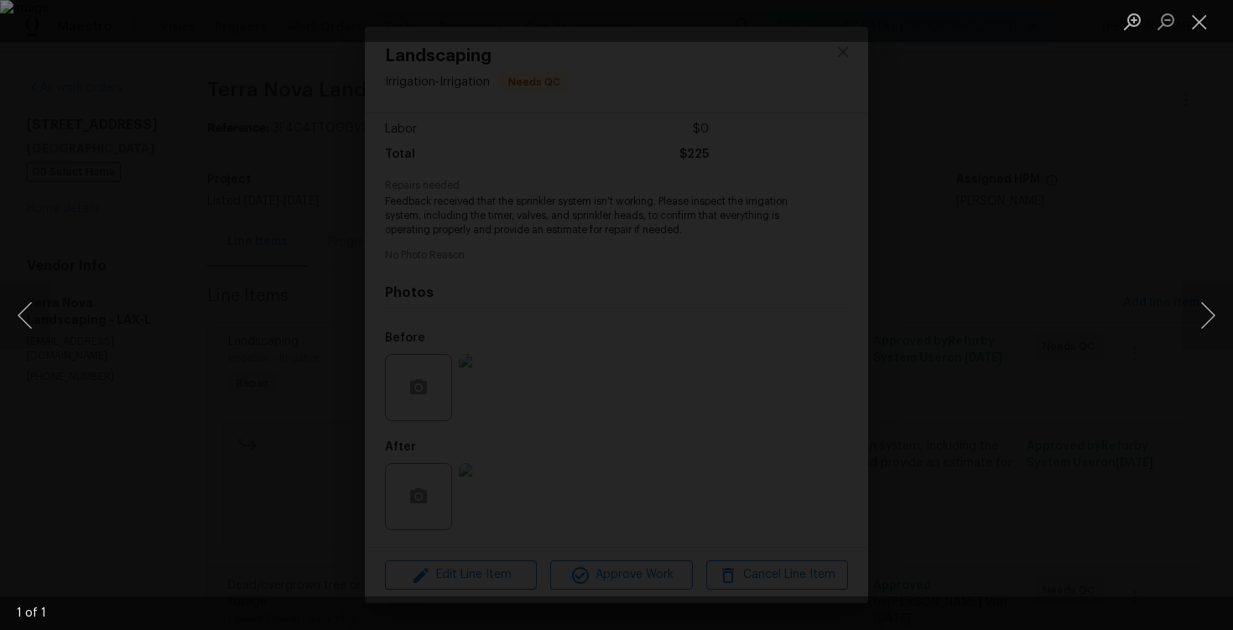
click at [1007, 49] on div "Lightbox" at bounding box center [616, 315] width 1233 height 630
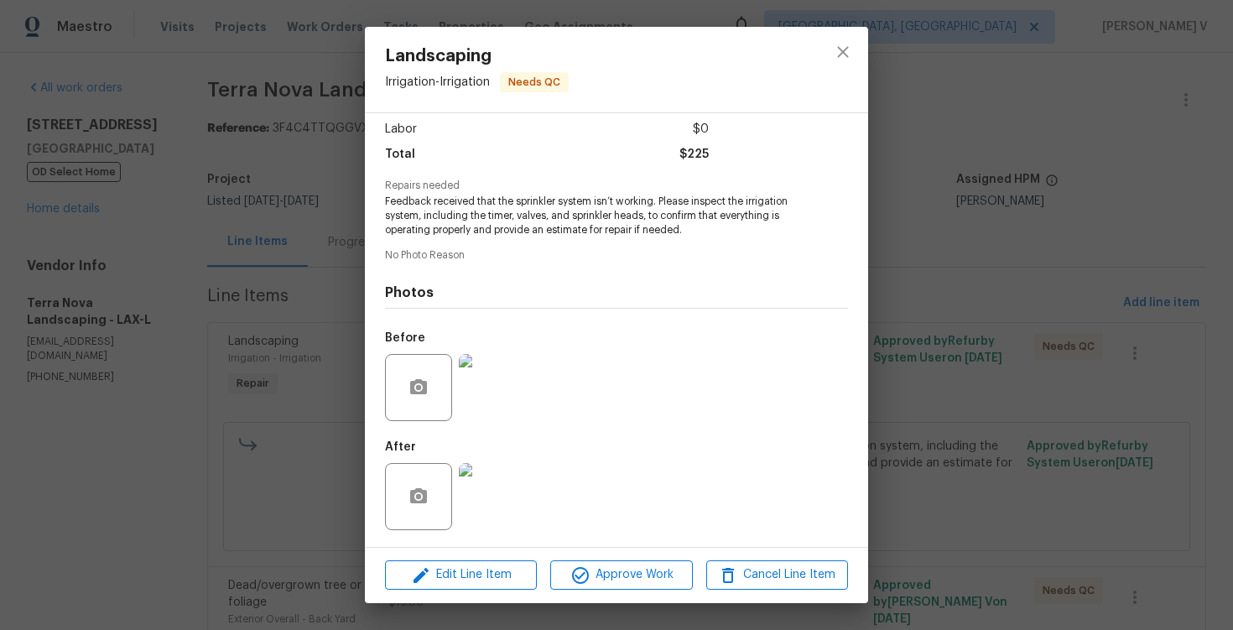
click at [1007, 49] on div "Landscaping Irrigation - Irrigation Needs QC Vendor Terra Nova Landscaping Acco…" at bounding box center [616, 315] width 1233 height 630
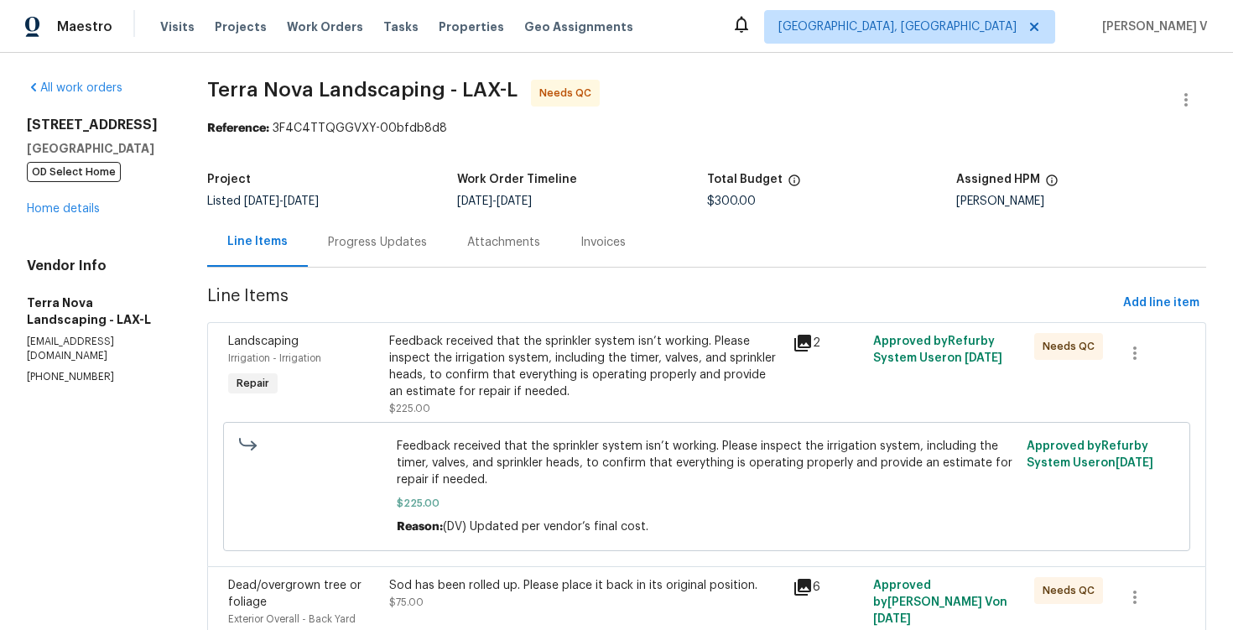
click at [621, 348] on div "Feedback received that the sprinkler system isn’t working. Please inspect the i…" at bounding box center [585, 366] width 393 height 67
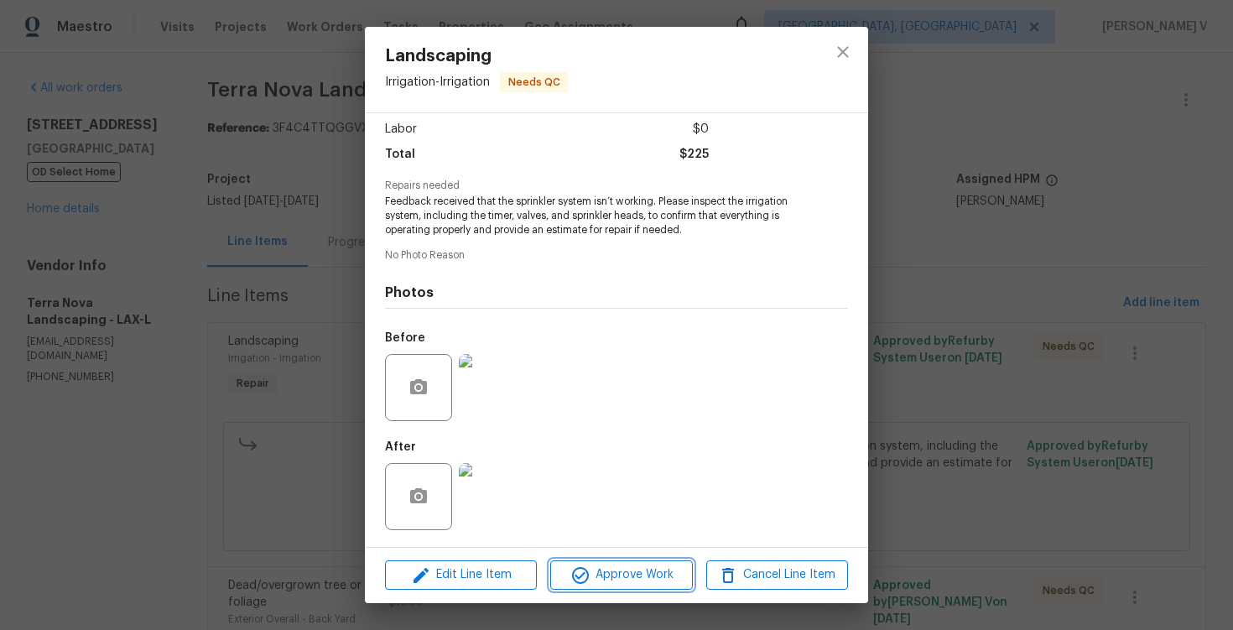
click at [616, 579] on span "Approve Work" at bounding box center [621, 575] width 132 height 21
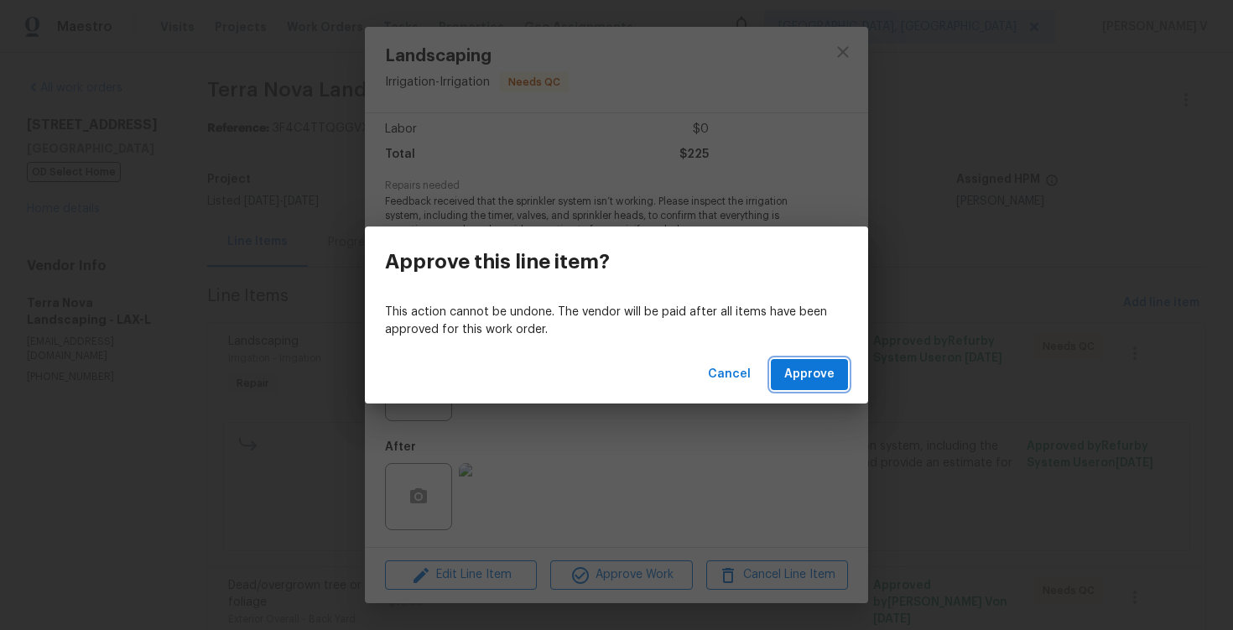
click at [790, 372] on span "Approve" at bounding box center [809, 374] width 50 height 21
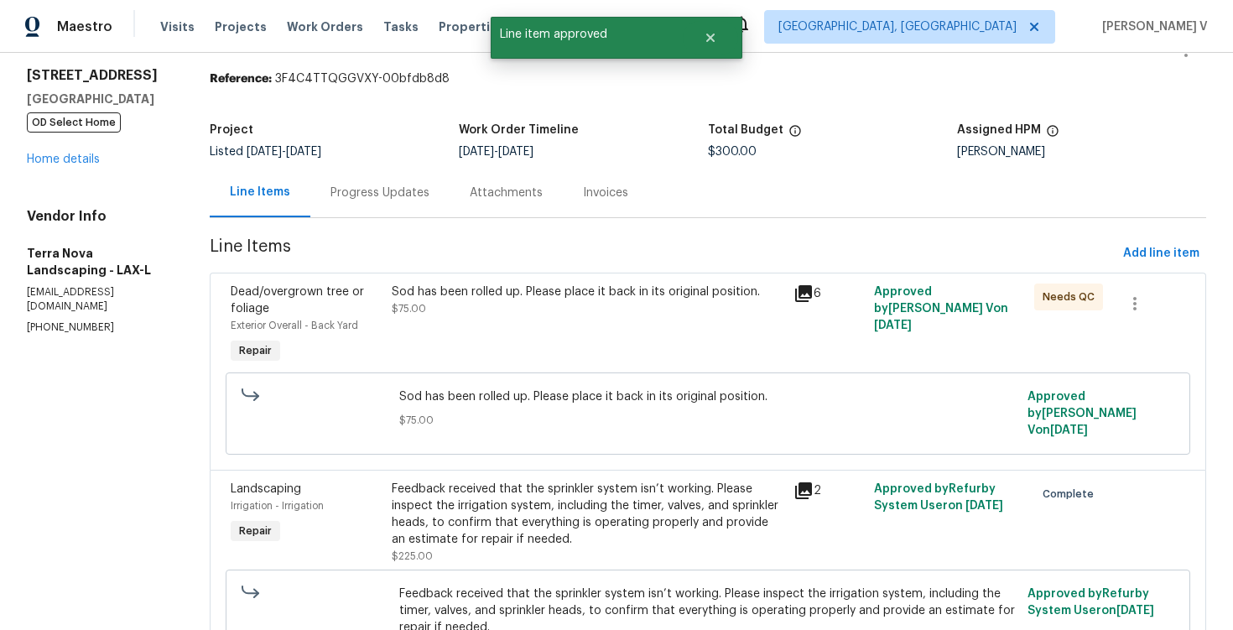
scroll to position [86, 0]
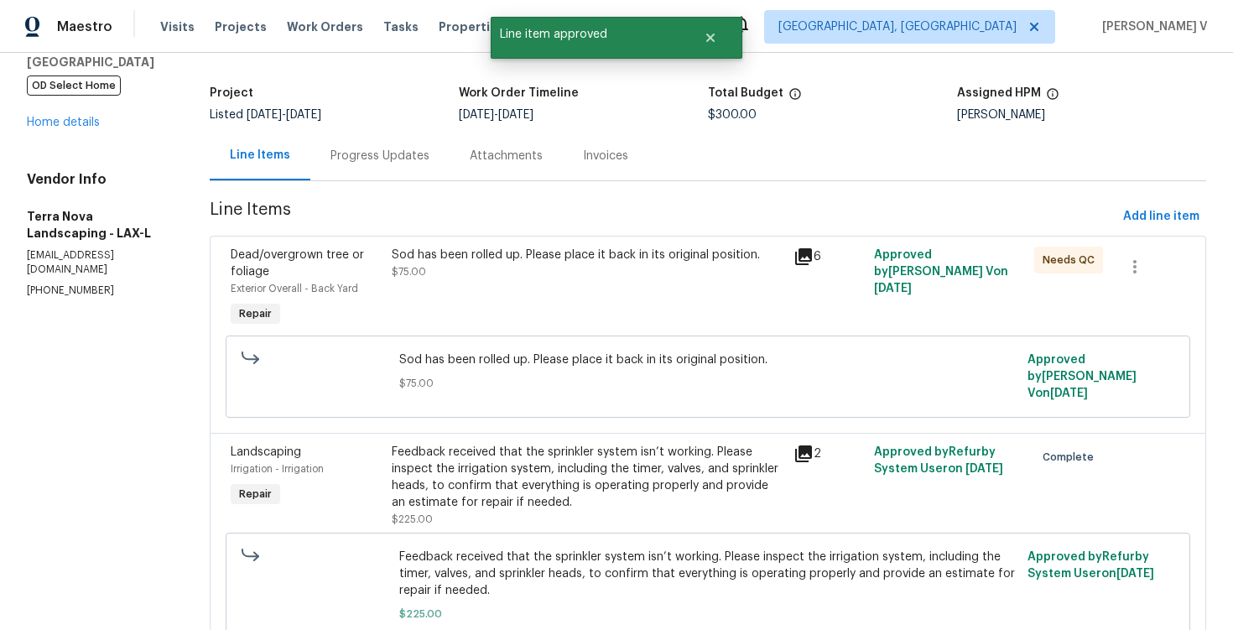
click at [603, 284] on div "Sod has been rolled up. Please place it back in its original position. $75.00" at bounding box center [588, 289] width 402 height 94
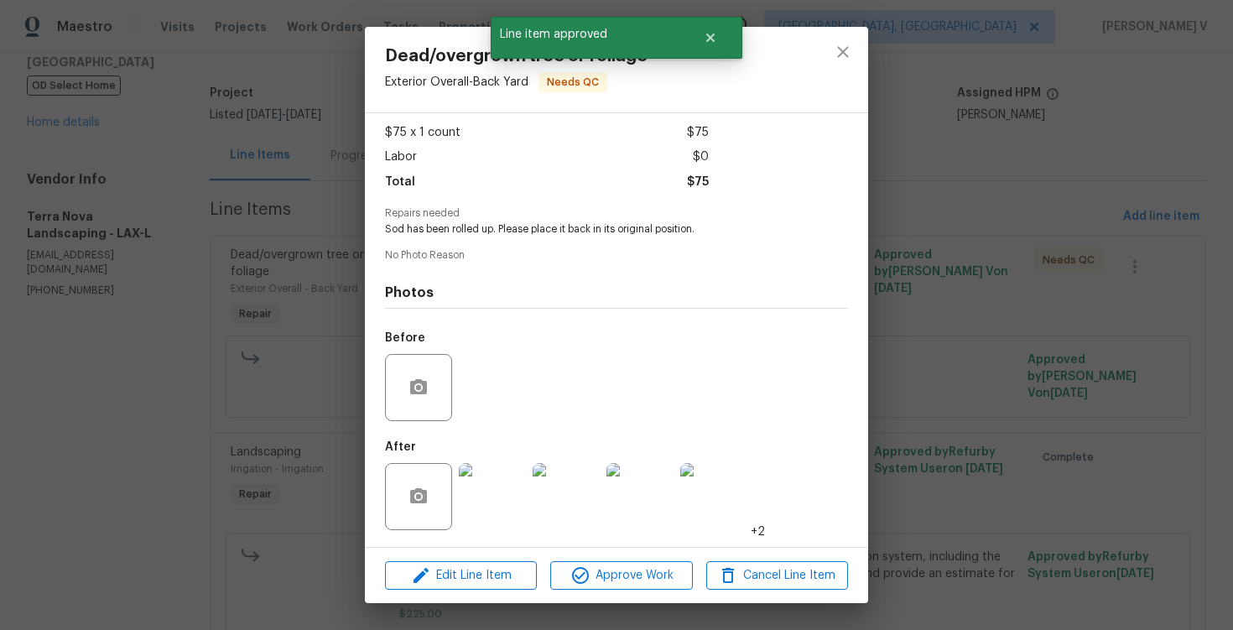
click at [487, 493] on img at bounding box center [492, 496] width 67 height 67
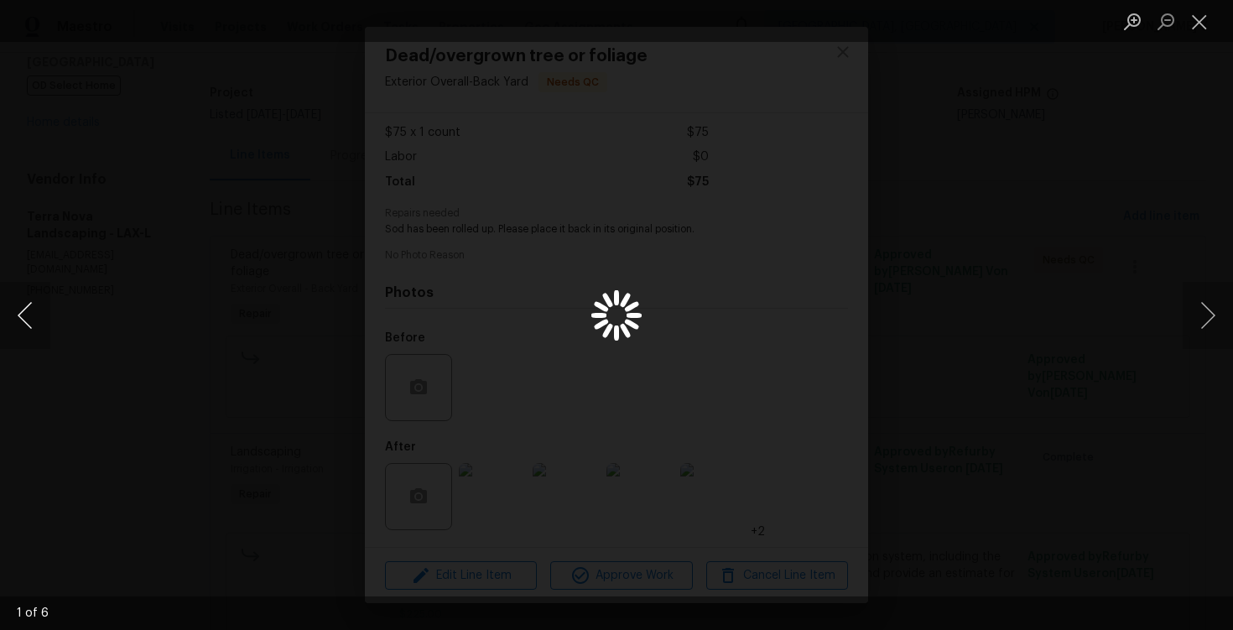
click at [23, 308] on button "Previous image" at bounding box center [25, 315] width 50 height 67
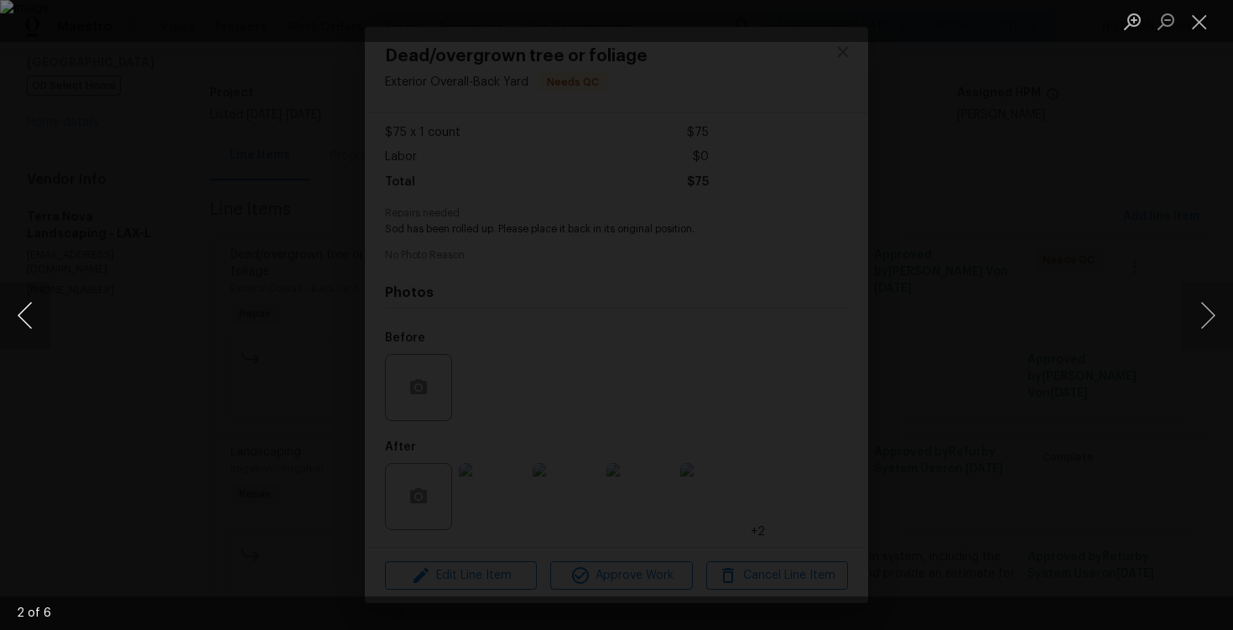
click at [23, 308] on button "Previous image" at bounding box center [25, 315] width 50 height 67
click at [115, 237] on div "Lightbox" at bounding box center [616, 315] width 1233 height 630
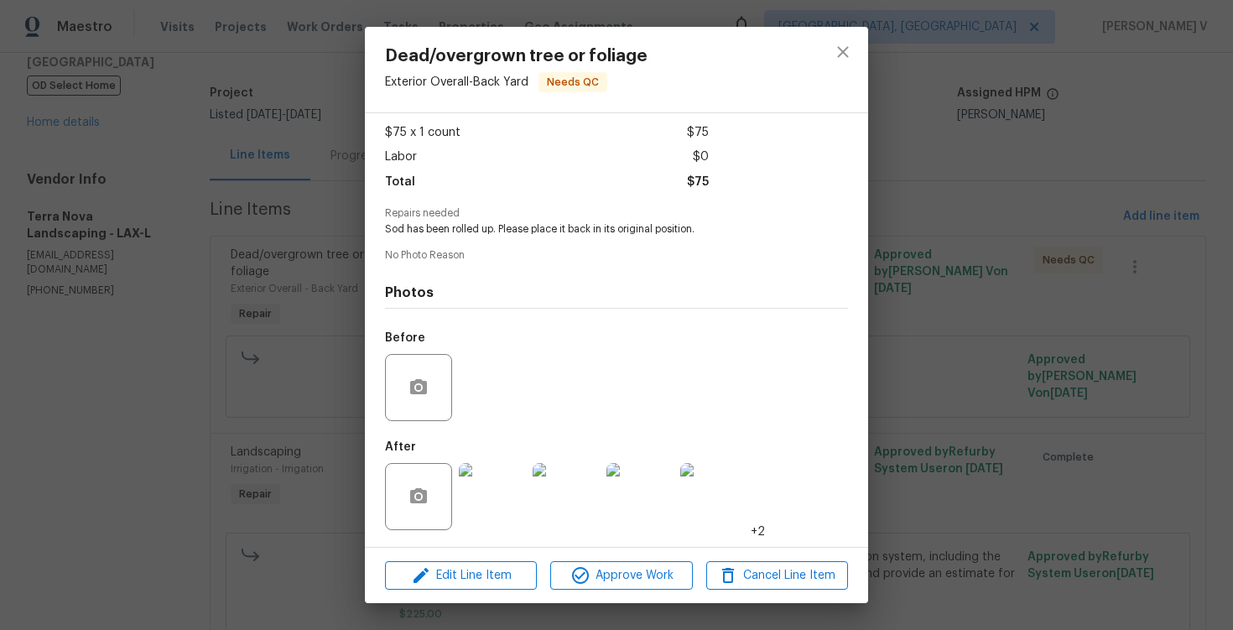
click at [115, 237] on div "Dead/overgrown tree or foliage Exterior Overall - Back Yard Needs QC Vendor Ter…" at bounding box center [616, 315] width 1233 height 630
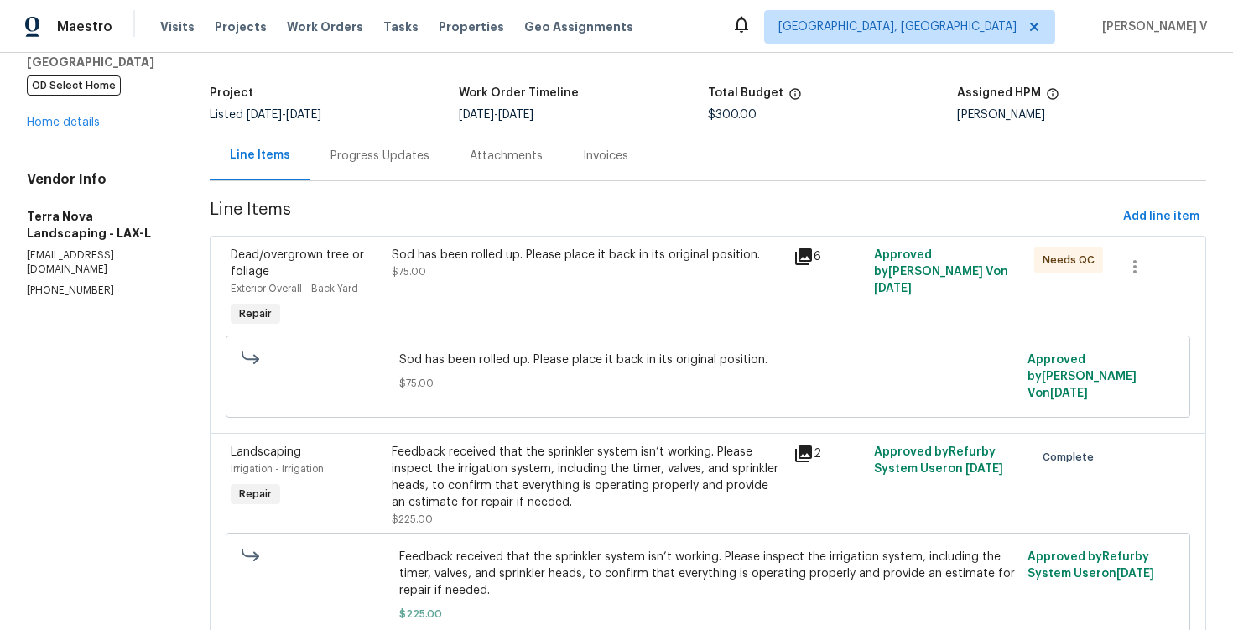
click at [508, 314] on div "Sod has been rolled up. Please place it back in its original position. $75.00" at bounding box center [588, 289] width 402 height 94
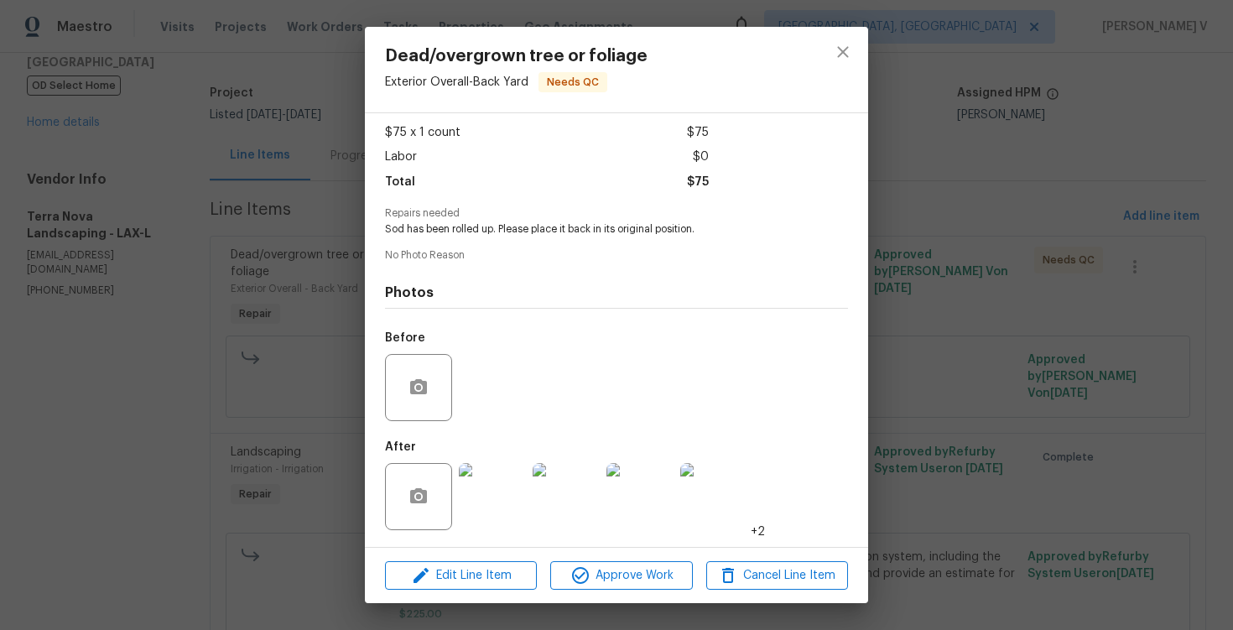
click at [275, 339] on div "Dead/overgrown tree or foliage Exterior Overall - Back Yard Needs QC Vendor Ter…" at bounding box center [616, 315] width 1233 height 630
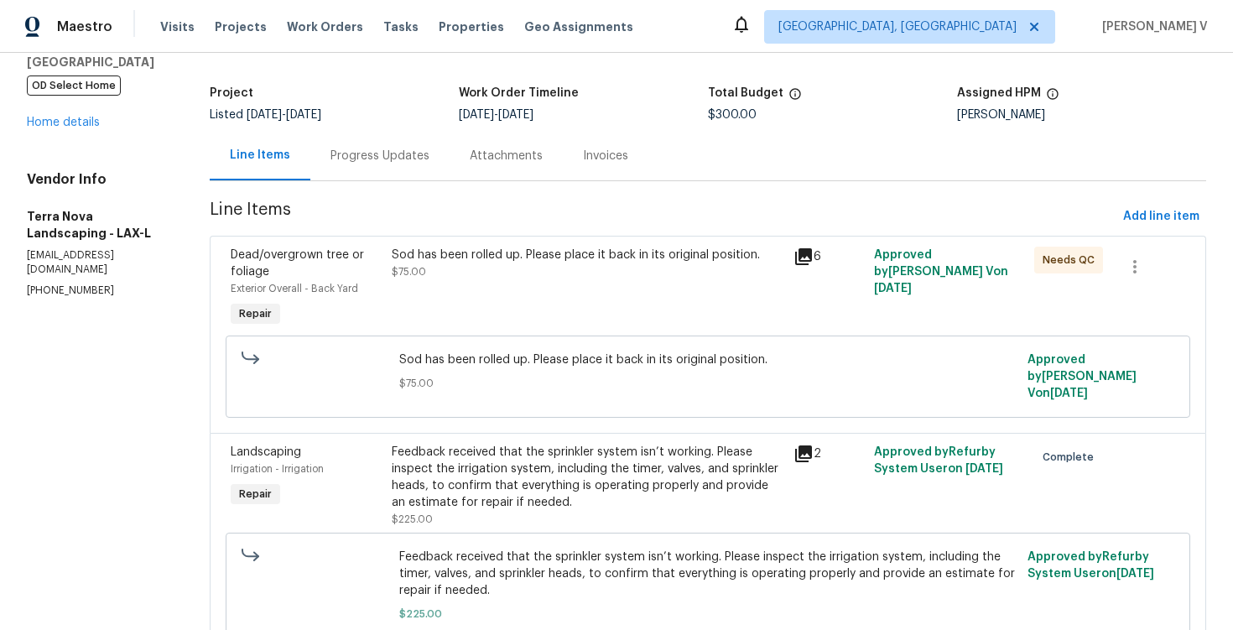
click at [384, 172] on div "Progress Updates" at bounding box center [379, 155] width 139 height 49
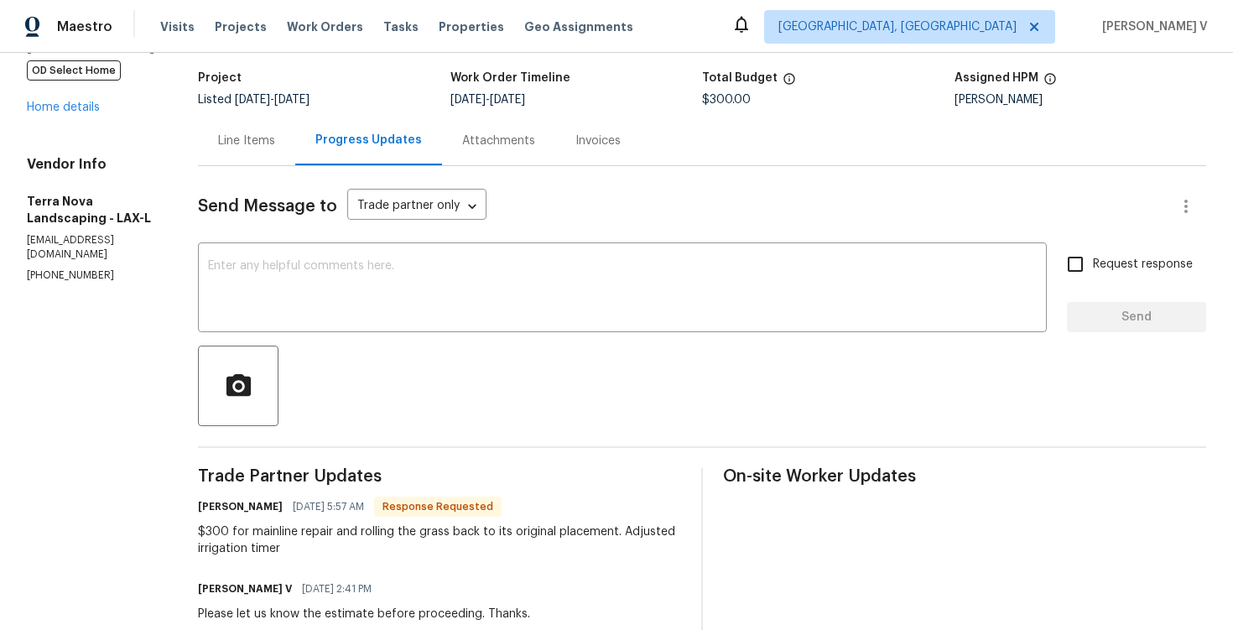
scroll to position [135, 0]
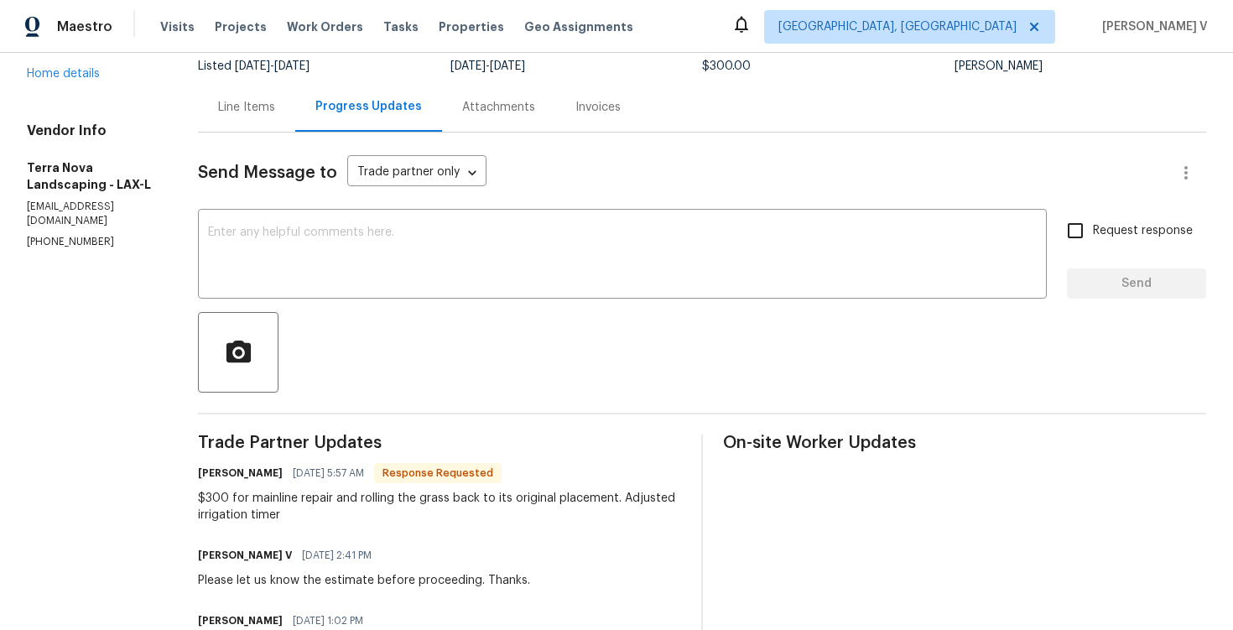
click at [245, 127] on div "Line Items" at bounding box center [246, 106] width 97 height 49
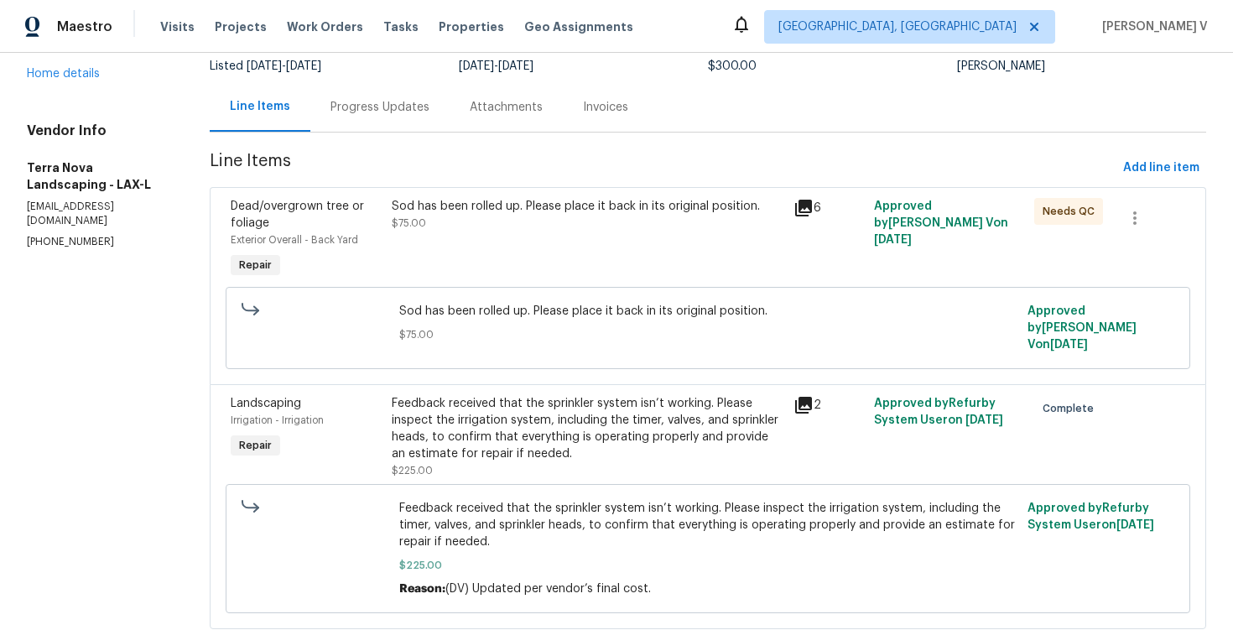
click at [536, 256] on div "Sod has been rolled up. Please place it back in its original position. $75.00" at bounding box center [588, 240] width 402 height 94
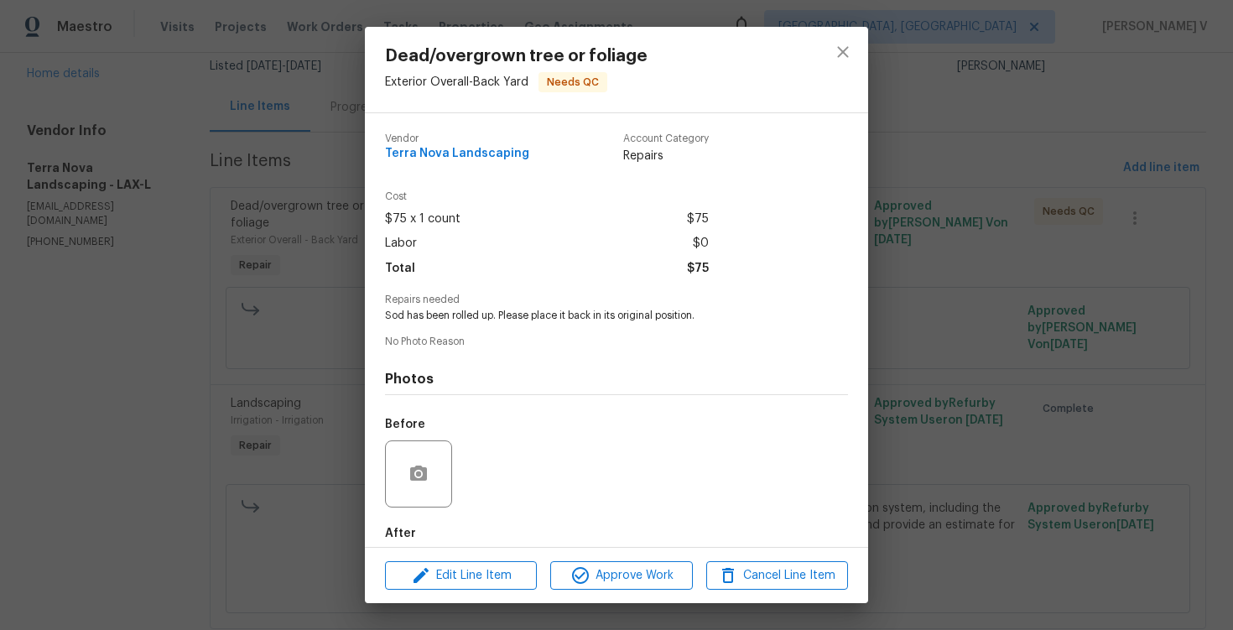
scroll to position [86, 0]
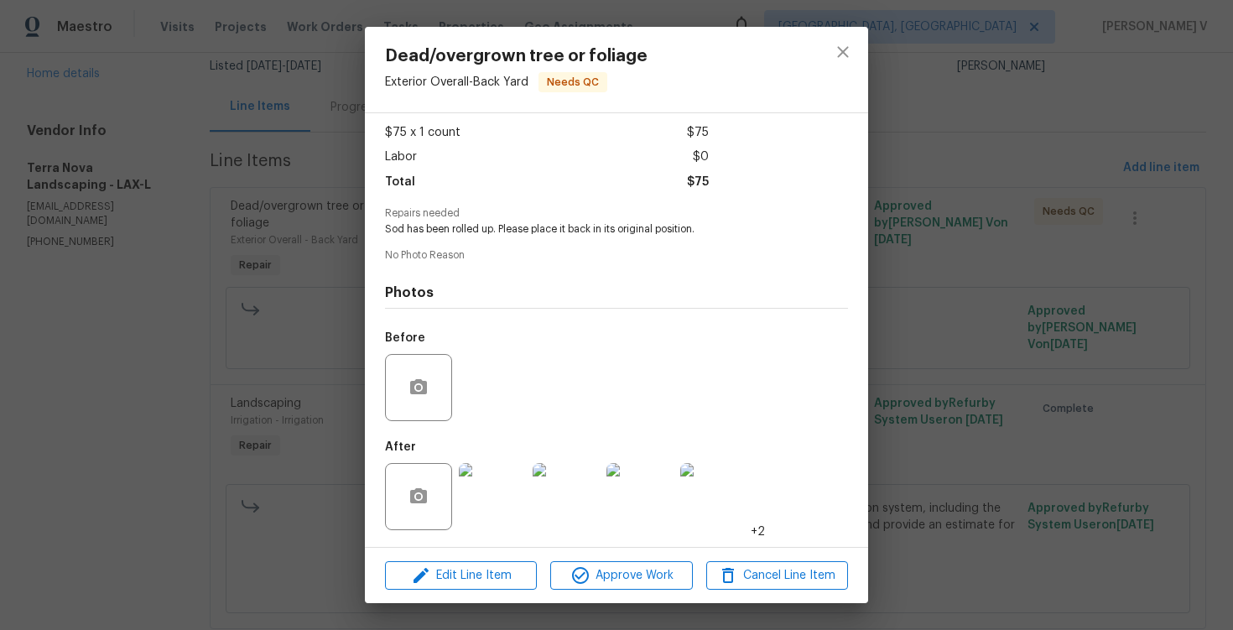
click at [500, 502] on img at bounding box center [492, 496] width 67 height 67
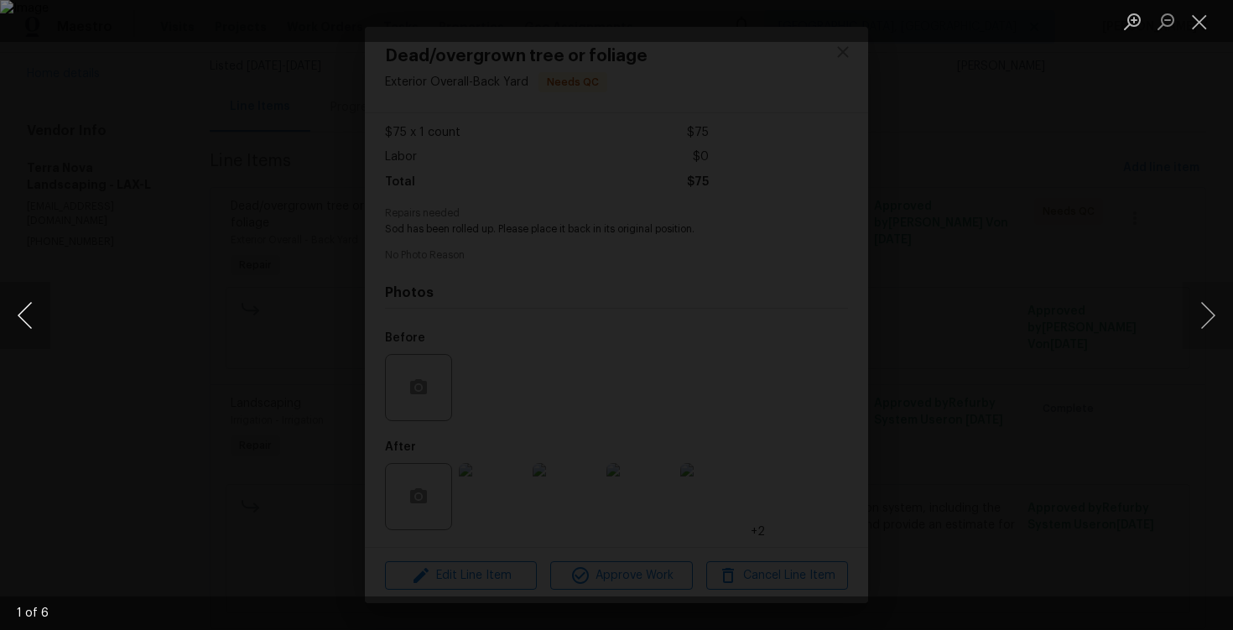
click at [33, 303] on button "Previous image" at bounding box center [25, 315] width 50 height 67
click at [118, 231] on div "Lightbox" at bounding box center [616, 315] width 1233 height 630
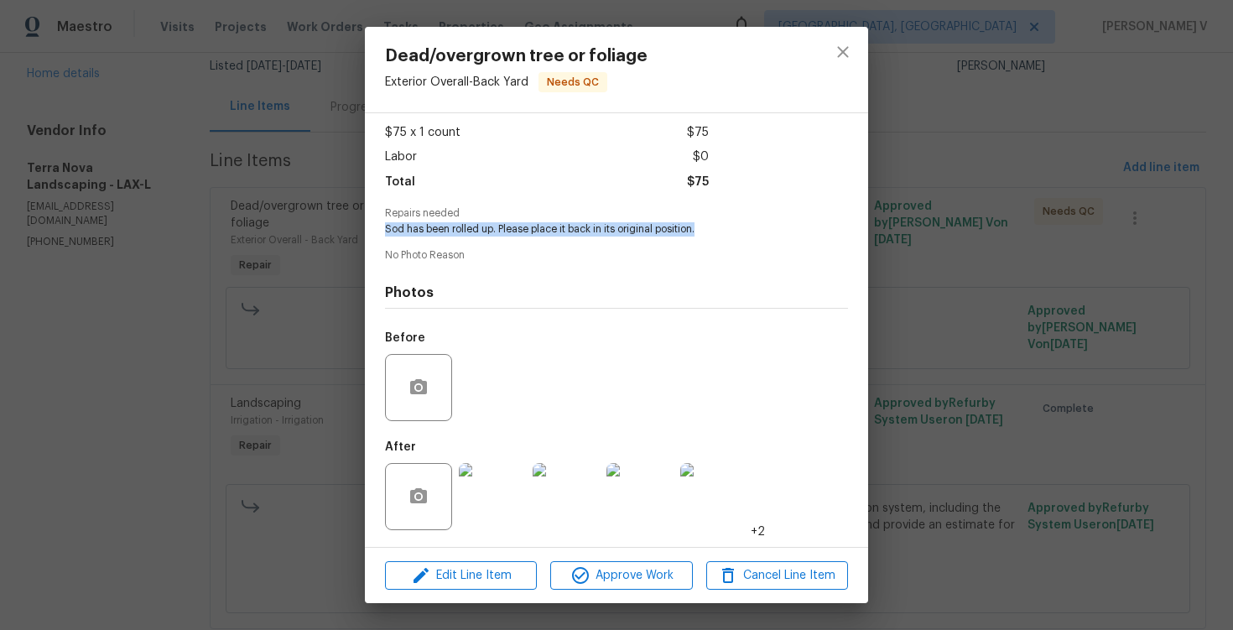
drag, startPoint x: 384, startPoint y: 229, endPoint x: 777, endPoint y: 227, distance: 392.6
click at [777, 227] on span "Sod has been rolled up. Please place it back in its original position." at bounding box center [593, 229] width 417 height 14
copy span "Sod has been rolled up. Please place it back in its original position."
click at [485, 495] on img at bounding box center [492, 496] width 67 height 67
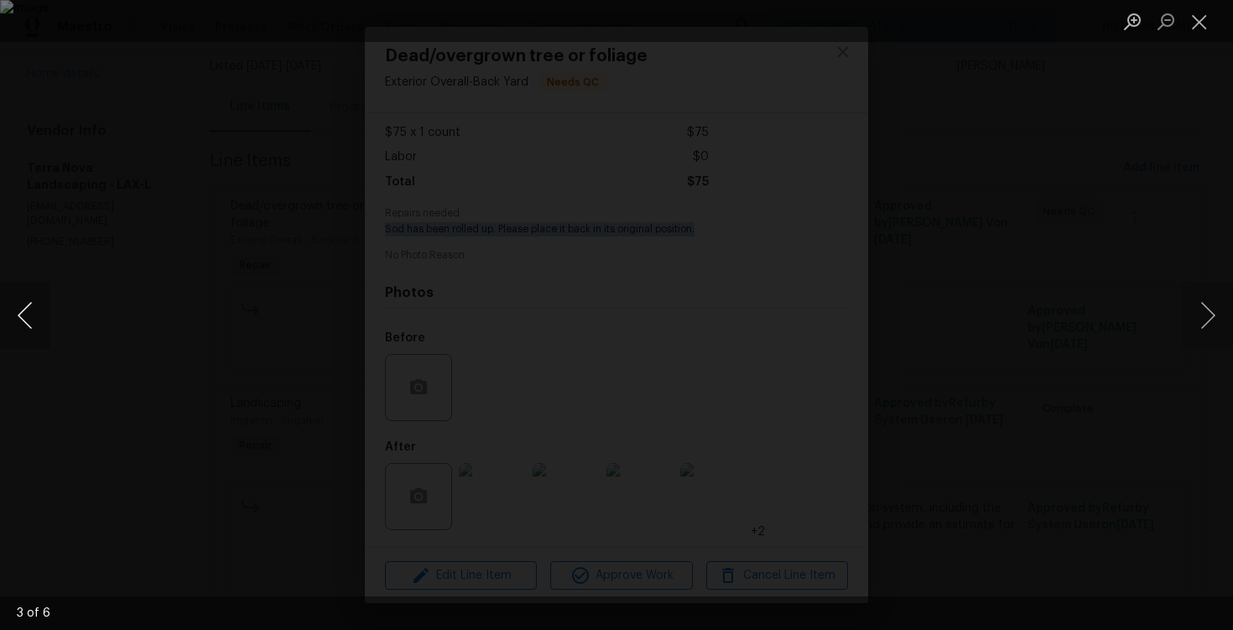
click at [25, 306] on button "Previous image" at bounding box center [25, 315] width 50 height 67
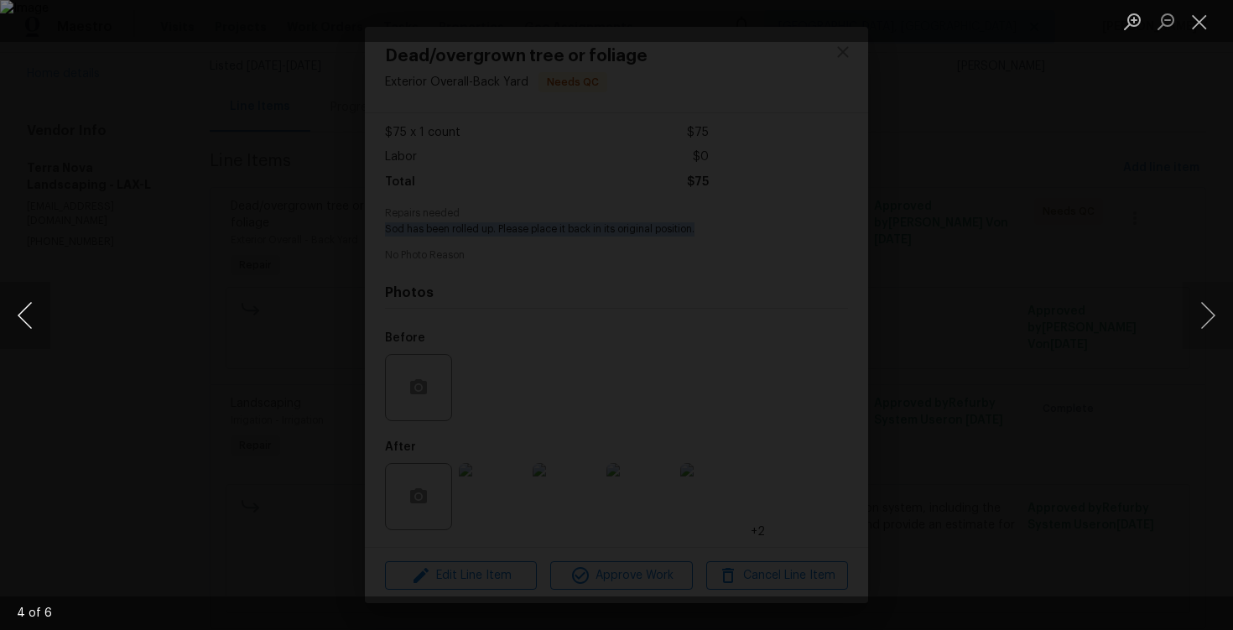
click at [25, 306] on button "Previous image" at bounding box center [25, 315] width 50 height 67
click at [49, 317] on button "Previous image" at bounding box center [25, 315] width 50 height 67
click at [133, 244] on div "Lightbox" at bounding box center [616, 315] width 1233 height 630
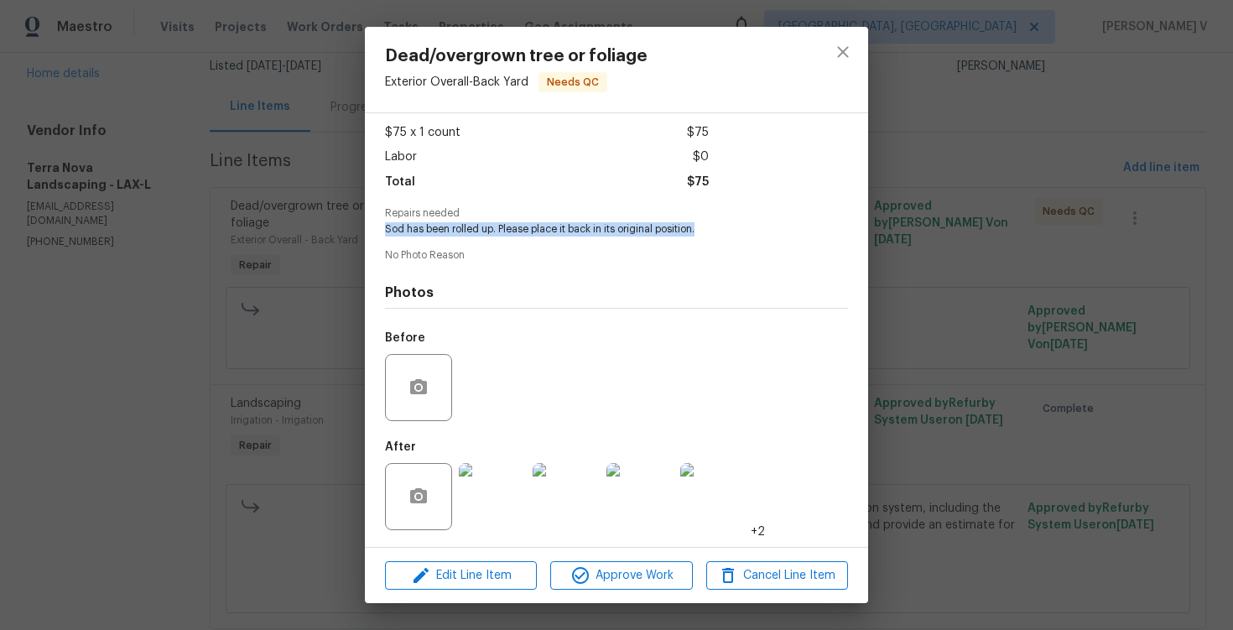
click at [133, 244] on div "Dead/overgrown tree or foliage Exterior Overall - Back Yard Needs QC Vendor Ter…" at bounding box center [616, 315] width 1233 height 630
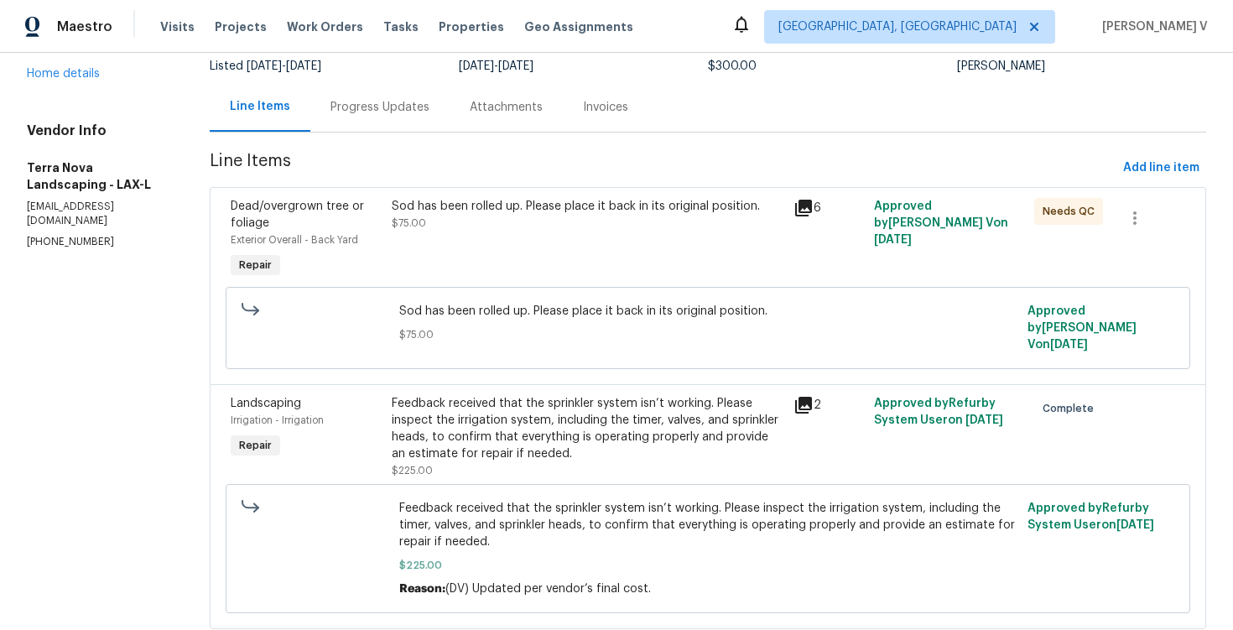
click at [418, 208] on div "Sod has been rolled up. Please place it back in its original position." at bounding box center [588, 206] width 392 height 17
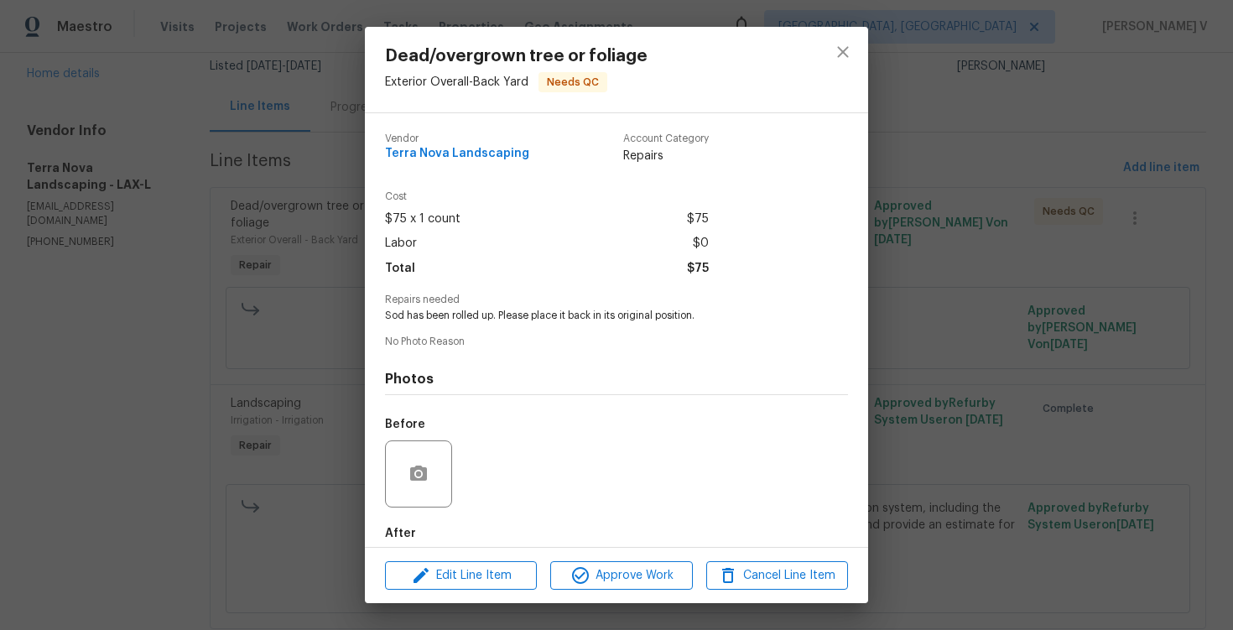
click at [351, 261] on div "Dead/overgrown tree or foliage Exterior Overall - Back Yard Needs QC Vendor Ter…" at bounding box center [616, 315] width 1233 height 630
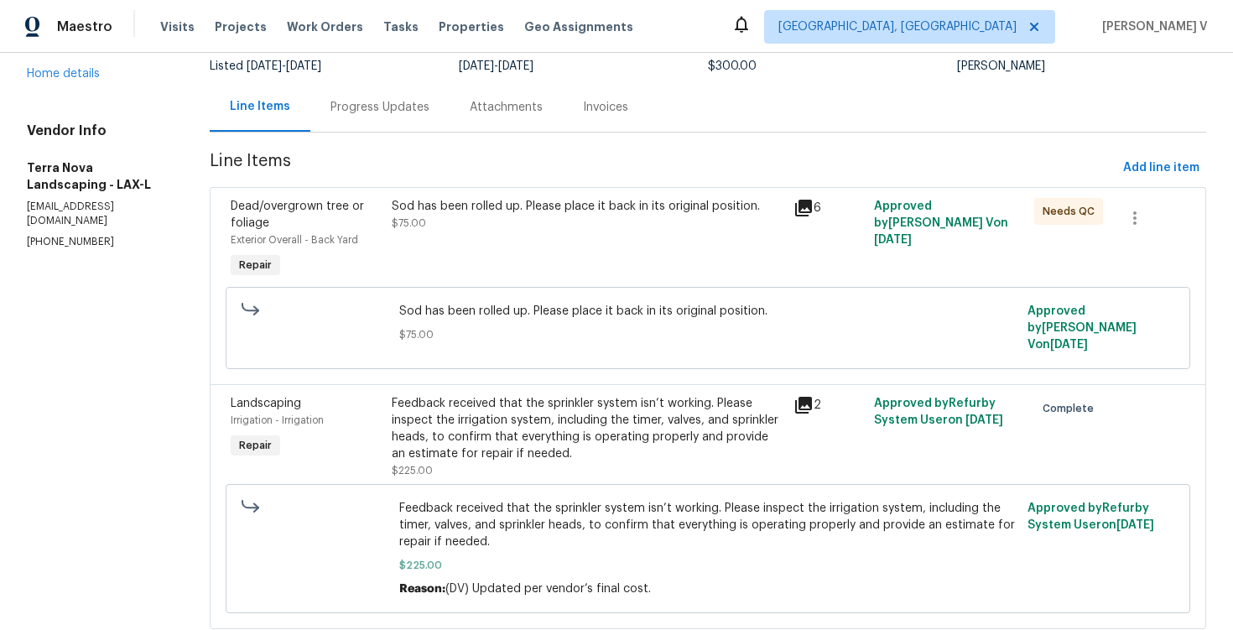
click at [591, 245] on div "Sod has been rolled up. Please place it back in its original position. $75.00" at bounding box center [588, 240] width 402 height 94
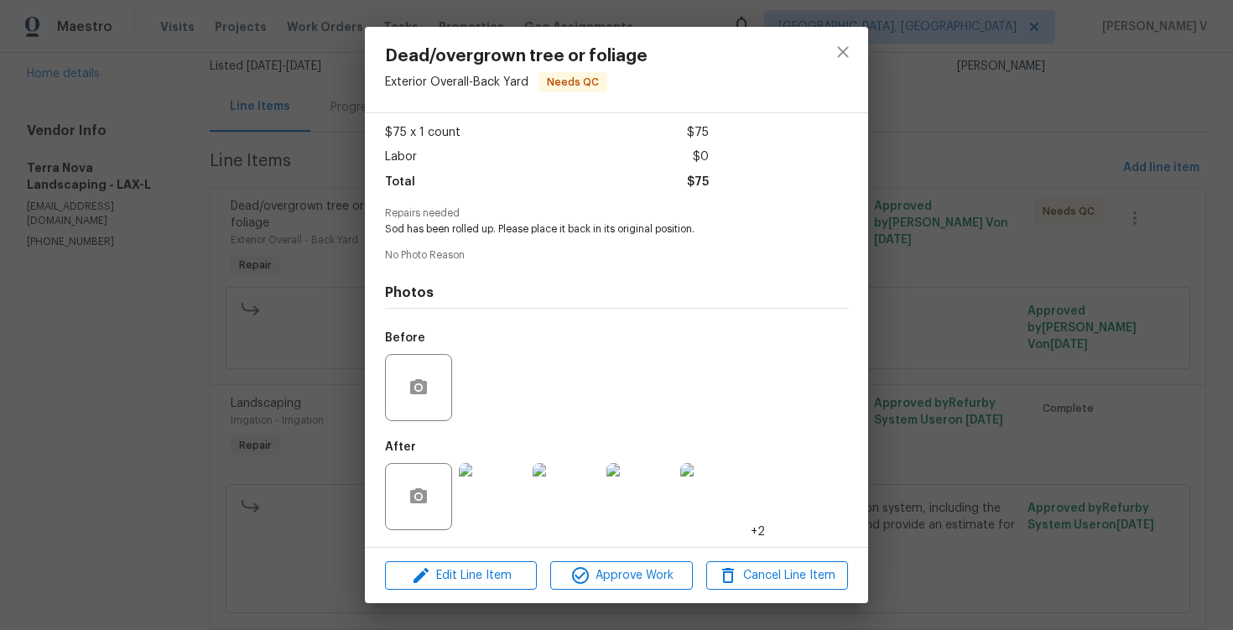
click at [228, 336] on div "Dead/overgrown tree or foliage Exterior Overall - Back Yard Needs QC Vendor Ter…" at bounding box center [616, 315] width 1233 height 630
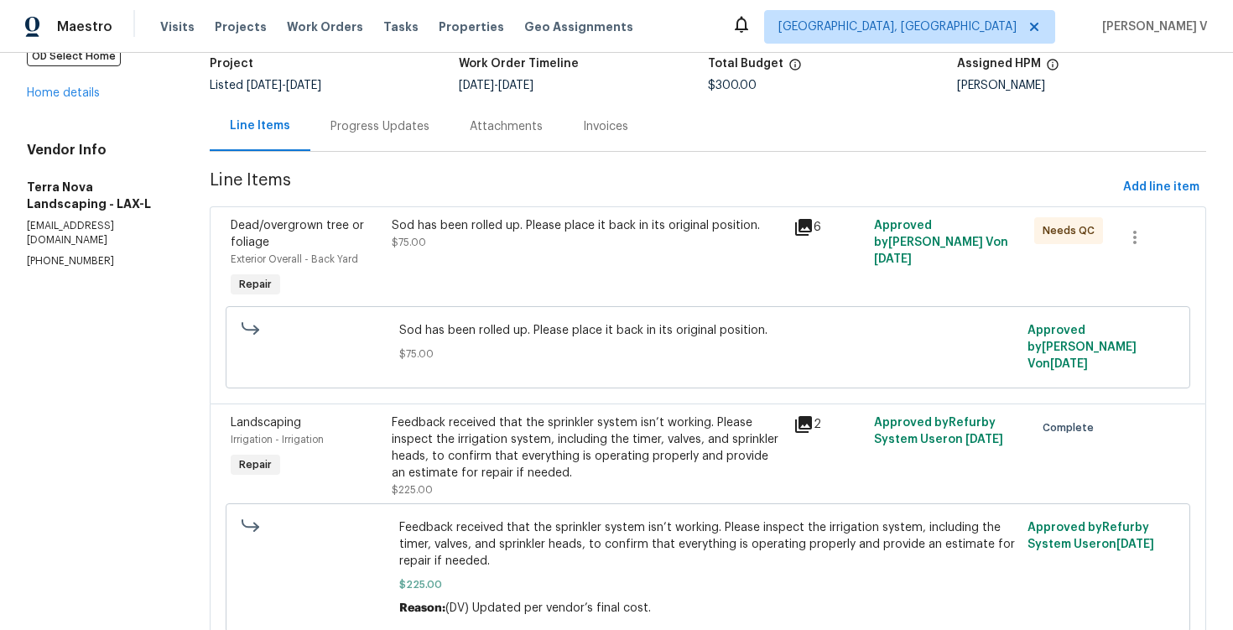
scroll to position [114, 0]
click at [369, 135] on div "Progress Updates" at bounding box center [380, 128] width 99 height 17
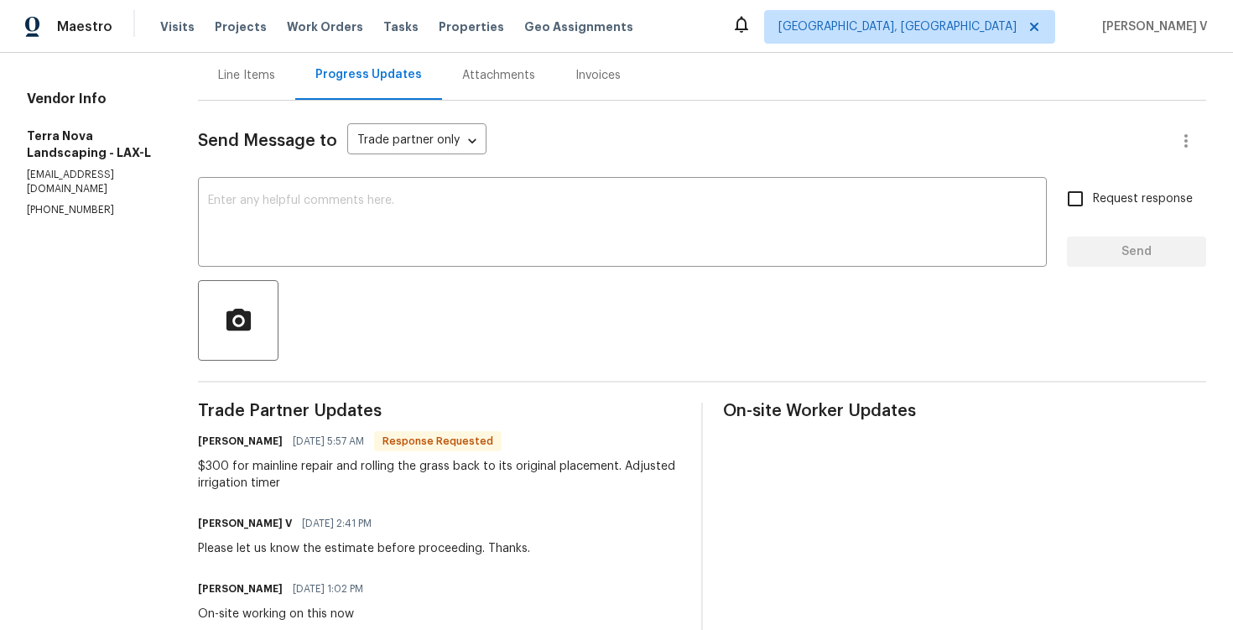
scroll to position [163, 0]
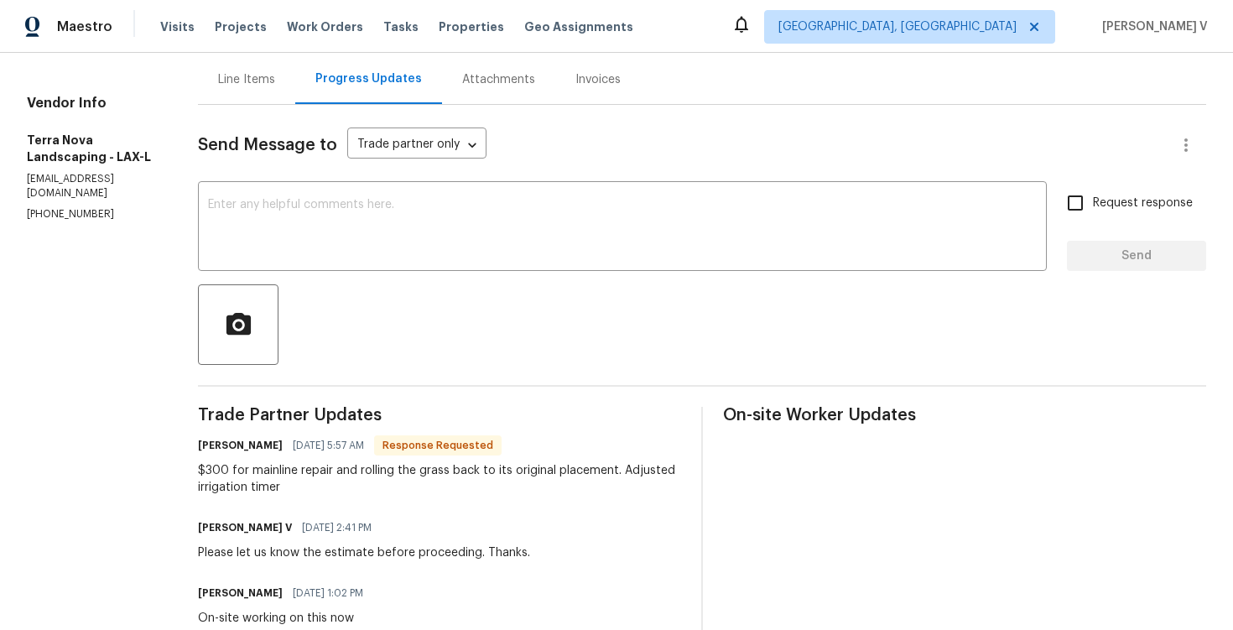
click at [254, 100] on div "Line Items" at bounding box center [246, 79] width 97 height 49
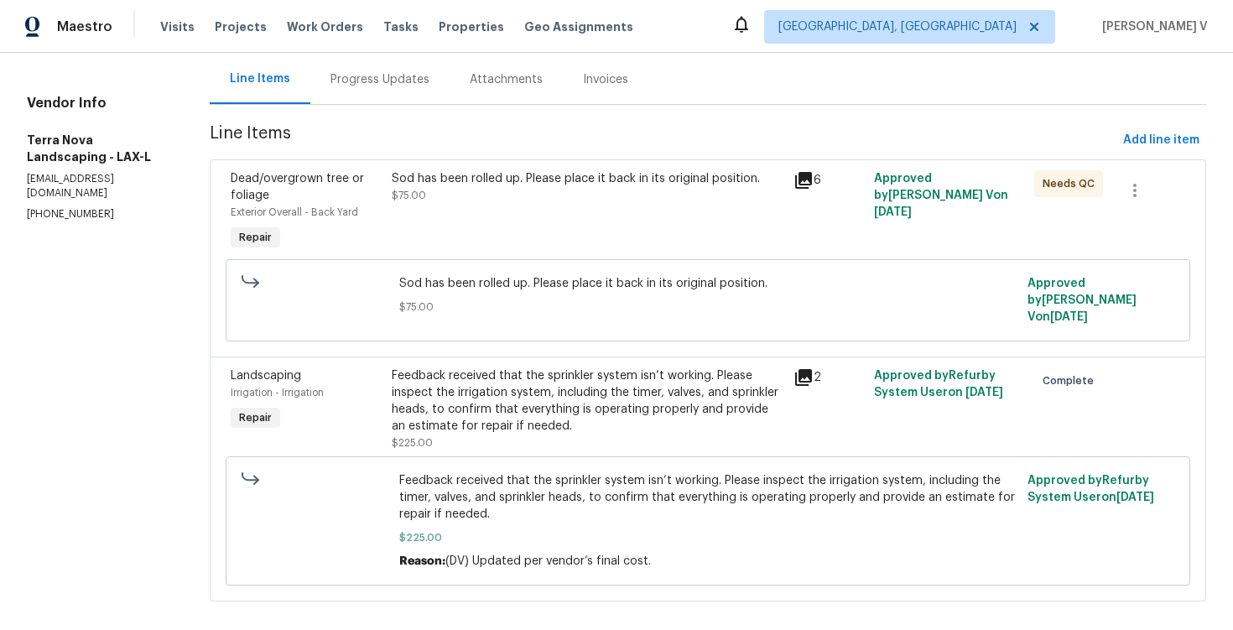
click at [498, 303] on span "$75.00" at bounding box center [708, 307] width 618 height 17
click at [591, 219] on div "Sod has been rolled up. Please place it back in its original position. $75.00" at bounding box center [588, 212] width 402 height 94
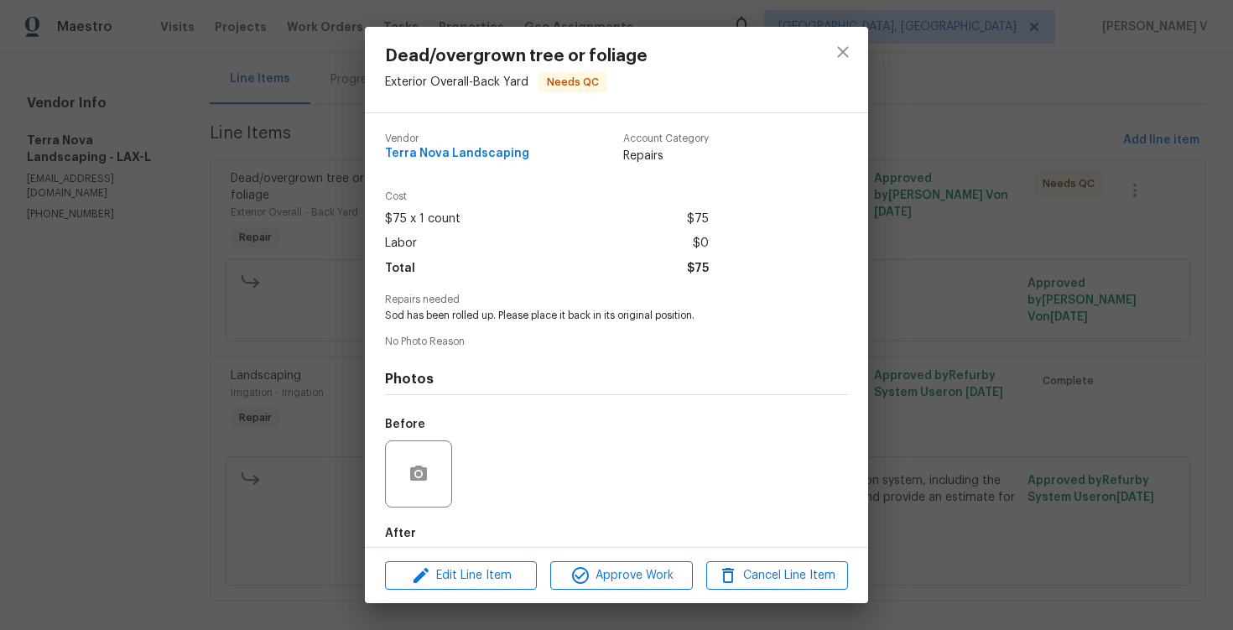
scroll to position [86, 0]
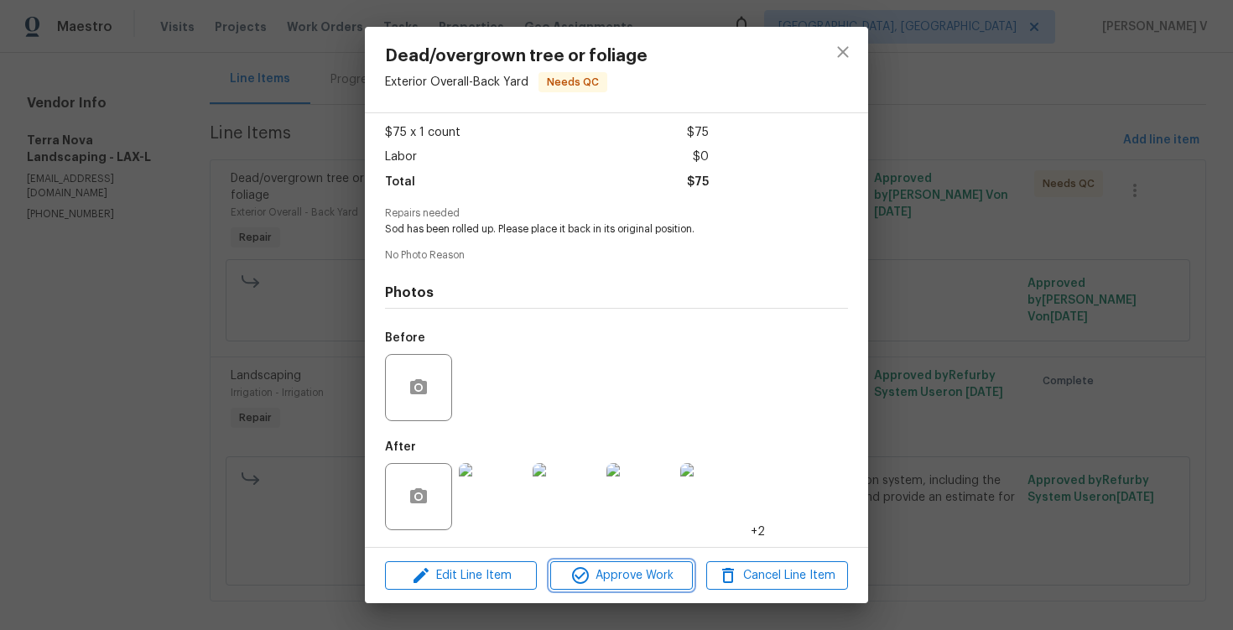
click at [626, 576] on span "Approve Work" at bounding box center [621, 575] width 132 height 21
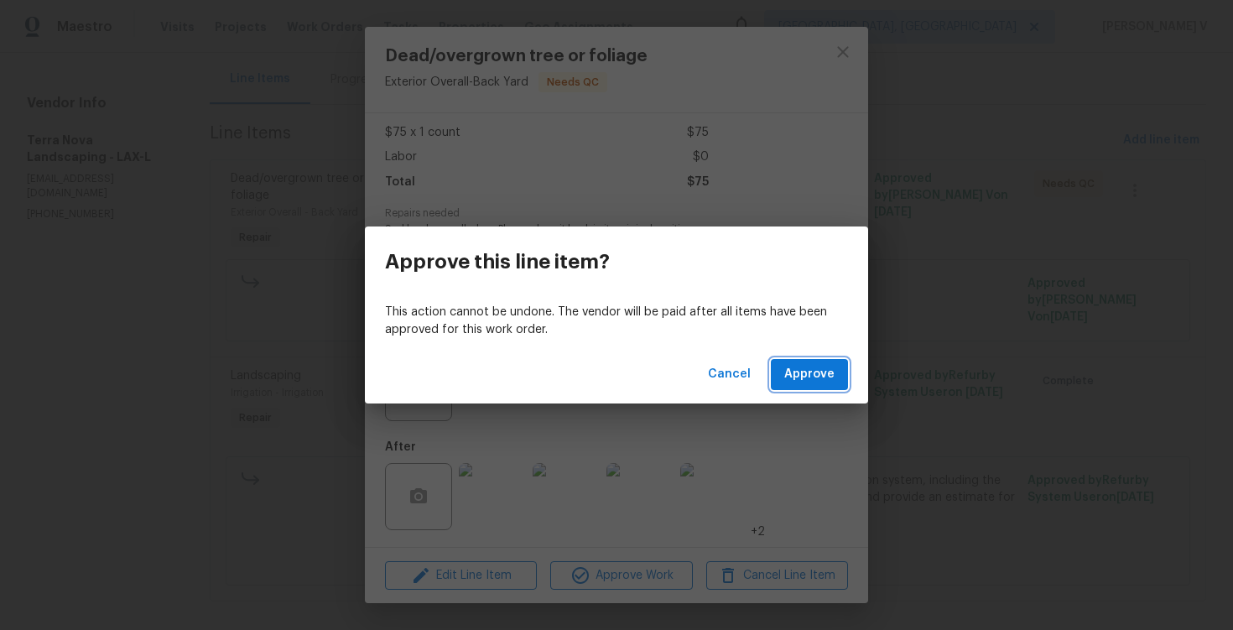
click at [809, 385] on button "Approve" at bounding box center [809, 374] width 77 height 31
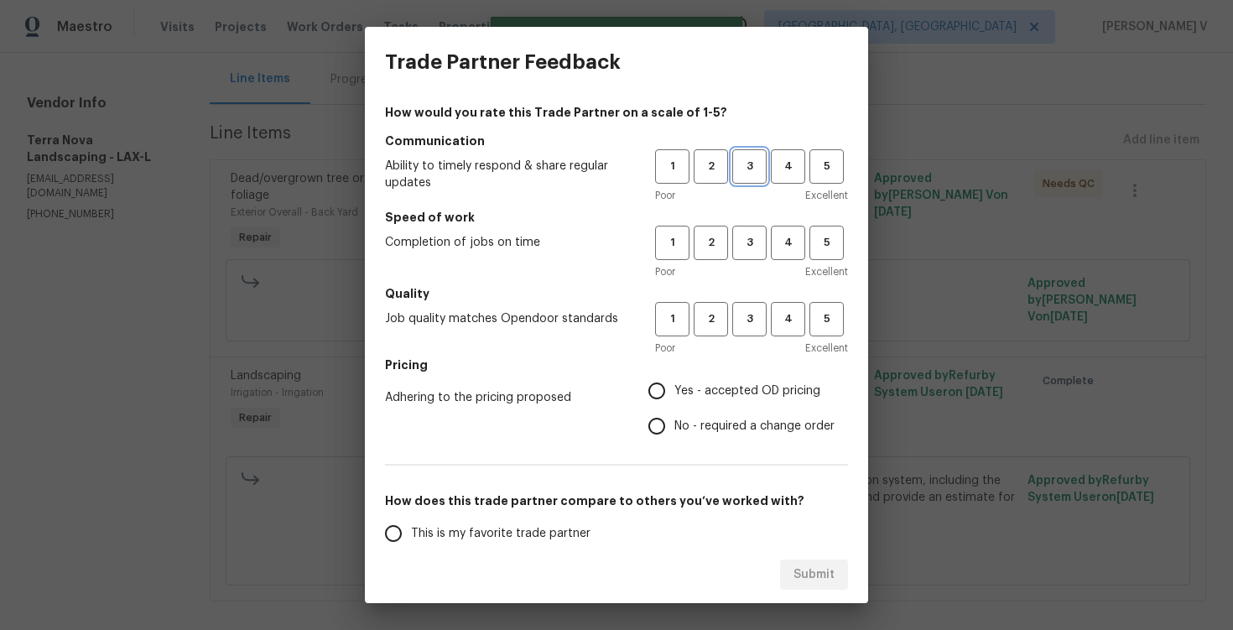
click at [734, 174] on span "3" at bounding box center [749, 166] width 31 height 19
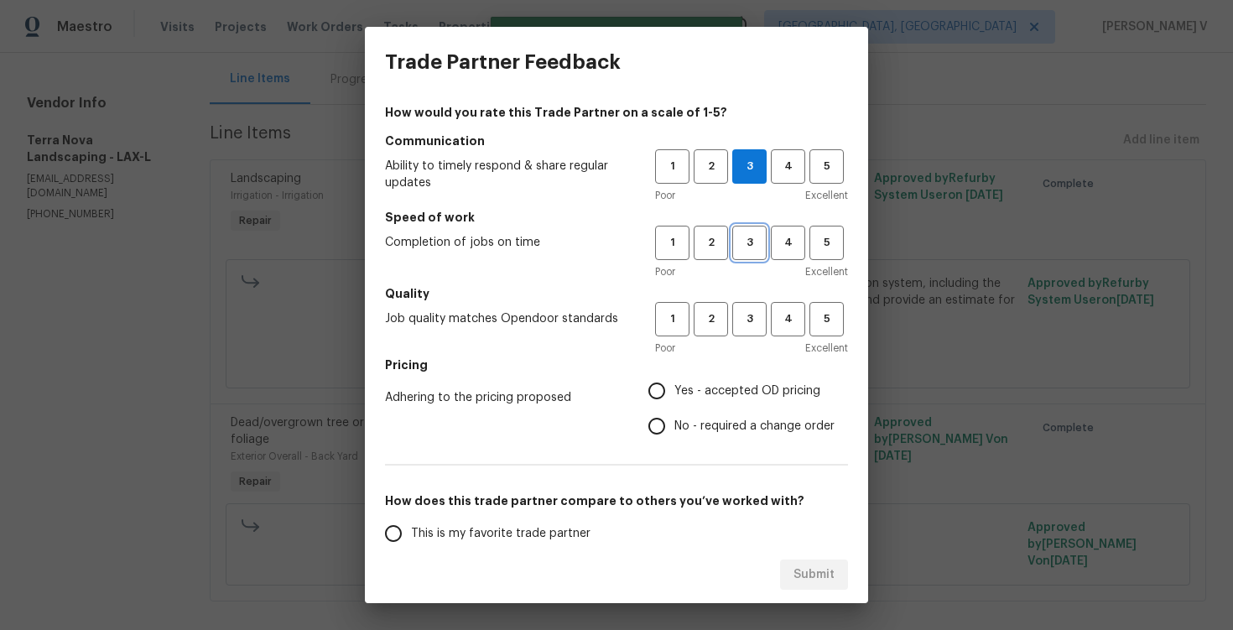
click at [745, 228] on button "3" at bounding box center [749, 243] width 34 height 34
click at [745, 351] on div "Poor Excellent" at bounding box center [751, 348] width 193 height 17
click at [748, 325] on span "3" at bounding box center [749, 319] width 31 height 19
click at [646, 448] on div "How would you rate this Trade Partner on a scale of 1-5? Communication Ability …" at bounding box center [616, 432] width 463 height 657
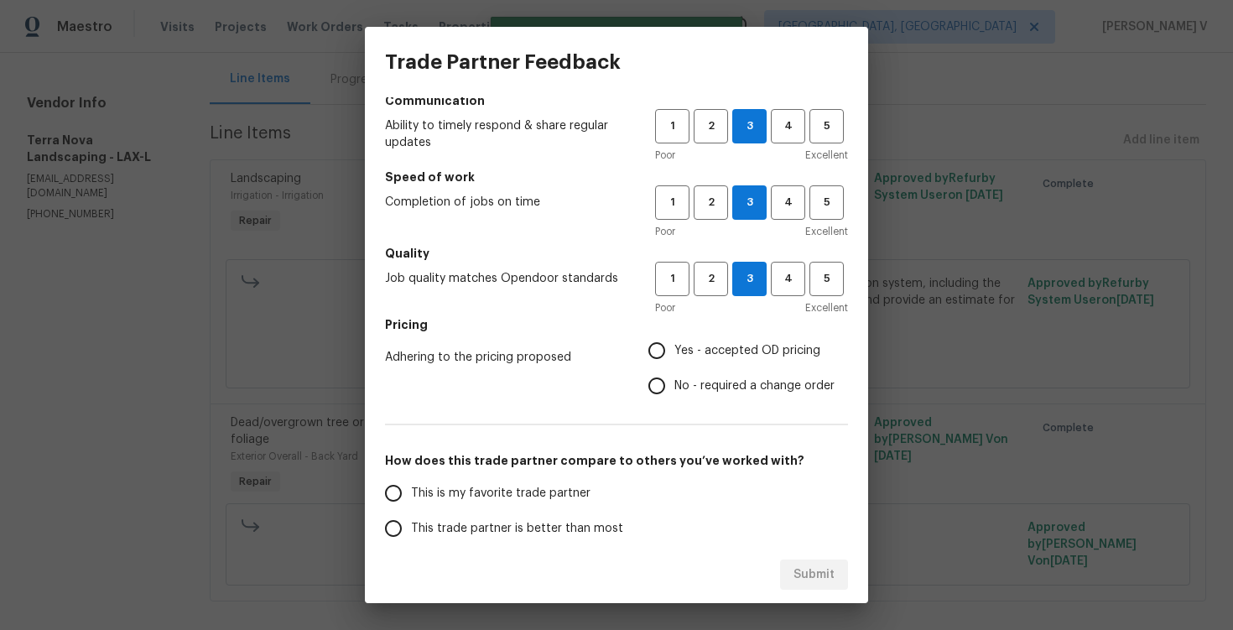
click at [679, 414] on div "How would you rate this Trade Partner on a scale of 1-5? Communication Ability …" at bounding box center [616, 392] width 463 height 657
click at [681, 393] on span "No - required a change order" at bounding box center [754, 386] width 160 height 18
click at [674, 393] on input "No - required a change order" at bounding box center [656, 385] width 35 height 35
radio input "true"
click at [535, 526] on span "This trade partner is better than most" at bounding box center [517, 529] width 212 height 18
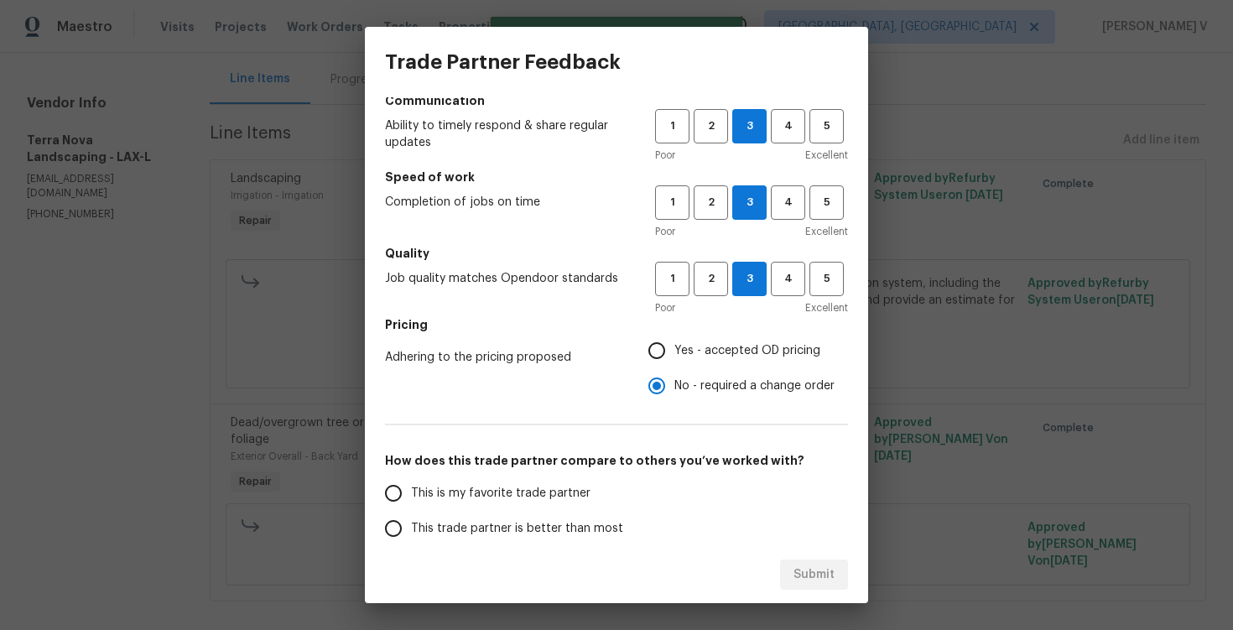
click at [411, 526] on input "This trade partner is better than most" at bounding box center [393, 528] width 35 height 35
click at [781, 563] on button "Submit" at bounding box center [814, 575] width 68 height 31
radio input "true"
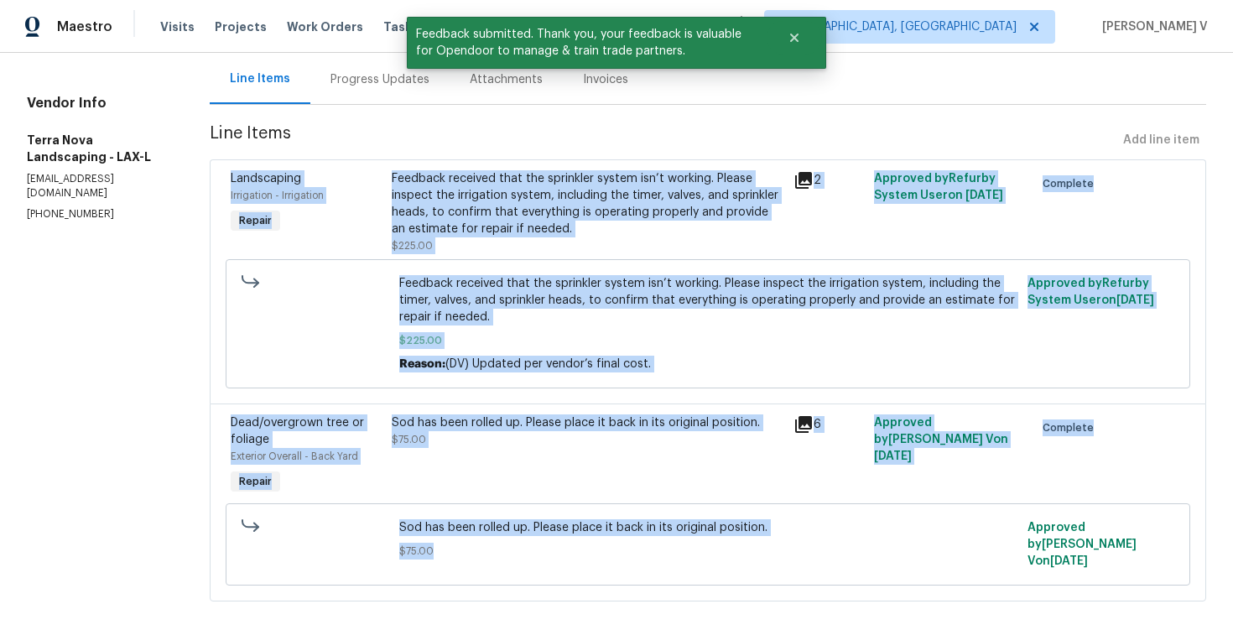
drag, startPoint x: 781, startPoint y: 563, endPoint x: 429, endPoint y: 133, distance: 556.2
click at [429, 133] on section "Terra Nova Landscaping - LAX-L Complete Reference: 3F4C4TTQGGVXY-00bfdb8d8 Proj…" at bounding box center [708, 269] width 997 height 705
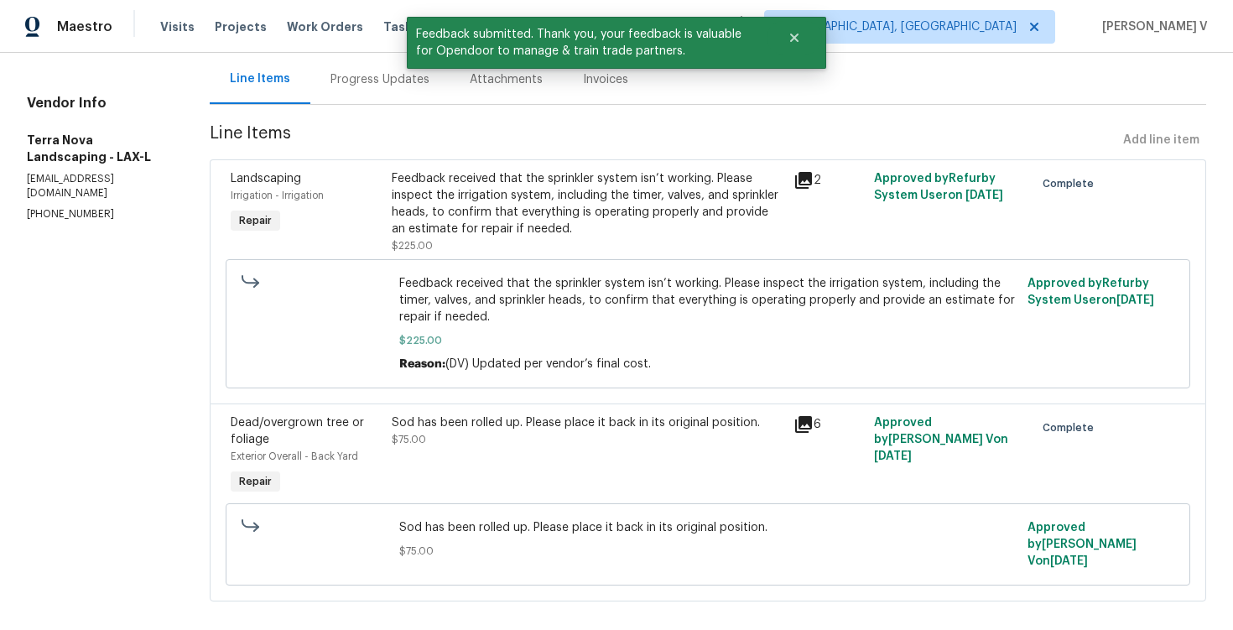
click at [390, 96] on div "Progress Updates" at bounding box center [379, 79] width 139 height 49
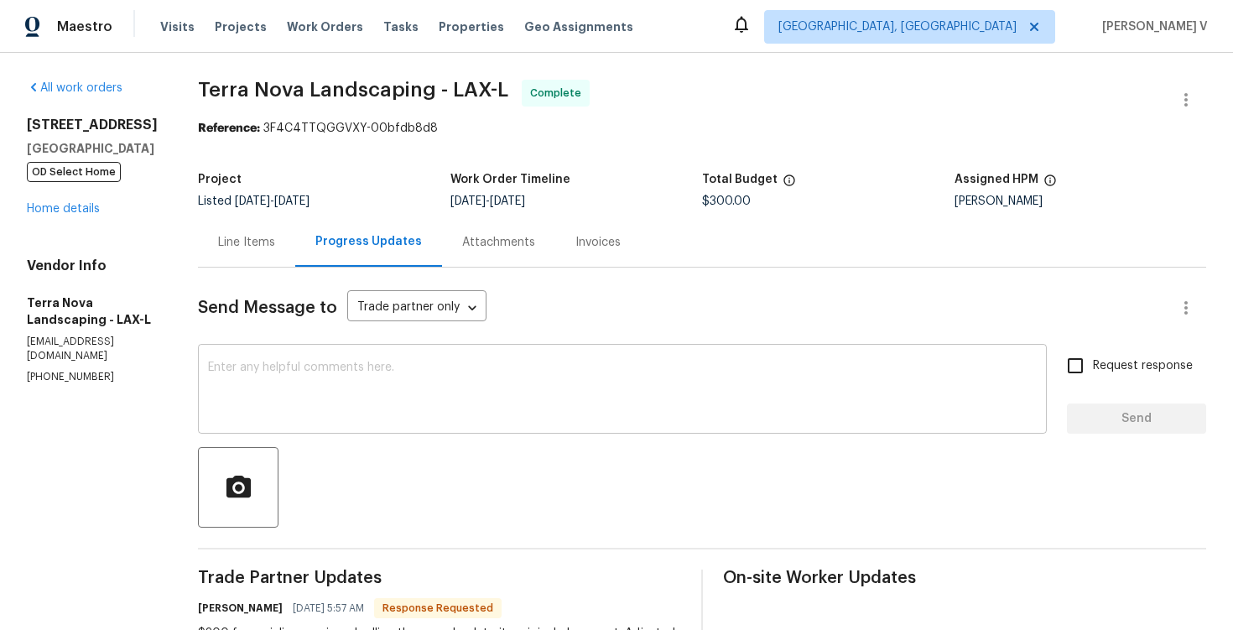
click at [353, 393] on textarea at bounding box center [622, 391] width 829 height 59
paste textarea "Hey, we have updated the cost to $ and the work order has been approved. Thanks…"
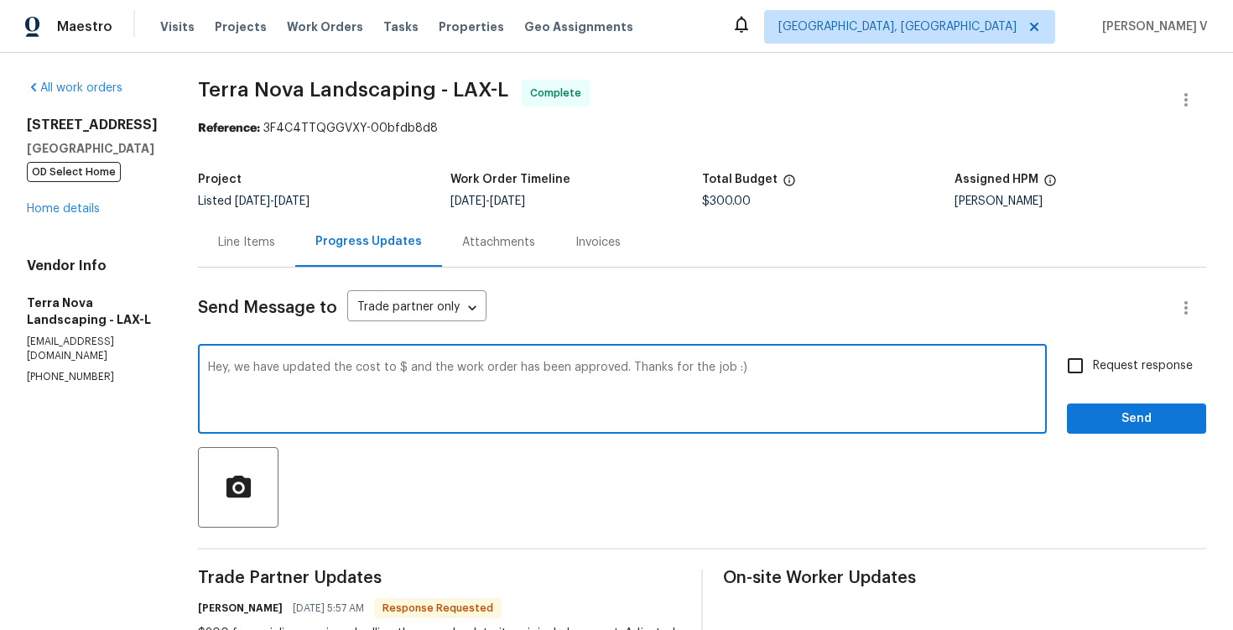
drag, startPoint x: 658, startPoint y: 367, endPoint x: 828, endPoint y: 367, distance: 169.4
click at [828, 367] on textarea "Hey, we have updated the cost to $ and the work order has been approved. Thanks…" at bounding box center [622, 391] width 829 height 59
click at [391, 372] on textarea "Hey, we have updated the cost to $ and the work order has been approved. Thanks" at bounding box center [622, 391] width 829 height 59
type textarea "Hey, we have updated the cost to $300 and the work order has been approved. Tha…"
click at [1153, 419] on span "Send" at bounding box center [1136, 419] width 112 height 21
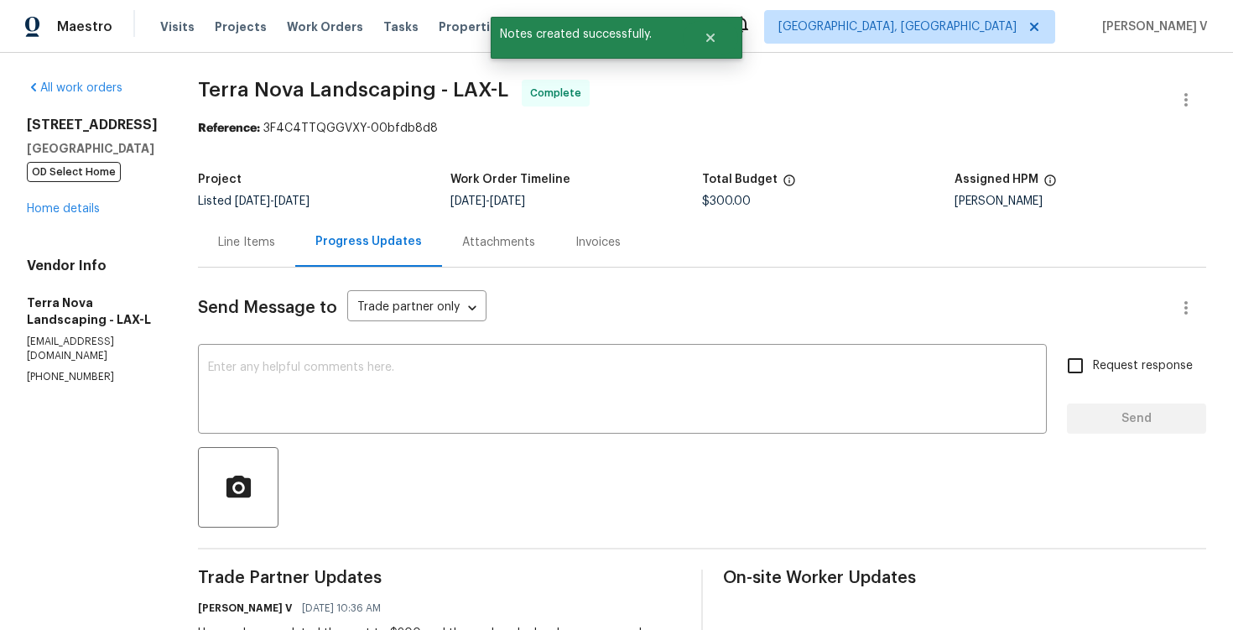
click at [264, 242] on div "Line Items" at bounding box center [246, 242] width 57 height 17
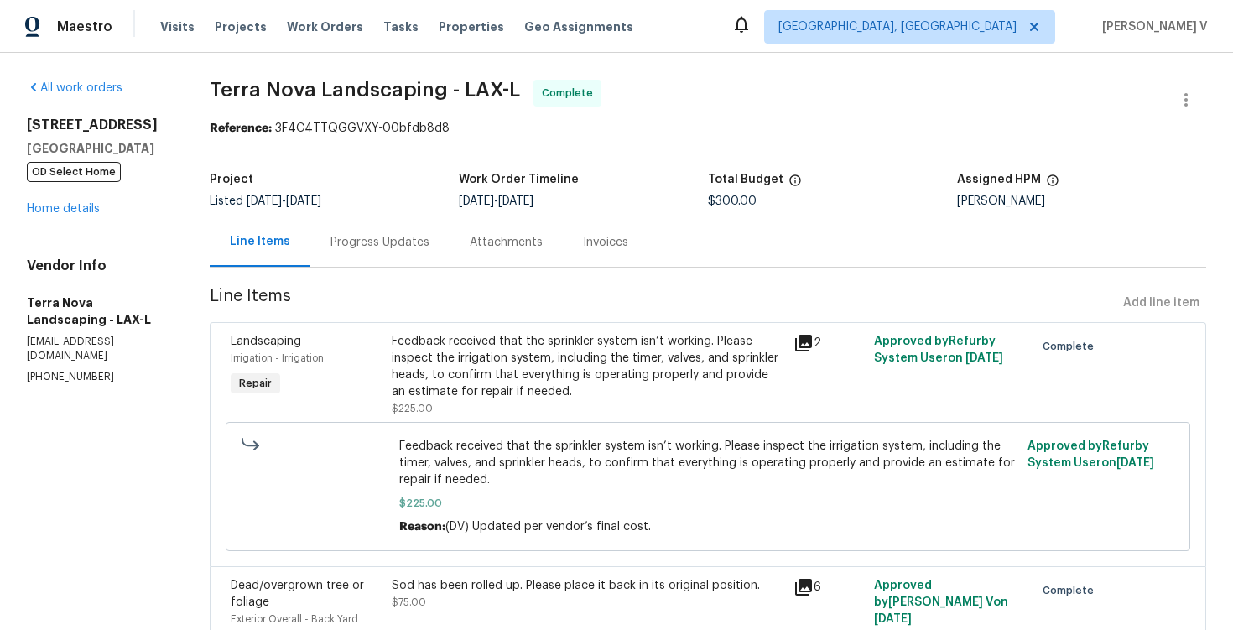
scroll to position [169, 0]
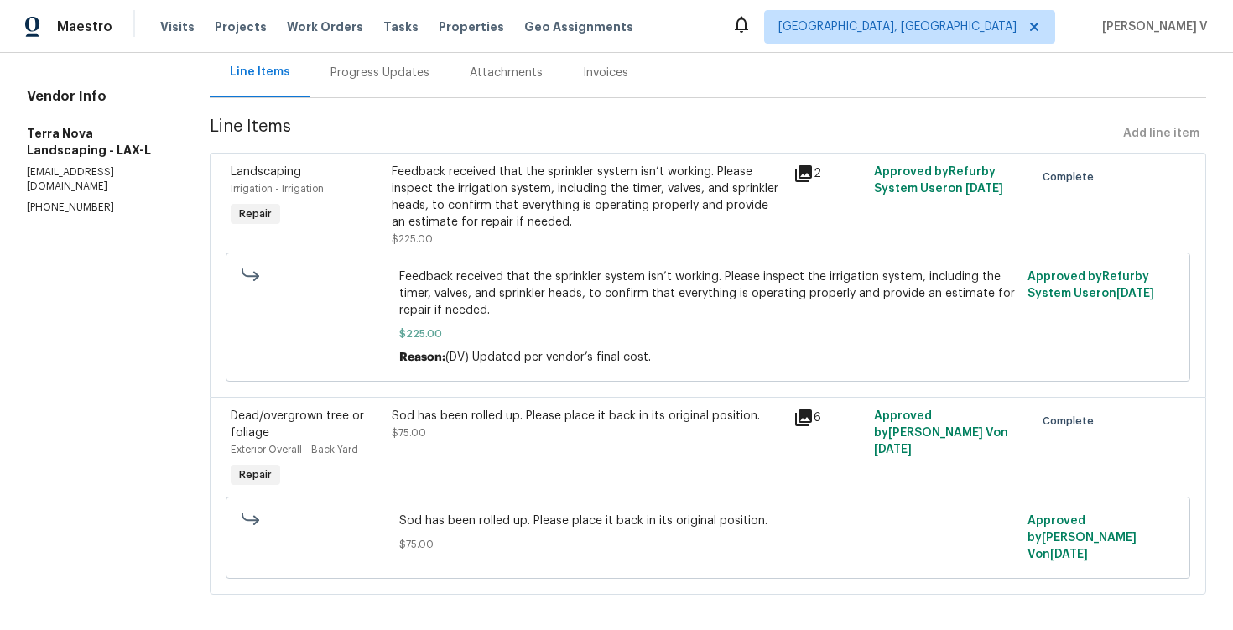
click at [490, 438] on div "Sod has been rolled up. Please place it back in its original position. $75.00" at bounding box center [588, 425] width 392 height 34
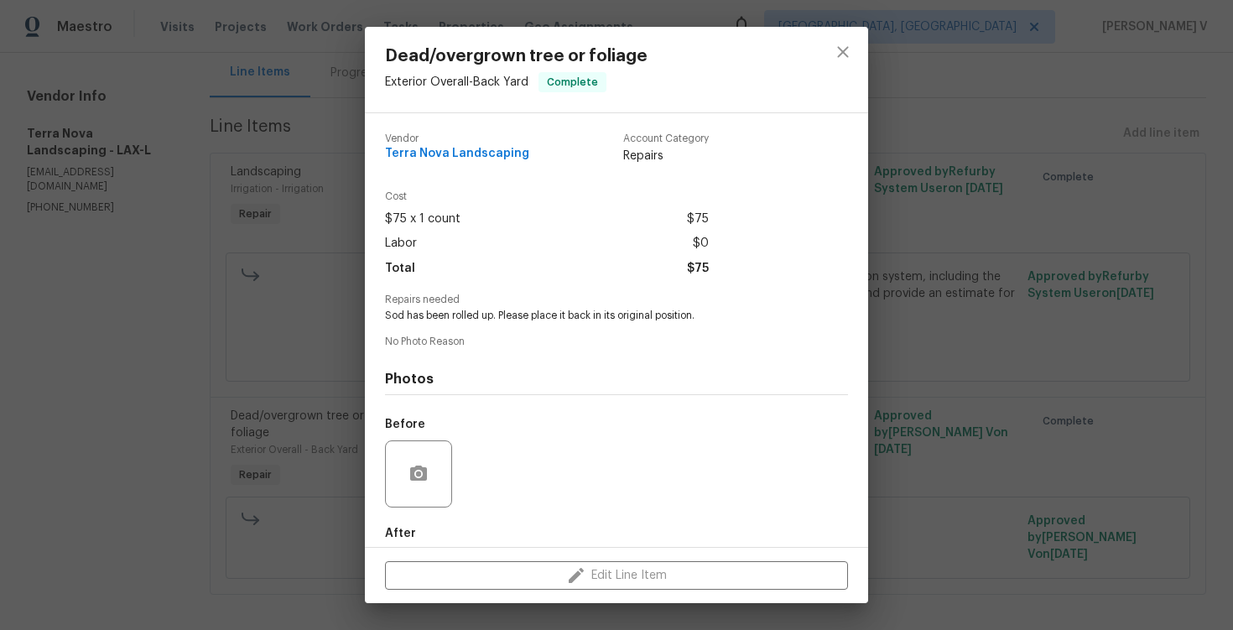
scroll to position [86, 0]
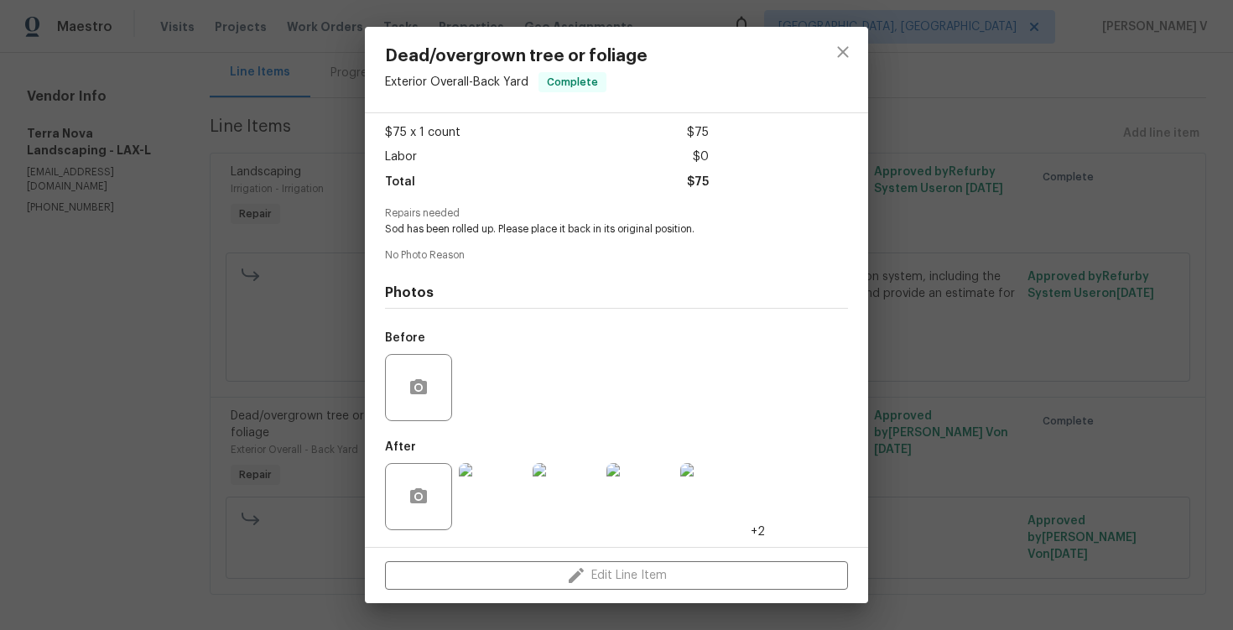
click at [443, 381] on div at bounding box center [418, 387] width 67 height 67
click at [424, 382] on icon "button" at bounding box center [418, 386] width 17 height 15
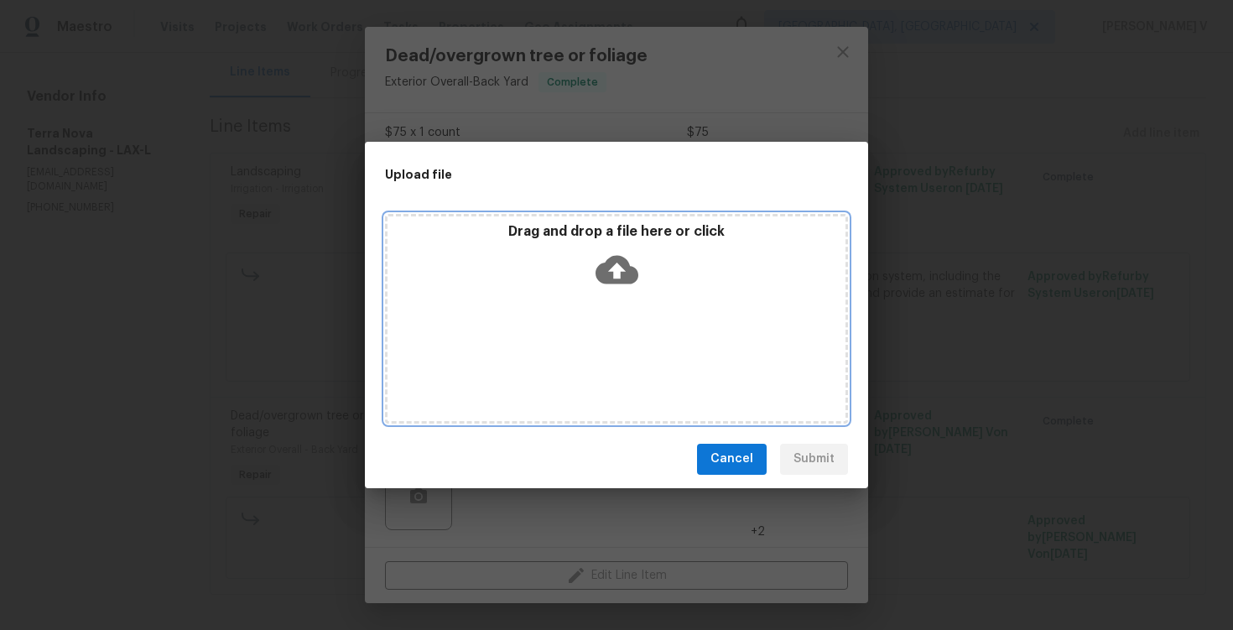
click at [622, 232] on p "Drag and drop a file here or click" at bounding box center [617, 232] width 458 height 18
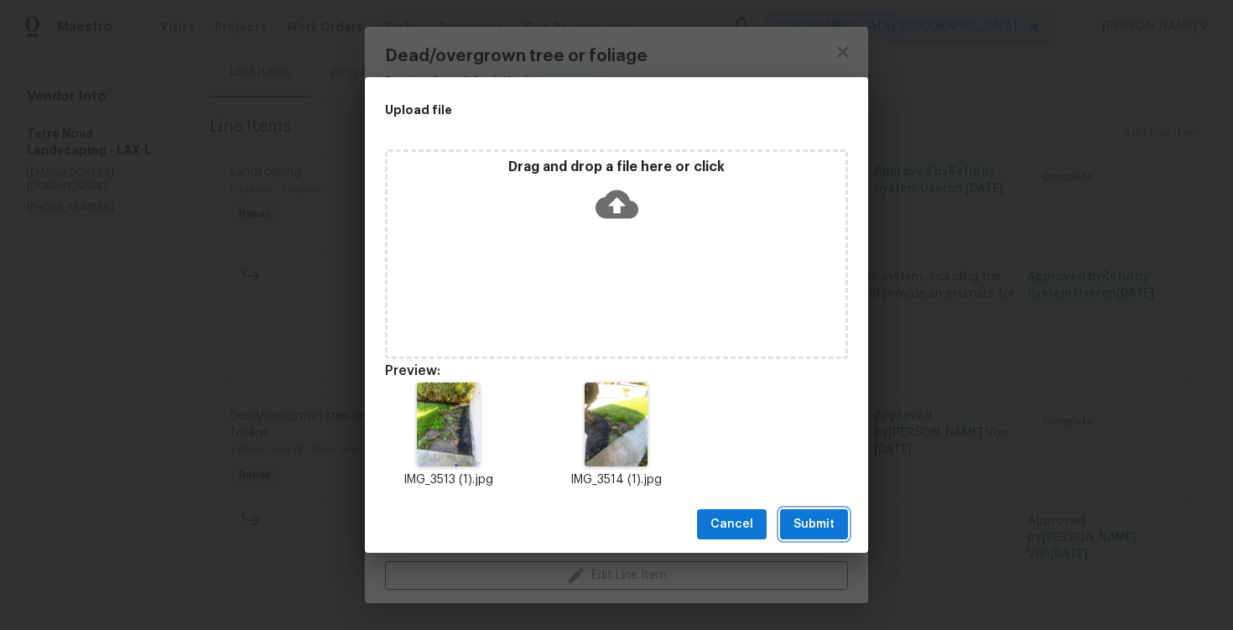
click at [816, 532] on span "Submit" at bounding box center [814, 524] width 41 height 21
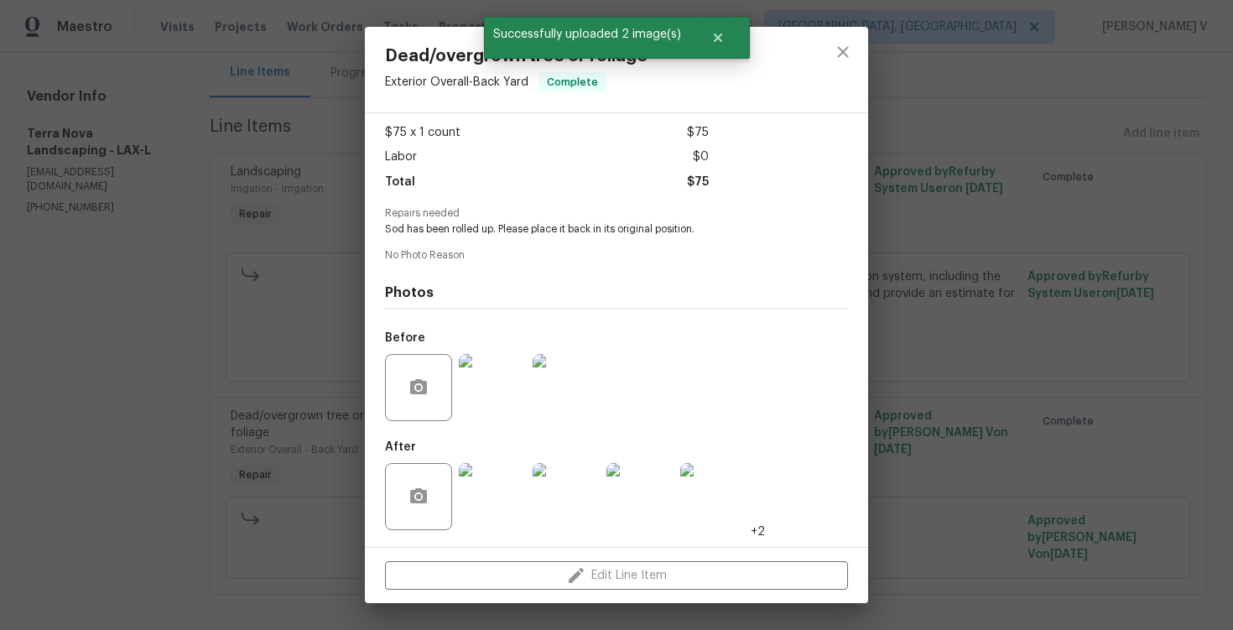
click at [957, 416] on div "Dead/overgrown tree or foliage Exterior Overall - Back Yard Complete Vendor Ter…" at bounding box center [616, 315] width 1233 height 630
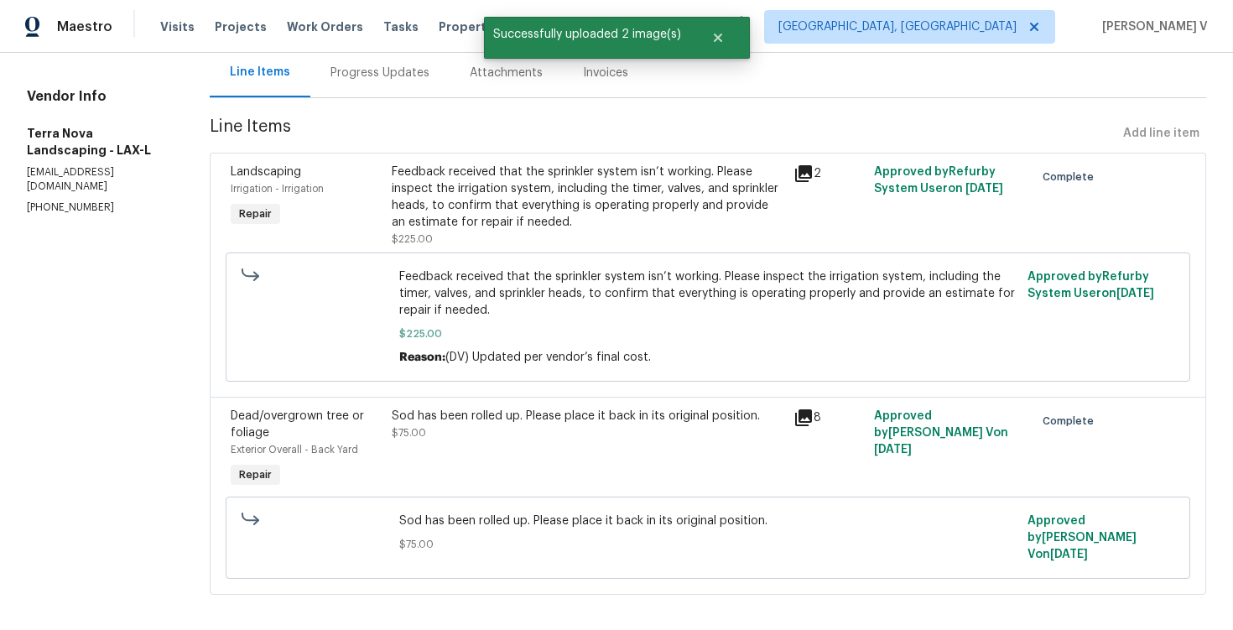
scroll to position [0, 0]
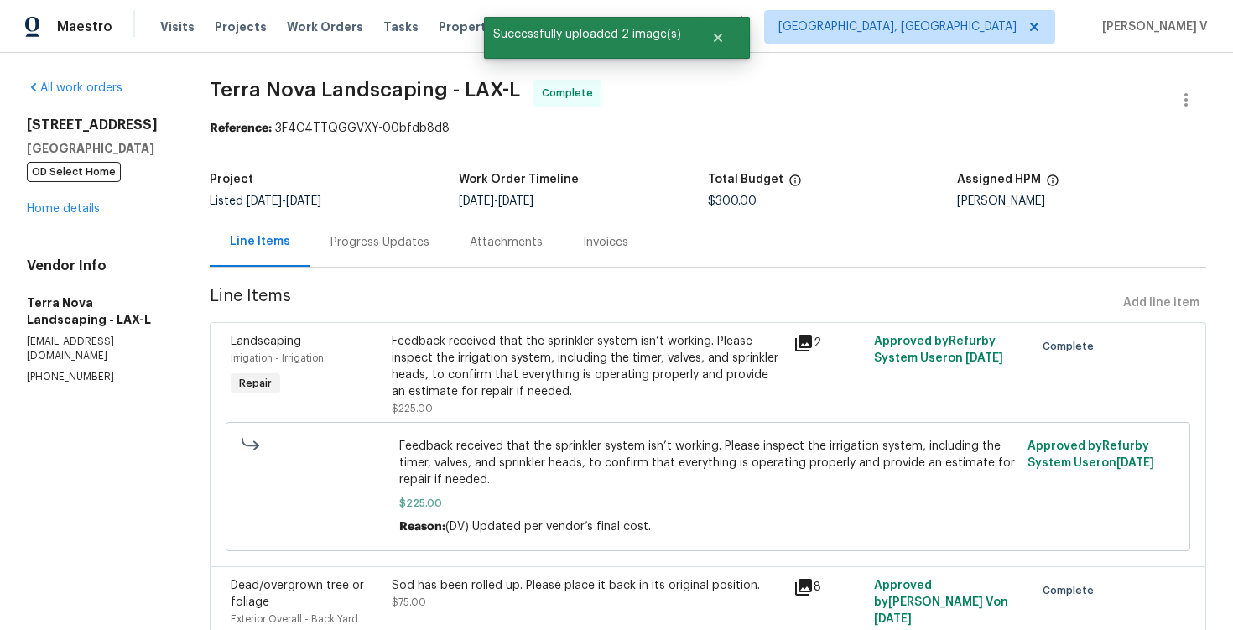
click at [522, 351] on div "Feedback received that the sprinkler system isn’t working. Please inspect the i…" at bounding box center [588, 366] width 392 height 67
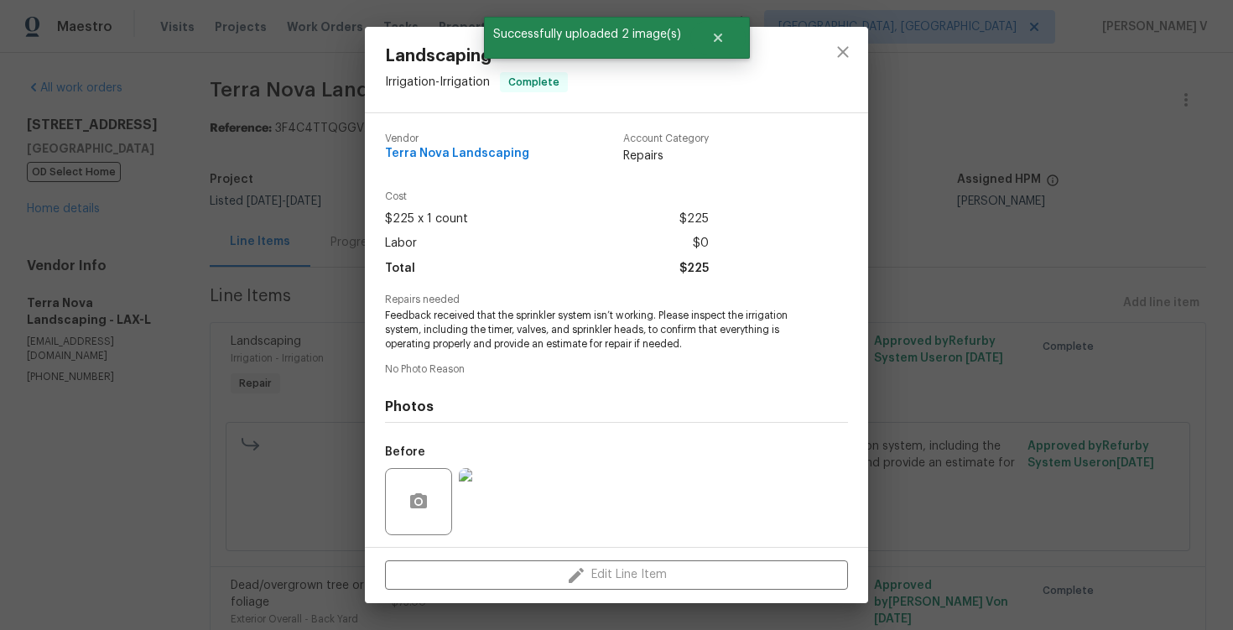
scroll to position [114, 0]
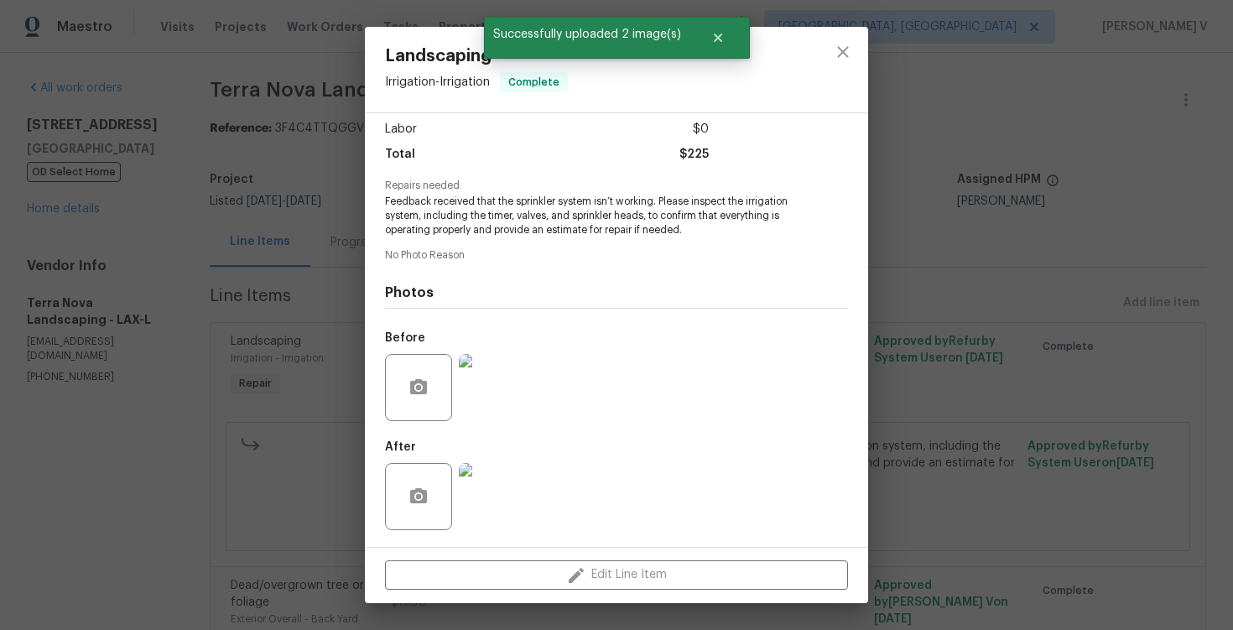
click at [263, 336] on div "Landscaping Irrigation - Irrigation Complete Vendor Terra Nova Landscaping Acco…" at bounding box center [616, 315] width 1233 height 630
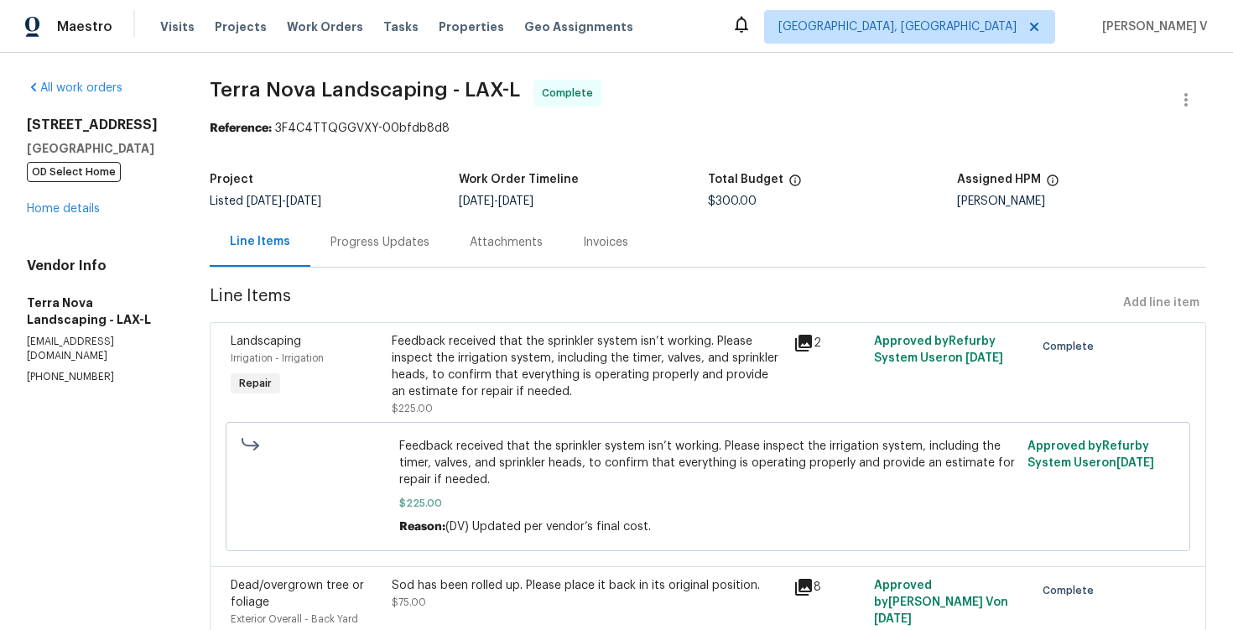
click at [60, 216] on div "3800 Mayfair Dr Pasadena, CA 91107 OD Select Home Home details" at bounding box center [98, 167] width 143 height 101
click at [475, 419] on div "Feedback received that the sprinkler system isn’t working. Please inspect the i…" at bounding box center [708, 486] width 955 height 139
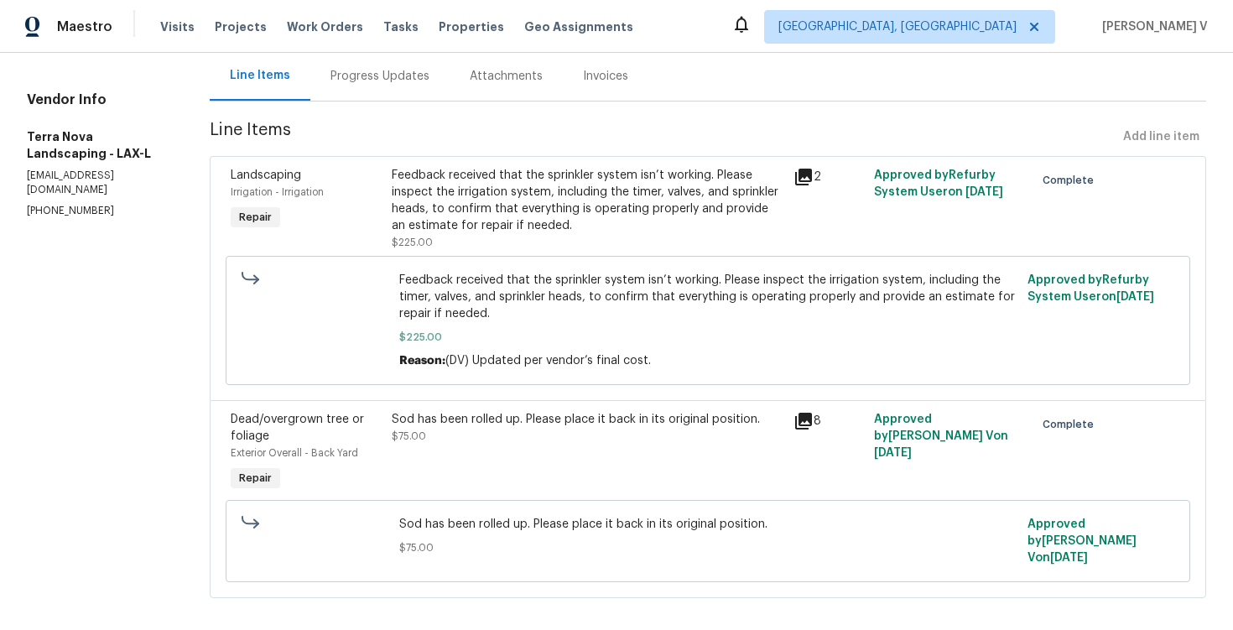
scroll to position [172, 0]
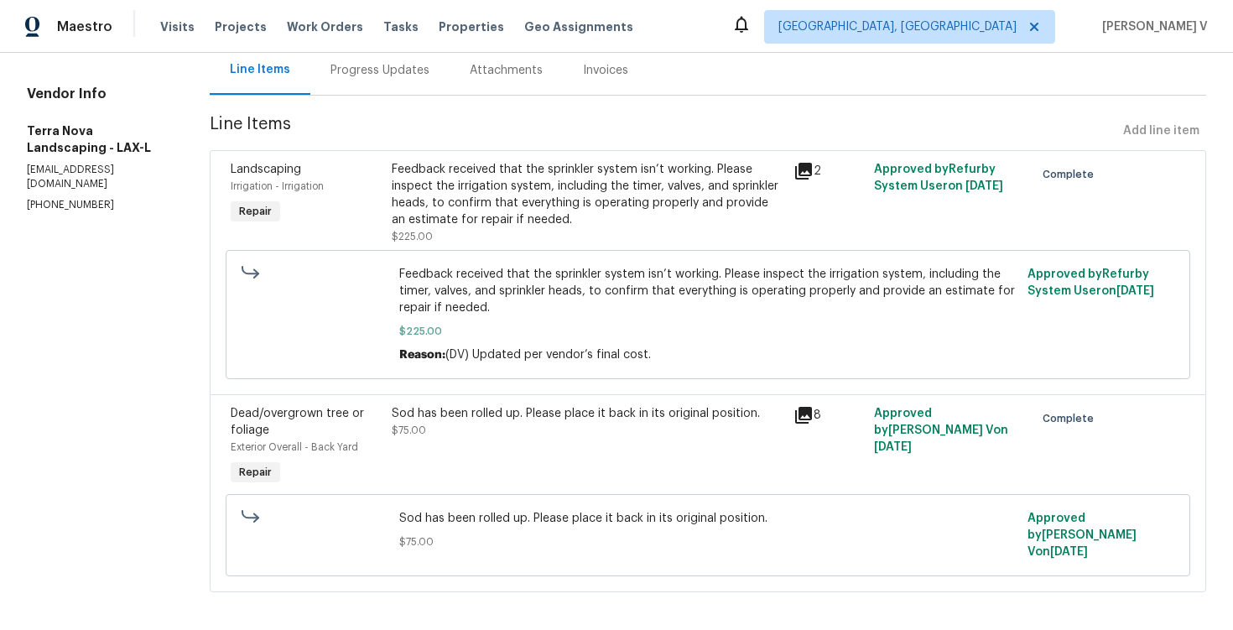
click at [554, 482] on div "Sod has been rolled up. Please place it back in its original position. $75.00" at bounding box center [588, 447] width 402 height 94
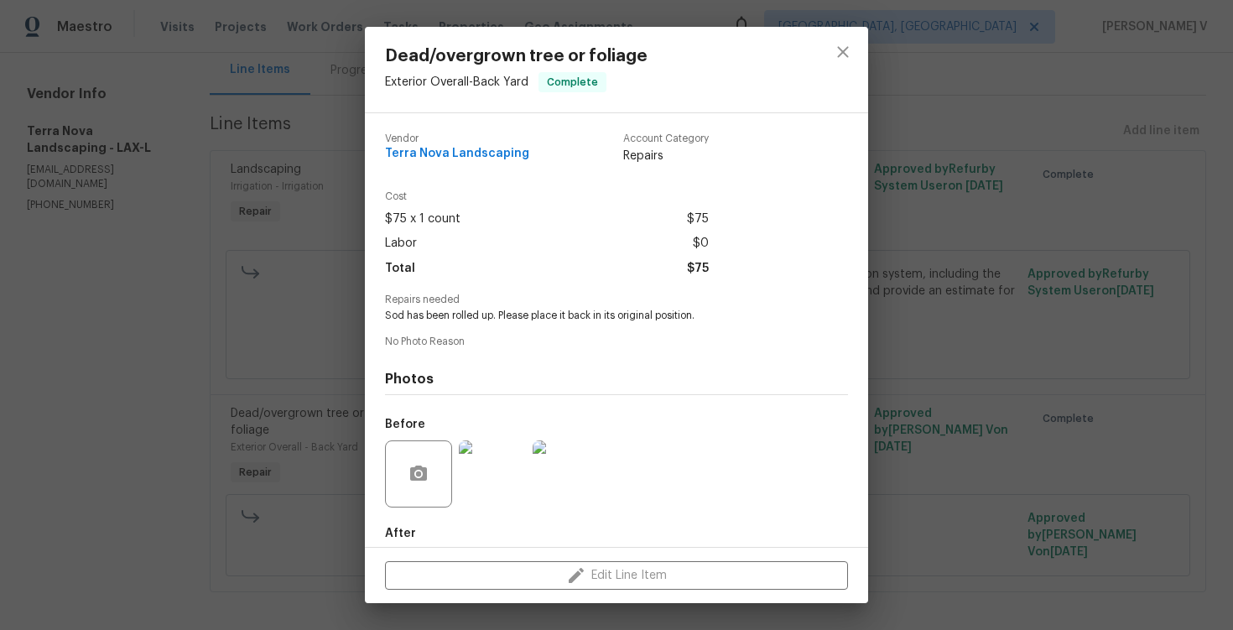
scroll to position [86, 0]
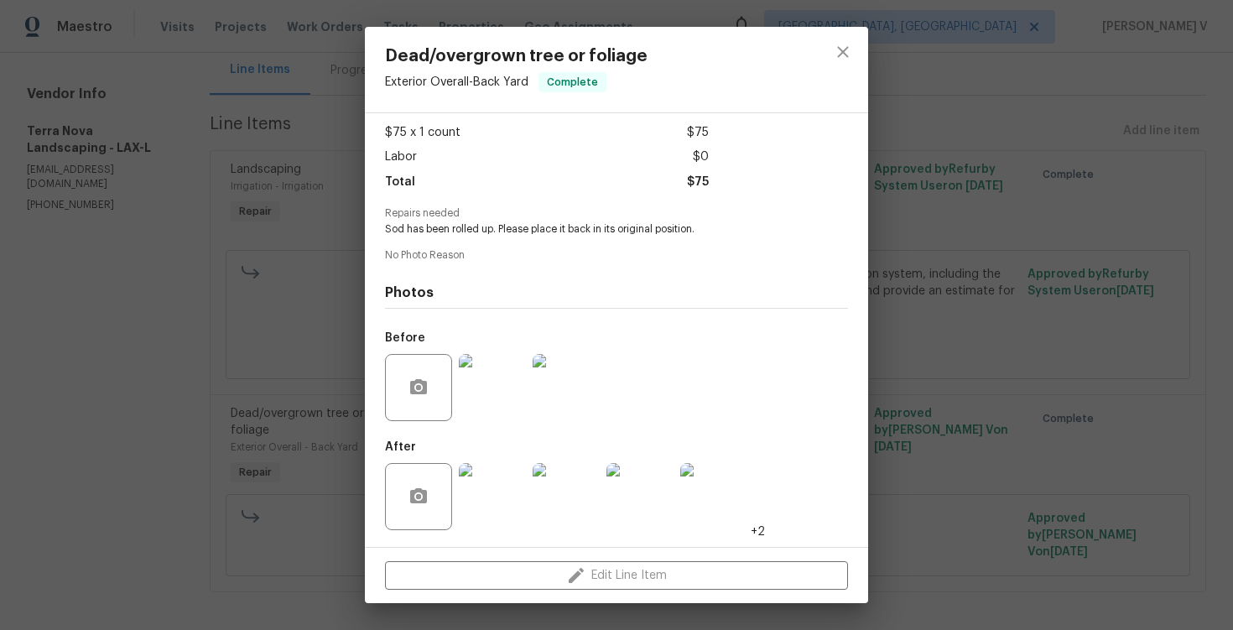
click at [507, 471] on img at bounding box center [492, 496] width 67 height 67
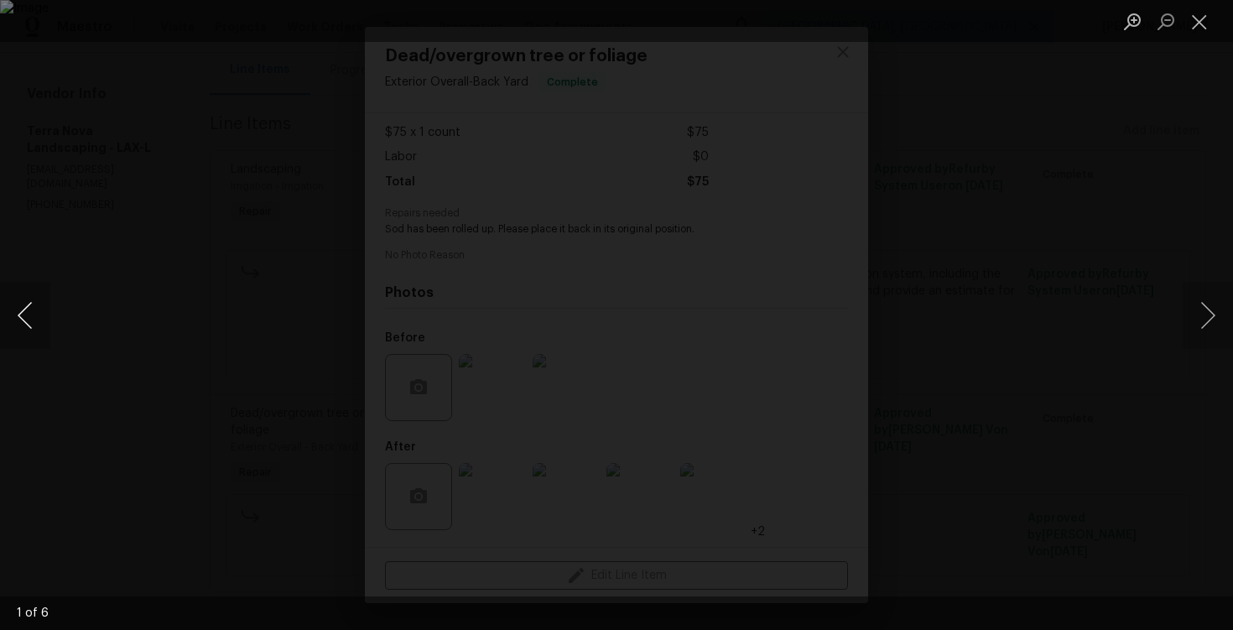
click at [35, 313] on button "Previous image" at bounding box center [25, 315] width 50 height 67
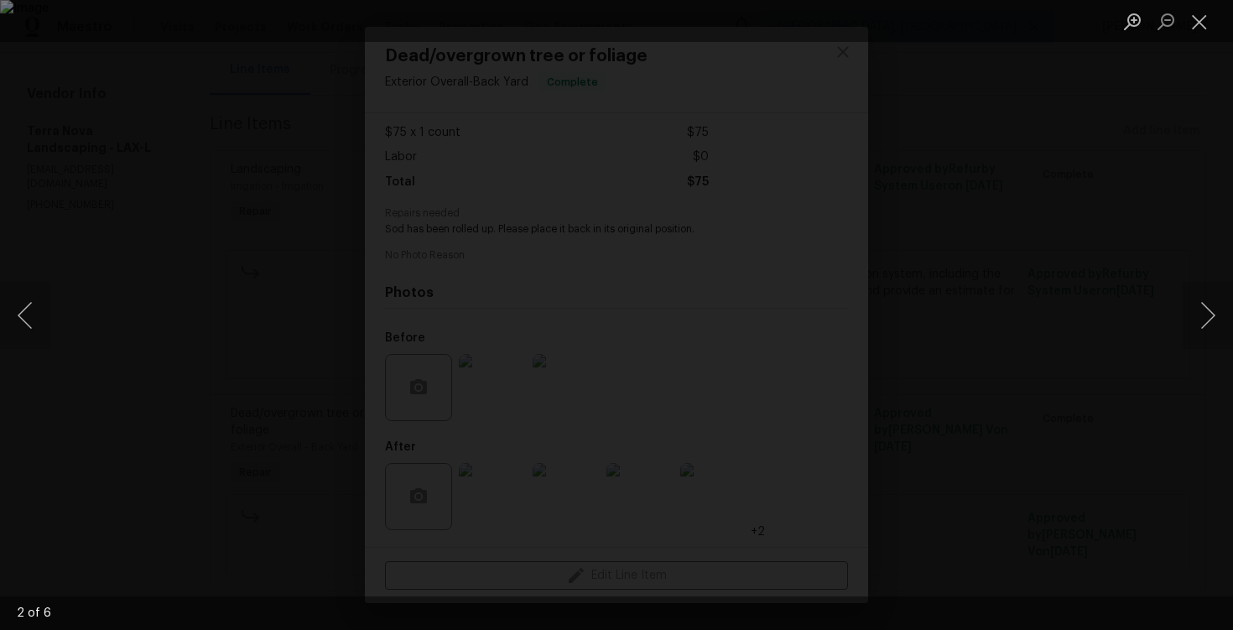
click at [94, 247] on div "Lightbox" at bounding box center [616, 315] width 1233 height 630
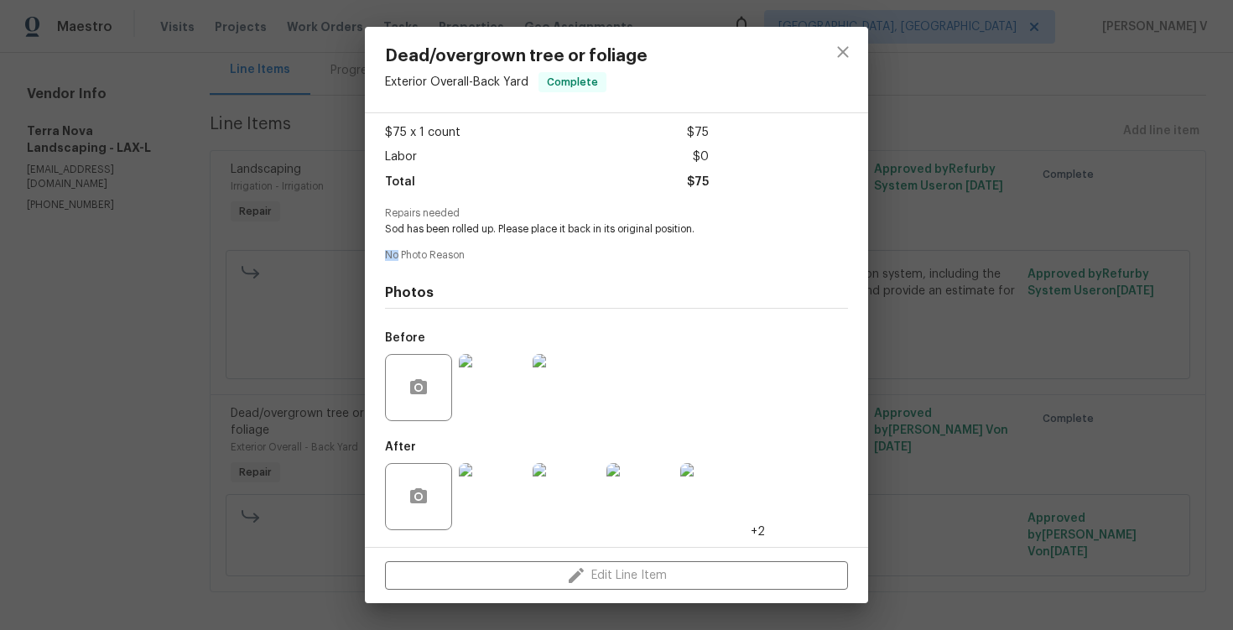
click at [94, 247] on div "Dead/overgrown tree or foliage Exterior Overall - Back Yard Complete Vendor Ter…" at bounding box center [616, 315] width 1233 height 630
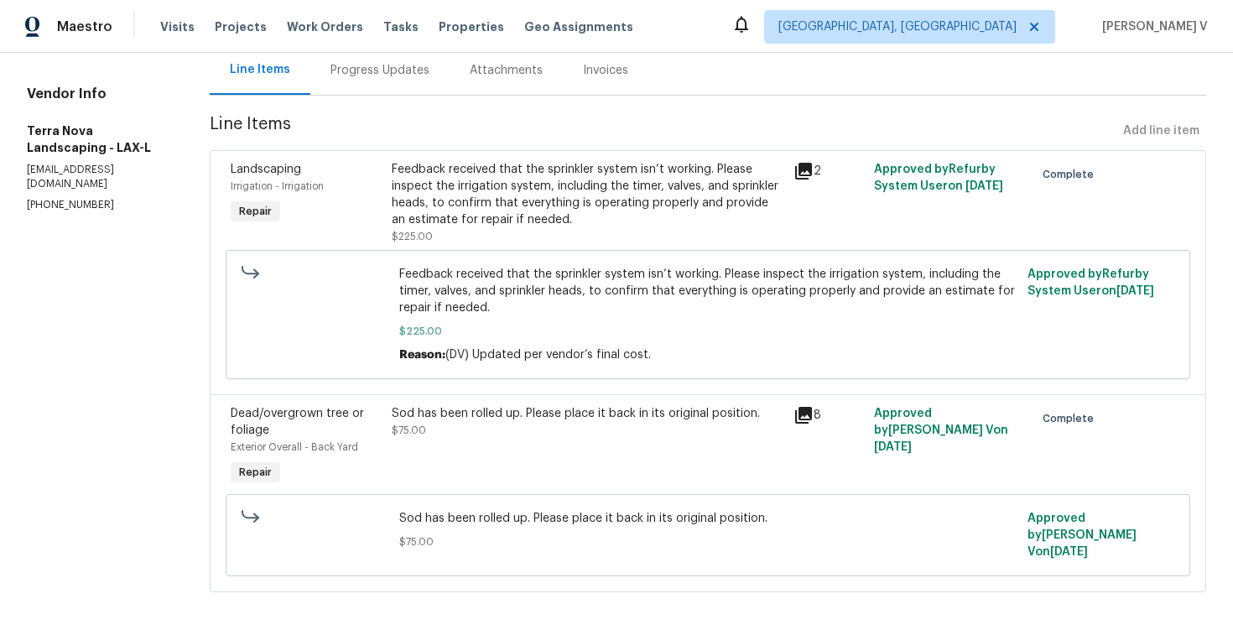
scroll to position [0, 0]
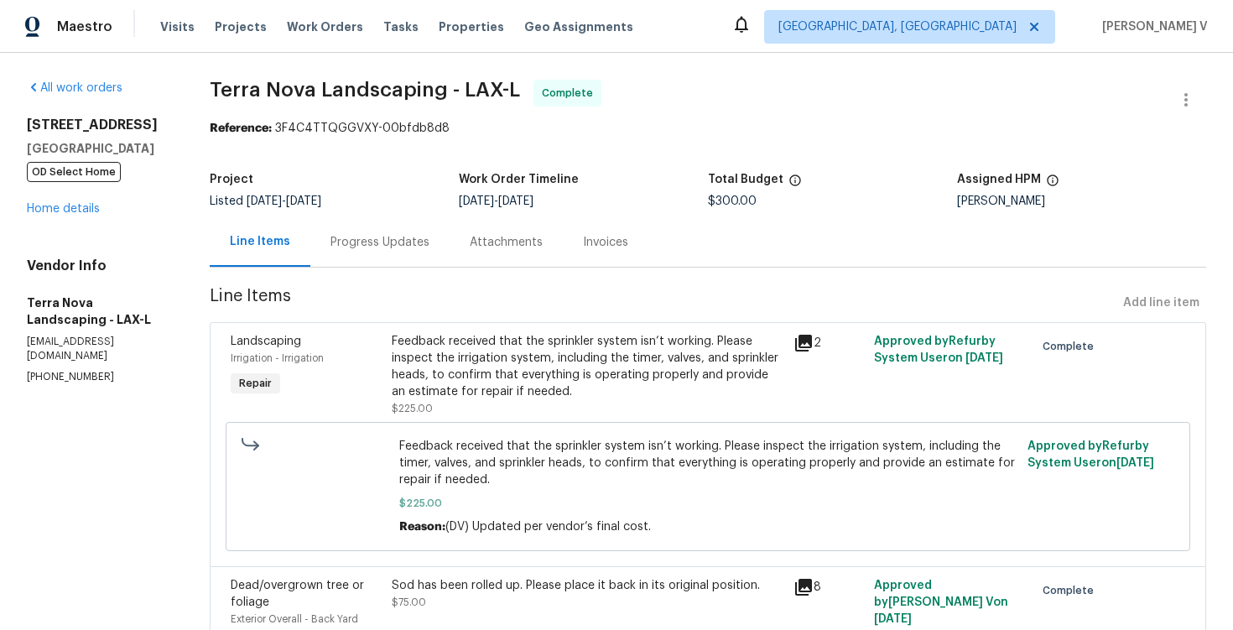
click at [78, 221] on div "All work orders 3800 Mayfair Dr Pasadena, CA 91107 OD Select Home Home details …" at bounding box center [98, 232] width 143 height 305
click at [75, 212] on link "Home details" at bounding box center [63, 209] width 73 height 12
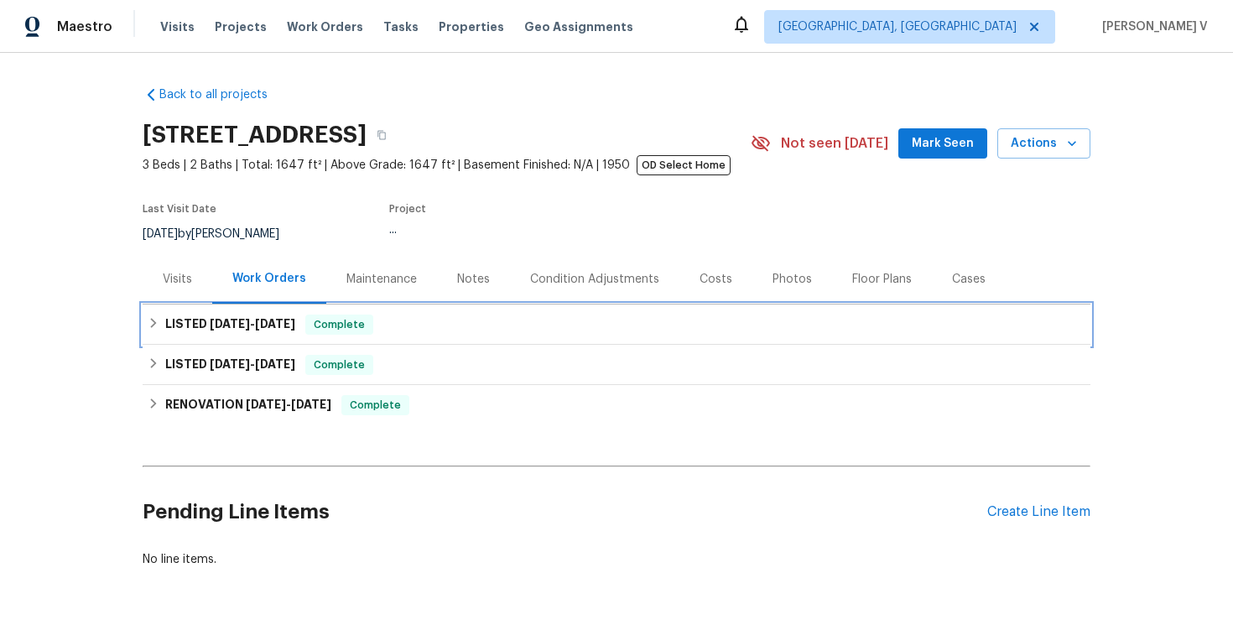
click at [254, 338] on div "LISTED 10/2/25 - 10/8/25 Complete" at bounding box center [617, 325] width 948 height 40
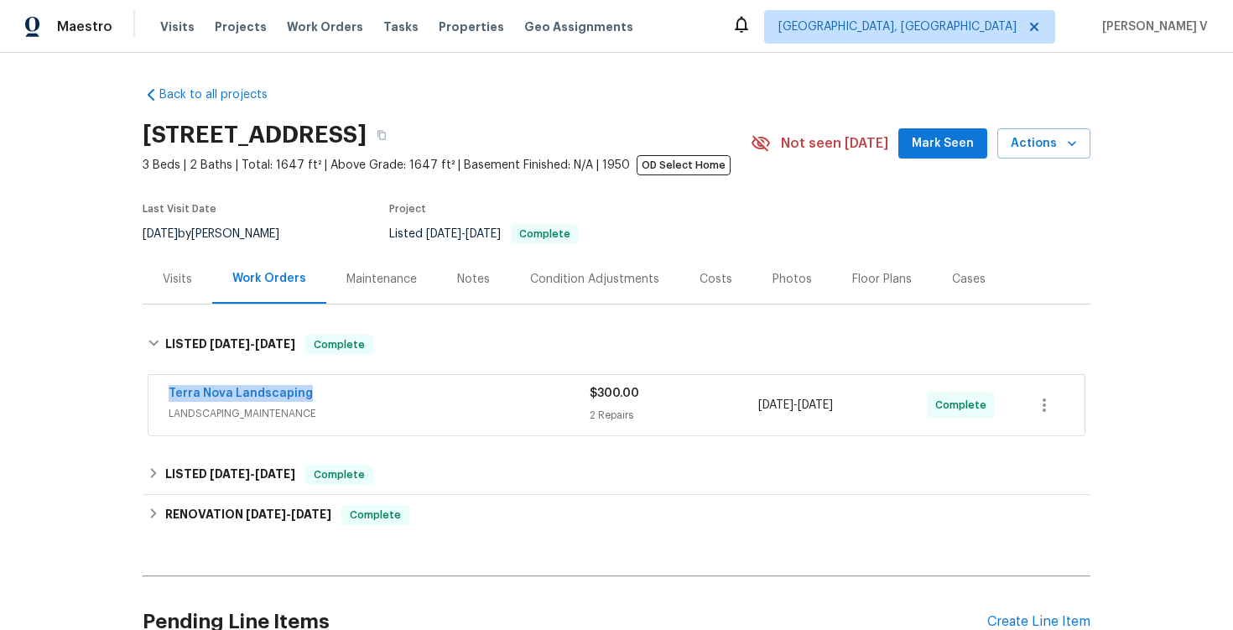
drag, startPoint x: 142, startPoint y: 393, endPoint x: 397, endPoint y: 393, distance: 255.0
click at [397, 393] on div "Back to all projects 3800 Mayfair Dr, Pasadena, CA 91107 3 Beds | 2 Baths | Tot…" at bounding box center [616, 341] width 1233 height 577
copy link "Terra Nova Landscaping"
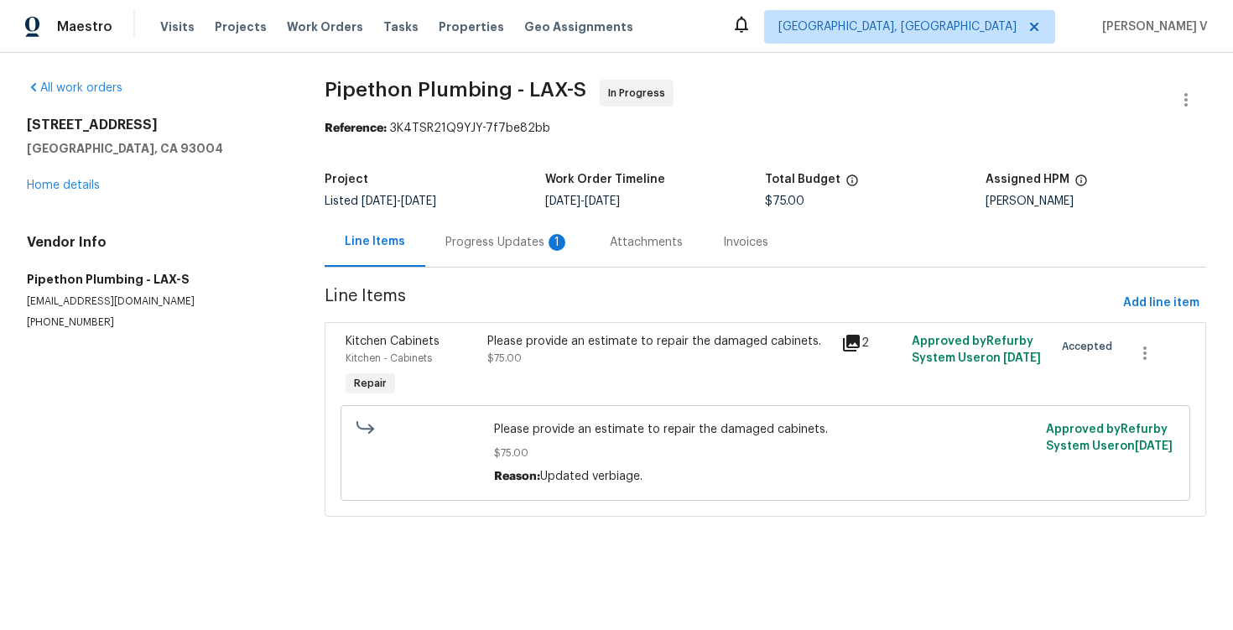
click at [518, 227] on div "Progress Updates 1" at bounding box center [507, 241] width 164 height 49
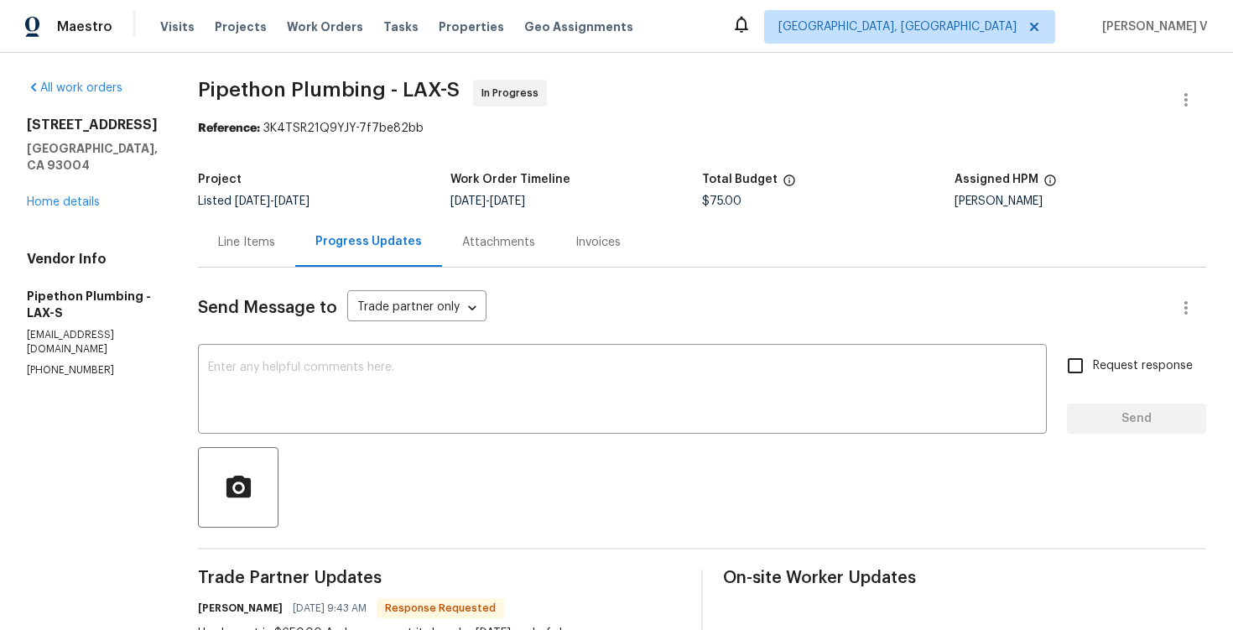
scroll to position [141, 0]
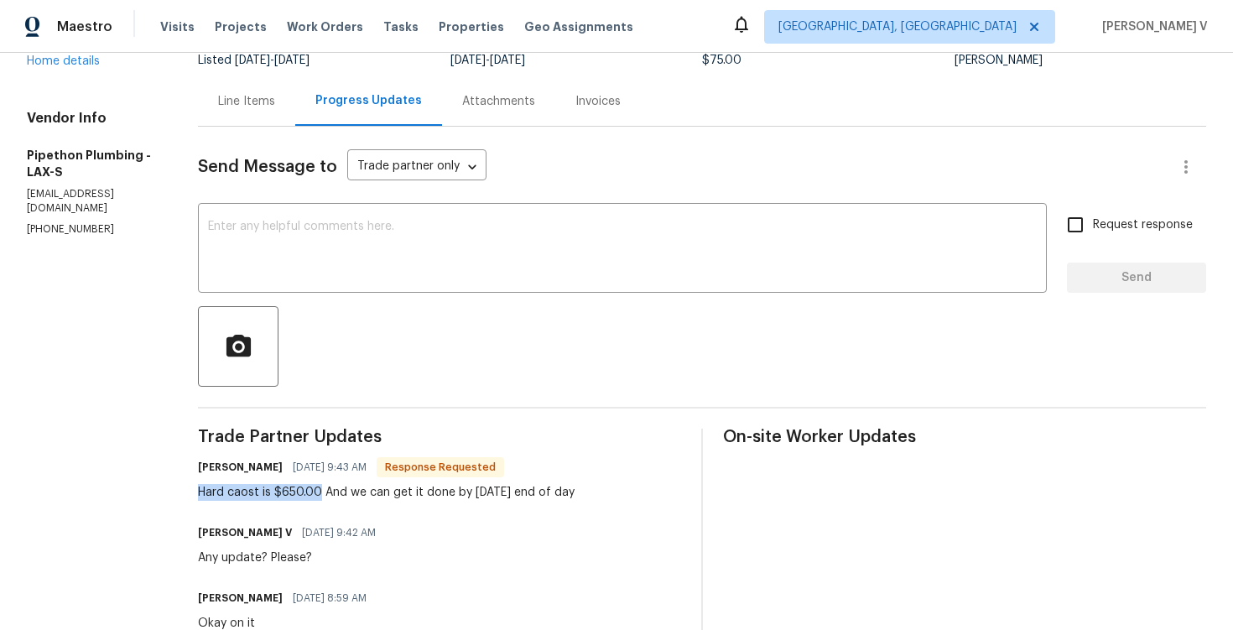
drag, startPoint x: 341, startPoint y: 496, endPoint x: 210, endPoint y: 493, distance: 130.9
copy div "Hard caost is $650.00"
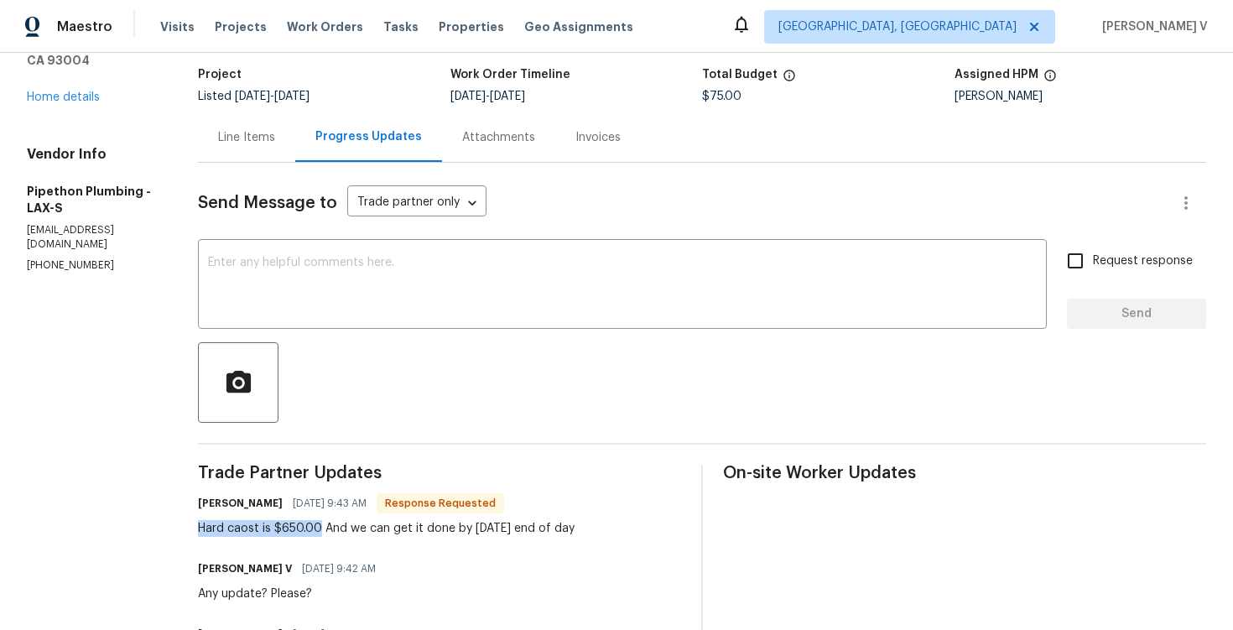
scroll to position [128, 0]
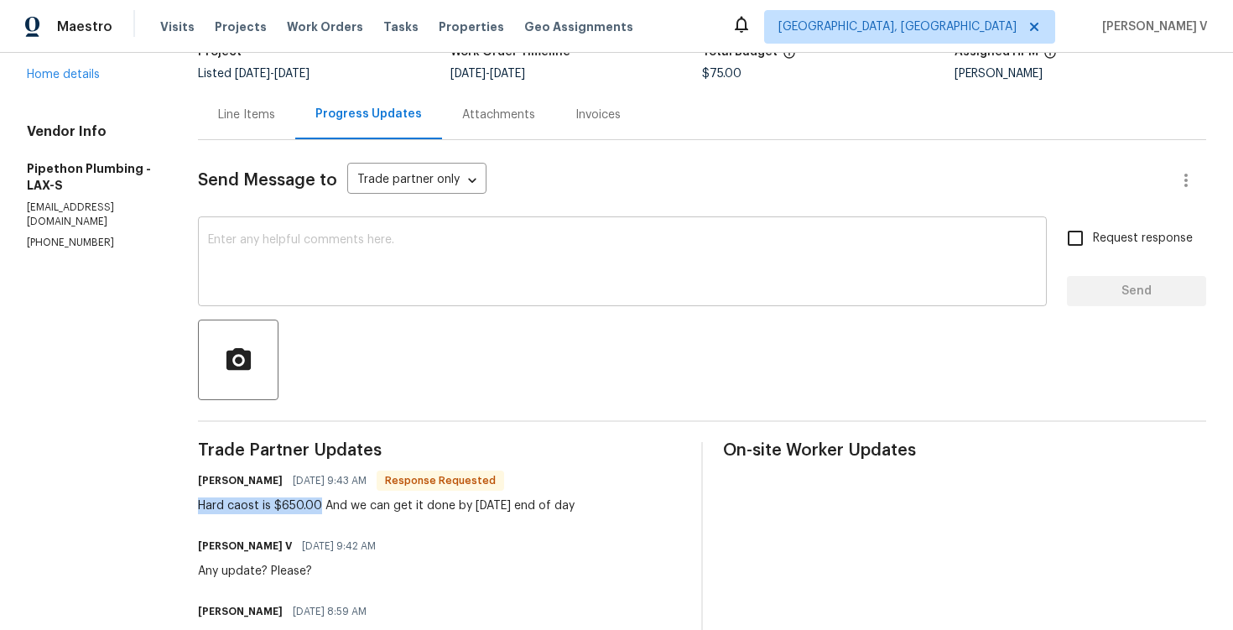
copy div "Hard caost is $650.00"
click at [290, 98] on div "Line Items" at bounding box center [246, 114] width 97 height 49
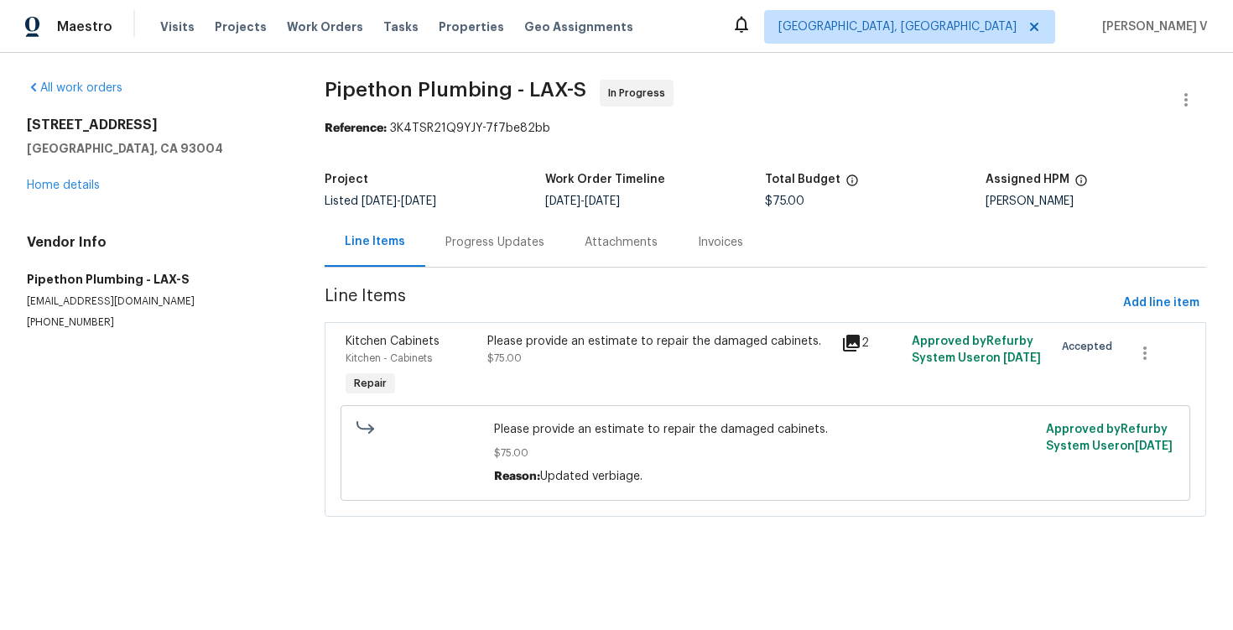
click at [649, 368] on div "Please provide an estimate to repair the damaged cabinets. $75.00" at bounding box center [659, 366] width 354 height 77
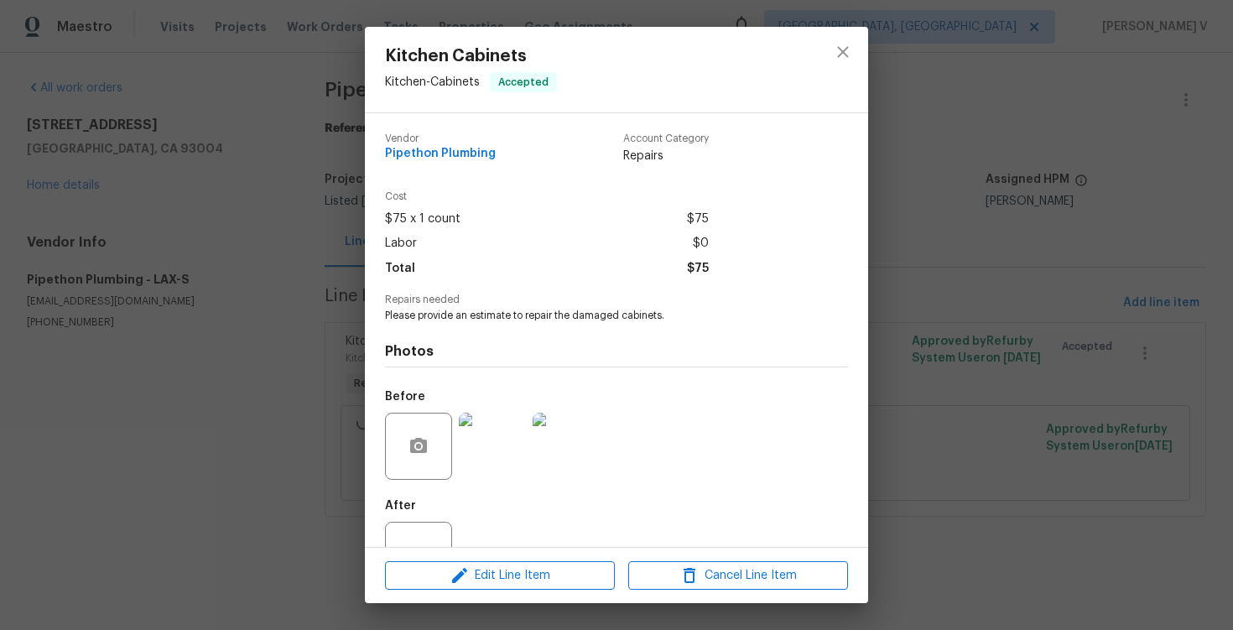
scroll to position [59, 0]
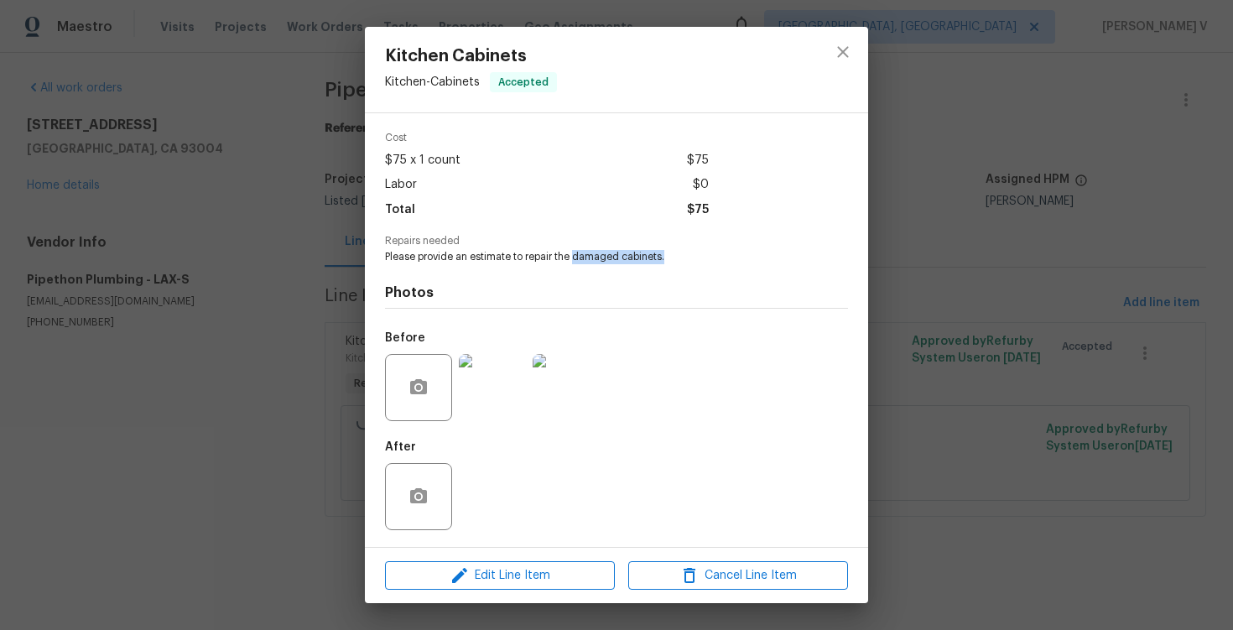
drag, startPoint x: 577, startPoint y: 258, endPoint x: 674, endPoint y: 258, distance: 96.5
click at [674, 258] on span "Please provide an estimate to repair the damaged cabinets." at bounding box center [593, 257] width 417 height 14
copy span "damaged cabinets."
click at [287, 262] on div "Kitchen Cabinets Kitchen - Cabinets Accepted Vendor Pipethon Plumbing Account C…" at bounding box center [616, 315] width 1233 height 630
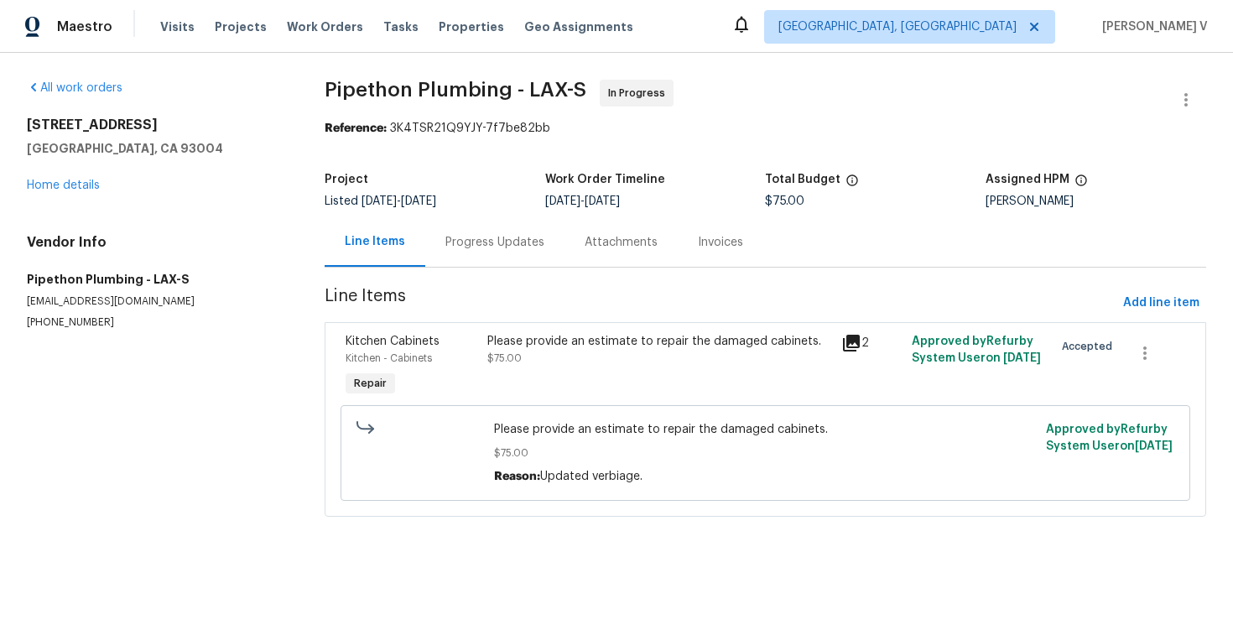
click at [488, 237] on div "Progress Updates" at bounding box center [494, 242] width 99 height 17
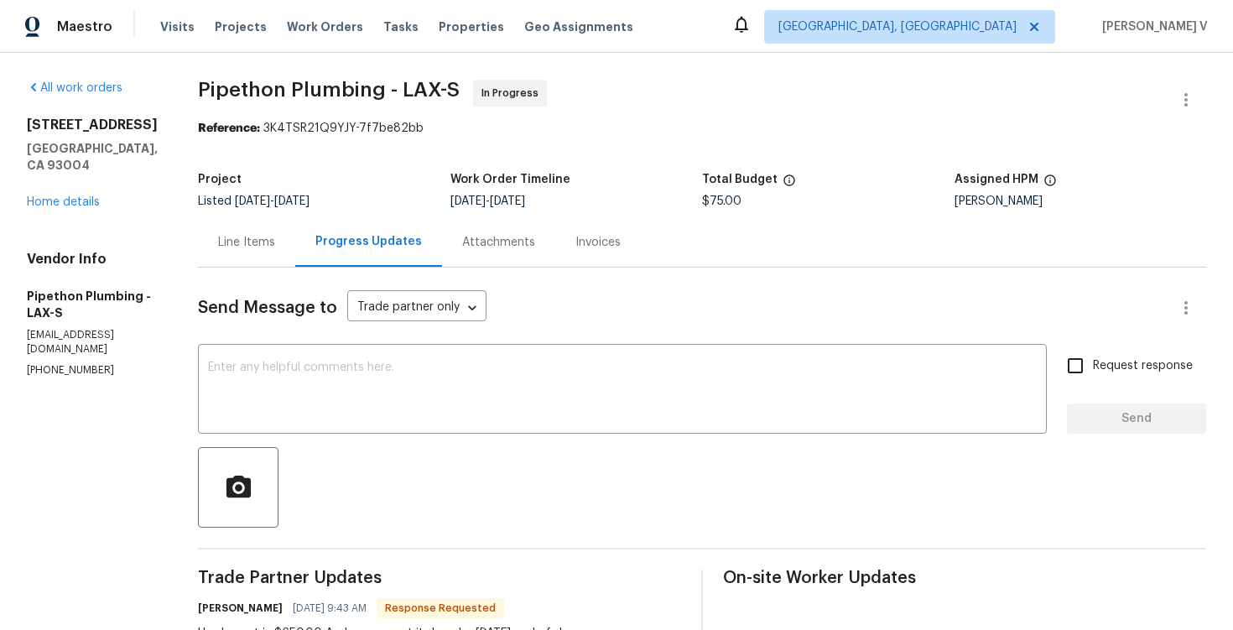
scroll to position [100, 0]
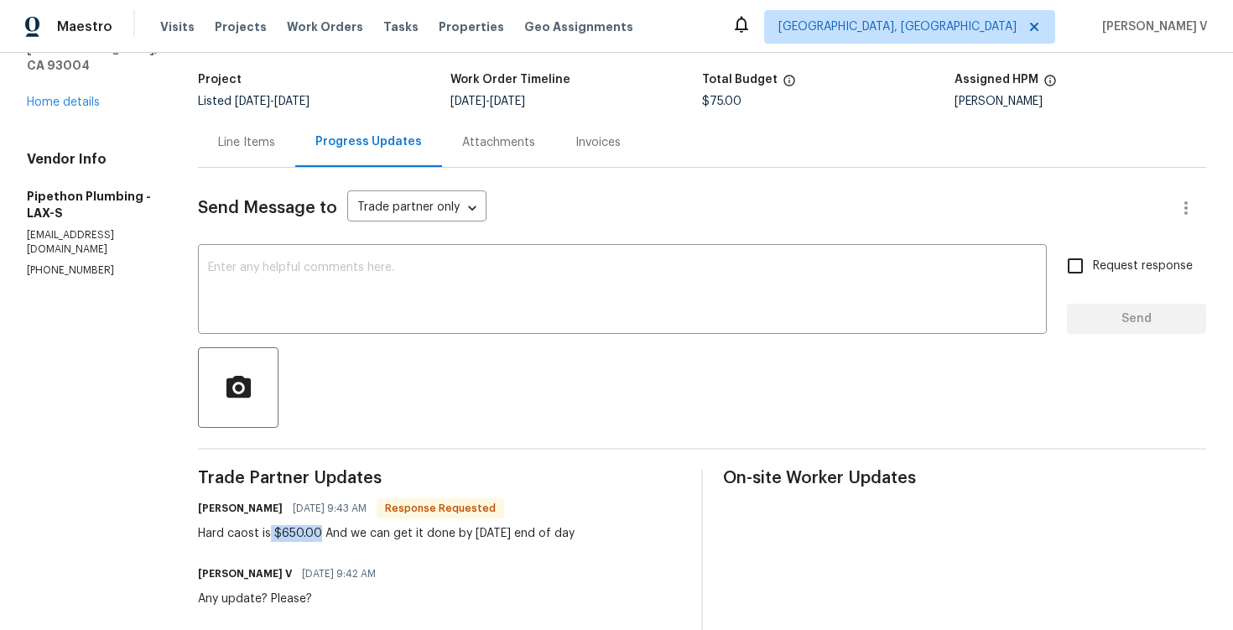
drag, startPoint x: 292, startPoint y: 537, endPoint x: 342, endPoint y: 536, distance: 50.3
click at [342, 536] on div "Hard caost is $650.00 And we can get it done by [DATE] end of day" at bounding box center [386, 533] width 377 height 17
copy div "$650.00"
click at [367, 269] on textarea at bounding box center [622, 291] width 829 height 59
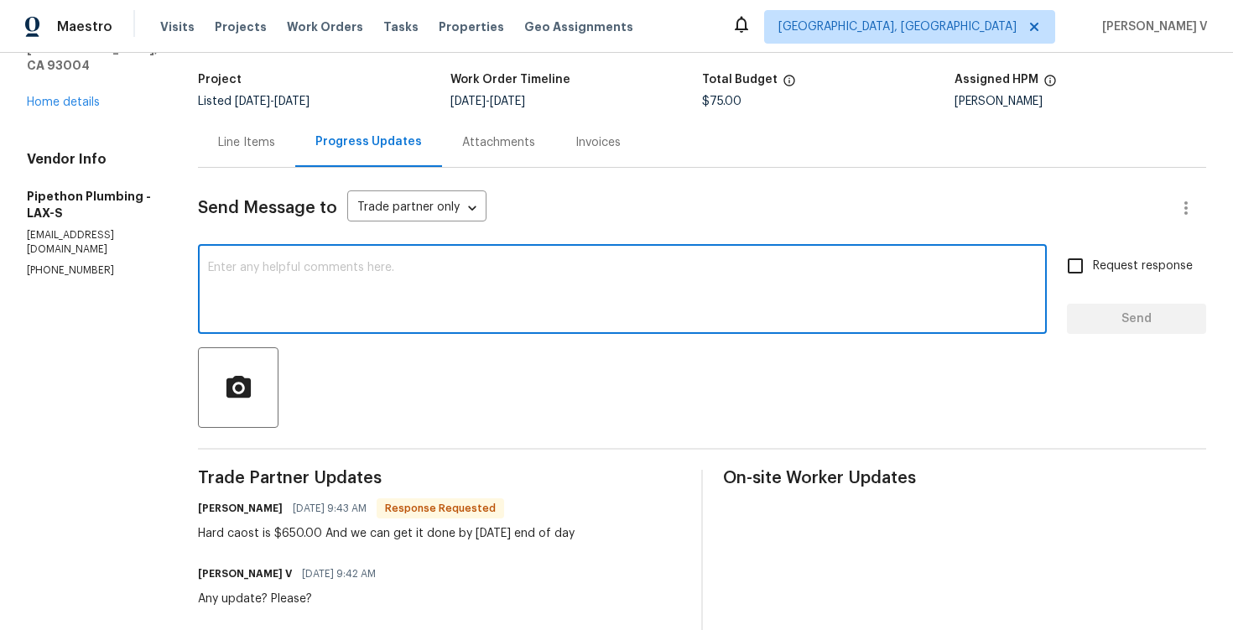
click at [268, 155] on div "Line Items" at bounding box center [246, 141] width 97 height 49
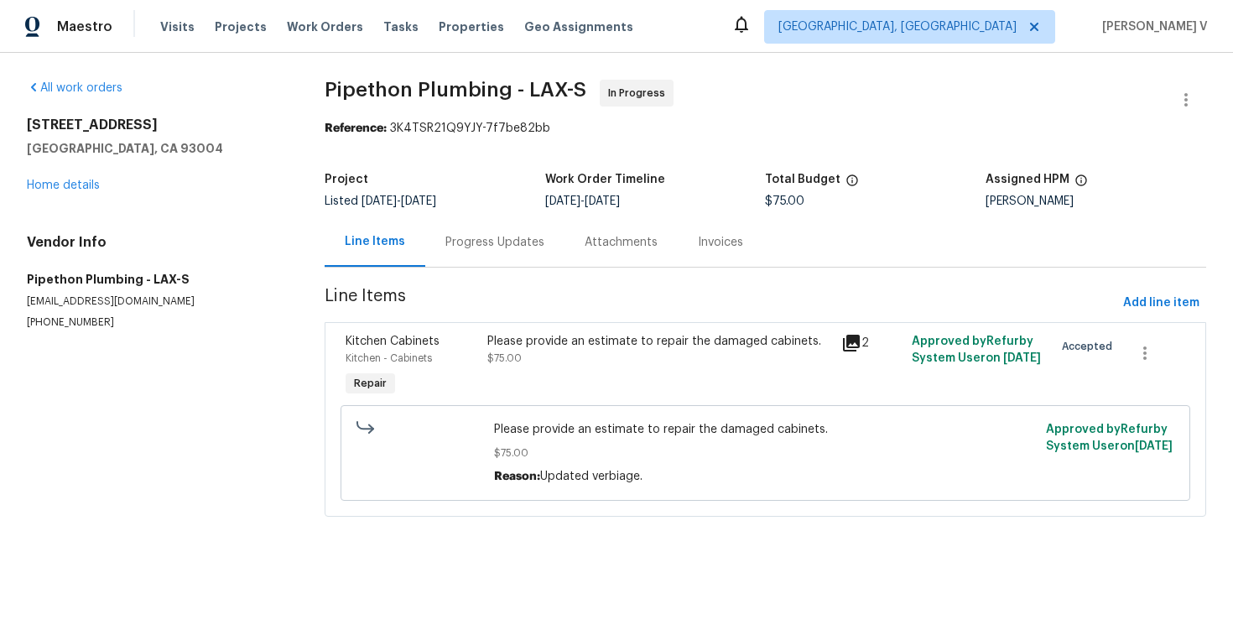
click at [632, 368] on div "Please provide an estimate to repair the damaged cabinets. $75.00" at bounding box center [659, 366] width 354 height 77
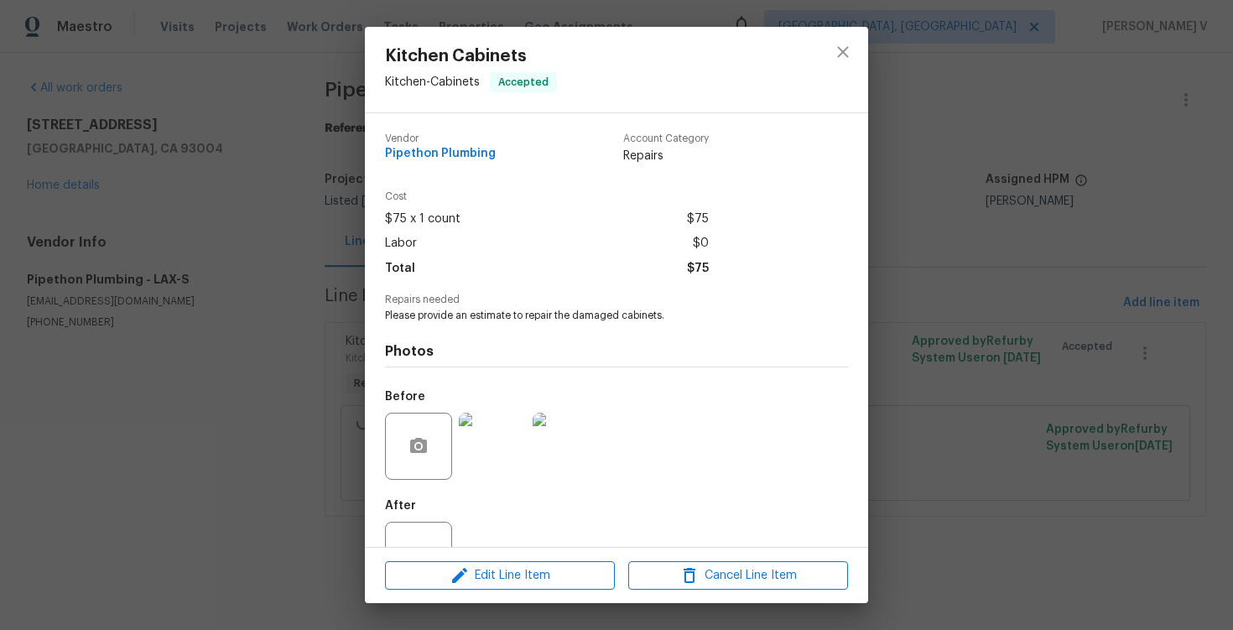
scroll to position [59, 0]
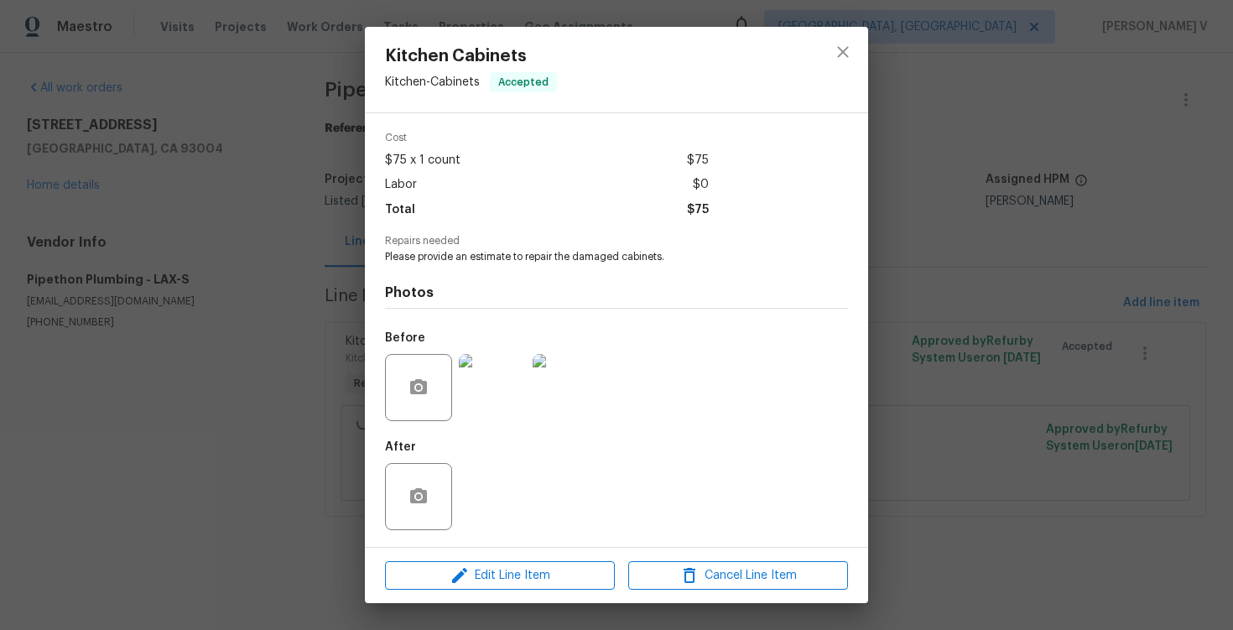
click at [555, 401] on img at bounding box center [566, 387] width 67 height 67
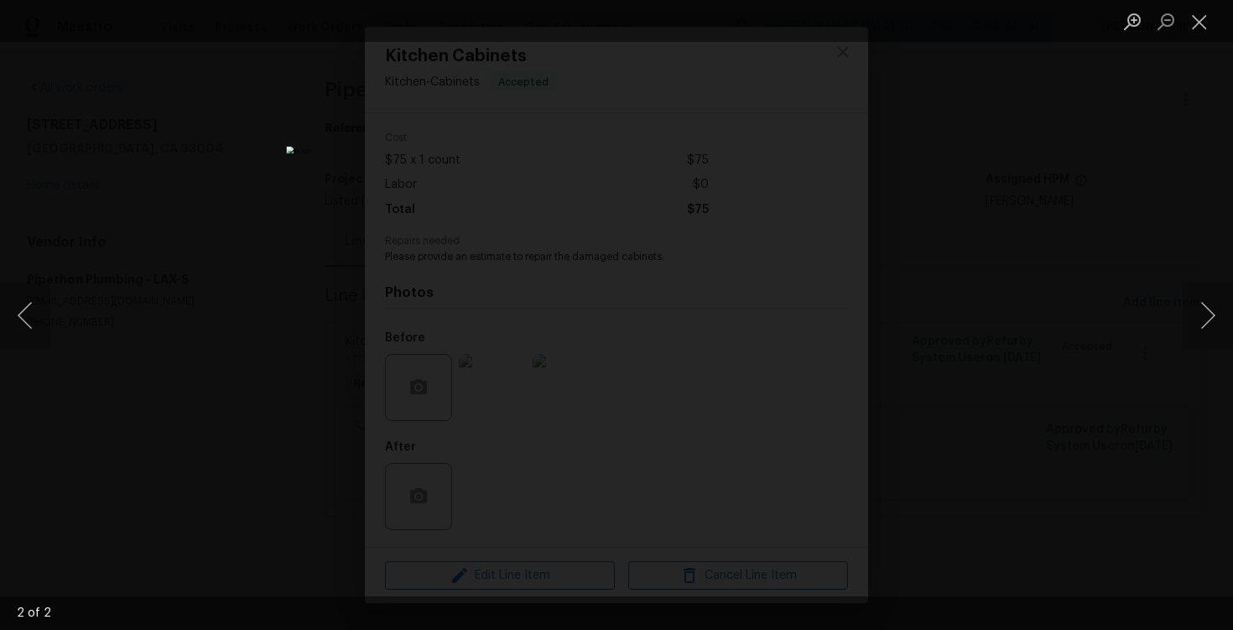
click at [1081, 248] on div "Lightbox" at bounding box center [616, 315] width 1233 height 630
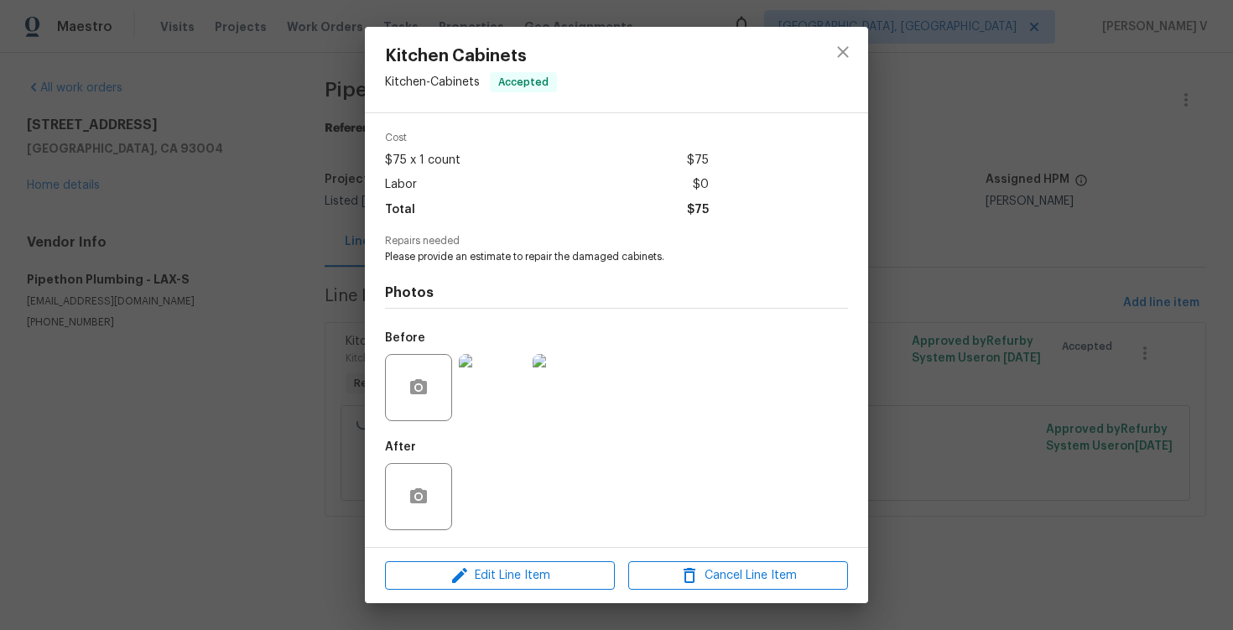
click at [1081, 248] on div "Lightbox" at bounding box center [616, 315] width 1233 height 630
click at [318, 241] on div "Kitchen Cabinets Kitchen - Cabinets Accepted Vendor Pipethon Plumbing Account C…" at bounding box center [616, 315] width 1233 height 630
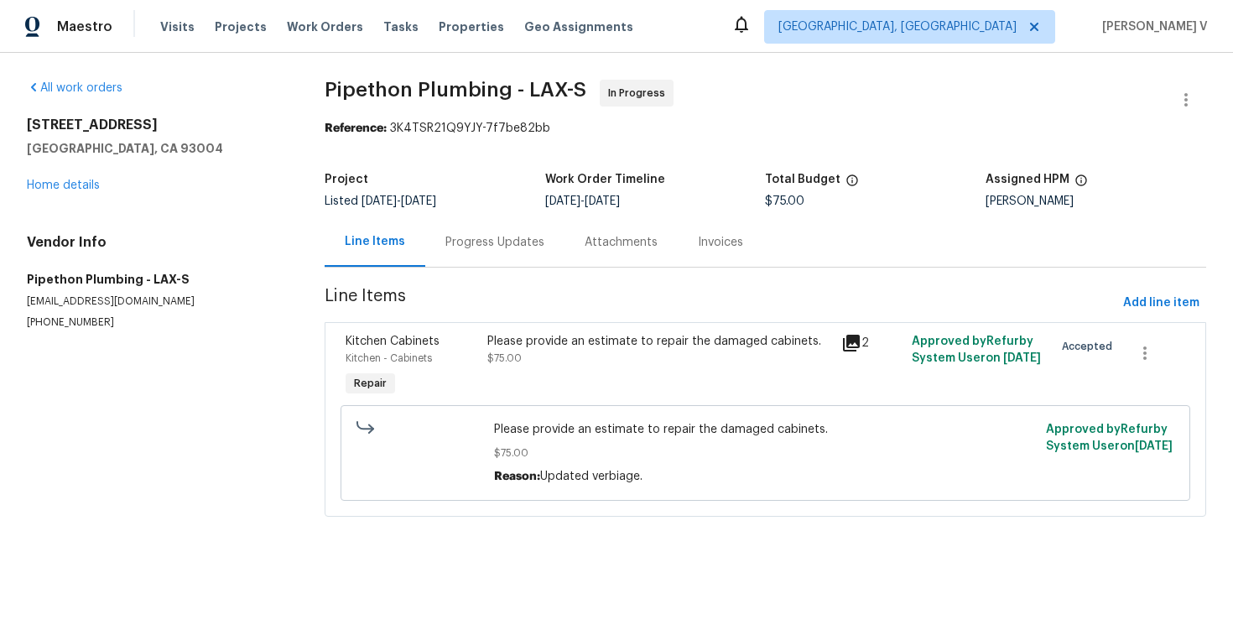
click at [431, 253] on div "Progress Updates" at bounding box center [494, 241] width 139 height 49
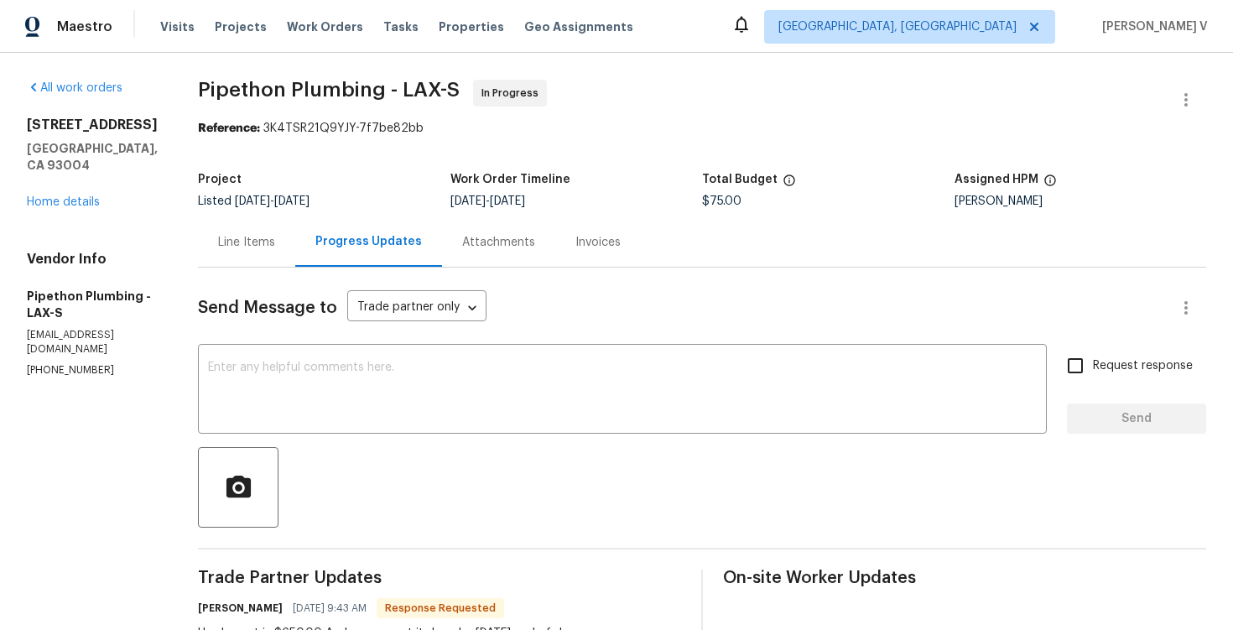
scroll to position [166, 0]
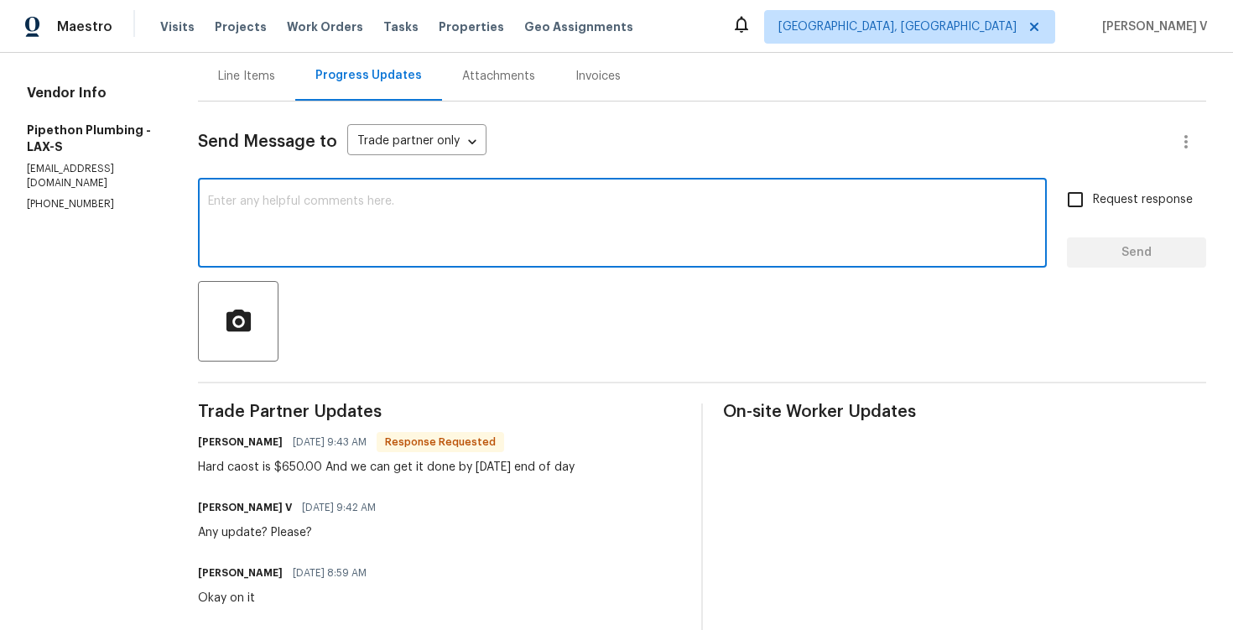
click at [481, 202] on textarea at bounding box center [622, 224] width 829 height 59
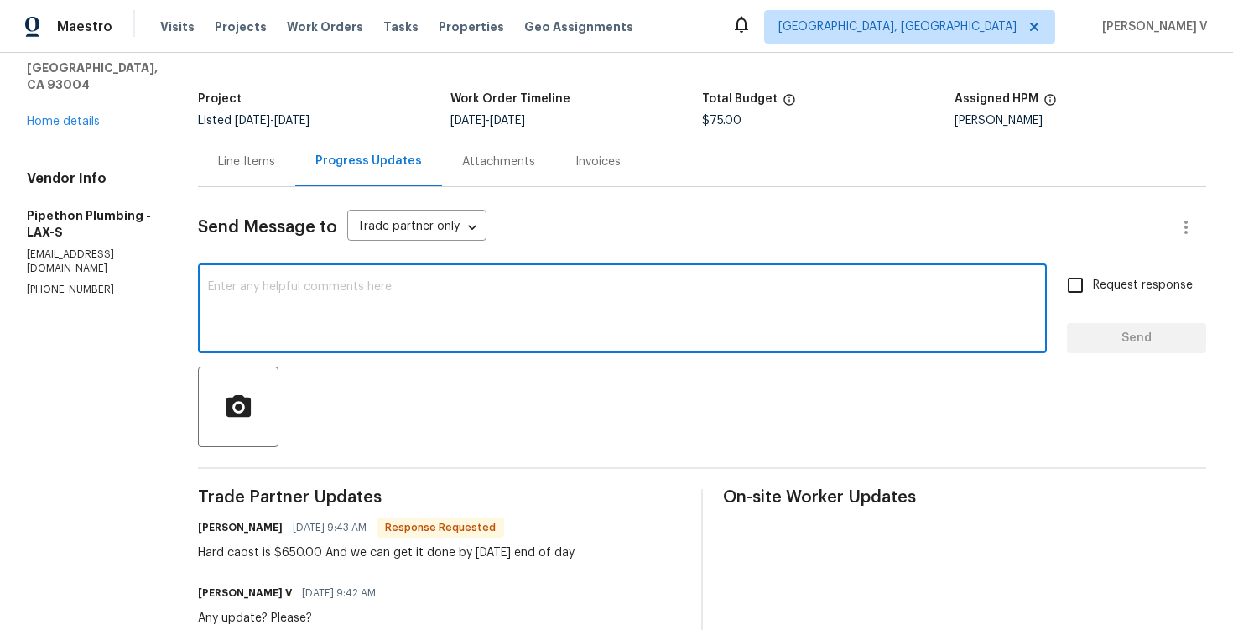
scroll to position [70, 0]
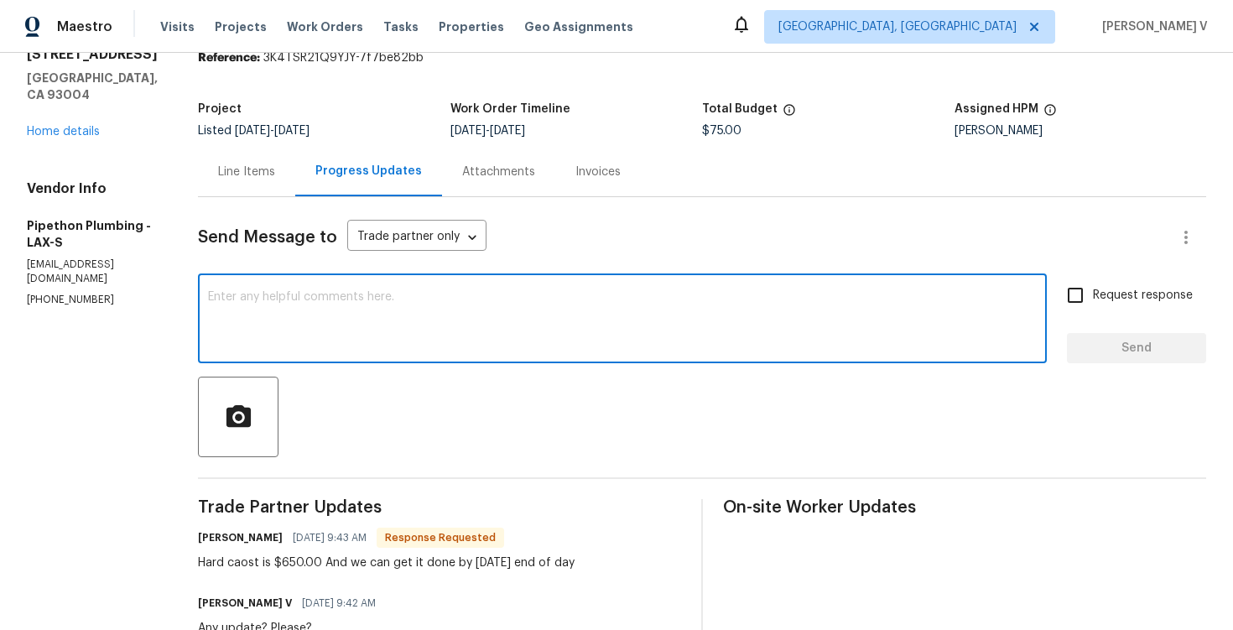
click at [286, 143] on div "Project Listed 9/26/2025 - 10/4/2025 Work Order Timeline 9/26/2025 - 9/29/2025 …" at bounding box center [702, 120] width 1008 height 54
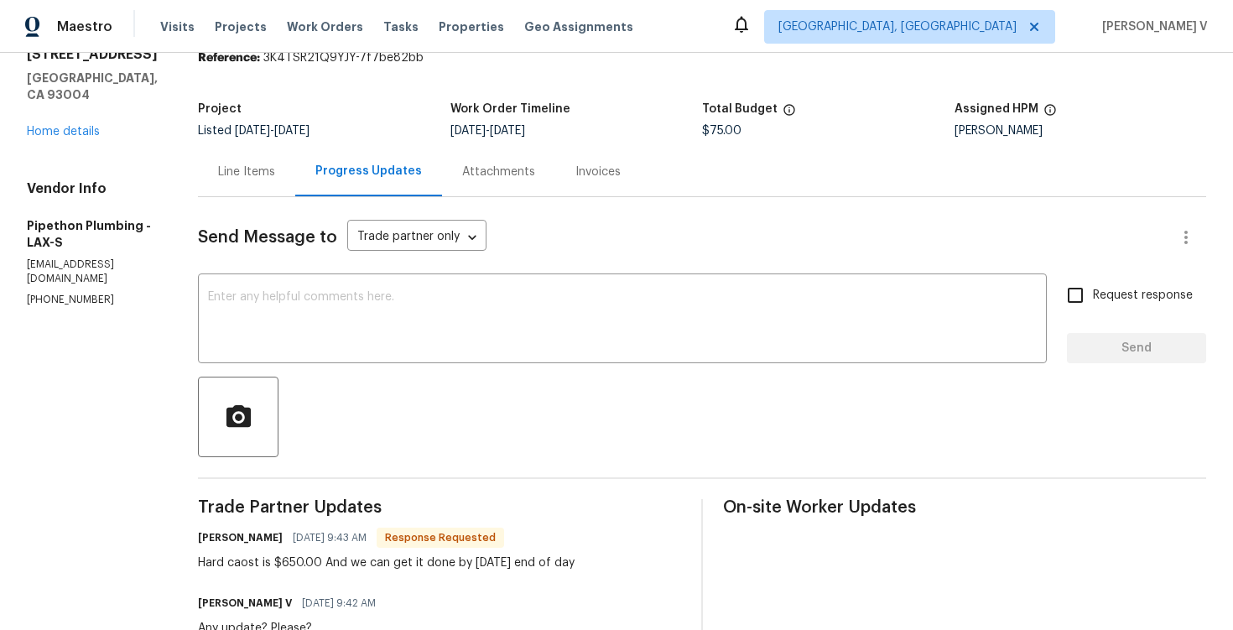
click at [275, 177] on div "Line Items" at bounding box center [246, 172] width 57 height 17
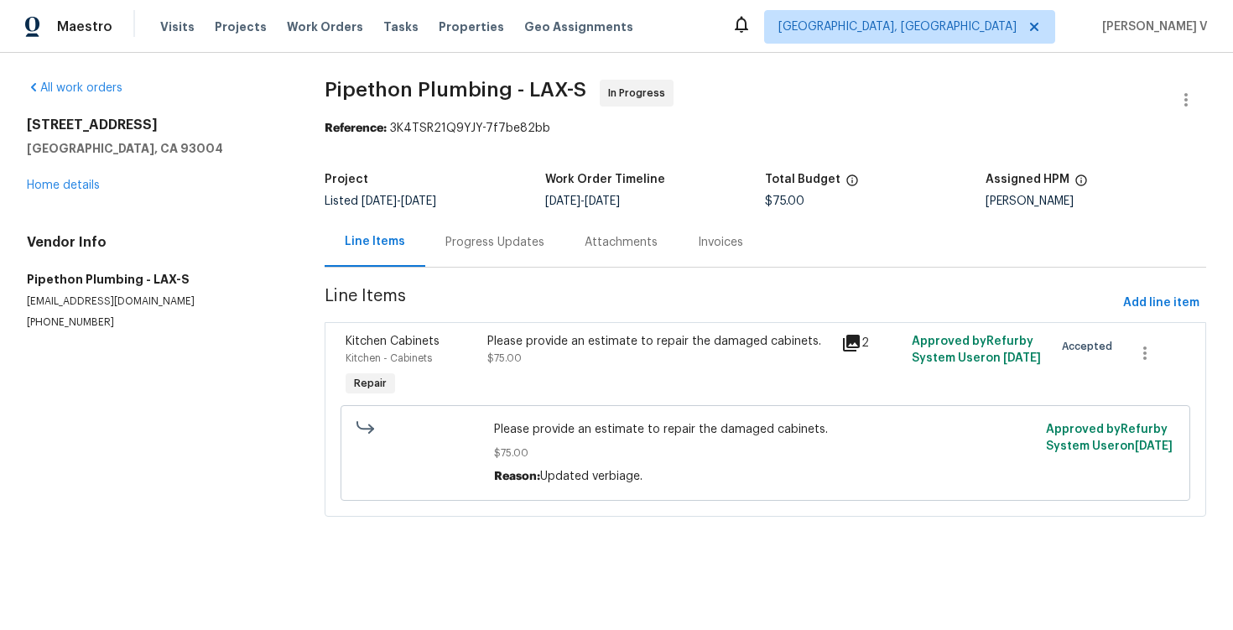
click at [513, 320] on section "Pipethon Plumbing - LAX-S In Progress Reference: 3K4TSR21Q9YJY-7f7be82bb Projec…" at bounding box center [766, 308] width 882 height 457
click at [526, 357] on div "Please provide an estimate to repair the damaged cabinets. $75.00" at bounding box center [659, 350] width 344 height 34
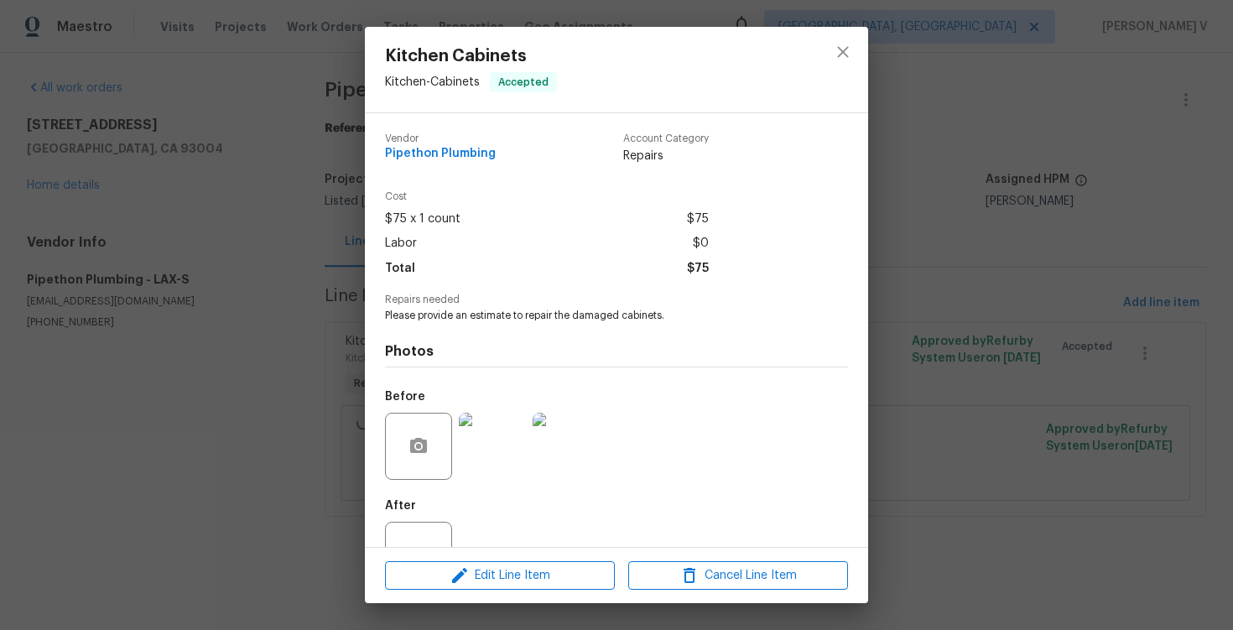
scroll to position [59, 0]
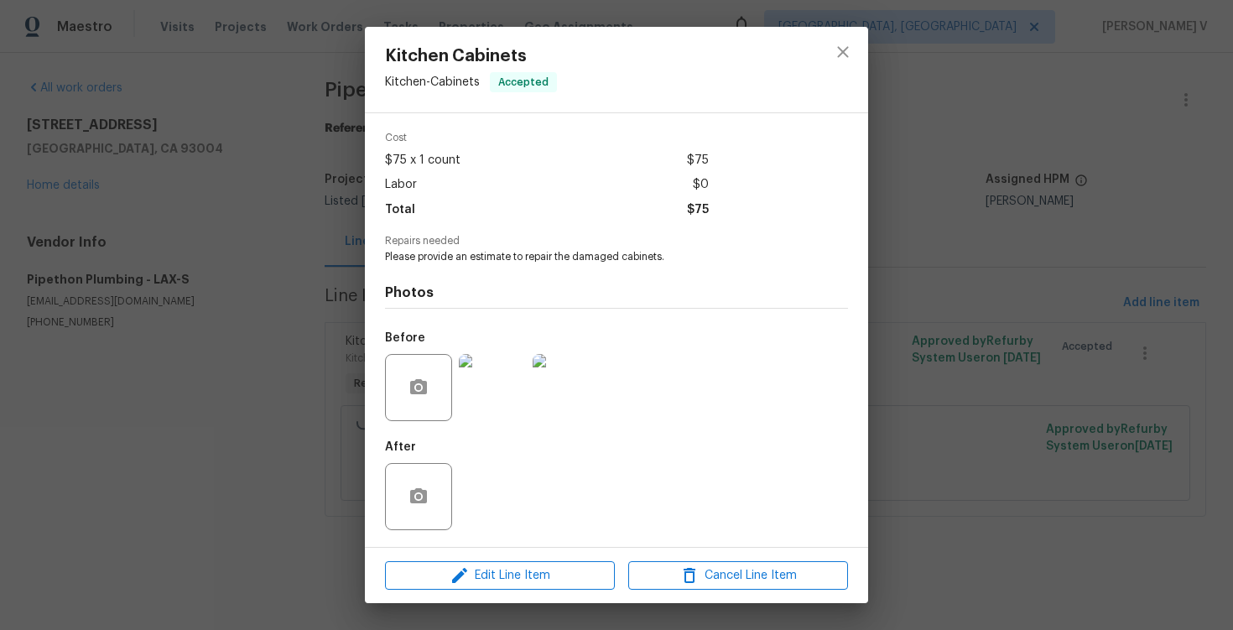
click at [493, 398] on img at bounding box center [492, 387] width 67 height 67
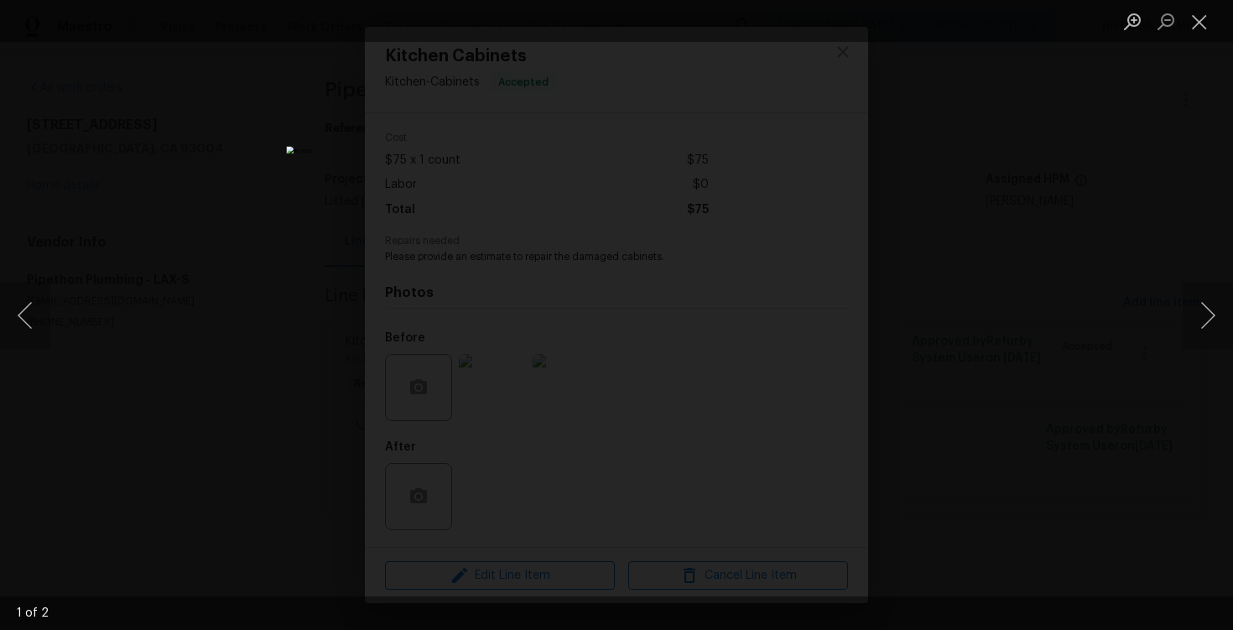
click at [1116, 180] on div "Lightbox" at bounding box center [616, 315] width 1233 height 630
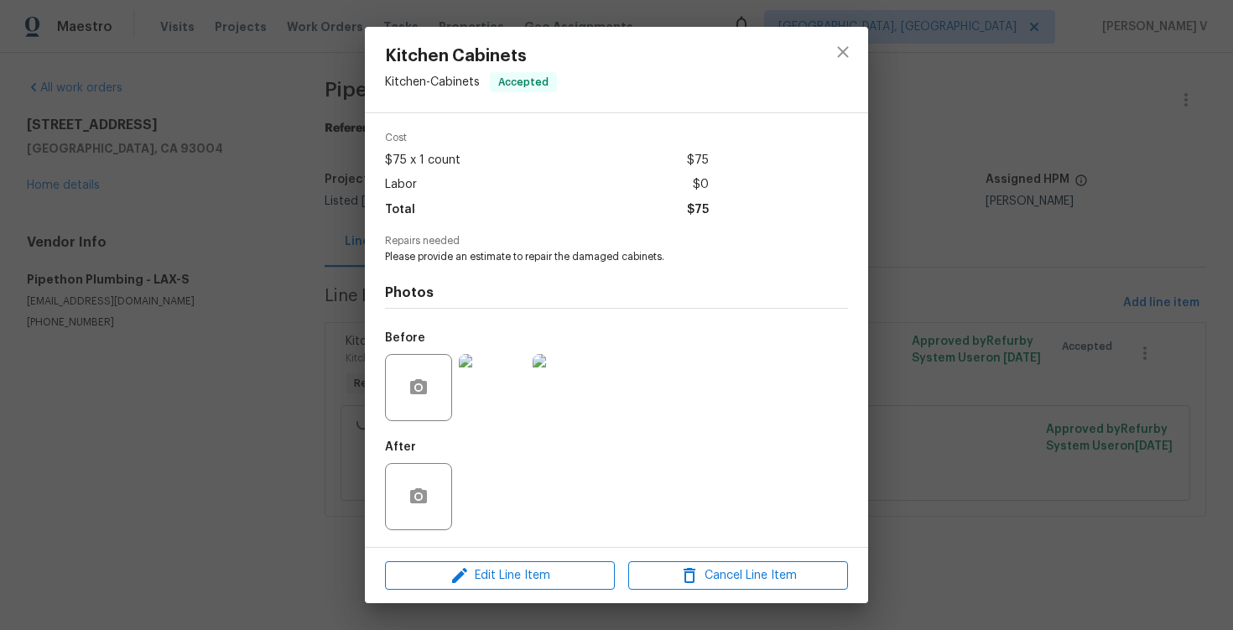
click at [81, 153] on div "Kitchen Cabinets Kitchen - Cabinets Accepted Vendor Pipethon Plumbing Account C…" at bounding box center [616, 315] width 1233 height 630
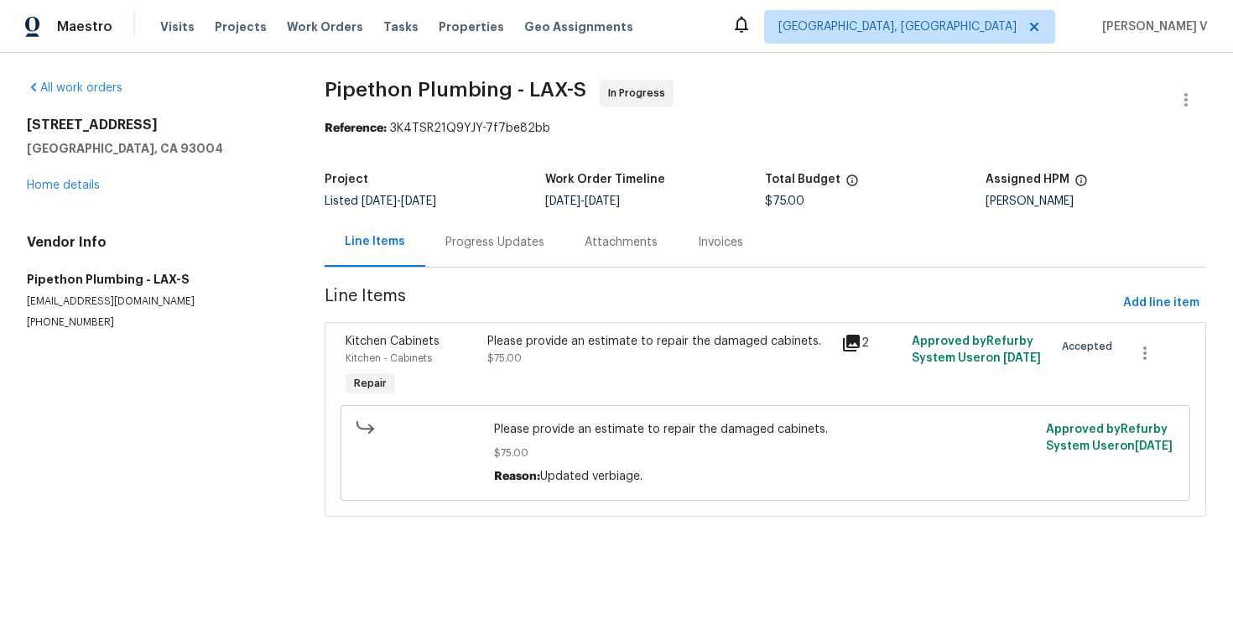
click at [78, 175] on div "1534 Pyramid Ave Ventura, CA 93004 Home details" at bounding box center [156, 155] width 258 height 77
click at [75, 185] on link "Home details" at bounding box center [63, 186] width 73 height 12
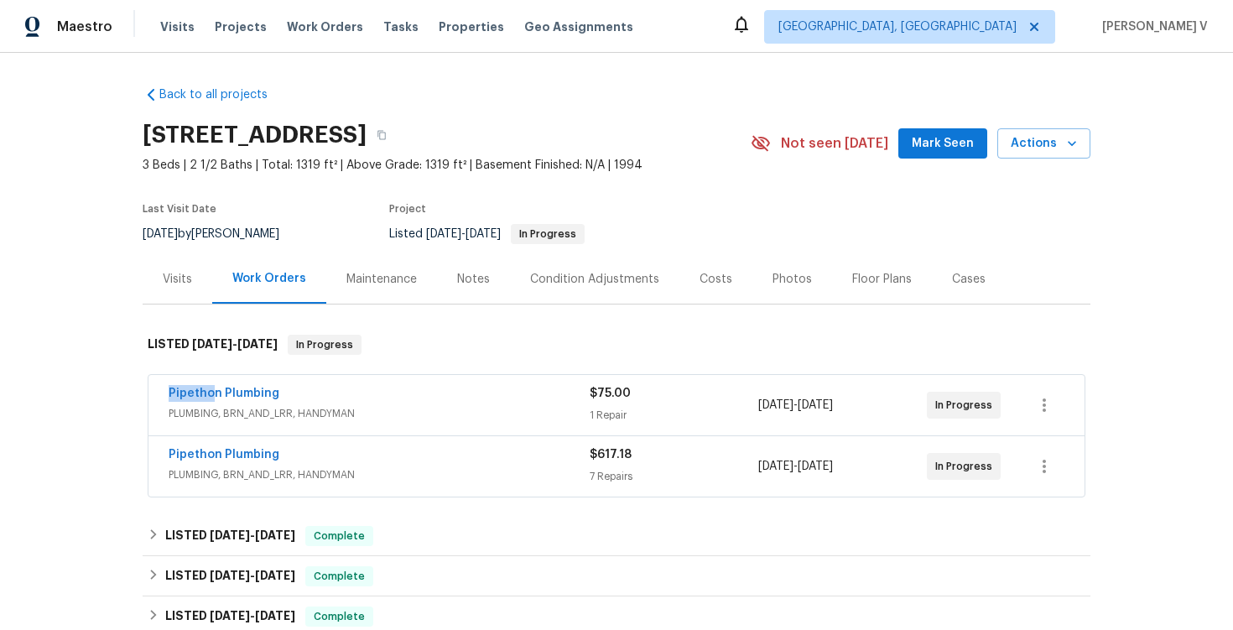
click at [210, 397] on span "Pipethon Plumbing" at bounding box center [224, 393] width 111 height 17
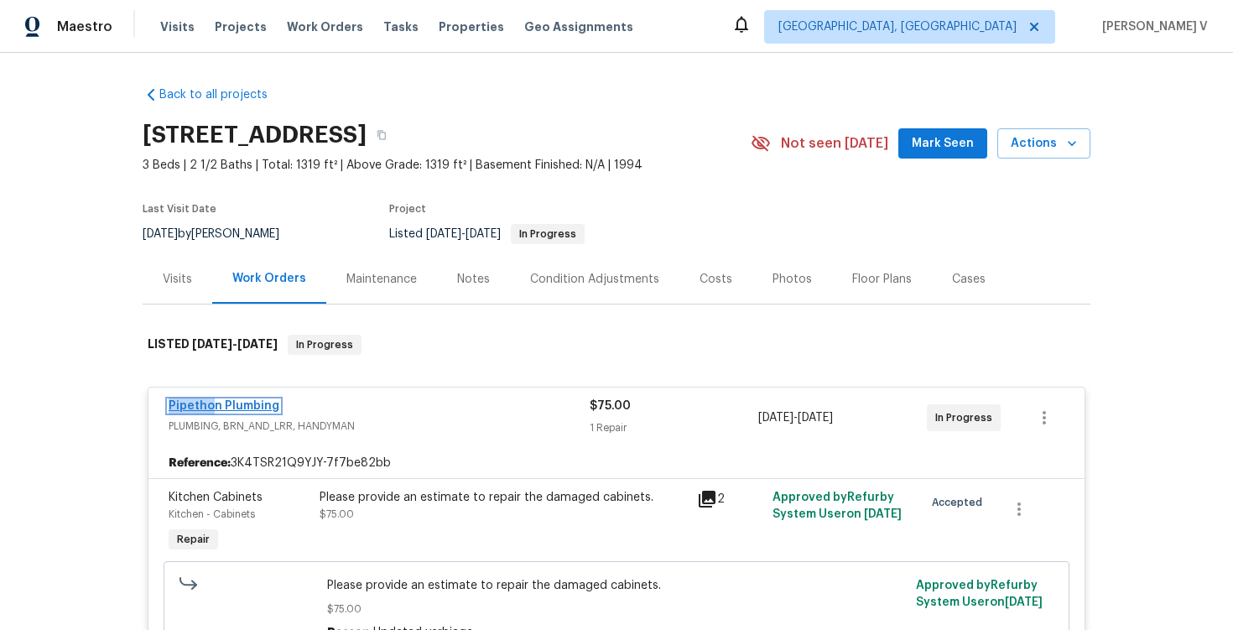
click at [210, 412] on link "Pipethon Plumbing" at bounding box center [224, 406] width 111 height 12
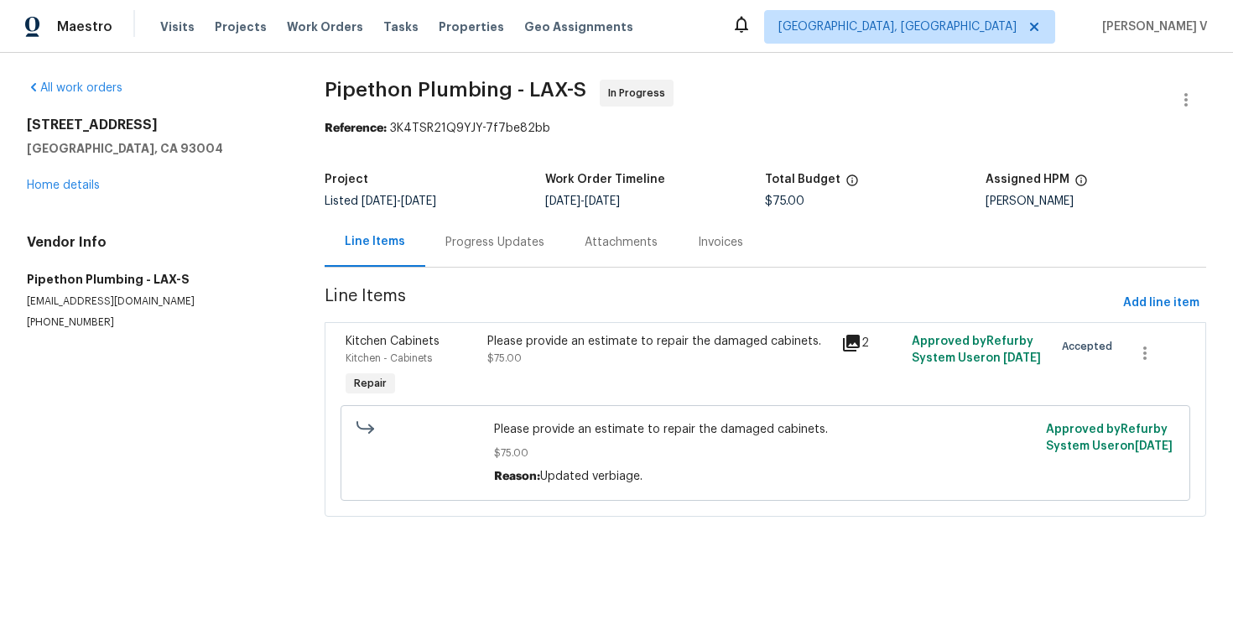
click at [417, 240] on div "Line Items" at bounding box center [375, 241] width 101 height 49
click at [471, 239] on div "Progress Updates" at bounding box center [494, 242] width 99 height 17
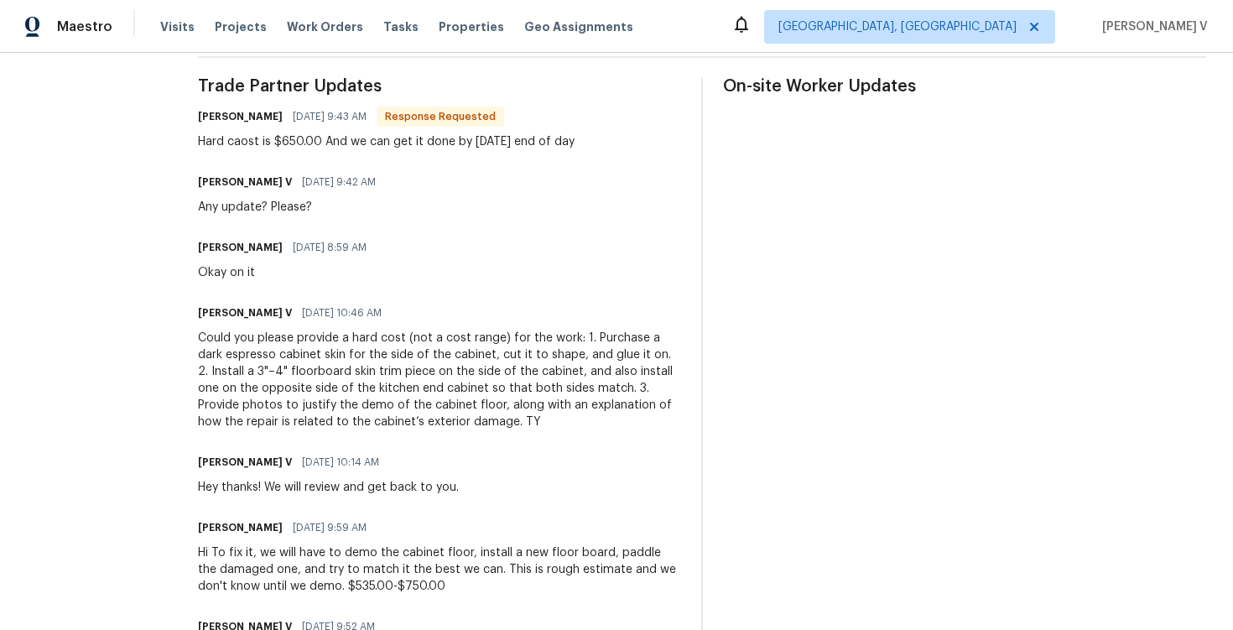
scroll to position [492, 0]
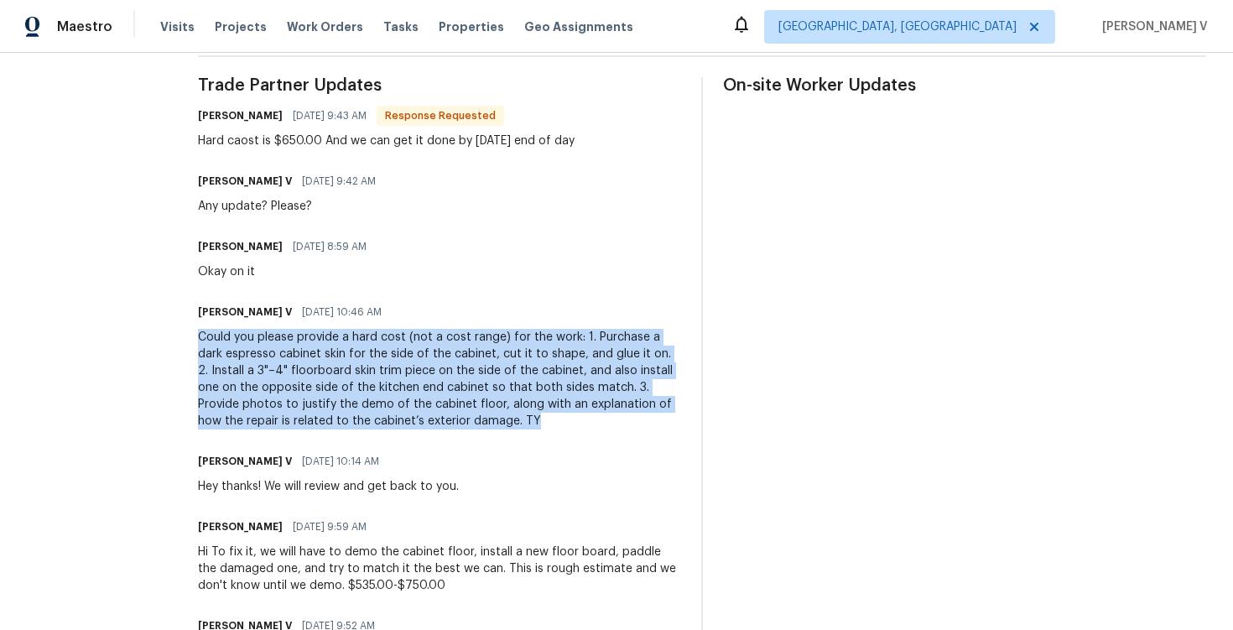
drag, startPoint x: 216, startPoint y: 331, endPoint x: 619, endPoint y: 429, distance: 415.3
click at [619, 429] on div "All work orders 1534 Pyramid Ave Ventura, CA 93004 Home details Vendor Info Pip…" at bounding box center [616, 528] width 1233 height 1936
copy div "Could you please provide a hard cost (not a cost range) for the work: 1. Purcha…"
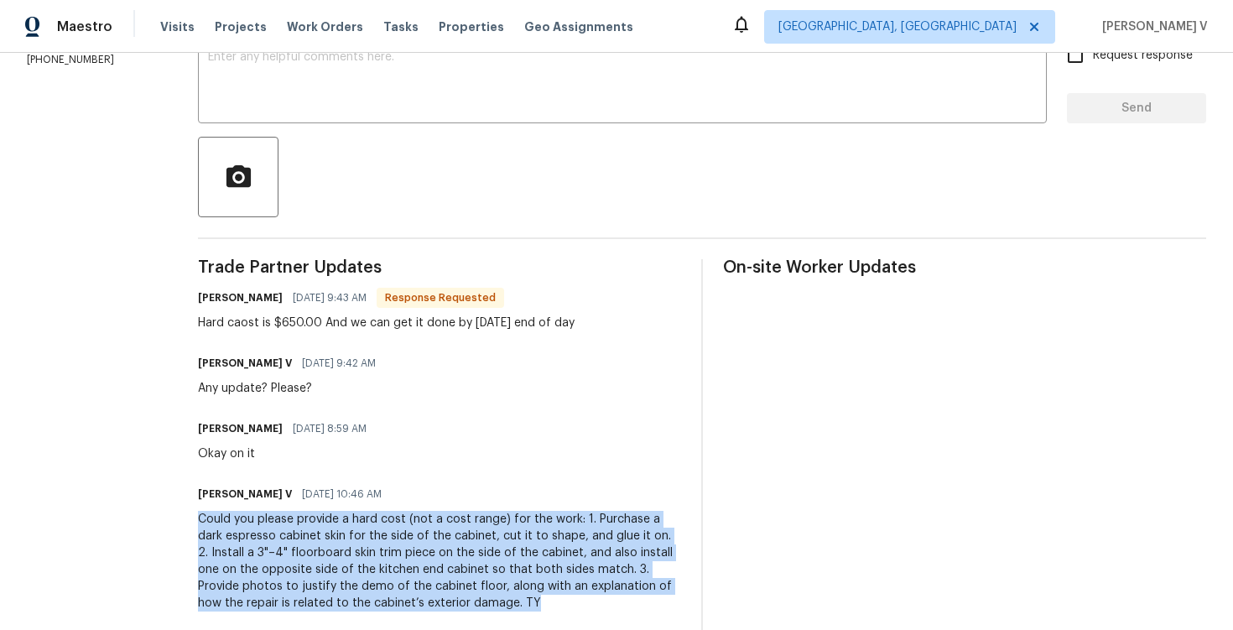
scroll to position [287, 0]
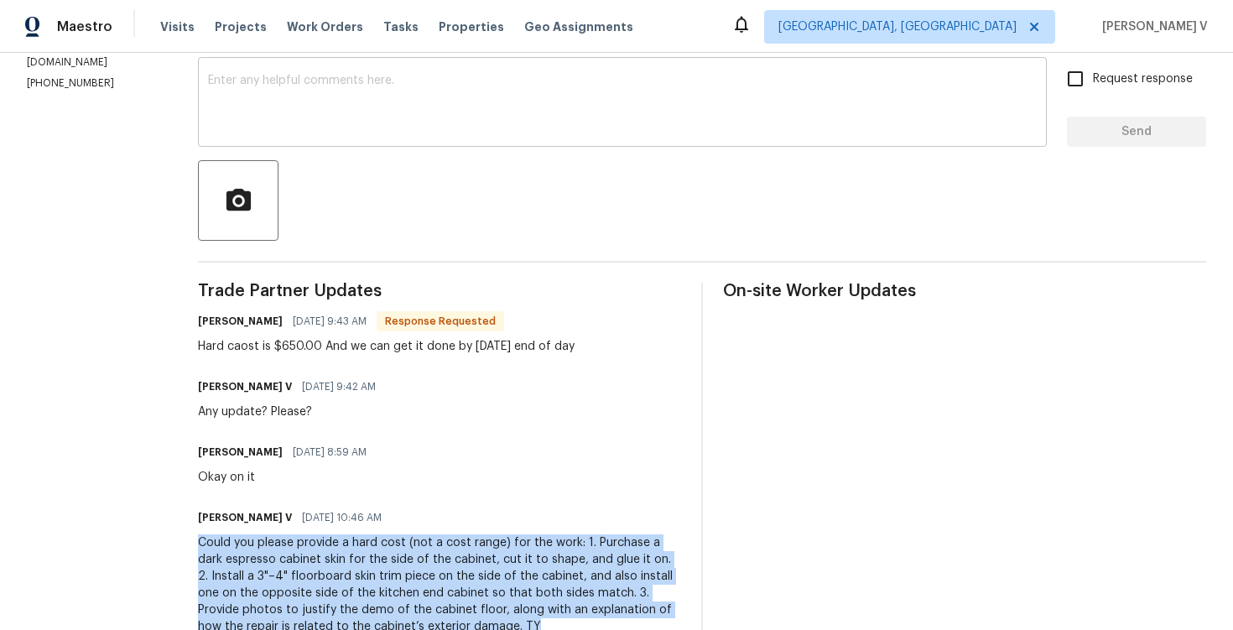
click at [367, 63] on div "x ​" at bounding box center [622, 104] width 849 height 86
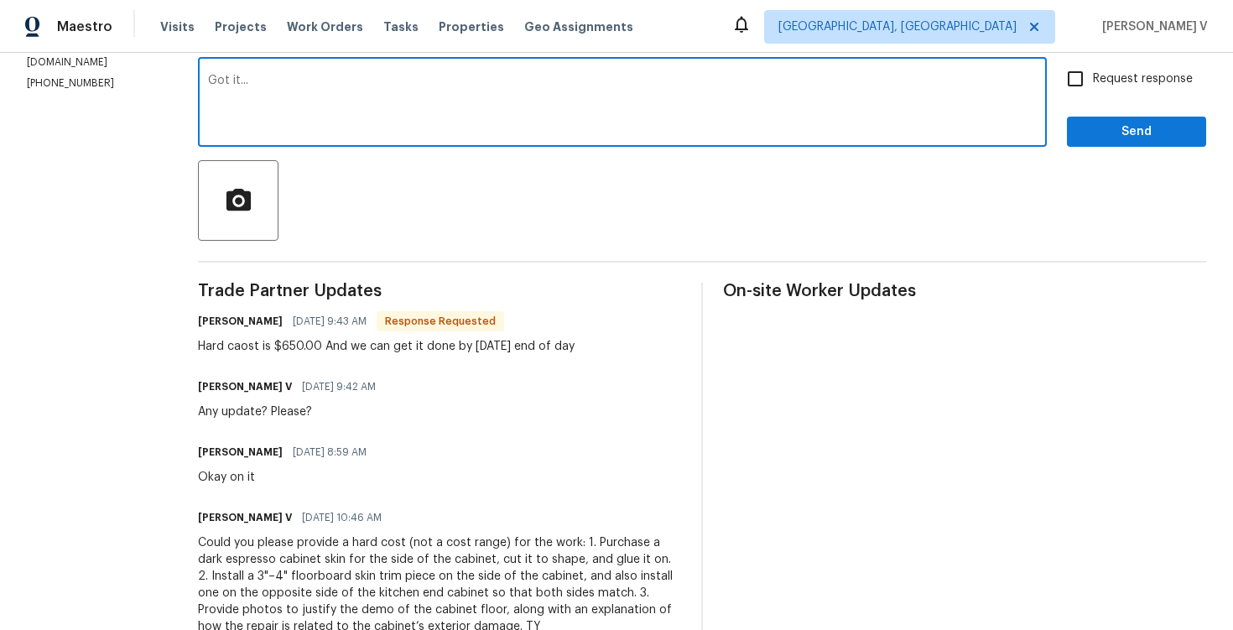
paste textarea "We will review and get back to you."
click at [378, 82] on textarea "Got it... We will review and get back to you." at bounding box center [622, 104] width 829 height 59
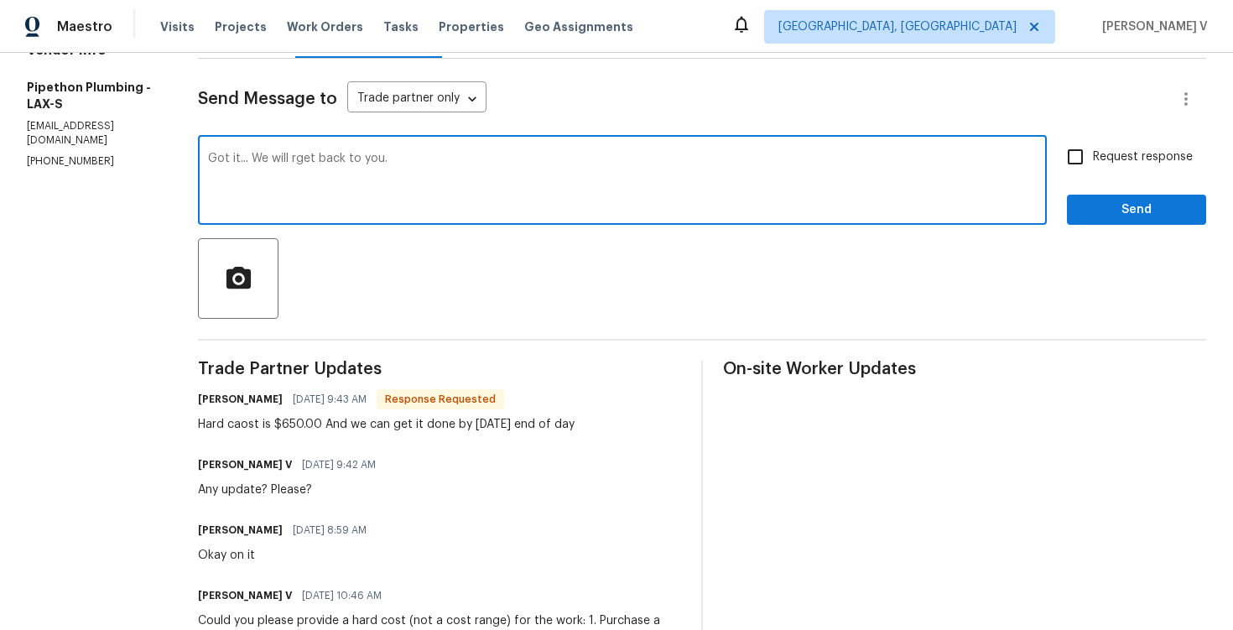
click at [0, 0] on span "get" at bounding box center [0, 0] width 0 height 0
type textarea "Got it... We will get back to you."
click at [1115, 214] on span "Send" at bounding box center [1136, 210] width 112 height 21
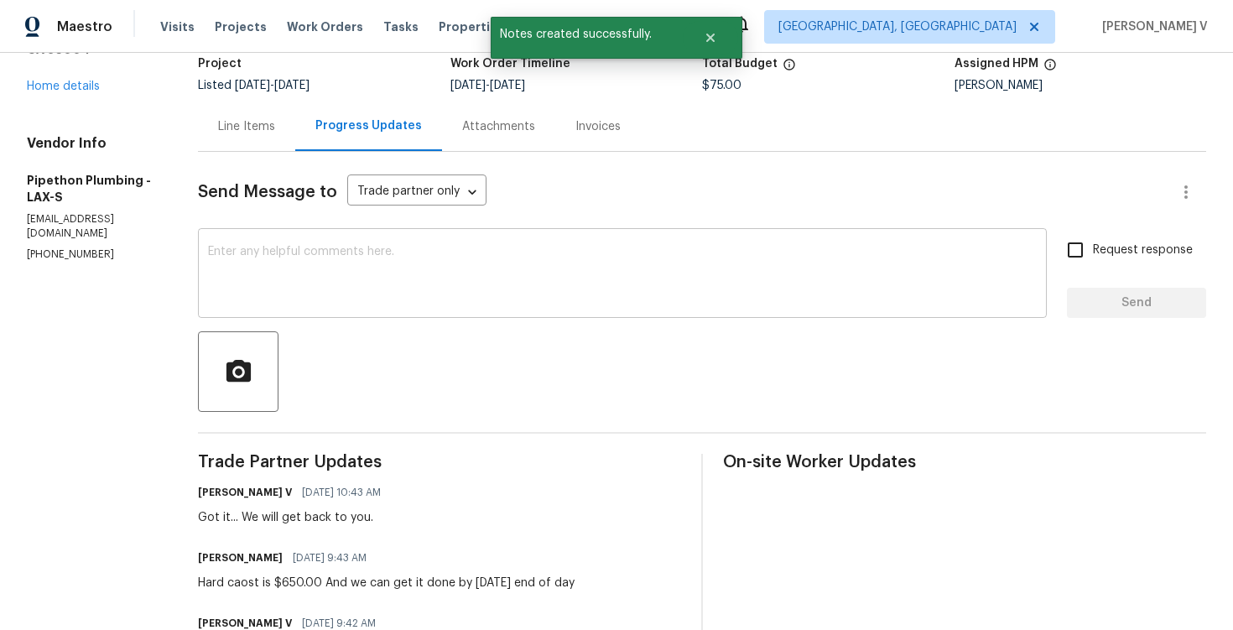
scroll to position [268, 0]
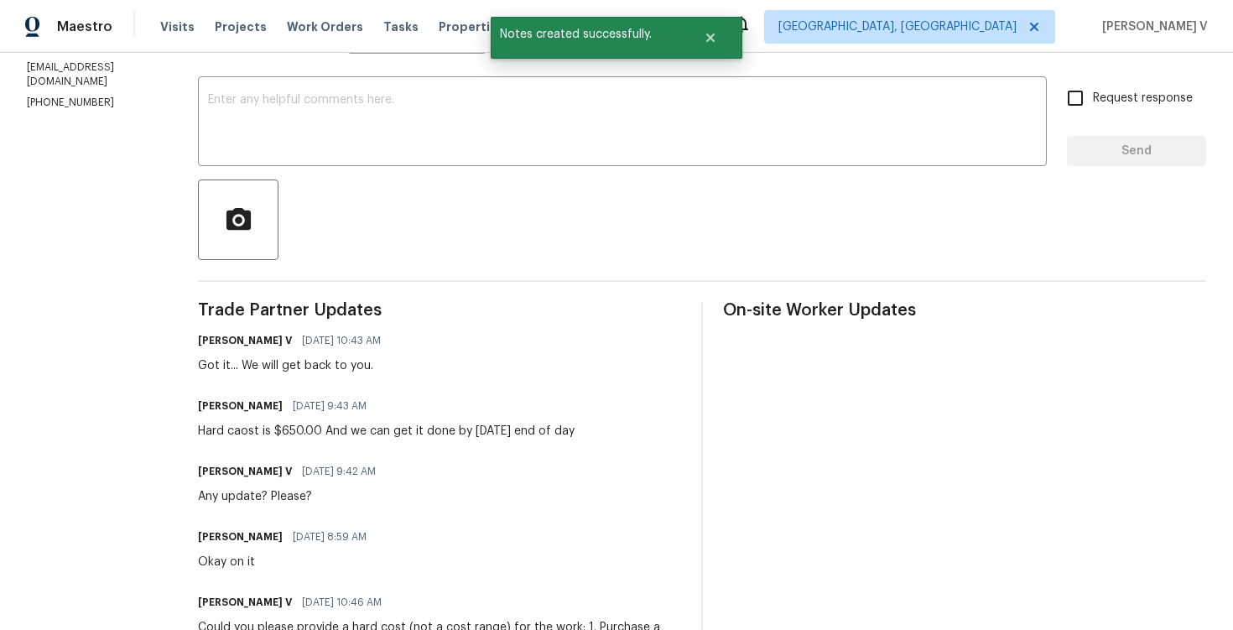
click at [234, 434] on div "Hard caost is $650.00 And we can get it done by Monday end of day" at bounding box center [386, 431] width 377 height 17
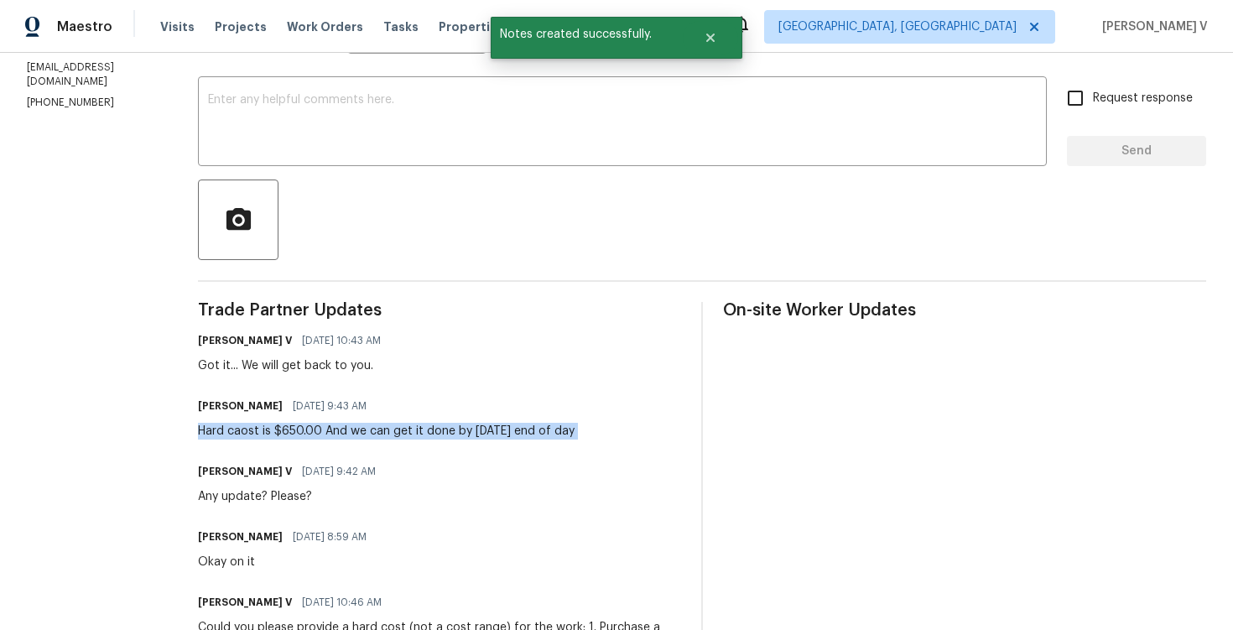
copy div "Hard caost is $650.00 And we can get it done by Monday end of day"
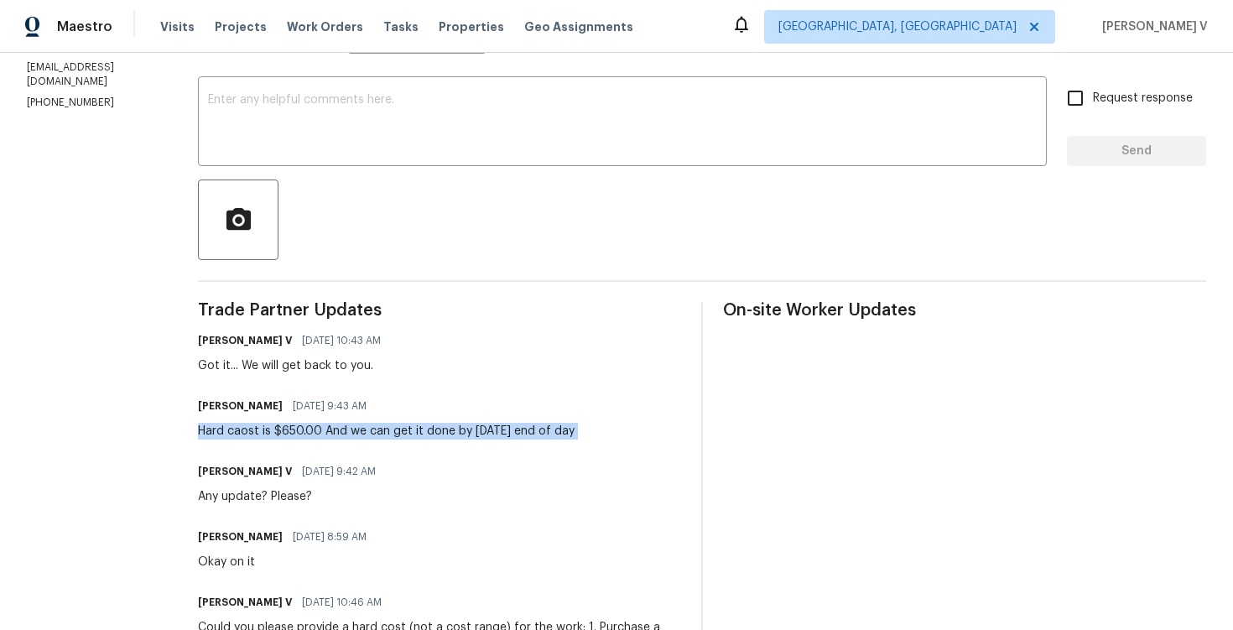
copy div "Hard caost is $650.00 And we can get it done by Monday end of day"
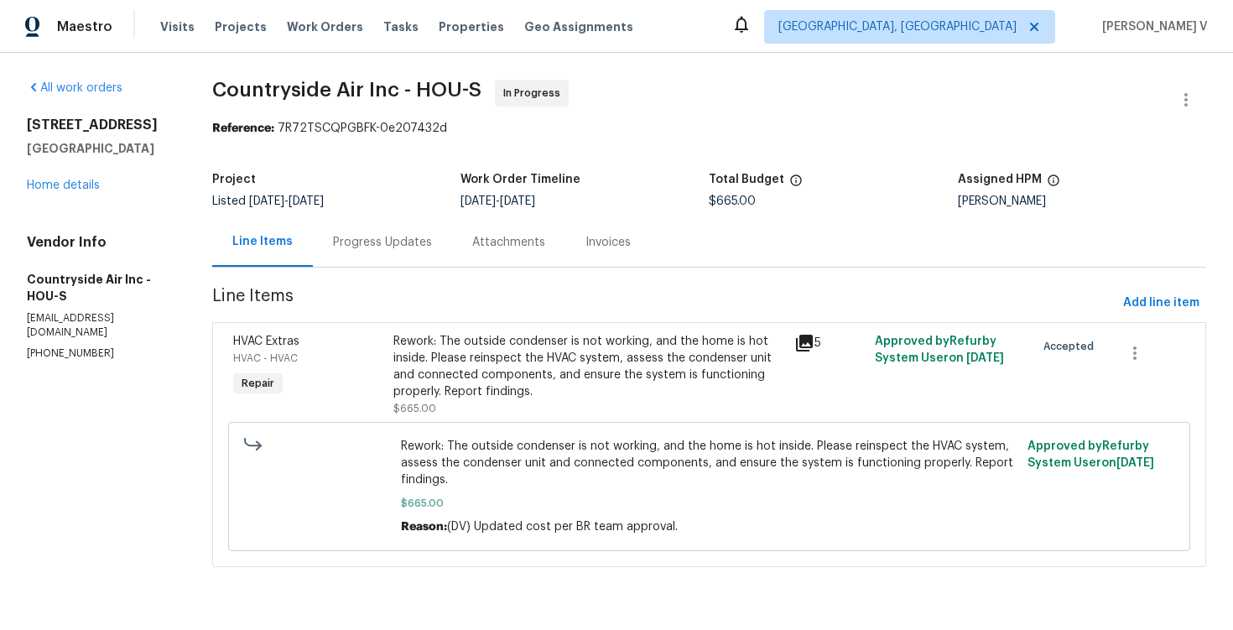
click at [367, 237] on div "Progress Updates" at bounding box center [382, 242] width 99 height 17
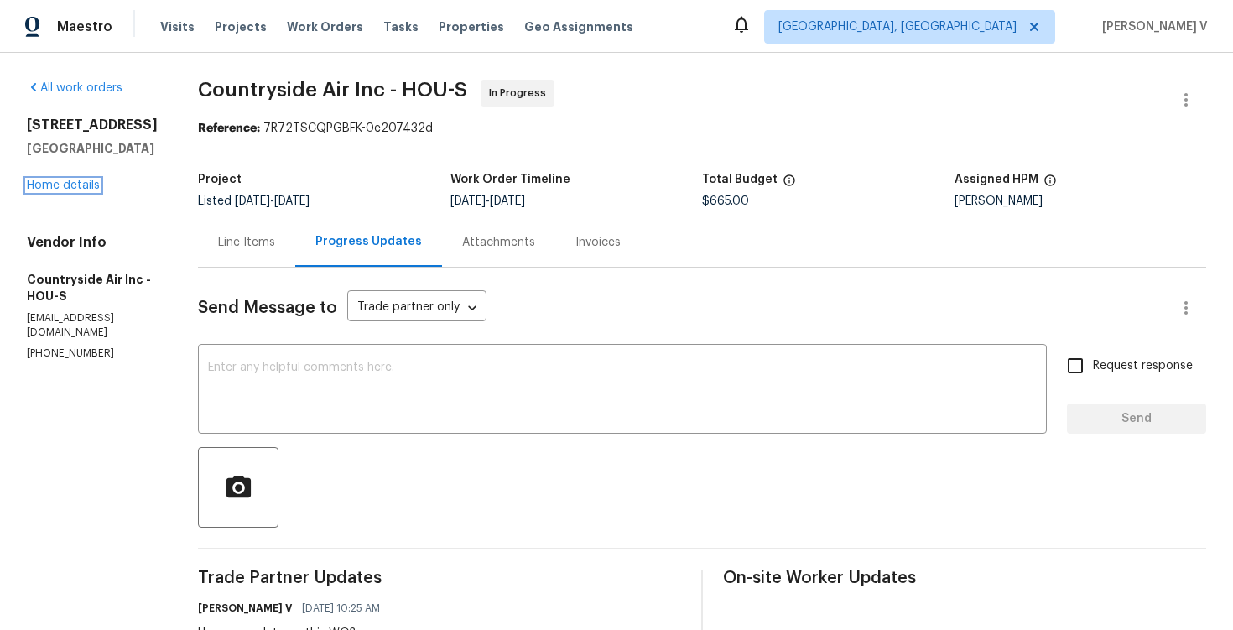
click at [87, 189] on link "Home details" at bounding box center [63, 186] width 73 height 12
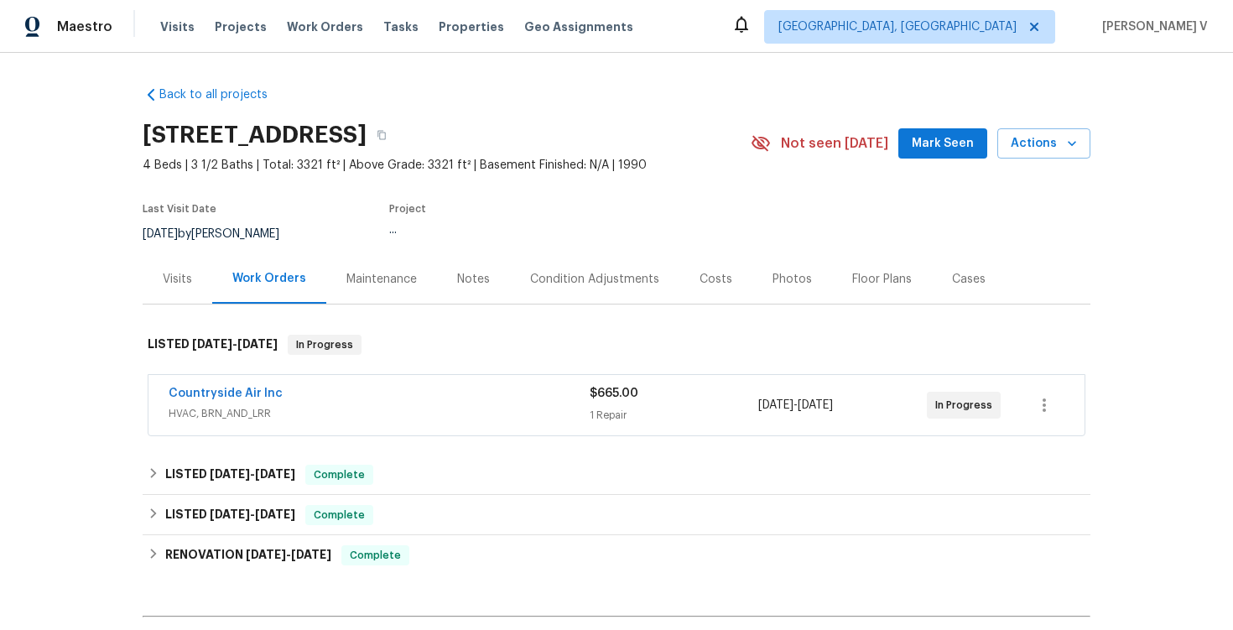
click at [462, 281] on div "Notes" at bounding box center [473, 279] width 33 height 17
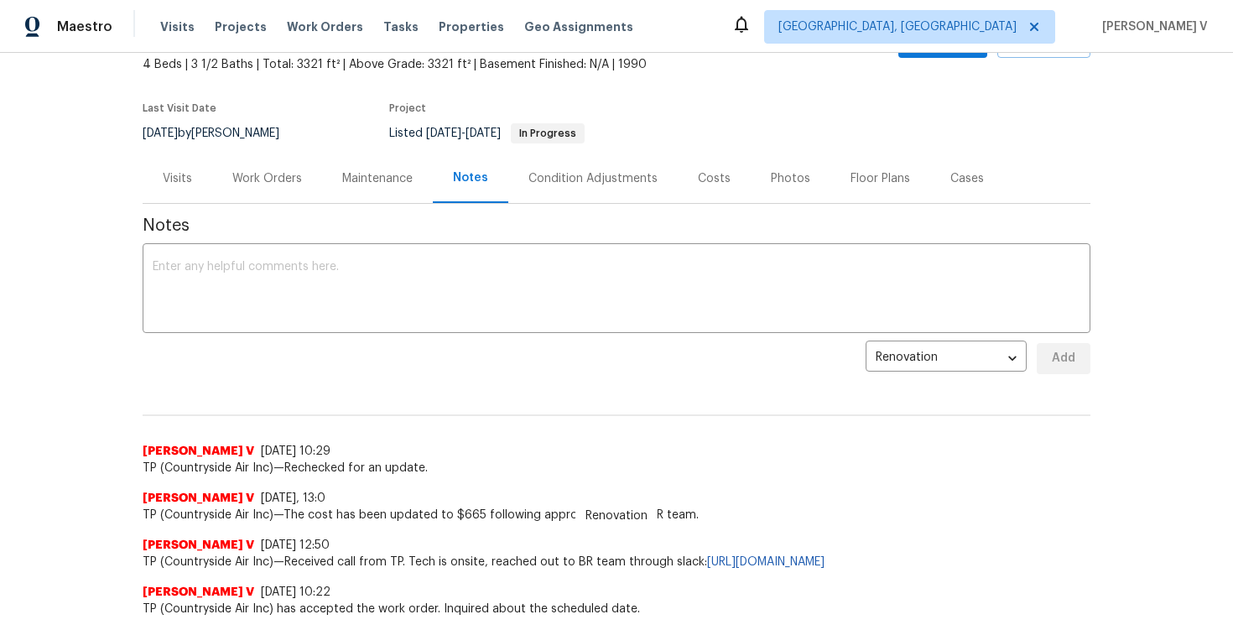
scroll to position [133, 0]
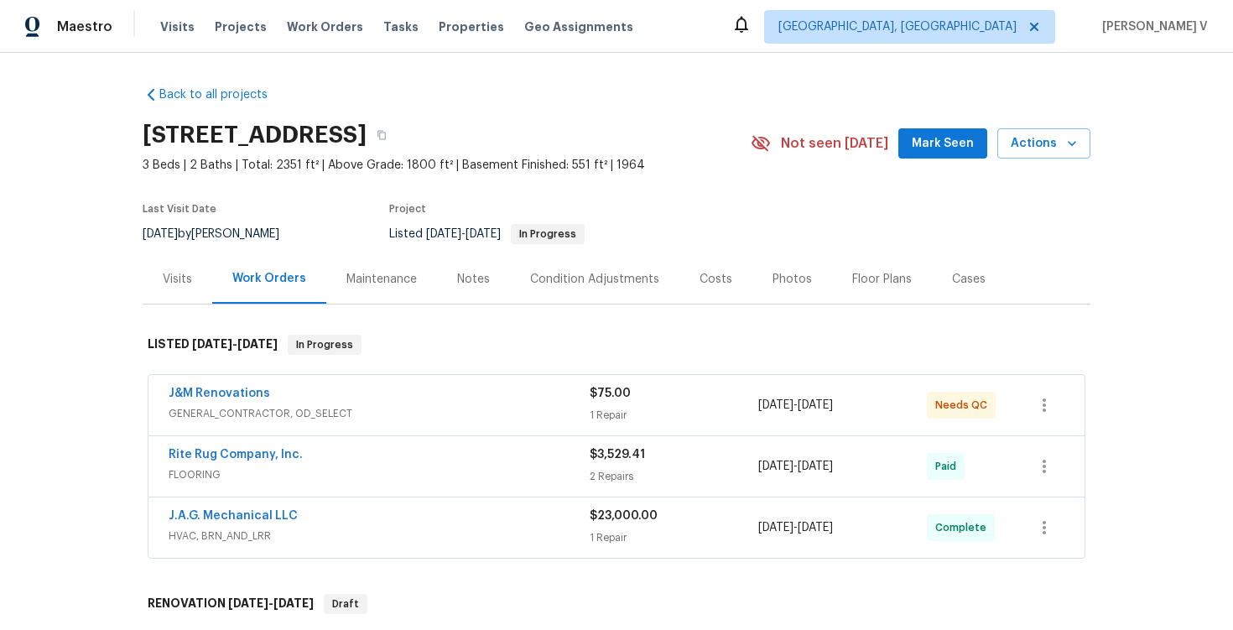
scroll to position [44, 0]
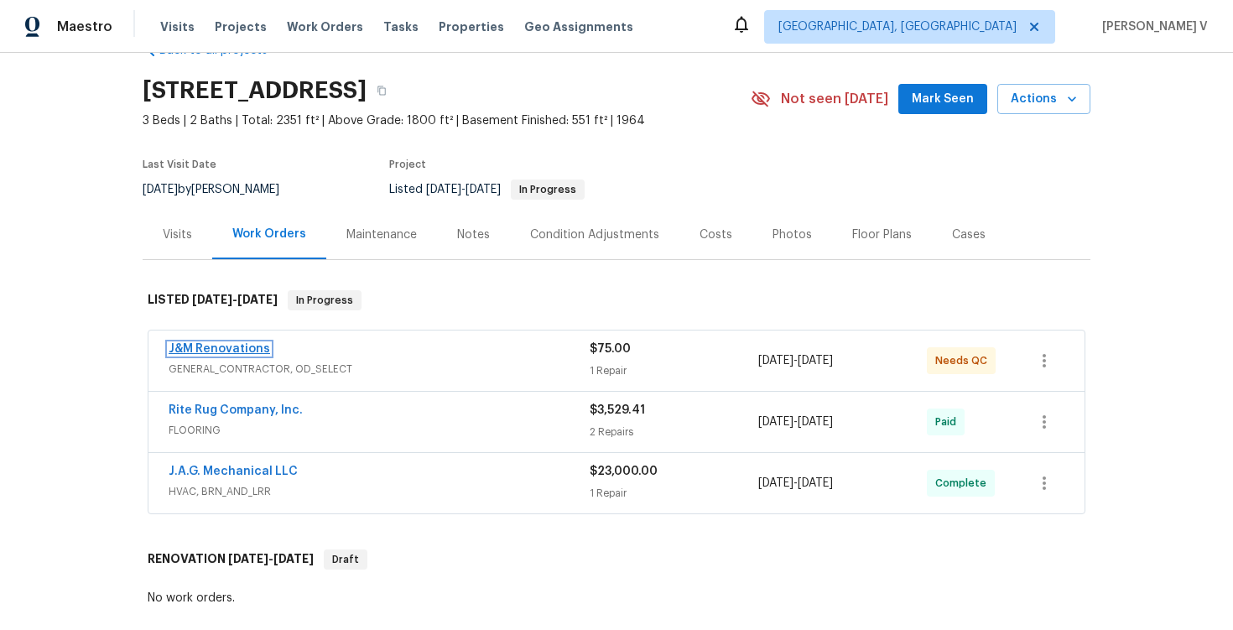
click at [237, 346] on link "J&M Renovations" at bounding box center [220, 349] width 102 height 12
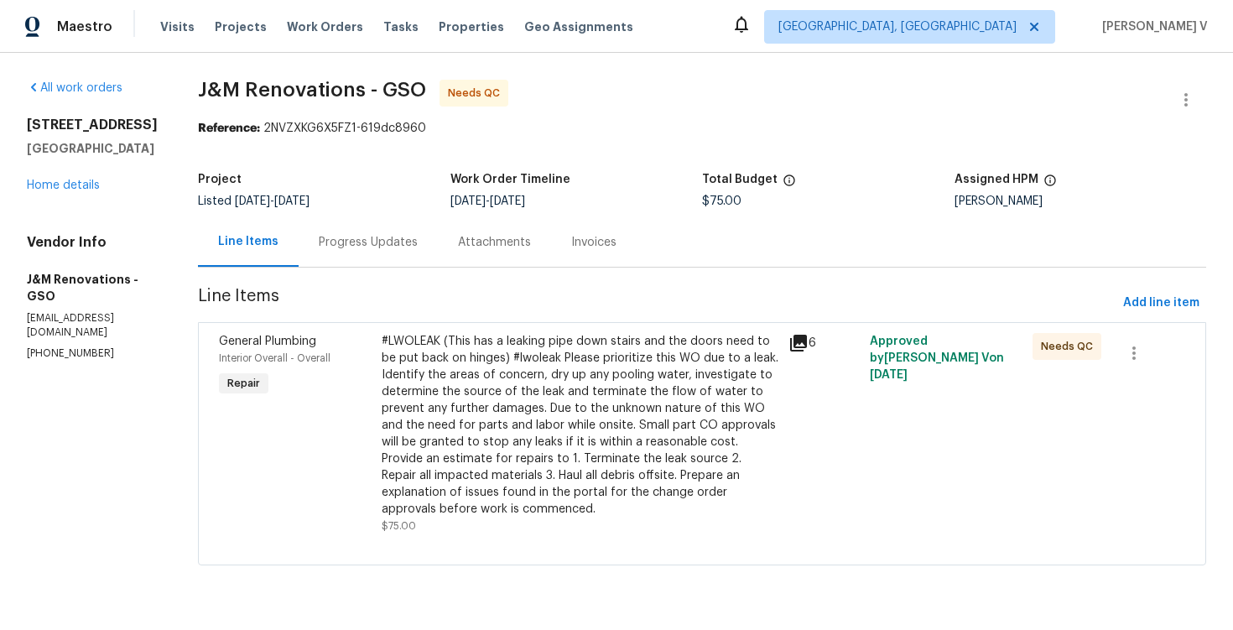
click at [368, 237] on div "Progress Updates" at bounding box center [368, 242] width 99 height 17
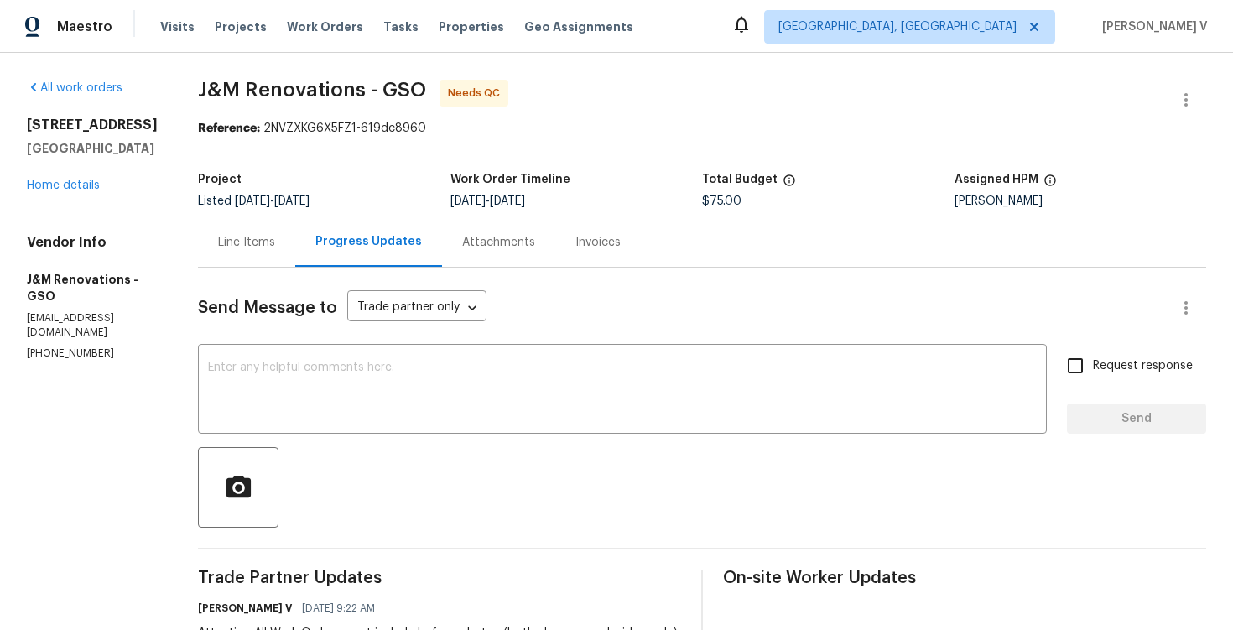
click at [242, 237] on div "Line Items" at bounding box center [246, 242] width 57 height 17
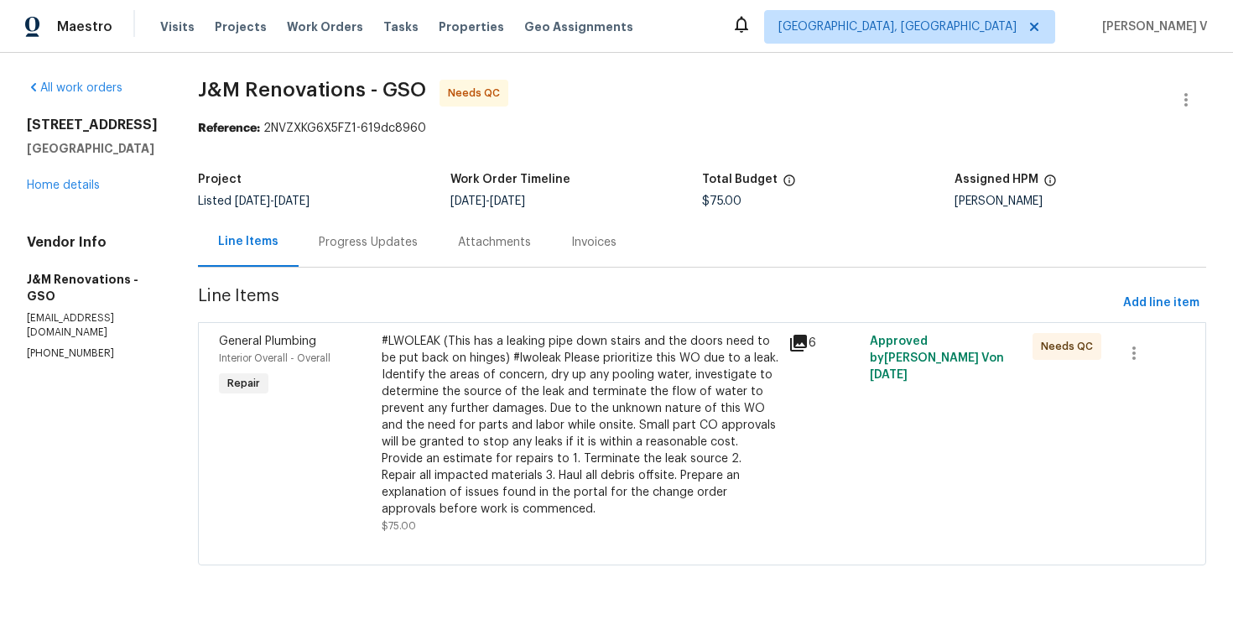
click at [472, 312] on span "Line Items" at bounding box center [657, 303] width 919 height 31
click at [408, 216] on div "Project Listed [DATE] - [DATE] Work Order Timeline [DATE] - [DATE] Total Budget…" at bounding box center [702, 191] width 1008 height 54
click at [389, 245] on div "Progress Updates" at bounding box center [368, 242] width 99 height 17
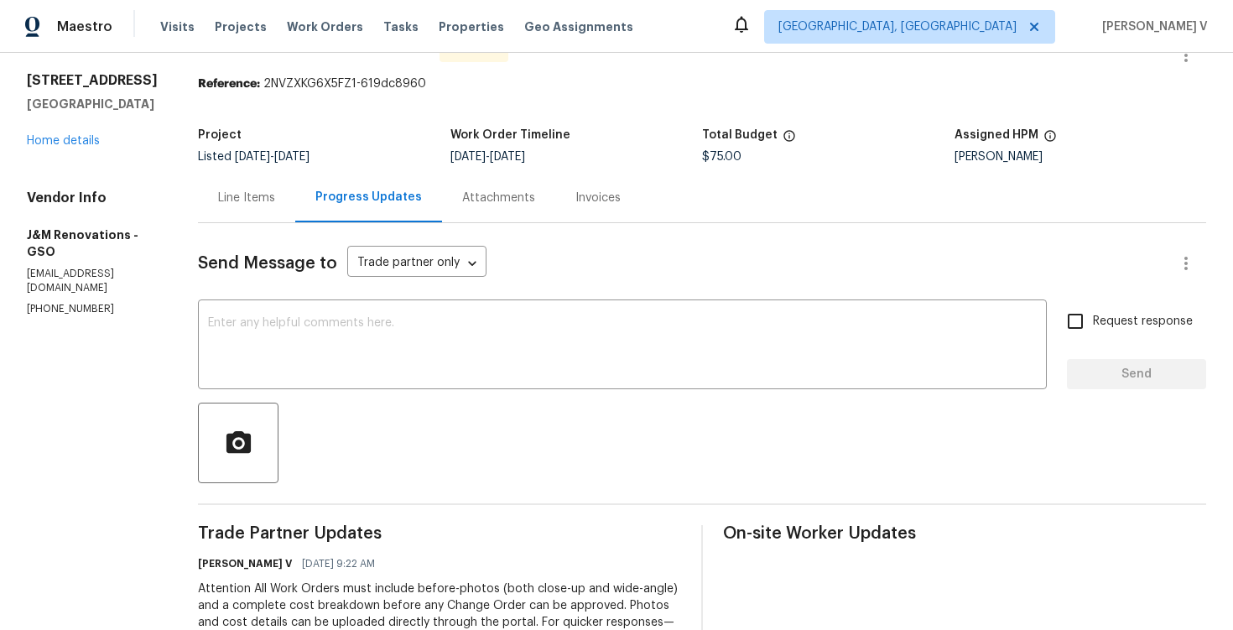
scroll to position [48, 0]
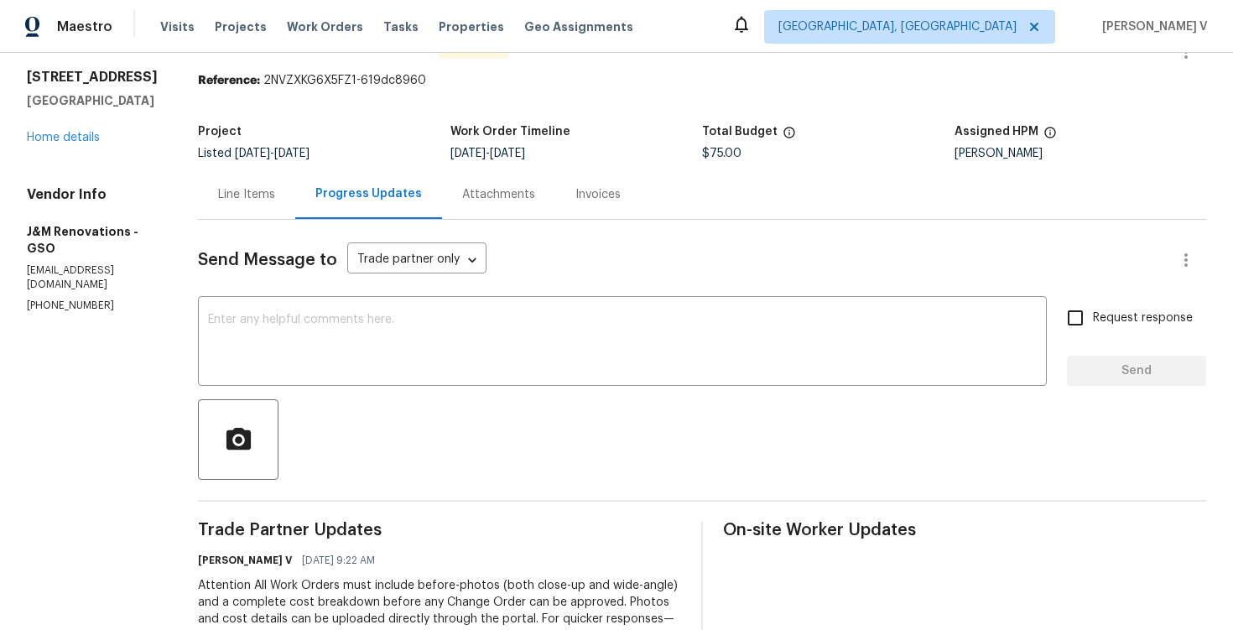
click at [254, 187] on div "Line Items" at bounding box center [246, 194] width 57 height 17
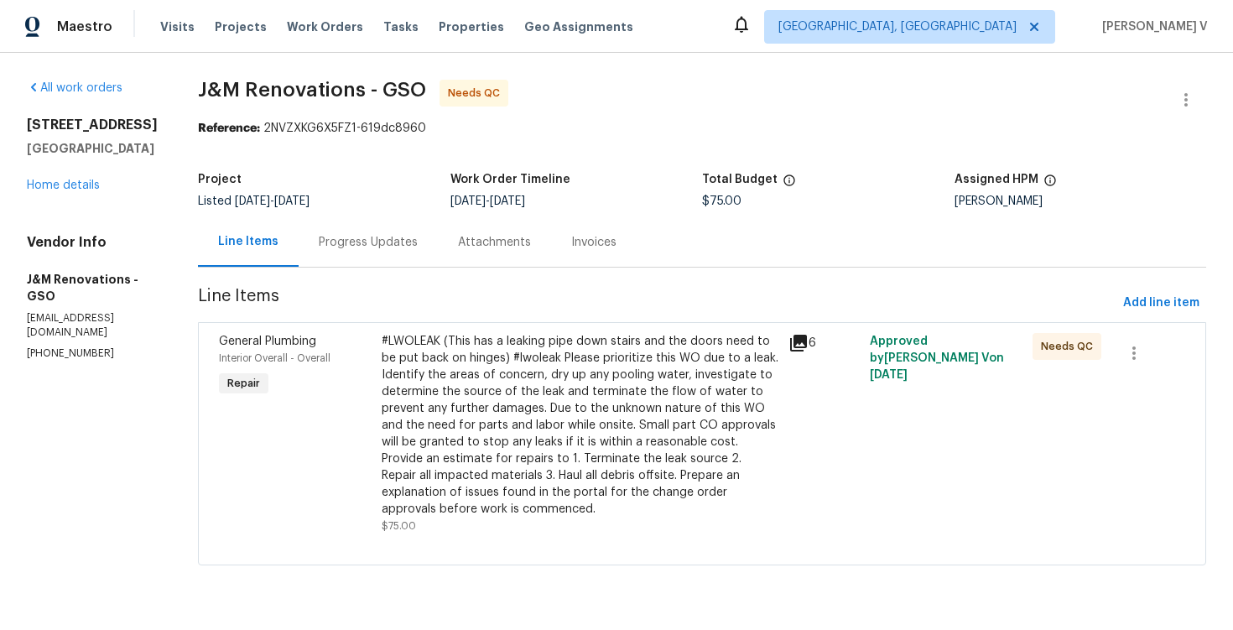
click at [450, 330] on div "#LWOLEAK (This has a leaking pipe down stairs and the doors need to be put back…" at bounding box center [580, 433] width 407 height 211
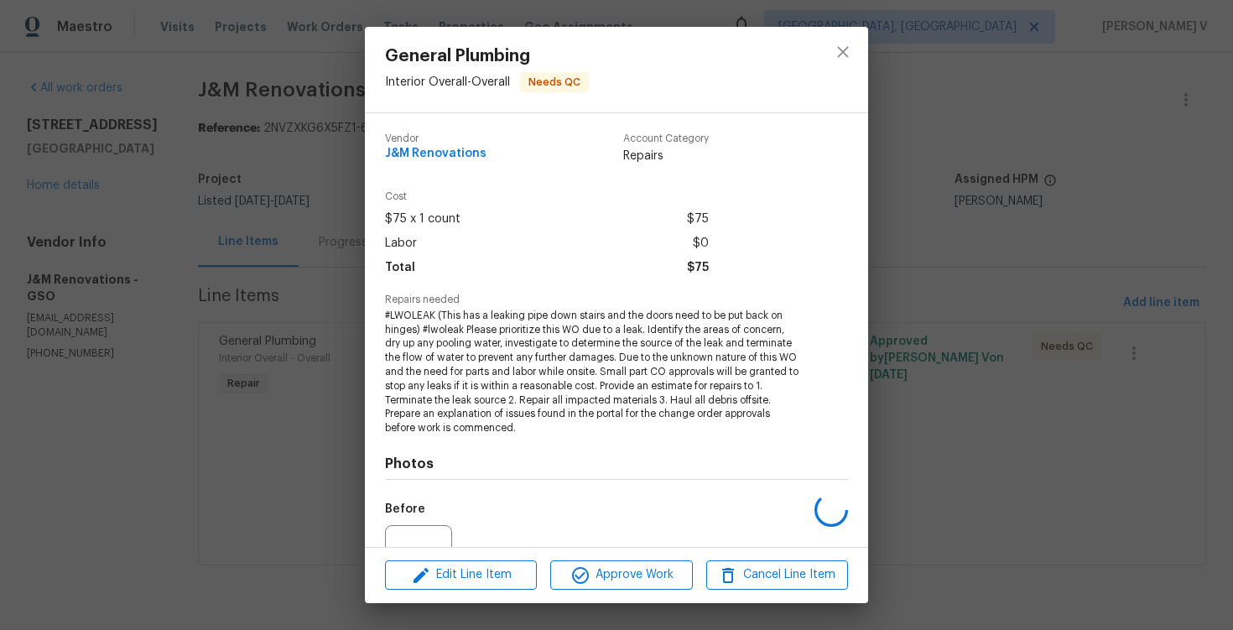
scroll to position [171, 0]
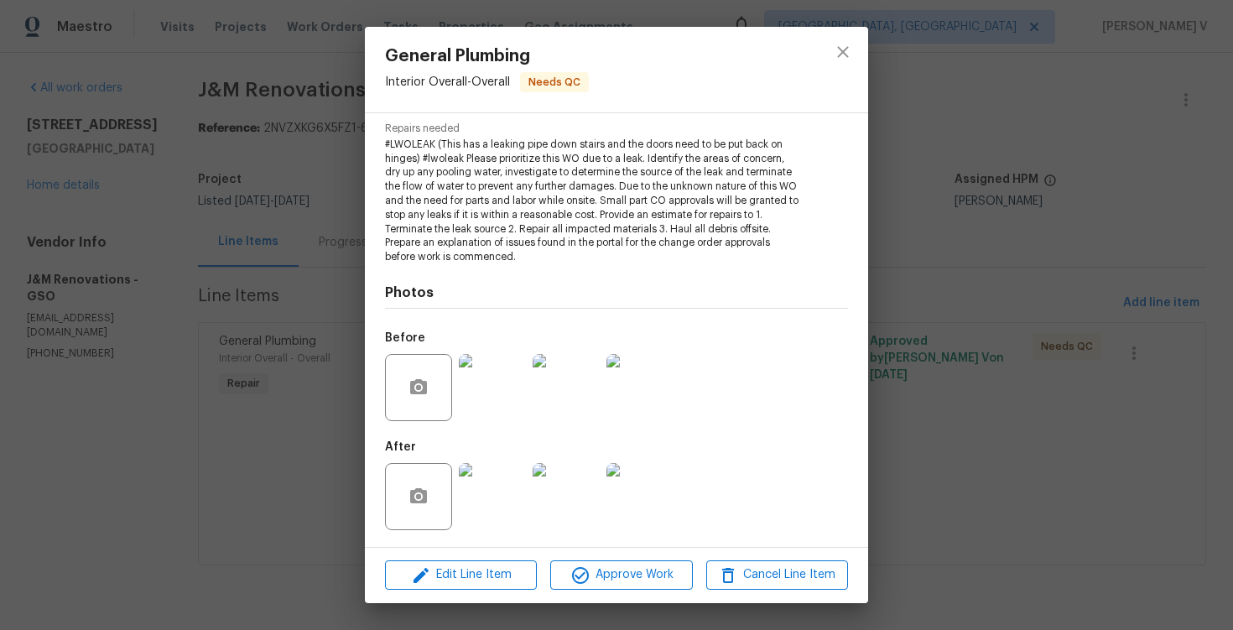
click at [488, 494] on img at bounding box center [492, 496] width 67 height 67
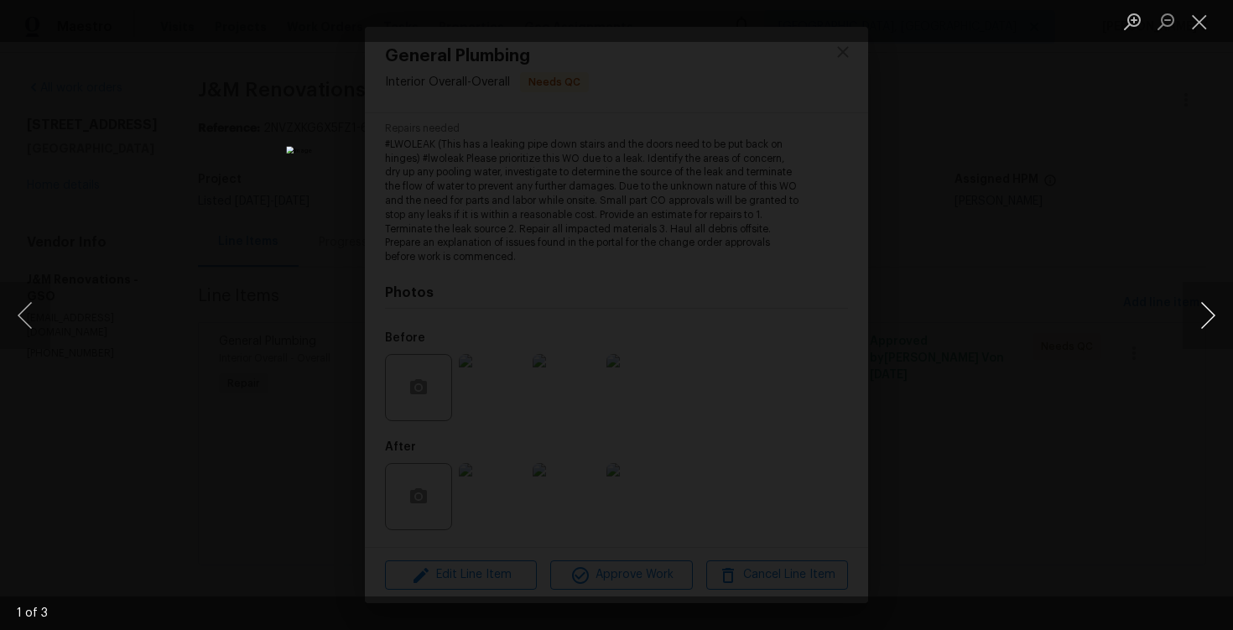
click at [1215, 321] on button "Next image" at bounding box center [1208, 315] width 50 height 67
click at [1151, 236] on div "Lightbox" at bounding box center [616, 315] width 1233 height 630
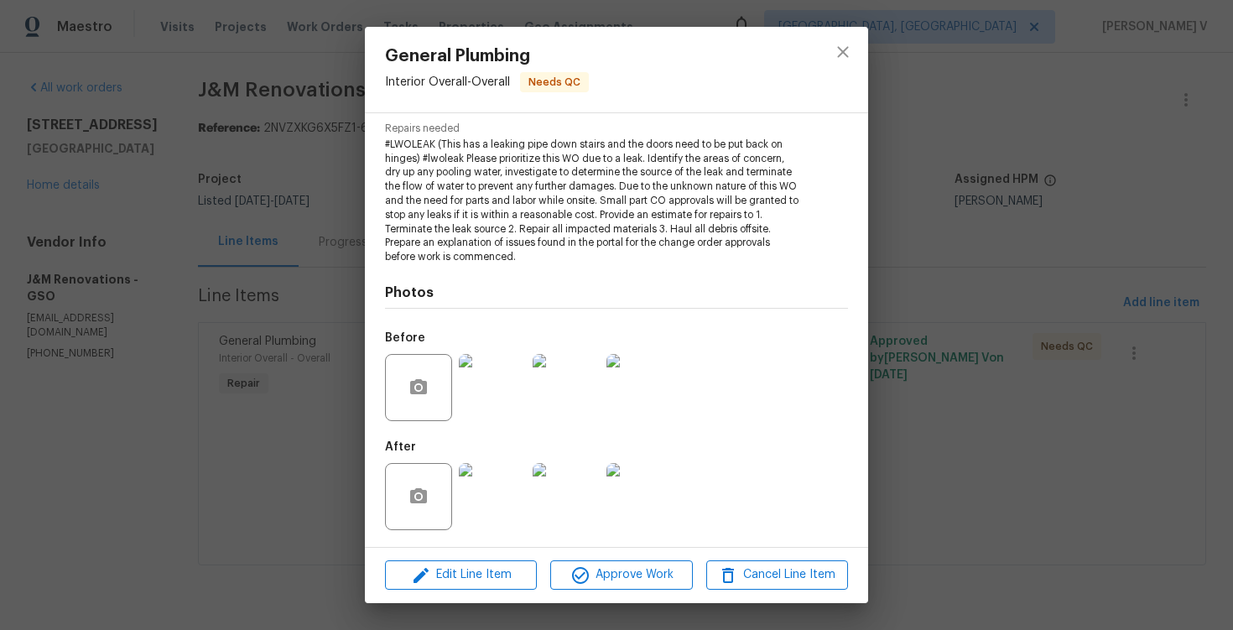
click at [1044, 220] on div "General Plumbing Interior Overall - Overall Needs QC Vendor J&M Renovations Acc…" at bounding box center [616, 315] width 1233 height 630
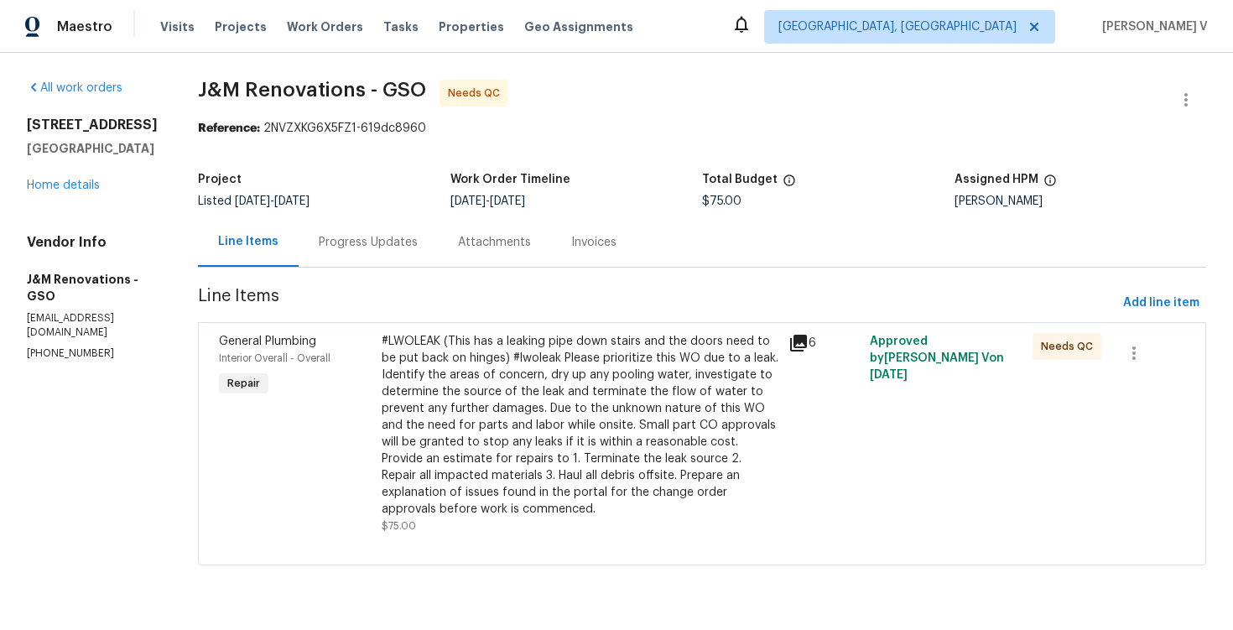
click at [396, 252] on div "Progress Updates" at bounding box center [368, 241] width 139 height 49
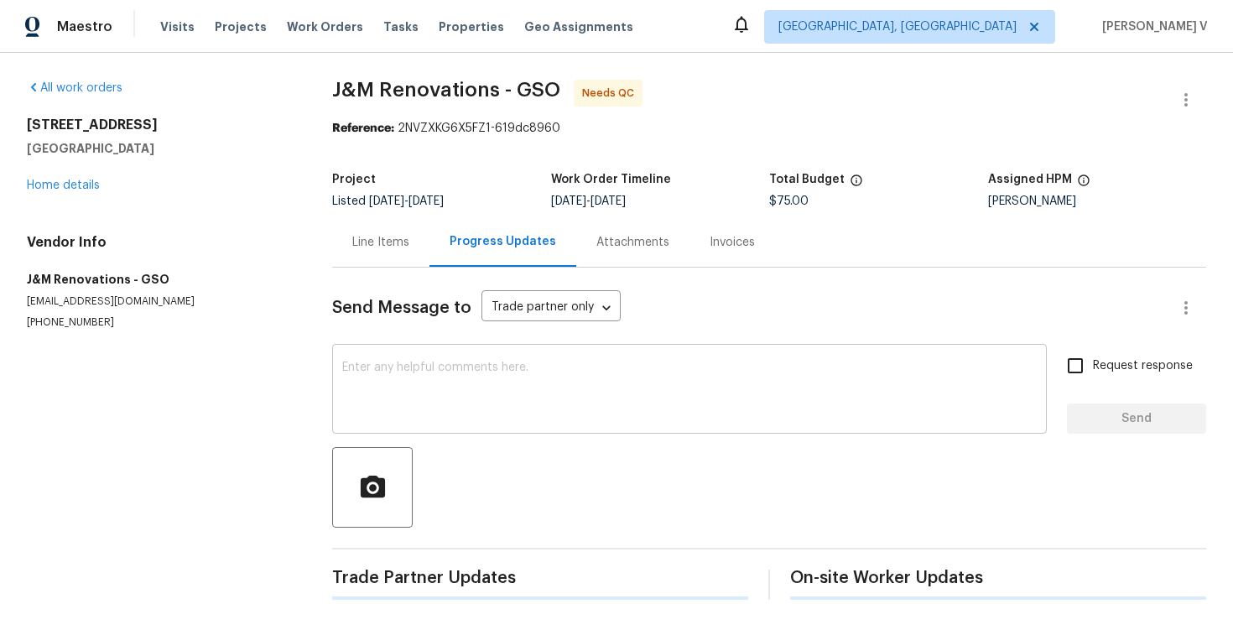
click at [397, 397] on textarea at bounding box center [689, 391] width 695 height 59
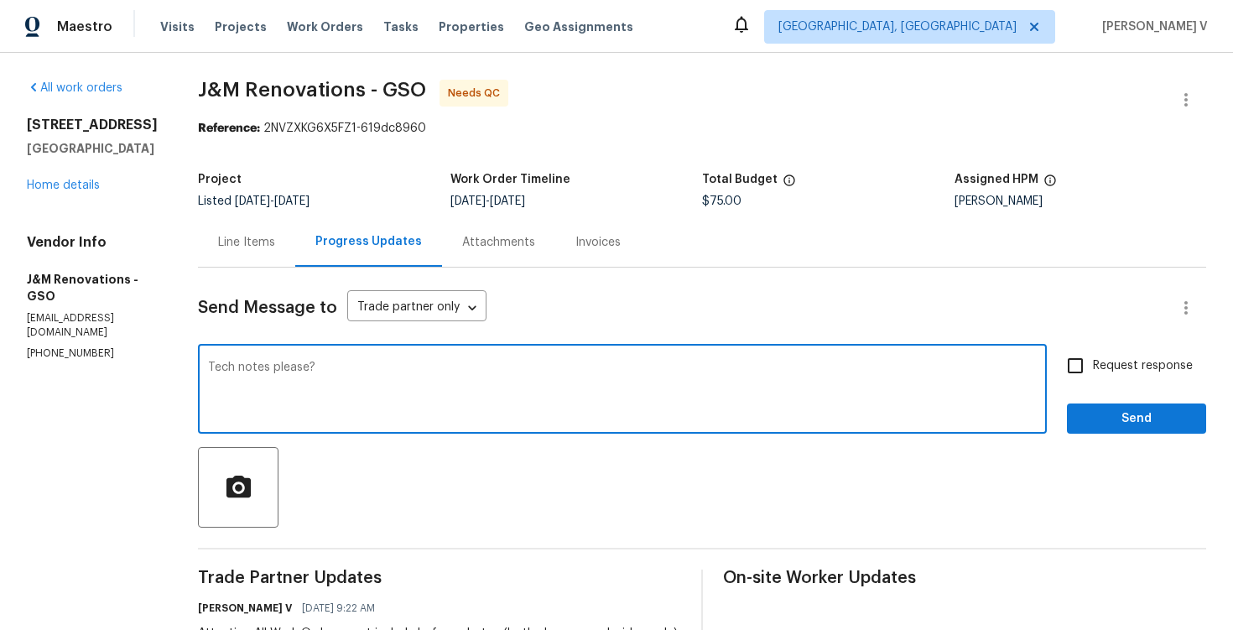
click at [211, 362] on textarea "Tech notes please?" at bounding box center [622, 391] width 829 height 59
drag, startPoint x: 669, startPoint y: 368, endPoint x: 632, endPoint y: 369, distance: 36.9
click at [632, 370] on textarea "Seems the WO has been completed. Cold you please provide the tech notes please?" at bounding box center [622, 391] width 829 height 59
click at [668, 372] on textarea "Seems the WO has been completed. Cold you please provide the tech notes?" at bounding box center [622, 391] width 829 height 59
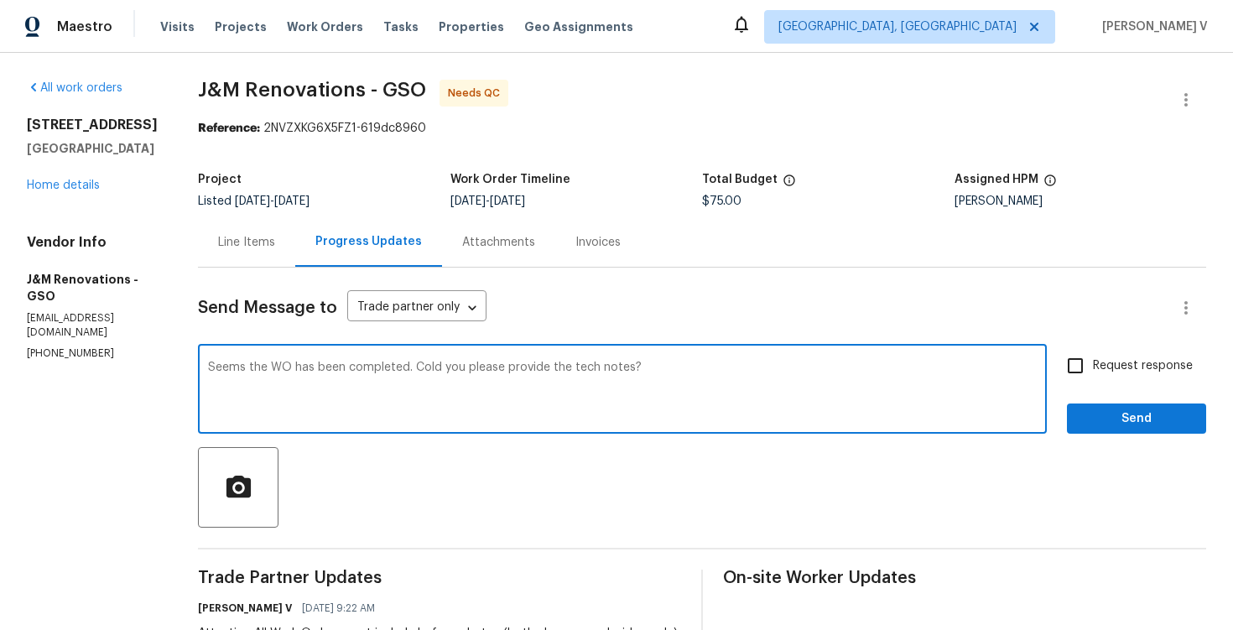
click at [668, 372] on textarea "Seems the WO has been completed. Cold you please provide the tech notes?" at bounding box center [622, 391] width 829 height 59
type textarea "Seems the WO has been completed. Cold you please provide the tech notes?"
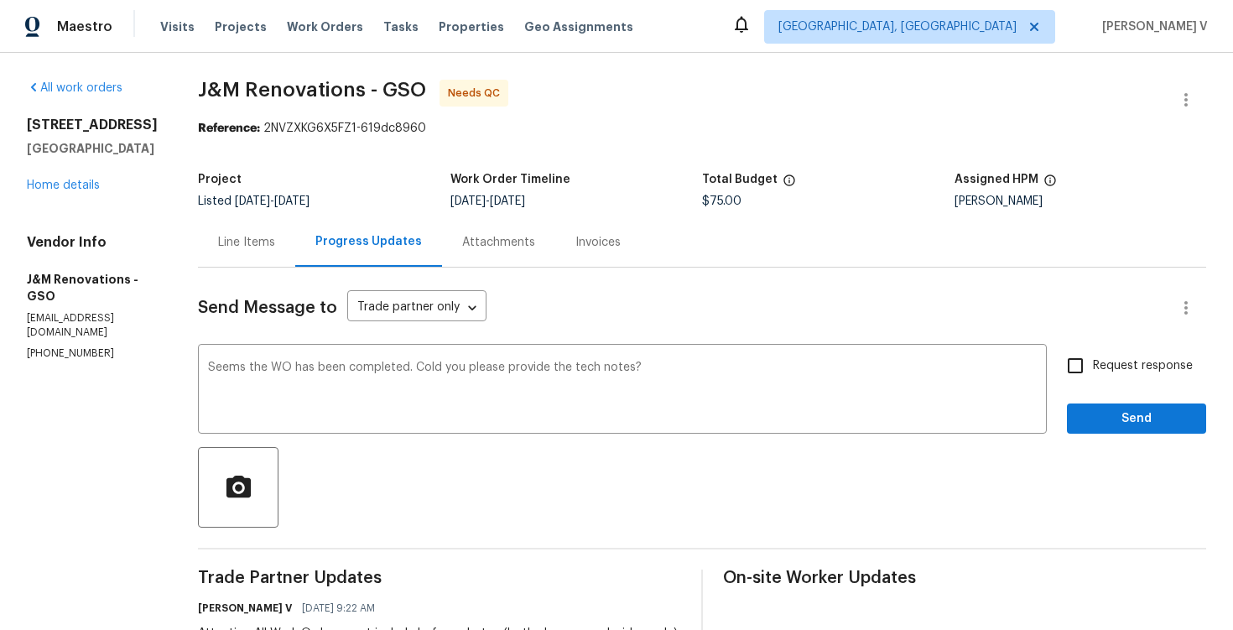
click at [243, 242] on div "Line Items" at bounding box center [246, 242] width 57 height 17
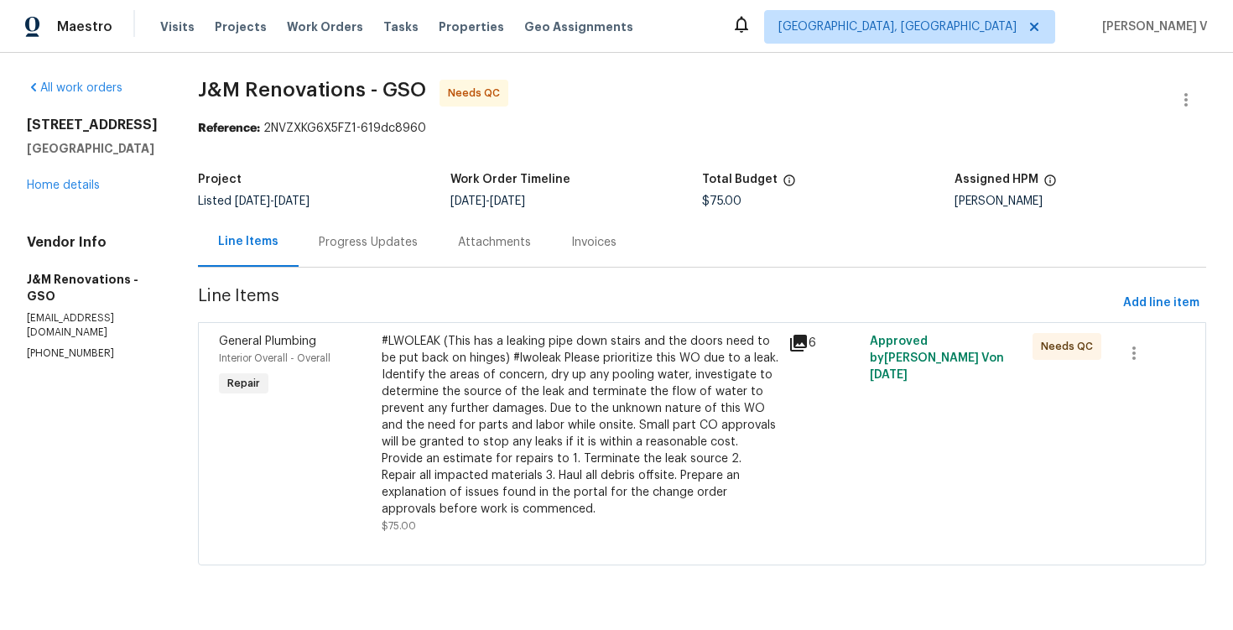
click at [405, 267] on div "Line Items Progress Updates Attachments Invoices" at bounding box center [702, 242] width 1008 height 50
click at [414, 263] on div "Progress Updates" at bounding box center [368, 241] width 139 height 49
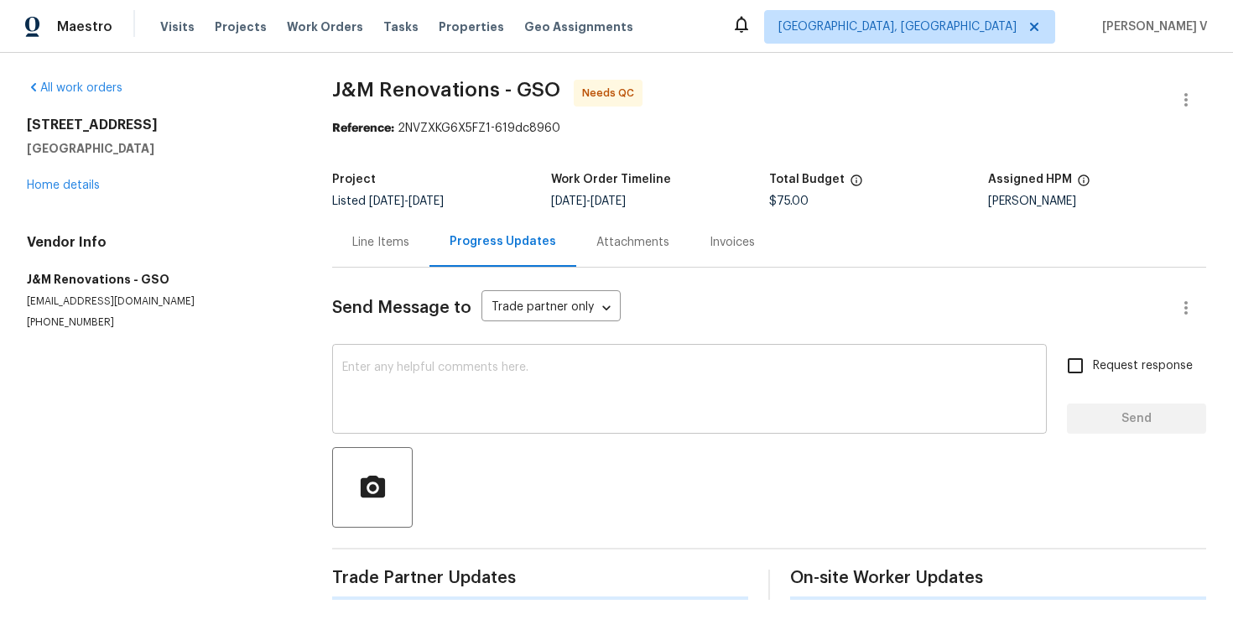
click at [443, 426] on div "x ​" at bounding box center [689, 391] width 715 height 86
paste textarea "Seems the WO has been completed. Cold you please provide the tech notes?"
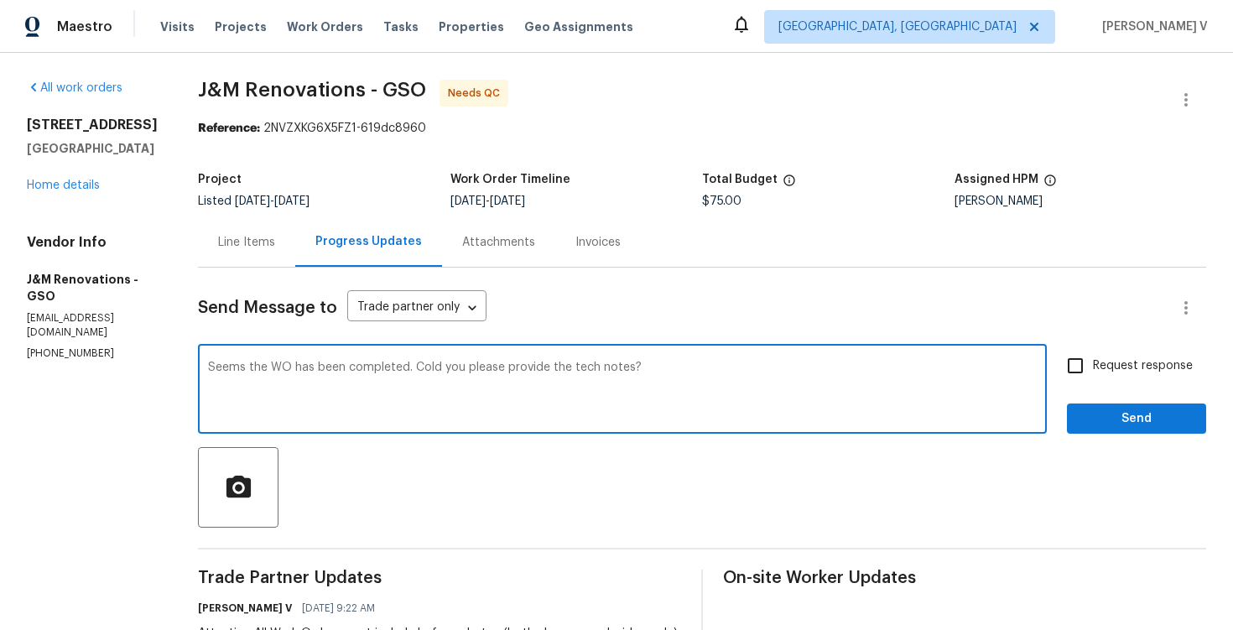
click at [0, 0] on span "Could" at bounding box center [0, 0] width 0 height 0
click at [669, 372] on textarea "Seems the WO has been completed. Could you please provide the tech notes?" at bounding box center [622, 391] width 829 height 59
click at [672, 370] on textarea "Seems the WO has been completed. Could you please provide the tech notes? Loczz…" at bounding box center [622, 391] width 829 height 59
click at [0, 0] on div "the leak" at bounding box center [0, 0] width 0 height 0
click at [0, 0] on span "Fix the auxiliary or modal verb" at bounding box center [0, 0] width 0 height 0
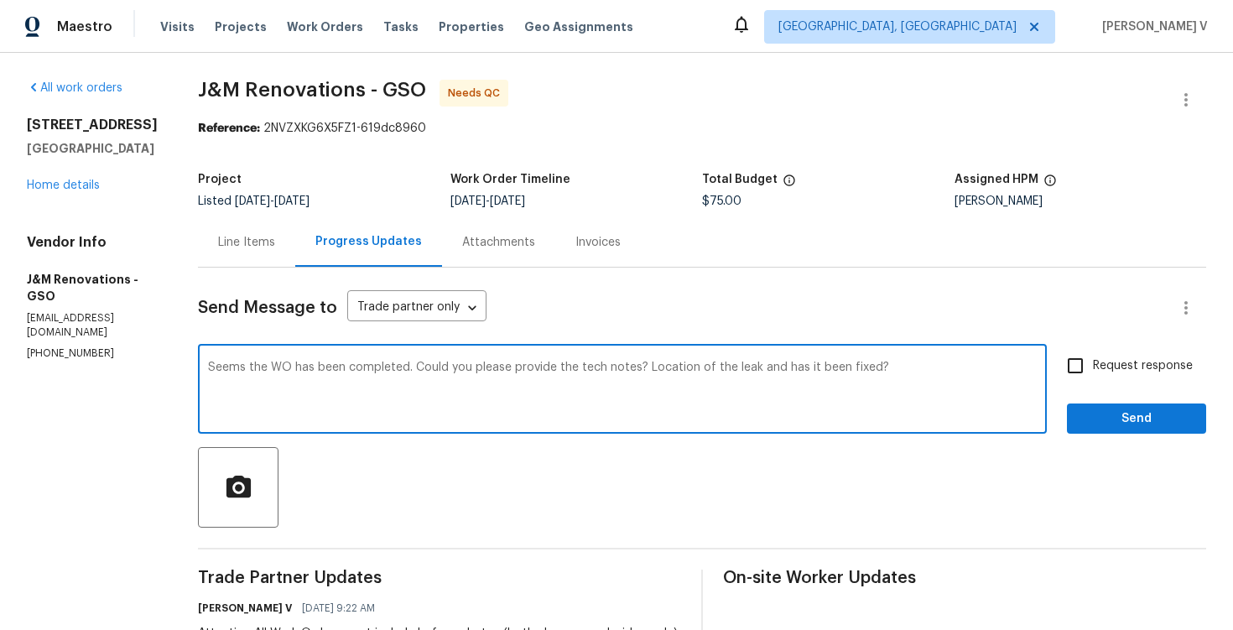
type textarea "Seems the WO has been completed. Could you please provide the tech notes? Locat…"
click at [1088, 381] on input "Request response" at bounding box center [1075, 365] width 35 height 35
checkbox input "true"
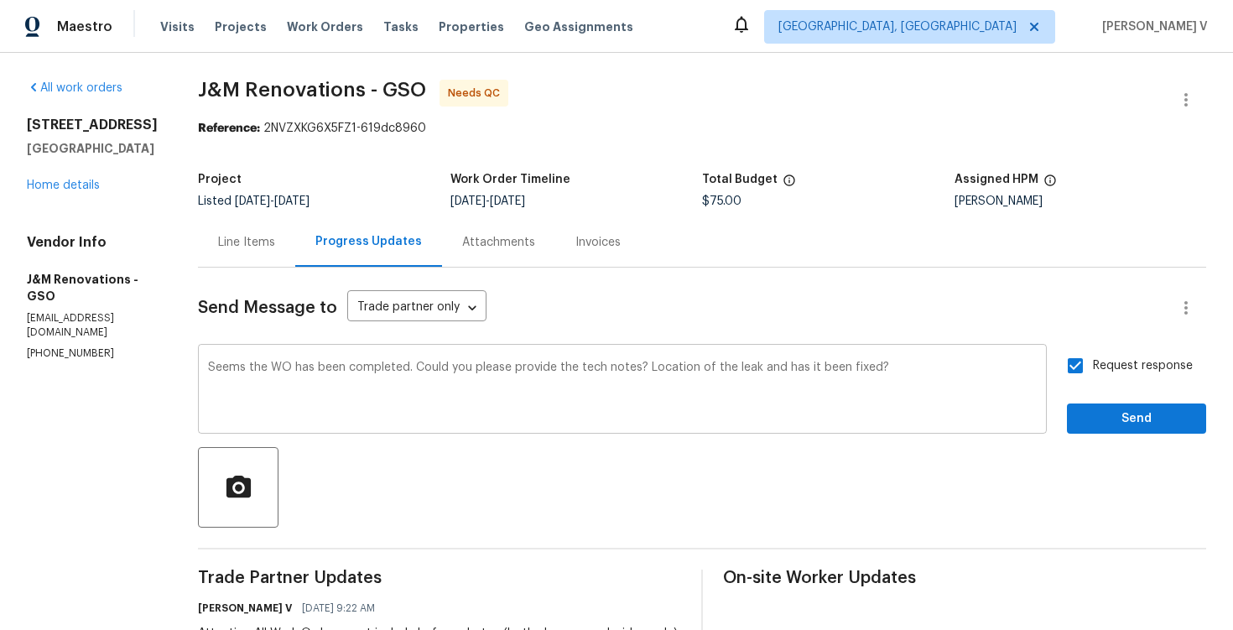
scroll to position [90, 0]
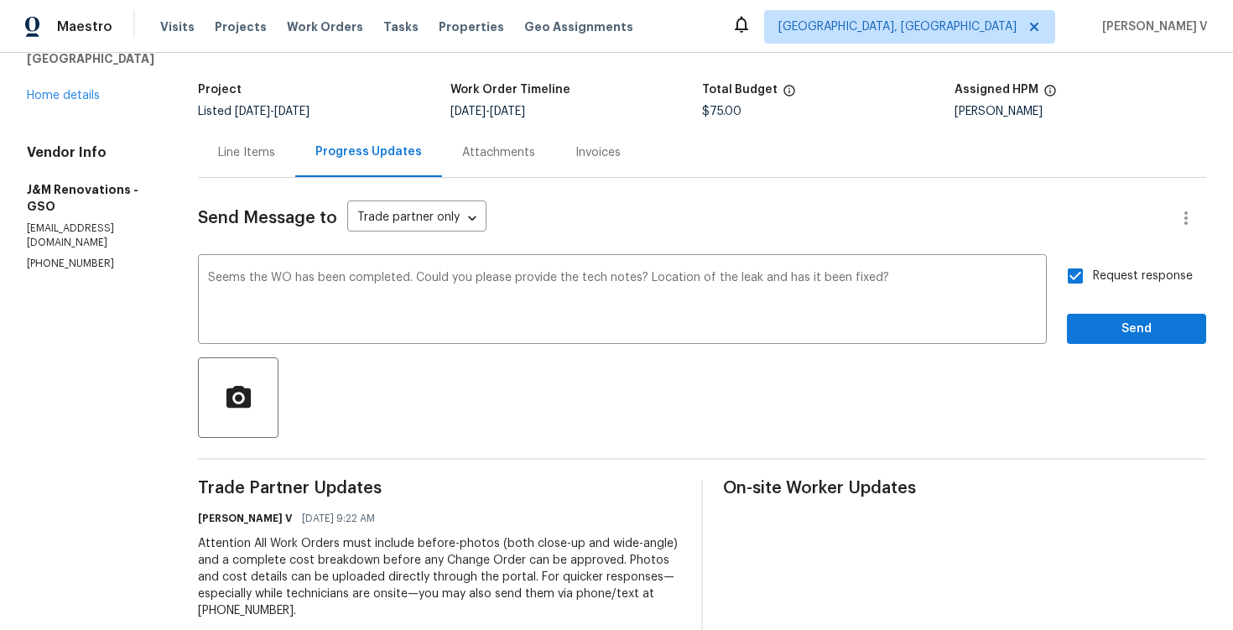
click at [0, 0] on qb-div "Add a comma leak ," at bounding box center [0, 0] width 0 height 0
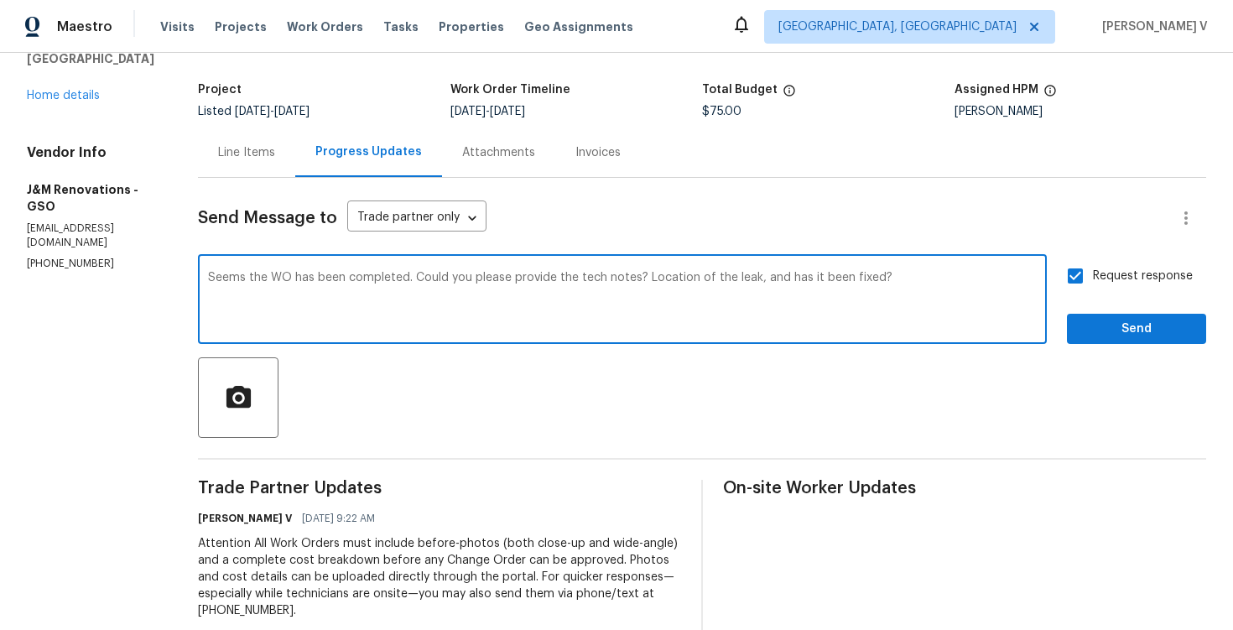
click at [324, 285] on textarea "Seems the WO has been completed. Could you please provide the tech notes? Locat…" at bounding box center [622, 301] width 829 height 59
type textarea "Seems the WO has been completed. Could you please provide the tech notes? Locat…"
click at [1126, 337] on span "Send" at bounding box center [1136, 329] width 112 height 21
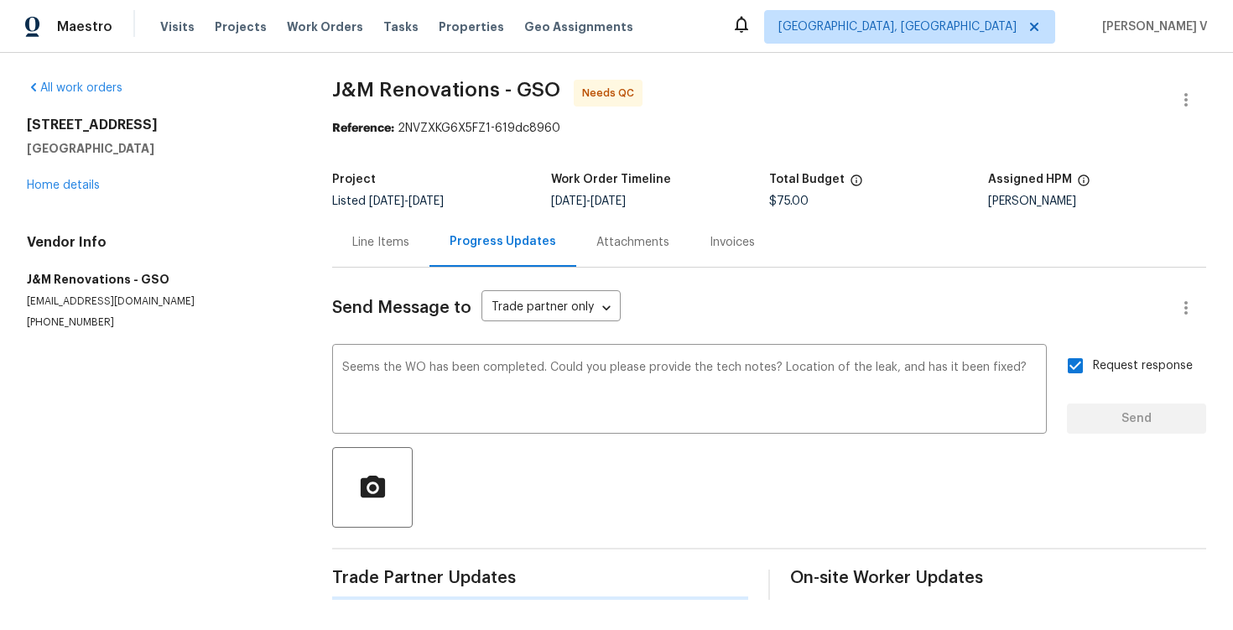
scroll to position [0, 0]
